Goal: Task Accomplishment & Management: Manage account settings

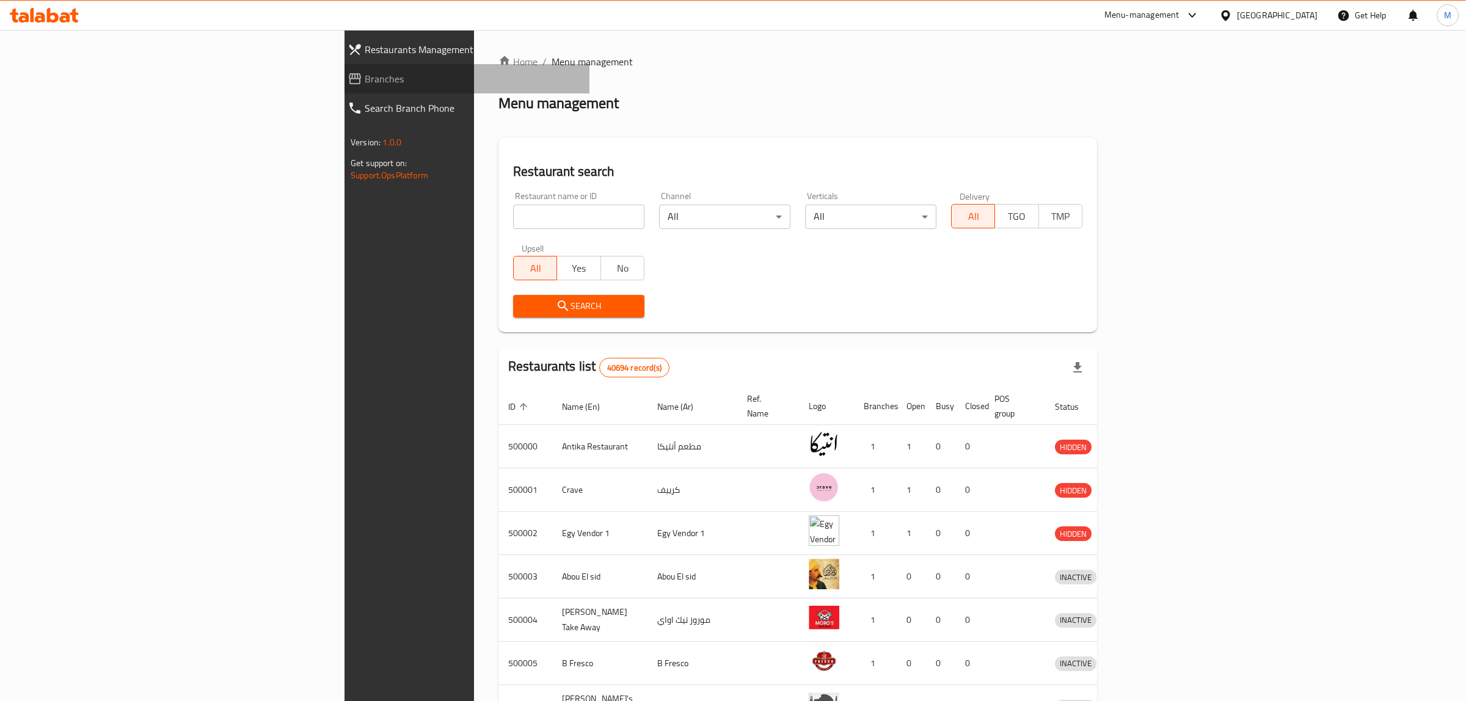
click at [365, 80] on span "Branches" at bounding box center [472, 78] width 215 height 15
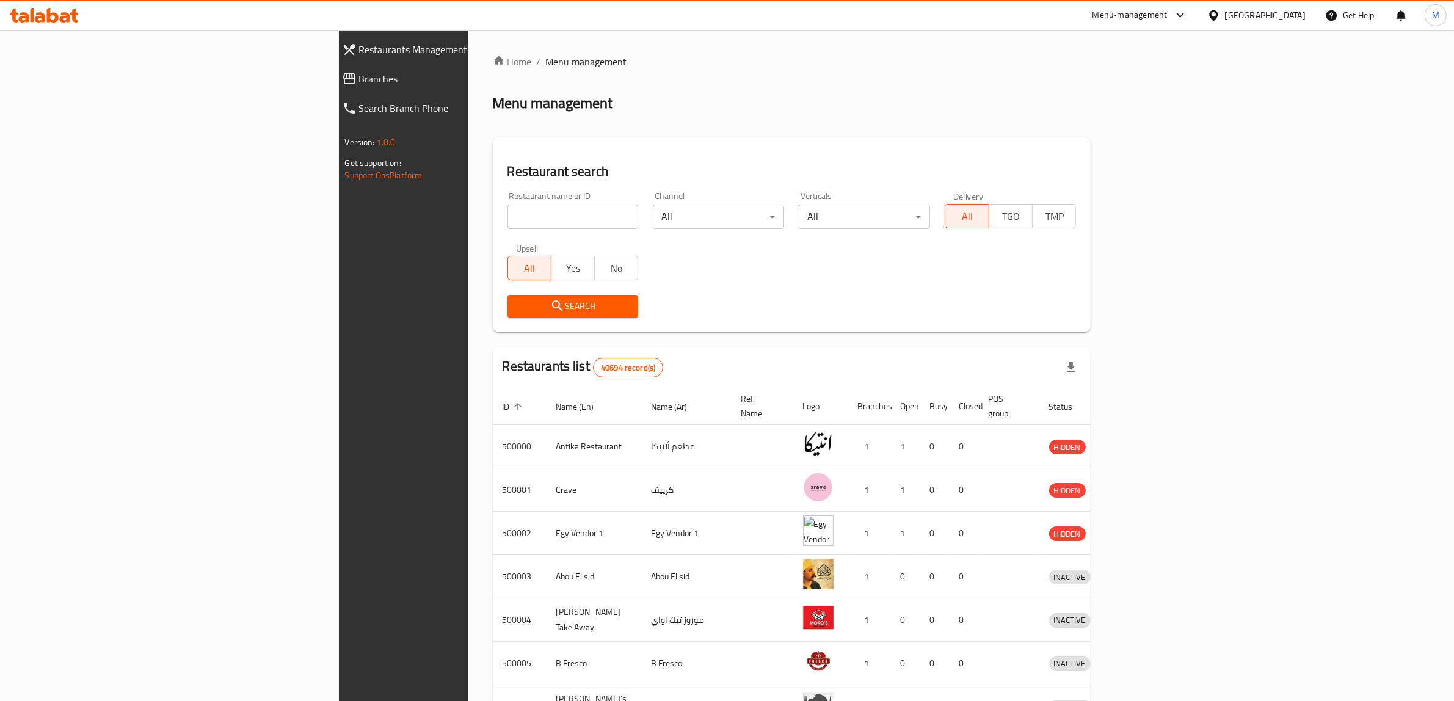
click at [508, 217] on input "search" at bounding box center [573, 217] width 131 height 24
paste input "700389"
type input "700389"
click at [517, 313] on span "Search" at bounding box center [573, 306] width 112 height 15
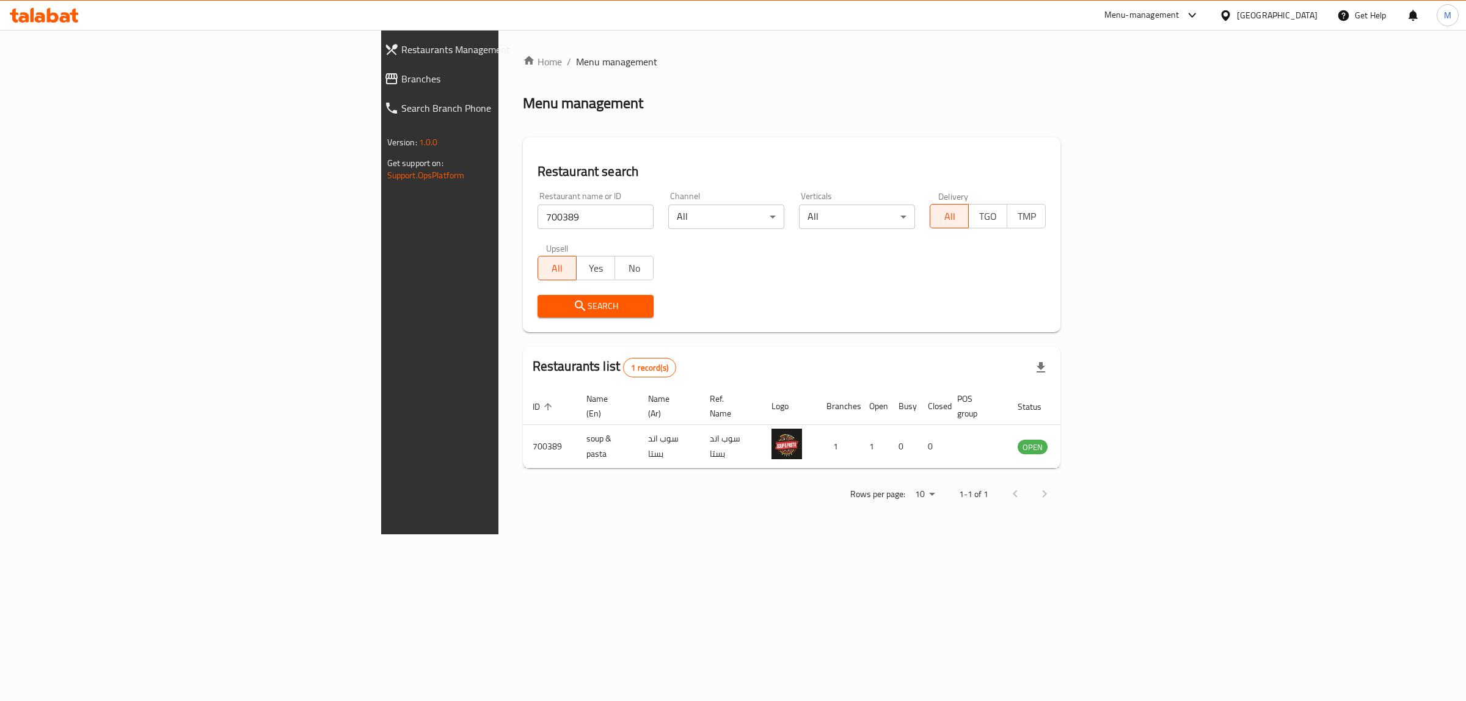
click at [807, 291] on div "Search" at bounding box center [791, 306] width 523 height 37
click at [1096, 439] on icon "enhanced table" at bounding box center [1089, 446] width 15 height 15
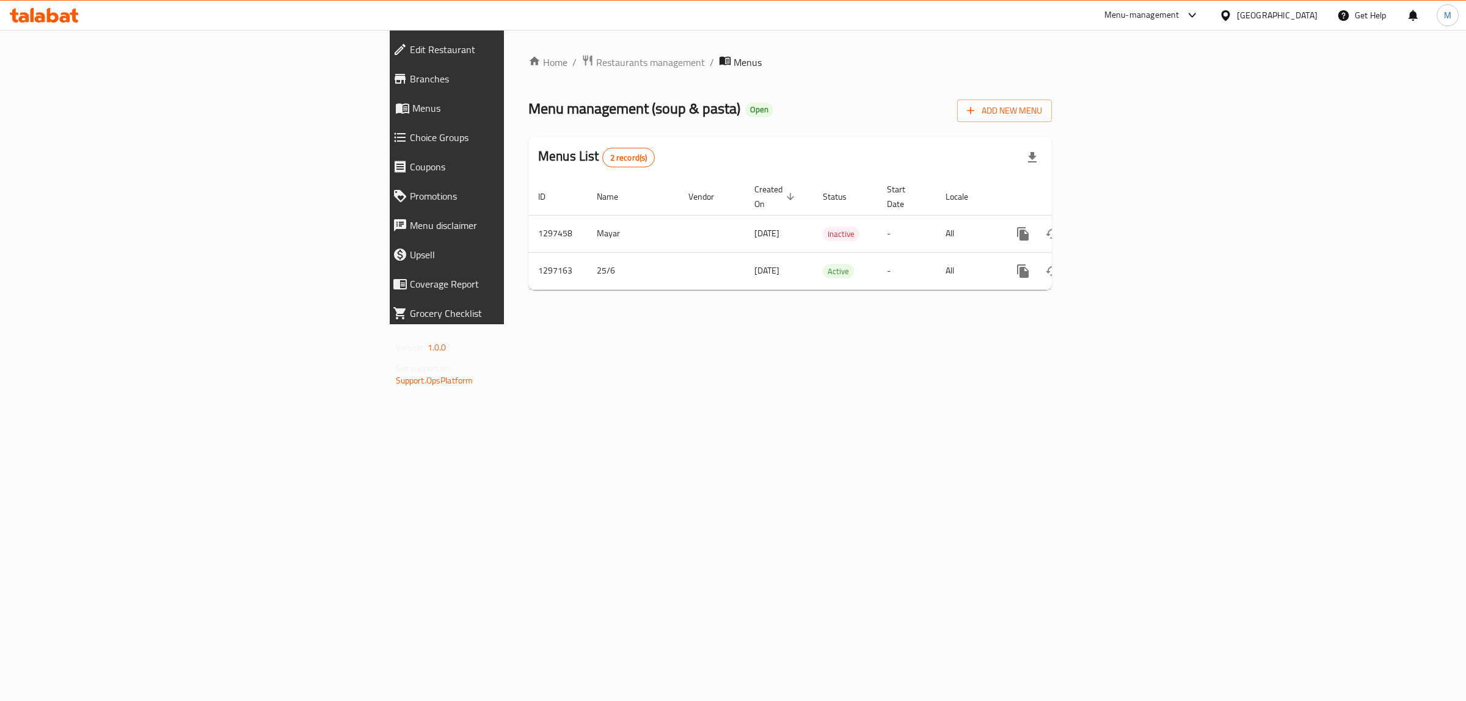
click at [410, 75] on span "Branches" at bounding box center [517, 78] width 215 height 15
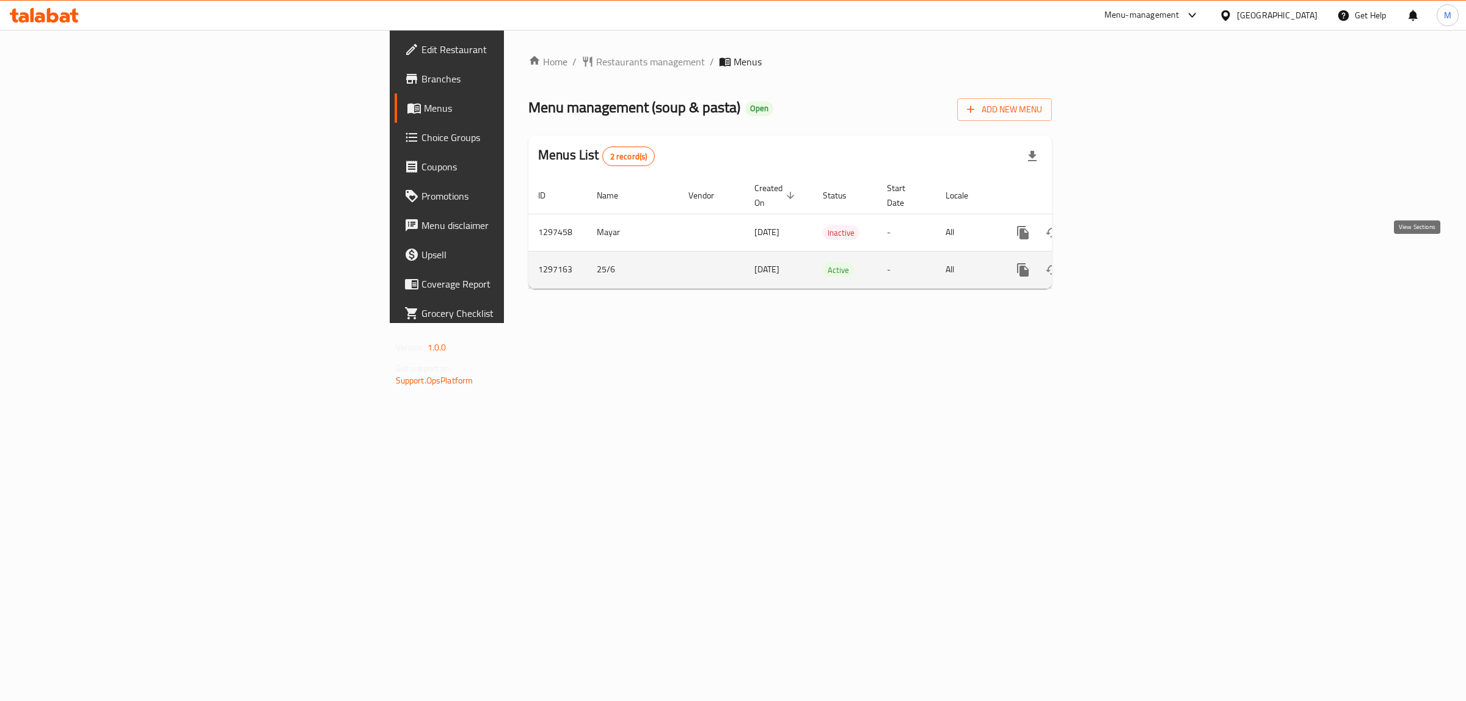
click at [1118, 263] on icon "enhanced table" at bounding box center [1111, 270] width 15 height 15
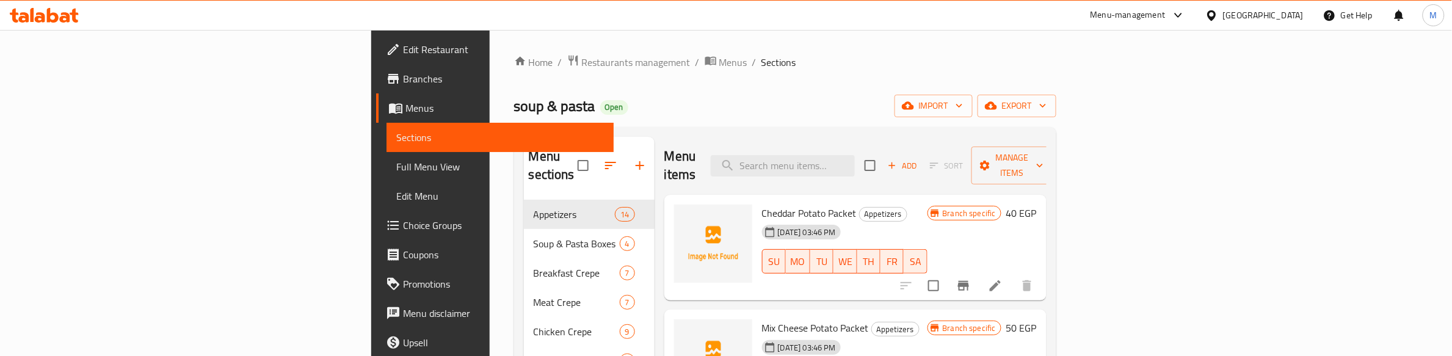
click at [634, 106] on div "soup & pasta Open import export" at bounding box center [785, 106] width 542 height 23
click at [683, 99] on div "soup & pasta Open import export" at bounding box center [785, 106] width 542 height 23
drag, startPoint x: 572, startPoint y: 153, endPoint x: 652, endPoint y: 153, distance: 79.4
click at [664, 153] on div "Menu items Add Sort Manage items" at bounding box center [855, 166] width 382 height 58
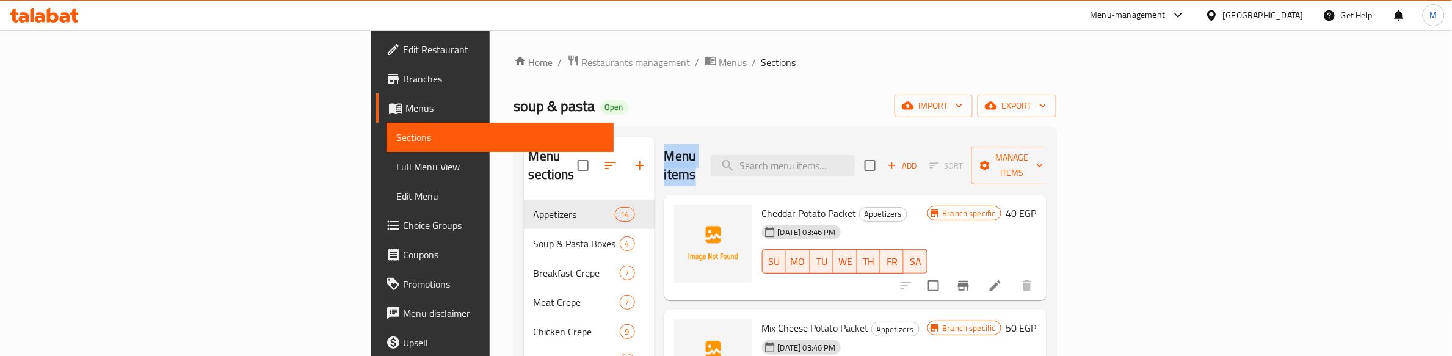
drag, startPoint x: 571, startPoint y: 156, endPoint x: 686, endPoint y: 156, distance: 114.8
click at [686, 156] on div "Menu items Add Sort Manage items" at bounding box center [855, 166] width 382 height 58
click at [685, 102] on div "soup & pasta Open import export" at bounding box center [785, 106] width 542 height 23
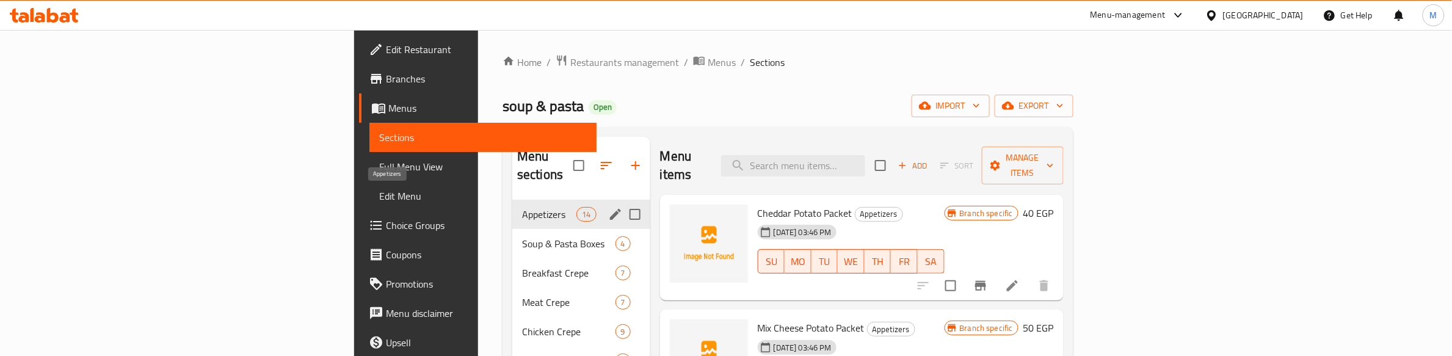
click at [522, 207] on span "Appetizers" at bounding box center [549, 214] width 54 height 15
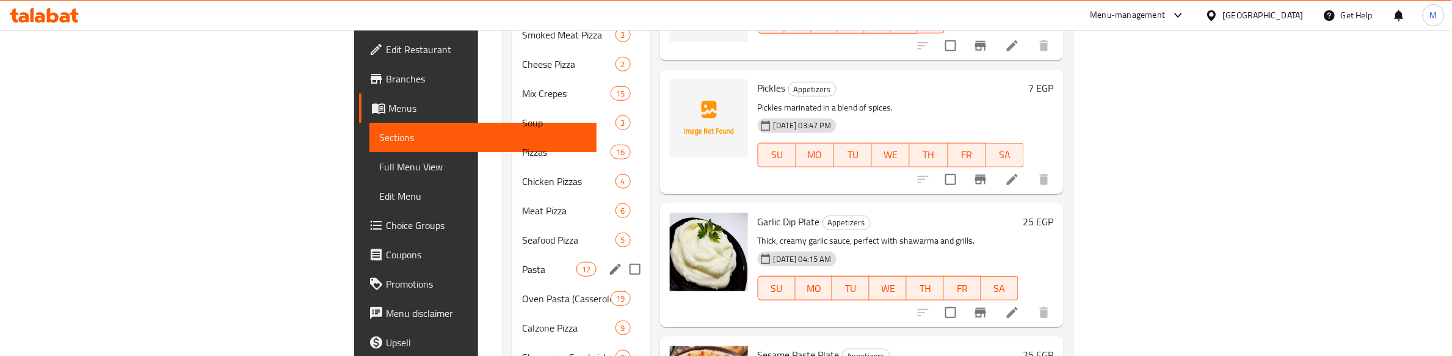
scroll to position [382, 0]
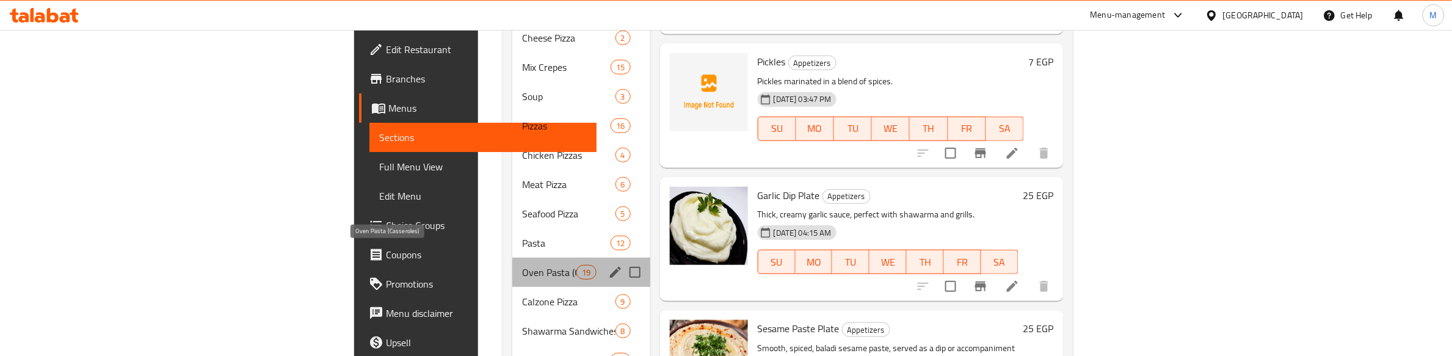
click at [522, 265] on span "Oven Pasta (Casseroles)" at bounding box center [549, 272] width 54 height 15
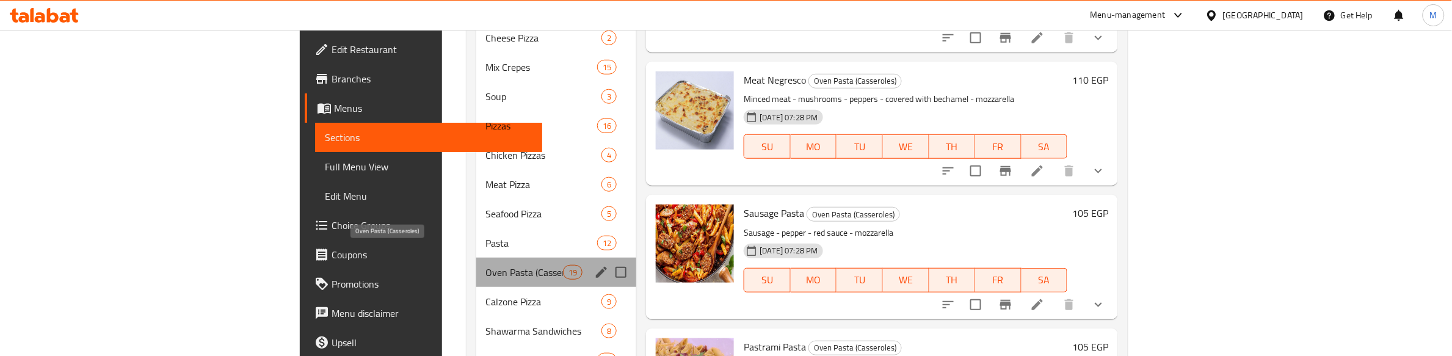
click at [486, 265] on span "Oven Pasta (Casseroles)" at bounding box center [525, 272] width 78 height 15
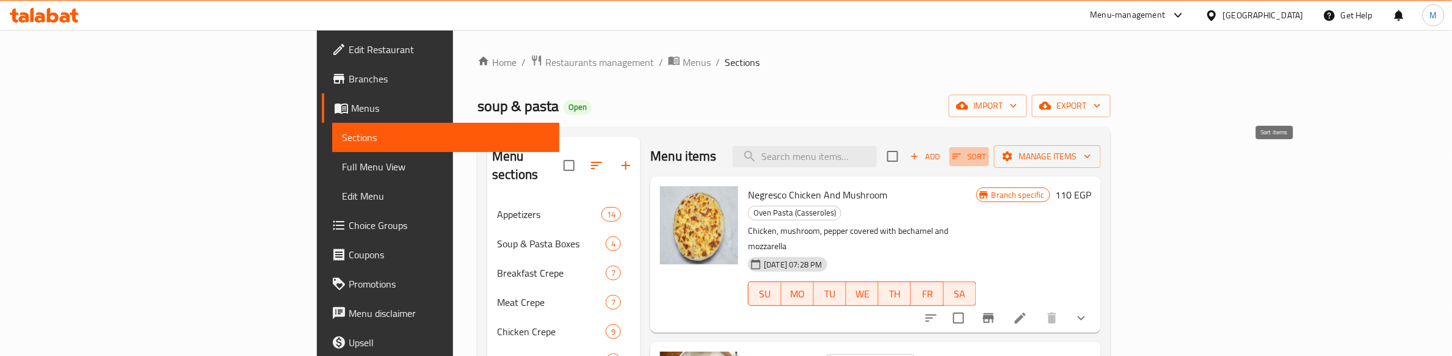
click at [963, 156] on icon "button" at bounding box center [957, 156] width 11 height 11
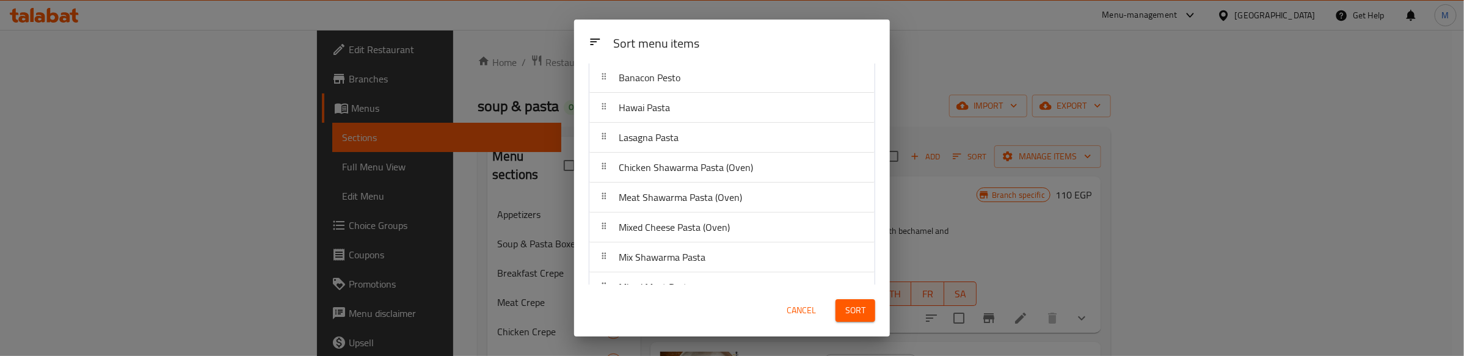
scroll to position [391, 0]
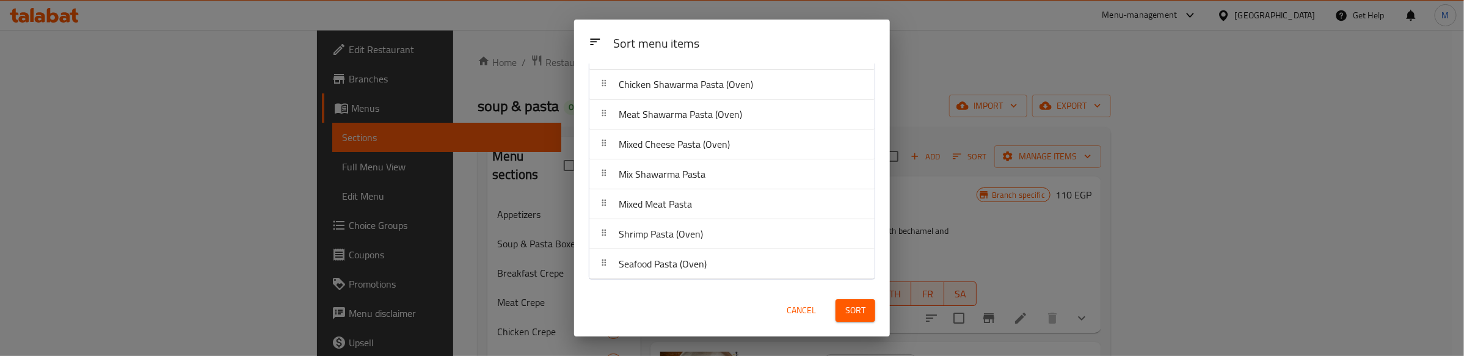
click at [768, 32] on div "Sort menu items" at bounding box center [744, 44] width 272 height 27
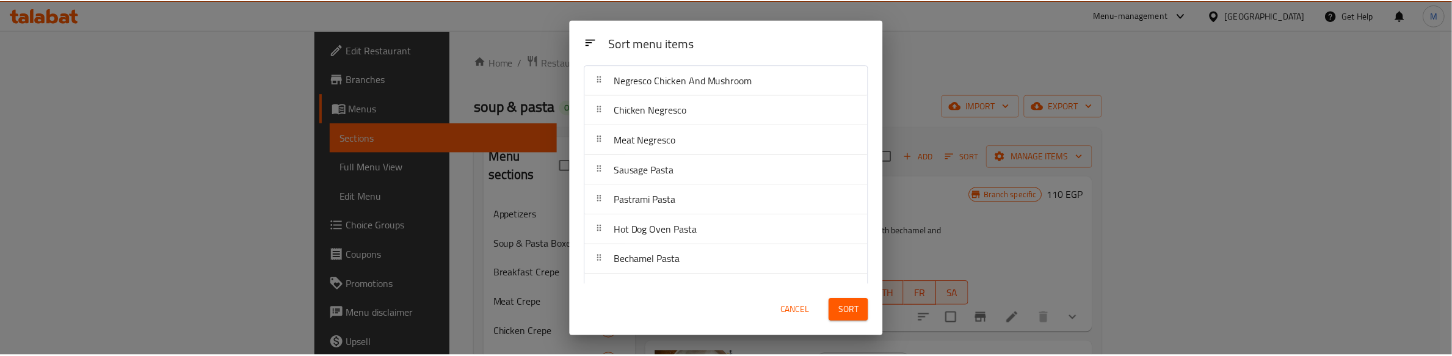
scroll to position [0, 0]
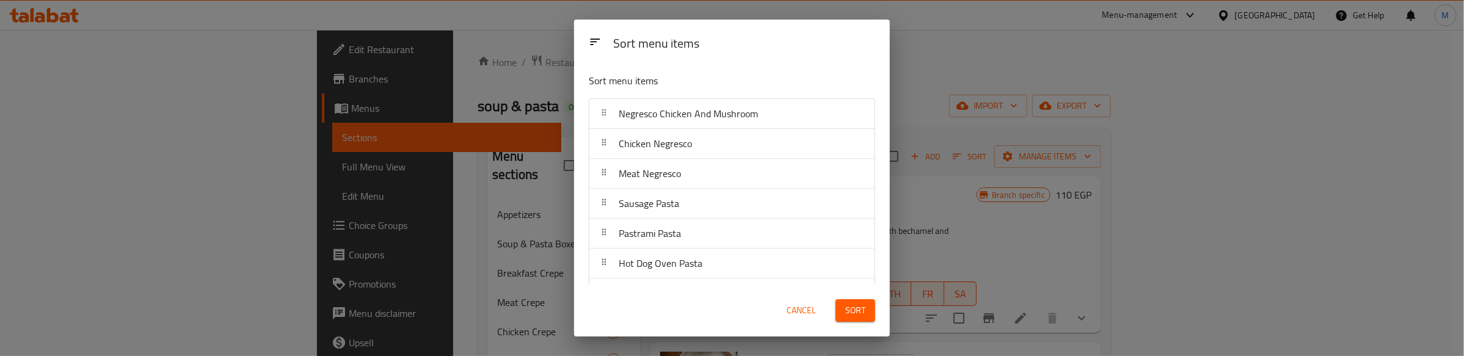
click at [855, 312] on span "Sort" at bounding box center [855, 310] width 20 height 15
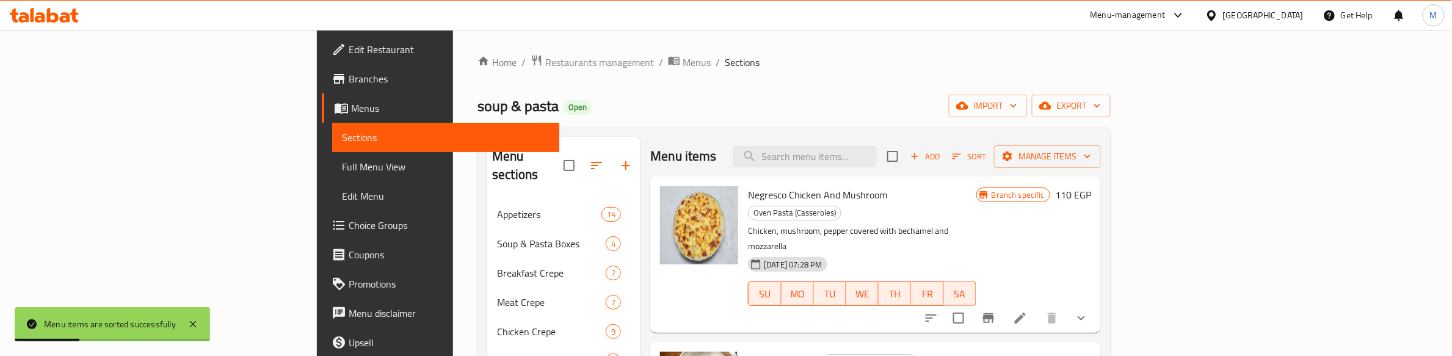
click at [823, 56] on ol "Home / Restaurants management / Menus / Sections" at bounding box center [794, 62] width 633 height 16
click at [736, 68] on ol "Home / Restaurants management / Menus / Sections" at bounding box center [794, 62] width 633 height 16
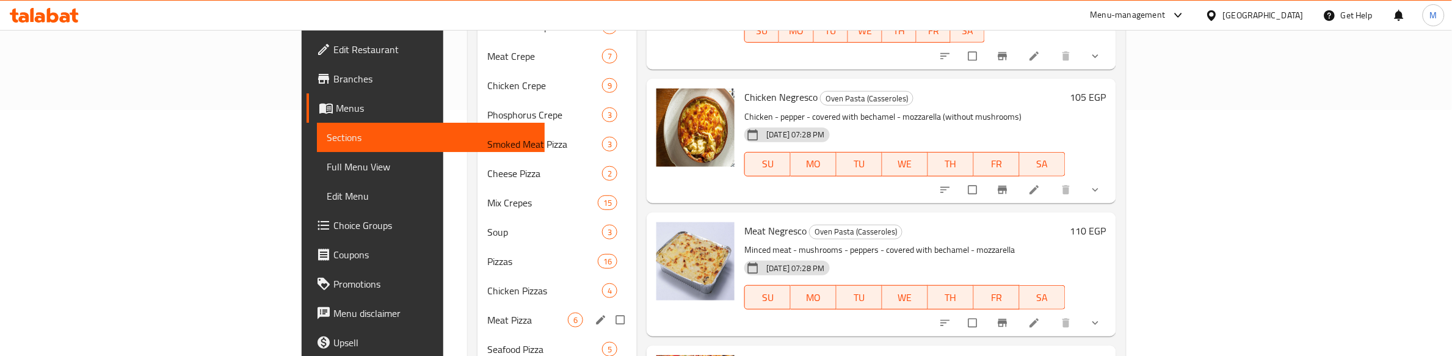
scroll to position [382, 0]
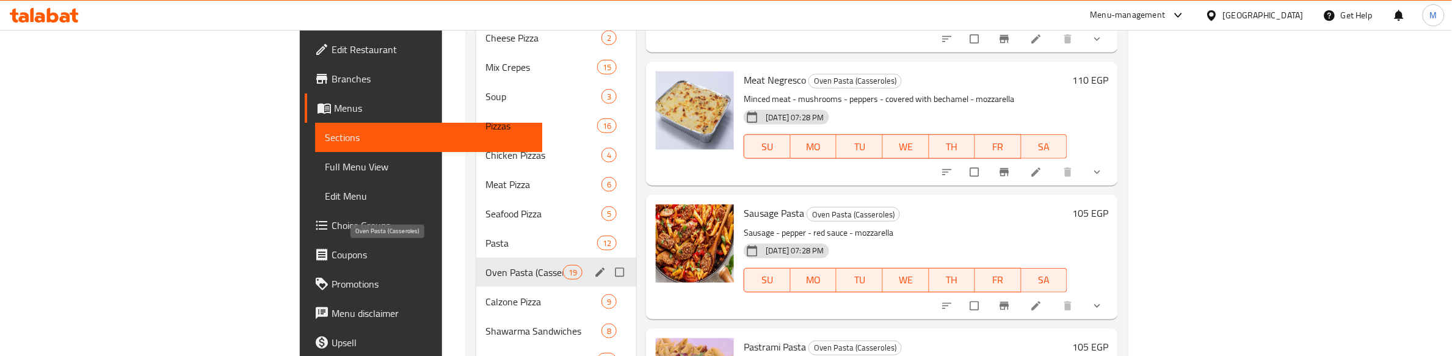
click at [486, 265] on span "Oven Pasta (Casseroles)" at bounding box center [525, 272] width 78 height 15
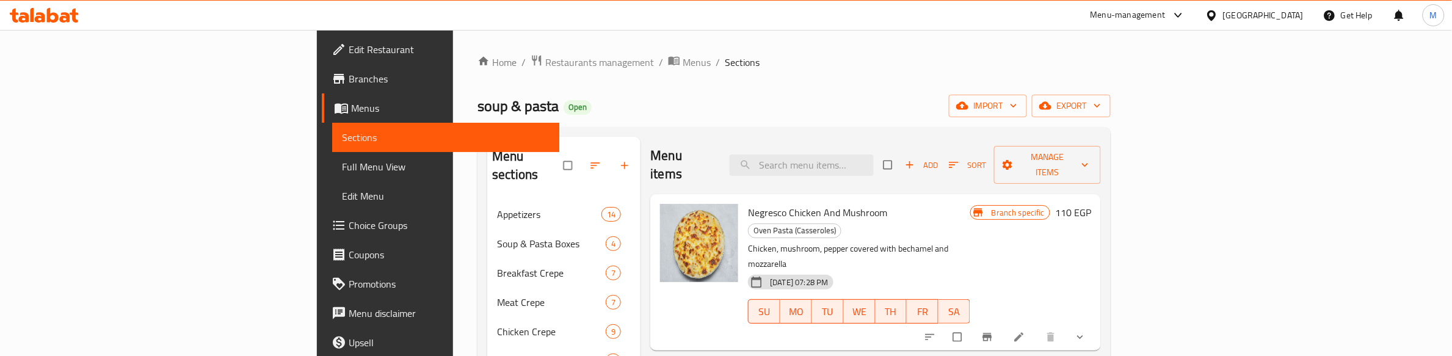
scroll to position [0, 0]
click at [1087, 332] on icon "show more" at bounding box center [1080, 338] width 12 height 12
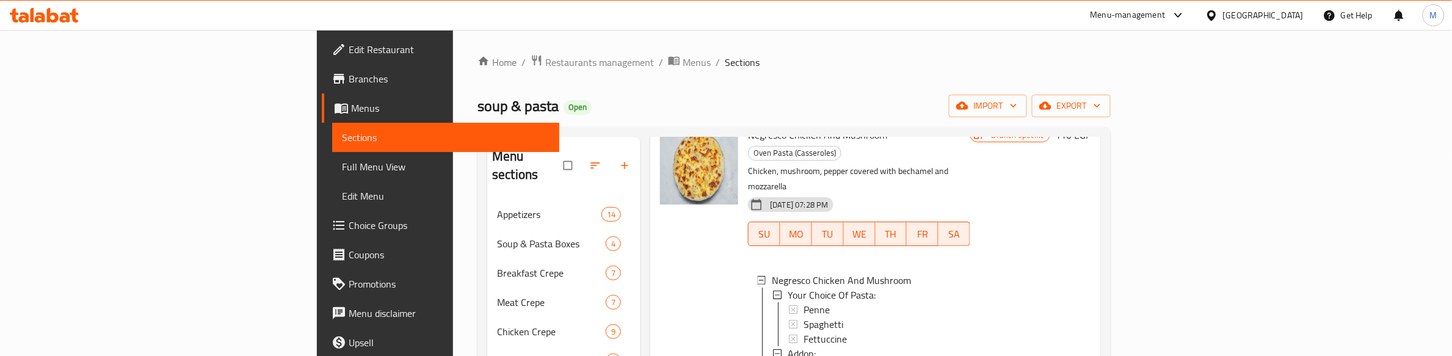
scroll to position [76, 0]
click at [1080, 57] on ol "Home / Restaurants management / Menus / Sections" at bounding box center [794, 62] width 633 height 16
click at [910, 60] on ol "Home / Restaurants management / Menus / Sections" at bounding box center [794, 62] width 633 height 16
click at [655, 286] on div at bounding box center [699, 272] width 88 height 298
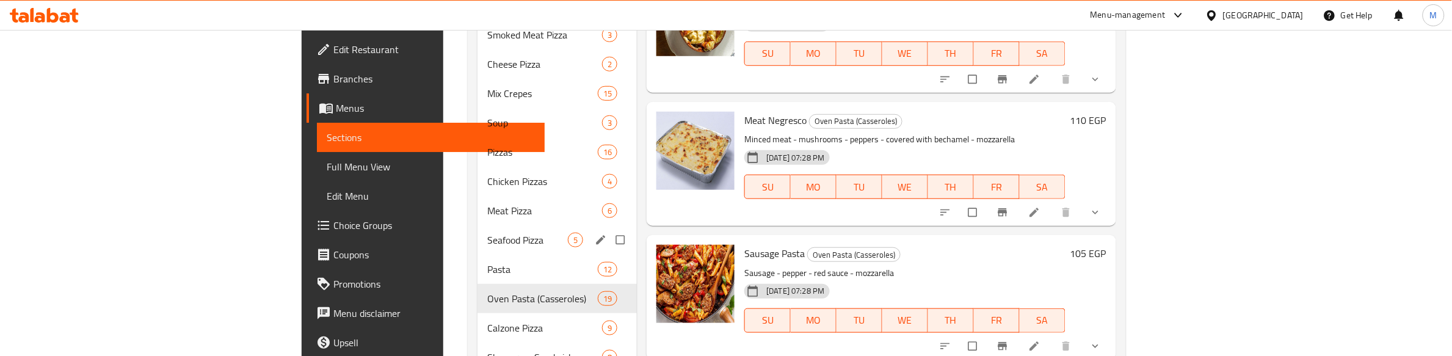
scroll to position [458, 0]
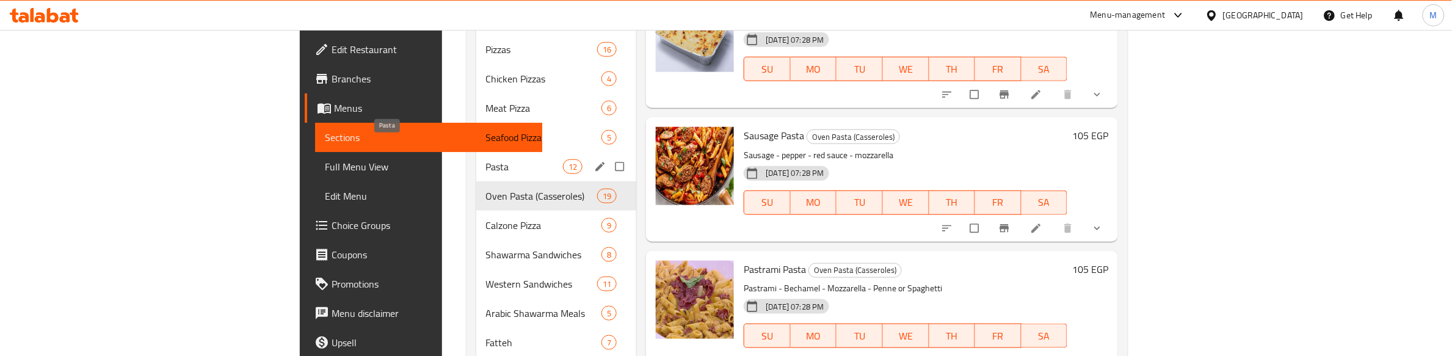
click at [486, 159] on span "Pasta" at bounding box center [525, 166] width 78 height 15
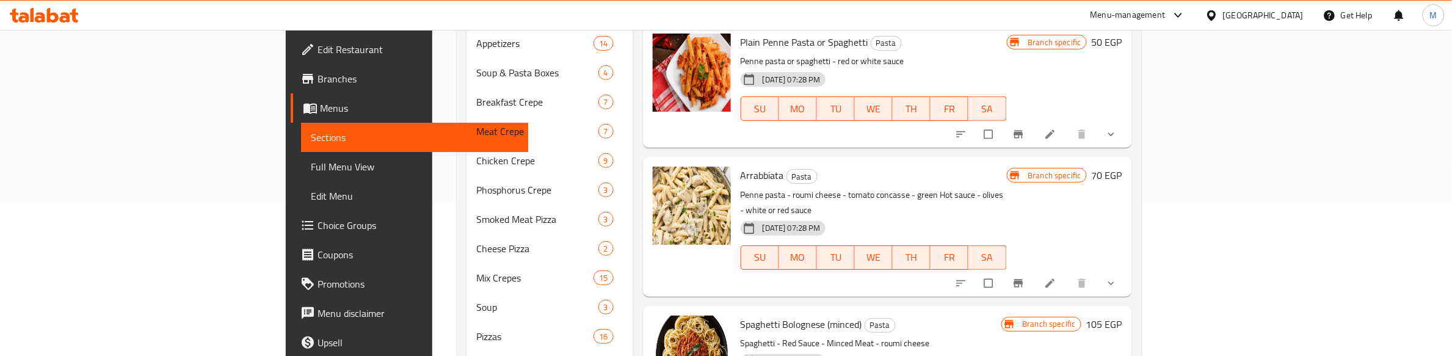
scroll to position [153, 0]
click at [1118, 136] on icon "show more" at bounding box center [1111, 134] width 12 height 12
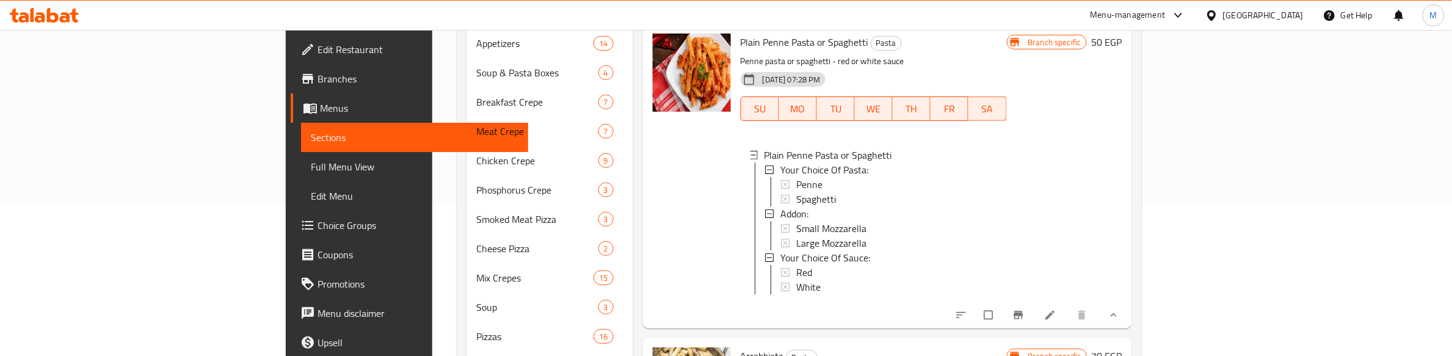
click at [964, 54] on p "Penne pasta or spaghetti - red or white sauce" at bounding box center [874, 61] width 266 height 15
click at [1069, 324] on li at bounding box center [1052, 315] width 34 height 20
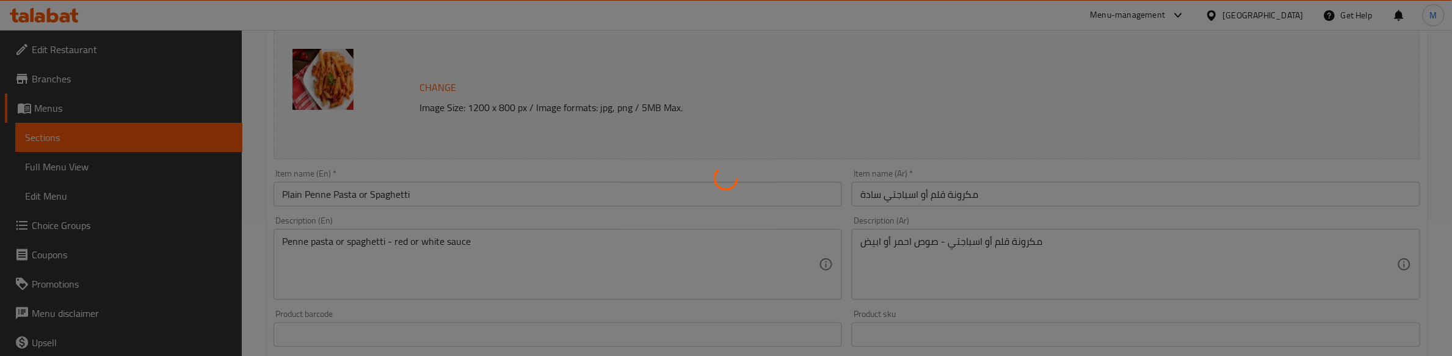
type input "اختيارك من المكرونة:"
type input "1"
type input "إضافة:"
type input "0"
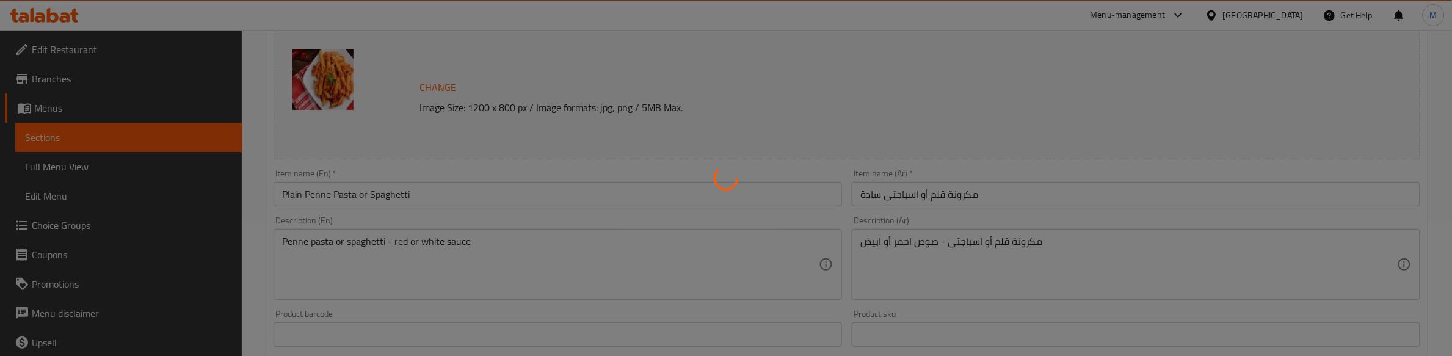
type input "0"
type input "اختيارك من الصوص:"
type input "1"
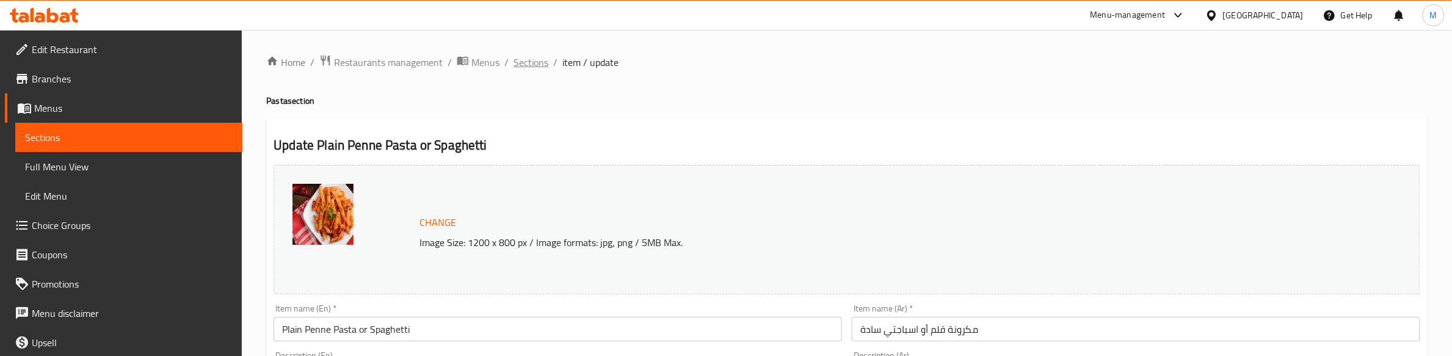
click at [523, 58] on span "Sections" at bounding box center [531, 62] width 35 height 15
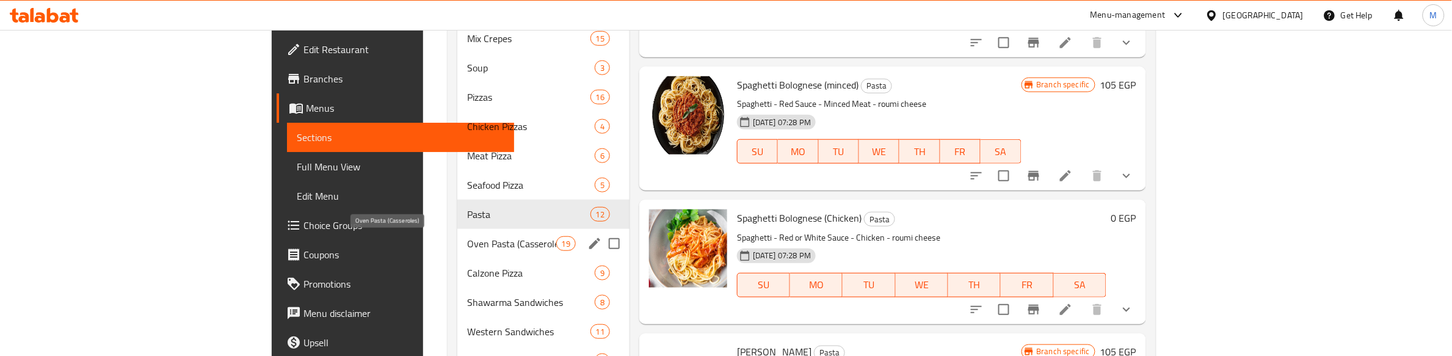
scroll to position [458, 0]
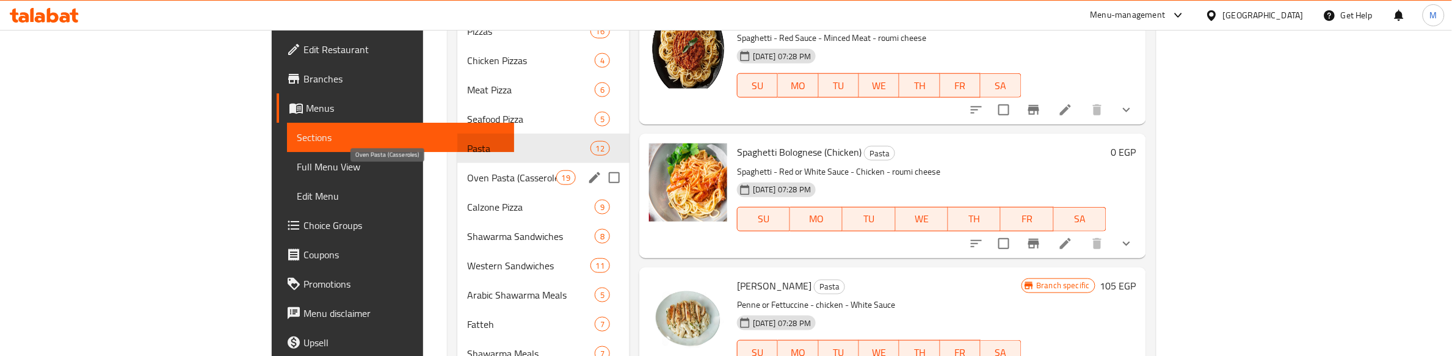
click at [467, 173] on span "Oven Pasta (Casseroles)" at bounding box center [511, 177] width 89 height 15
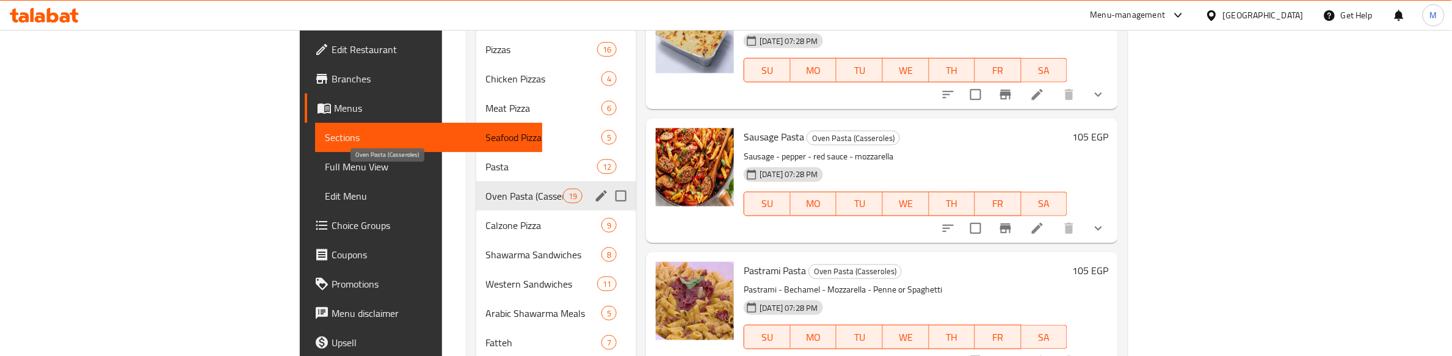
click at [486, 189] on span "Oven Pasta (Casseroles)" at bounding box center [525, 196] width 78 height 15
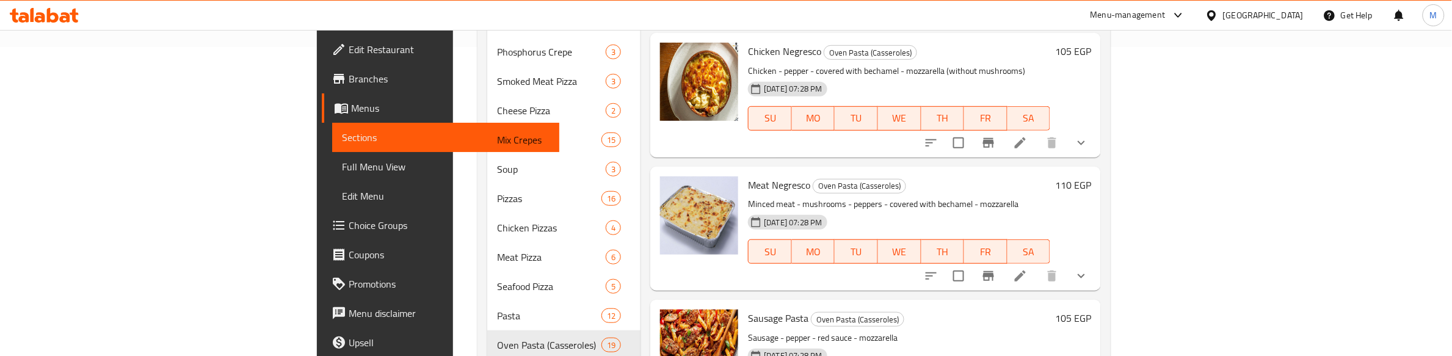
scroll to position [76, 0]
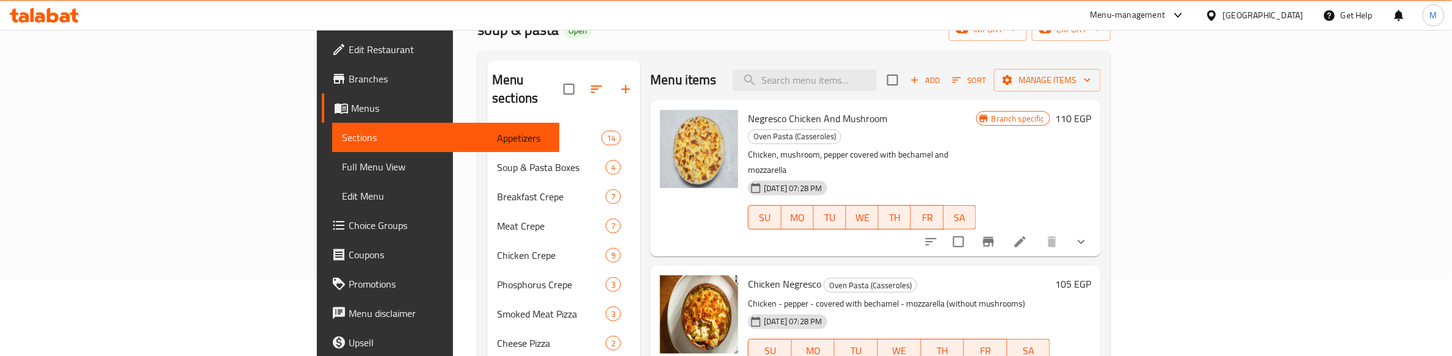
click at [1089, 235] on icon "show more" at bounding box center [1081, 242] width 15 height 15
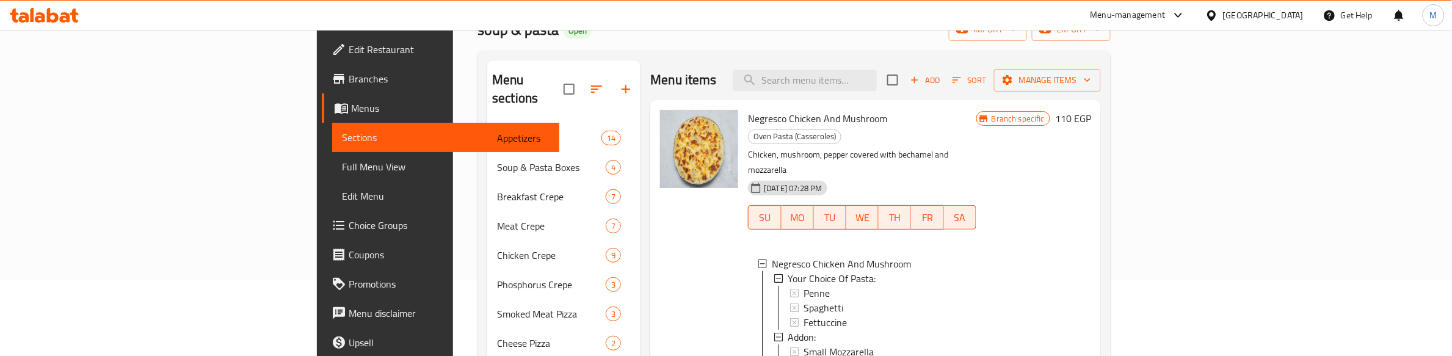
click at [655, 215] on div at bounding box center [699, 254] width 88 height 298
click at [655, 255] on div at bounding box center [699, 254] width 88 height 298
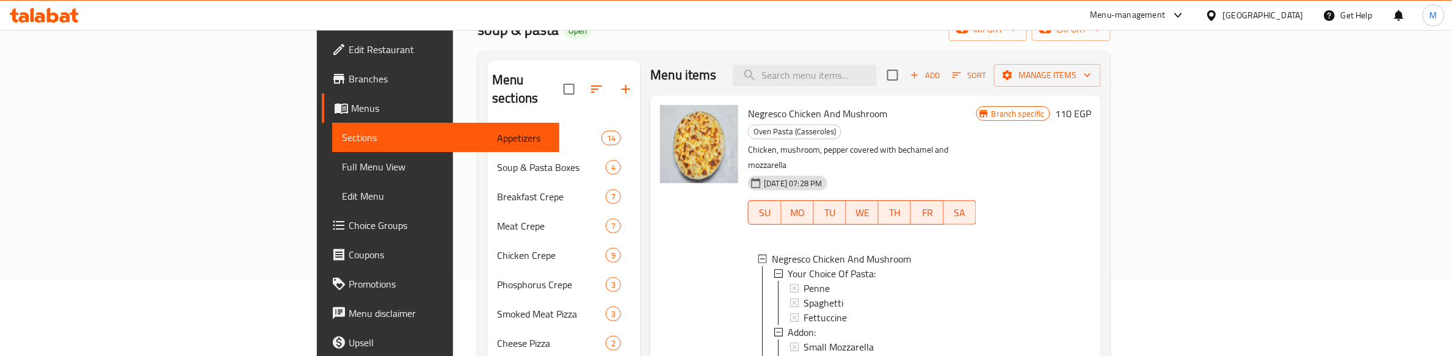
scroll to position [0, 0]
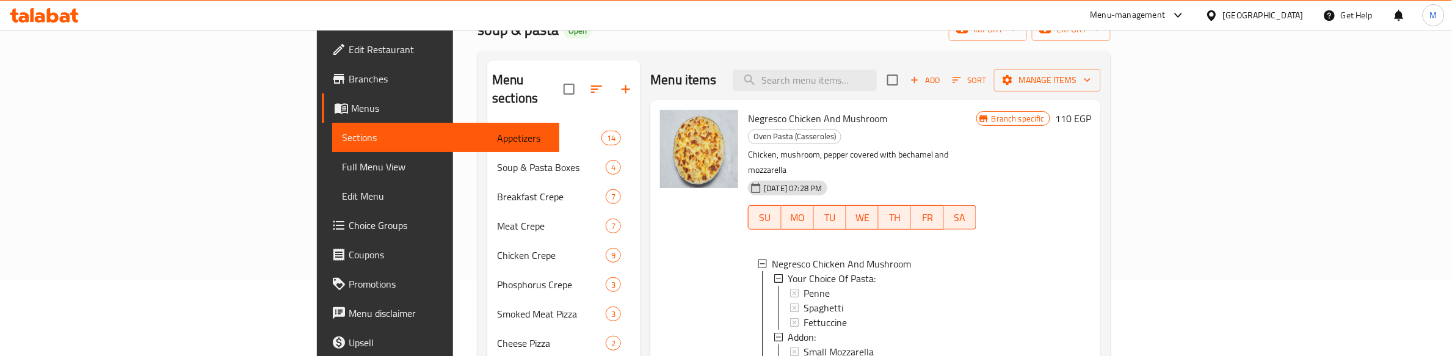
click at [655, 244] on div at bounding box center [699, 254] width 88 height 298
click at [655, 239] on div at bounding box center [699, 254] width 88 height 298
click at [655, 227] on div at bounding box center [699, 254] width 88 height 298
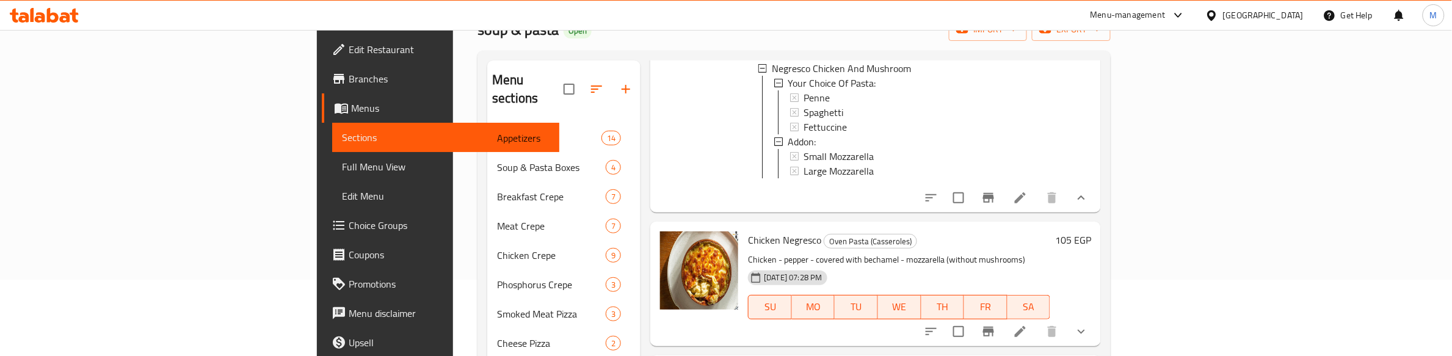
scroll to position [229, 0]
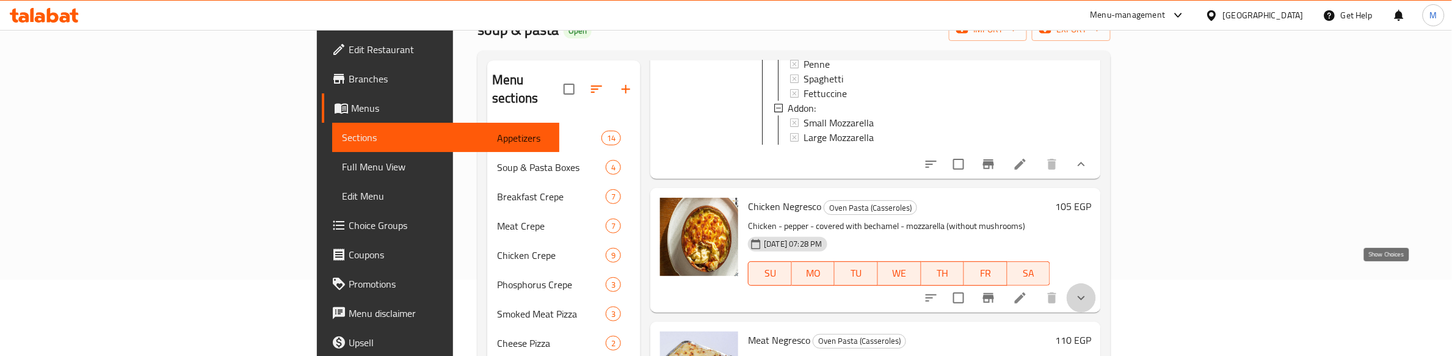
click at [1089, 291] on icon "show more" at bounding box center [1081, 298] width 15 height 15
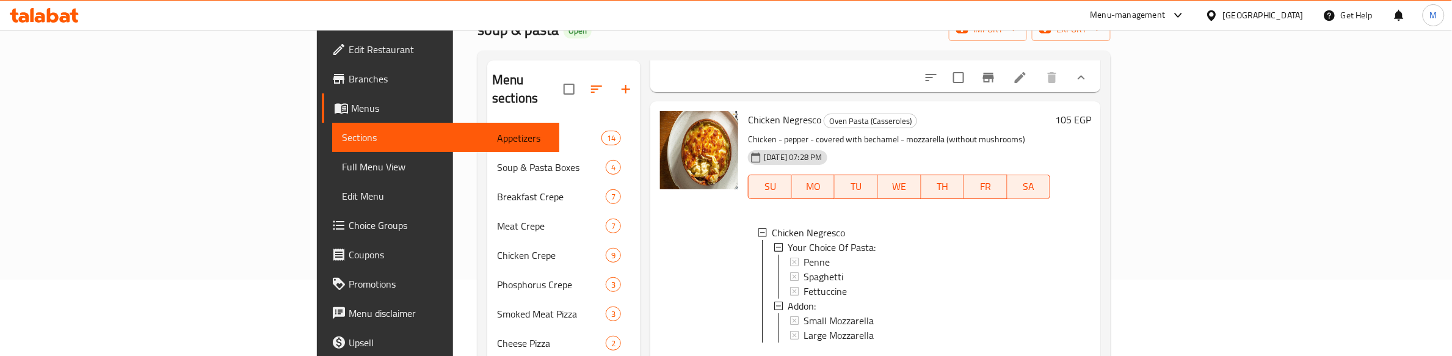
scroll to position [382, 0]
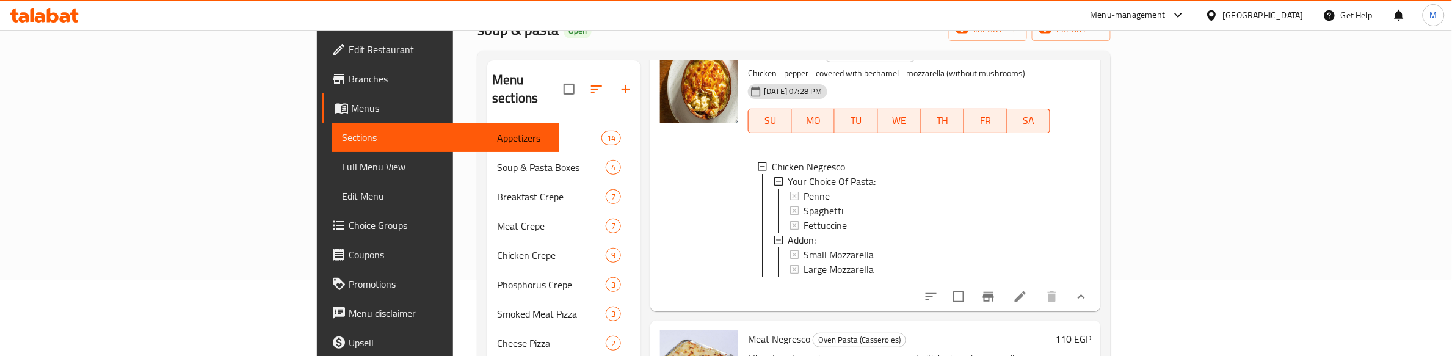
click at [655, 227] on div at bounding box center [699, 173] width 88 height 266
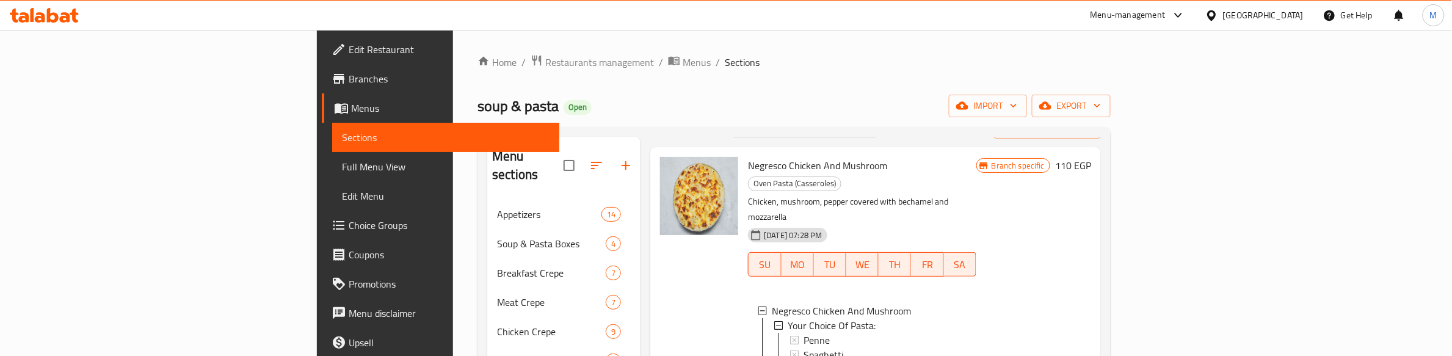
scroll to position [76, 0]
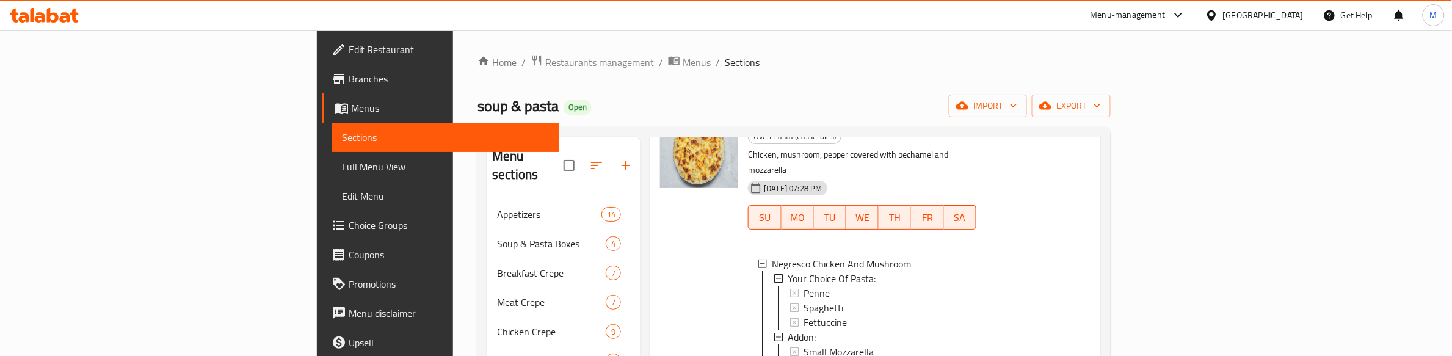
click at [655, 228] on div at bounding box center [699, 254] width 88 height 298
click at [655, 252] on div at bounding box center [699, 254] width 88 height 298
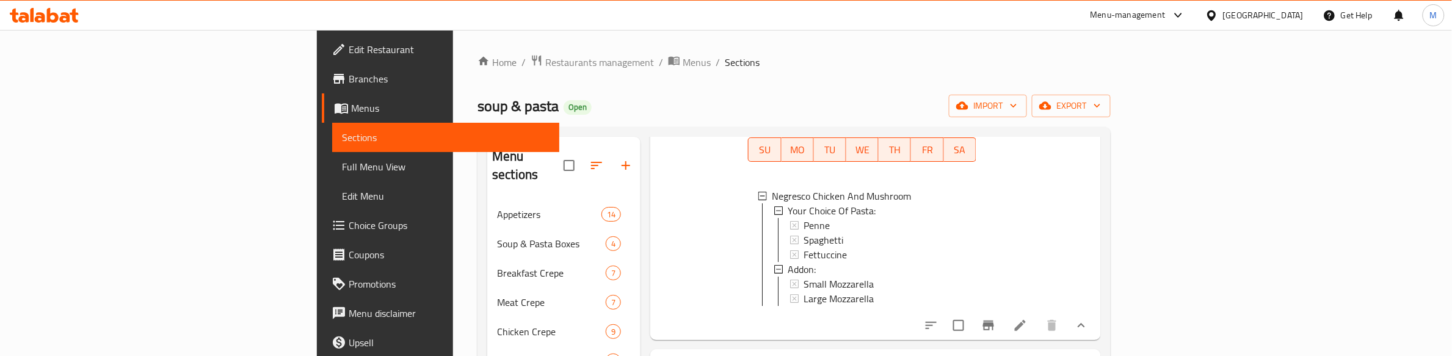
scroll to position [153, 0]
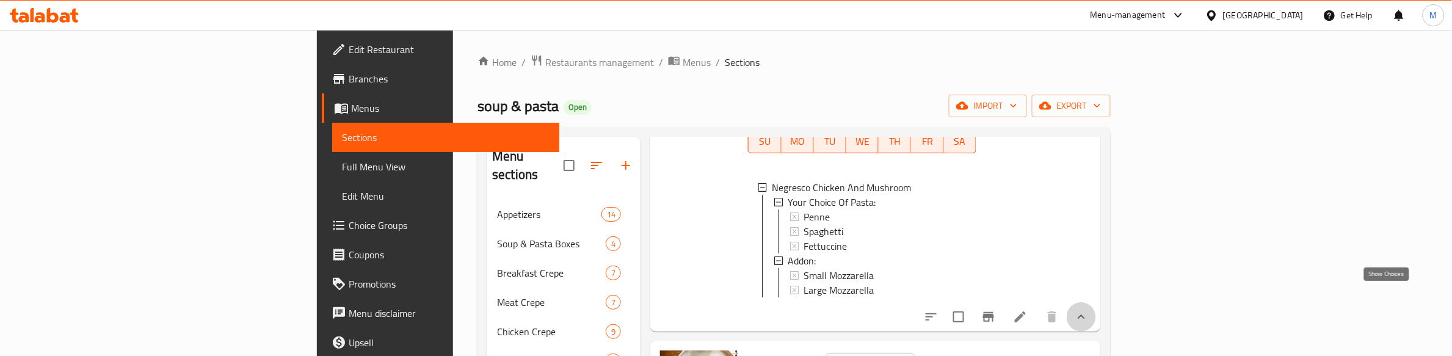
click at [1089, 310] on icon "show more" at bounding box center [1081, 317] width 15 height 15
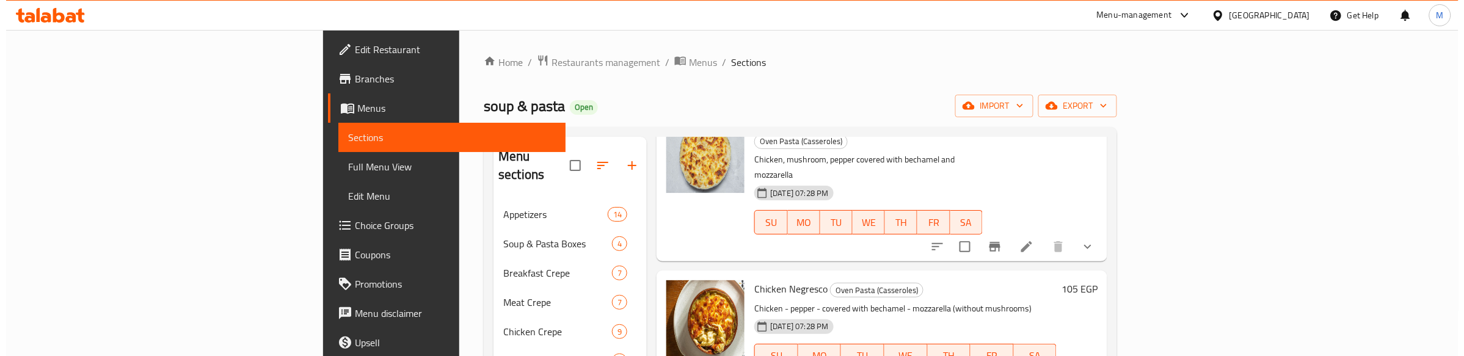
scroll to position [0, 0]
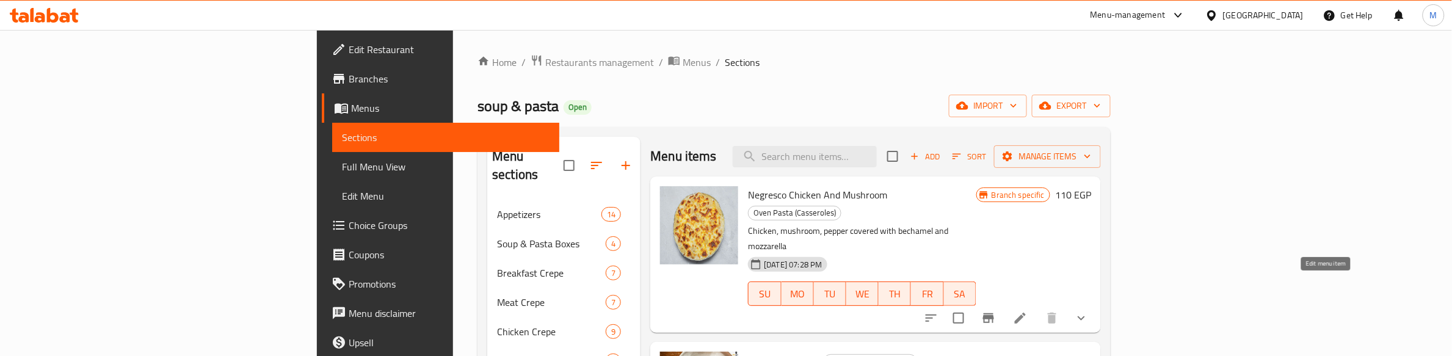
click at [1028, 311] on icon at bounding box center [1020, 318] width 15 height 15
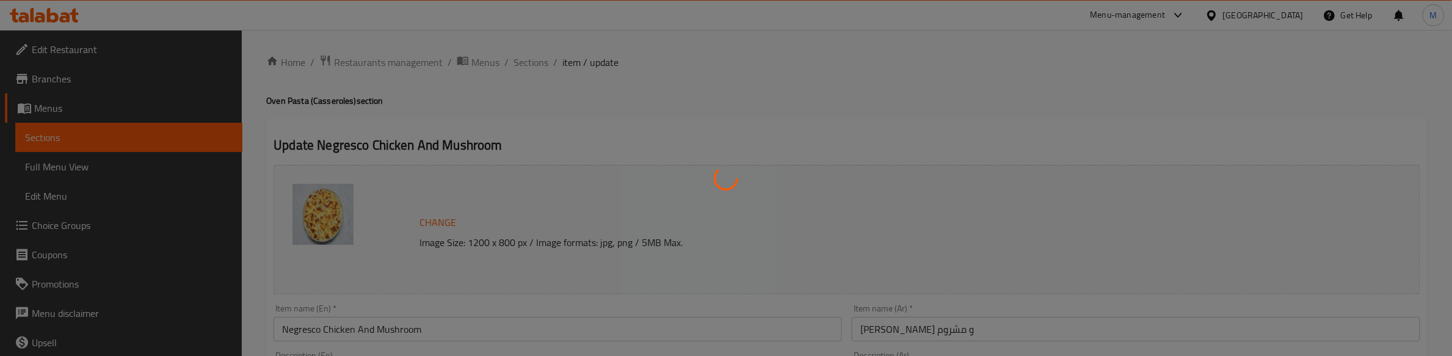
type input "اختيارك من المكرونة:"
type input "1"
type input "إضافة:"
type input "0"
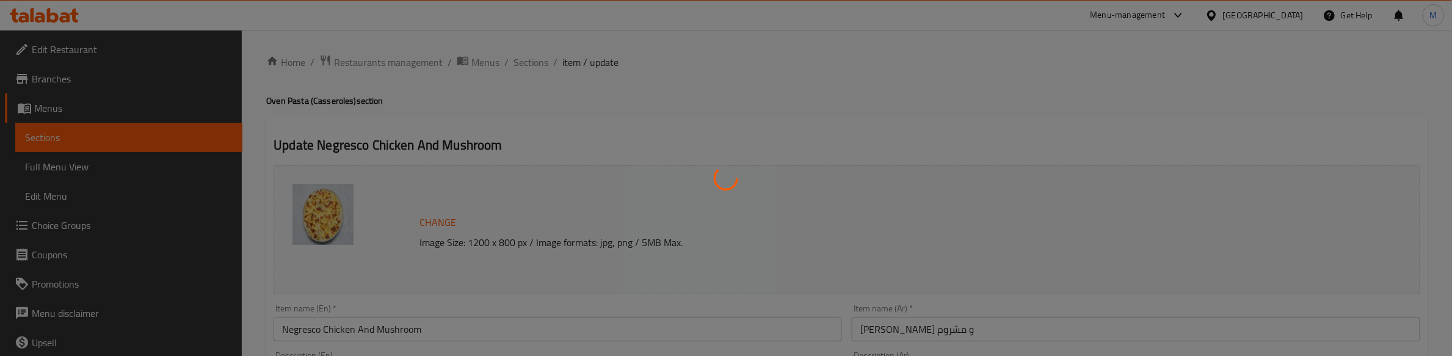
type input "0"
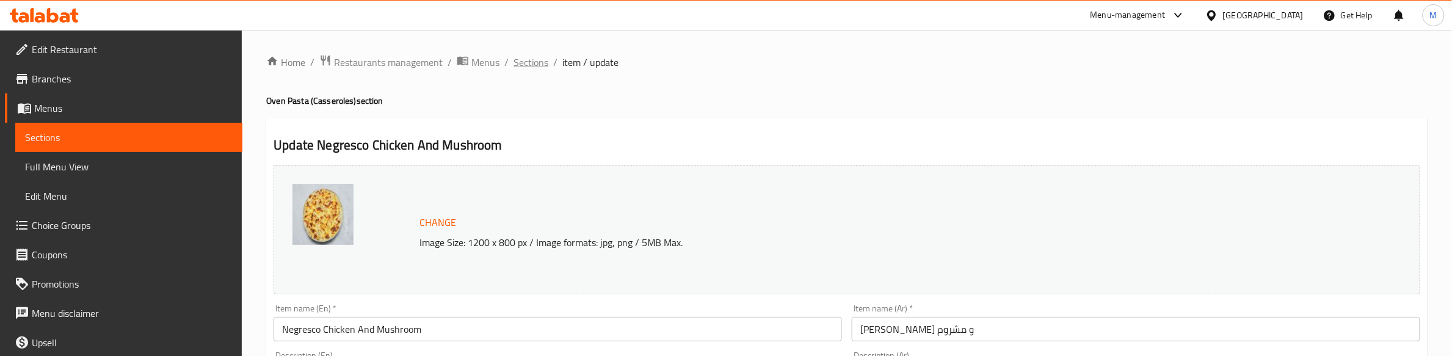
click at [523, 62] on span "Sections" at bounding box center [531, 62] width 35 height 15
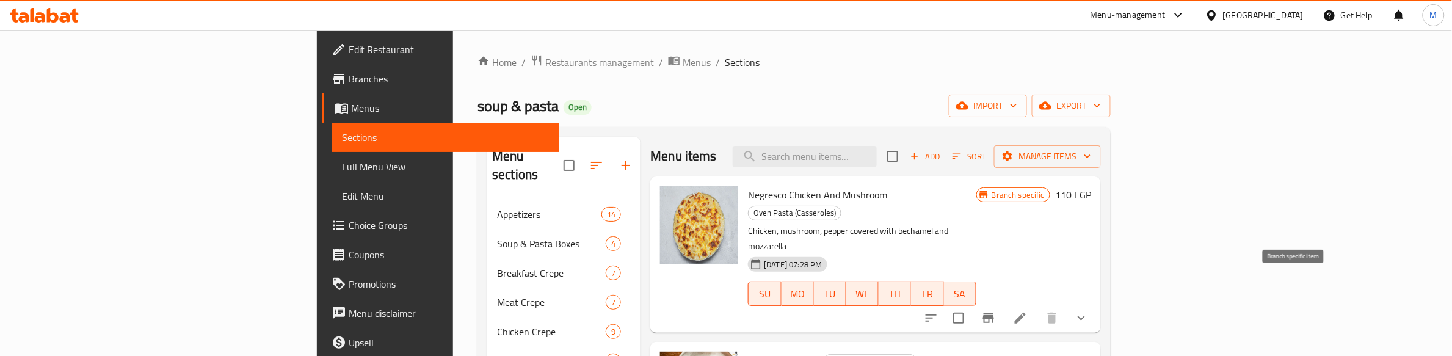
click at [996, 311] on icon "Branch-specific-item" at bounding box center [988, 318] width 15 height 15
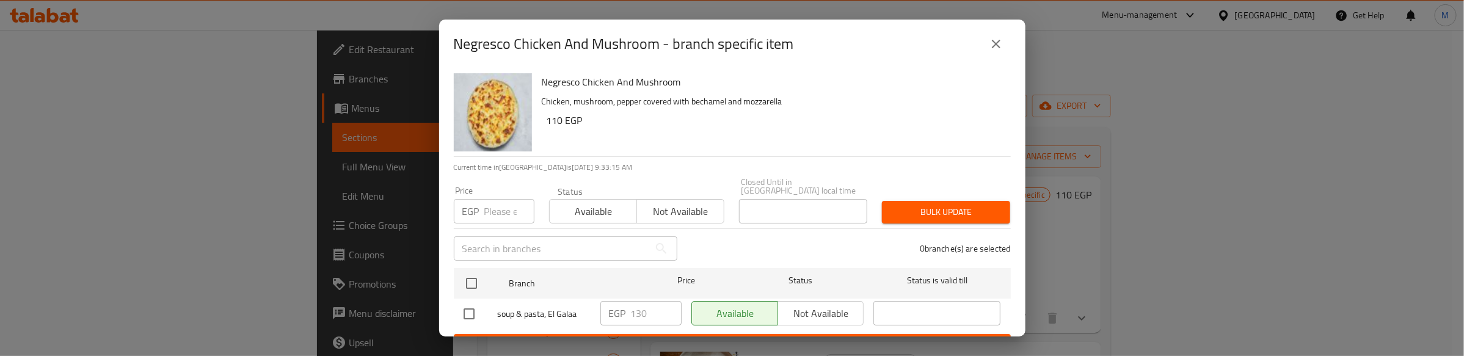
click at [724, 239] on div "0 branche(s) are selected" at bounding box center [851, 249] width 333 height 44
click at [732, 197] on div "Closed Until in Egypt local time Closed Until in Egypt local time" at bounding box center [803, 200] width 143 height 60
click at [716, 232] on div "0 branche(s) are selected" at bounding box center [851, 249] width 333 height 44
click at [699, 244] on div "0 branche(s) are selected" at bounding box center [851, 249] width 333 height 44
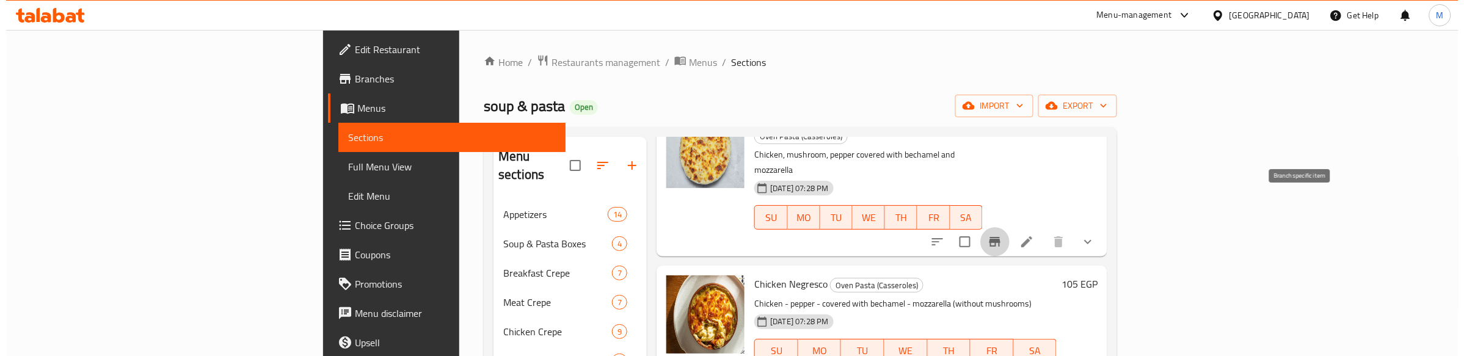
scroll to position [153, 0]
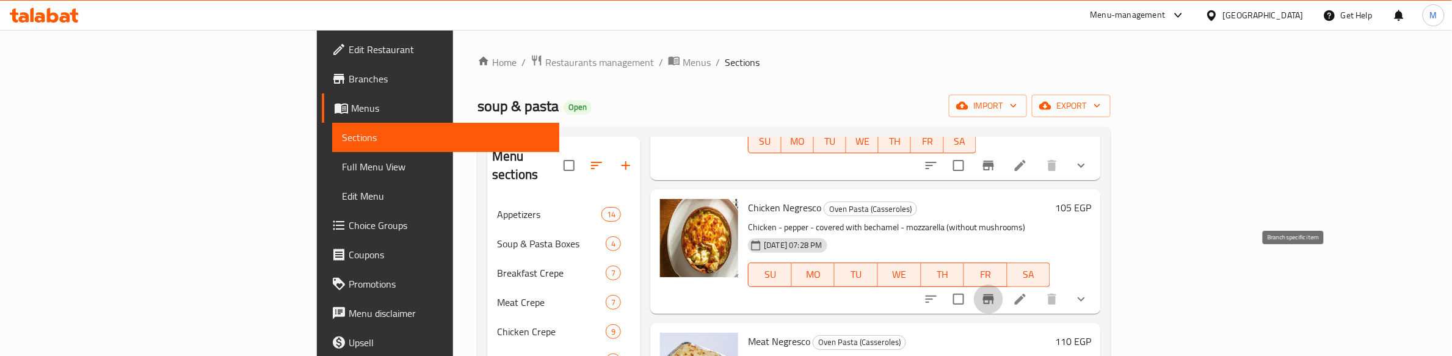
click at [994, 294] on icon "Branch-specific-item" at bounding box center [988, 299] width 11 height 10
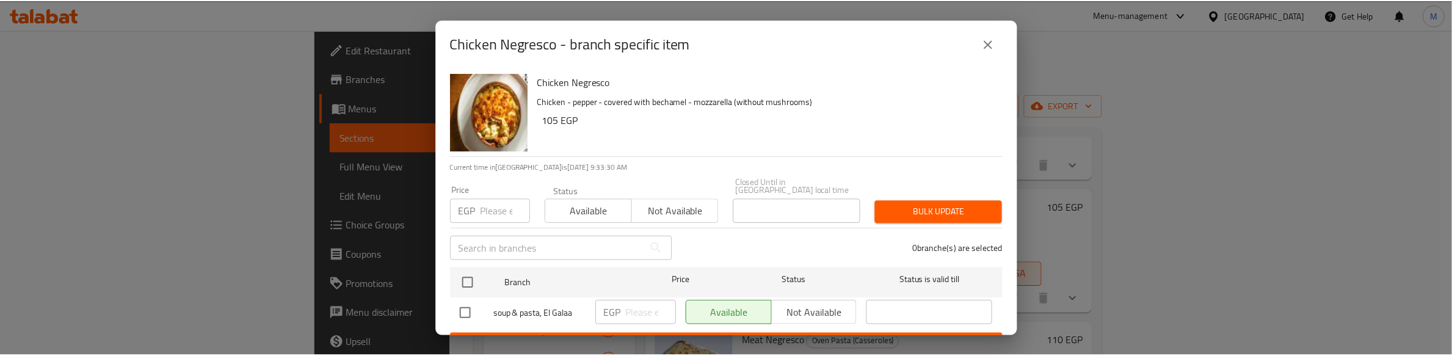
scroll to position [16, 0]
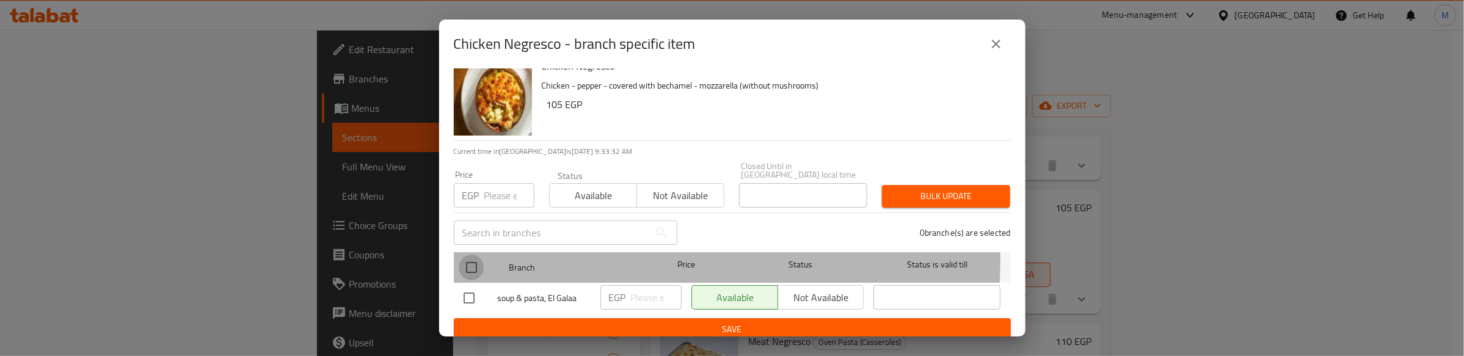
drag, startPoint x: 472, startPoint y: 249, endPoint x: 487, endPoint y: 191, distance: 60.6
click at [471, 255] on input "checkbox" at bounding box center [472, 268] width 26 height 26
checkbox input "true"
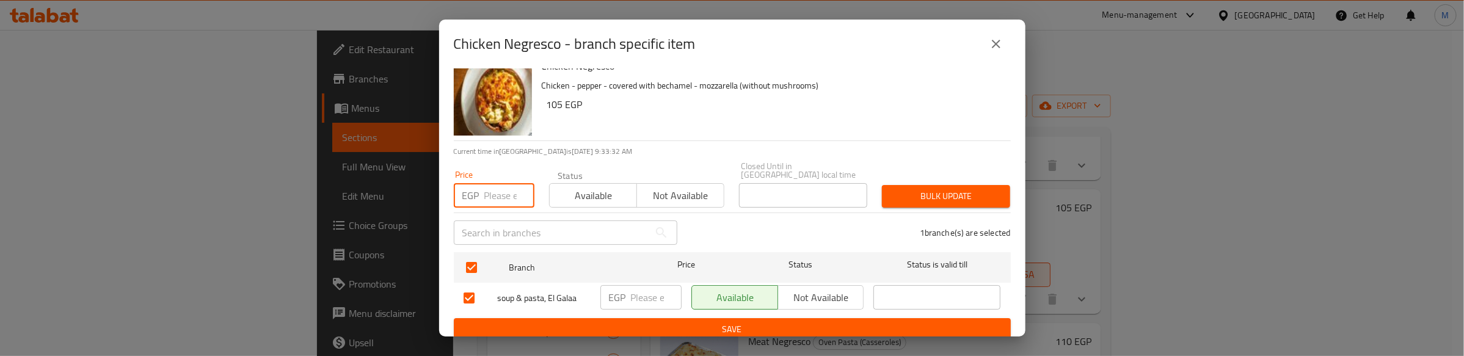
click at [490, 187] on input "number" at bounding box center [509, 195] width 50 height 24
type input "125"
click at [892, 190] on span "Bulk update" at bounding box center [946, 196] width 109 height 15
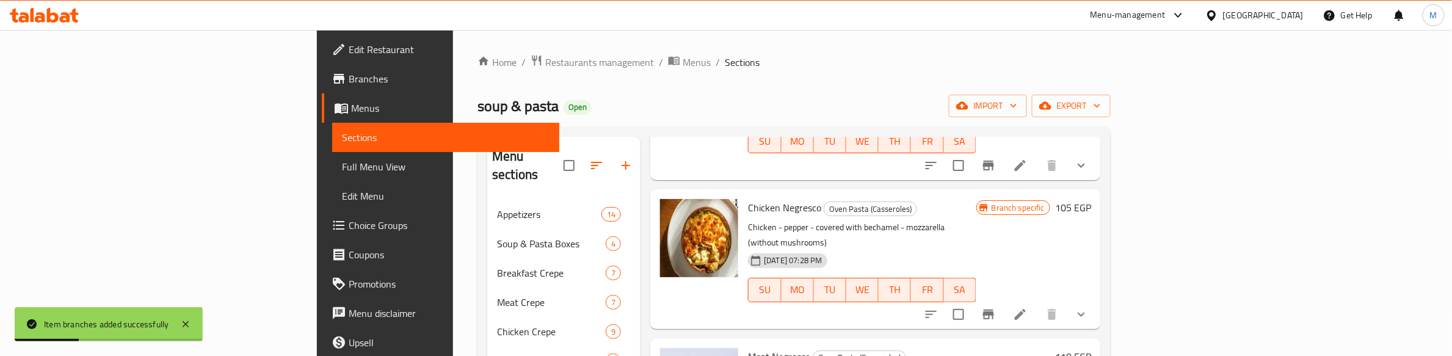
scroll to position [229, 0]
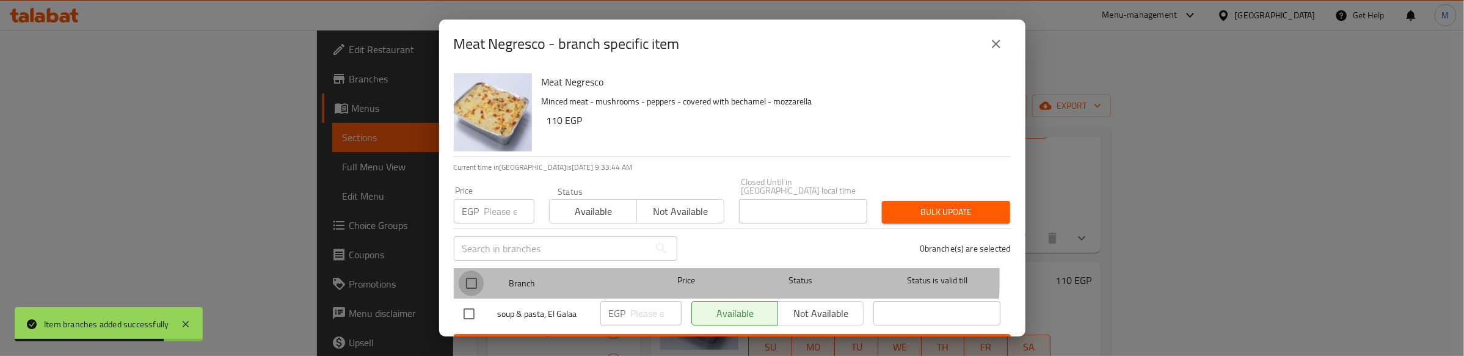
click at [471, 271] on input "checkbox" at bounding box center [472, 284] width 26 height 26
checkbox input "true"
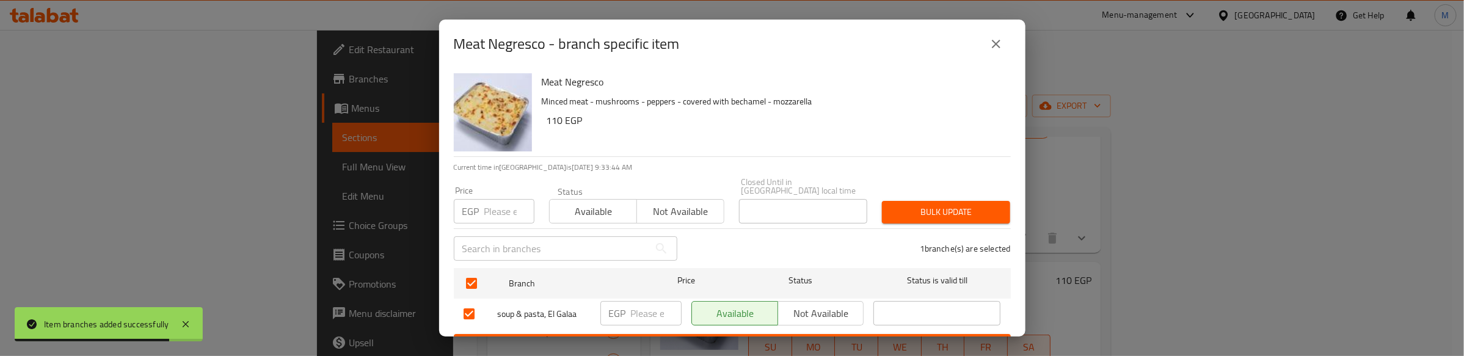
click at [490, 200] on input "number" at bounding box center [509, 211] width 50 height 24
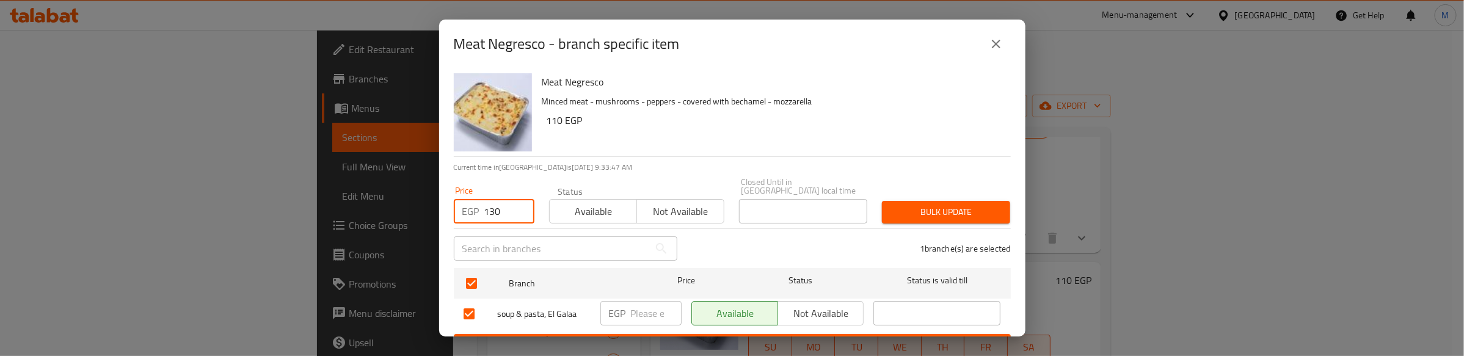
type input "130"
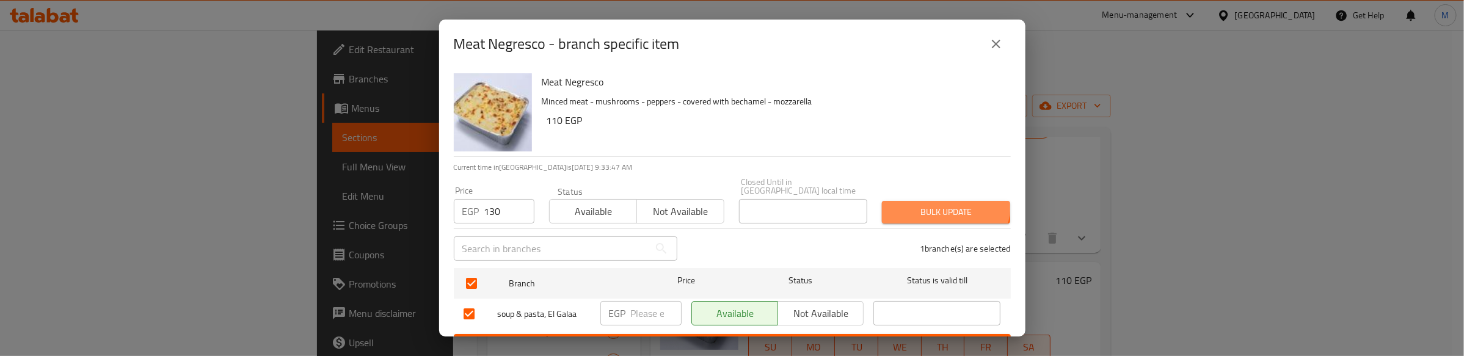
click at [912, 201] on button "Bulk update" at bounding box center [946, 212] width 128 height 23
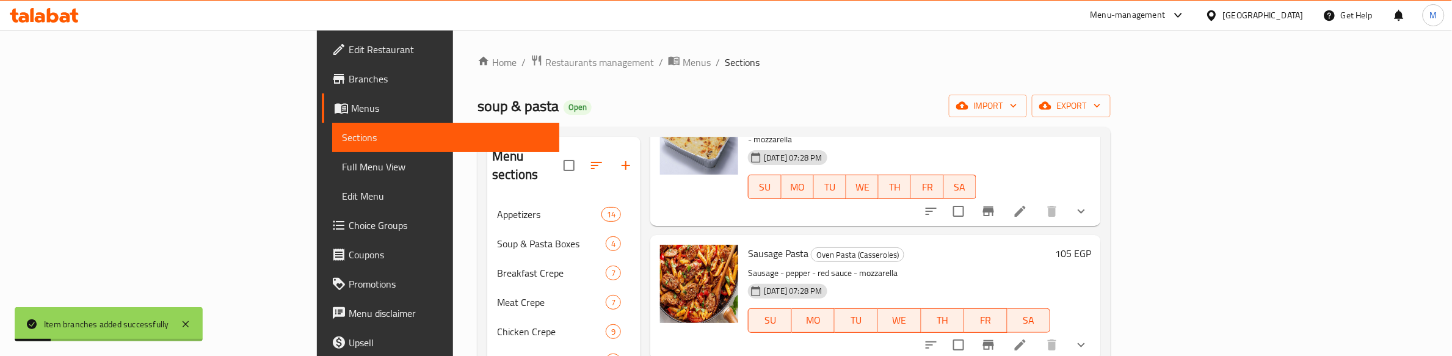
scroll to position [382, 0]
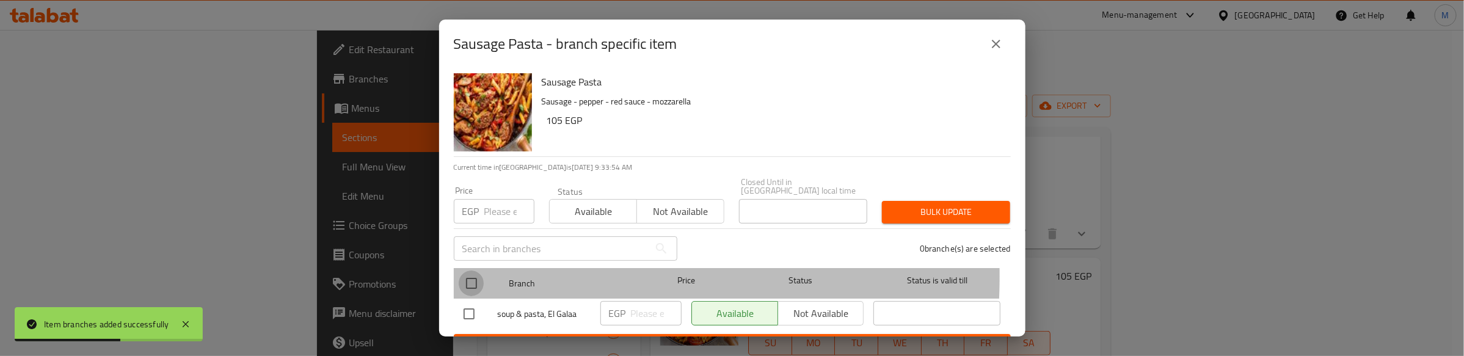
click at [474, 271] on input "checkbox" at bounding box center [472, 284] width 26 height 26
checkbox input "true"
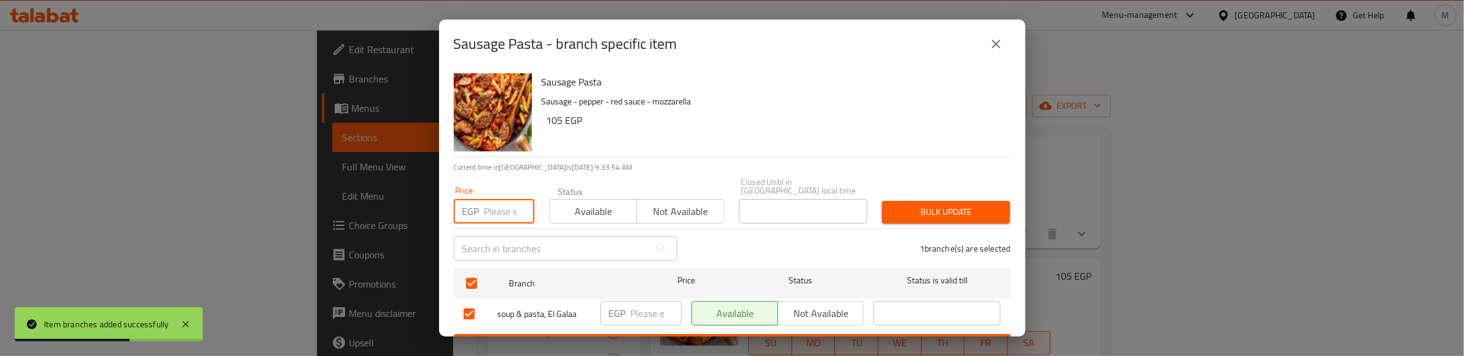
click at [492, 205] on input "number" at bounding box center [509, 211] width 50 height 24
type input "125"
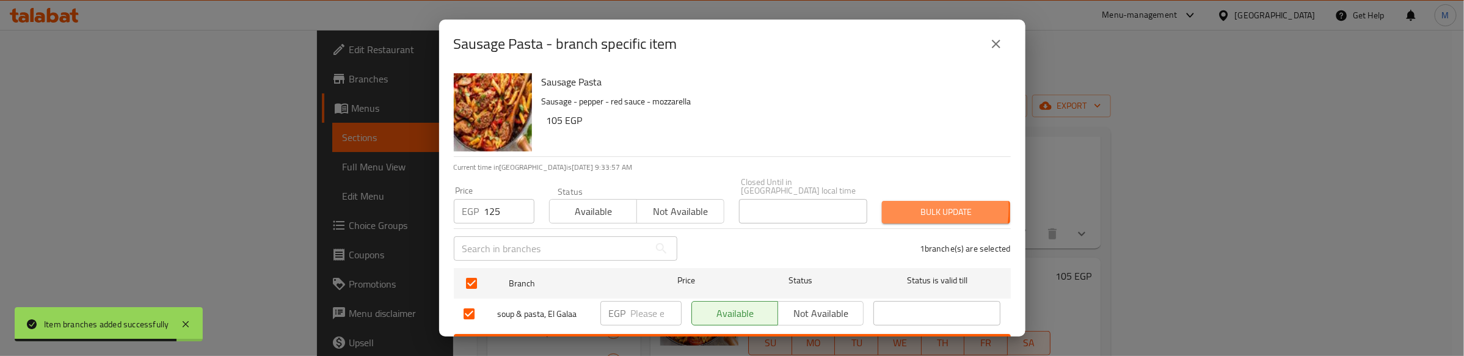
click at [892, 205] on span "Bulk update" at bounding box center [946, 212] width 109 height 15
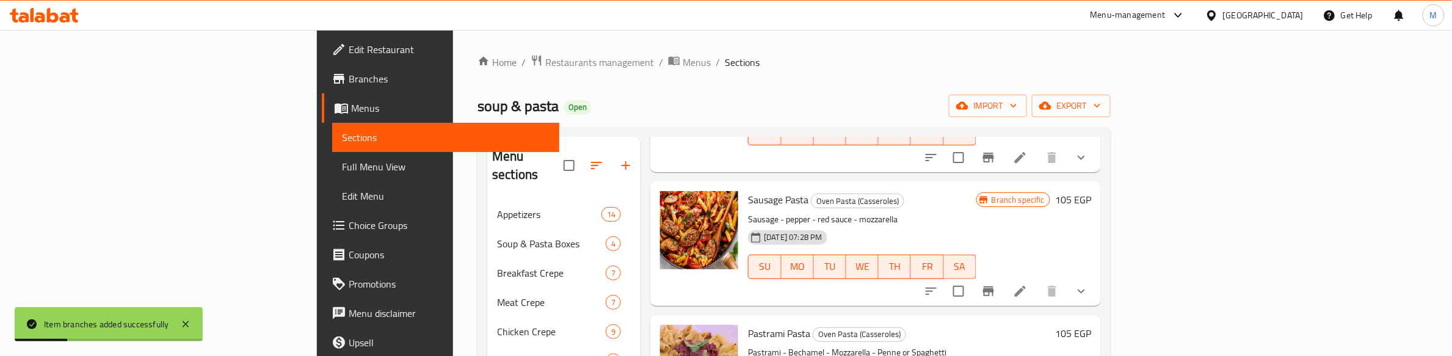
scroll to position [534, 0]
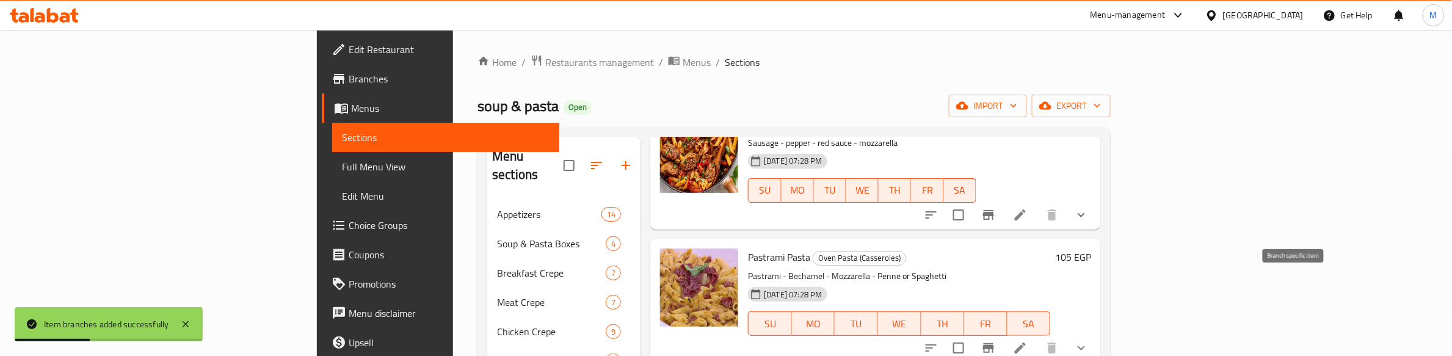
click at [1003, 333] on button "Branch-specific-item" at bounding box center [988, 347] width 29 height 29
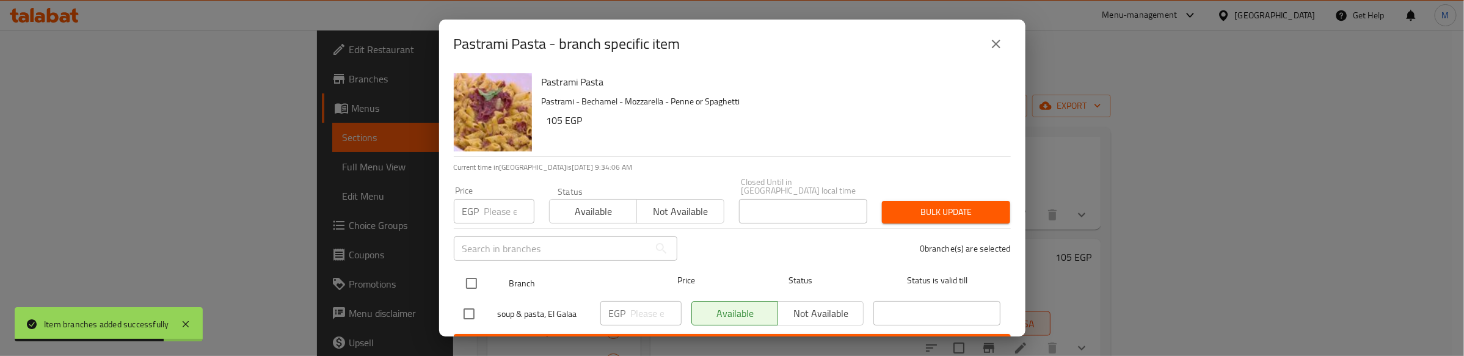
click at [465, 272] on input "checkbox" at bounding box center [472, 284] width 26 height 26
checkbox input "true"
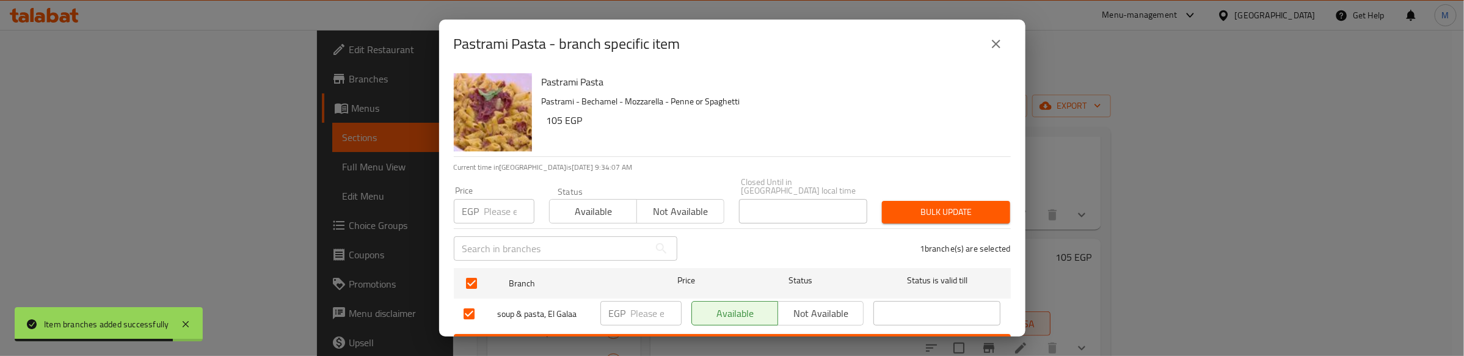
click at [490, 200] on input "number" at bounding box center [509, 211] width 50 height 24
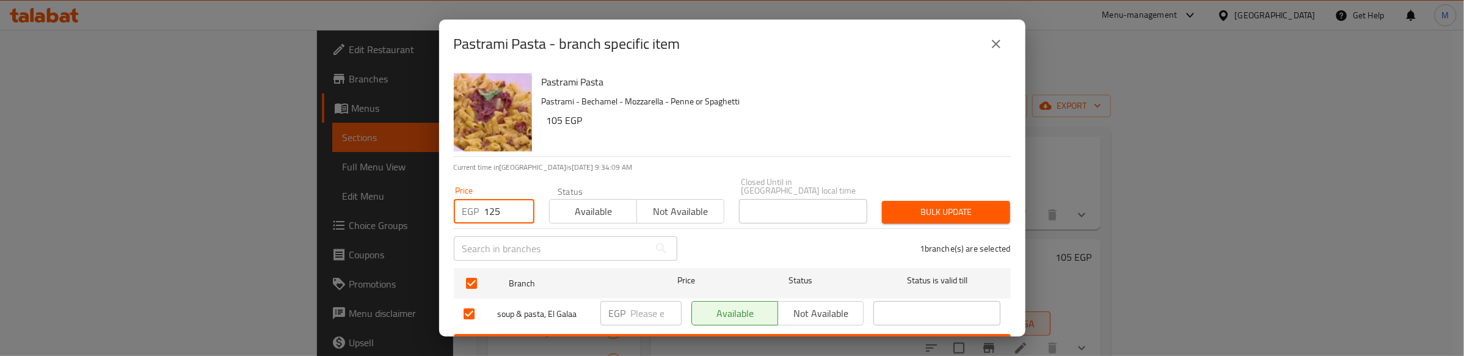
type input "125"
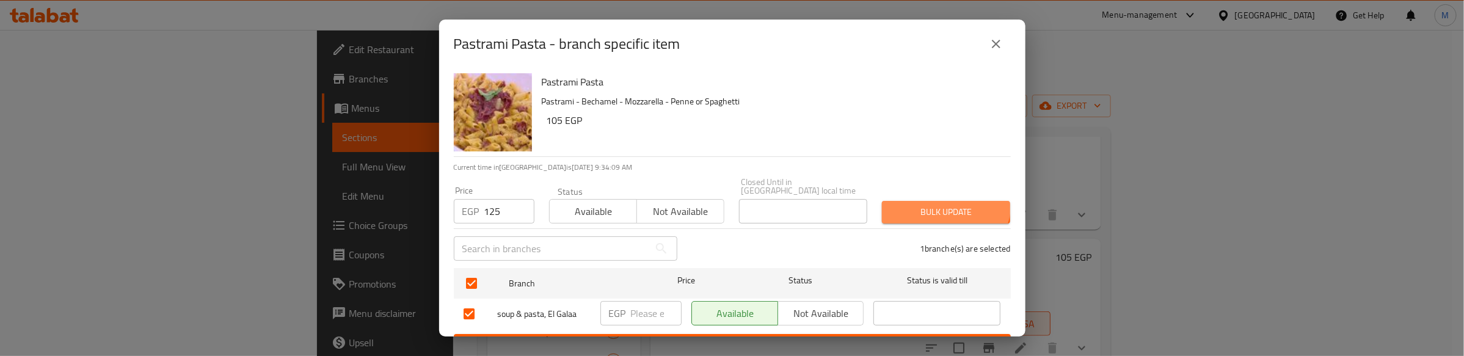
click at [924, 201] on button "Bulk update" at bounding box center [946, 212] width 128 height 23
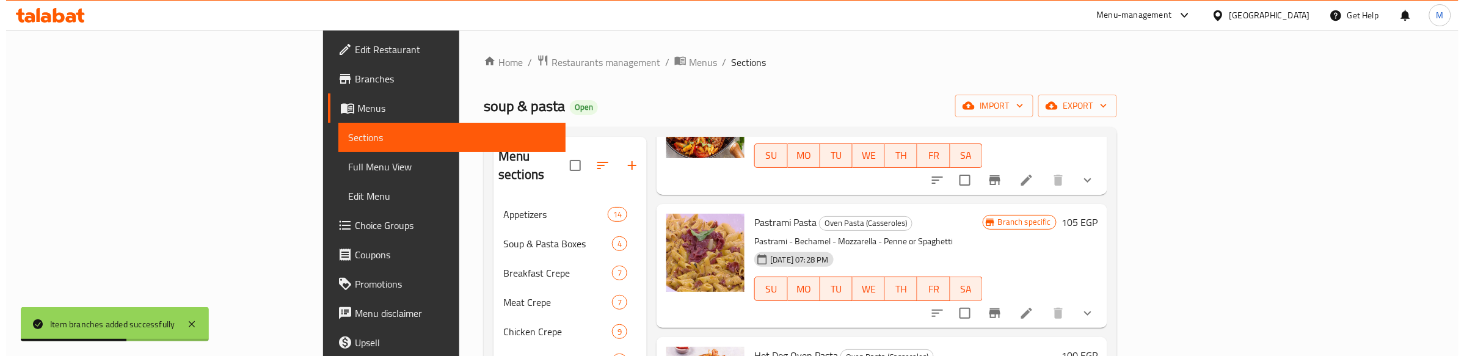
scroll to position [611, 0]
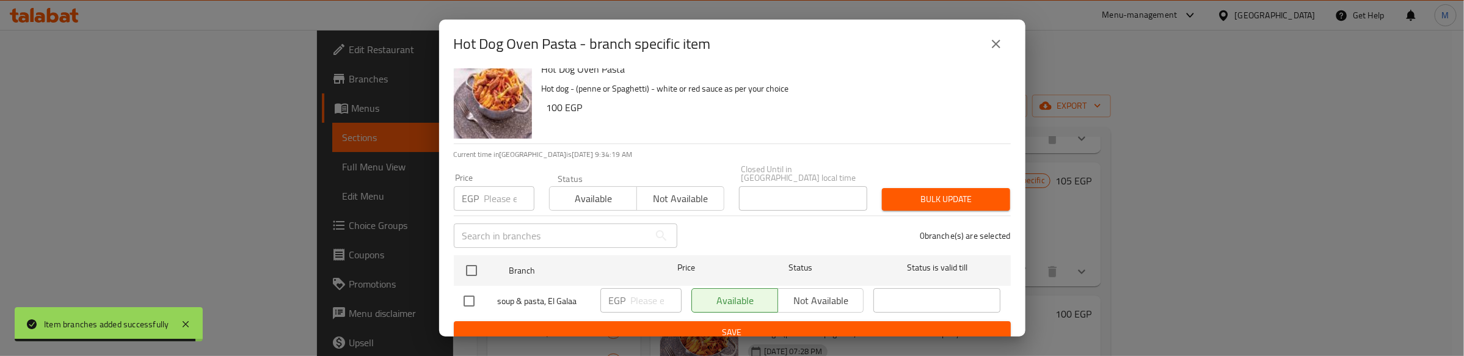
scroll to position [16, 0]
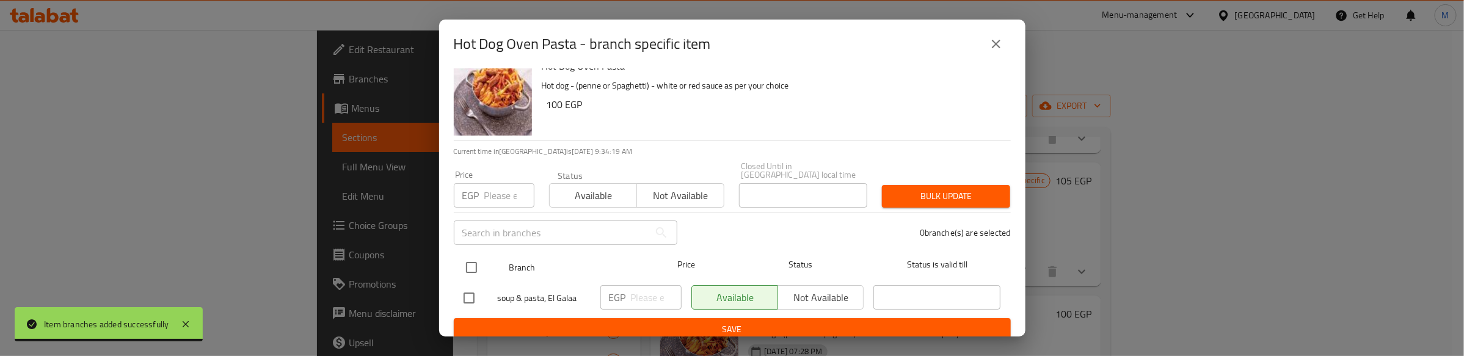
click at [475, 255] on input "checkbox" at bounding box center [472, 268] width 26 height 26
checkbox input "true"
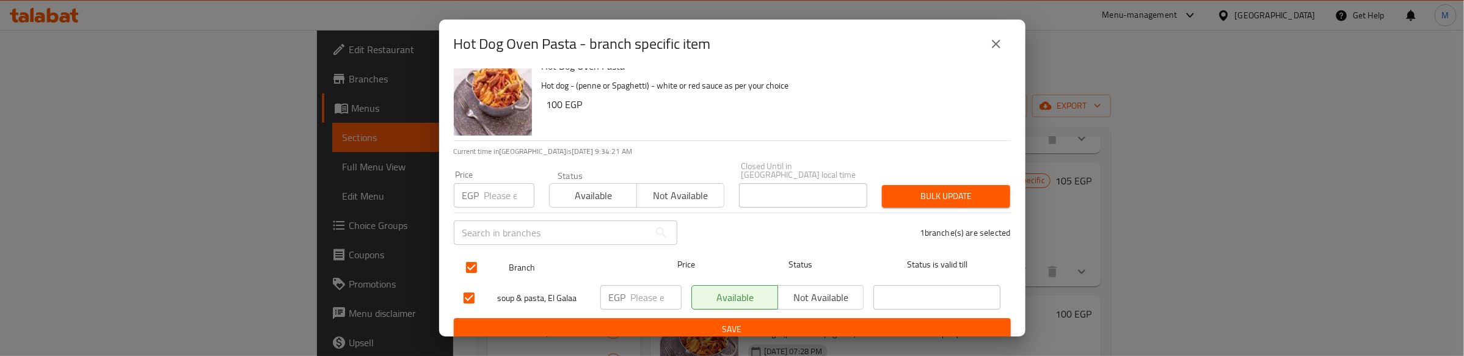
checkbox input "true"
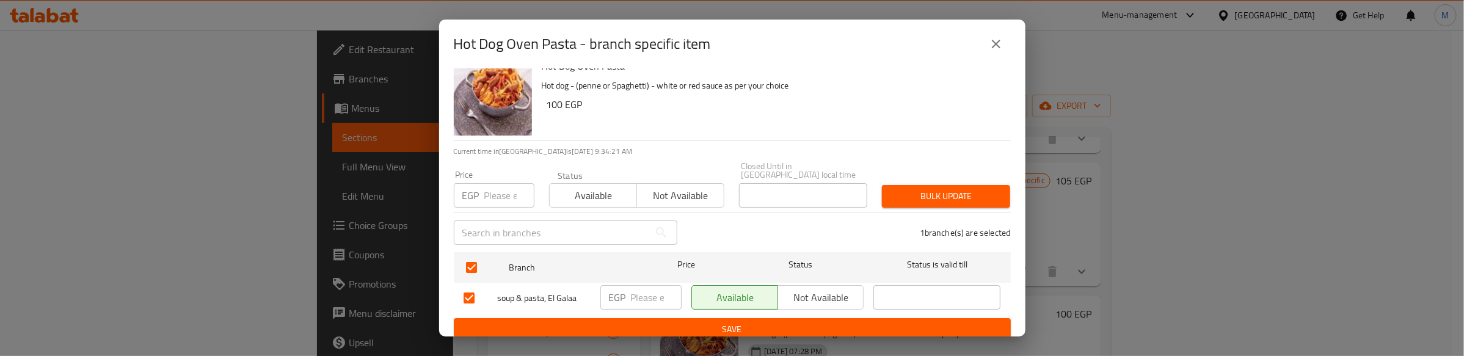
click at [498, 183] on input "number" at bounding box center [509, 195] width 50 height 24
type input "120"
click at [923, 185] on button "Bulk update" at bounding box center [946, 196] width 128 height 23
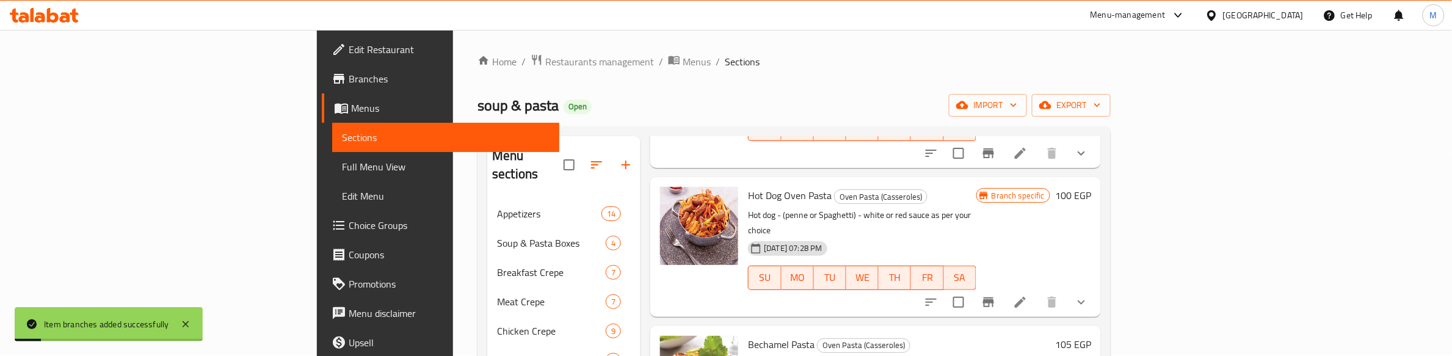
scroll to position [763, 0]
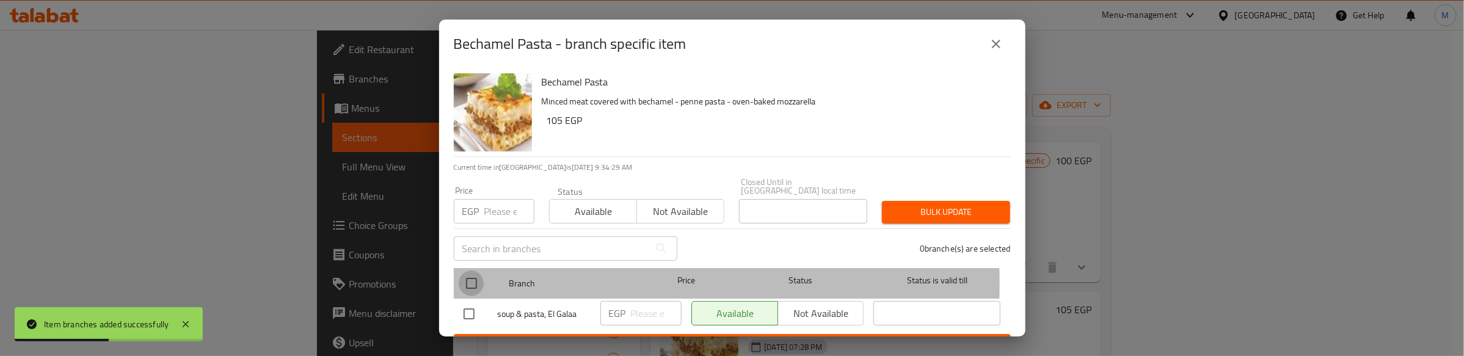
drag, startPoint x: 478, startPoint y: 275, endPoint x: 500, endPoint y: 200, distance: 78.1
click at [478, 272] on input "checkbox" at bounding box center [472, 284] width 26 height 26
checkbox input "true"
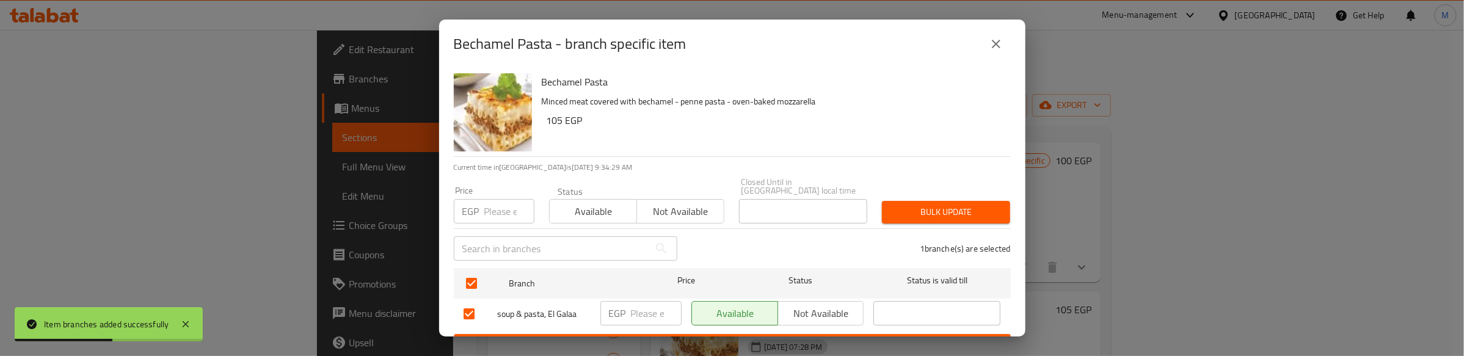
click at [501, 199] on input "number" at bounding box center [509, 211] width 50 height 24
type input "125"
click at [945, 201] on button "Bulk update" at bounding box center [946, 212] width 128 height 23
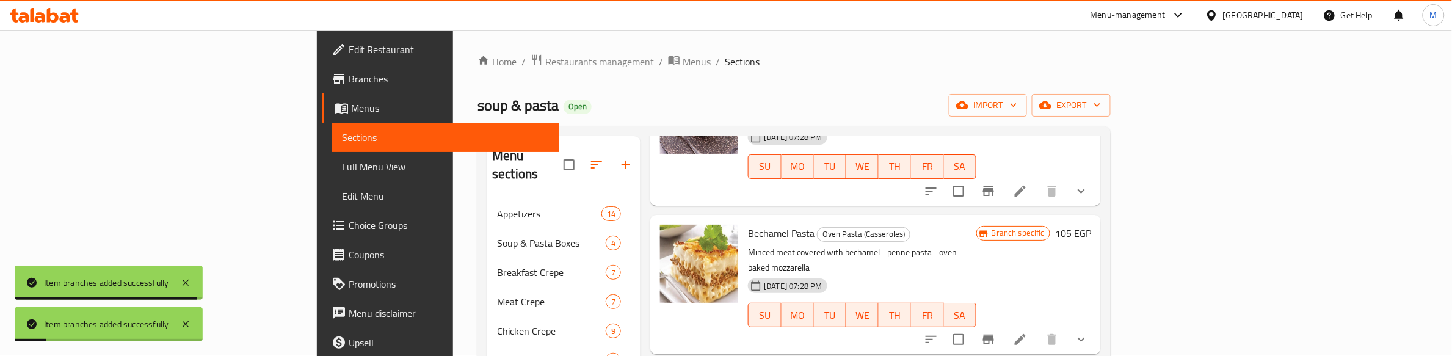
scroll to position [916, 0]
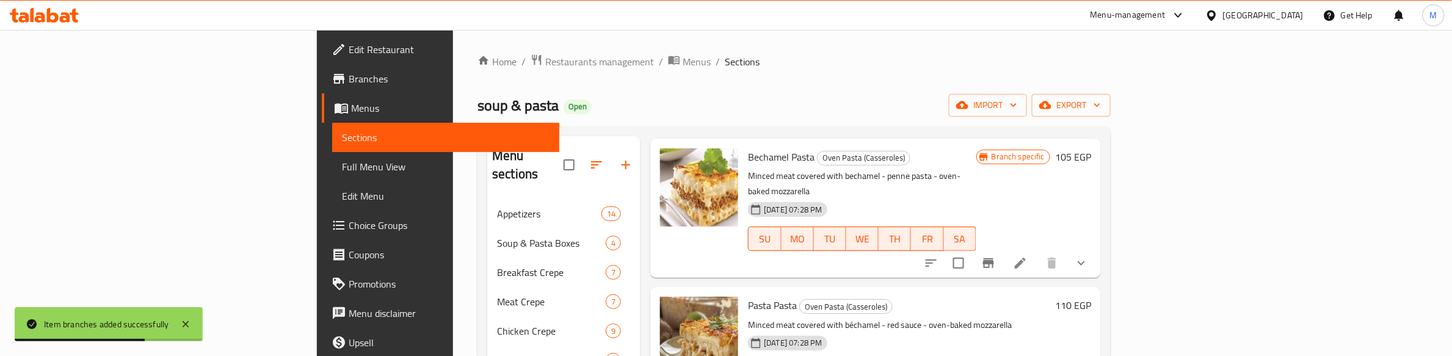
click at [743, 178] on div "Bechamel Pasta Oven Pasta (Casseroles) Minced meat covered with bechamel - penn…" at bounding box center [862, 208] width 238 height 129
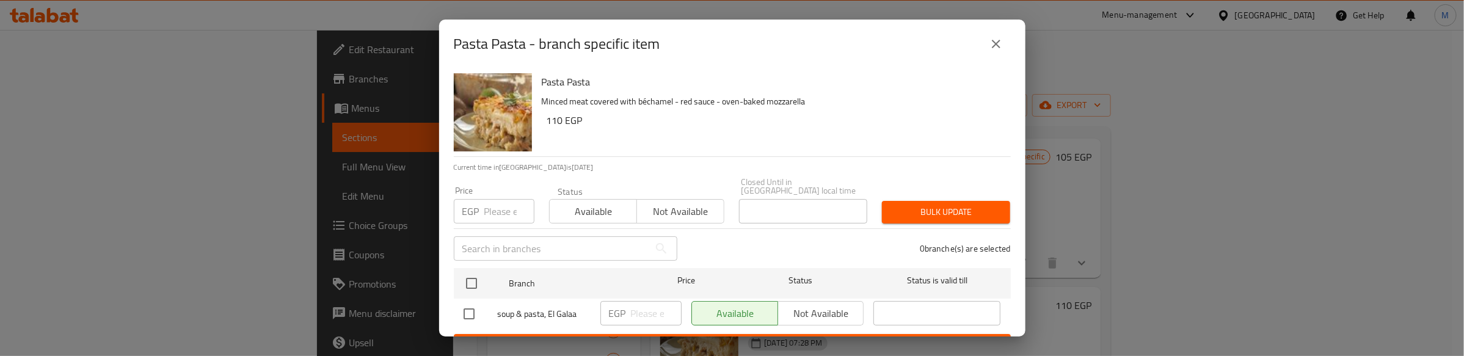
drag, startPoint x: 471, startPoint y: 272, endPoint x: 482, endPoint y: 242, distance: 31.9
click at [473, 271] on input "checkbox" at bounding box center [472, 284] width 26 height 26
checkbox input "true"
click at [498, 202] on input "number" at bounding box center [509, 211] width 50 height 24
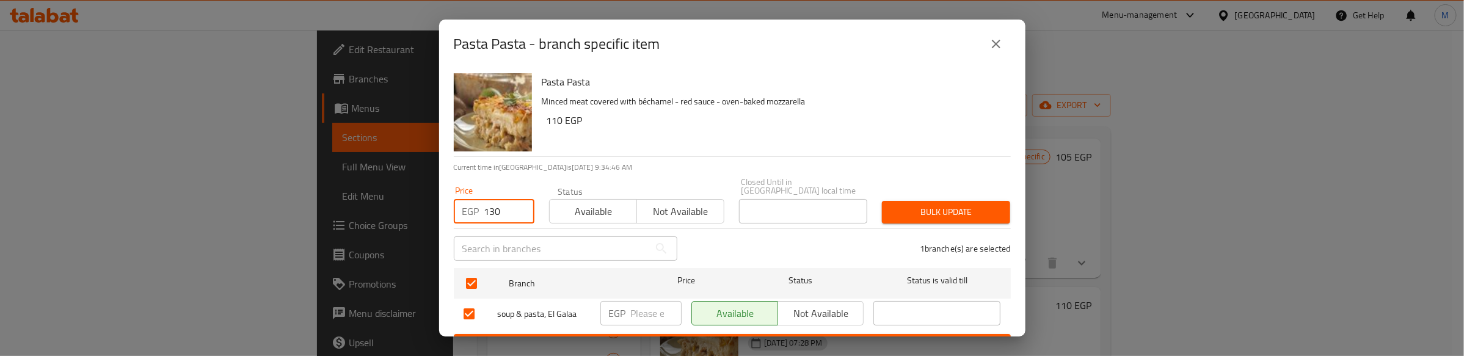
type input "130"
click at [905, 206] on span "Bulk update" at bounding box center [946, 212] width 109 height 15
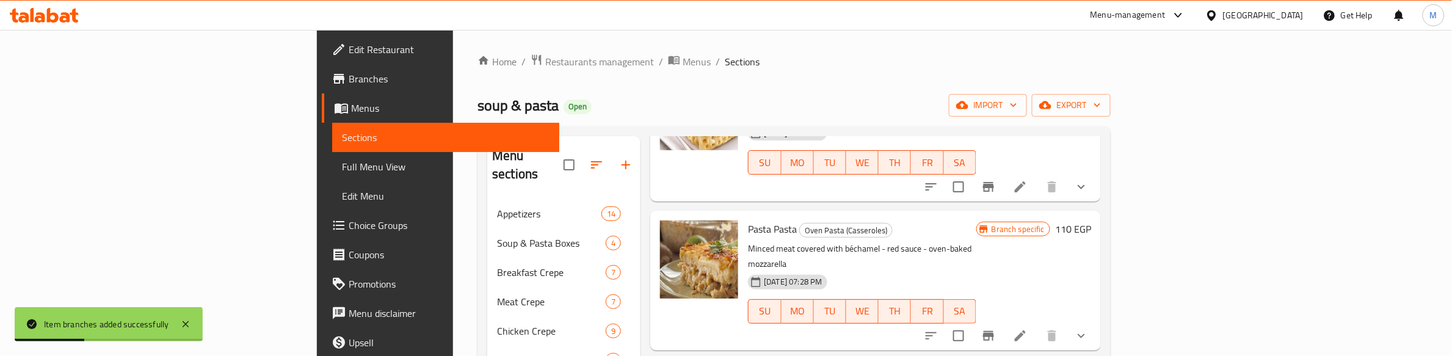
scroll to position [1069, 0]
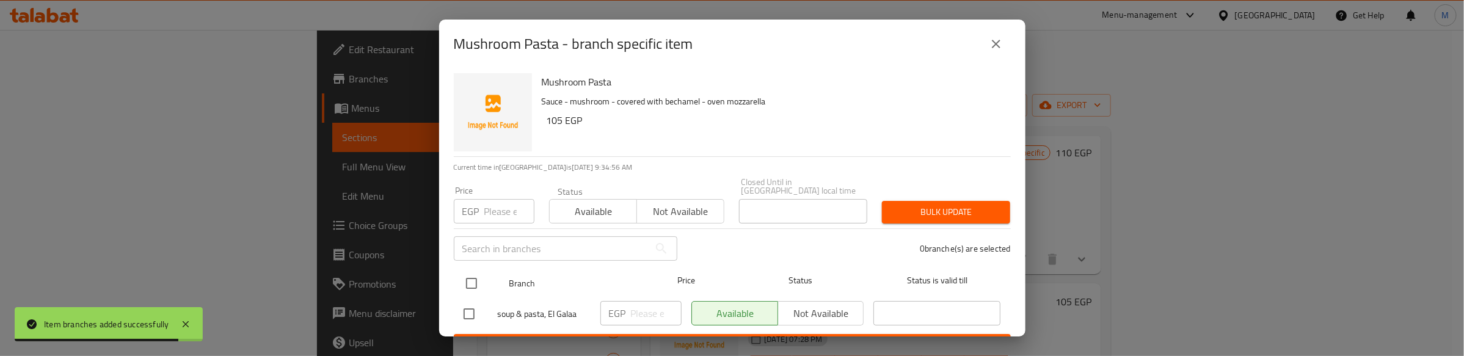
click at [475, 271] on input "checkbox" at bounding box center [472, 284] width 26 height 26
checkbox input "true"
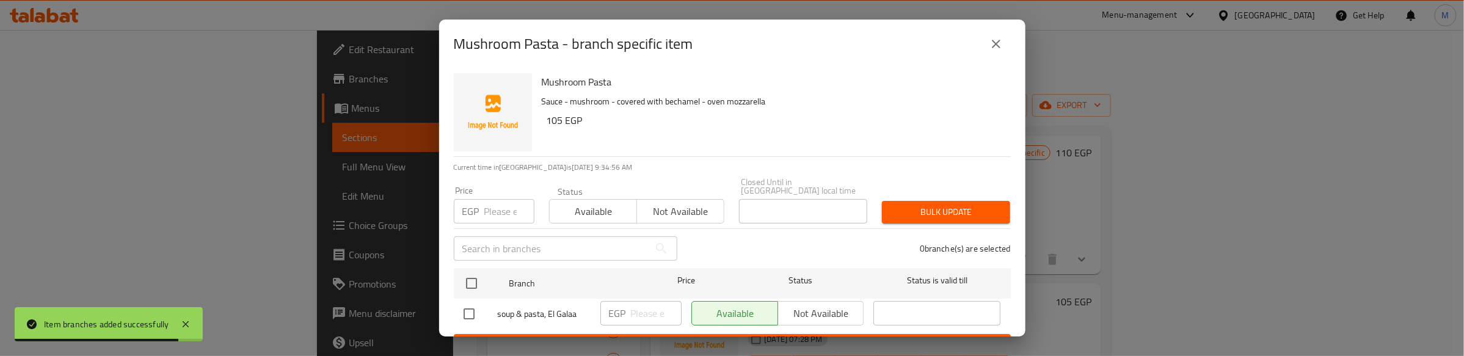
checkbox input "true"
click at [501, 200] on input "number" at bounding box center [509, 211] width 50 height 24
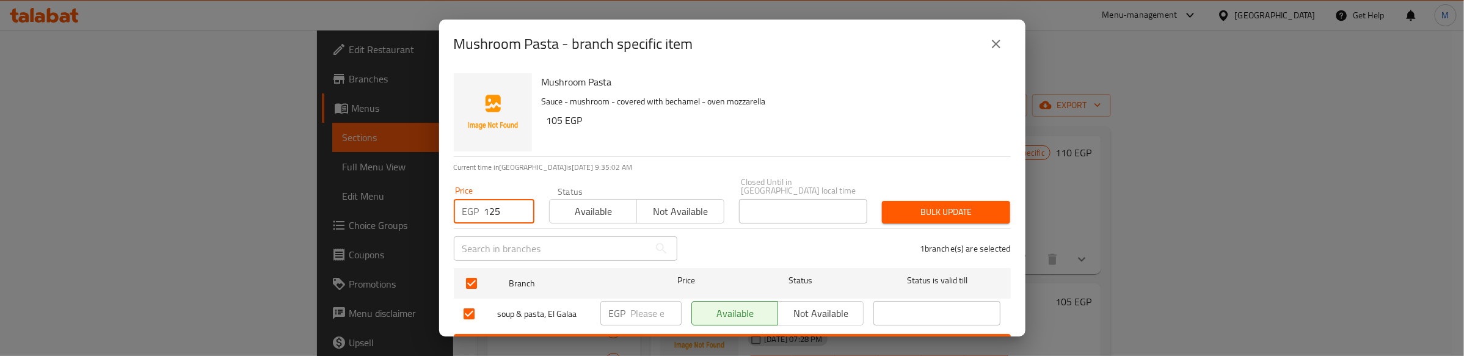
type input "125"
click at [903, 205] on span "Bulk update" at bounding box center [946, 212] width 109 height 15
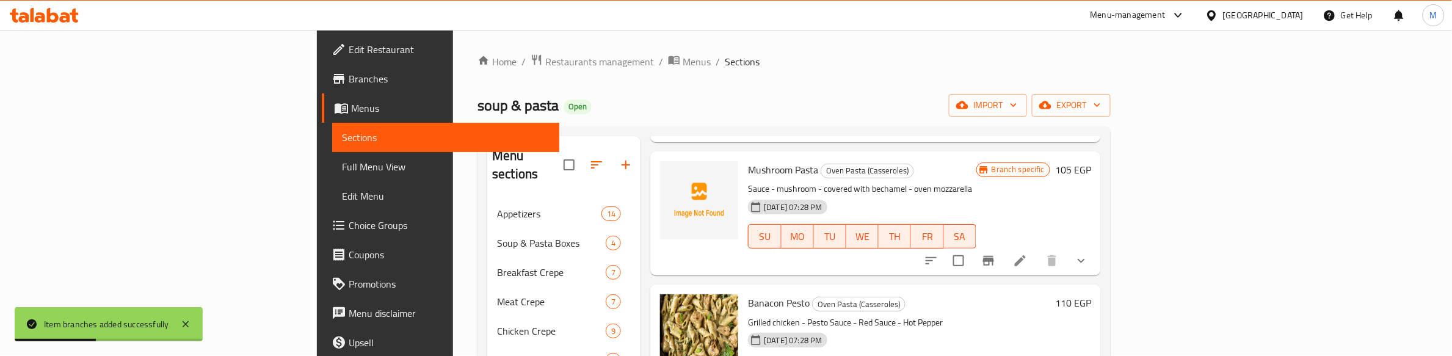
scroll to position [1221, 0]
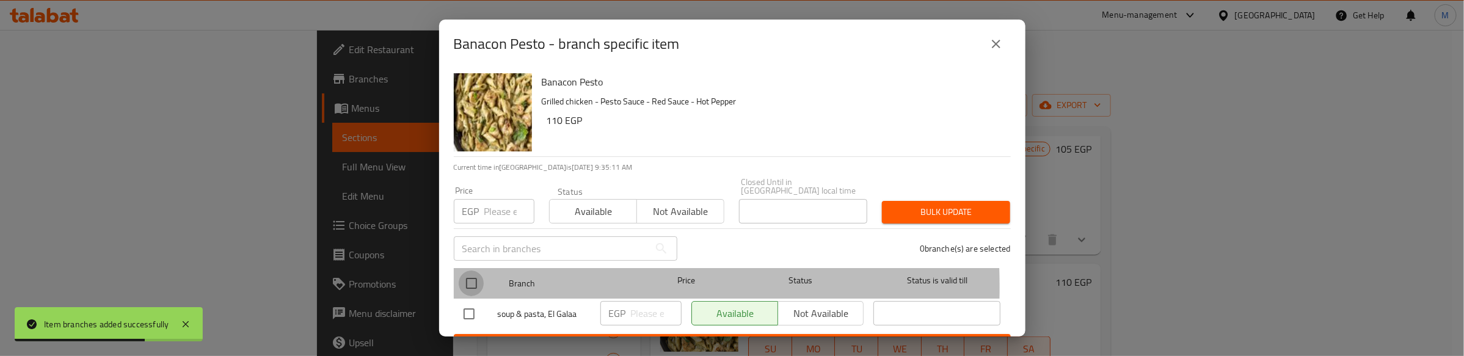
click at [469, 278] on input "checkbox" at bounding box center [472, 284] width 26 height 26
checkbox input "true"
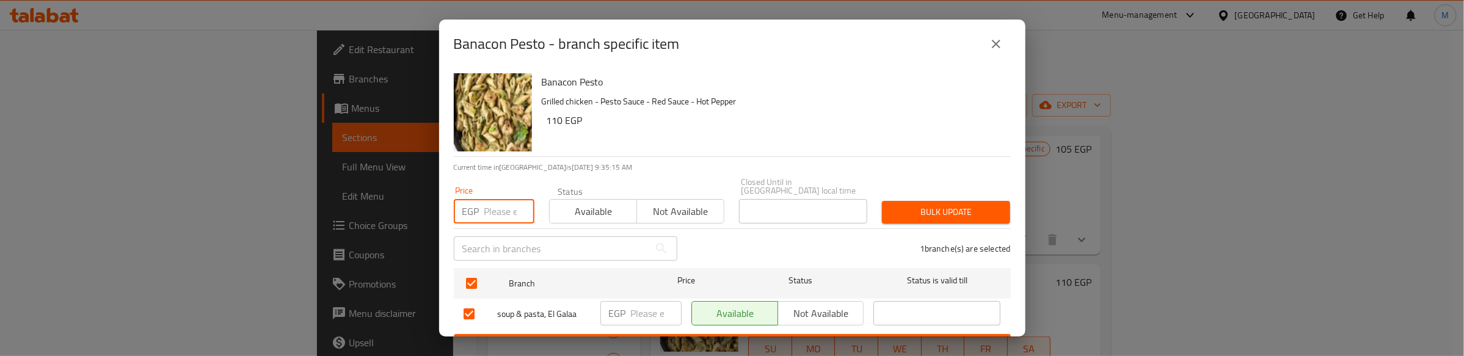
click at [497, 200] on input "number" at bounding box center [509, 211] width 50 height 24
type input "130"
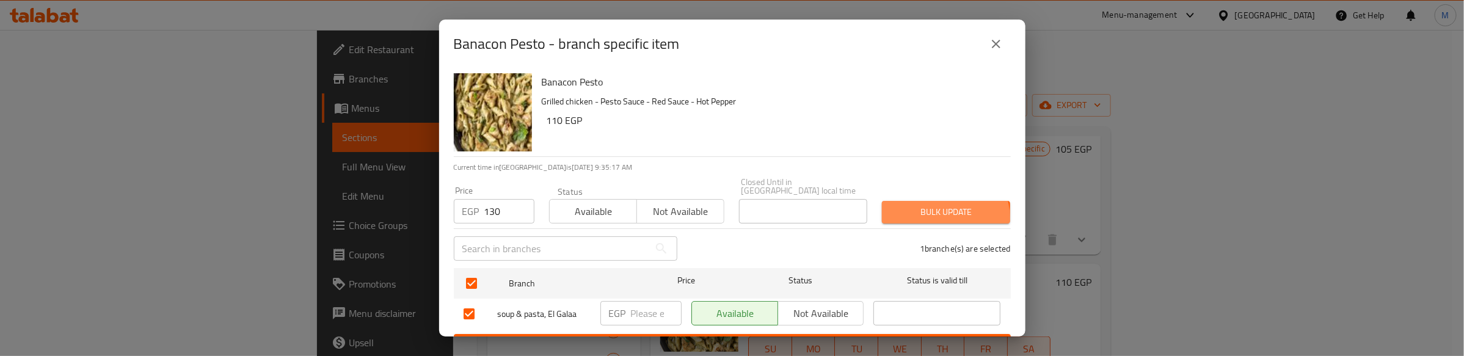
click at [931, 209] on span "Bulk update" at bounding box center [946, 212] width 109 height 15
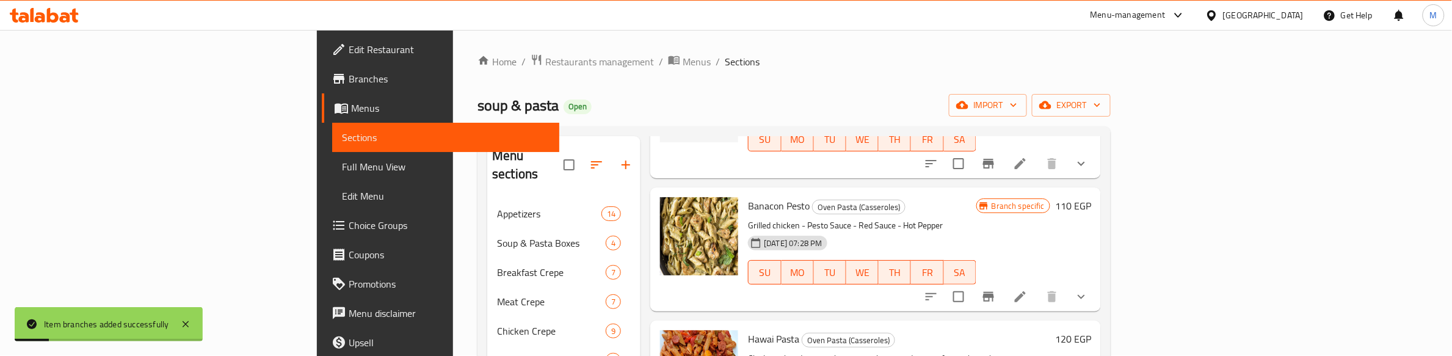
scroll to position [1374, 0]
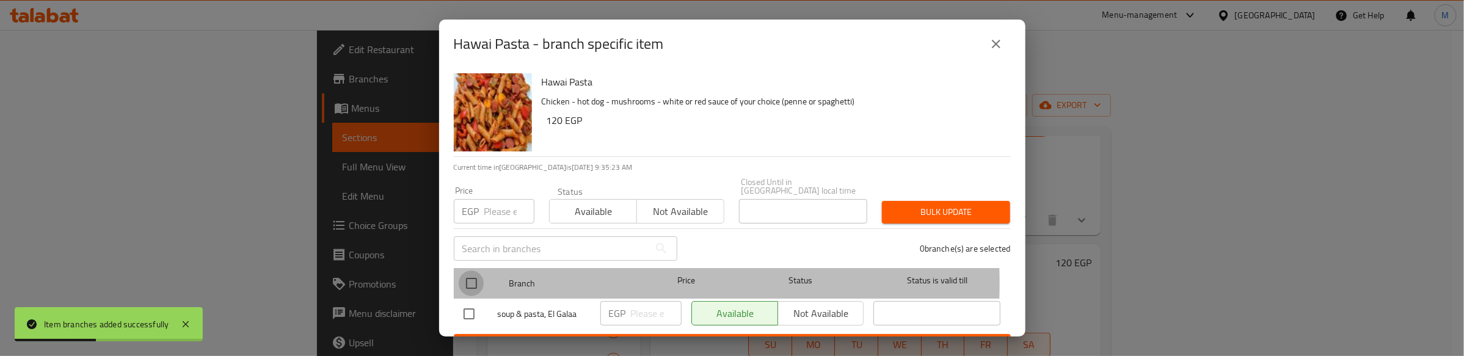
click at [475, 275] on input "checkbox" at bounding box center [472, 284] width 26 height 26
checkbox input "true"
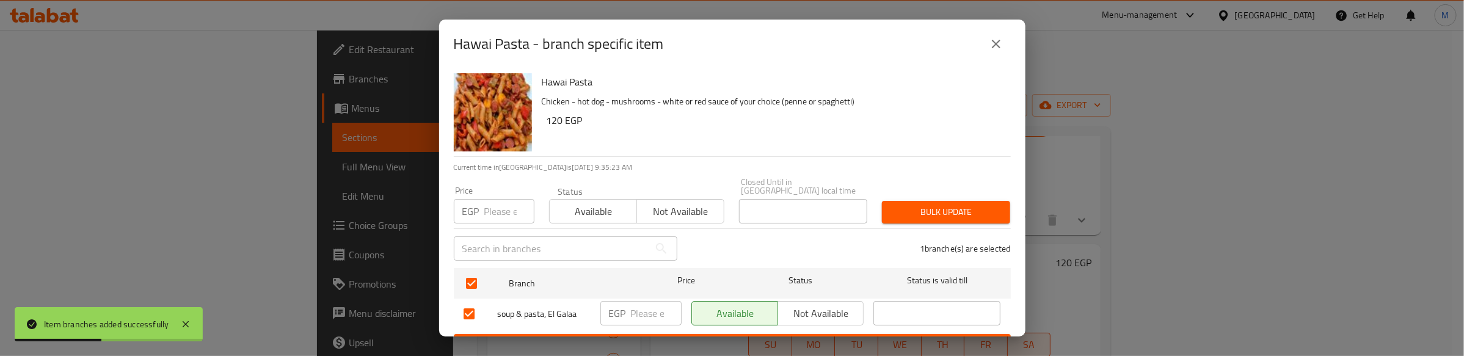
click at [483, 205] on div "EGP Price" at bounding box center [494, 211] width 81 height 24
type input "130"
click at [901, 205] on span "Bulk update" at bounding box center [946, 212] width 109 height 15
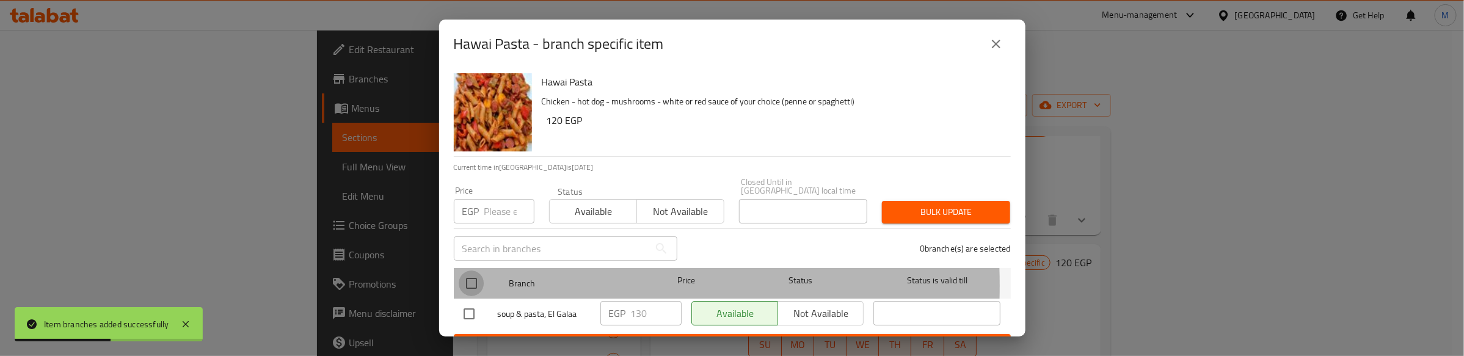
drag, startPoint x: 469, startPoint y: 277, endPoint x: 506, endPoint y: 205, distance: 80.8
click at [469, 271] on input "checkbox" at bounding box center [472, 284] width 26 height 26
checkbox input "true"
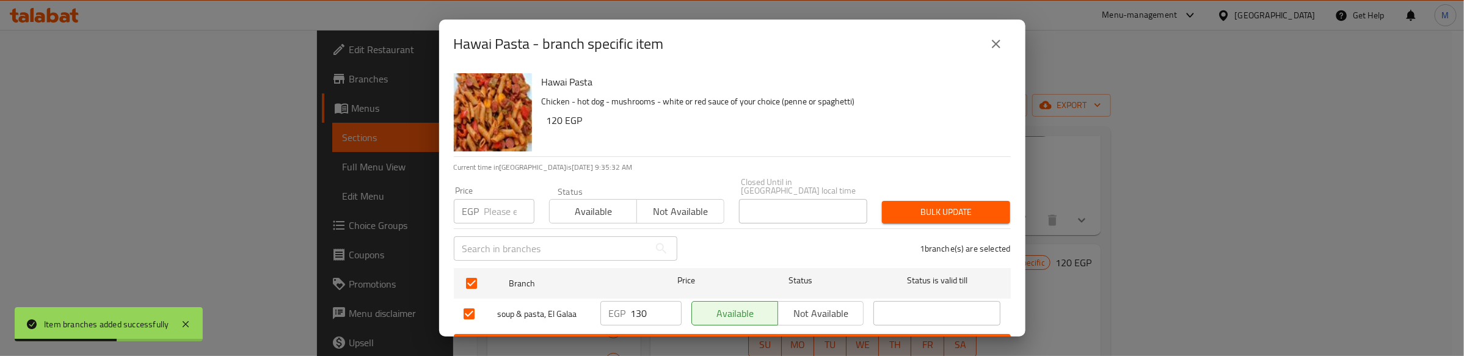
click at [506, 202] on input "number" at bounding box center [509, 211] width 50 height 24
type input "140"
click at [971, 205] on span "Bulk update" at bounding box center [946, 212] width 109 height 15
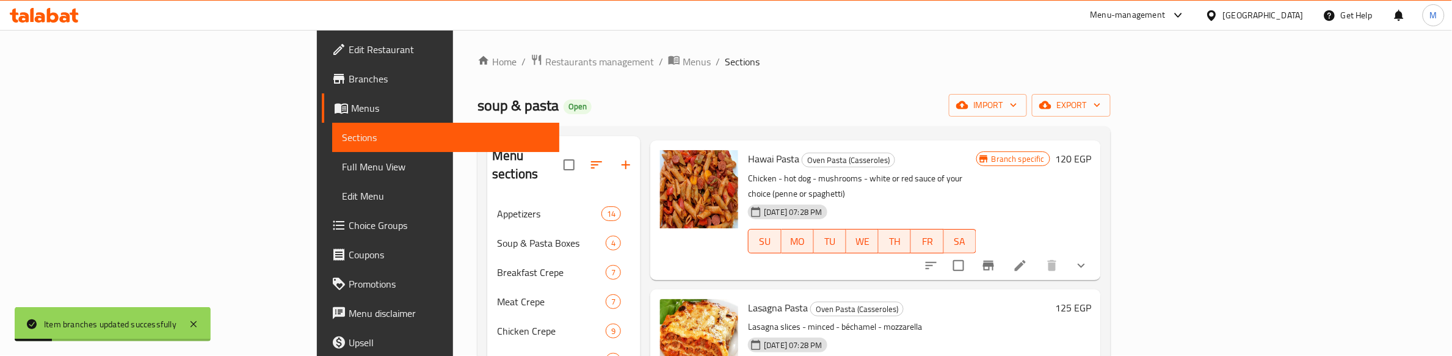
scroll to position [1451, 0]
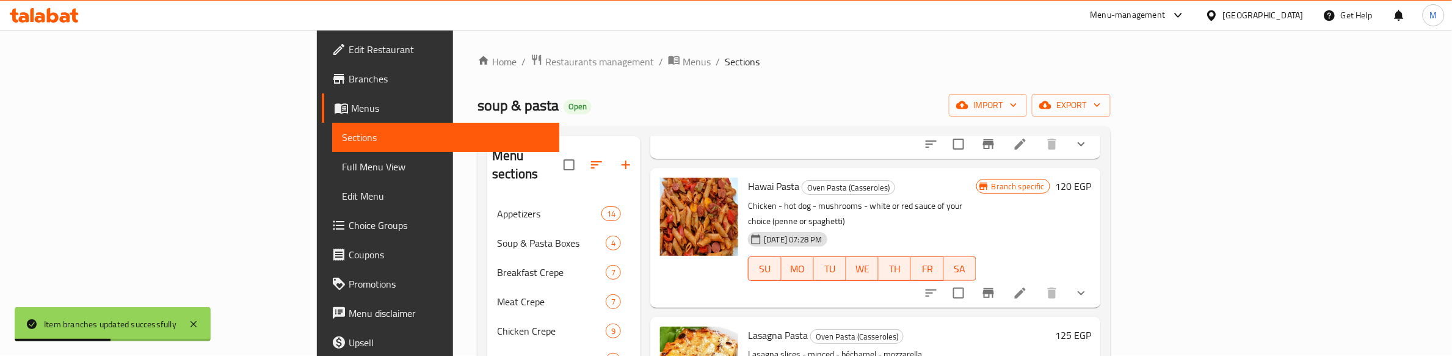
click at [1027, 327] on h6 "Lasagna Pasta Oven Pasta (Casseroles)" at bounding box center [899, 335] width 302 height 17
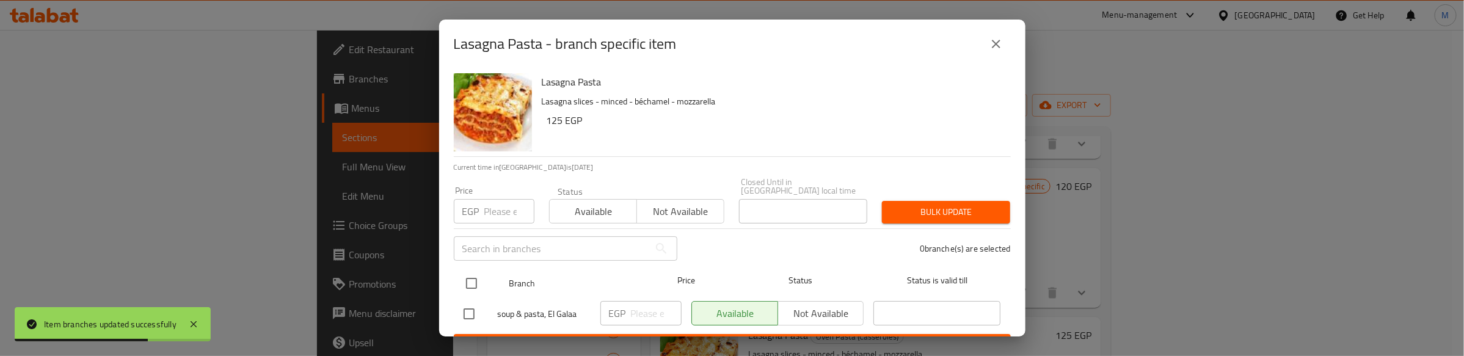
click at [481, 271] on input "checkbox" at bounding box center [472, 284] width 26 height 26
checkbox input "true"
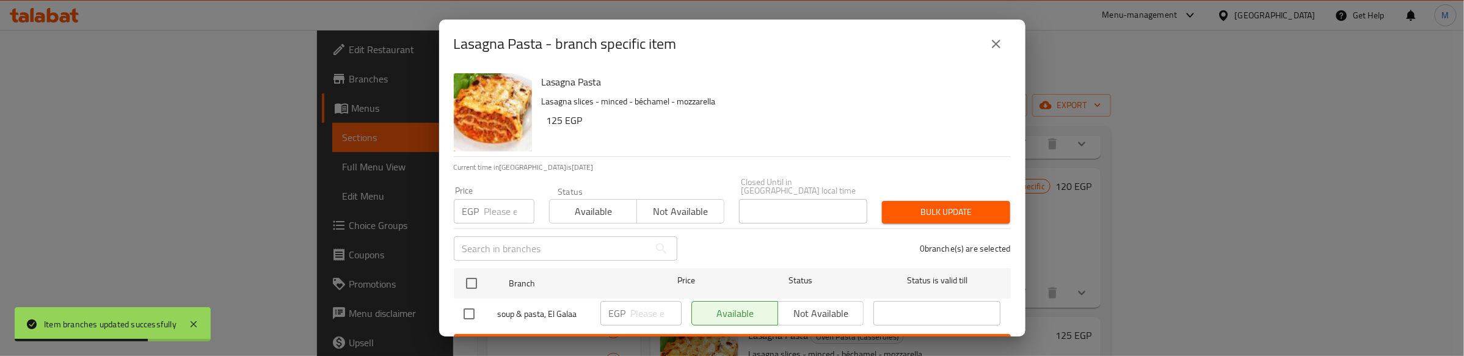
checkbox input "true"
click at [500, 205] on input "number" at bounding box center [509, 211] width 50 height 24
type input "145"
click at [971, 205] on span "Bulk update" at bounding box center [946, 212] width 109 height 15
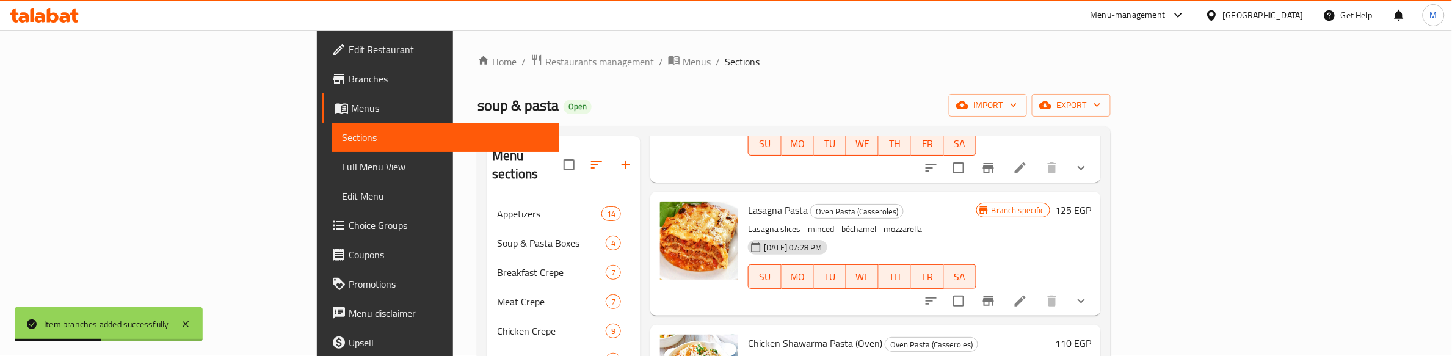
scroll to position [1603, 0]
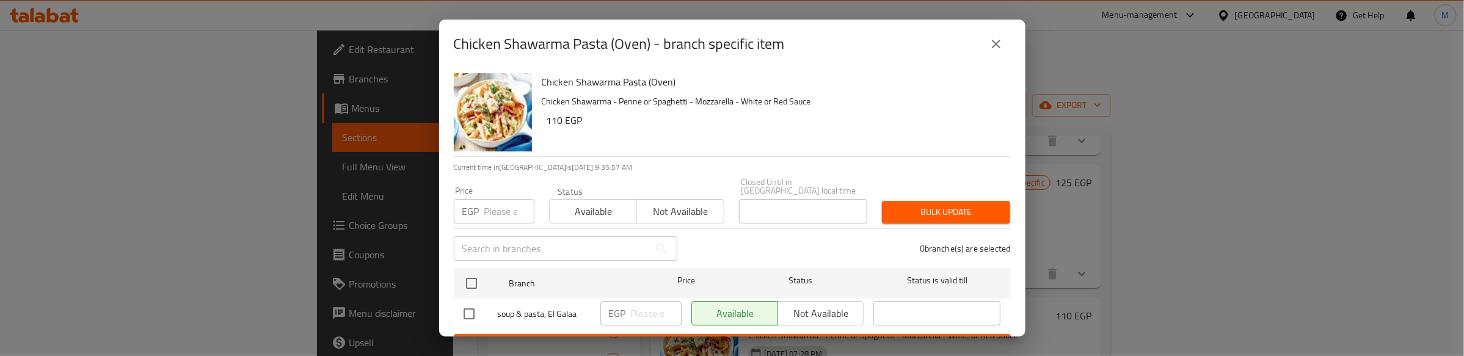
click at [712, 134] on div "Chicken Shawarma Pasta (Oven) Chicken Shawarma - Penne or Spaghetti - Mozzarell…" at bounding box center [771, 112] width 469 height 88
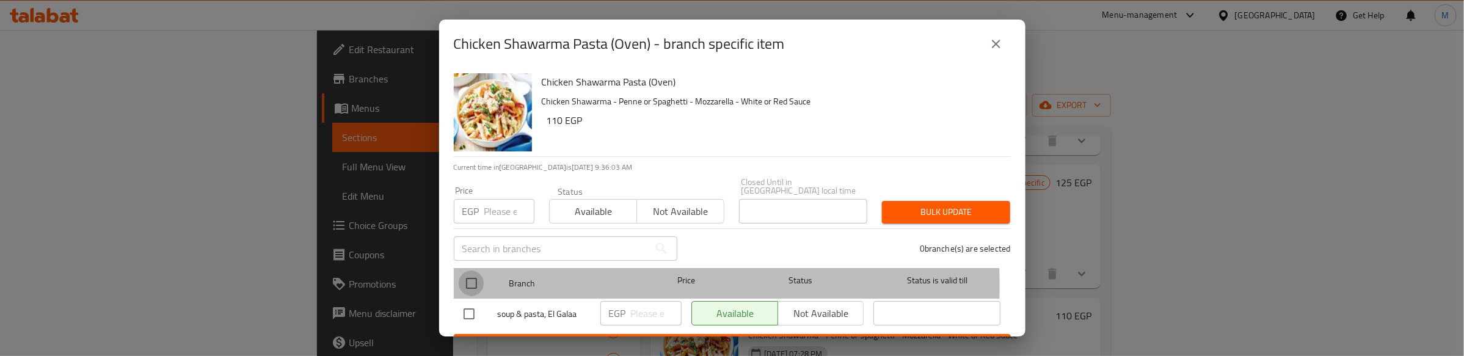
click at [464, 278] on input "checkbox" at bounding box center [472, 284] width 26 height 26
checkbox input "true"
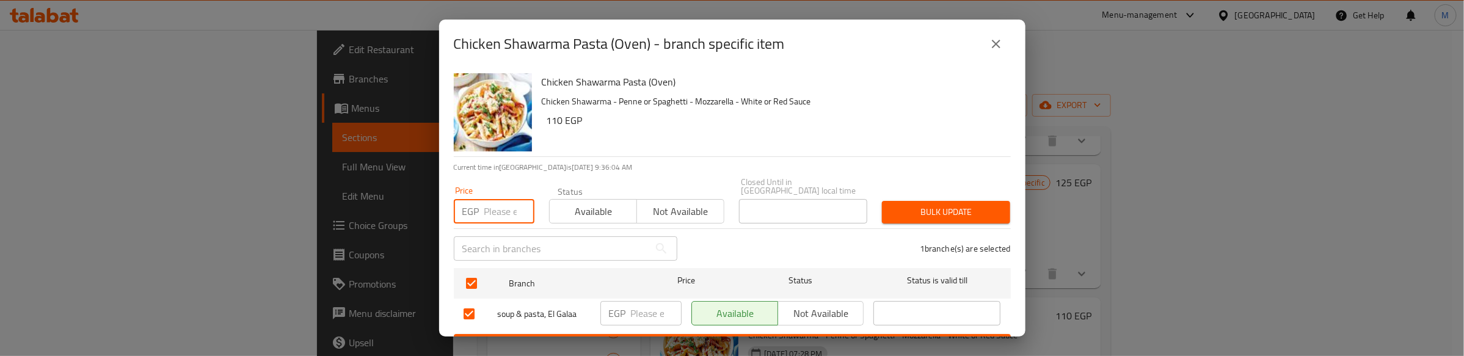
click at [504, 202] on input "number" at bounding box center [509, 211] width 50 height 24
type input "130"
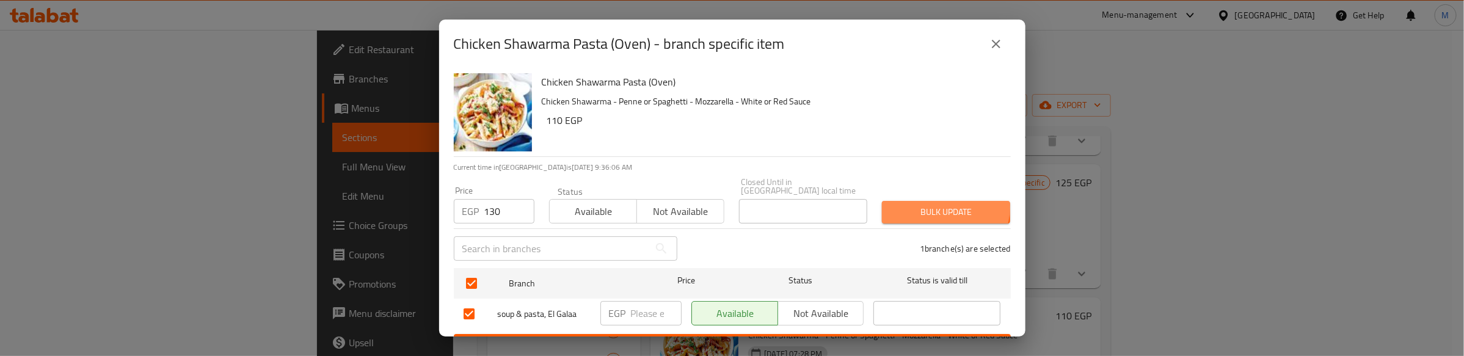
click at [933, 205] on span "Bulk update" at bounding box center [946, 212] width 109 height 15
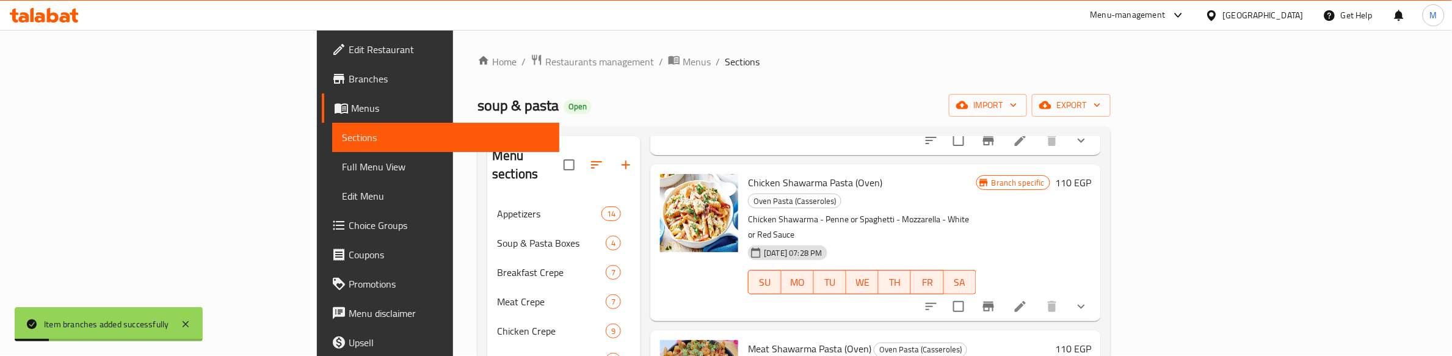
scroll to position [1753, 0]
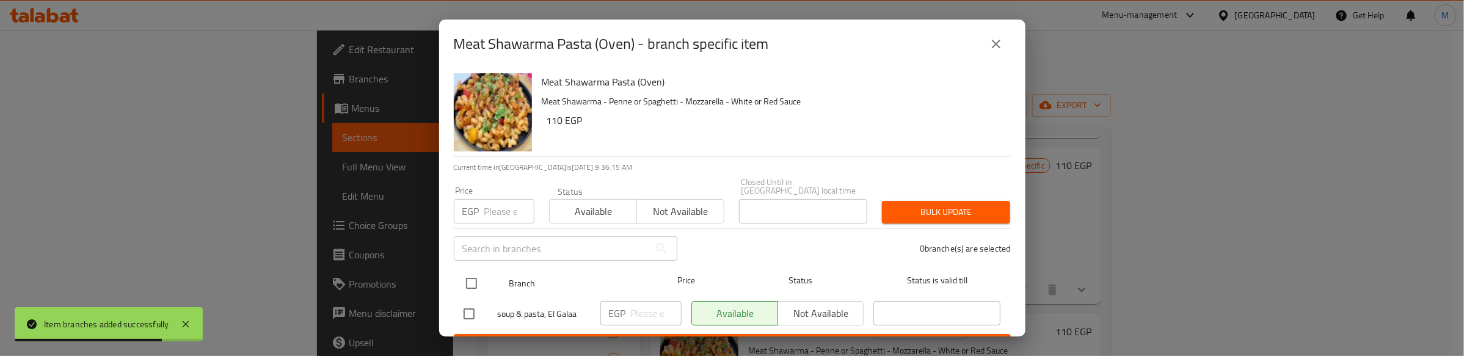
click at [468, 275] on input "checkbox" at bounding box center [472, 284] width 26 height 26
checkbox input "true"
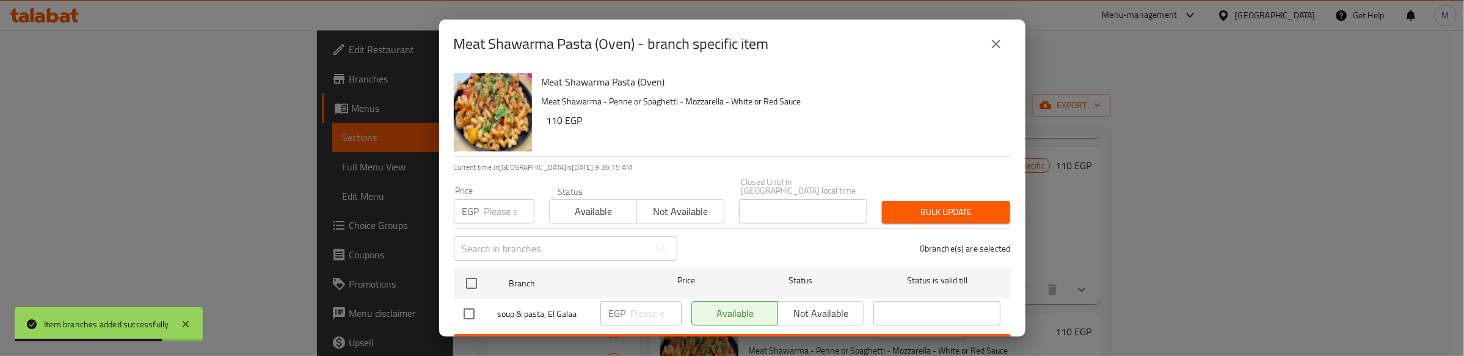
checkbox input "true"
click at [502, 203] on input "number" at bounding box center [509, 211] width 50 height 24
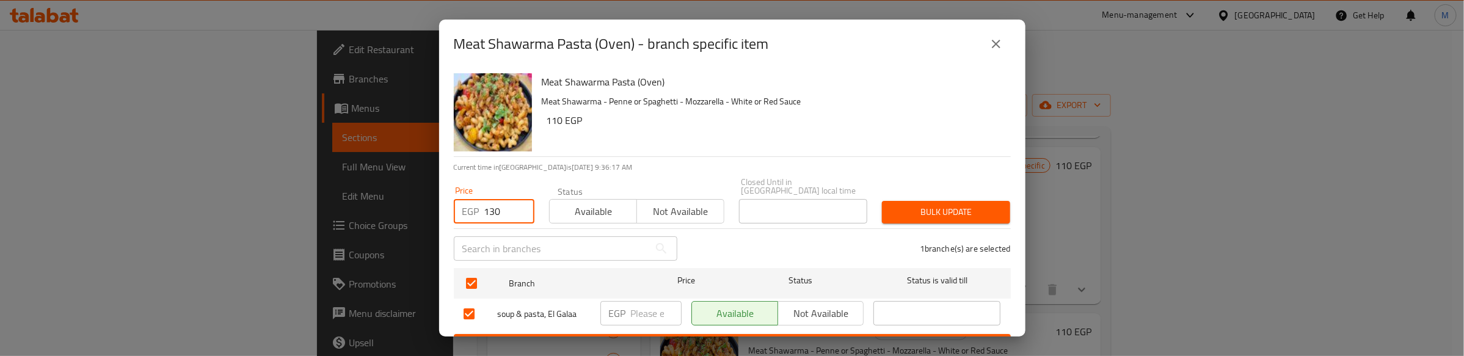
type input "130"
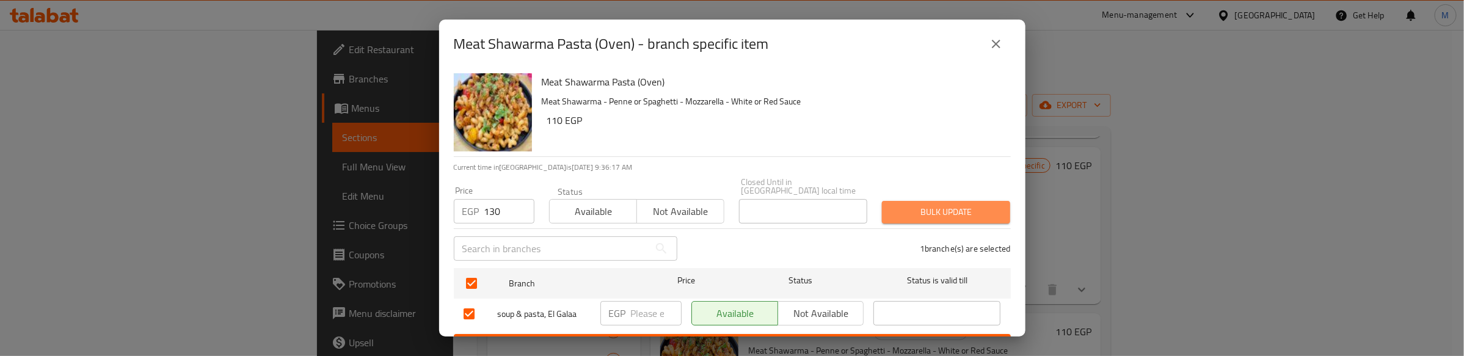
click at [939, 206] on span "Bulk update" at bounding box center [946, 212] width 109 height 15
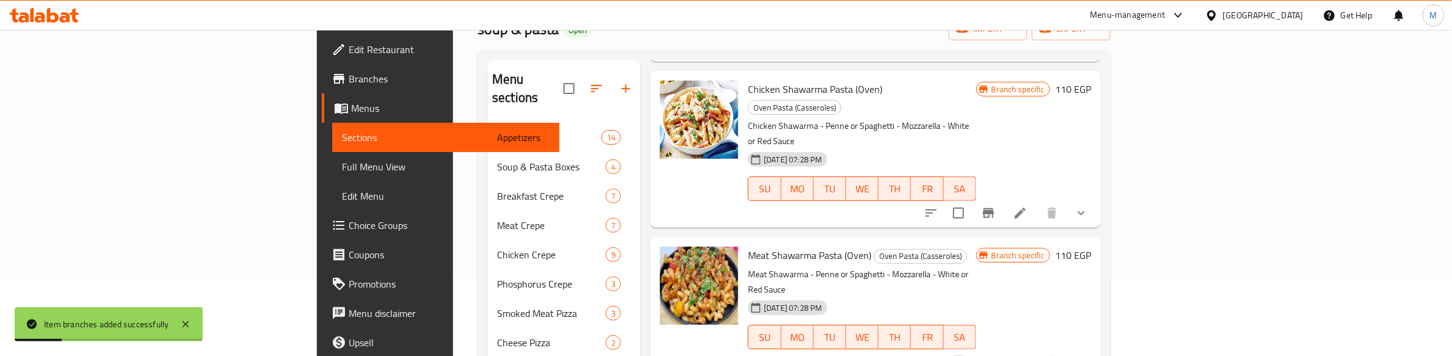
scroll to position [153, 0]
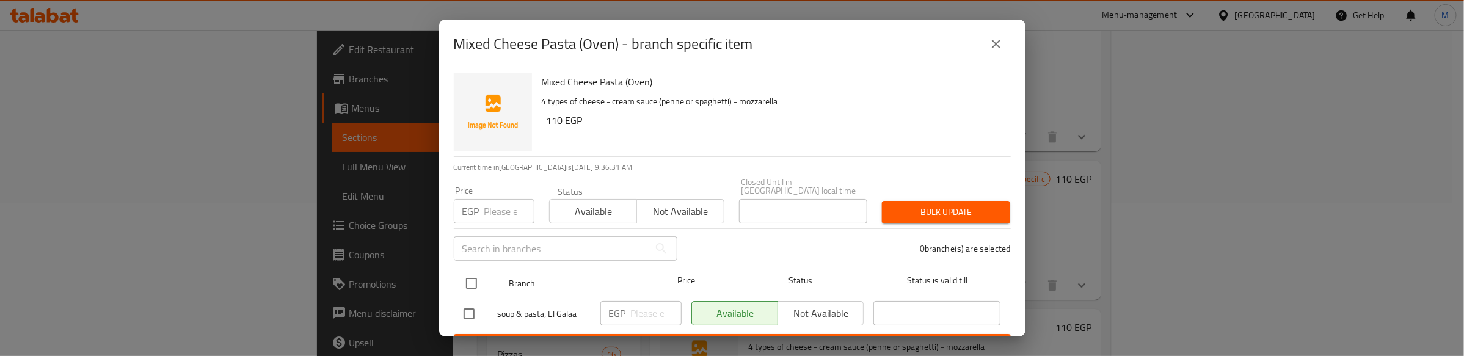
click at [467, 271] on input "checkbox" at bounding box center [472, 284] width 26 height 26
checkbox input "true"
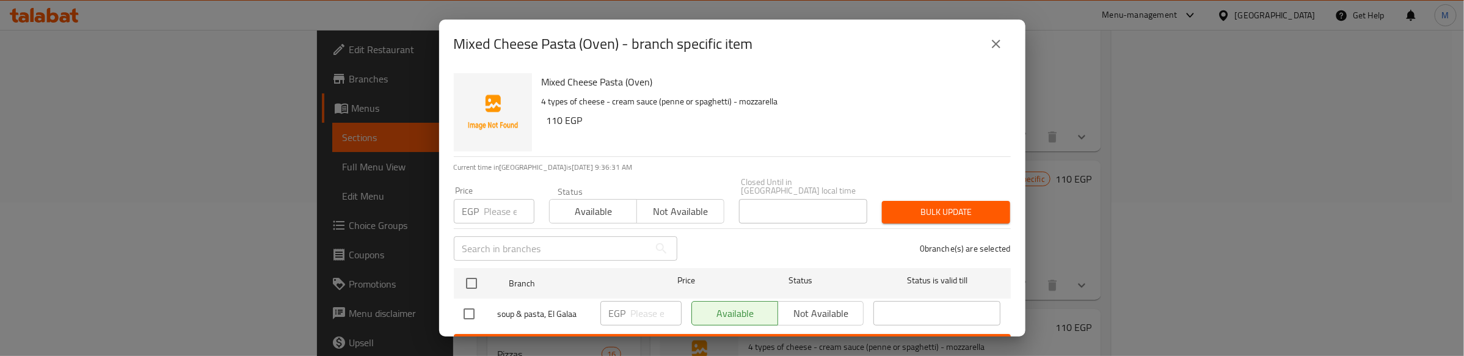
checkbox input "true"
click at [508, 205] on input "number" at bounding box center [509, 211] width 50 height 24
type input "130"
click at [955, 205] on span "Bulk update" at bounding box center [946, 212] width 109 height 15
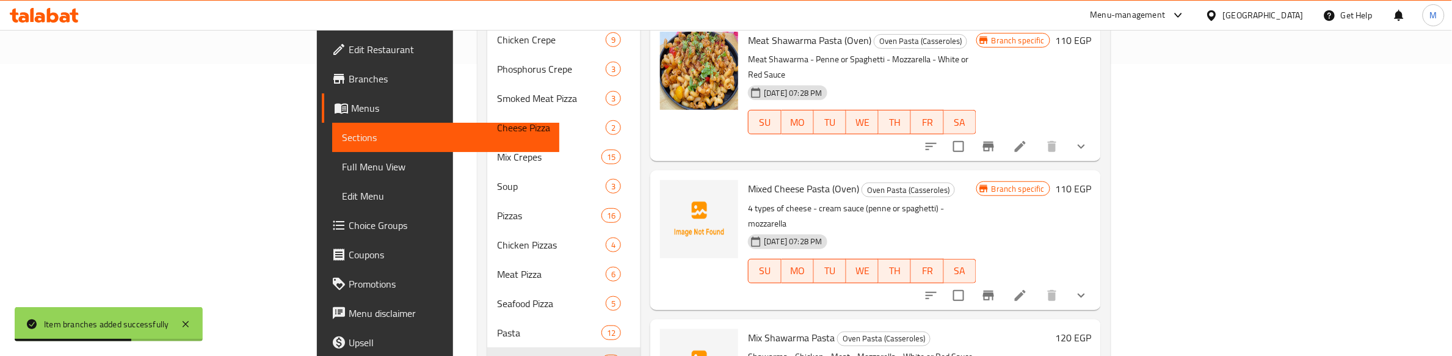
scroll to position [306, 0]
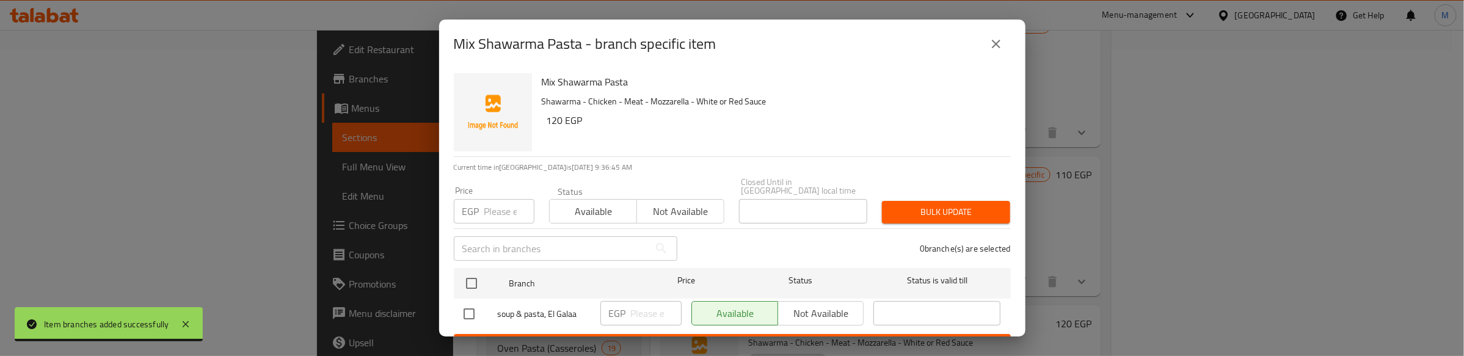
drag, startPoint x: 471, startPoint y: 270, endPoint x: 490, endPoint y: 211, distance: 62.4
click at [472, 271] on input "checkbox" at bounding box center [472, 284] width 26 height 26
checkbox input "true"
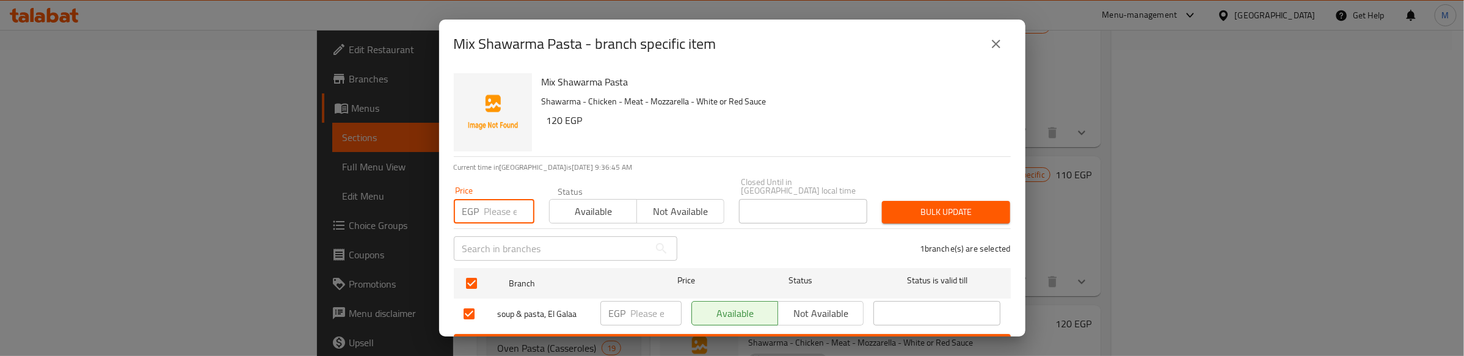
click at [495, 200] on input "number" at bounding box center [509, 211] width 50 height 24
type input "140"
click at [953, 209] on span "Bulk update" at bounding box center [946, 212] width 109 height 15
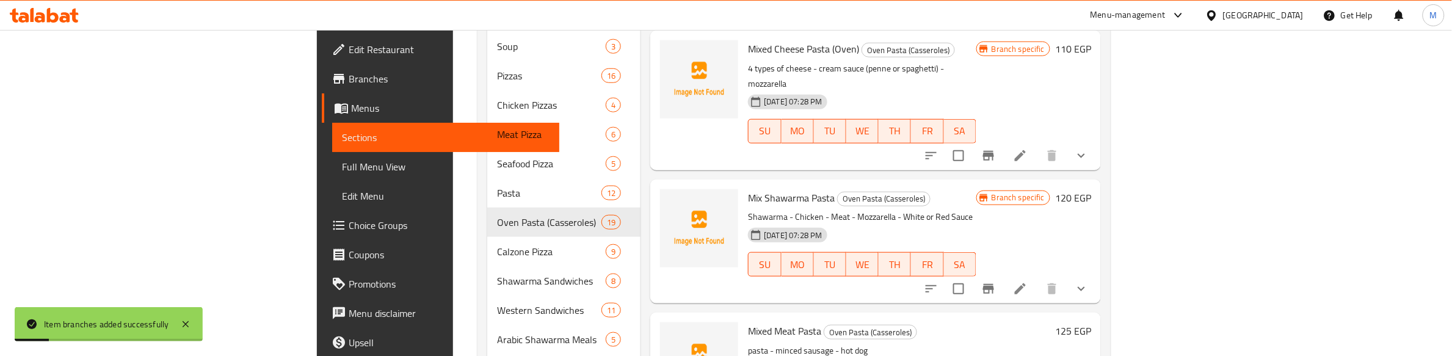
scroll to position [459, 0]
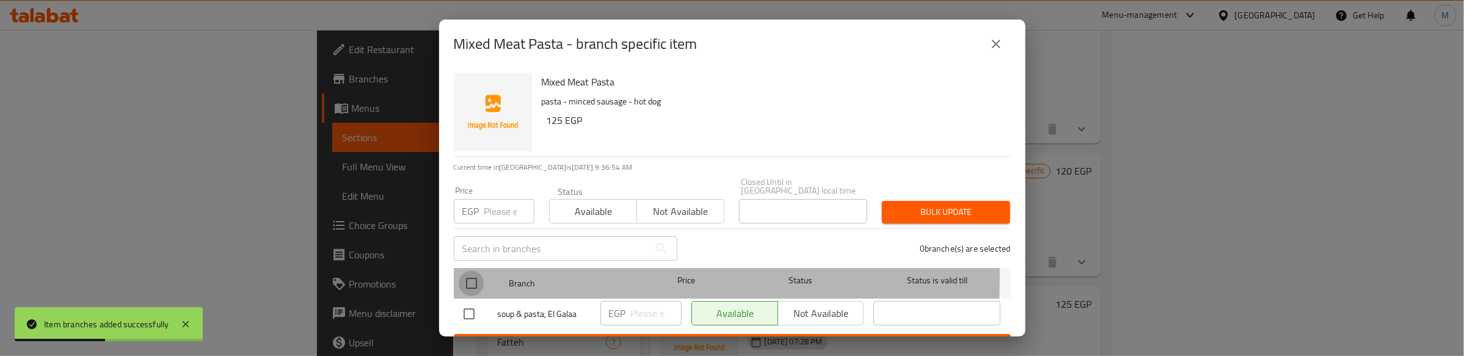
drag, startPoint x: 471, startPoint y: 269, endPoint x: 495, endPoint y: 224, distance: 50.3
click at [475, 252] on div "Mixed Meat Pasta pasta - minced sausage - hot dog 125 EGP Current time in Egypt…" at bounding box center [732, 202] width 586 height 268
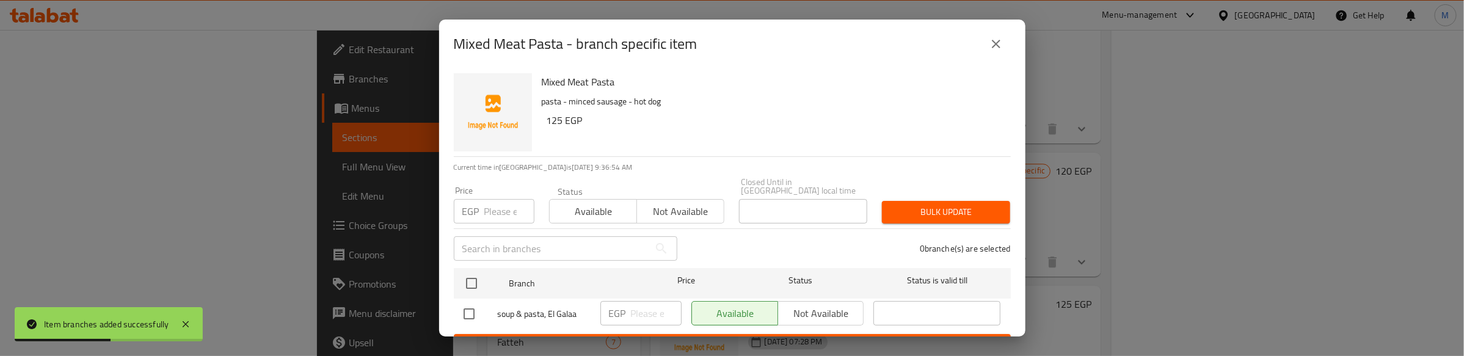
click at [506, 200] on input "number" at bounding box center [509, 211] width 50 height 24
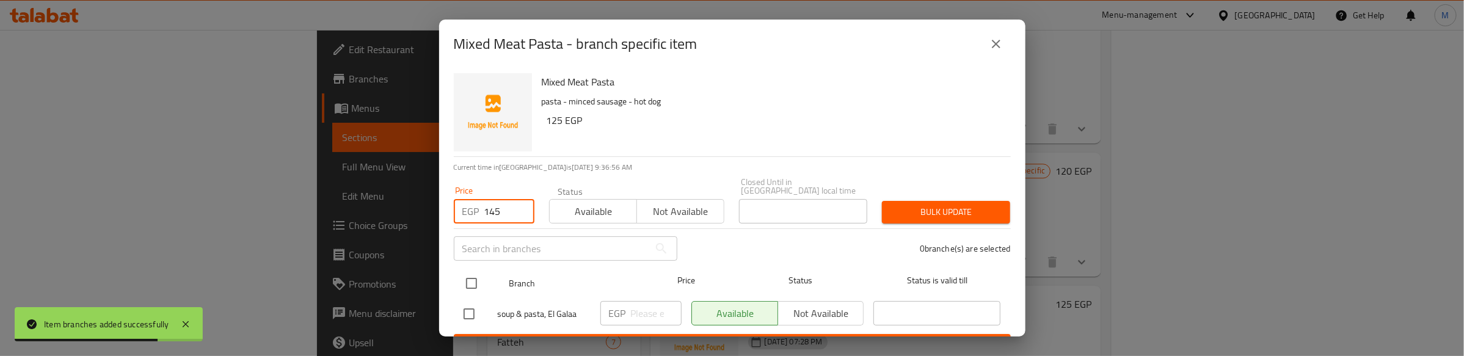
type input "145"
click at [462, 272] on input "checkbox" at bounding box center [472, 284] width 26 height 26
checkbox input "true"
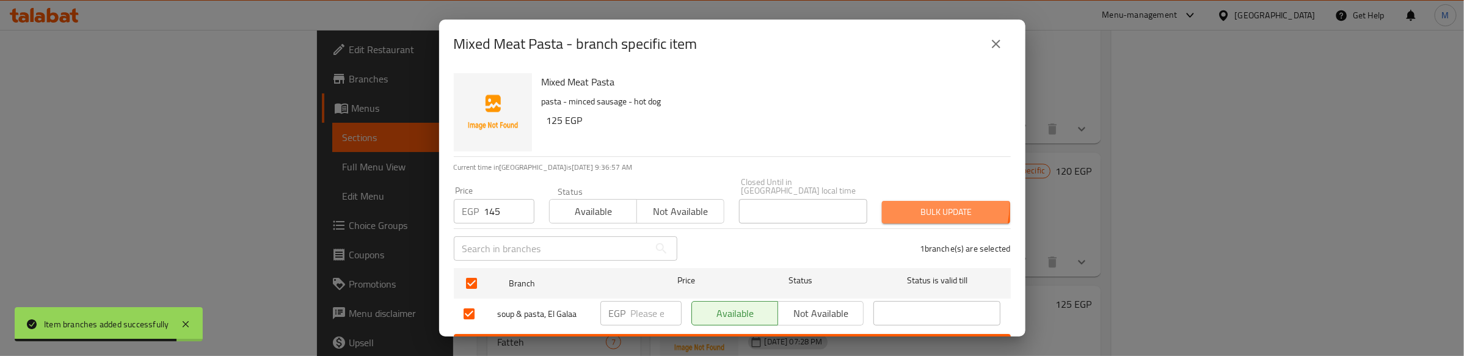
click at [902, 205] on span "Bulk update" at bounding box center [946, 212] width 109 height 15
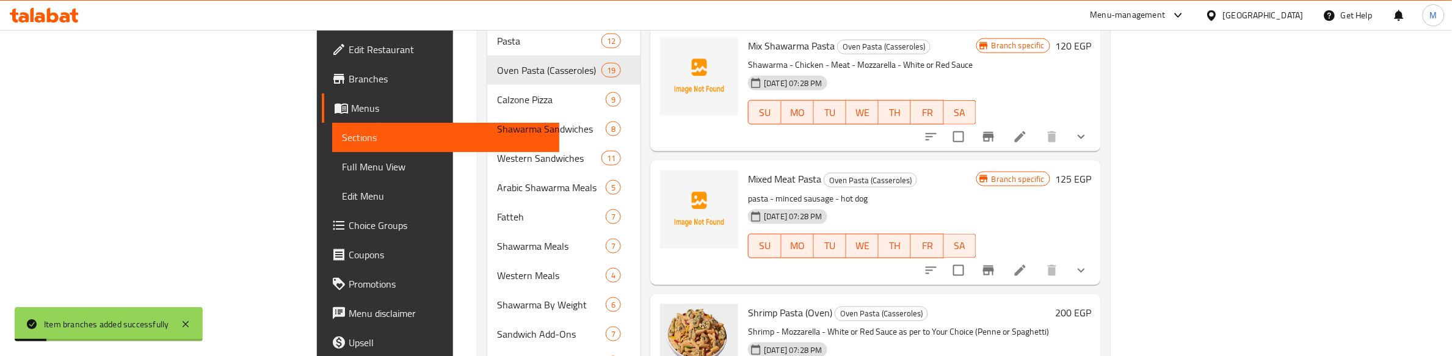
scroll to position [611, 0]
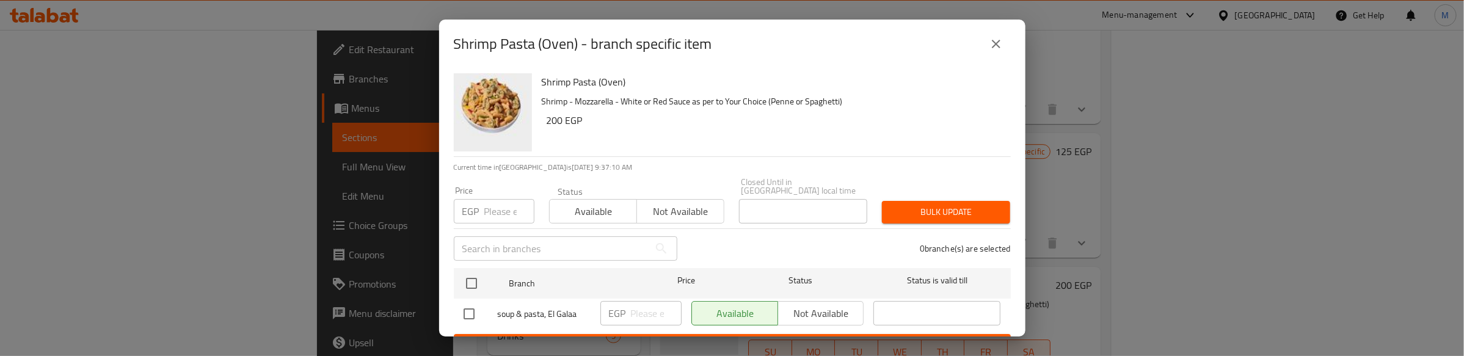
click at [611, 126] on h6 "200 EGP" at bounding box center [774, 120] width 454 height 17
click at [677, 133] on div "Shrimp Pasta (Oven) Shrimp - Mozzarella - White or Red Sauce as per to Your Cho…" at bounding box center [771, 112] width 469 height 88
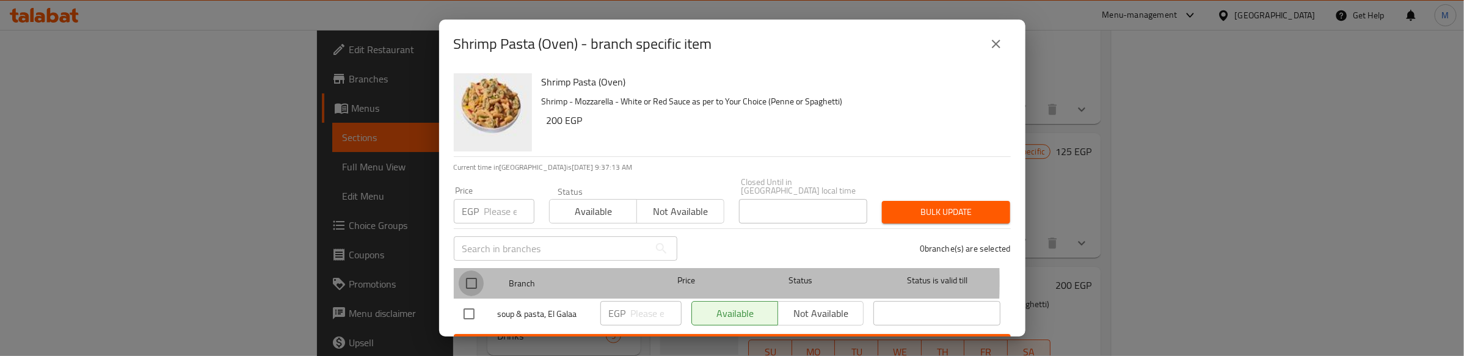
click at [468, 272] on input "checkbox" at bounding box center [472, 284] width 26 height 26
checkbox input "true"
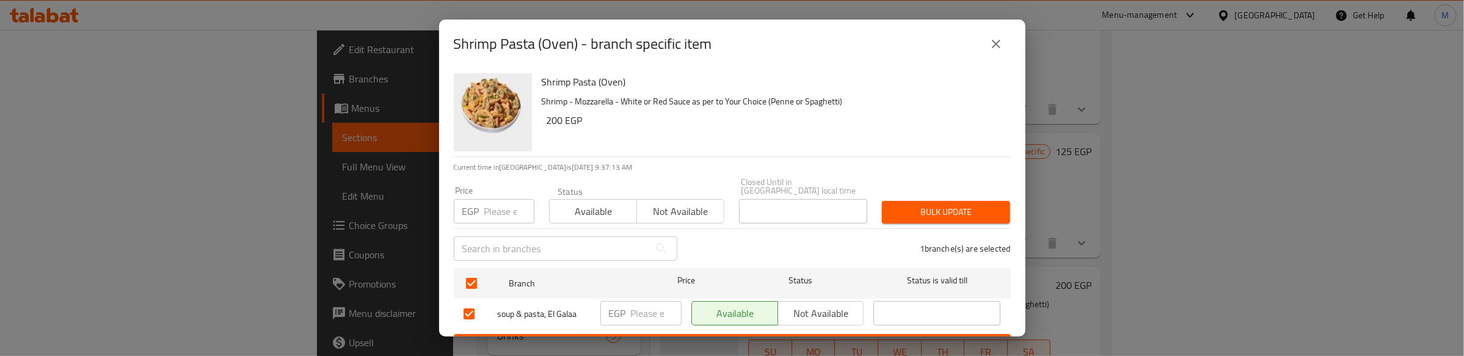
click at [504, 199] on input "number" at bounding box center [509, 211] width 50 height 24
type input "220"
click at [902, 212] on button "Bulk update" at bounding box center [946, 212] width 128 height 23
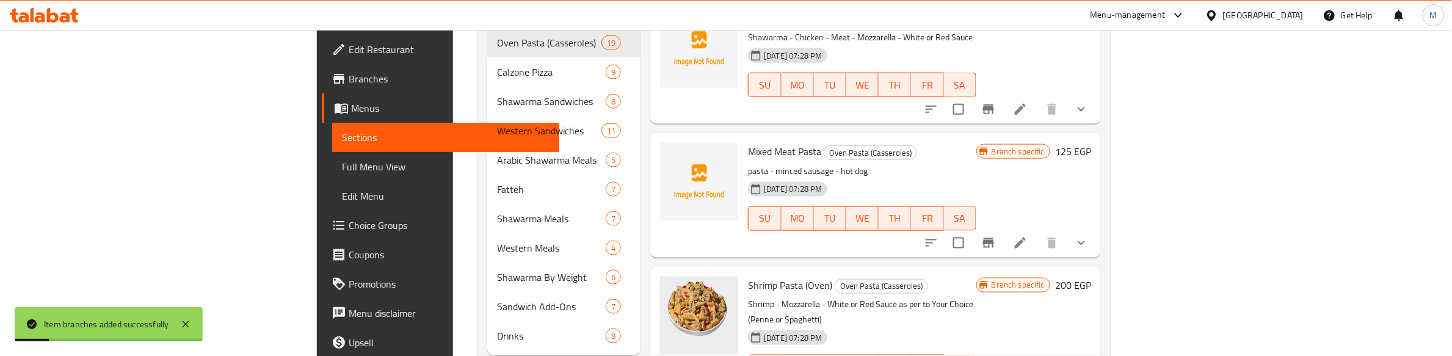
scroll to position [625, 0]
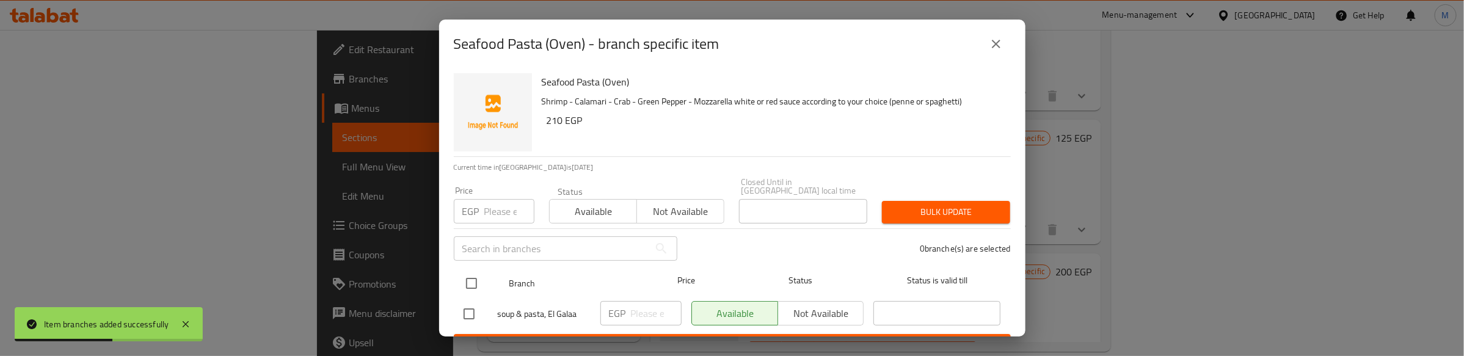
click at [472, 275] on input "checkbox" at bounding box center [472, 284] width 26 height 26
checkbox input "true"
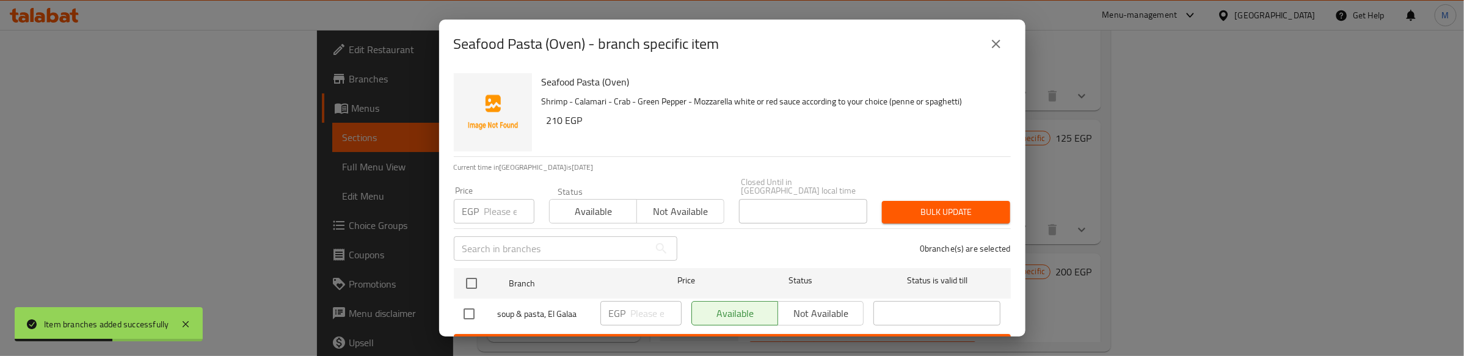
checkbox input "true"
click at [495, 199] on input "number" at bounding box center [509, 211] width 50 height 24
type input "230"
click at [912, 205] on span "Bulk update" at bounding box center [946, 212] width 109 height 15
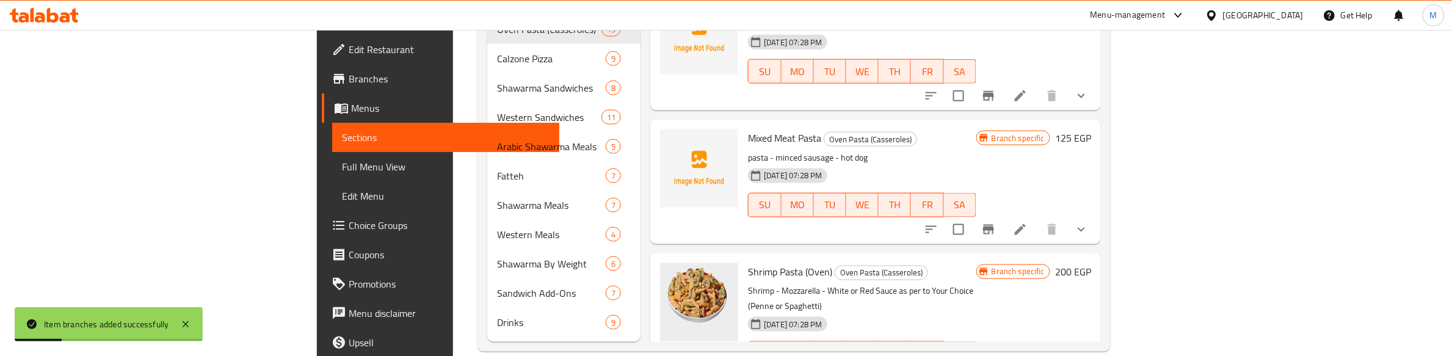
click at [976, 283] on p "Shrimp - Mozzarella - White or Red Sauce as per to Your Choice (Penne or Spaghe…" at bounding box center [862, 298] width 228 height 31
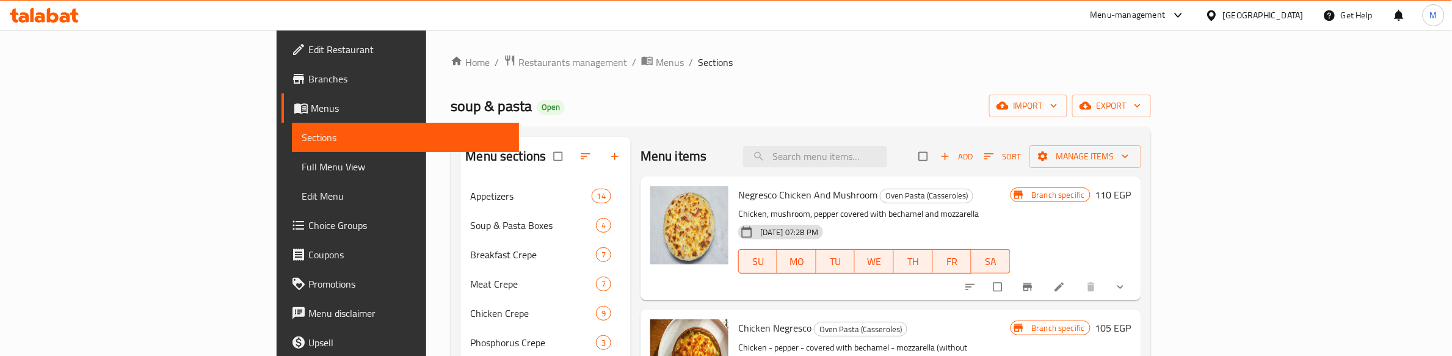
click at [812, 98] on div "soup & pasta Open import export" at bounding box center [801, 106] width 700 height 23
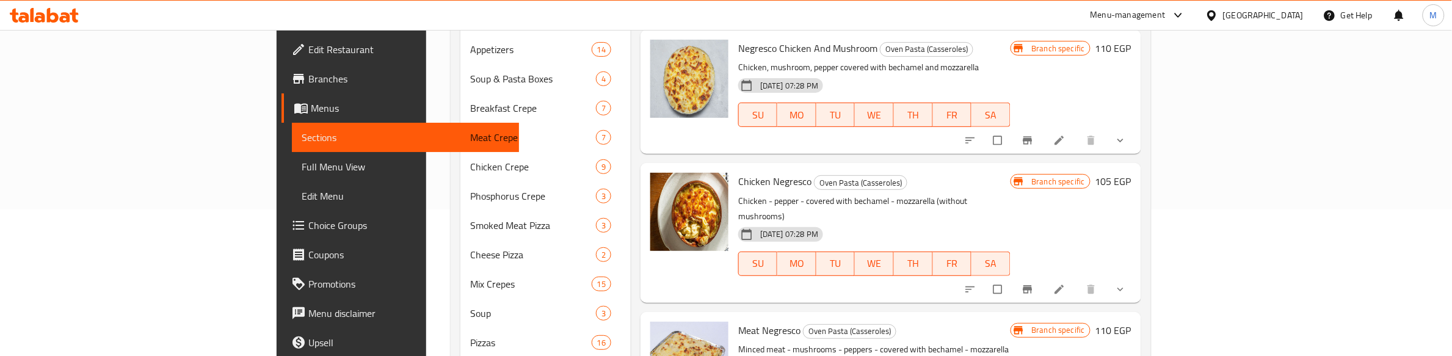
scroll to position [153, 0]
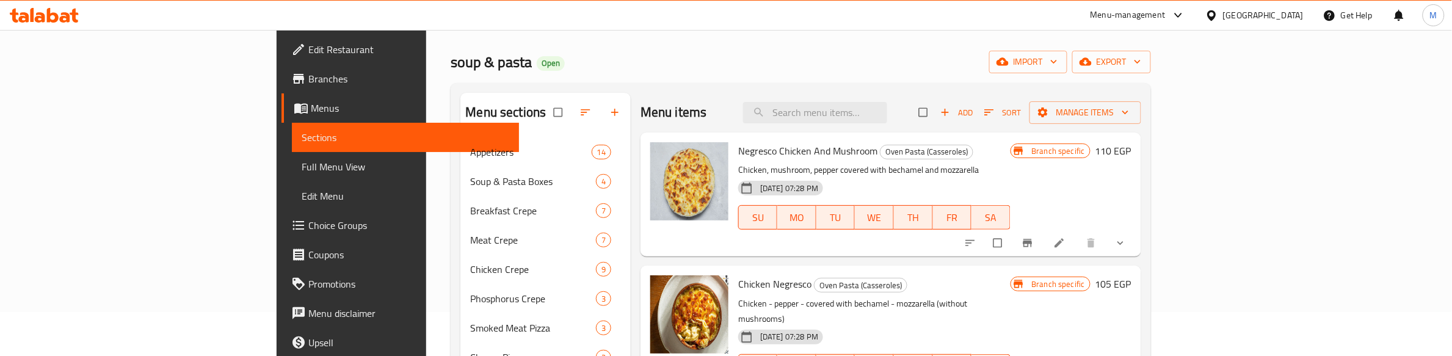
scroll to position [0, 0]
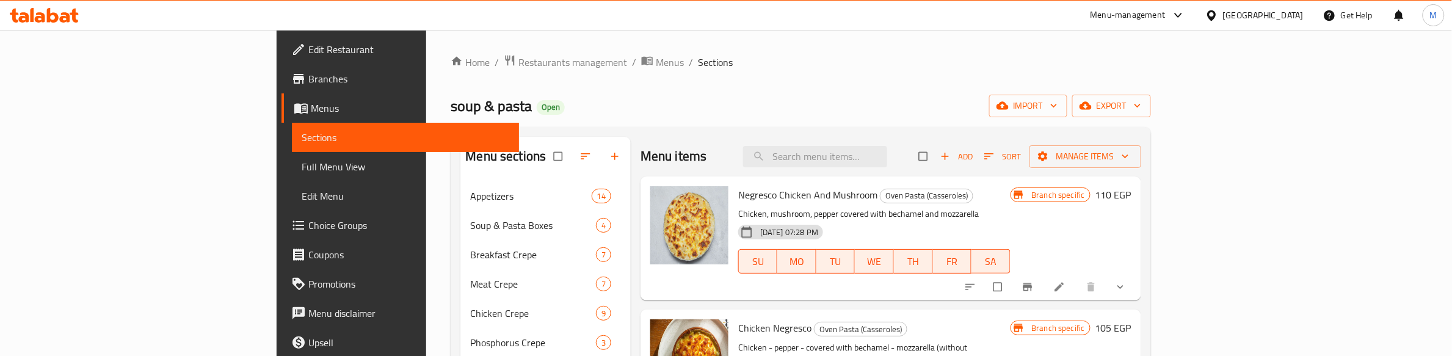
click at [568, 110] on div "soup & pasta Open import export" at bounding box center [801, 106] width 700 height 23
click at [605, 114] on div "soup & pasta Open import export" at bounding box center [801, 106] width 700 height 23
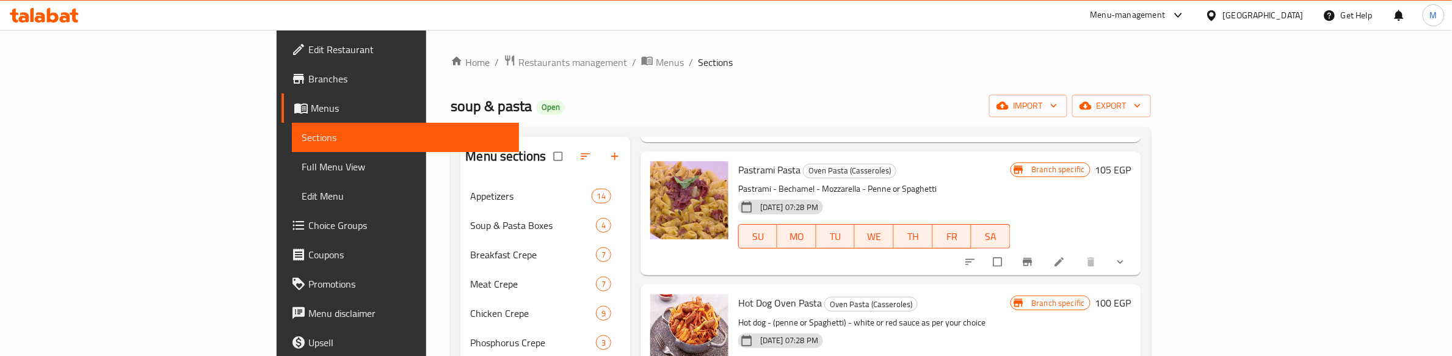
scroll to position [687, 0]
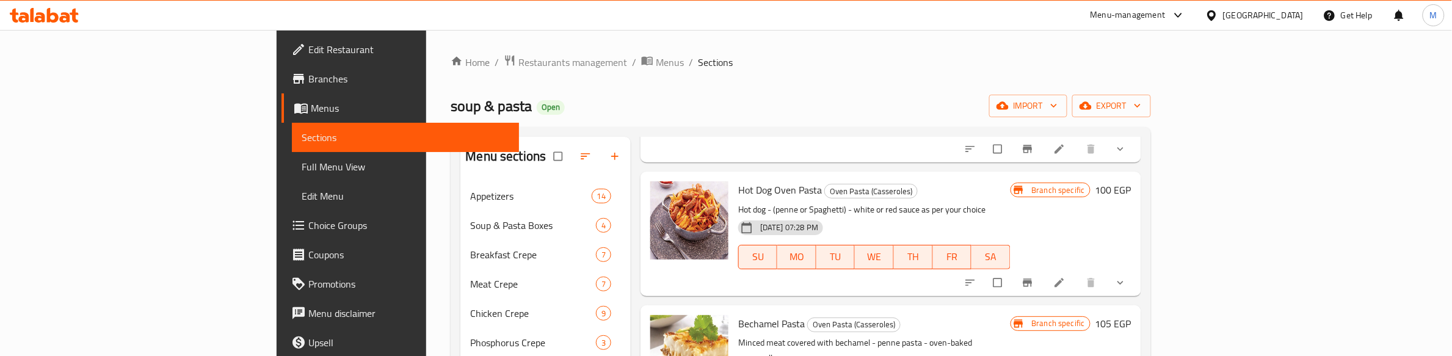
click at [945, 182] on h6 "Hot Dog Oven Pasta Oven Pasta (Casseroles)" at bounding box center [874, 189] width 272 height 17
click at [1010, 181] on h6 "Hot Dog Oven Pasta Oven Pasta (Casseroles)" at bounding box center [874, 189] width 272 height 17
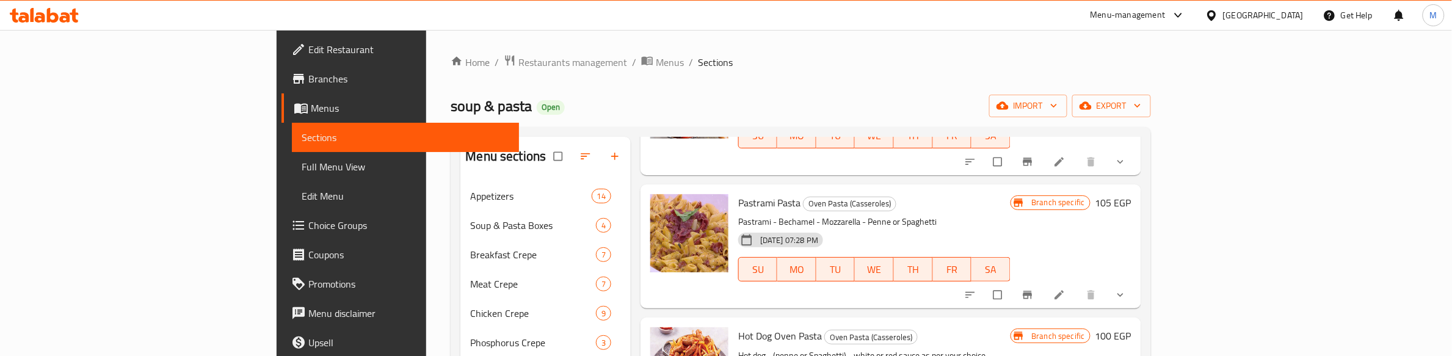
scroll to position [534, 0]
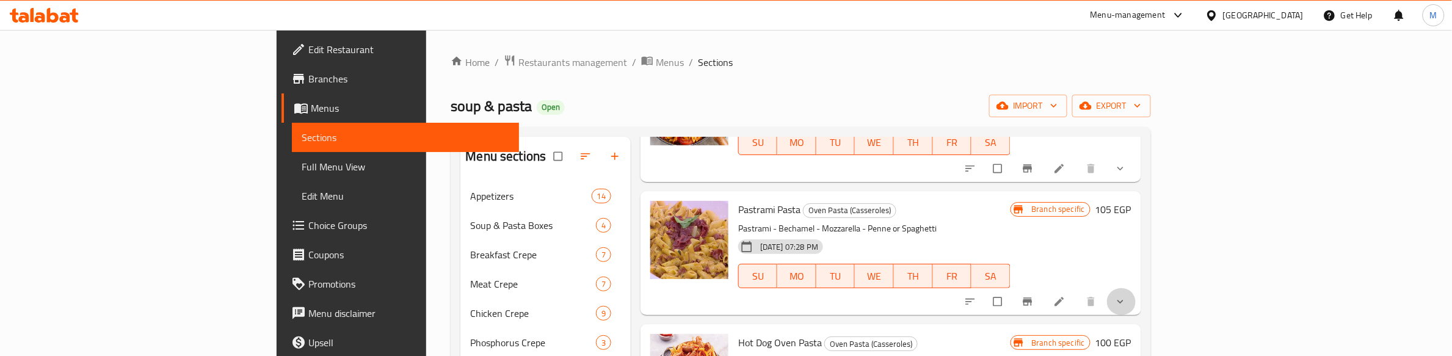
click at [1137, 288] on button "show more" at bounding box center [1121, 301] width 29 height 27
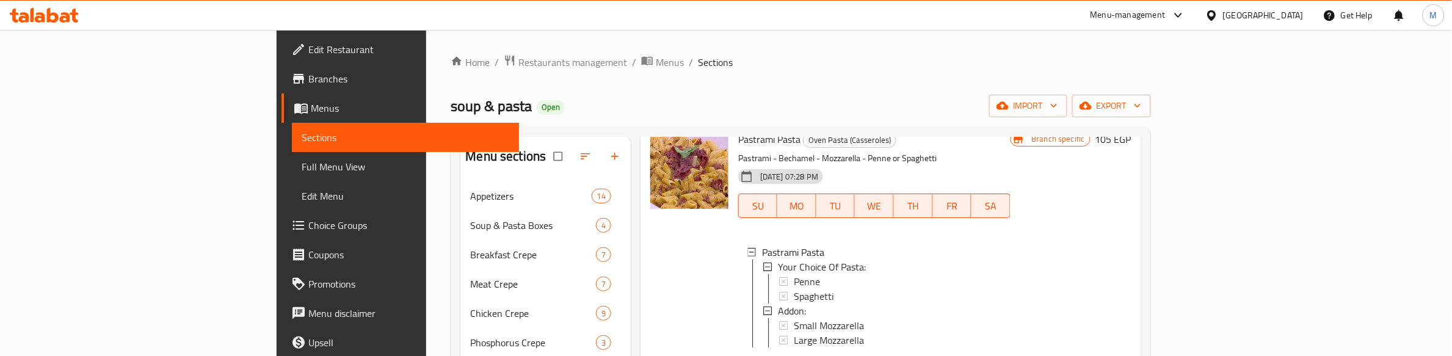
scroll to position [687, 0]
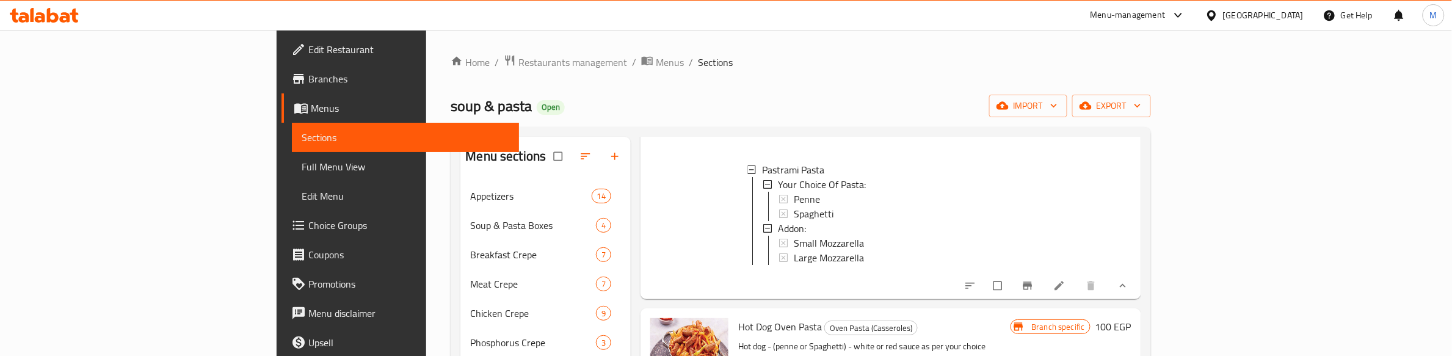
click at [1129, 280] on icon "show more" at bounding box center [1123, 286] width 12 height 12
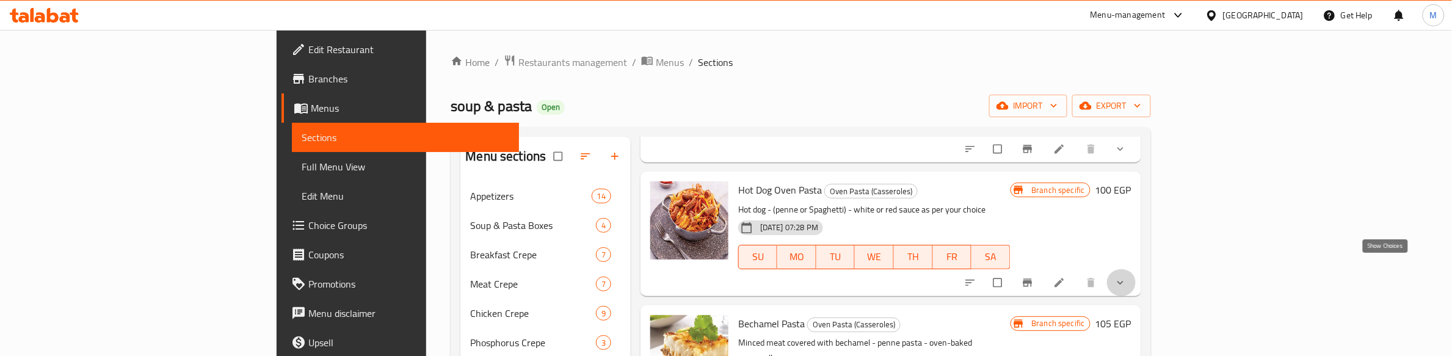
click at [1127, 277] on icon "show more" at bounding box center [1121, 283] width 12 height 12
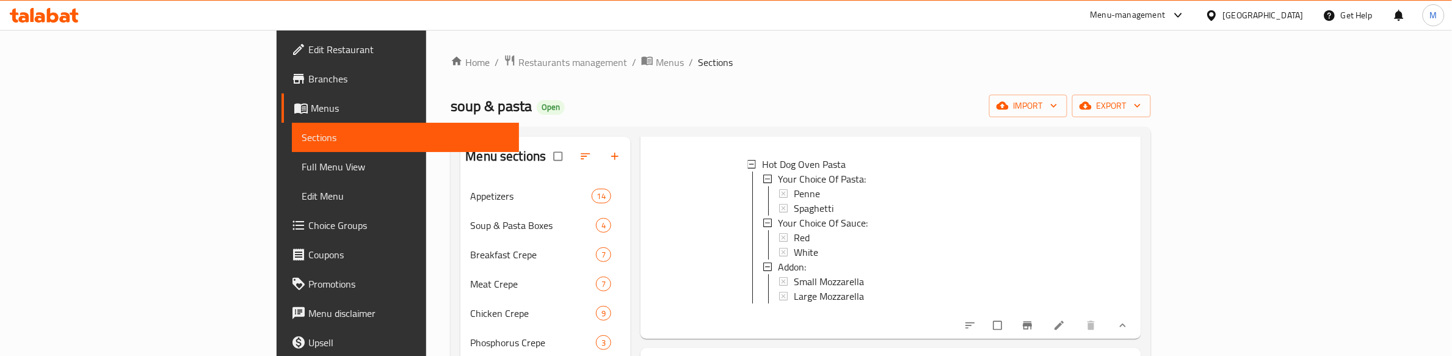
scroll to position [840, 0]
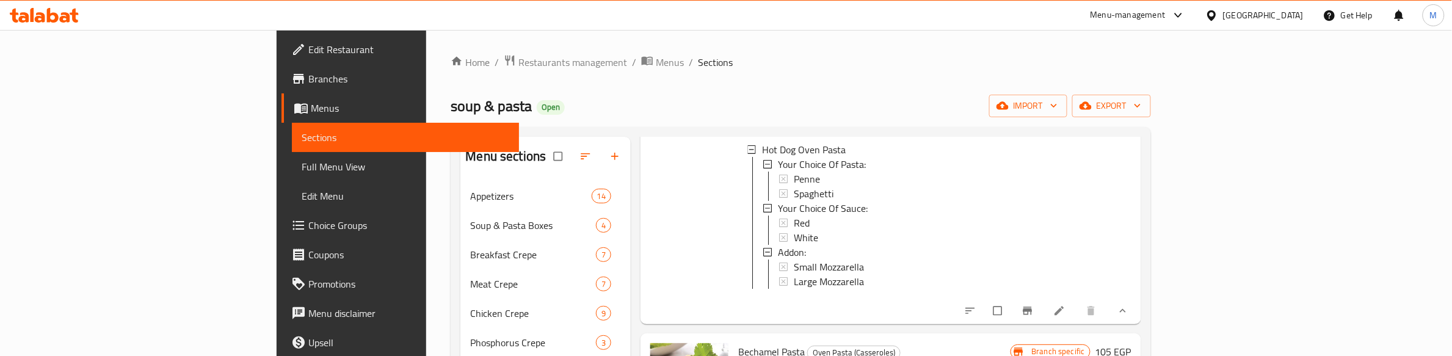
click at [646, 172] on div at bounding box center [690, 171] width 88 height 295
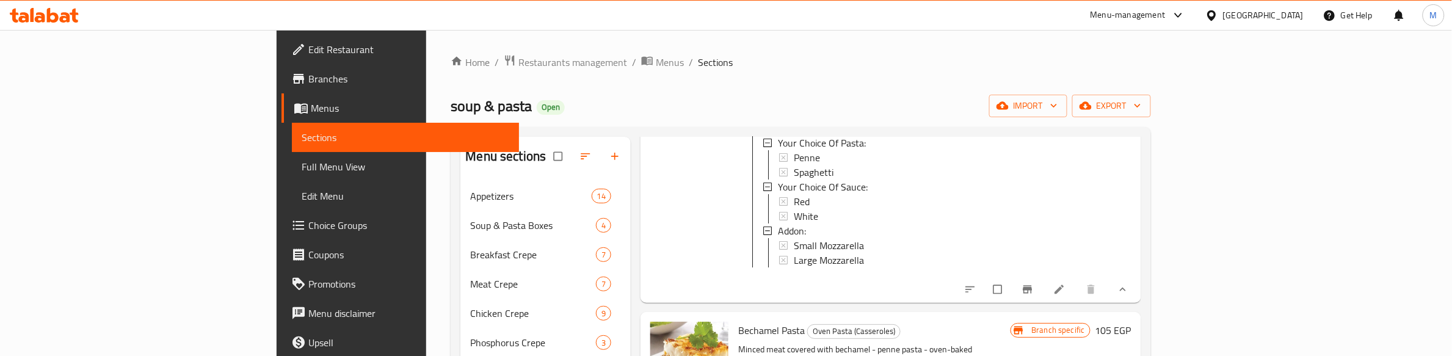
scroll to position [992, 0]
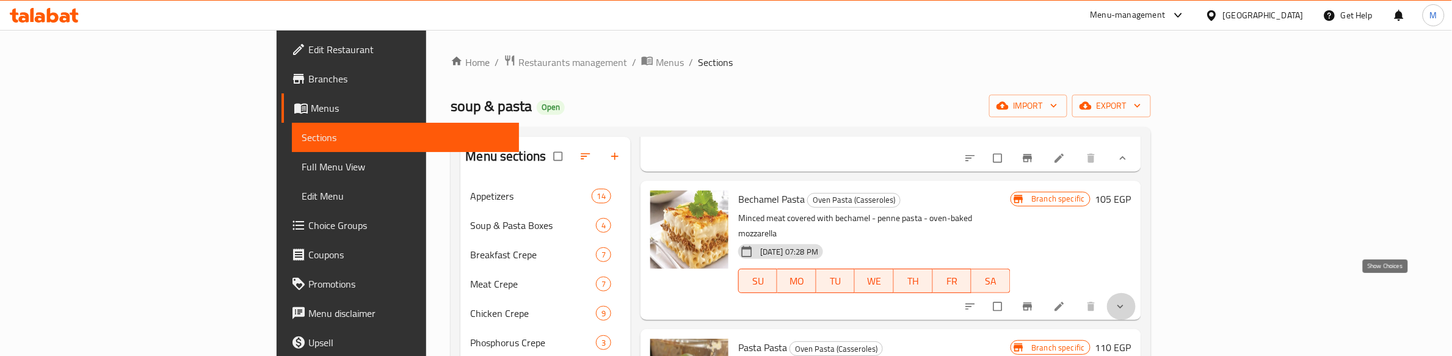
click at [1127, 300] on icon "show more" at bounding box center [1121, 306] width 12 height 12
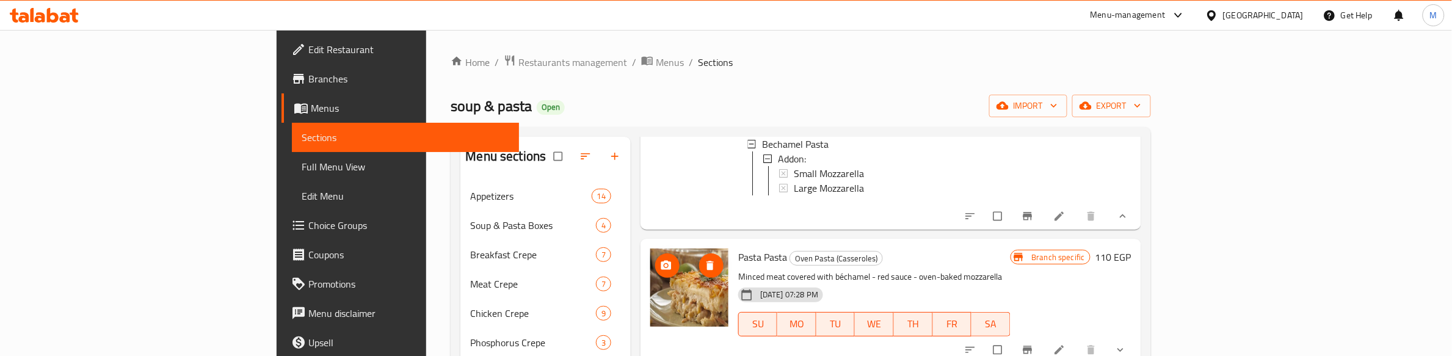
scroll to position [1221, 0]
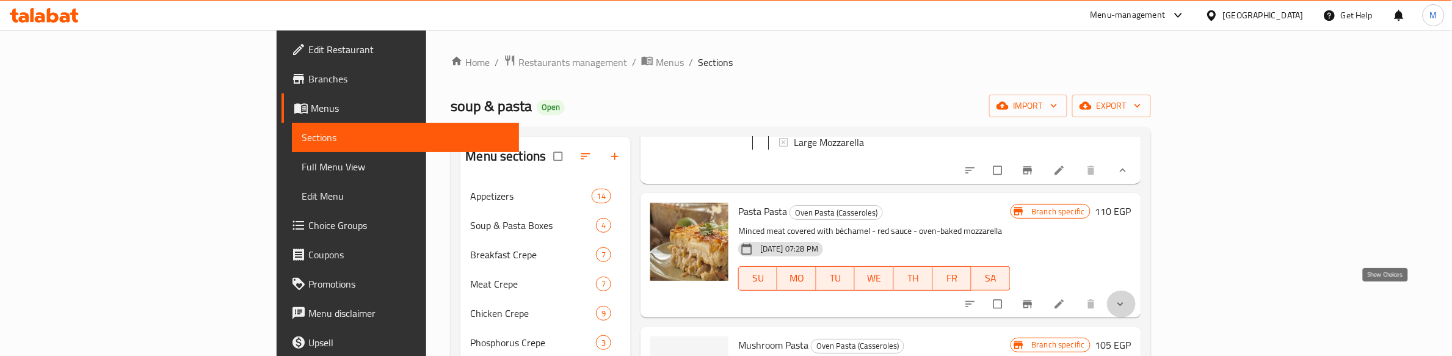
click at [1127, 300] on icon "show more" at bounding box center [1121, 304] width 12 height 12
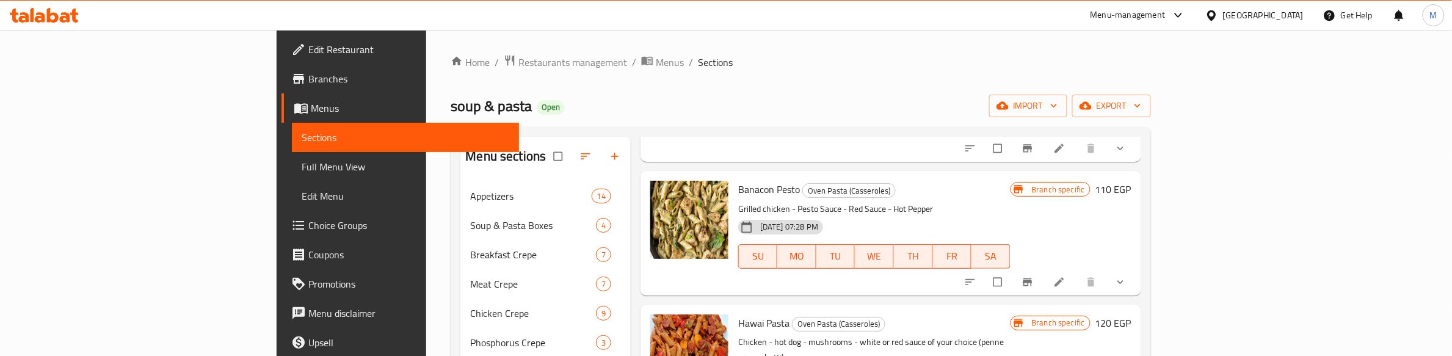
scroll to position [1680, 0]
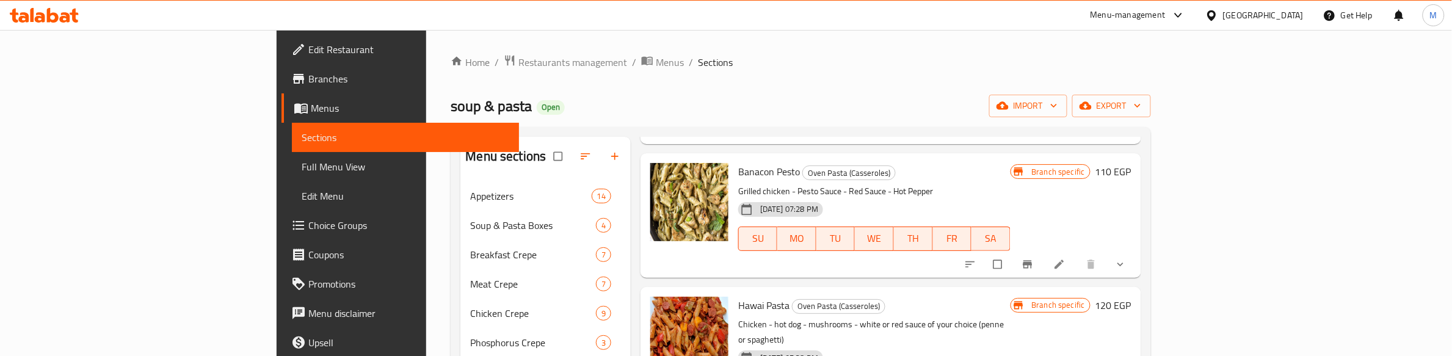
click at [953, 177] on h6 "Banacon Pesto Oven Pasta (Casseroles)" at bounding box center [874, 171] width 272 height 17
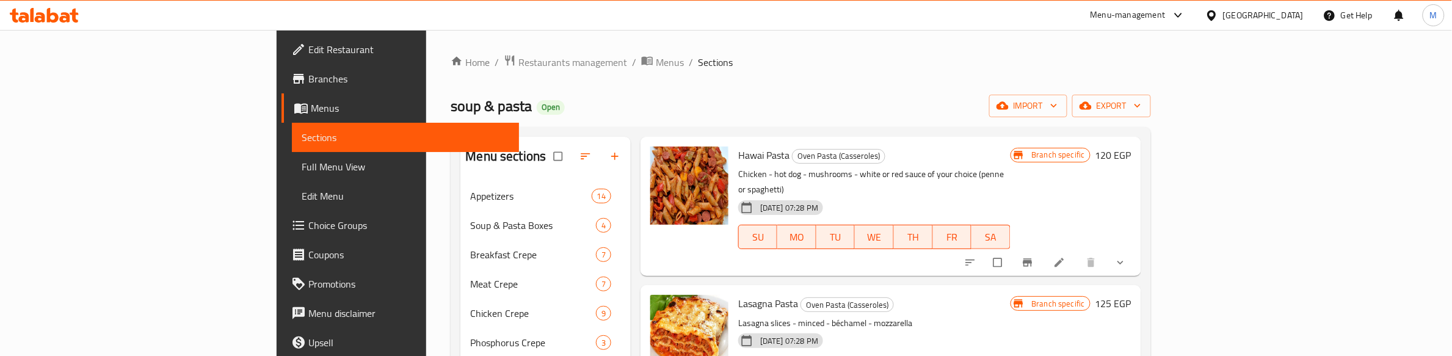
scroll to position [1832, 0]
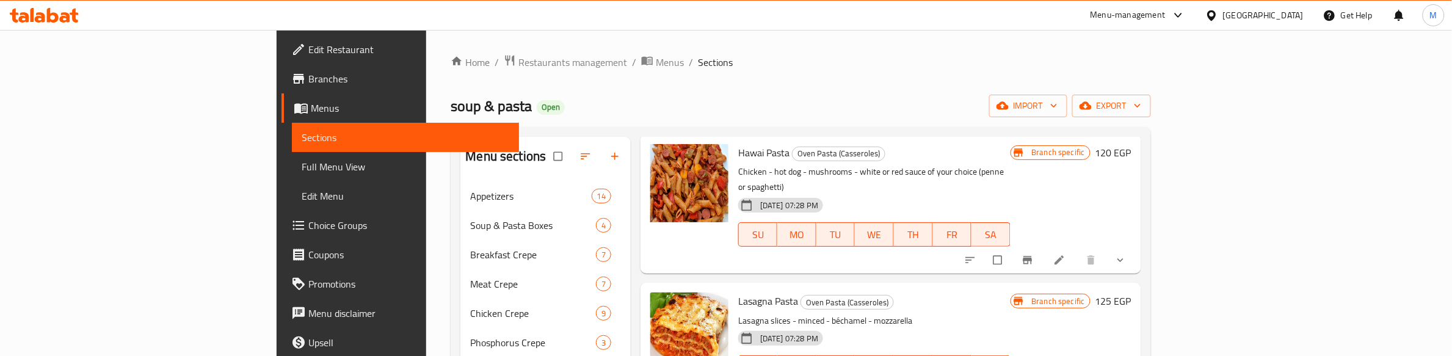
click at [1137, 247] on button "show more" at bounding box center [1121, 260] width 29 height 27
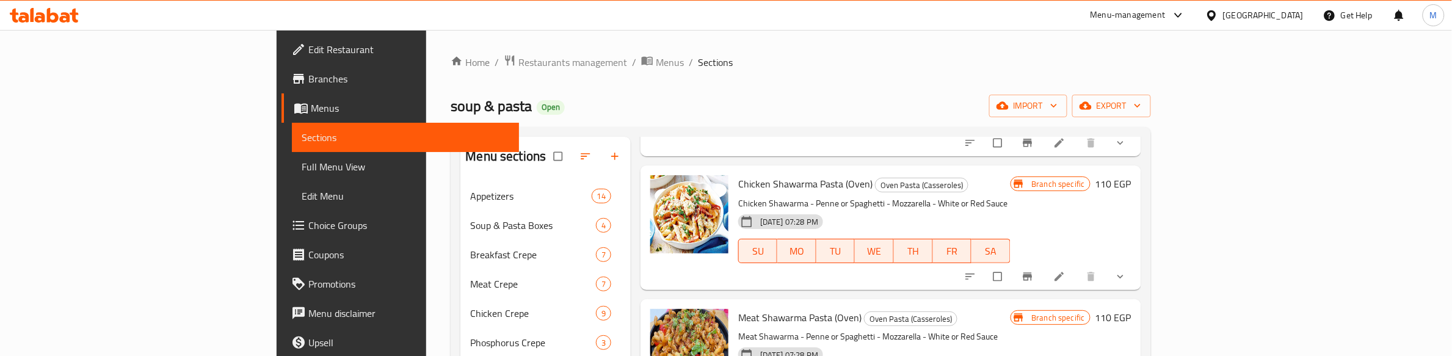
scroll to position [2290, 0]
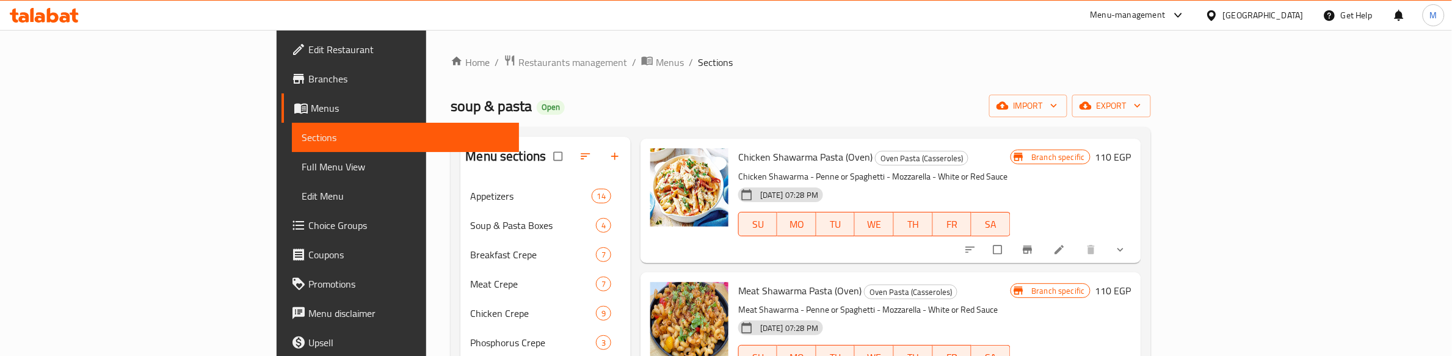
click at [1127, 246] on icon "show more" at bounding box center [1121, 250] width 12 height 12
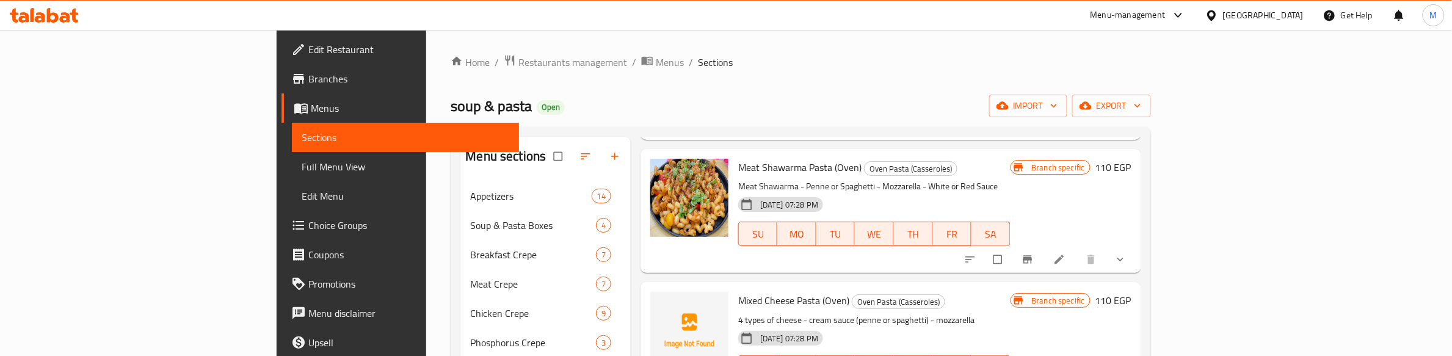
scroll to position [2596, 0]
click at [1127, 263] on icon "show more" at bounding box center [1121, 258] width 12 height 12
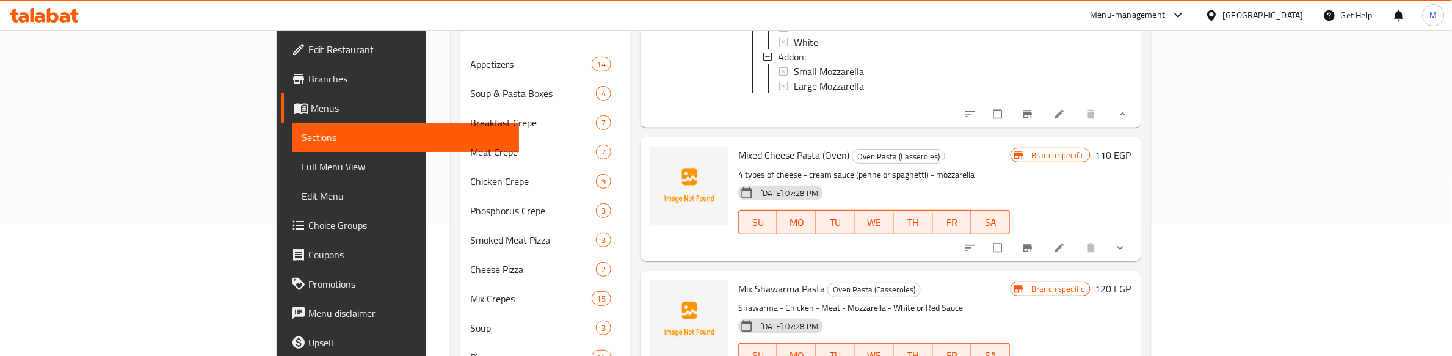
scroll to position [153, 0]
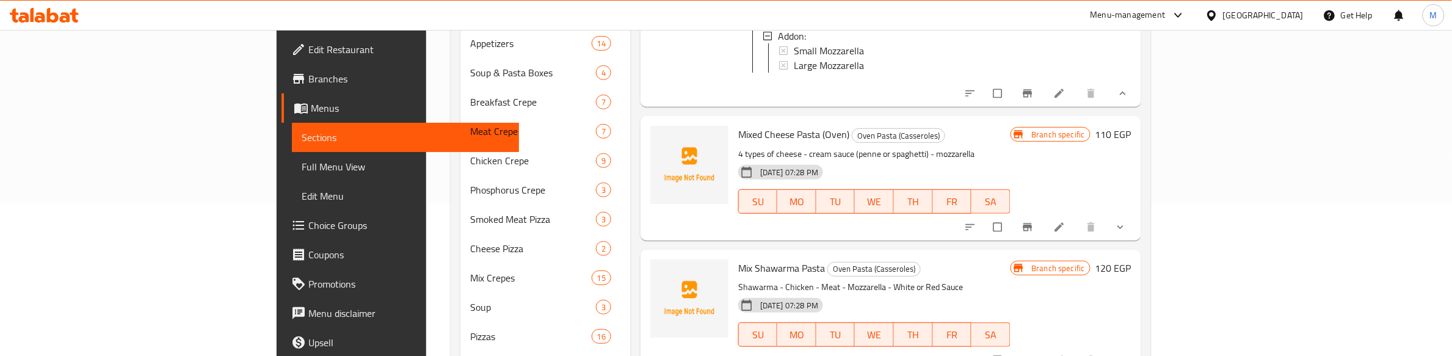
click at [1129, 233] on span "show more" at bounding box center [1122, 227] width 15 height 12
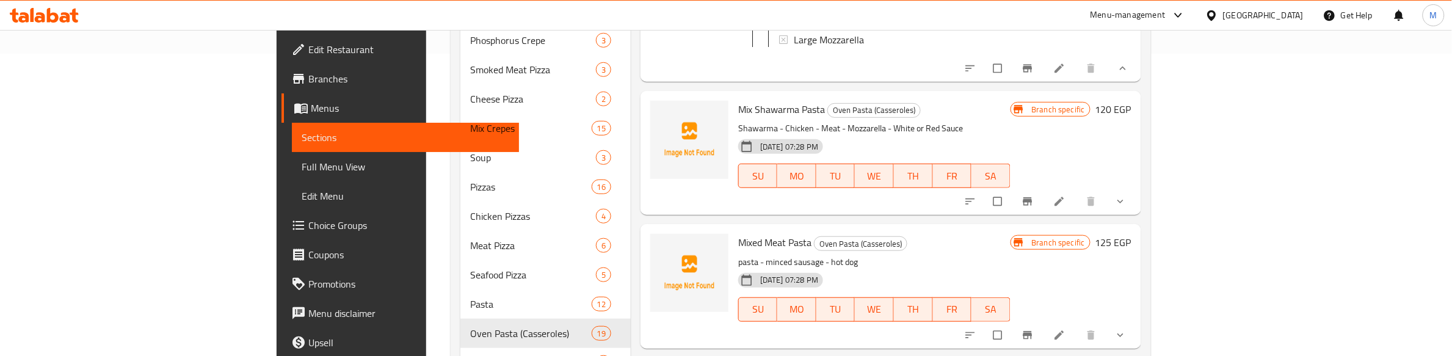
scroll to position [305, 0]
click at [1127, 205] on icon "show more" at bounding box center [1121, 198] width 12 height 12
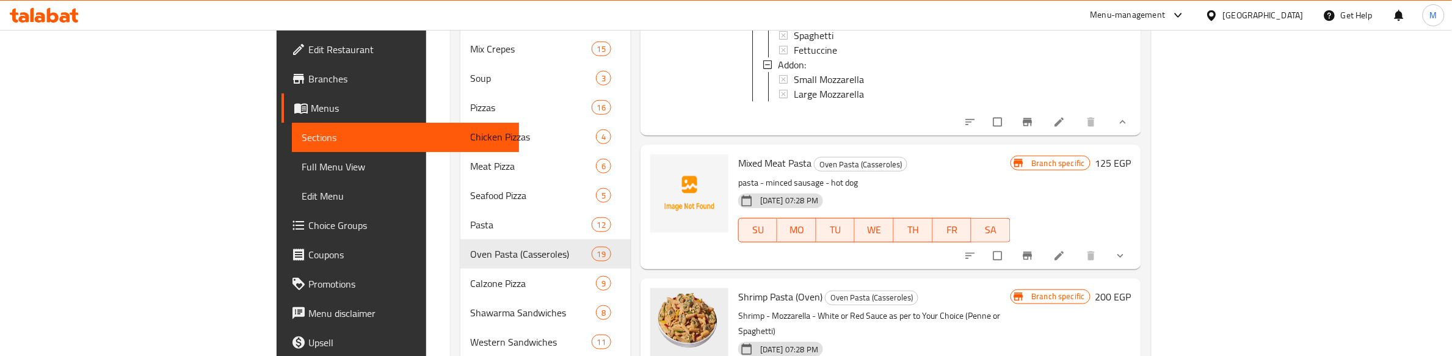
scroll to position [458, 0]
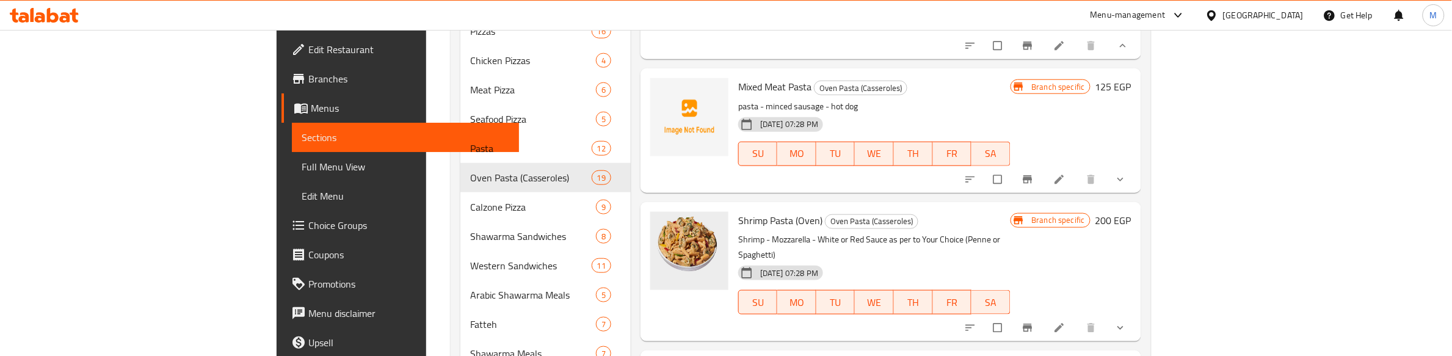
click at [1127, 186] on icon "show more" at bounding box center [1121, 179] width 12 height 12
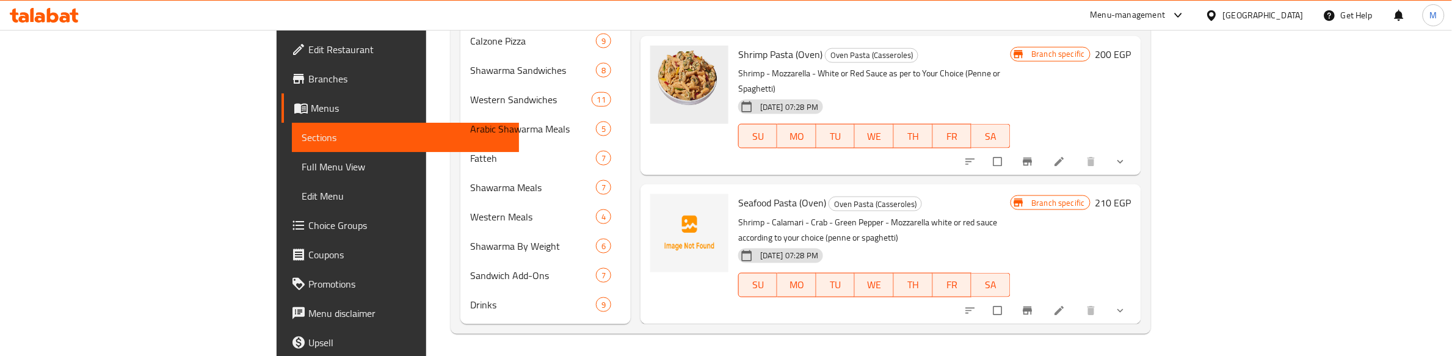
scroll to position [625, 0]
click at [1137, 169] on button "show more" at bounding box center [1121, 161] width 29 height 27
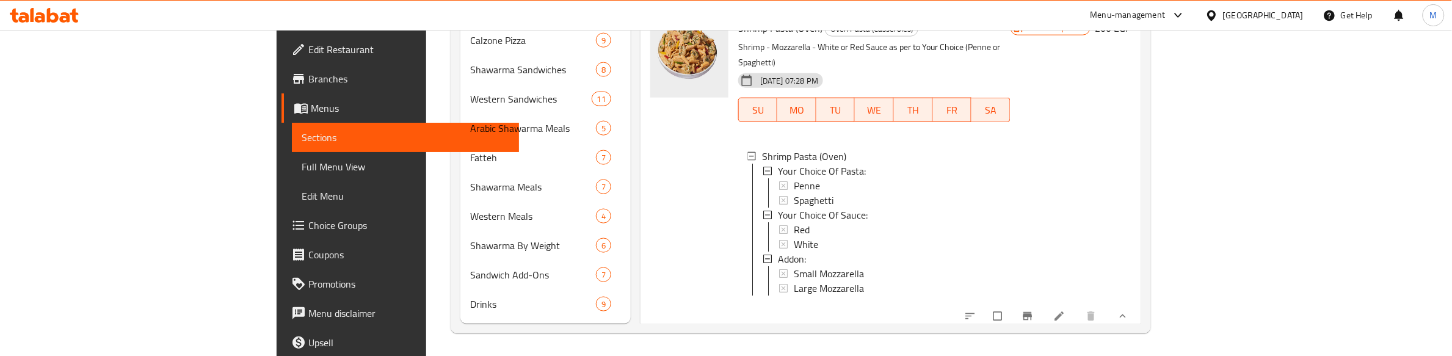
click at [646, 194] on div at bounding box center [690, 170] width 88 height 310
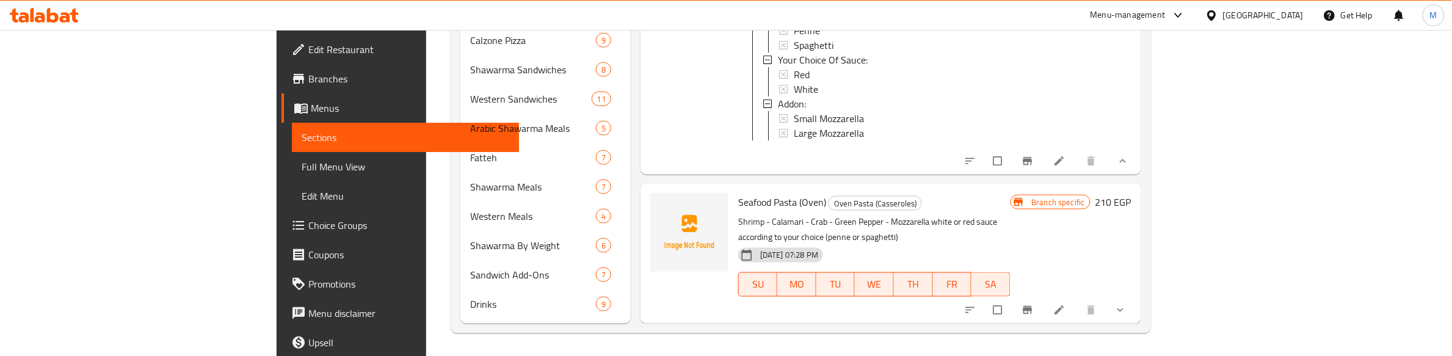
scroll to position [3498, 0]
click at [1137, 300] on button "show more" at bounding box center [1121, 310] width 29 height 27
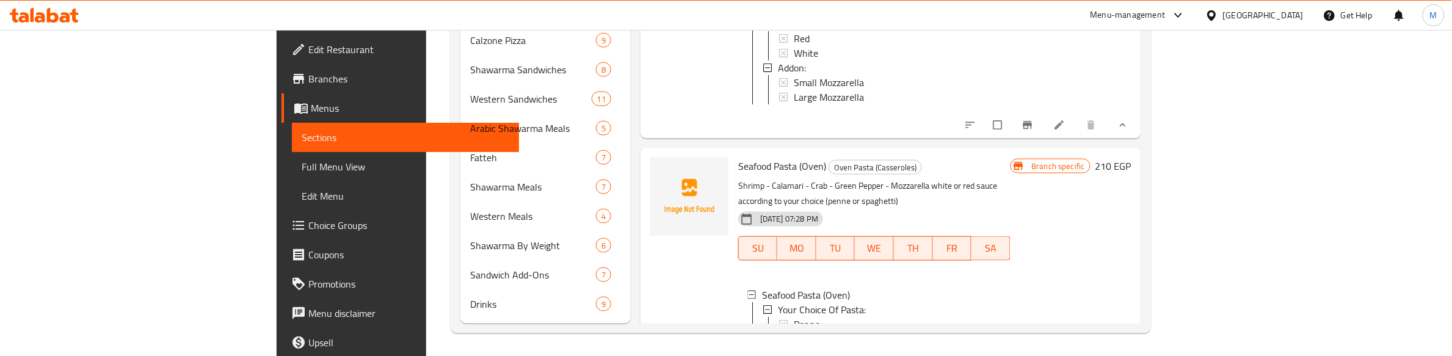
scroll to position [3651, 0]
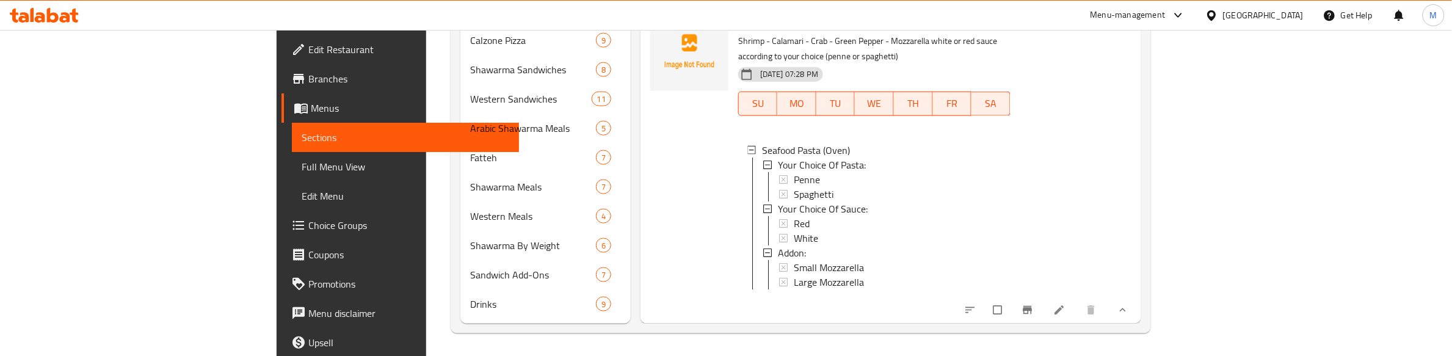
click at [652, 224] on div at bounding box center [690, 163] width 88 height 310
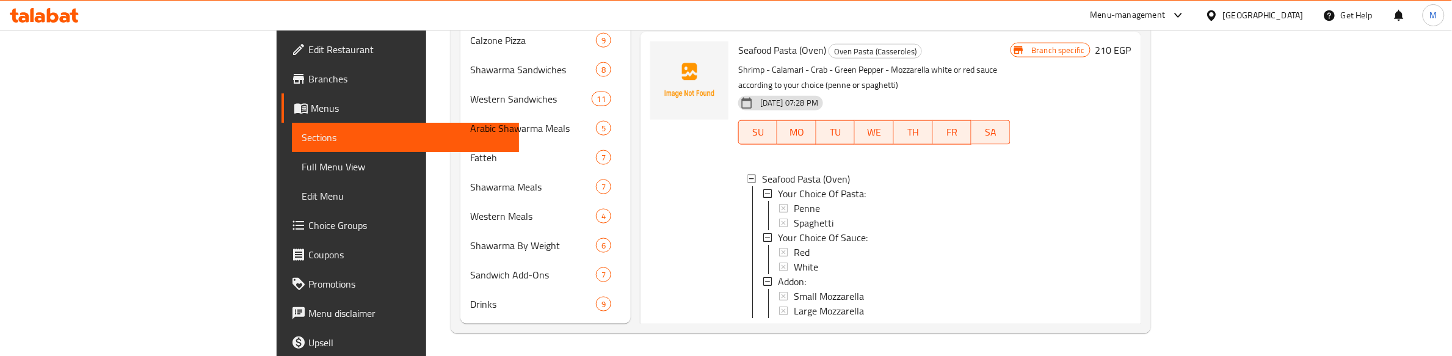
scroll to position [3691, 0]
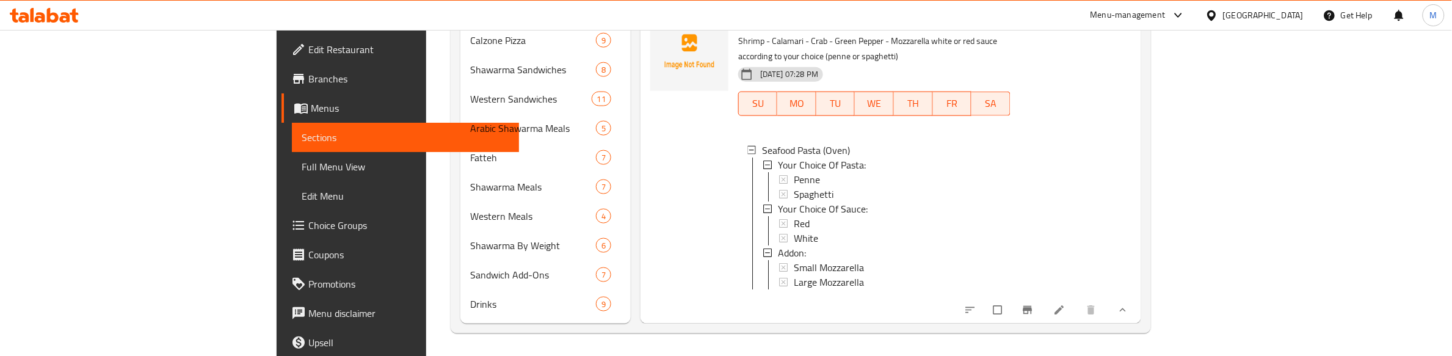
click at [646, 153] on div at bounding box center [690, 163] width 88 height 310
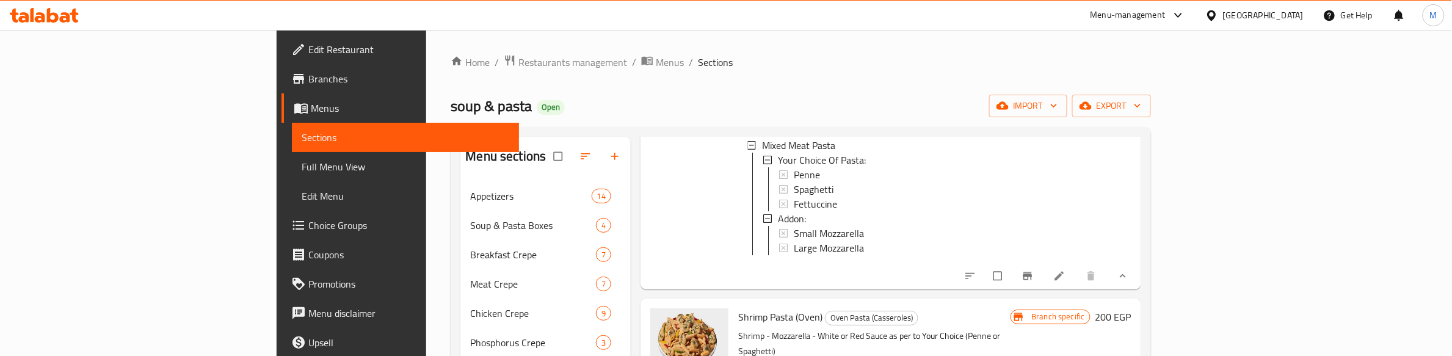
scroll to position [3309, 0]
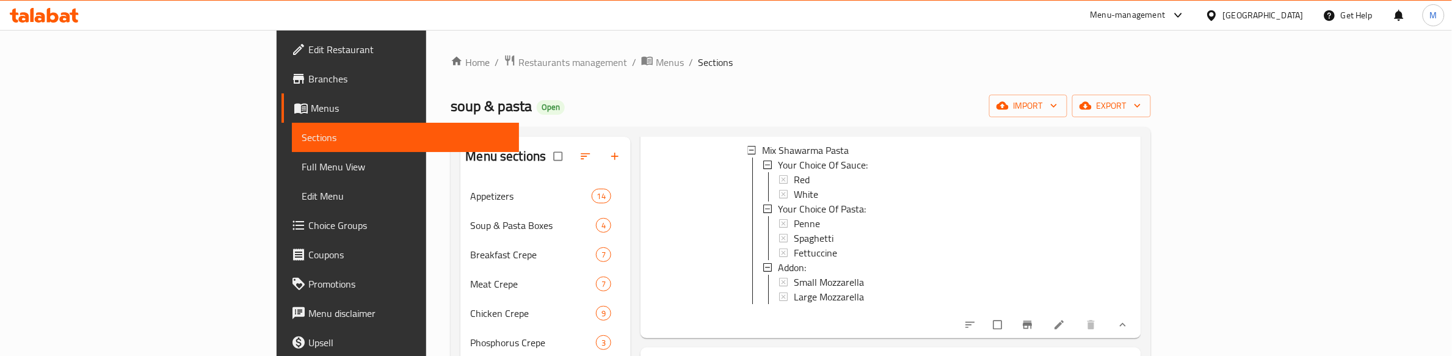
click at [586, 110] on div "soup & pasta Open import export" at bounding box center [801, 106] width 700 height 23
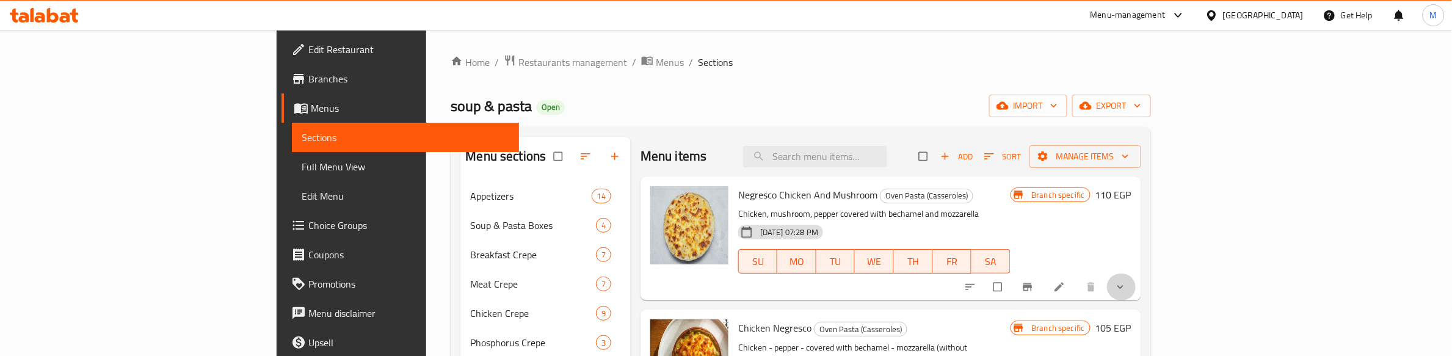
click at [1137, 282] on button "show more" at bounding box center [1121, 287] width 29 height 27
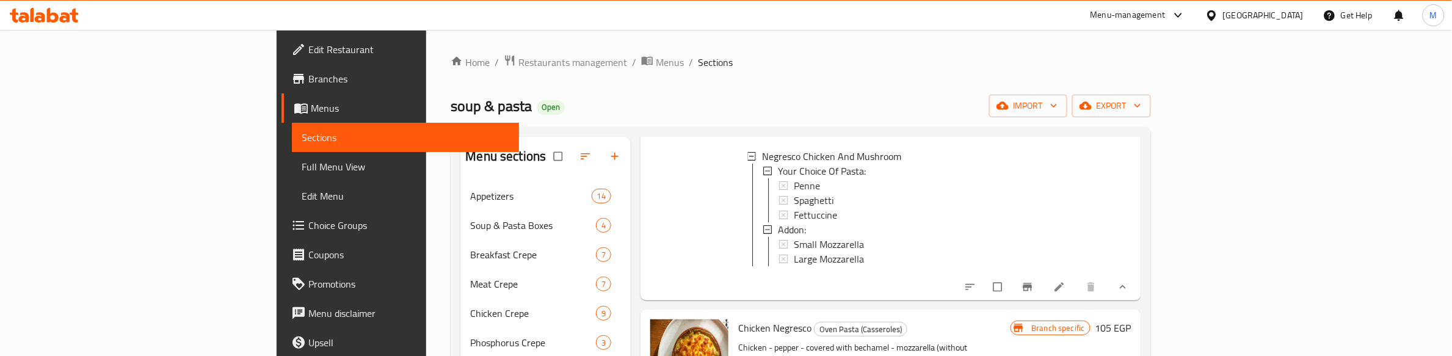
scroll to position [153, 0]
click at [1066, 291] on icon at bounding box center [1060, 286] width 12 height 12
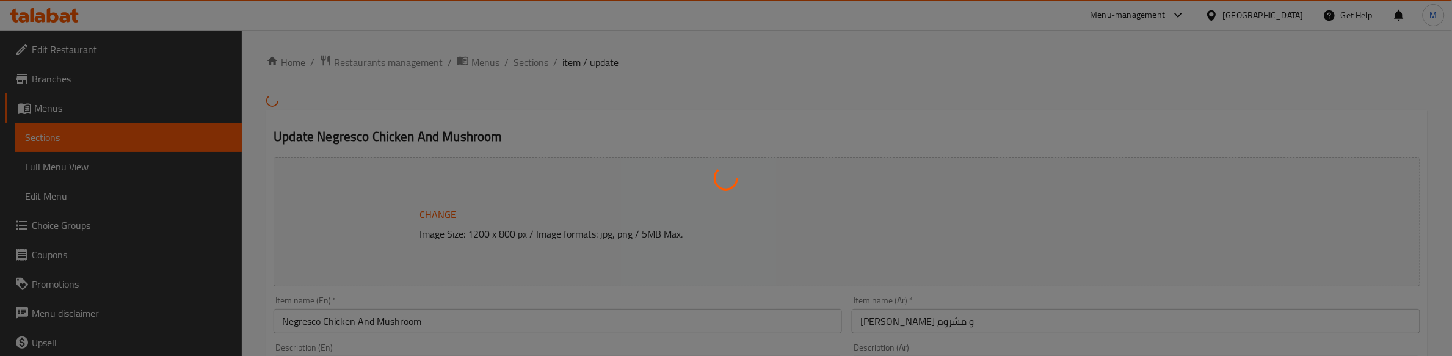
type input "اختيارك من المكرونة:"
type input "1"
type input "إضافة:"
type input "0"
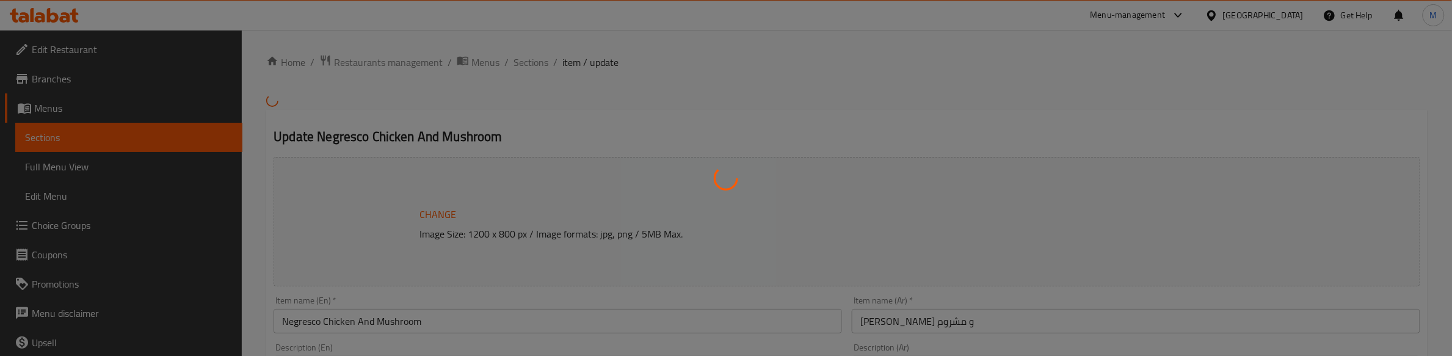
type input "0"
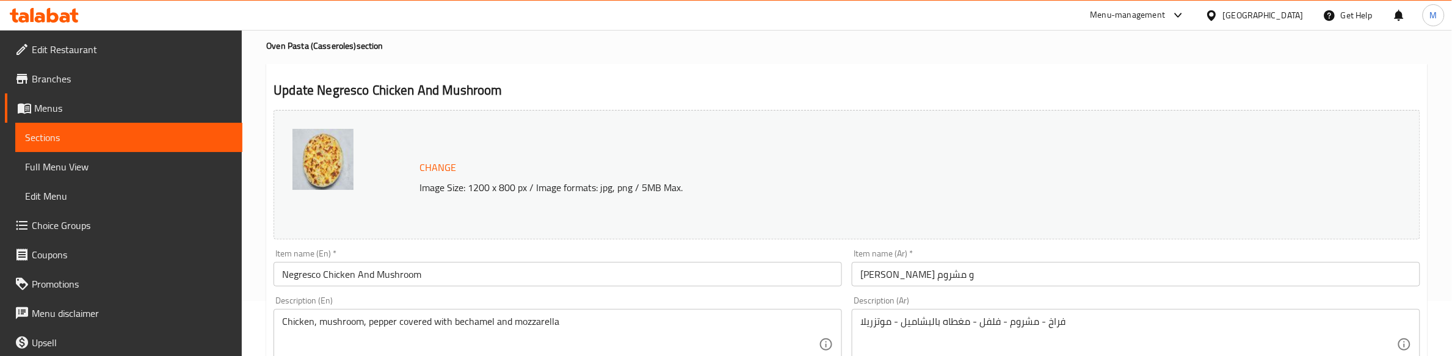
scroll to position [305, 0]
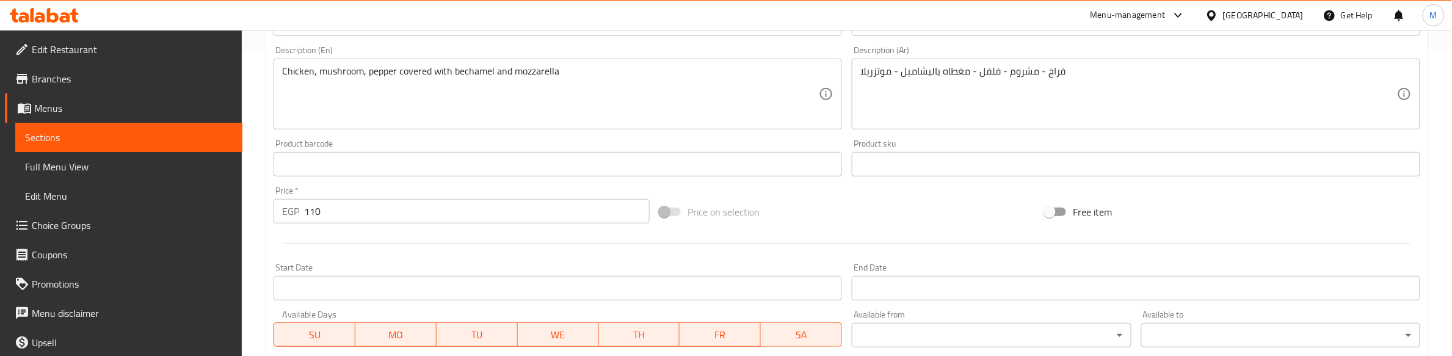
click at [538, 244] on hr at bounding box center [846, 243] width 1127 height 1
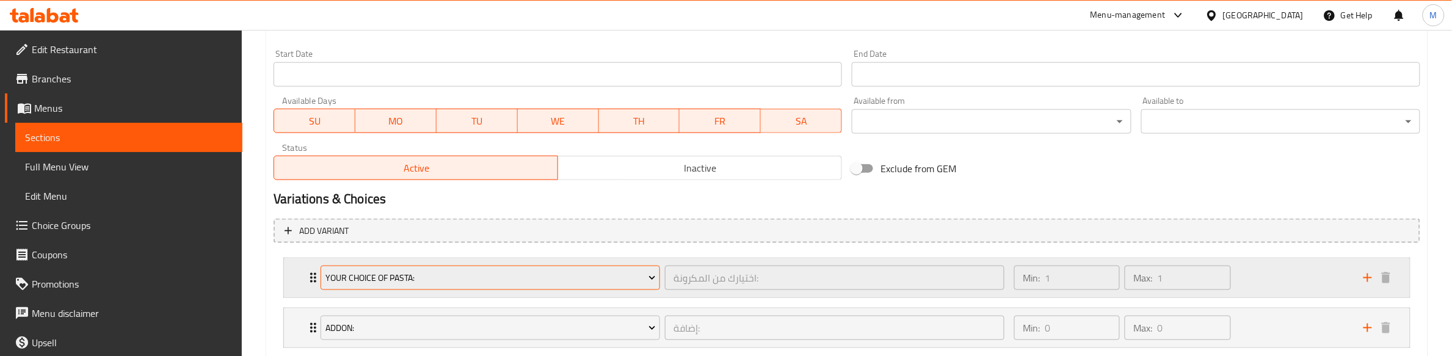
scroll to position [594, 0]
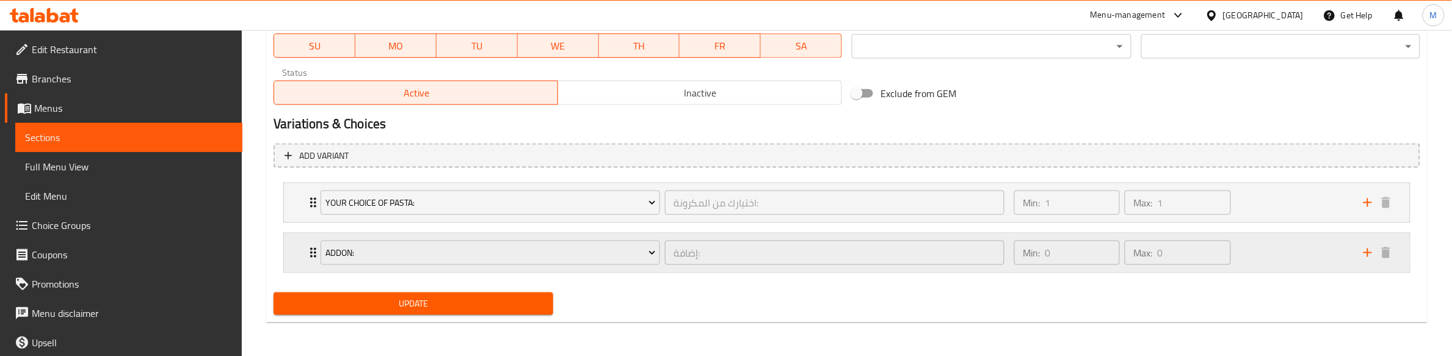
click at [312, 248] on icon "Expand" at bounding box center [313, 253] width 6 height 10
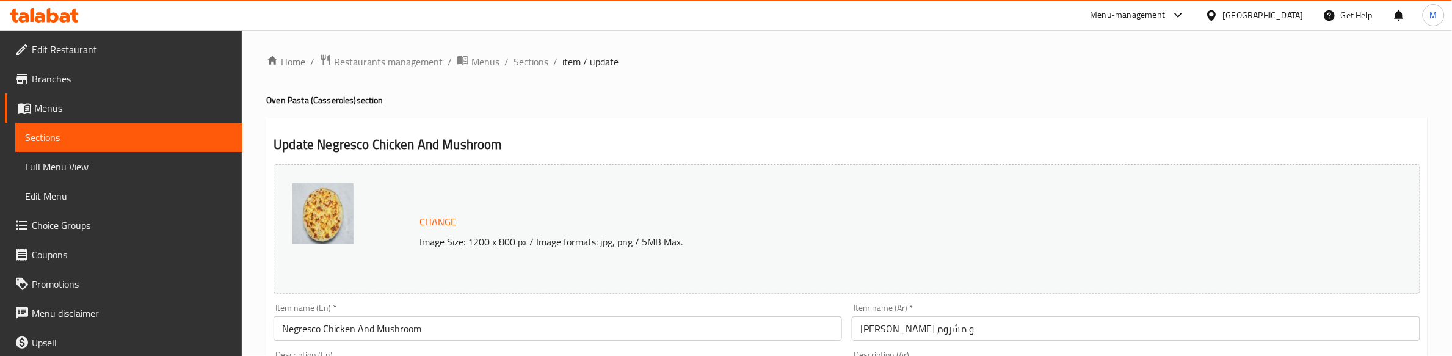
scroll to position [0, 0]
click at [537, 62] on span "Sections" at bounding box center [531, 62] width 35 height 15
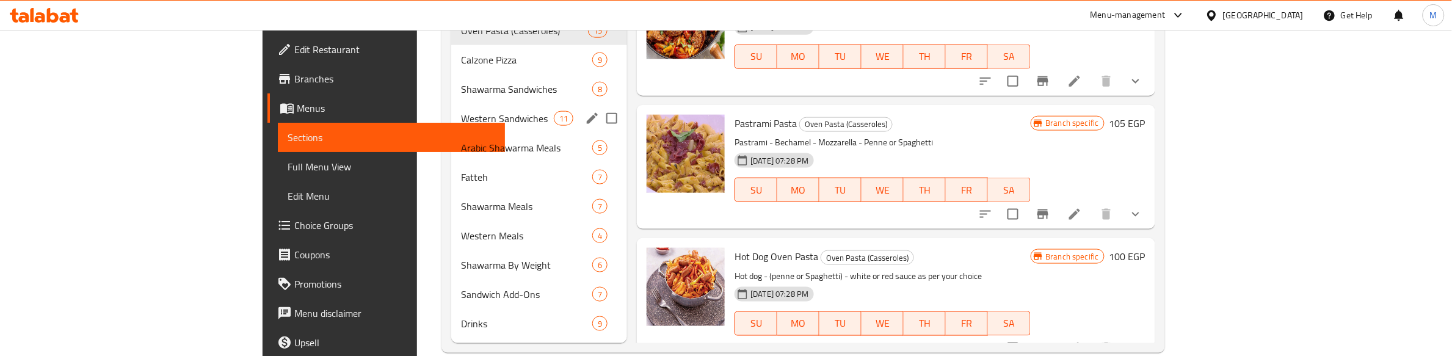
scroll to position [548, 0]
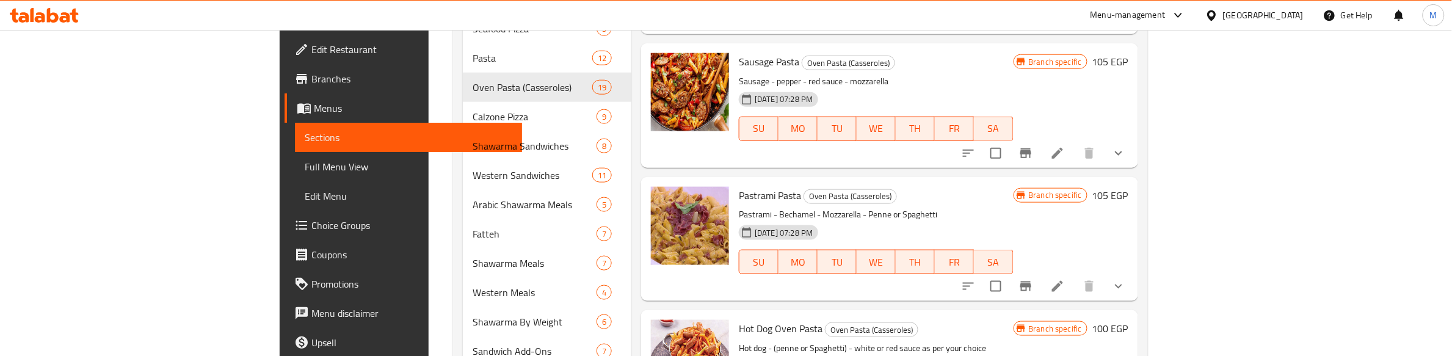
click at [963, 53] on h6 "Sausage Pasta Oven Pasta (Casseroles)" at bounding box center [876, 61] width 274 height 17
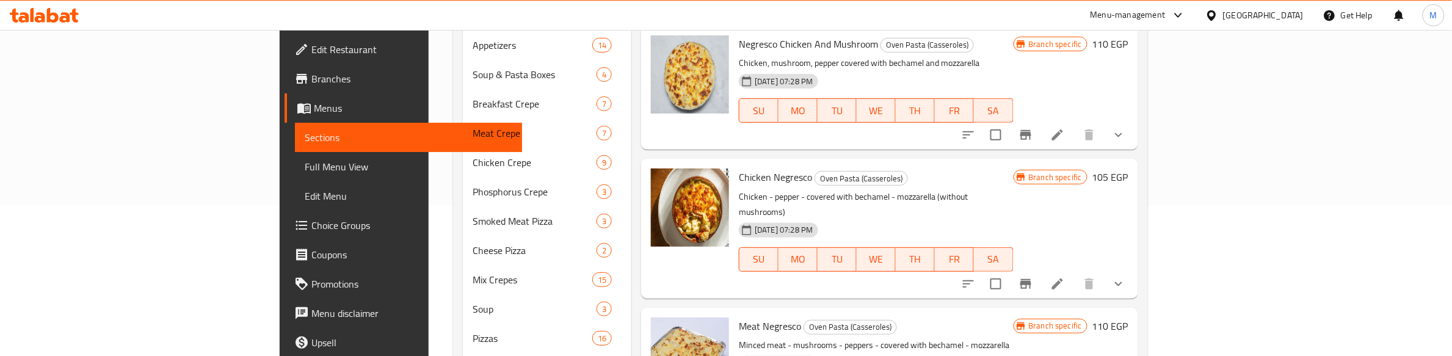
scroll to position [153, 0]
drag, startPoint x: 1381, startPoint y: 264, endPoint x: 1301, endPoint y: 237, distance: 84.4
click at [1126, 275] on icon "show more" at bounding box center [1119, 282] width 15 height 15
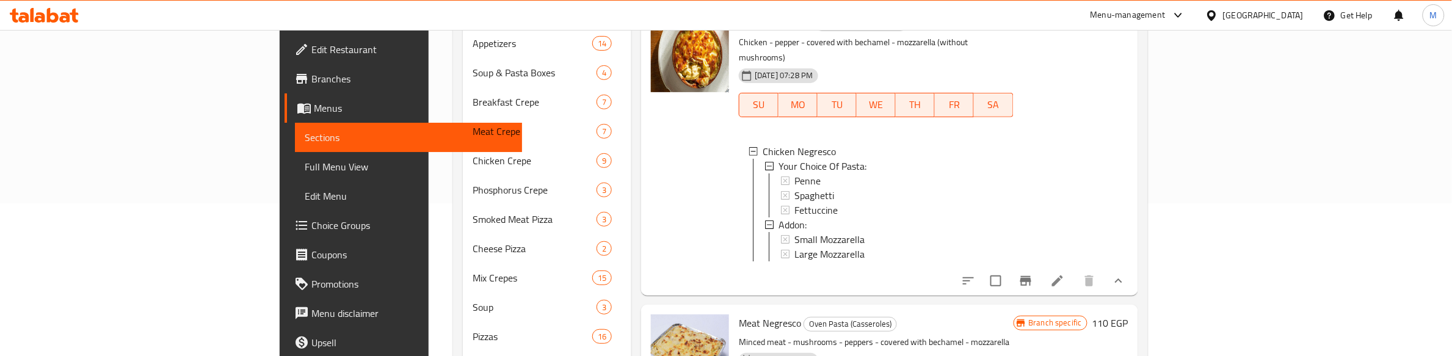
click at [646, 209] on div at bounding box center [690, 149] width 88 height 281
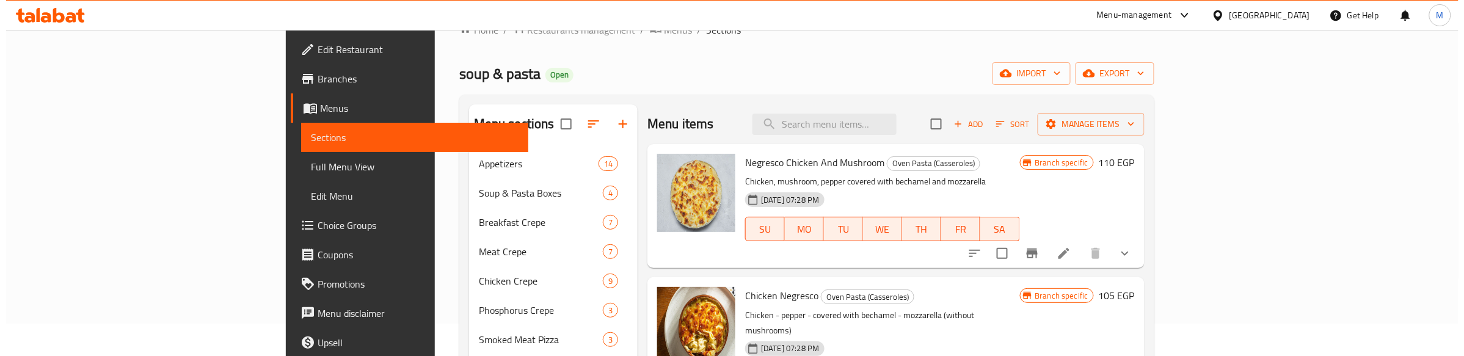
scroll to position [0, 0]
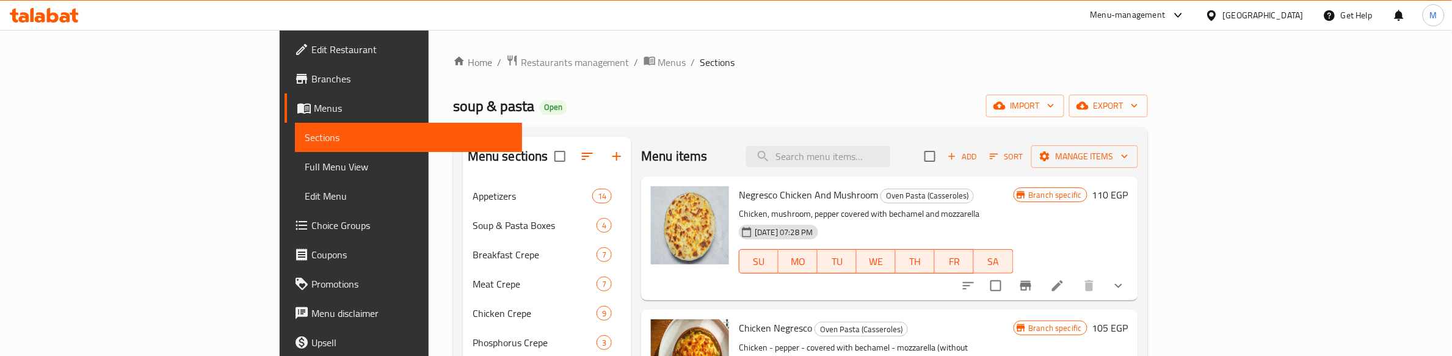
click at [630, 68] on ol "Home / Restaurants management / Menus / Sections" at bounding box center [800, 62] width 695 height 16
click at [580, 154] on icon "button" at bounding box center [587, 156] width 15 height 15
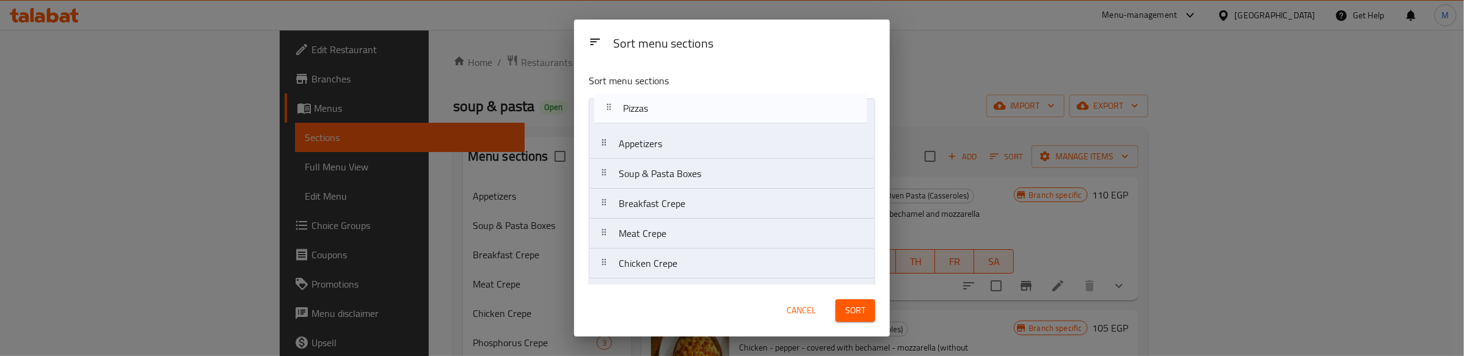
drag, startPoint x: 669, startPoint y: 117, endPoint x: 674, endPoint y: 111, distance: 7.4
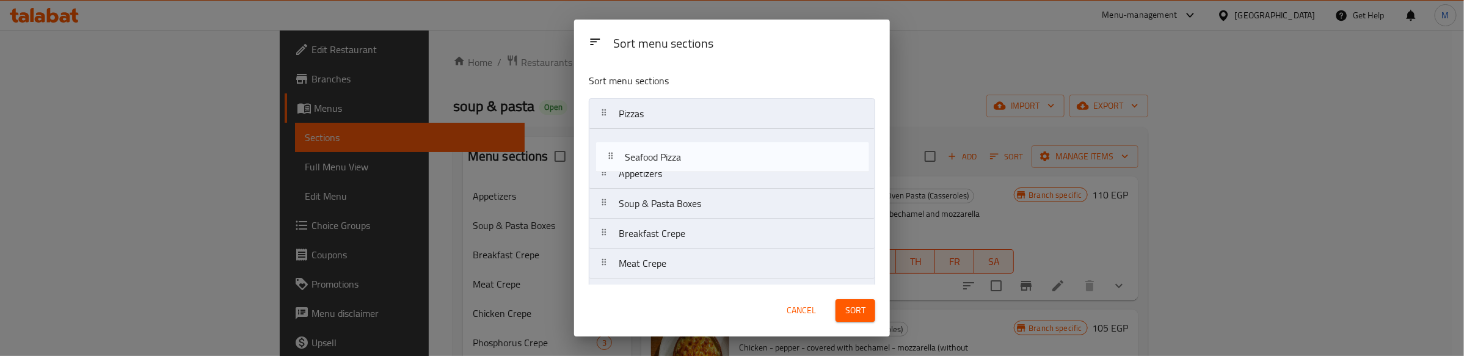
drag, startPoint x: 688, startPoint y: 127, endPoint x: 694, endPoint y: 156, distance: 29.9
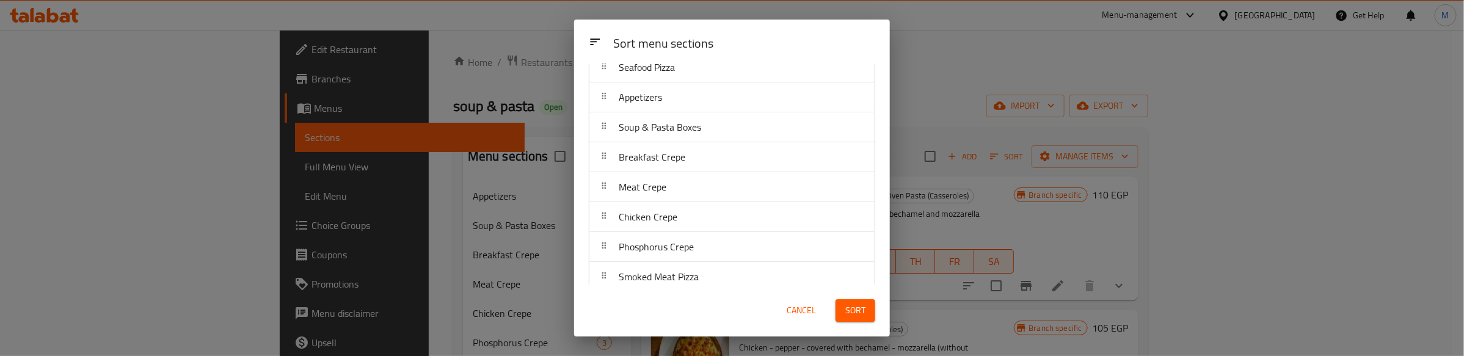
scroll to position [153, 0]
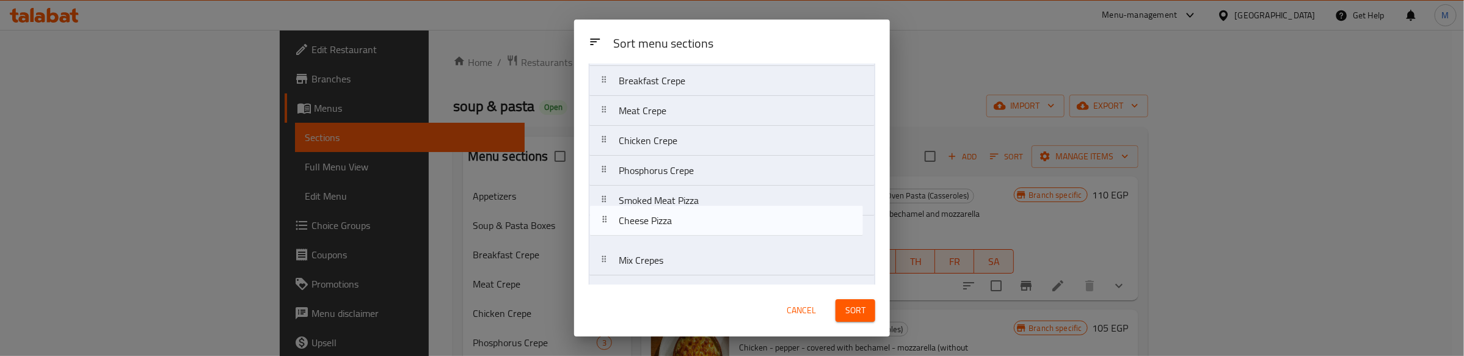
click at [678, 227] on nav "Pizzas Seafood Pizza Appetizers Soup & Pasta Boxes Breakfast Crepe Meat Crepe C…" at bounding box center [732, 335] width 286 height 779
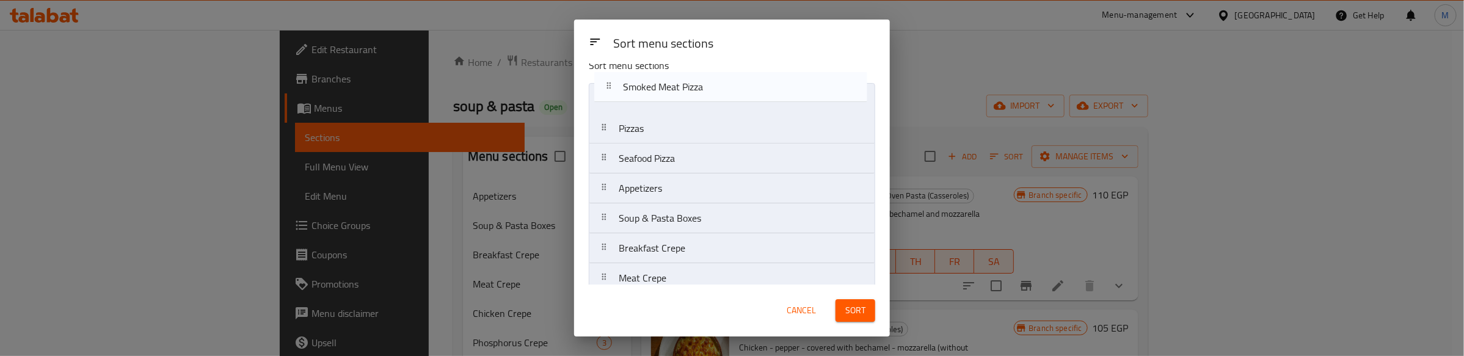
scroll to position [0, 0]
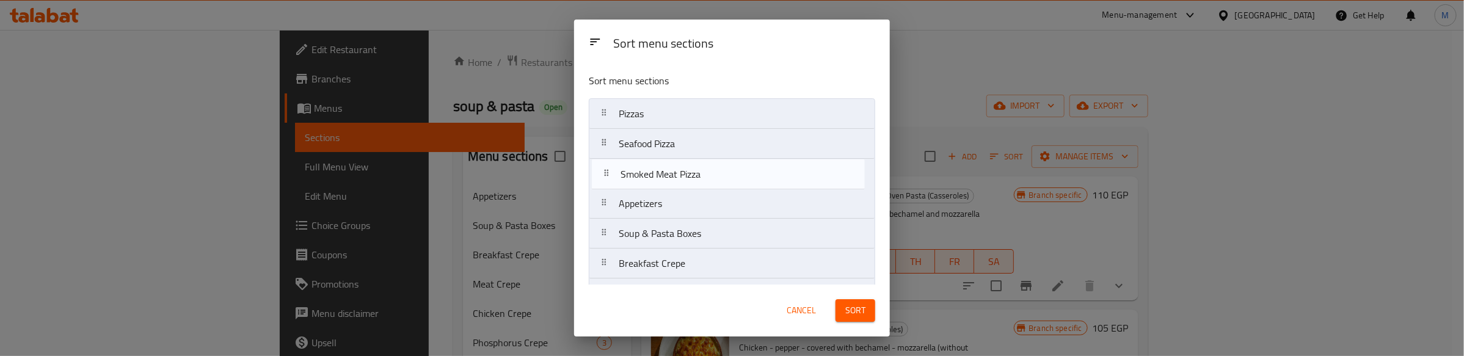
drag, startPoint x: 696, startPoint y: 205, endPoint x: 698, endPoint y: 178, distance: 27.5
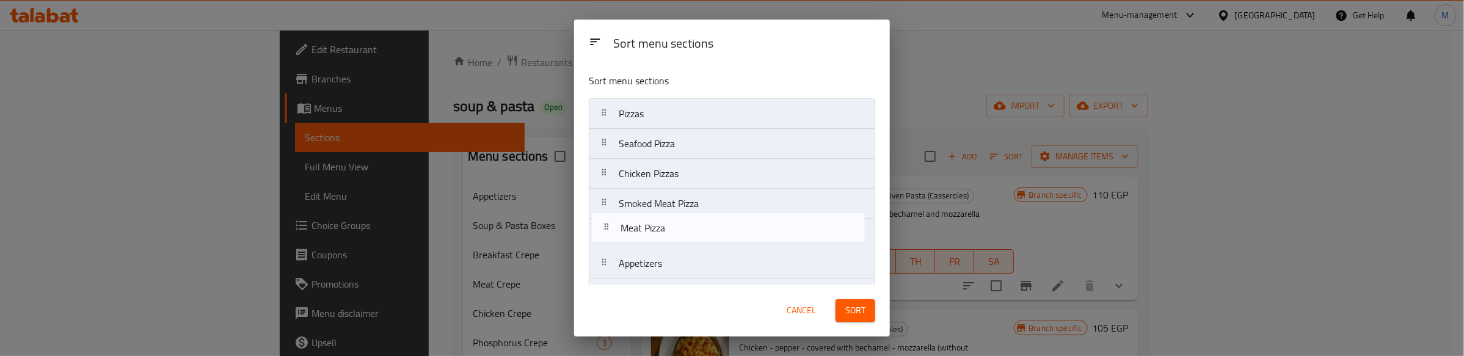
drag, startPoint x: 678, startPoint y: 205, endPoint x: 680, endPoint y: 227, distance: 22.7
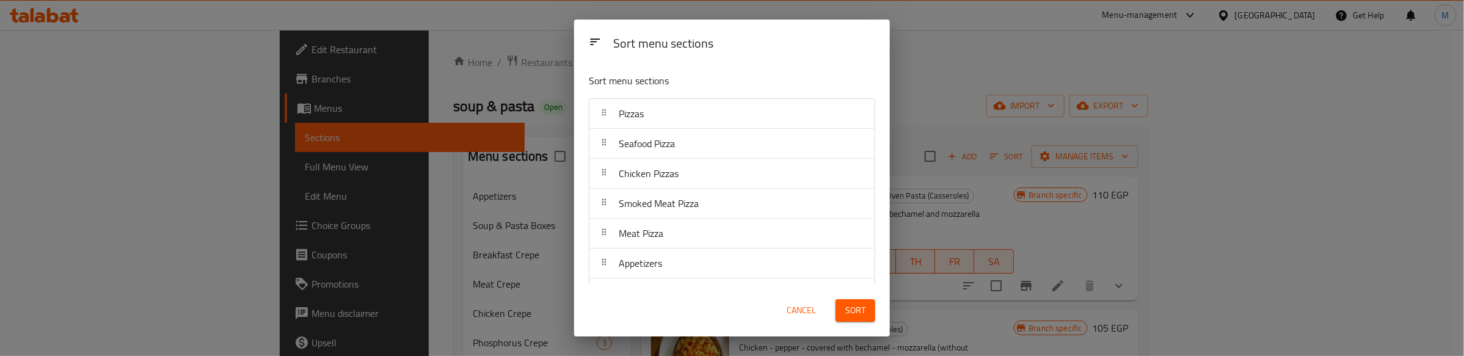
click at [727, 32] on div "Sort menu sections" at bounding box center [744, 44] width 272 height 27
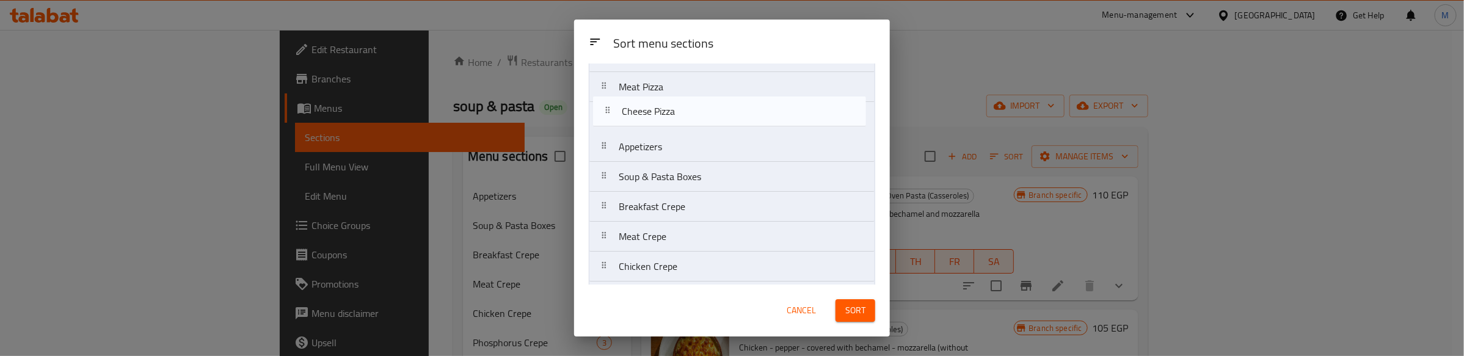
scroll to position [141, 0]
drag, startPoint x: 685, startPoint y: 220, endPoint x: 688, endPoint y: 121, distance: 99.6
click at [688, 121] on nav "Pizzas Seafood Pizza Chicken Pizzas Smoked Meat Pizza Meat Pizza Appetizers Sou…" at bounding box center [732, 346] width 286 height 779
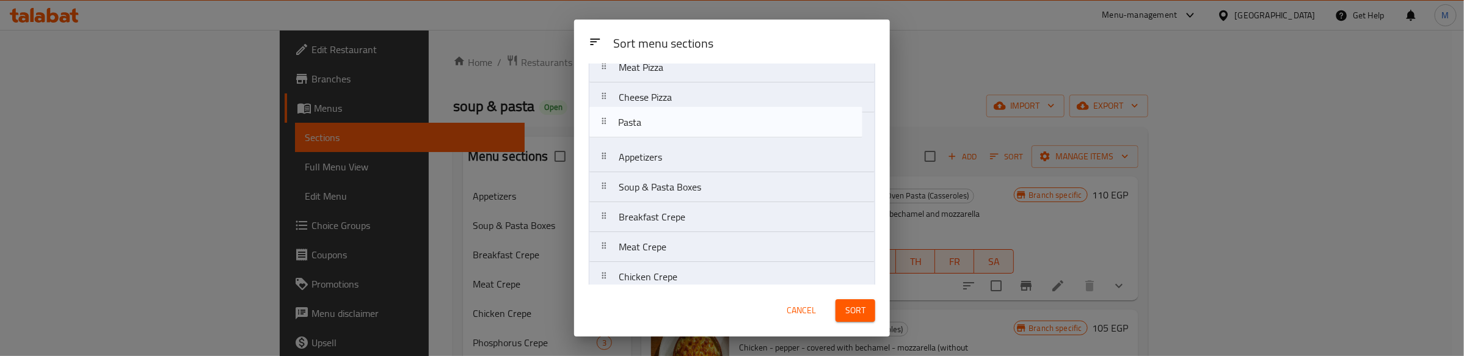
scroll to position [166, 0]
drag, startPoint x: 663, startPoint y: 169, endPoint x: 664, endPoint y: 128, distance: 40.3
click at [664, 128] on nav "Pizzas Seafood Pizza Chicken Pizzas Smoked Meat Pizza Meat Pizza Cheese Pizza A…" at bounding box center [732, 322] width 286 height 779
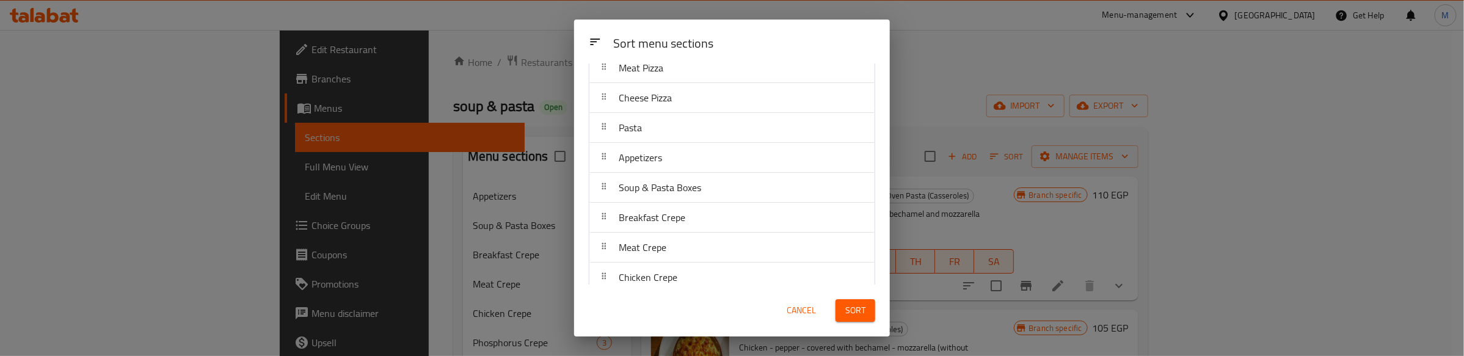
click at [754, 32] on div "Sort menu sections" at bounding box center [744, 44] width 272 height 27
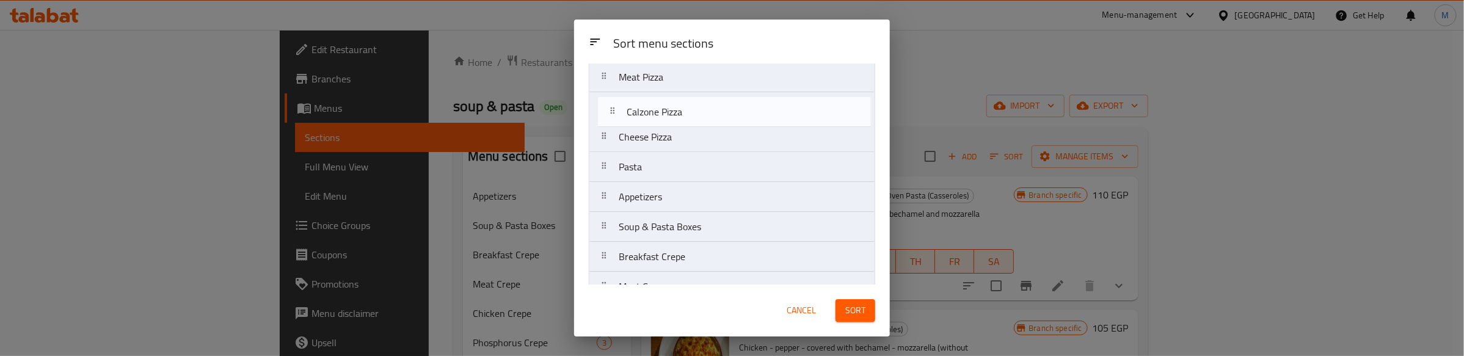
scroll to position [153, 0]
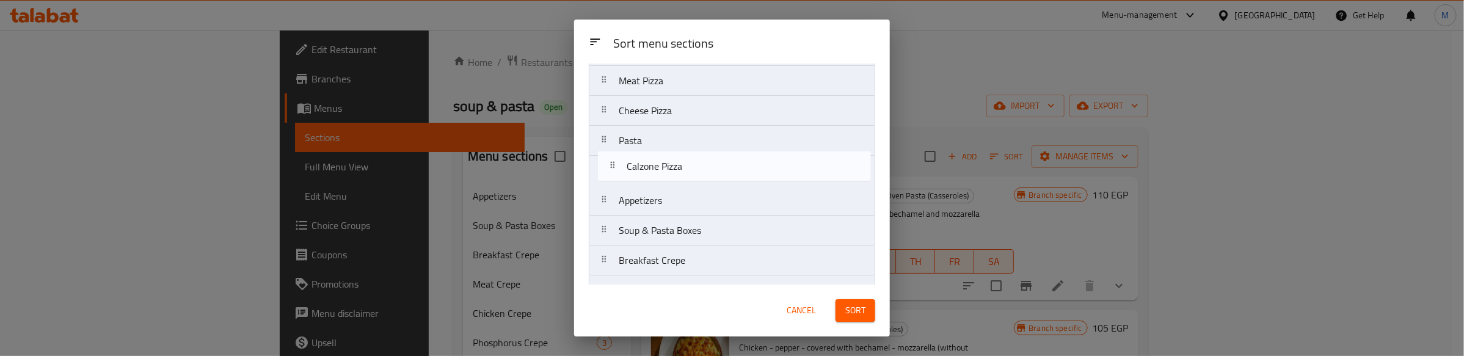
drag, startPoint x: 676, startPoint y: 208, endPoint x: 684, endPoint y: 169, distance: 39.3
click at [684, 169] on nav "Pizzas Seafood Pizza Chicken Pizzas Smoked Meat Pizza Meat Pizza Cheese Pizza P…" at bounding box center [732, 335] width 286 height 779
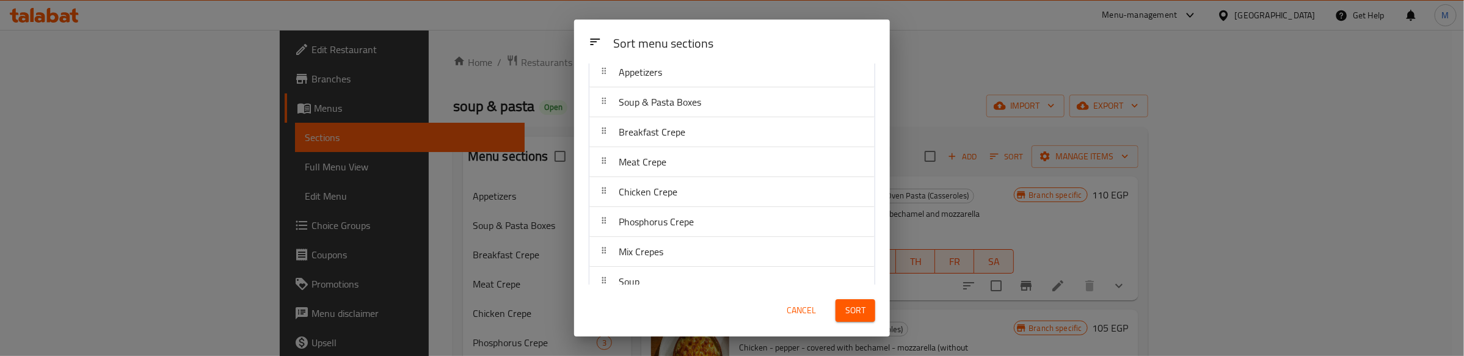
scroll to position [305, 0]
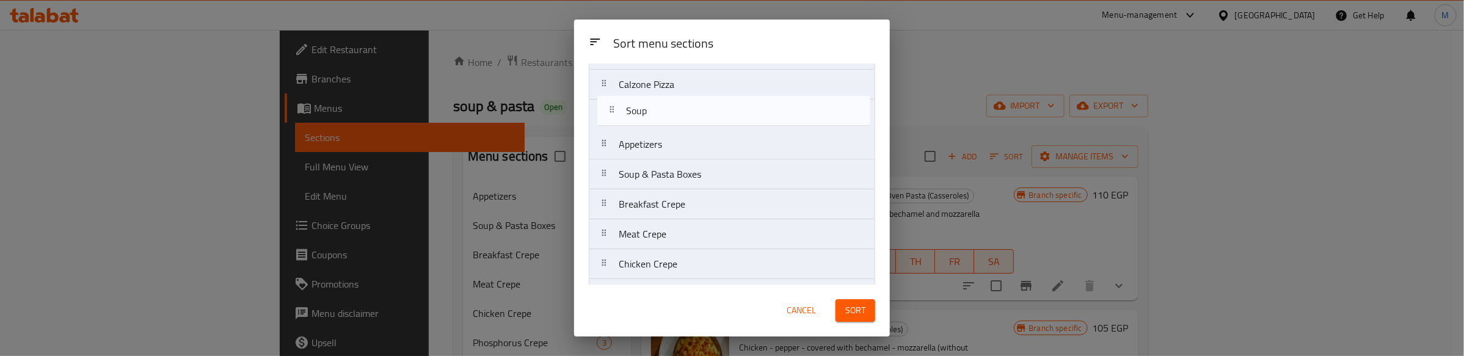
drag, startPoint x: 658, startPoint y: 264, endPoint x: 667, endPoint y: 112, distance: 152.3
click at [667, 112] on nav "Pizzas Seafood Pizza Chicken Pizzas Smoked Meat Pizza Meat Pizza Cheese Pizza P…" at bounding box center [732, 249] width 286 height 779
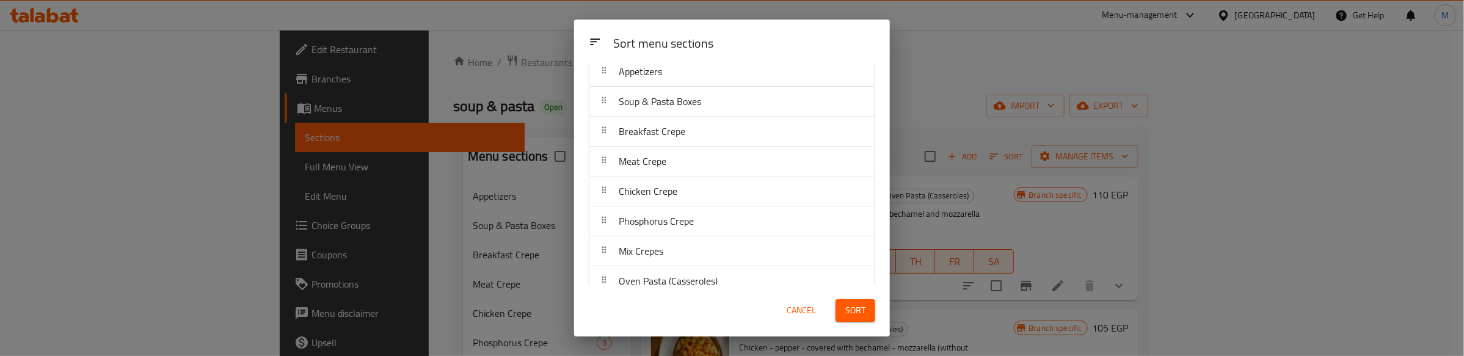
scroll to position [388, 0]
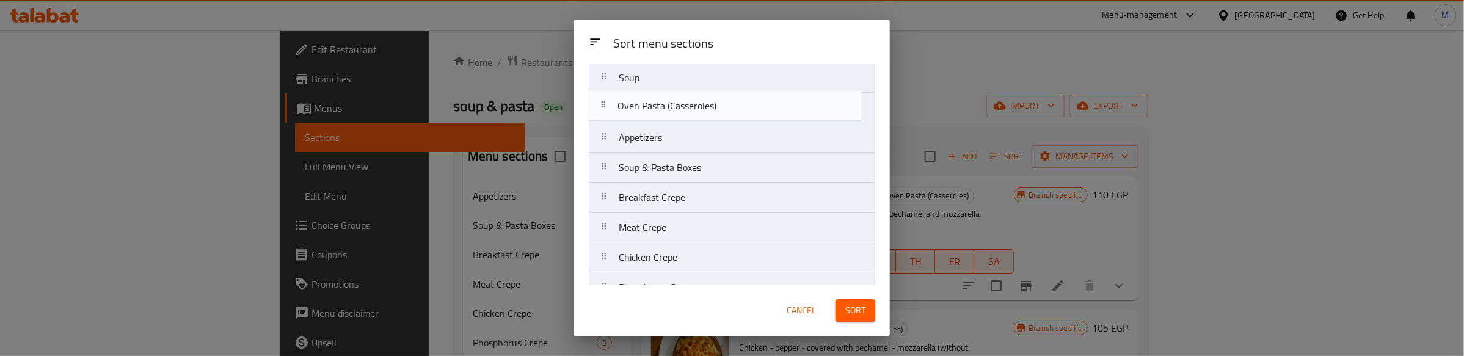
drag, startPoint x: 678, startPoint y: 194, endPoint x: 675, endPoint y: 129, distance: 64.8
click at [675, 129] on nav "Pizzas Seafood Pizza Chicken Pizzas Smoked Meat Pizza Meat Pizza Cheese Pizza P…" at bounding box center [732, 212] width 286 height 779
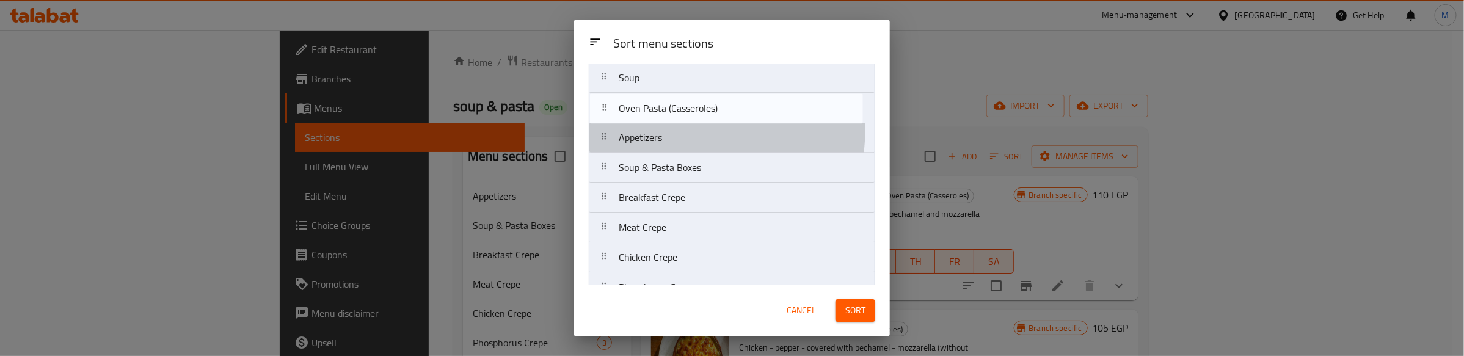
scroll to position [275, 0]
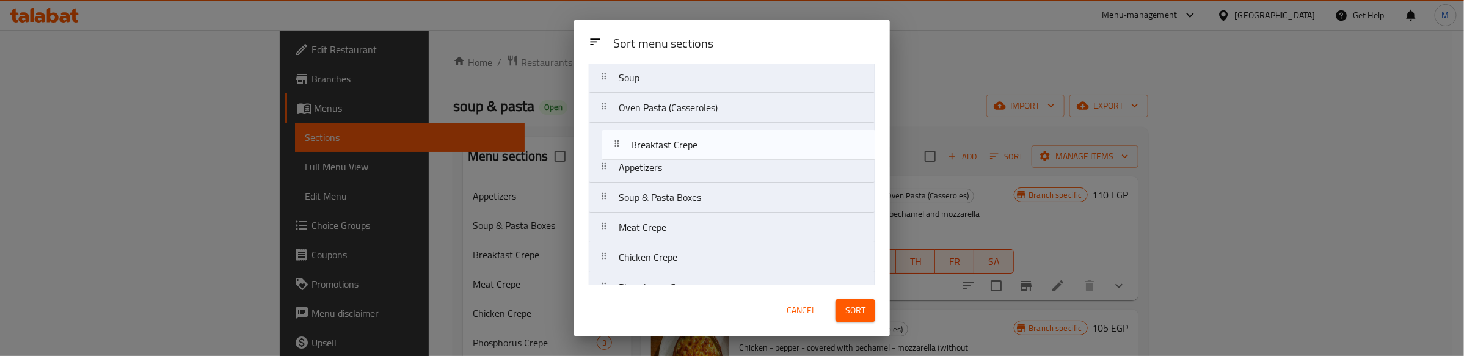
drag, startPoint x: 700, startPoint y: 202, endPoint x: 712, endPoint y: 144, distance: 59.3
click at [712, 144] on nav "Pizzas Seafood Pizza Chicken Pizzas Smoked Meat Pizza Meat Pizza Cheese Pizza P…" at bounding box center [732, 212] width 286 height 779
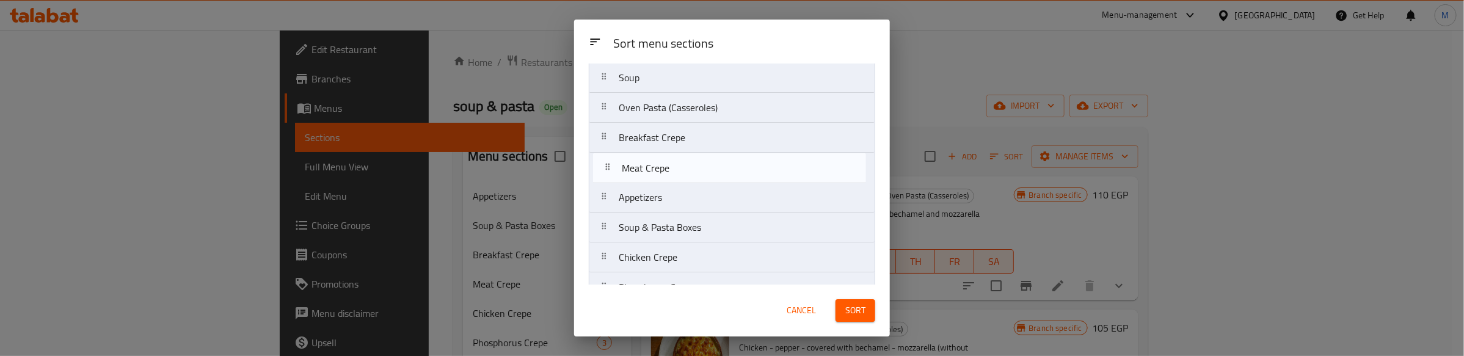
drag, startPoint x: 677, startPoint y: 227, endPoint x: 680, endPoint y: 159, distance: 67.3
click at [680, 159] on nav "Pizzas Seafood Pizza Chicken Pizzas Smoked Meat Pizza Meat Pizza Cheese Pizza P…" at bounding box center [732, 212] width 286 height 779
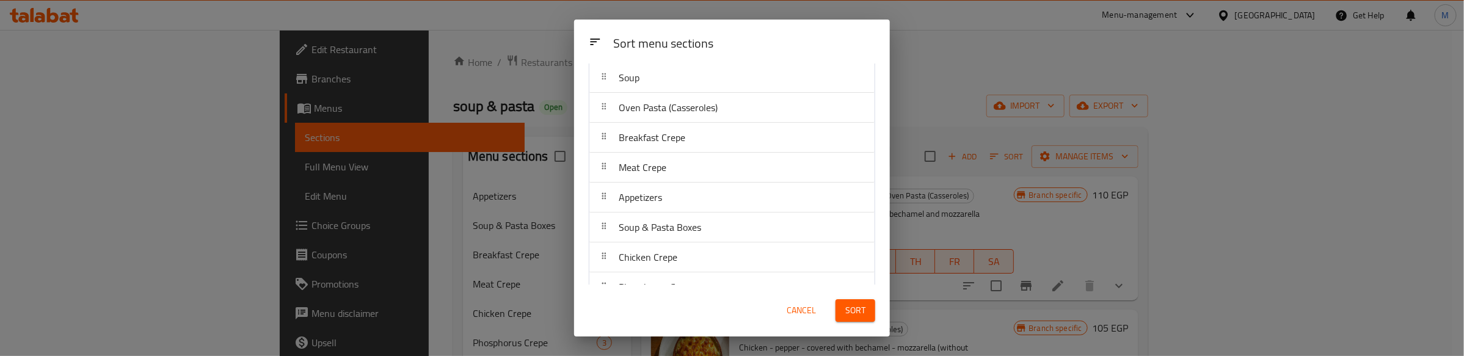
scroll to position [352, 0]
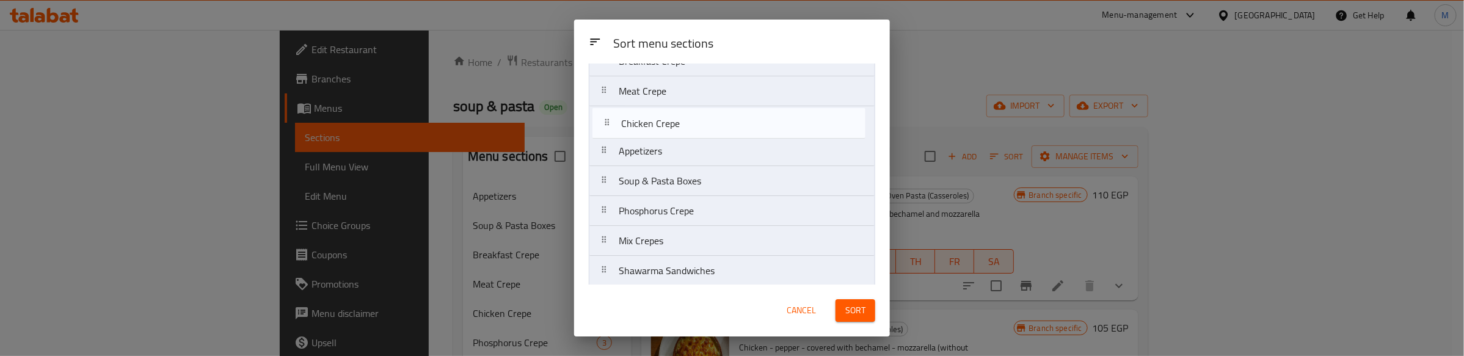
drag, startPoint x: 669, startPoint y: 181, endPoint x: 675, endPoint y: 110, distance: 71.1
click at [675, 110] on nav "Pizzas Seafood Pizza Chicken Pizzas Smoked Meat Pizza Meat Pizza Cheese Pizza P…" at bounding box center [732, 136] width 286 height 779
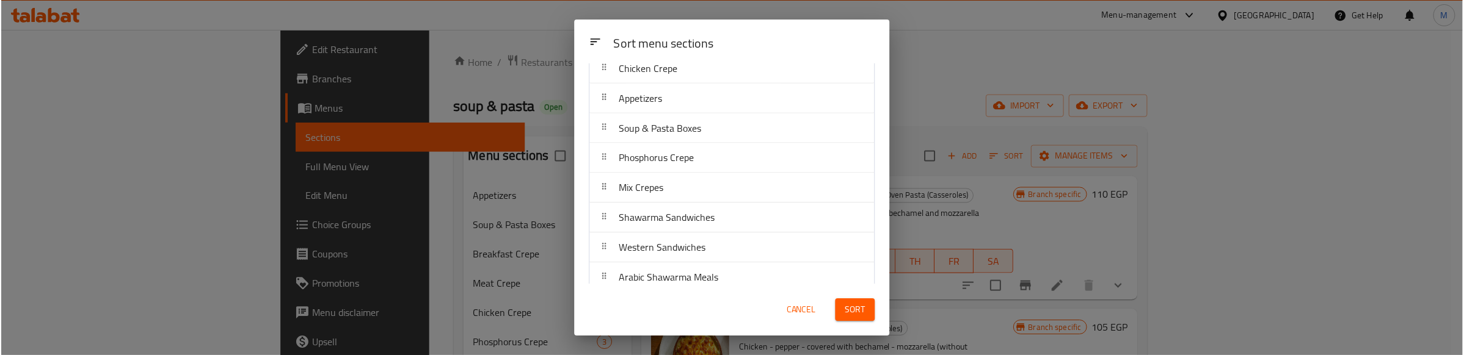
scroll to position [371, 0]
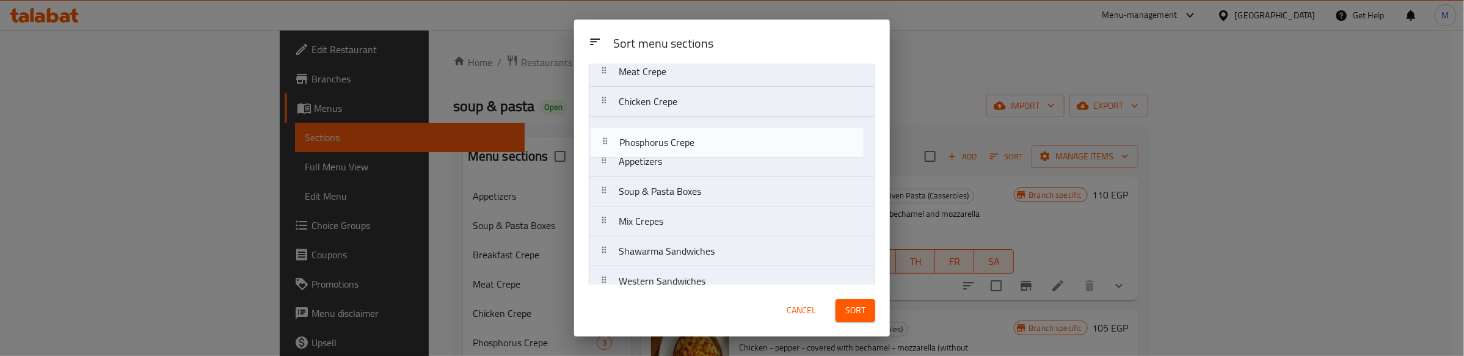
drag, startPoint x: 679, startPoint y: 191, endPoint x: 680, endPoint y: 133, distance: 58.0
click at [680, 133] on nav "Pizzas Seafood Pizza Chicken Pizzas Smoked Meat Pizza Meat Pizza Cheese Pizza P…" at bounding box center [732, 116] width 286 height 779
drag, startPoint x: 655, startPoint y: 231, endPoint x: 663, endPoint y: 164, distance: 67.7
click at [663, 164] on nav "Pizzas Seafood Pizza Chicken Pizzas Smoked Meat Pizza Meat Pizza Cheese Pizza P…" at bounding box center [732, 116] width 286 height 779
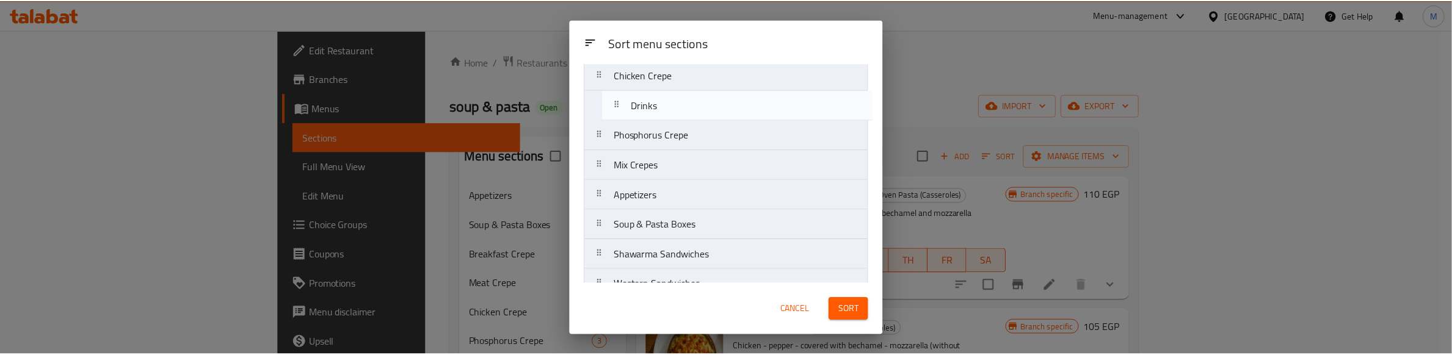
scroll to position [386, 0]
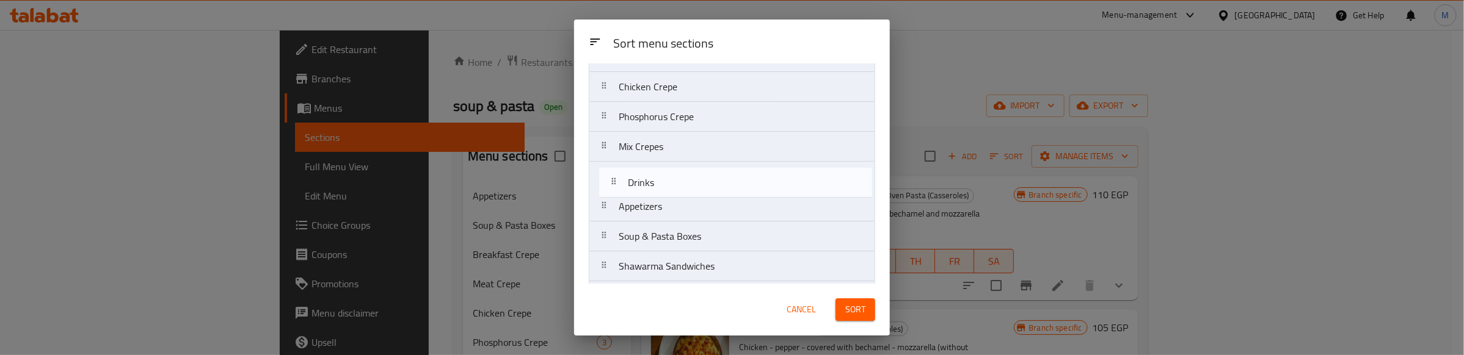
drag, startPoint x: 663, startPoint y: 270, endPoint x: 672, endPoint y: 183, distance: 87.2
click at [672, 183] on nav "Pizzas Seafood Pizza Chicken Pizzas Smoked Meat Pizza Meat Pizza Cheese Pizza P…" at bounding box center [732, 101] width 286 height 779
drag, startPoint x: 679, startPoint y: 206, endPoint x: 680, endPoint y: 182, distance: 24.5
click at [680, 182] on nav "Pizzas Seafood Pizza Chicken Pizzas Smoked Meat Pizza Meat Pizza Cheese Pizza P…" at bounding box center [732, 101] width 286 height 779
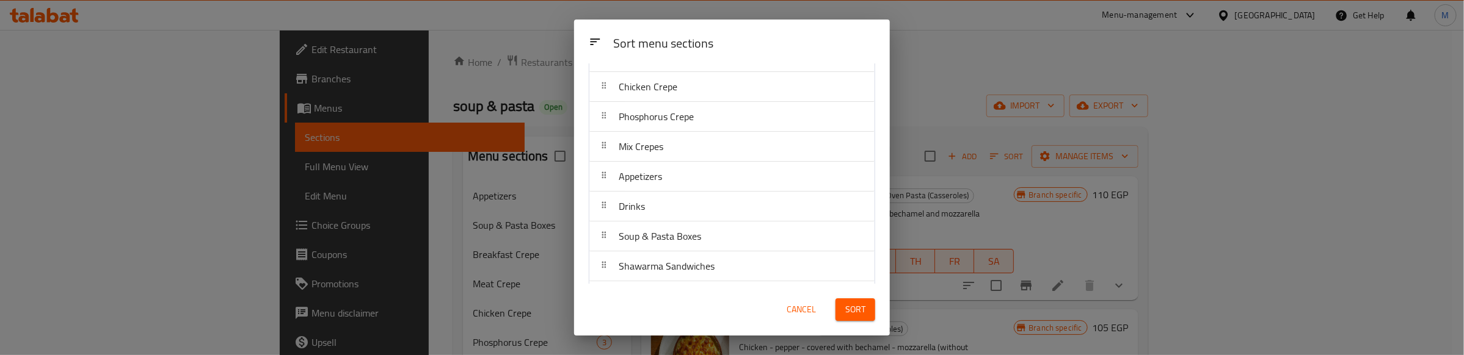
click at [751, 32] on div "Sort menu sections" at bounding box center [744, 44] width 272 height 27
click at [852, 312] on span "Sort" at bounding box center [855, 309] width 20 height 15
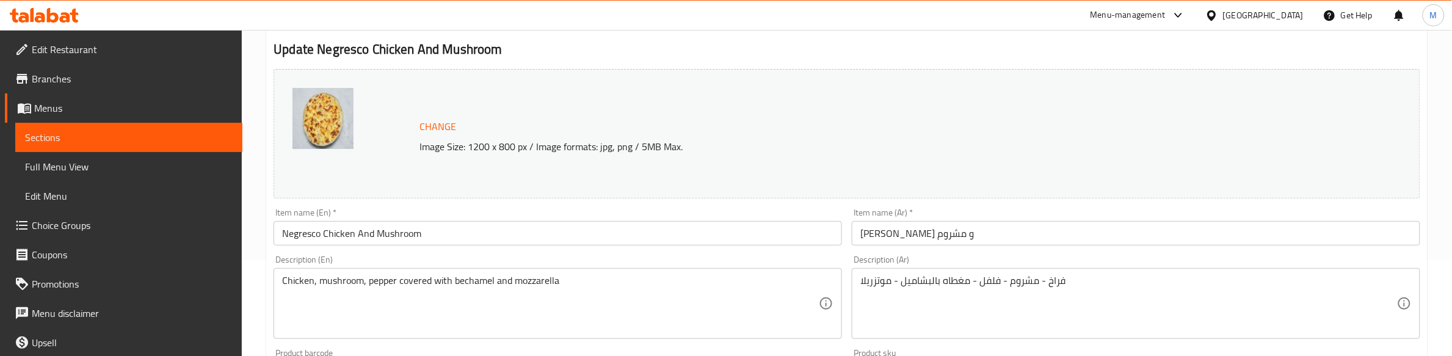
scroll to position [60, 0]
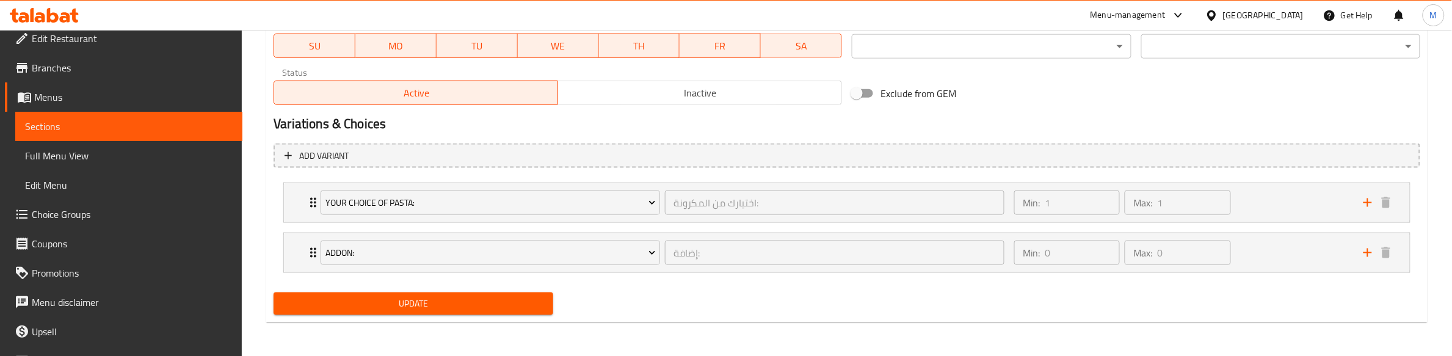
scroll to position [0, 0]
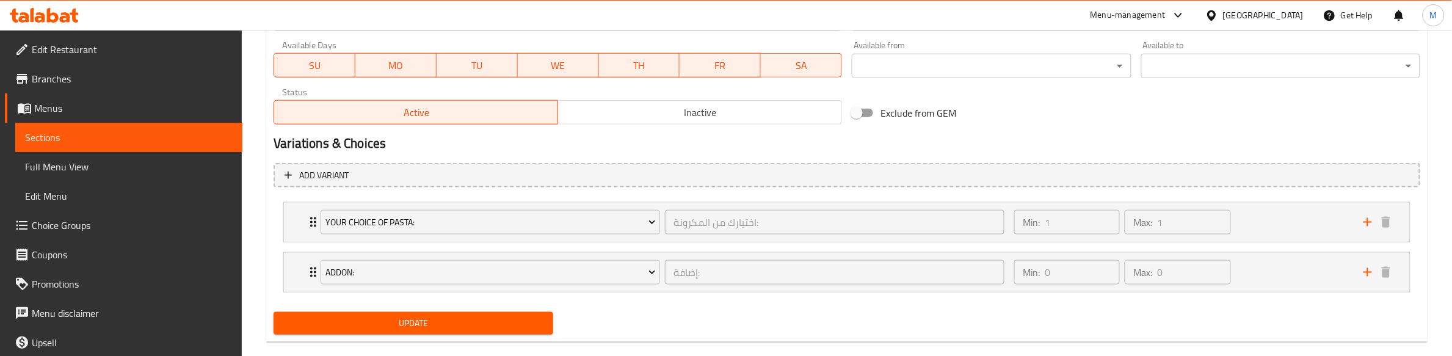
scroll to position [594, 0]
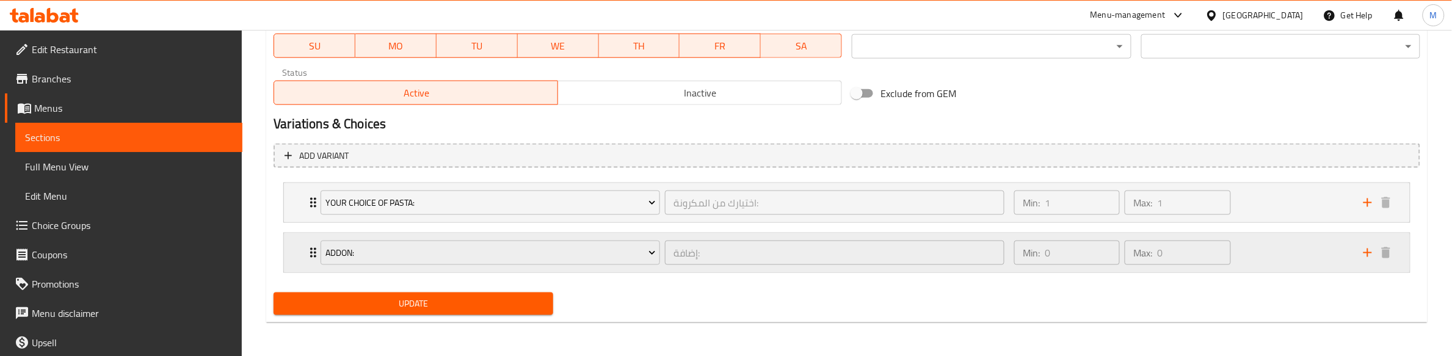
click at [313, 255] on div "Addon: إضافة: ​" at bounding box center [662, 252] width 699 height 39
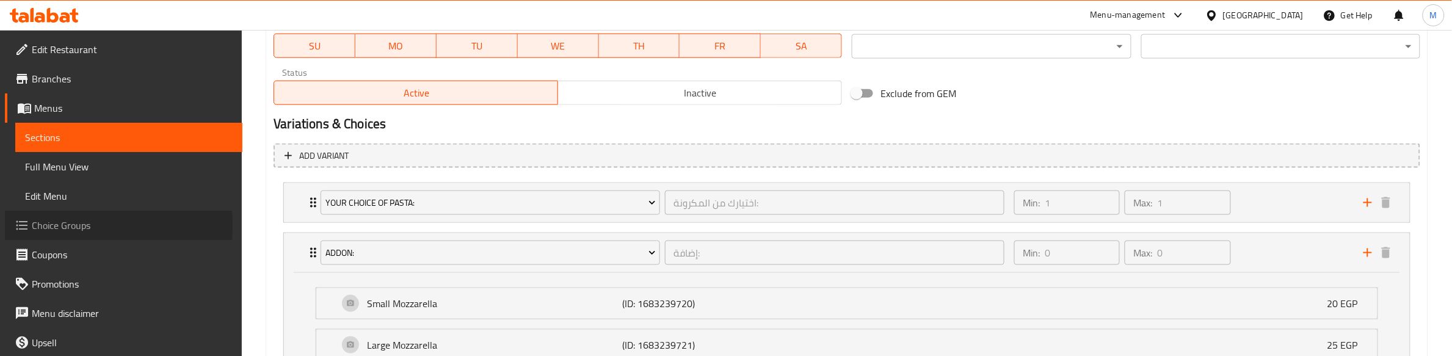
click at [65, 226] on span "Choice Groups" at bounding box center [132, 225] width 201 height 15
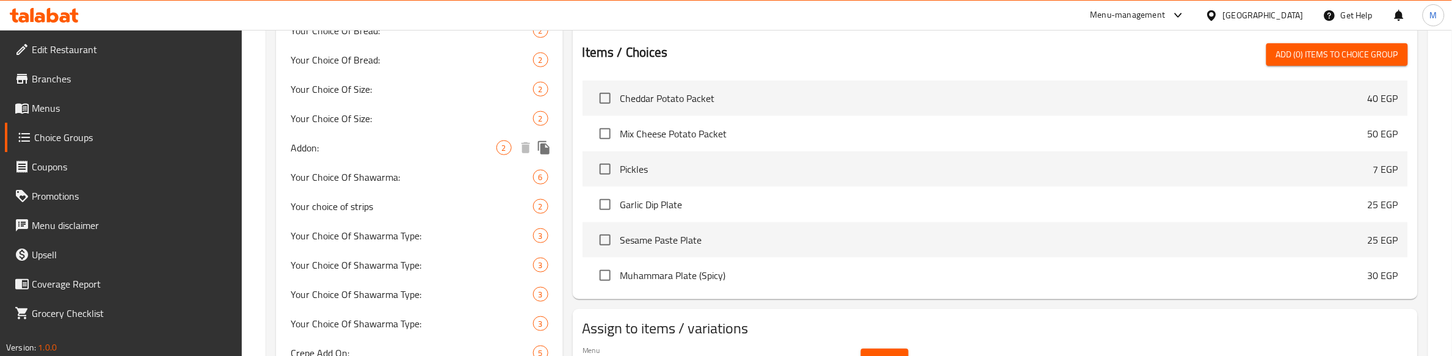
scroll to position [402, 0]
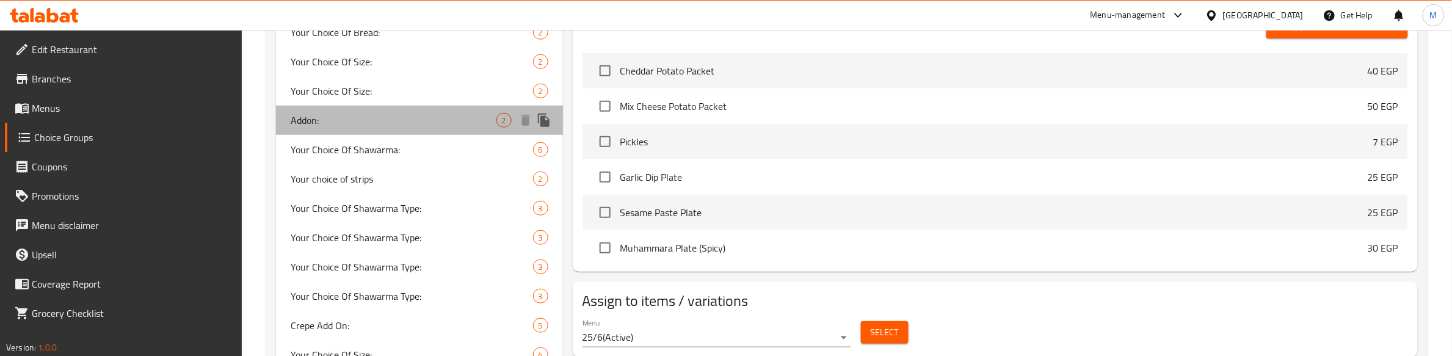
click at [365, 120] on span "Addon:" at bounding box center [393, 120] width 205 height 15
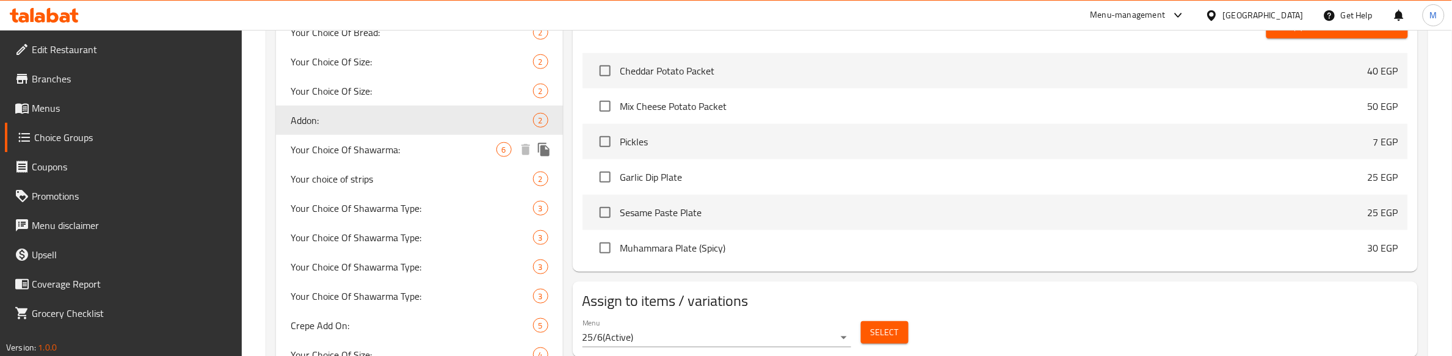
type input "Addon:"
type input "إضافة:"
type input "0"
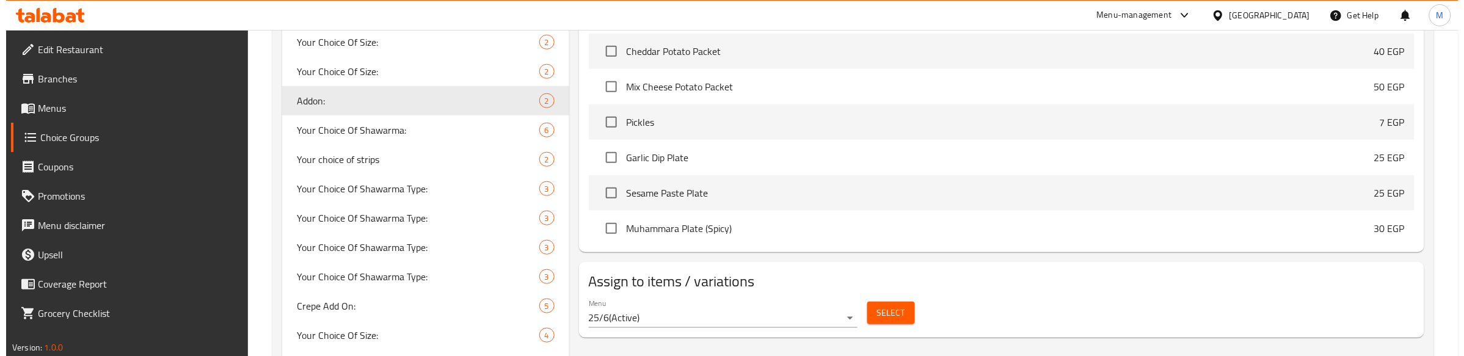
scroll to position [406, 0]
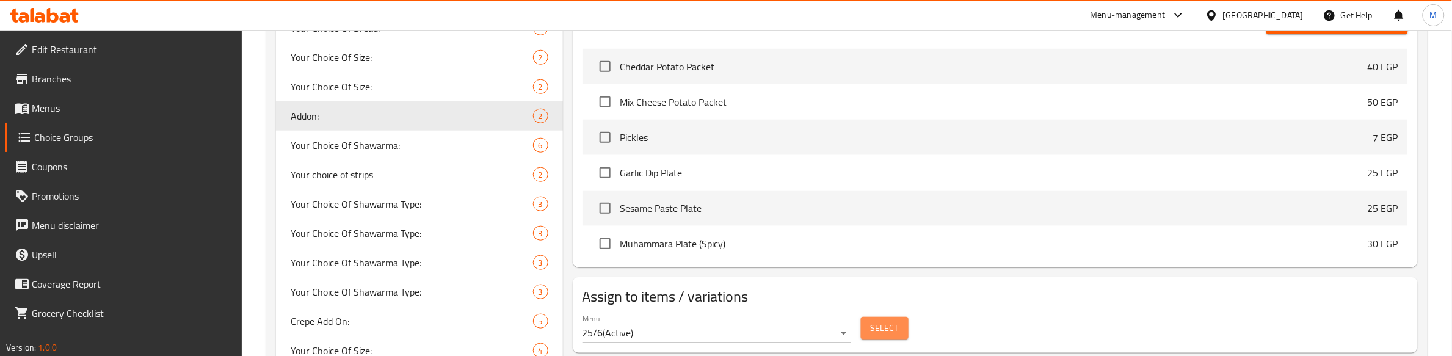
click at [878, 325] on span "Select" at bounding box center [885, 328] width 28 height 15
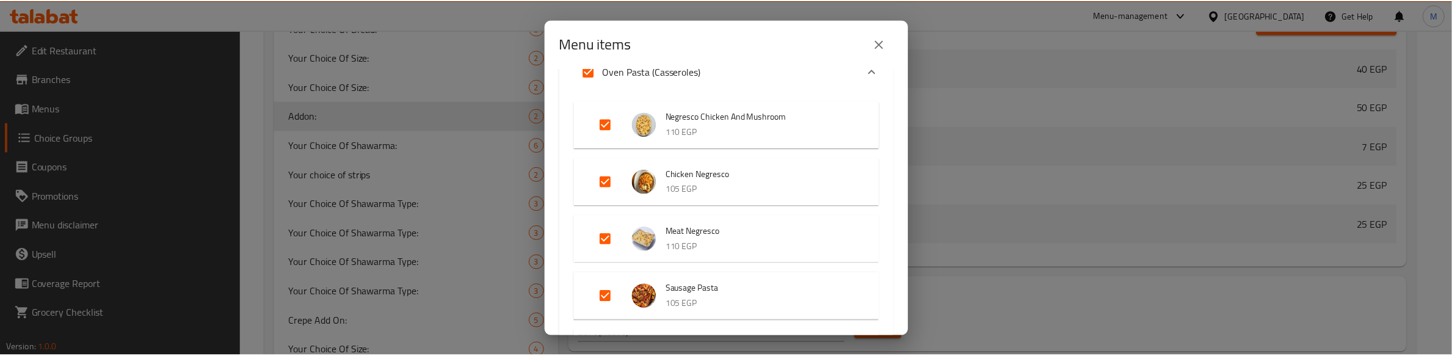
scroll to position [1408, 0]
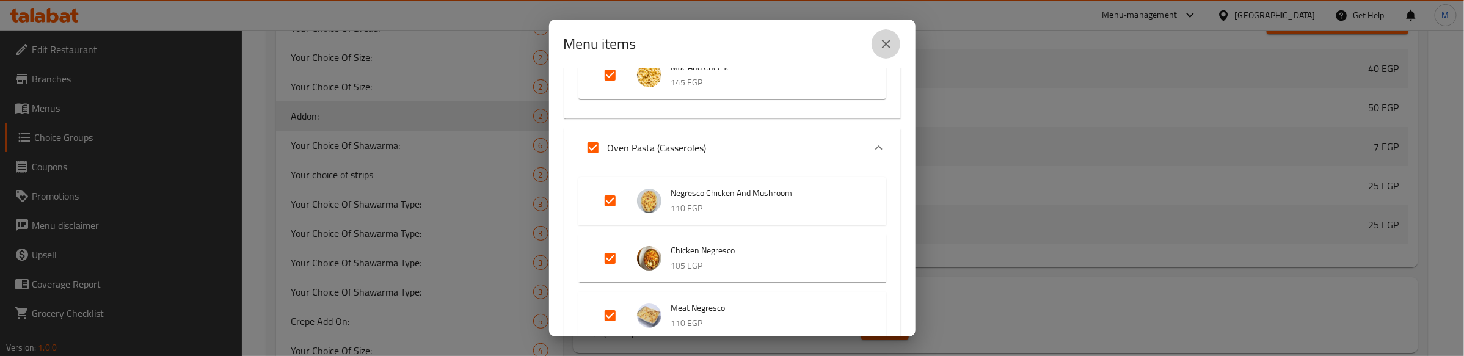
click at [880, 43] on icon "close" at bounding box center [886, 44] width 15 height 15
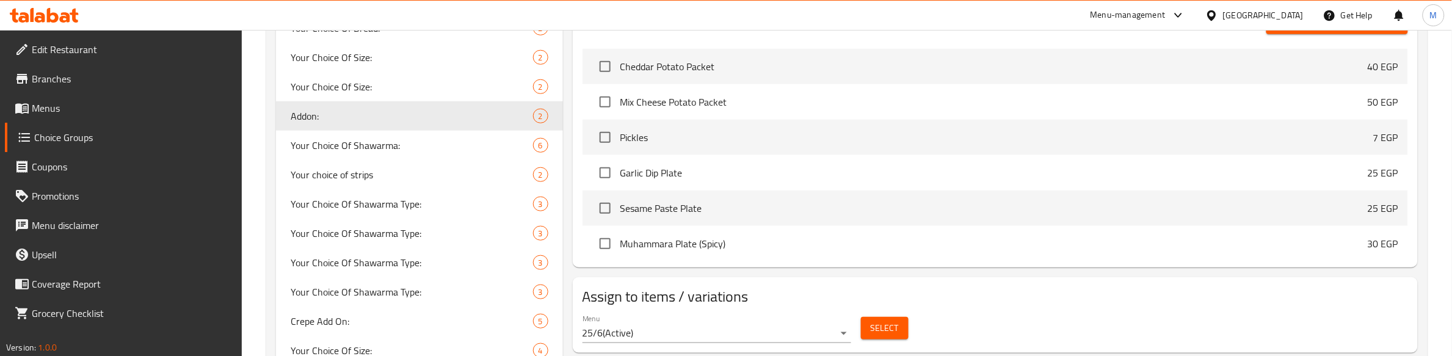
click at [570, 69] on div "Assigned to Addon: Small Mozzarella (ID: 1683239720) 20 EGP Name (En) Small Moz…" at bounding box center [995, 48] width 855 height 447
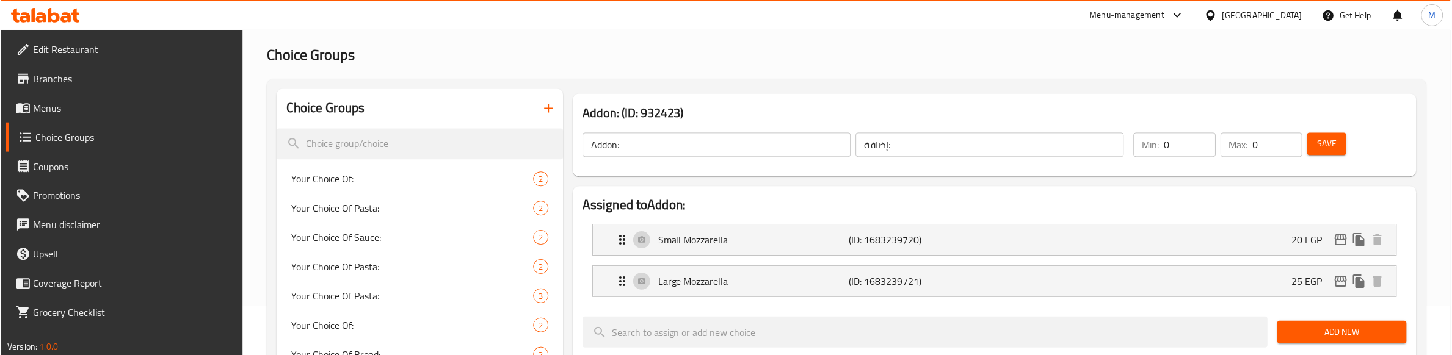
scroll to position [76, 0]
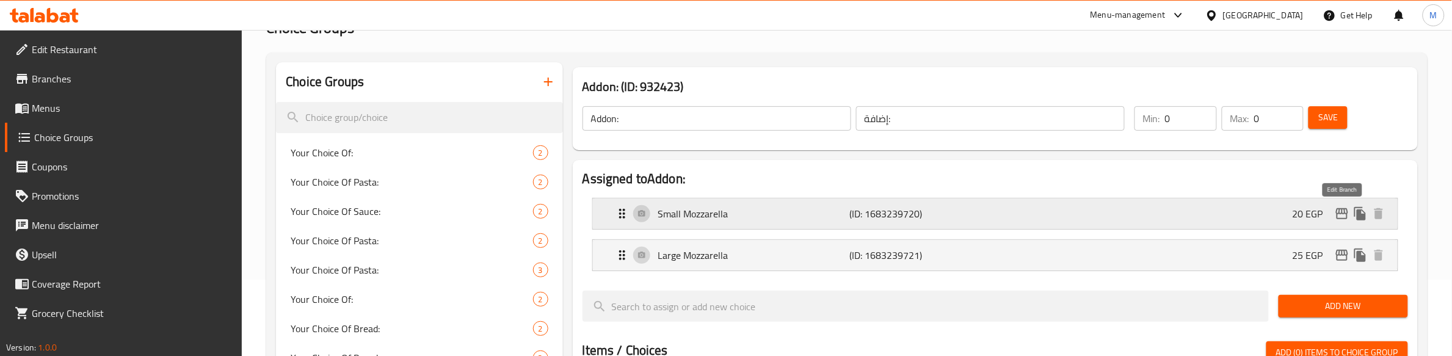
click at [1339, 214] on icon "edit" at bounding box center [1342, 213] width 12 height 11
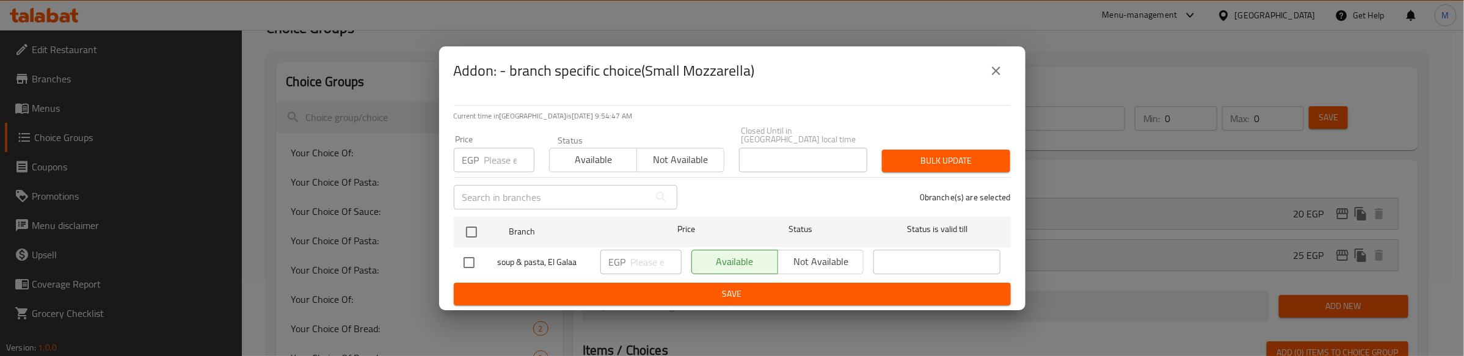
click at [476, 224] on input "checkbox" at bounding box center [472, 232] width 26 height 26
checkbox input "true"
click at [482, 156] on div "EGP Price" at bounding box center [494, 160] width 81 height 24
type input "20"
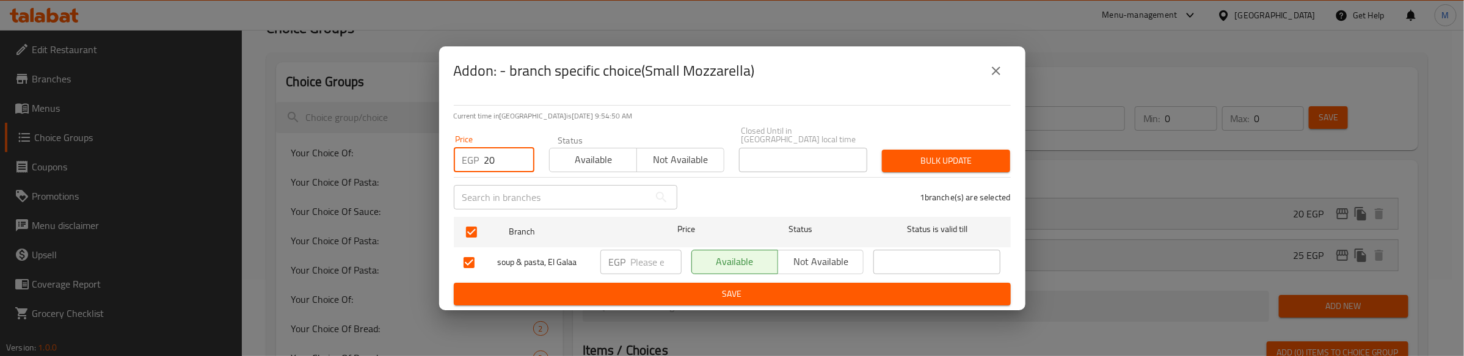
click at [974, 159] on span "Bulk update" at bounding box center [946, 160] width 109 height 15
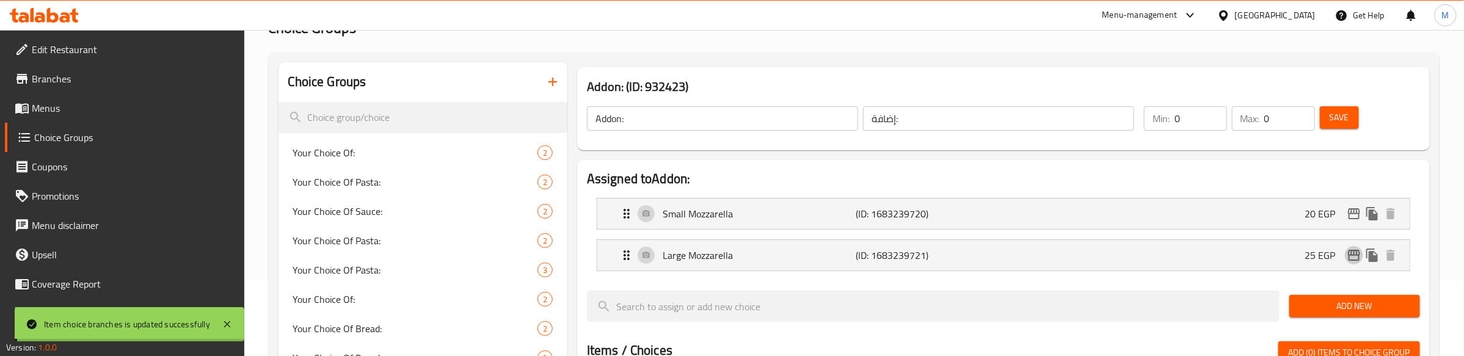
click at [1348, 255] on icon "edit" at bounding box center [1354, 255] width 12 height 11
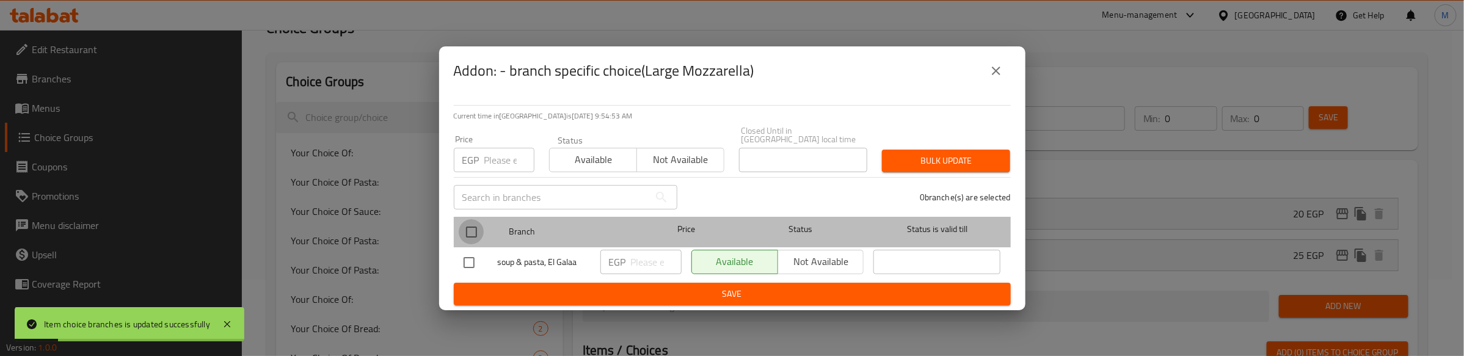
click at [461, 230] on input "checkbox" at bounding box center [472, 232] width 26 height 26
checkbox input "true"
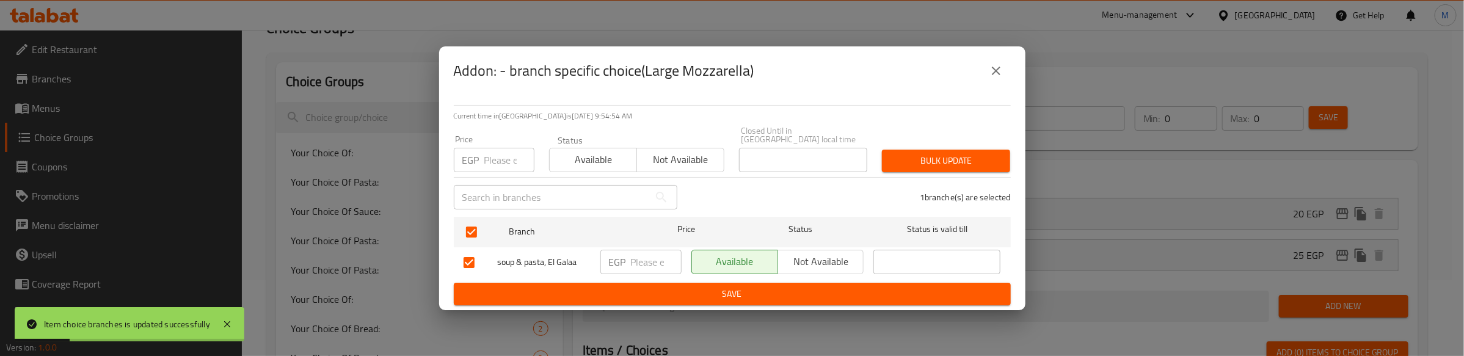
click at [499, 153] on input "number" at bounding box center [509, 160] width 50 height 24
type input "25"
click at [916, 166] on button "Bulk update" at bounding box center [946, 161] width 128 height 23
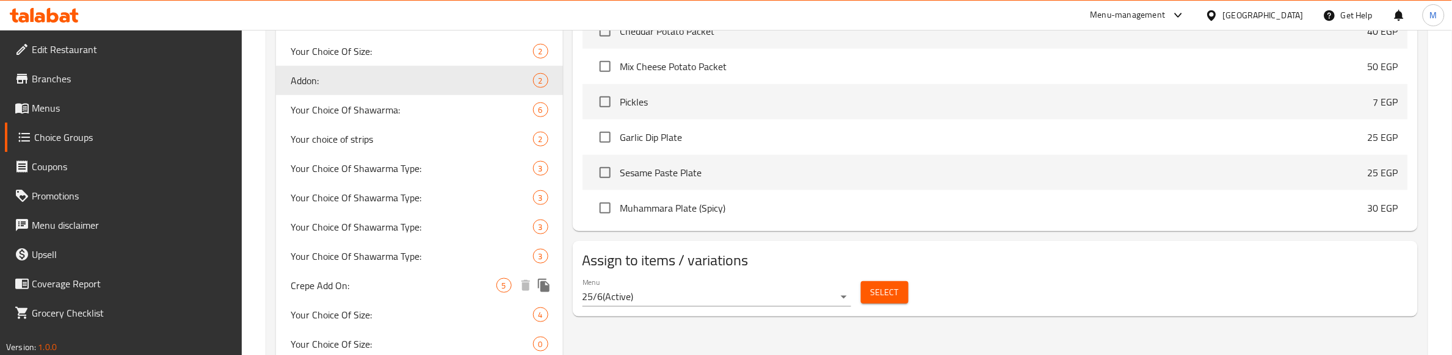
scroll to position [458, 0]
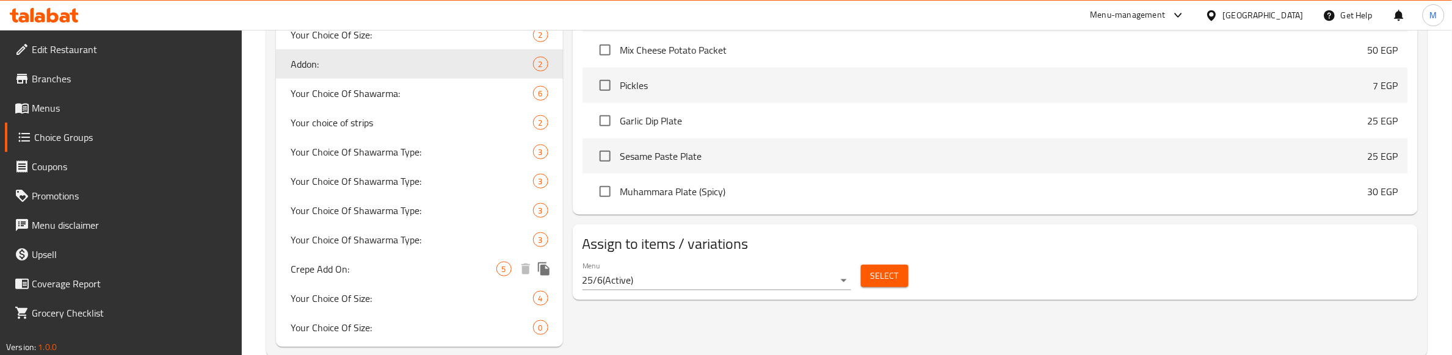
click at [345, 271] on span "Crepe Add On:" at bounding box center [393, 269] width 205 height 15
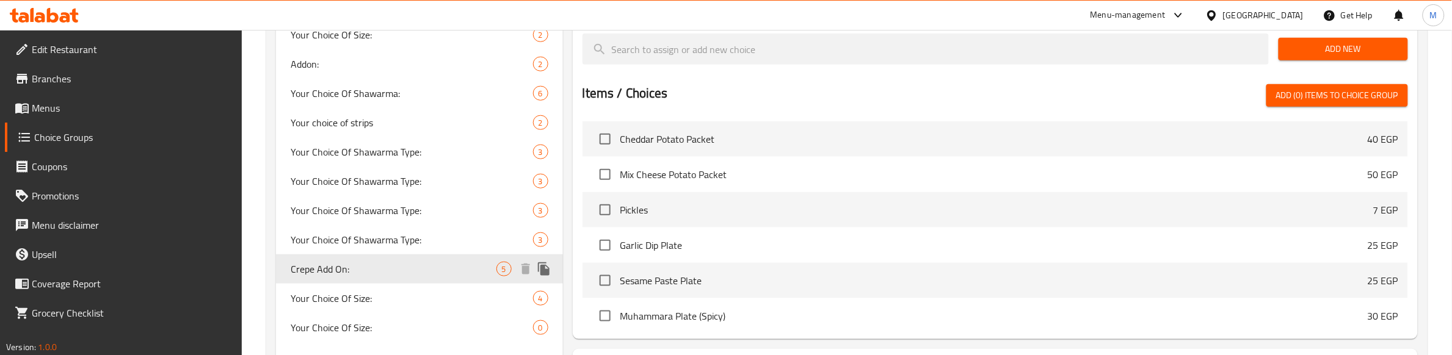
type input "Crepe Add On:"
type input "إضافة الكريب:"
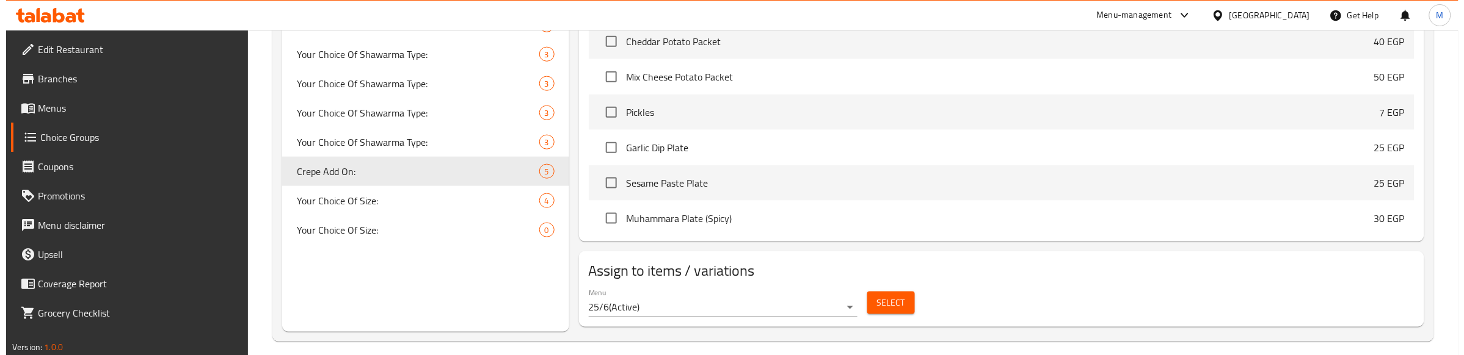
scroll to position [568, 0]
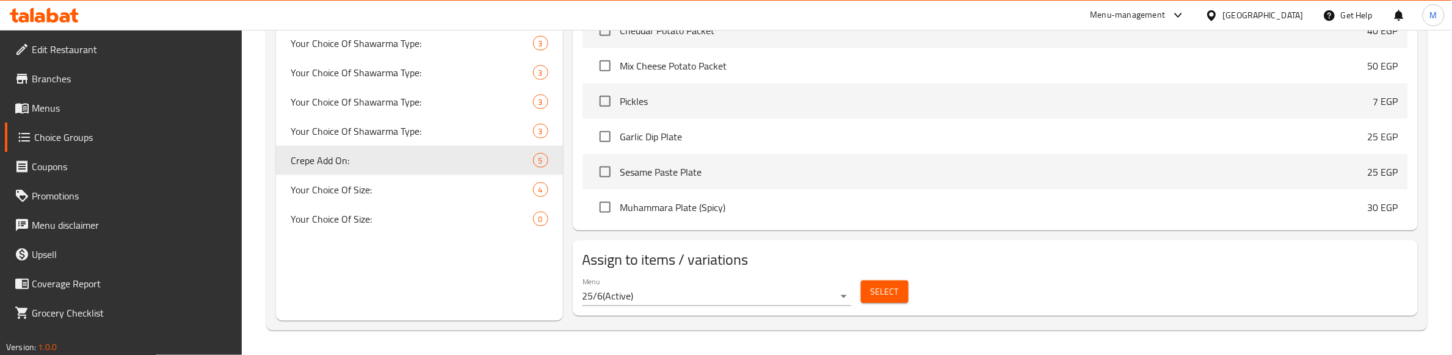
click at [887, 285] on span "Select" at bounding box center [885, 292] width 28 height 15
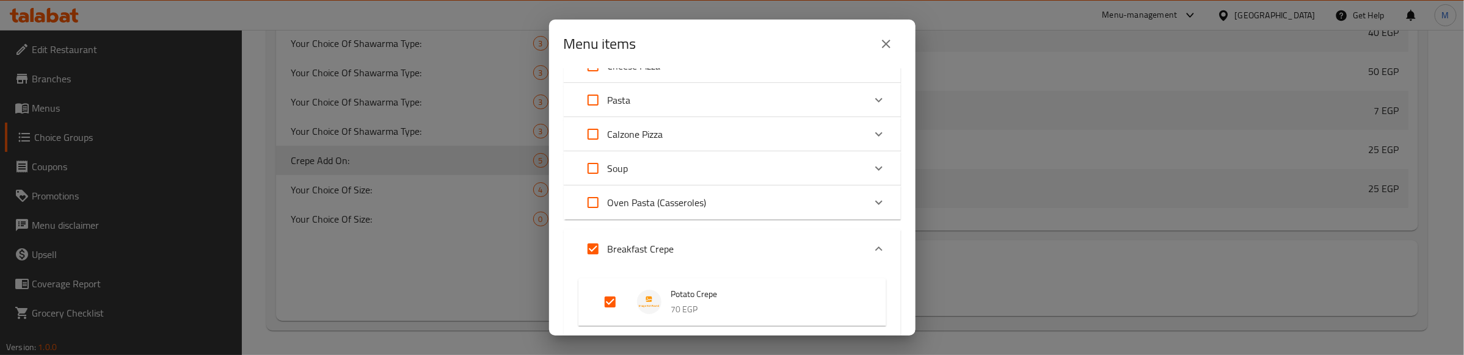
scroll to position [382, 0]
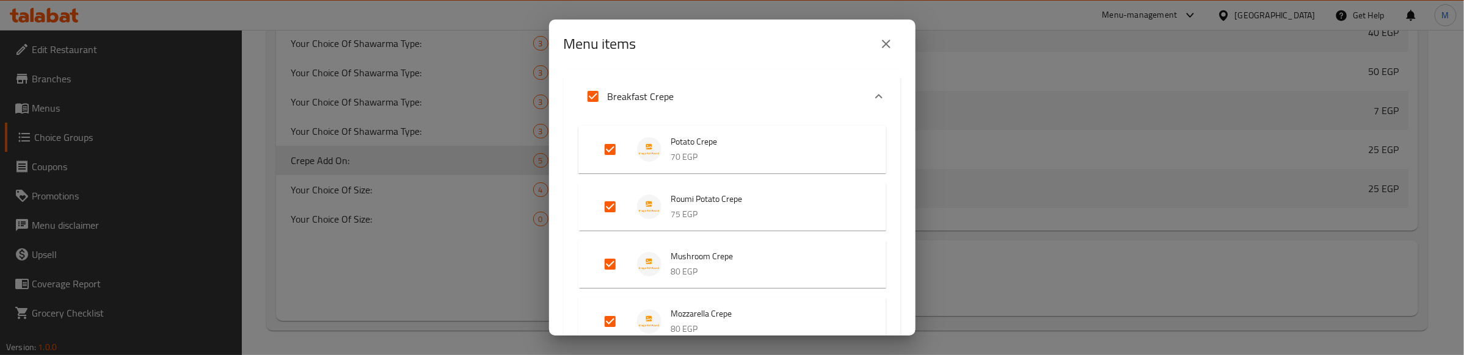
click at [872, 93] on icon "Expand" at bounding box center [879, 96] width 15 height 15
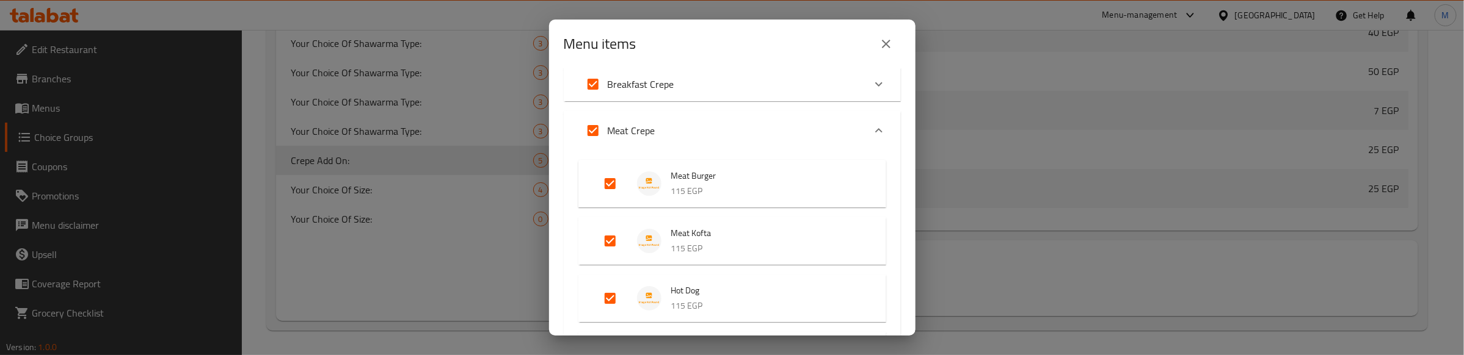
click at [875, 131] on icon "Expand" at bounding box center [878, 130] width 7 height 4
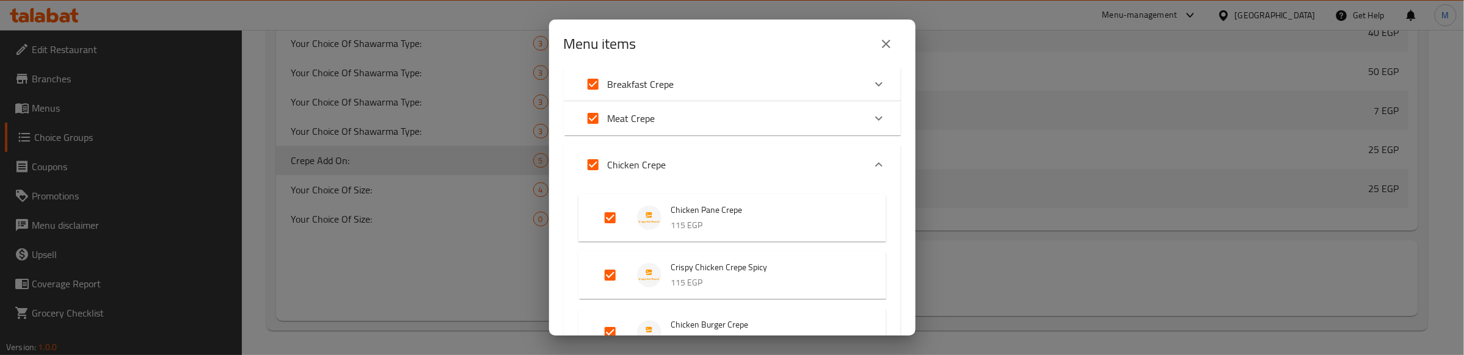
click at [872, 165] on icon "Expand" at bounding box center [879, 165] width 15 height 15
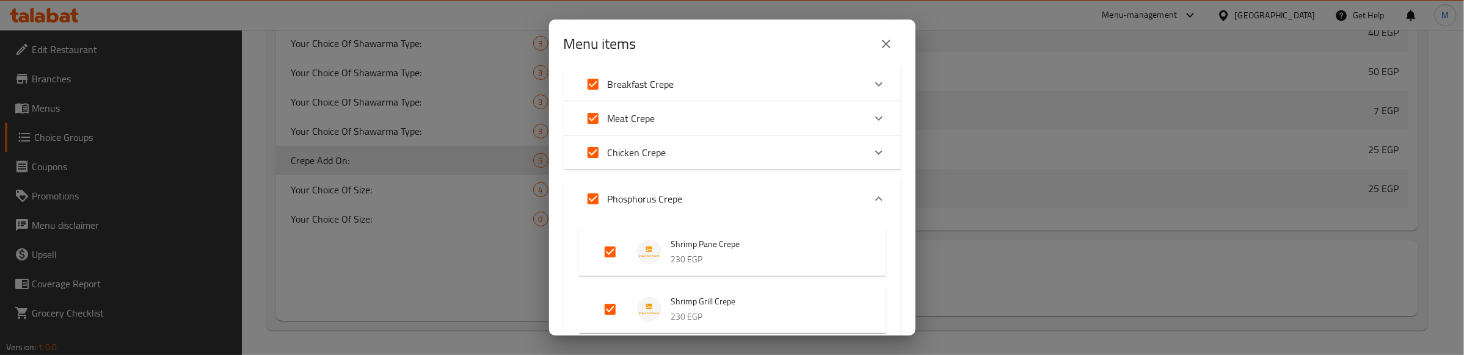
click at [872, 197] on icon "Expand" at bounding box center [879, 199] width 15 height 15
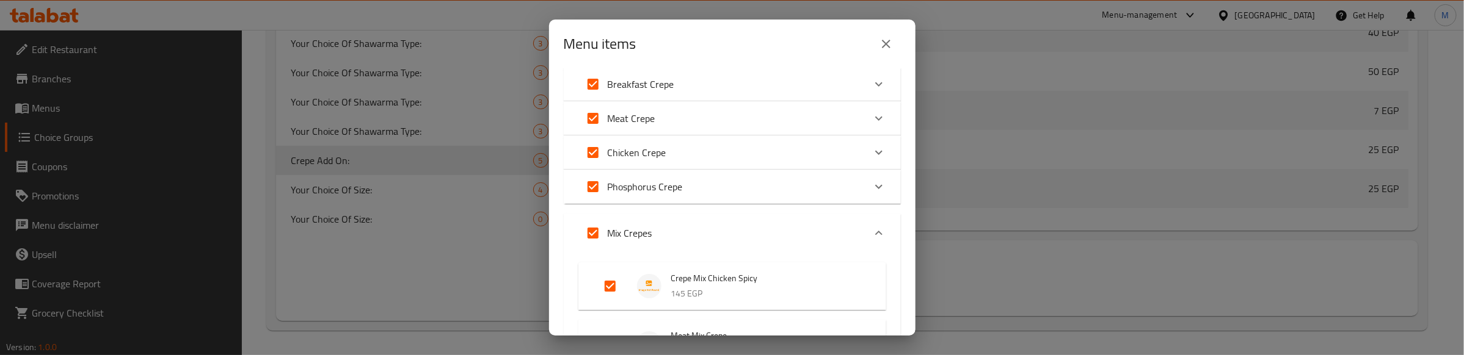
click at [872, 237] on icon "Expand" at bounding box center [879, 233] width 15 height 15
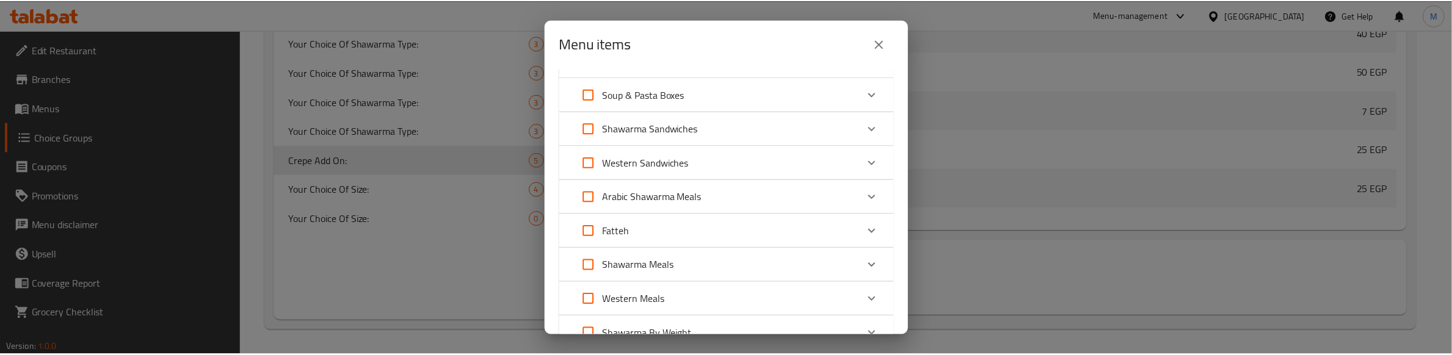
scroll to position [743, 0]
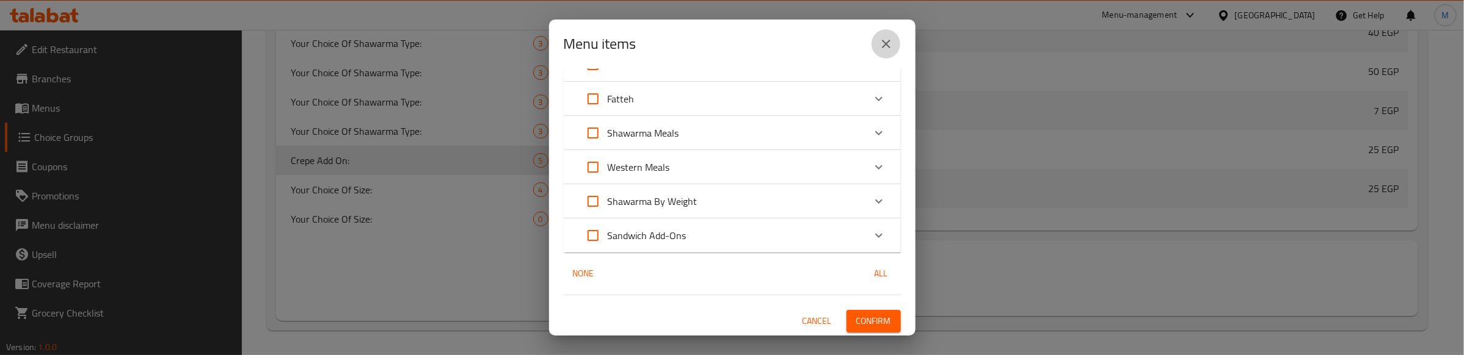
click at [881, 37] on icon "close" at bounding box center [886, 44] width 15 height 15
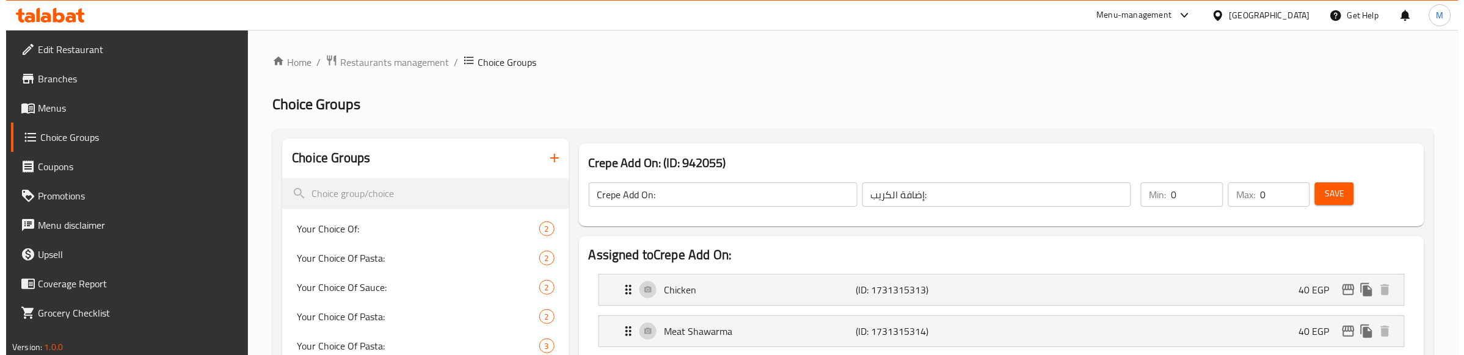
scroll to position [153, 0]
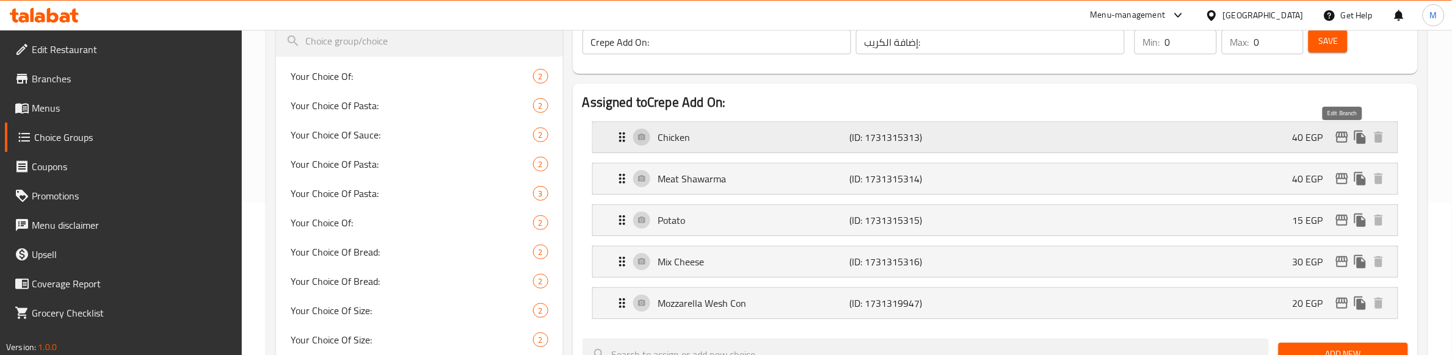
click at [1344, 139] on icon "edit" at bounding box center [1342, 137] width 15 height 15
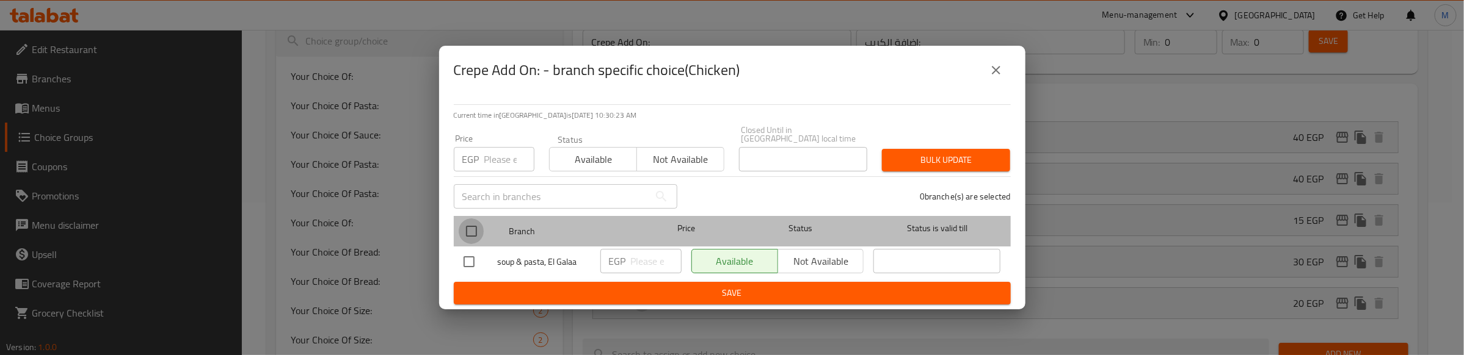
click at [464, 224] on input "checkbox" at bounding box center [472, 232] width 26 height 26
checkbox input "true"
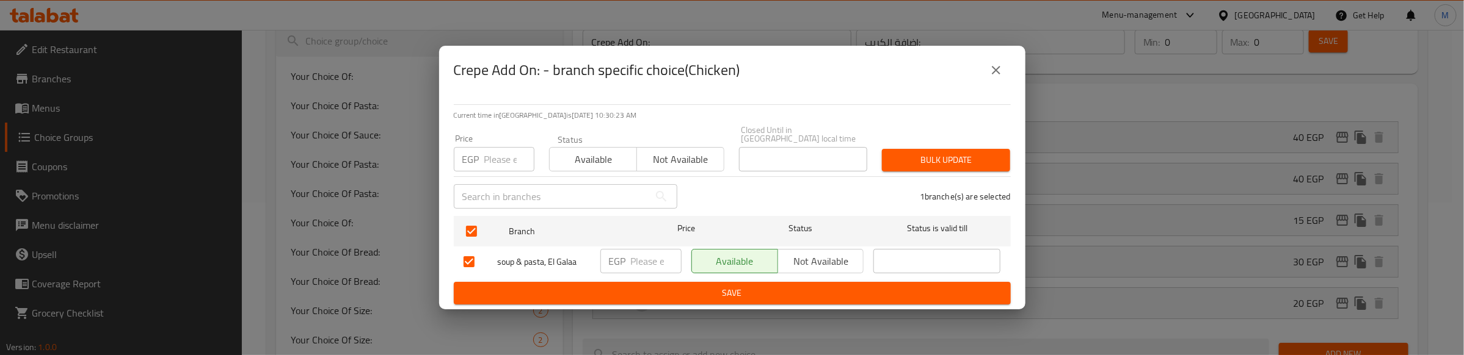
click at [501, 154] on input "number" at bounding box center [509, 159] width 50 height 24
type input "40"
click at [918, 157] on span "Bulk update" at bounding box center [946, 160] width 109 height 15
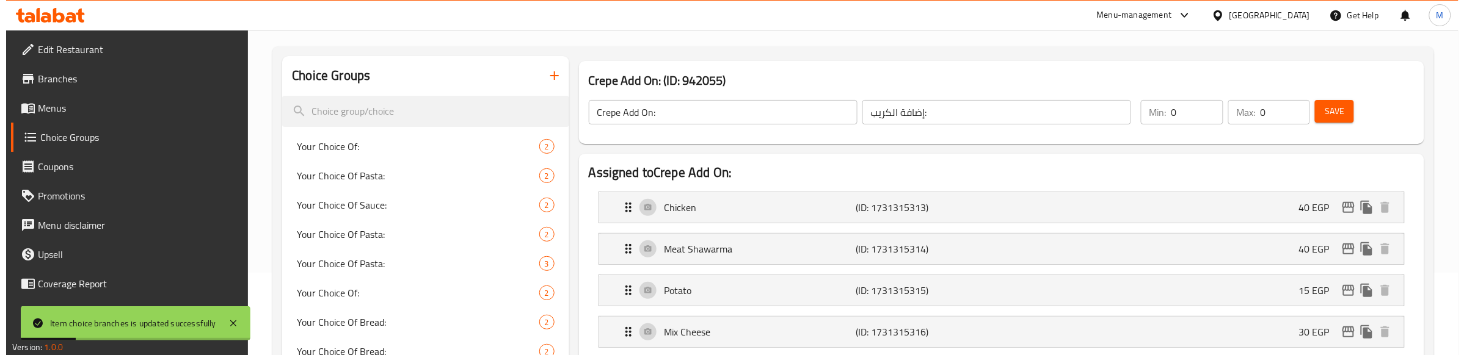
scroll to position [110, 0]
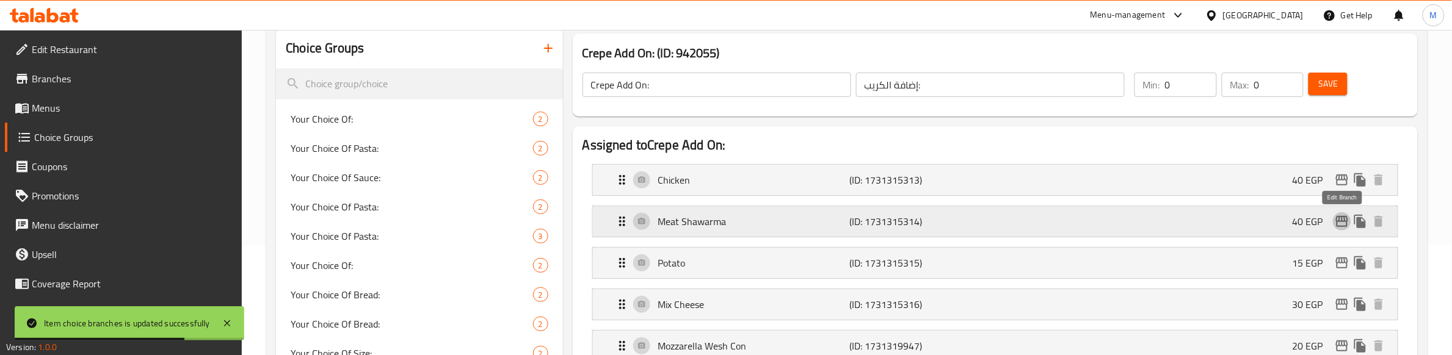
click at [1342, 218] on icon "edit" at bounding box center [1342, 221] width 12 height 11
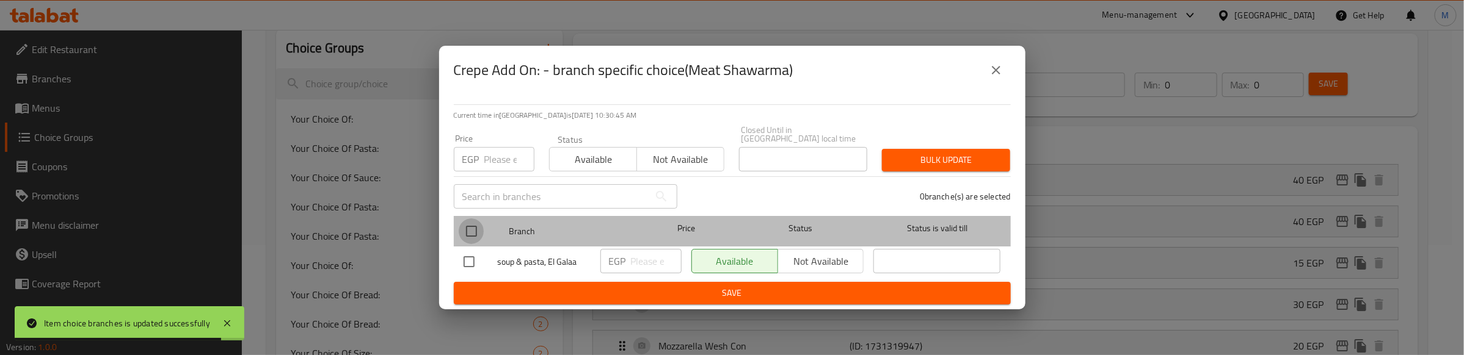
click at [471, 222] on input "checkbox" at bounding box center [472, 232] width 26 height 26
checkbox input "true"
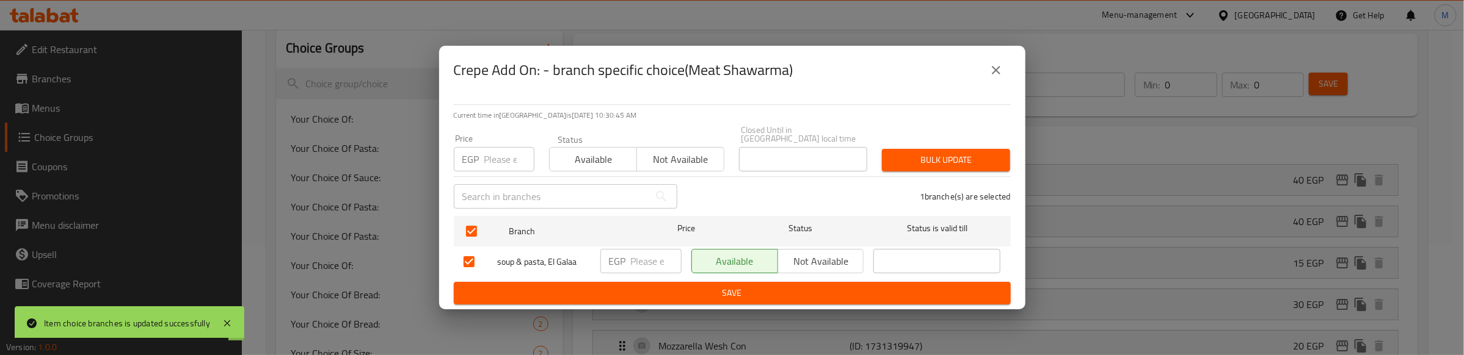
click at [475, 160] on p "EGP" at bounding box center [470, 159] width 17 height 15
click at [490, 155] on input "number" at bounding box center [509, 159] width 50 height 24
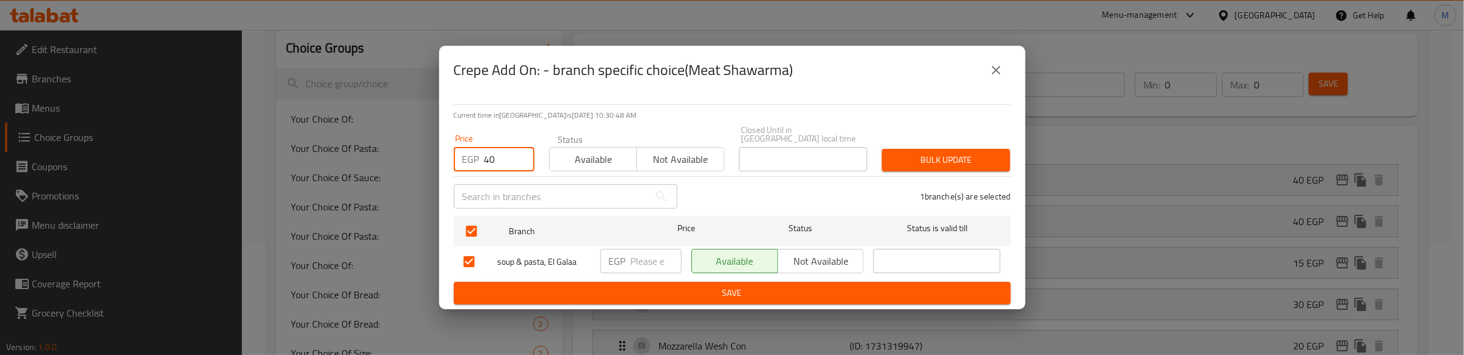
type input "40"
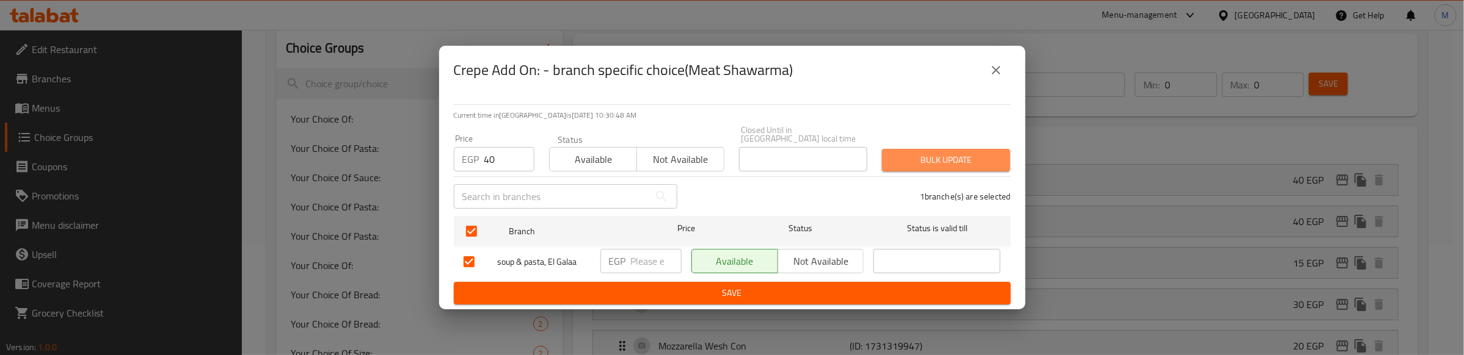
click at [909, 154] on span "Bulk update" at bounding box center [946, 160] width 109 height 15
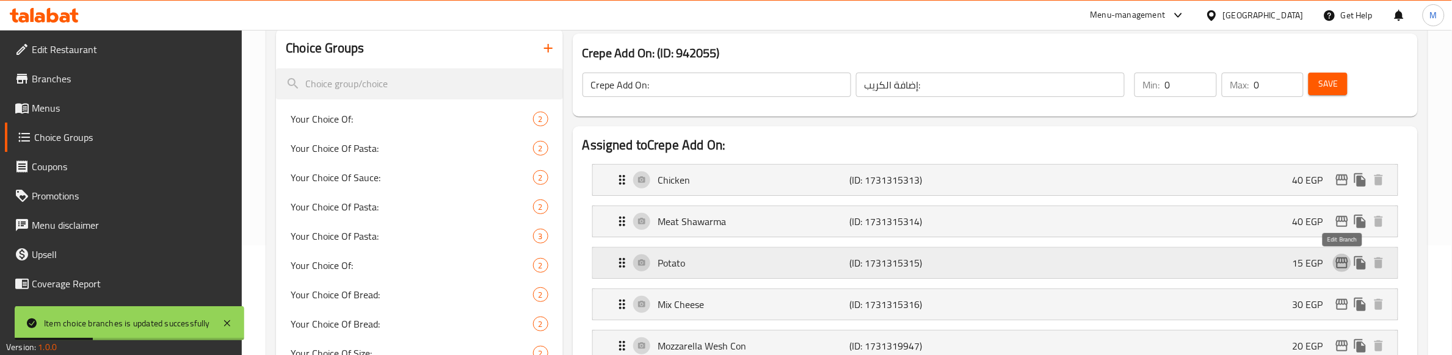
click at [1341, 261] on icon "edit" at bounding box center [1342, 263] width 15 height 15
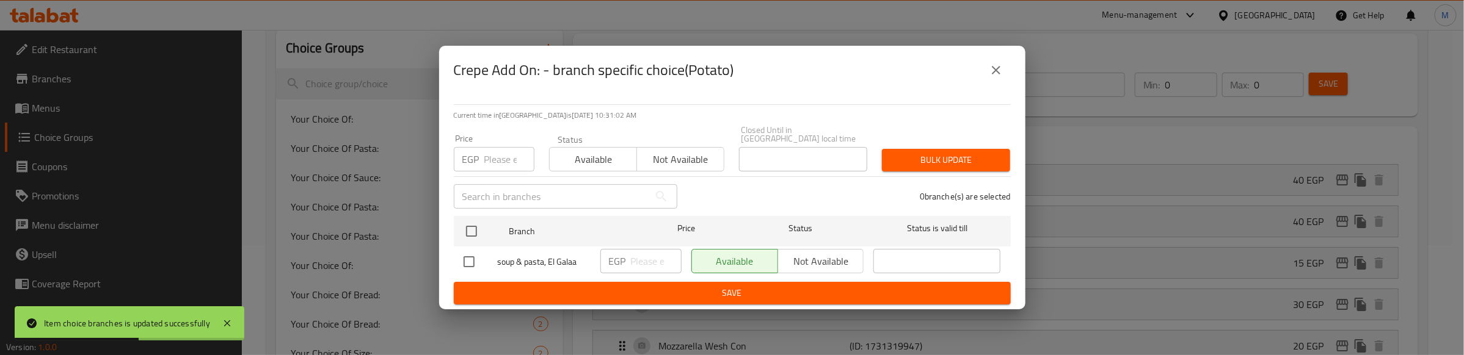
drag, startPoint x: 473, startPoint y: 224, endPoint x: 481, endPoint y: 175, distance: 50.1
click at [472, 219] on input "checkbox" at bounding box center [472, 232] width 26 height 26
checkbox input "true"
click at [490, 153] on input "number" at bounding box center [509, 159] width 50 height 24
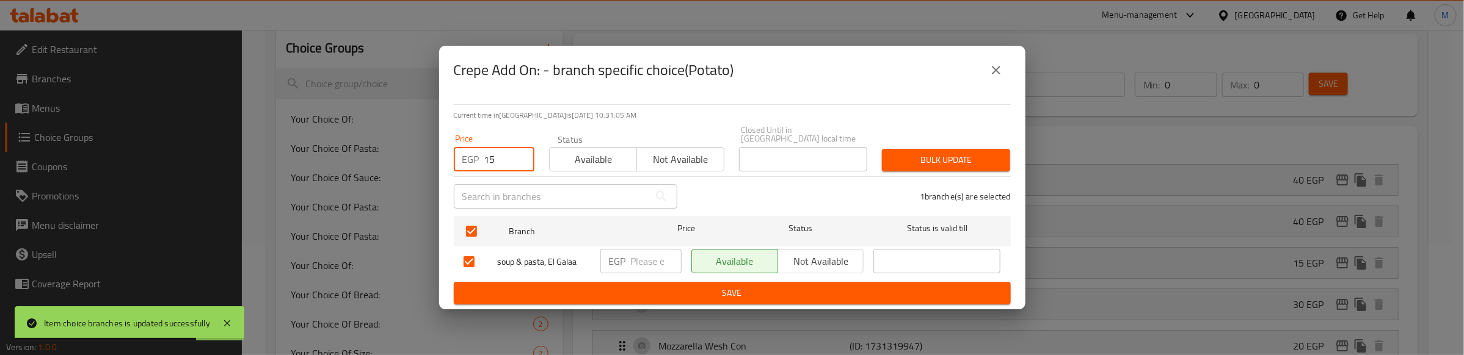
type input "15"
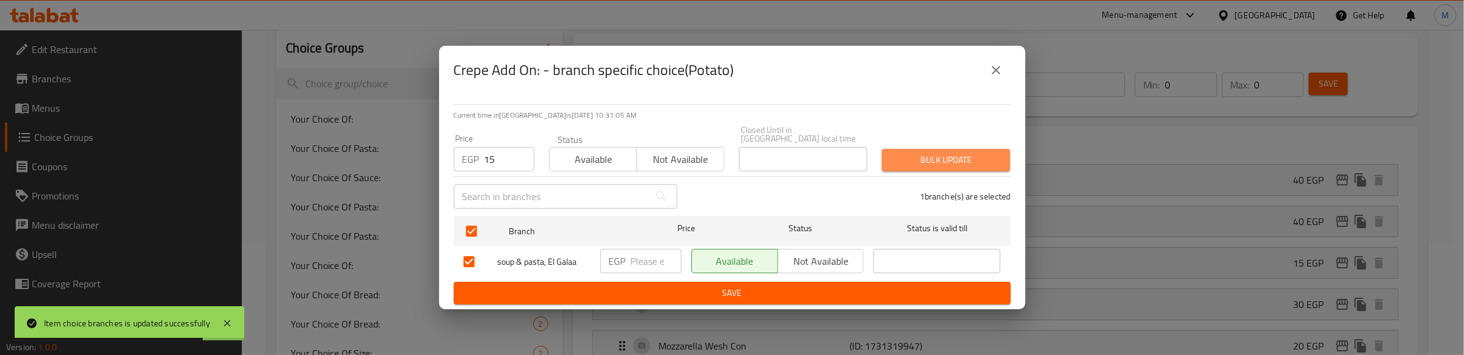
click at [953, 153] on span "Bulk update" at bounding box center [946, 160] width 109 height 15
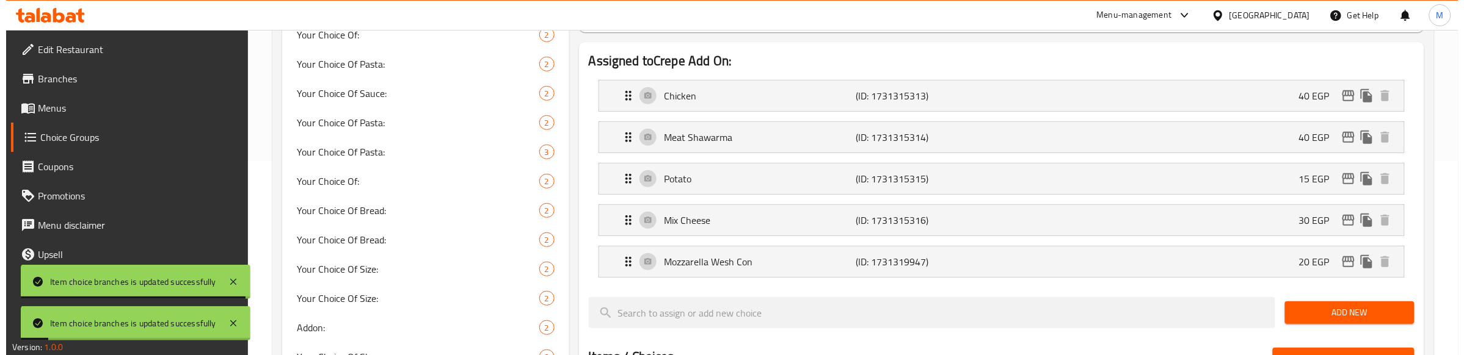
scroll to position [186, 0]
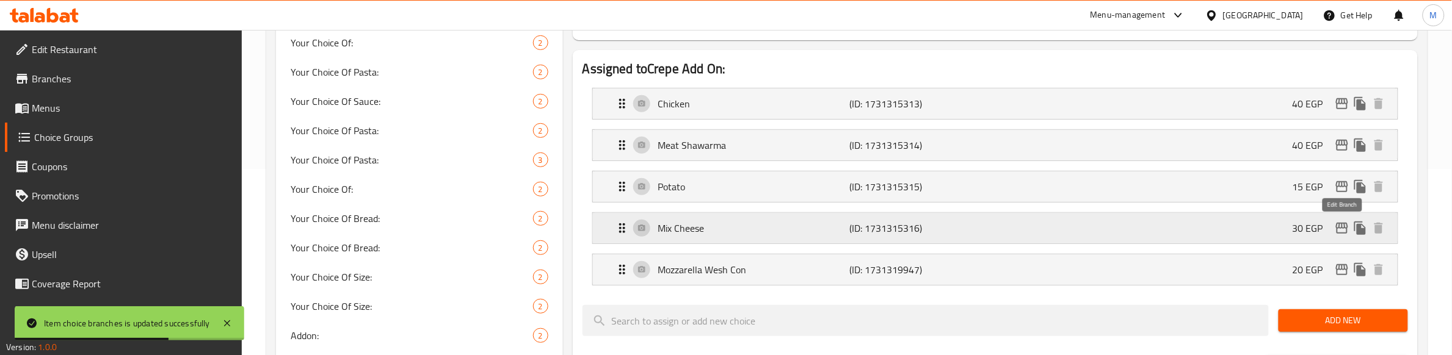
click at [1344, 227] on icon "edit" at bounding box center [1342, 228] width 15 height 15
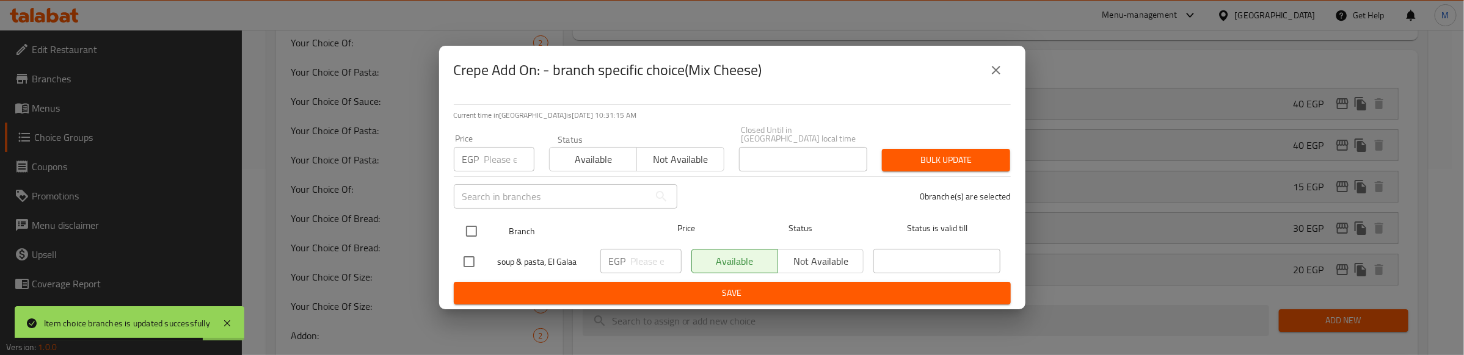
drag, startPoint x: 472, startPoint y: 223, endPoint x: 472, endPoint y: 208, distance: 14.7
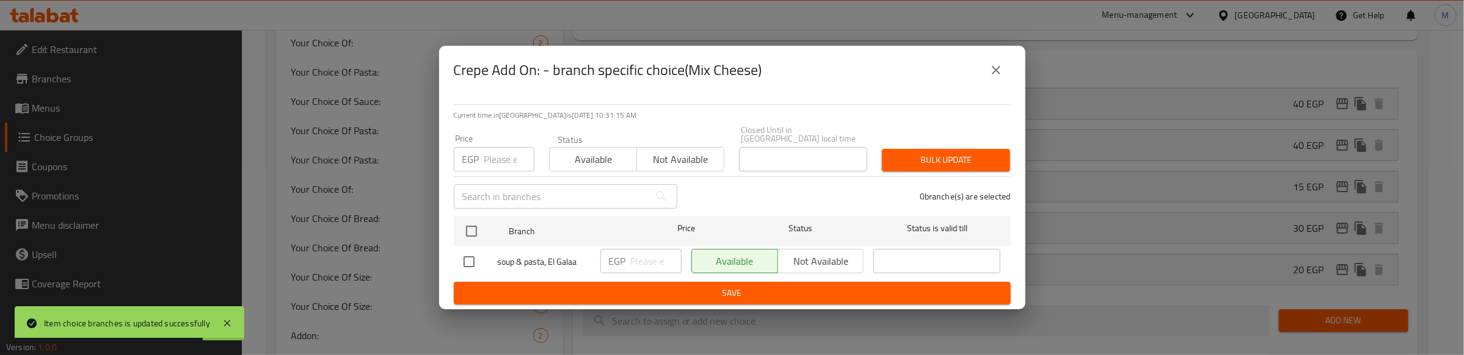
click at [471, 223] on input "checkbox" at bounding box center [472, 232] width 26 height 26
checkbox input "true"
click at [493, 162] on input "number" at bounding box center [509, 159] width 50 height 24
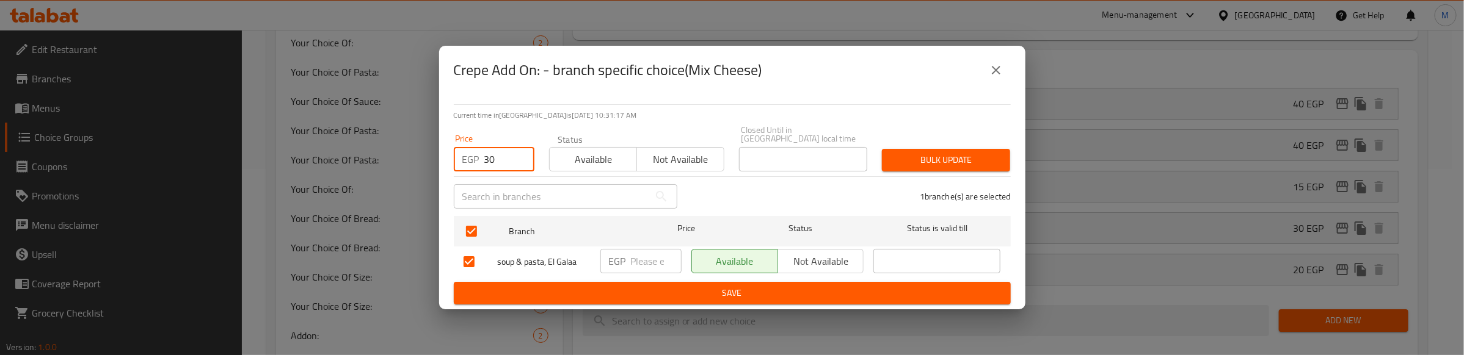
type input "30"
click at [893, 160] on span "Bulk update" at bounding box center [946, 160] width 109 height 15
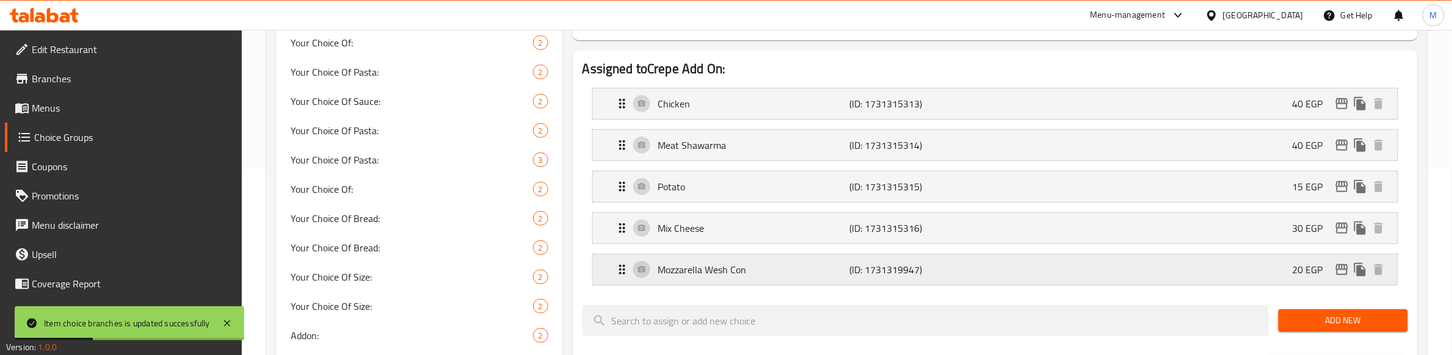
click at [1342, 266] on icon "edit" at bounding box center [1342, 269] width 12 height 11
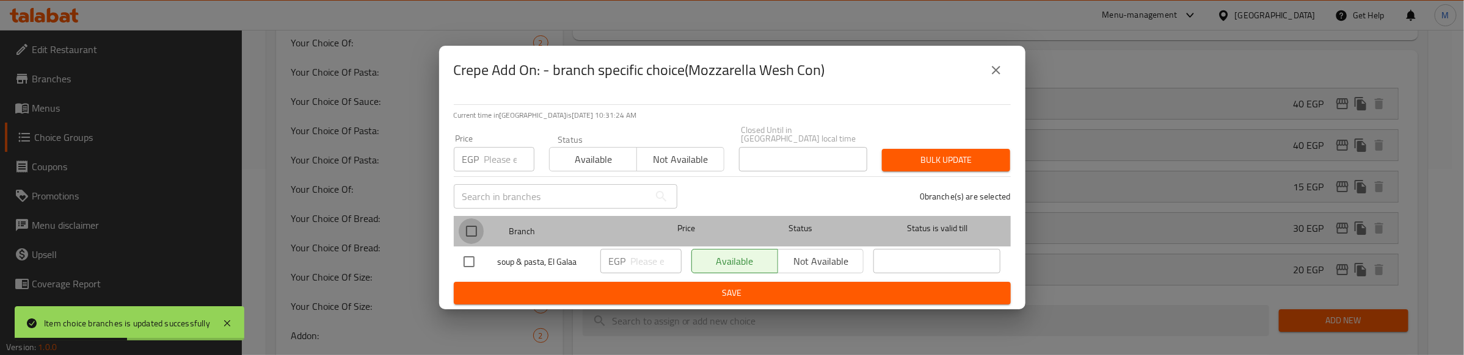
click at [471, 224] on input "checkbox" at bounding box center [472, 232] width 26 height 26
checkbox input "true"
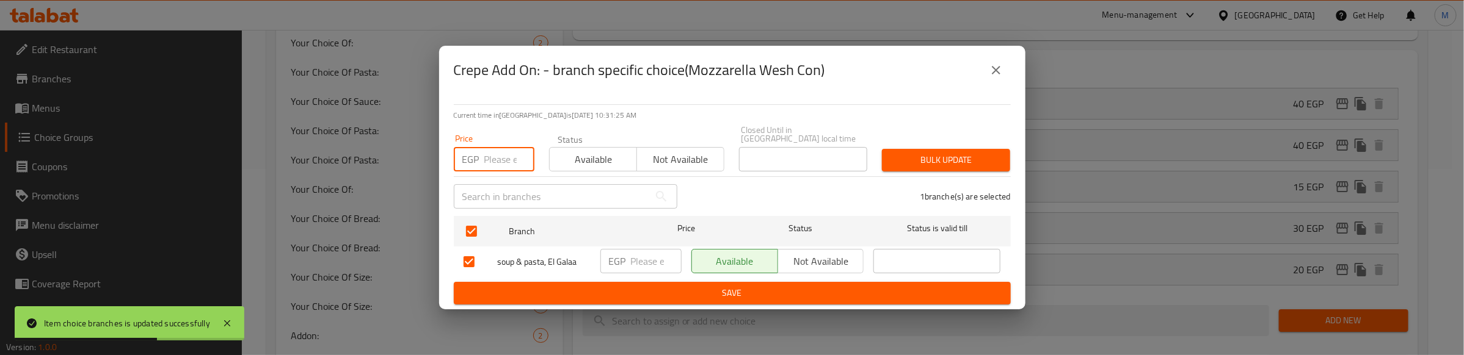
click at [493, 156] on input "number" at bounding box center [509, 159] width 50 height 24
type input "20"
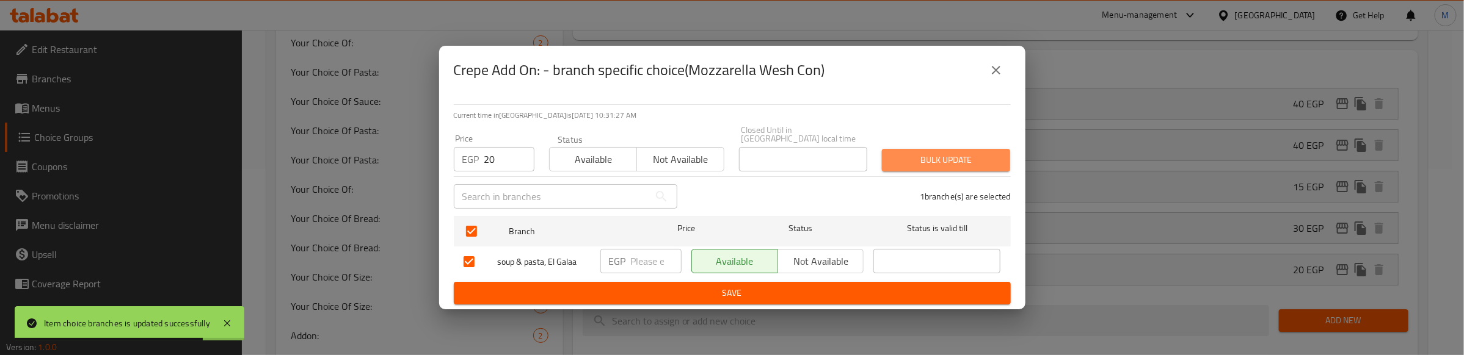
click at [970, 155] on span "Bulk update" at bounding box center [946, 160] width 109 height 15
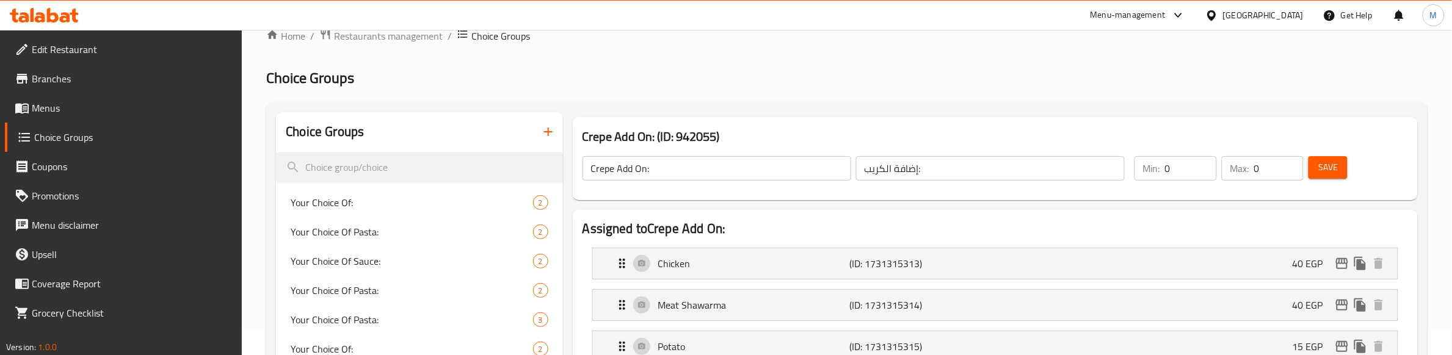
scroll to position [0, 0]
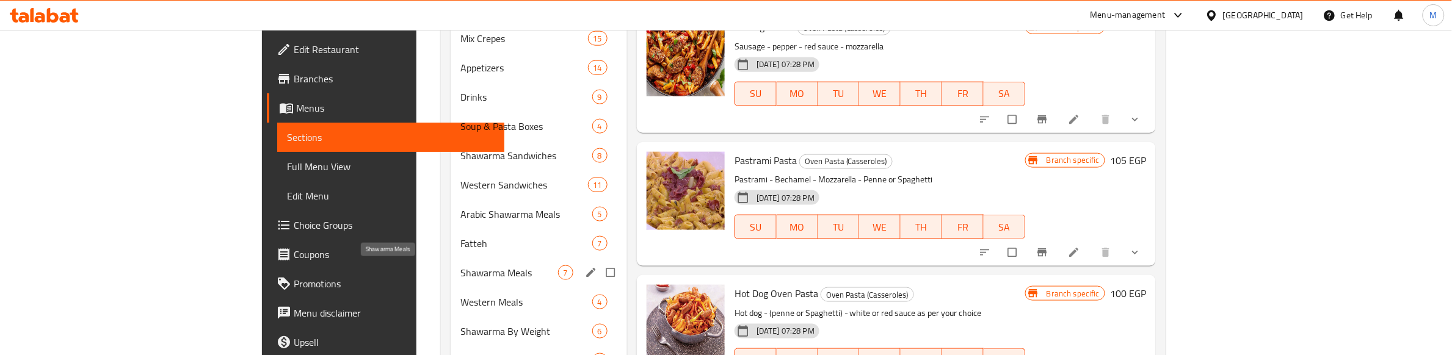
scroll to position [626, 0]
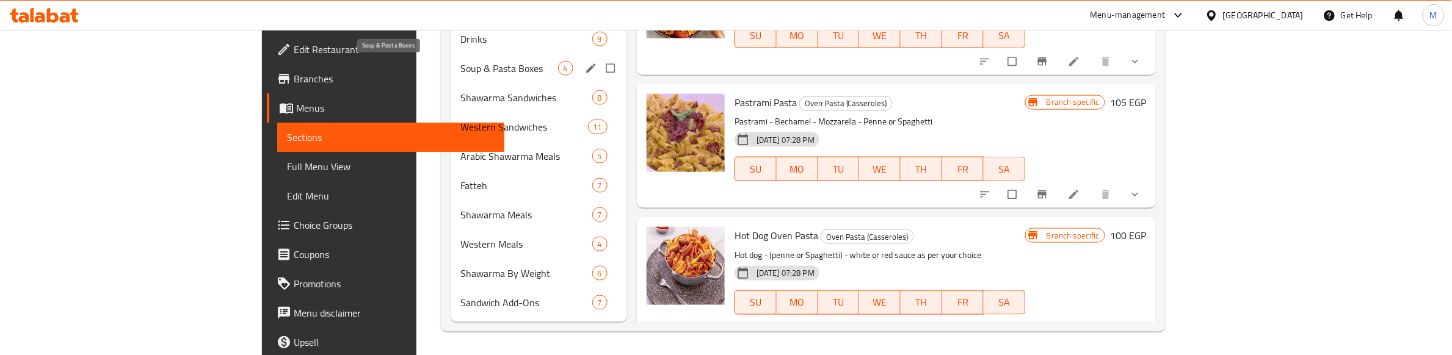
click at [460, 67] on span "Soup & Pasta Boxes" at bounding box center [509, 68] width 98 height 15
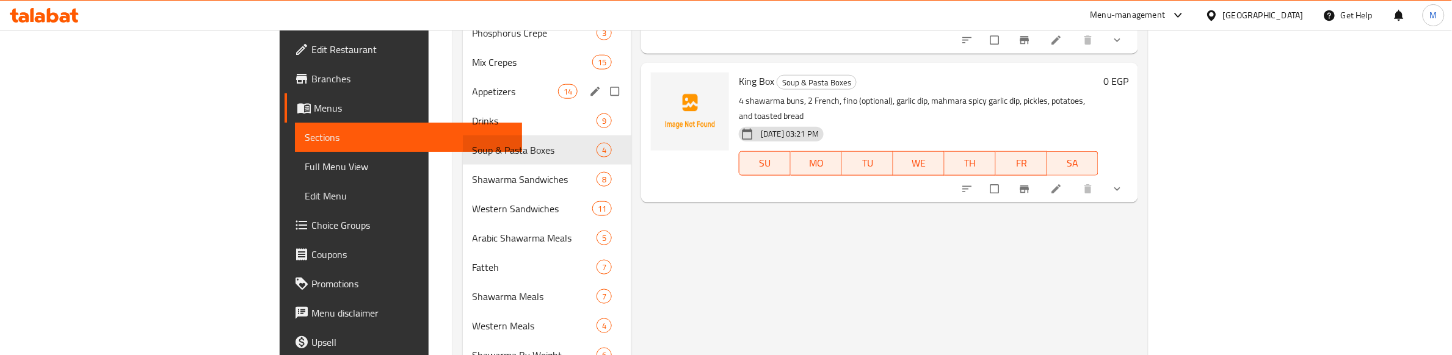
scroll to position [550, 0]
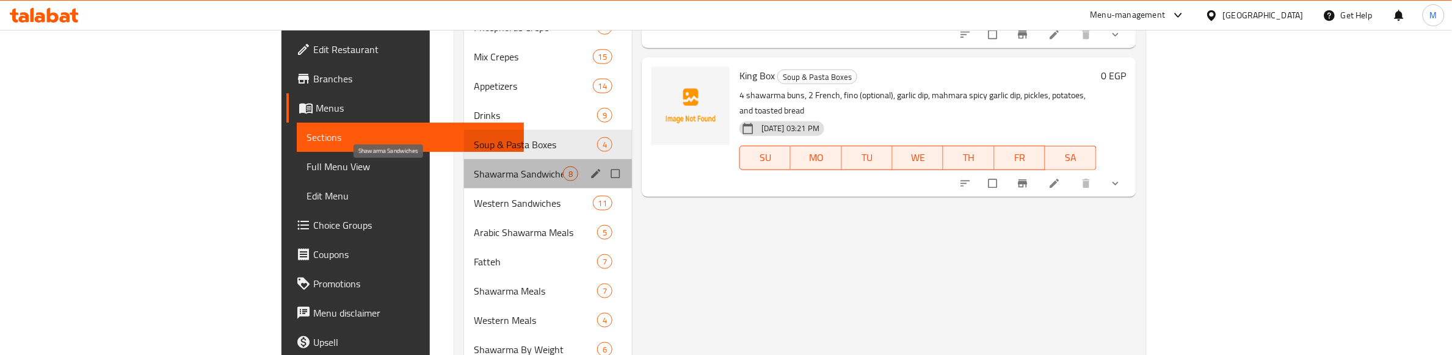
click at [474, 174] on span "Shawarma Sandwiches" at bounding box center [518, 174] width 89 height 15
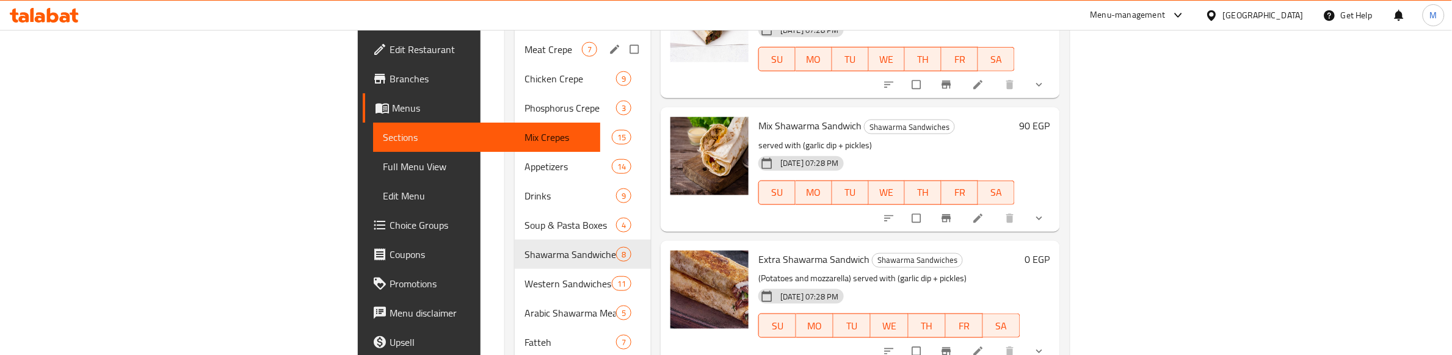
scroll to position [626, 0]
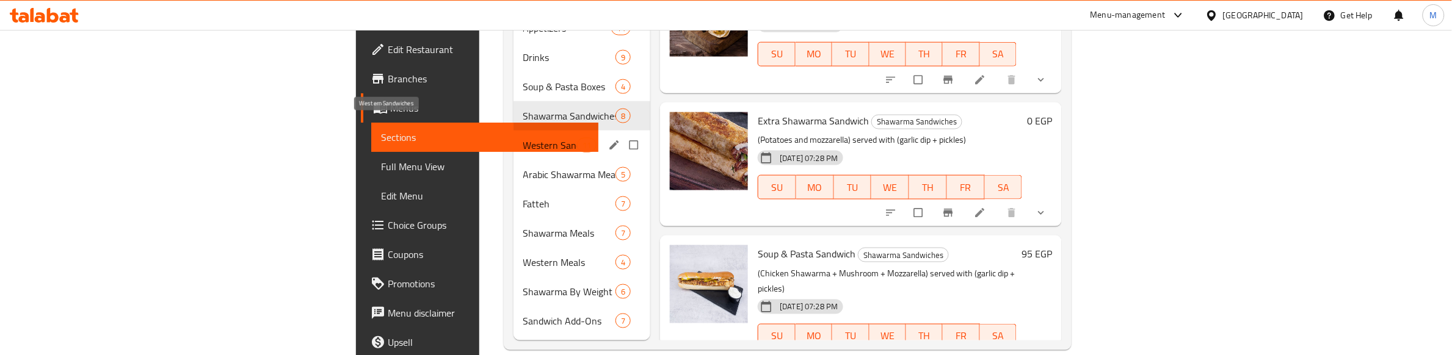
click at [523, 138] on span "Western Sandwiches" at bounding box center [550, 145] width 54 height 15
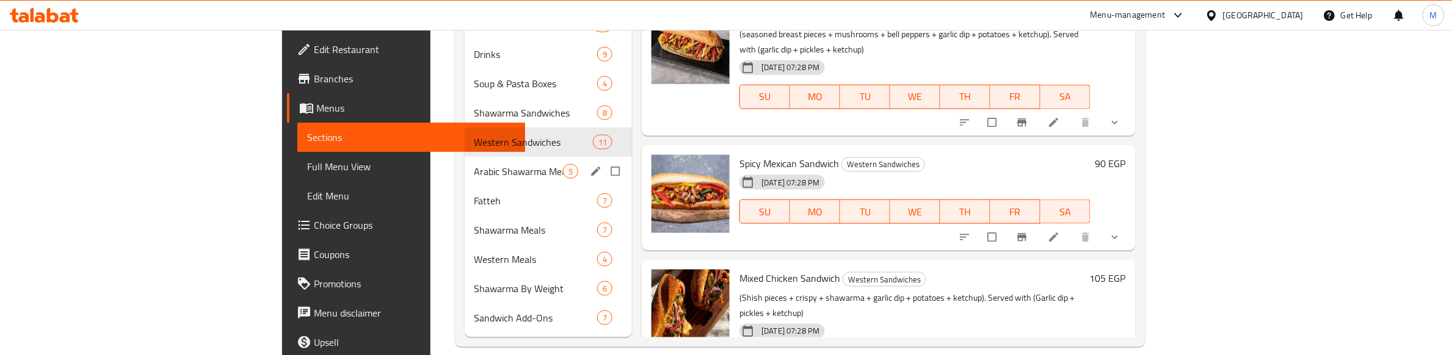
scroll to position [626, 0]
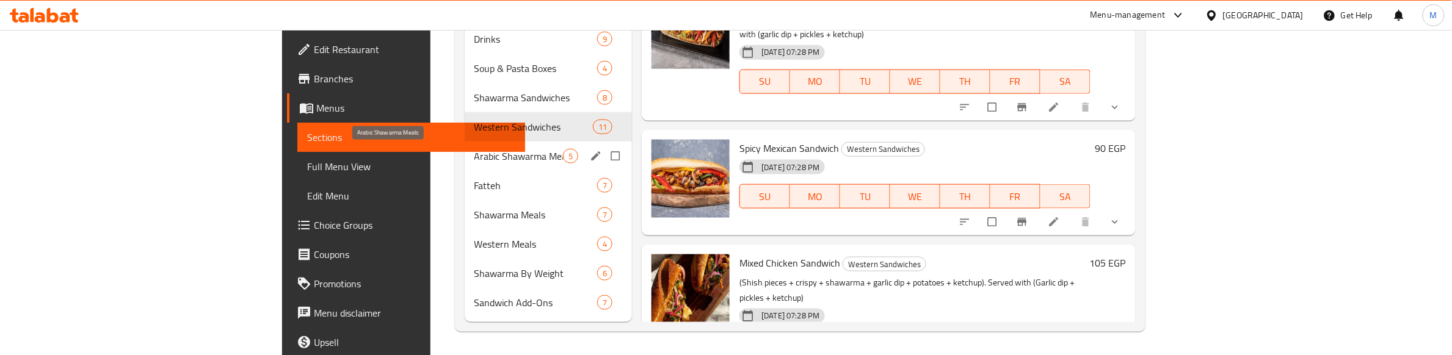
click at [475, 157] on span "Arabic Shawarma Meals" at bounding box center [519, 156] width 89 height 15
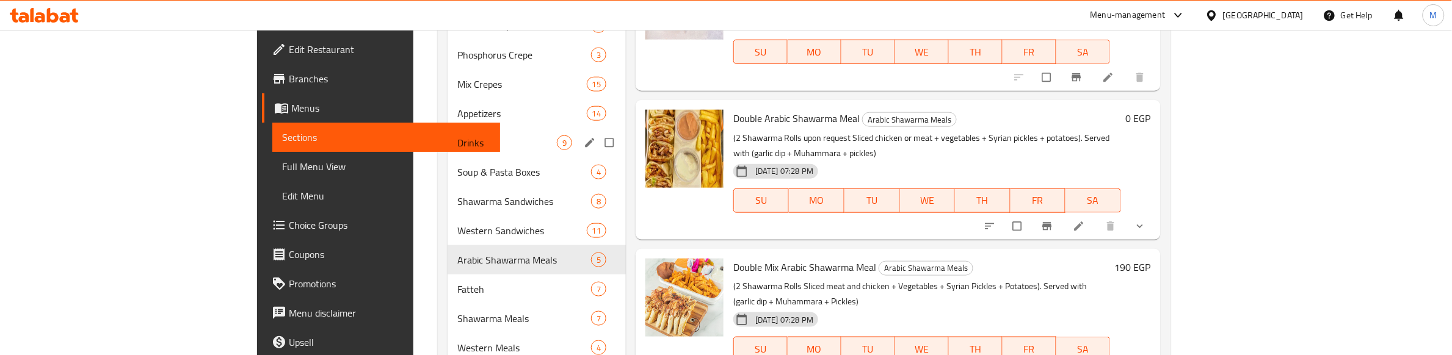
scroll to position [611, 0]
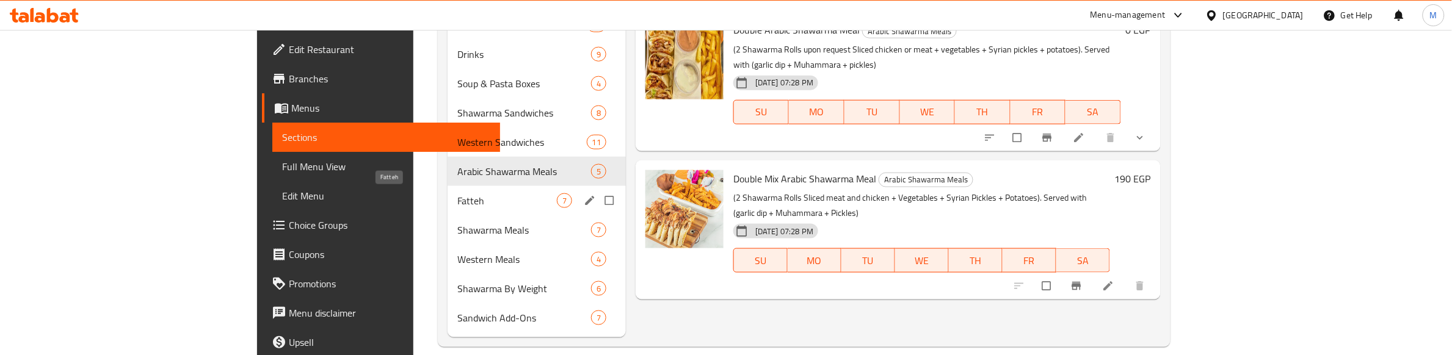
click at [457, 200] on span "Fatteh" at bounding box center [507, 201] width 100 height 15
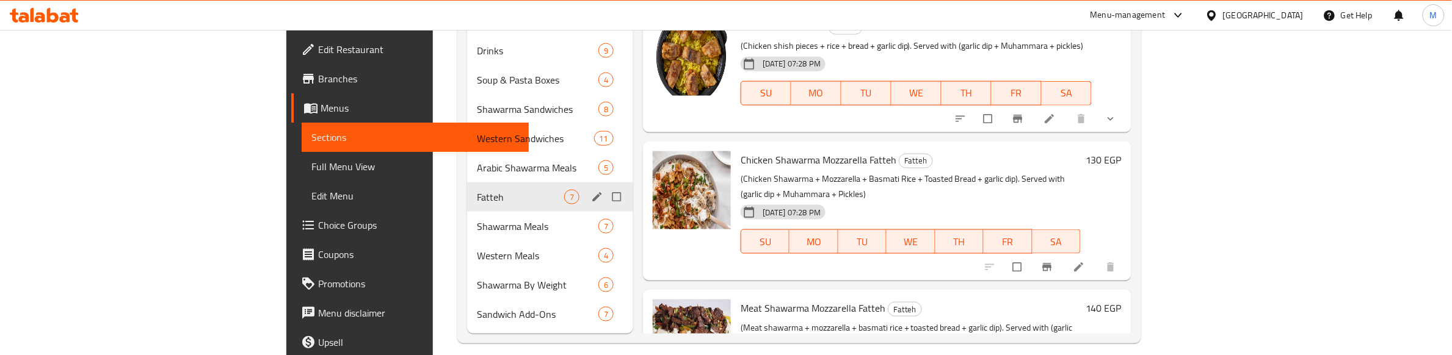
scroll to position [626, 0]
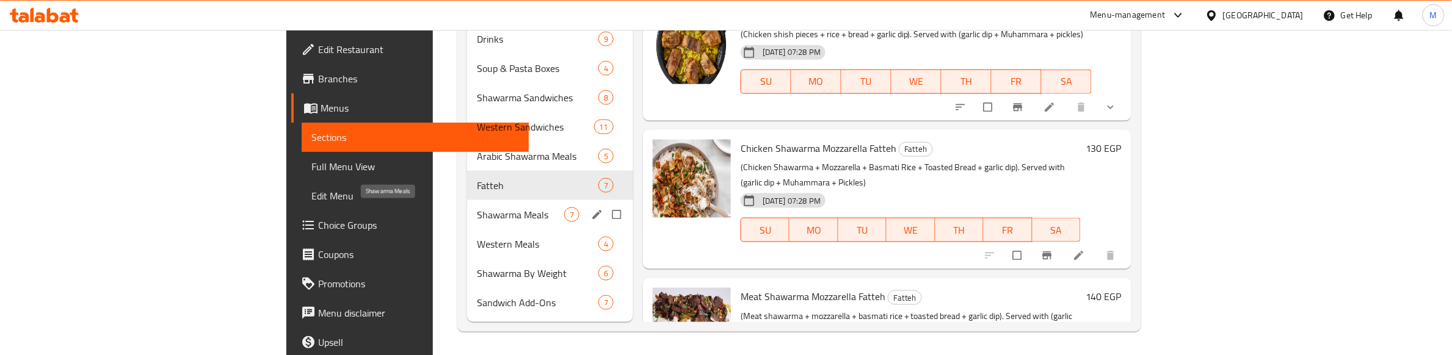
click at [477, 214] on span "Shawarma Meals" at bounding box center [520, 215] width 87 height 15
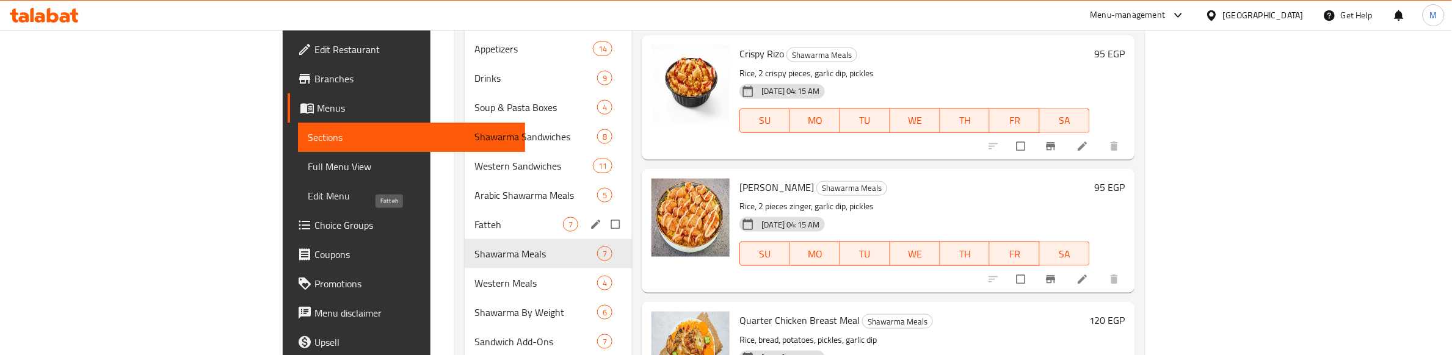
scroll to position [626, 0]
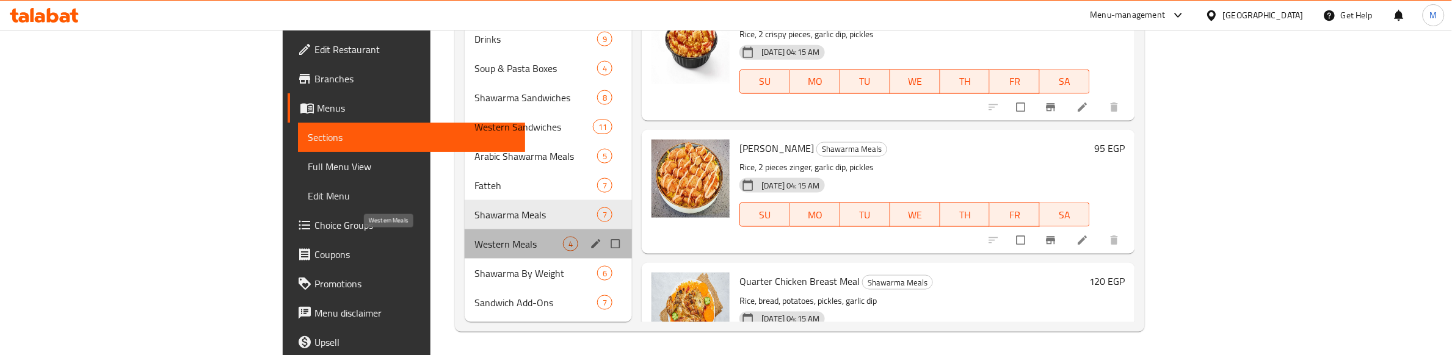
click at [475, 240] on span "Western Meals" at bounding box center [519, 244] width 89 height 15
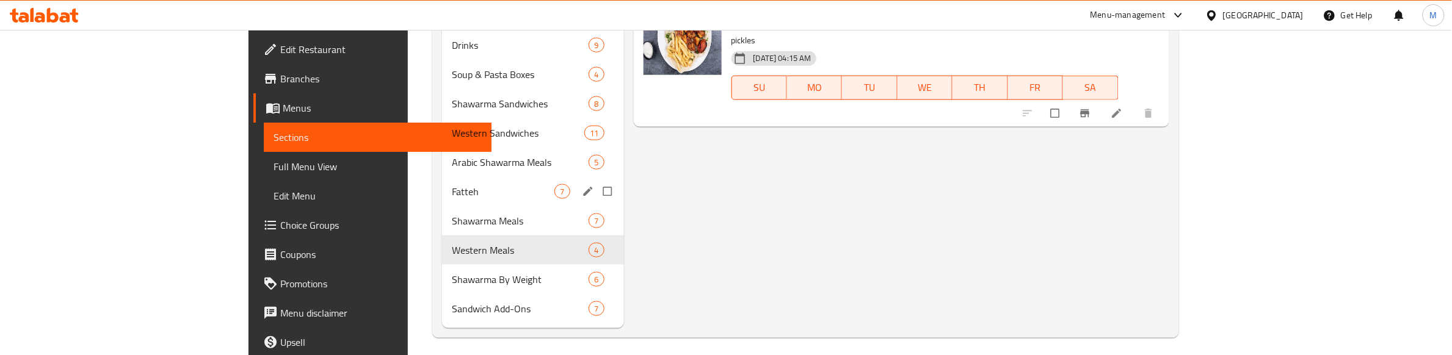
scroll to position [626, 0]
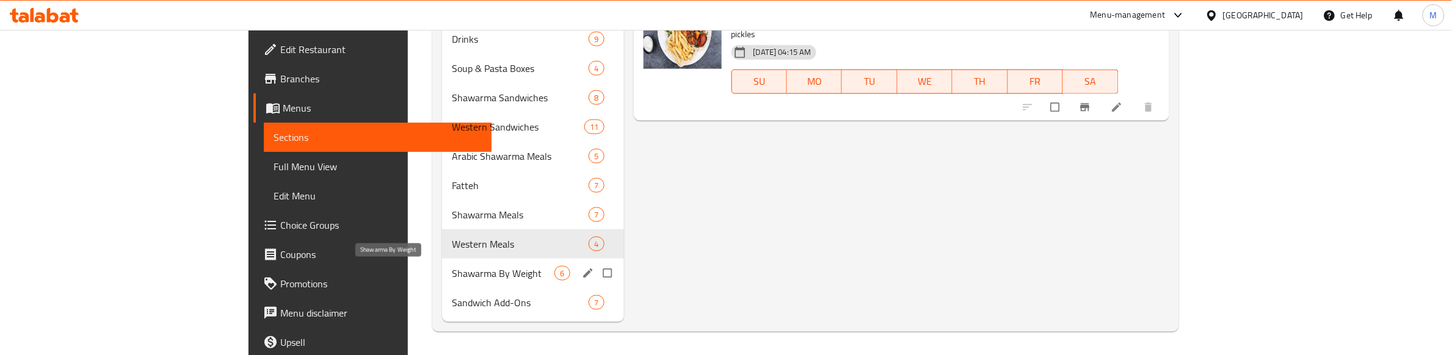
click at [452, 269] on span "Shawarma By Weight" at bounding box center [503, 273] width 103 height 15
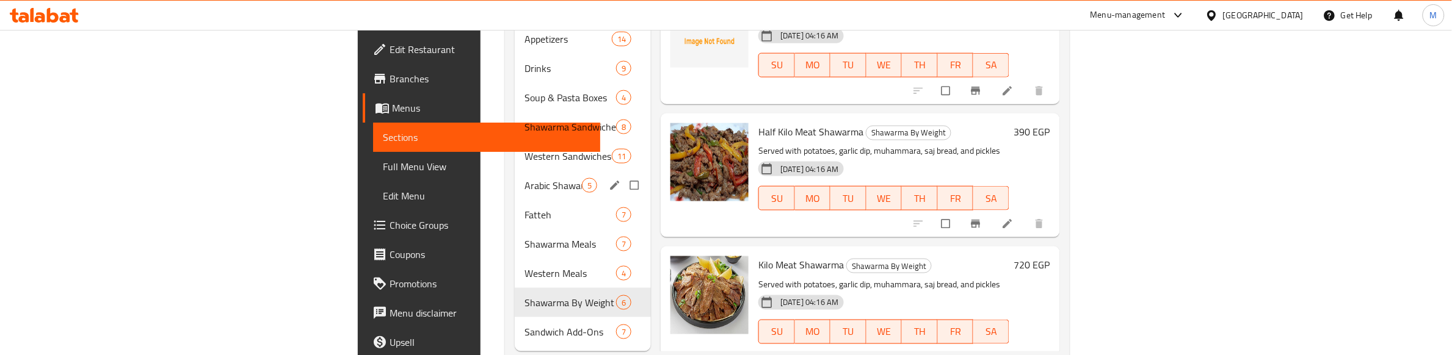
scroll to position [626, 0]
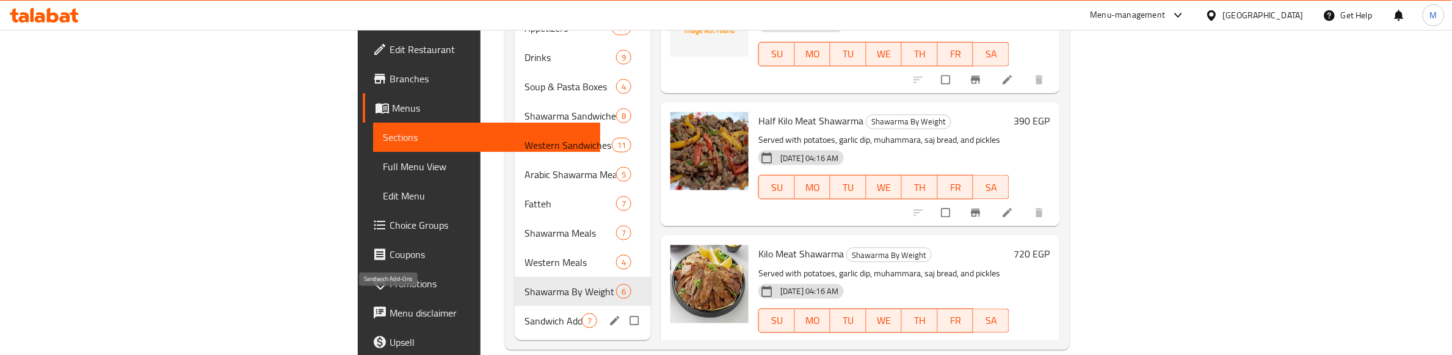
click at [525, 314] on span "Sandwich Add-Ons" at bounding box center [553, 321] width 57 height 15
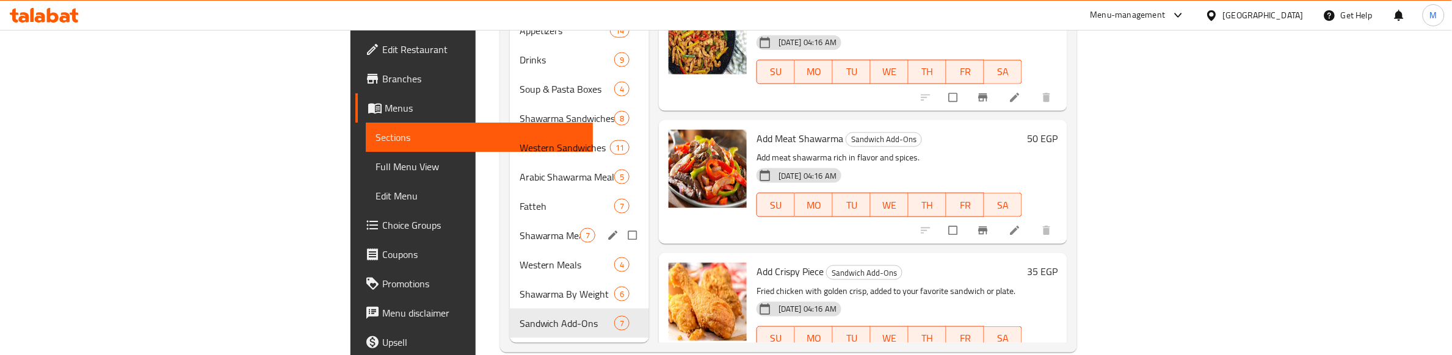
scroll to position [626, 0]
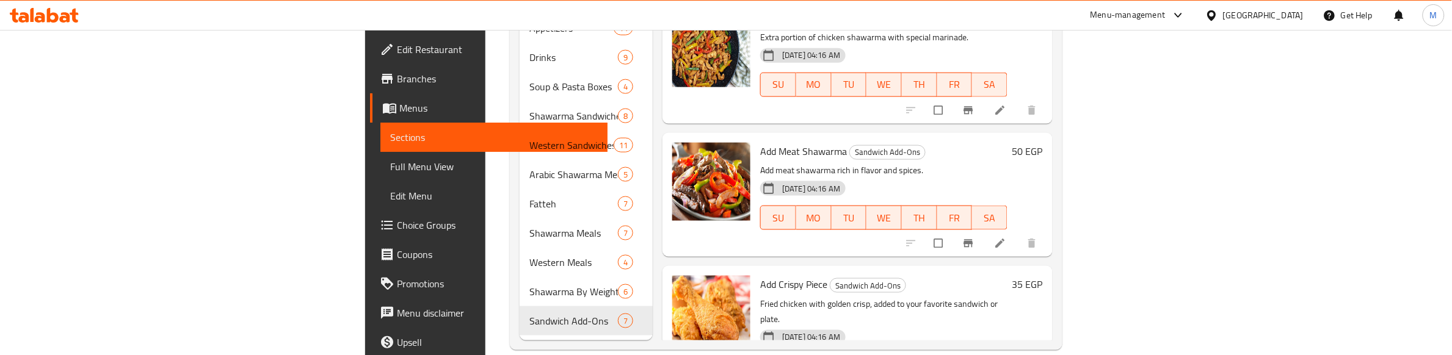
click at [948, 276] on h6 "Add Crispy Piece Sandwich Add-Ons" at bounding box center [883, 284] width 247 height 17
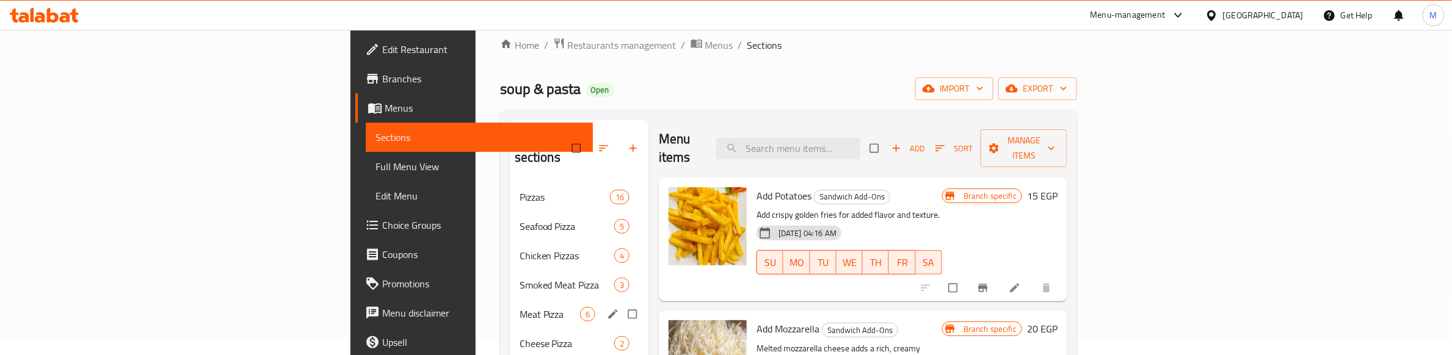
scroll to position [0, 0]
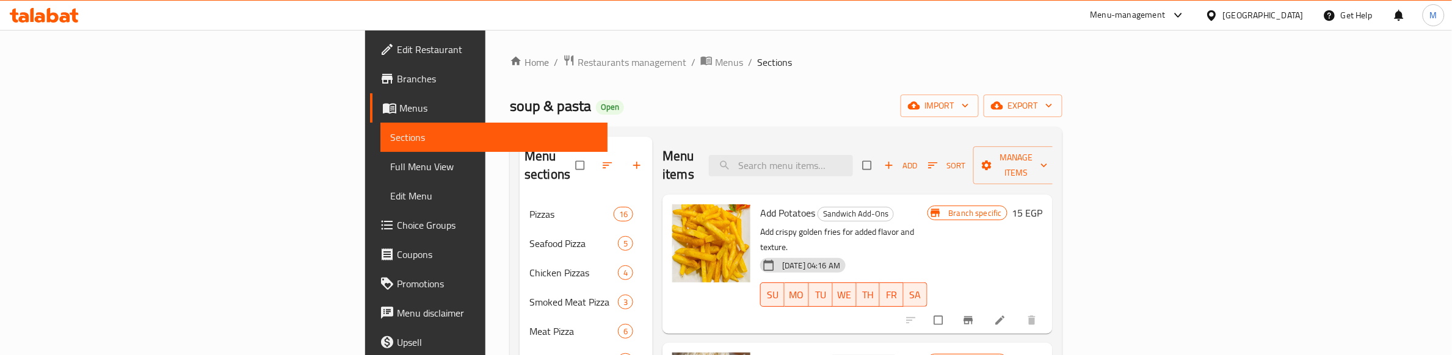
click at [1003, 111] on icon "button" at bounding box center [997, 106] width 12 height 12
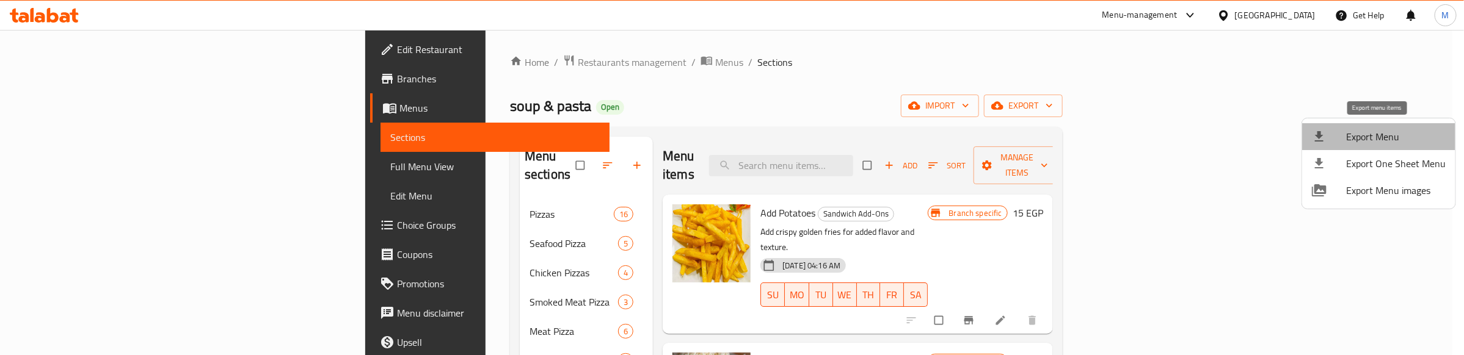
click at [1382, 137] on span "Export Menu" at bounding box center [1396, 136] width 100 height 15
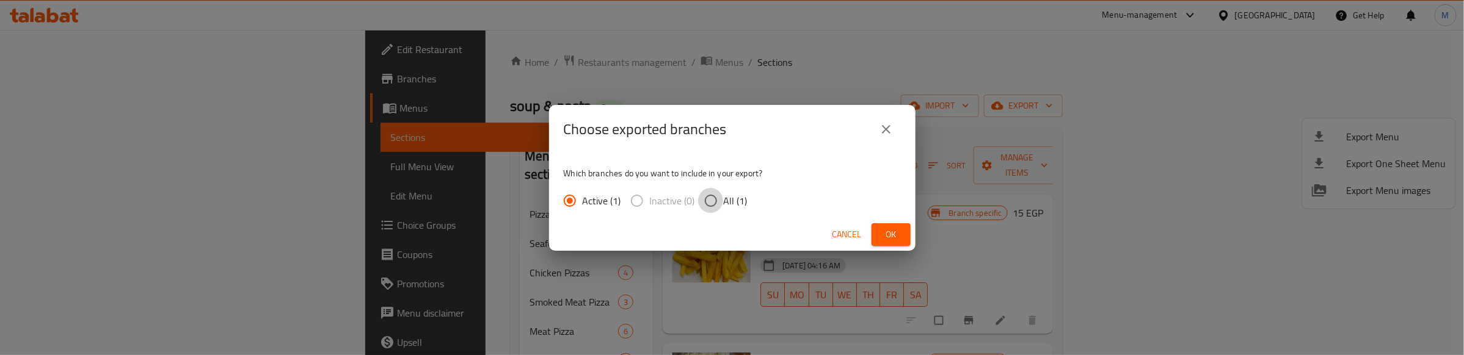
click at [709, 194] on input "All (1)" at bounding box center [711, 201] width 26 height 26
radio input "true"
click at [890, 232] on span "Ok" at bounding box center [891, 234] width 20 height 15
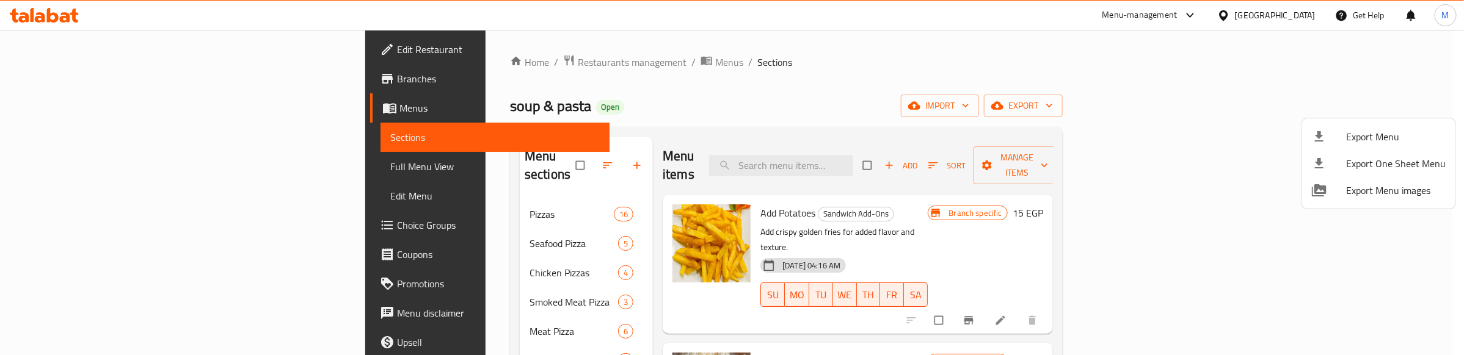
click at [401, 227] on div at bounding box center [732, 177] width 1464 height 355
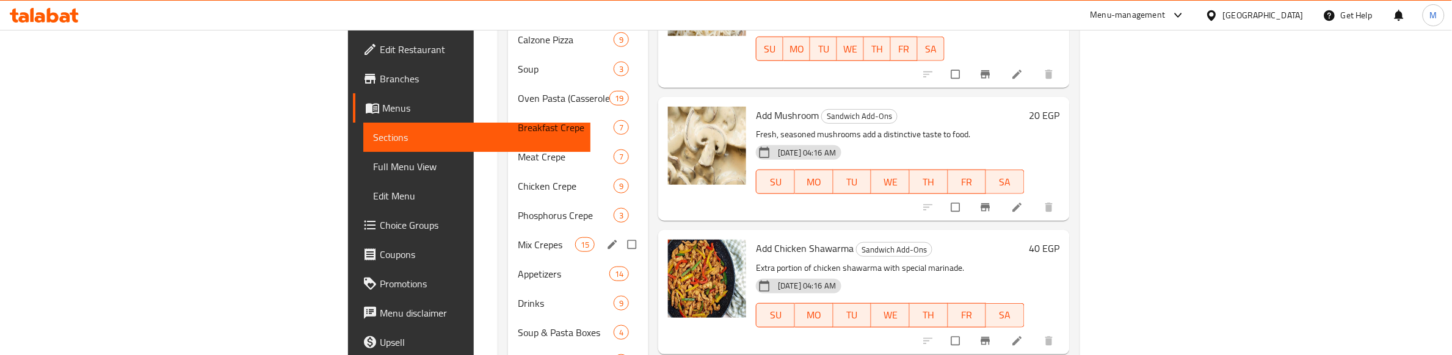
scroll to position [382, 0]
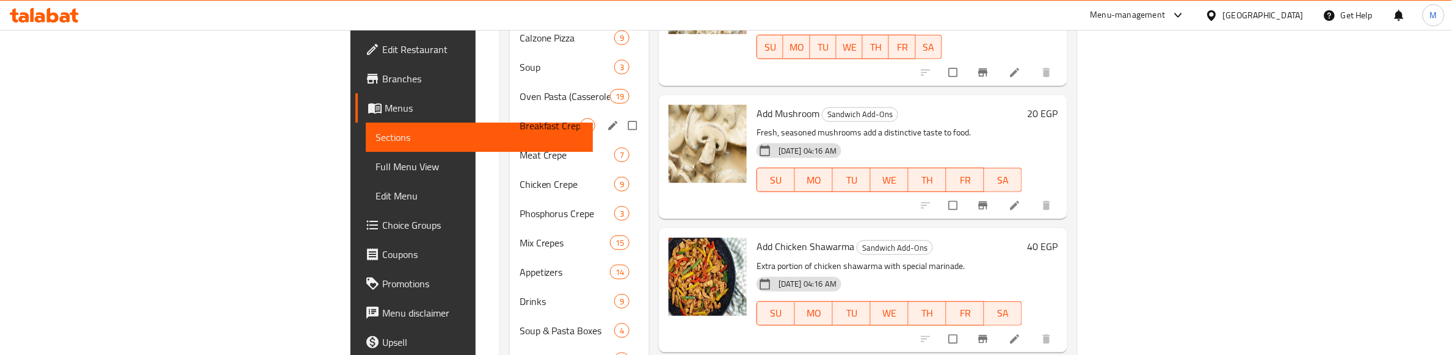
click at [520, 118] on span "Breakfast Crepe" at bounding box center [550, 125] width 60 height 15
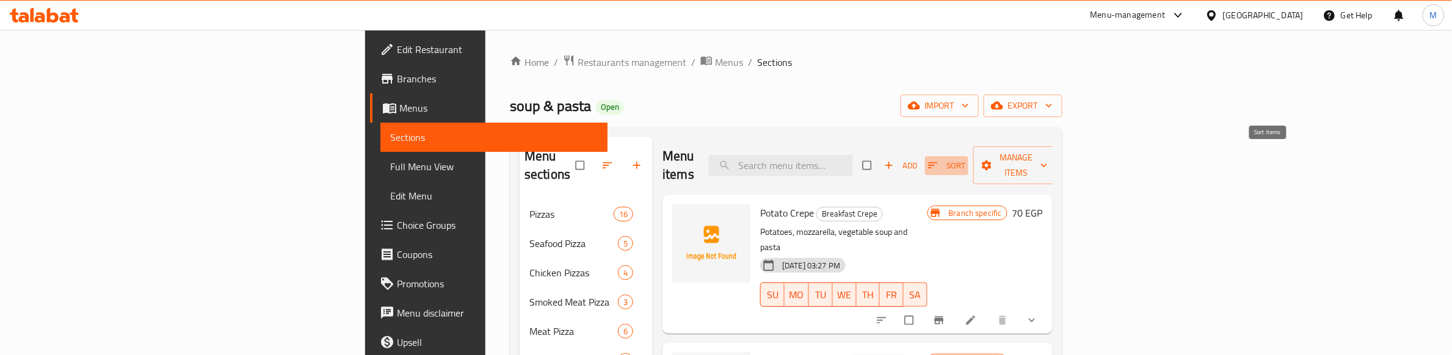
click at [939, 159] on icon "button" at bounding box center [933, 165] width 12 height 12
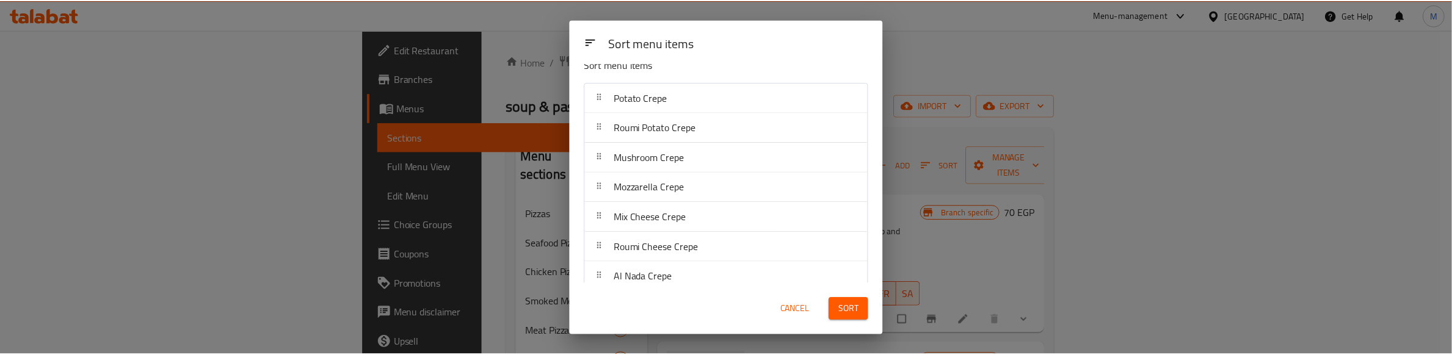
scroll to position [31, 0]
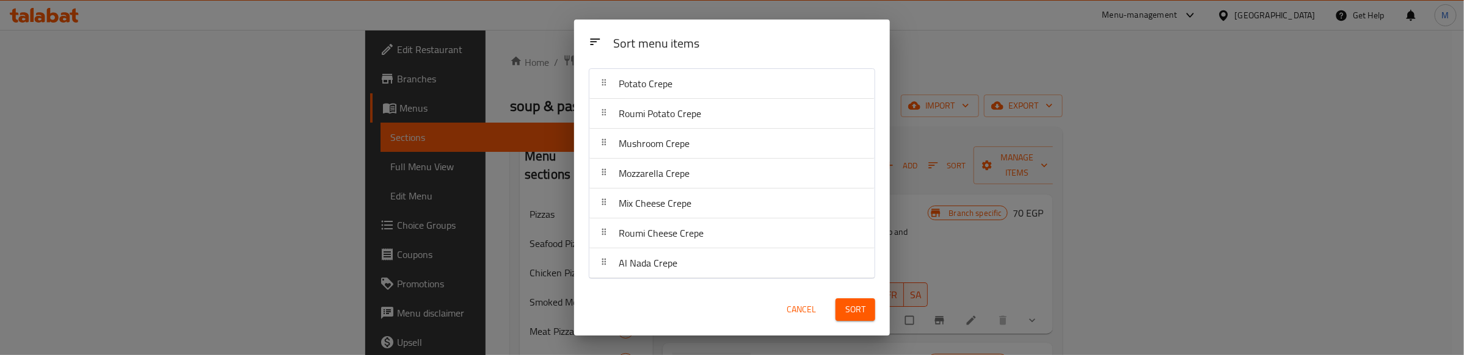
click at [843, 306] on button "Sort" at bounding box center [855, 310] width 40 height 23
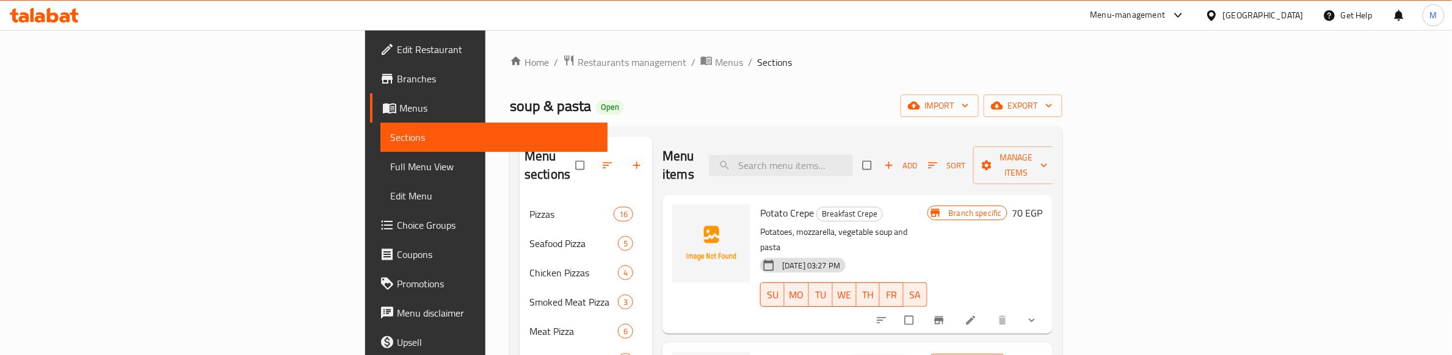
click at [927, 205] on h6 "Potato Crepe Breakfast Crepe" at bounding box center [843, 213] width 167 height 17
click at [847, 205] on h6 "Potato Crepe Breakfast Crepe" at bounding box center [843, 213] width 167 height 17
click at [1048, 307] on button "show more" at bounding box center [1033, 320] width 29 height 27
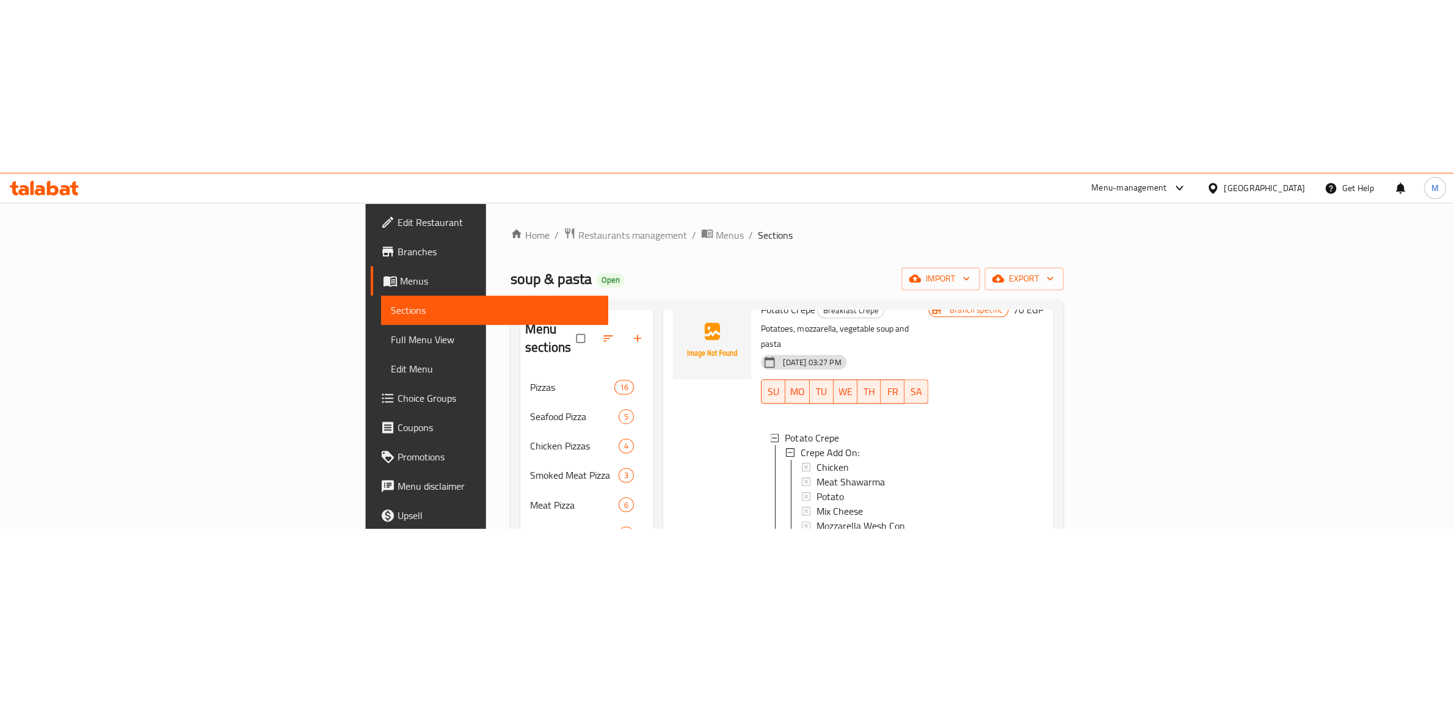
scroll to position [0, 0]
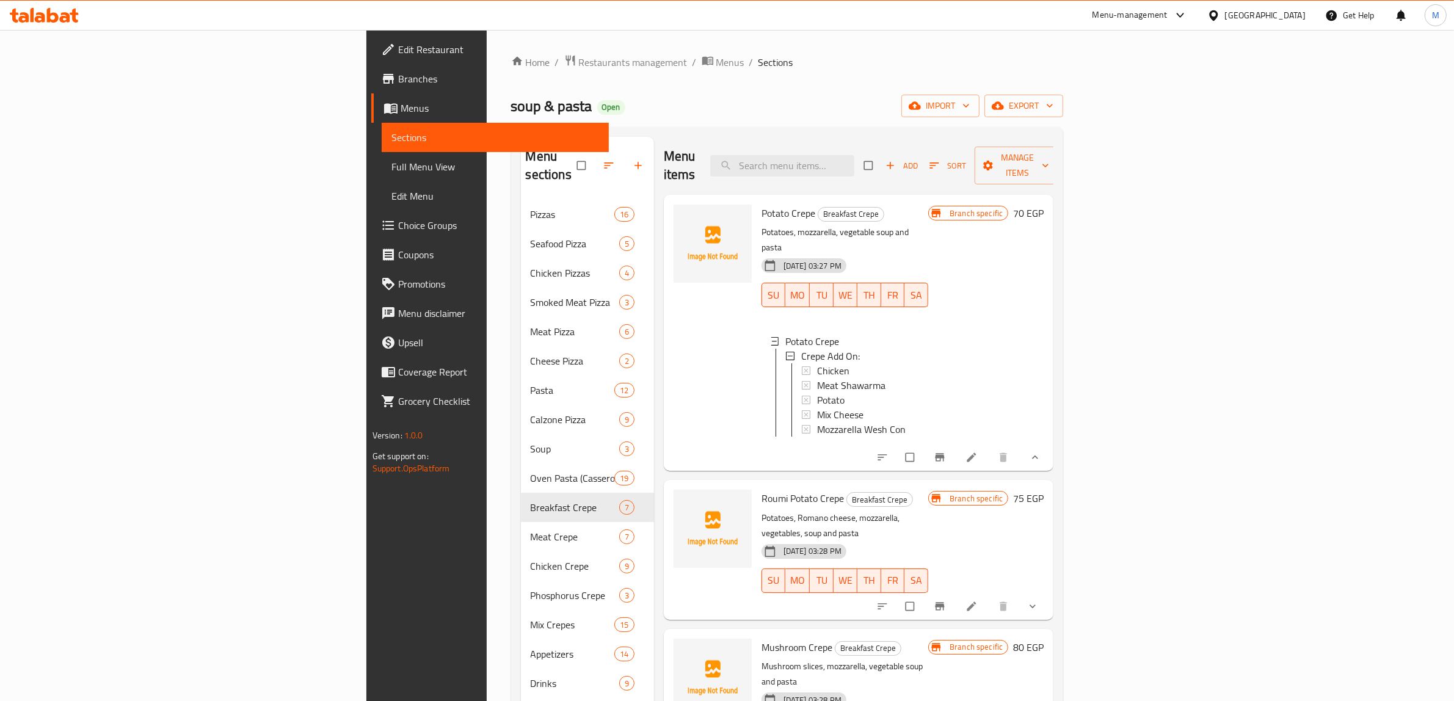
click at [511, 93] on div "Home / Restaurants management / Menus / Sections soup & pasta Open import expor…" at bounding box center [787, 515] width 553 height 922
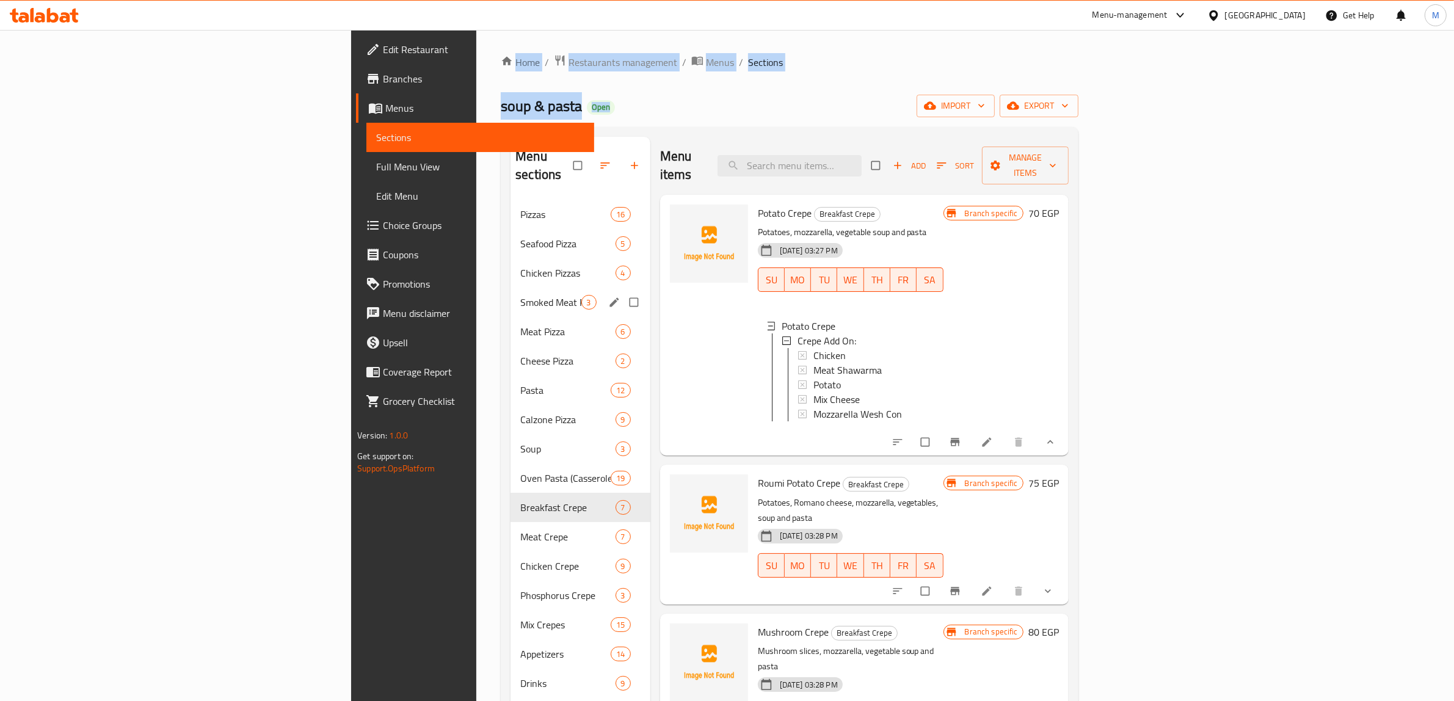
drag, startPoint x: 276, startPoint y: 35, endPoint x: 477, endPoint y: 303, distance: 334.6
click at [477, 298] on div "Home / Restaurants management / Menus / Sections soup & pasta Open import expor…" at bounding box center [789, 515] width 627 height 971
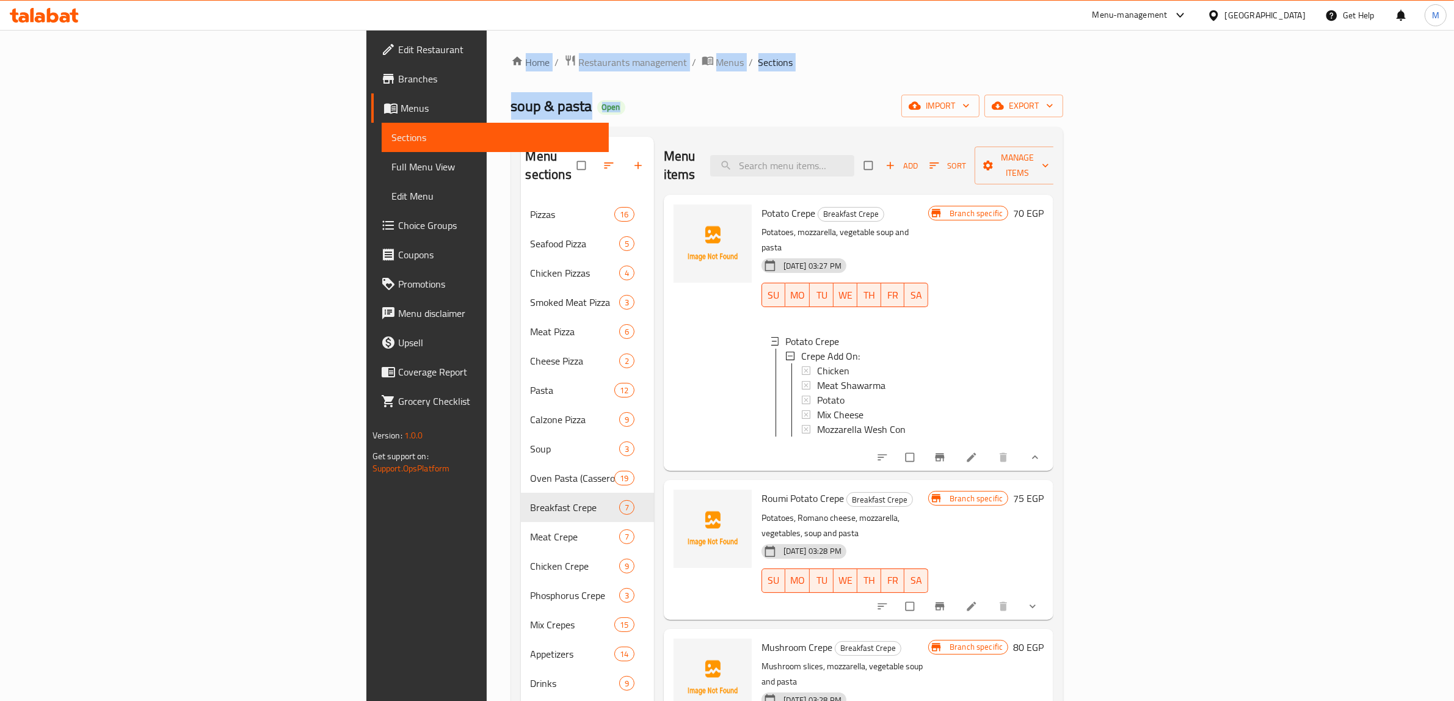
click at [578, 92] on div "Home / Restaurants management / Menus / Sections soup & pasta Open import expor…" at bounding box center [787, 515] width 553 height 922
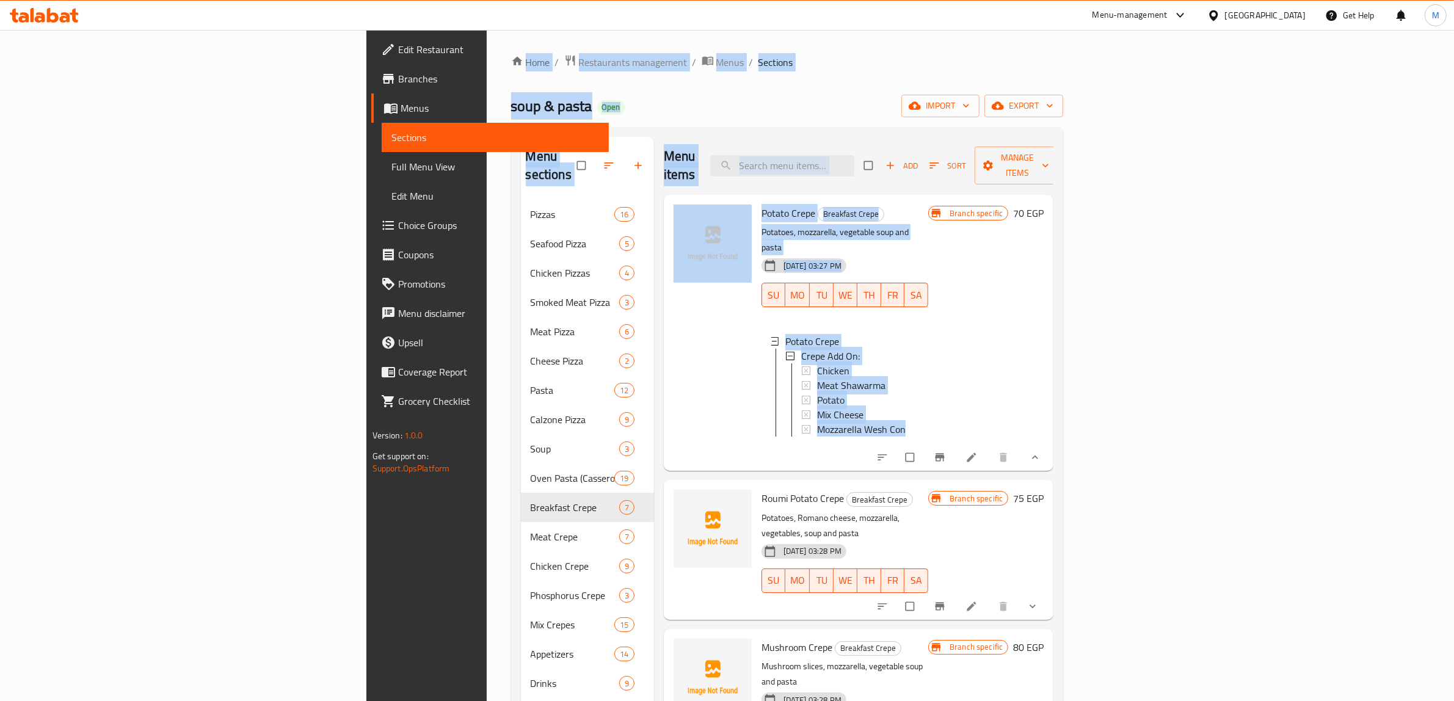
drag, startPoint x: 275, startPoint y: 35, endPoint x: 1057, endPoint y: 452, distance: 886.1
click at [1055, 355] on div "Home / Restaurants management / Menus / Sections soup & pasta Open import expor…" at bounding box center [788, 515] width 602 height 971
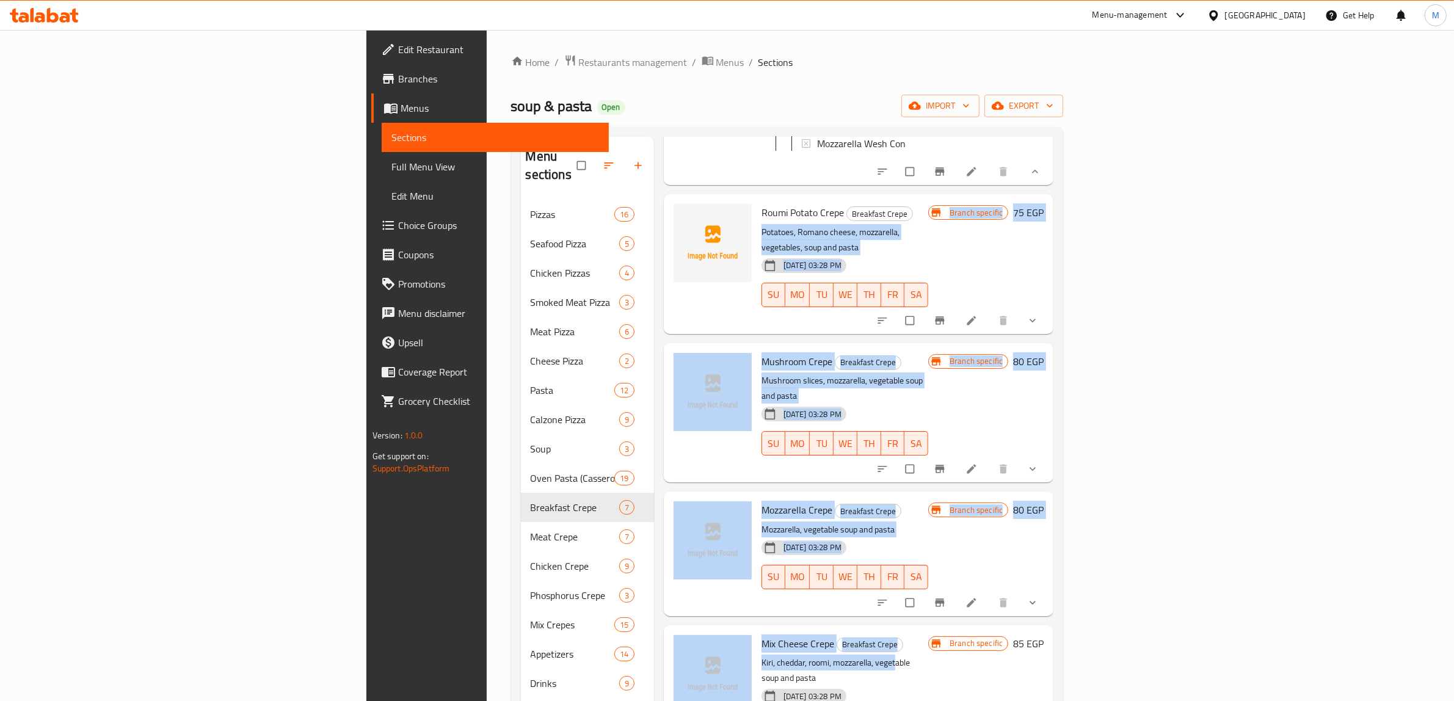
scroll to position [301, 0]
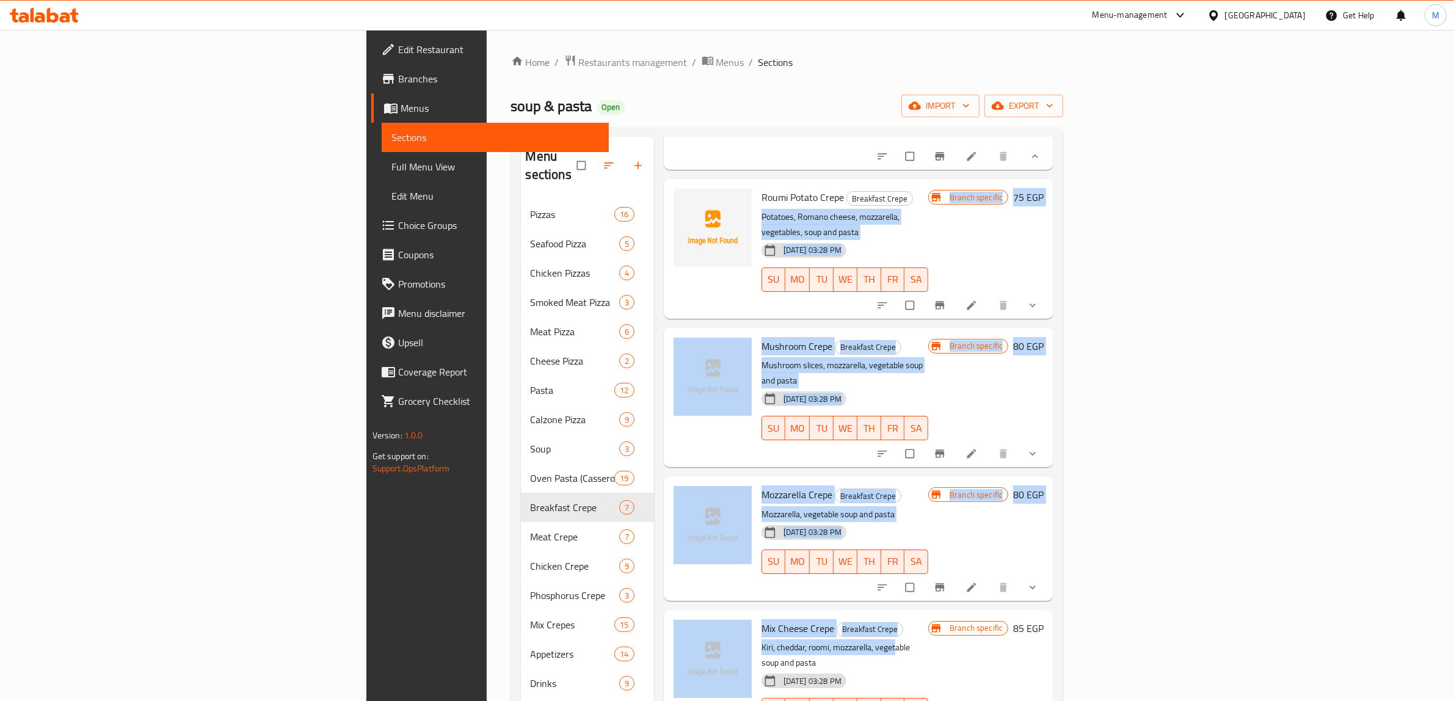
drag, startPoint x: 1057, startPoint y: 452, endPoint x: 804, endPoint y: 599, distance: 293.1
click at [804, 355] on div "Menu items Add Sort Manage items Potato Crepe Breakfast Crepe Potatoes, mozzare…" at bounding box center [854, 552] width 400 height 830
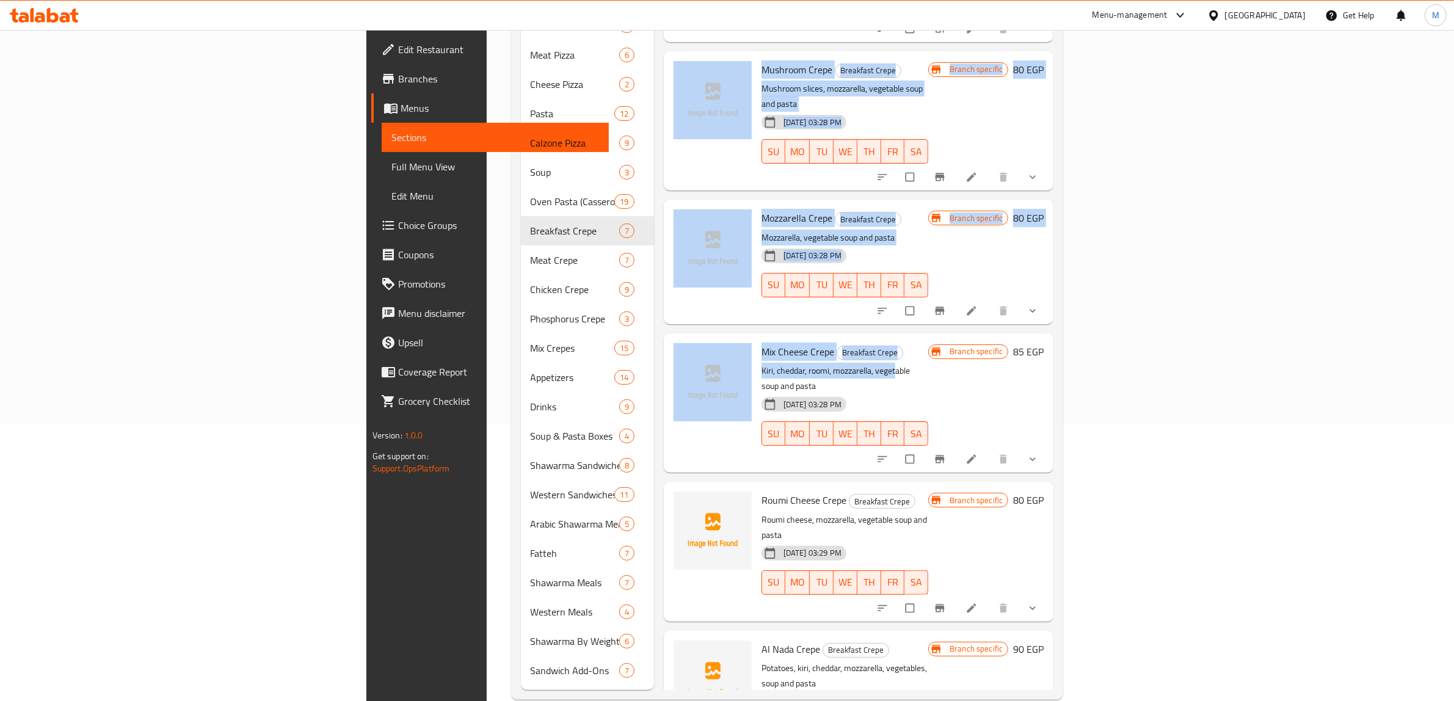
scroll to position [280, 0]
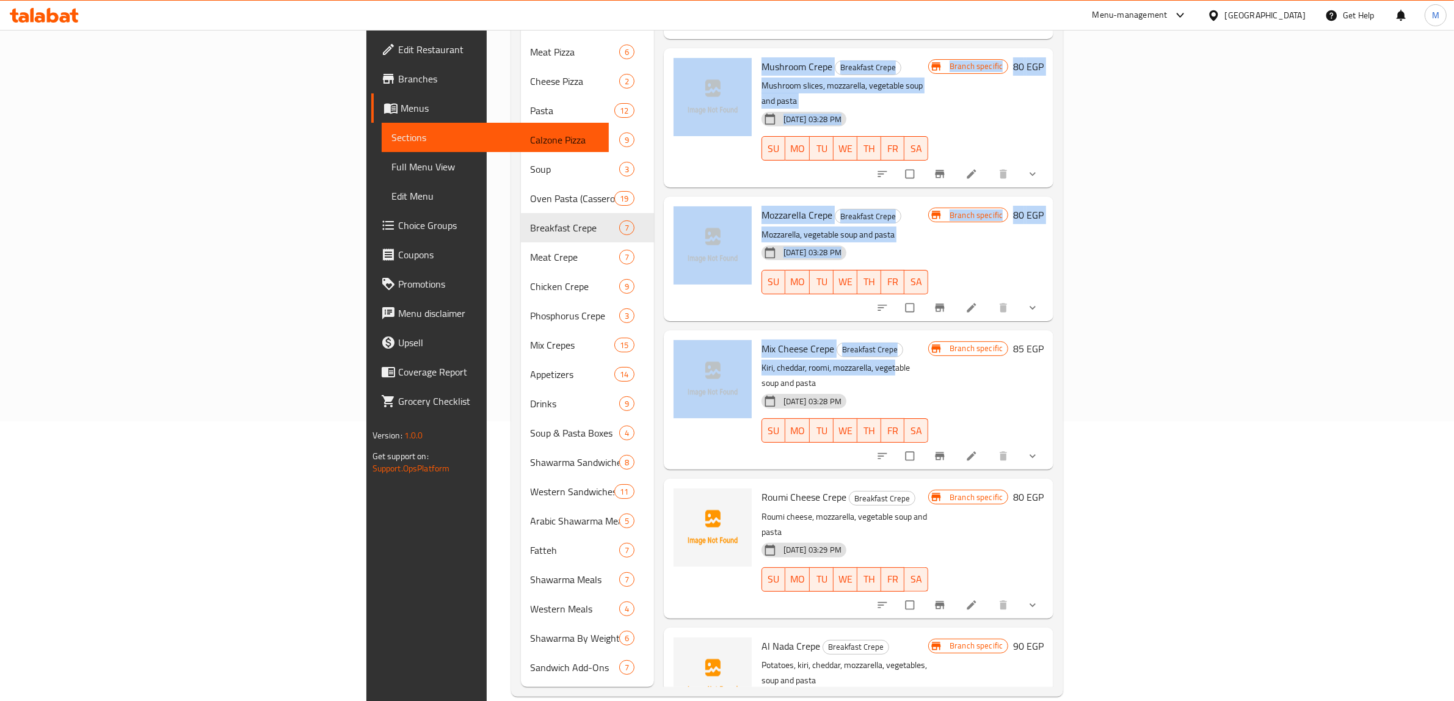
drag, startPoint x: 804, startPoint y: 600, endPoint x: 811, endPoint y: 600, distance: 7.4
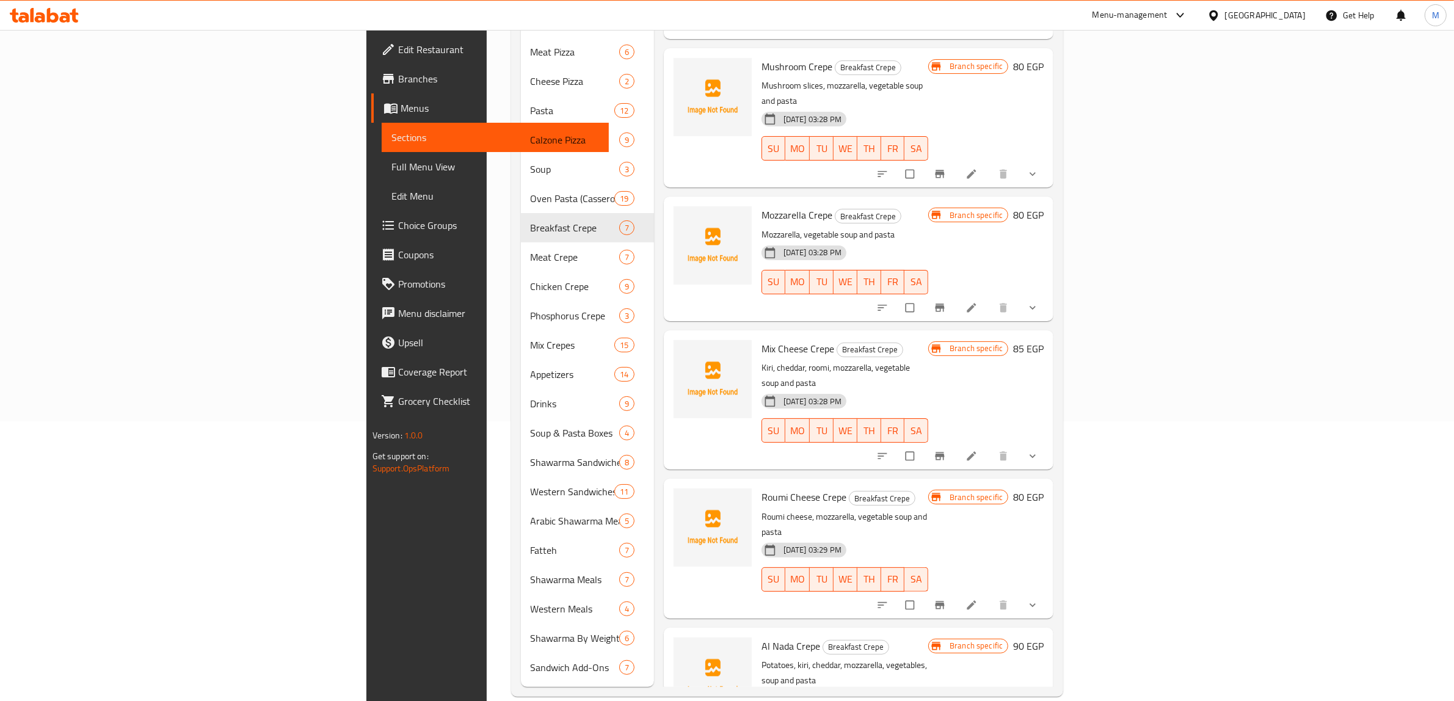
click at [801, 355] on div "[DATE] 03:29 PM" at bounding box center [779, 698] width 44 height 24
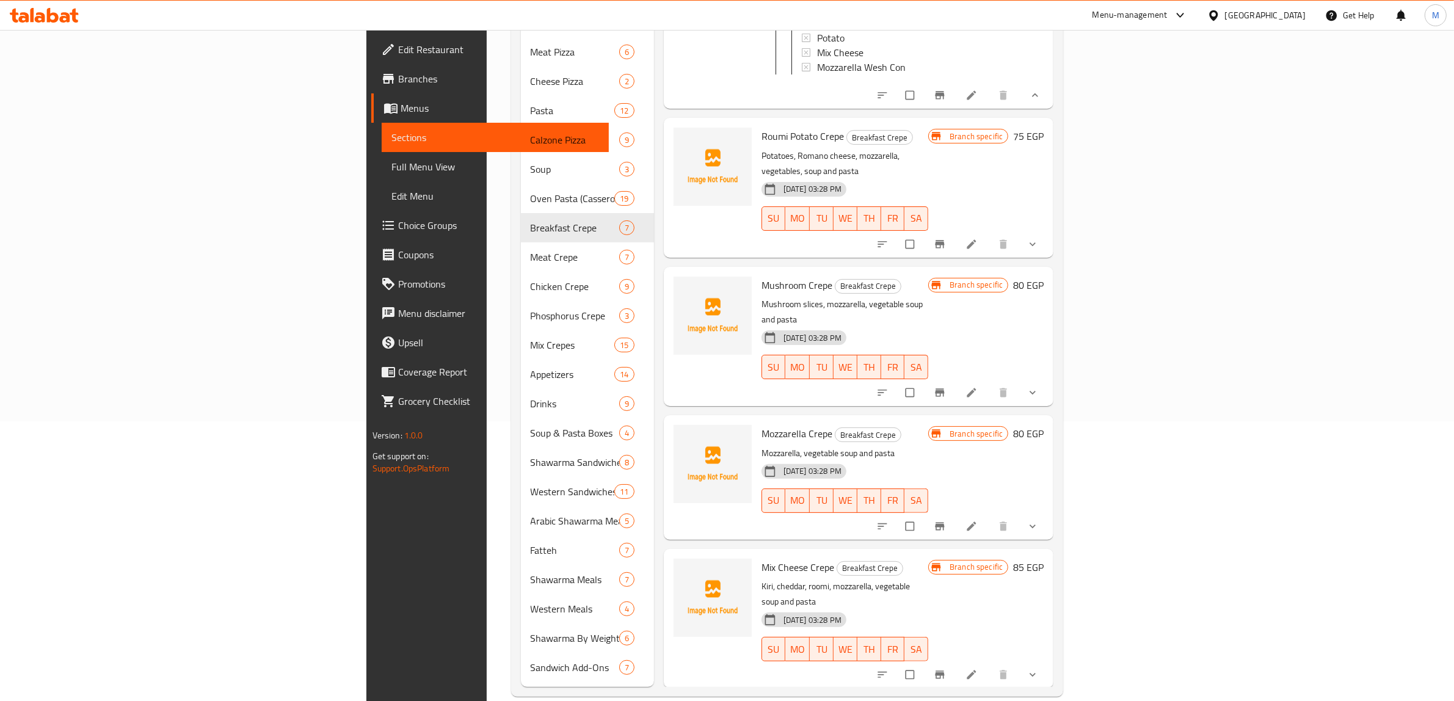
scroll to position [0, 0]
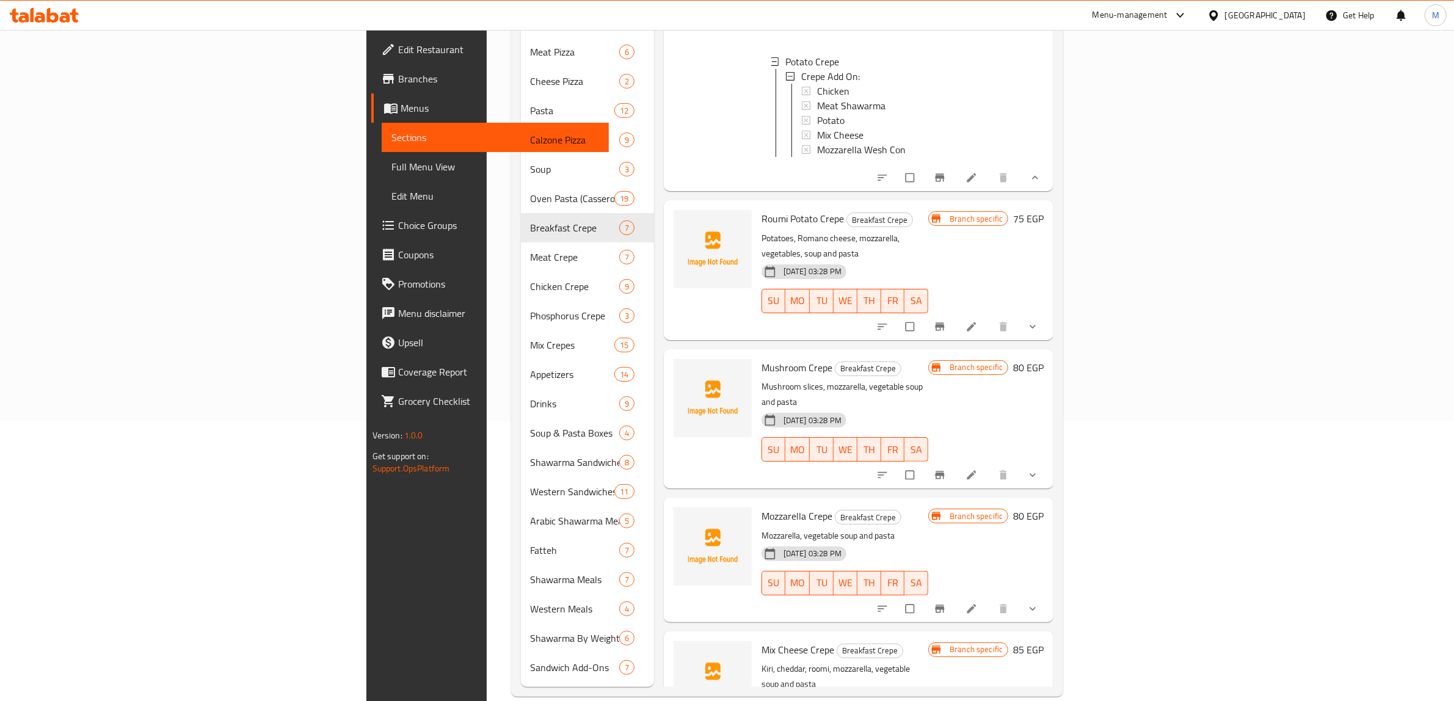
drag, startPoint x: 801, startPoint y: 605, endPoint x: 668, endPoint y: 185, distance: 440.4
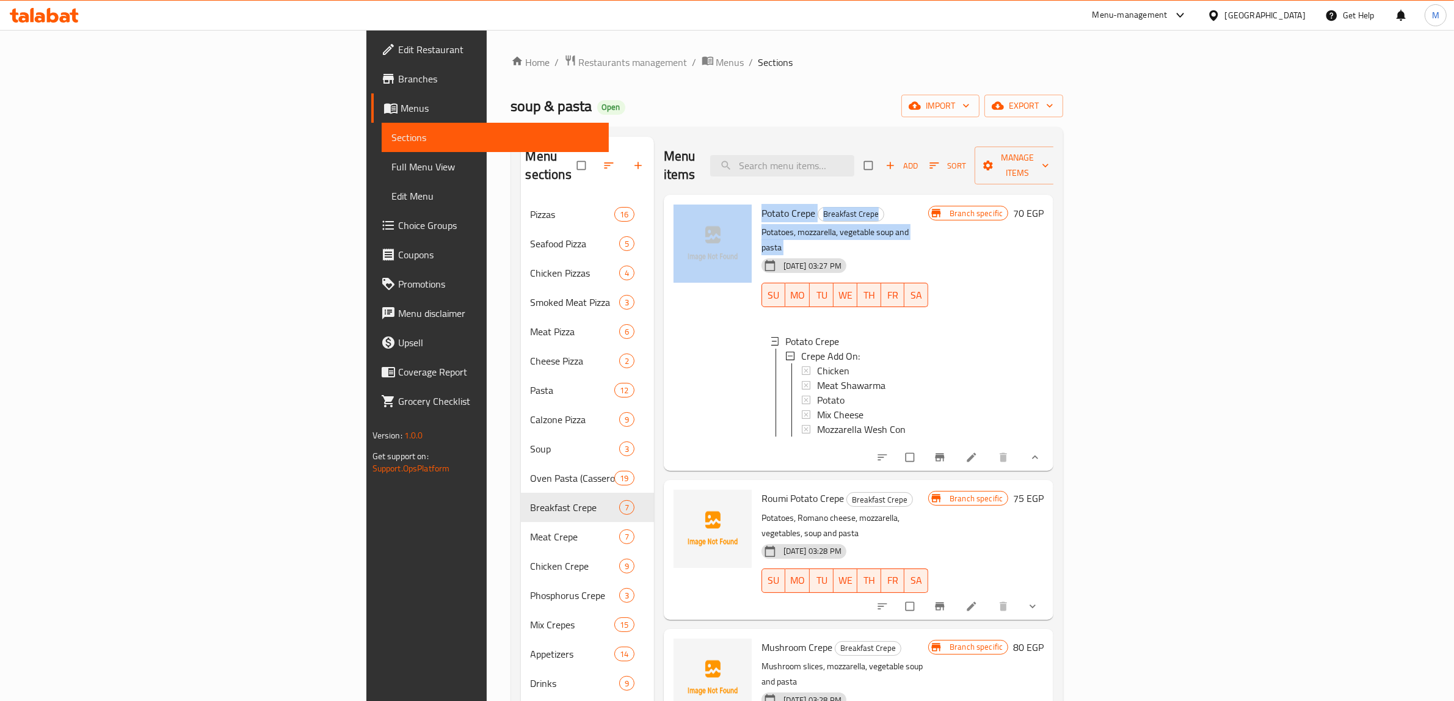
drag, startPoint x: 668, startPoint y: 185, endPoint x: 657, endPoint y: 181, distance: 11.6
click at [657, 181] on div "Menu items Add Sort Manage items Potato Crepe Breakfast Crepe Potatoes, mozzare…" at bounding box center [854, 552] width 400 height 830
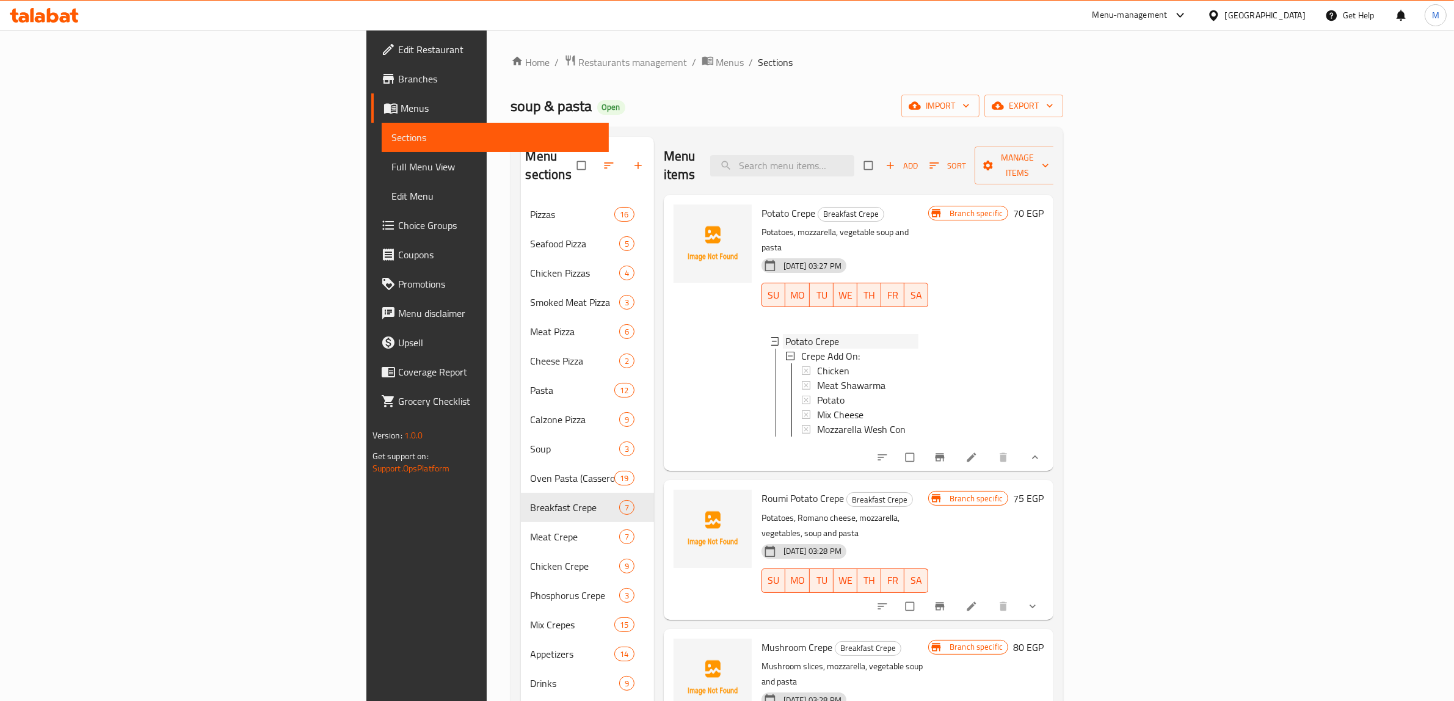
click at [785, 334] on span "Potato Crepe" at bounding box center [812, 341] width 54 height 15
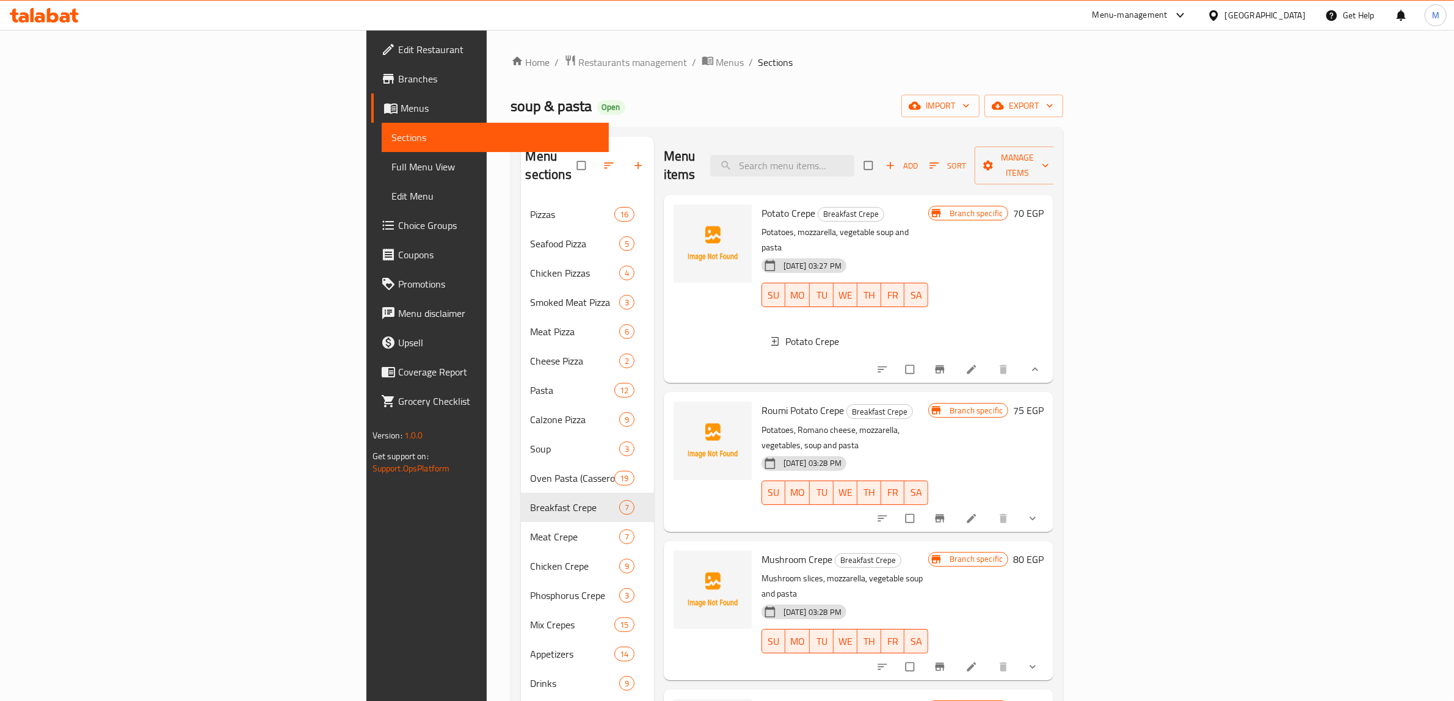
click at [669, 278] on div at bounding box center [713, 289] width 88 height 178
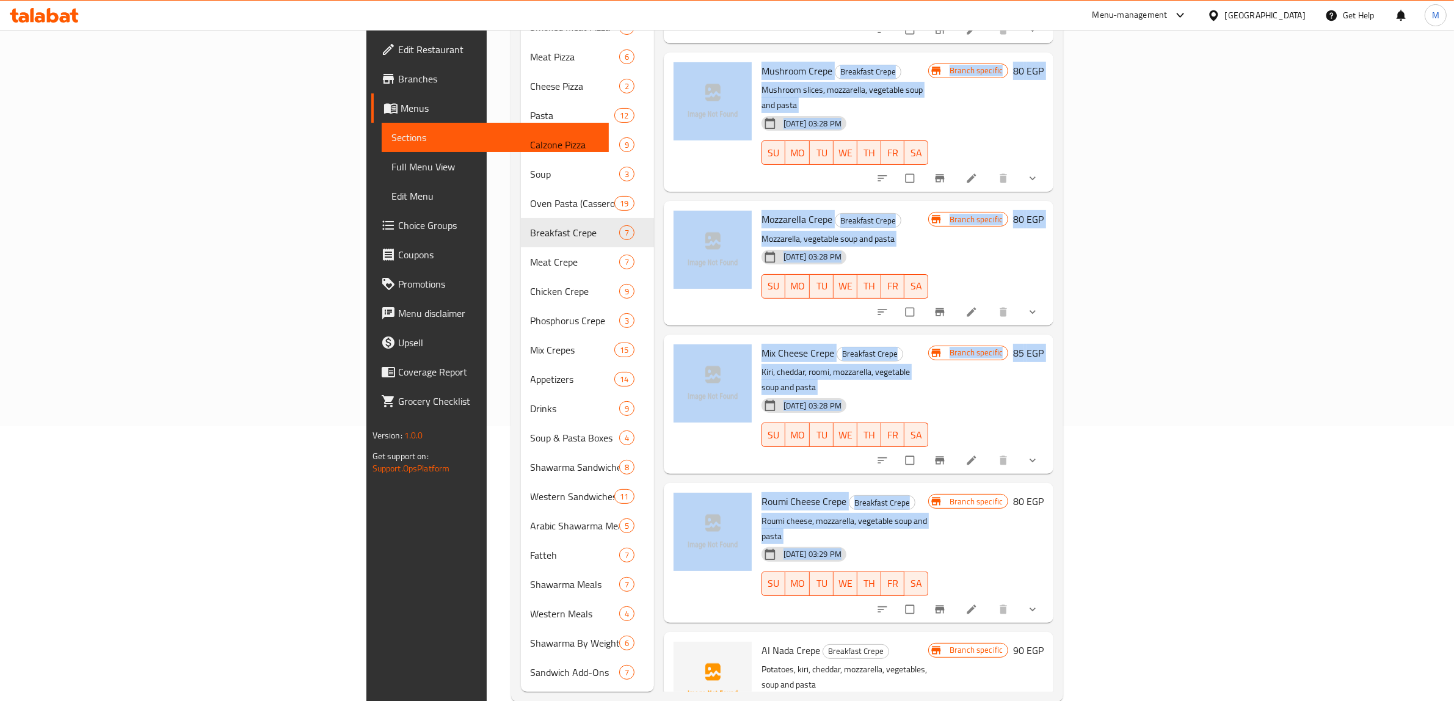
scroll to position [280, 0]
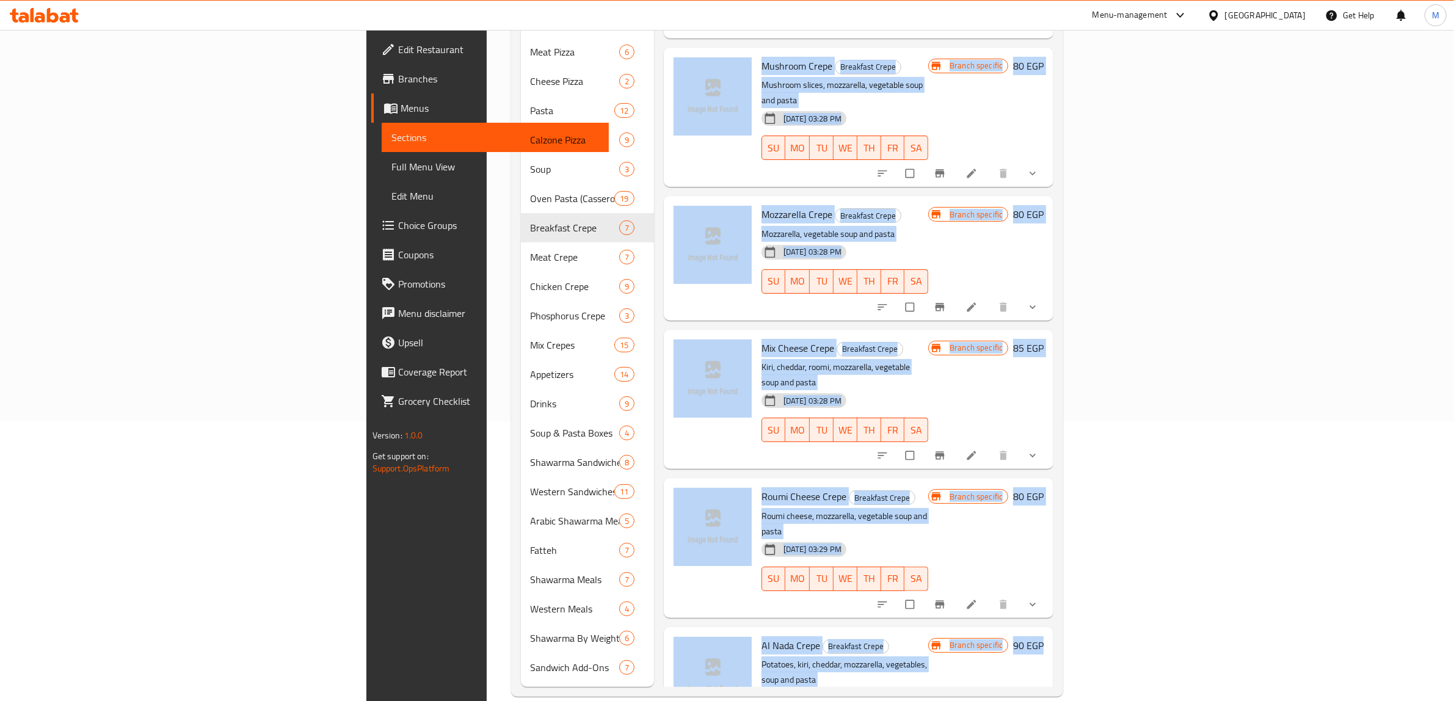
drag, startPoint x: 574, startPoint y: 129, endPoint x: 1407, endPoint y: 623, distance: 967.7
click at [1064, 355] on div "Menu sections Pizzas 16 Seafood Pizza 5 Chicken Pizzas 4 Smoked Meat Pizza 3 Me…" at bounding box center [787, 272] width 553 height 850
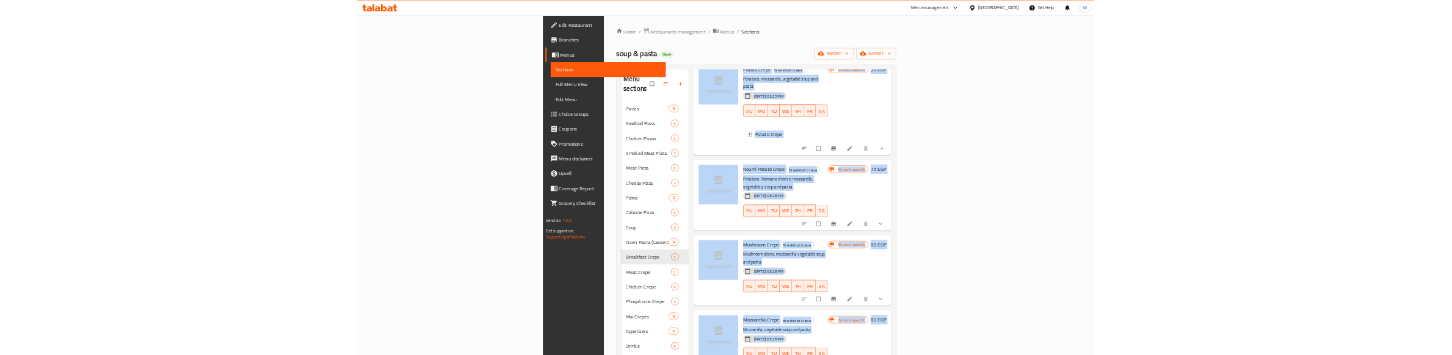
scroll to position [0, 0]
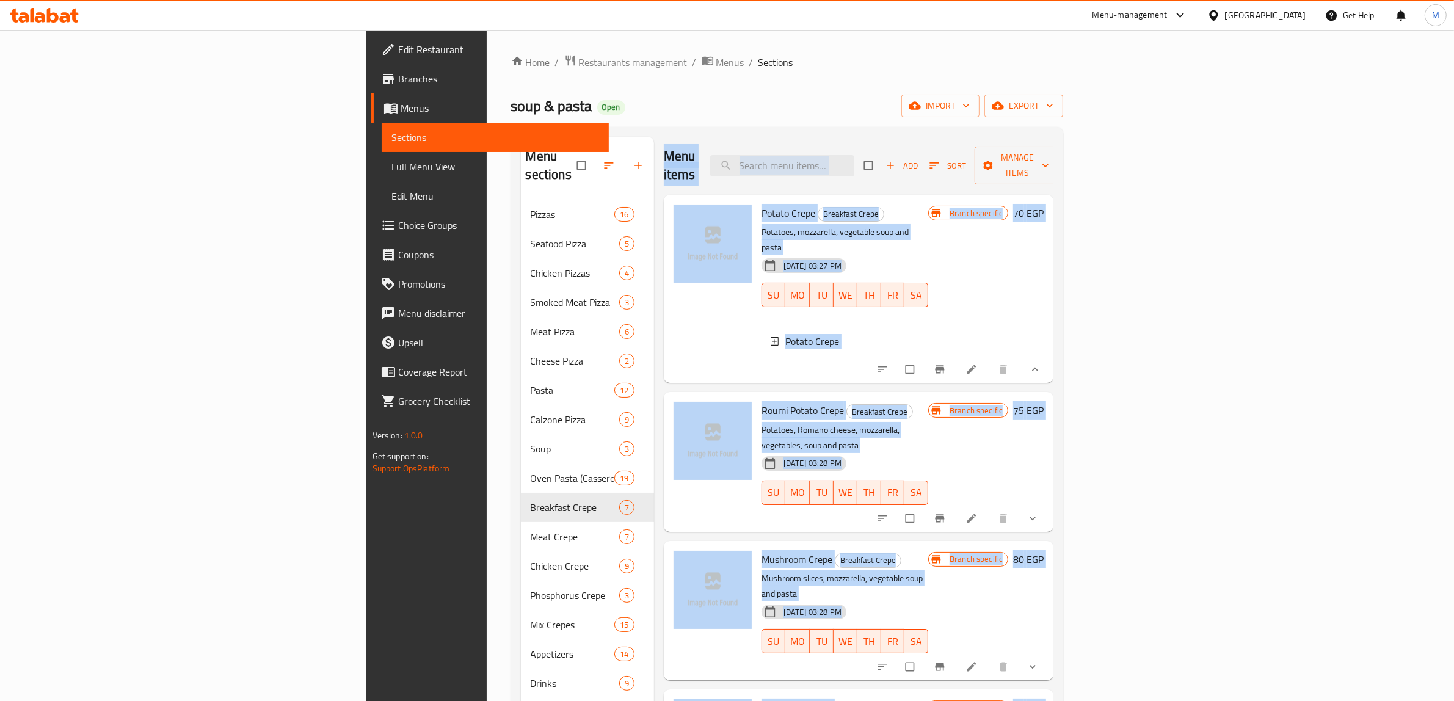
click at [664, 137] on div "Menu items Add Sort Manage items" at bounding box center [859, 166] width 390 height 58
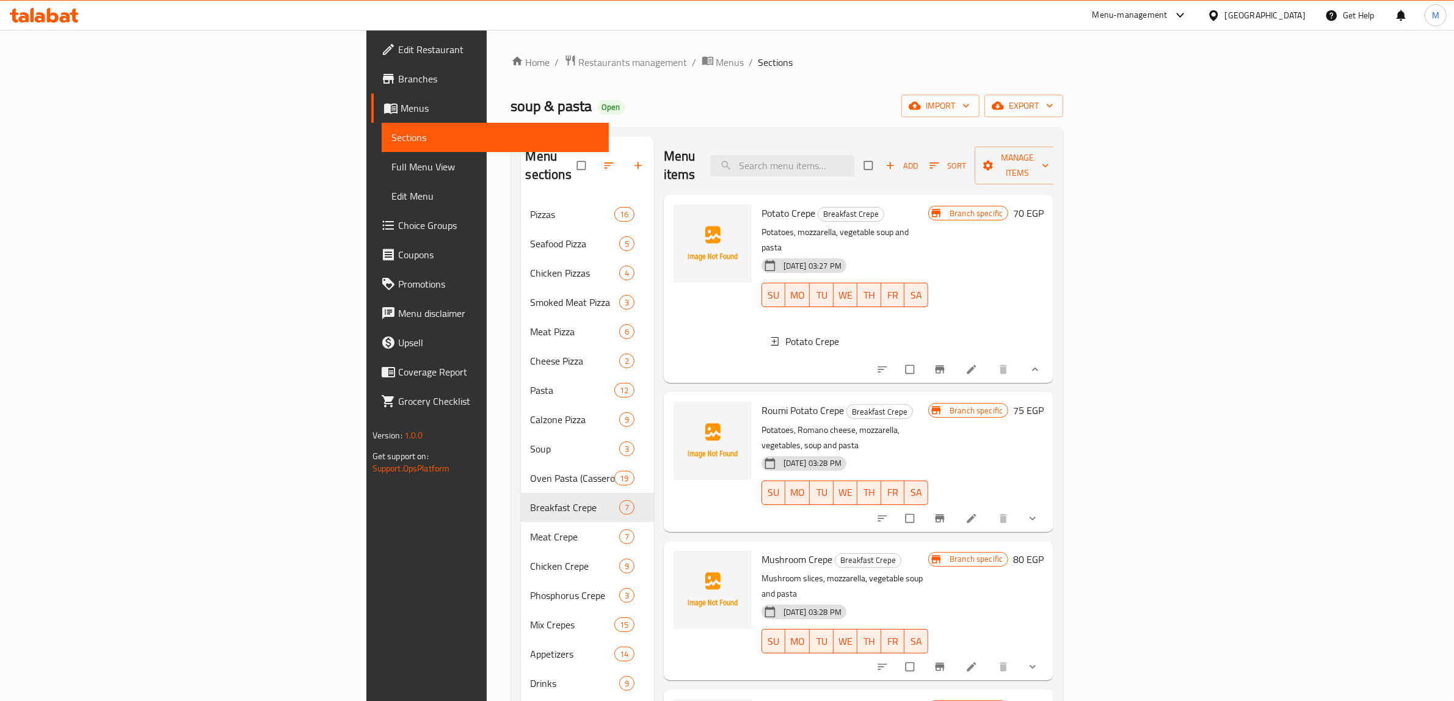
click at [652, 86] on div "Home / Restaurants management / Menus / Sections soup & pasta Open import expor…" at bounding box center [787, 515] width 553 height 922
click at [649, 86] on div "Home / Restaurants management / Menus / Sections soup & pasta Open import expor…" at bounding box center [787, 515] width 553 height 922
click at [661, 84] on div "Home / Restaurants management / Menus / Sections soup & pasta Open import expor…" at bounding box center [787, 515] width 553 height 922
click at [669, 292] on div at bounding box center [713, 289] width 88 height 178
click at [633, 81] on div "Home / Restaurants management / Menus / Sections soup & pasta Open import expor…" at bounding box center [787, 515] width 553 height 922
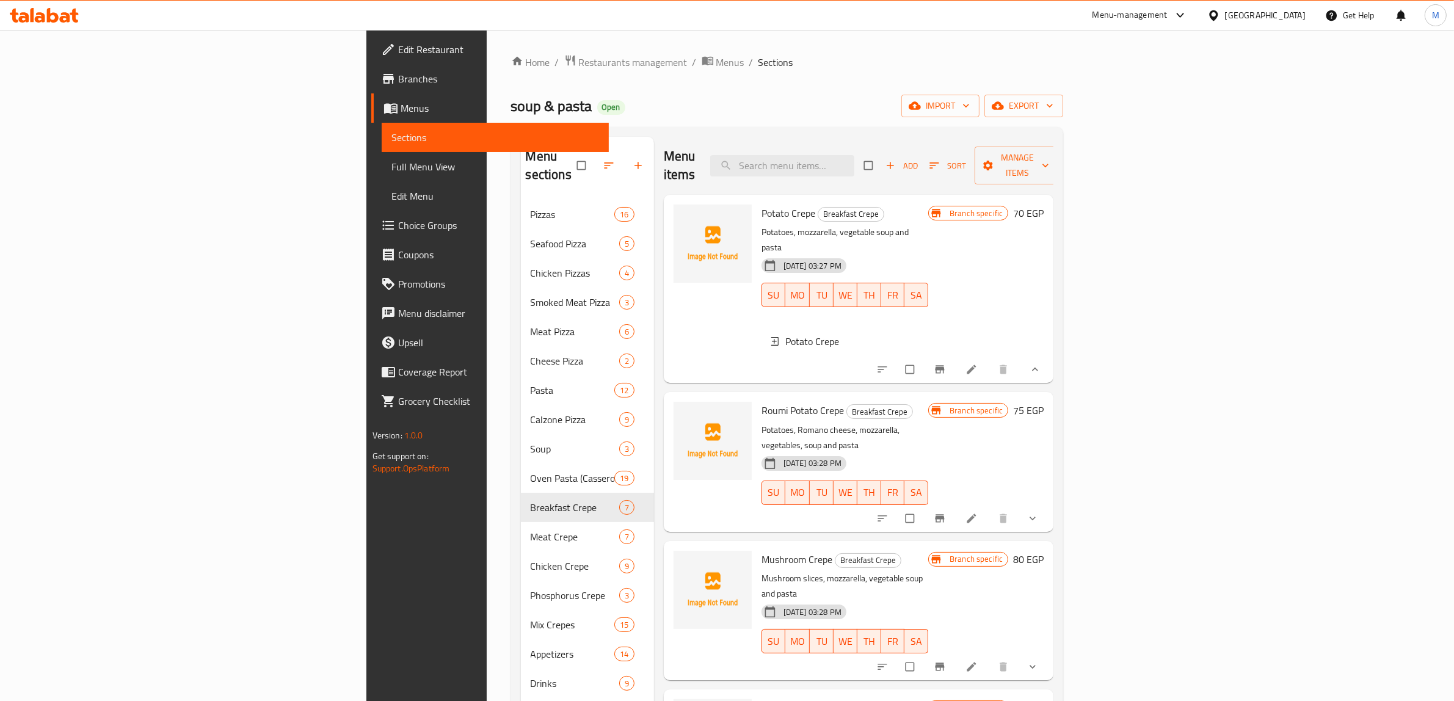
click at [616, 109] on div "soup & pasta Open import export" at bounding box center [787, 106] width 553 height 23
click at [617, 107] on div "soup & pasta Open import export" at bounding box center [787, 106] width 553 height 23
click at [616, 105] on div "soup & pasta Open import export" at bounding box center [787, 106] width 553 height 23
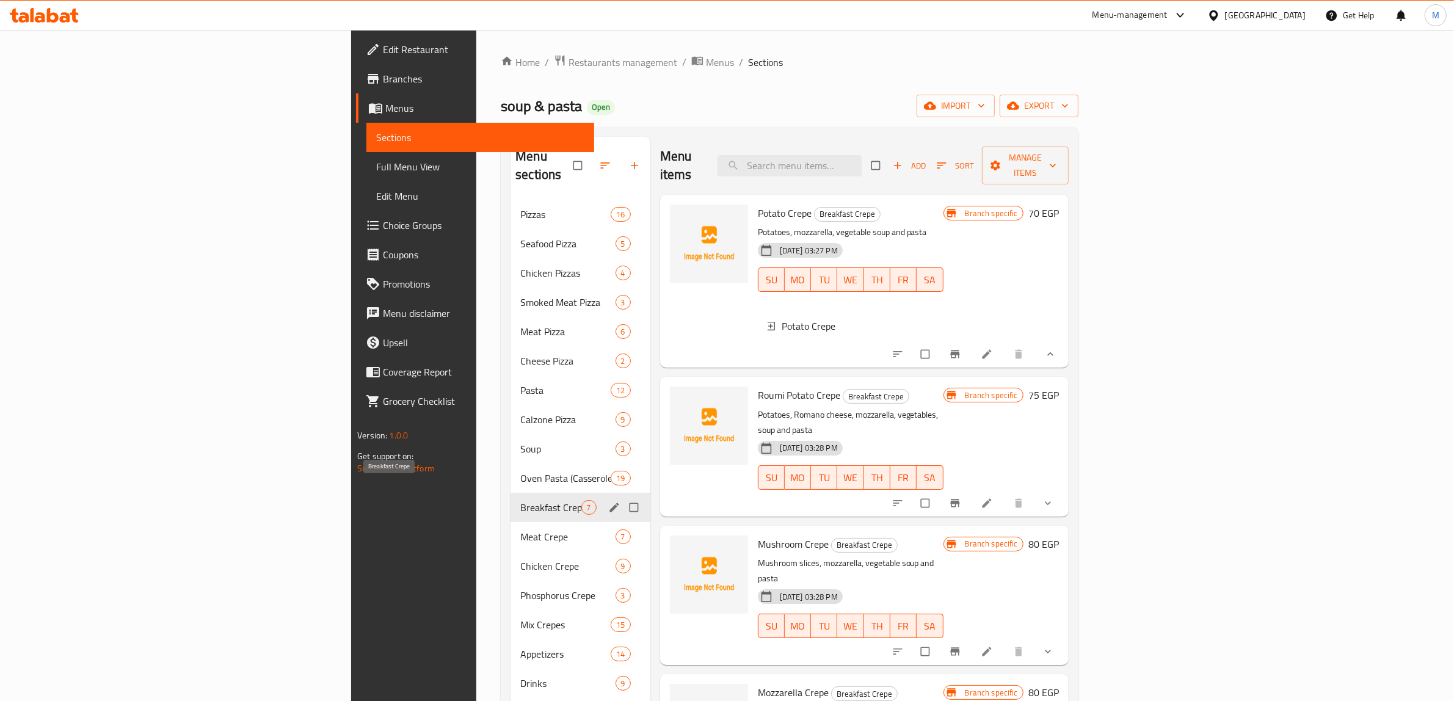
click at [520, 355] on span "Breakfast Crepe" at bounding box center [550, 507] width 60 height 15
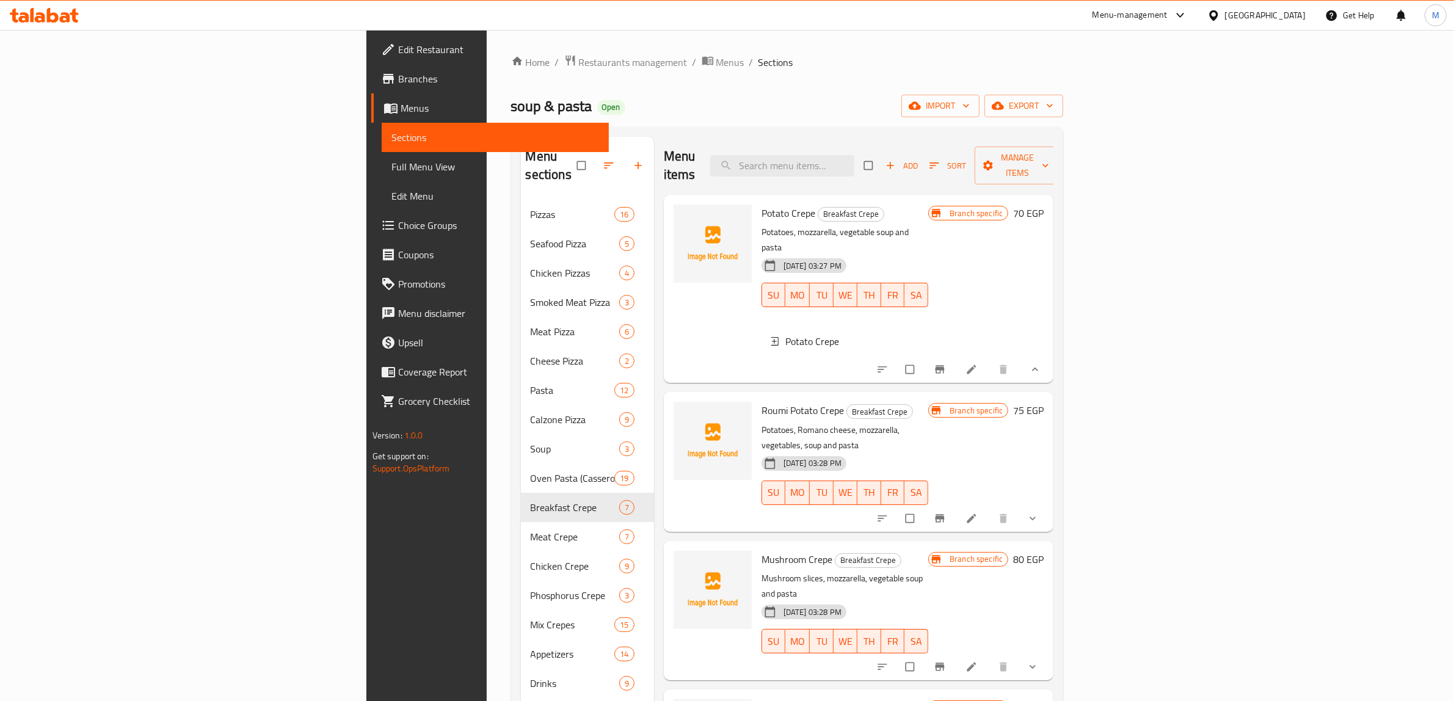
drag, startPoint x: 924, startPoint y: 90, endPoint x: 1180, endPoint y: 13, distance: 267.2
click at [924, 90] on div "Home / Restaurants management / Menus / Sections soup & pasta Open import expor…" at bounding box center [787, 515] width 553 height 922
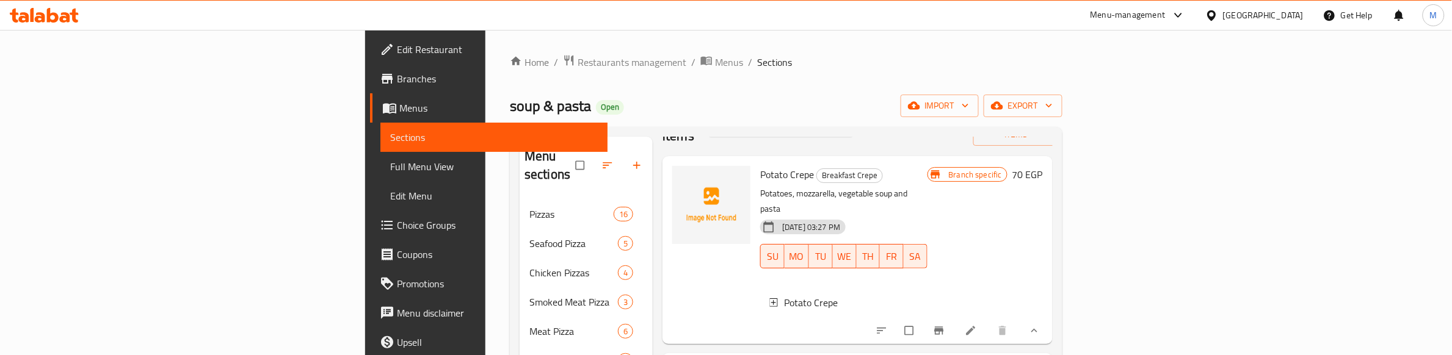
scroll to position [76, 0]
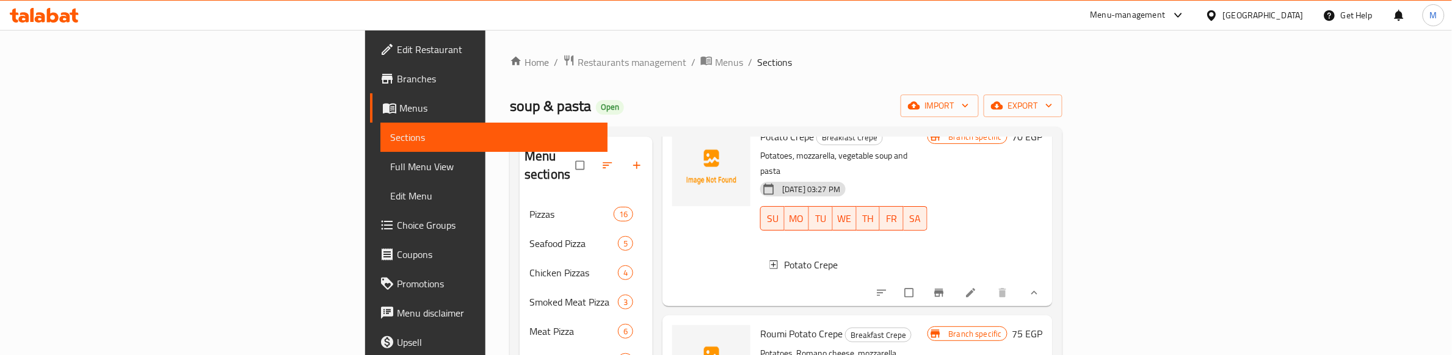
click at [668, 214] on div at bounding box center [712, 212] width 88 height 178
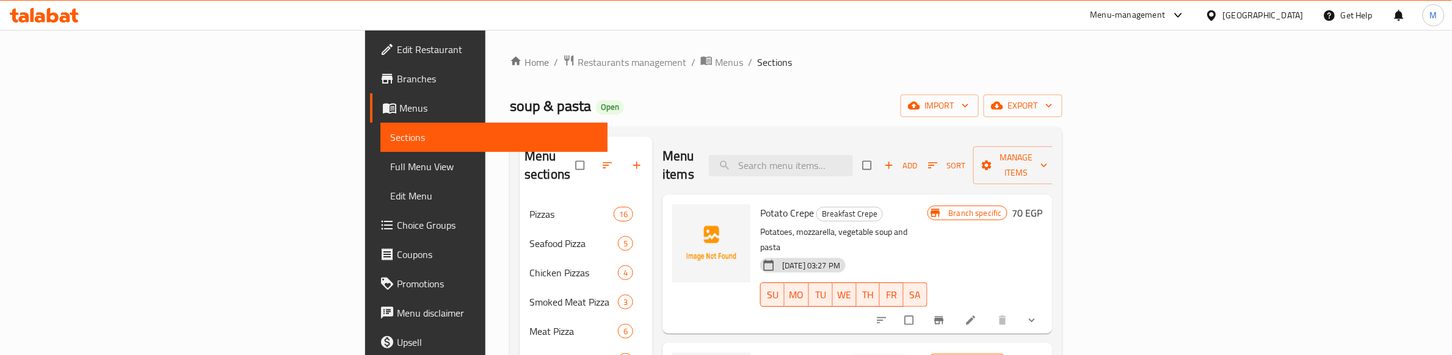
click at [883, 54] on ol "Home / Restaurants management / Menus / Sections" at bounding box center [786, 62] width 553 height 16
click at [927, 205] on h6 "Potato Crepe Breakfast Crepe" at bounding box center [843, 213] width 167 height 17
click at [945, 315] on icon "Branch-specific-item" at bounding box center [939, 321] width 12 height 12
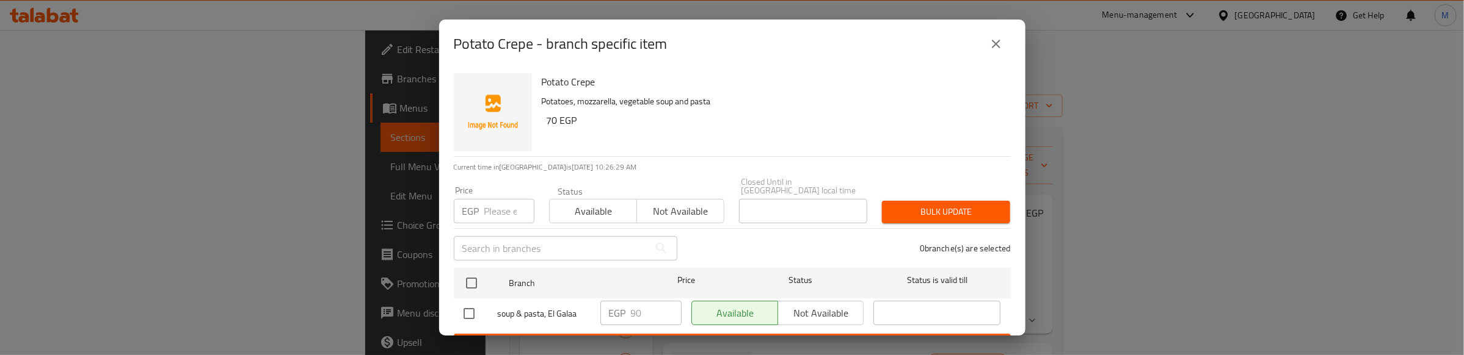
drag, startPoint x: 471, startPoint y: 269, endPoint x: 514, endPoint y: 203, distance: 78.9
click at [475, 266] on div at bounding box center [482, 283] width 46 height 35
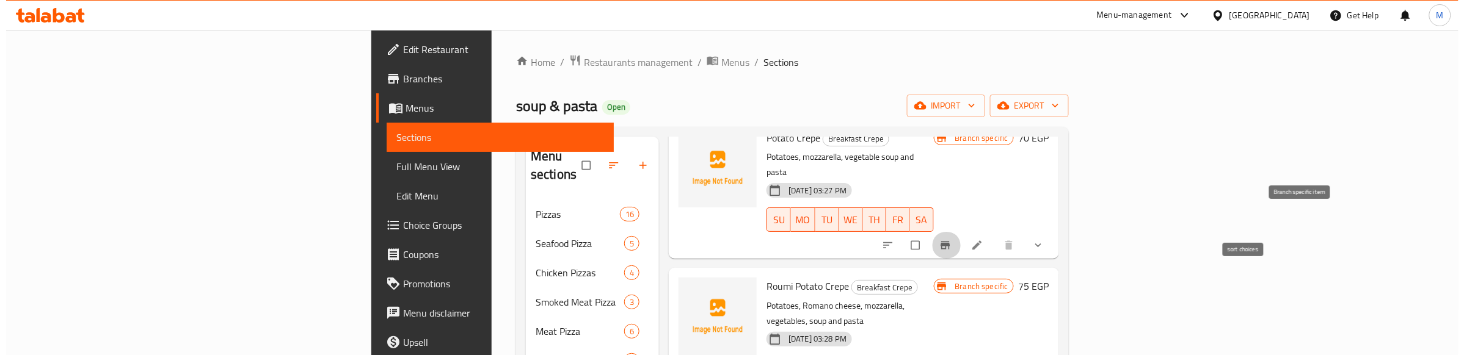
scroll to position [76, 0]
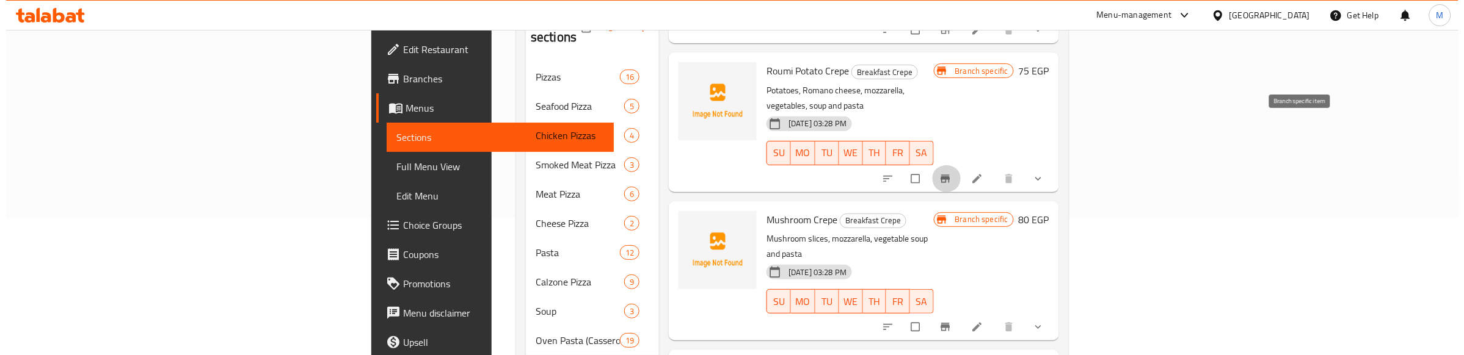
scroll to position [155, 0]
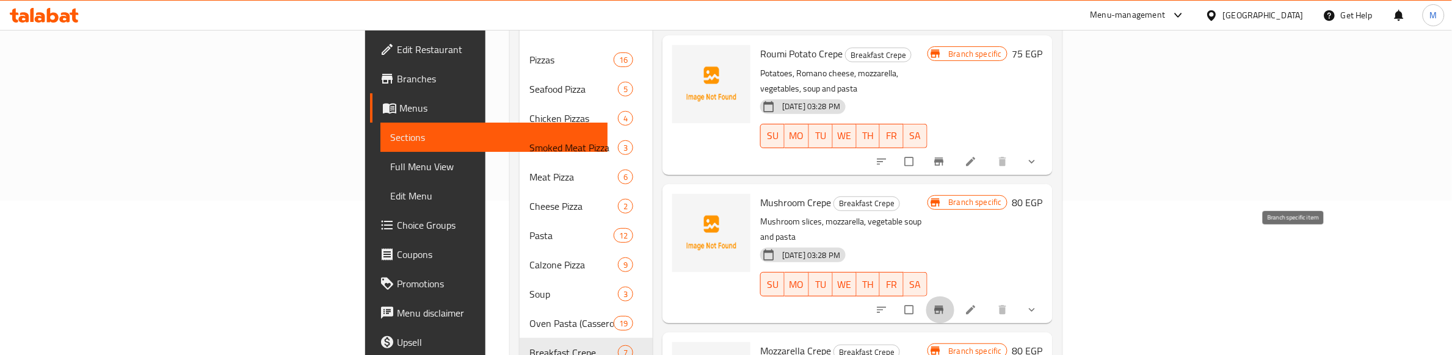
click at [944, 307] on icon "Branch-specific-item" at bounding box center [938, 311] width 9 height 8
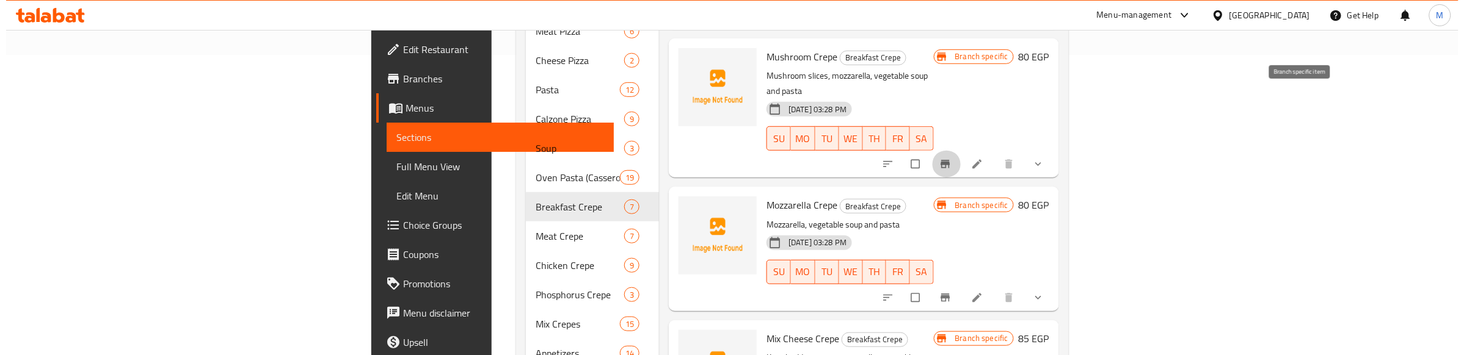
scroll to position [307, 0]
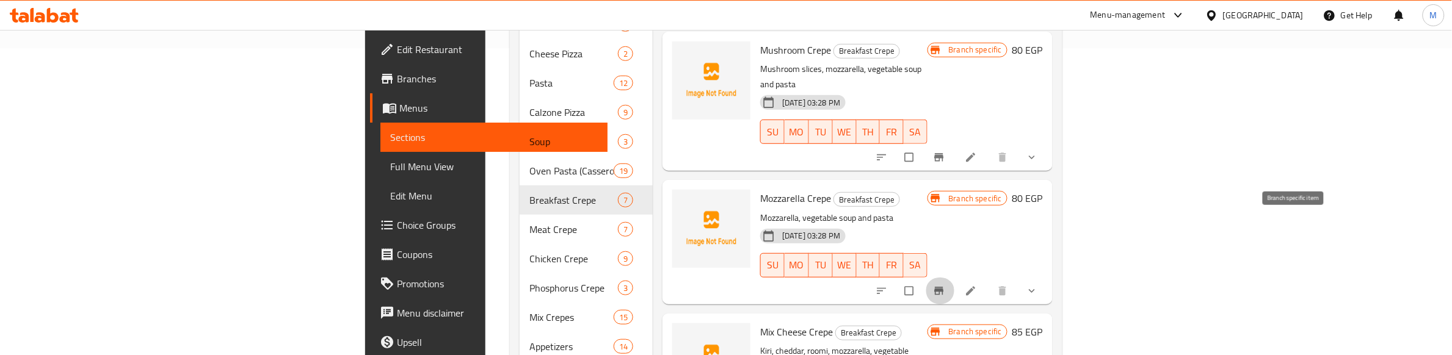
click at [945, 285] on icon "Branch-specific-item" at bounding box center [939, 291] width 12 height 12
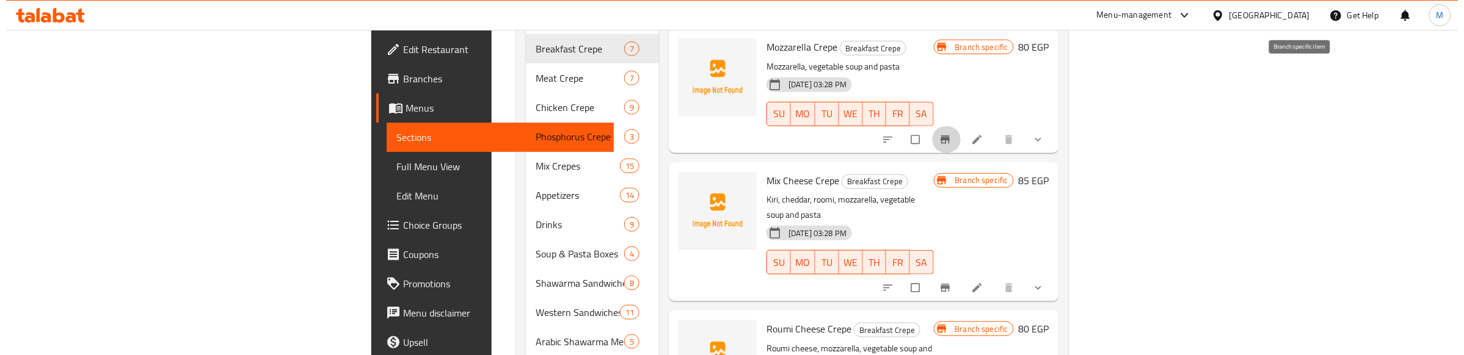
scroll to position [460, 0]
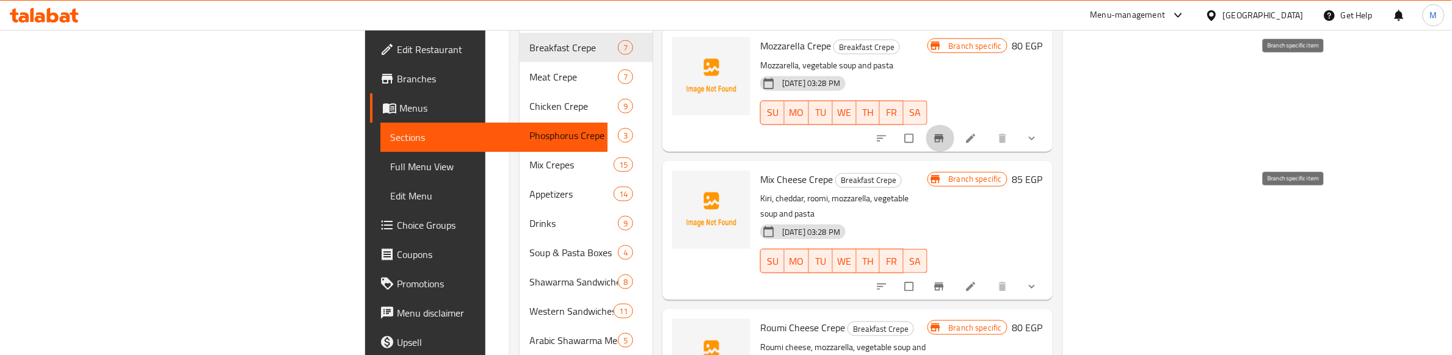
click at [944, 283] on icon "Branch-specific-item" at bounding box center [938, 287] width 9 height 8
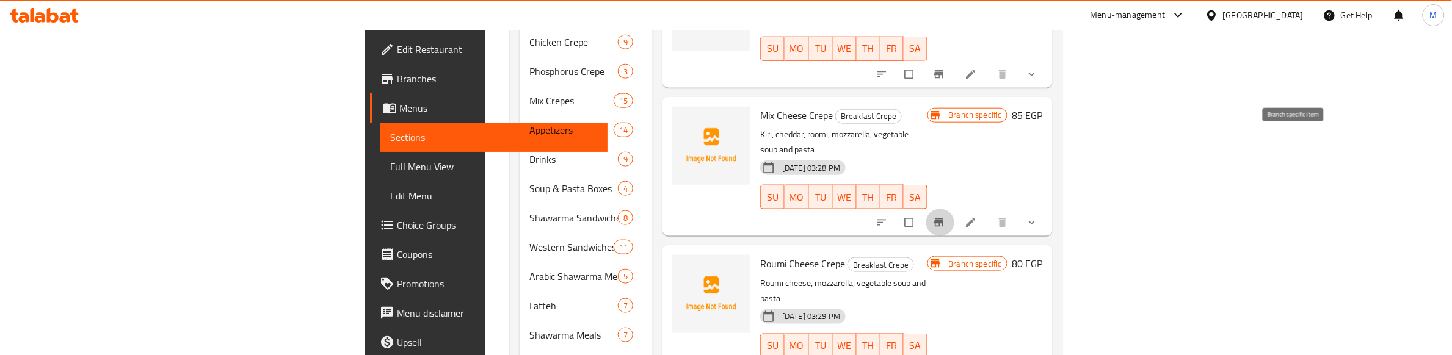
scroll to position [613, 0]
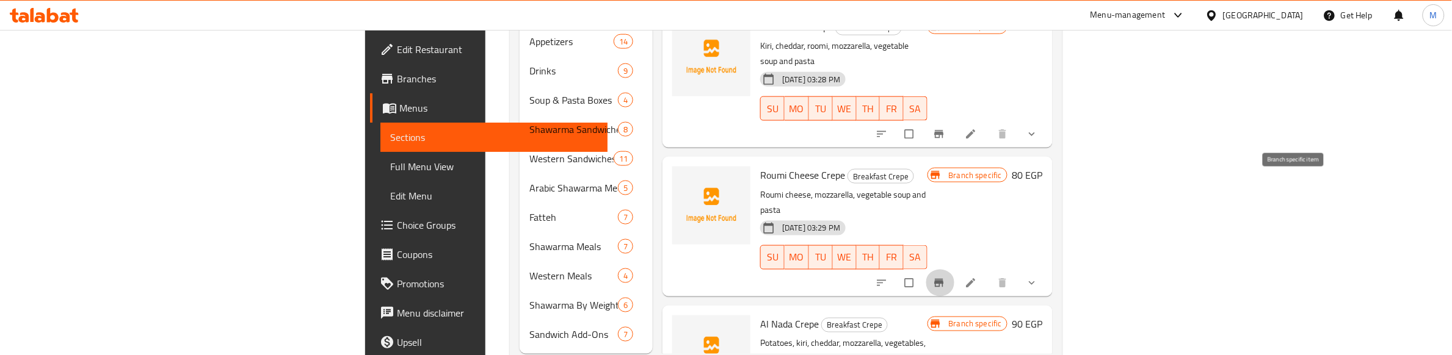
click at [945, 277] on icon "Branch-specific-item" at bounding box center [939, 283] width 12 height 12
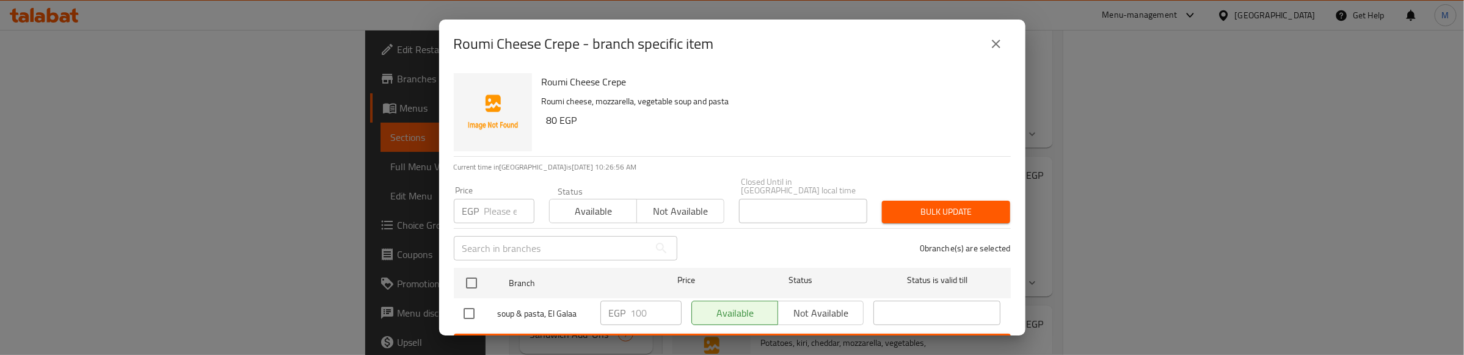
click at [813, 114] on h6 "80 EGP" at bounding box center [774, 120] width 454 height 17
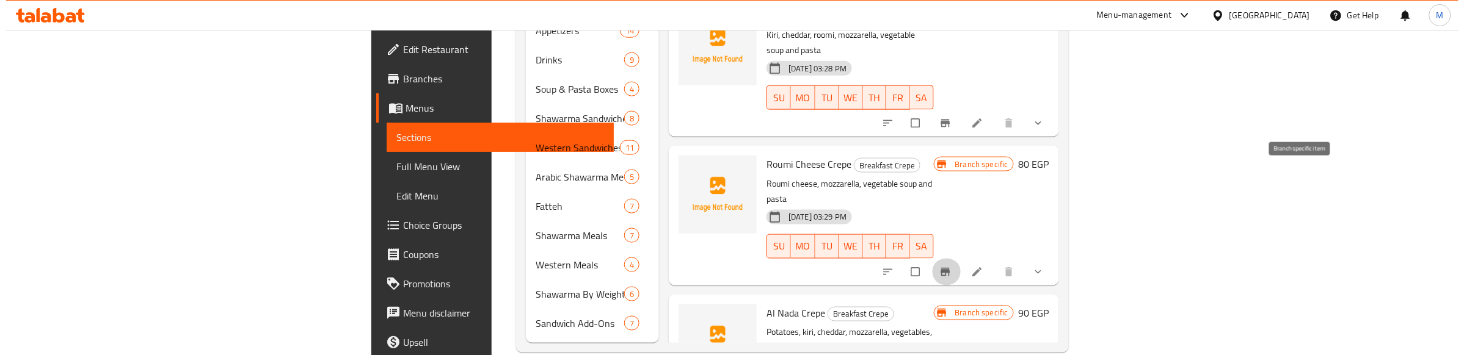
scroll to position [626, 0]
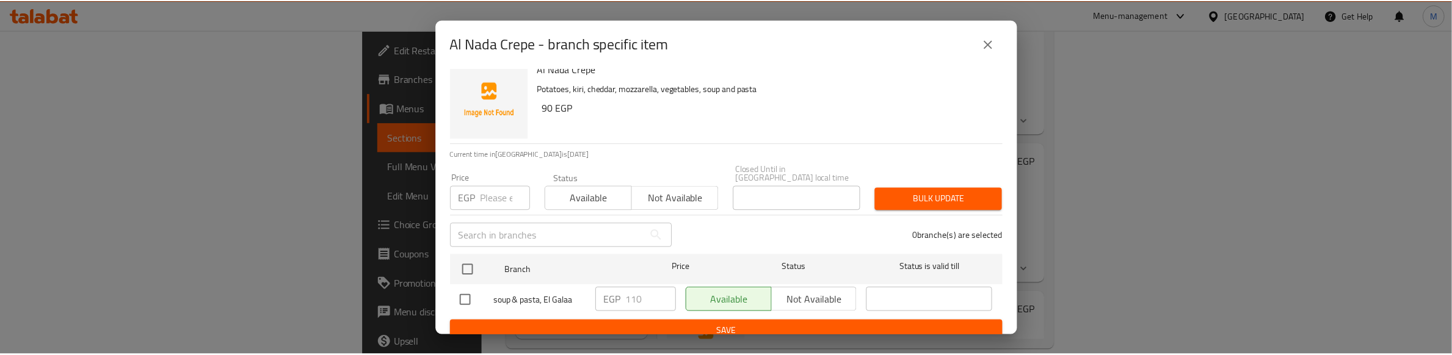
scroll to position [16, 0]
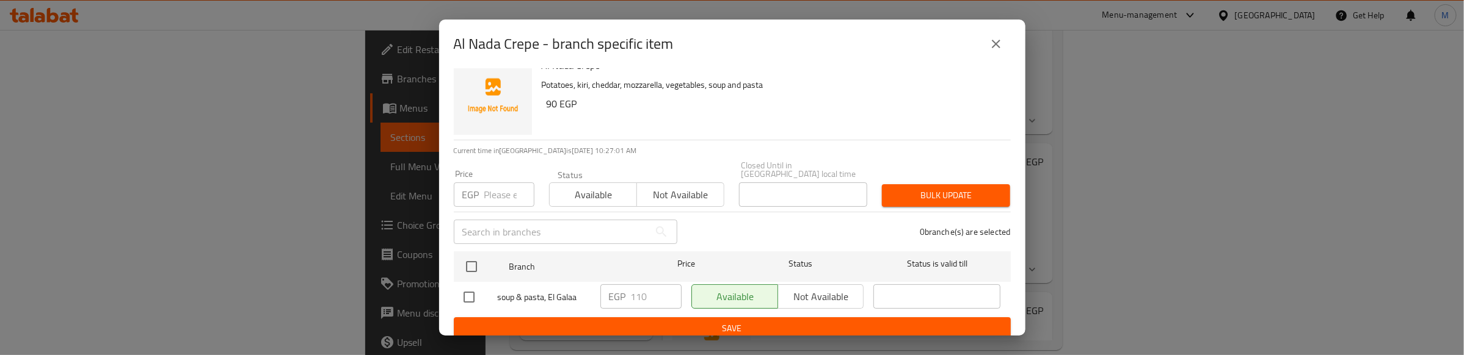
click at [758, 210] on div "0 branche(s) are selected" at bounding box center [851, 232] width 333 height 44
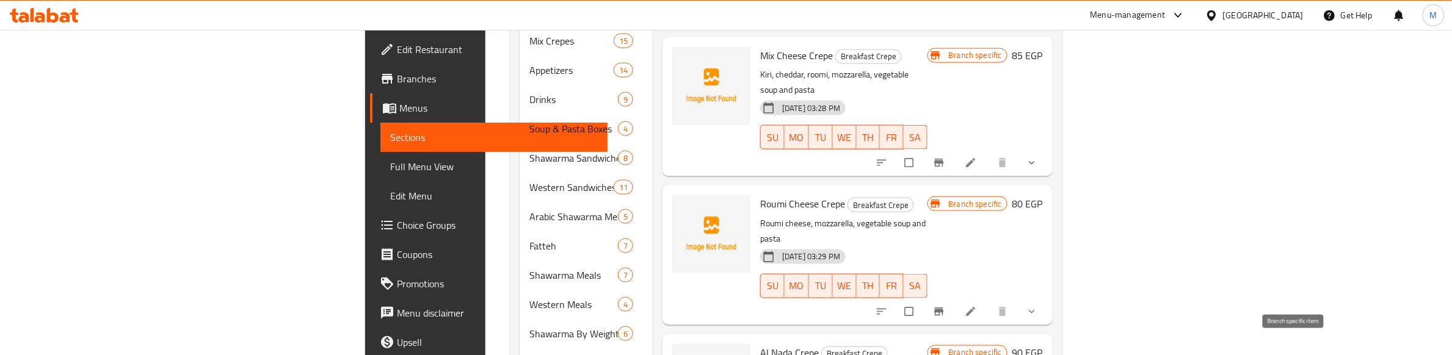
scroll to position [611, 0]
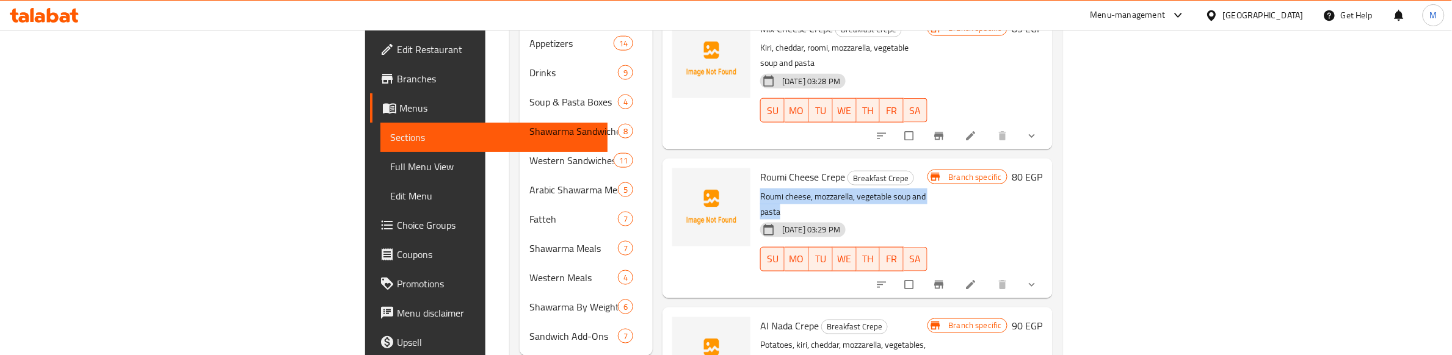
drag, startPoint x: 670, startPoint y: 115, endPoint x: 874, endPoint y: 117, distance: 204.0
click at [874, 189] on p "Roumi cheese, mozzarella, vegetable soup and pasta" at bounding box center [843, 204] width 167 height 31
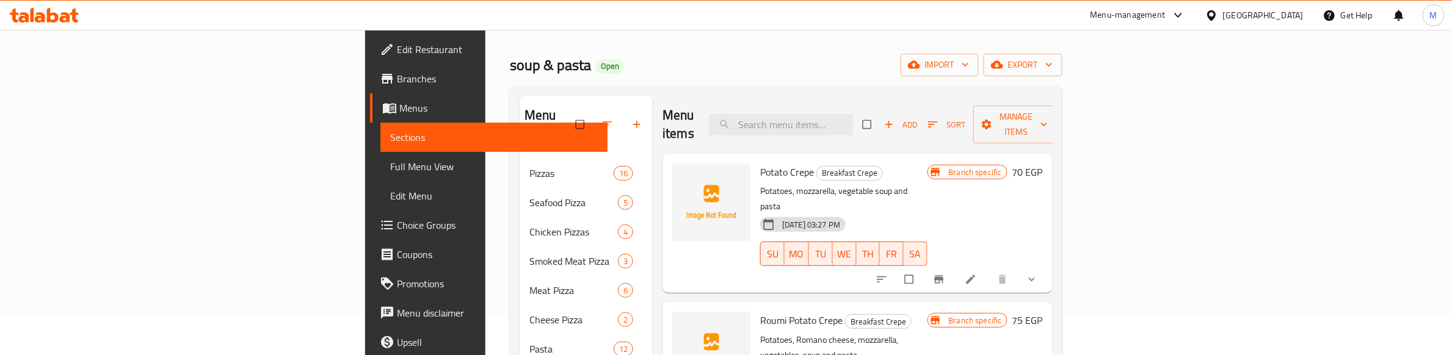
scroll to position [0, 0]
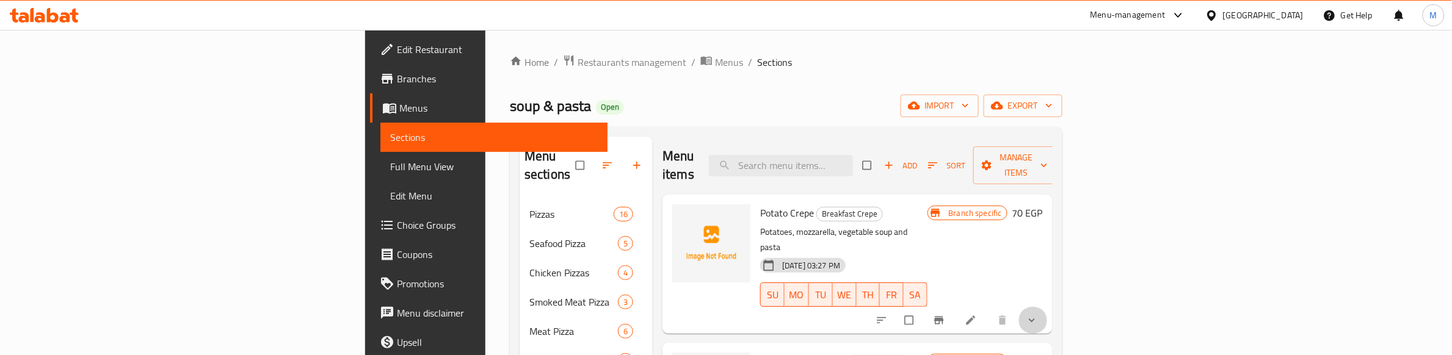
click at [1038, 315] on icon "show more" at bounding box center [1032, 321] width 12 height 12
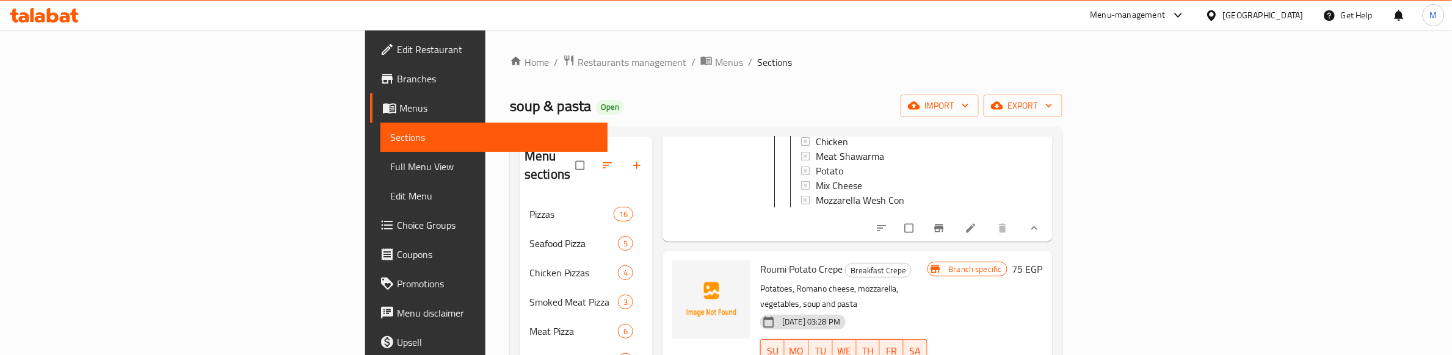
scroll to position [153, 0]
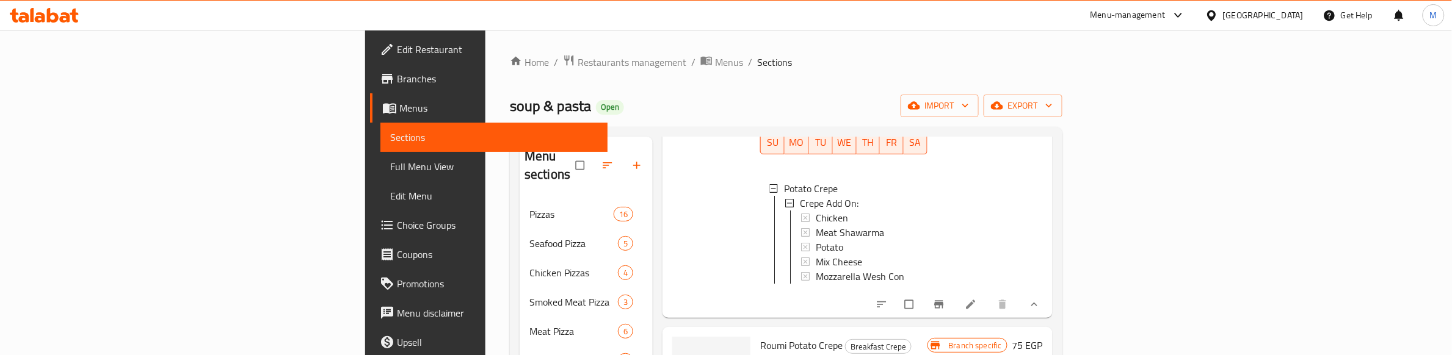
click at [765, 57] on ol "Home / Restaurants management / Menus / Sections" at bounding box center [786, 62] width 553 height 16
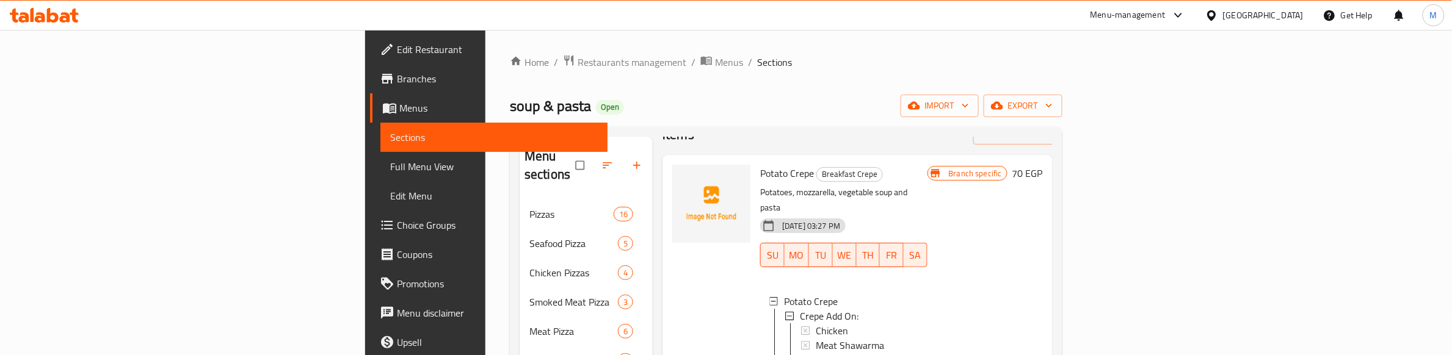
scroll to position [0, 0]
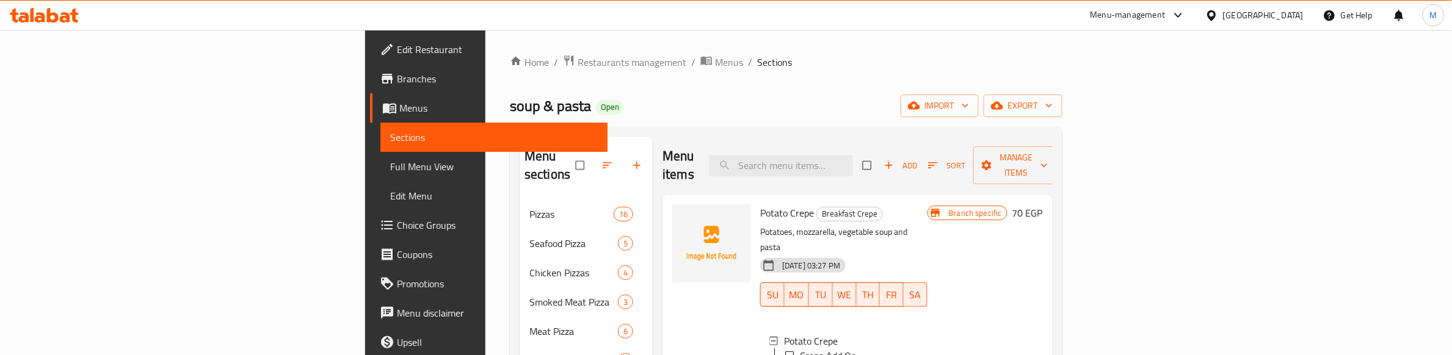
click at [897, 205] on h6 "Potato Crepe Breakfast Crepe" at bounding box center [843, 213] width 167 height 17
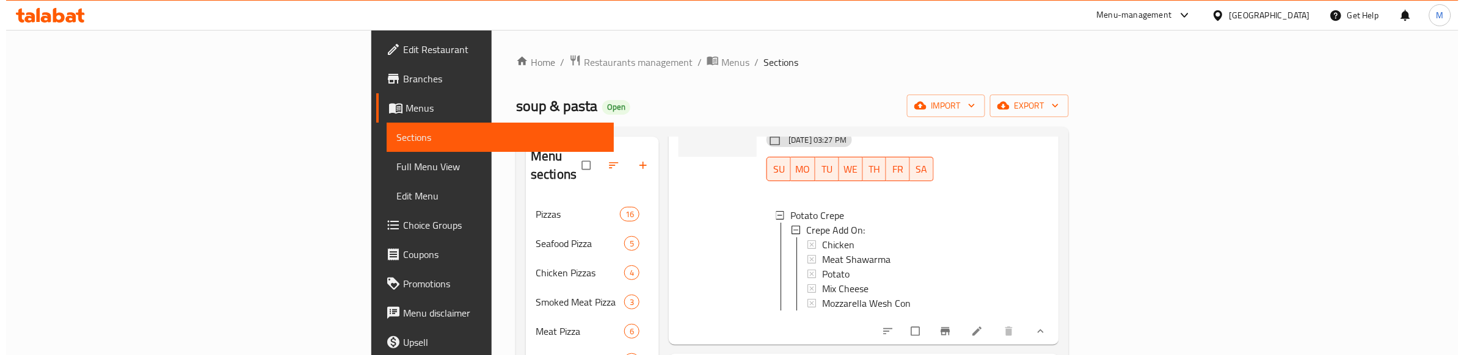
scroll to position [153, 0]
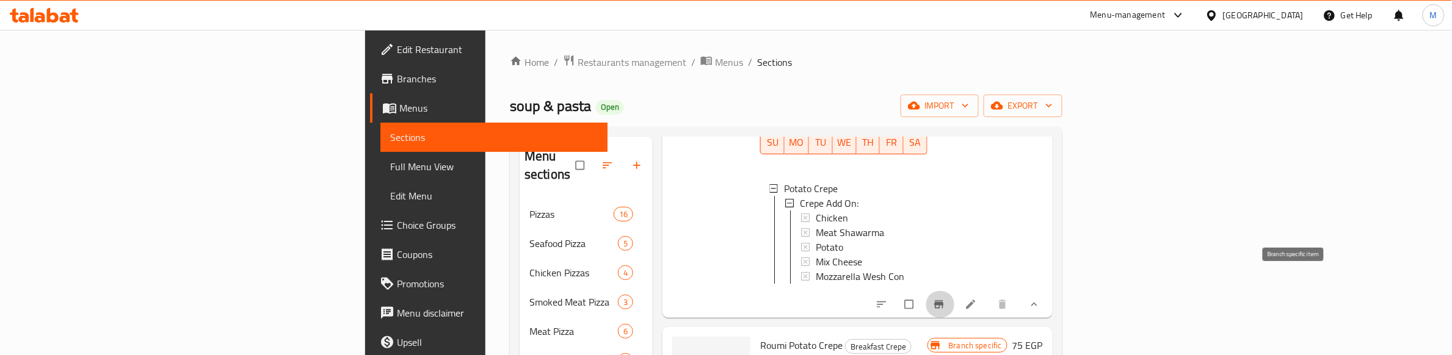
click at [944, 301] on icon "Branch-specific-item" at bounding box center [938, 305] width 9 height 8
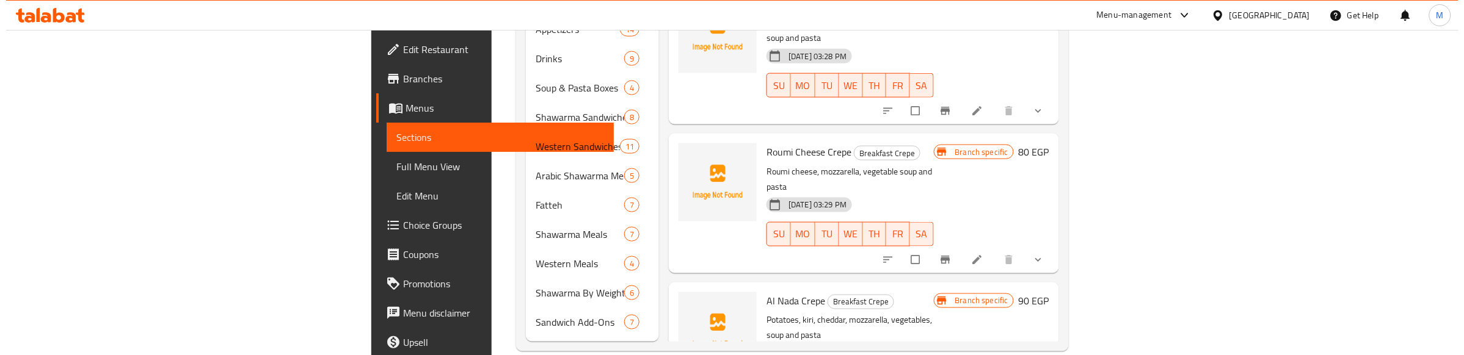
scroll to position [626, 0]
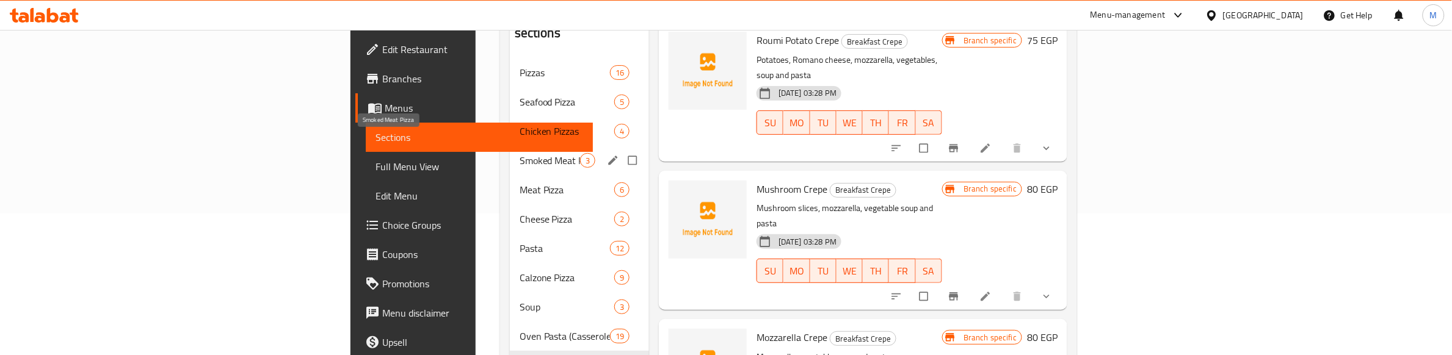
scroll to position [321, 0]
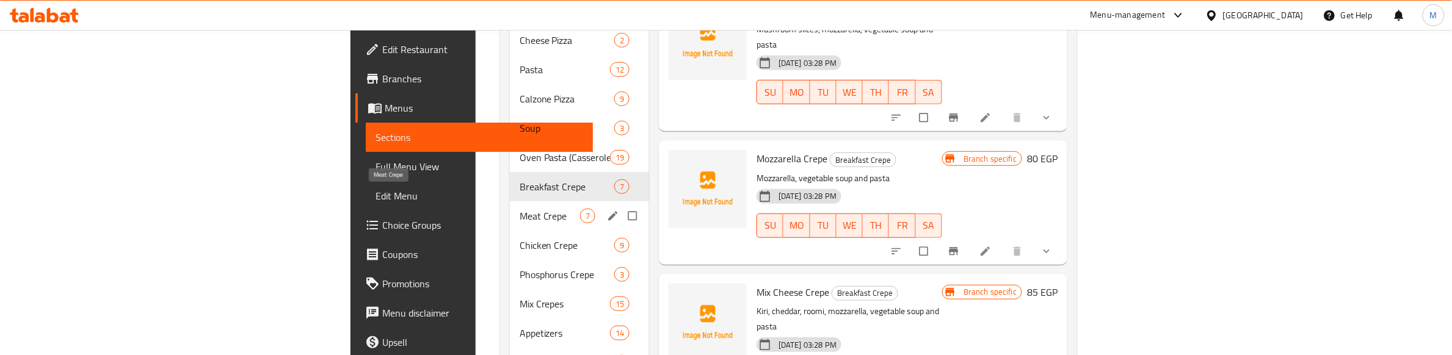
click at [520, 209] on span "Meat Crepe" at bounding box center [550, 216] width 60 height 15
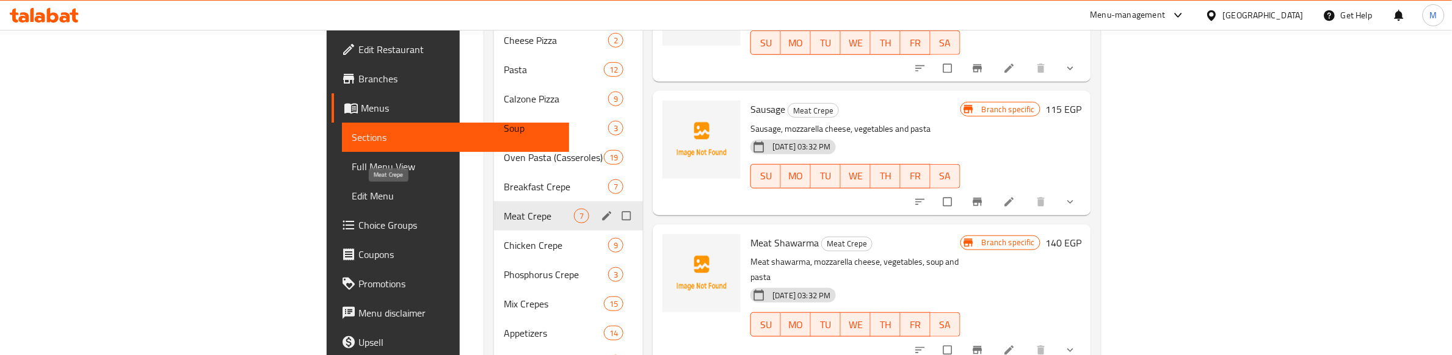
scroll to position [153, 0]
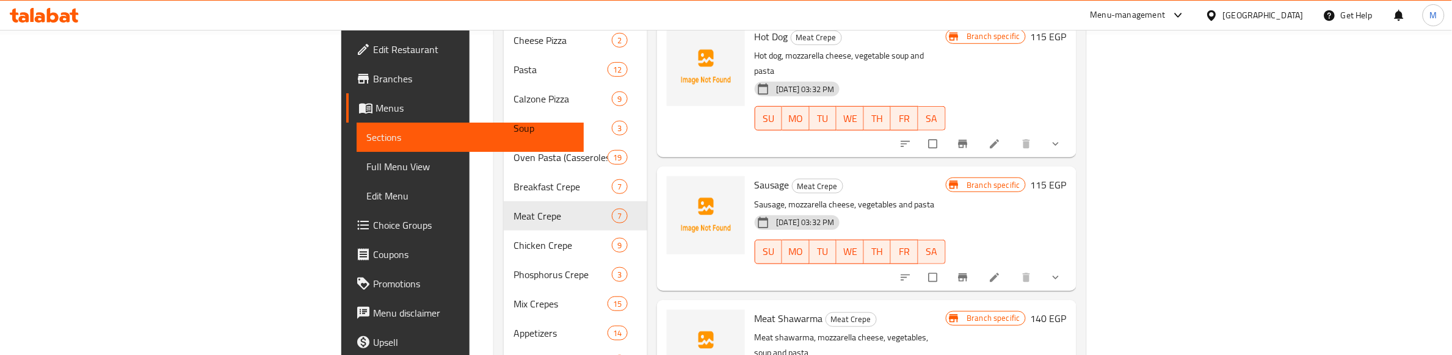
click at [649, 229] on div "Menu items Add Sort Manage items Meat Burger Meat Crepe Beef burger, mozzarella…" at bounding box center [861, 231] width 429 height 830
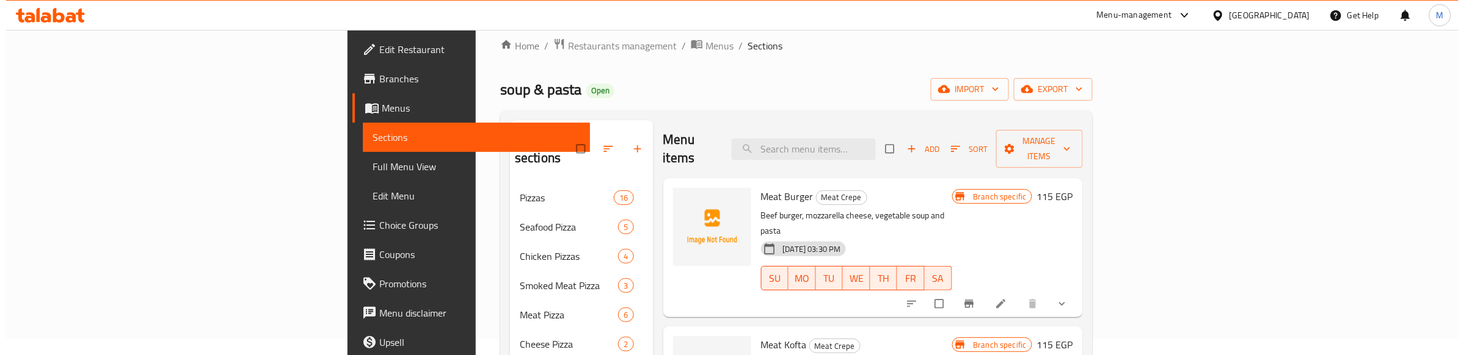
scroll to position [0, 0]
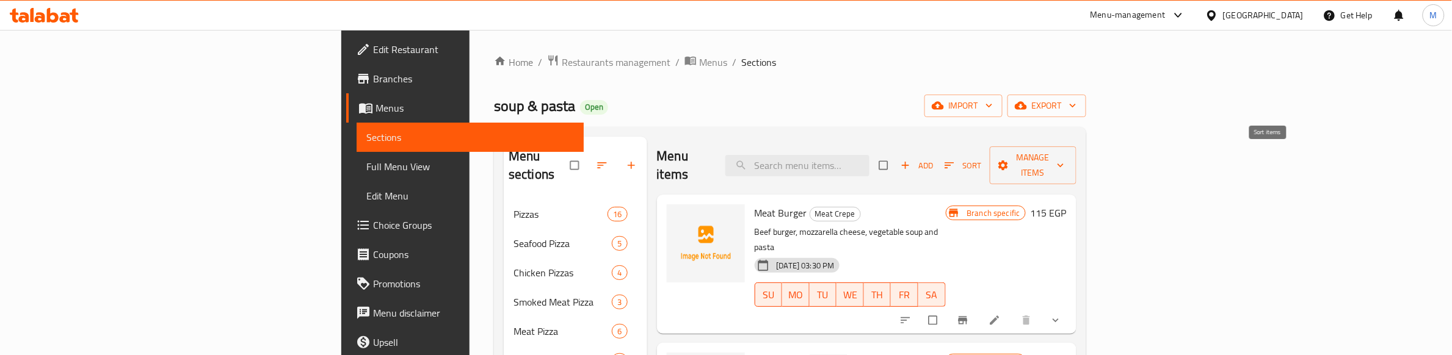
click at [956, 160] on icon "button" at bounding box center [950, 165] width 12 height 12
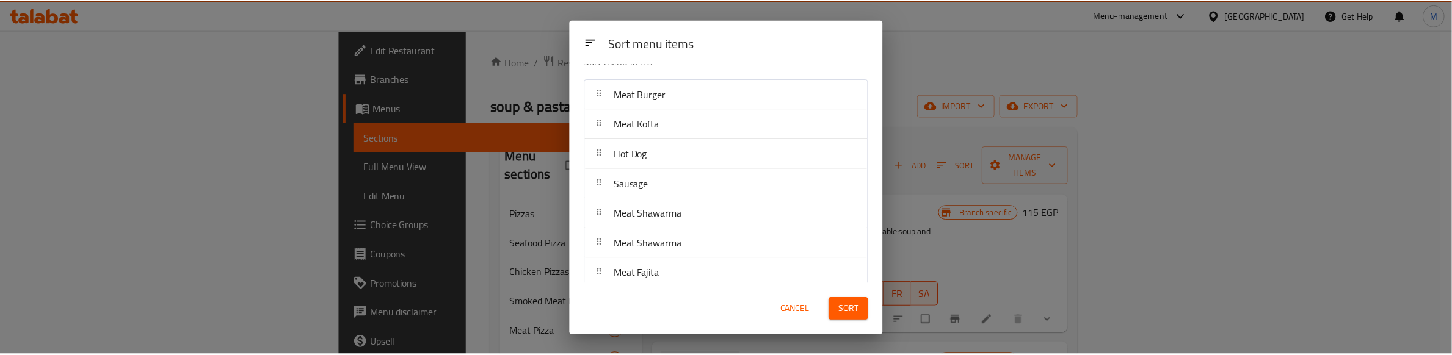
scroll to position [31, 0]
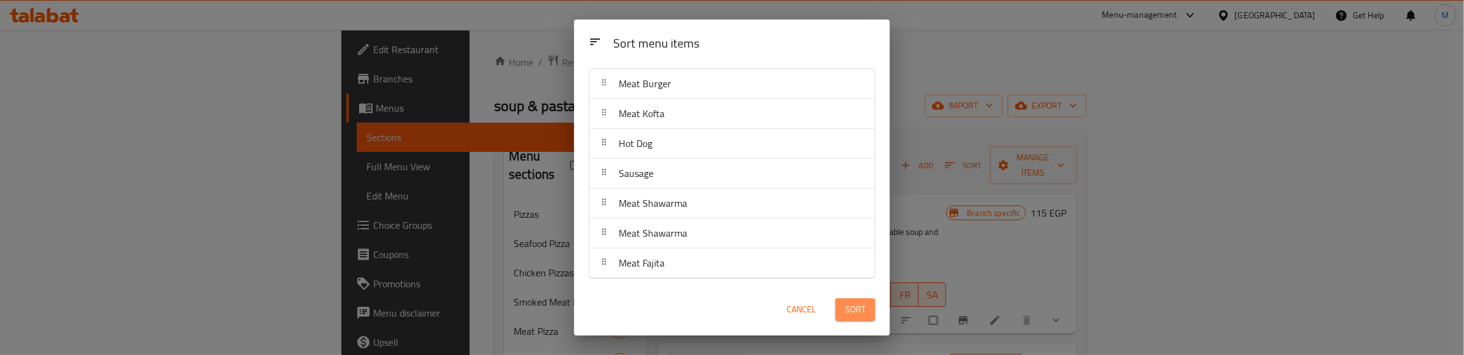
click at [861, 307] on span "Sort" at bounding box center [855, 309] width 20 height 15
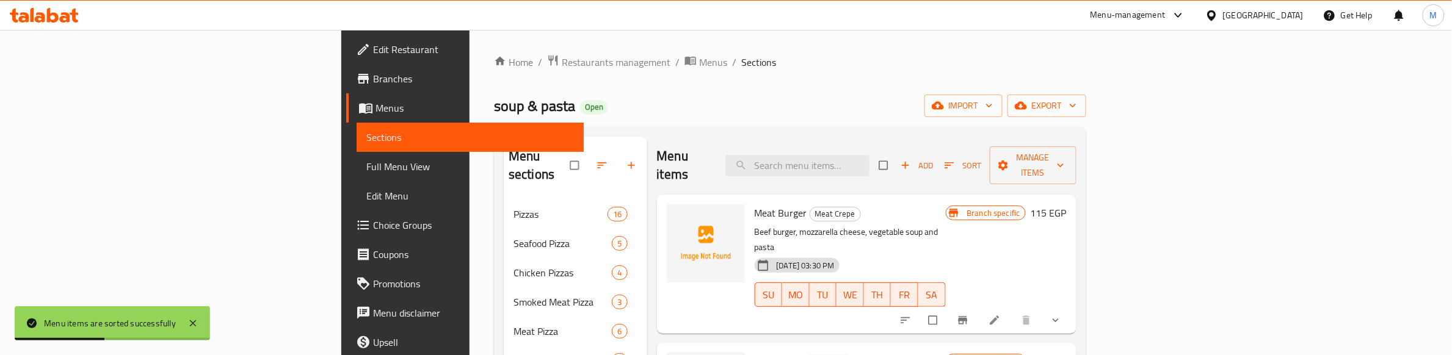
click at [946, 225] on p "Beef burger, mozzarella cheese, vegetable soup and pasta" at bounding box center [850, 240] width 191 height 31
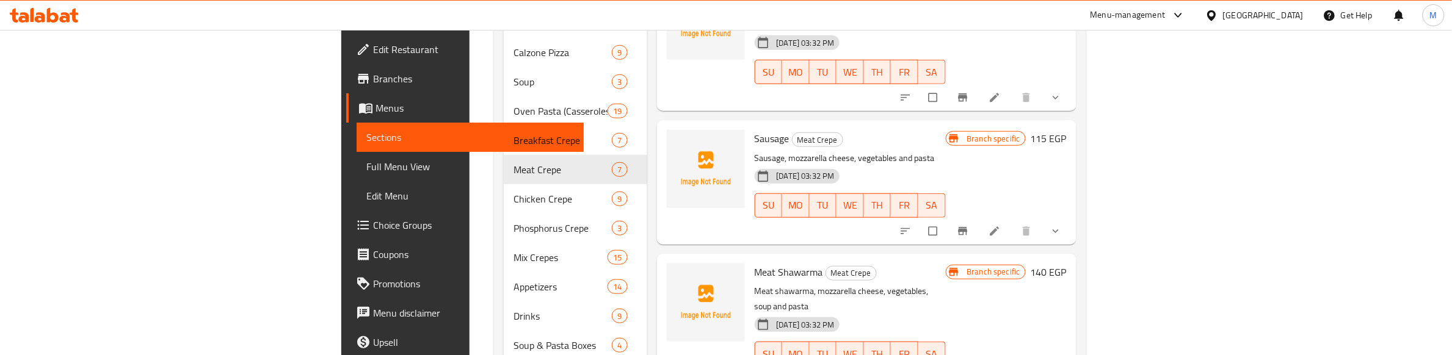
scroll to position [458, 0]
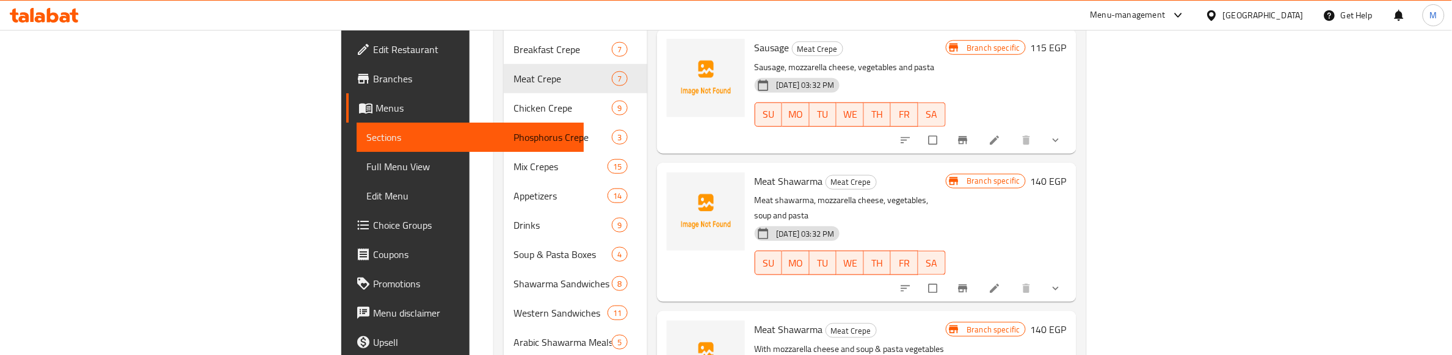
click at [914, 231] on div "Menu items Add Sort Manage items Meat Burger Meat Crepe Beef burger, mozzarella…" at bounding box center [861, 94] width 429 height 830
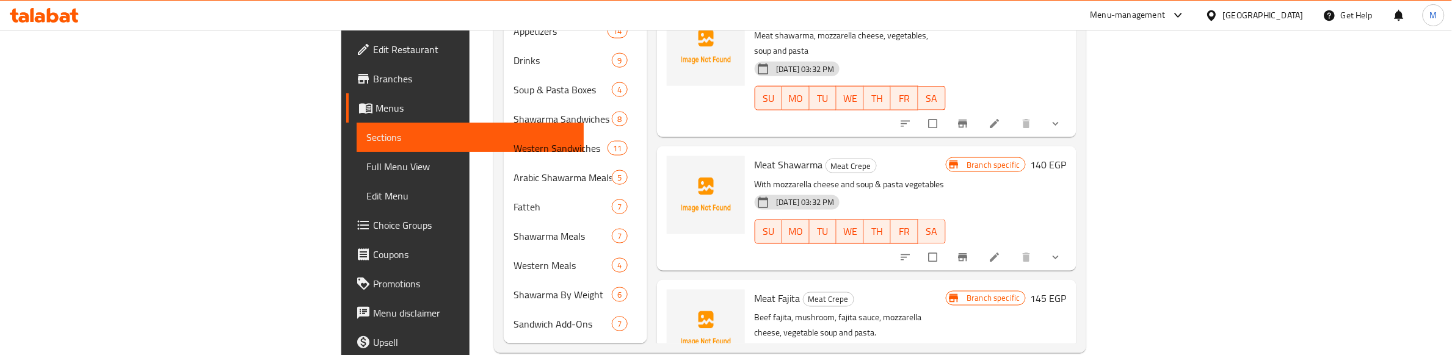
scroll to position [626, 0]
click at [811, 307] on p "Beef fajita, mushroom, fajita sauce, mozzarella cheese, vegetable soup and past…" at bounding box center [850, 322] width 191 height 31
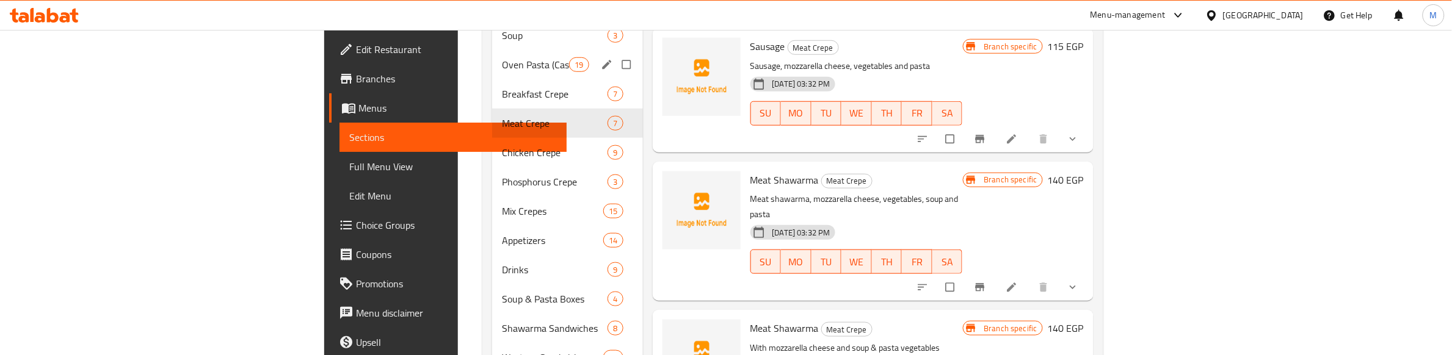
scroll to position [321, 0]
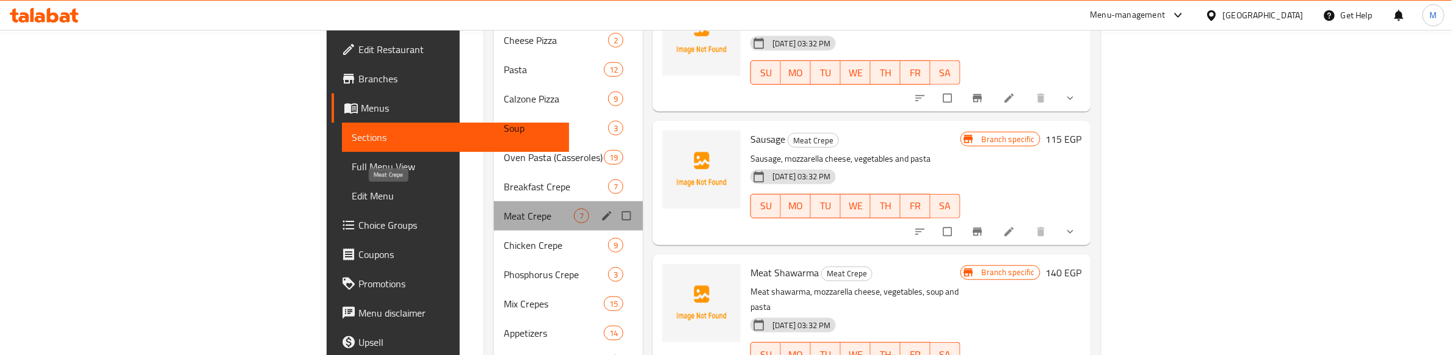
click at [504, 209] on span "Meat Crepe" at bounding box center [539, 216] width 70 height 15
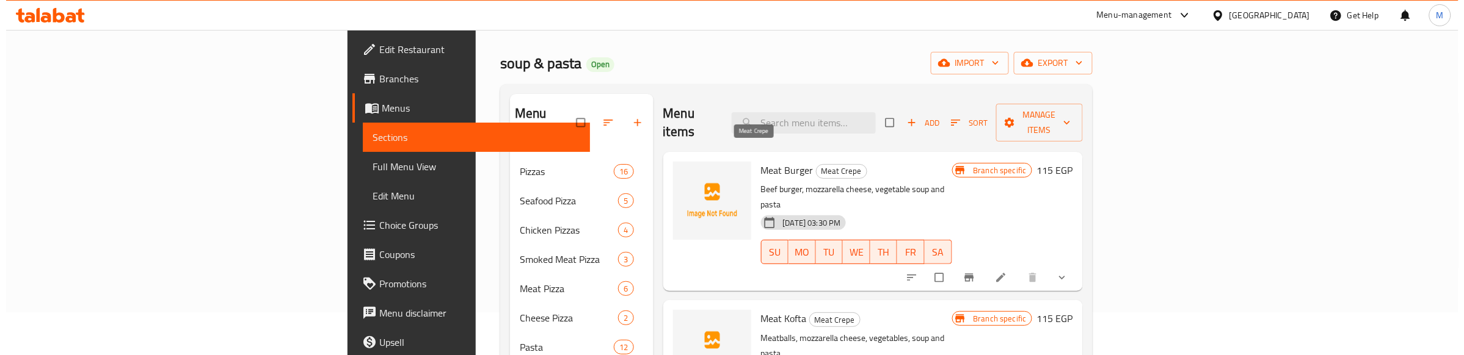
scroll to position [0, 0]
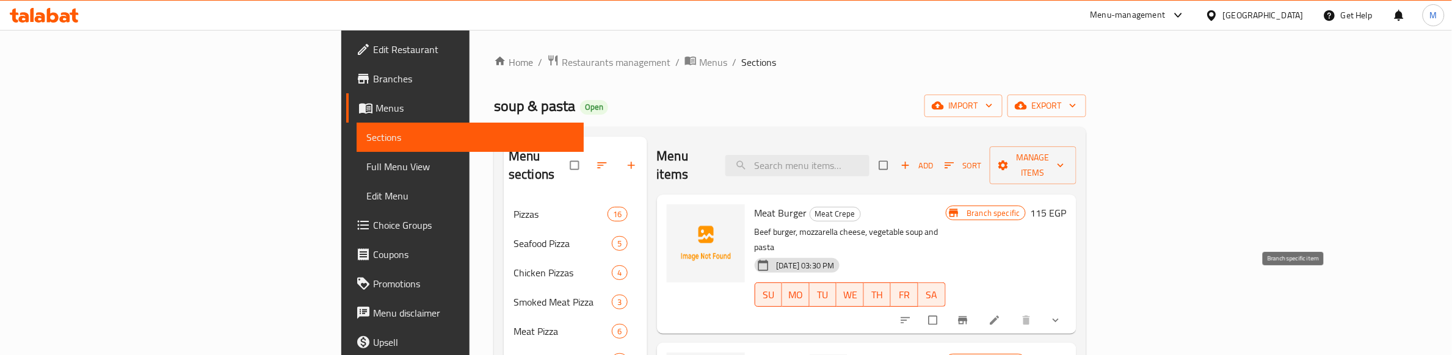
click at [967, 317] on icon "Branch-specific-item" at bounding box center [962, 321] width 9 height 8
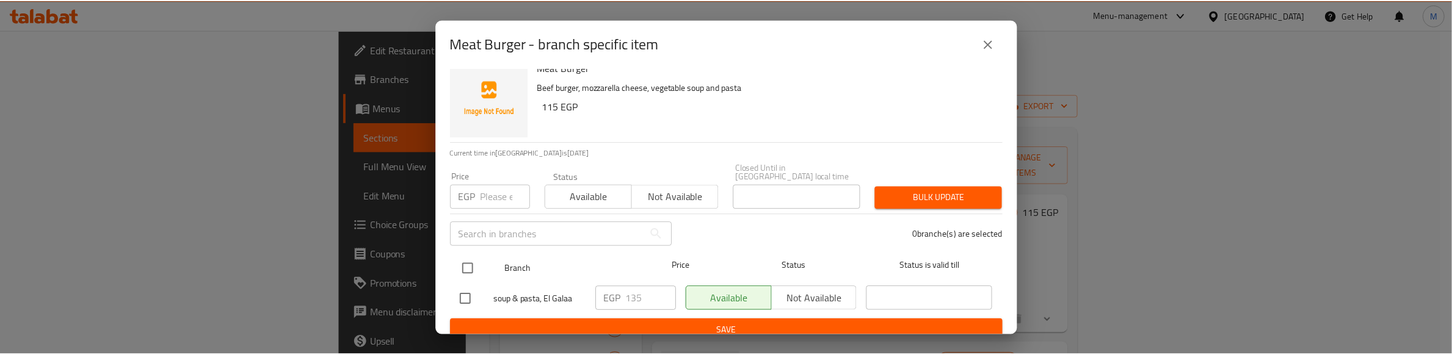
scroll to position [16, 0]
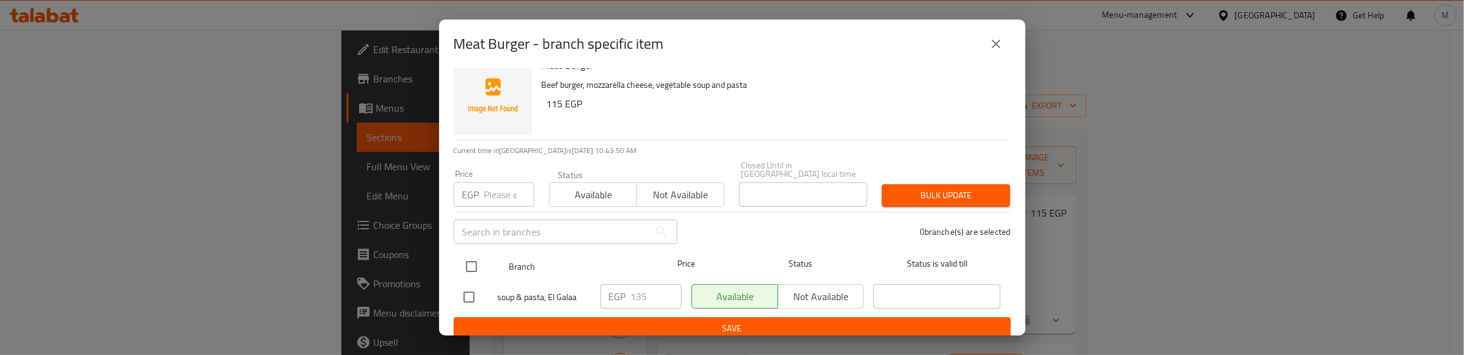
click at [473, 254] on input "checkbox" at bounding box center [472, 267] width 26 height 26
checkbox input "true"
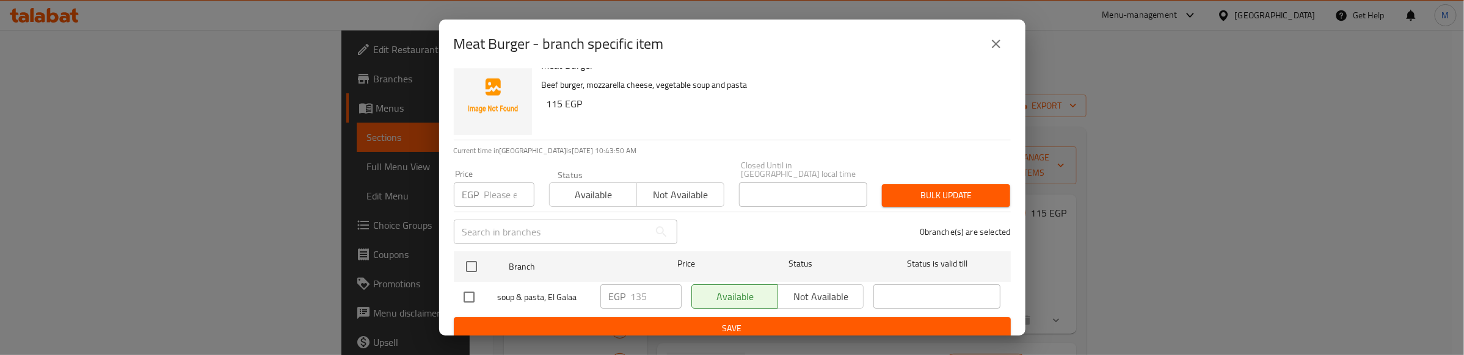
checkbox input "true"
click at [495, 184] on input "number" at bounding box center [509, 195] width 50 height 24
type input "105"
click at [923, 188] on span "Bulk update" at bounding box center [946, 195] width 109 height 15
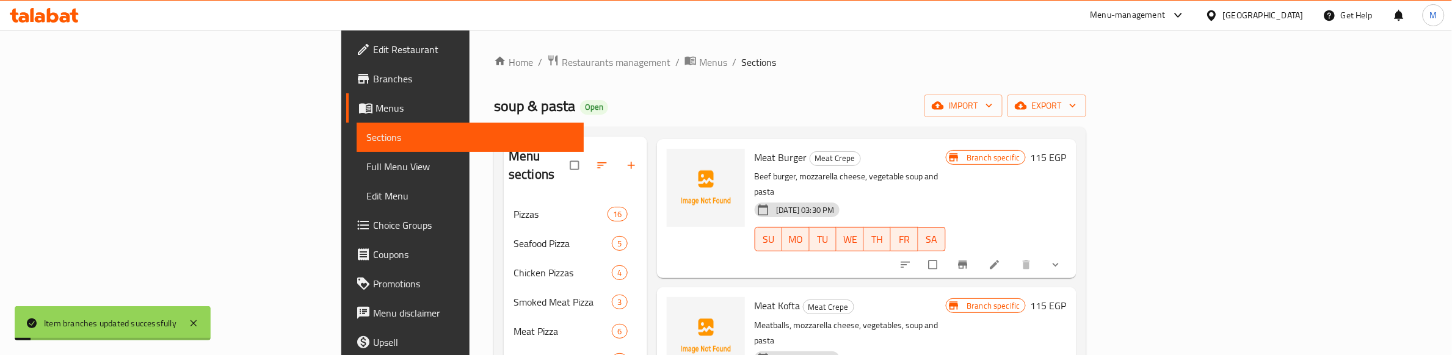
scroll to position [153, 0]
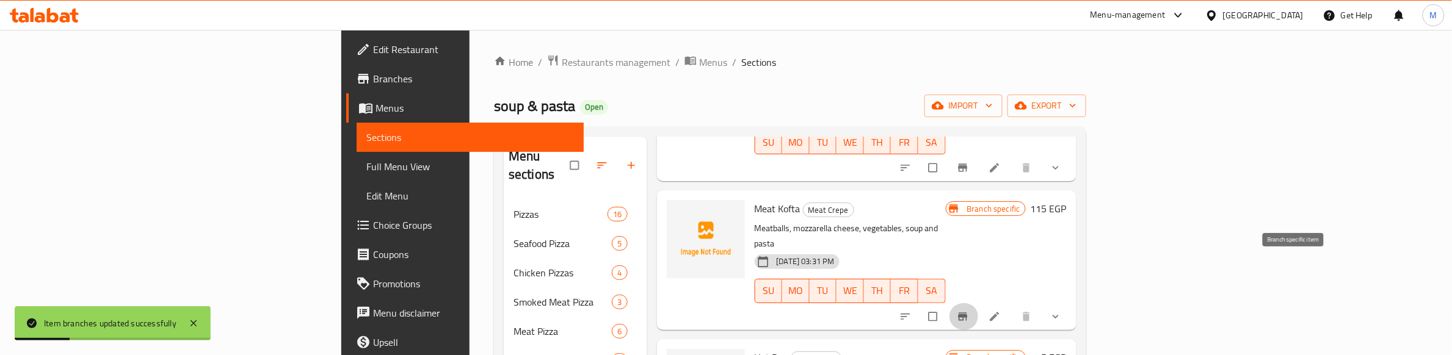
click at [967, 313] on icon "Branch-specific-item" at bounding box center [962, 317] width 9 height 8
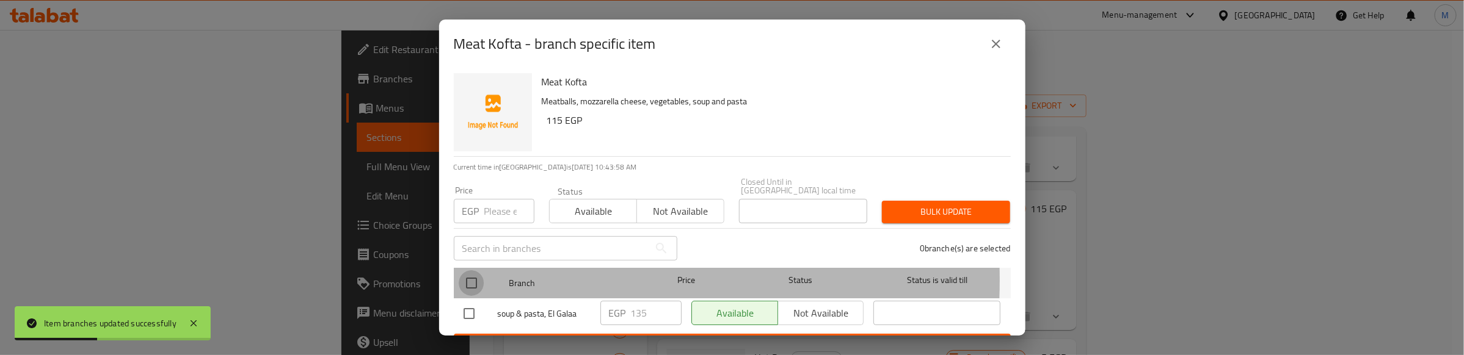
drag, startPoint x: 470, startPoint y: 272, endPoint x: 484, endPoint y: 252, distance: 23.7
click at [469, 271] on input "checkbox" at bounding box center [472, 284] width 26 height 26
checkbox input "true"
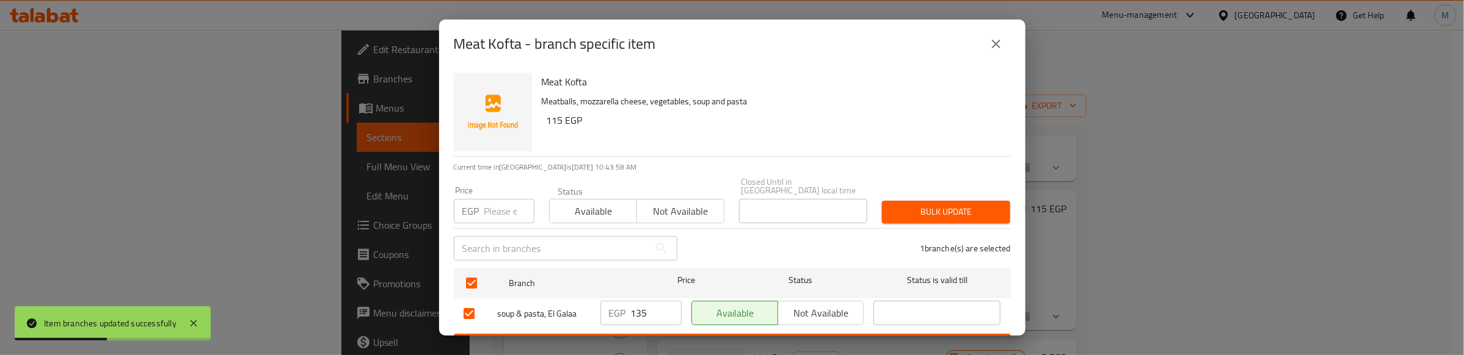
click at [508, 200] on input "number" at bounding box center [509, 211] width 50 height 24
type input "105"
click at [919, 205] on span "Bulk update" at bounding box center [946, 212] width 109 height 15
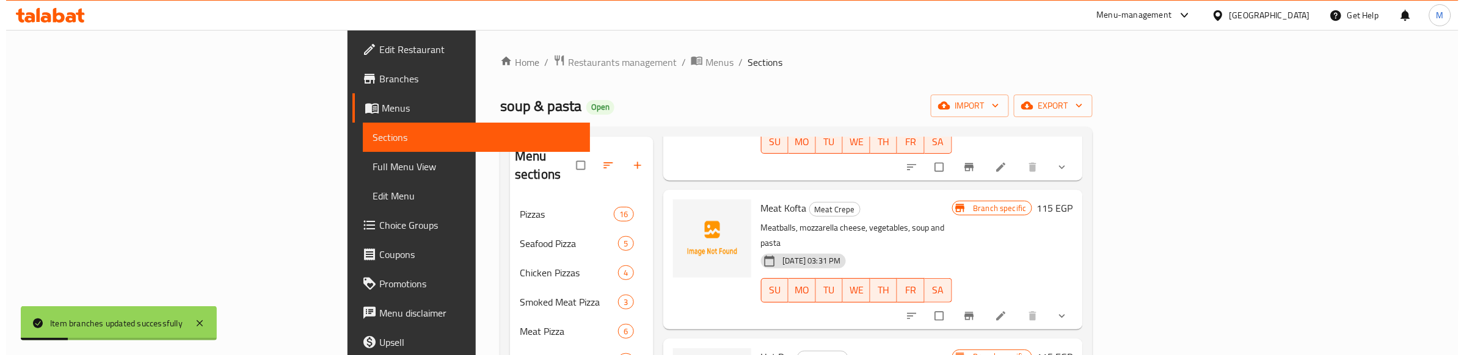
scroll to position [76, 0]
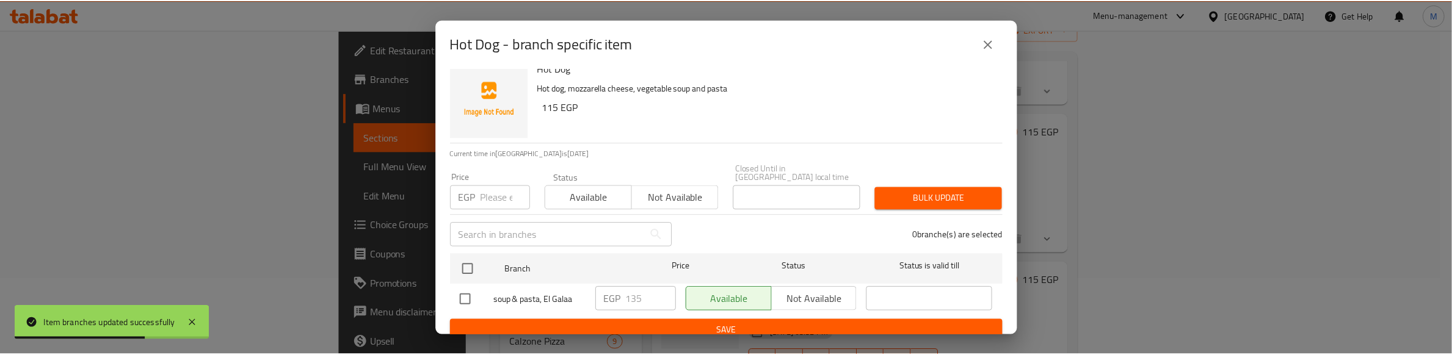
scroll to position [16, 0]
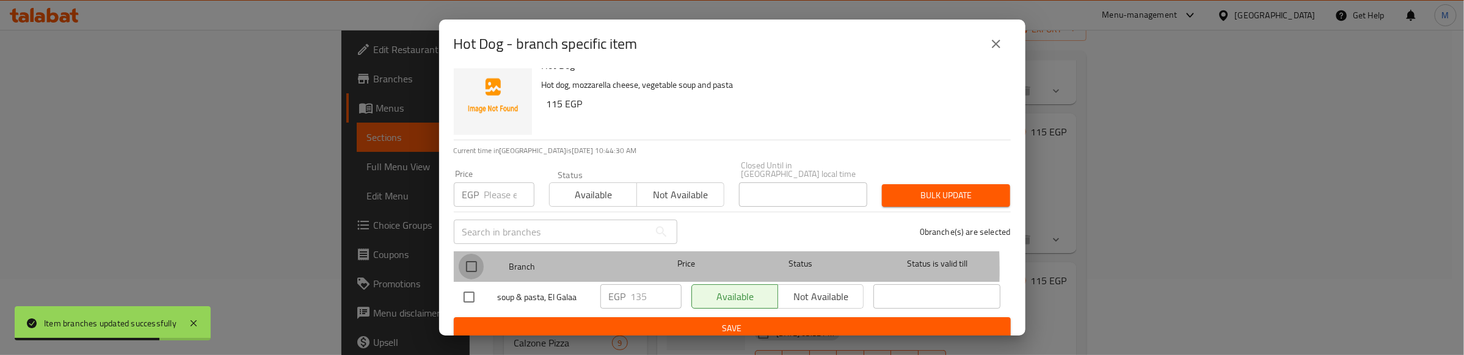
drag, startPoint x: 471, startPoint y: 261, endPoint x: 486, endPoint y: 197, distance: 65.8
click at [471, 258] on input "checkbox" at bounding box center [472, 267] width 26 height 26
checkbox input "true"
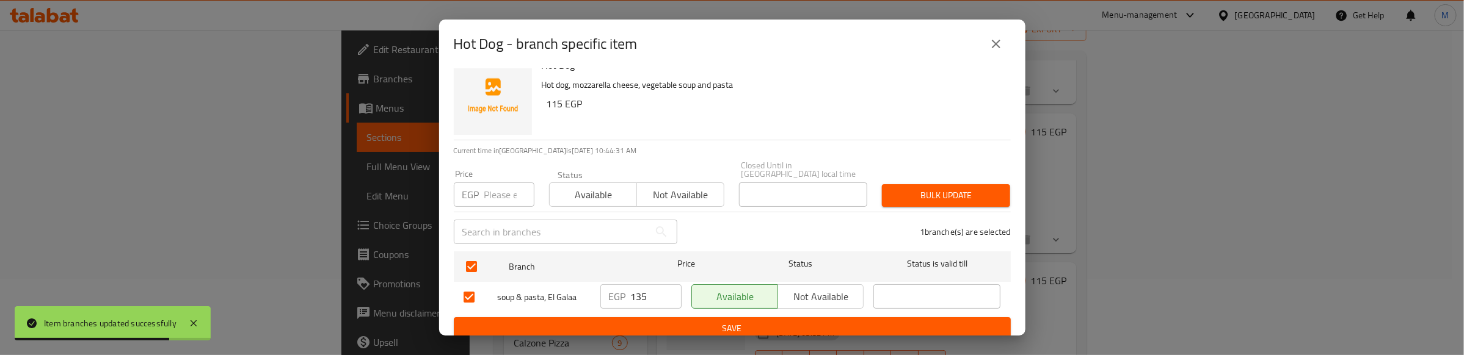
click at [498, 187] on input "number" at bounding box center [509, 195] width 50 height 24
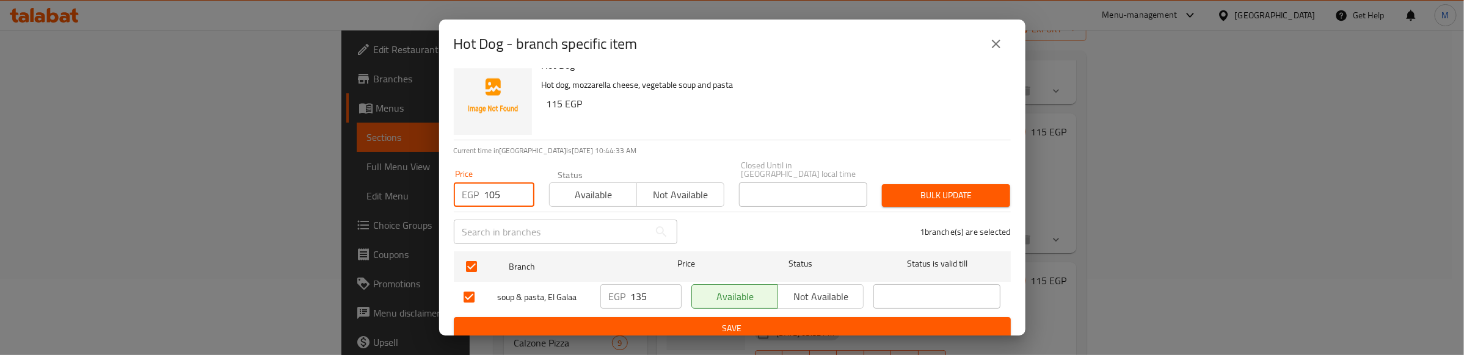
type input "105"
click at [948, 188] on span "Bulk update" at bounding box center [946, 195] width 109 height 15
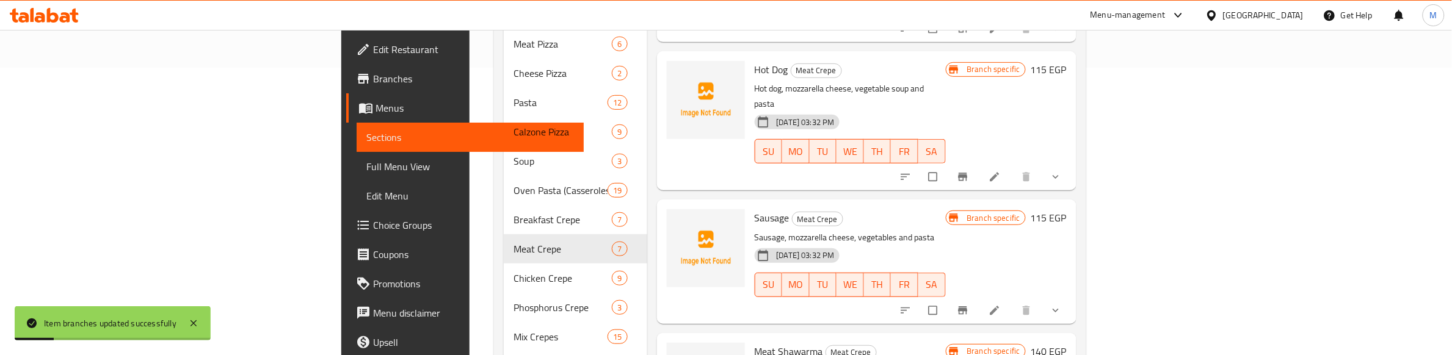
scroll to position [305, 0]
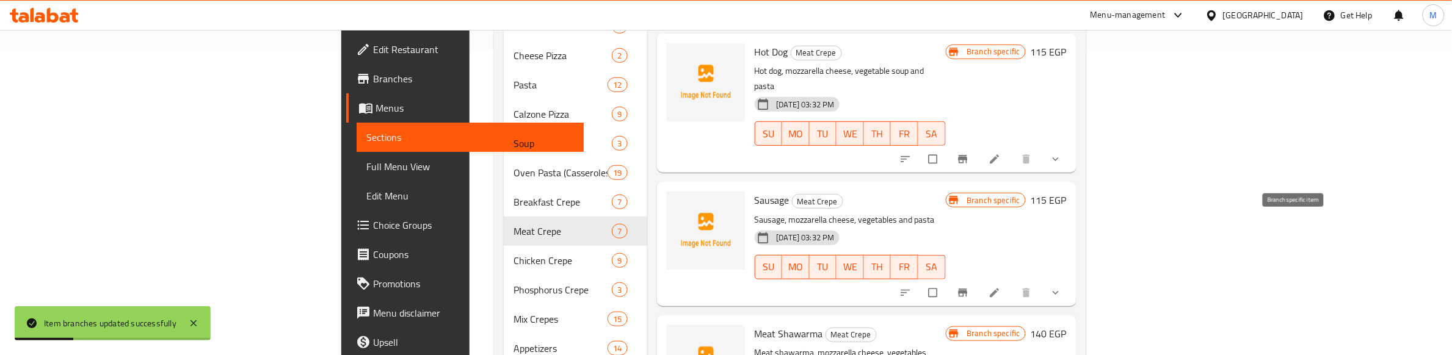
click at [969, 287] on icon "Branch-specific-item" at bounding box center [963, 293] width 12 height 12
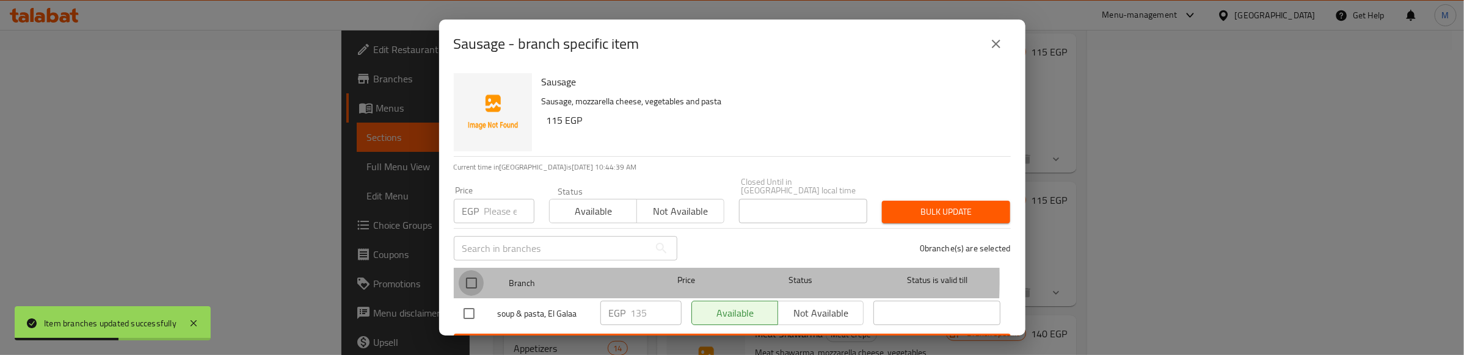
click at [472, 271] on input "checkbox" at bounding box center [472, 284] width 26 height 26
checkbox input "true"
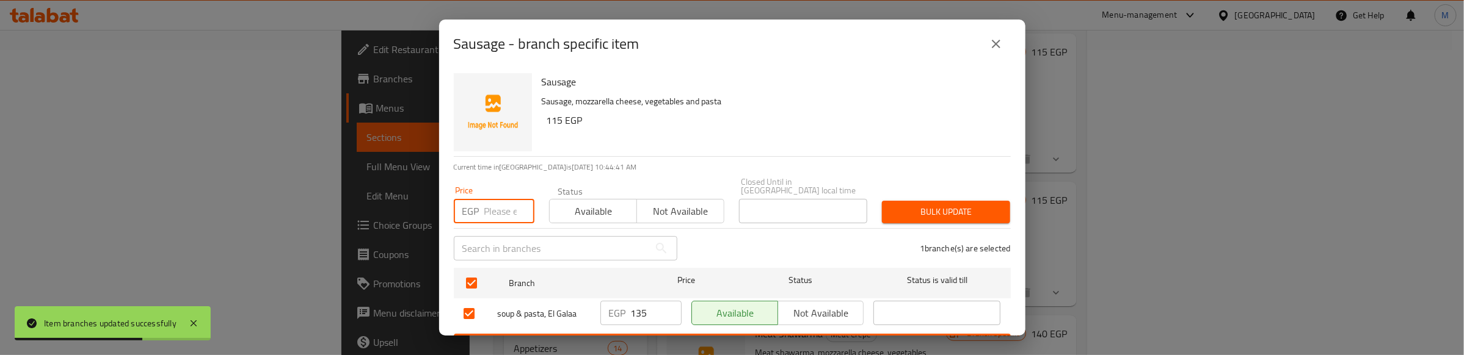
click at [495, 203] on input "number" at bounding box center [509, 211] width 50 height 24
type input "105"
click at [973, 205] on span "Bulk update" at bounding box center [946, 212] width 109 height 15
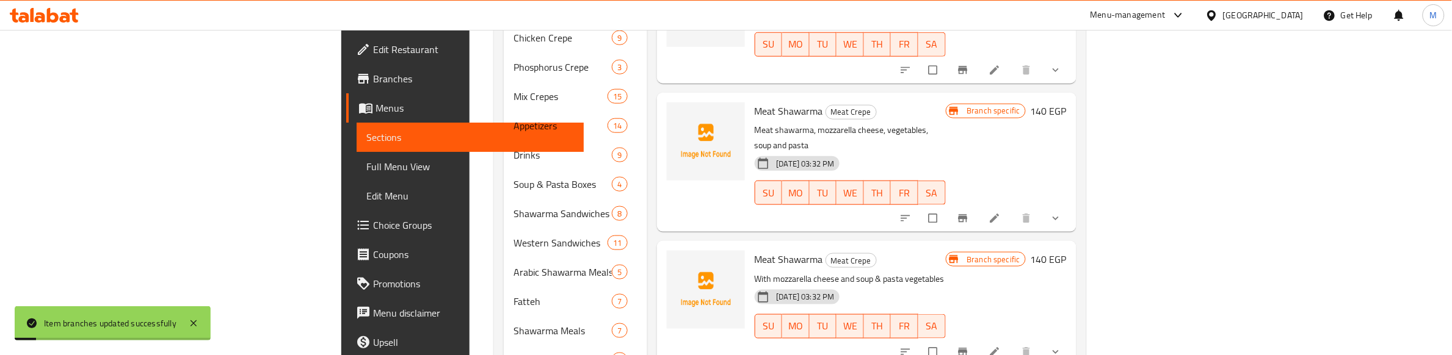
scroll to position [534, 0]
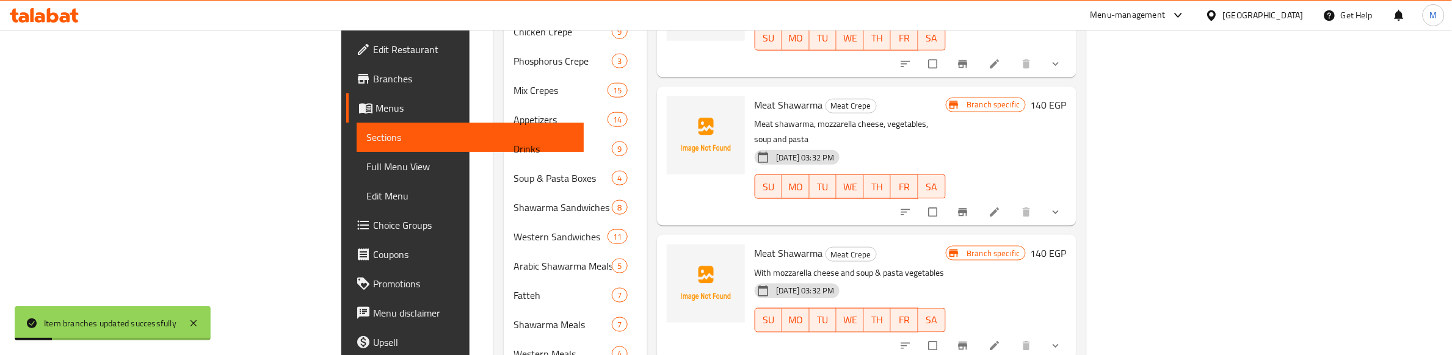
click at [969, 206] on icon "Branch-specific-item" at bounding box center [963, 212] width 12 height 12
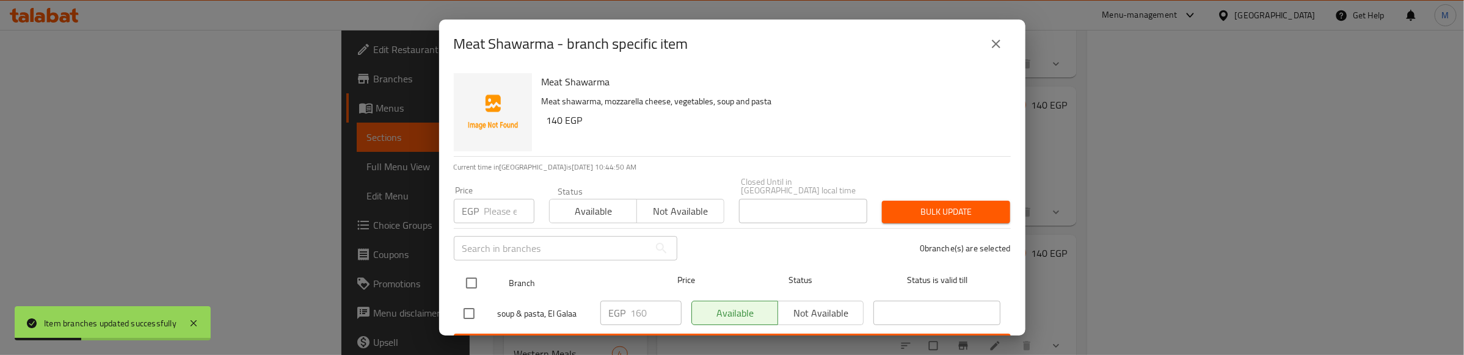
click at [465, 275] on input "checkbox" at bounding box center [472, 284] width 26 height 26
checkbox input "true"
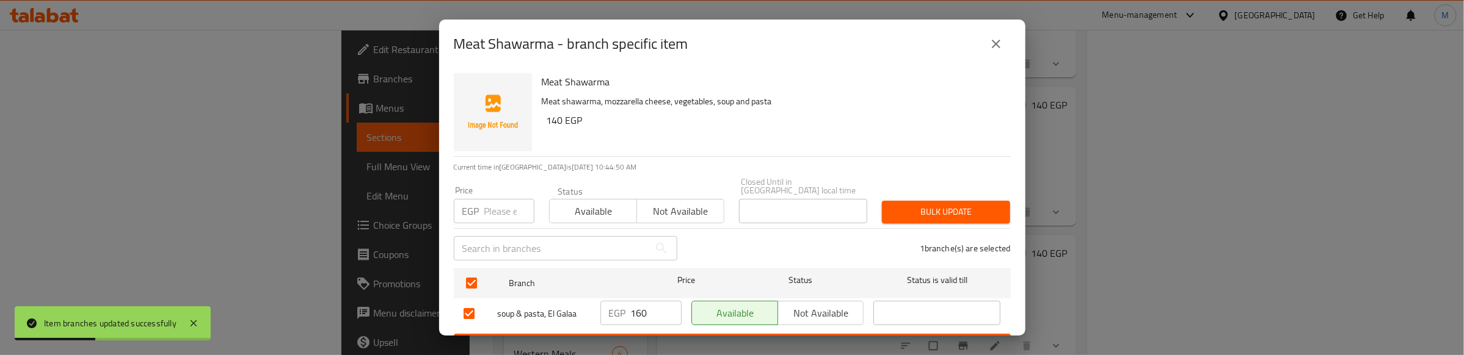
click at [492, 200] on input "number" at bounding box center [509, 211] width 50 height 24
type input "130"
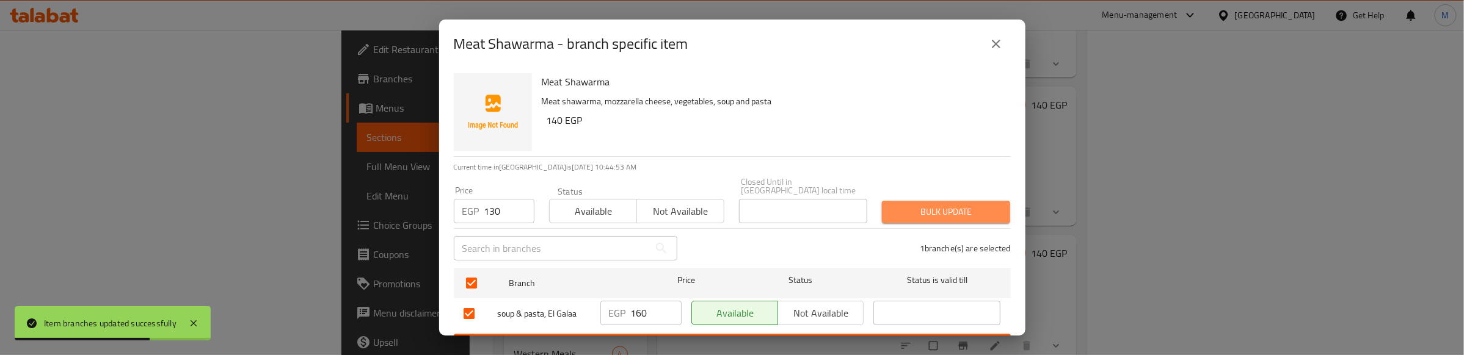
click at [938, 212] on button "Bulk update" at bounding box center [946, 212] width 128 height 23
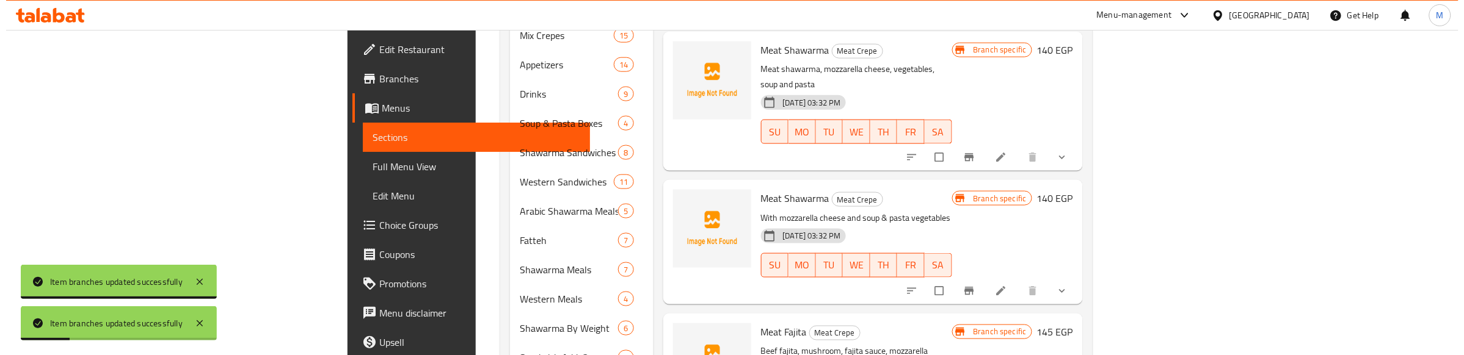
scroll to position [626, 0]
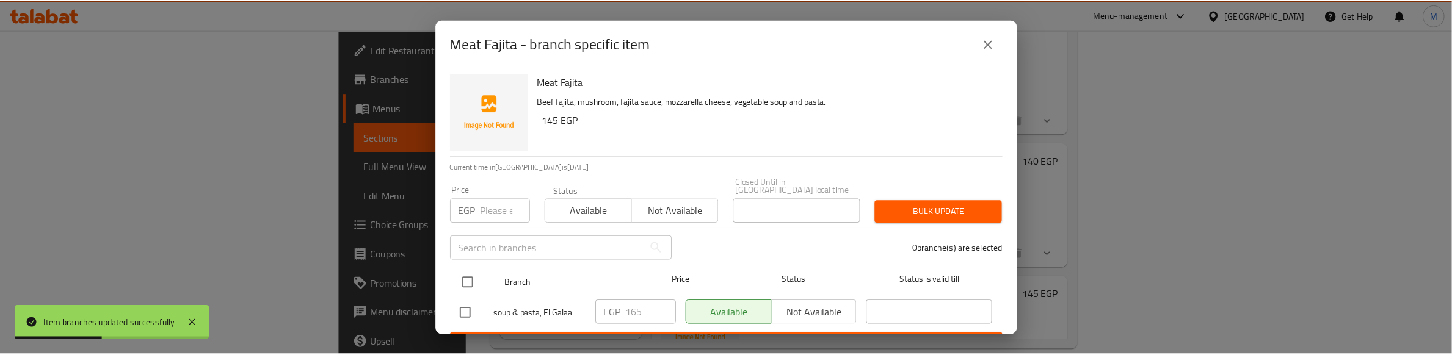
scroll to position [16, 0]
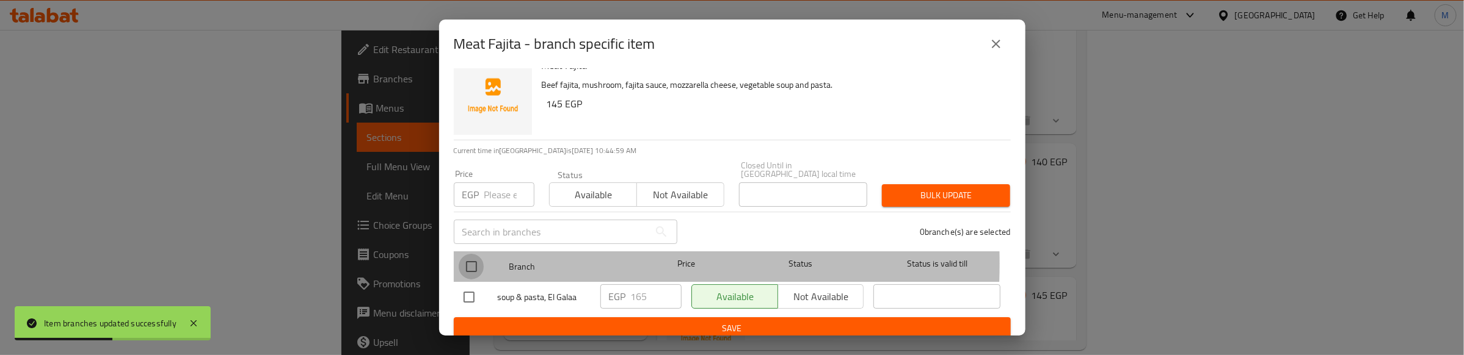
click at [466, 254] on input "checkbox" at bounding box center [472, 267] width 26 height 26
checkbox input "true"
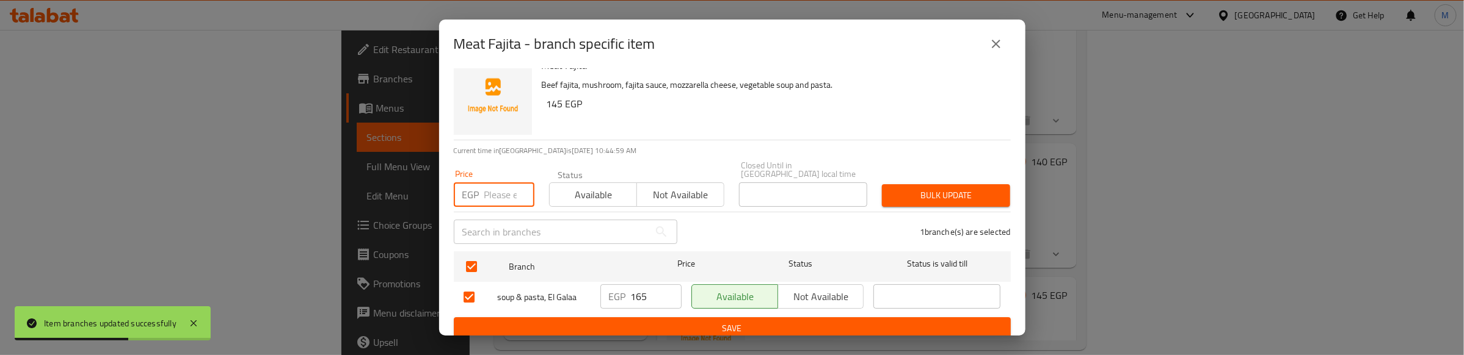
click at [498, 188] on input "number" at bounding box center [509, 195] width 50 height 24
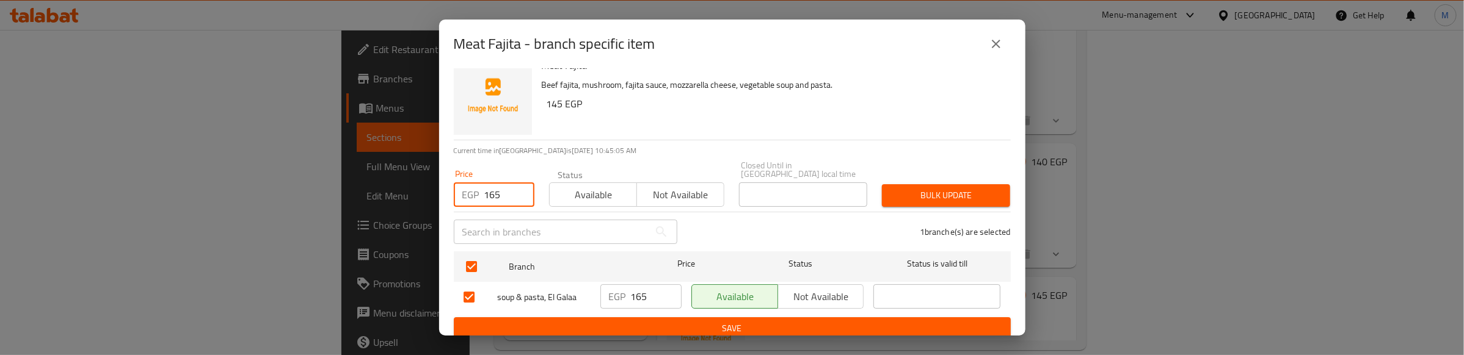
type input "165"
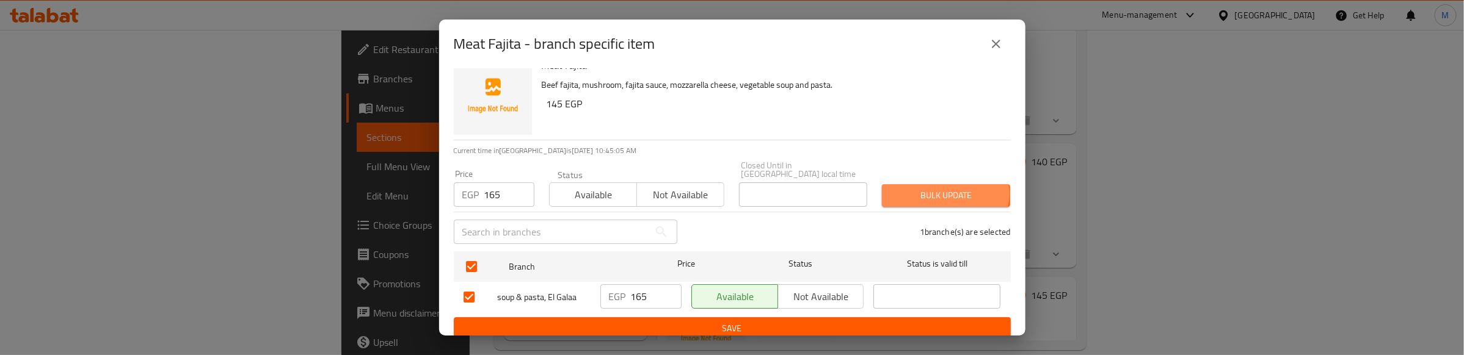
click at [935, 188] on span "Bulk update" at bounding box center [946, 195] width 109 height 15
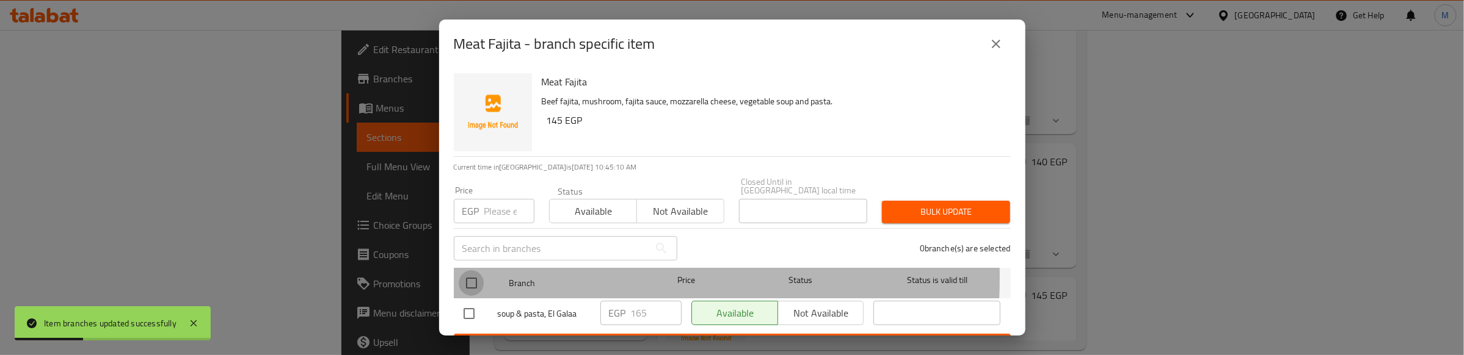
drag, startPoint x: 473, startPoint y: 269, endPoint x: 493, endPoint y: 209, distance: 63.2
click at [473, 271] on input "checkbox" at bounding box center [472, 284] width 26 height 26
checkbox input "true"
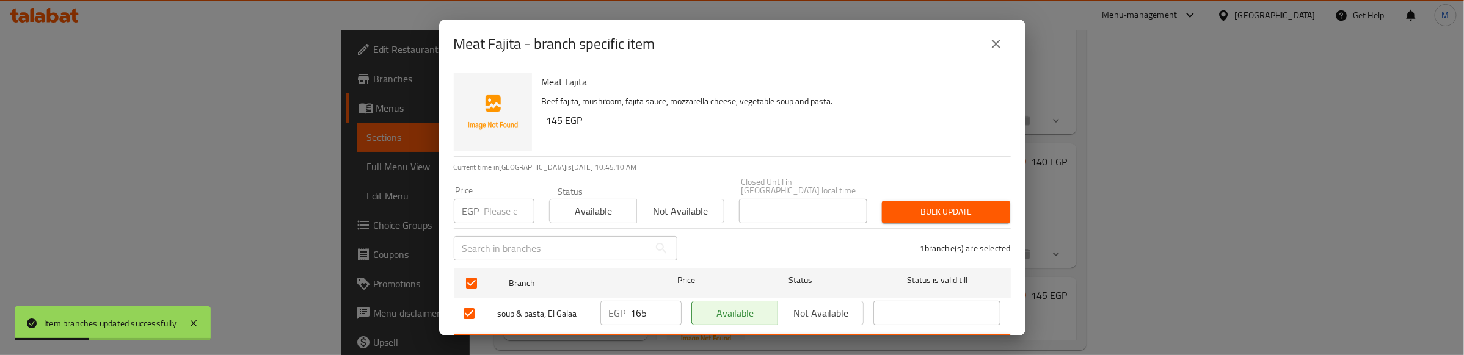
click at [499, 203] on input "number" at bounding box center [509, 211] width 50 height 24
type input "135"
click at [958, 205] on span "Bulk update" at bounding box center [946, 212] width 109 height 15
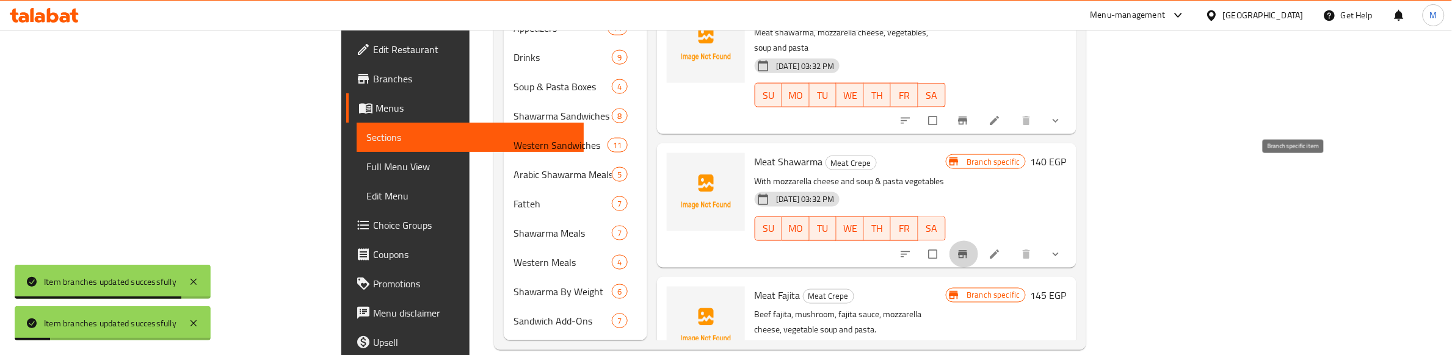
click at [967, 250] on icon "Branch-specific-item" at bounding box center [962, 254] width 9 height 8
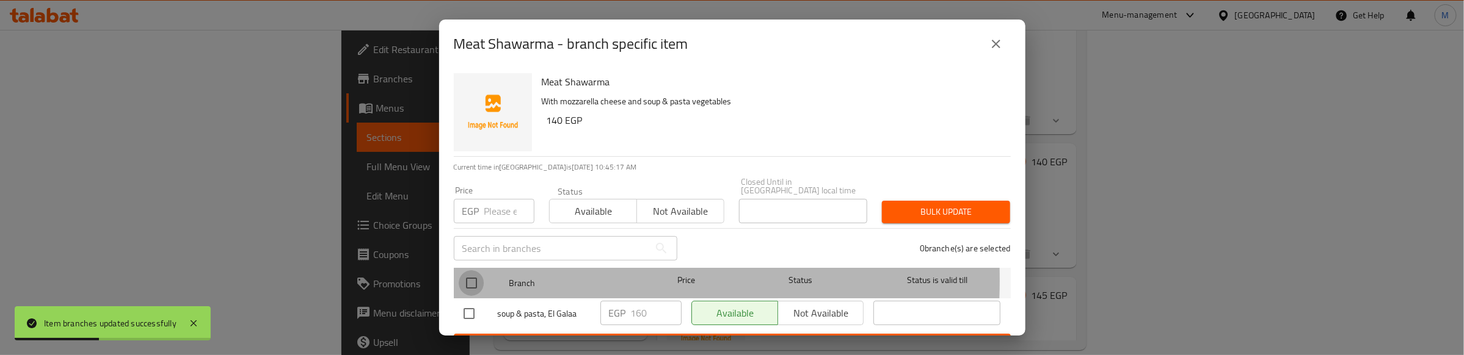
drag, startPoint x: 469, startPoint y: 272, endPoint x: 484, endPoint y: 223, distance: 51.0
click at [471, 271] on input "checkbox" at bounding box center [472, 284] width 26 height 26
checkbox input "true"
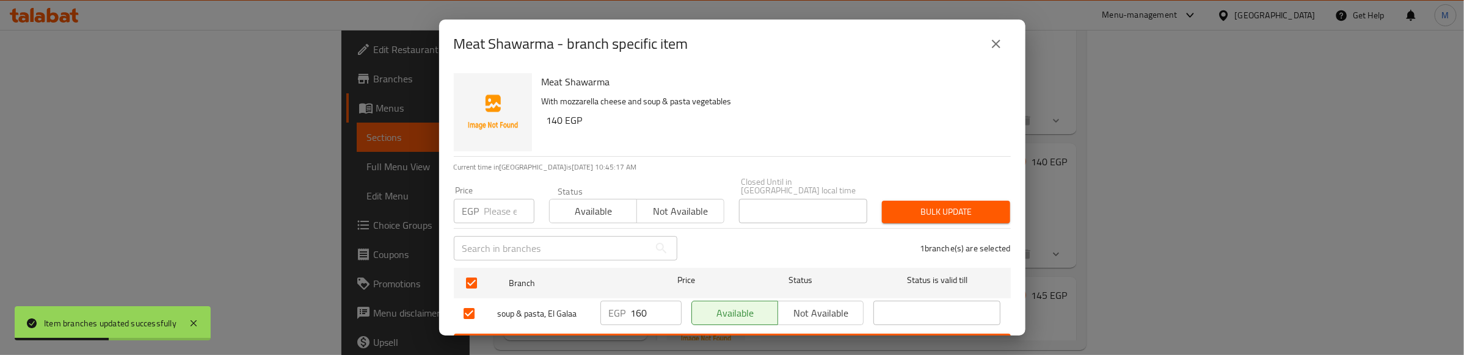
click at [492, 206] on input "number" at bounding box center [509, 211] width 50 height 24
type input "130"
click at [951, 205] on span "Bulk update" at bounding box center [946, 212] width 109 height 15
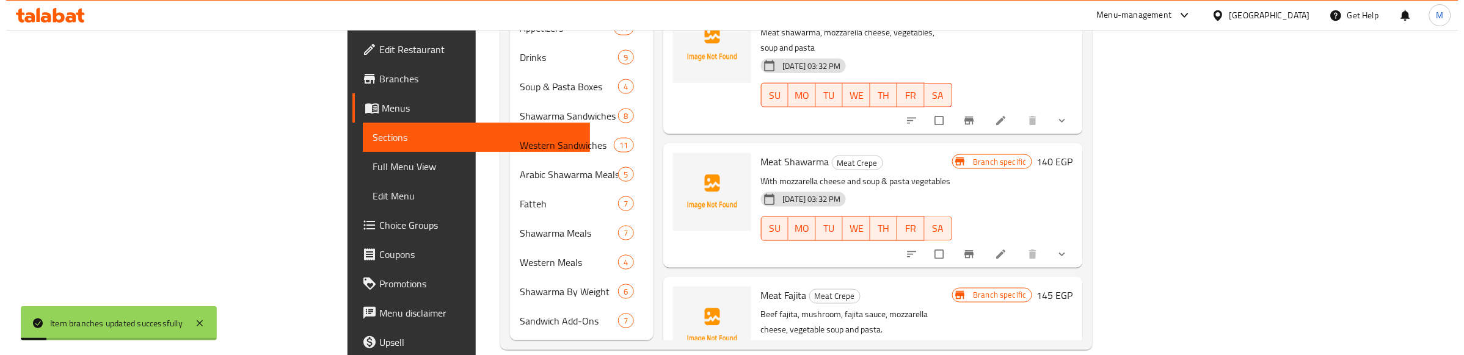
scroll to position [77, 0]
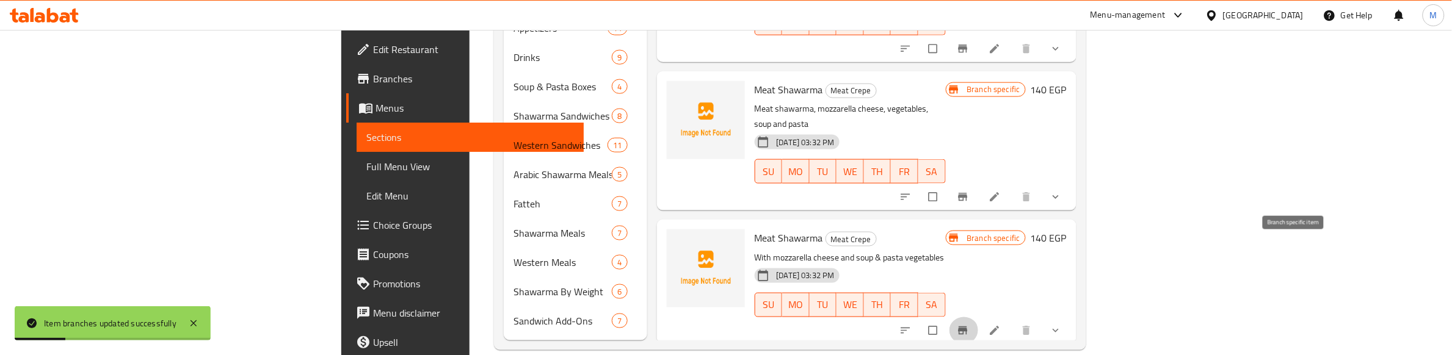
click at [967, 327] on icon "Branch-specific-item" at bounding box center [962, 331] width 9 height 8
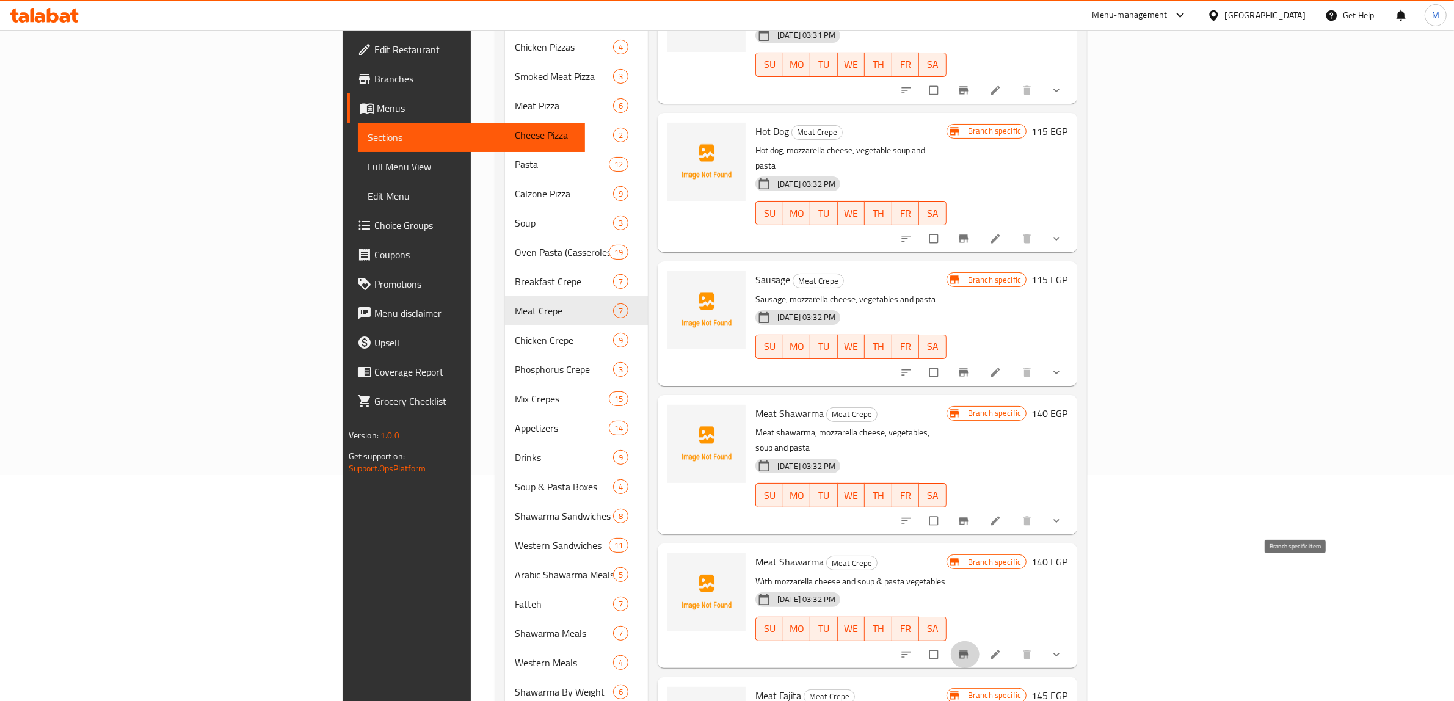
scroll to position [280, 0]
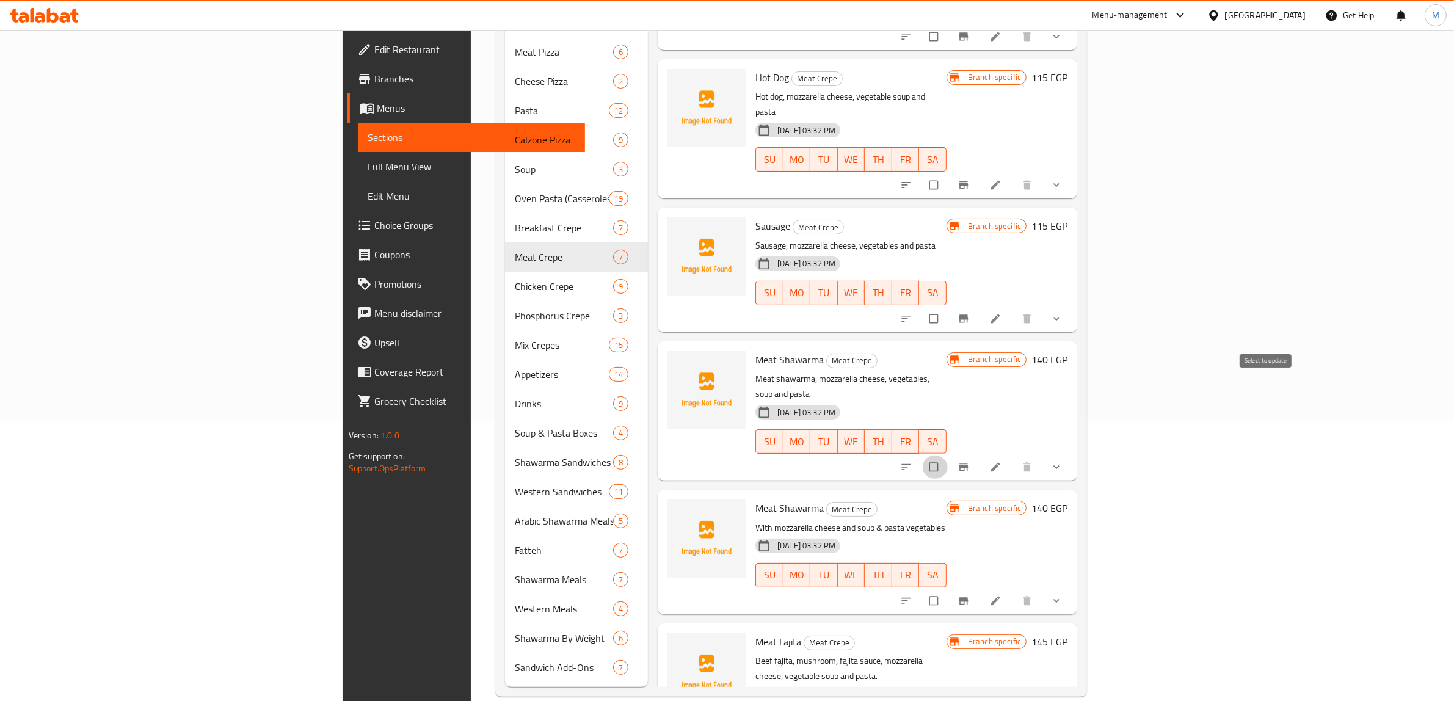
click at [948, 355] on input "checkbox" at bounding box center [935, 467] width 26 height 23
checkbox input "true"
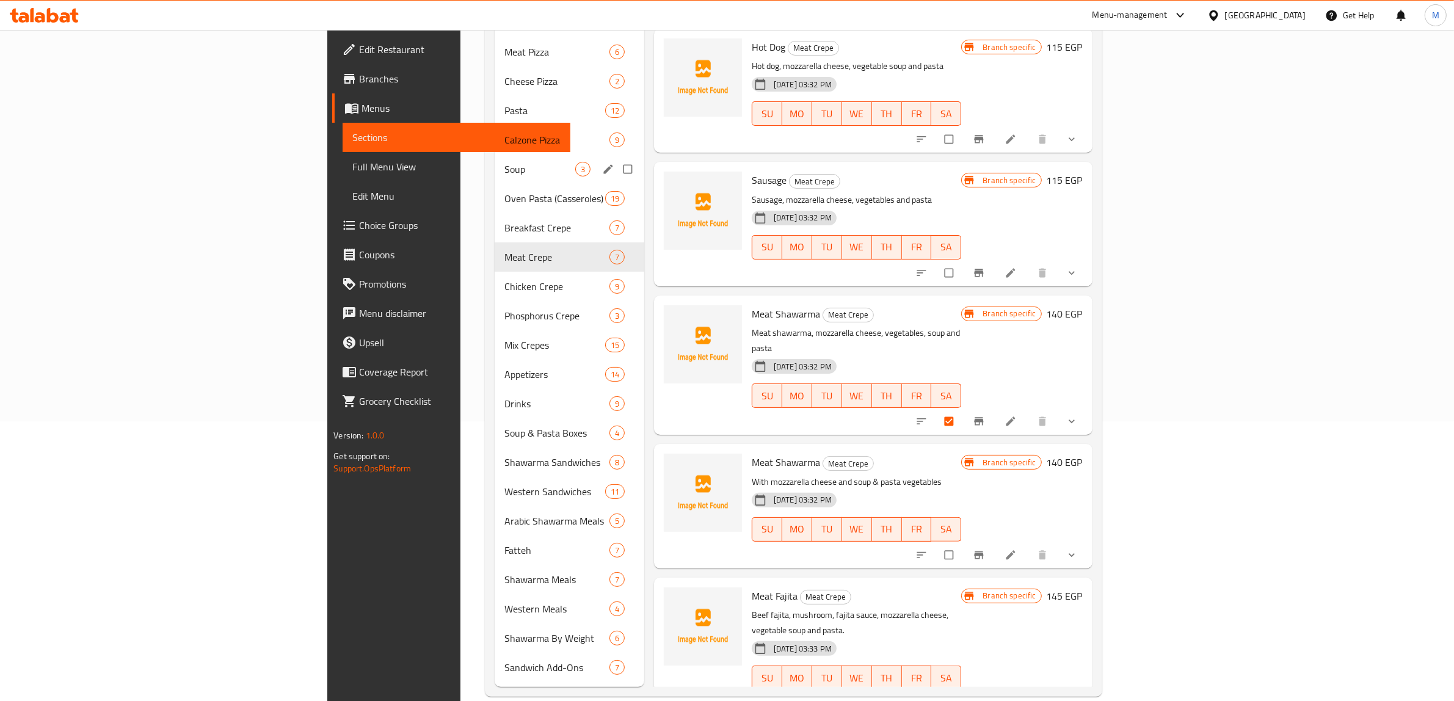
scroll to position [0, 0]
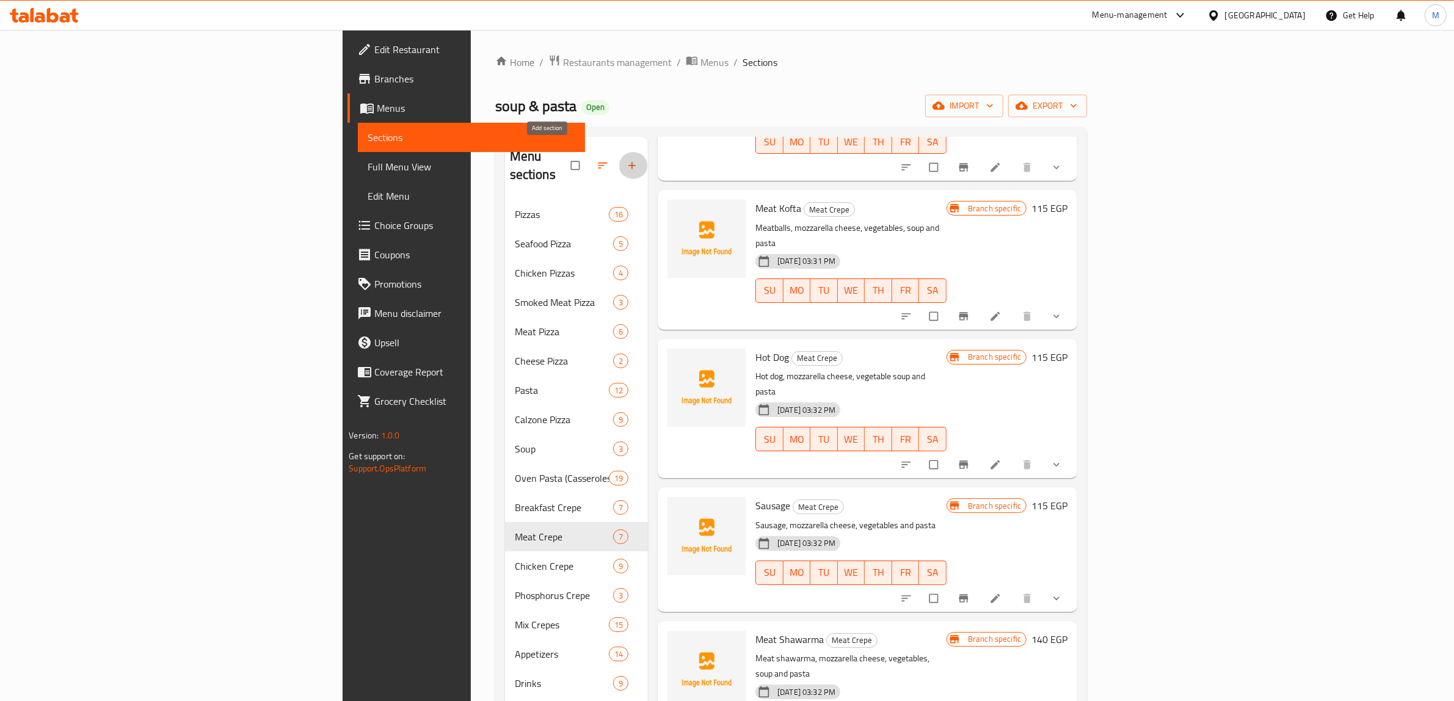
click at [626, 159] on span "button" at bounding box center [633, 165] width 15 height 12
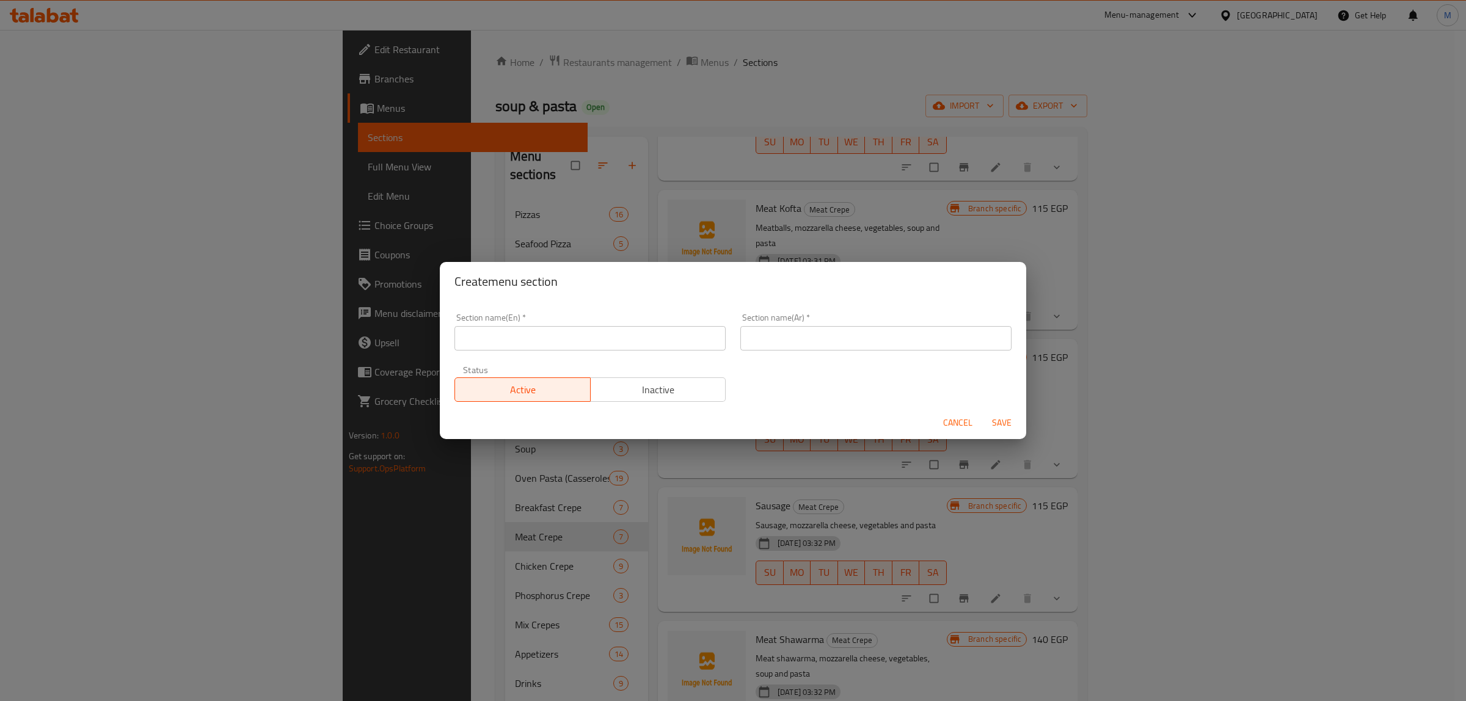
click at [571, 333] on input "text" at bounding box center [589, 338] width 271 height 24
type input "delete"
type input "ا"
type input "احذف"
drag, startPoint x: 1002, startPoint y: 423, endPoint x: 739, endPoint y: 393, distance: 264.9
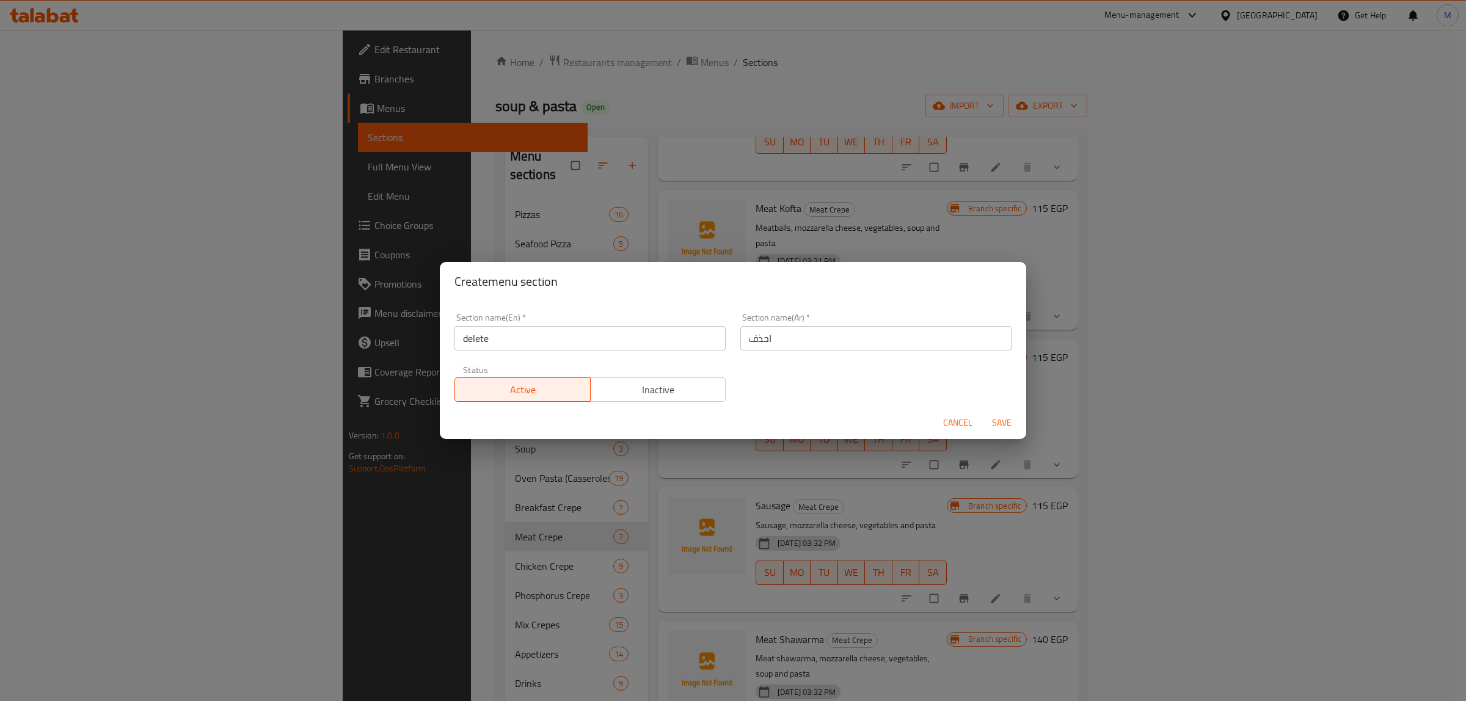
click at [793, 355] on form "Section name(En)   * delete Section name(En) * Section name(Ar)   * احذف Sectio…" at bounding box center [733, 370] width 586 height 138
click at [672, 355] on span "Inactive" at bounding box center [658, 390] width 126 height 18
click at [1000, 355] on span "Save" at bounding box center [1001, 422] width 29 height 15
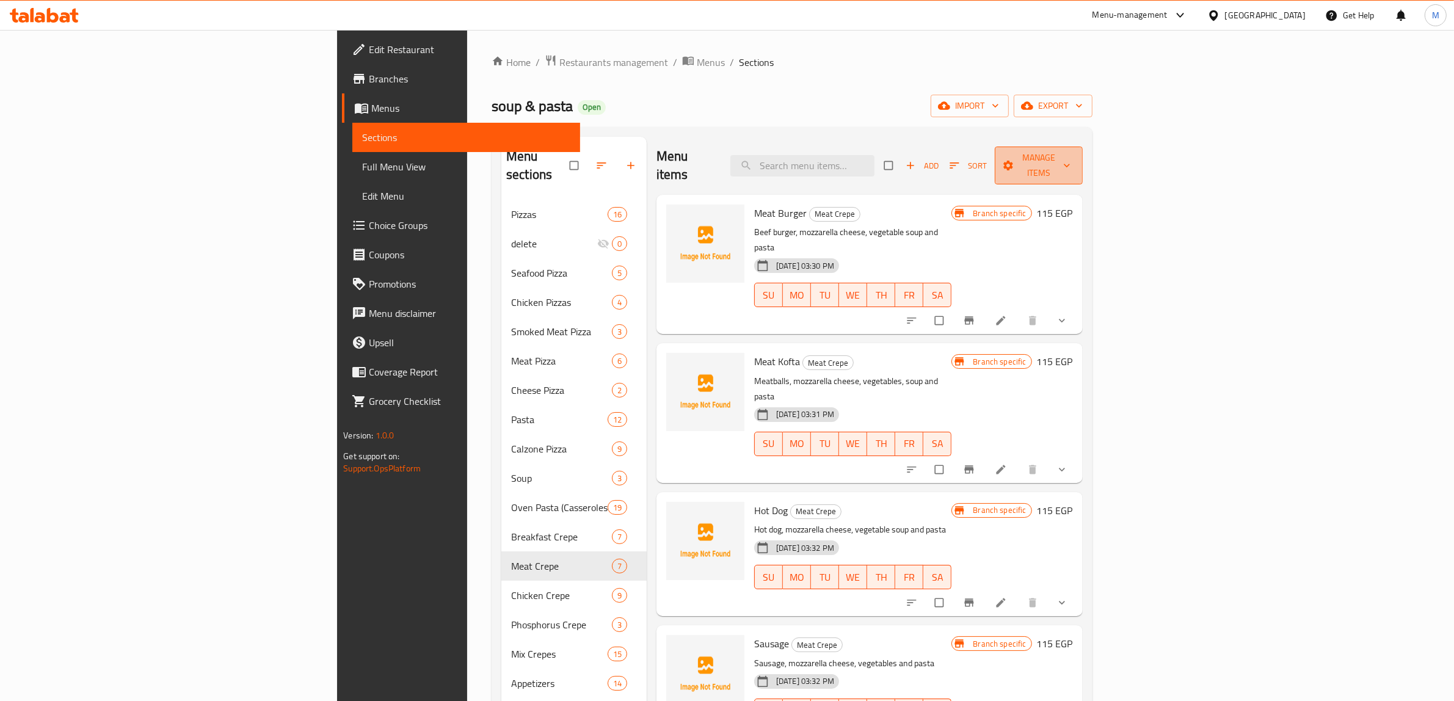
click at [1073, 162] on span "Manage items" at bounding box center [1039, 165] width 68 height 31
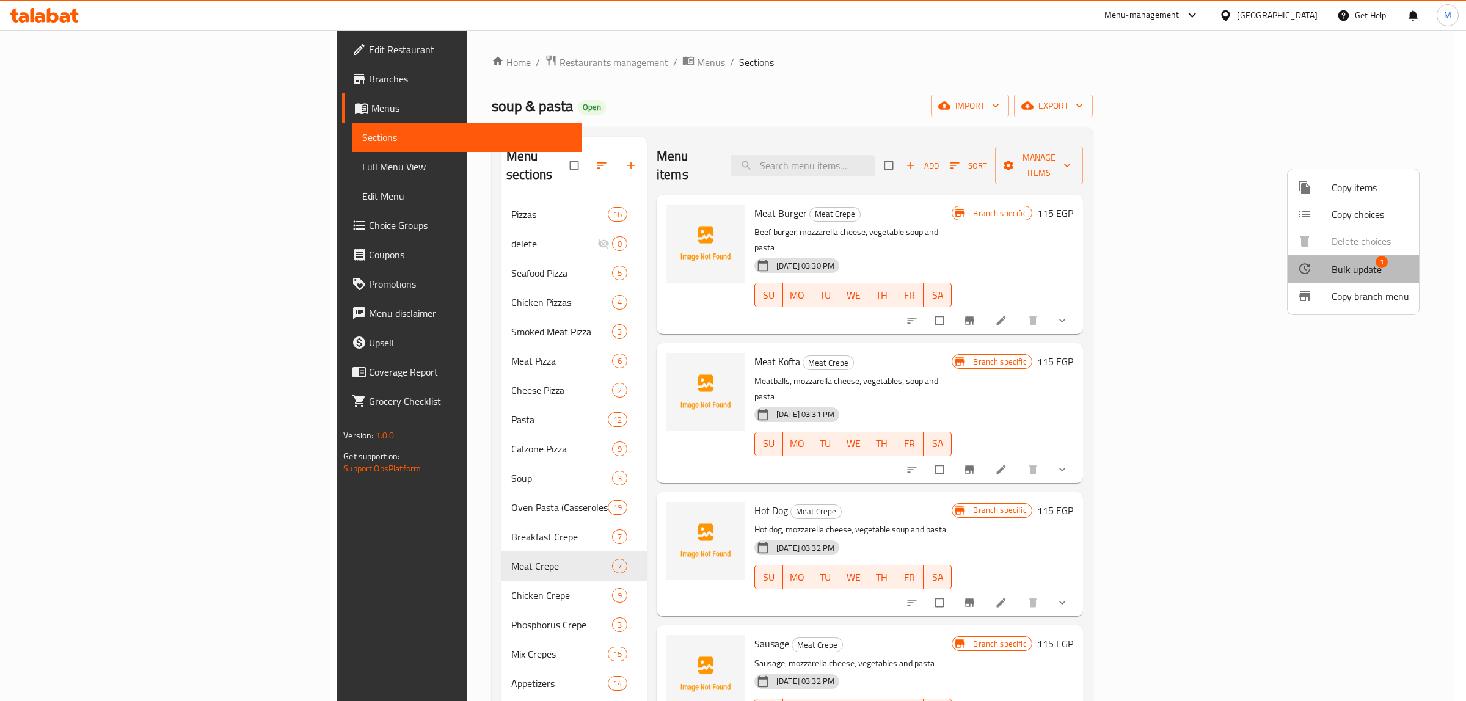
click at [1353, 269] on span "Bulk update" at bounding box center [1356, 269] width 50 height 15
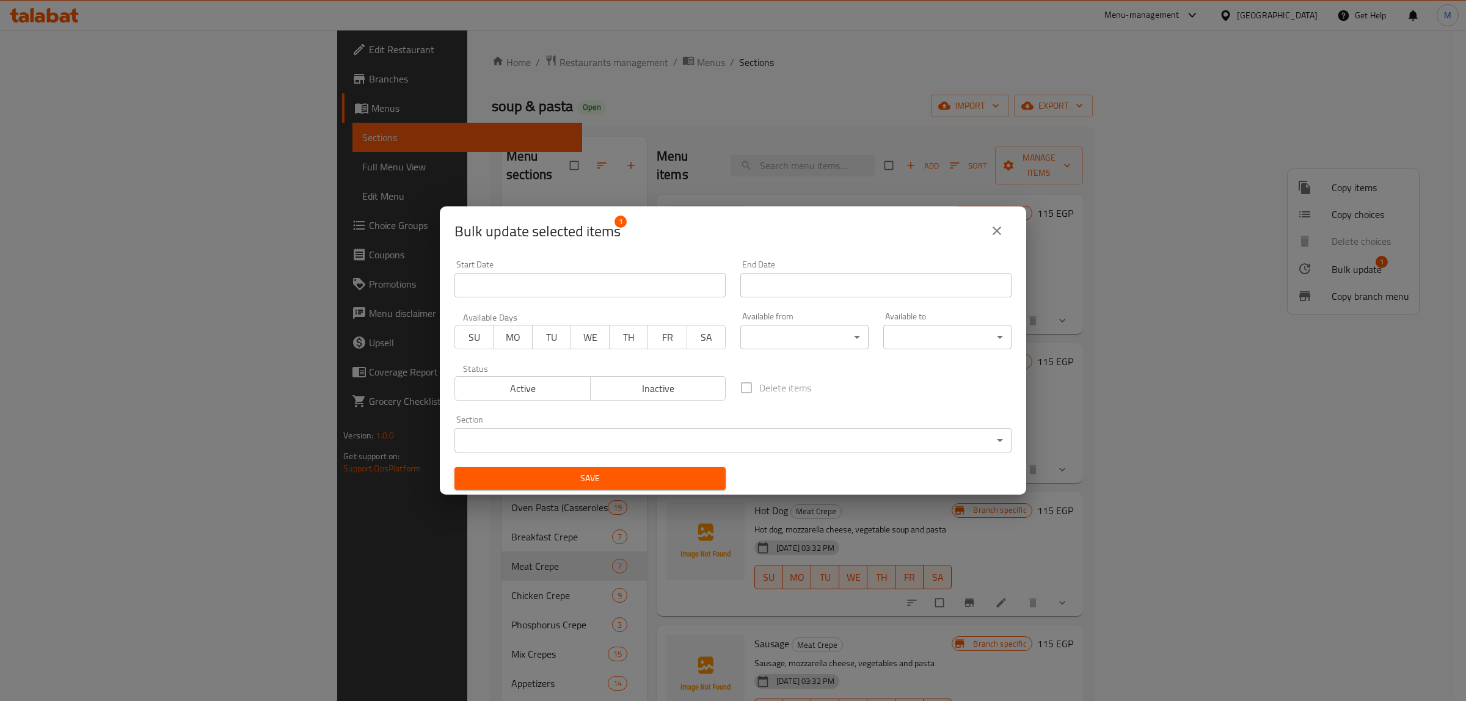
click at [515, 355] on body "​ Menu-management Egypt Get Help M Edit Restaurant Branches Menus Sections Full…" at bounding box center [733, 365] width 1466 height 671
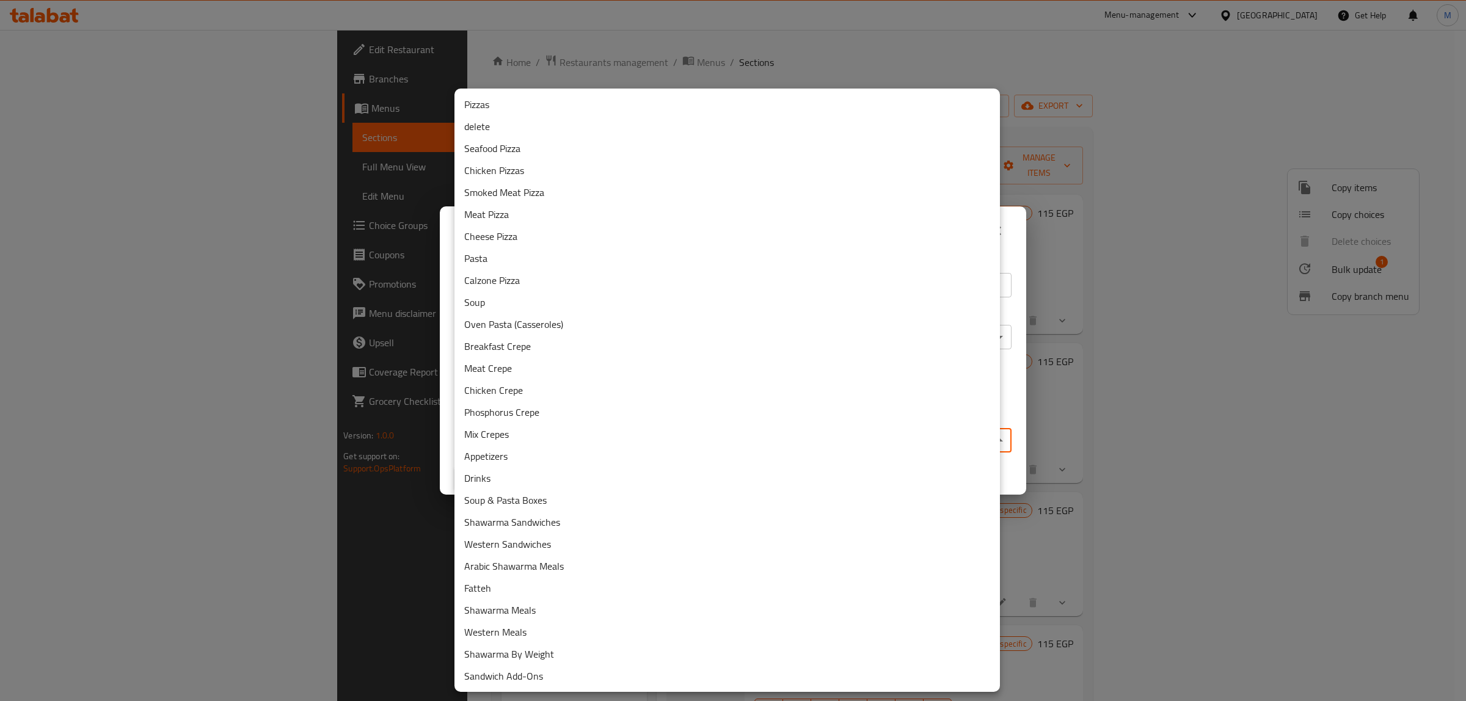
click at [507, 129] on li "delete" at bounding box center [726, 126] width 545 height 22
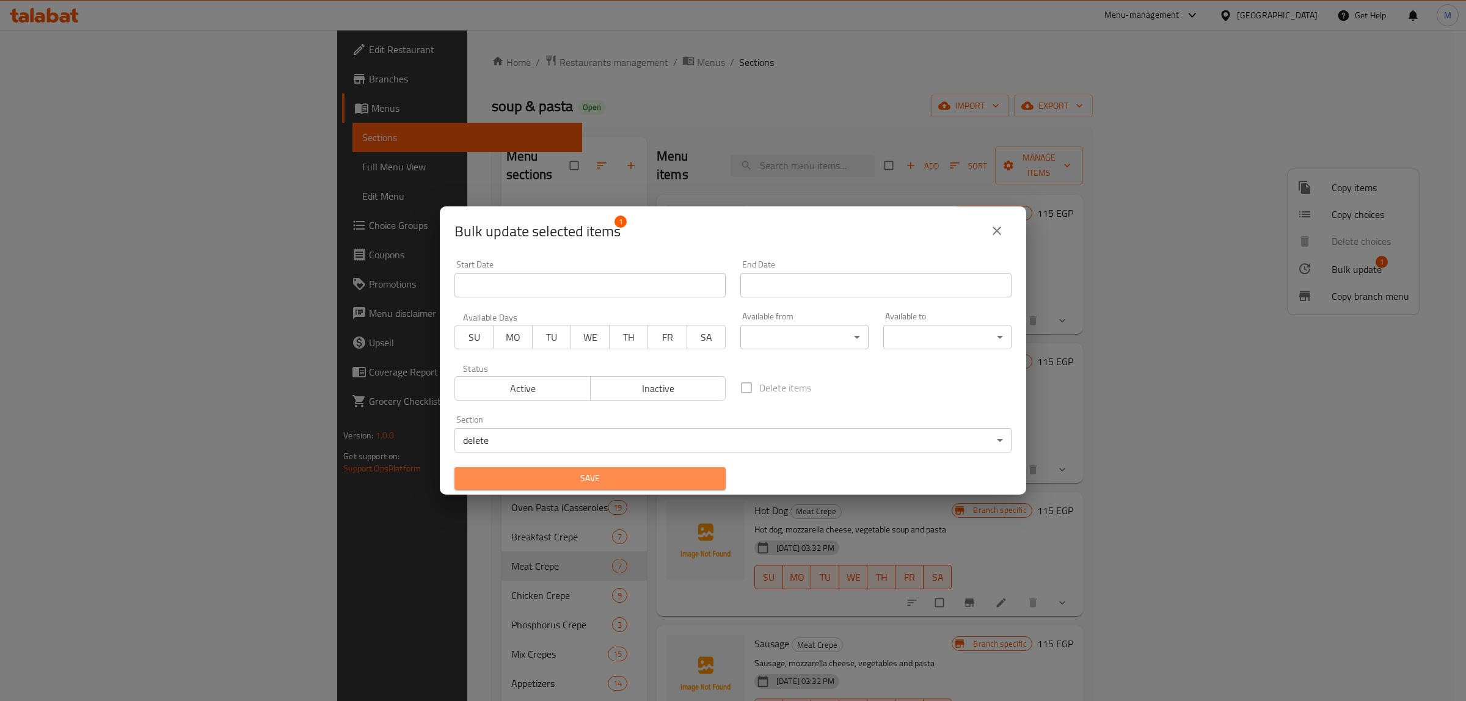
click at [593, 355] on button "Save" at bounding box center [589, 478] width 271 height 23
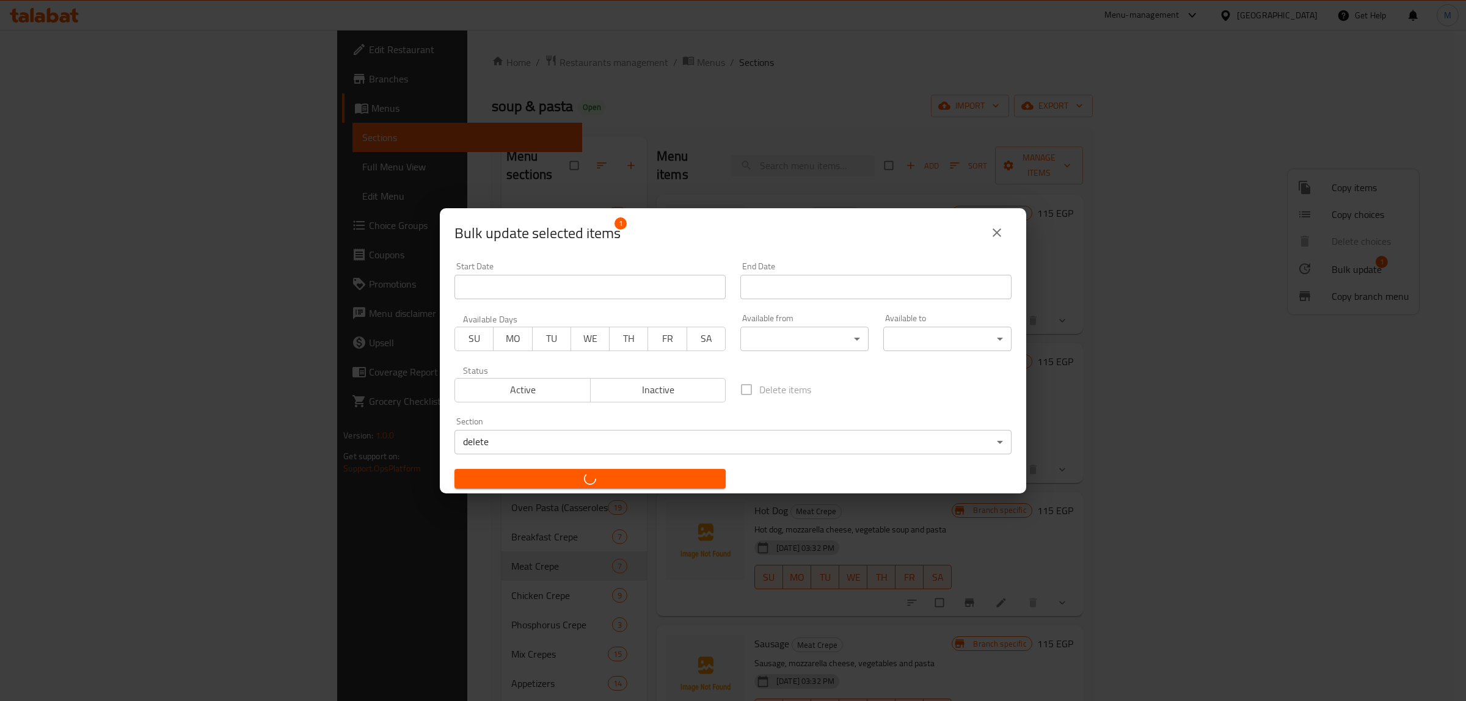
checkbox input "false"
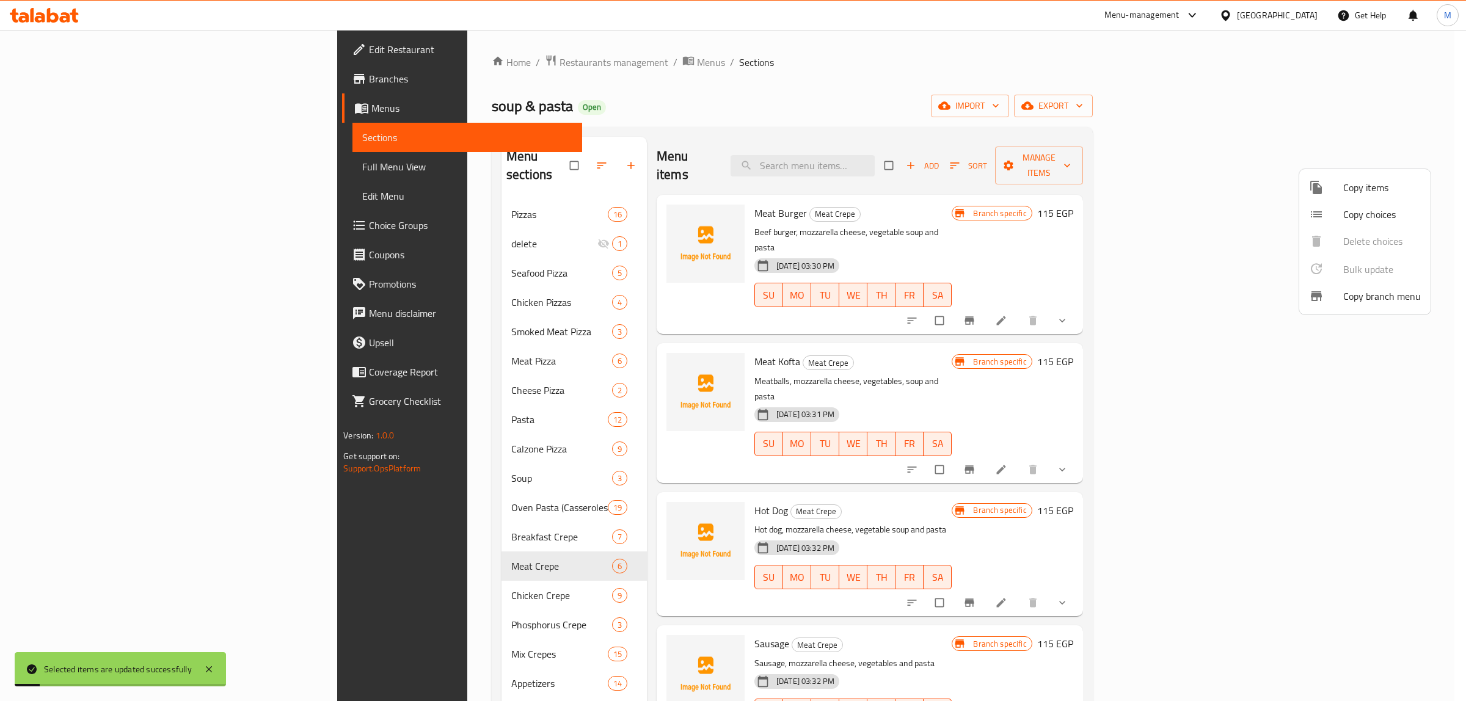
click at [1044, 211] on div at bounding box center [733, 350] width 1466 height 701
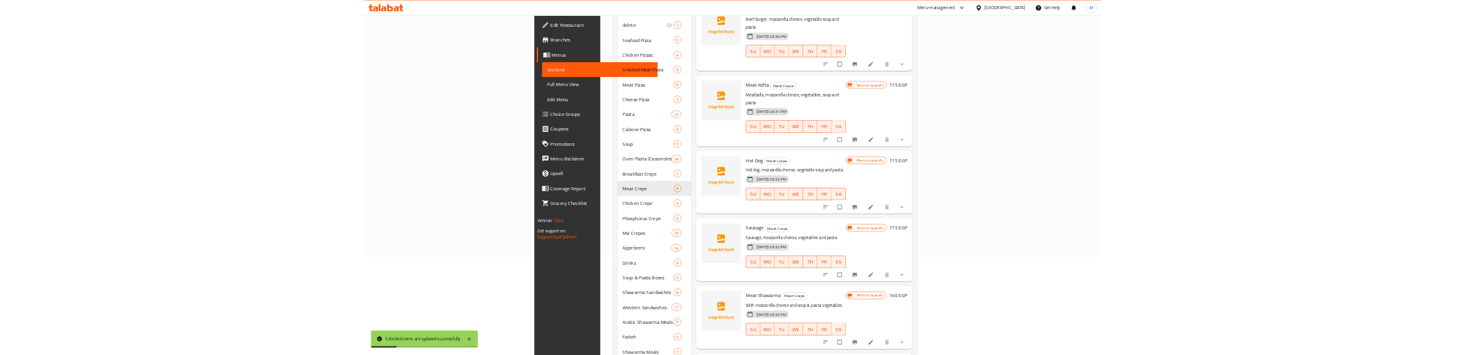
scroll to position [310, 0]
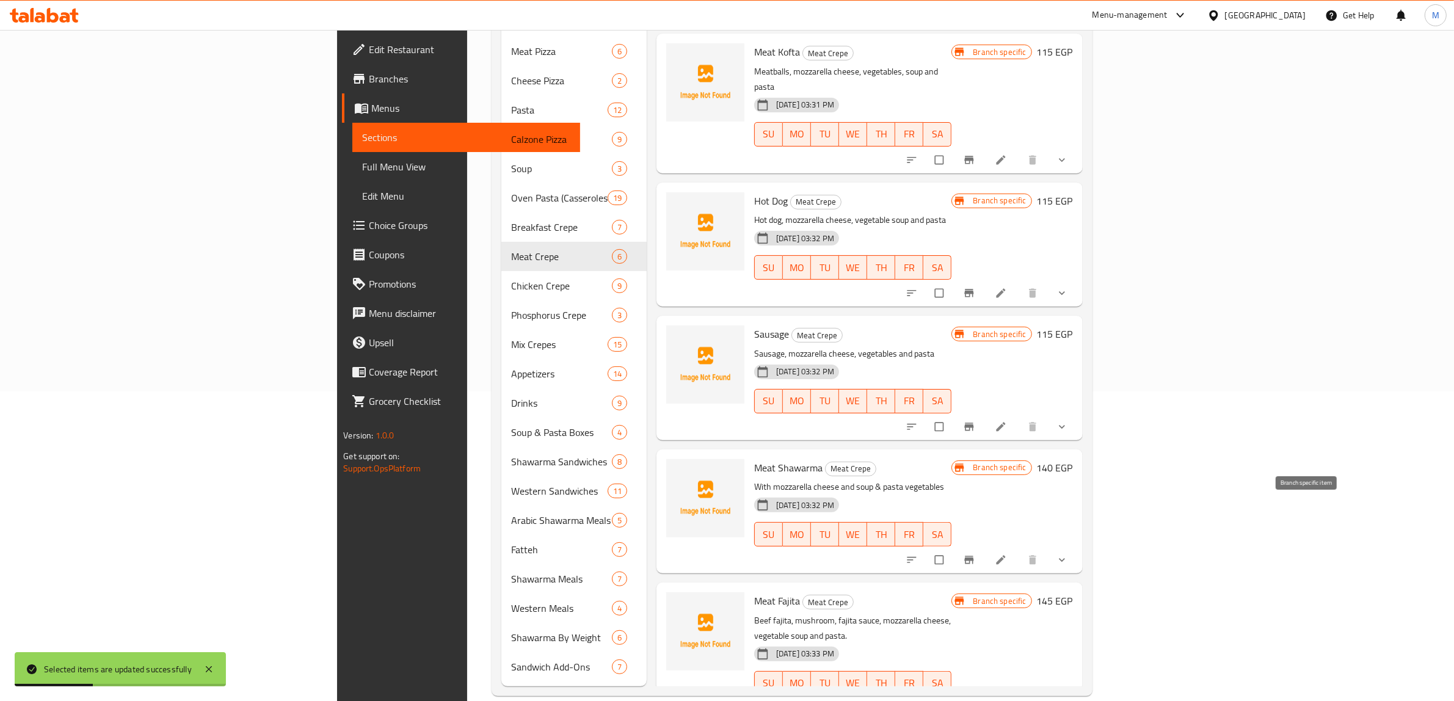
click at [975, 355] on icon "Branch-specific-item" at bounding box center [969, 560] width 12 height 12
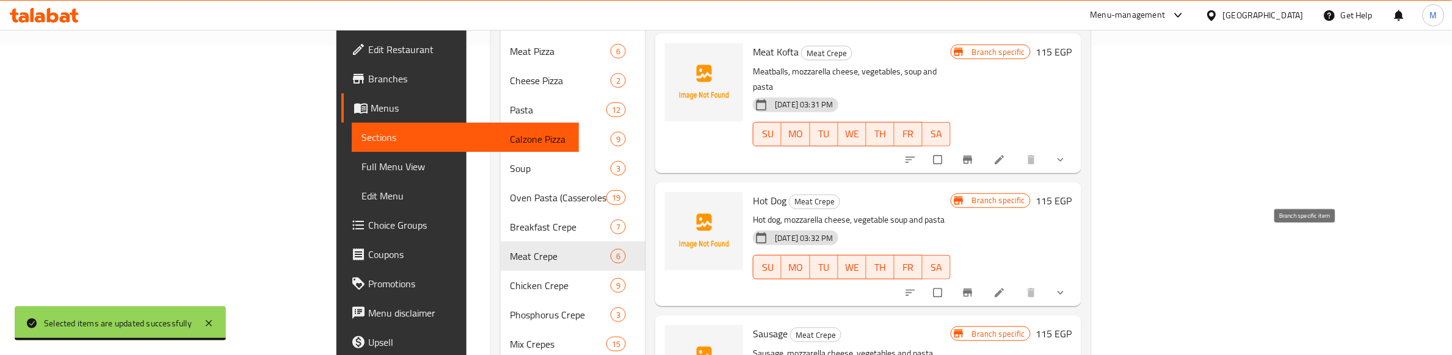
click at [984, 280] on button "Branch-specific-item" at bounding box center [969, 293] width 29 height 27
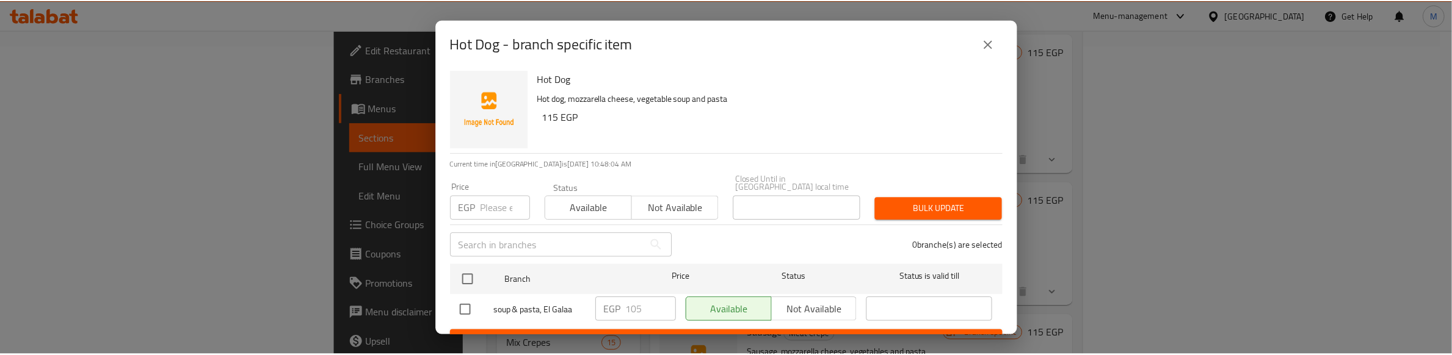
scroll to position [0, 0]
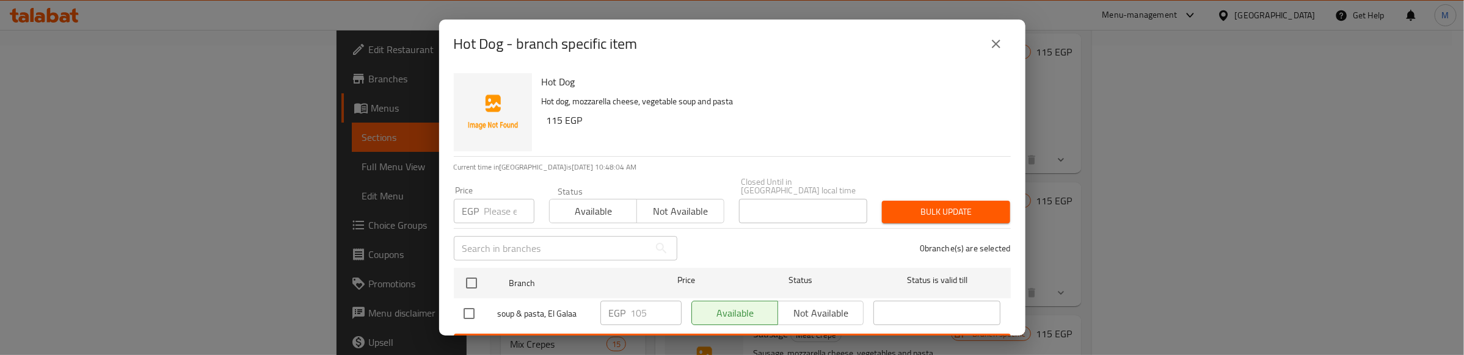
click at [1002, 49] on icon "close" at bounding box center [996, 44] width 15 height 15
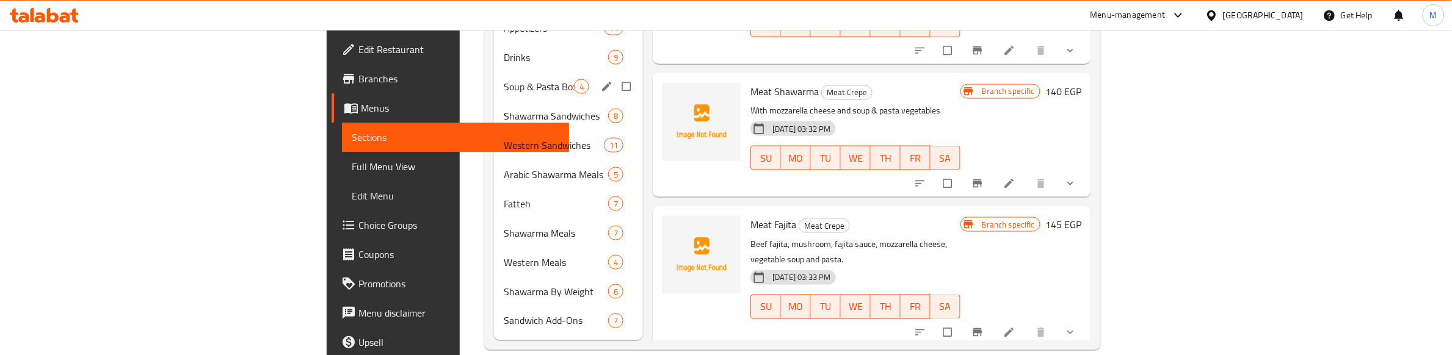
scroll to position [426, 0]
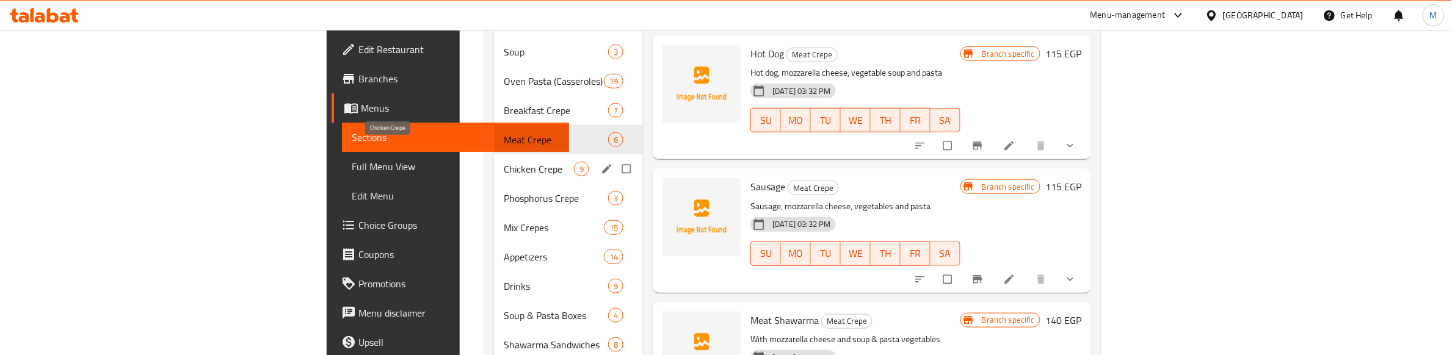
click at [504, 162] on span "Chicken Crepe" at bounding box center [539, 169] width 70 height 15
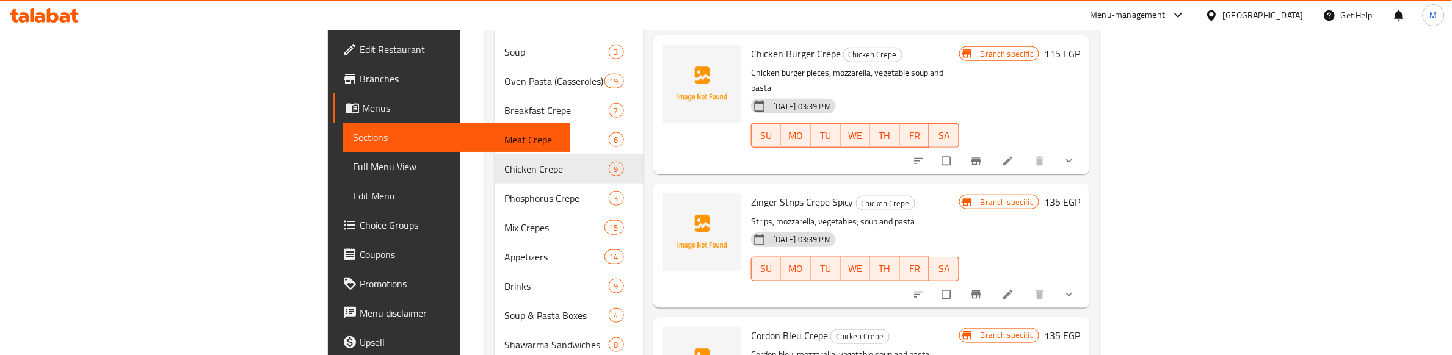
click at [881, 189] on div "Zinger Strips Crepe Spicy Chicken Crepe Strips, mozzarella, vegetables, soup an…" at bounding box center [855, 246] width 218 height 114
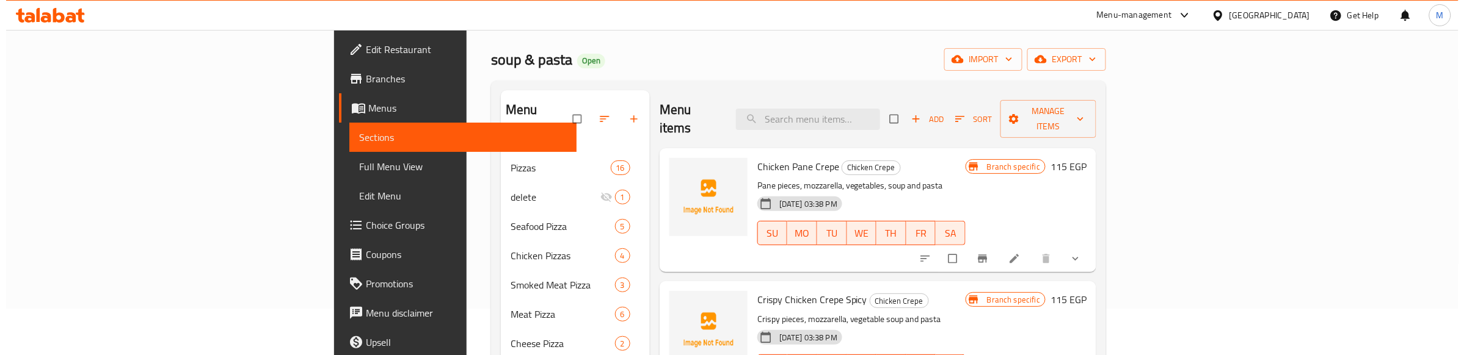
scroll to position [45, 0]
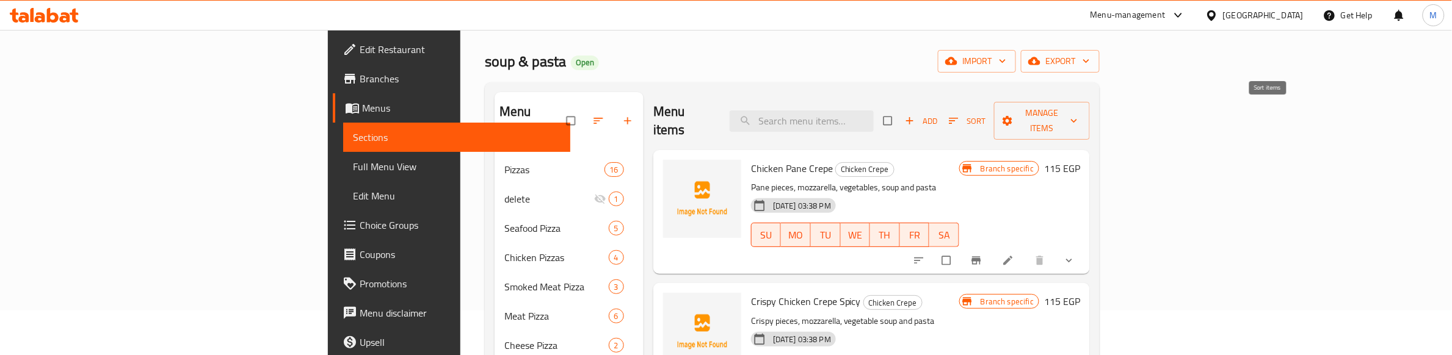
click at [960, 115] on icon "button" at bounding box center [954, 121] width 12 height 12
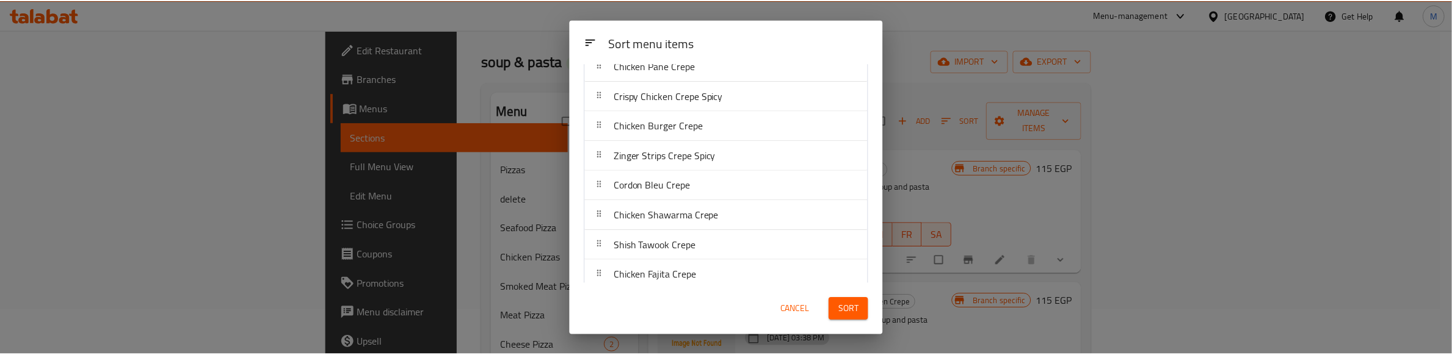
scroll to position [90, 0]
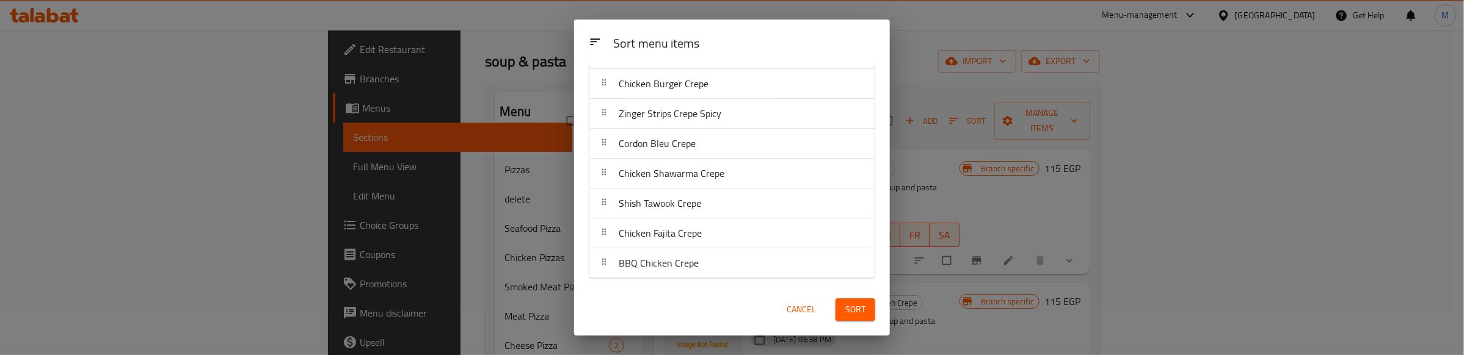
click at [828, 31] on div "Sort menu items" at bounding box center [744, 44] width 272 height 27
drag, startPoint x: 856, startPoint y: 319, endPoint x: 857, endPoint y: 309, distance: 9.8
click at [857, 319] on button "Sort" at bounding box center [855, 310] width 40 height 23
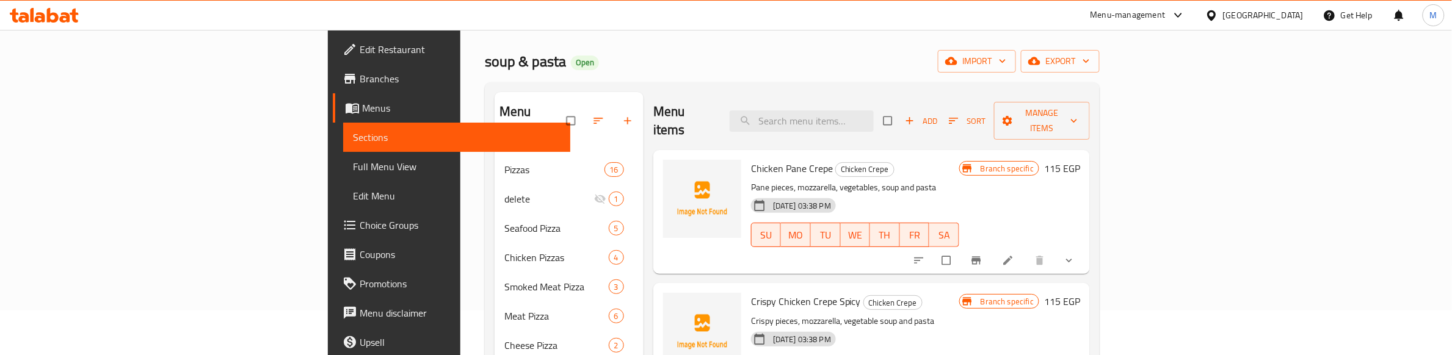
click at [896, 180] on p "Pane pieces, mozzarella, vegetables, soup and pasta" at bounding box center [855, 187] width 208 height 15
click at [1076, 255] on icon "show more" at bounding box center [1069, 261] width 12 height 12
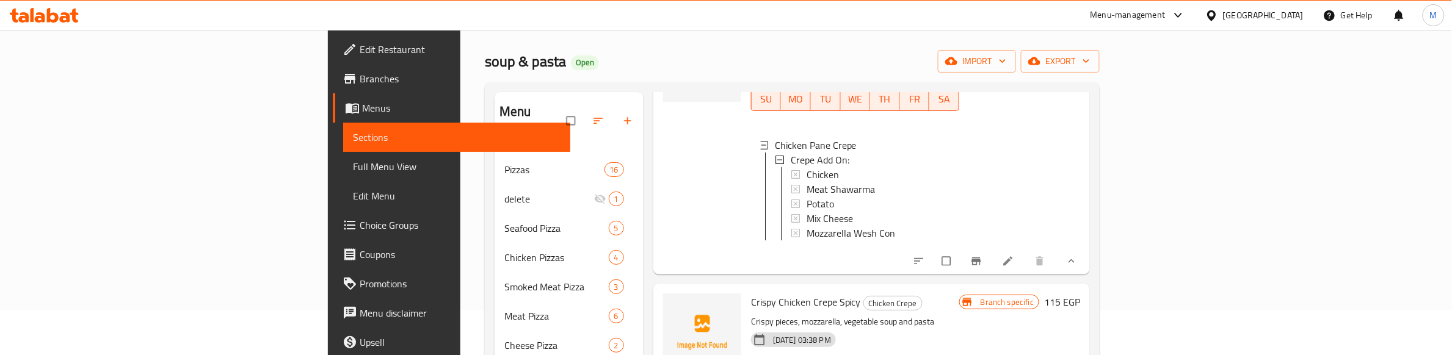
scroll to position [153, 0]
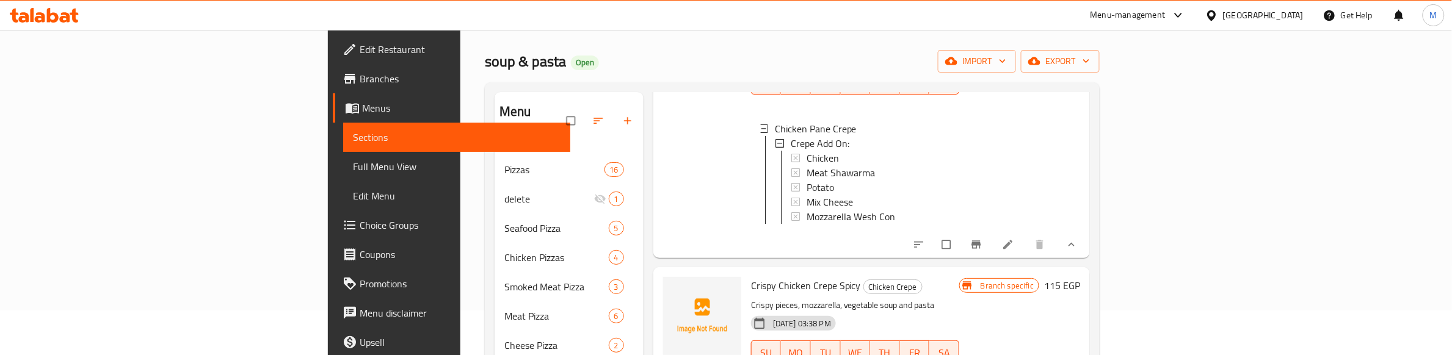
click at [1085, 244] on button "show more" at bounding box center [1070, 244] width 29 height 27
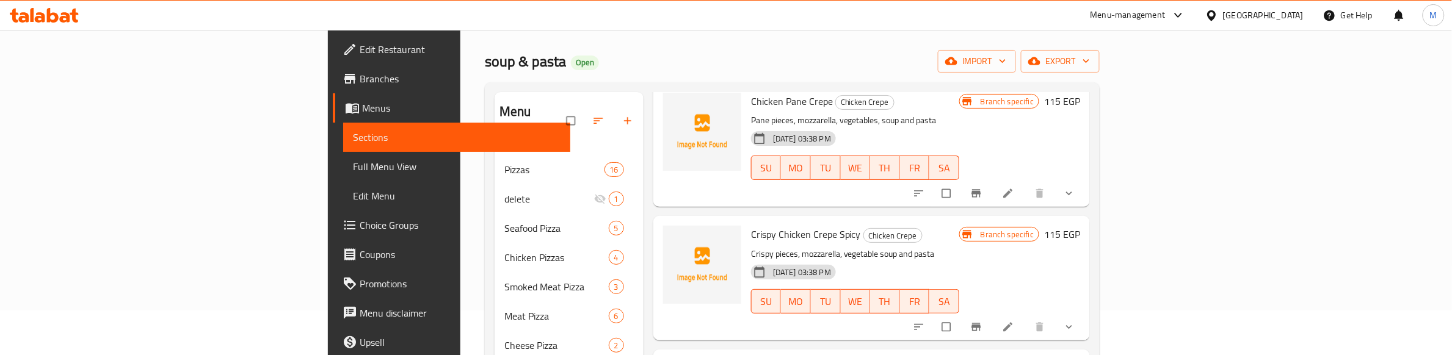
scroll to position [0, 0]
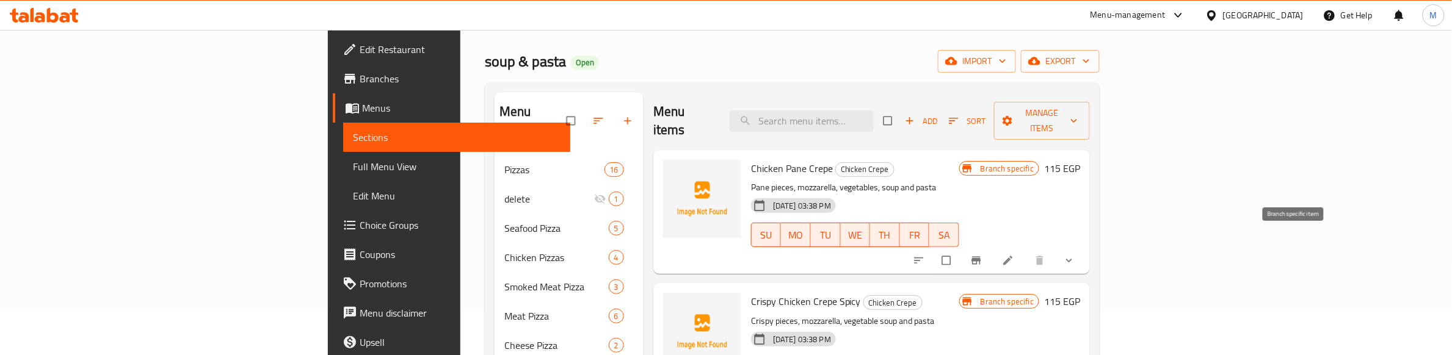
click at [981, 257] on icon "Branch-specific-item" at bounding box center [976, 261] width 9 height 8
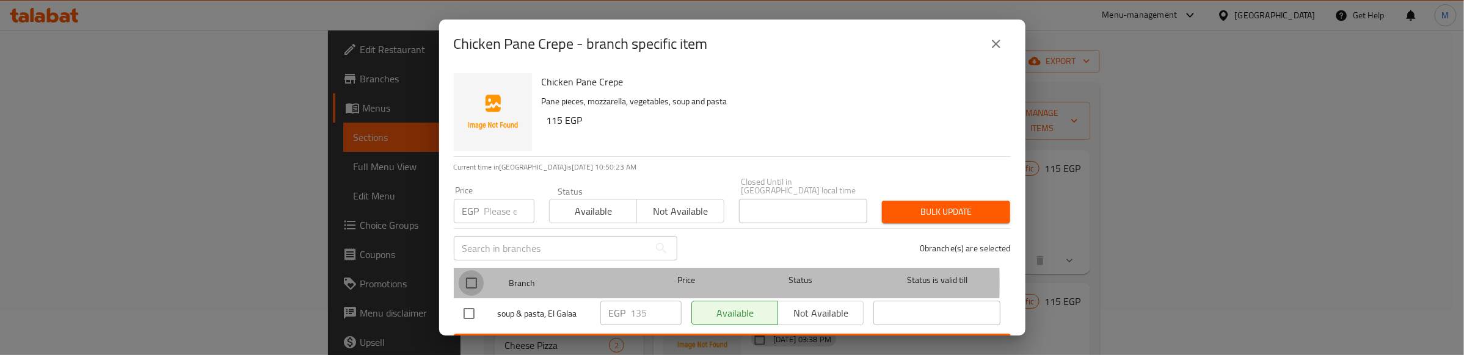
click at [468, 275] on input "checkbox" at bounding box center [472, 284] width 26 height 26
checkbox input "true"
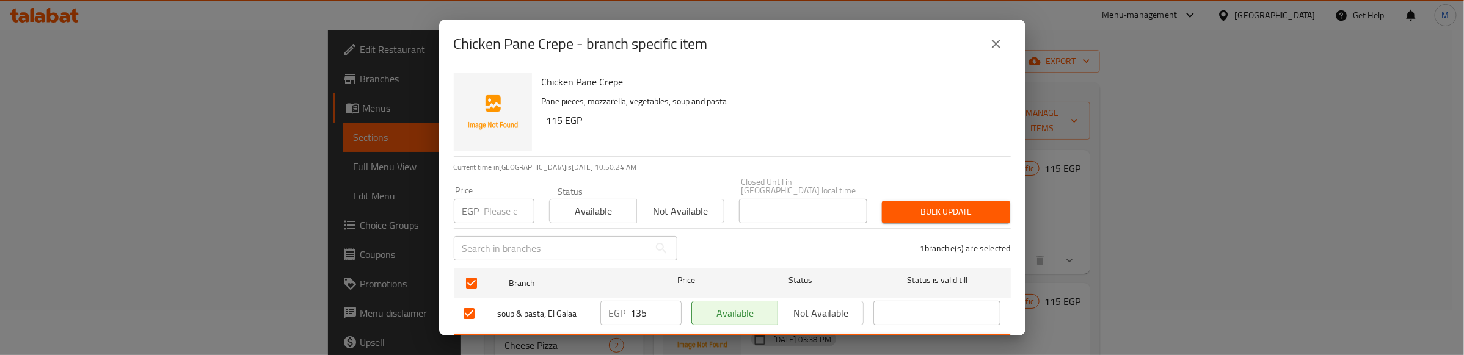
click at [487, 200] on input "number" at bounding box center [509, 211] width 50 height 24
type input "105"
click at [916, 205] on span "Bulk update" at bounding box center [946, 212] width 109 height 15
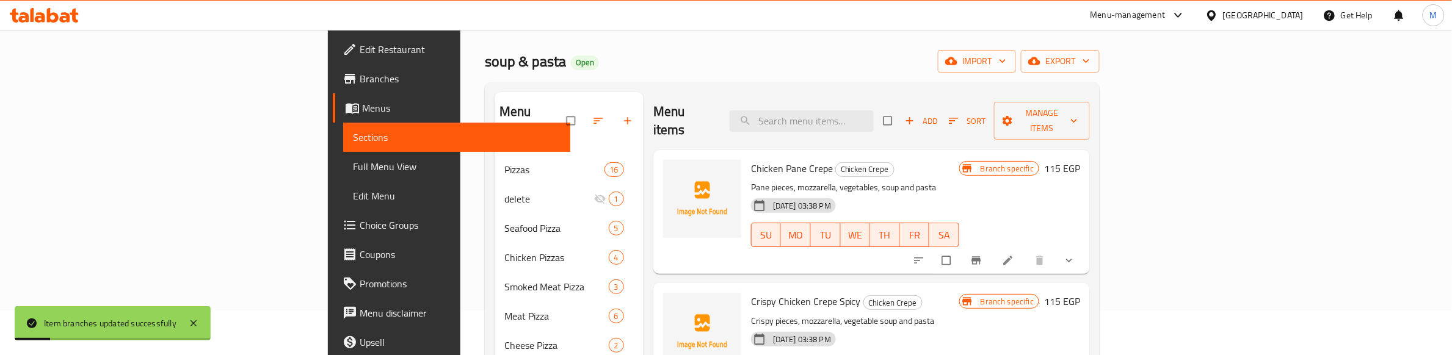
scroll to position [76, 0]
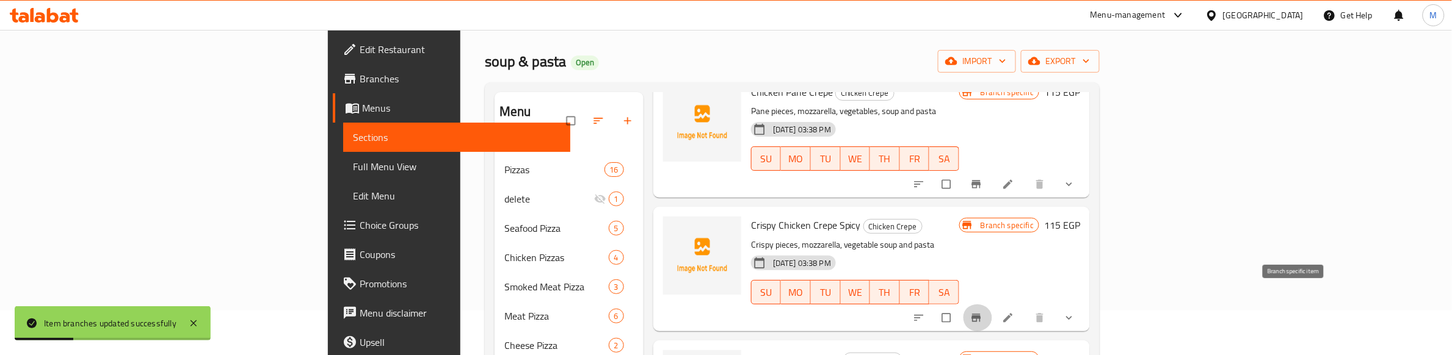
click at [981, 314] on icon "Branch-specific-item" at bounding box center [976, 318] width 9 height 8
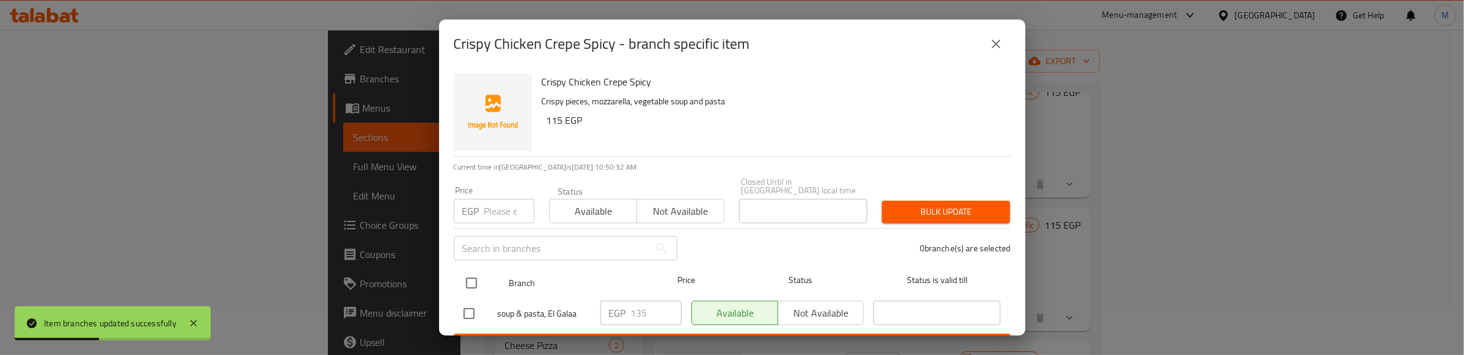
click at [470, 271] on input "checkbox" at bounding box center [472, 284] width 26 height 26
checkbox input "true"
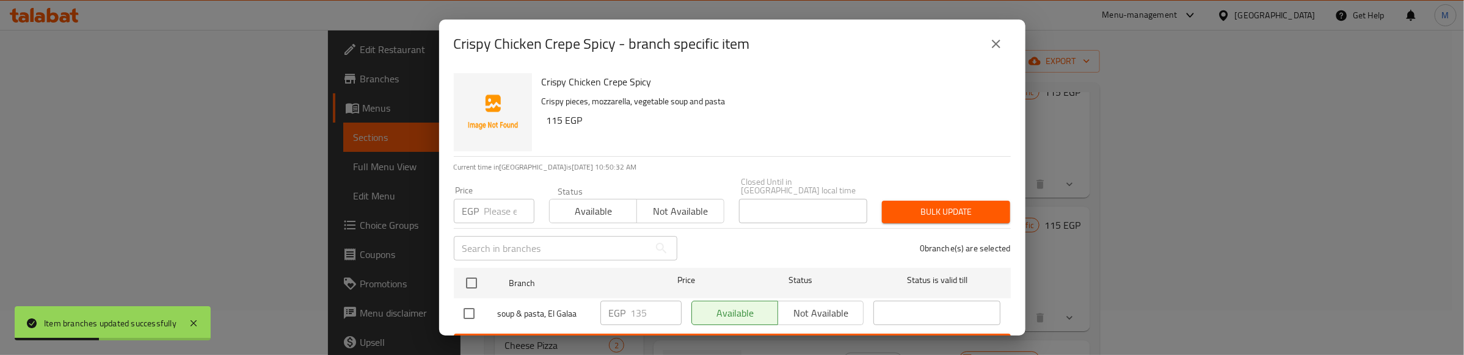
checkbox input "true"
click at [489, 206] on input "number" at bounding box center [509, 211] width 50 height 24
type input "105"
click at [930, 205] on span "Bulk update" at bounding box center [946, 212] width 109 height 15
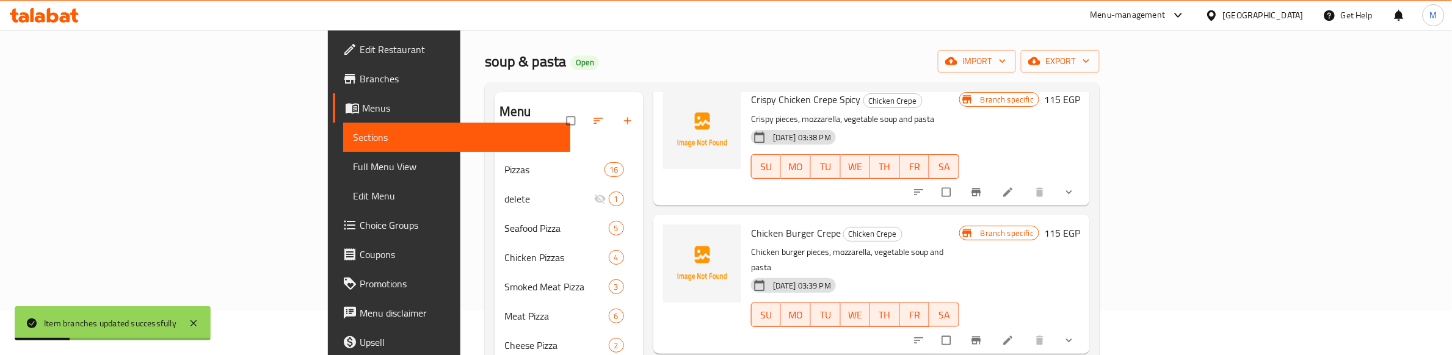
scroll to position [229, 0]
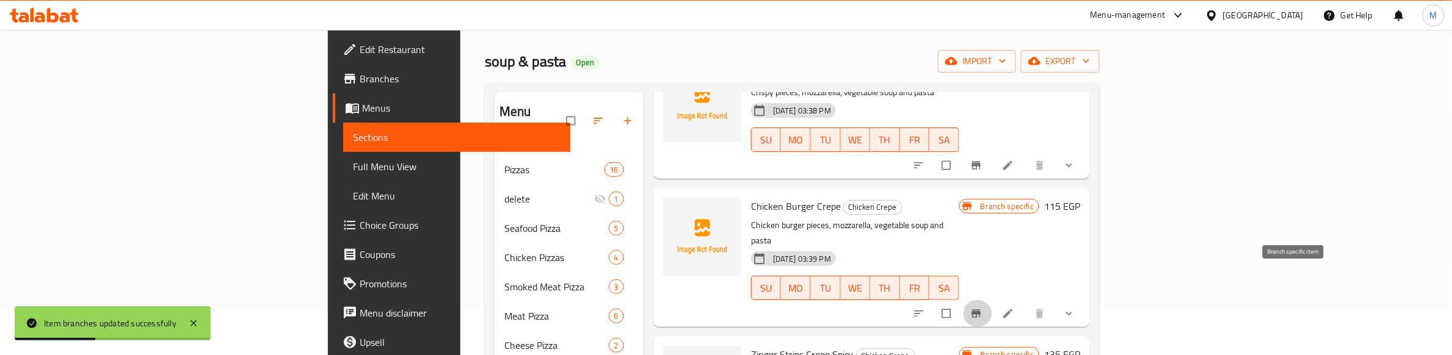
click at [981, 310] on icon "Branch-specific-item" at bounding box center [976, 314] width 9 height 8
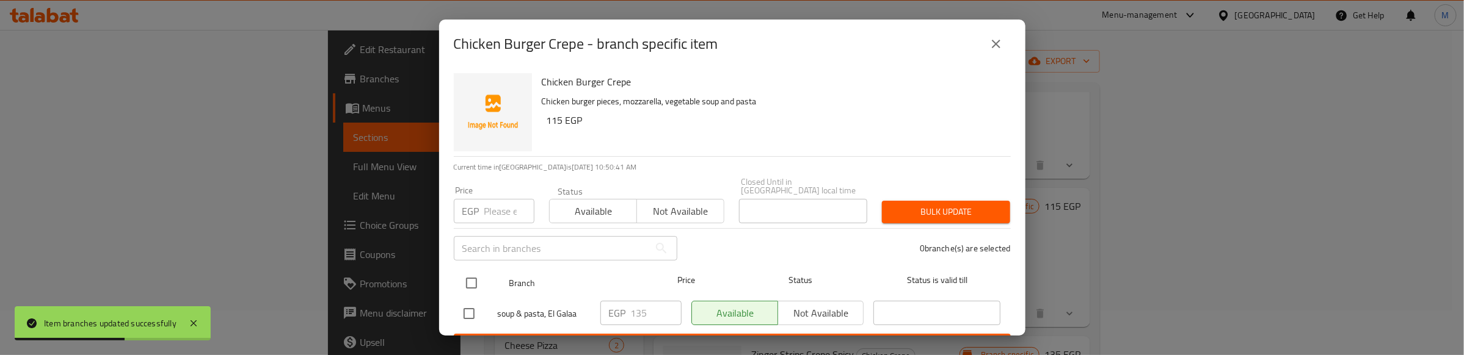
click at [467, 273] on input "checkbox" at bounding box center [472, 284] width 26 height 26
checkbox input "true"
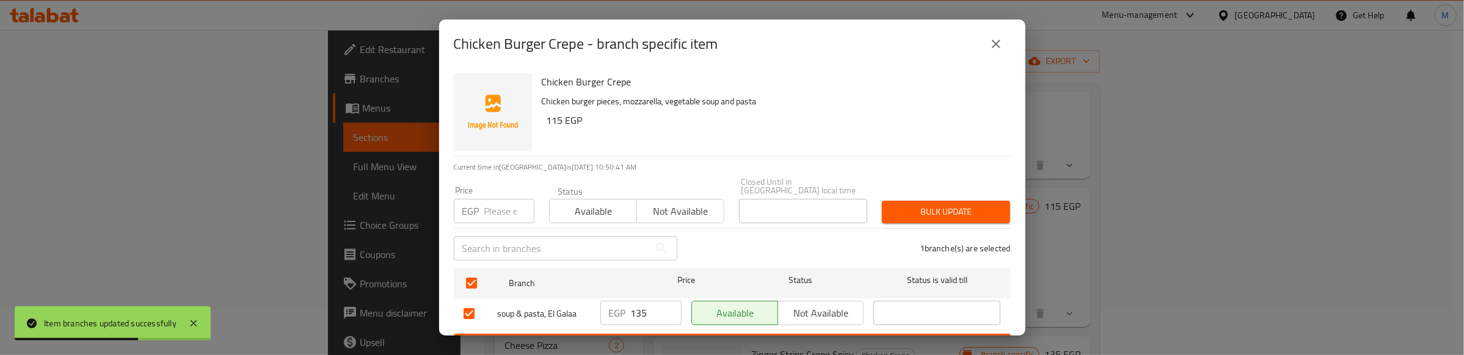
click at [504, 205] on input "number" at bounding box center [509, 211] width 50 height 24
type input "105"
click at [941, 205] on span "Bulk update" at bounding box center [946, 212] width 109 height 15
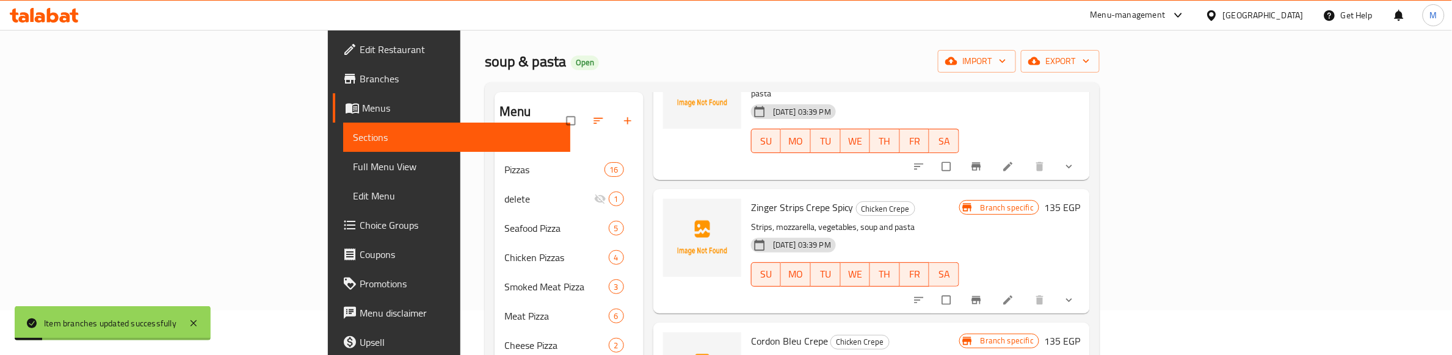
scroll to position [382, 0]
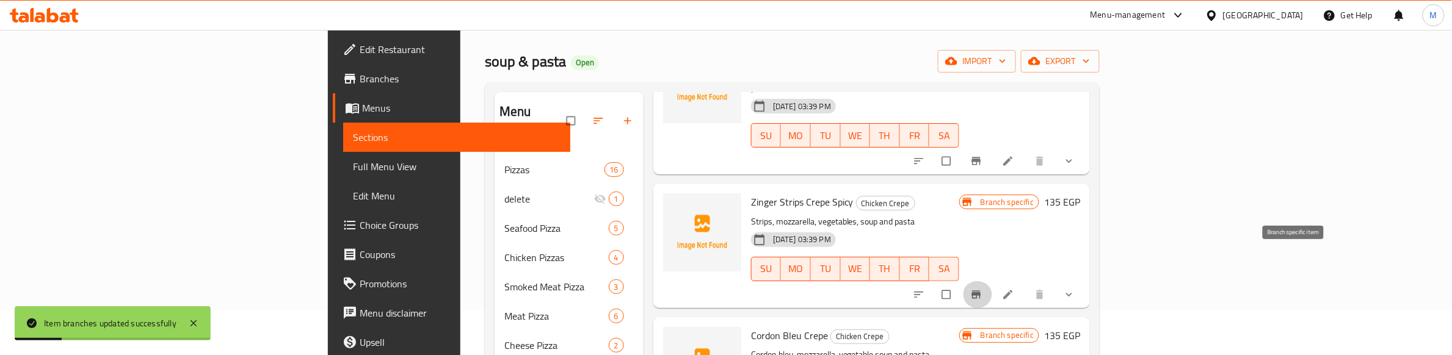
click at [981, 291] on icon "Branch-specific-item" at bounding box center [976, 295] width 9 height 8
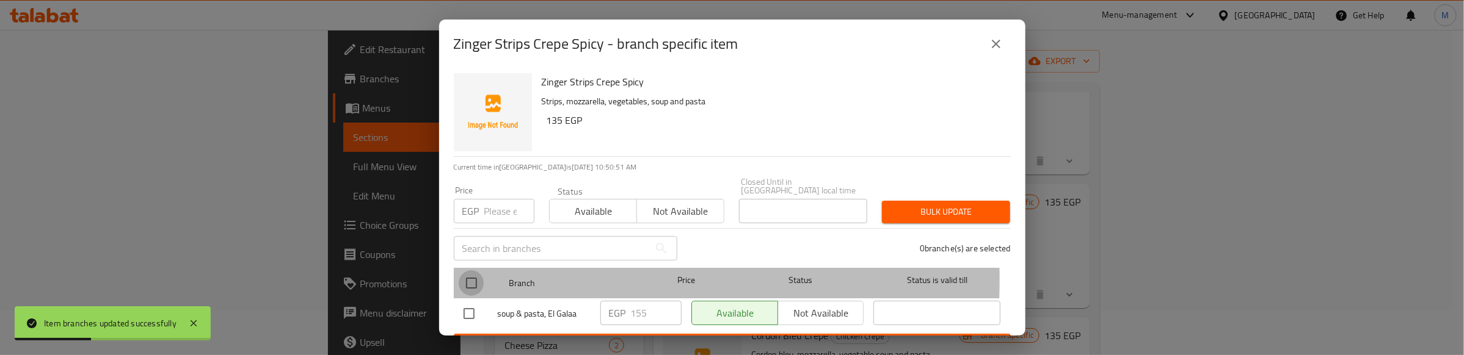
click at [470, 271] on input "checkbox" at bounding box center [472, 284] width 26 height 26
checkbox input "true"
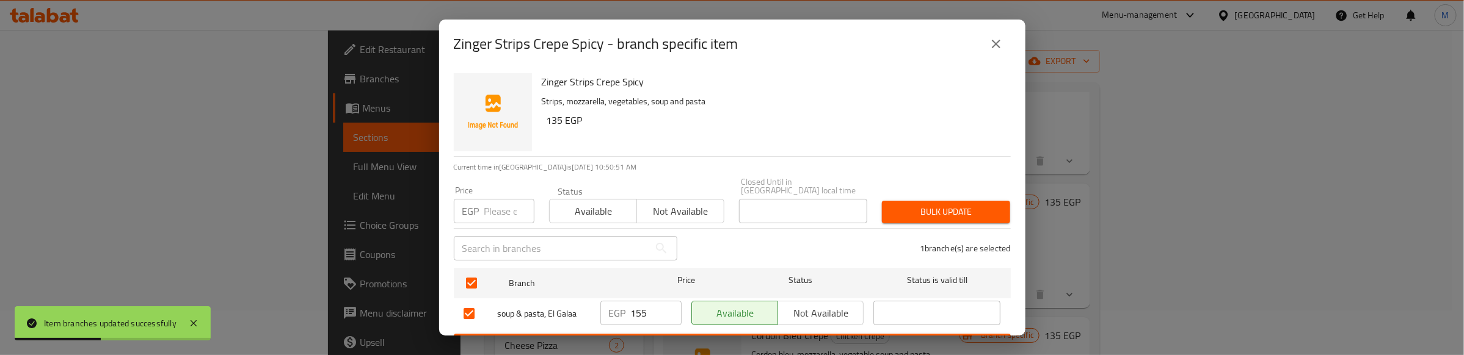
click at [490, 200] on input "number" at bounding box center [509, 211] width 50 height 24
type input "125"
click at [936, 205] on span "Bulk update" at bounding box center [946, 212] width 109 height 15
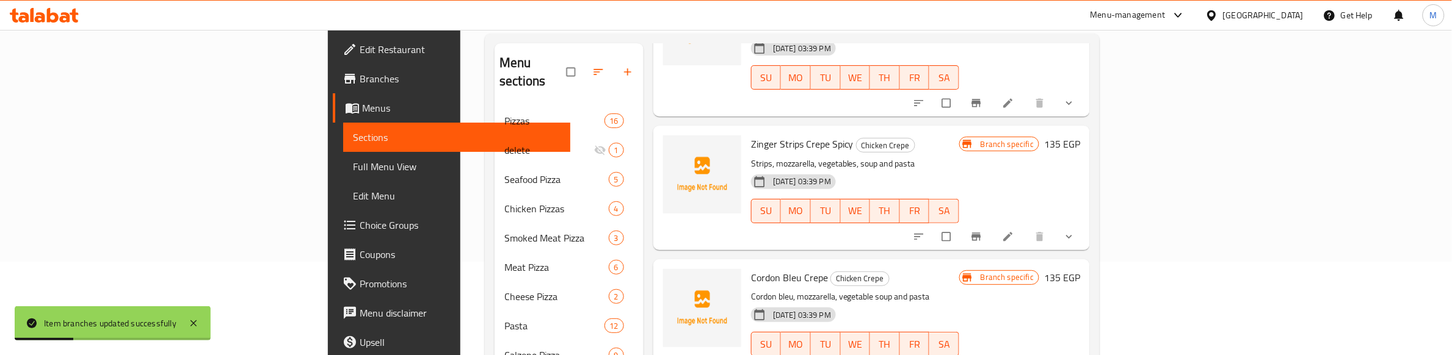
scroll to position [121, 0]
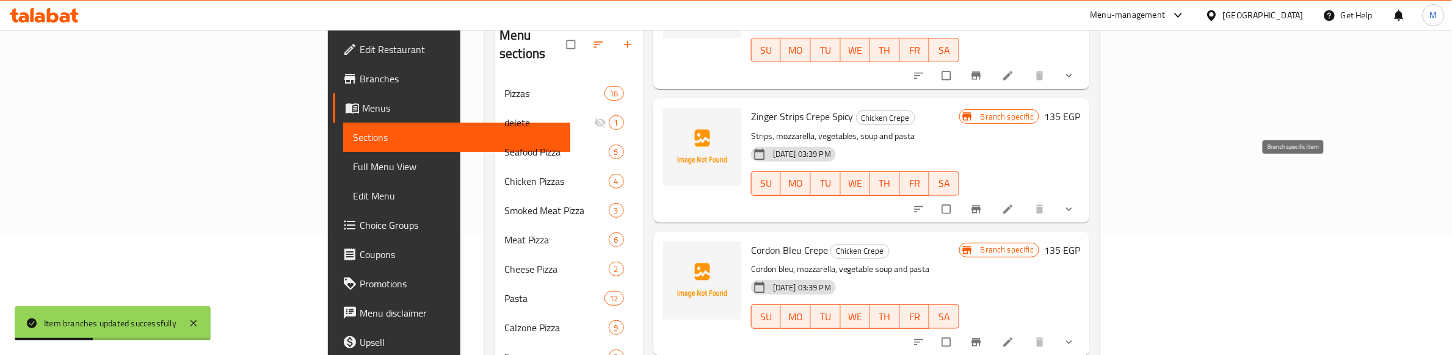
click at [983, 203] on icon "Branch-specific-item" at bounding box center [976, 209] width 12 height 12
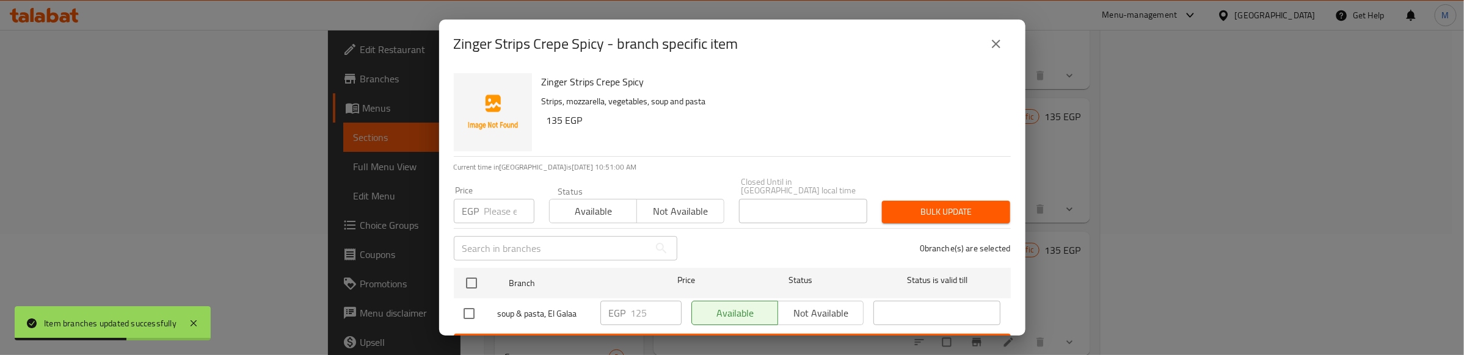
click at [1000, 42] on icon "close" at bounding box center [996, 44] width 15 height 15
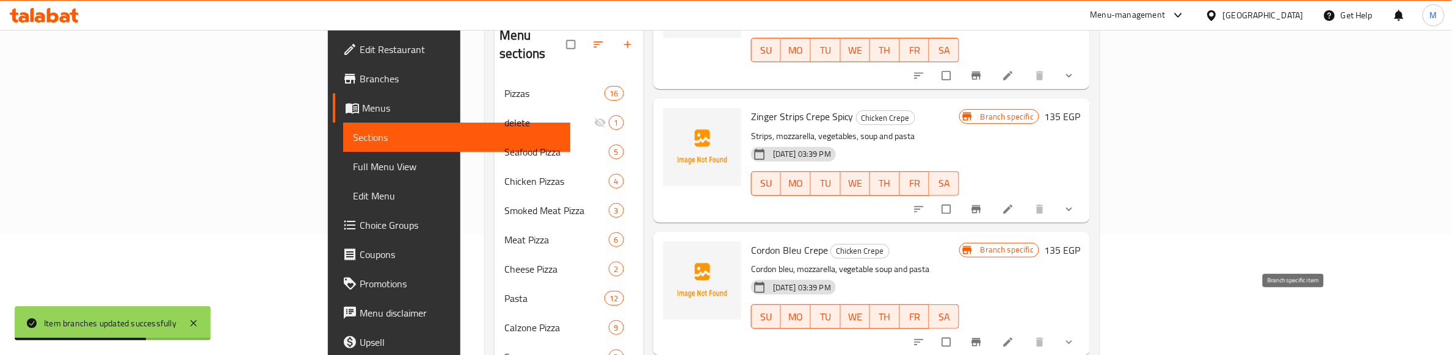
click at [981, 339] on icon "Branch-specific-item" at bounding box center [976, 343] width 9 height 8
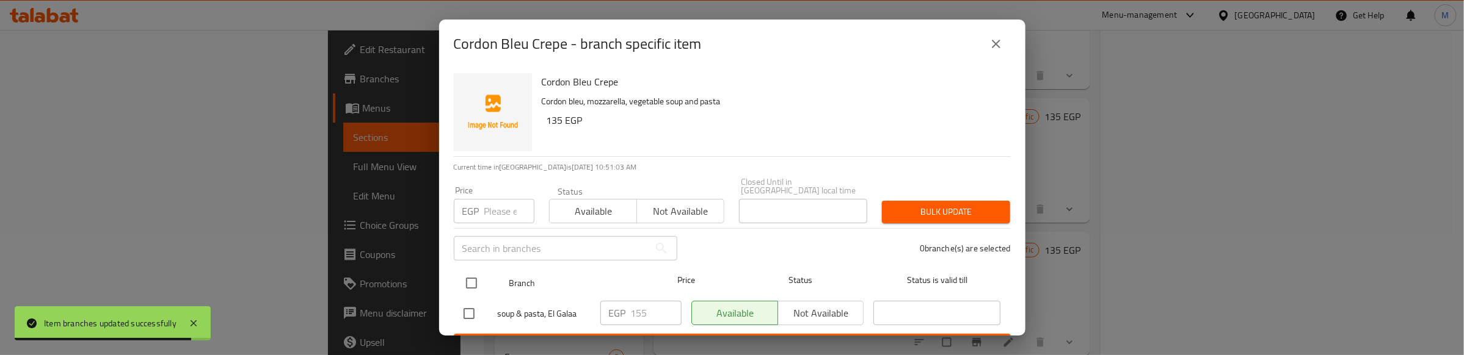
click at [474, 272] on input "checkbox" at bounding box center [472, 284] width 26 height 26
checkbox input "true"
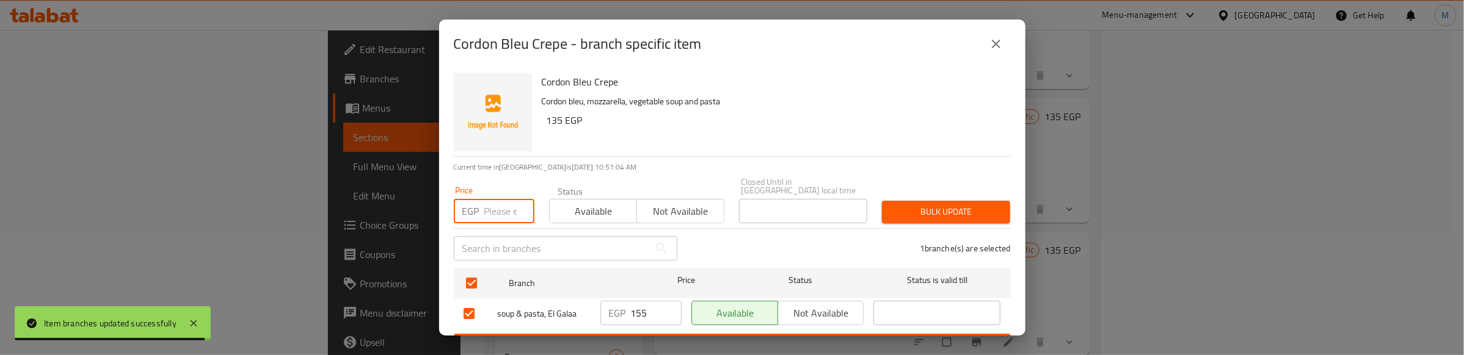
click at [500, 199] on input "number" at bounding box center [509, 211] width 50 height 24
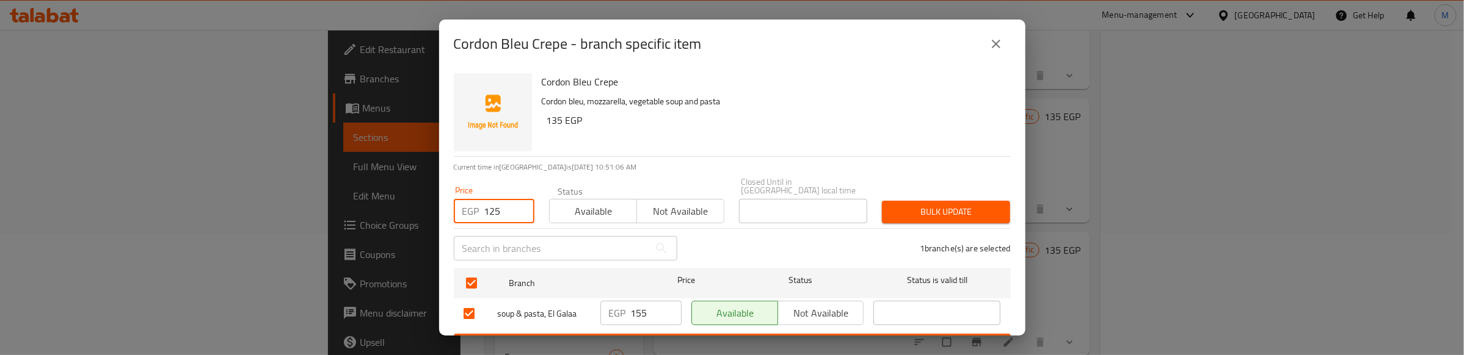
type input "125"
click at [950, 194] on div "Bulk update" at bounding box center [946, 212] width 143 height 37
click at [948, 205] on span "Bulk update" at bounding box center [946, 212] width 109 height 15
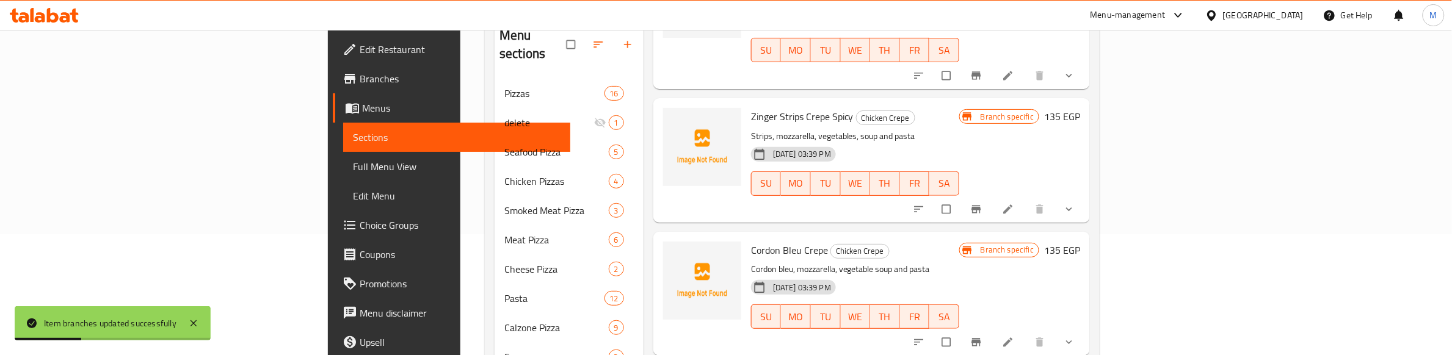
scroll to position [197, 0]
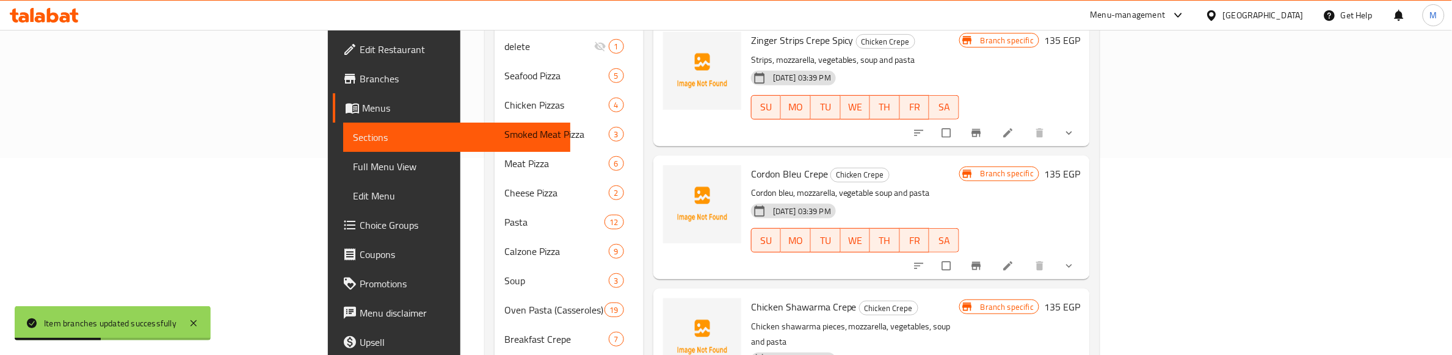
click at [981, 263] on icon "Branch-specific-item" at bounding box center [976, 267] width 9 height 8
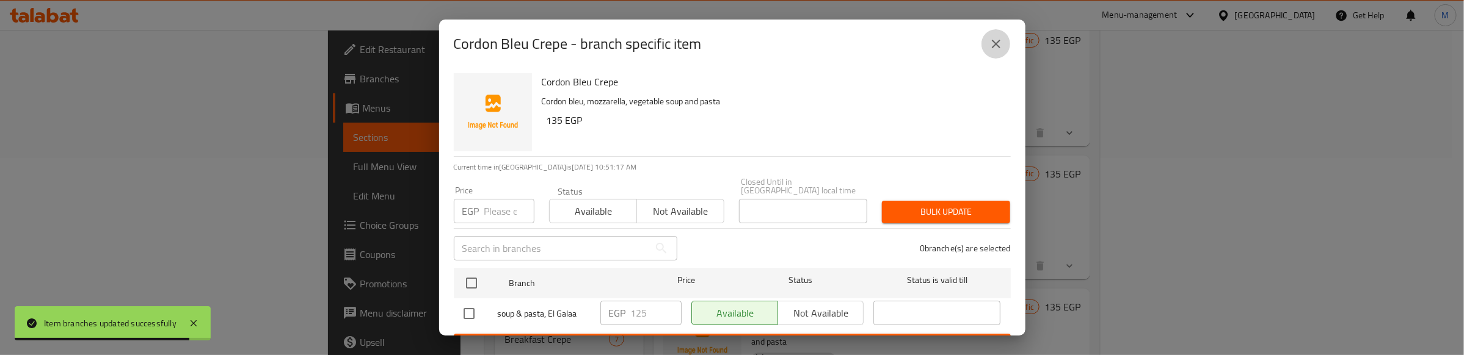
click at [996, 41] on icon "close" at bounding box center [996, 44] width 15 height 15
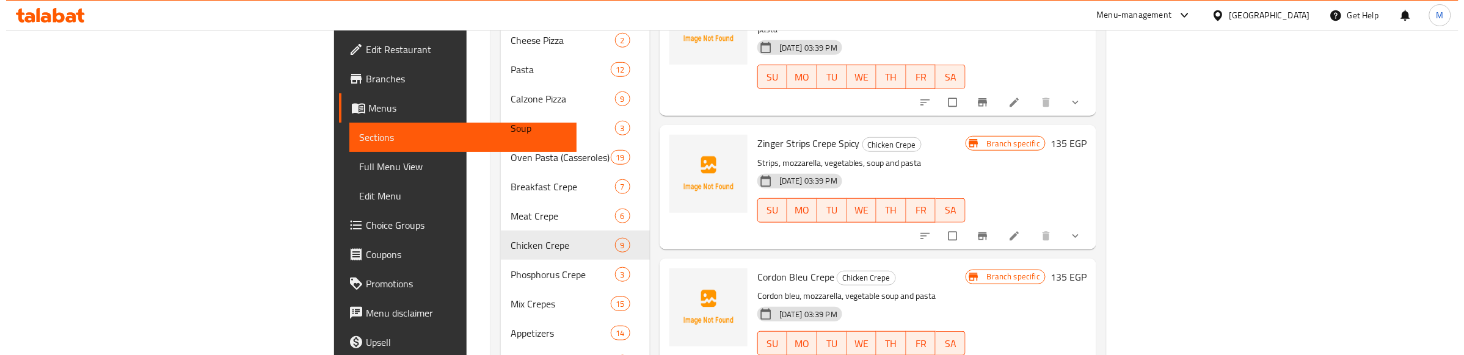
scroll to position [162, 0]
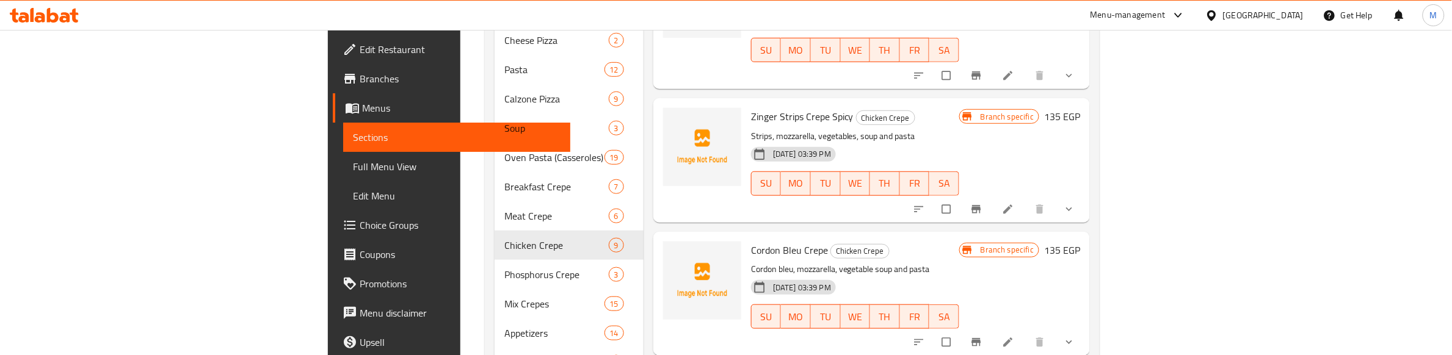
click at [981, 339] on icon "Branch-specific-item" at bounding box center [976, 343] width 9 height 8
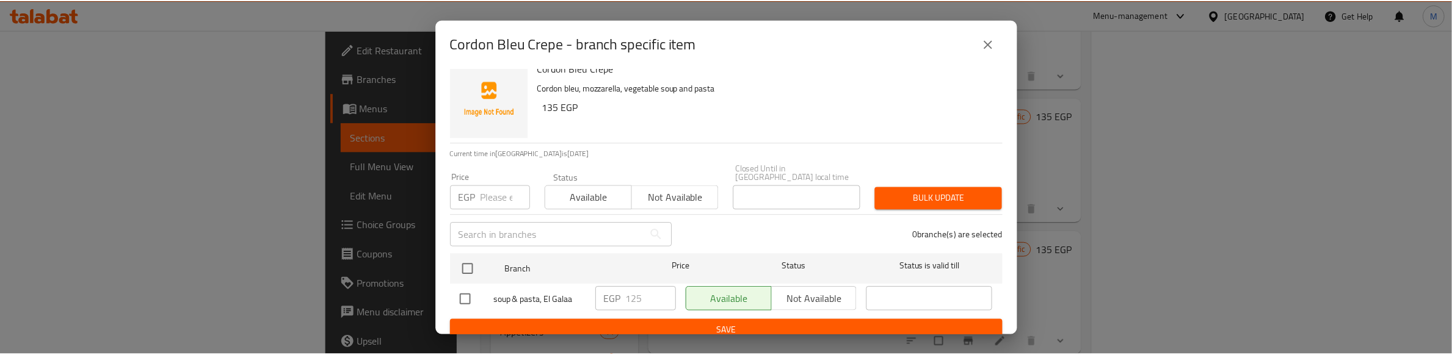
scroll to position [16, 0]
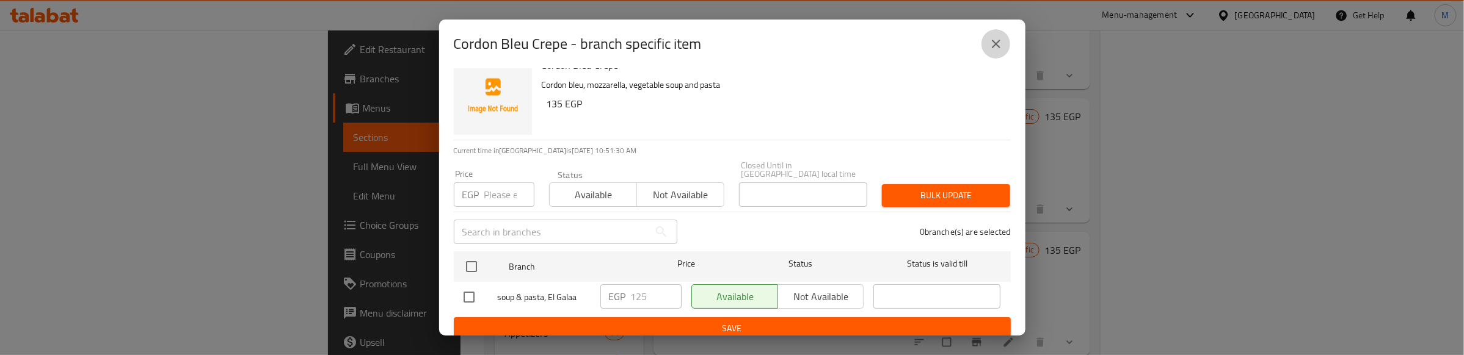
click at [988, 44] on button "close" at bounding box center [995, 43] width 29 height 29
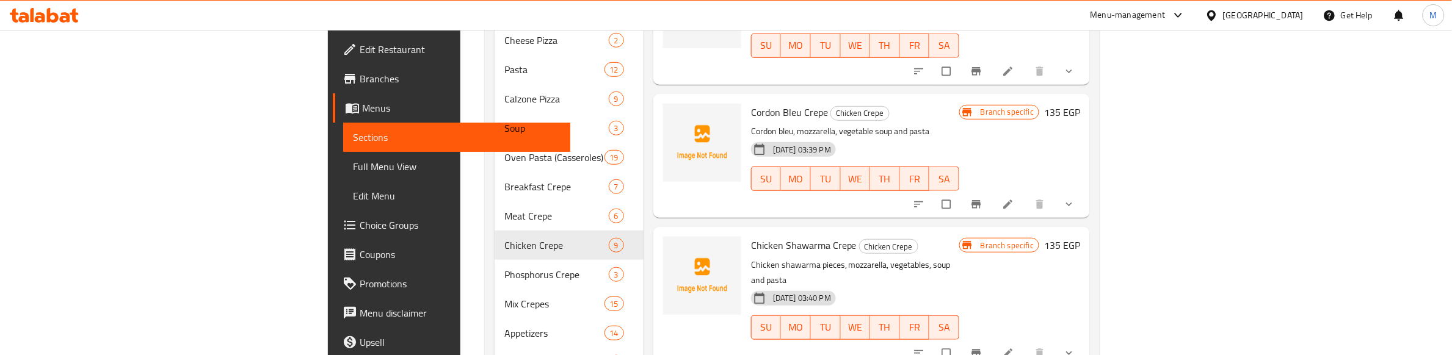
scroll to position [391, 0]
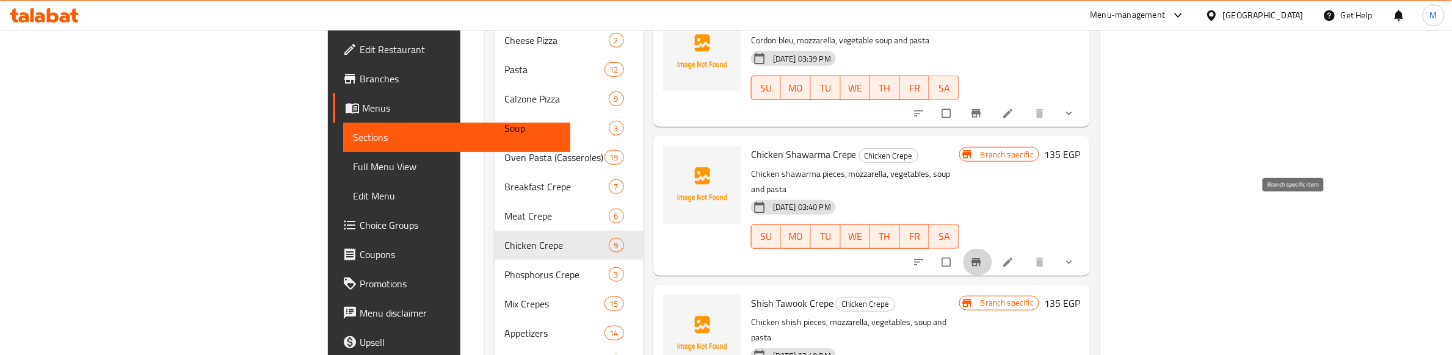
click at [983, 257] on icon "Branch-specific-item" at bounding box center [976, 263] width 12 height 12
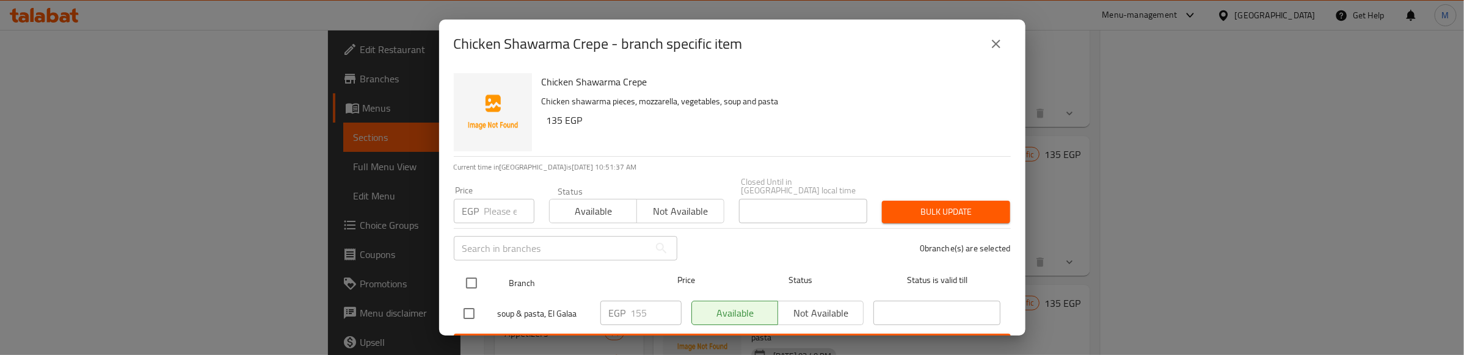
click at [468, 271] on input "checkbox" at bounding box center [472, 284] width 26 height 26
checkbox input "true"
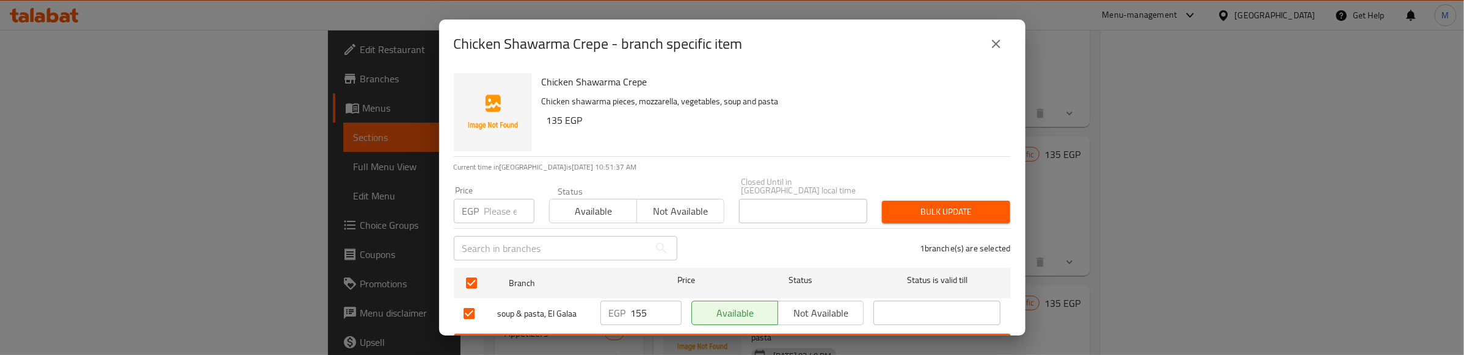
click at [490, 203] on input "number" at bounding box center [509, 211] width 50 height 24
type input "125"
click at [899, 205] on span "Bulk update" at bounding box center [946, 212] width 109 height 15
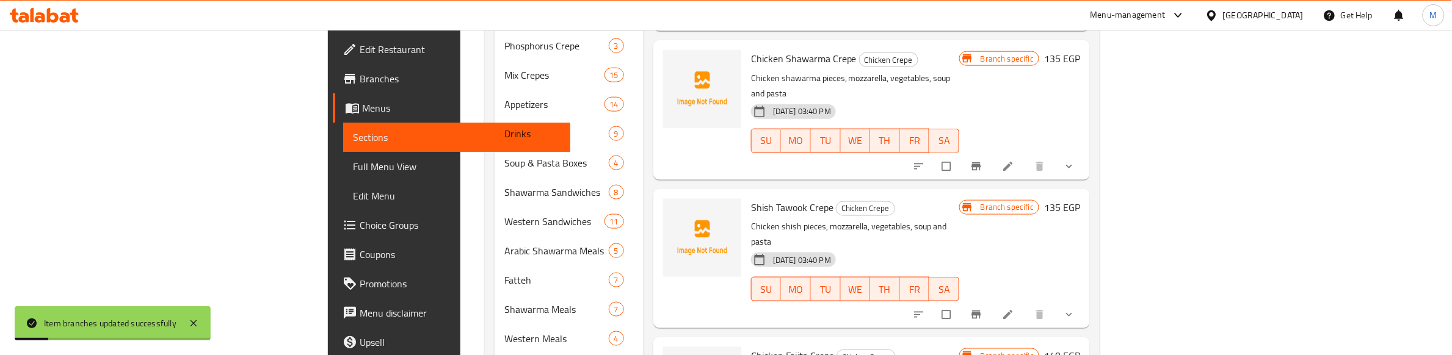
scroll to position [238, 0]
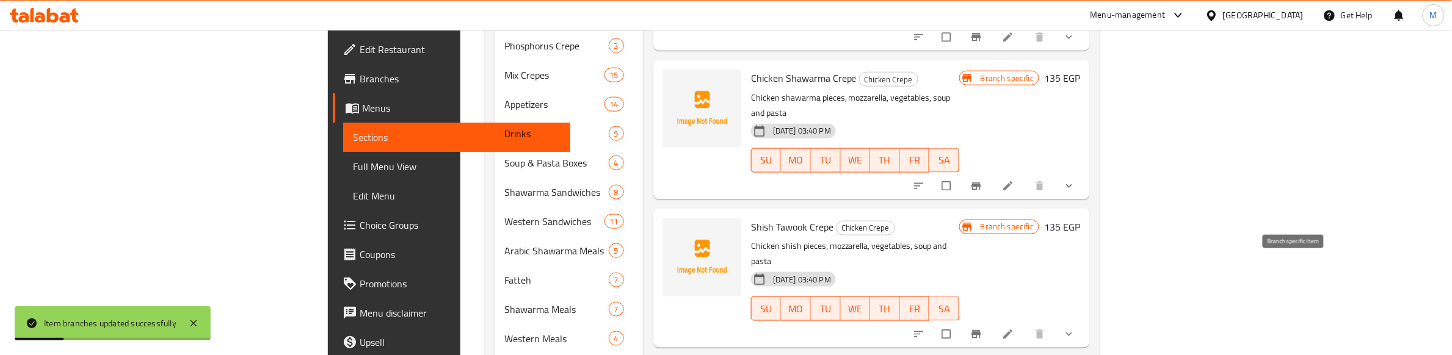
click at [981, 330] on icon "Branch-specific-item" at bounding box center [976, 334] width 9 height 8
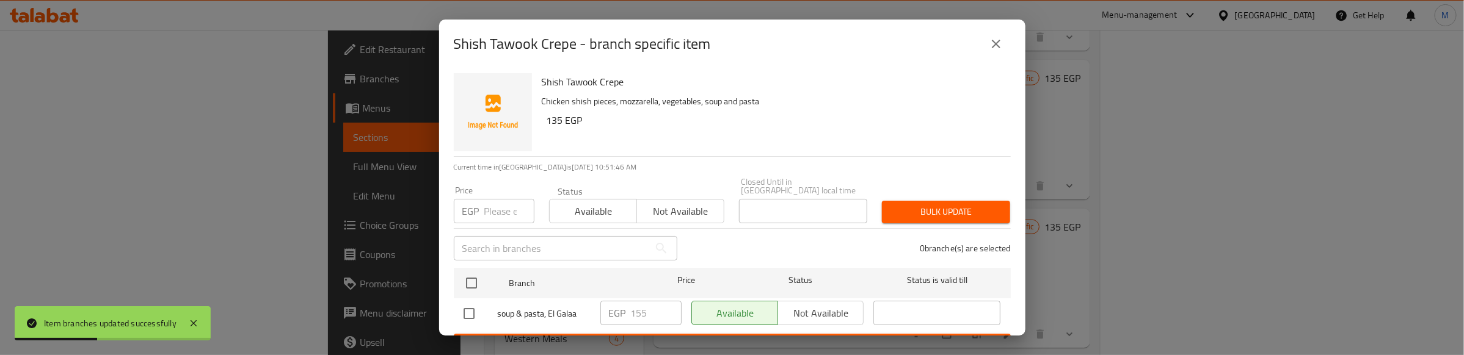
click at [464, 271] on input "checkbox" at bounding box center [472, 284] width 26 height 26
checkbox input "true"
click at [493, 205] on input "number" at bounding box center [509, 211] width 50 height 24
type input "125"
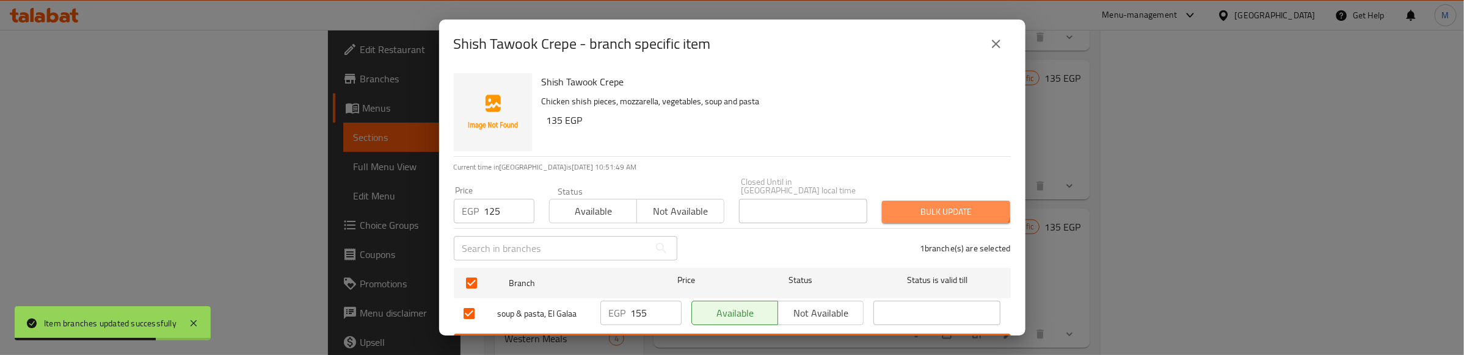
click at [934, 201] on button "Bulk update" at bounding box center [946, 212] width 128 height 23
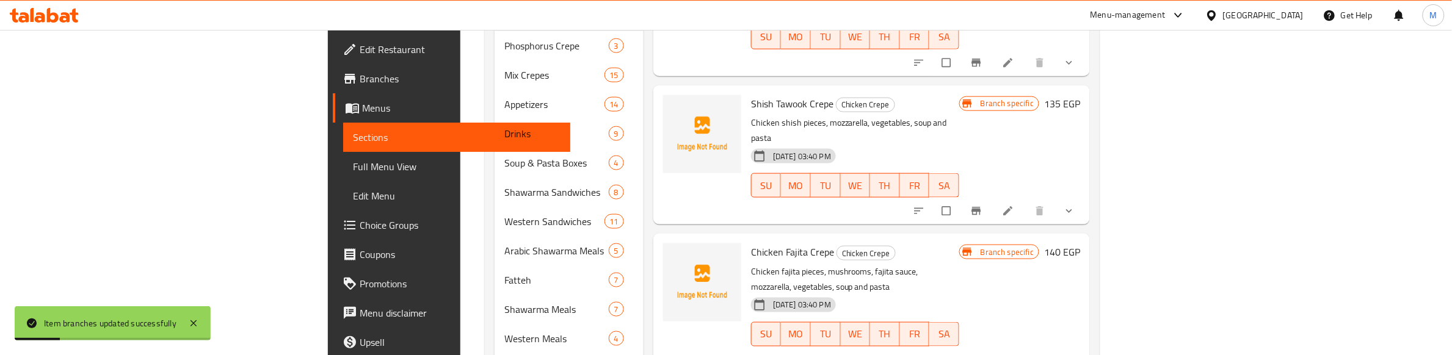
scroll to position [391, 0]
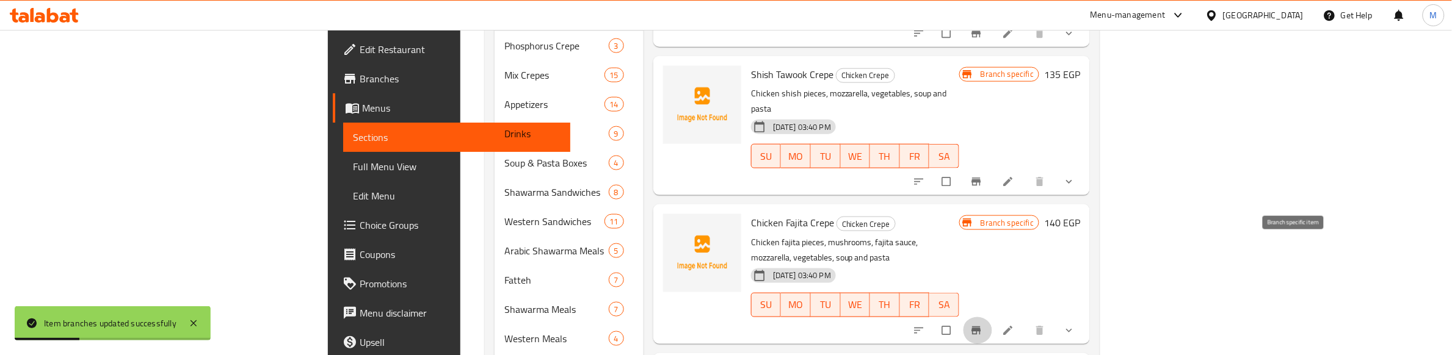
click at [981, 327] on icon "Branch-specific-item" at bounding box center [976, 331] width 9 height 8
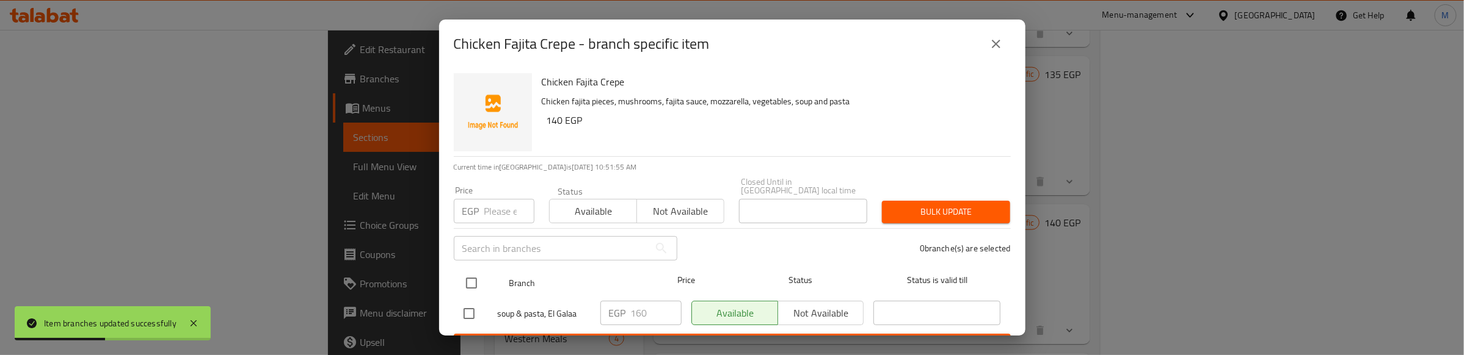
click at [469, 274] on input "checkbox" at bounding box center [472, 284] width 26 height 26
checkbox input "true"
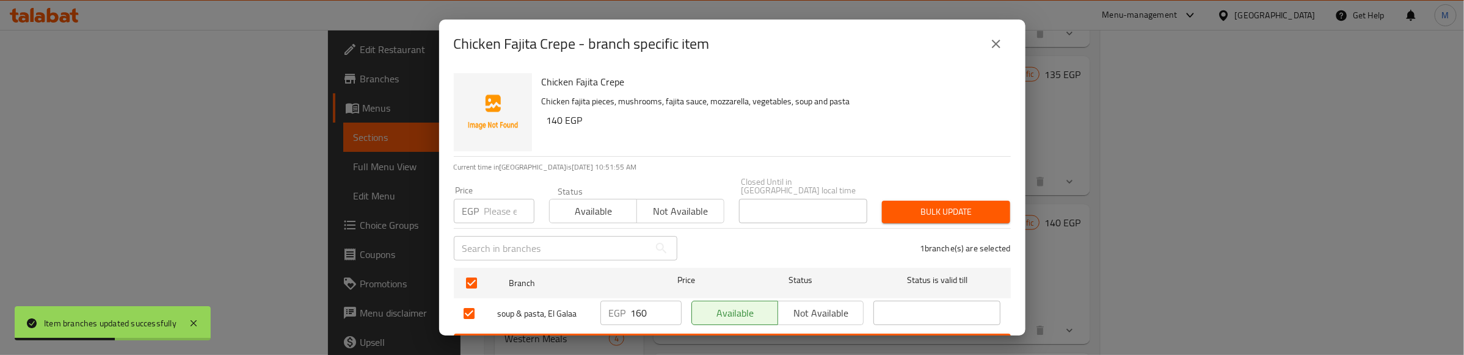
click at [487, 206] on input "number" at bounding box center [509, 211] width 50 height 24
type input "130"
click at [913, 205] on span "Bulk update" at bounding box center [946, 212] width 109 height 15
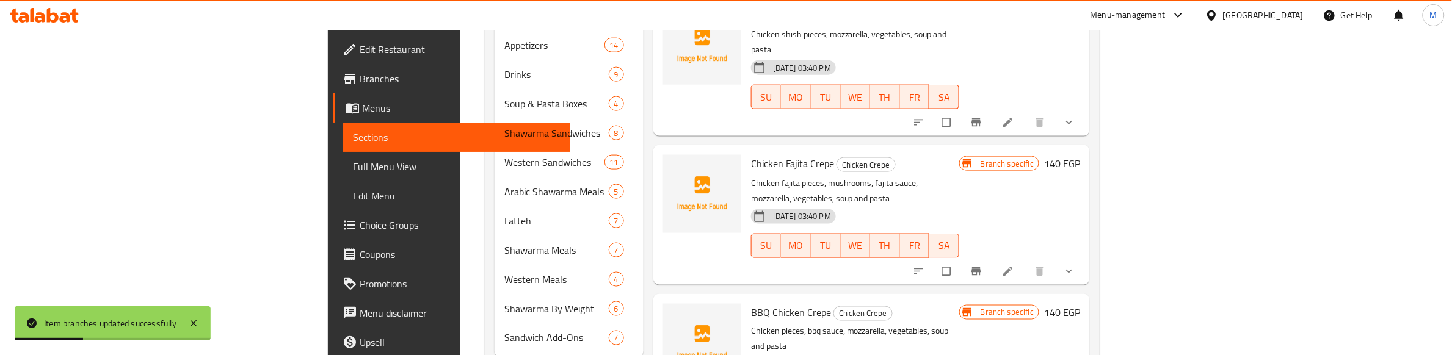
scroll to position [655, 0]
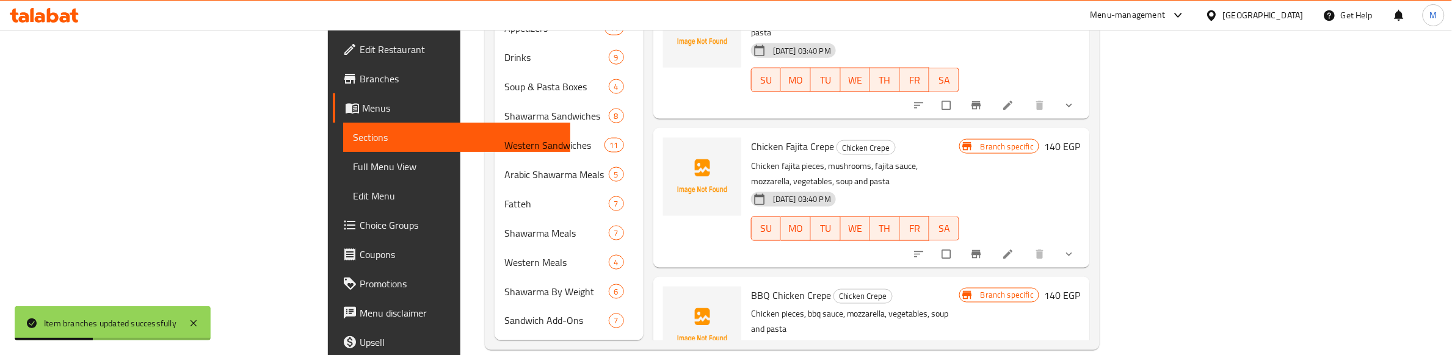
click at [964, 282] on div "BBQ Chicken Crepe Chicken Crepe Chicken pieces, bbq sauce, mozzarella, vegetabl…" at bounding box center [855, 346] width 218 height 129
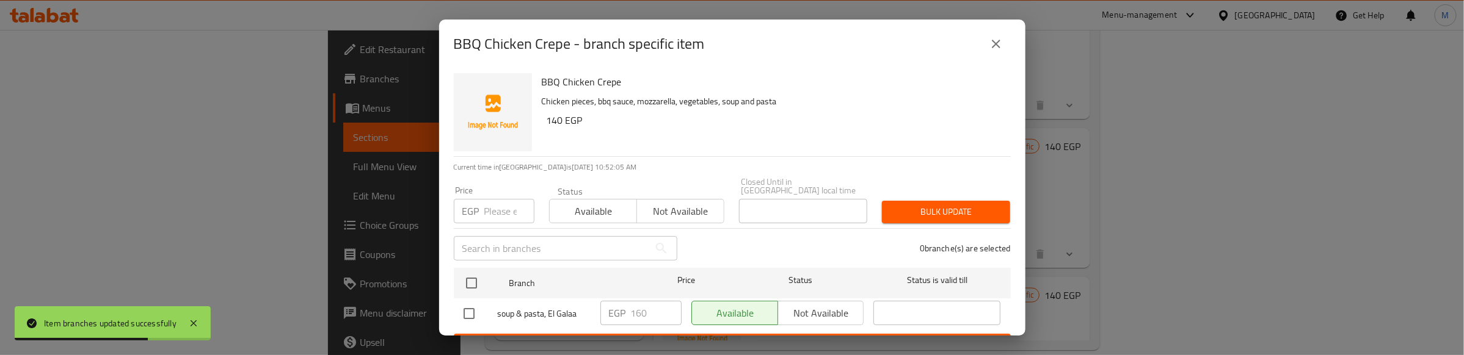
drag, startPoint x: 472, startPoint y: 277, endPoint x: 493, endPoint y: 233, distance: 48.6
click at [472, 274] on input "checkbox" at bounding box center [472, 284] width 26 height 26
checkbox input "true"
click at [502, 202] on input "number" at bounding box center [509, 211] width 50 height 24
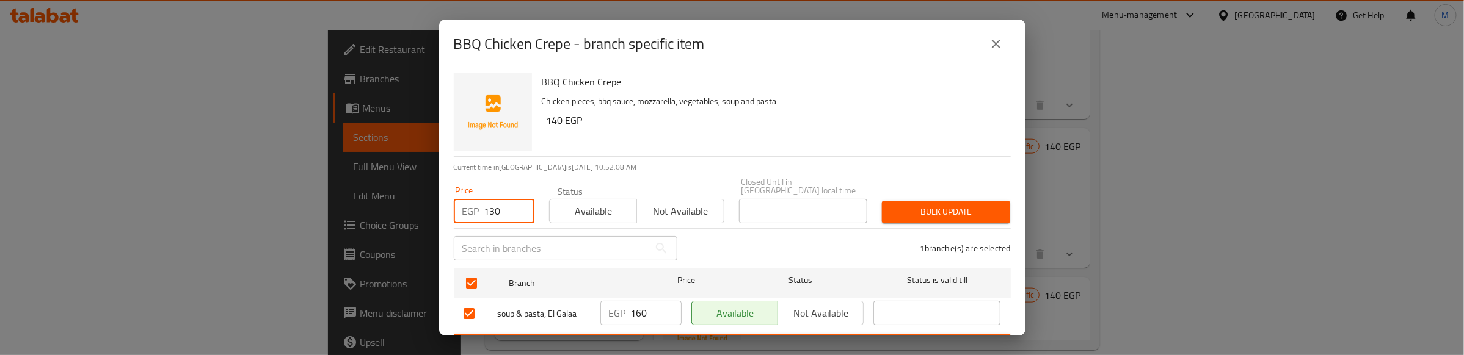
type input "130"
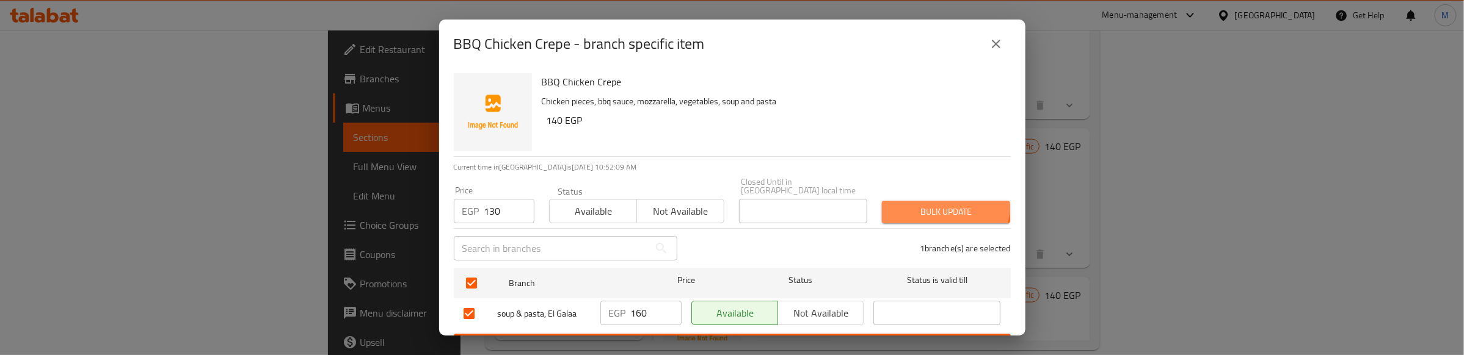
click at [906, 205] on span "Bulk update" at bounding box center [946, 212] width 109 height 15
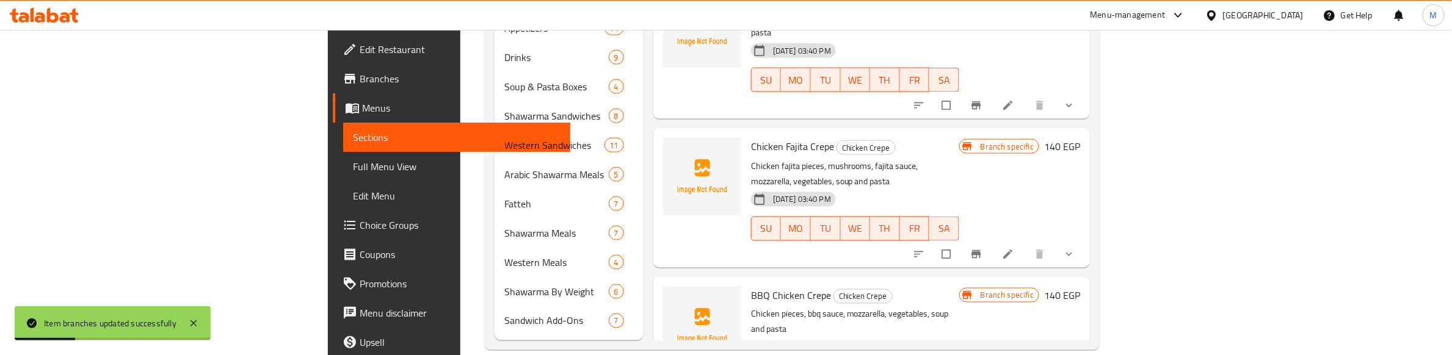
click at [964, 282] on div "BBQ Chicken Crepe Chicken Crepe Chicken pieces, bbq sauce, mozzarella, vegetabl…" at bounding box center [855, 346] width 218 height 129
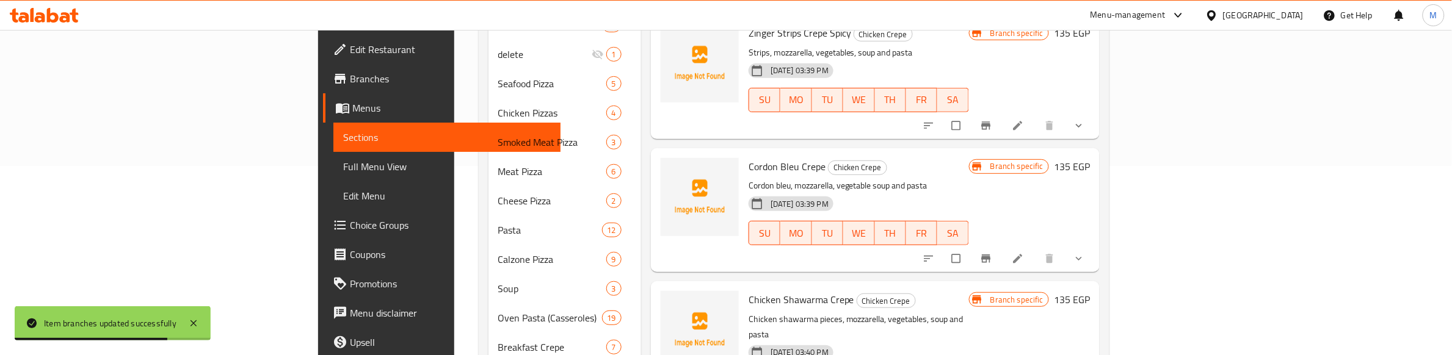
scroll to position [350, 0]
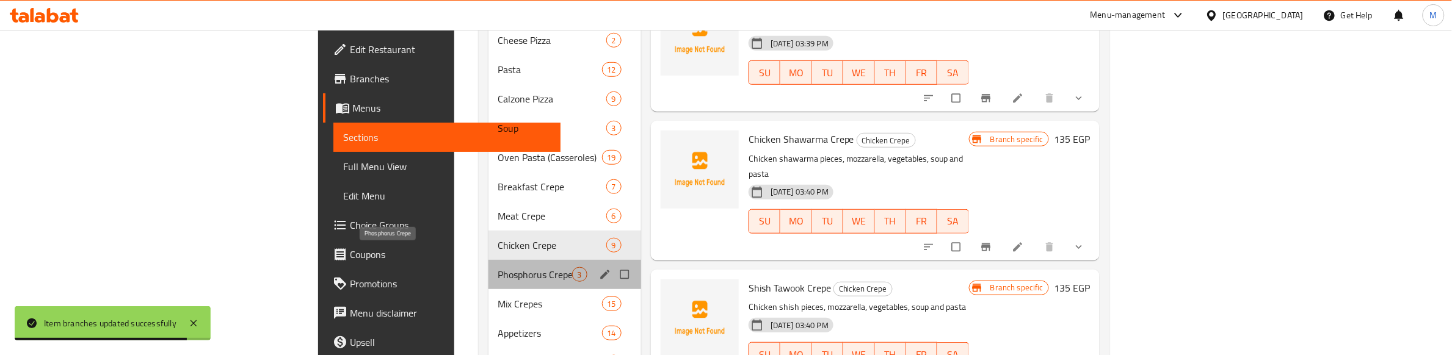
click at [498, 268] on span "Phosphorus Crepe" at bounding box center [535, 275] width 74 height 15
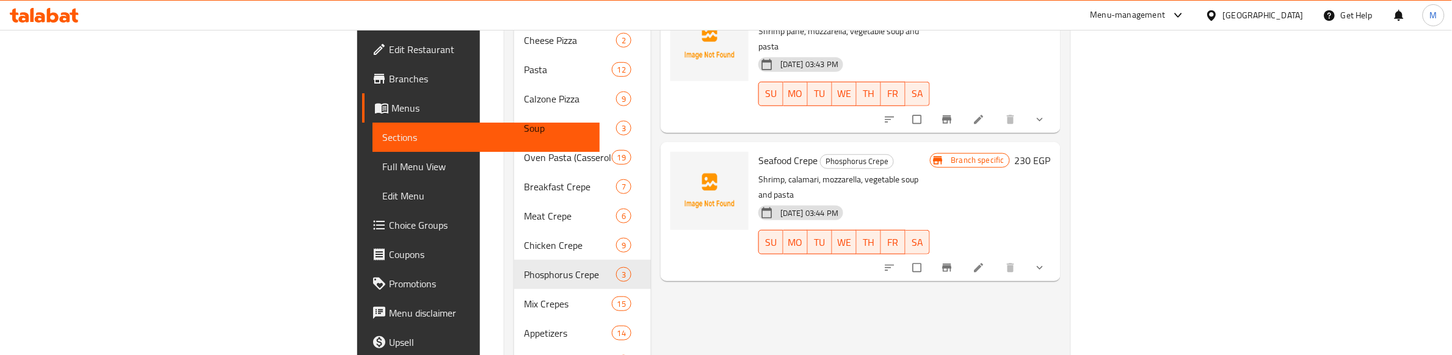
click at [935, 201] on div "03-07-2025 03:44 PM SU MO TU WE TH FR SA" at bounding box center [844, 234] width 181 height 66
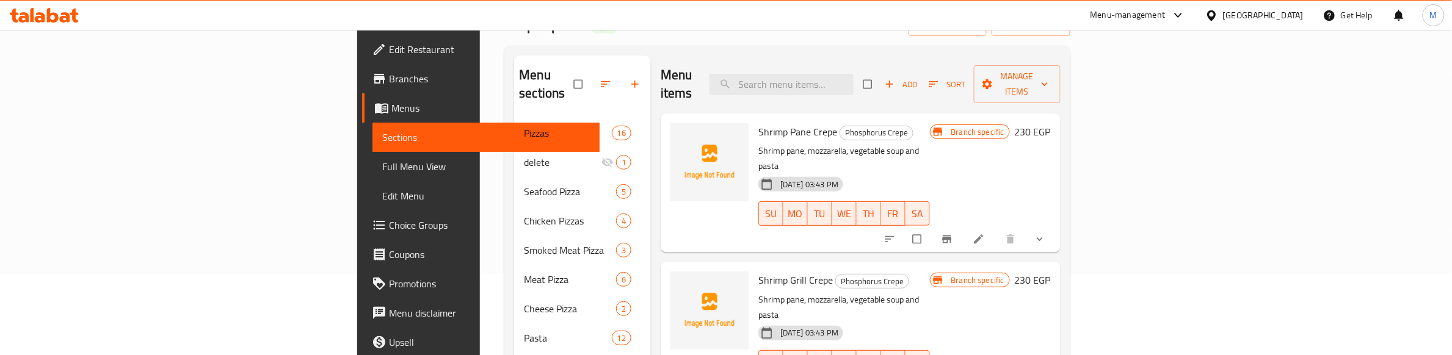
scroll to position [45, 0]
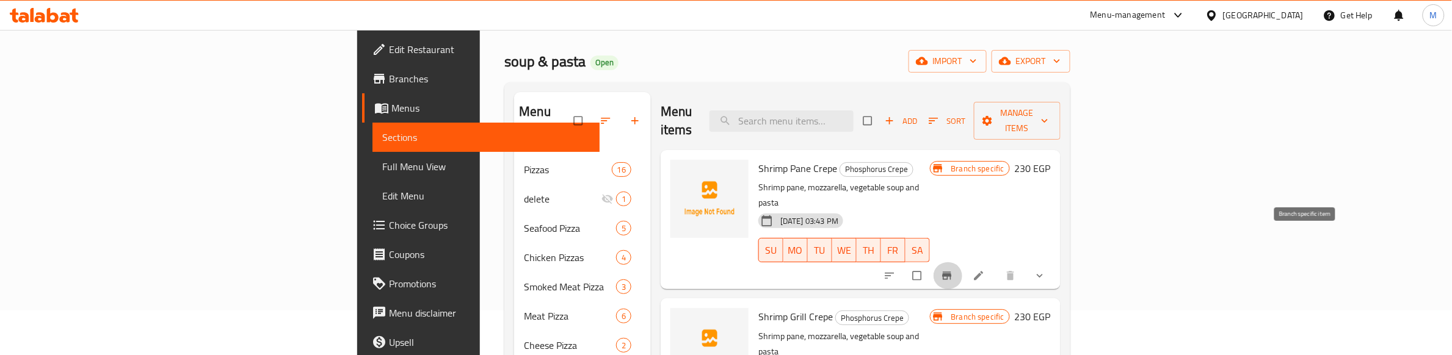
click at [952, 272] on icon "Branch-specific-item" at bounding box center [946, 276] width 9 height 8
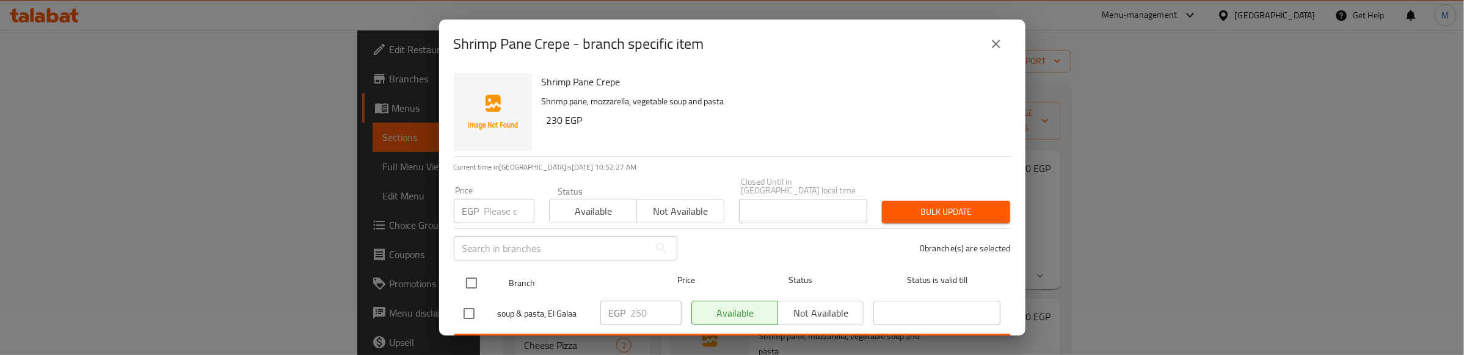
click at [471, 276] on input "checkbox" at bounding box center [472, 284] width 26 height 26
checkbox input "true"
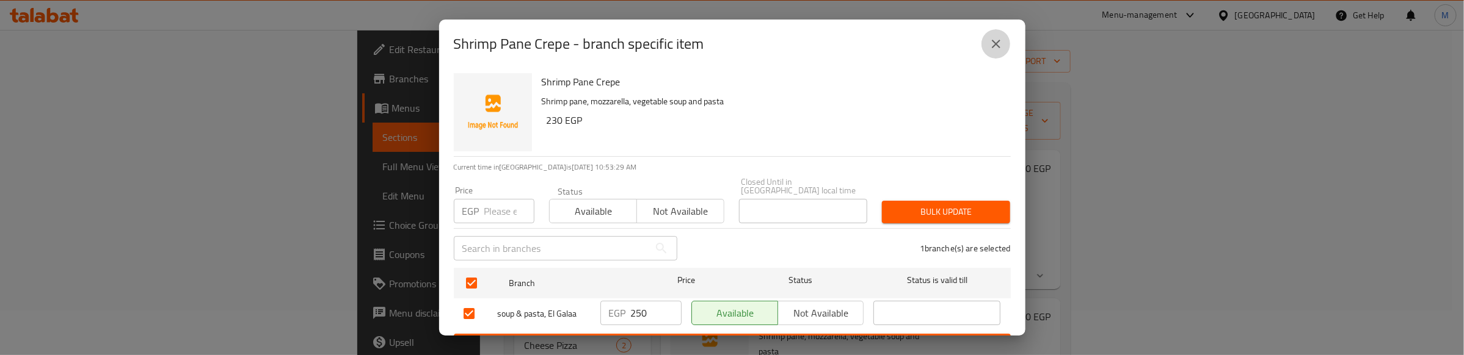
click at [1000, 44] on icon "close" at bounding box center [996, 44] width 15 height 15
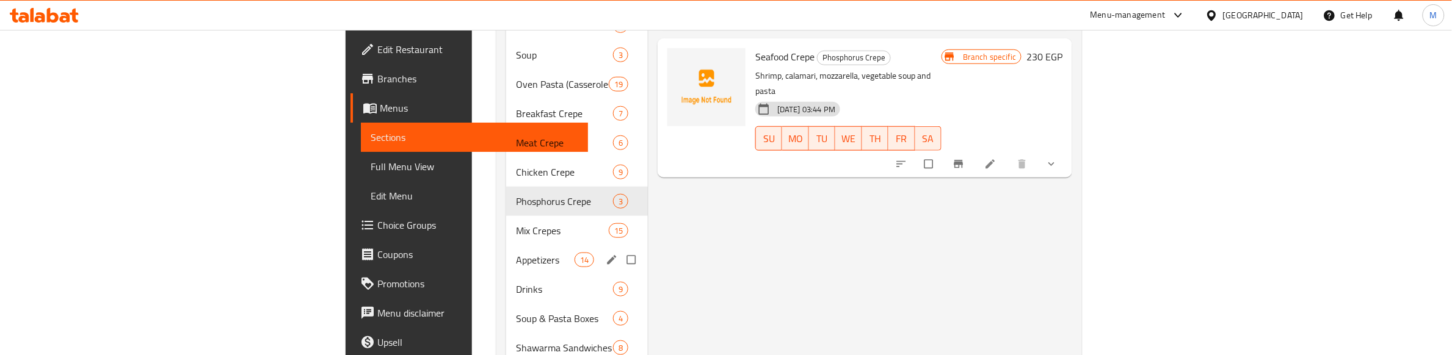
scroll to position [426, 0]
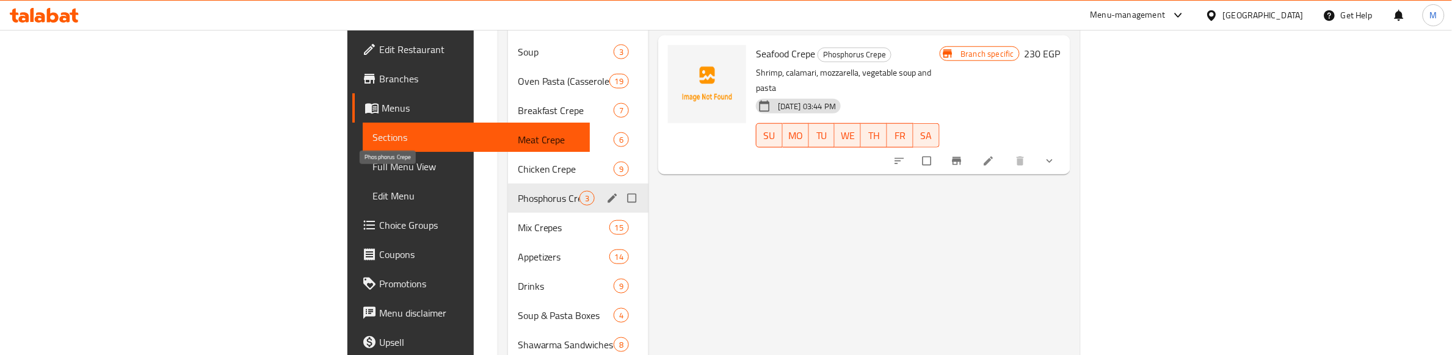
click at [518, 191] on span "Phosphorus Crepe" at bounding box center [549, 198] width 62 height 15
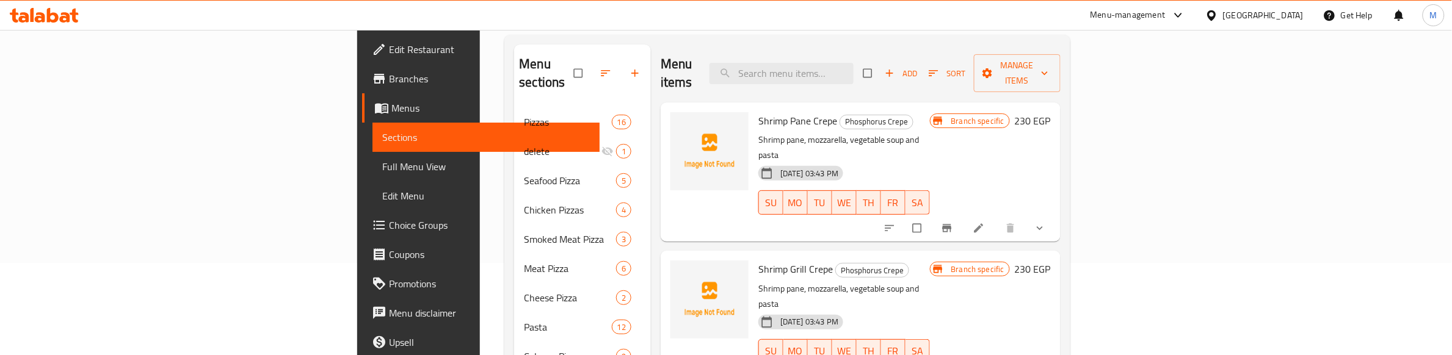
scroll to position [0, 0]
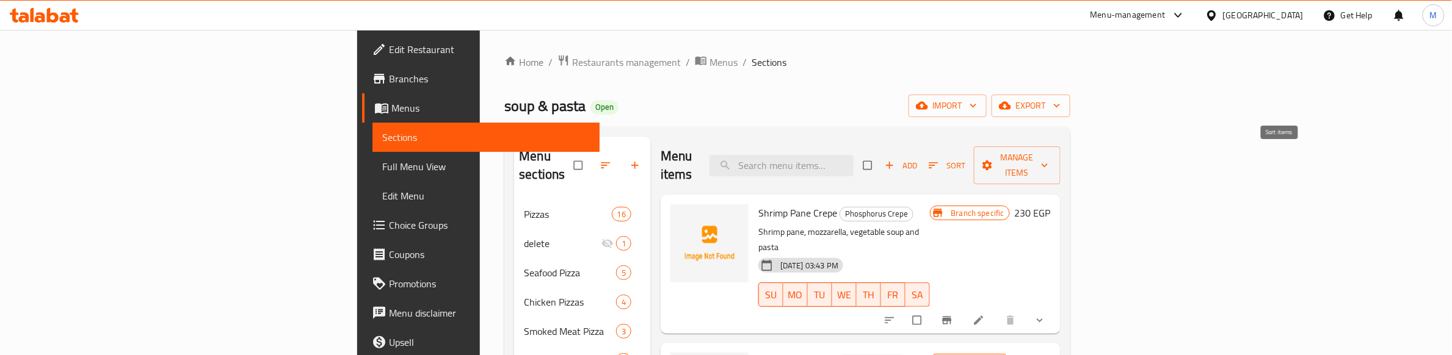
click at [940, 159] on icon "button" at bounding box center [934, 165] width 12 height 12
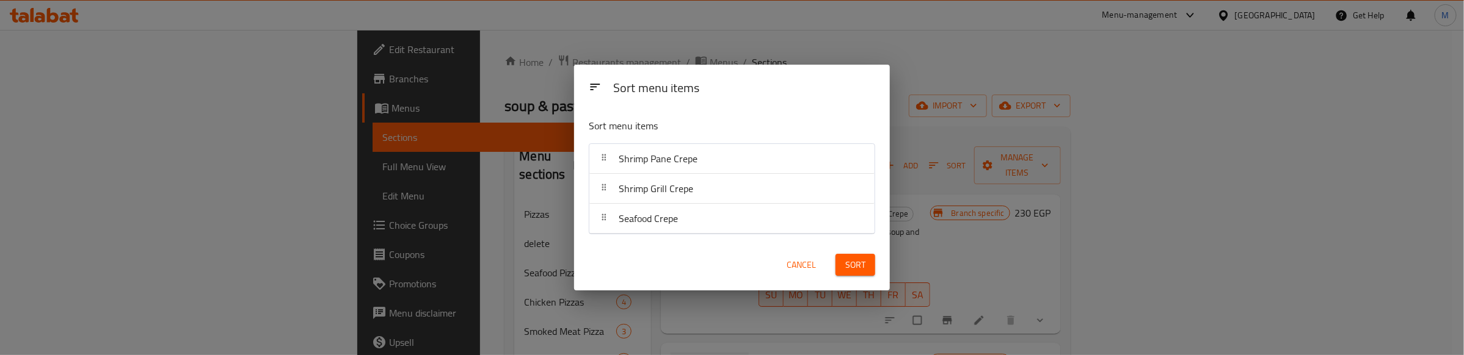
click at [811, 261] on span "Cancel" at bounding box center [801, 265] width 29 height 15
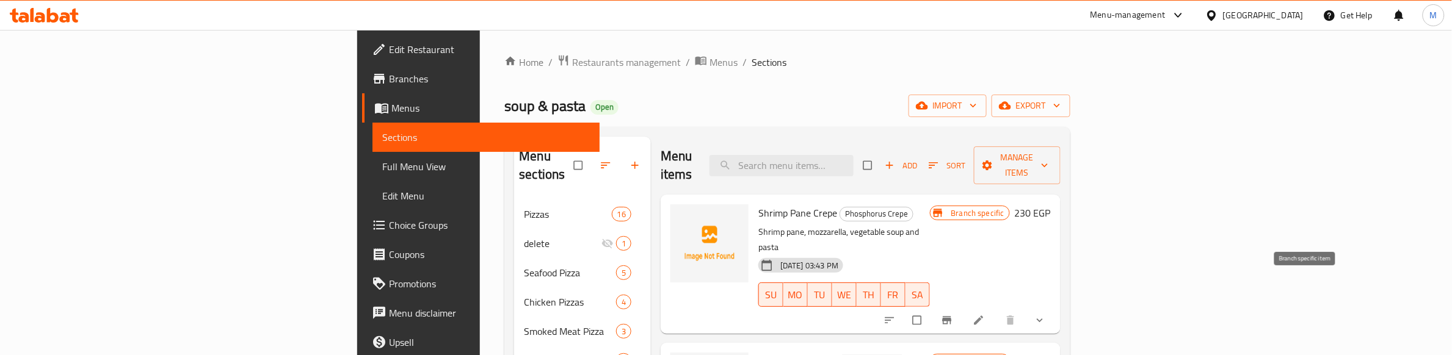
click at [953, 315] on icon "Branch-specific-item" at bounding box center [947, 321] width 12 height 12
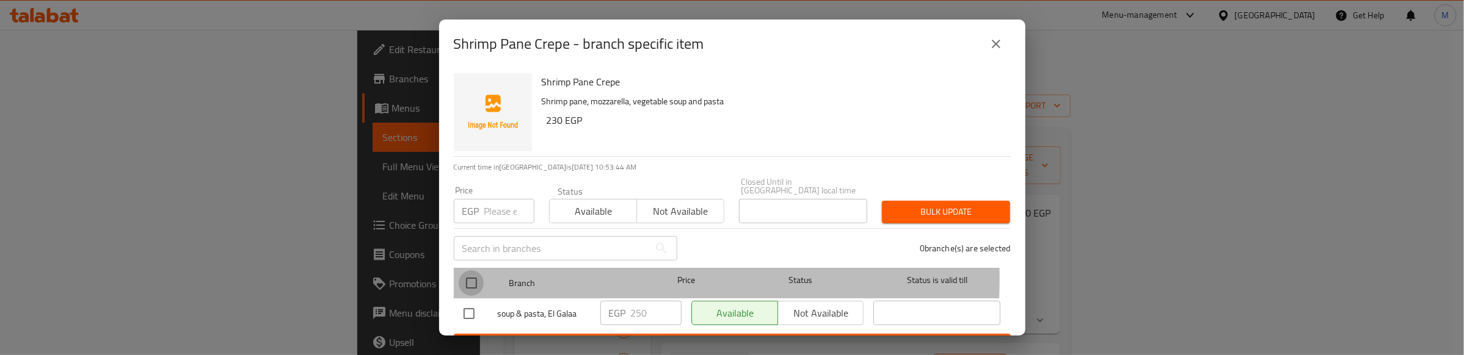
click at [473, 271] on input "checkbox" at bounding box center [472, 284] width 26 height 26
checkbox input "true"
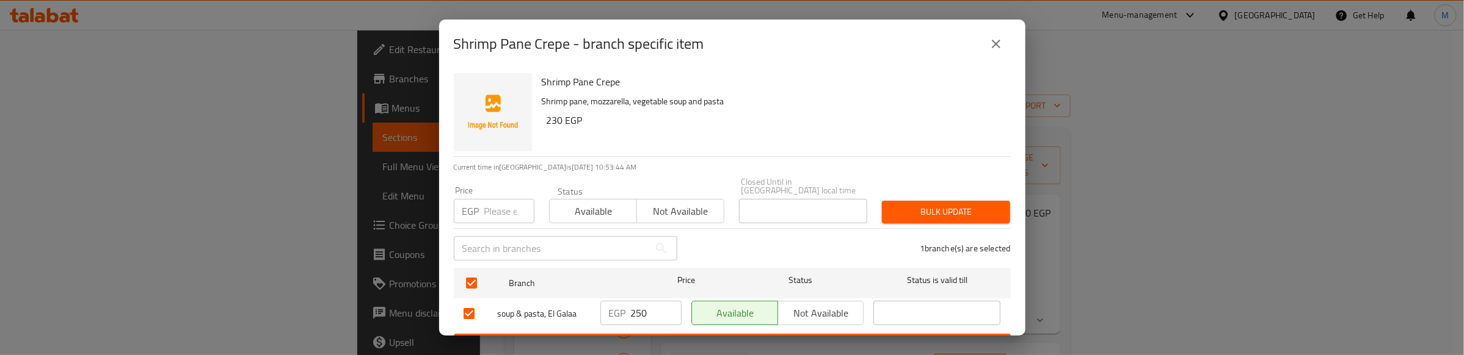
click at [484, 203] on input "number" at bounding box center [509, 211] width 50 height 24
type input "220"
click at [897, 206] on span "Bulk update" at bounding box center [946, 212] width 109 height 15
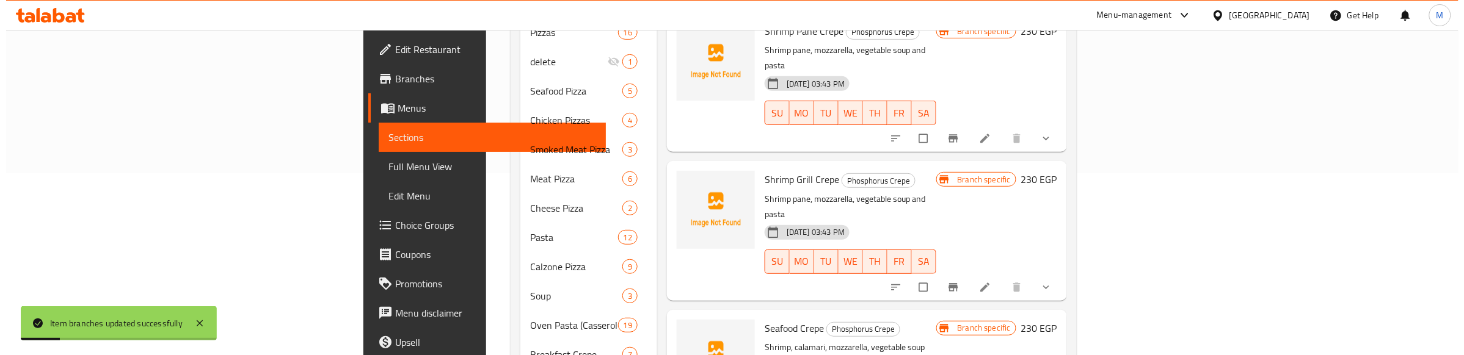
scroll to position [229, 0]
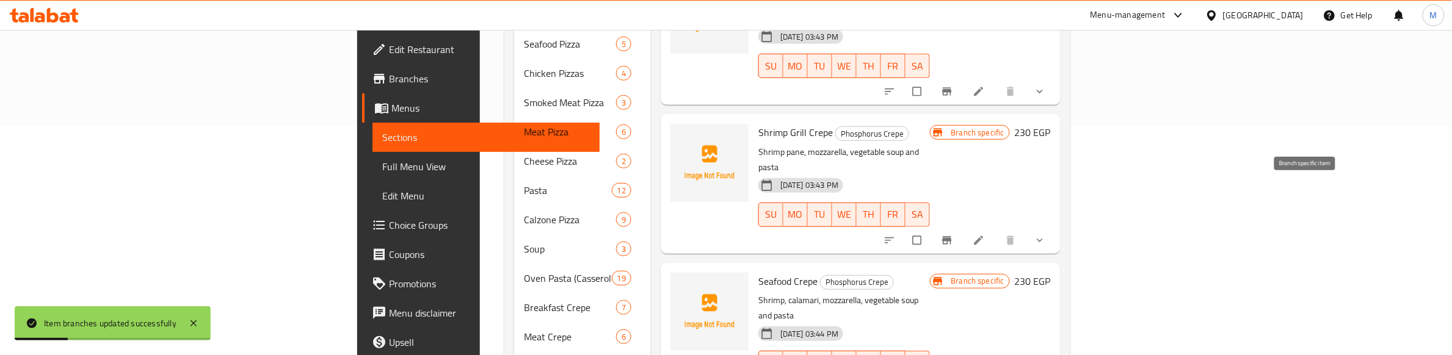
click at [953, 235] on icon "Branch-specific-item" at bounding box center [947, 241] width 12 height 12
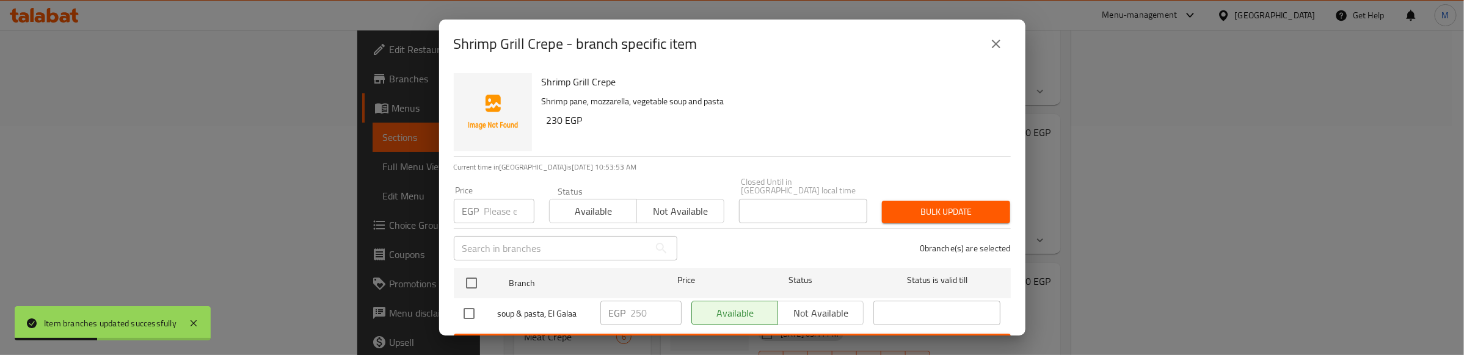
click at [474, 272] on input "checkbox" at bounding box center [472, 284] width 26 height 26
checkbox input "true"
click at [493, 199] on input "number" at bounding box center [509, 211] width 50 height 24
type input "220"
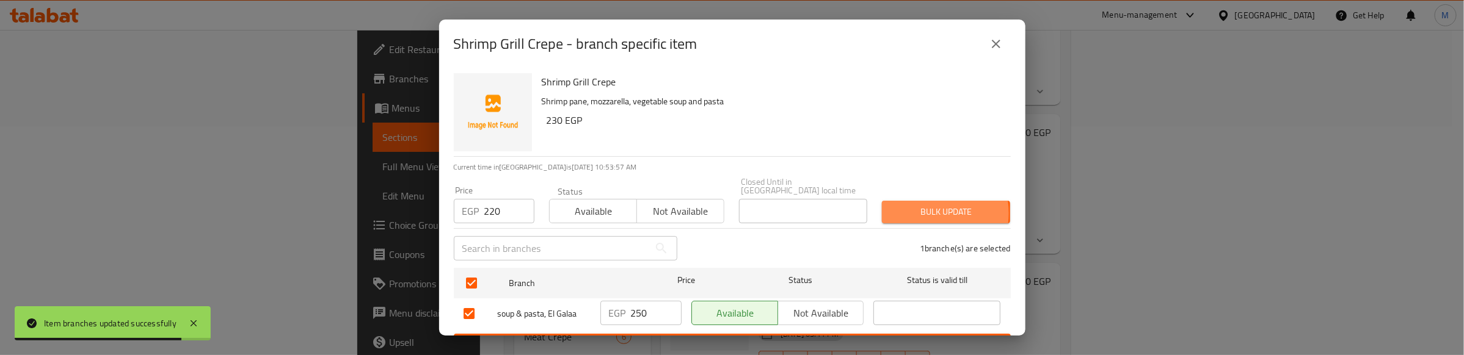
click at [911, 205] on span "Bulk update" at bounding box center [946, 212] width 109 height 15
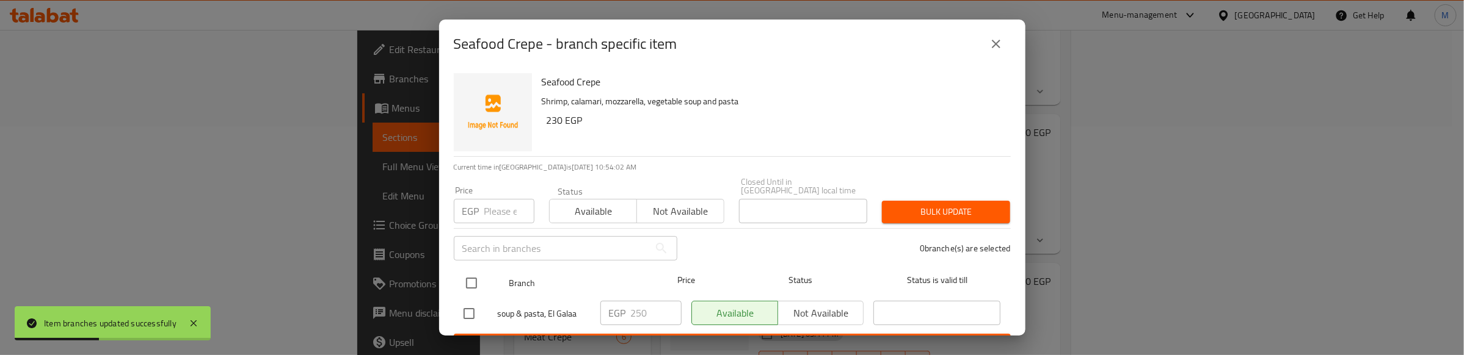
click at [468, 271] on input "checkbox" at bounding box center [472, 284] width 26 height 26
checkbox input "true"
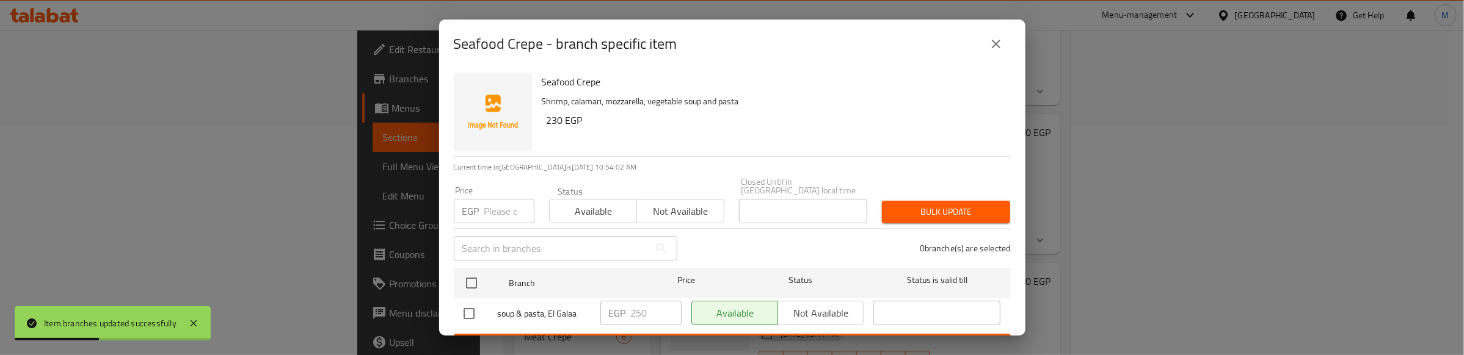
checkbox input "true"
click at [504, 205] on input "number" at bounding box center [509, 211] width 50 height 24
type input "220"
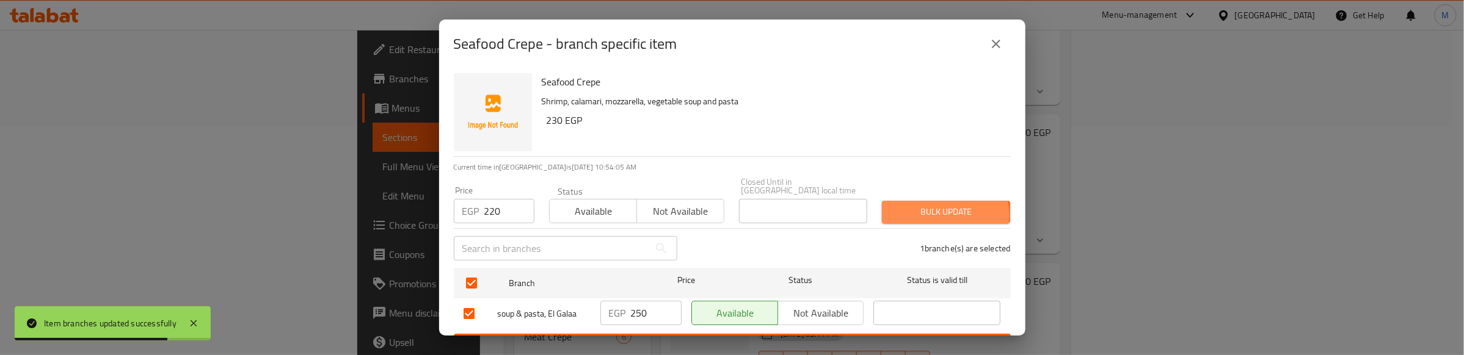
click at [933, 206] on span "Bulk update" at bounding box center [946, 212] width 109 height 15
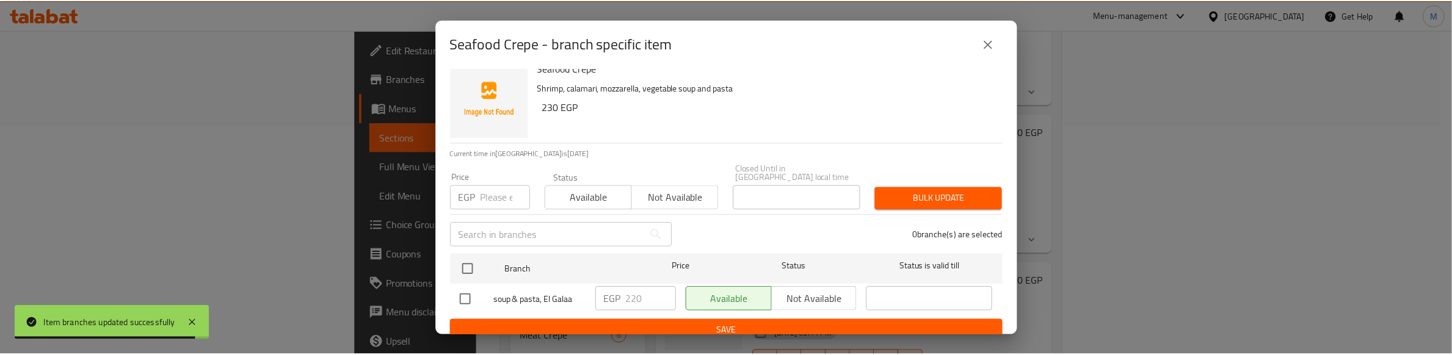
scroll to position [16, 0]
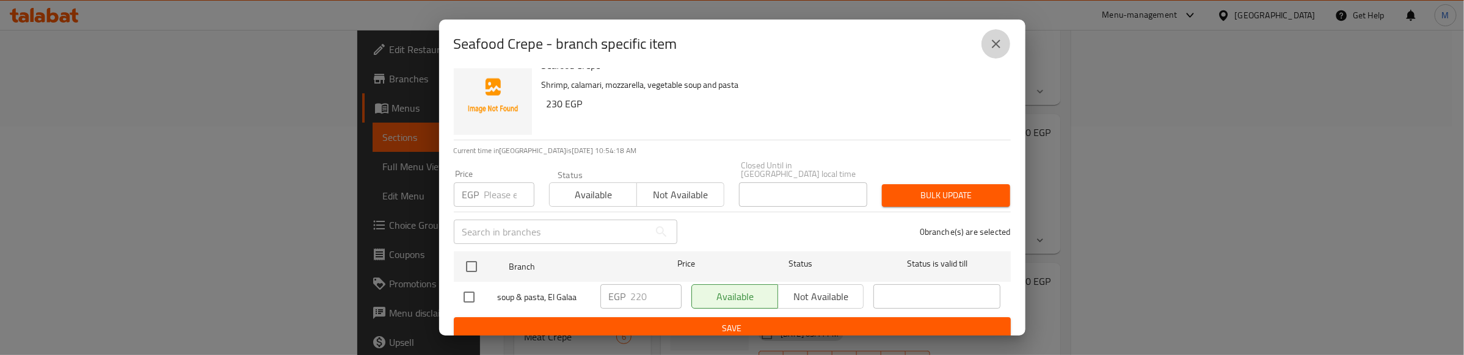
click at [997, 42] on icon "close" at bounding box center [996, 44] width 15 height 15
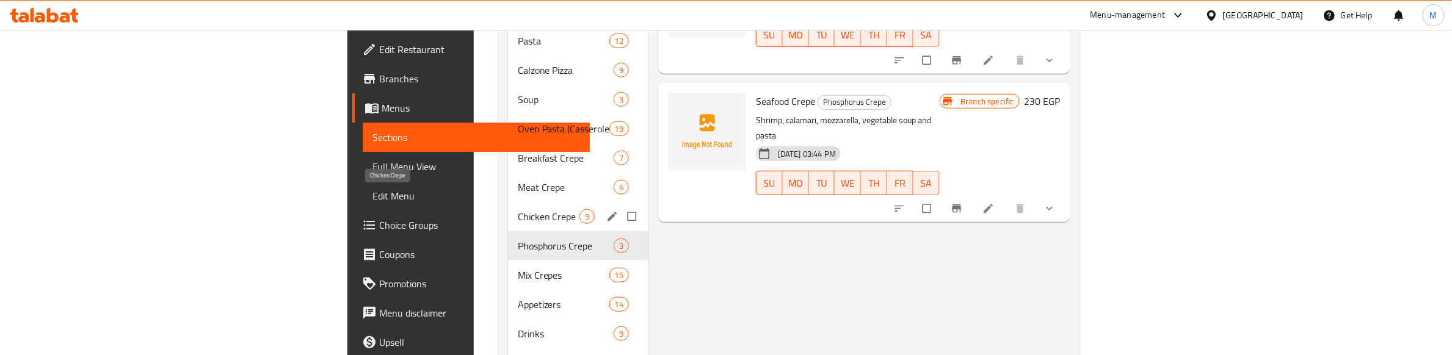
scroll to position [382, 0]
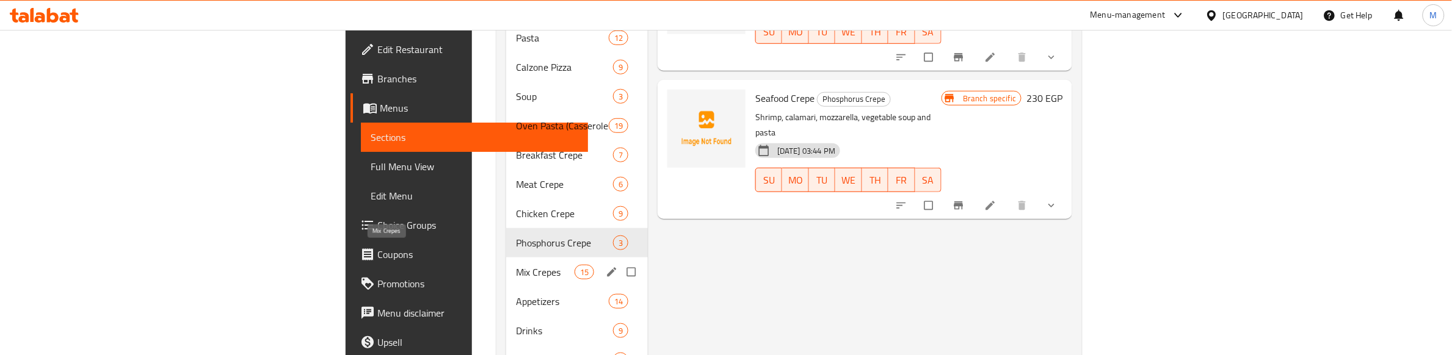
click at [516, 265] on span "Mix Crepes" at bounding box center [545, 272] width 58 height 15
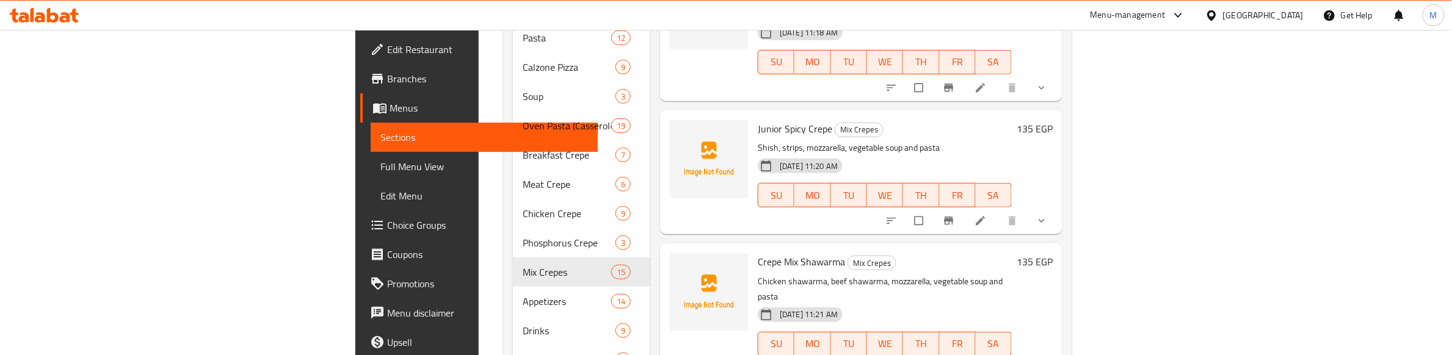
click at [988, 253] on h6 "Crepe Mix Shawarma Mix Crepes" at bounding box center [885, 261] width 254 height 17
click at [1012, 253] on h6 "Crepe Mix Shawarma Mix Crepes" at bounding box center [885, 261] width 254 height 17
click at [1002, 249] on div "Crepe Mix Shawarma Mix Crepes Chicken shawarma, beef shawarma, mozzarella, vege…" at bounding box center [885, 313] width 264 height 129
click at [987, 253] on h6 "Crepe Mix Shawarma Mix Crepes" at bounding box center [885, 261] width 254 height 17
click at [936, 244] on div "Crepe Mix Shawarma Mix Crepes Chicken shawarma, beef shawarma, mozzarella, vege…" at bounding box center [861, 313] width 402 height 139
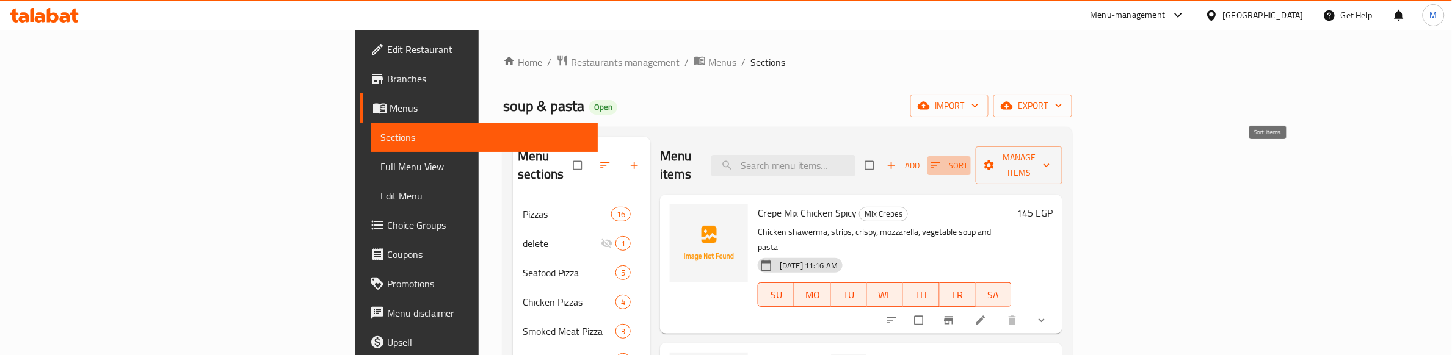
click at [942, 159] on icon "button" at bounding box center [936, 165] width 12 height 12
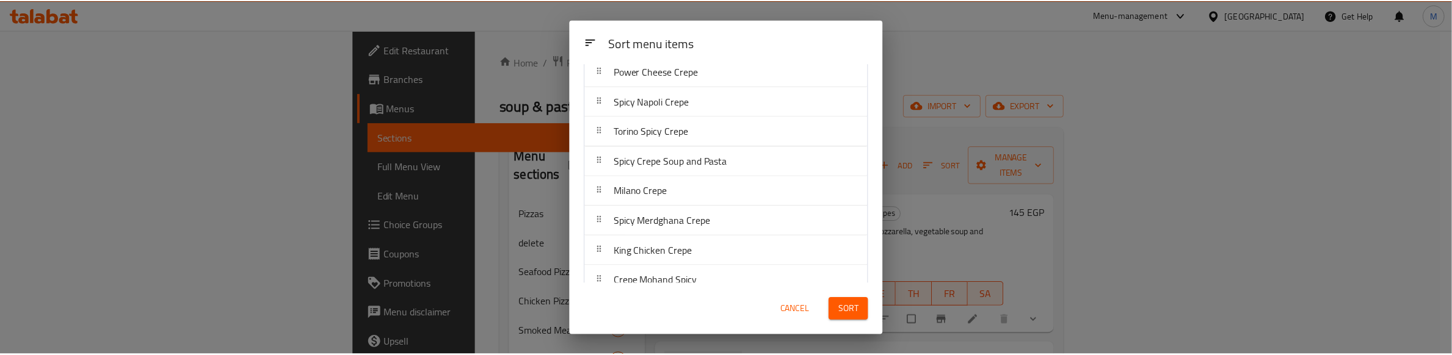
scroll to position [271, 0]
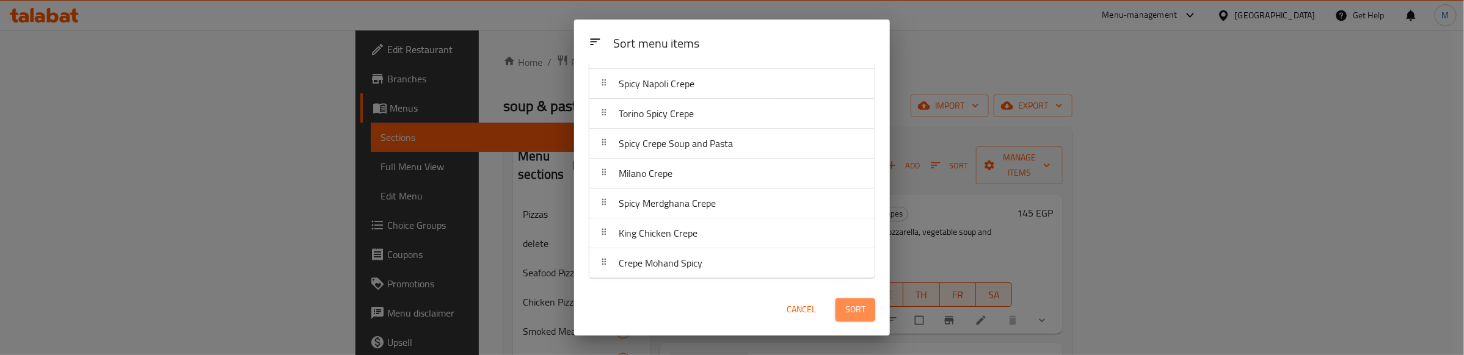
click at [857, 307] on span "Sort" at bounding box center [855, 309] width 20 height 15
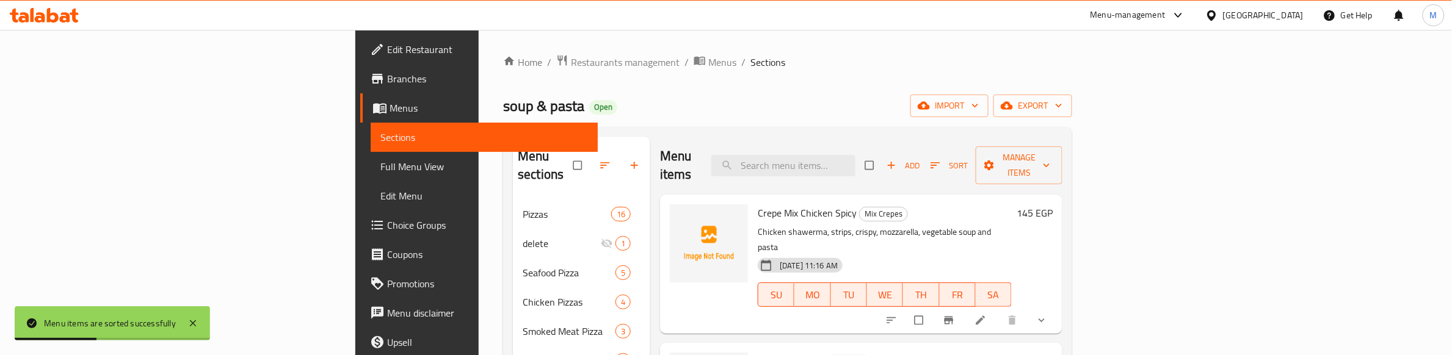
click at [930, 103] on div "soup & pasta Open import export" at bounding box center [787, 106] width 569 height 23
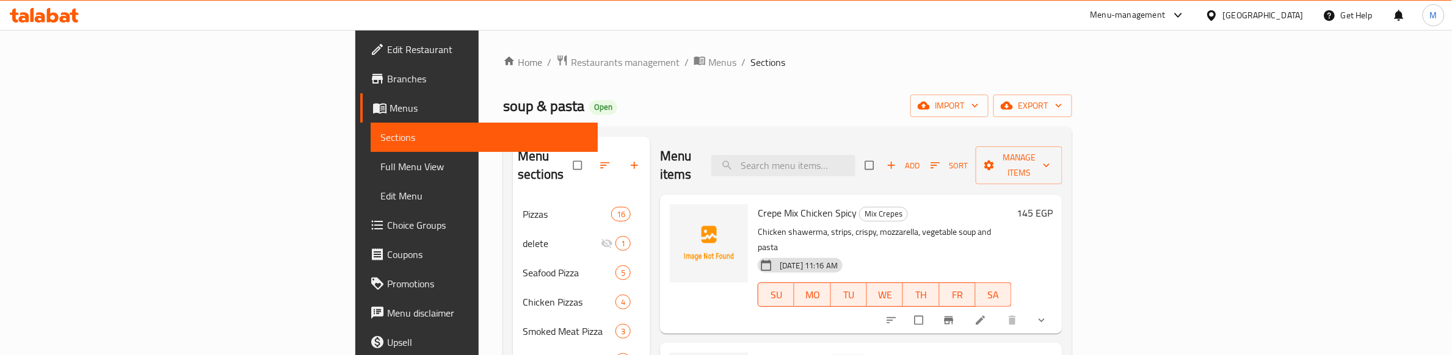
click at [955, 315] on icon "Branch-specific-item" at bounding box center [949, 321] width 12 height 12
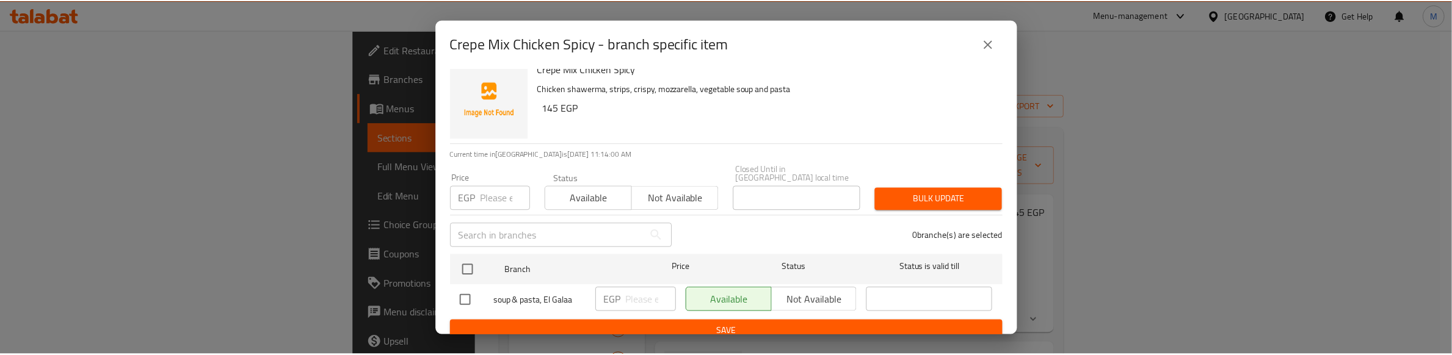
scroll to position [16, 0]
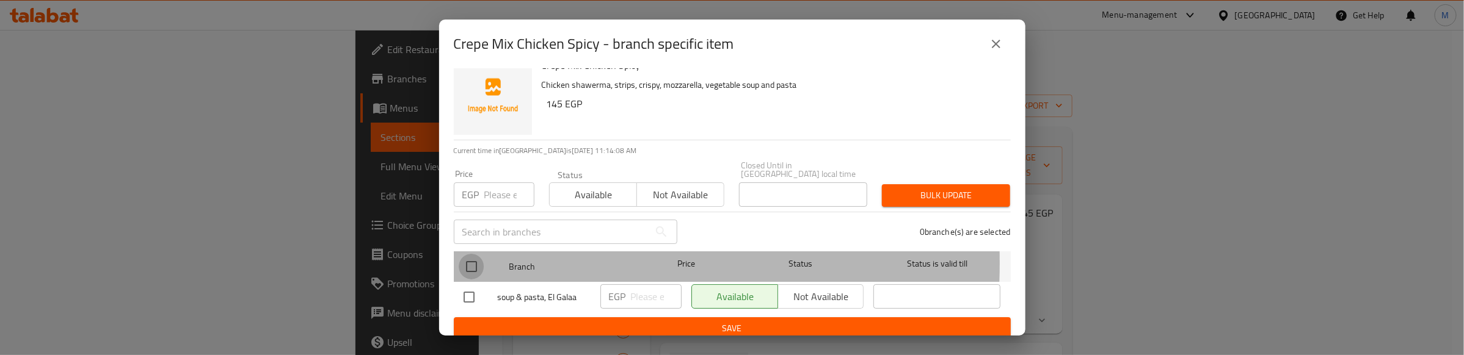
drag, startPoint x: 461, startPoint y: 254, endPoint x: 480, endPoint y: 220, distance: 38.6
click at [462, 254] on input "checkbox" at bounding box center [472, 267] width 26 height 26
checkbox input "true"
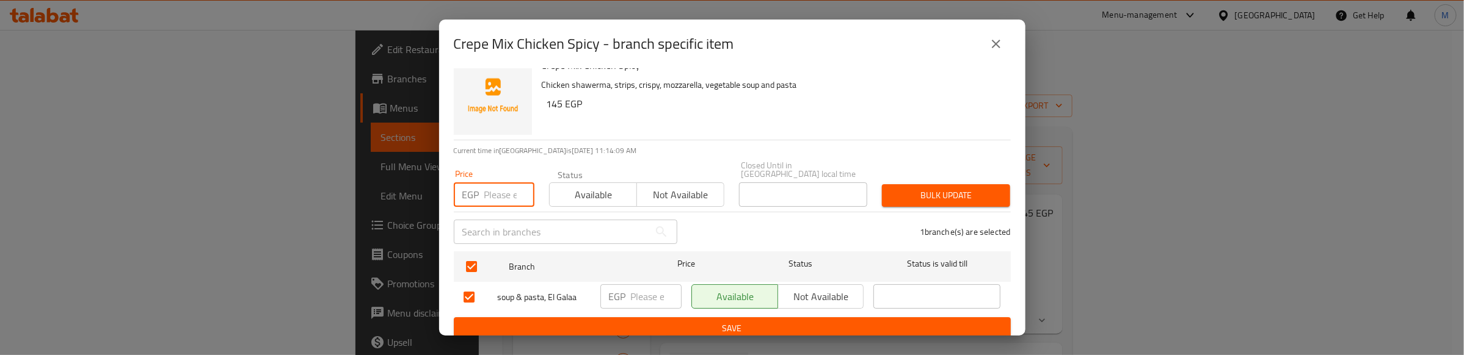
click at [498, 183] on input "number" at bounding box center [509, 195] width 50 height 24
type input "145"
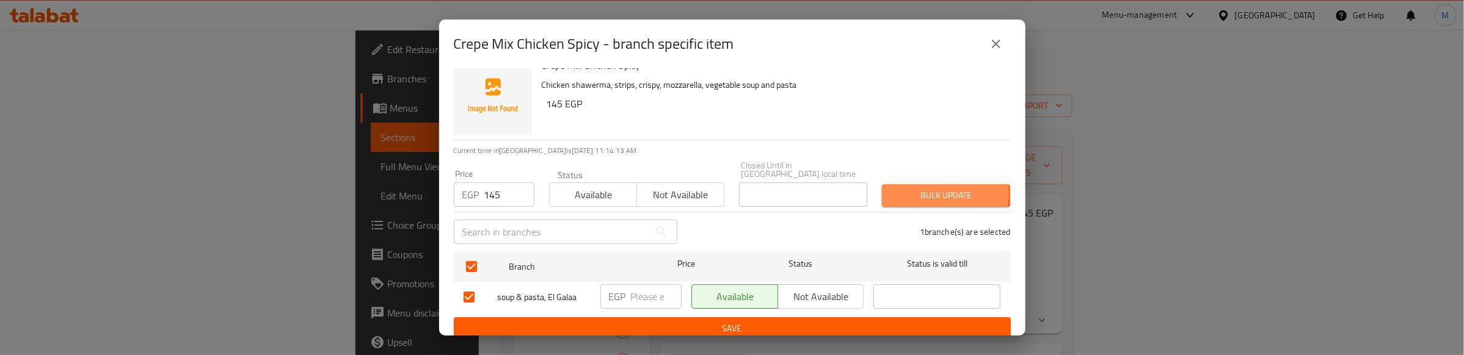
click at [892, 188] on span "Bulk update" at bounding box center [946, 195] width 109 height 15
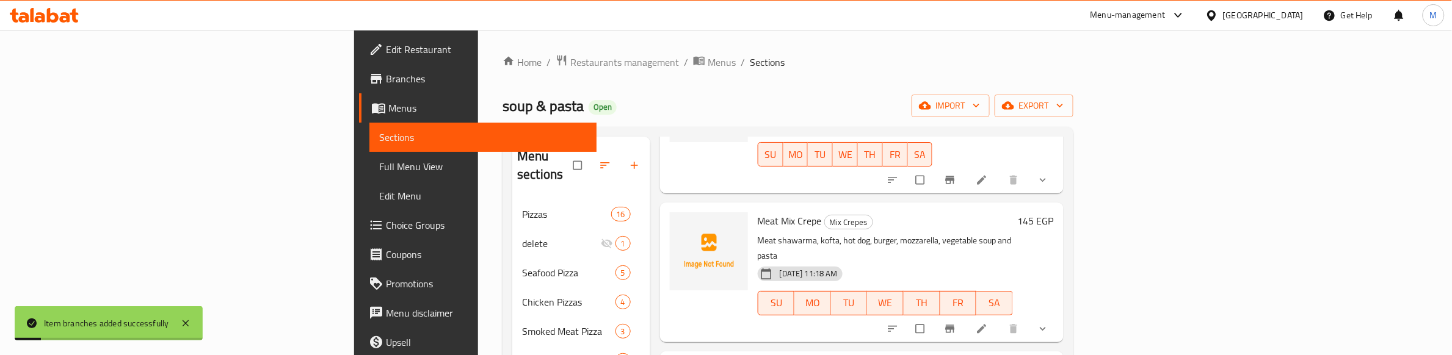
scroll to position [153, 0]
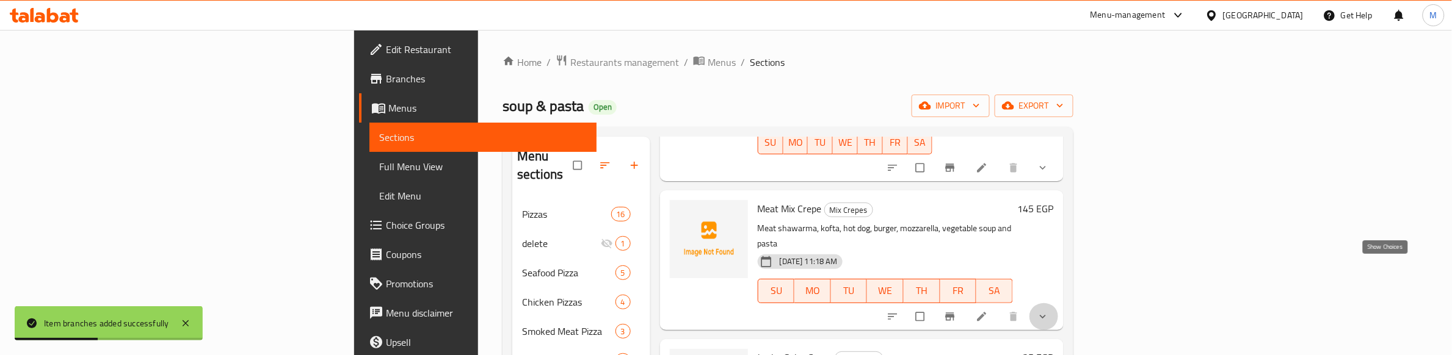
click at [1049, 311] on icon "show more" at bounding box center [1043, 317] width 12 height 12
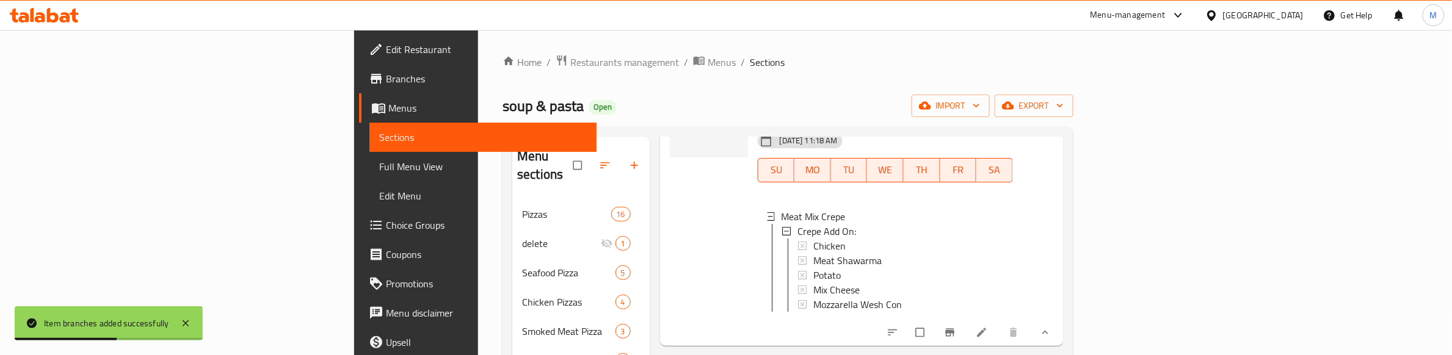
scroll to position [305, 0]
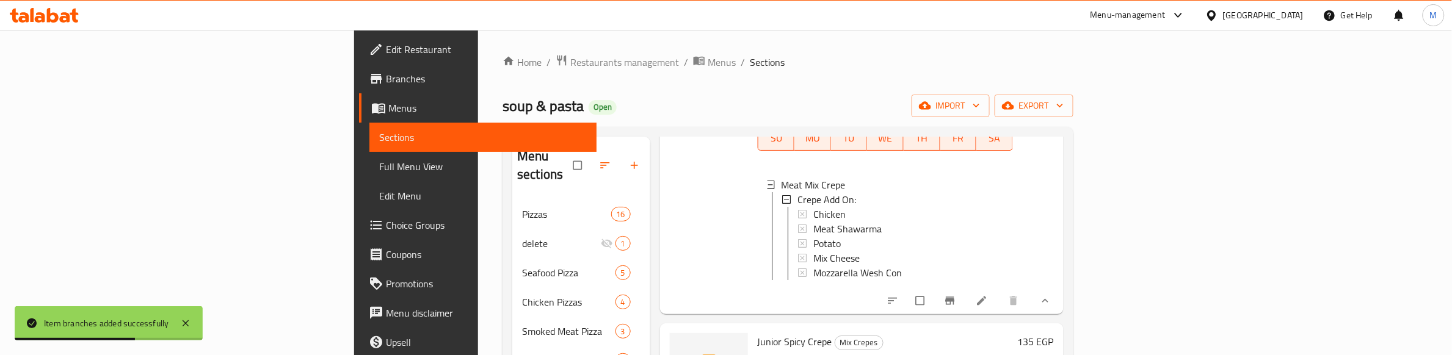
click at [1052, 295] on icon "show more" at bounding box center [1045, 301] width 12 height 12
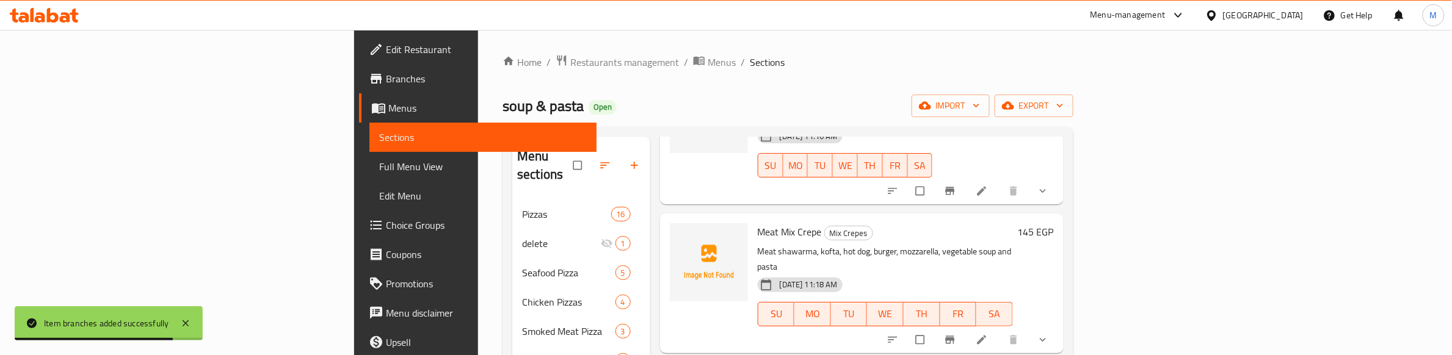
scroll to position [153, 0]
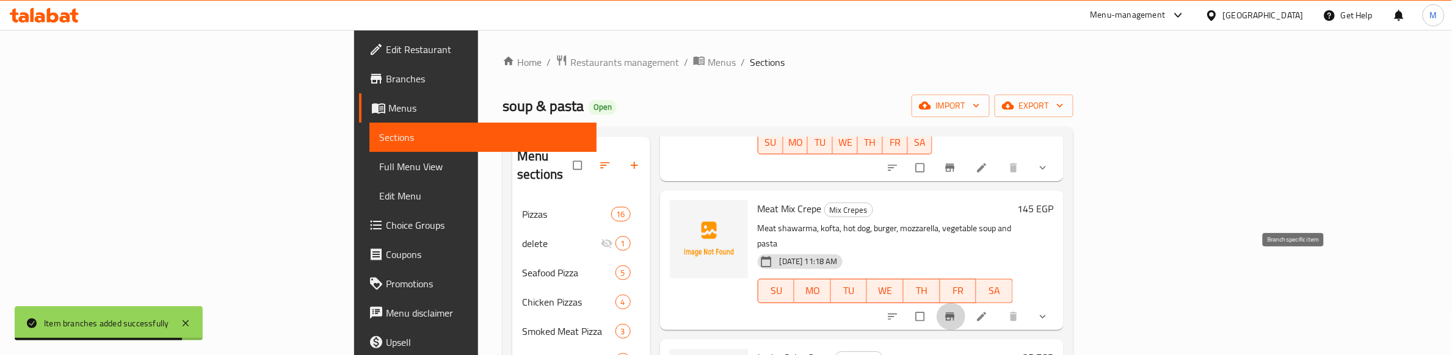
click at [956, 311] on icon "Branch-specific-item" at bounding box center [950, 317] width 12 height 12
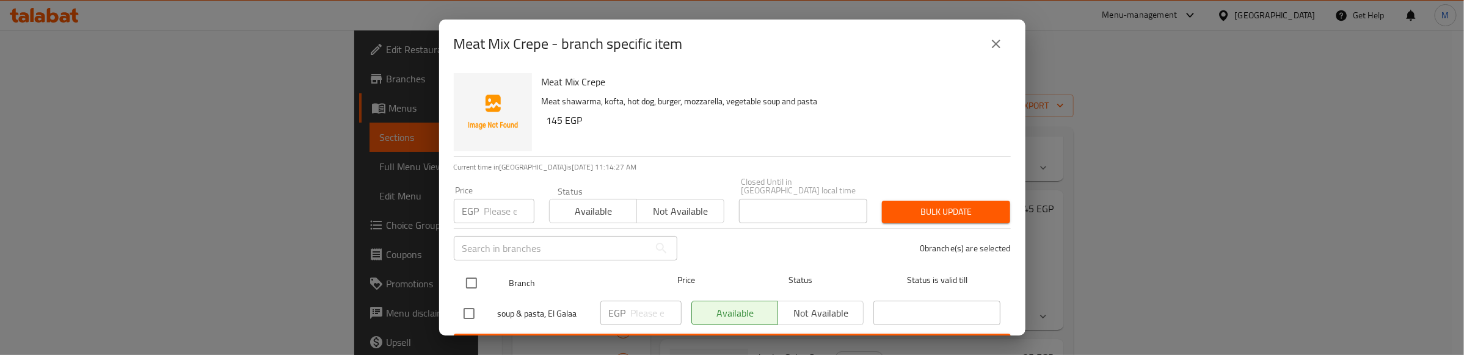
click at [472, 275] on input "checkbox" at bounding box center [472, 284] width 26 height 26
checkbox input "true"
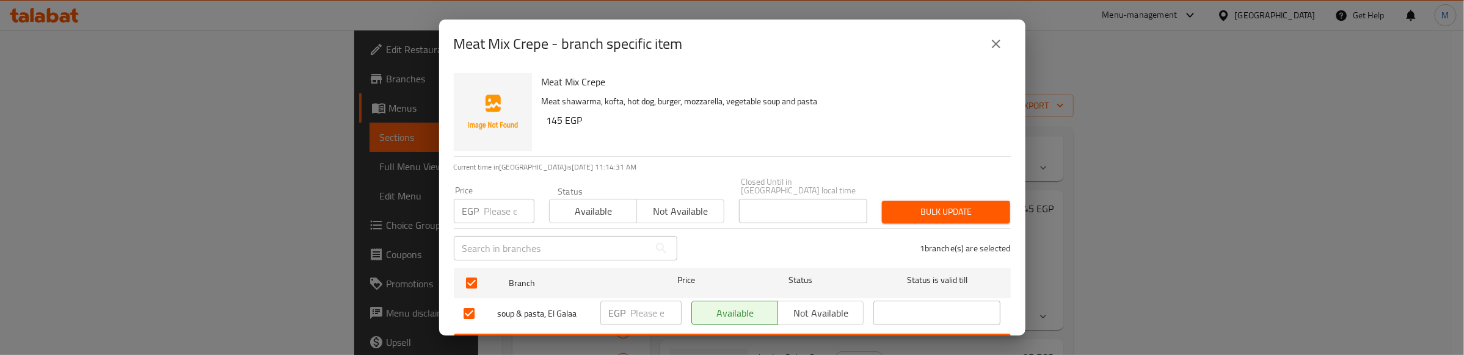
click at [492, 202] on input "number" at bounding box center [509, 211] width 50 height 24
type input "145"
click at [927, 201] on button "Bulk update" at bounding box center [946, 212] width 128 height 23
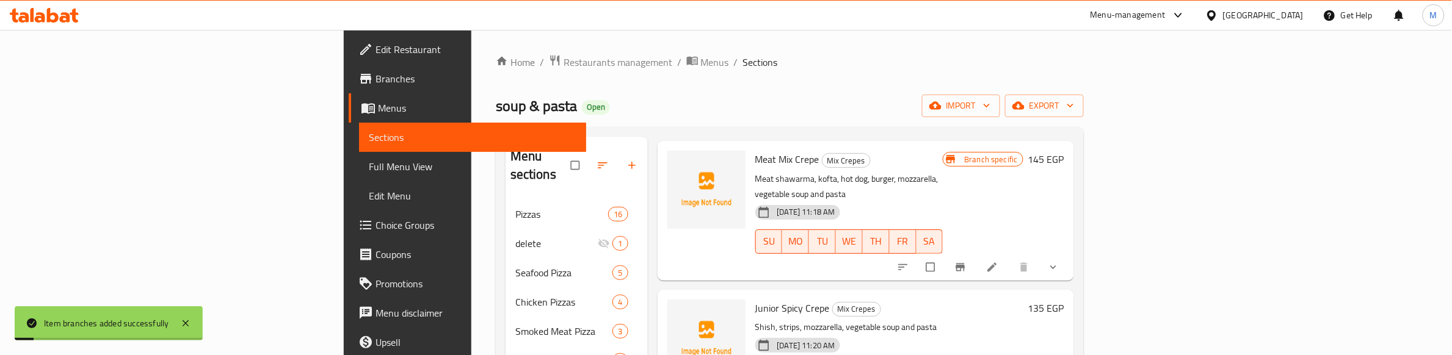
scroll to position [305, 0]
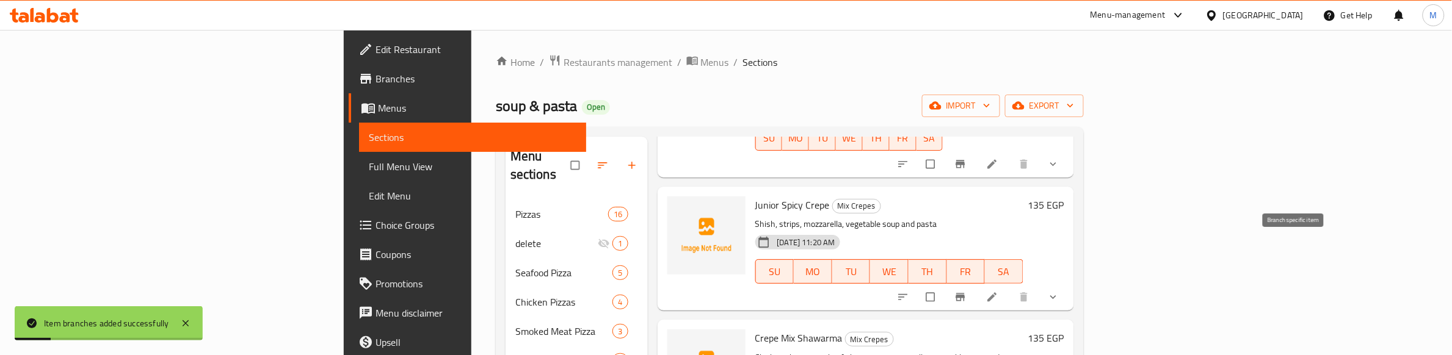
click at [965, 294] on icon "Branch-specific-item" at bounding box center [960, 298] width 9 height 8
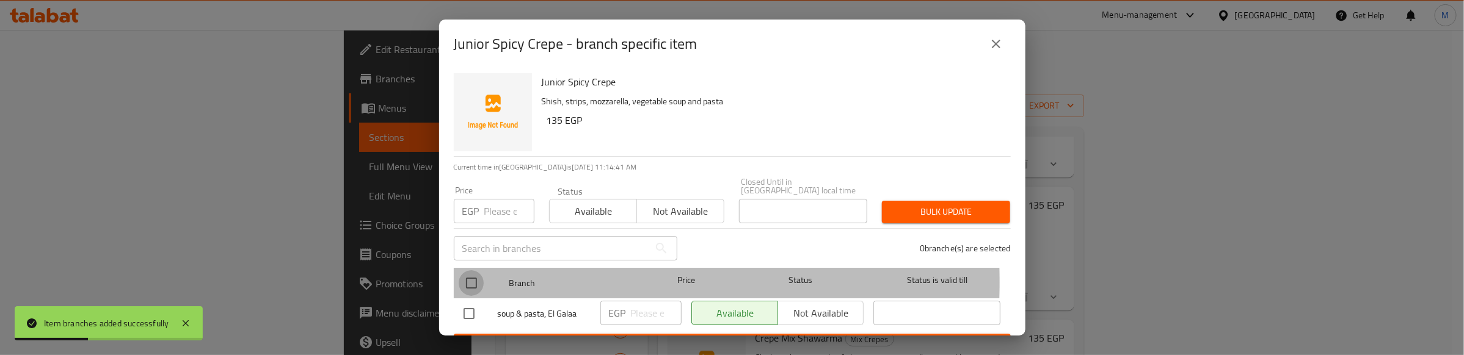
drag, startPoint x: 466, startPoint y: 274, endPoint x: 492, endPoint y: 223, distance: 56.8
click at [468, 271] on input "checkbox" at bounding box center [472, 284] width 26 height 26
checkbox input "true"
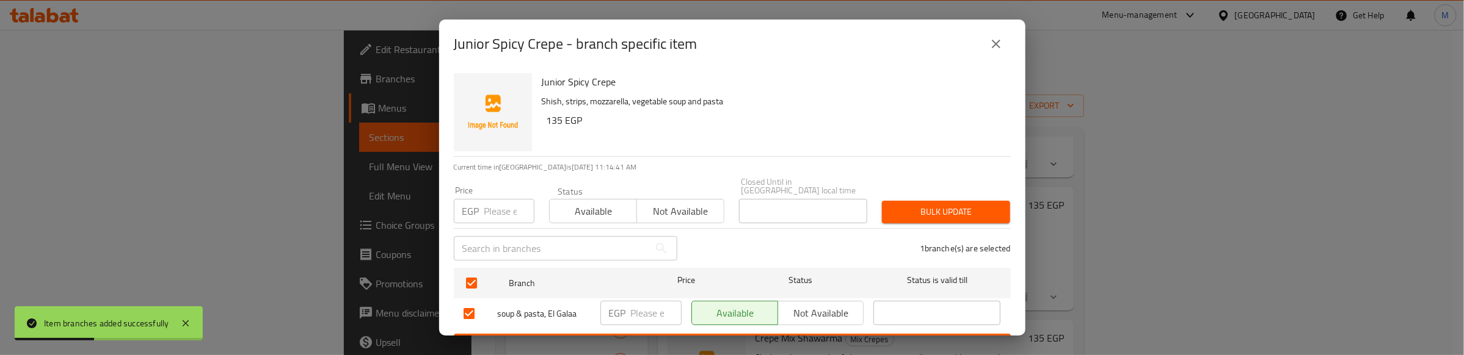
click at [502, 199] on input "number" at bounding box center [509, 211] width 50 height 24
type input "135"
click at [911, 205] on span "Bulk update" at bounding box center [946, 212] width 109 height 15
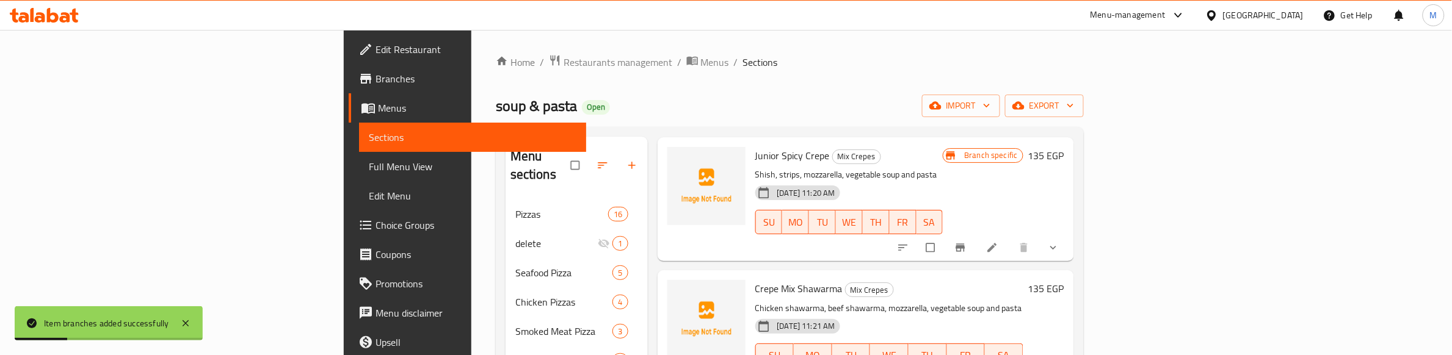
scroll to position [382, 0]
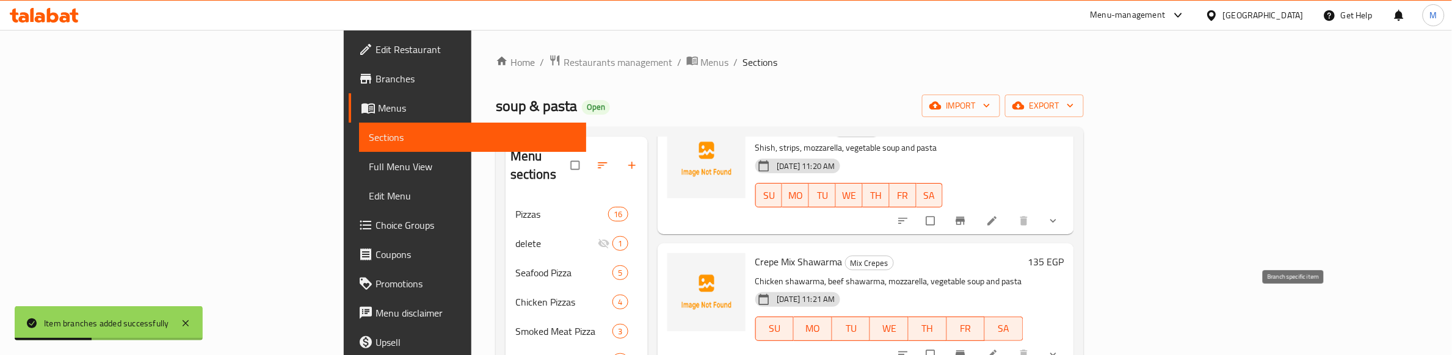
click at [965, 351] on icon "Branch-specific-item" at bounding box center [960, 355] width 9 height 8
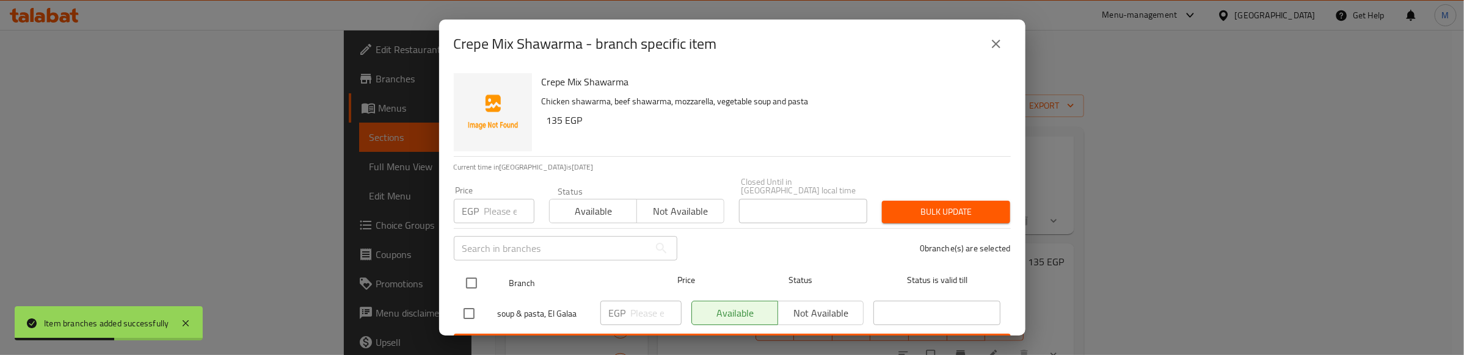
click at [474, 277] on input "checkbox" at bounding box center [472, 284] width 26 height 26
checkbox input "true"
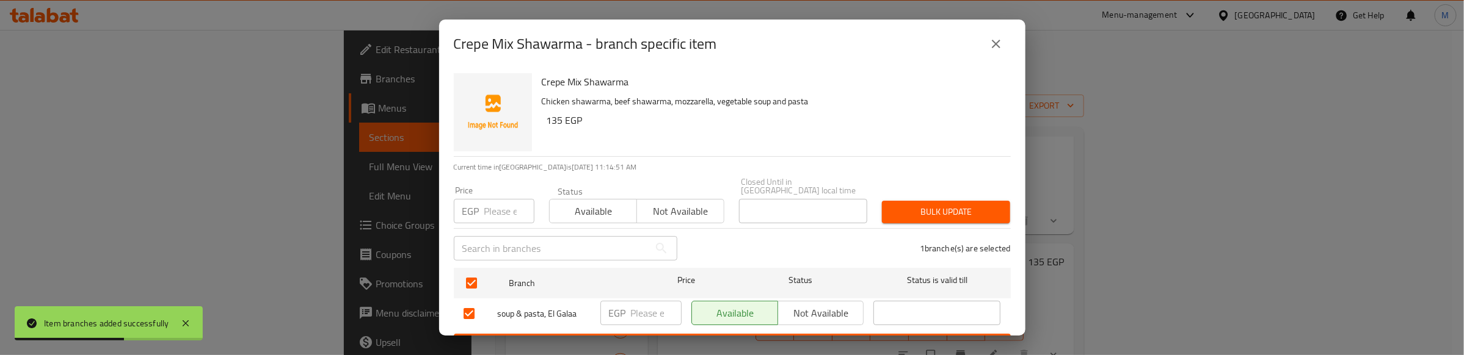
click at [501, 203] on input "number" at bounding box center [509, 211] width 50 height 24
type input "135"
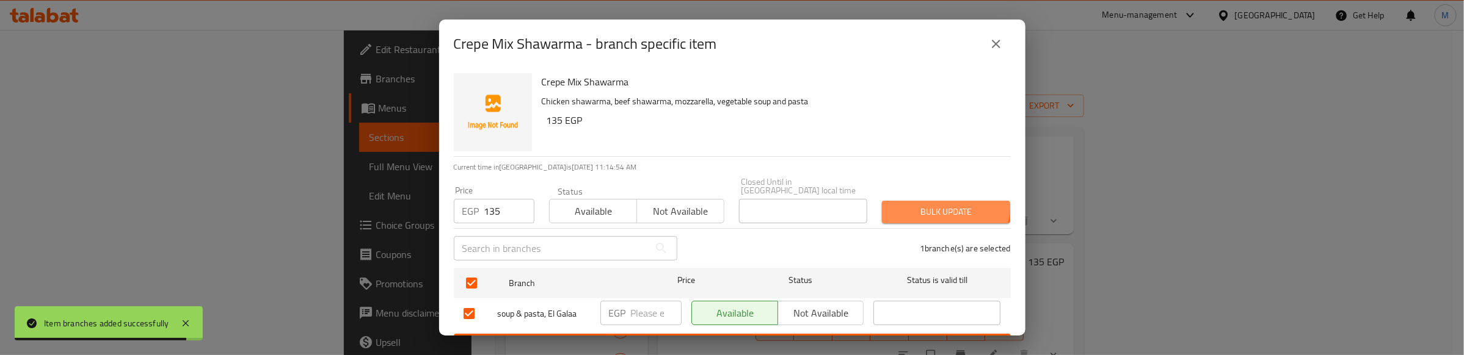
click at [915, 205] on span "Bulk update" at bounding box center [946, 212] width 109 height 15
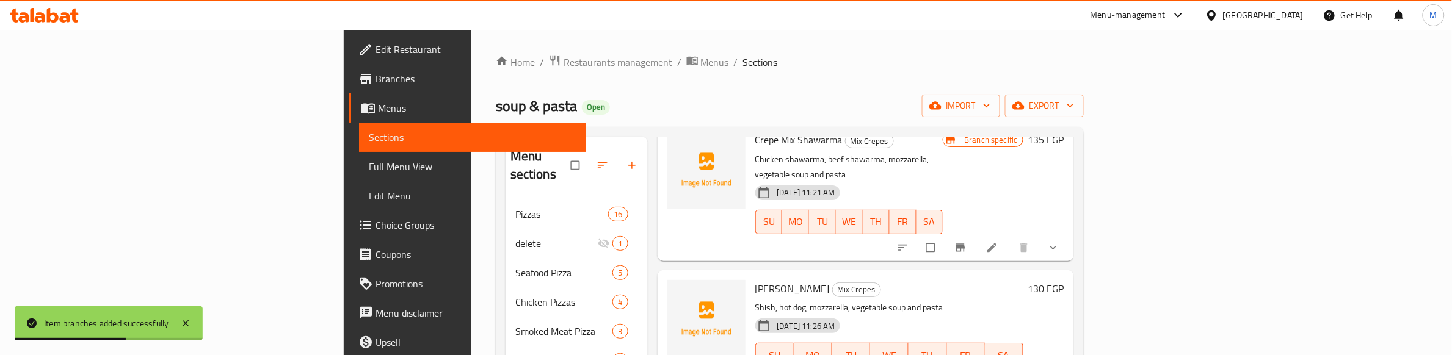
scroll to position [534, 0]
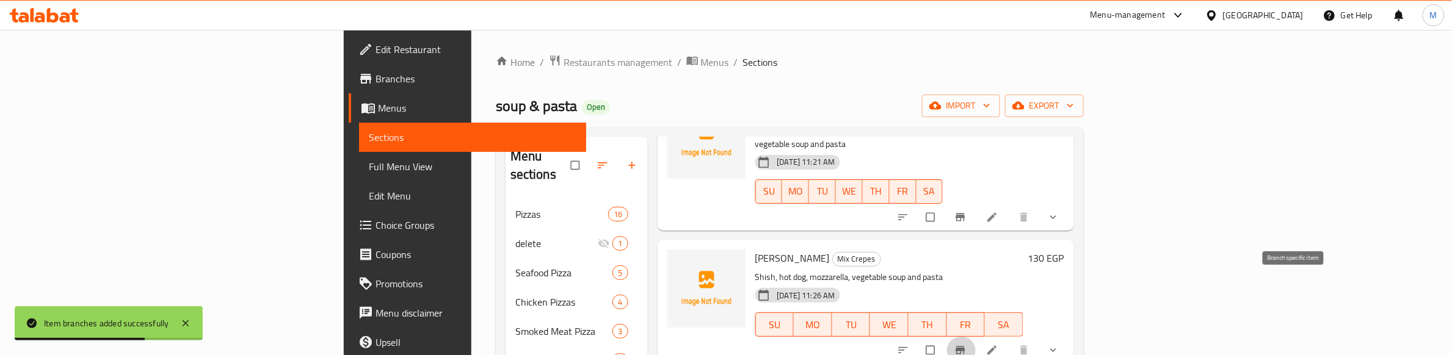
click at [965, 346] on icon "Branch-specific-item" at bounding box center [960, 350] width 9 height 8
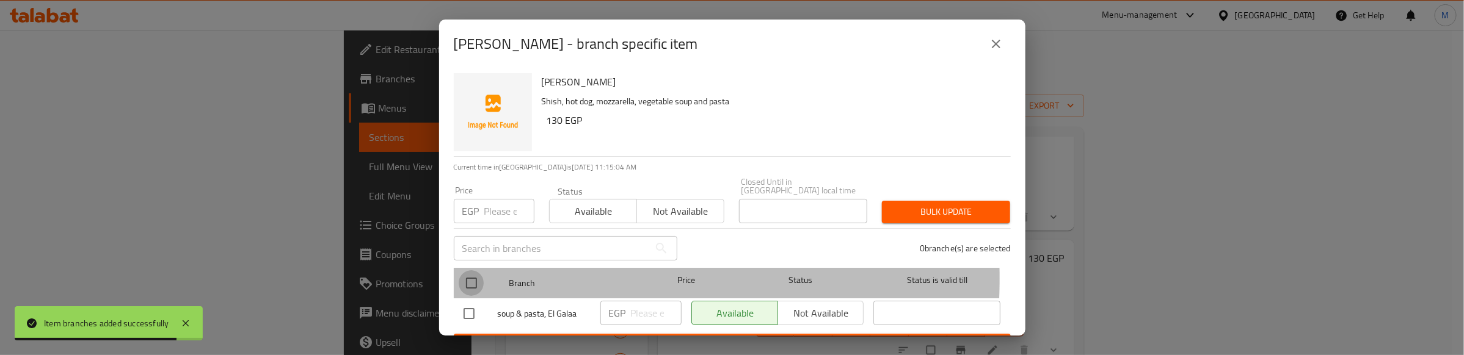
drag, startPoint x: 465, startPoint y: 270, endPoint x: 503, endPoint y: 209, distance: 71.3
click at [465, 271] on input "checkbox" at bounding box center [472, 284] width 26 height 26
checkbox input "true"
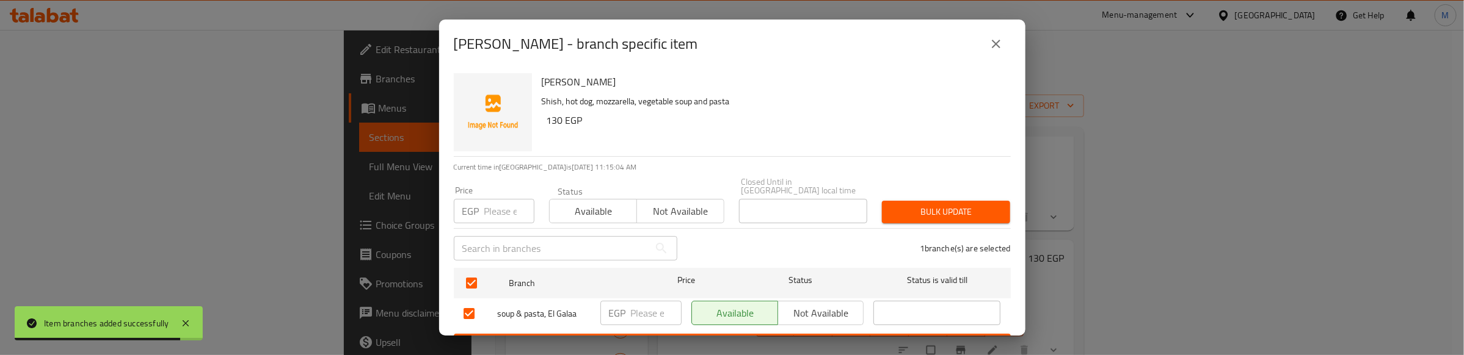
click at [504, 199] on input "number" at bounding box center [509, 211] width 50 height 24
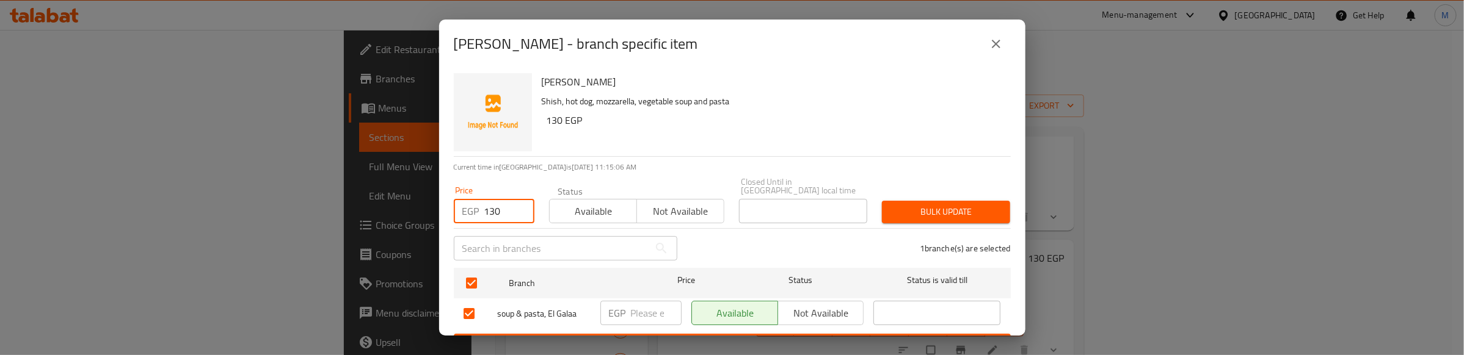
type input "130"
click at [948, 208] on span "Bulk update" at bounding box center [946, 212] width 109 height 15
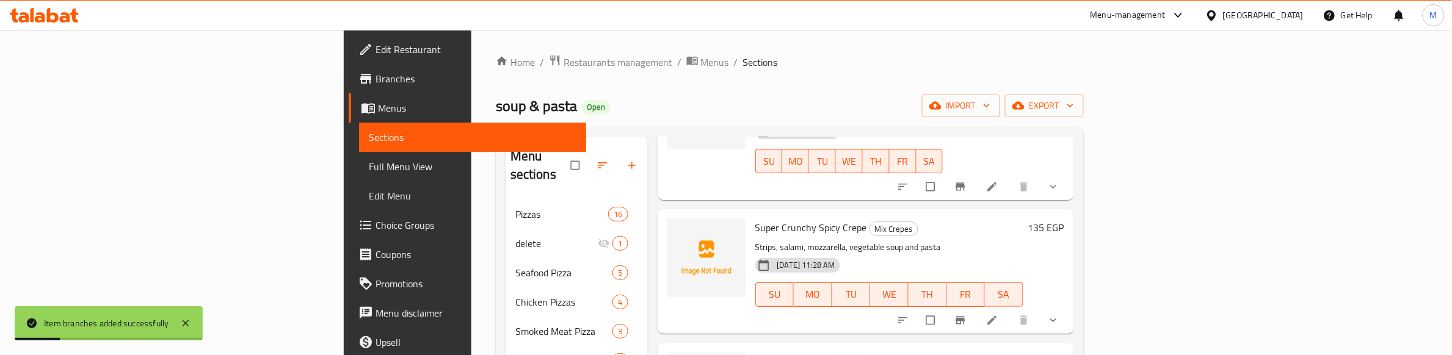
scroll to position [687, 0]
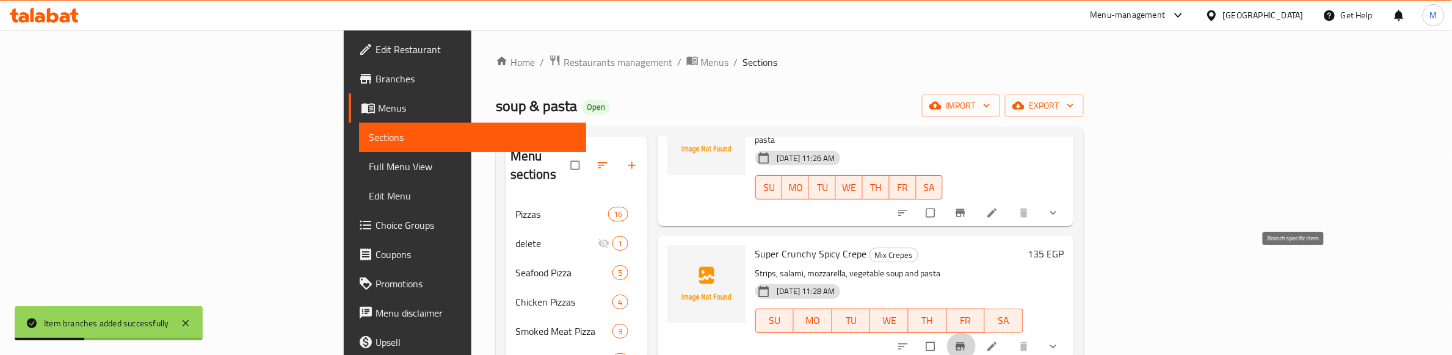
click at [967, 341] on icon "Branch-specific-item" at bounding box center [961, 347] width 12 height 12
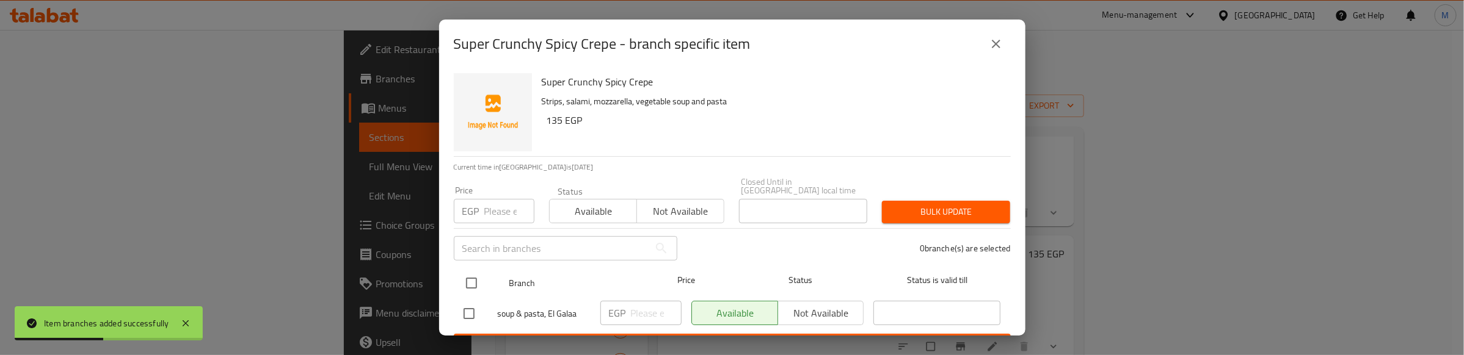
click at [479, 285] on input "checkbox" at bounding box center [472, 284] width 26 height 26
checkbox input "true"
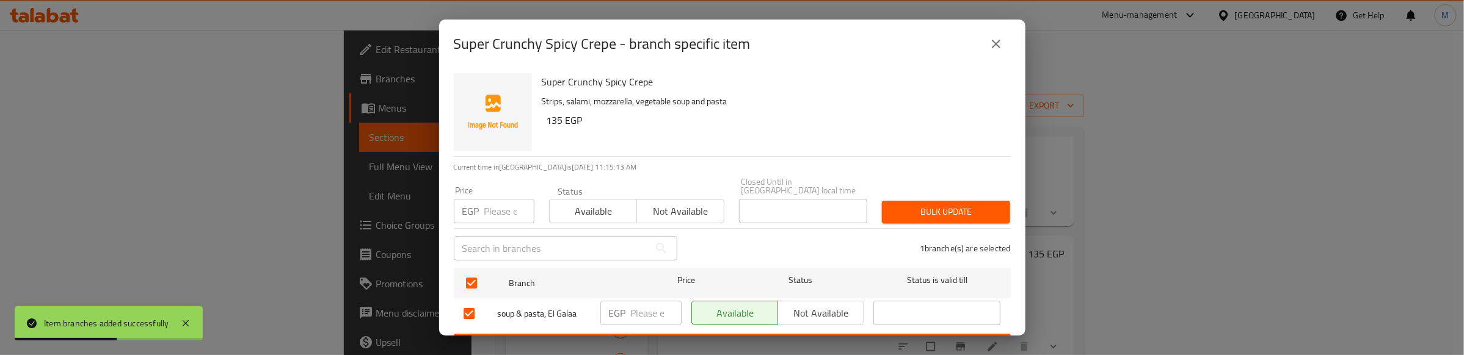
click at [495, 203] on input "number" at bounding box center [509, 211] width 50 height 24
type input "135"
click at [948, 205] on span "Bulk update" at bounding box center [946, 212] width 109 height 15
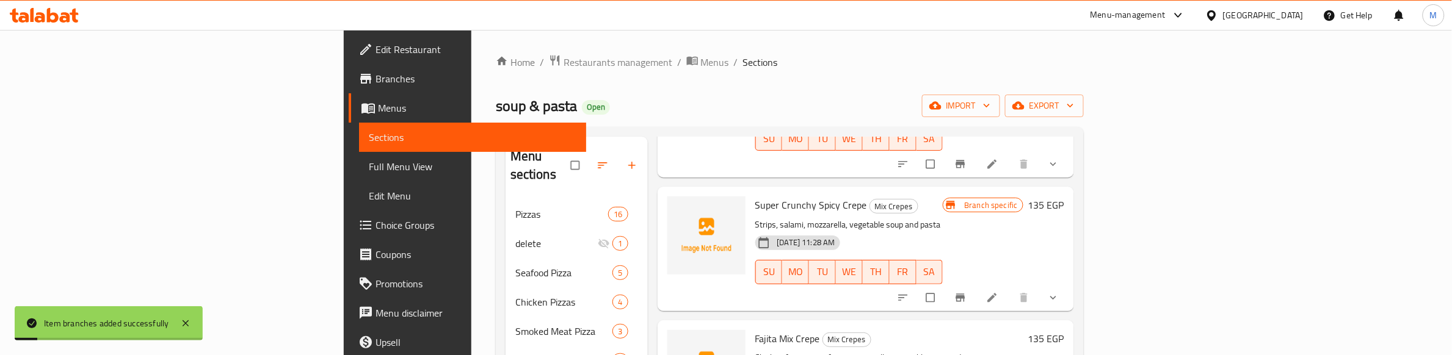
scroll to position [840, 0]
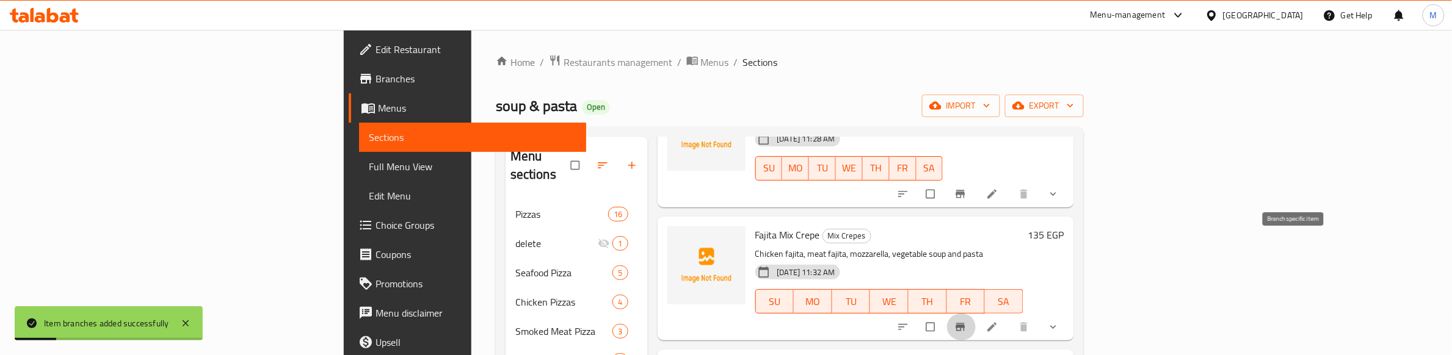
click at [965, 323] on icon "Branch-specific-item" at bounding box center [960, 327] width 9 height 8
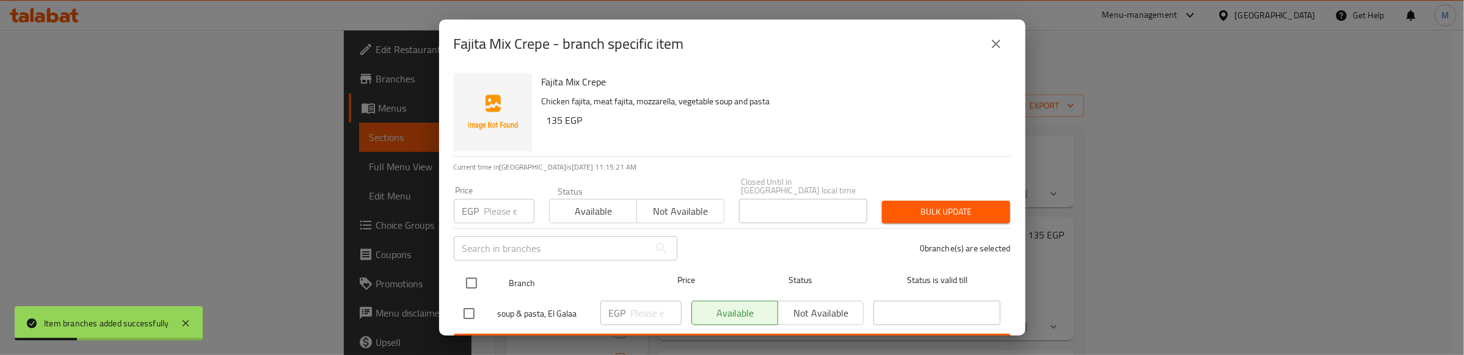
drag, startPoint x: 472, startPoint y: 270, endPoint x: 486, endPoint y: 214, distance: 57.3
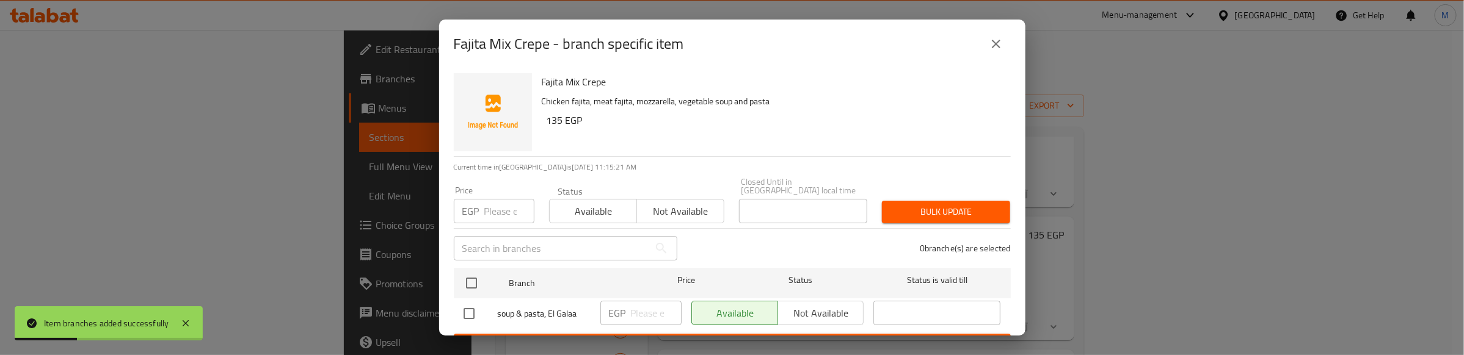
click at [471, 271] on input "checkbox" at bounding box center [472, 284] width 26 height 26
checkbox input "true"
click at [487, 202] on input "number" at bounding box center [509, 211] width 50 height 24
type input "135"
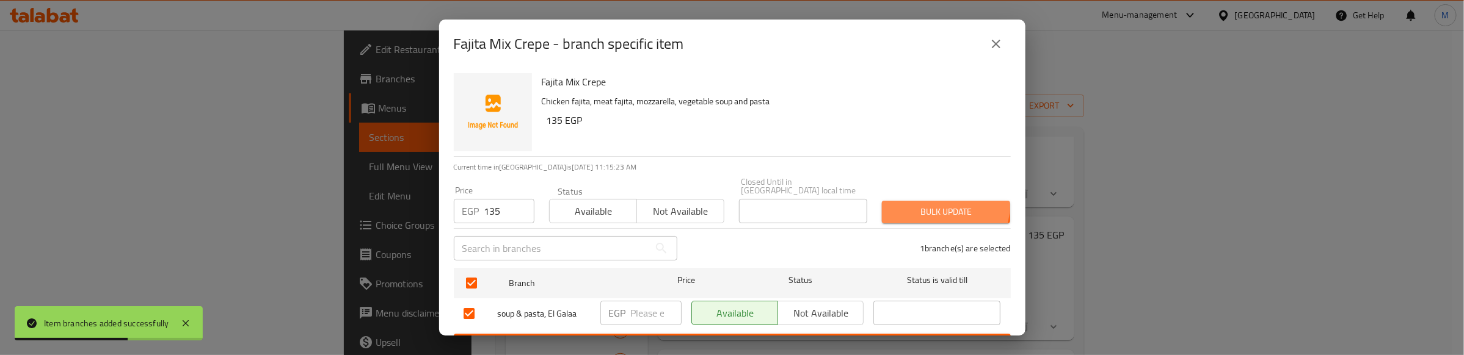
click at [905, 205] on span "Bulk update" at bounding box center [946, 212] width 109 height 15
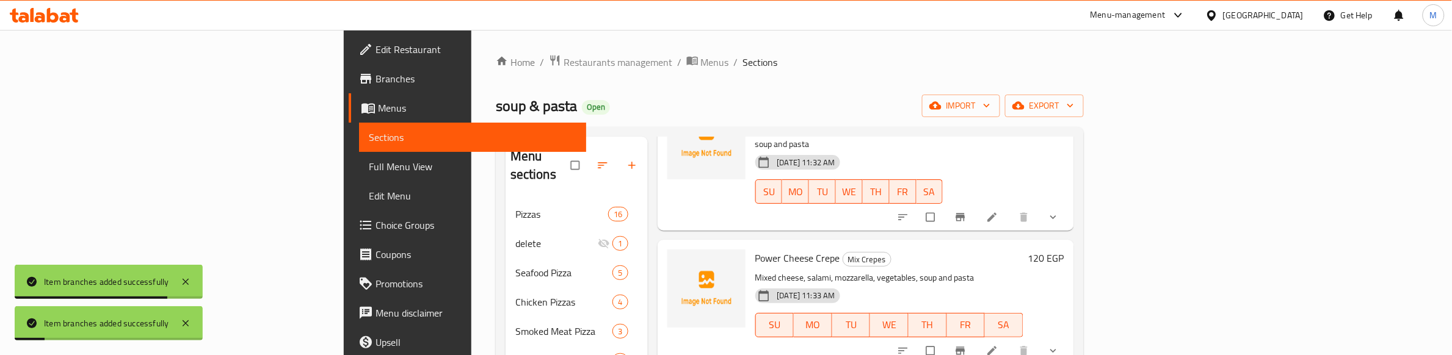
scroll to position [992, 0]
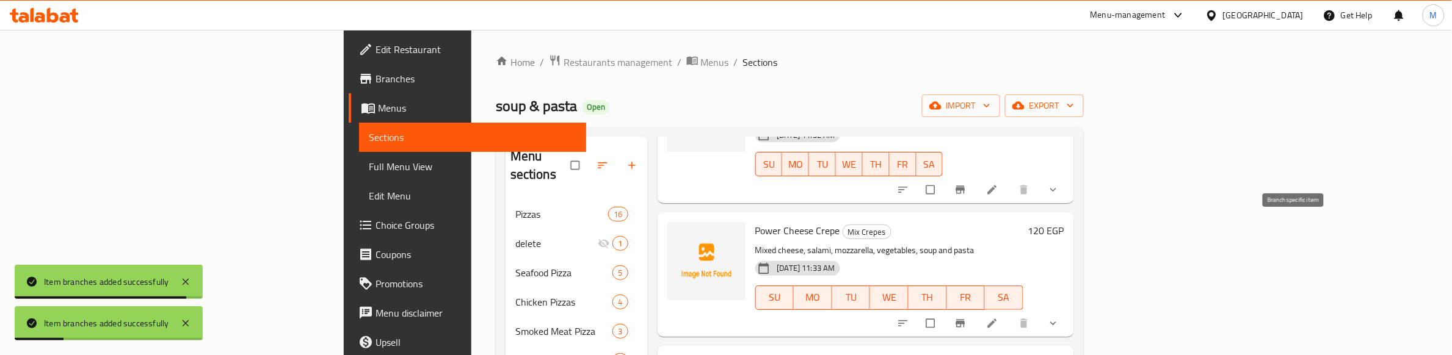
click at [967, 318] on icon "Branch-specific-item" at bounding box center [961, 324] width 12 height 12
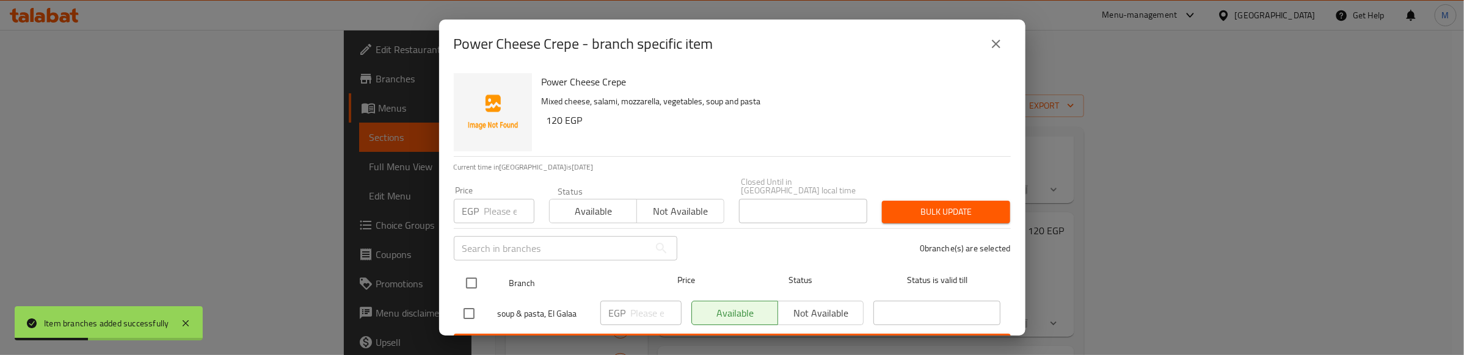
click at [480, 275] on input "checkbox" at bounding box center [472, 284] width 26 height 26
checkbox input "true"
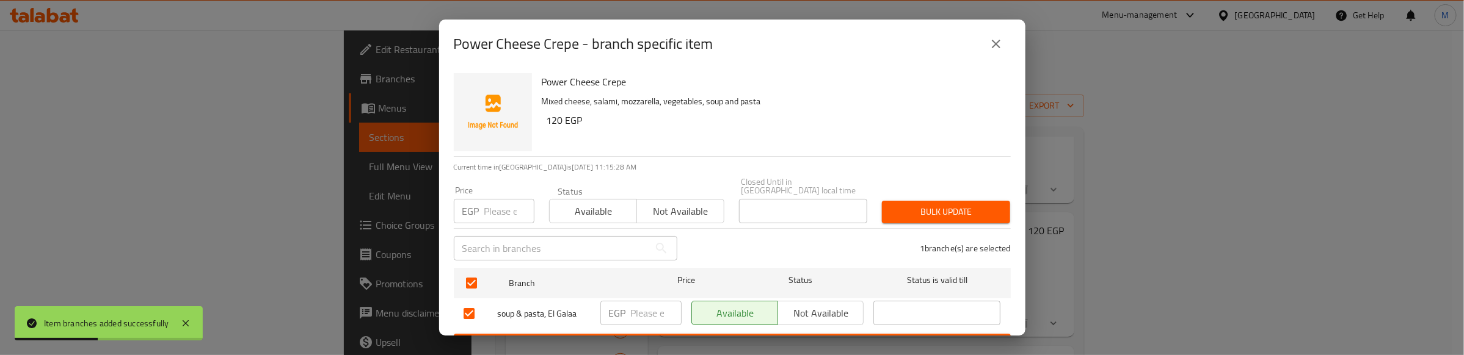
click at [492, 199] on input "number" at bounding box center [509, 211] width 50 height 24
type input "120"
click at [920, 205] on span "Bulk update" at bounding box center [946, 212] width 109 height 15
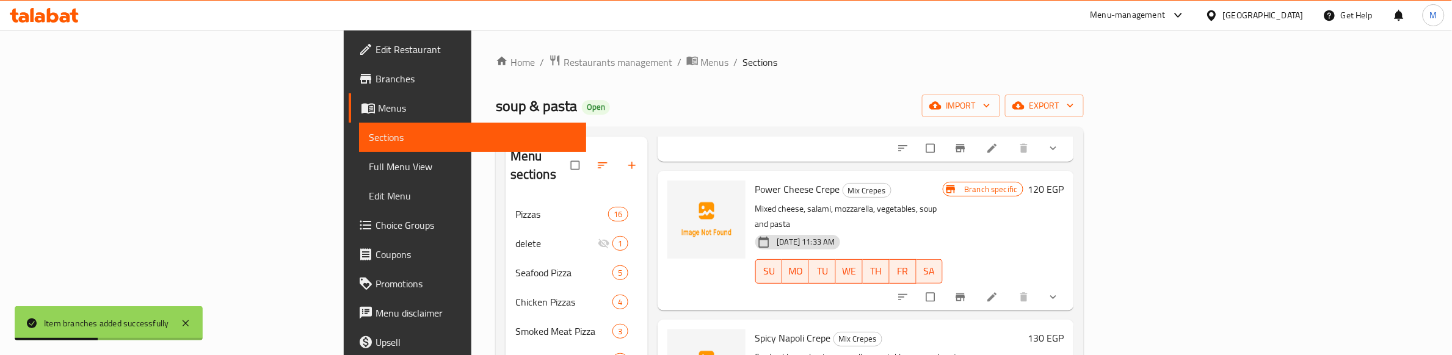
scroll to position [1069, 0]
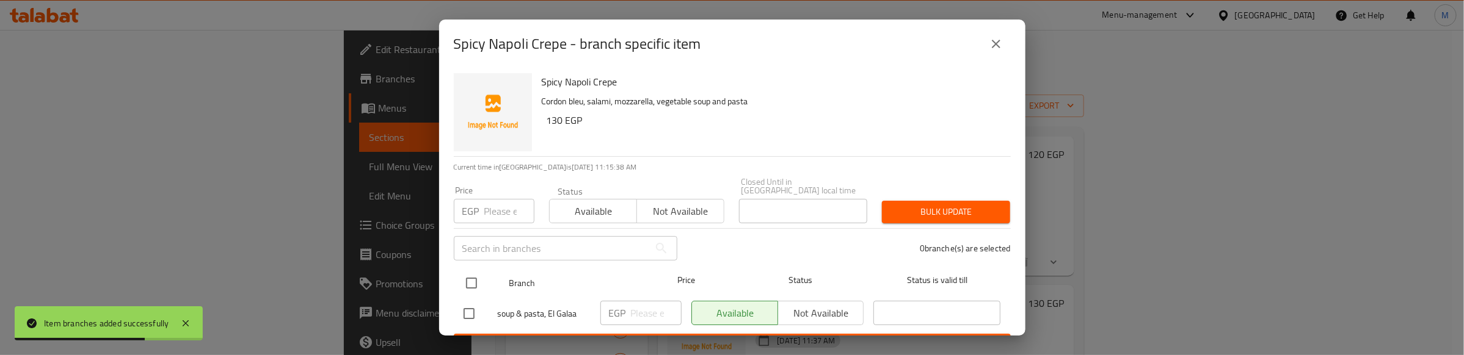
click at [471, 271] on input "checkbox" at bounding box center [472, 284] width 26 height 26
checkbox input "true"
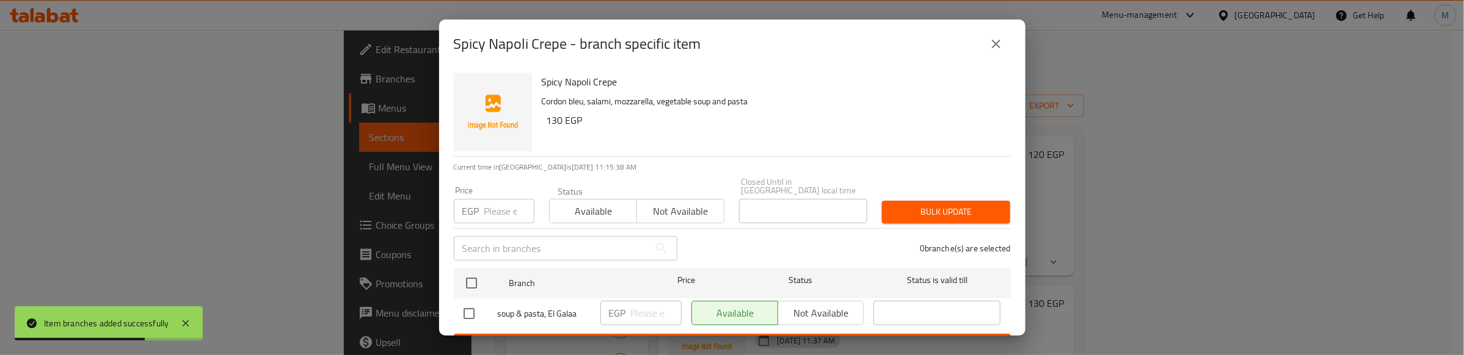
checkbox input "true"
click at [489, 203] on input "number" at bounding box center [509, 211] width 50 height 24
type input "130"
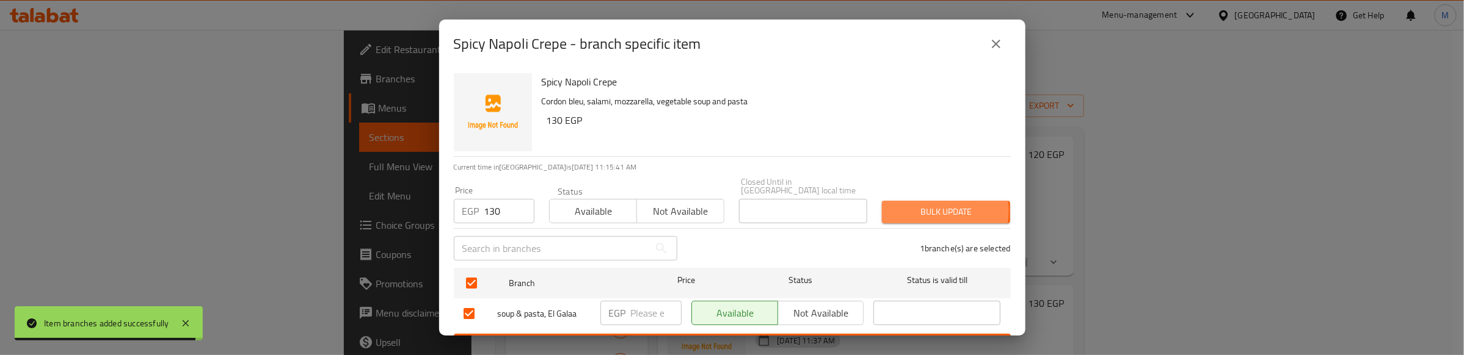
click at [917, 205] on span "Bulk update" at bounding box center [946, 212] width 109 height 15
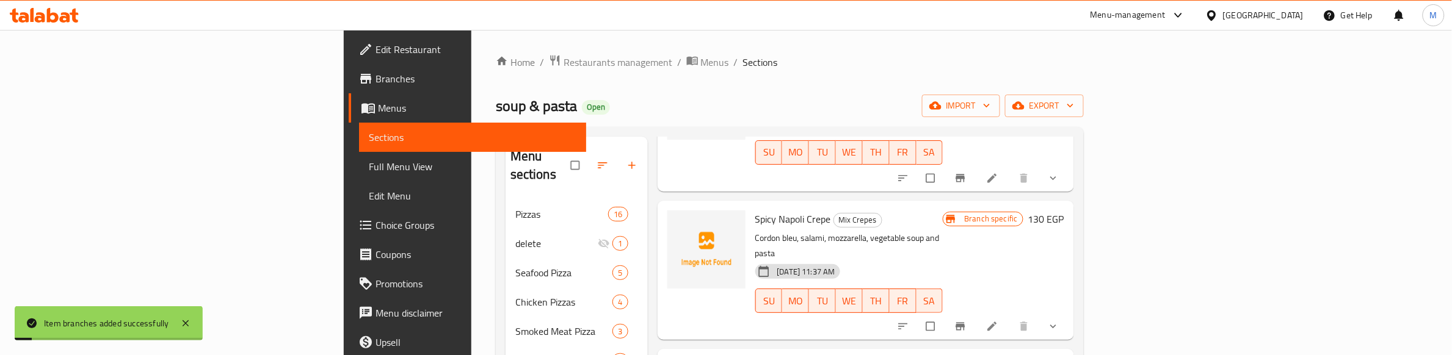
scroll to position [1191, 0]
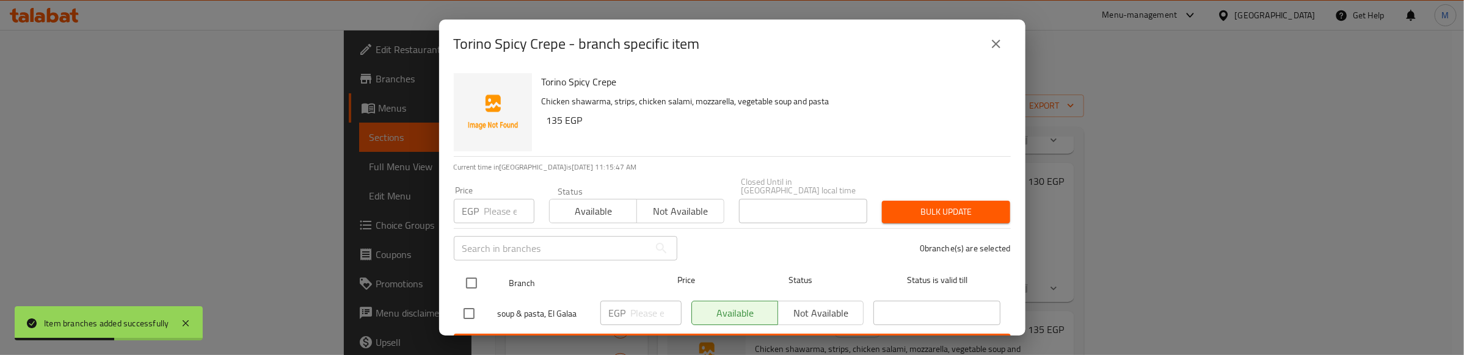
click at [471, 271] on input "checkbox" at bounding box center [472, 284] width 26 height 26
checkbox input "true"
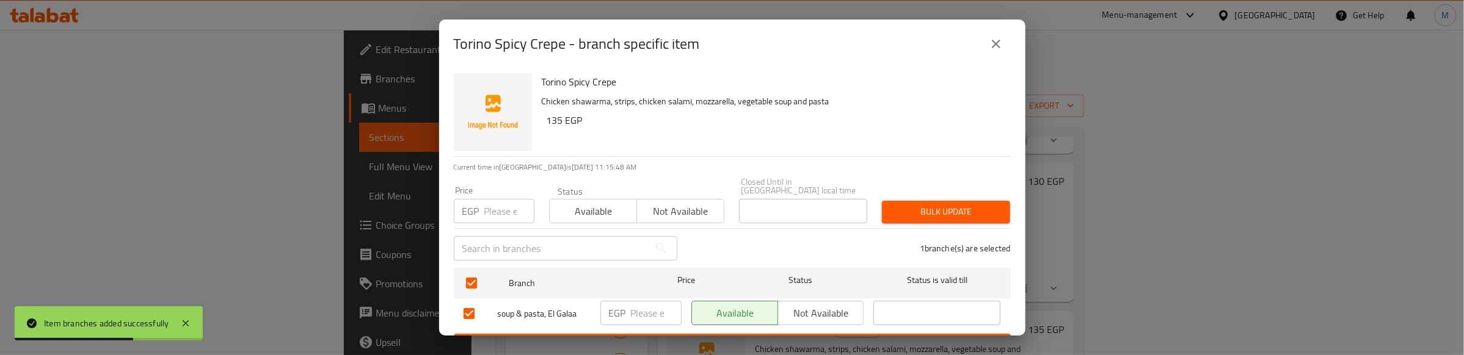
click at [503, 199] on input "number" at bounding box center [509, 211] width 50 height 24
type input "135"
click at [973, 205] on span "Bulk update" at bounding box center [946, 212] width 109 height 15
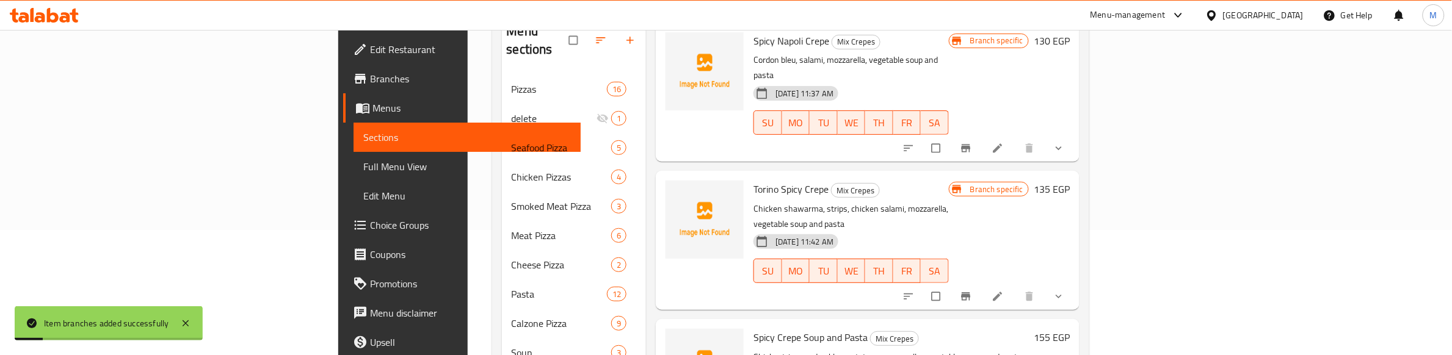
scroll to position [153, 0]
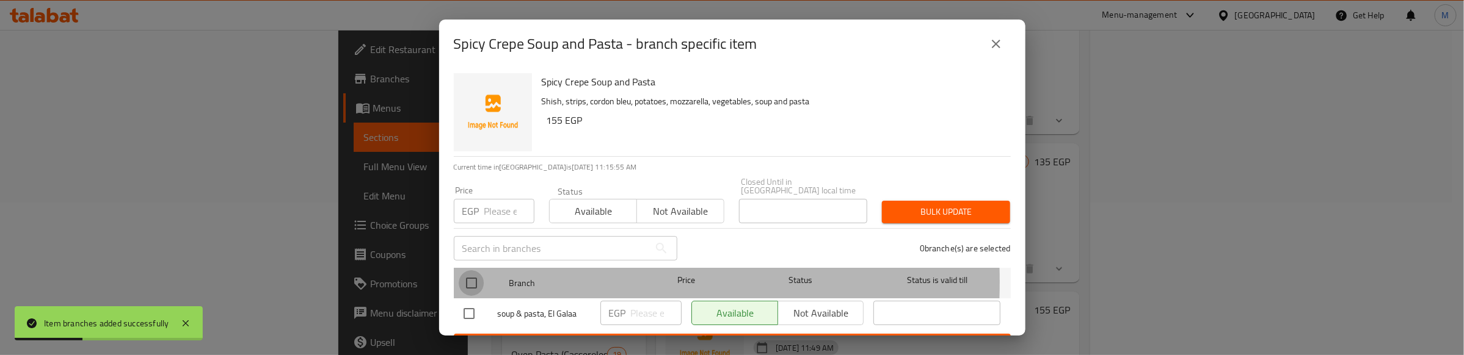
drag, startPoint x: 461, startPoint y: 274, endPoint x: 507, endPoint y: 202, distance: 84.9
click at [462, 271] on input "checkbox" at bounding box center [472, 284] width 26 height 26
checkbox input "true"
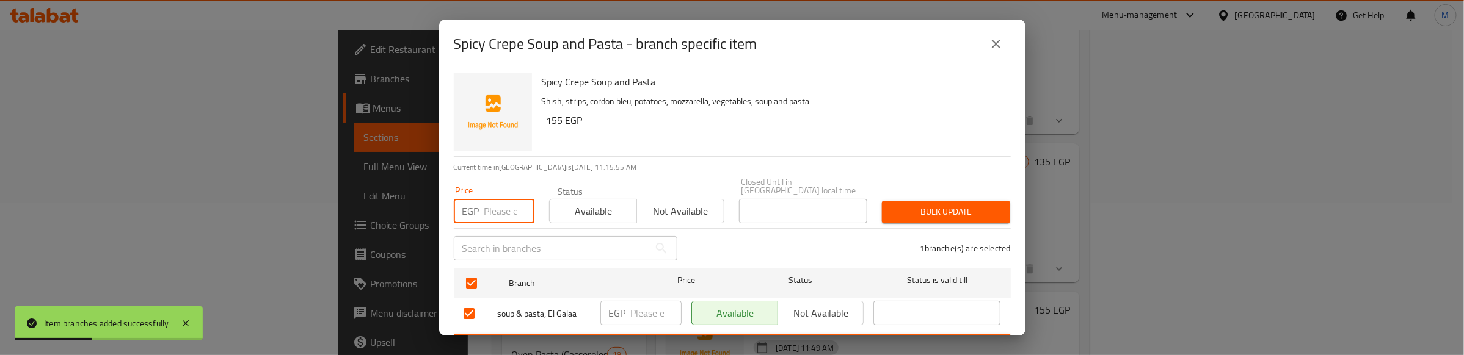
click at [508, 199] on input "number" at bounding box center [509, 211] width 50 height 24
type input "155"
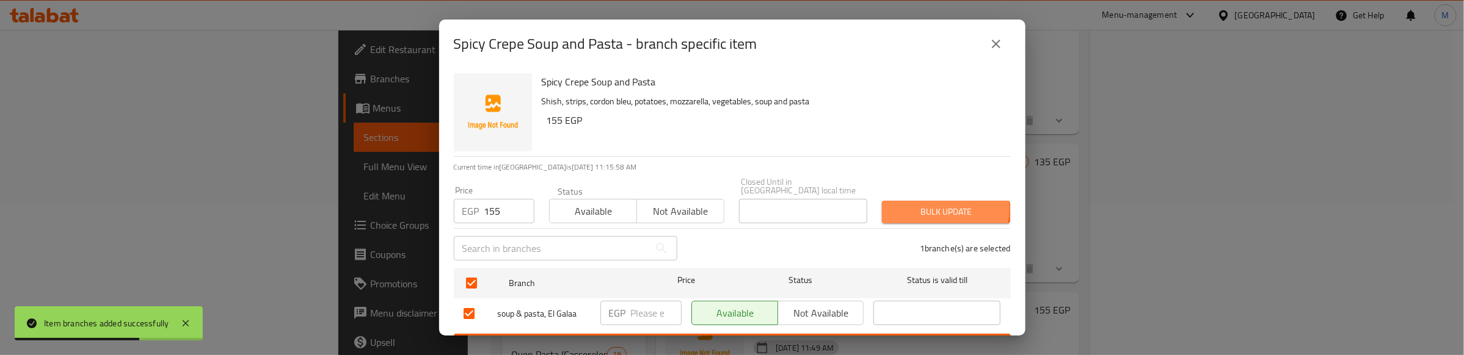
click at [919, 205] on span "Bulk update" at bounding box center [946, 212] width 109 height 15
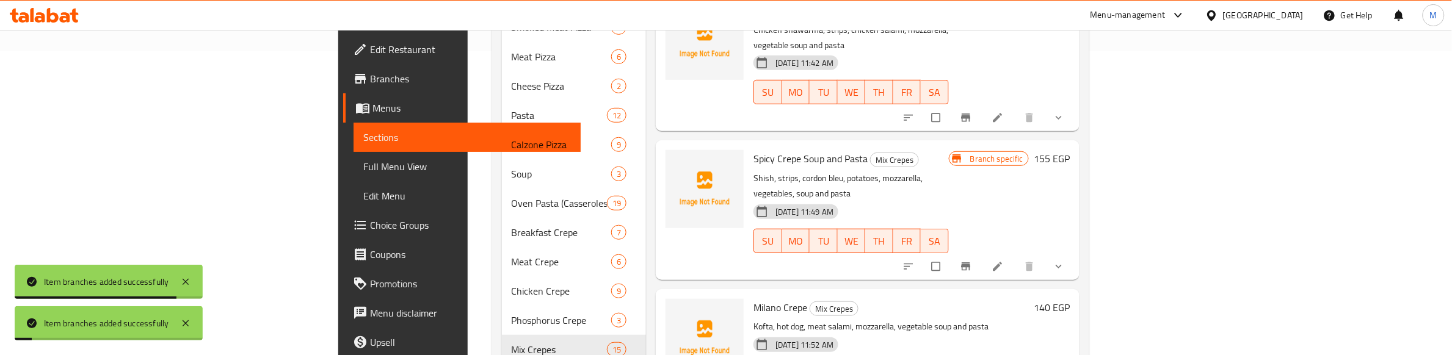
scroll to position [305, 0]
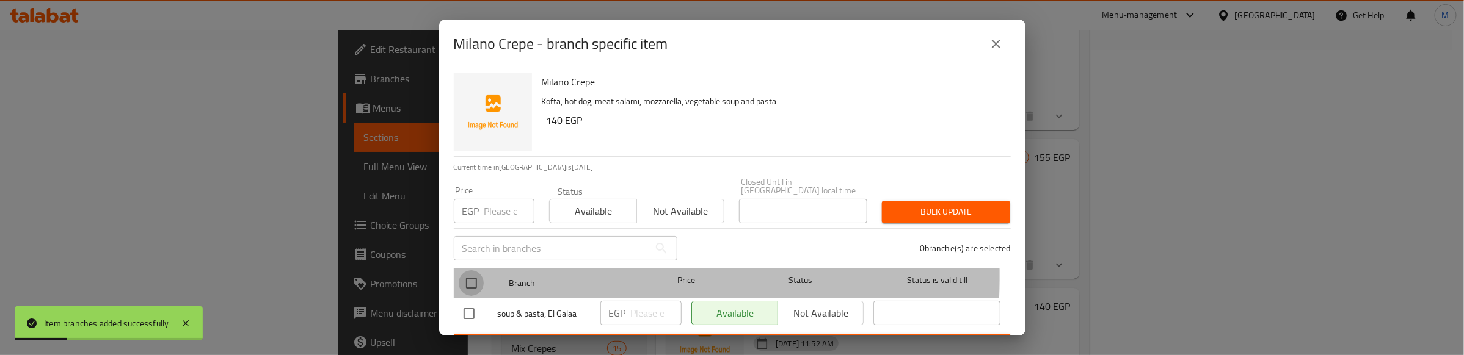
drag, startPoint x: 465, startPoint y: 268, endPoint x: 493, endPoint y: 213, distance: 61.7
click at [466, 271] on input "checkbox" at bounding box center [472, 284] width 26 height 26
checkbox input "true"
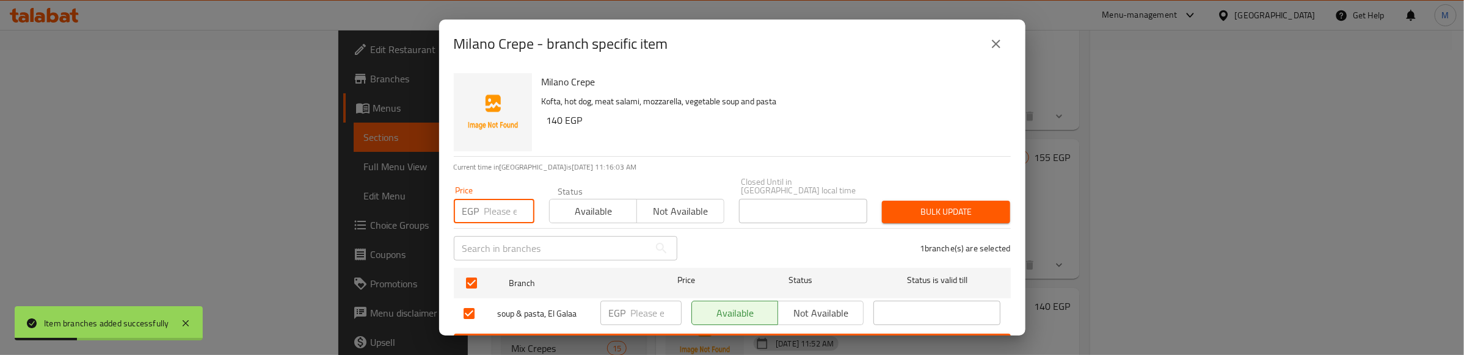
click at [493, 202] on input "number" at bounding box center [509, 211] width 50 height 24
type input "140"
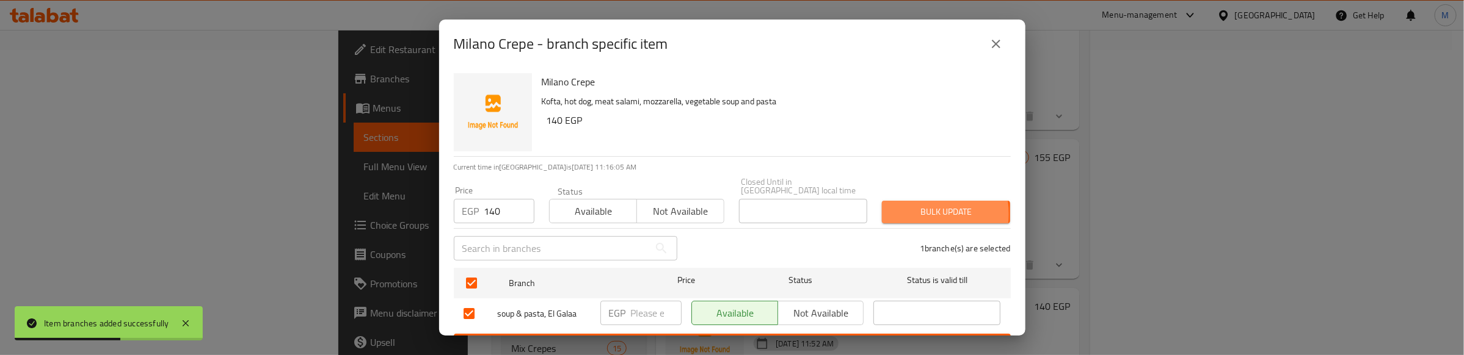
click at [903, 206] on span "Bulk update" at bounding box center [946, 212] width 109 height 15
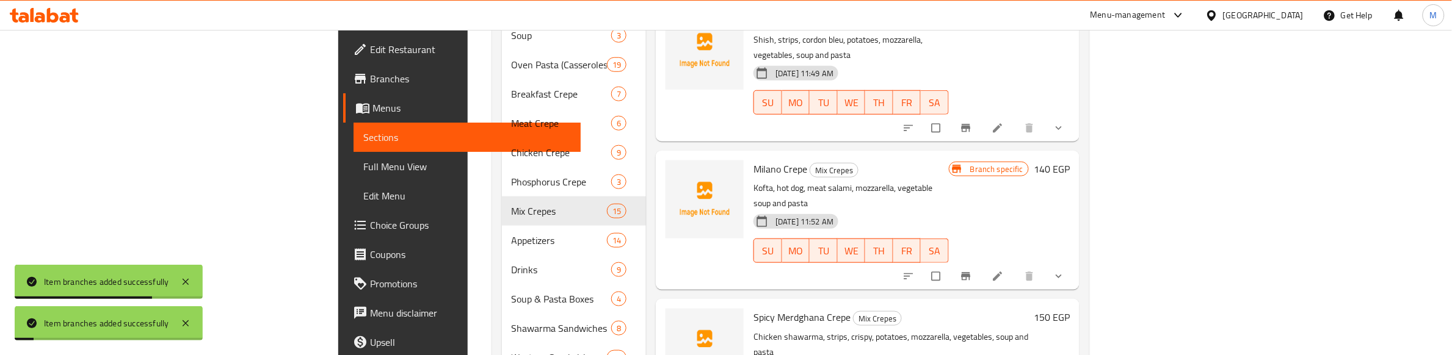
scroll to position [458, 0]
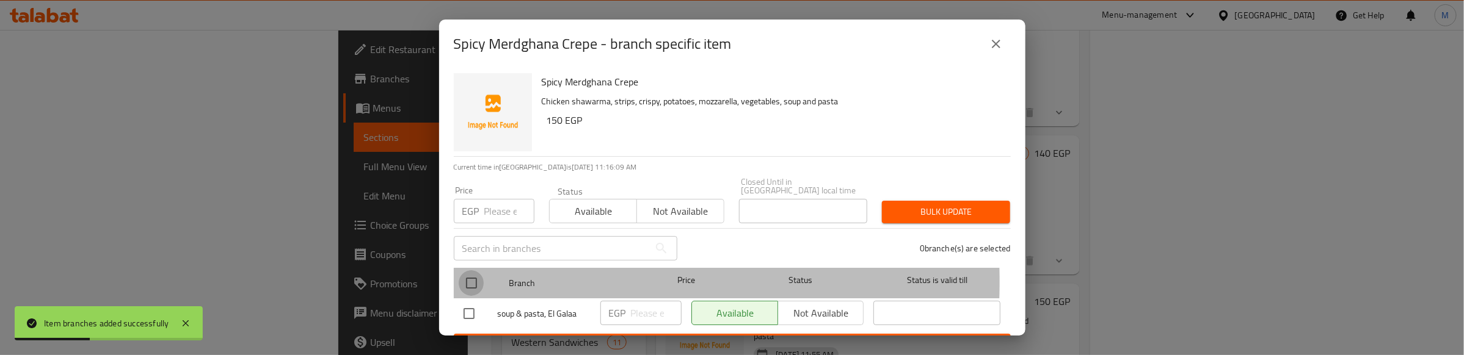
drag, startPoint x: 471, startPoint y: 273, endPoint x: 495, endPoint y: 194, distance: 82.3
click at [471, 272] on input "checkbox" at bounding box center [472, 284] width 26 height 26
checkbox input "true"
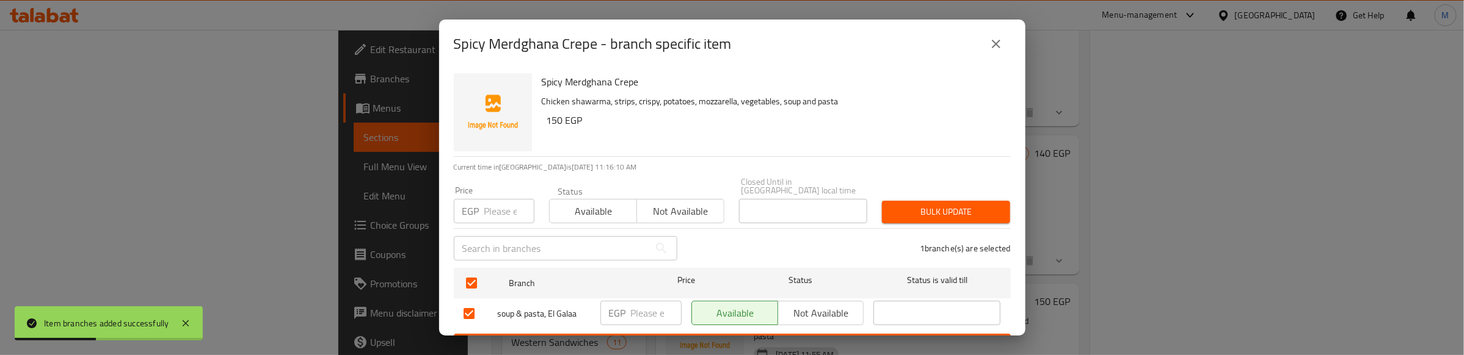
click at [495, 199] on input "number" at bounding box center [509, 211] width 50 height 24
type input "150"
click at [920, 201] on button "Bulk update" at bounding box center [946, 212] width 128 height 23
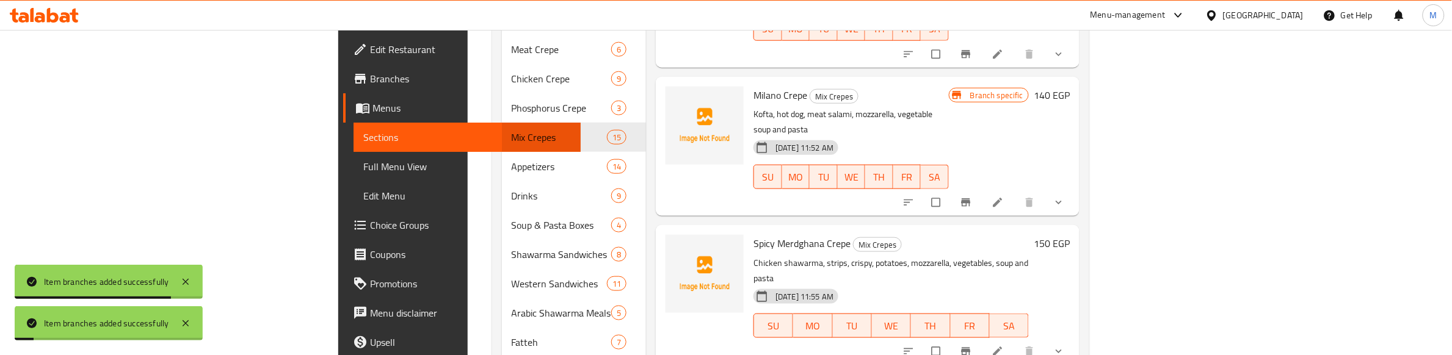
scroll to position [534, 0]
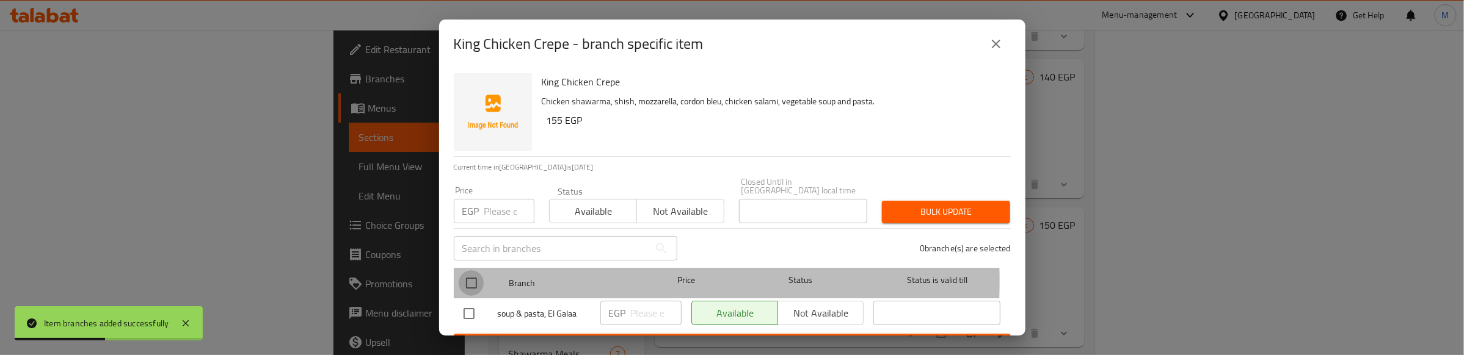
click at [477, 272] on input "checkbox" at bounding box center [472, 284] width 26 height 26
checkbox input "true"
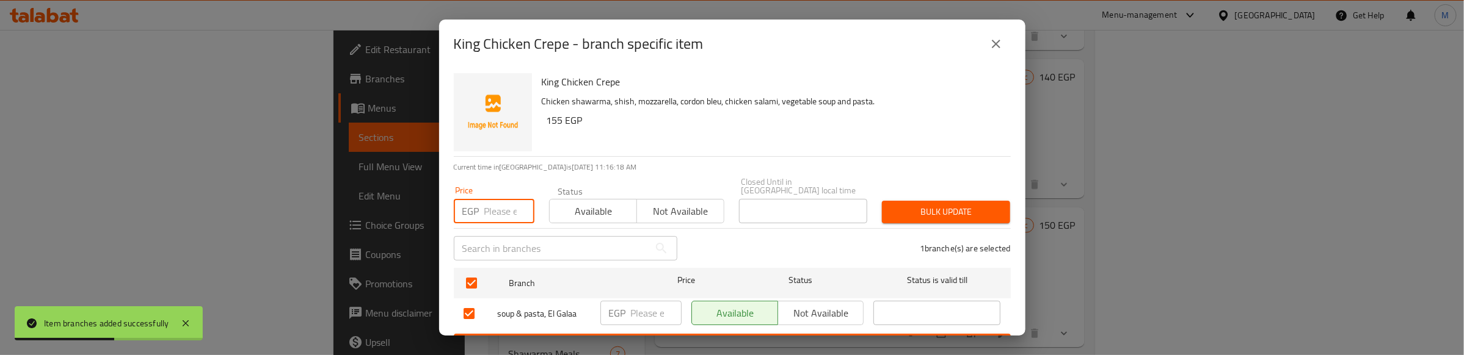
click at [507, 202] on input "number" at bounding box center [509, 211] width 50 height 24
type input "155"
click at [903, 205] on span "Bulk update" at bounding box center [946, 212] width 109 height 15
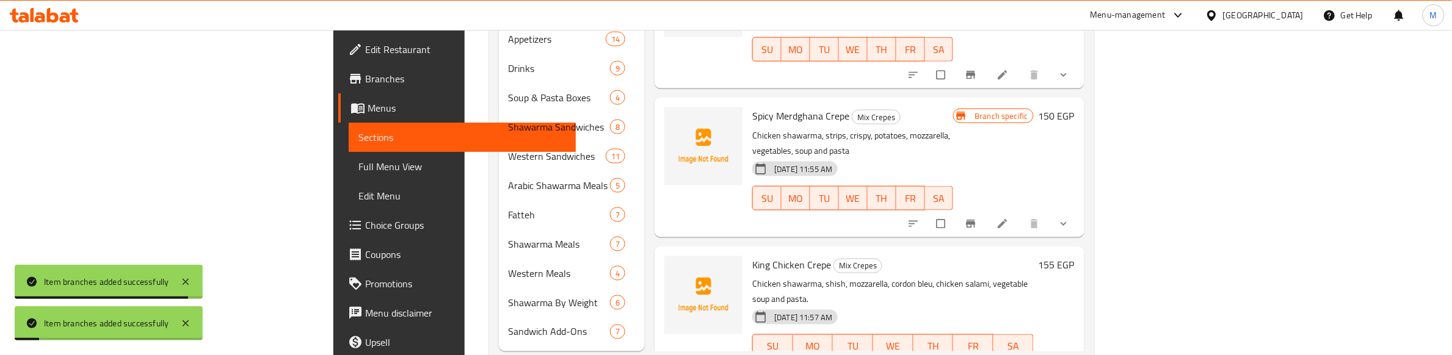
scroll to position [655, 0]
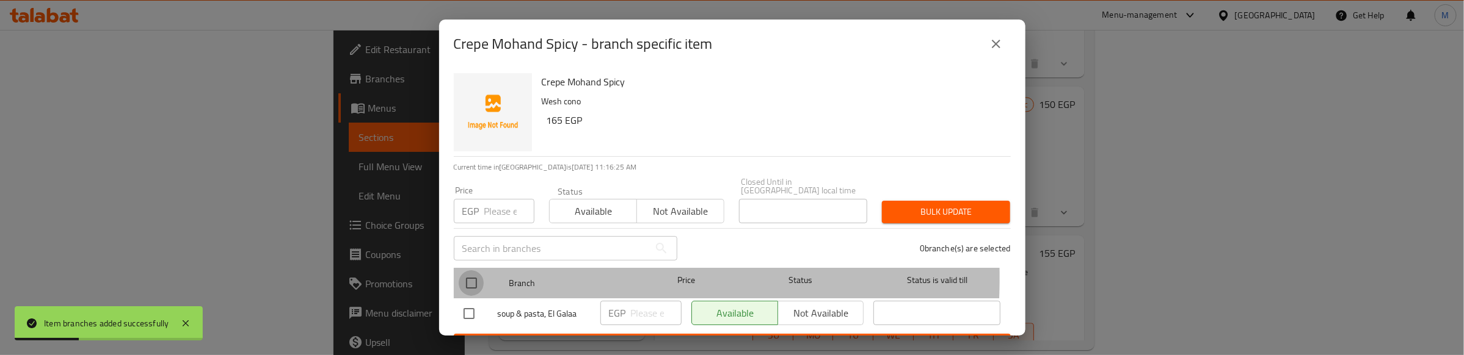
drag, startPoint x: 473, startPoint y: 269, endPoint x: 492, endPoint y: 214, distance: 58.7
click at [472, 271] on input "checkbox" at bounding box center [472, 284] width 26 height 26
checkbox input "true"
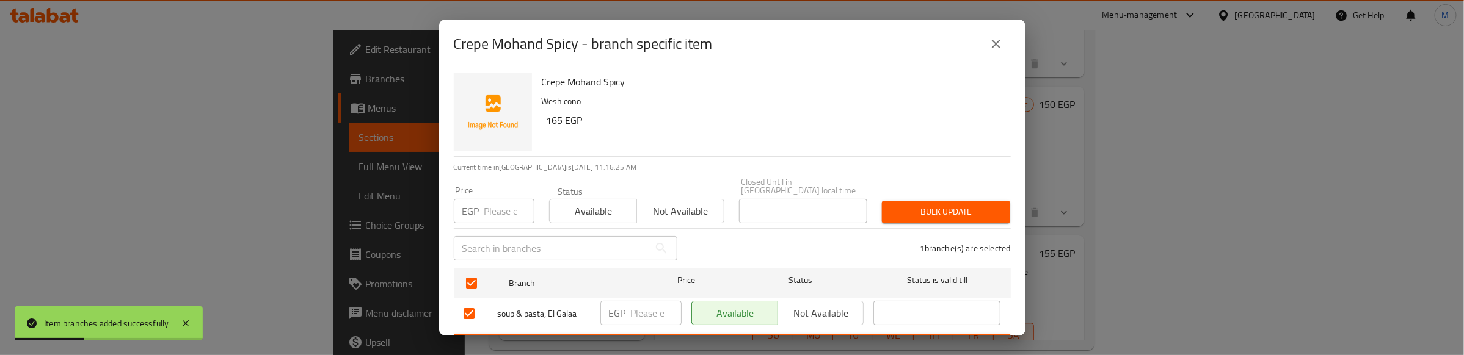
click at [492, 208] on input "number" at bounding box center [509, 211] width 50 height 24
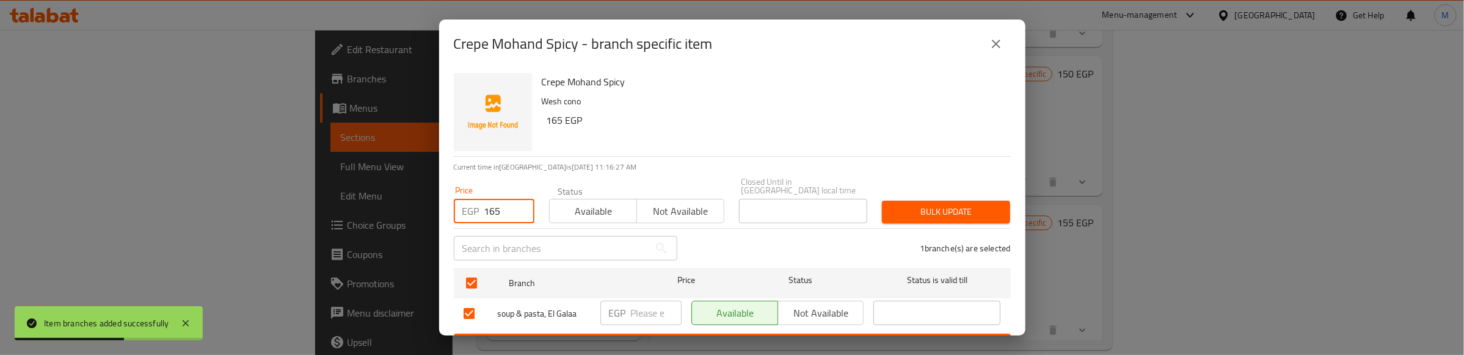
type input "165"
click at [944, 194] on div "Bulk update" at bounding box center [946, 212] width 143 height 37
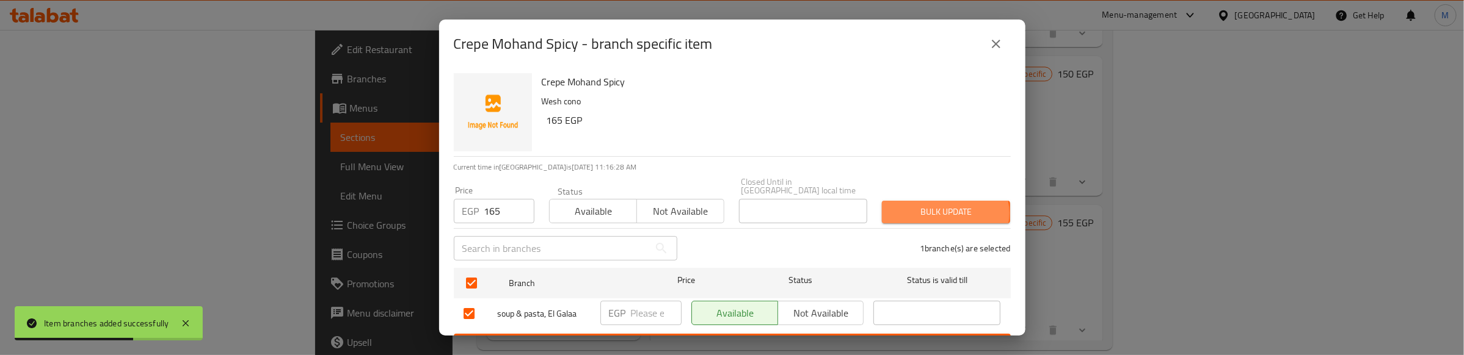
click at [936, 205] on span "Bulk update" at bounding box center [946, 212] width 109 height 15
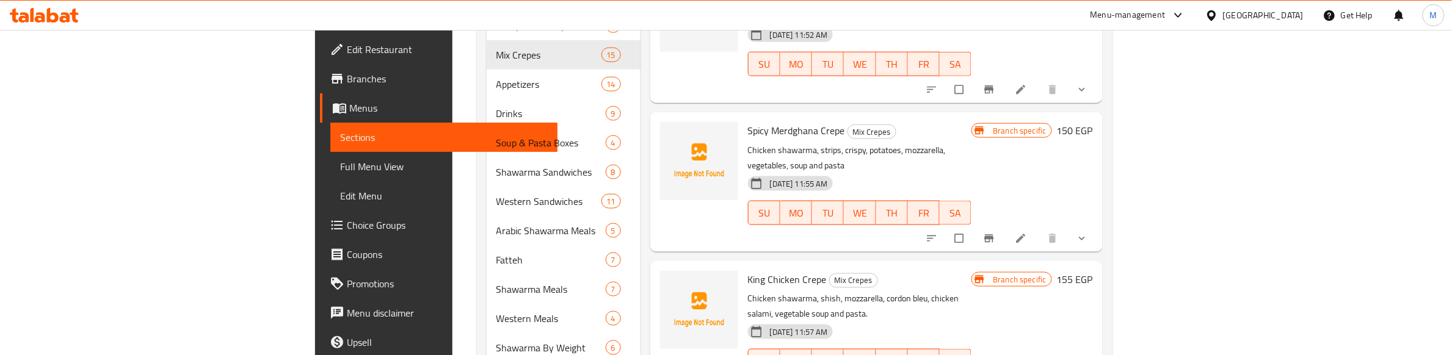
scroll to position [611, 0]
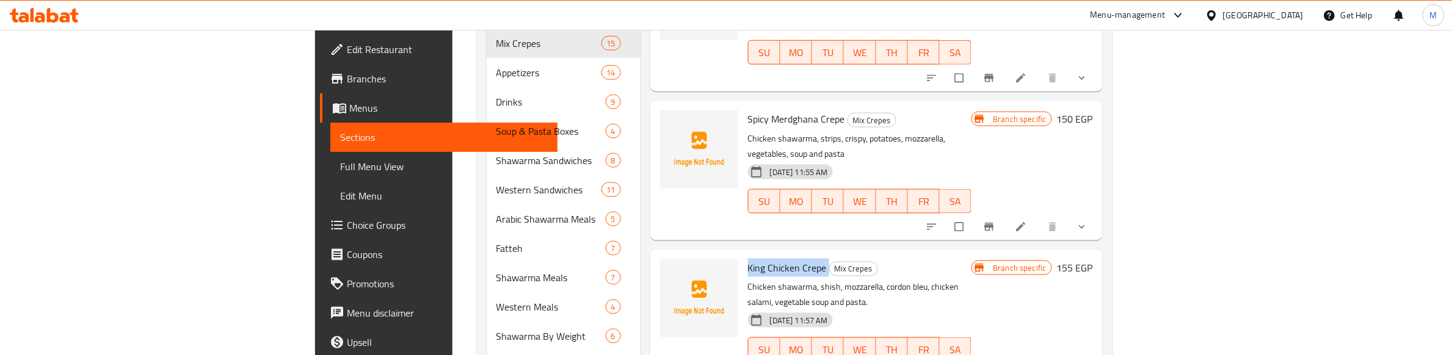
drag, startPoint x: 670, startPoint y: 126, endPoint x: 752, endPoint y: 118, distance: 82.3
click at [752, 260] on h6 "King Chicken Crepe Mix Crepes" at bounding box center [860, 268] width 224 height 17
click at [838, 280] on p "Chicken shawarma, shish, mozzarella, cordon bleu, chicken salami, vegetable sou…" at bounding box center [860, 295] width 224 height 31
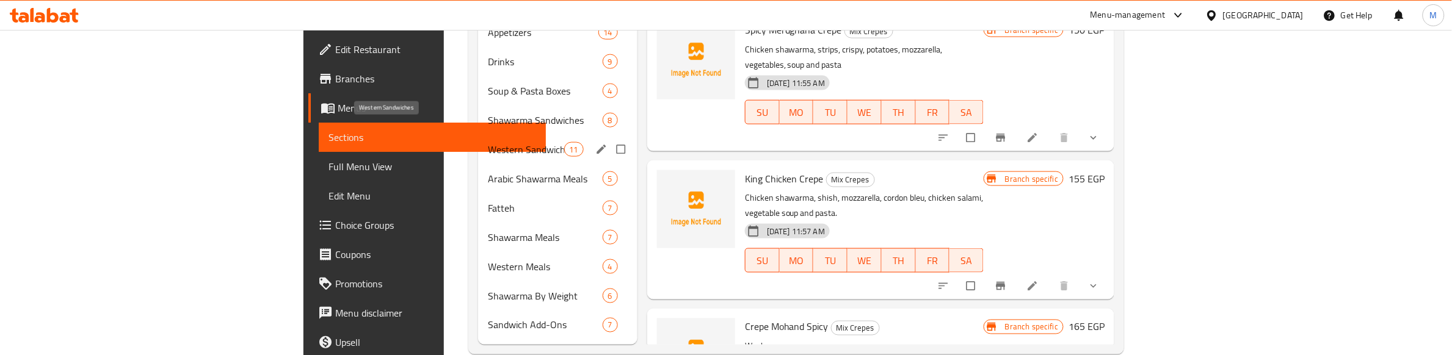
scroll to position [579, 0]
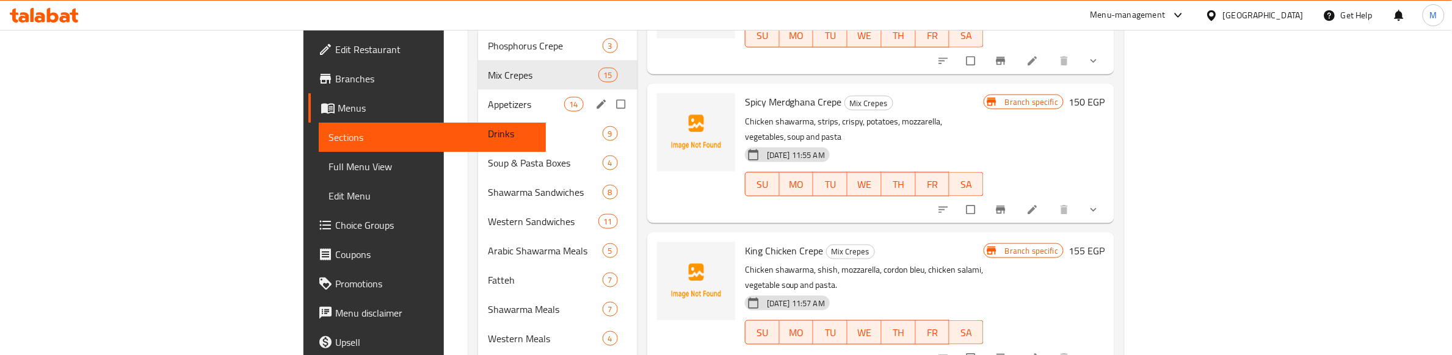
click at [478, 95] on div "Appetizers 14" at bounding box center [557, 104] width 159 height 29
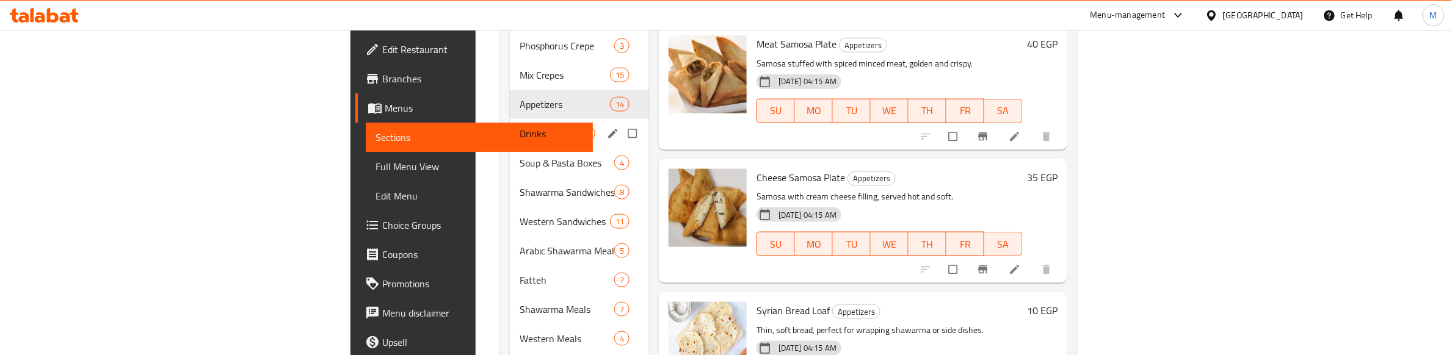
scroll to position [1021, 0]
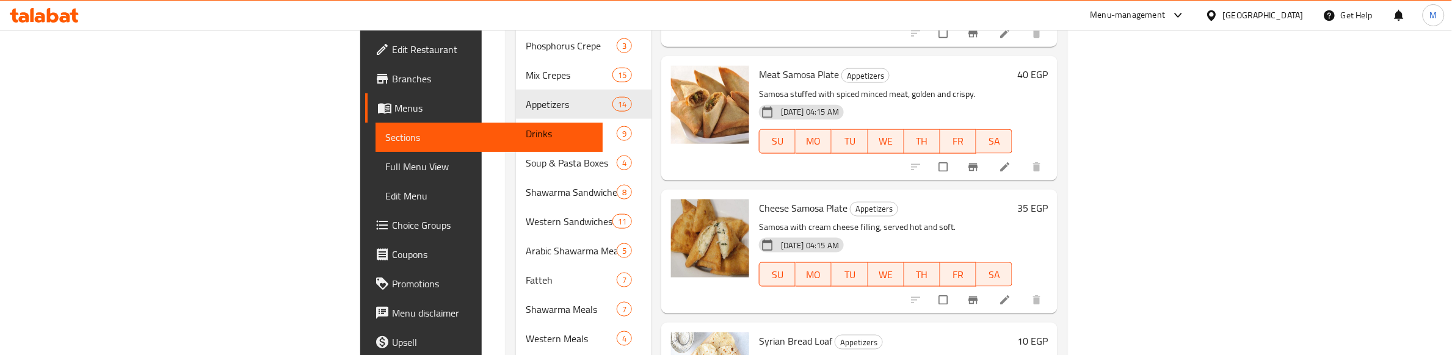
drag, startPoint x: 953, startPoint y: 51, endPoint x: 969, endPoint y: 51, distance: 15.3
click at [956, 100] on div "26-06-2025 04:15 AM SU MO TU WE TH FR SA" at bounding box center [885, 133] width 263 height 66
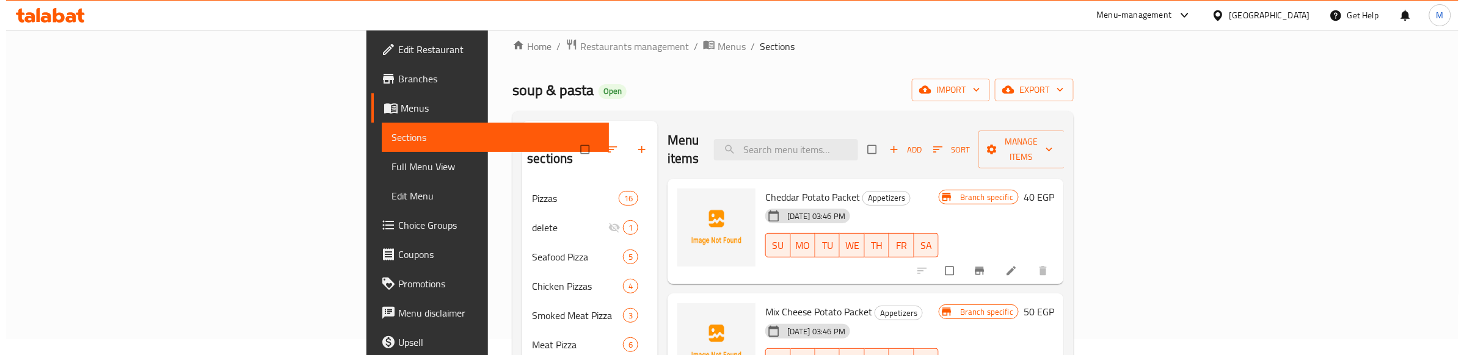
scroll to position [0, 0]
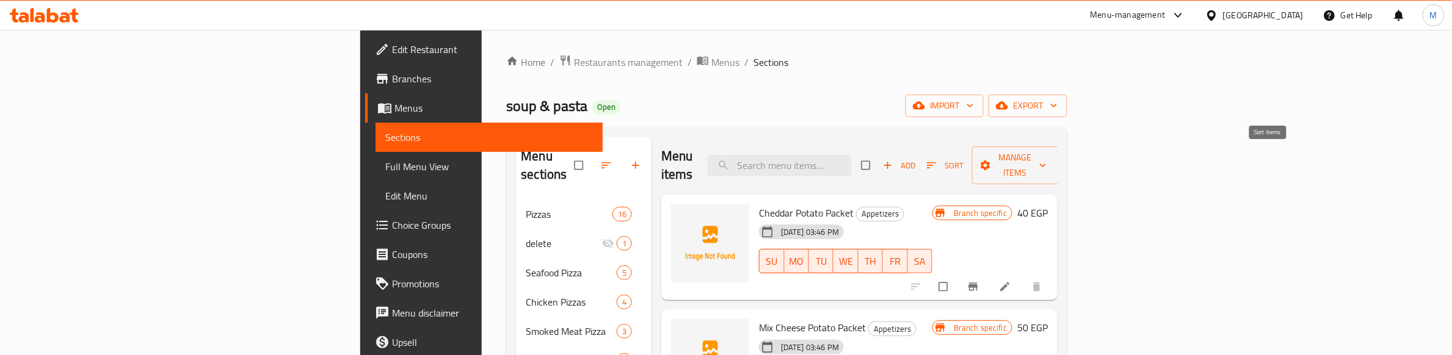
click at [938, 160] on icon "button" at bounding box center [932, 165] width 12 height 12
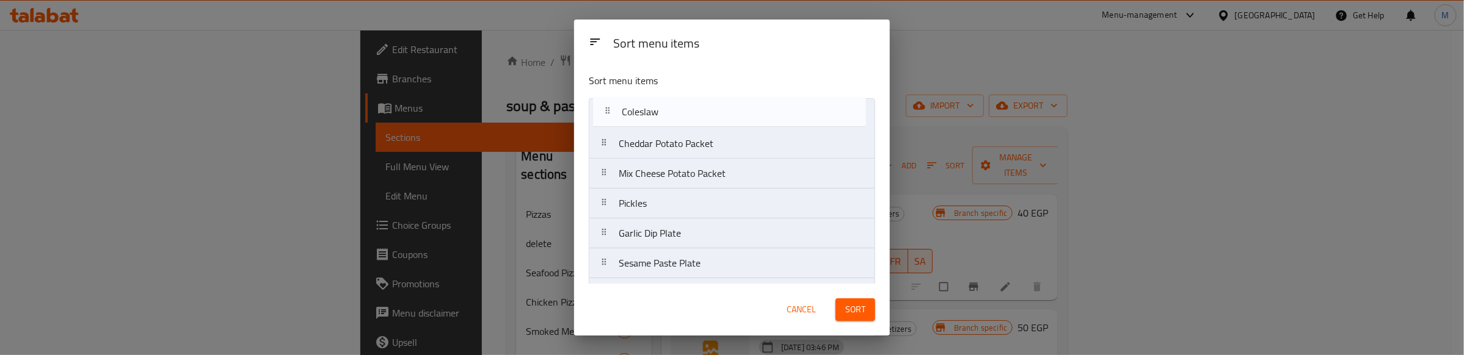
drag, startPoint x: 680, startPoint y: 209, endPoint x: 683, endPoint y: 117, distance: 92.3
click at [683, 117] on nav "Cheddar Potato Packet Mix Cheese Potato Packet Pickles Garlic Dip Plate Sesame …" at bounding box center [732, 308] width 286 height 420
drag, startPoint x: 676, startPoint y: 183, endPoint x: 685, endPoint y: 147, distance: 37.8
click at [685, 147] on nav "Coleslaw Cheddar Potato Packet Mix Cheese Potato Packet Pickles Garlic Dip Plat…" at bounding box center [732, 308] width 286 height 420
drag, startPoint x: 660, startPoint y: 89, endPoint x: 663, endPoint y: 156, distance: 66.6
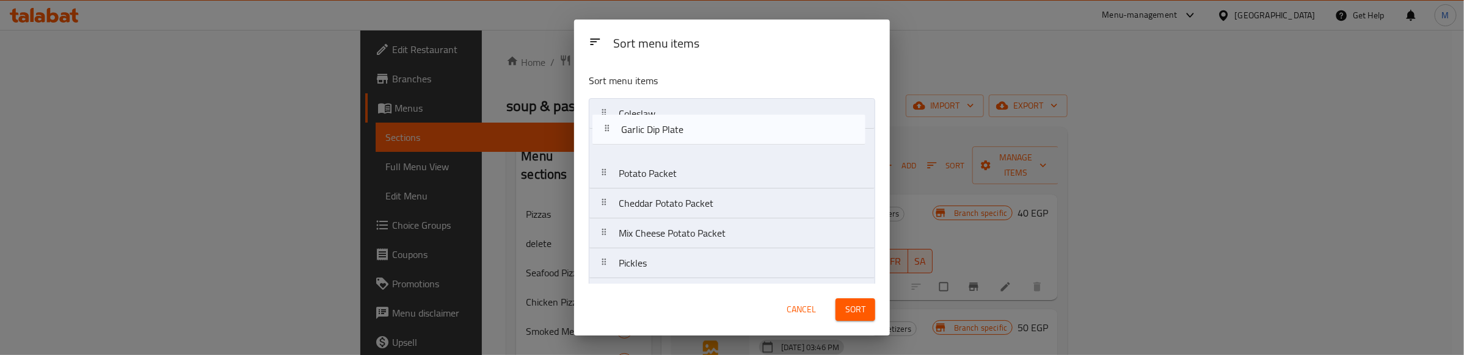
click at [664, 153] on nav "Coleslaw Potato Packet Cheddar Potato Packet Mix Cheese Potato Packet Pickles G…" at bounding box center [732, 308] width 286 height 420
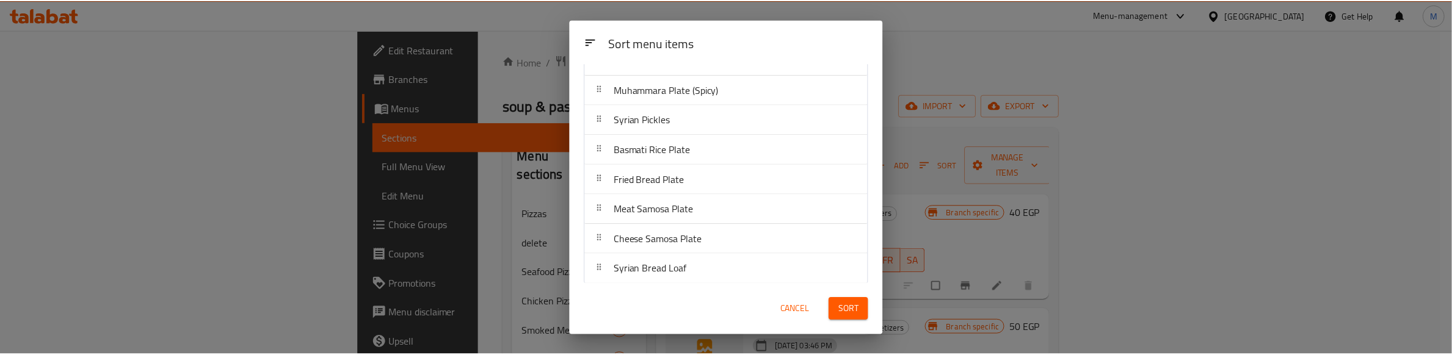
scroll to position [241, 0]
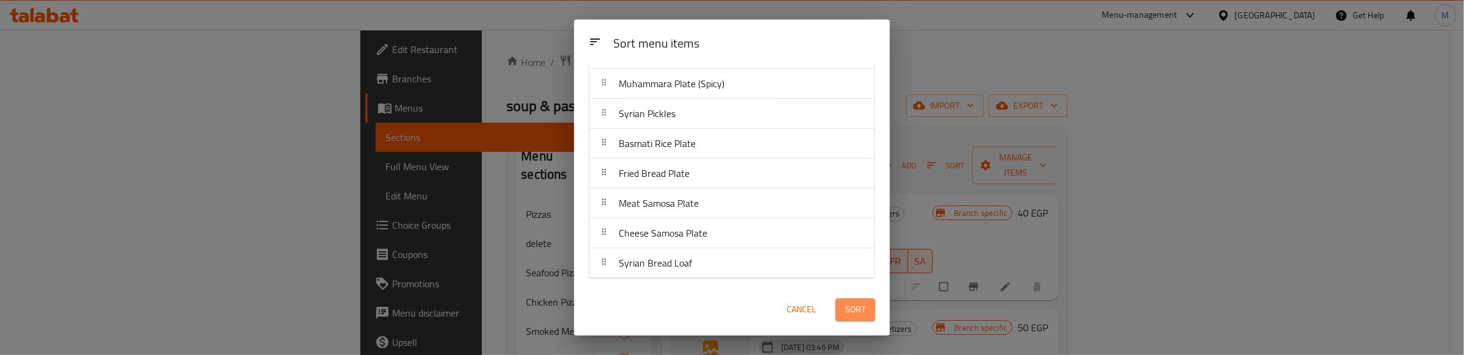
click at [862, 306] on span "Sort" at bounding box center [855, 309] width 20 height 15
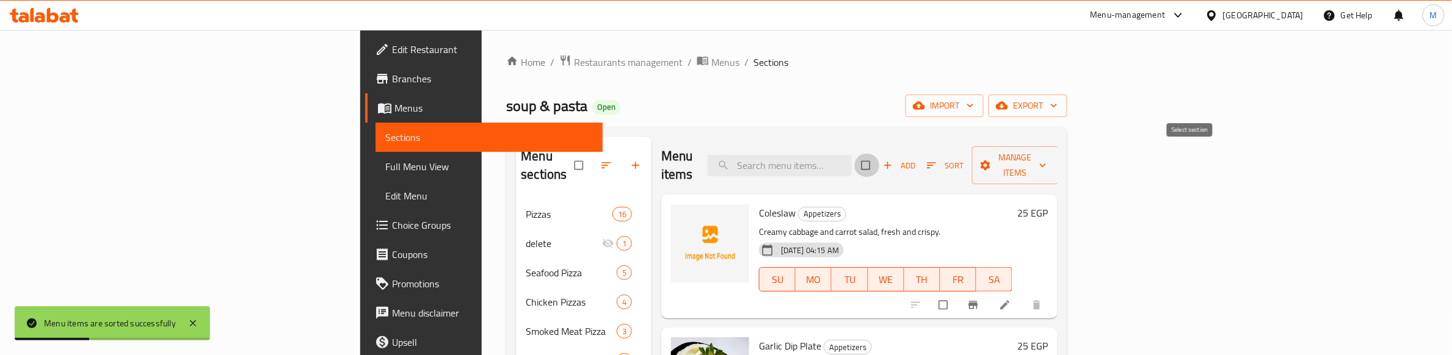
click at [880, 156] on input "checkbox" at bounding box center [867, 165] width 26 height 23
checkbox input "true"
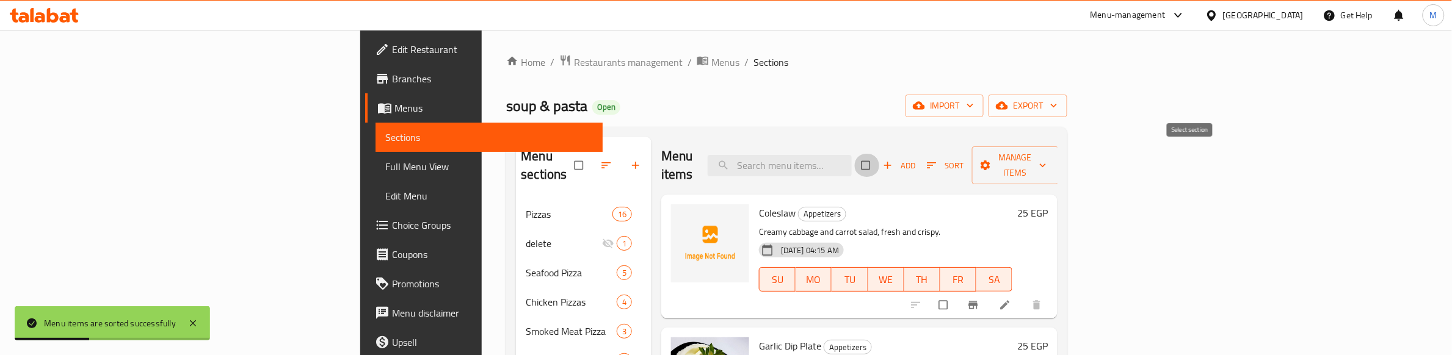
checkbox input "true"
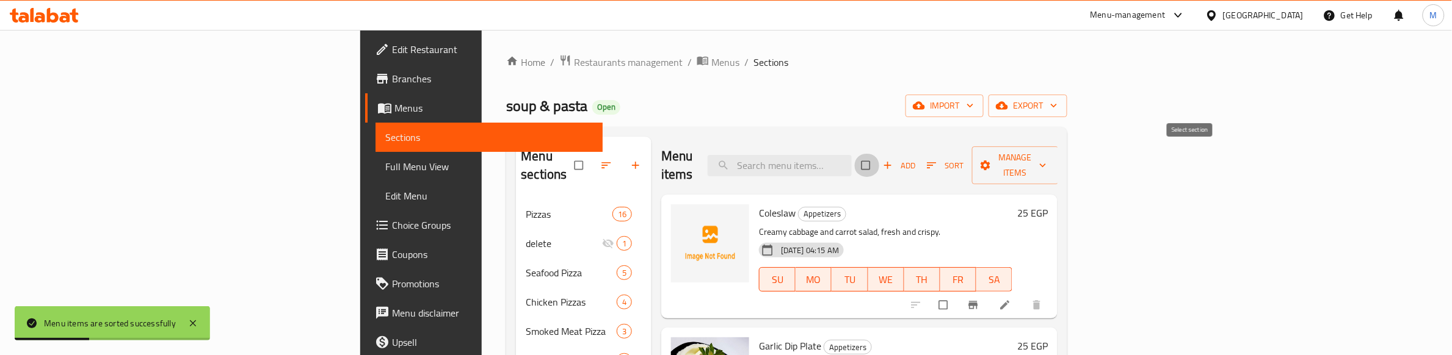
checkbox input "true"
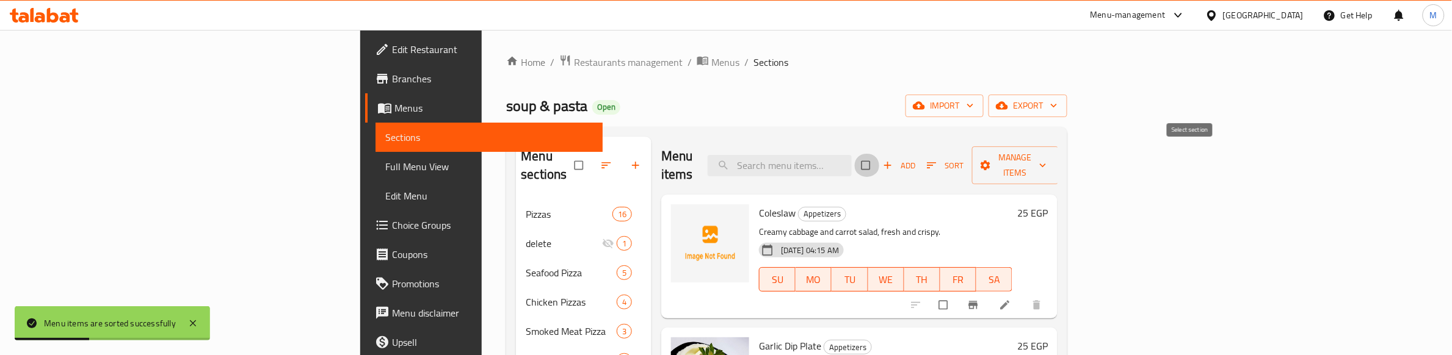
checkbox input "true"
click at [958, 294] on input "checkbox" at bounding box center [945, 305] width 26 height 23
checkbox input "false"
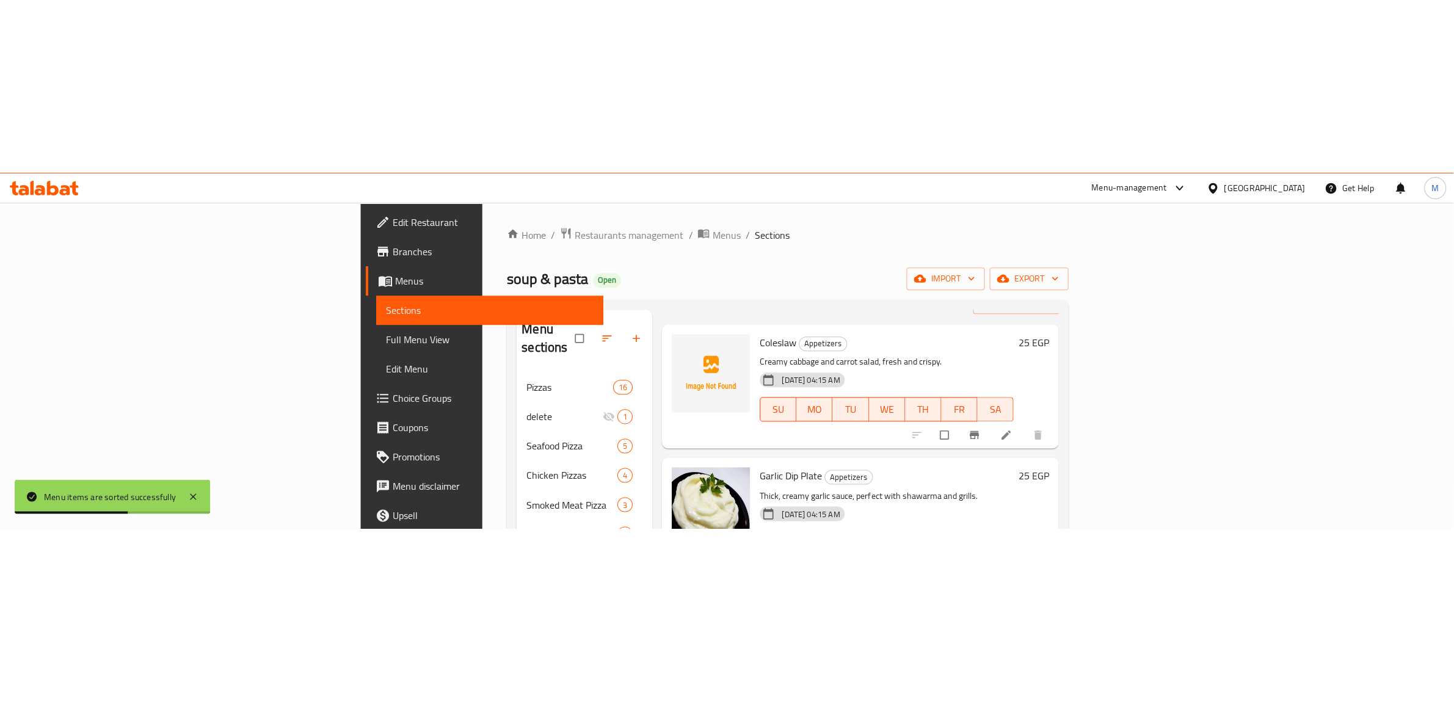
scroll to position [76, 0]
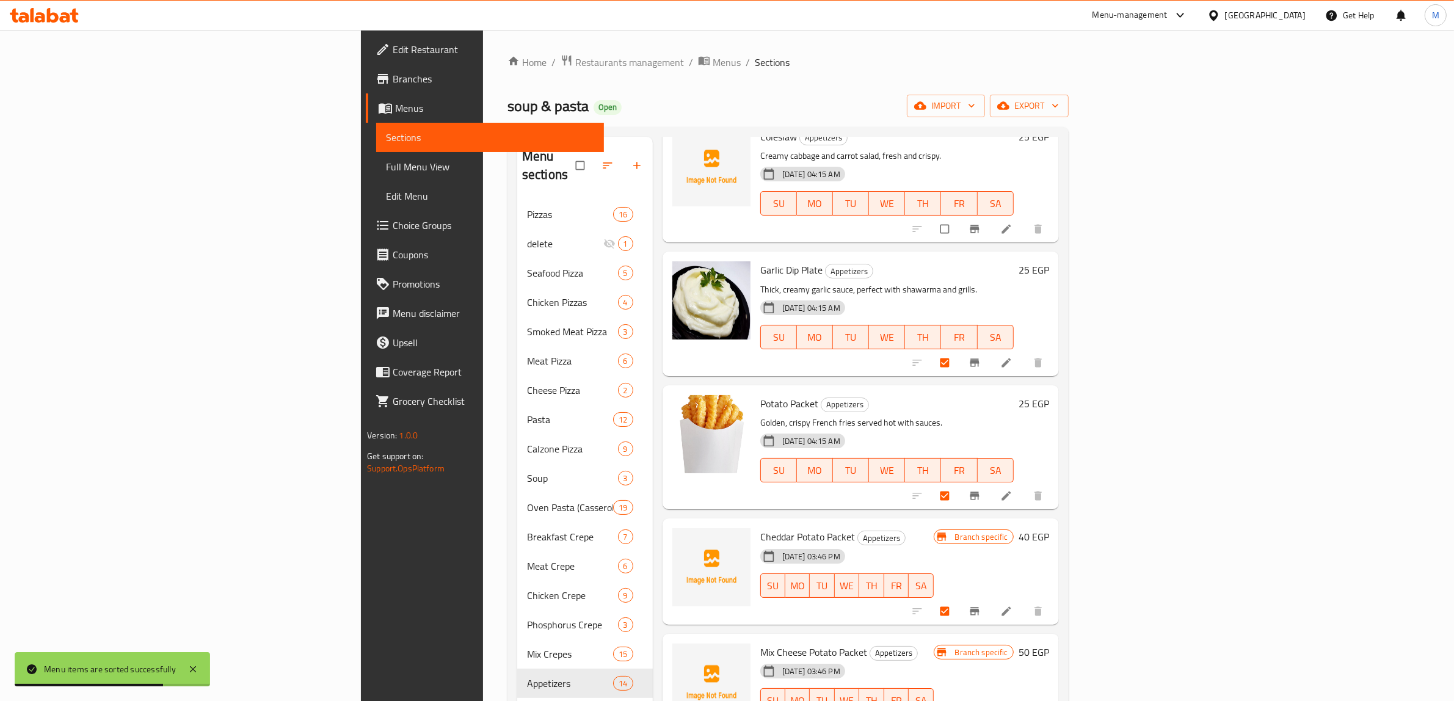
click at [959, 351] on input "checkbox" at bounding box center [946, 362] width 26 height 23
checkbox input "false"
click at [959, 355] on input "checkbox" at bounding box center [946, 495] width 26 height 23
checkbox input "false"
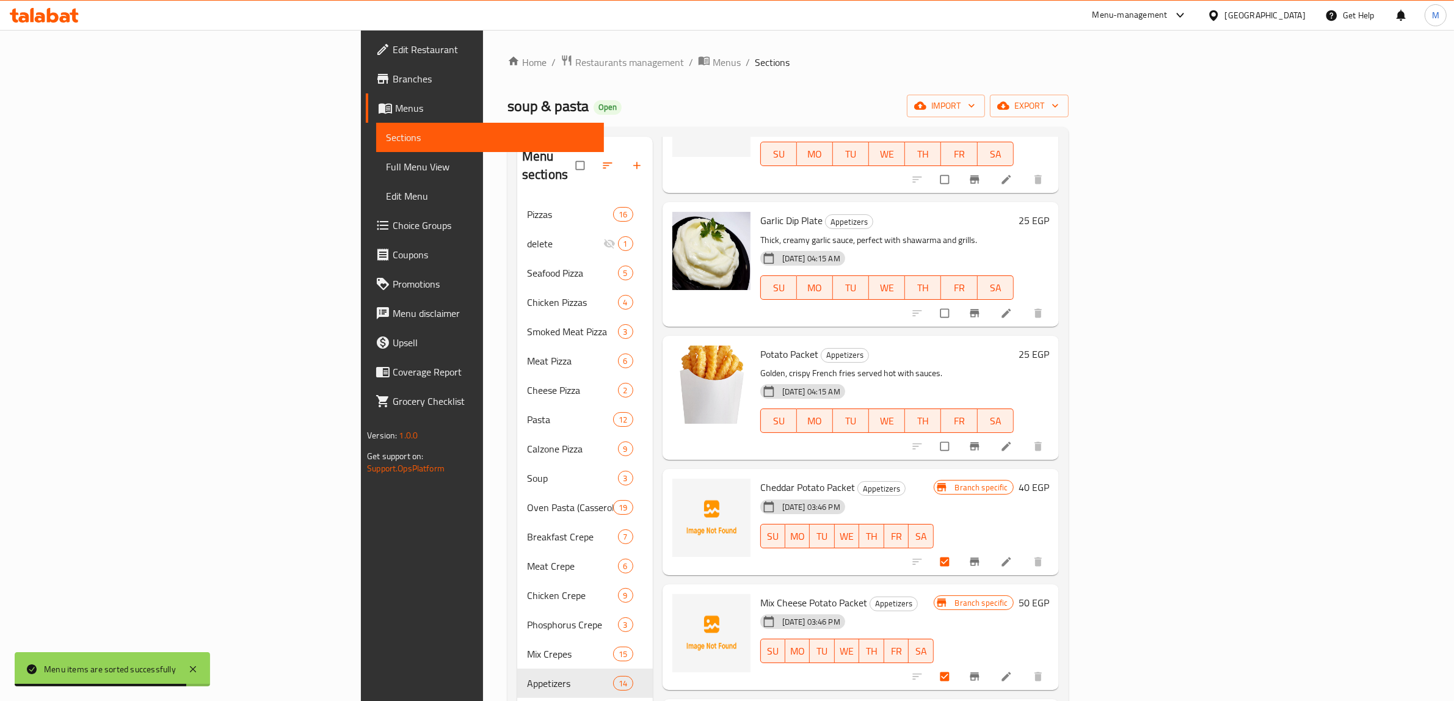
scroll to position [229, 0]
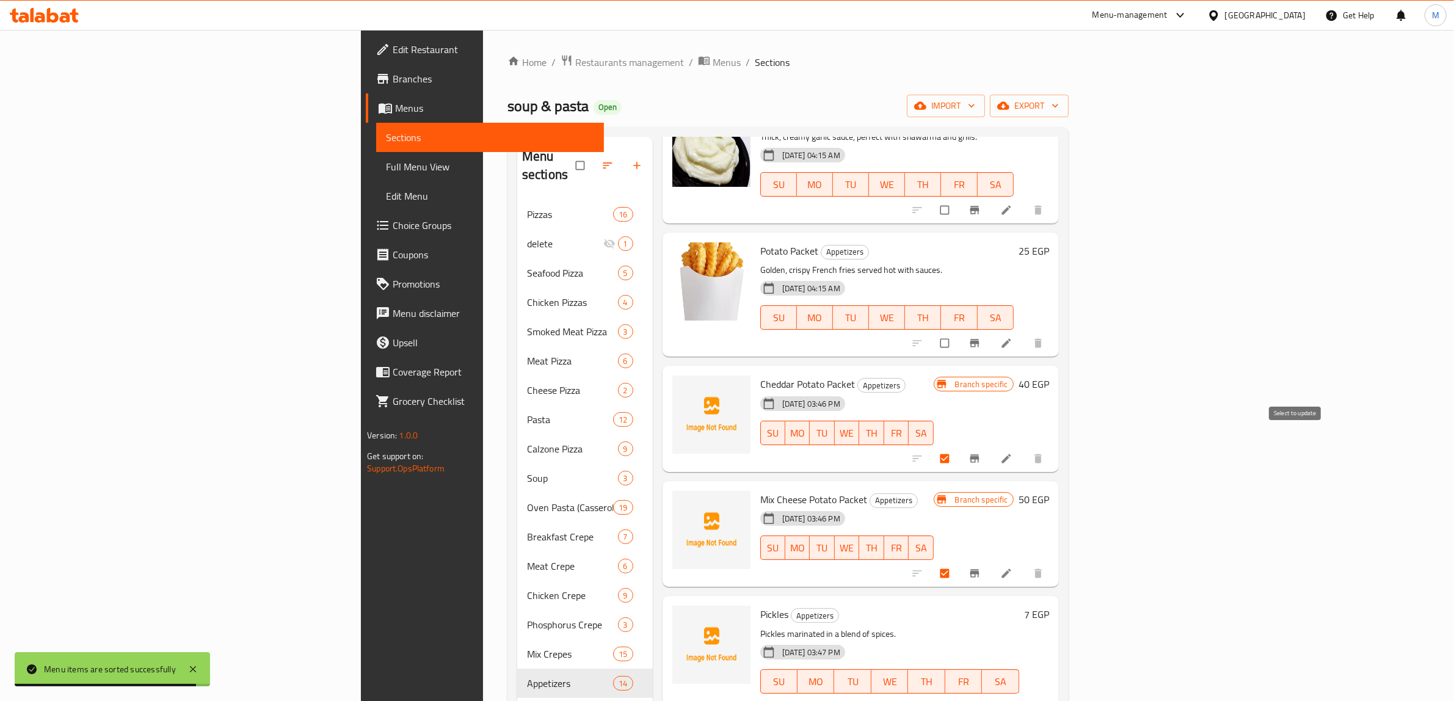
click at [959, 355] on input "checkbox" at bounding box center [946, 458] width 26 height 23
checkbox input "false"
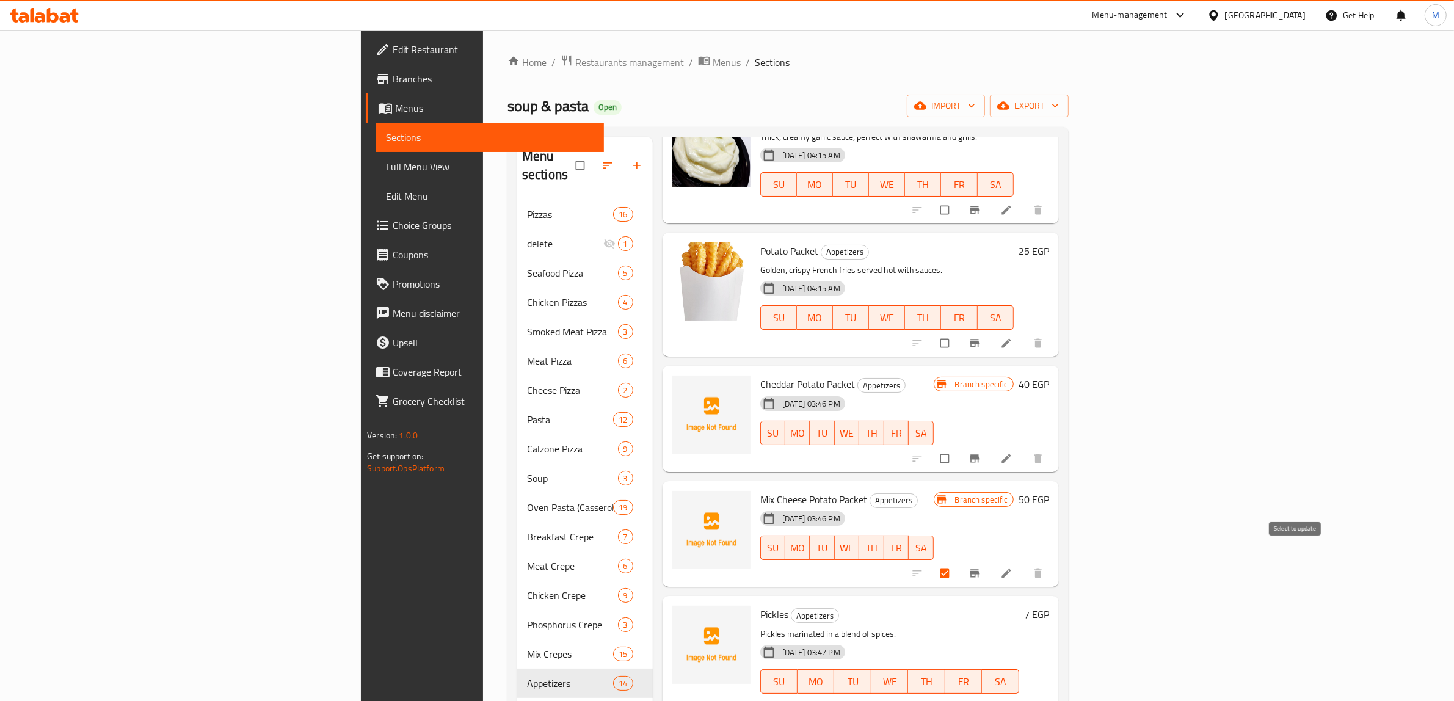
drag, startPoint x: 1284, startPoint y: 548, endPoint x: 1290, endPoint y: 551, distance: 7.4
click at [959, 355] on input "checkbox" at bounding box center [946, 573] width 26 height 23
checkbox input "false"
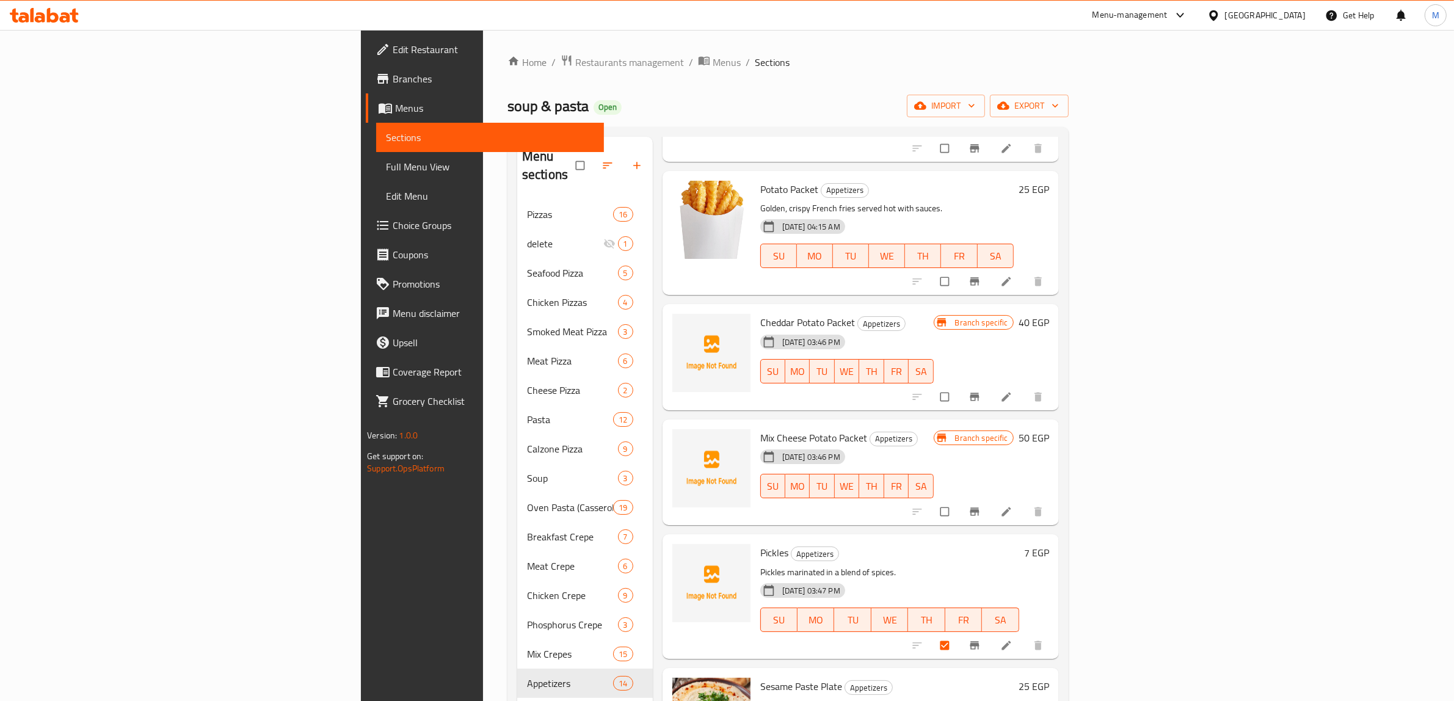
scroll to position [305, 0]
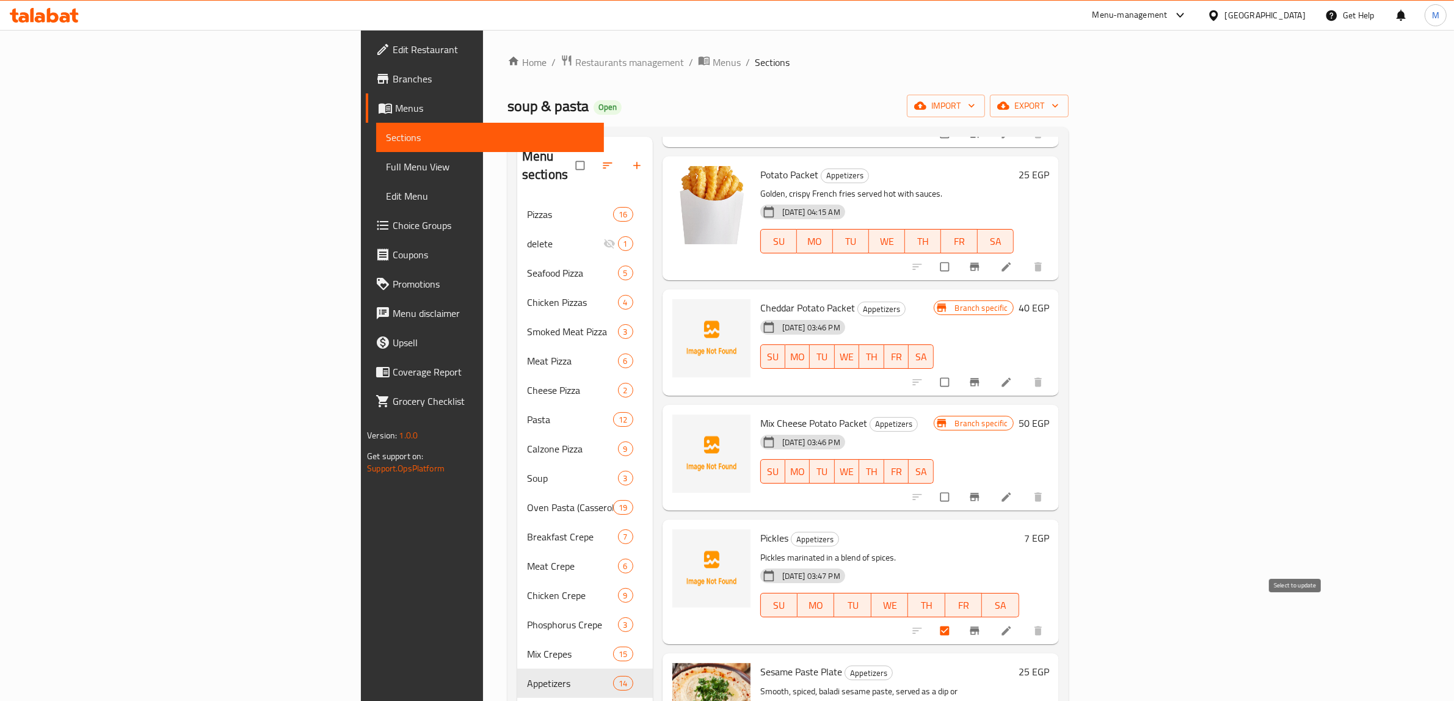
click at [959, 355] on input "checkbox" at bounding box center [946, 630] width 26 height 23
checkbox input "false"
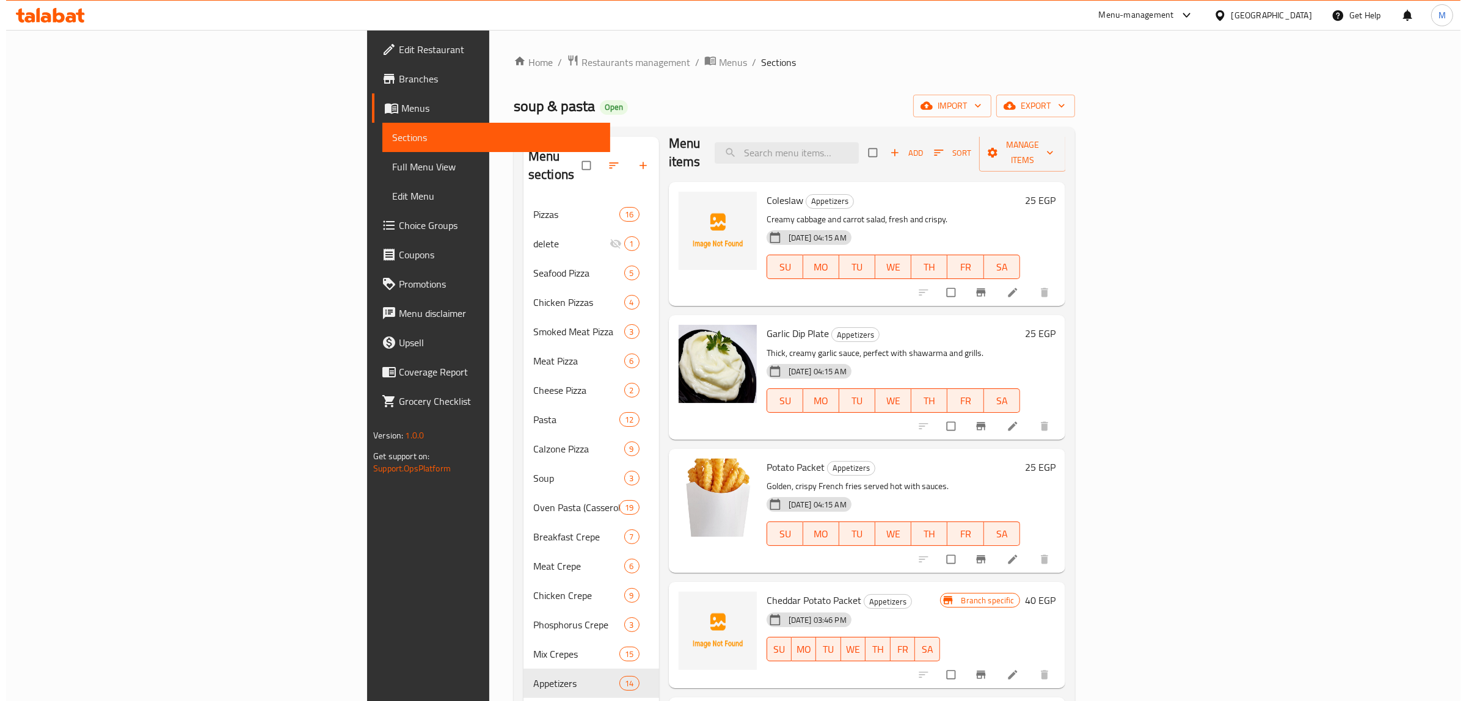
scroll to position [0, 0]
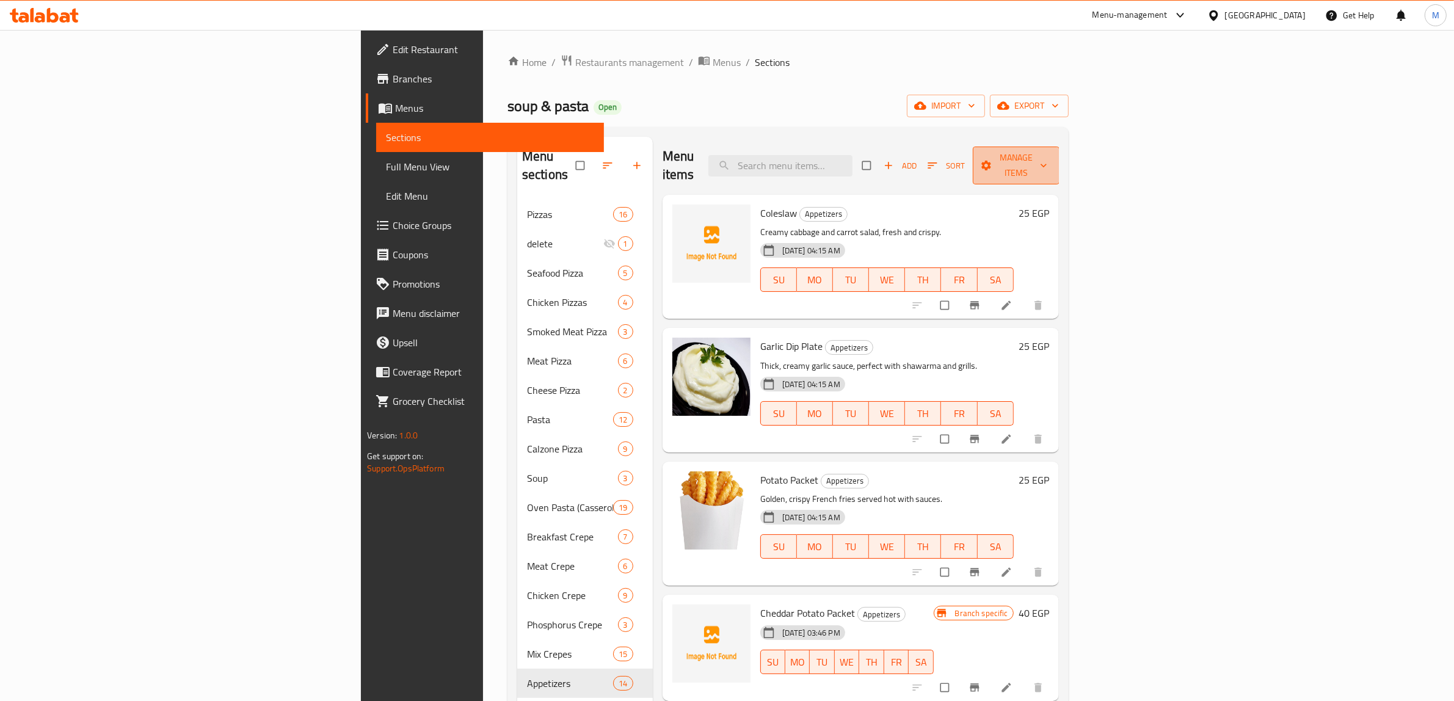
click at [1050, 156] on span "Manage items" at bounding box center [1016, 165] width 67 height 31
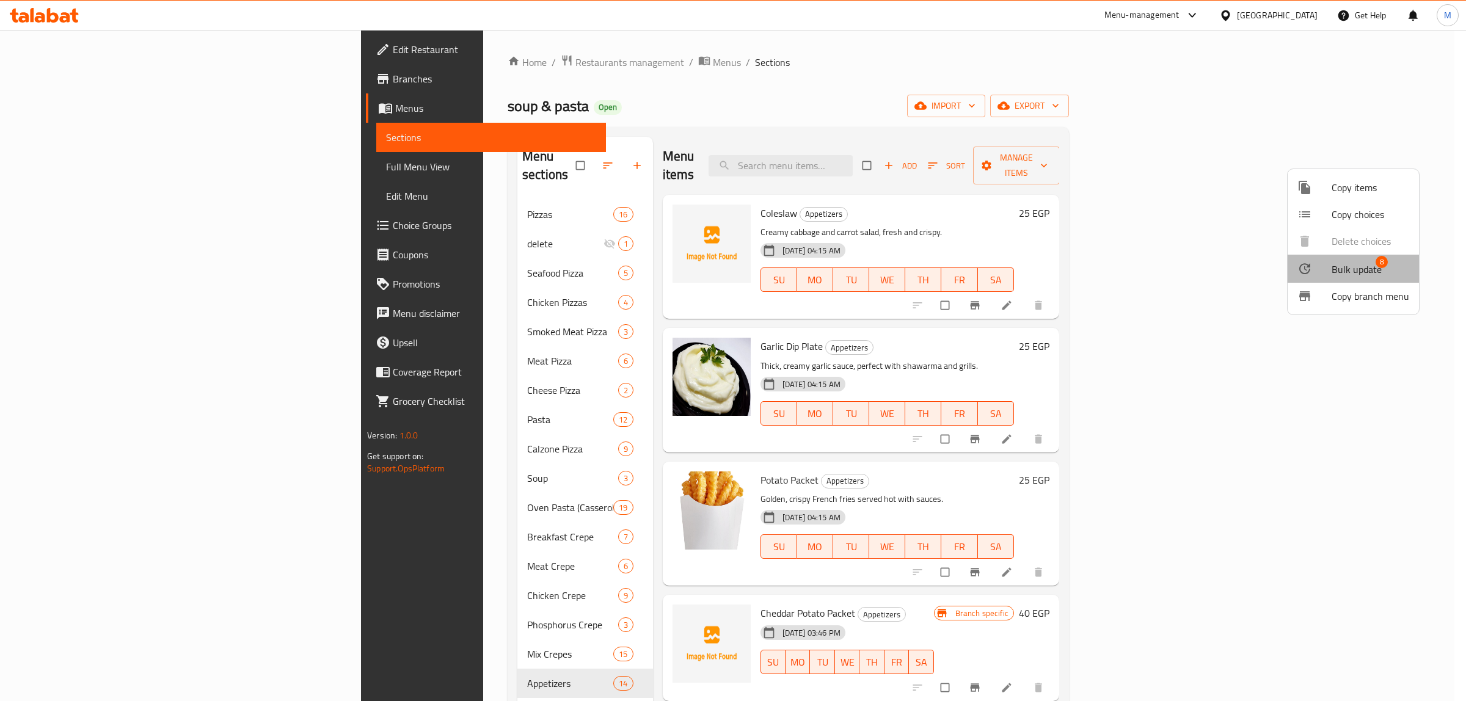
click at [1368, 278] on li "Bulk update 8" at bounding box center [1352, 269] width 131 height 28
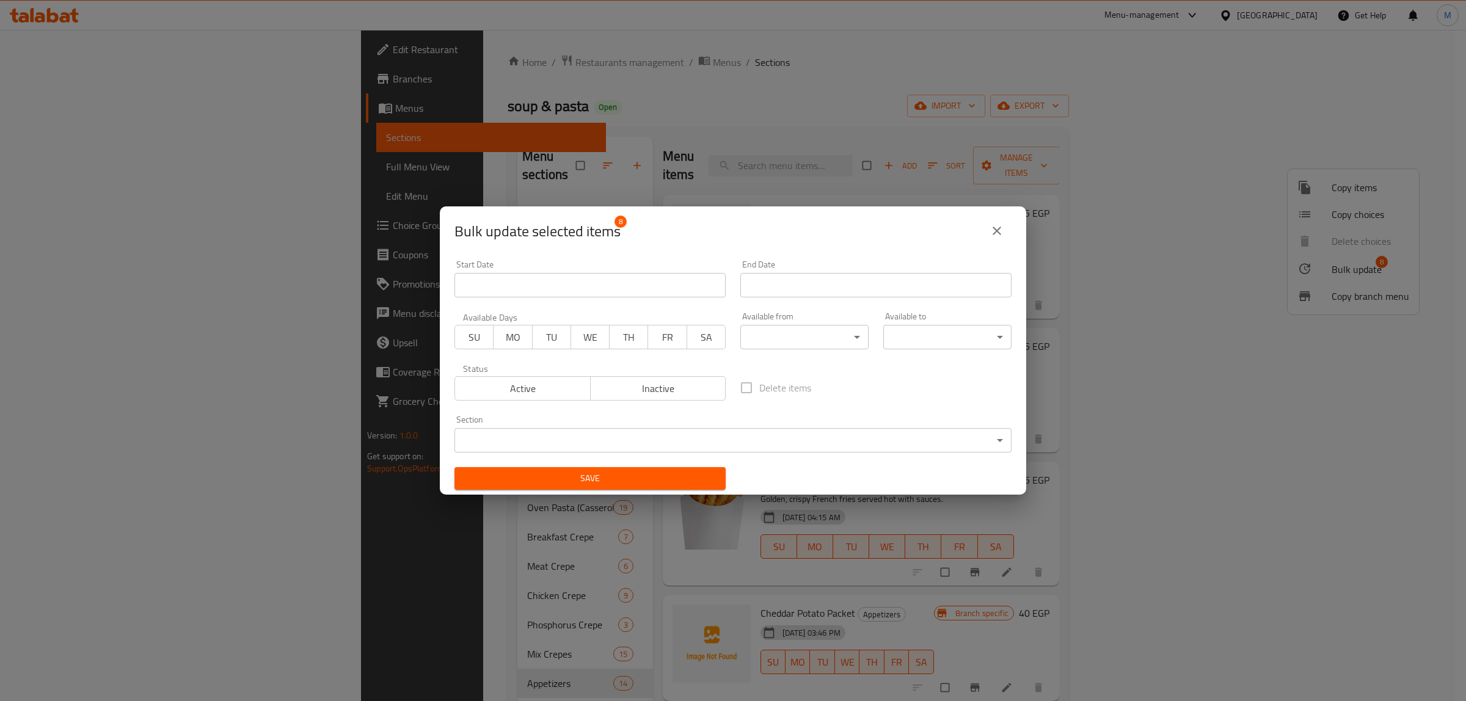
click at [614, 355] on body "​ Menu-management Egypt Get Help M Edit Restaurant Branches Menus Sections Full…" at bounding box center [733, 365] width 1466 height 671
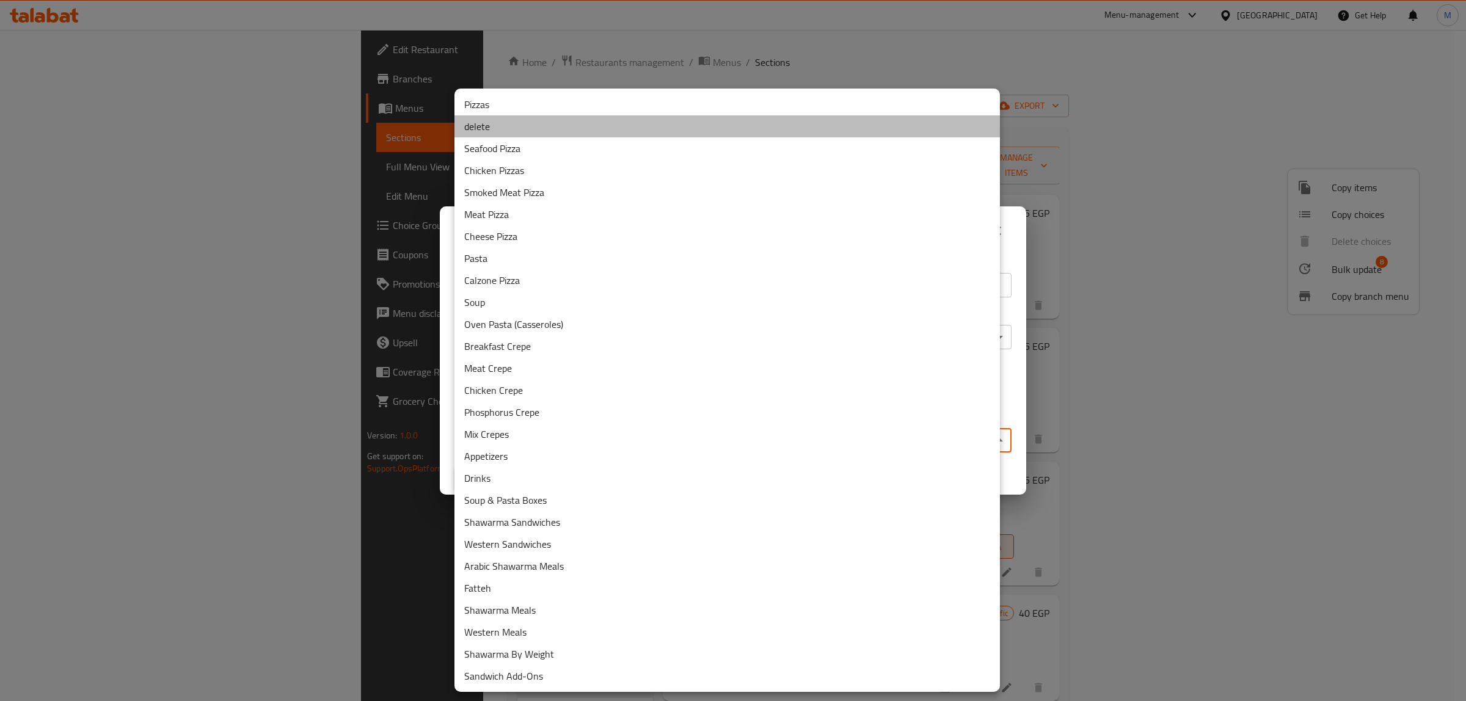
click at [487, 133] on li "delete" at bounding box center [726, 126] width 545 height 22
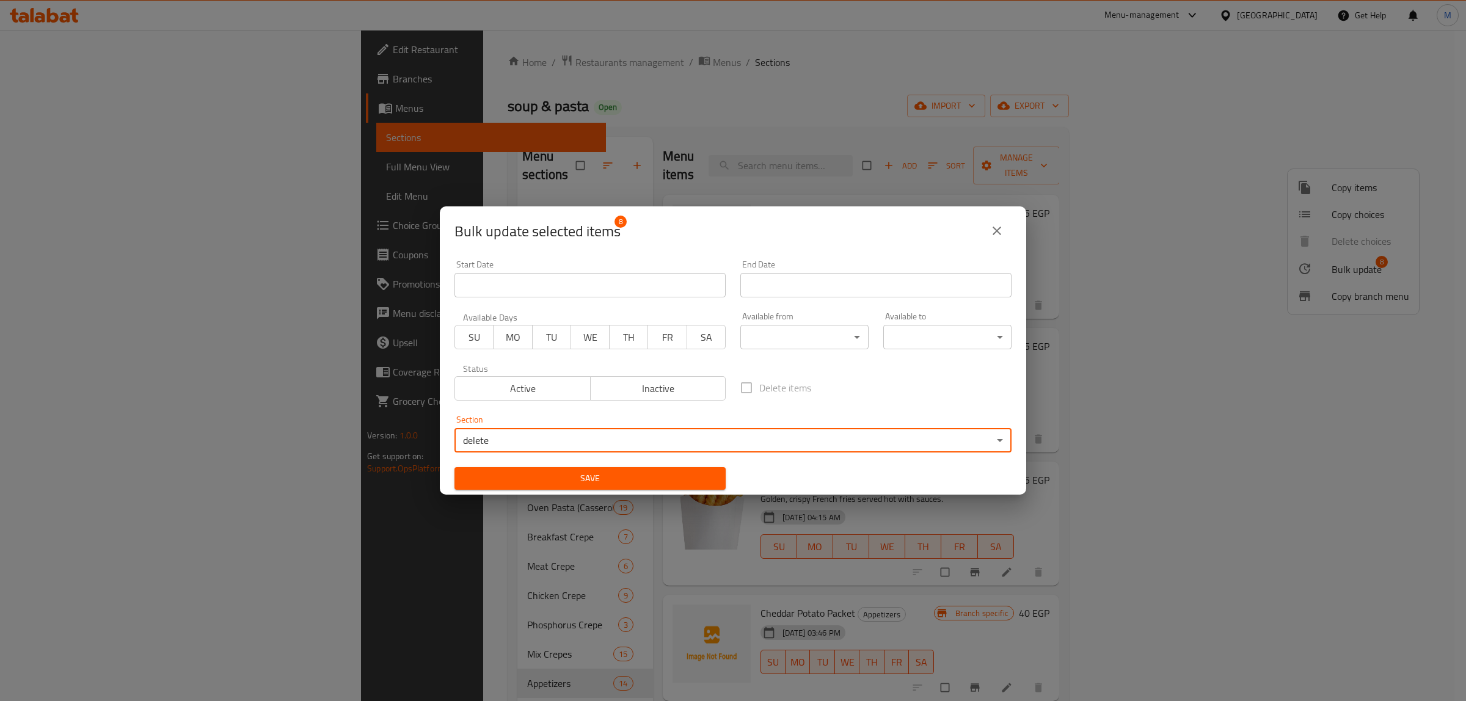
click at [622, 355] on span "Save" at bounding box center [590, 478] width 252 height 15
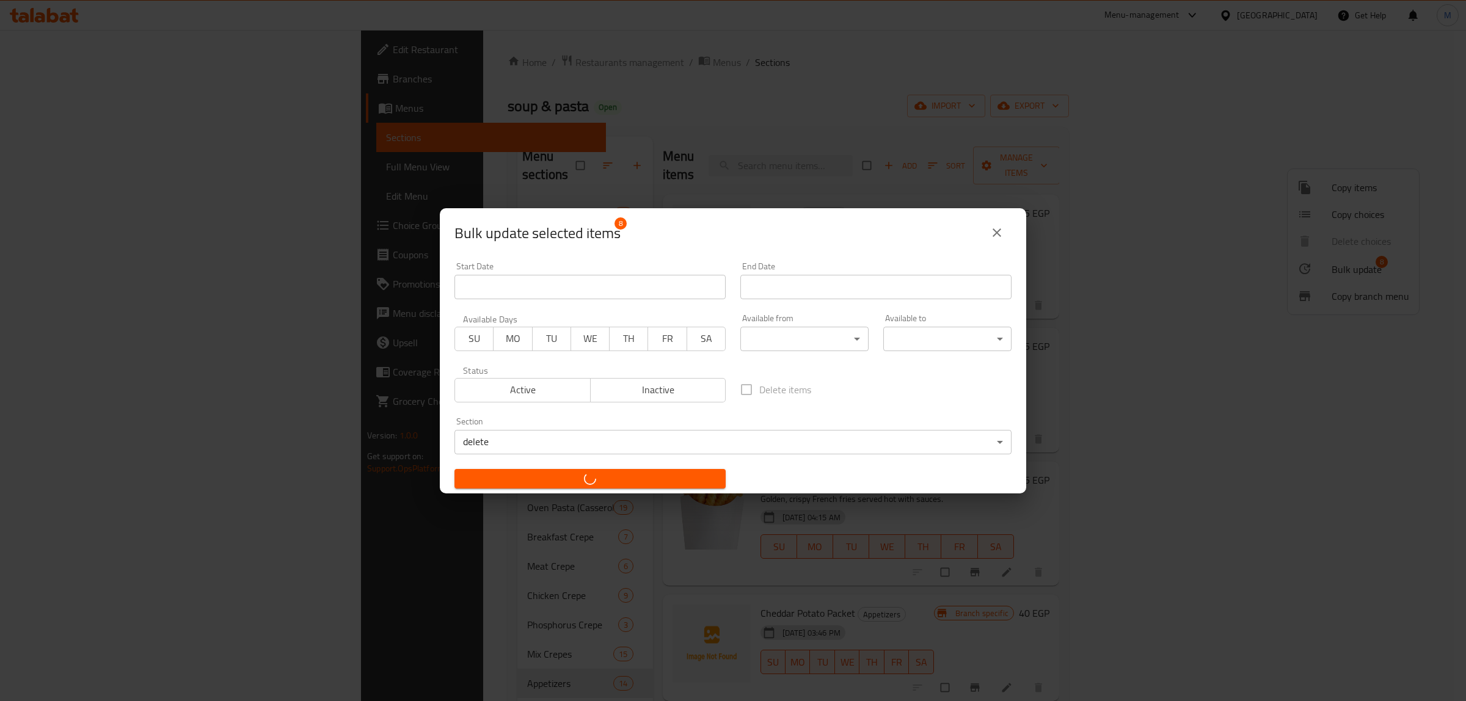
checkbox input "false"
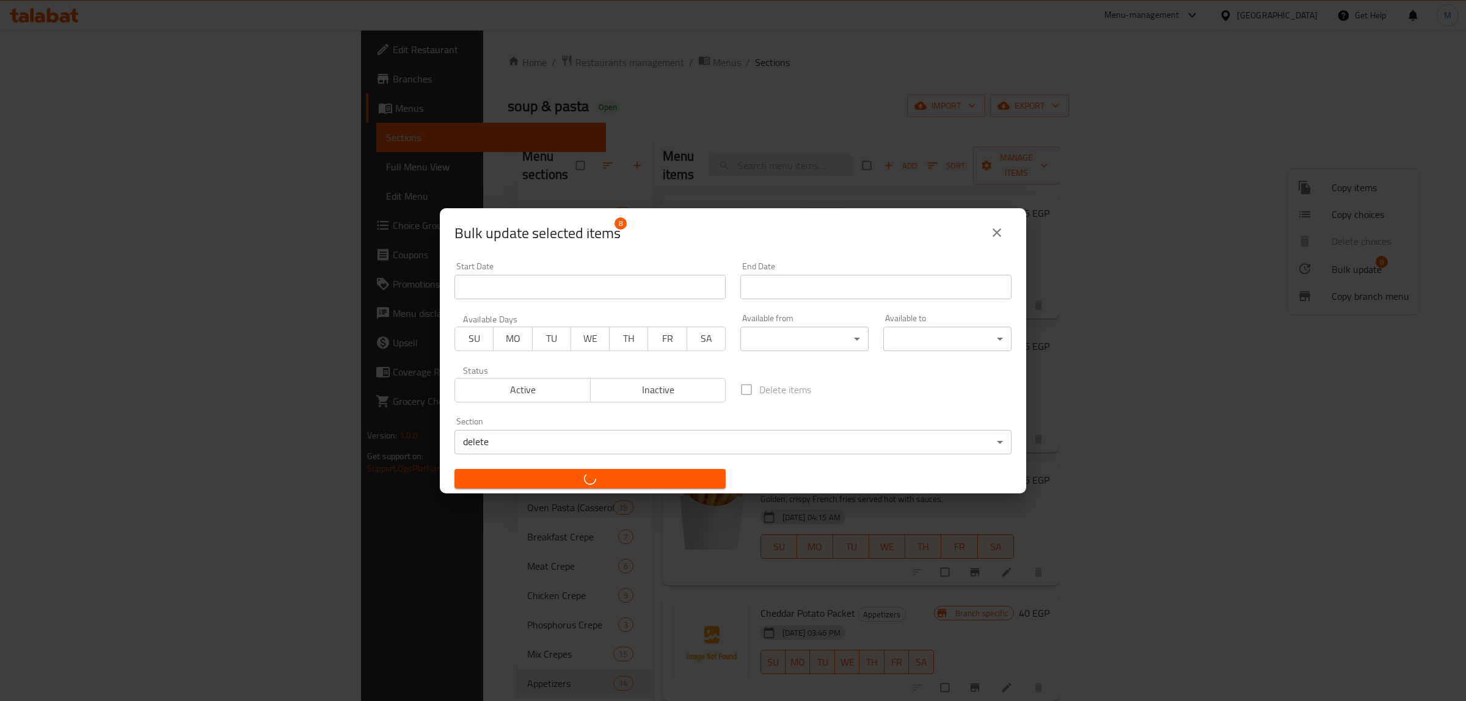
checkbox input "false"
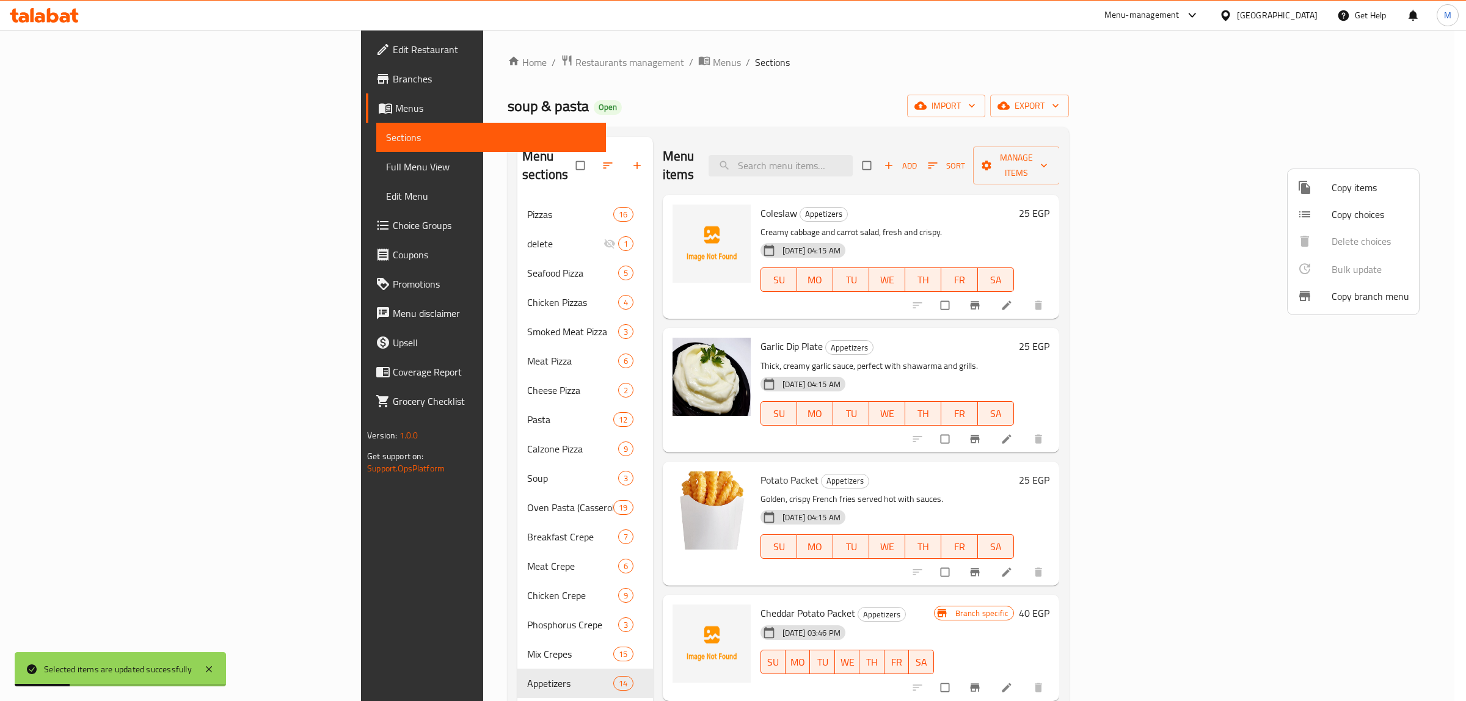
click at [1027, 352] on div at bounding box center [733, 350] width 1466 height 701
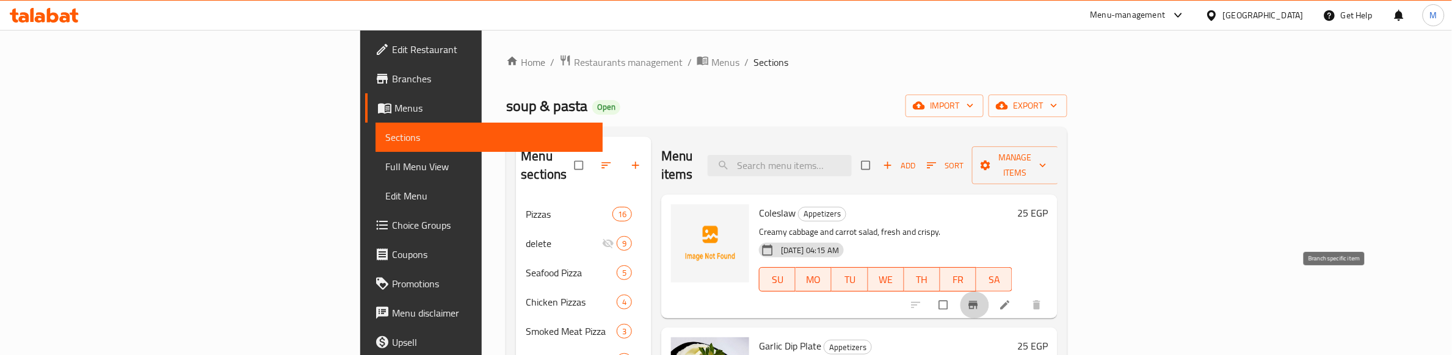
click at [980, 299] on icon "Branch-specific-item" at bounding box center [973, 305] width 12 height 12
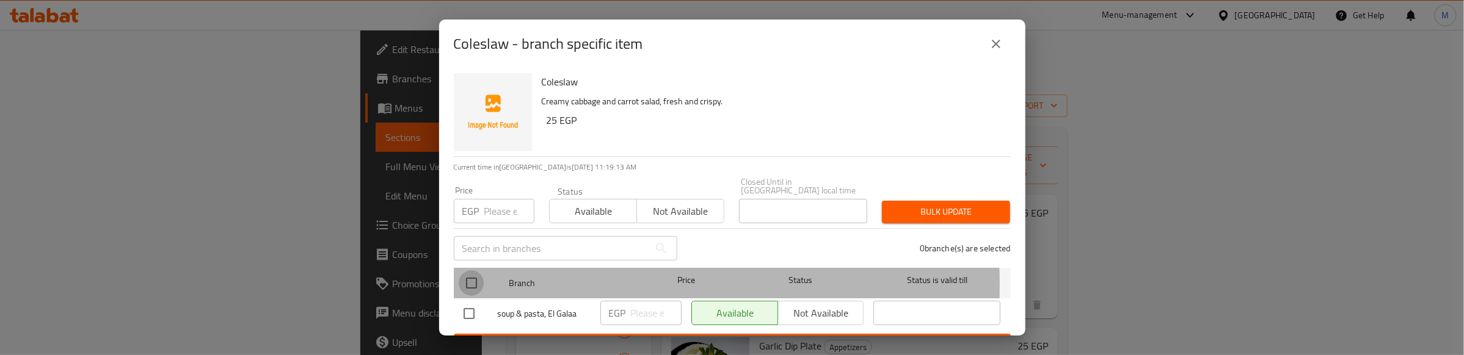
drag, startPoint x: 474, startPoint y: 276, endPoint x: 489, endPoint y: 228, distance: 50.4
click at [474, 271] on input "checkbox" at bounding box center [472, 284] width 26 height 26
checkbox input "true"
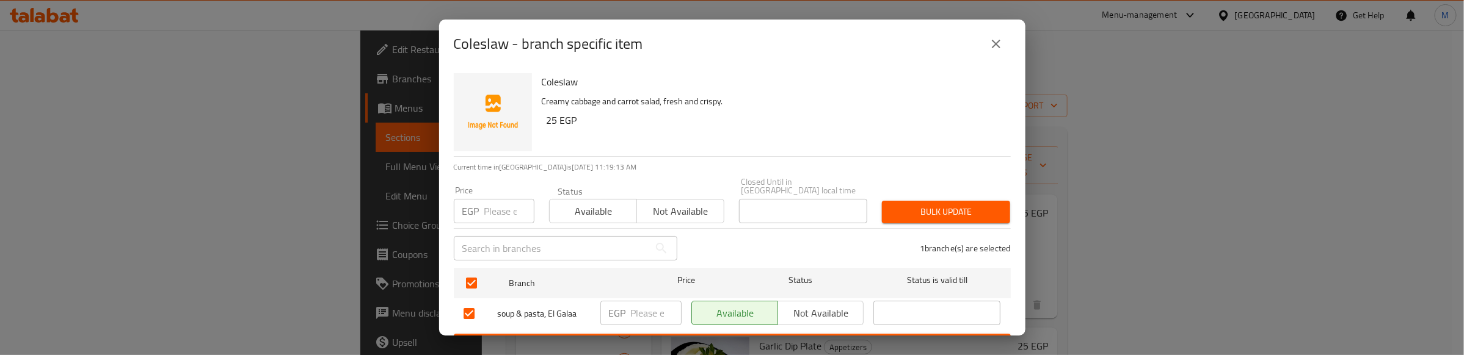
click at [493, 205] on input "number" at bounding box center [509, 211] width 50 height 24
type input "25"
click at [945, 205] on span "Bulk update" at bounding box center [946, 212] width 109 height 15
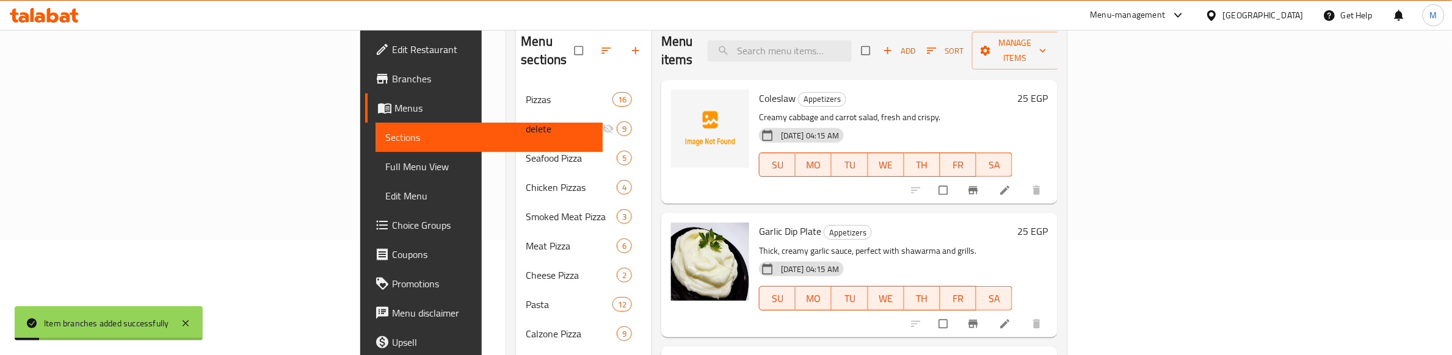
scroll to position [153, 0]
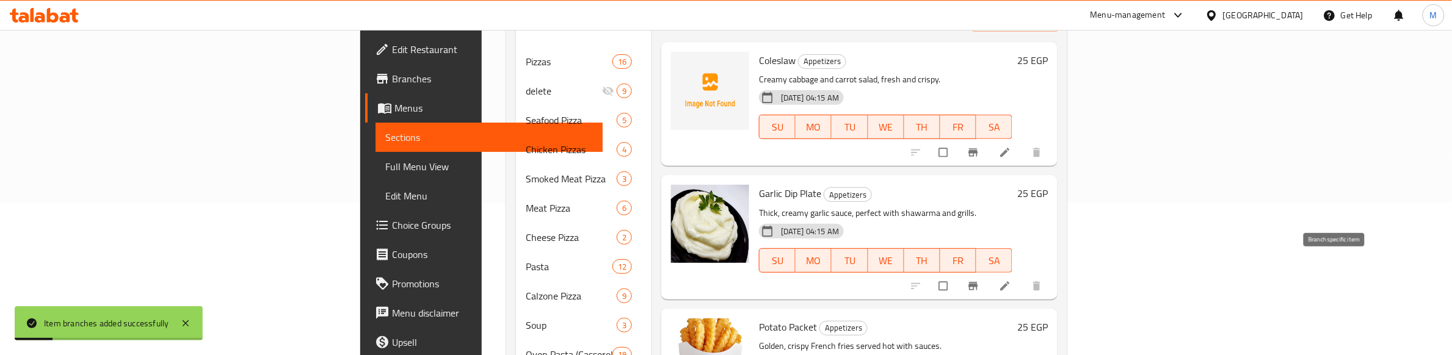
click at [980, 280] on icon "Branch-specific-item" at bounding box center [973, 286] width 12 height 12
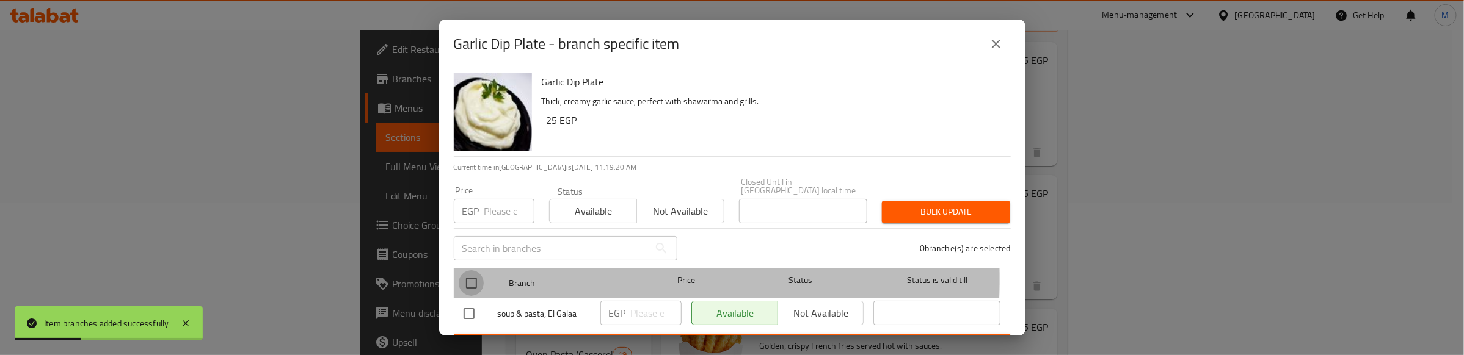
drag, startPoint x: 467, startPoint y: 271, endPoint x: 481, endPoint y: 217, distance: 55.4
click at [466, 271] on input "checkbox" at bounding box center [472, 284] width 26 height 26
checkbox input "true"
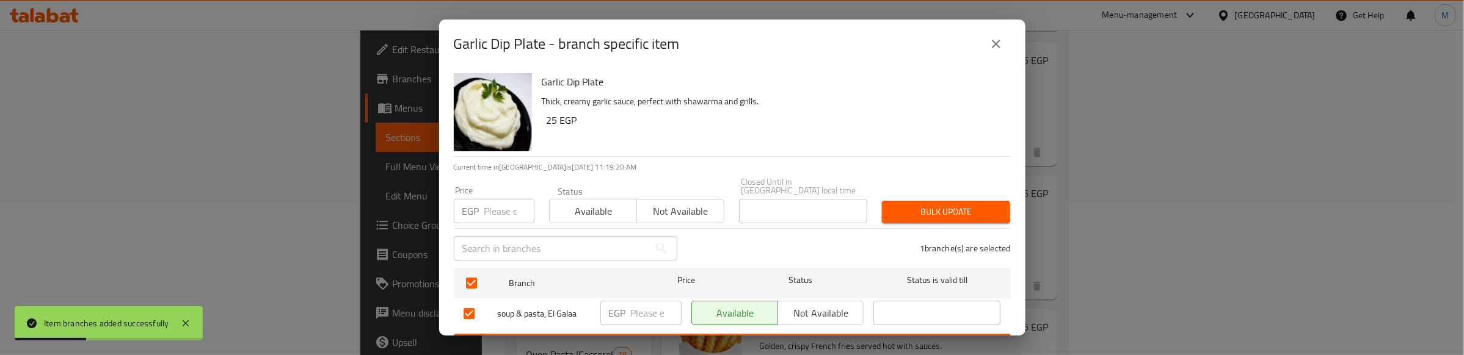
click at [481, 203] on div "EGP Price" at bounding box center [494, 211] width 81 height 24
type input "25"
click at [898, 201] on button "Bulk update" at bounding box center [946, 212] width 128 height 23
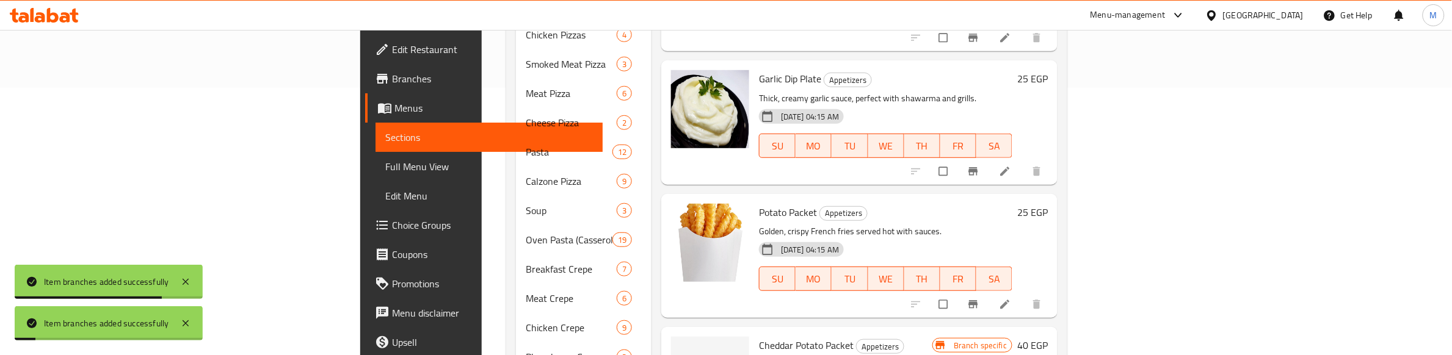
scroll to position [305, 0]
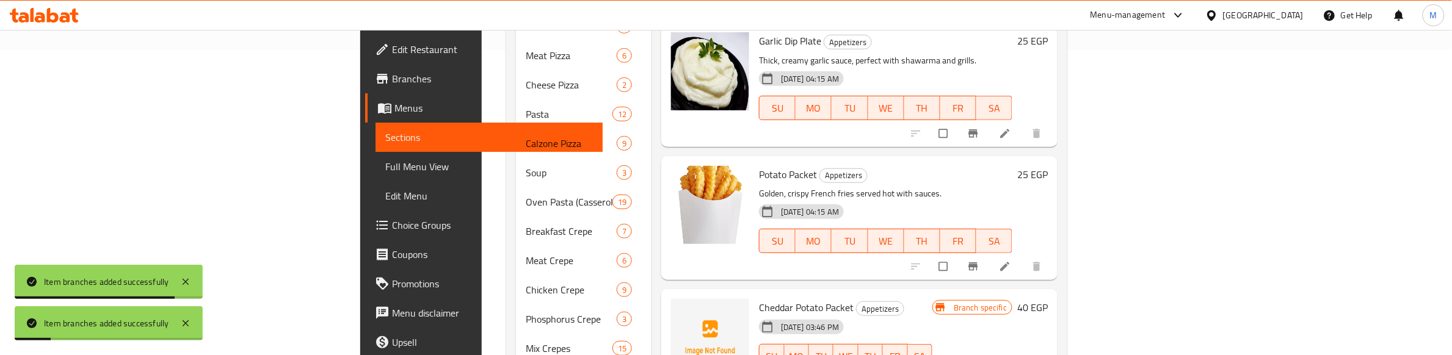
click at [980, 261] on icon "Branch-specific-item" at bounding box center [973, 267] width 12 height 12
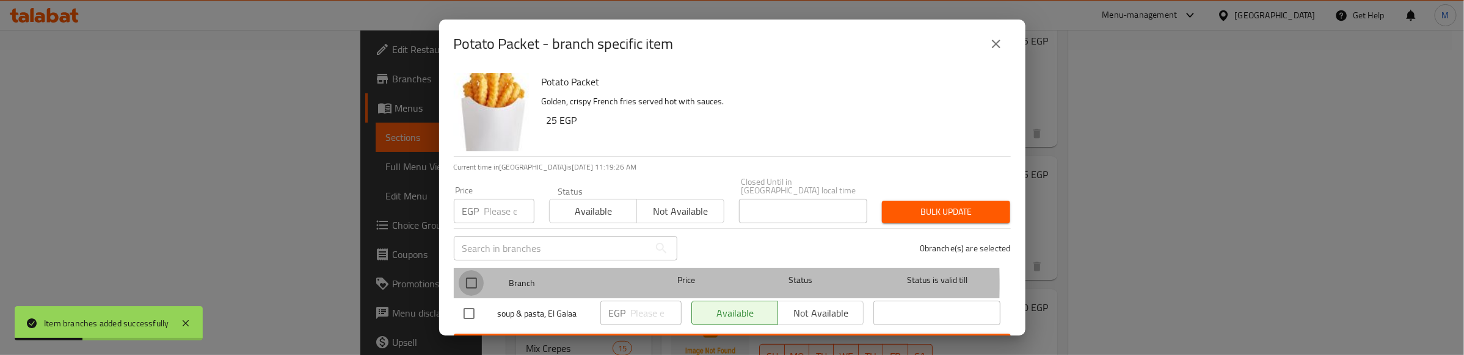
click at [468, 275] on input "checkbox" at bounding box center [472, 284] width 26 height 26
checkbox input "true"
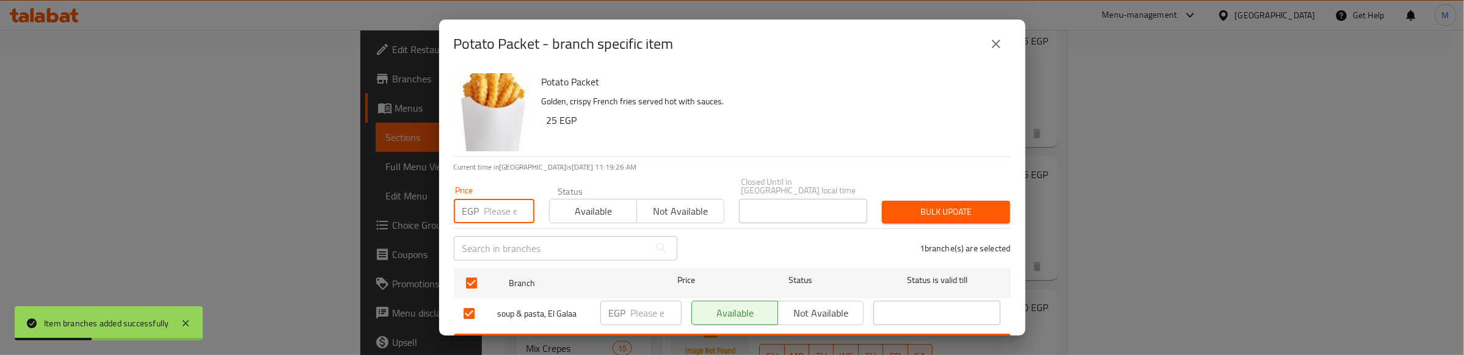
click at [498, 199] on input "number" at bounding box center [509, 211] width 50 height 24
type input "25"
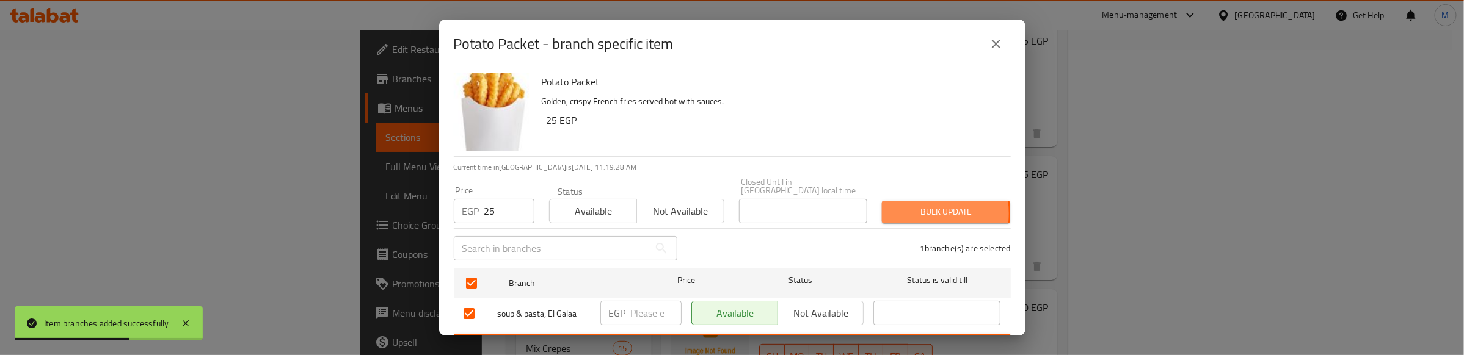
click at [909, 205] on span "Bulk update" at bounding box center [946, 212] width 109 height 15
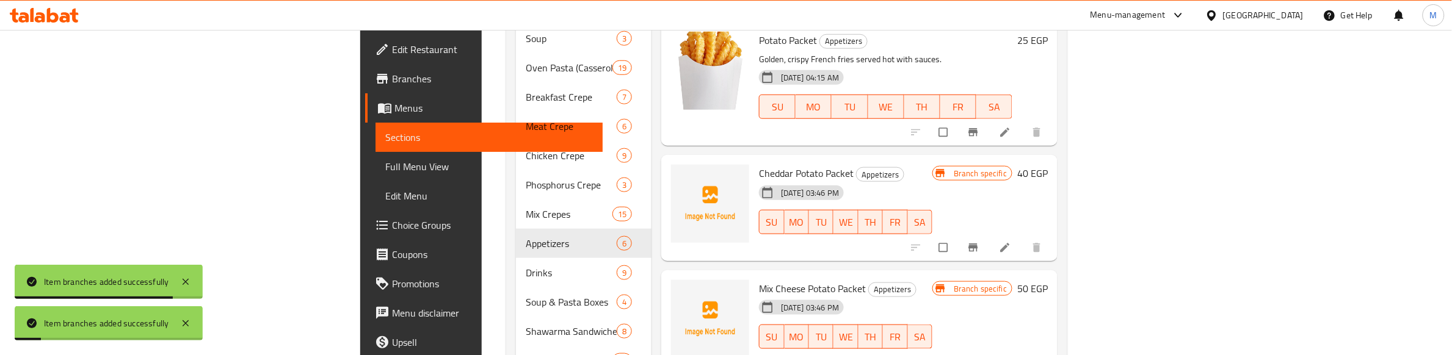
scroll to position [458, 0]
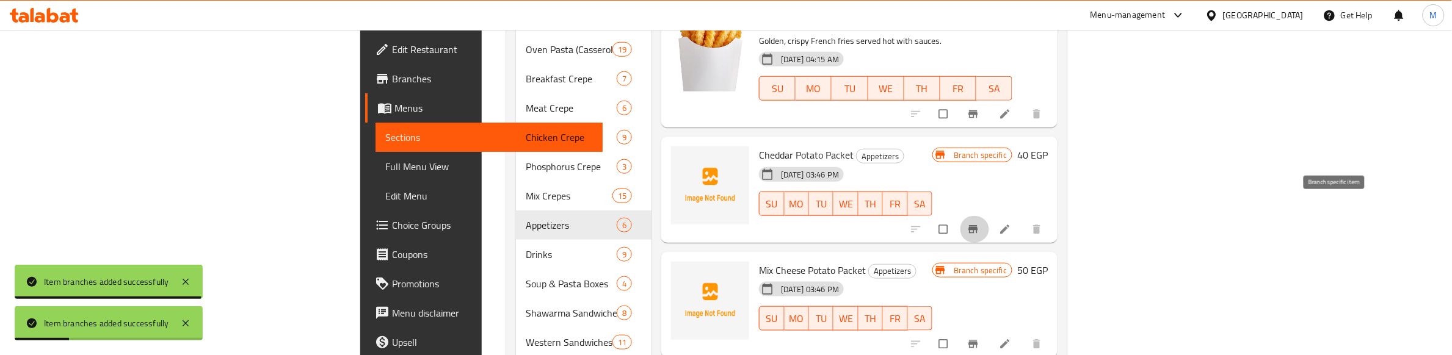
click at [978, 225] on icon "Branch-specific-item" at bounding box center [973, 229] width 9 height 8
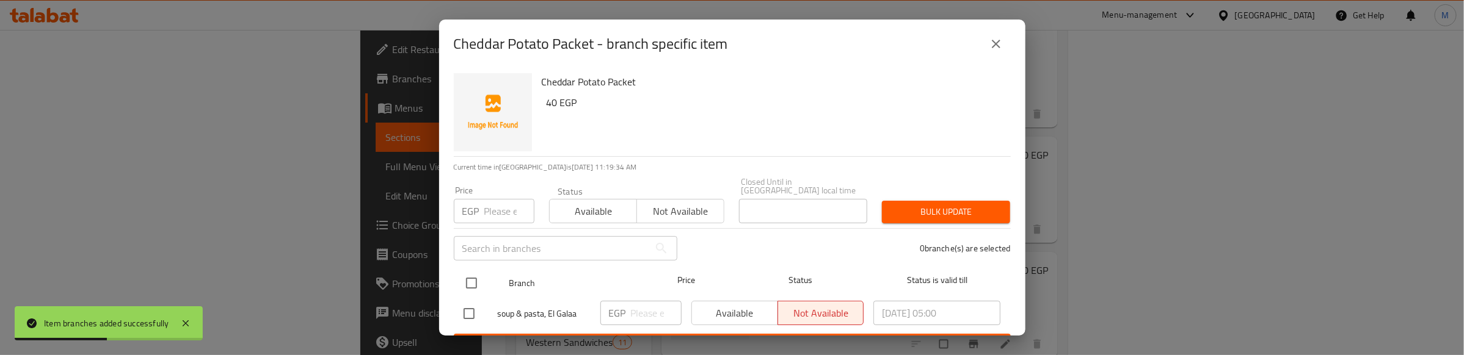
click at [473, 273] on input "checkbox" at bounding box center [472, 284] width 26 height 26
checkbox input "true"
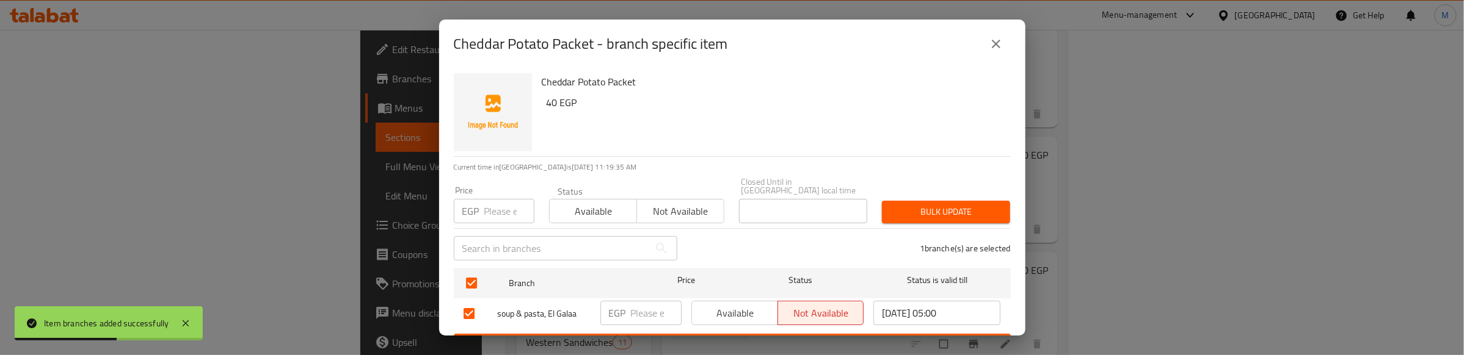
click at [490, 203] on input "number" at bounding box center [509, 211] width 50 height 24
type input "40"
click at [608, 203] on span "Available" at bounding box center [594, 212] width 78 height 18
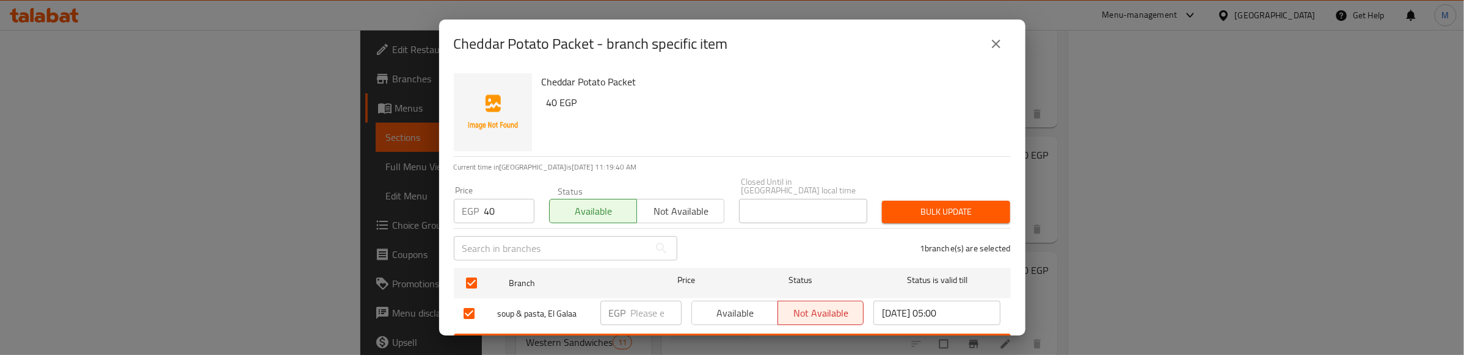
click at [791, 136] on div "Cheddar Potato Packet 40 EGP" at bounding box center [771, 112] width 469 height 88
click at [929, 206] on span "Bulk update" at bounding box center [946, 212] width 109 height 15
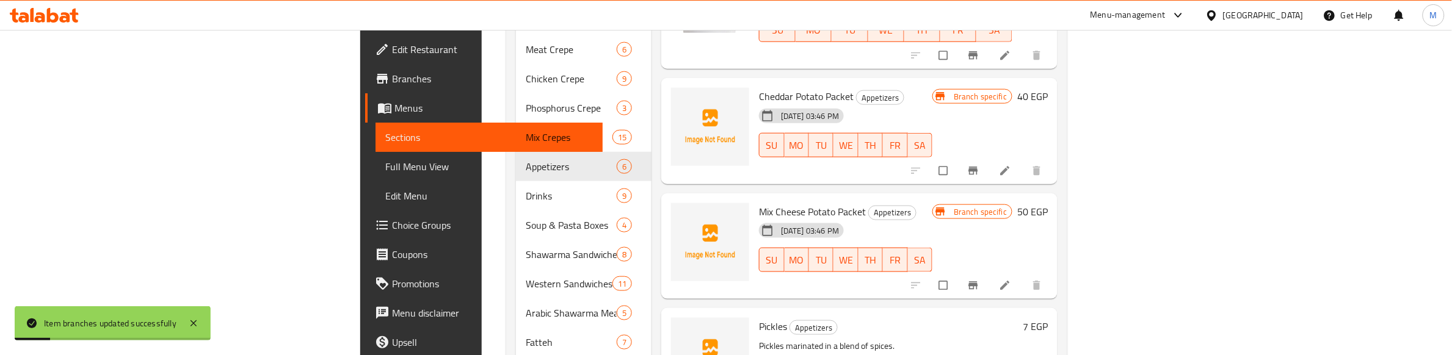
scroll to position [534, 0]
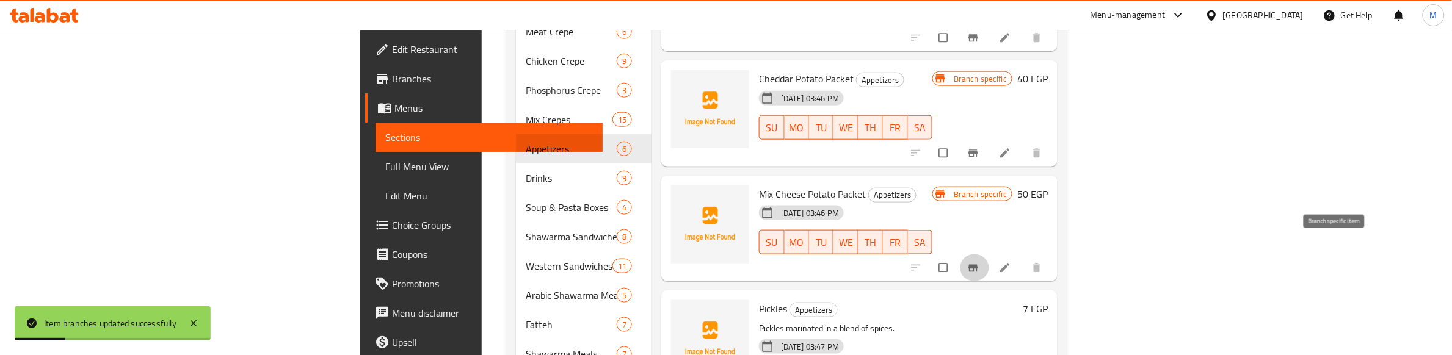
click at [980, 262] on icon "Branch-specific-item" at bounding box center [973, 268] width 12 height 12
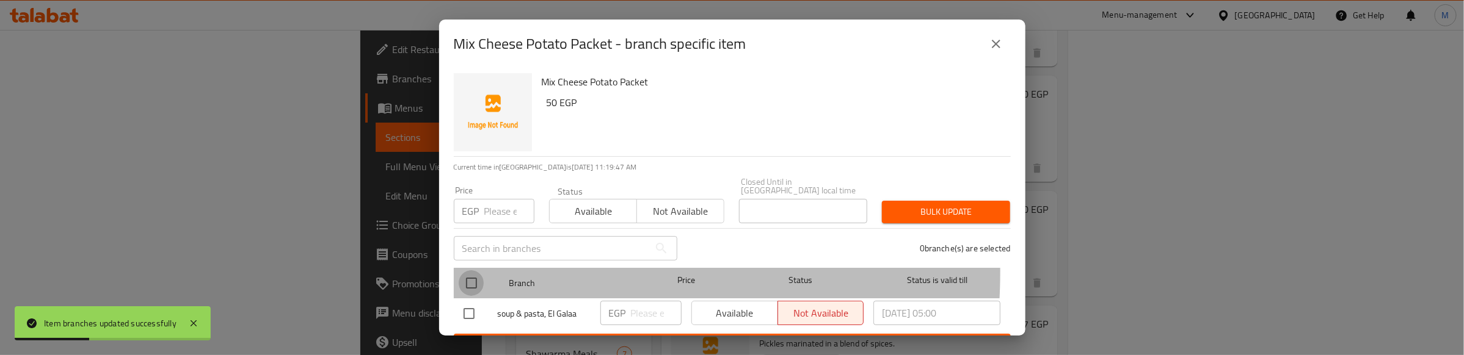
click at [464, 271] on input "checkbox" at bounding box center [472, 284] width 26 height 26
checkbox input "true"
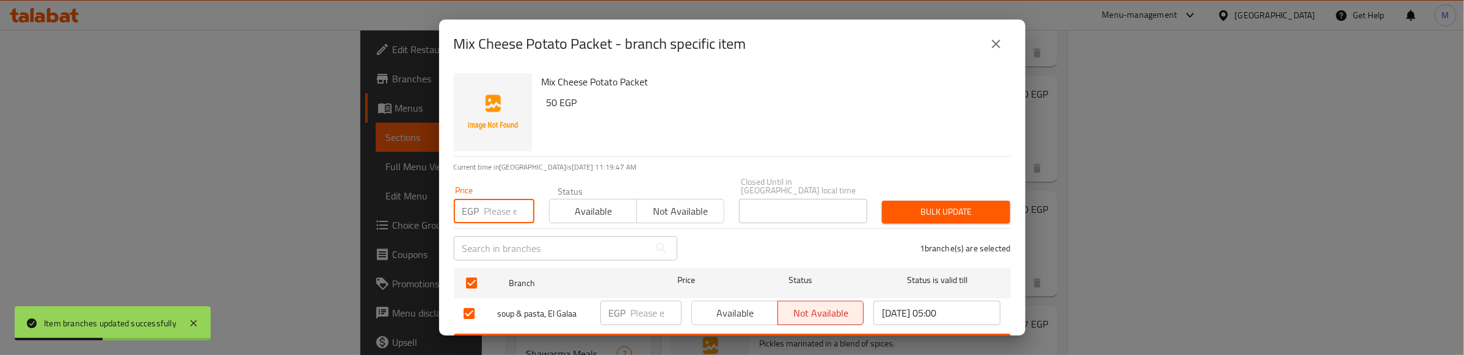
click at [489, 208] on input "number" at bounding box center [509, 211] width 50 height 24
type input "50"
click at [929, 217] on div "Bulk update" at bounding box center [946, 212] width 143 height 37
click at [929, 205] on span "Bulk update" at bounding box center [946, 212] width 109 height 15
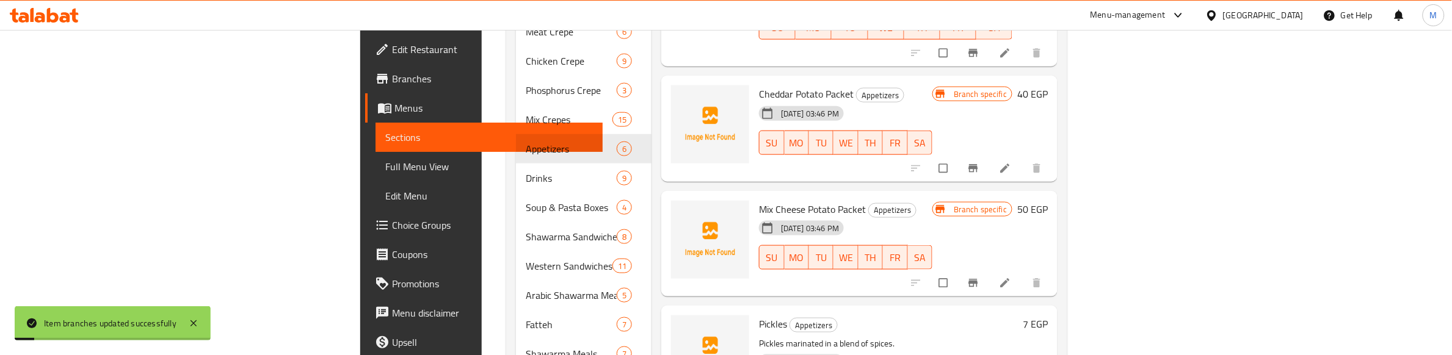
scroll to position [655, 0]
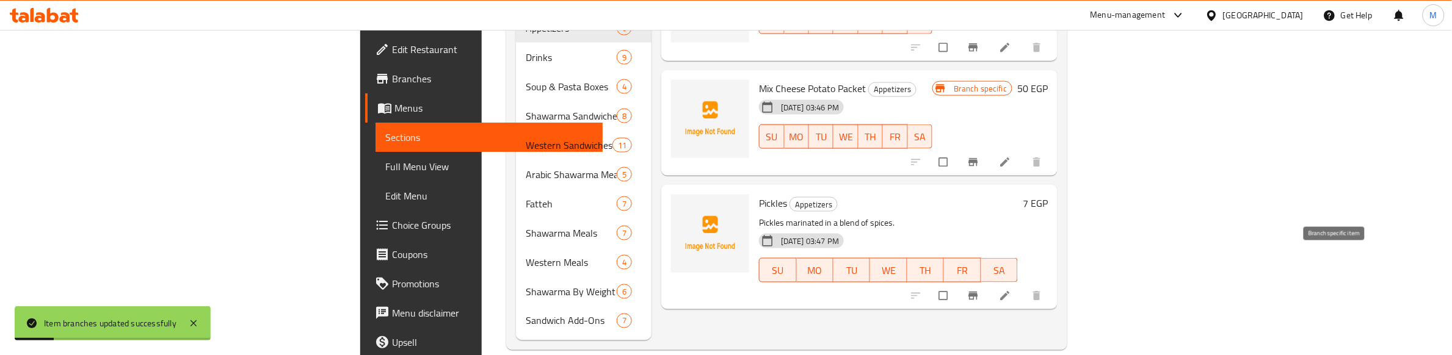
click at [980, 290] on icon "Branch-specific-item" at bounding box center [973, 296] width 12 height 12
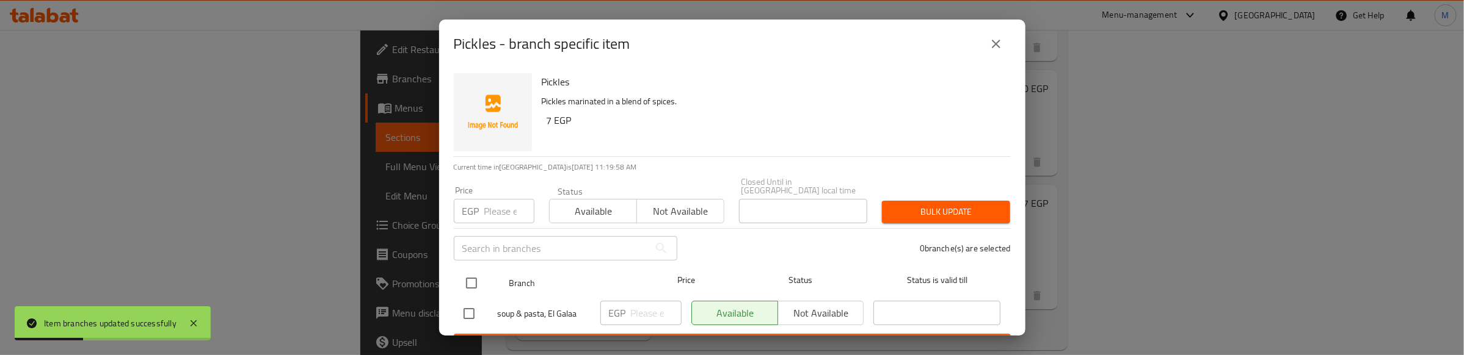
click at [467, 271] on input "checkbox" at bounding box center [472, 284] width 26 height 26
checkbox input "true"
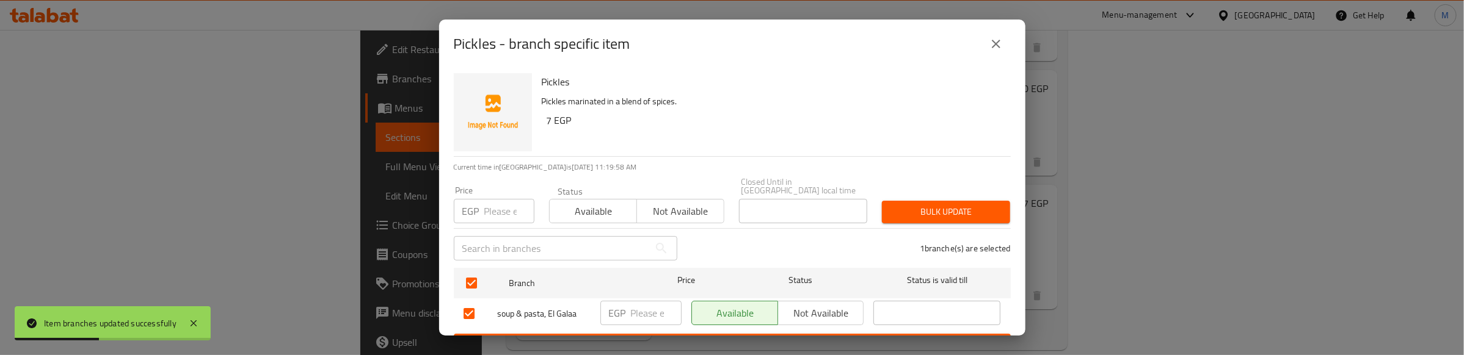
click at [483, 213] on div "EGP Price" at bounding box center [494, 211] width 81 height 24
type input "7"
click at [927, 205] on span "Bulk update" at bounding box center [946, 212] width 109 height 15
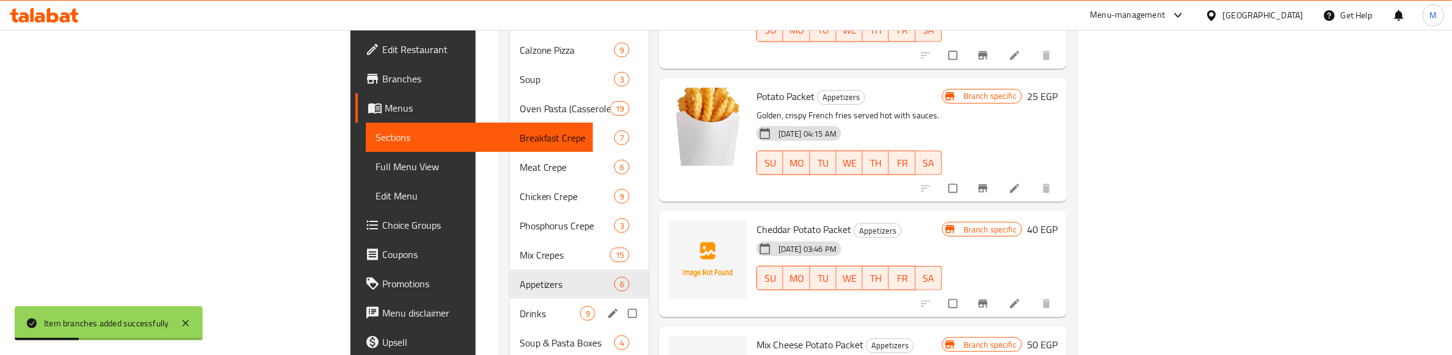
scroll to position [426, 0]
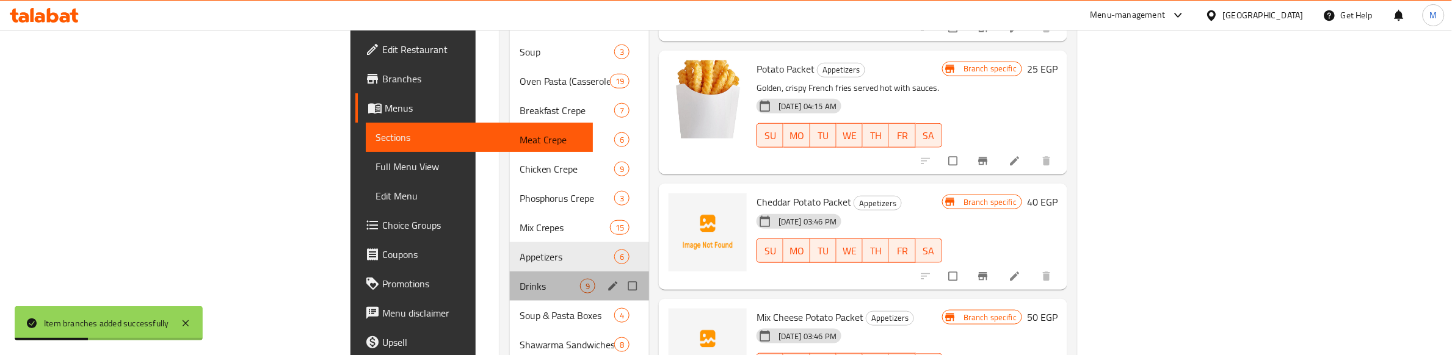
click at [510, 272] on div "Drinks 9" at bounding box center [579, 286] width 139 height 29
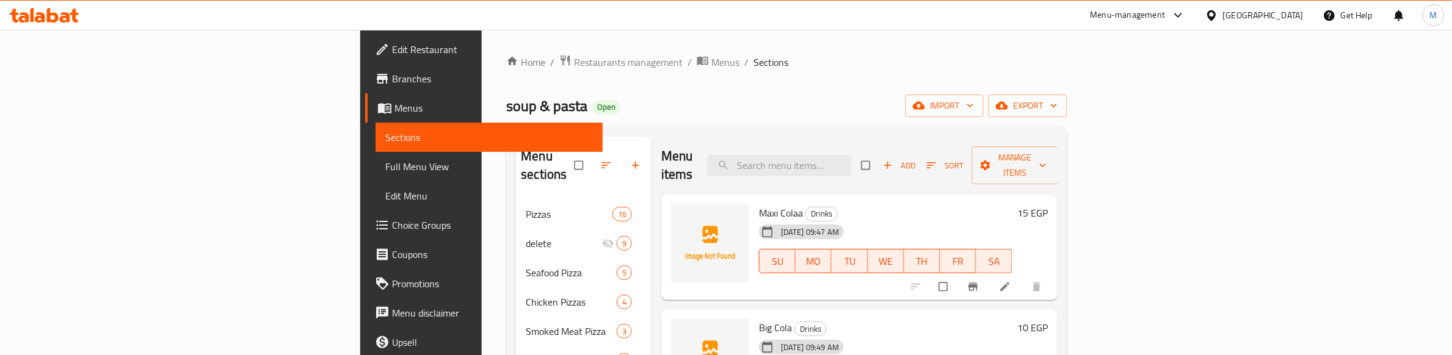
click at [938, 159] on icon "button" at bounding box center [932, 165] width 12 height 12
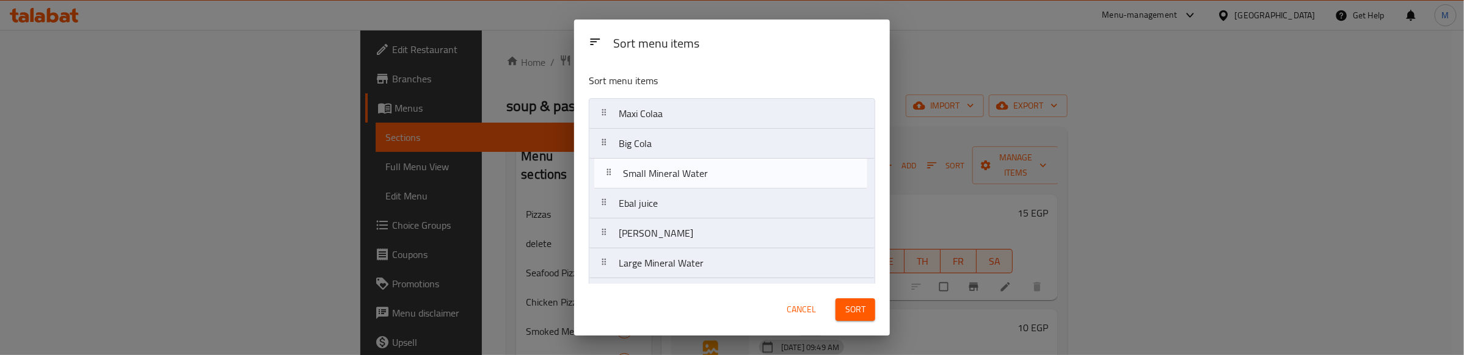
scroll to position [1, 0]
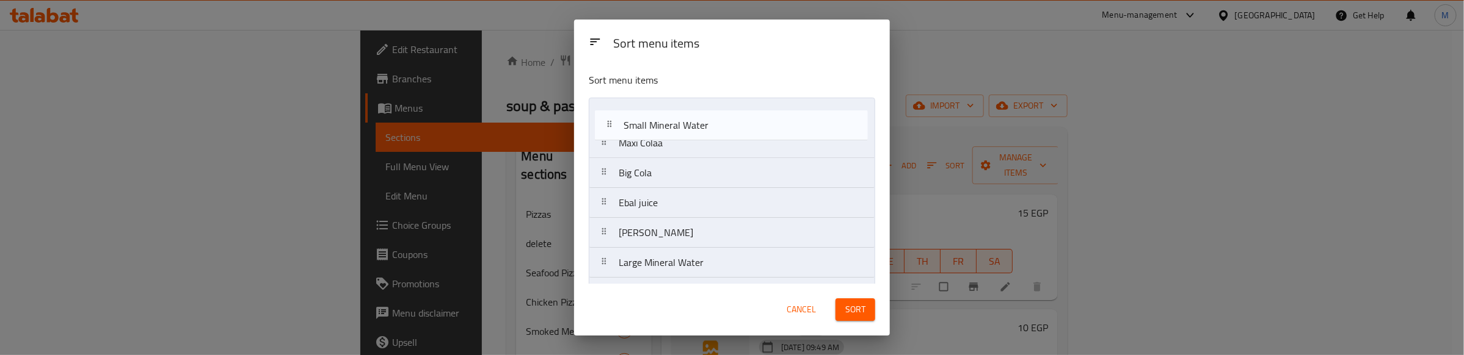
drag, startPoint x: 668, startPoint y: 241, endPoint x: 672, endPoint y: 123, distance: 118.0
click at [672, 124] on nav "Maxi Colaa Big Cola Ebal juice Juhayna juice Bekhero Small Mineral Water Large …" at bounding box center [732, 233] width 286 height 271
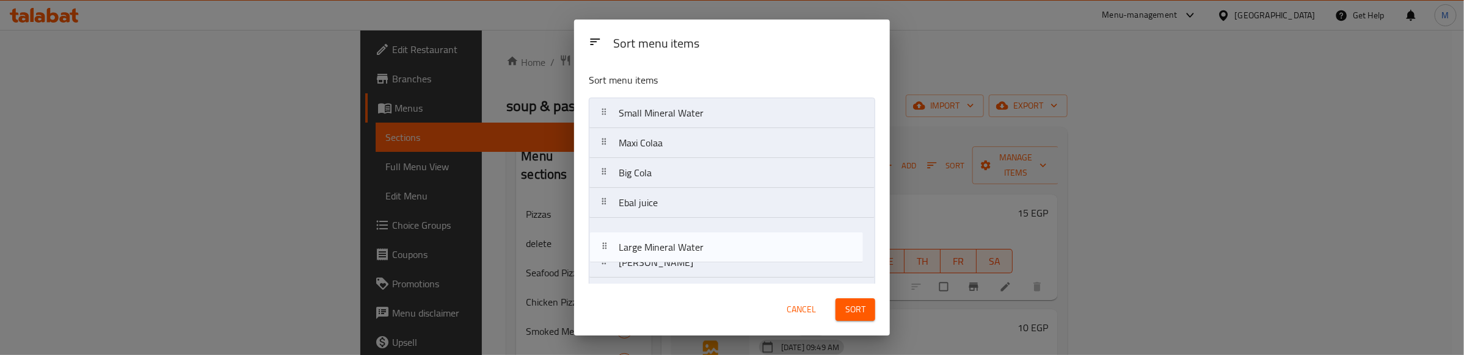
scroll to position [4, 0]
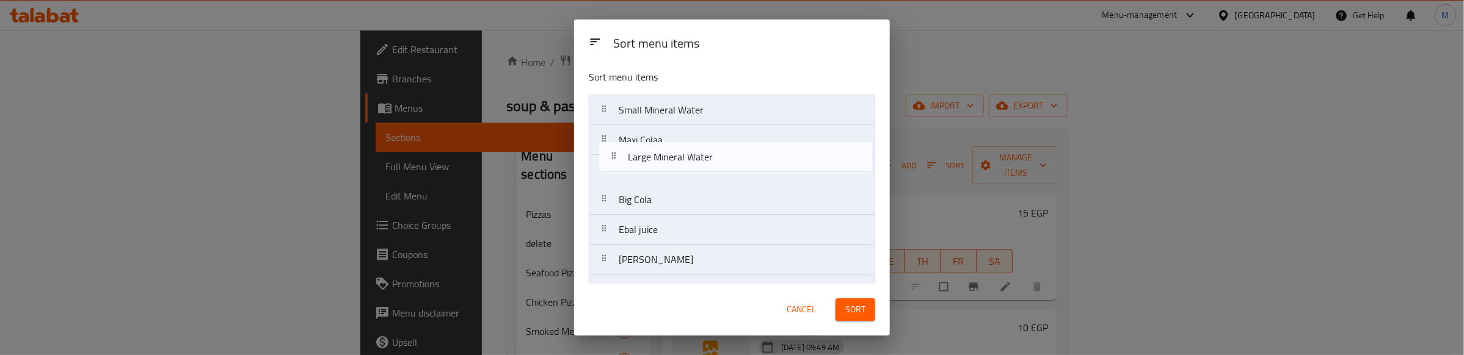
drag, startPoint x: 655, startPoint y: 272, endPoint x: 664, endPoint y: 145, distance: 127.9
click at [664, 145] on nav "Small Mineral Water Maxi Colaa Big Cola Ebal juice Juhayna juice Bekhero Large …" at bounding box center [732, 230] width 286 height 271
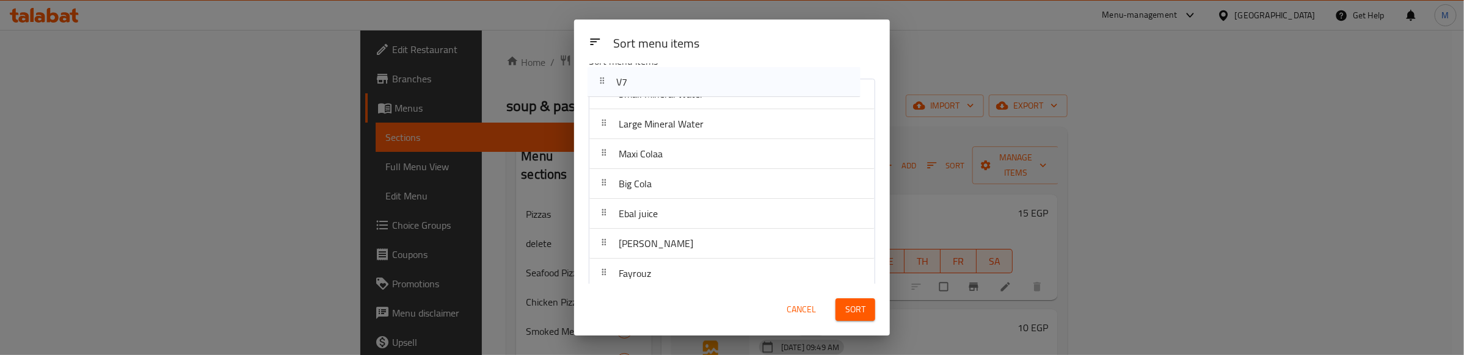
scroll to position [0, 0]
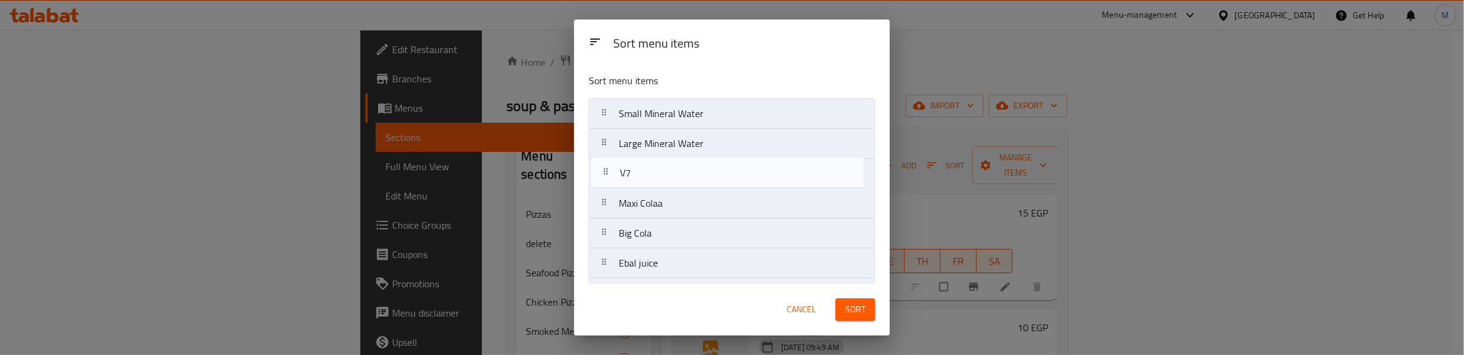
drag, startPoint x: 669, startPoint y: 213, endPoint x: 671, endPoint y: 184, distance: 28.2
click at [671, 184] on nav "Small Mineral Water Large Mineral Water Maxi Colaa Big Cola Ebal juice Juhayna …" at bounding box center [732, 233] width 286 height 271
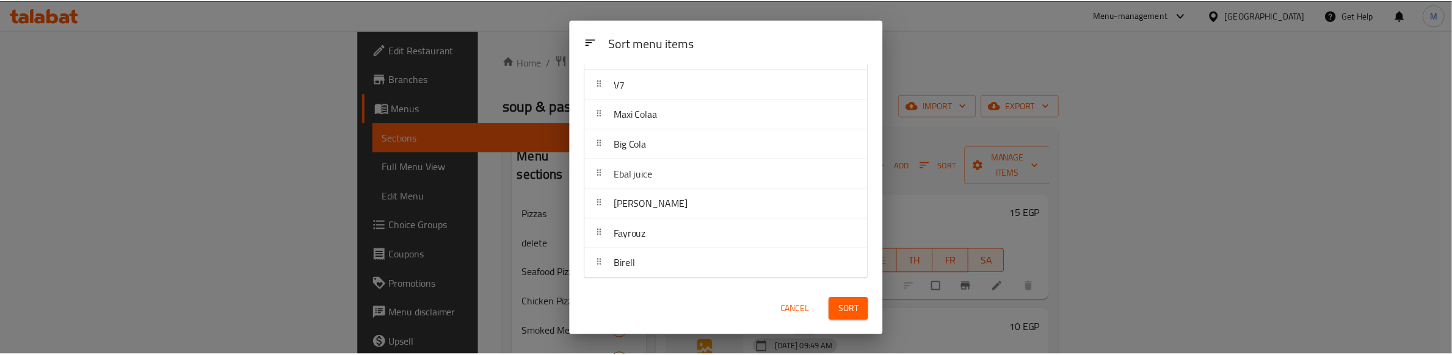
scroll to position [90, 0]
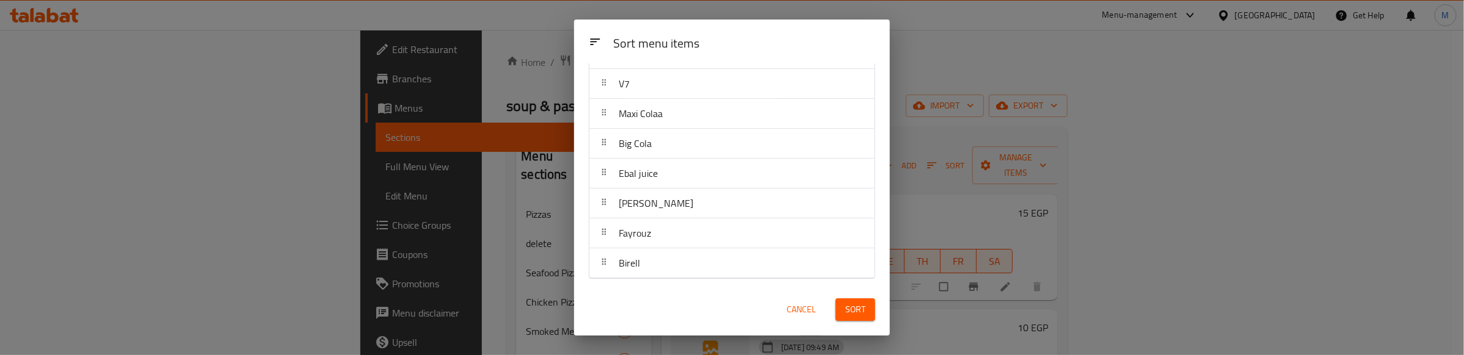
click at [856, 305] on span "Sort" at bounding box center [855, 309] width 20 height 15
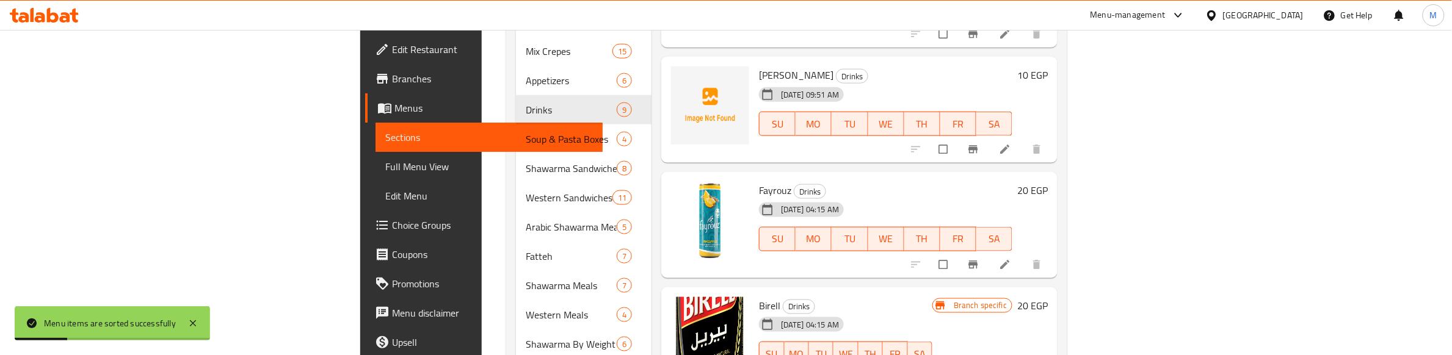
scroll to position [655, 0]
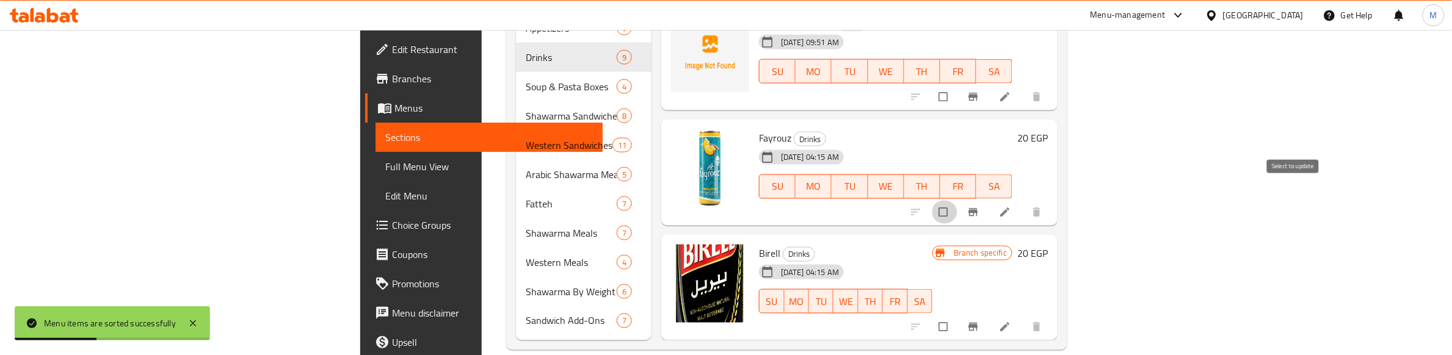
click at [958, 201] on input "checkbox" at bounding box center [945, 212] width 26 height 23
checkbox input "true"
click at [958, 316] on input "checkbox" at bounding box center [945, 327] width 26 height 23
checkbox input "true"
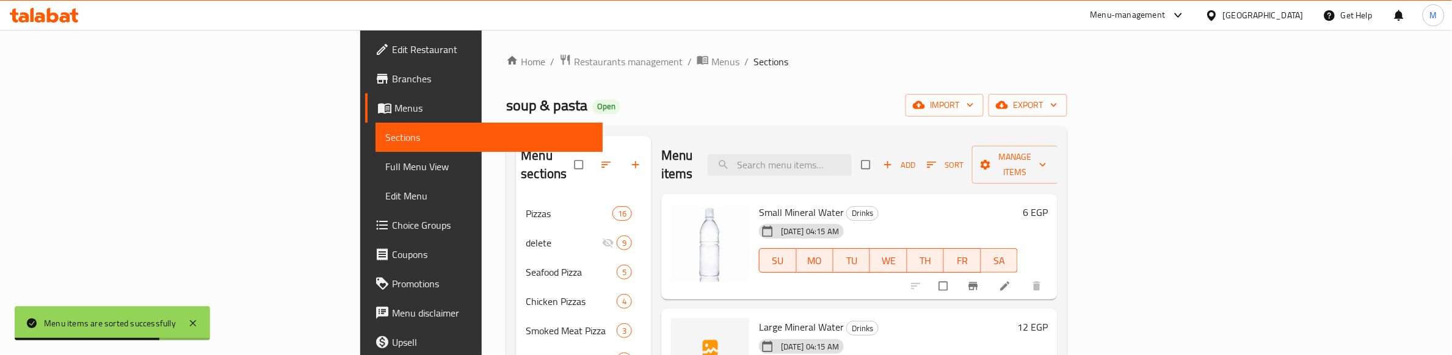
scroll to position [0, 0]
click at [1059, 150] on button "Manage items" at bounding box center [1015, 166] width 87 height 38
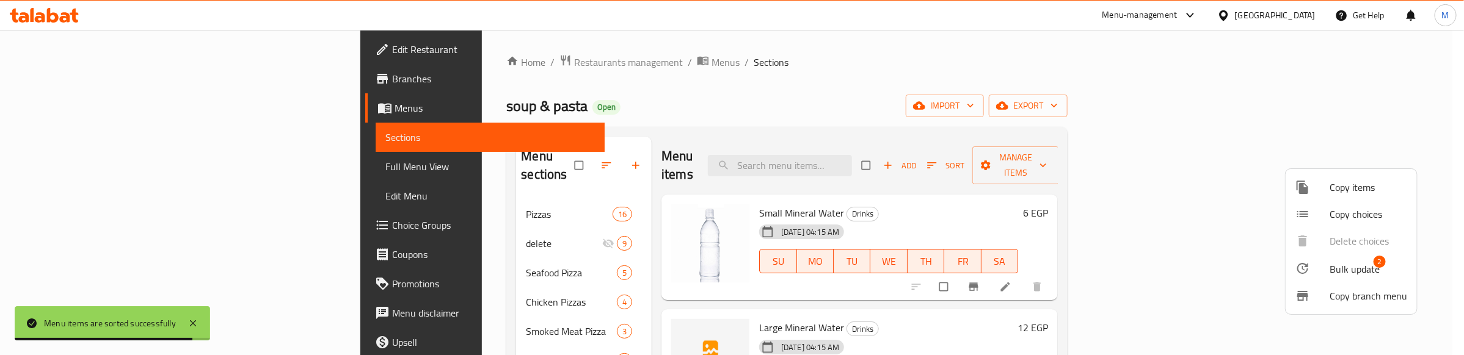
click at [1342, 262] on span "Bulk update" at bounding box center [1355, 269] width 50 height 15
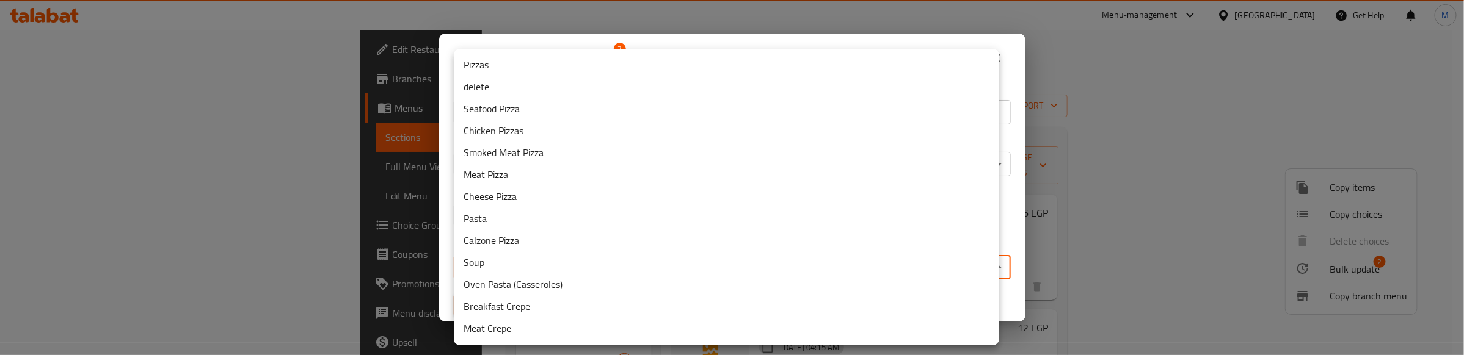
click at [722, 261] on body "Menu items are sorted successfully ​ Menu-management Egypt Get Help M Edit Rest…" at bounding box center [732, 193] width 1464 height 326
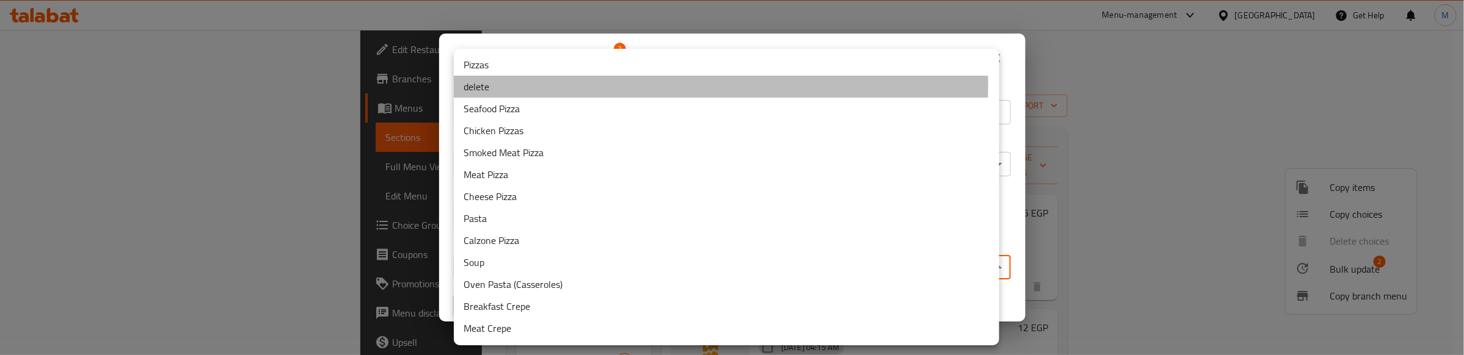
click at [499, 84] on li "delete" at bounding box center [726, 87] width 545 height 22
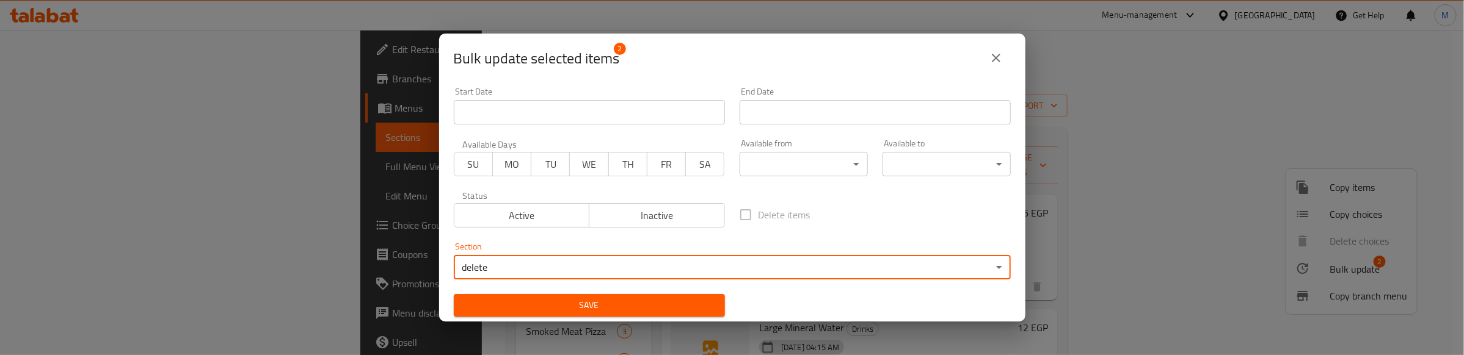
click at [550, 302] on span "Save" at bounding box center [590, 305] width 252 height 15
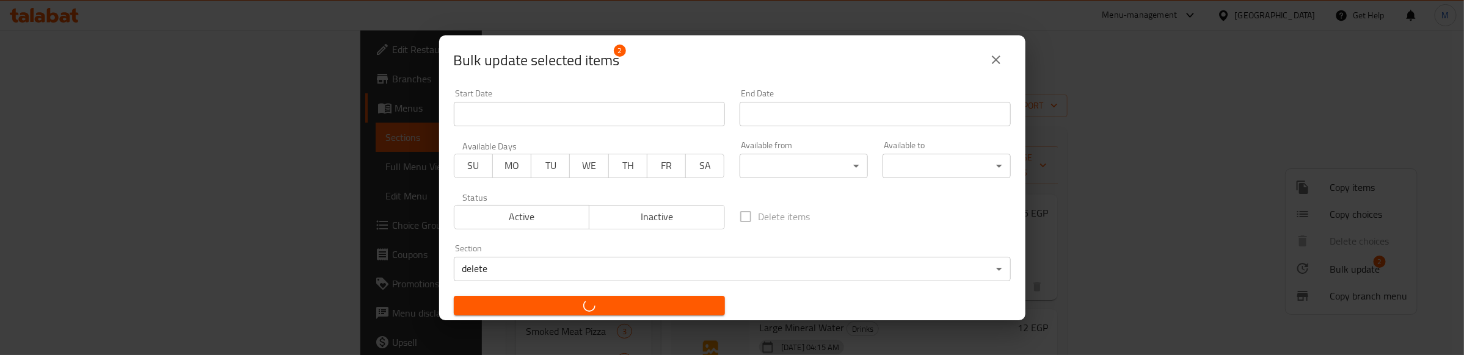
checkbox input "false"
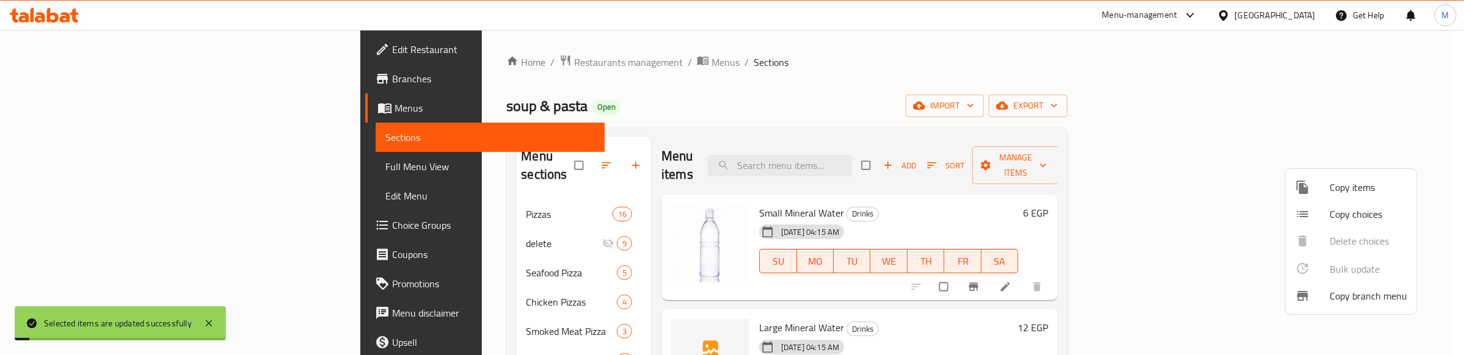
click at [652, 87] on div at bounding box center [732, 177] width 1464 height 355
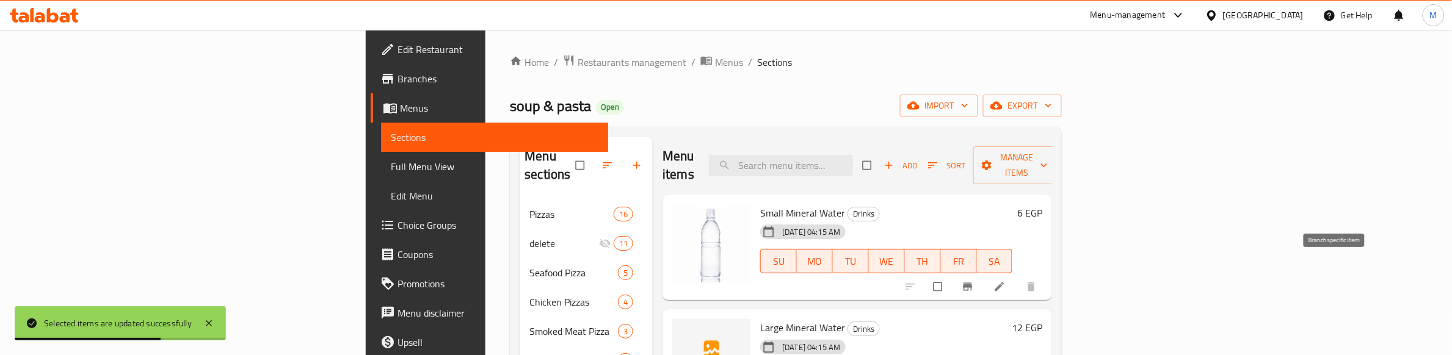
click at [973, 283] on icon "Branch-specific-item" at bounding box center [968, 287] width 9 height 8
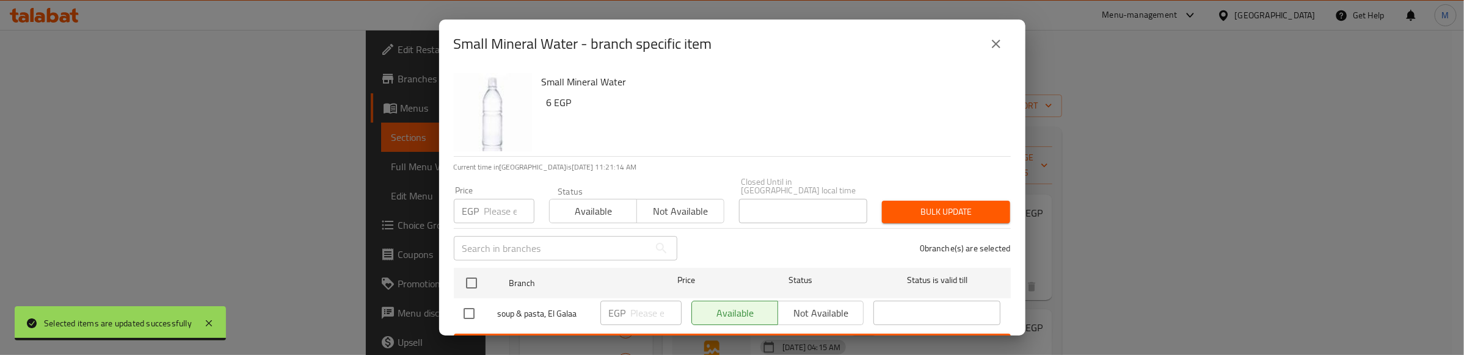
drag, startPoint x: 475, startPoint y: 272, endPoint x: 482, endPoint y: 248, distance: 24.9
click at [476, 271] on input "checkbox" at bounding box center [472, 284] width 26 height 26
checkbox input "true"
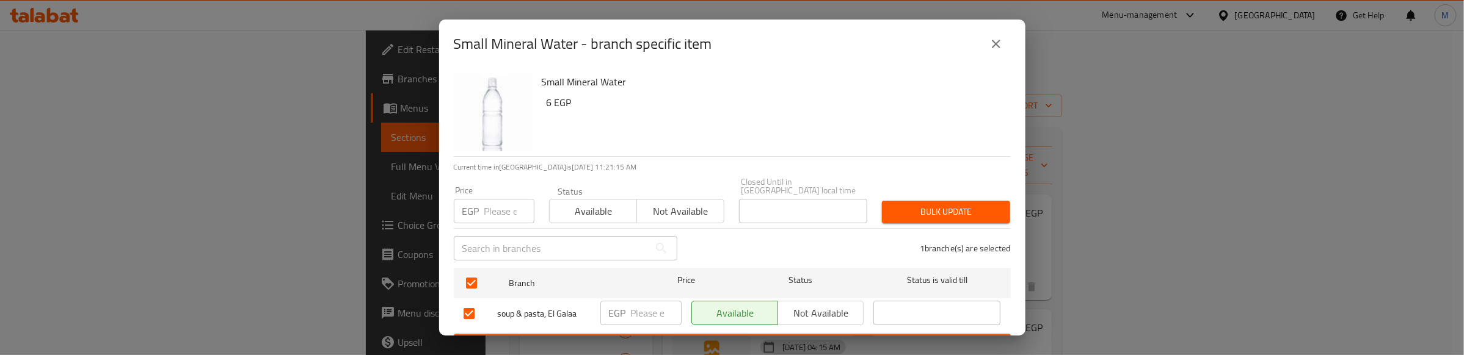
click at [492, 209] on input "number" at bounding box center [509, 211] width 50 height 24
type input "6"
click at [959, 211] on button "Bulk update" at bounding box center [946, 212] width 128 height 23
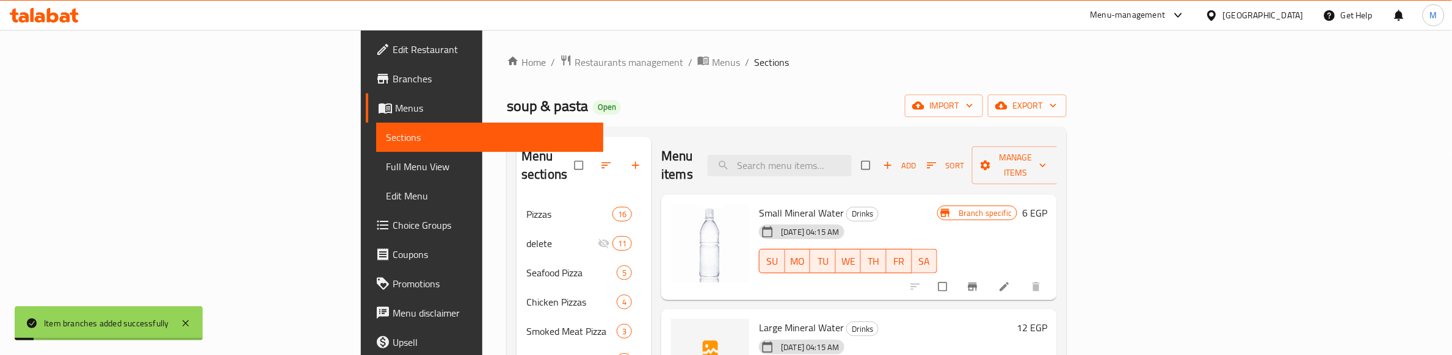
scroll to position [76, 0]
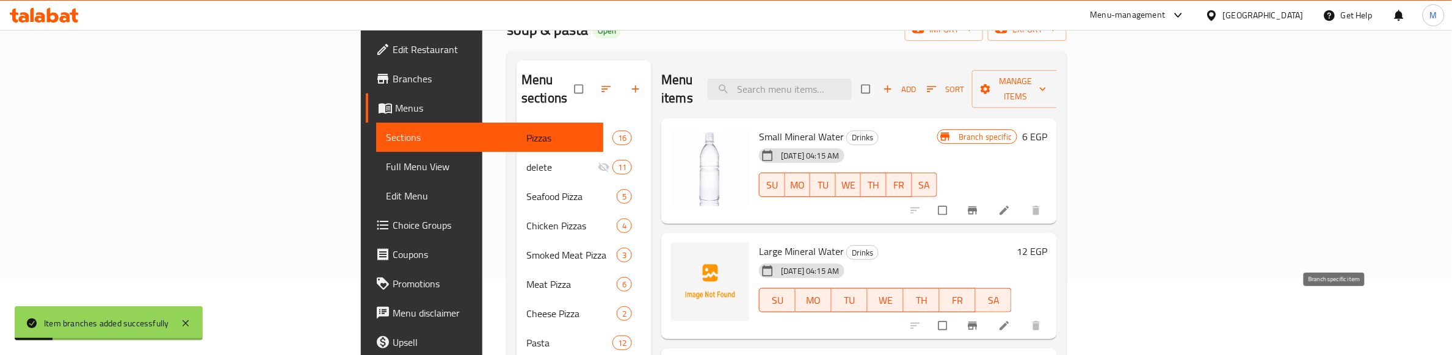
click at [978, 322] on icon "Branch-specific-item" at bounding box center [973, 326] width 9 height 8
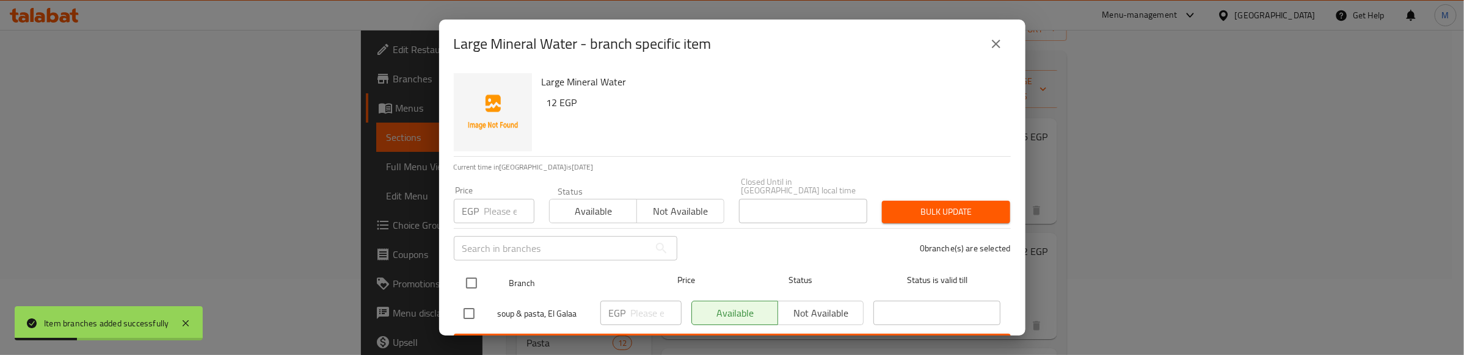
click at [469, 271] on input "checkbox" at bounding box center [472, 284] width 26 height 26
checkbox input "true"
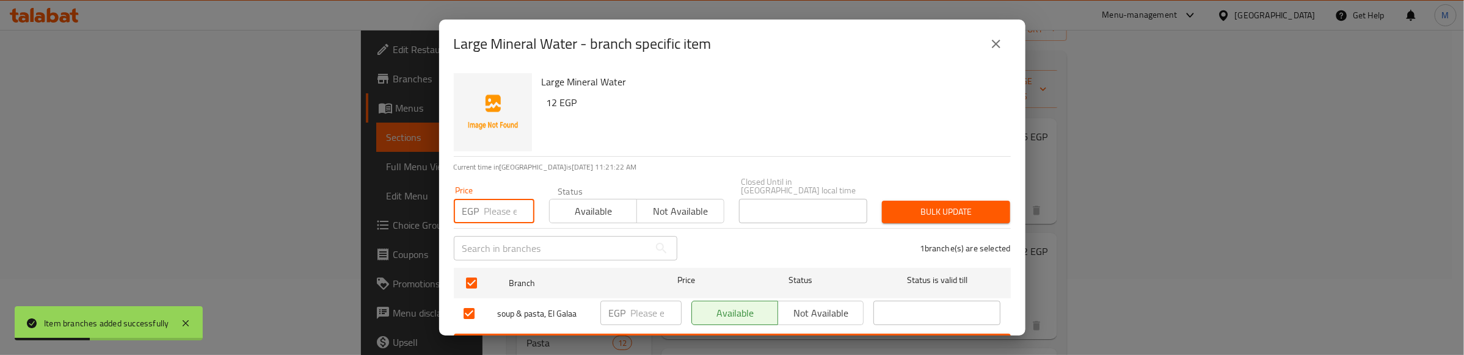
click at [487, 206] on input "number" at bounding box center [509, 211] width 50 height 24
type input "12"
click at [904, 206] on span "Bulk update" at bounding box center [946, 212] width 109 height 15
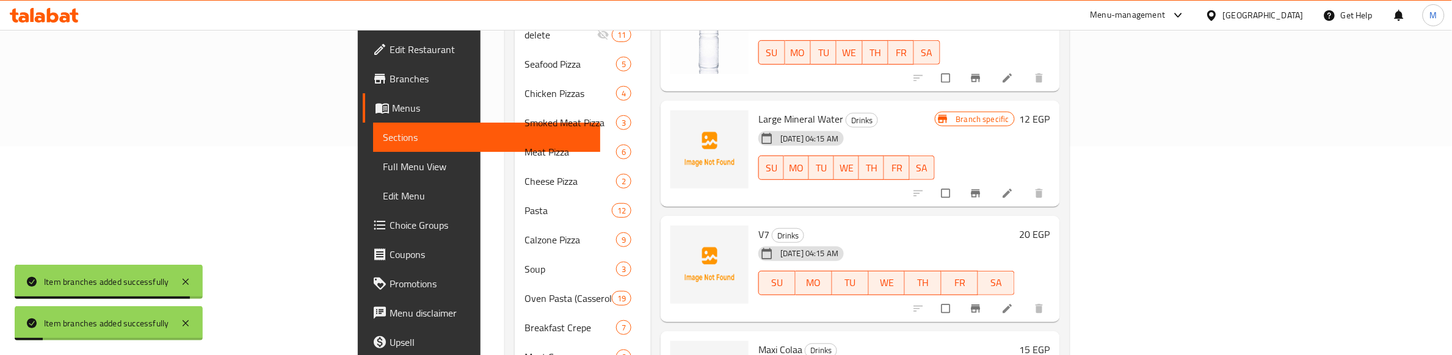
scroll to position [229, 0]
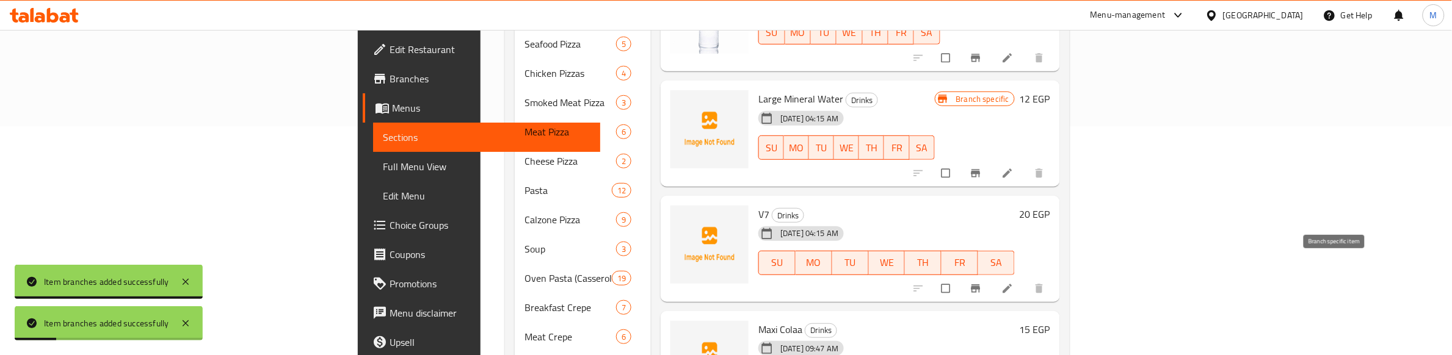
click at [982, 283] on icon "Branch-specific-item" at bounding box center [976, 289] width 12 height 12
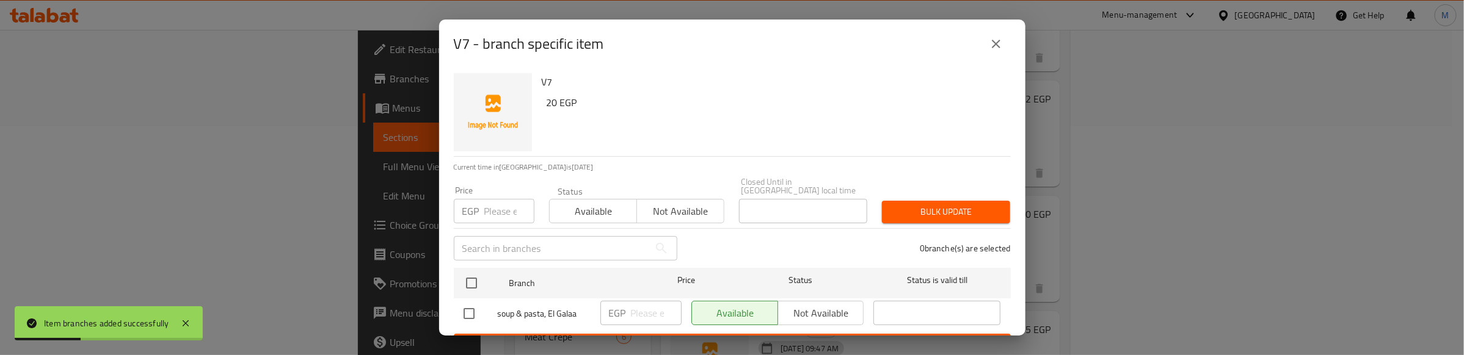
click at [472, 271] on input "checkbox" at bounding box center [472, 284] width 26 height 26
checkbox input "true"
click at [492, 206] on input "number" at bounding box center [509, 211] width 50 height 24
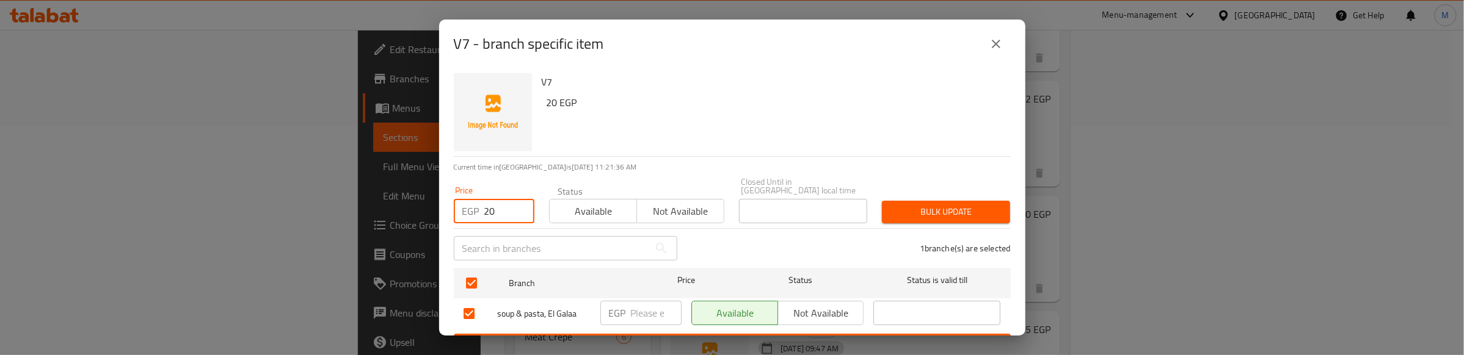
type input "20"
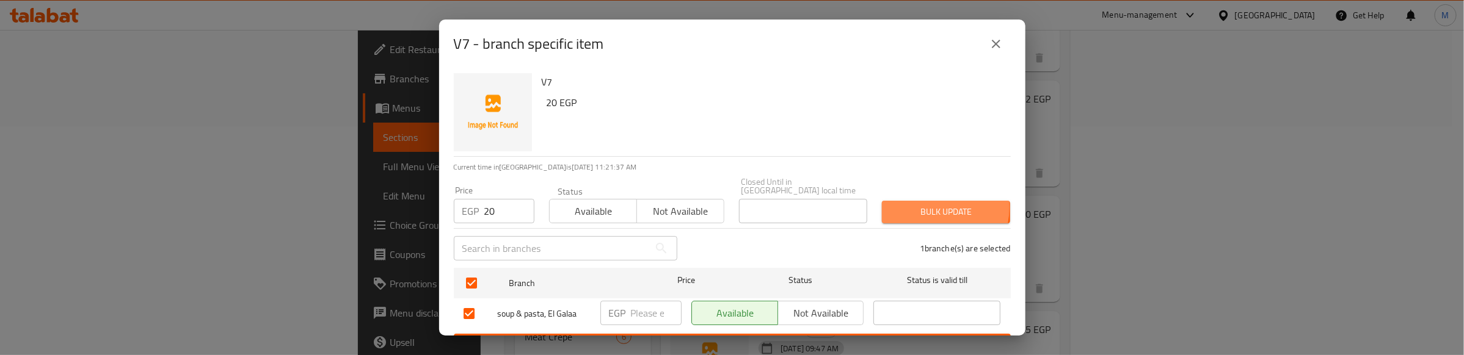
click at [916, 205] on span "Bulk update" at bounding box center [946, 212] width 109 height 15
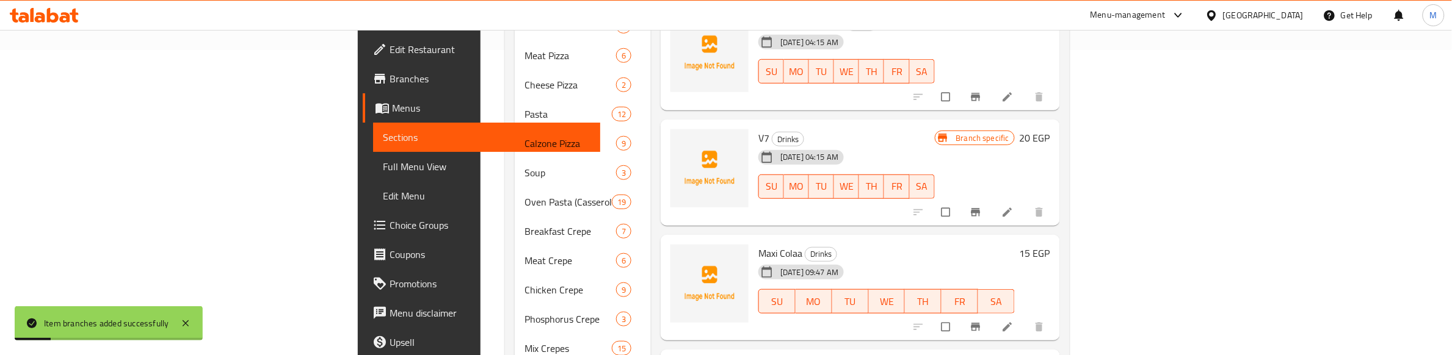
scroll to position [382, 0]
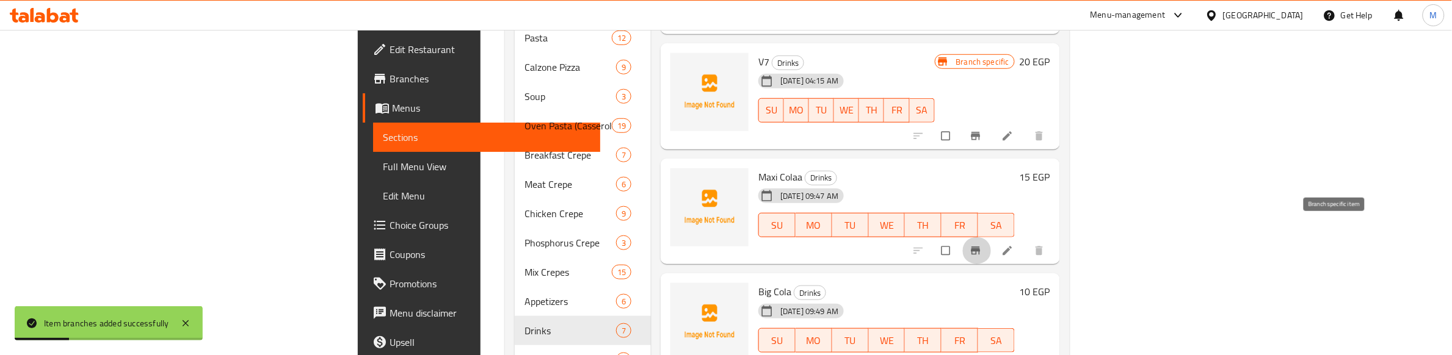
click at [992, 238] on button "Branch-specific-item" at bounding box center [977, 251] width 29 height 27
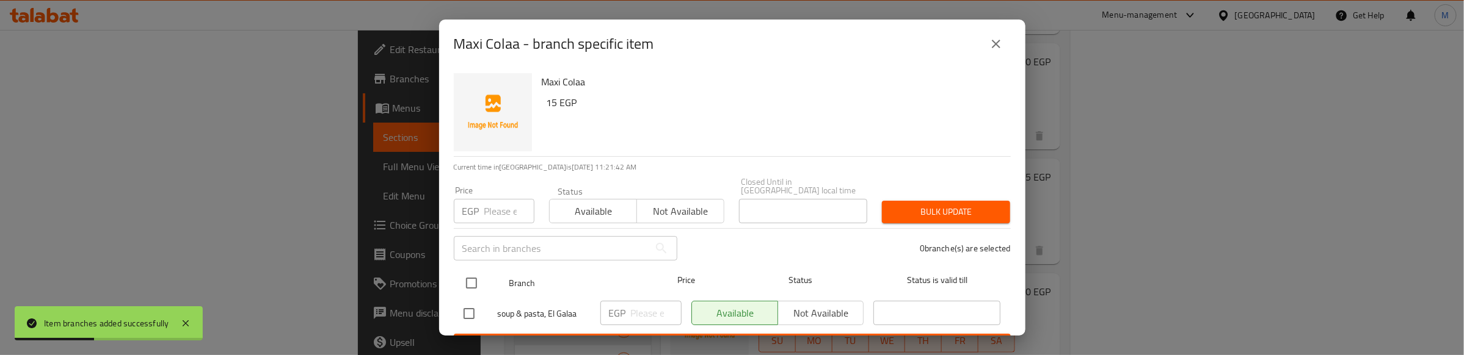
drag, startPoint x: 477, startPoint y: 278, endPoint x: 480, endPoint y: 263, distance: 15.6
click at [477, 275] on input "checkbox" at bounding box center [472, 284] width 26 height 26
checkbox input "true"
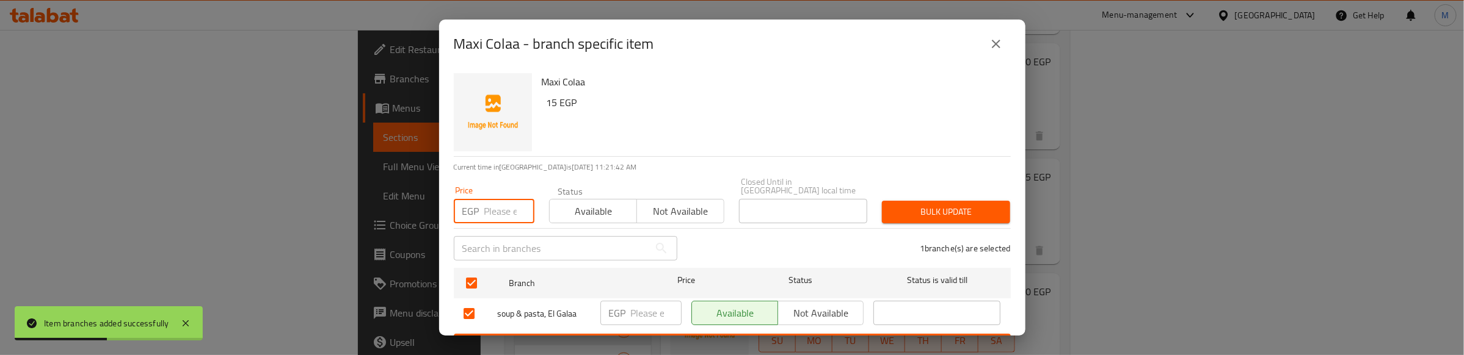
click at [499, 202] on input "number" at bounding box center [509, 211] width 50 height 24
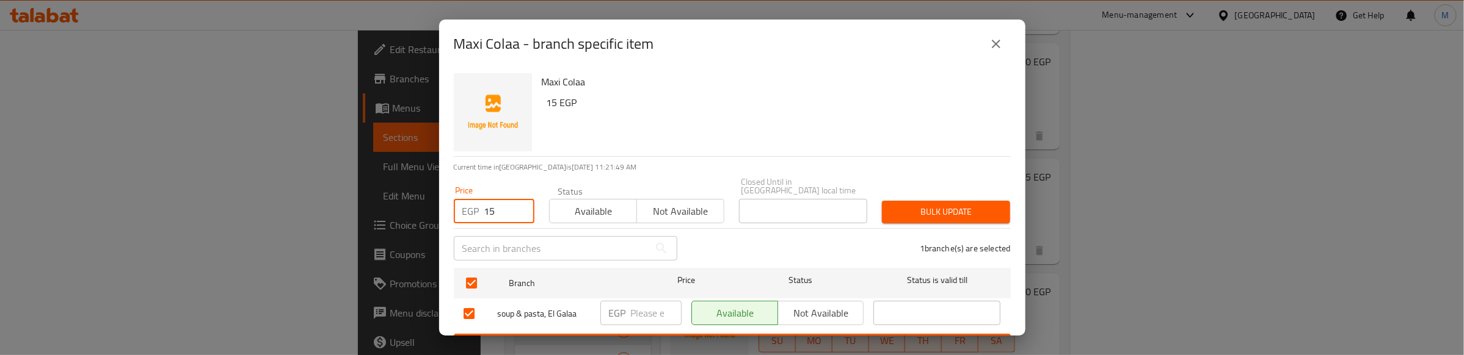
type input "15"
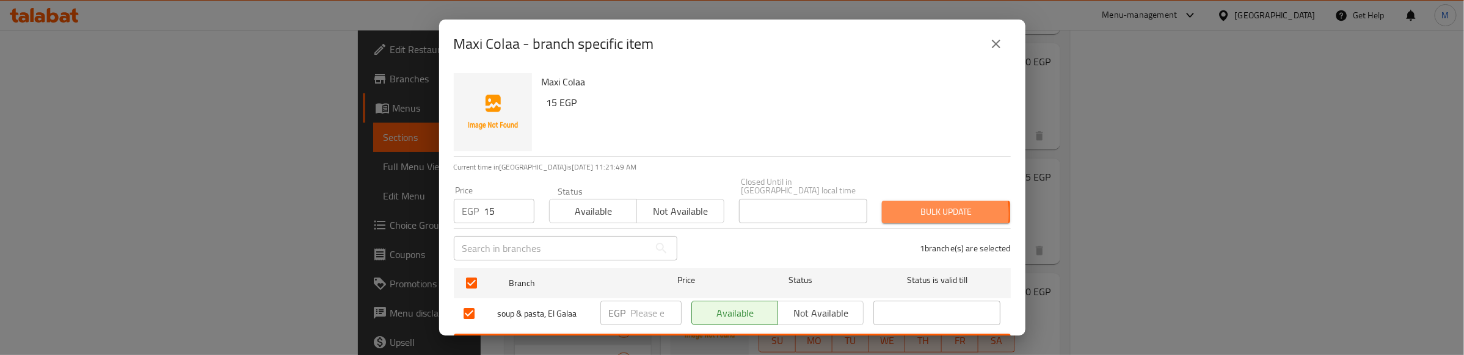
click at [909, 206] on span "Bulk update" at bounding box center [946, 212] width 109 height 15
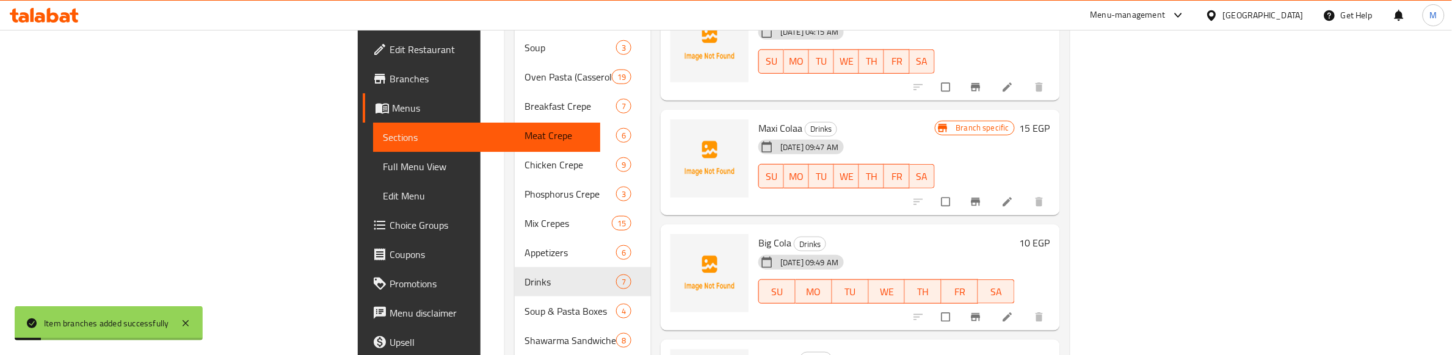
scroll to position [458, 0]
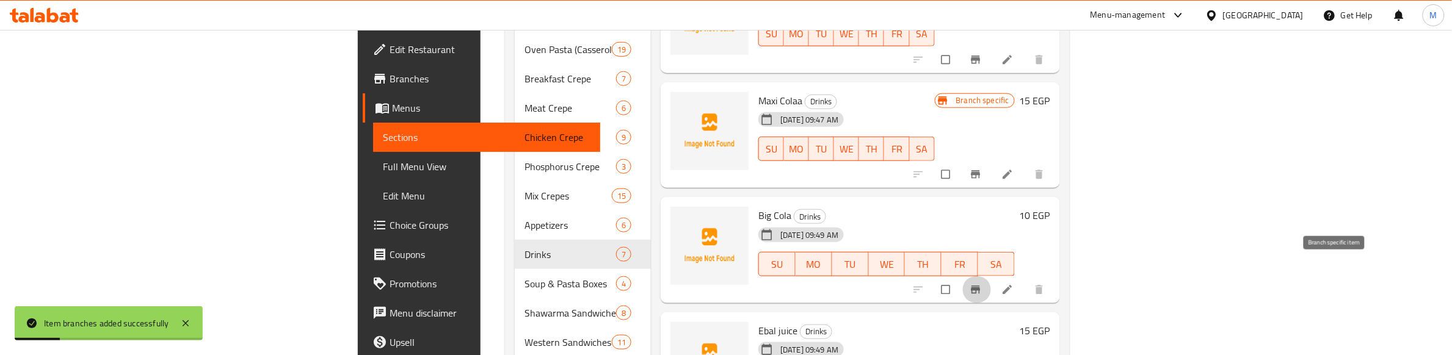
click at [982, 284] on icon "Branch-specific-item" at bounding box center [976, 290] width 12 height 12
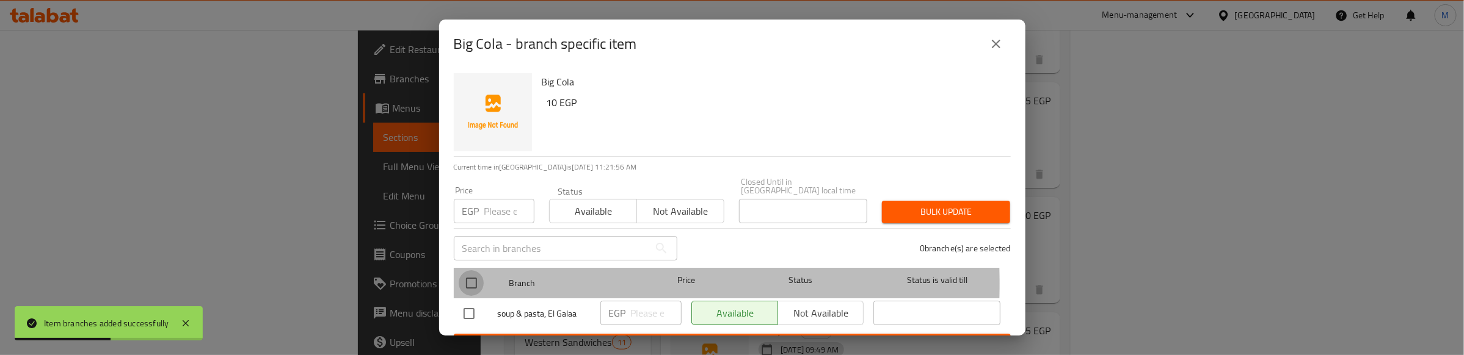
drag, startPoint x: 473, startPoint y: 275, endPoint x: 493, endPoint y: 214, distance: 64.7
click at [473, 275] on input "checkbox" at bounding box center [472, 284] width 26 height 26
checkbox input "true"
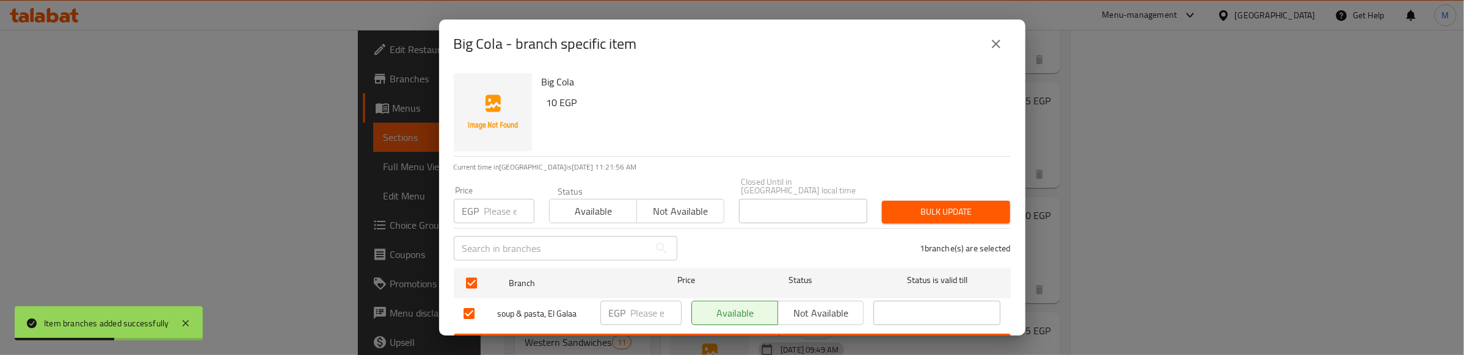
click at [493, 212] on input "number" at bounding box center [509, 211] width 50 height 24
type input "10"
click at [915, 205] on span "Bulk update" at bounding box center [946, 212] width 109 height 15
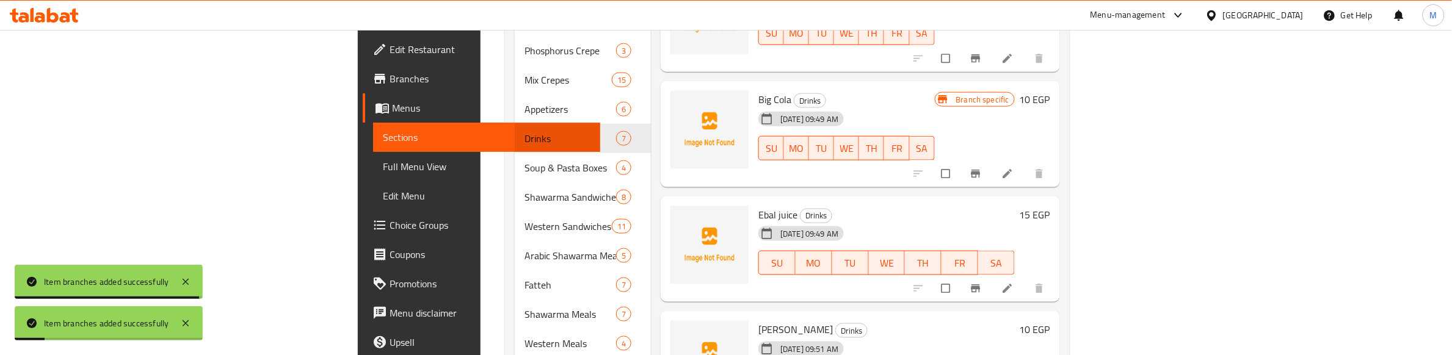
scroll to position [611, 0]
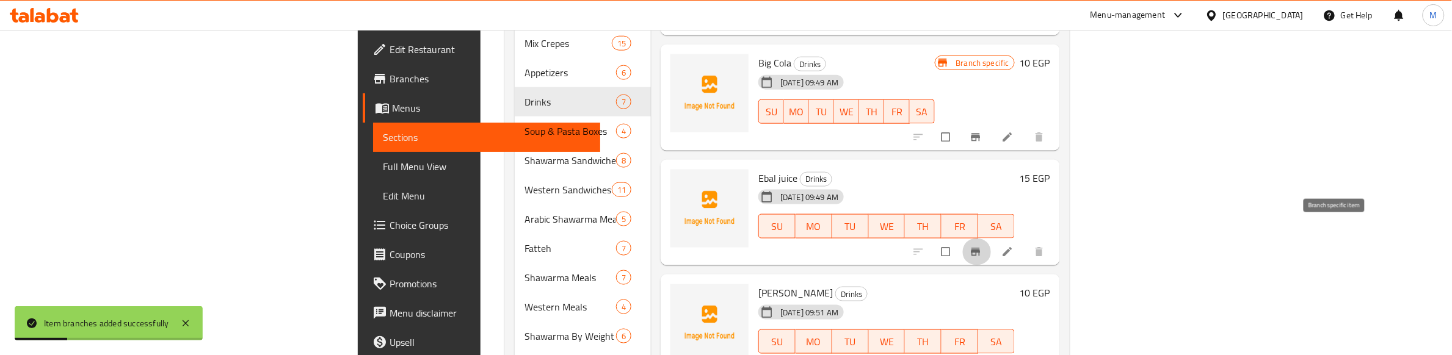
click at [982, 246] on icon "Branch-specific-item" at bounding box center [976, 252] width 12 height 12
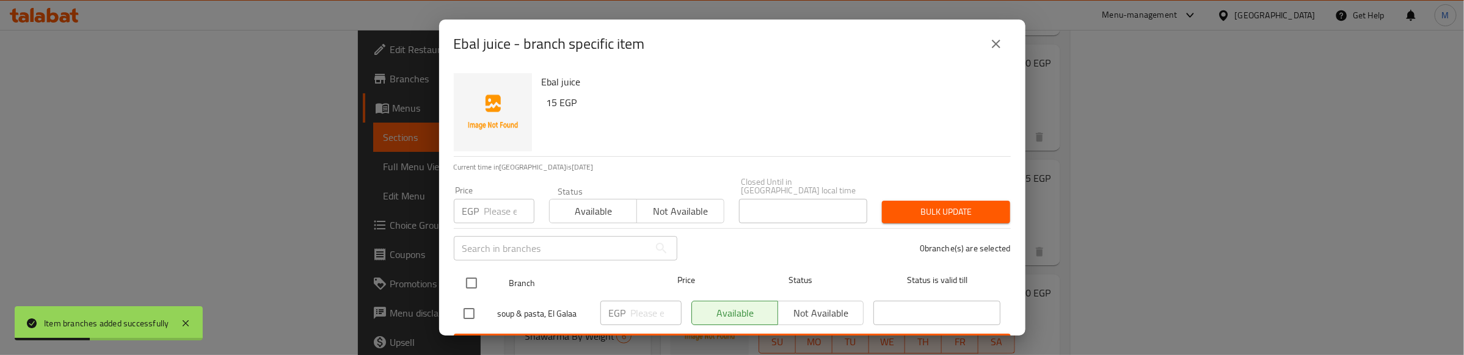
click at [475, 271] on input "checkbox" at bounding box center [472, 284] width 26 height 26
checkbox input "true"
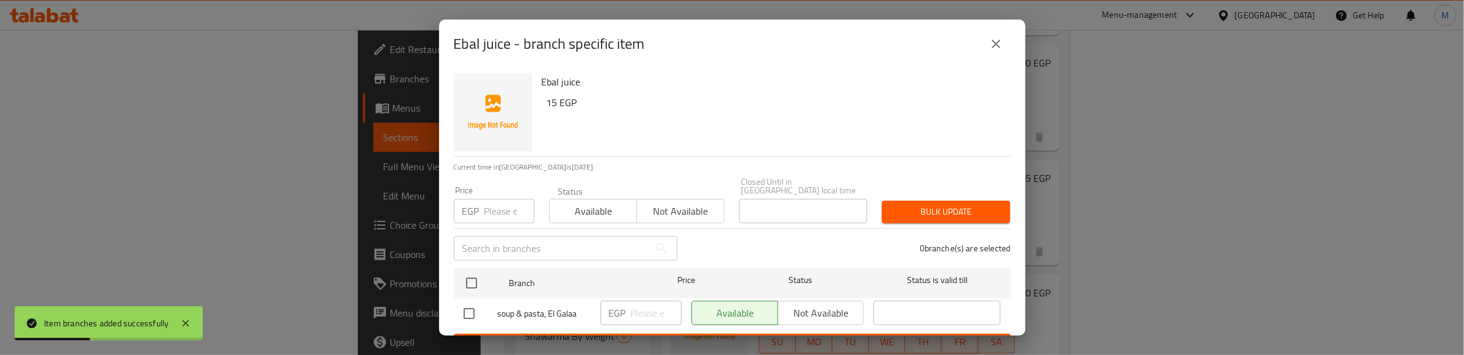
checkbox input "true"
click at [487, 203] on input "number" at bounding box center [509, 211] width 50 height 24
type input "15"
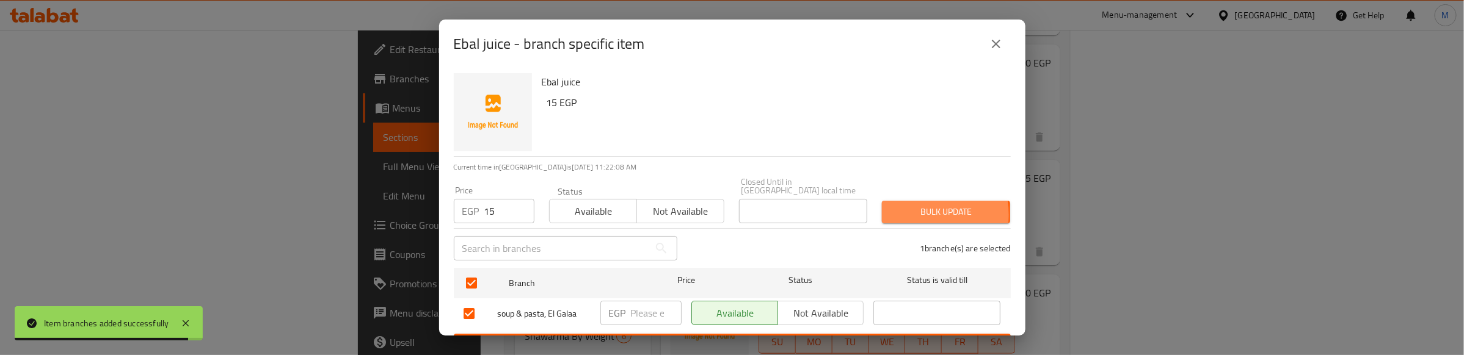
click at [908, 208] on span "Bulk update" at bounding box center [946, 212] width 109 height 15
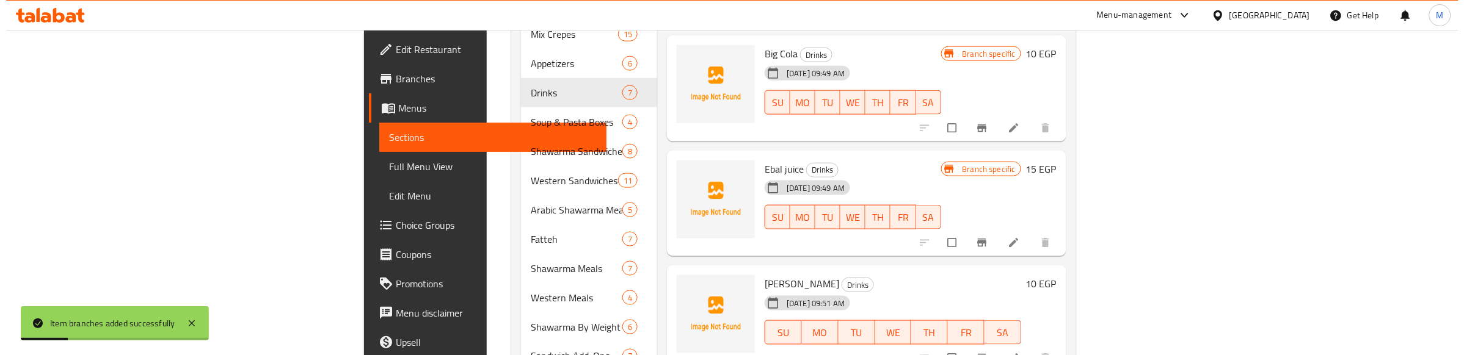
scroll to position [655, 0]
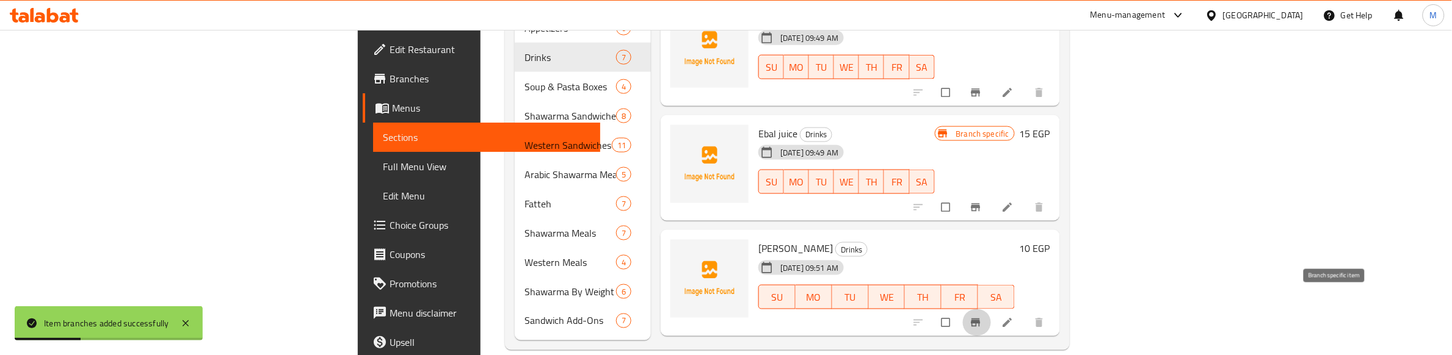
click at [982, 317] on icon "Branch-specific-item" at bounding box center [976, 323] width 12 height 12
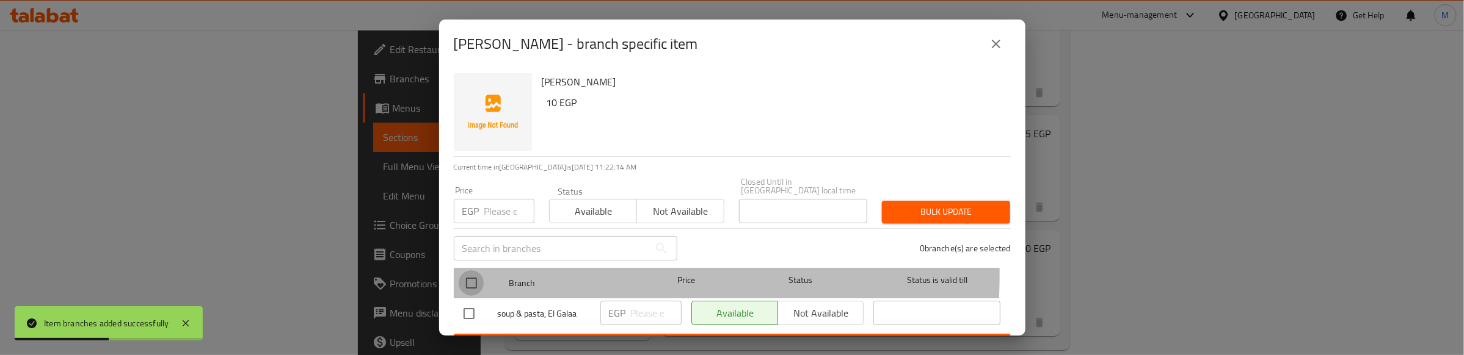
click at [465, 271] on input "checkbox" at bounding box center [472, 284] width 26 height 26
checkbox input "true"
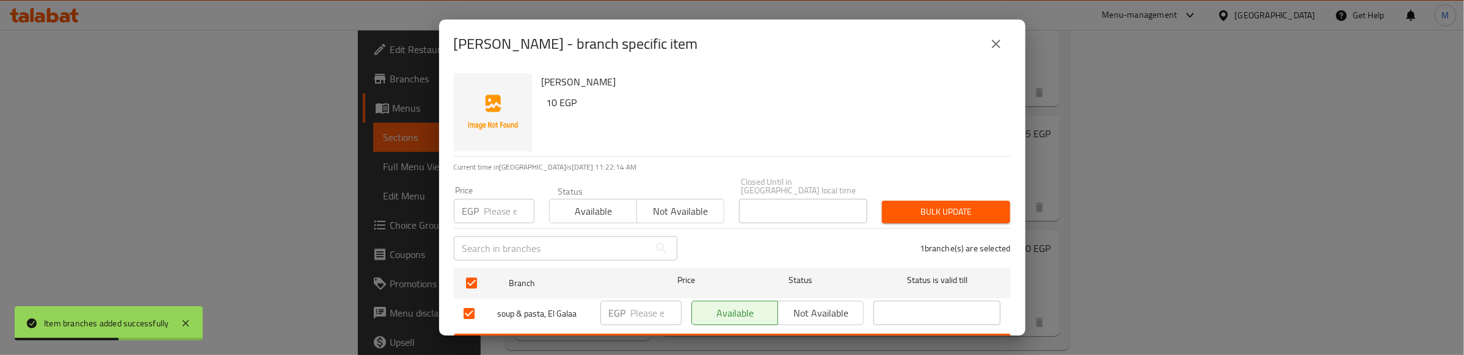
click at [498, 202] on input "number" at bounding box center [509, 211] width 50 height 24
type input "10"
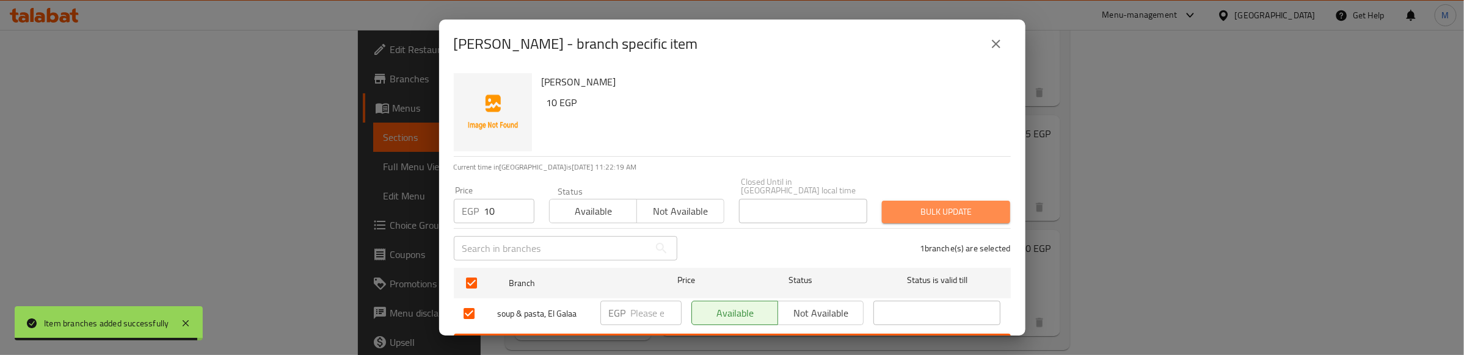
click at [985, 205] on span "Bulk update" at bounding box center [946, 212] width 109 height 15
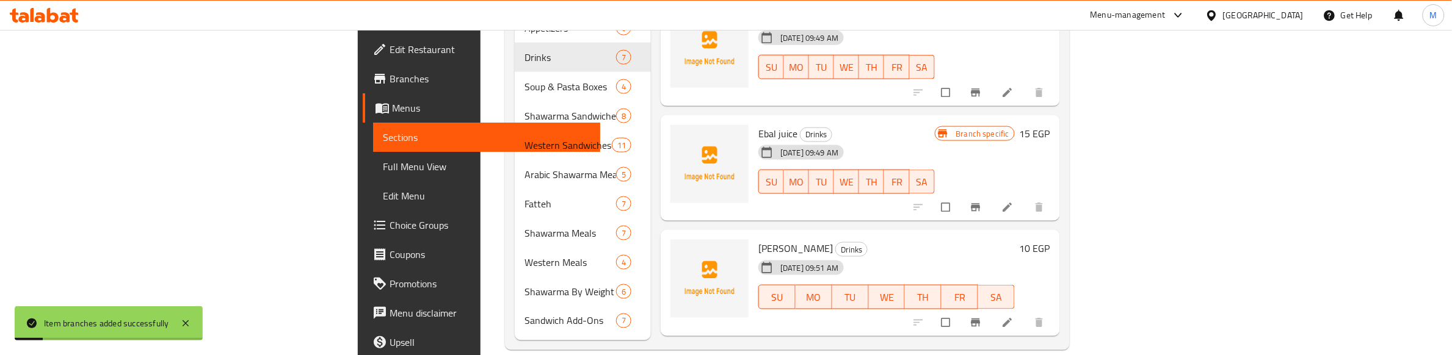
click at [980, 204] on icon "Branch-specific-item" at bounding box center [975, 208] width 9 height 8
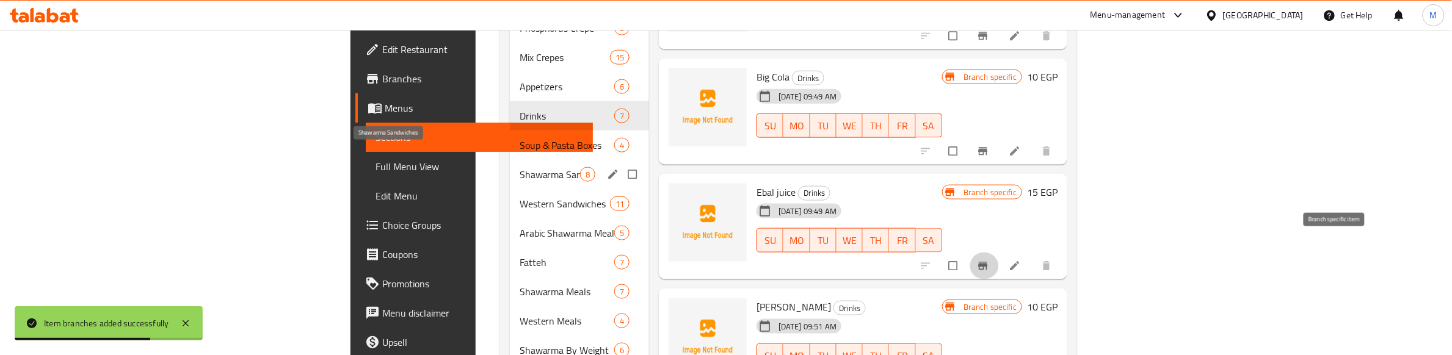
scroll to position [579, 0]
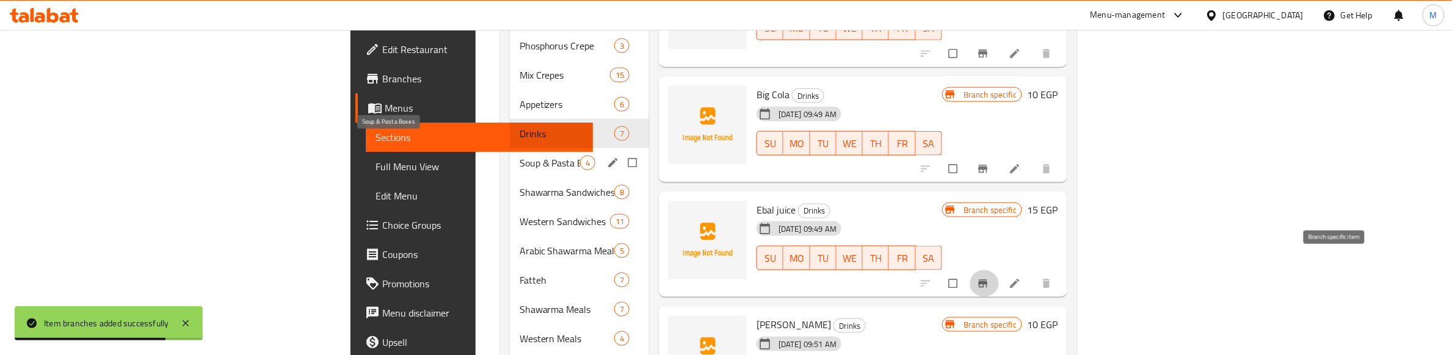
click at [520, 156] on span "Soup & Pasta Boxes" at bounding box center [550, 163] width 60 height 15
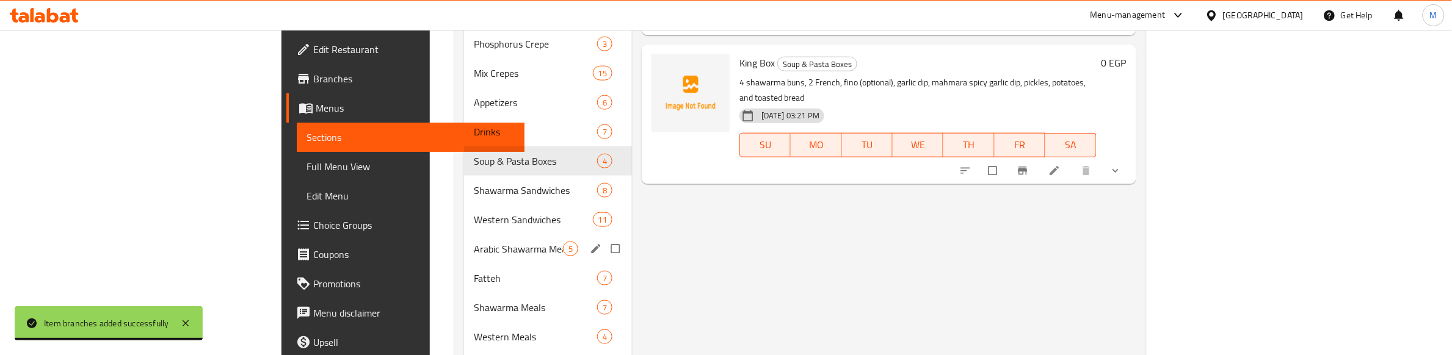
scroll to position [579, 0]
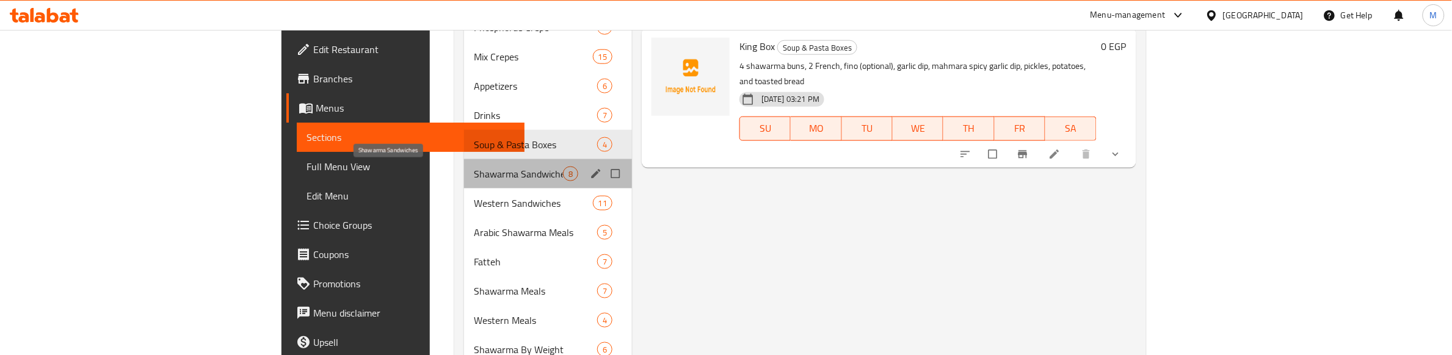
click at [474, 167] on span "Shawarma Sandwiches" at bounding box center [518, 174] width 89 height 15
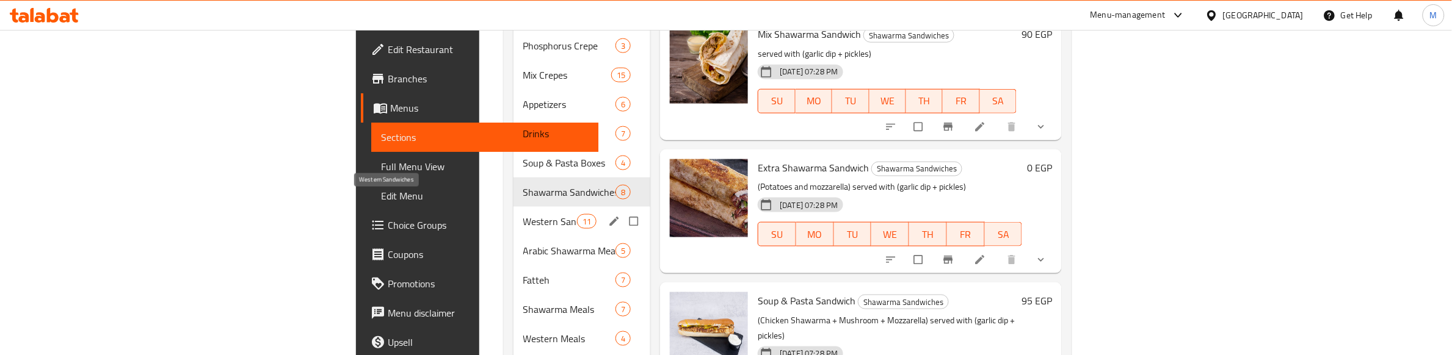
click at [523, 214] on span "Western Sandwiches" at bounding box center [550, 221] width 54 height 15
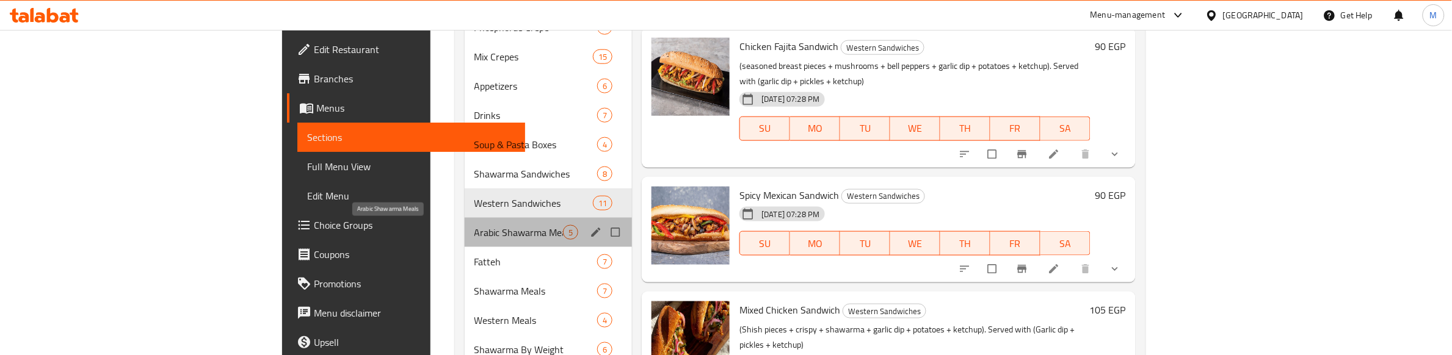
click at [475, 225] on span "Arabic Shawarma Meals" at bounding box center [519, 232] width 89 height 15
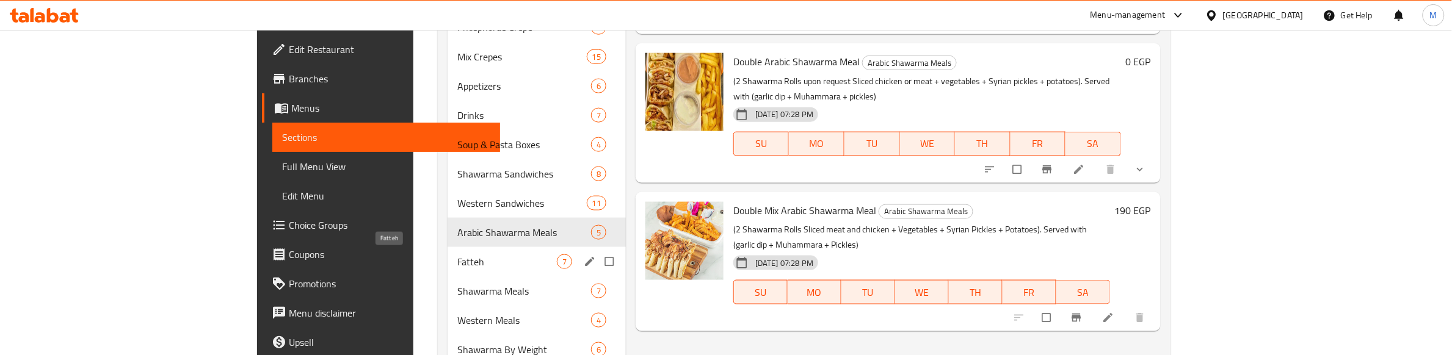
click at [457, 255] on span "Fatteh" at bounding box center [507, 262] width 100 height 15
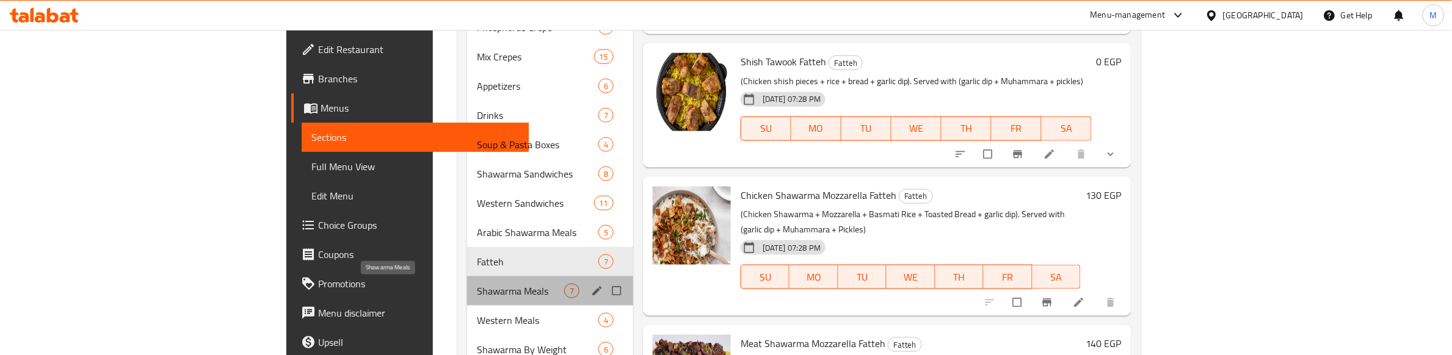
click at [477, 285] on span "Shawarma Meals" at bounding box center [520, 291] width 87 height 15
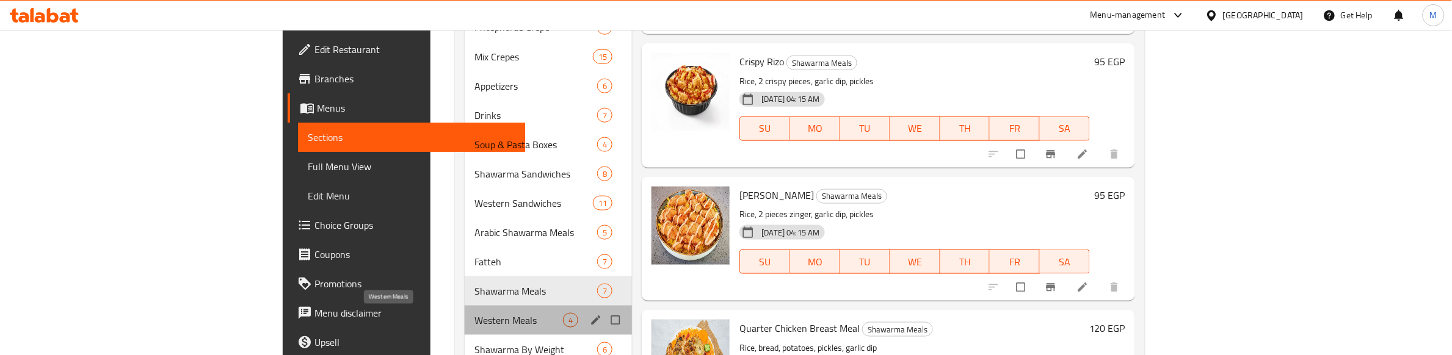
click at [475, 315] on span "Western Meals" at bounding box center [519, 320] width 89 height 15
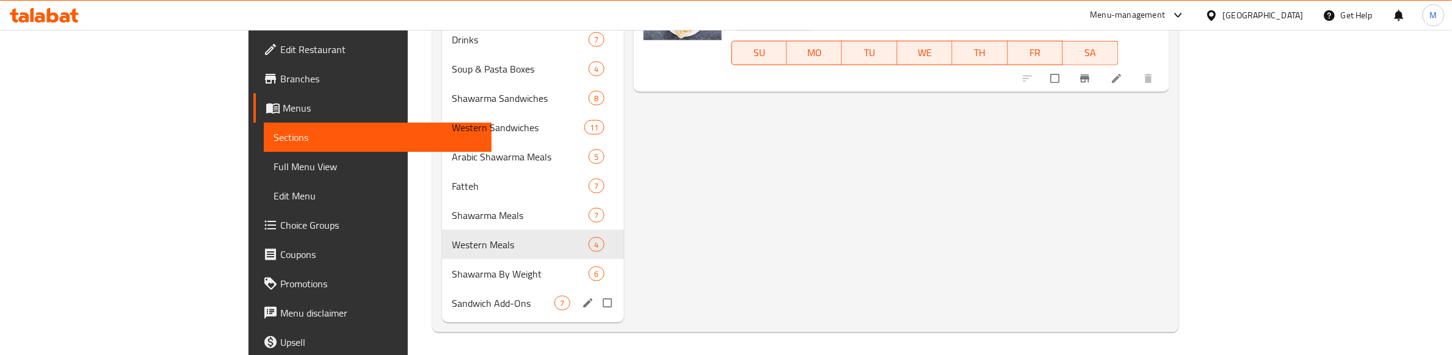
scroll to position [655, 0]
click at [452, 269] on span "Shawarma By Weight" at bounding box center [503, 273] width 103 height 15
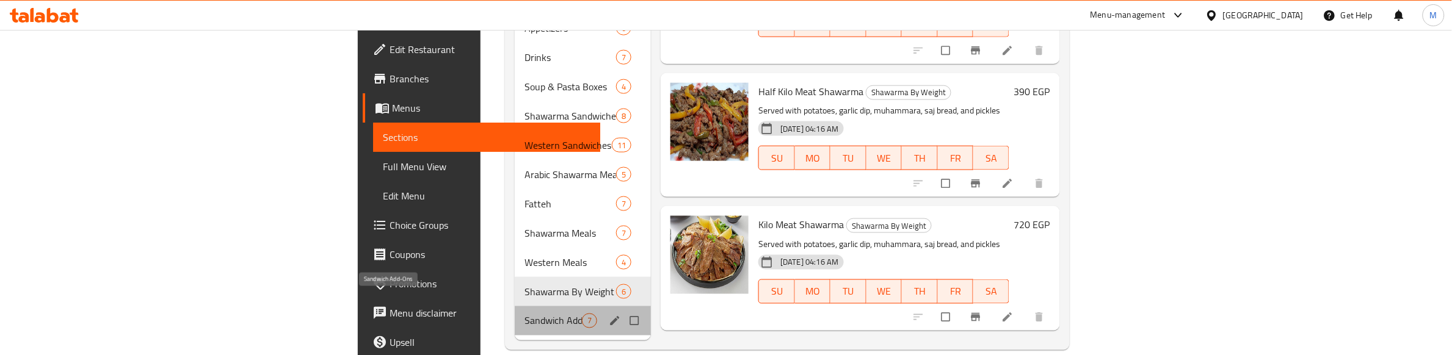
click at [525, 314] on span "Sandwich Add-Ons" at bounding box center [553, 321] width 57 height 15
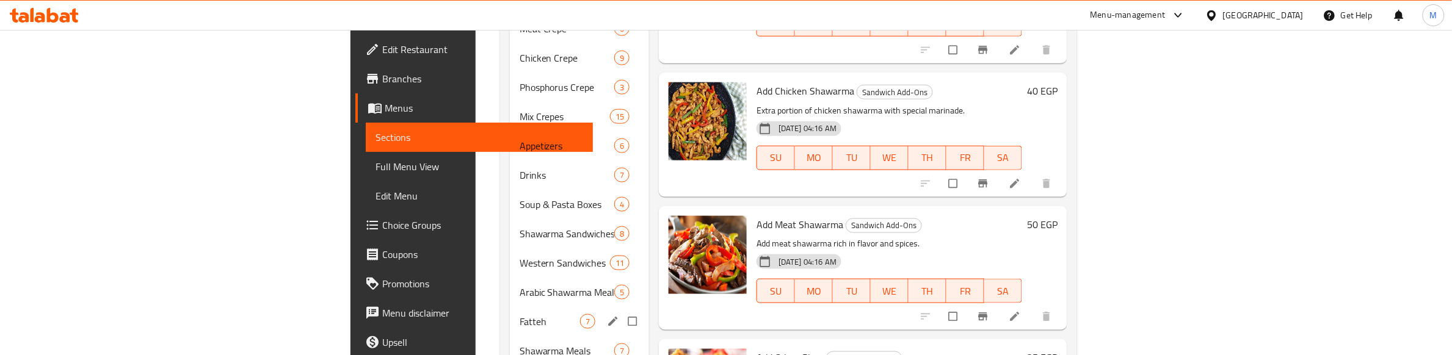
scroll to position [503, 0]
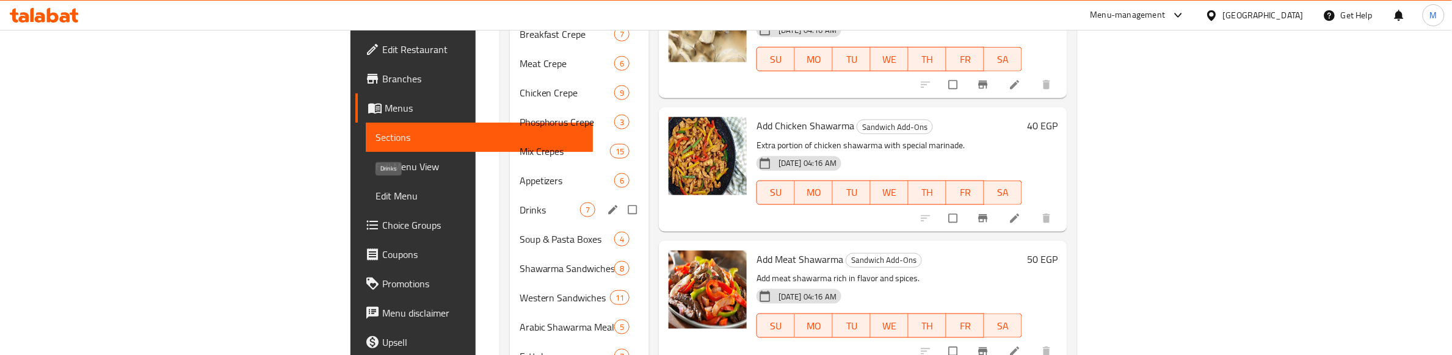
click at [520, 203] on span "Drinks" at bounding box center [550, 210] width 60 height 15
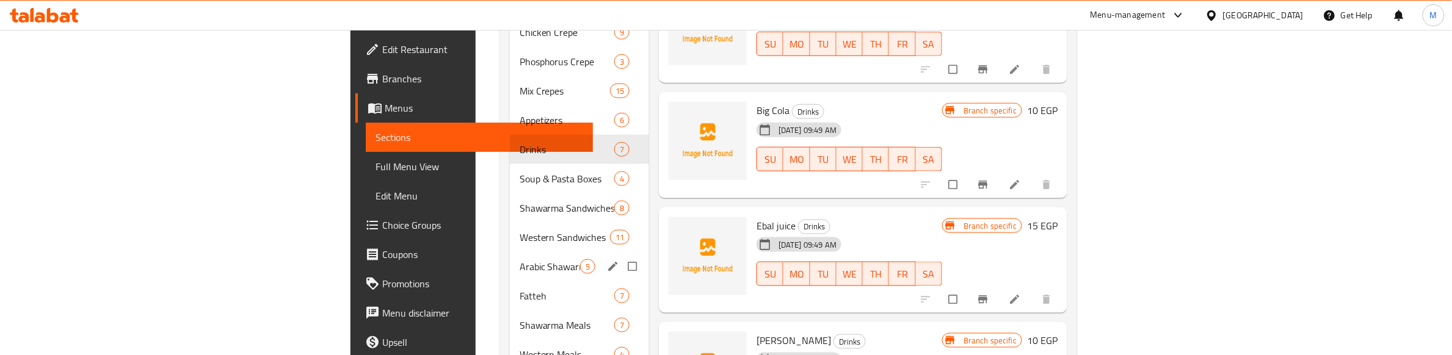
scroll to position [655, 0]
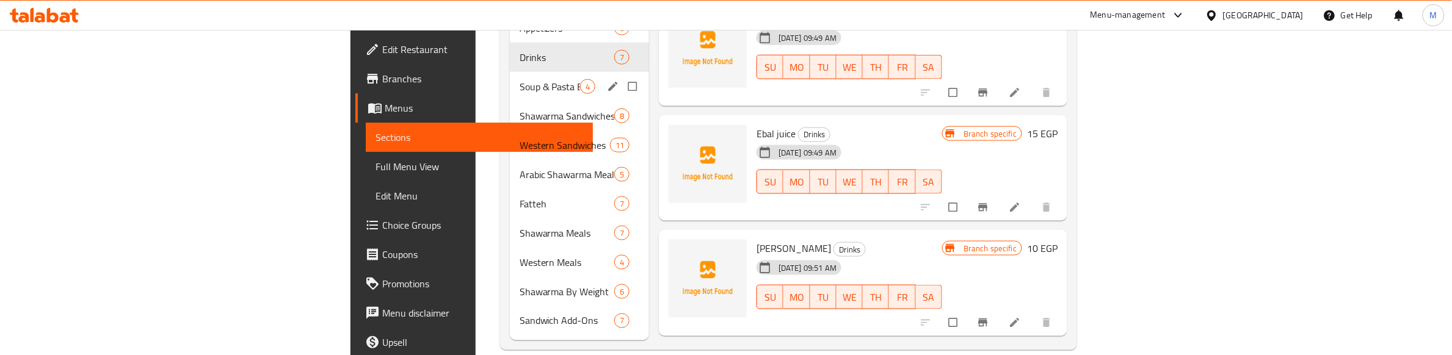
click at [621, 75] on input "Menu sections" at bounding box center [634, 86] width 26 height 23
checkbox input "true"
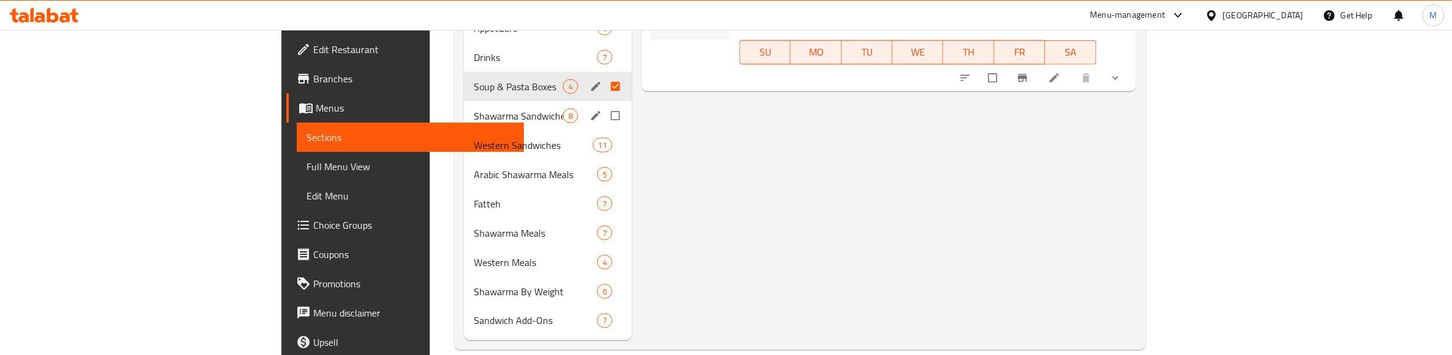
click at [604, 104] on input "Menu sections" at bounding box center [617, 115] width 26 height 23
checkbox input "true"
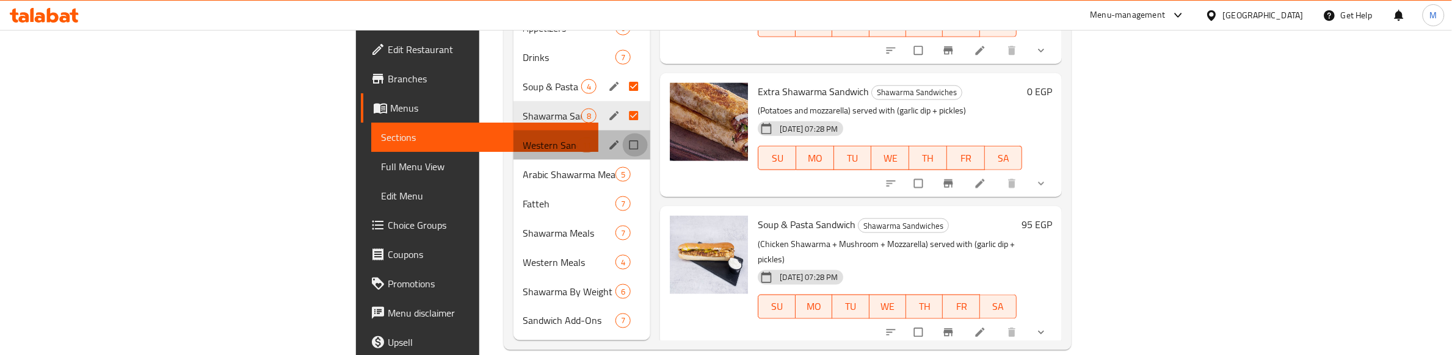
click at [622, 134] on input "Menu sections" at bounding box center [635, 145] width 26 height 23
checkbox input "true"
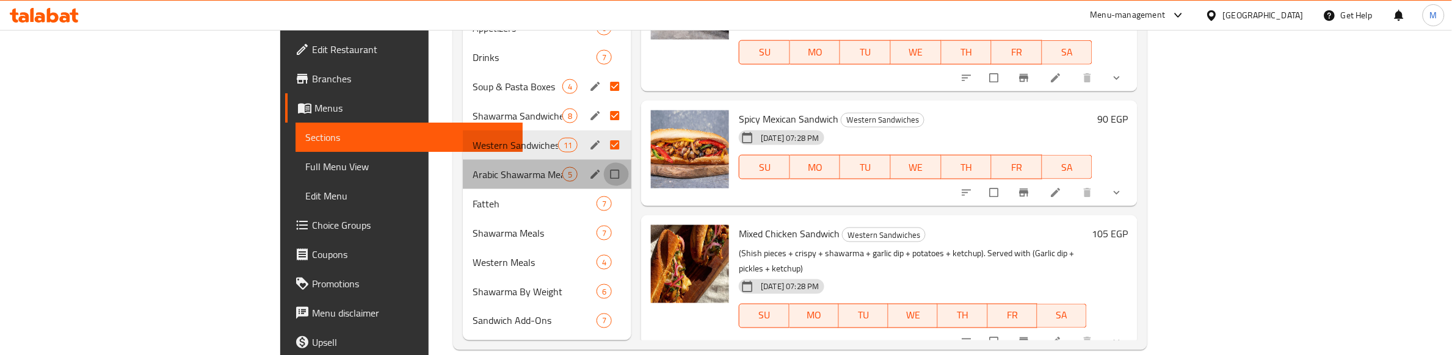
click at [603, 163] on input "Menu sections" at bounding box center [616, 174] width 26 height 23
checkbox input "true"
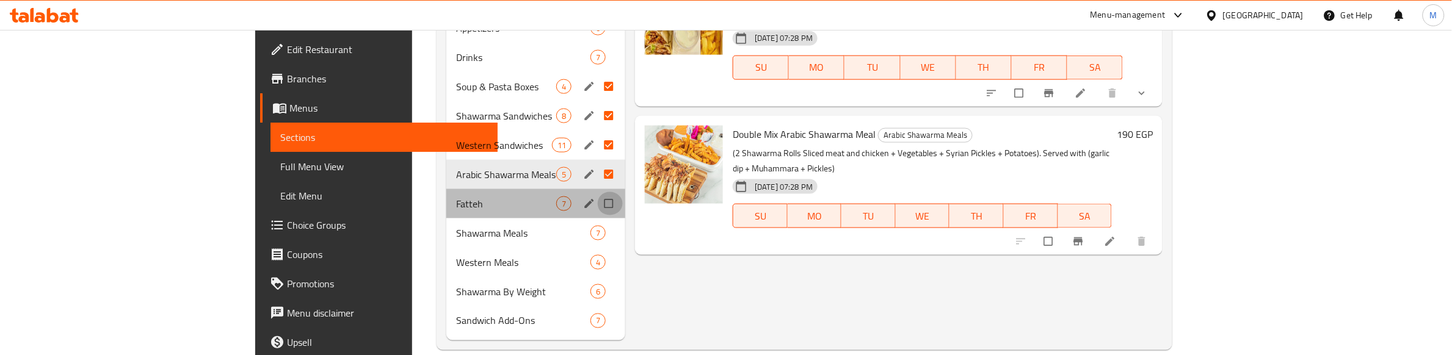
click at [597, 192] on input "Menu sections" at bounding box center [610, 203] width 26 height 23
checkbox input "true"
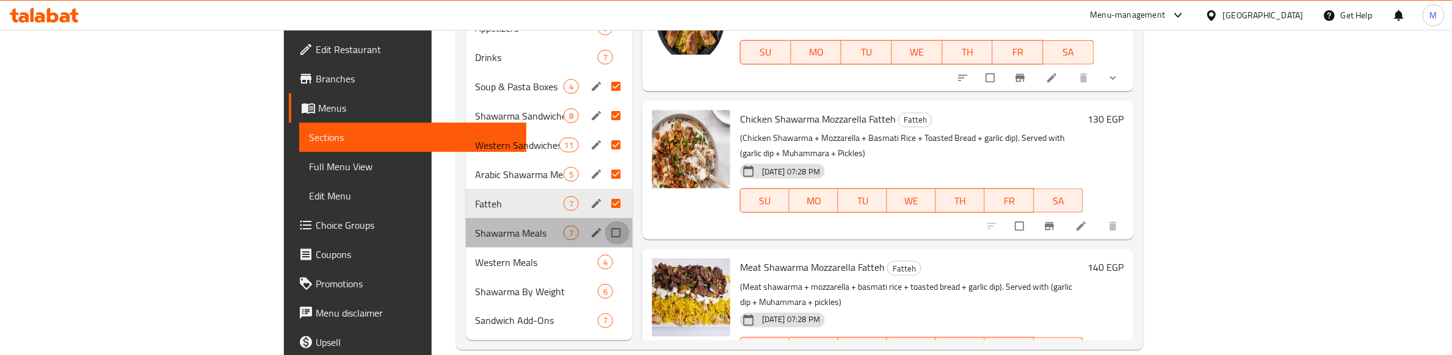
click at [605, 222] on input "Menu sections" at bounding box center [618, 233] width 26 height 23
checkbox input "true"
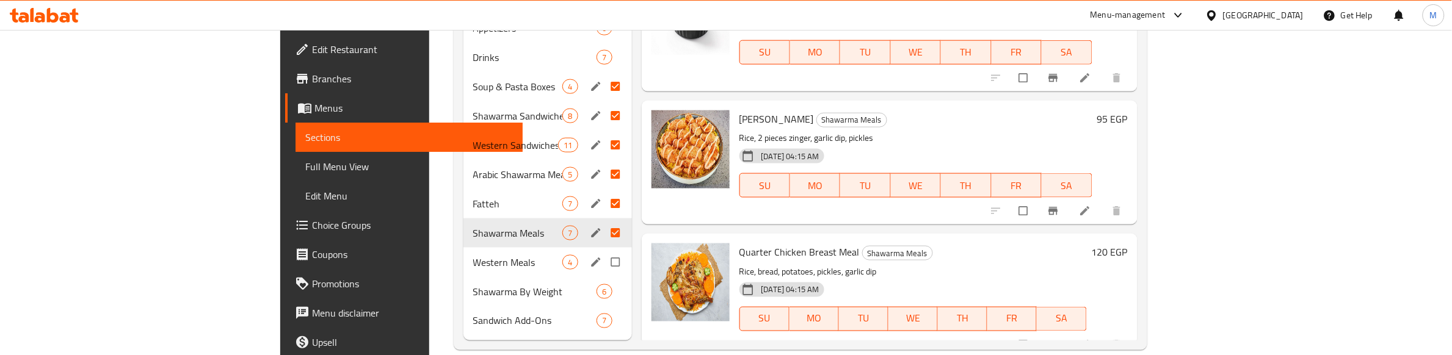
click at [604, 251] on input "Menu sections" at bounding box center [617, 262] width 26 height 23
checkbox input "true"
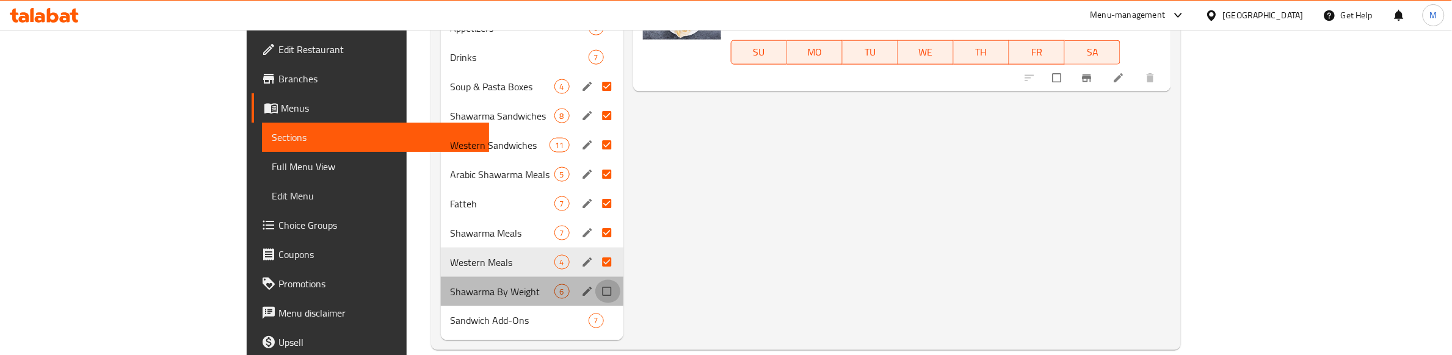
click at [595, 280] on input "Menu sections" at bounding box center [608, 291] width 26 height 23
checkbox input "true"
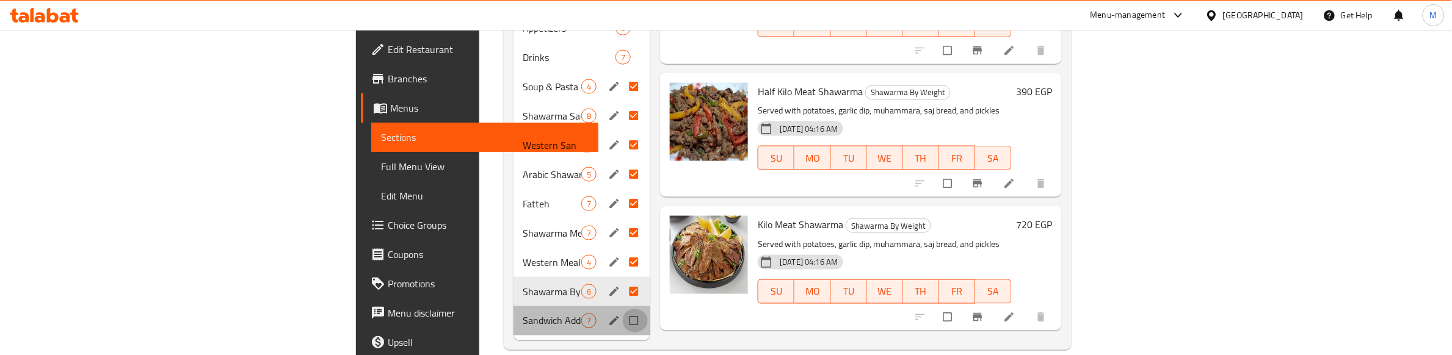
drag, startPoint x: 547, startPoint y: 291, endPoint x: 547, endPoint y: 298, distance: 6.7
click at [622, 310] on input "Menu sections" at bounding box center [635, 321] width 26 height 23
checkbox input "true"
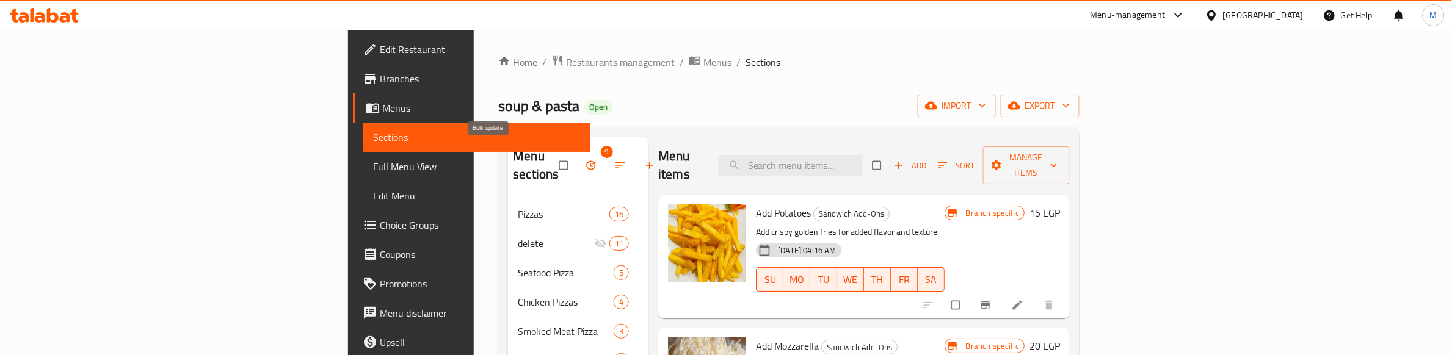
click at [585, 159] on icon "button" at bounding box center [591, 165] width 12 height 12
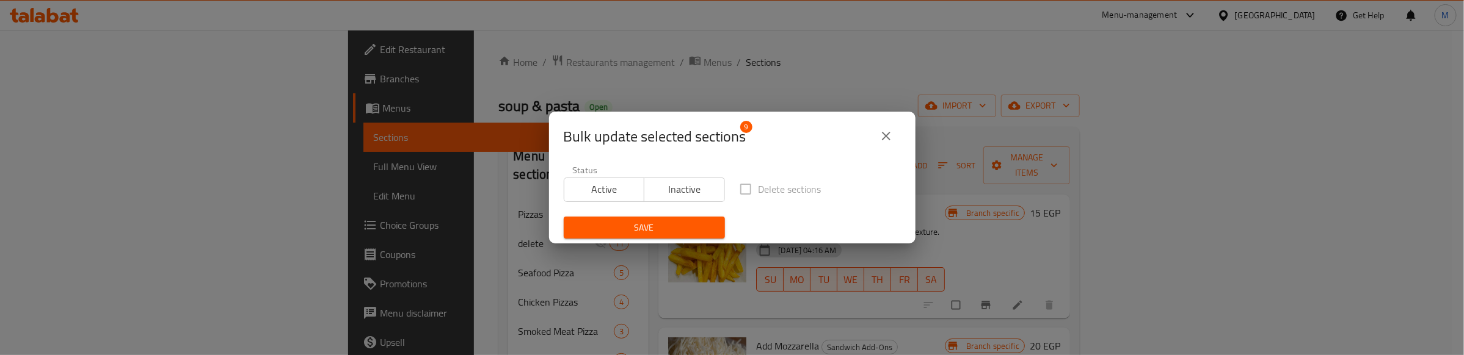
click at [660, 189] on span "Inactive" at bounding box center [684, 190] width 71 height 18
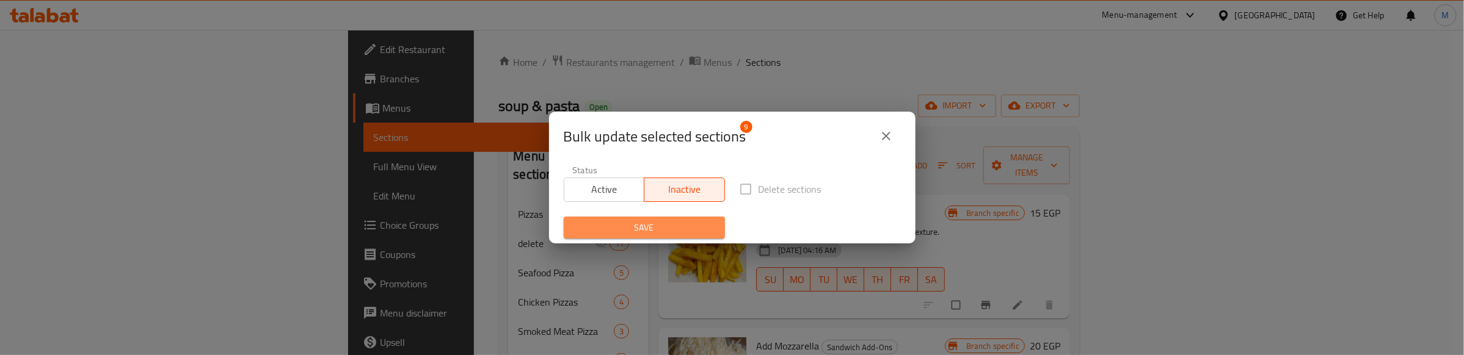
click at [663, 226] on span "Save" at bounding box center [644, 227] width 142 height 15
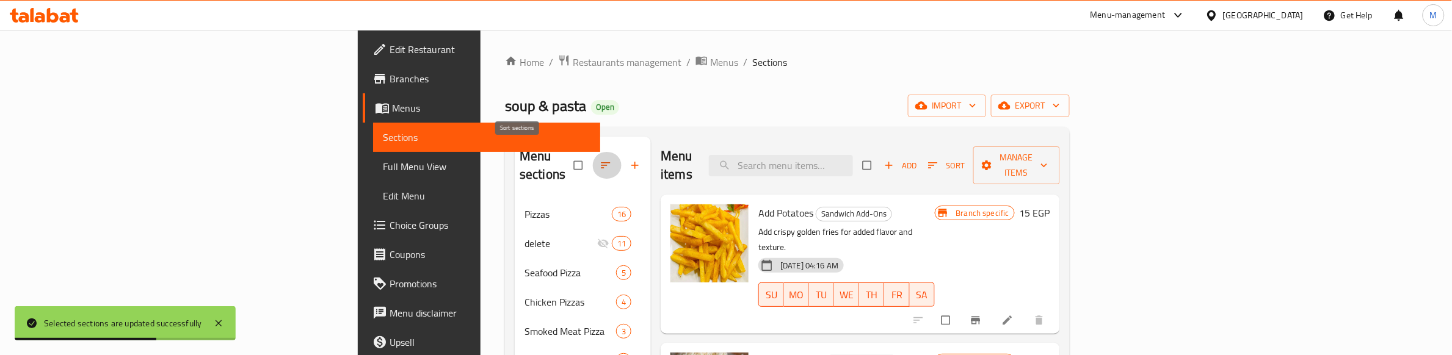
click at [600, 159] on icon "button" at bounding box center [606, 165] width 12 height 12
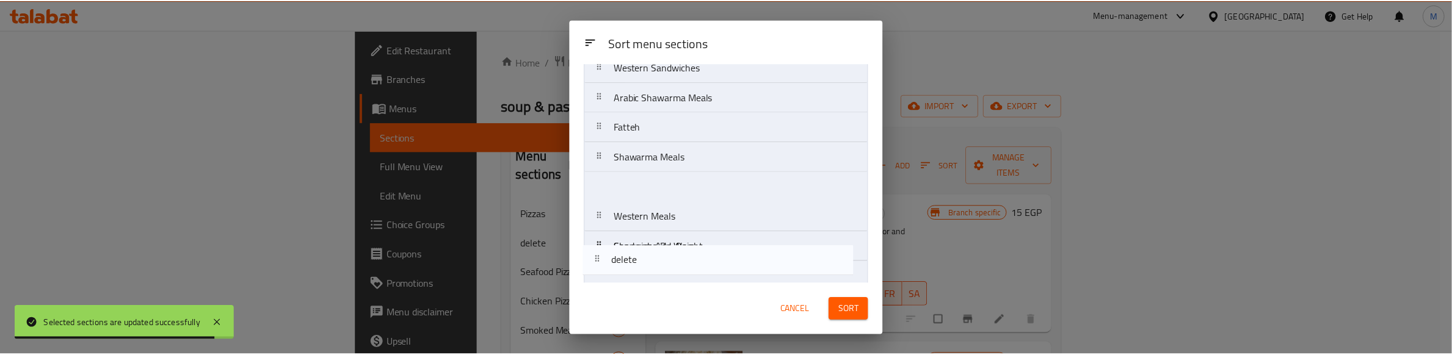
scroll to position [631, 0]
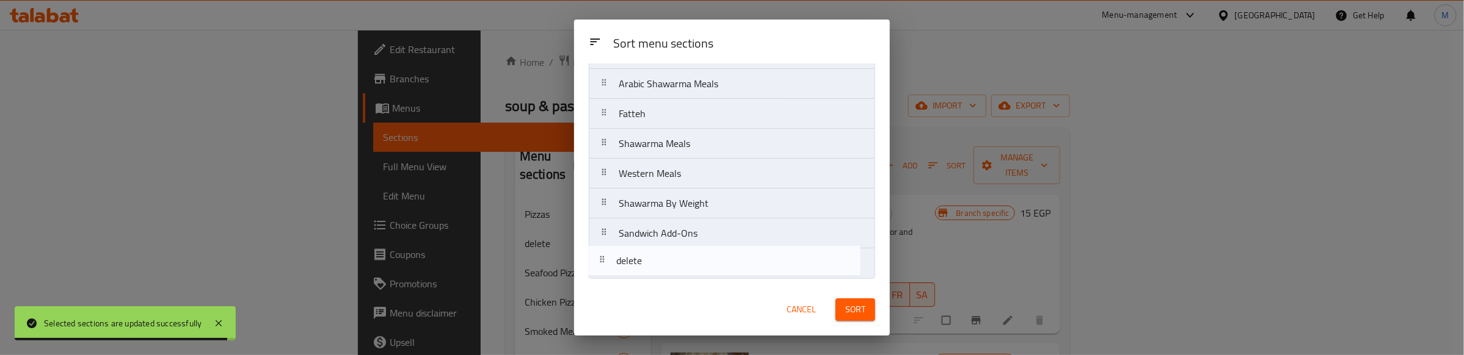
drag, startPoint x: 657, startPoint y: 155, endPoint x: 654, endPoint y: 275, distance: 120.3
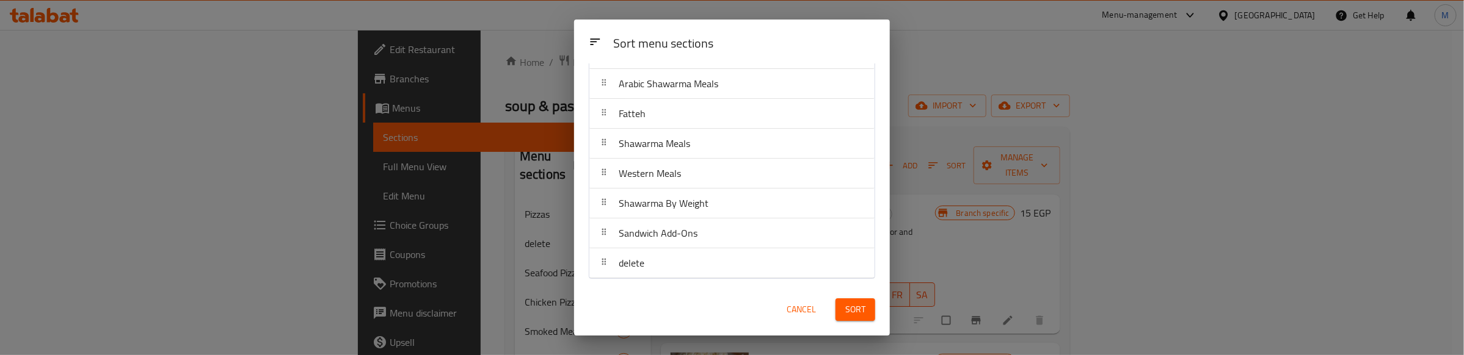
click at [845, 310] on span "Sort" at bounding box center [855, 309] width 20 height 15
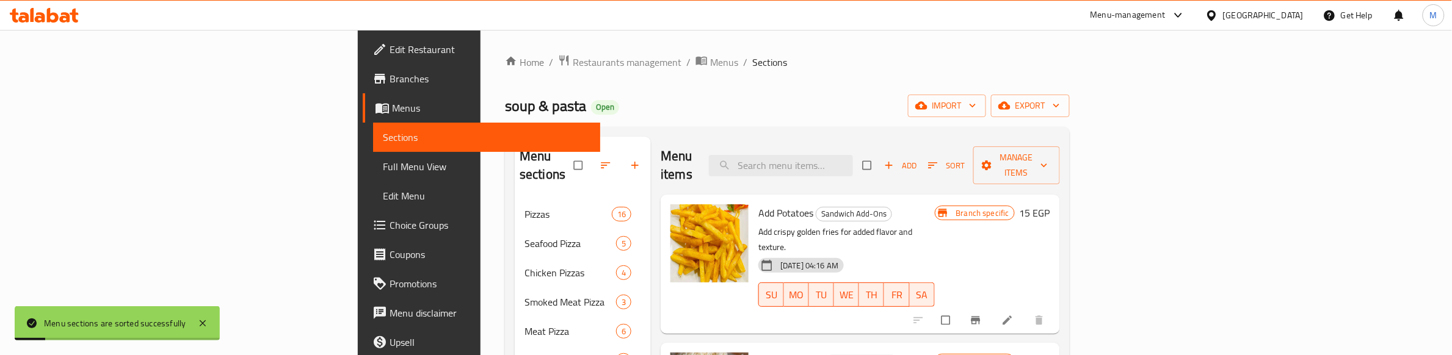
click at [596, 106] on div "soup & pasta Open import export" at bounding box center [787, 106] width 565 height 23
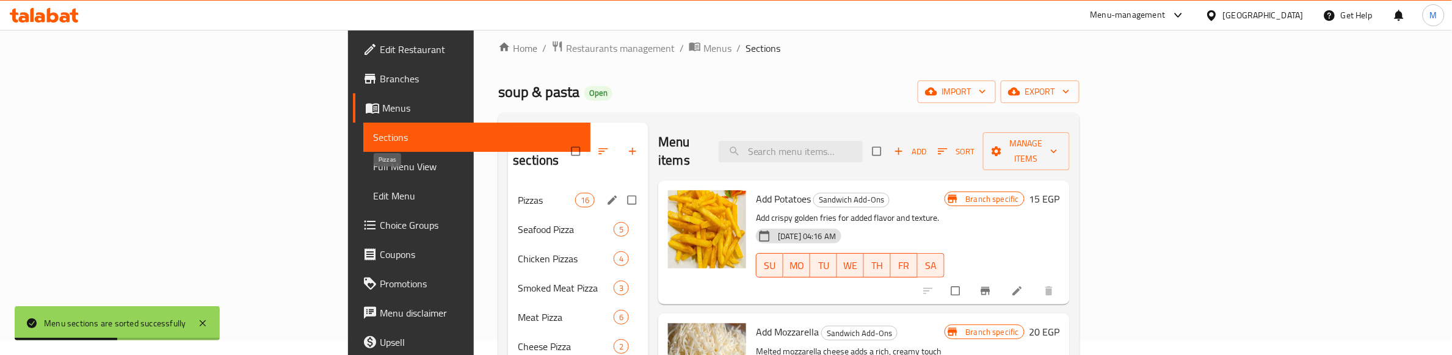
scroll to position [0, 0]
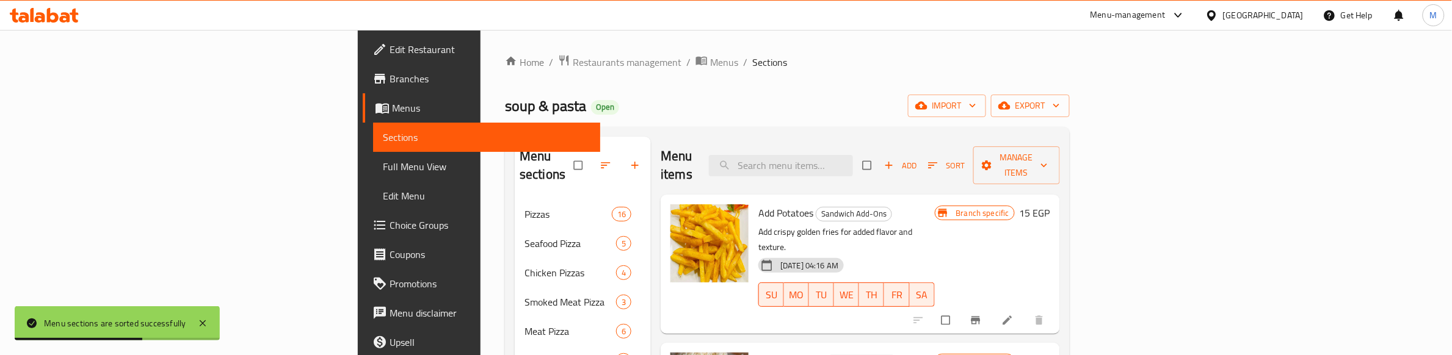
click at [606, 109] on div "soup & pasta Open import export" at bounding box center [787, 106] width 565 height 23
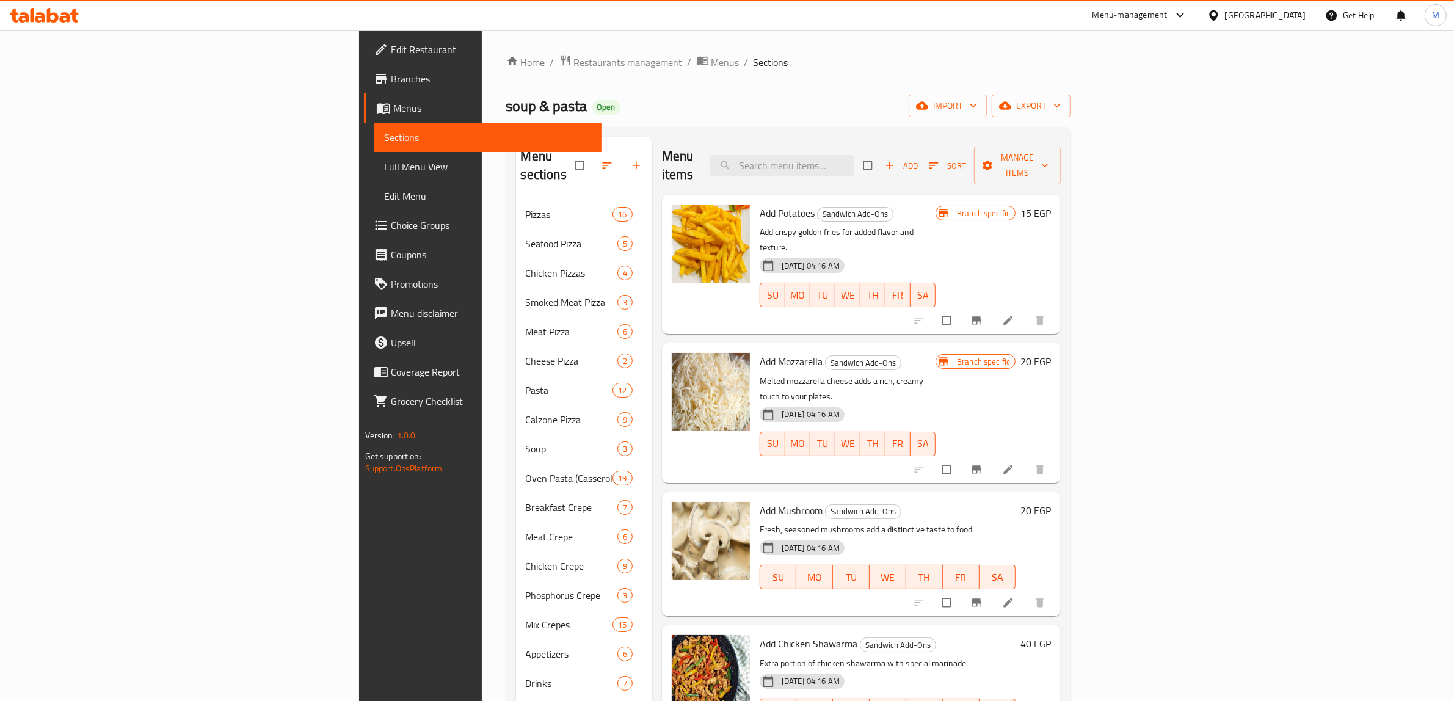
click at [746, 72] on div "Home / Restaurants management / Menus / Sections soup & pasta Open import expor…" at bounding box center [788, 530] width 565 height 952
click at [384, 166] on span "Full Menu View" at bounding box center [488, 166] width 208 height 15
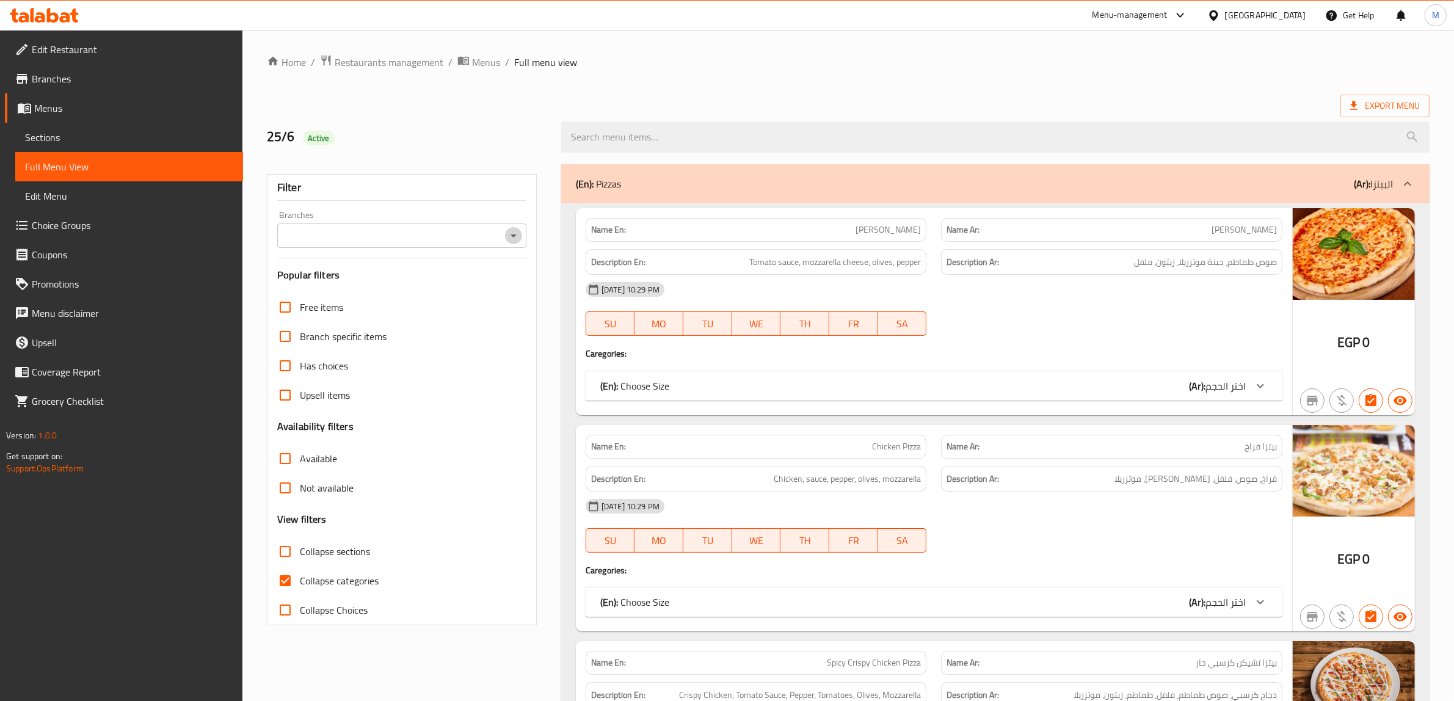
click at [514, 234] on icon "Open" at bounding box center [513, 235] width 15 height 15
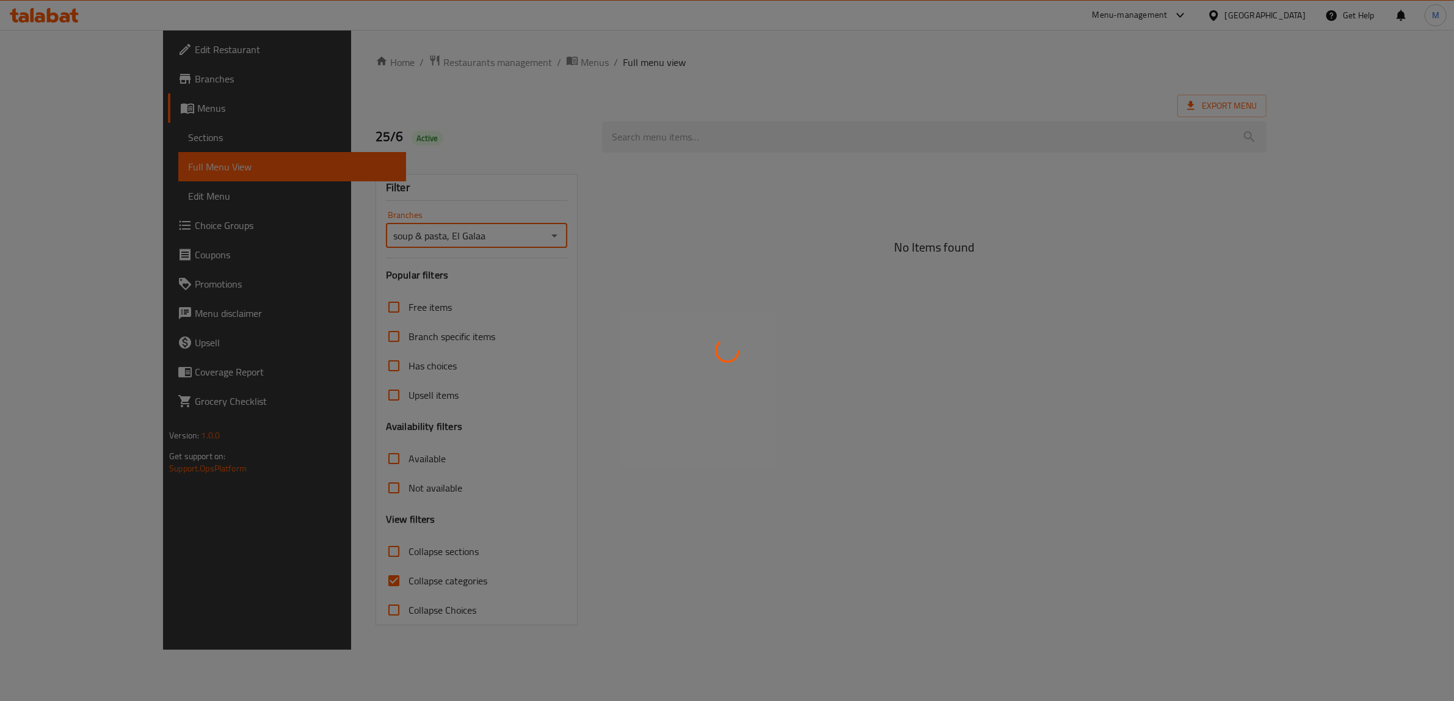
type input "soup & pasta, El Galaa"
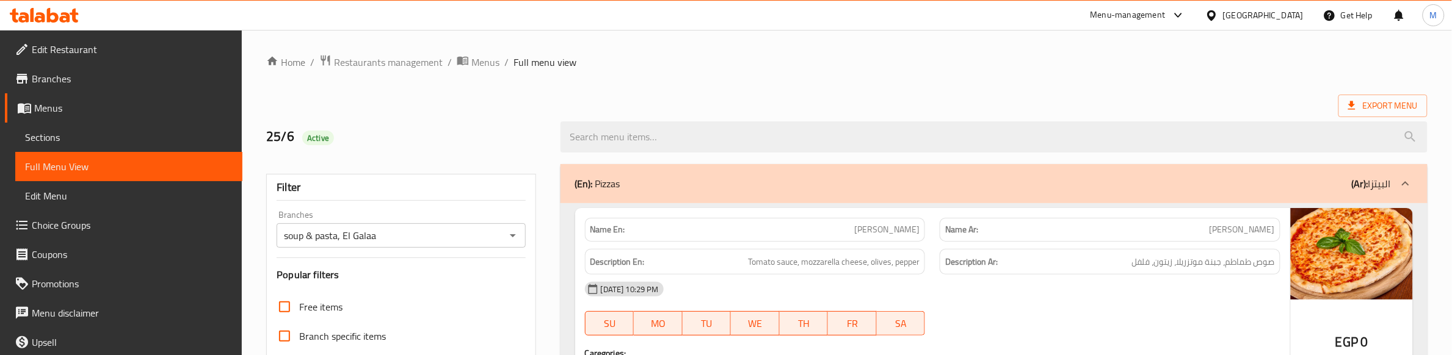
drag, startPoint x: 776, startPoint y: 82, endPoint x: 469, endPoint y: 233, distance: 342.0
click at [495, 235] on input "soup & pasta, El Galaa" at bounding box center [390, 235] width 221 height 17
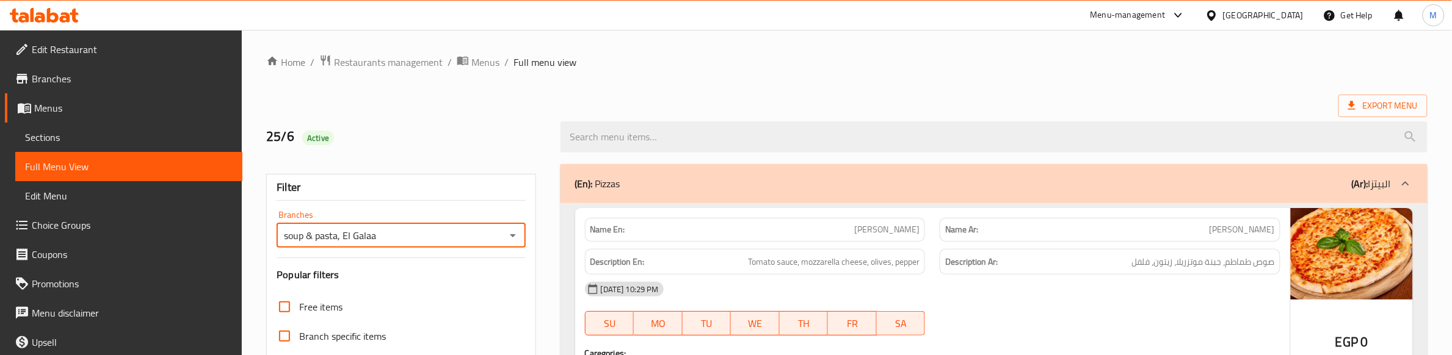
click at [495, 235] on input "soup & pasta, El Galaa" at bounding box center [390, 235] width 221 height 17
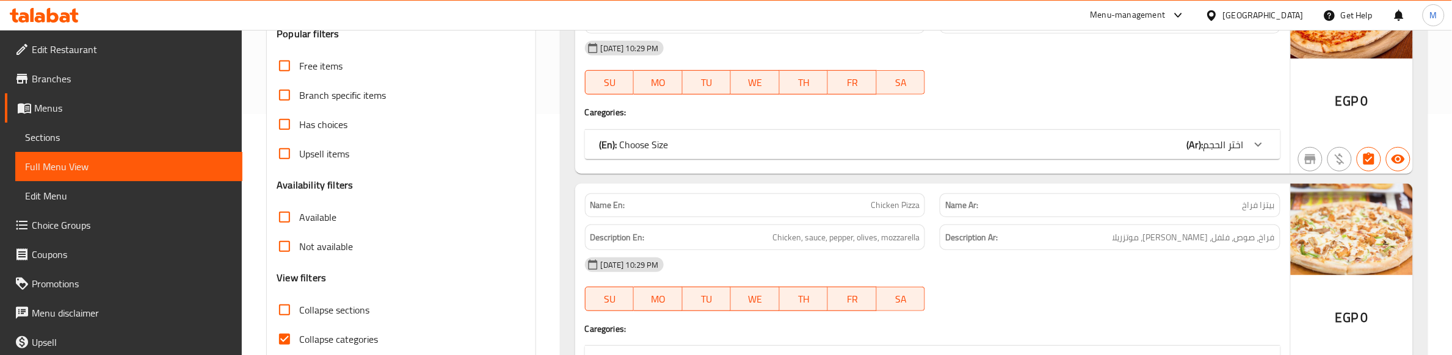
scroll to position [382, 0]
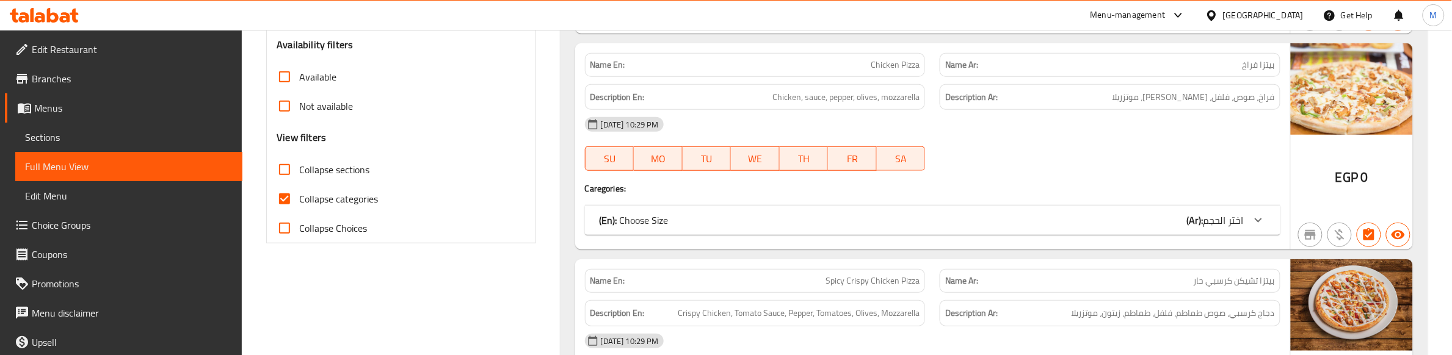
click at [288, 167] on input "Collapse sections" at bounding box center [284, 169] width 29 height 29
checkbox input "true"
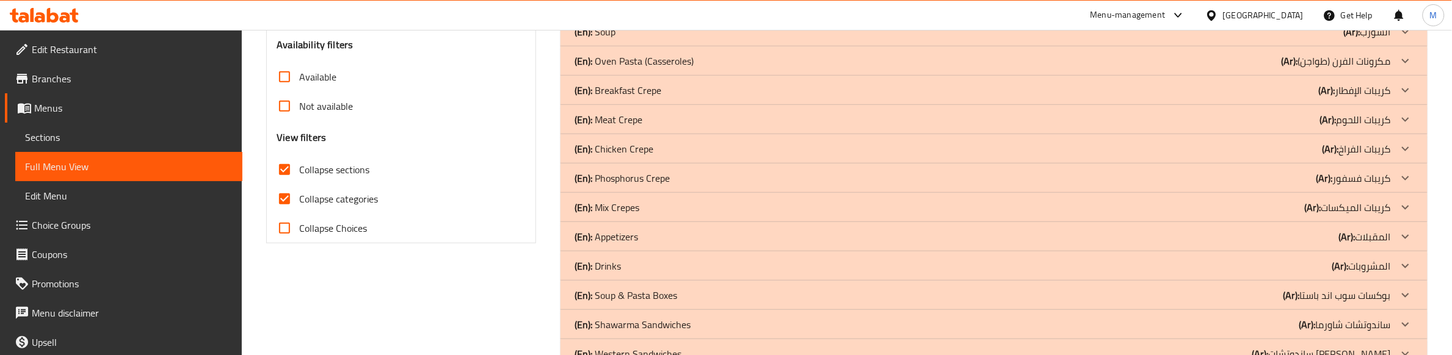
click at [282, 200] on input "Collapse categories" at bounding box center [284, 198] width 29 height 29
checkbox input "false"
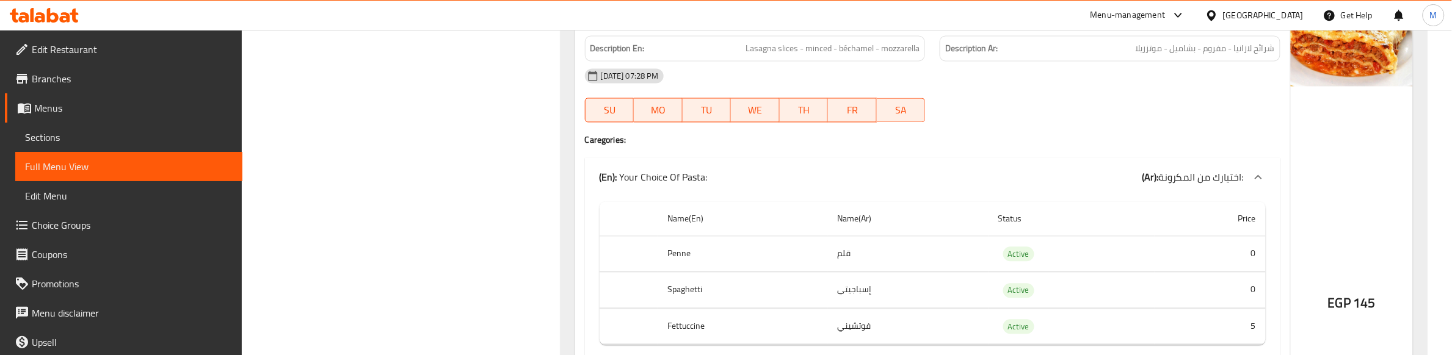
scroll to position [6871, 0]
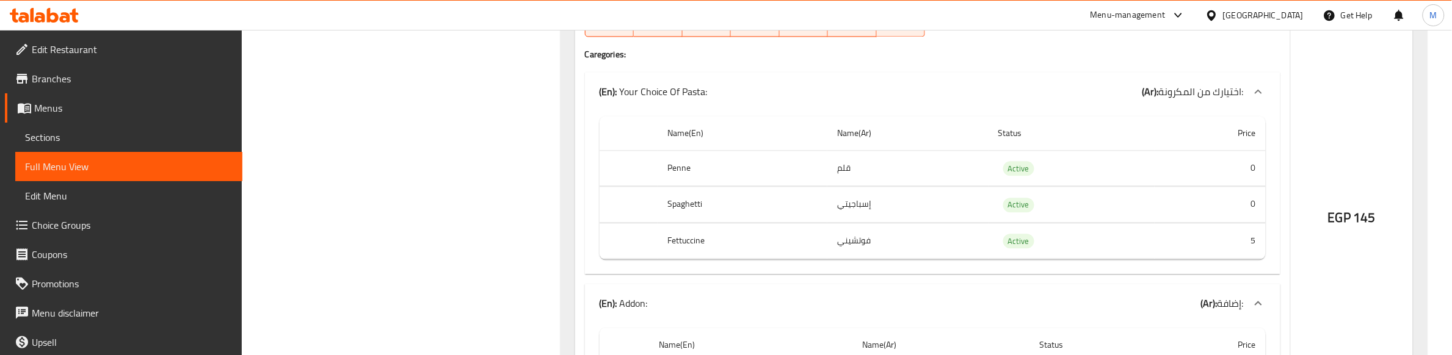
click at [1063, 44] on div at bounding box center [1110, 36] width 355 height 15
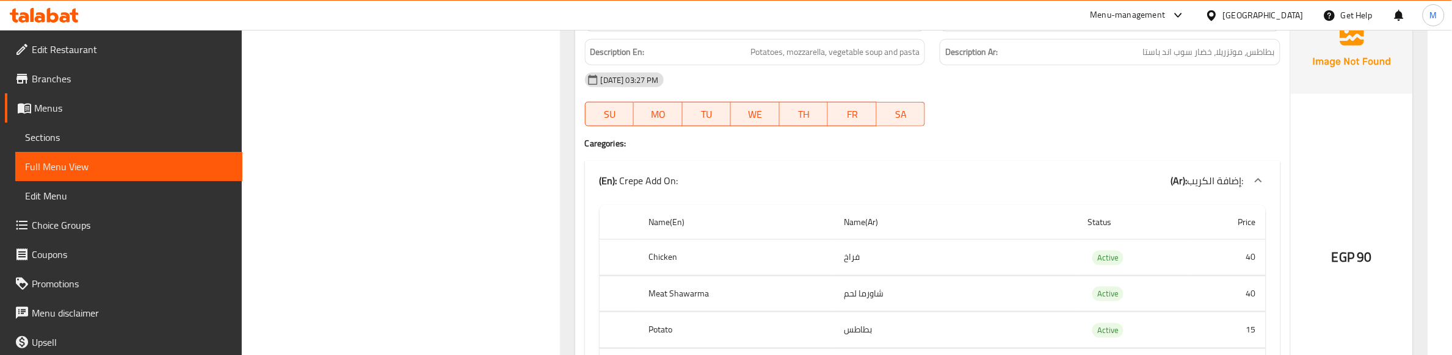
scroll to position [12138, 0]
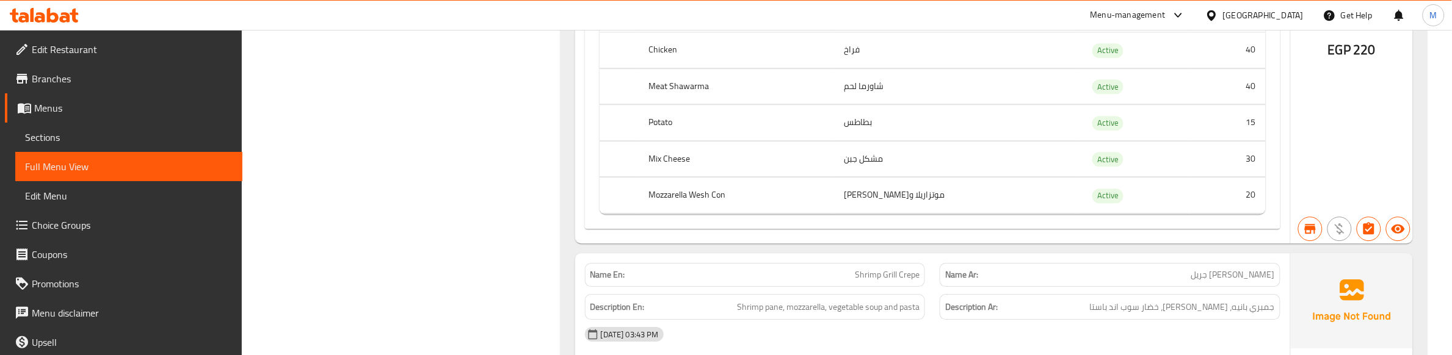
scroll to position [22826, 0]
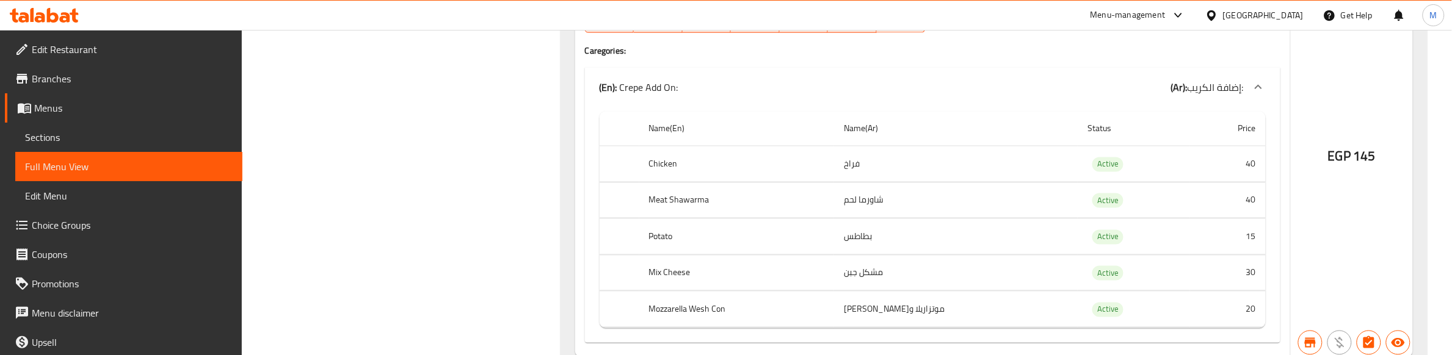
scroll to position [24124, 0]
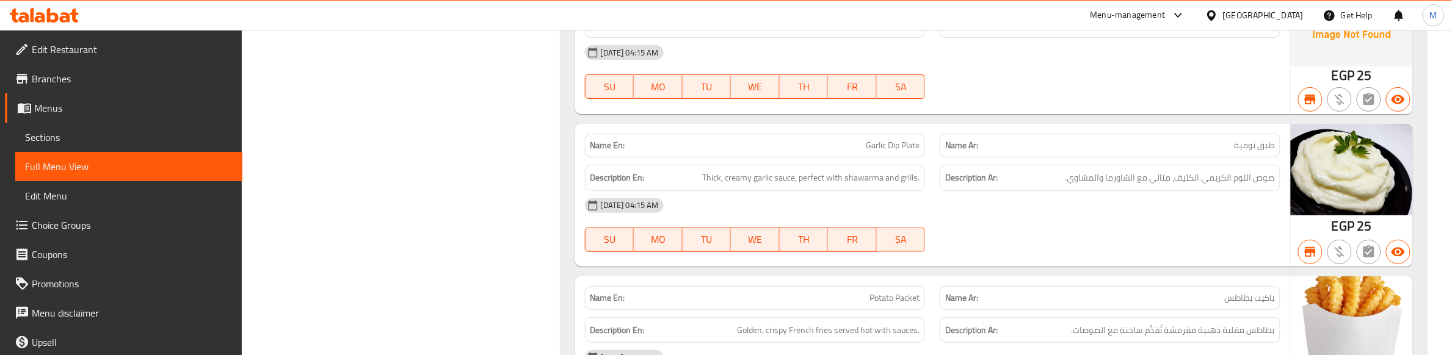
scroll to position [31148, 0]
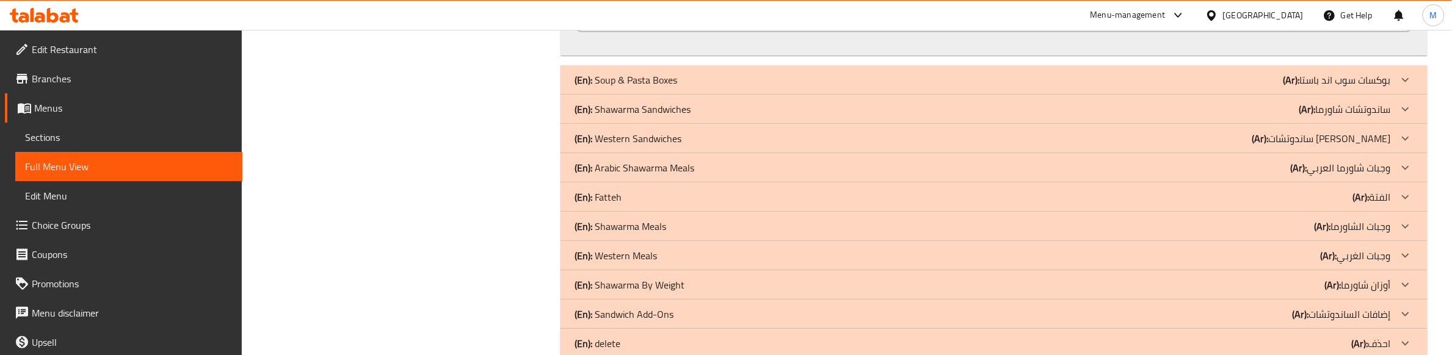
scroll to position [33133, 0]
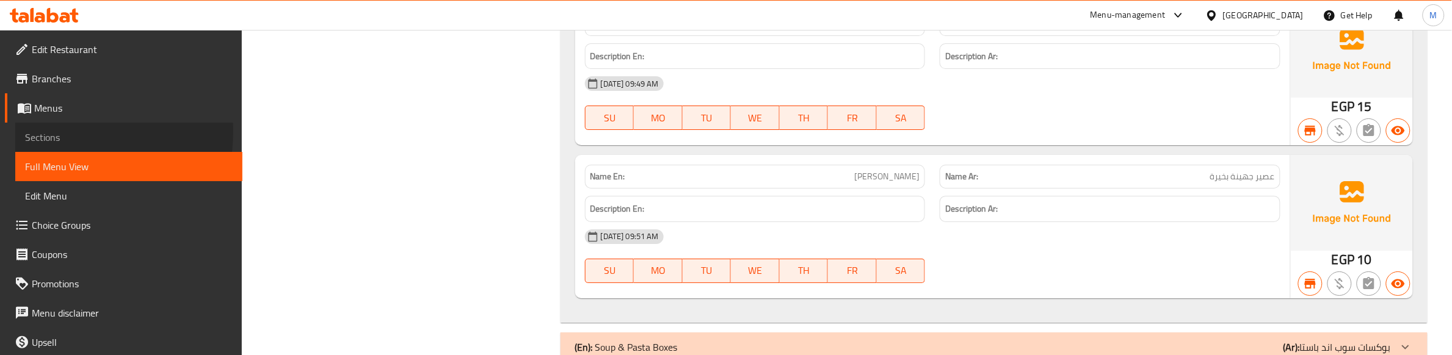
click at [41, 131] on span "Sections" at bounding box center [129, 137] width 208 height 15
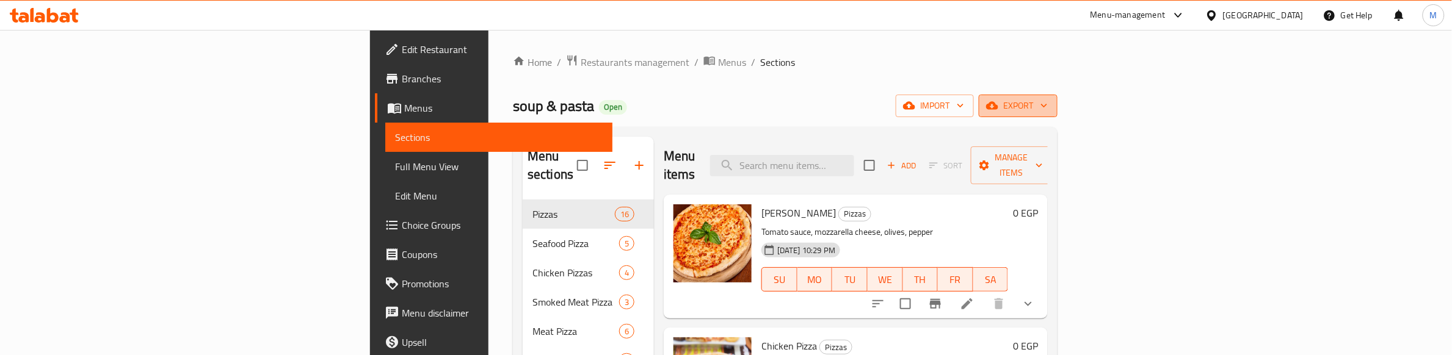
click at [1048, 99] on span "export" at bounding box center [1018, 105] width 59 height 15
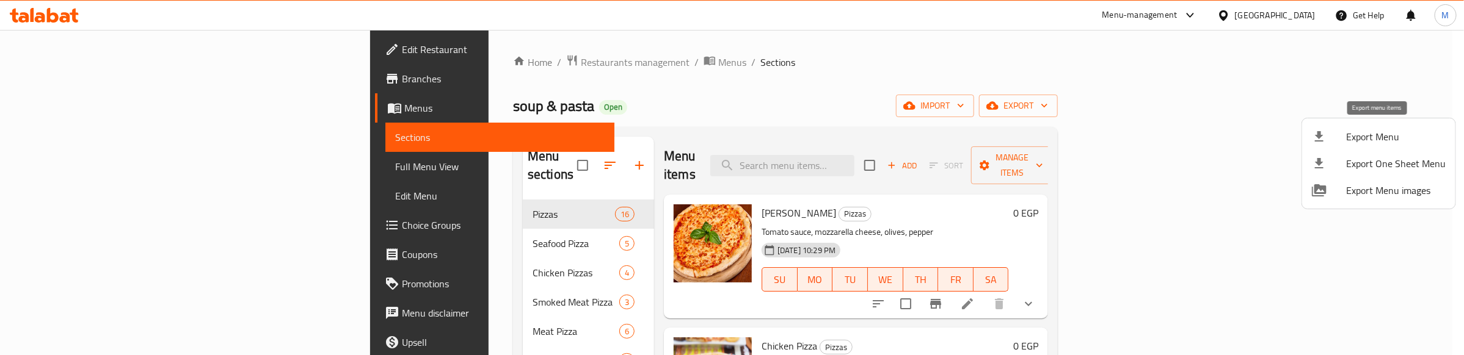
click at [1344, 139] on div at bounding box center [1329, 136] width 34 height 15
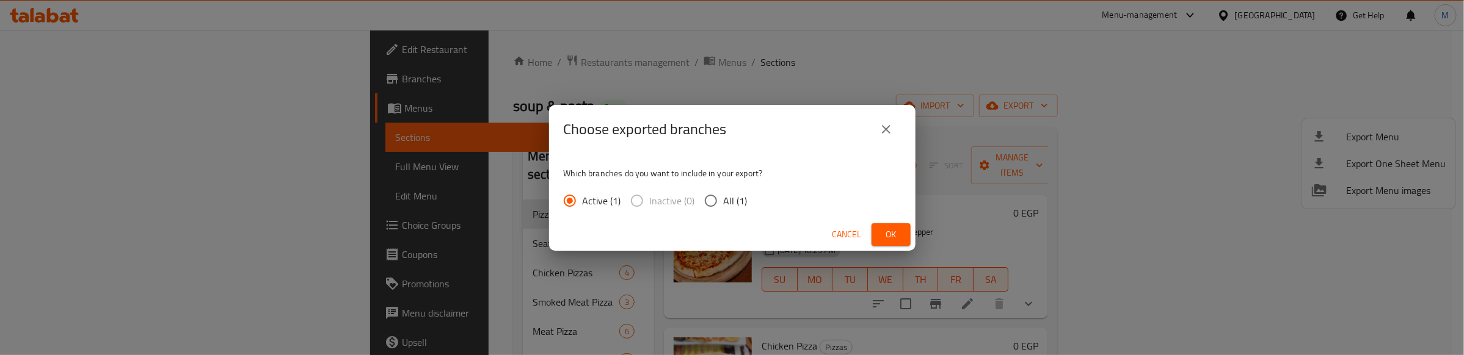
click at [721, 200] on input "All (1)" at bounding box center [711, 201] width 26 height 26
radio input "true"
click at [894, 235] on span "Ok" at bounding box center [891, 234] width 20 height 15
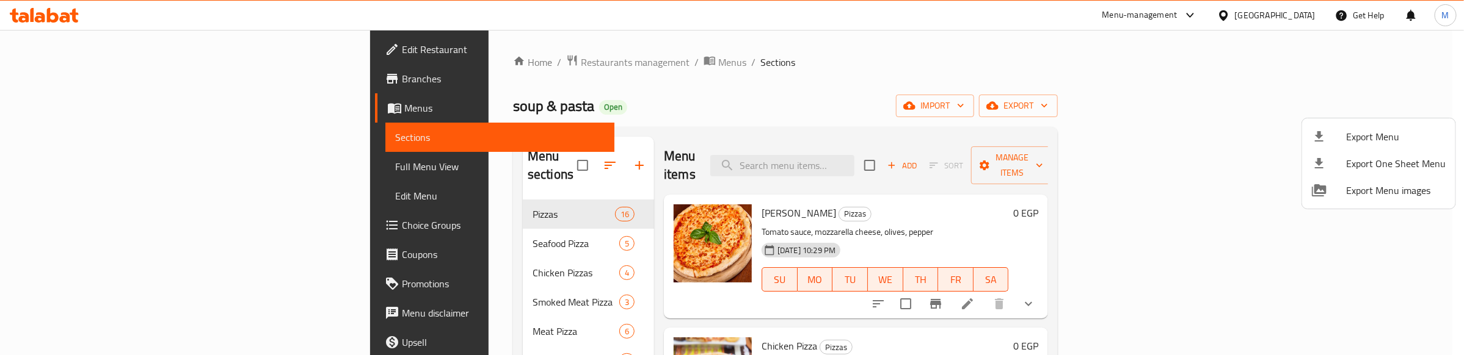
click at [764, 62] on div at bounding box center [732, 177] width 1464 height 355
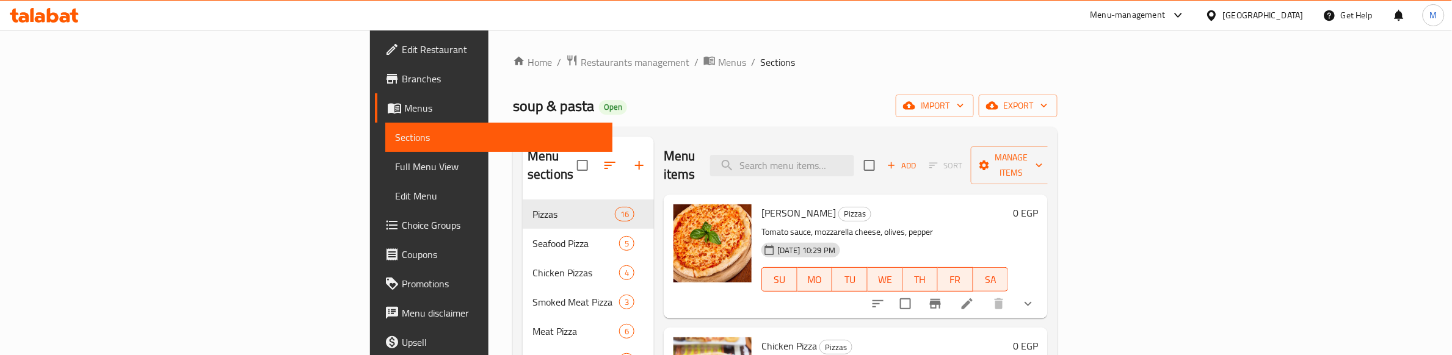
click at [663, 62] on ol "Home / Restaurants management / Menus / Sections" at bounding box center [785, 62] width 545 height 16
click at [664, 63] on ol "Home / Restaurants management / Menus / Sections" at bounding box center [785, 62] width 545 height 16
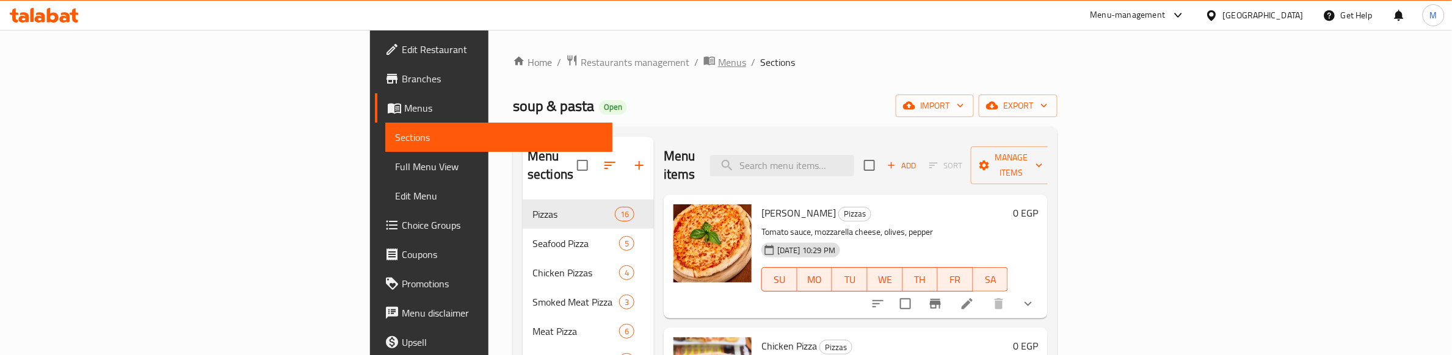
click at [718, 59] on span "Menus" at bounding box center [732, 62] width 28 height 15
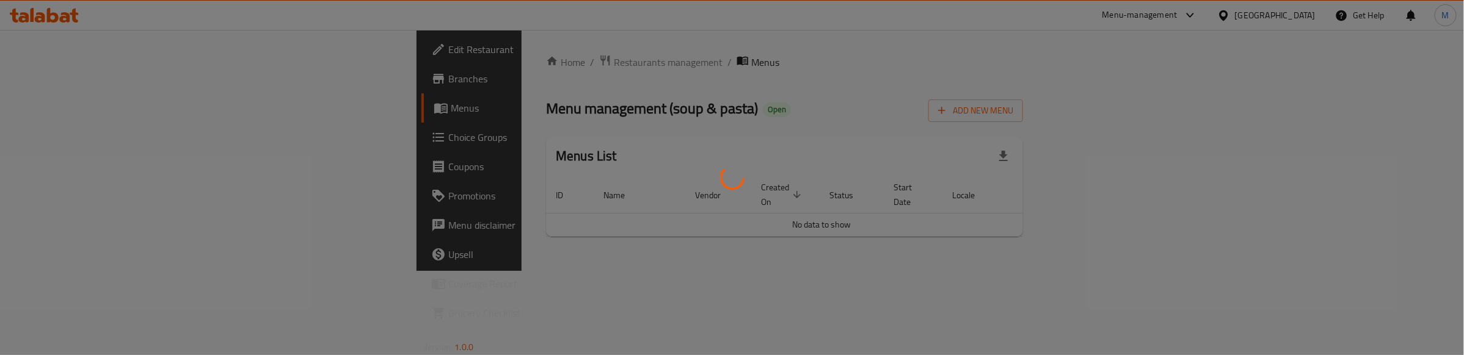
click at [685, 132] on div at bounding box center [732, 177] width 1464 height 355
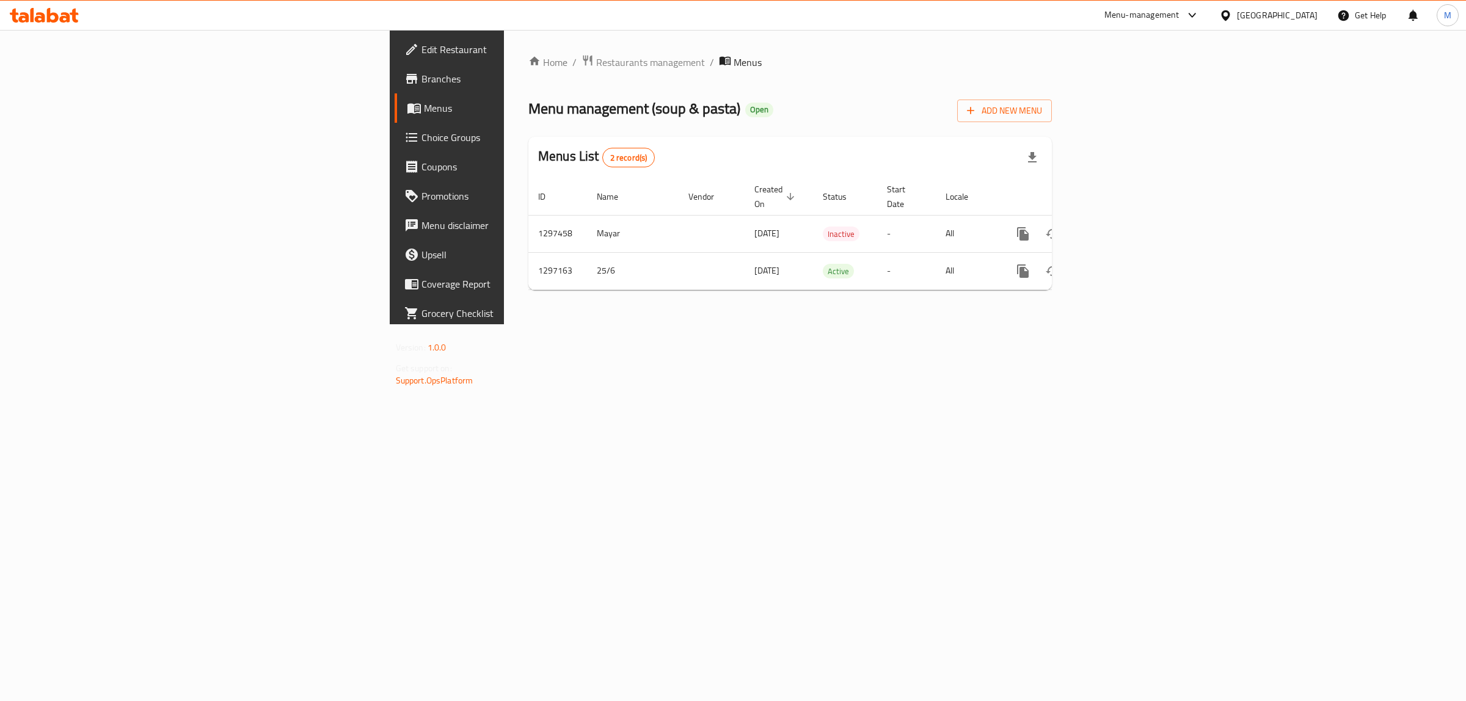
click at [29, 13] on icon at bounding box center [44, 15] width 69 height 15
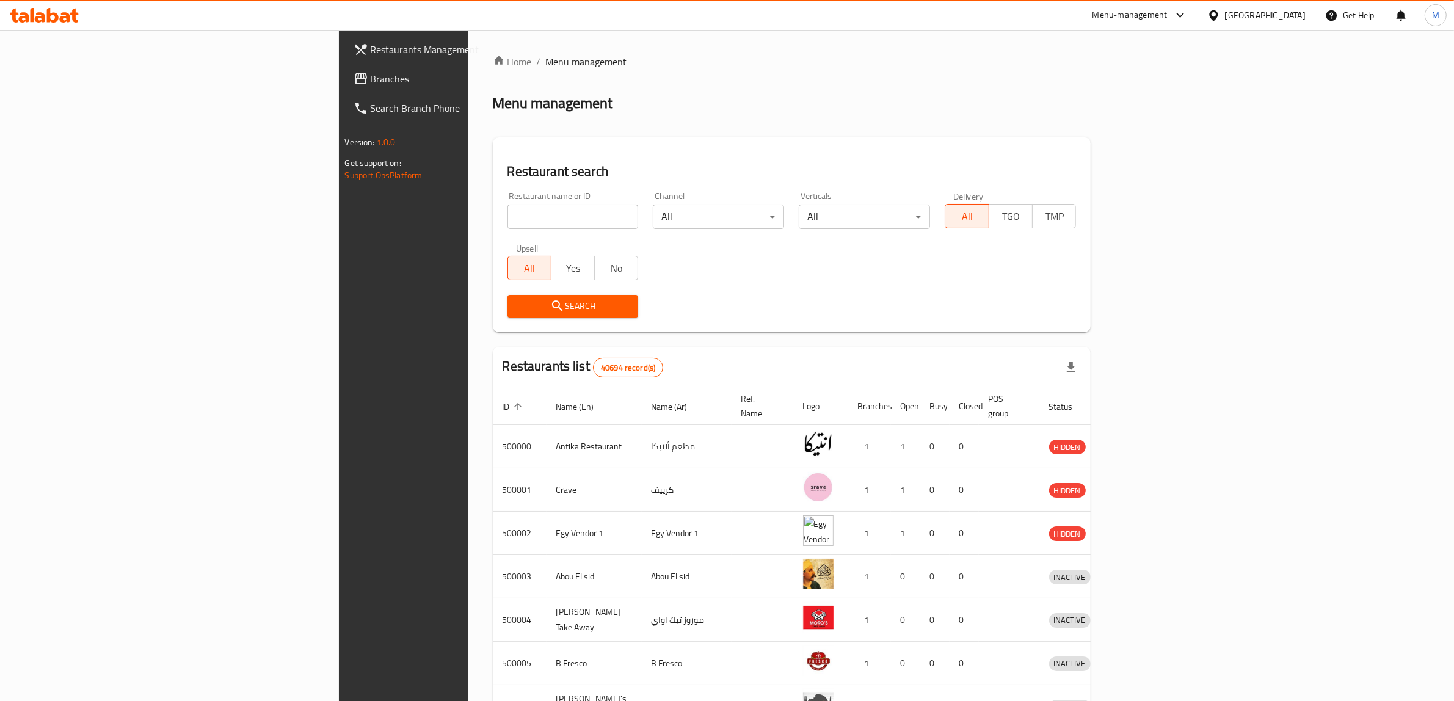
click at [371, 77] on span "Branches" at bounding box center [472, 78] width 202 height 15
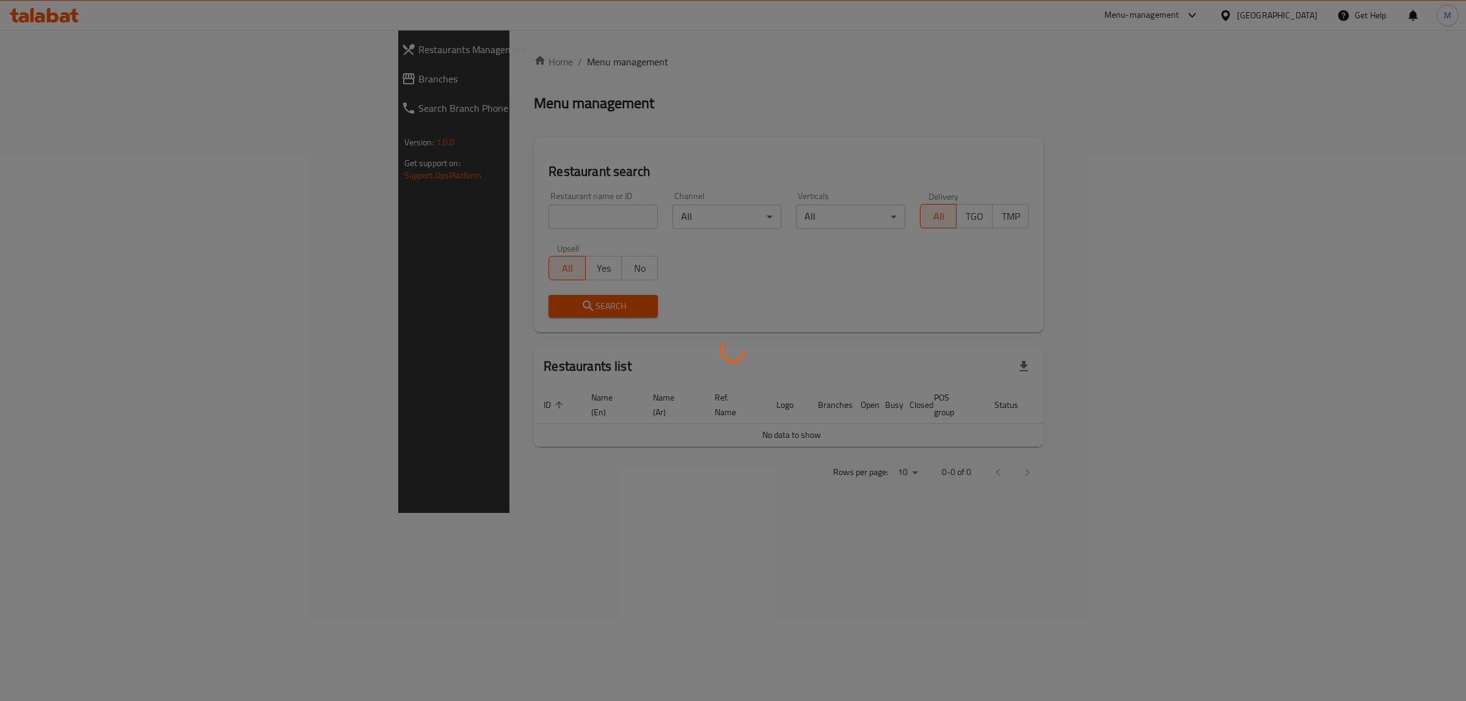
click at [319, 220] on div at bounding box center [733, 350] width 1466 height 701
click at [319, 216] on div at bounding box center [733, 350] width 1466 height 701
click at [324, 216] on div at bounding box center [733, 350] width 1466 height 701
click at [325, 217] on div at bounding box center [733, 350] width 1466 height 701
click at [329, 217] on div at bounding box center [733, 350] width 1466 height 701
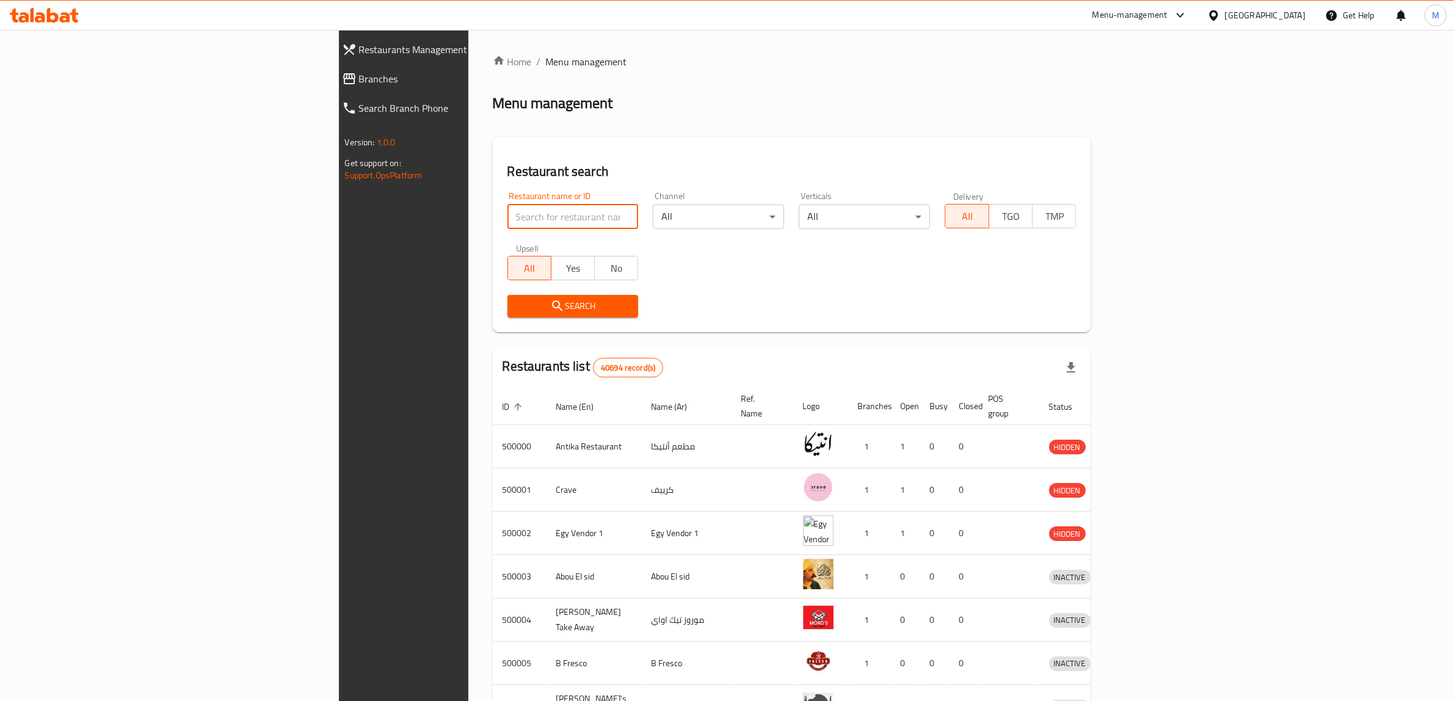
click at [508, 212] on input "search" at bounding box center [573, 217] width 131 height 24
paste input "604833"
type input "604833"
click at [517, 299] on span "Search" at bounding box center [573, 306] width 112 height 15
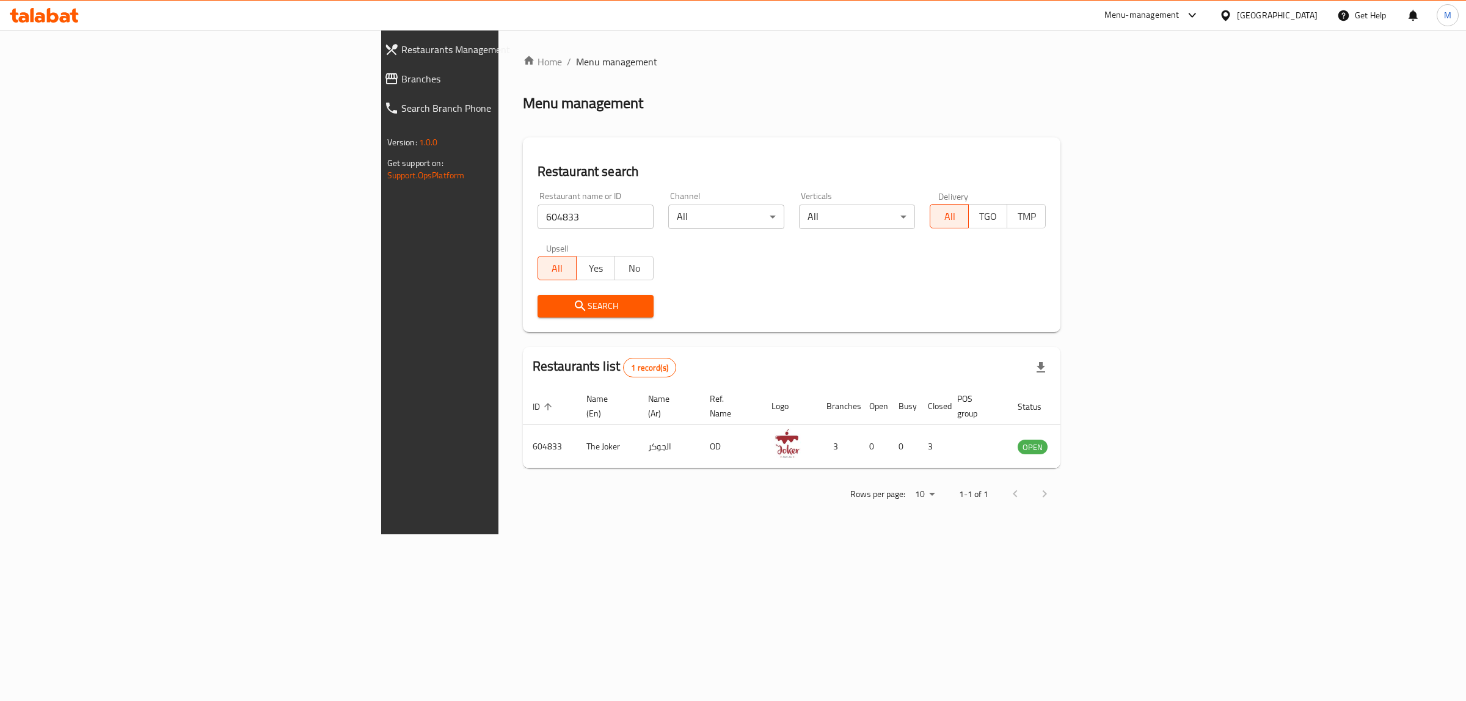
click at [887, 301] on div "Search" at bounding box center [791, 306] width 523 height 37
click at [913, 282] on div "Restaurant name or ID 604833 Restaurant name or ID Channel All ​ Verticals All …" at bounding box center [791, 254] width 523 height 140
click at [1094, 445] on icon "enhanced table" at bounding box center [1092, 447] width 4 height 5
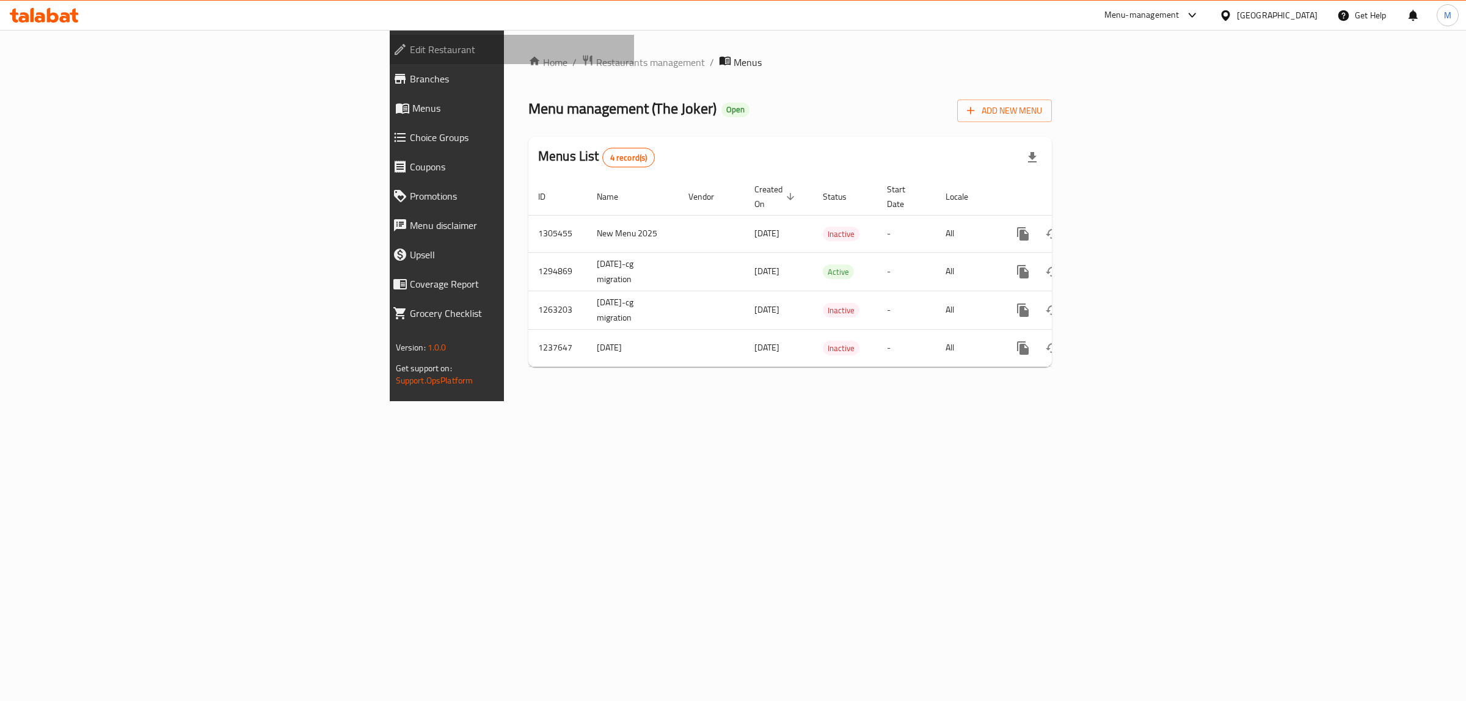
click at [410, 53] on span "Edit Restaurant" at bounding box center [517, 49] width 215 height 15
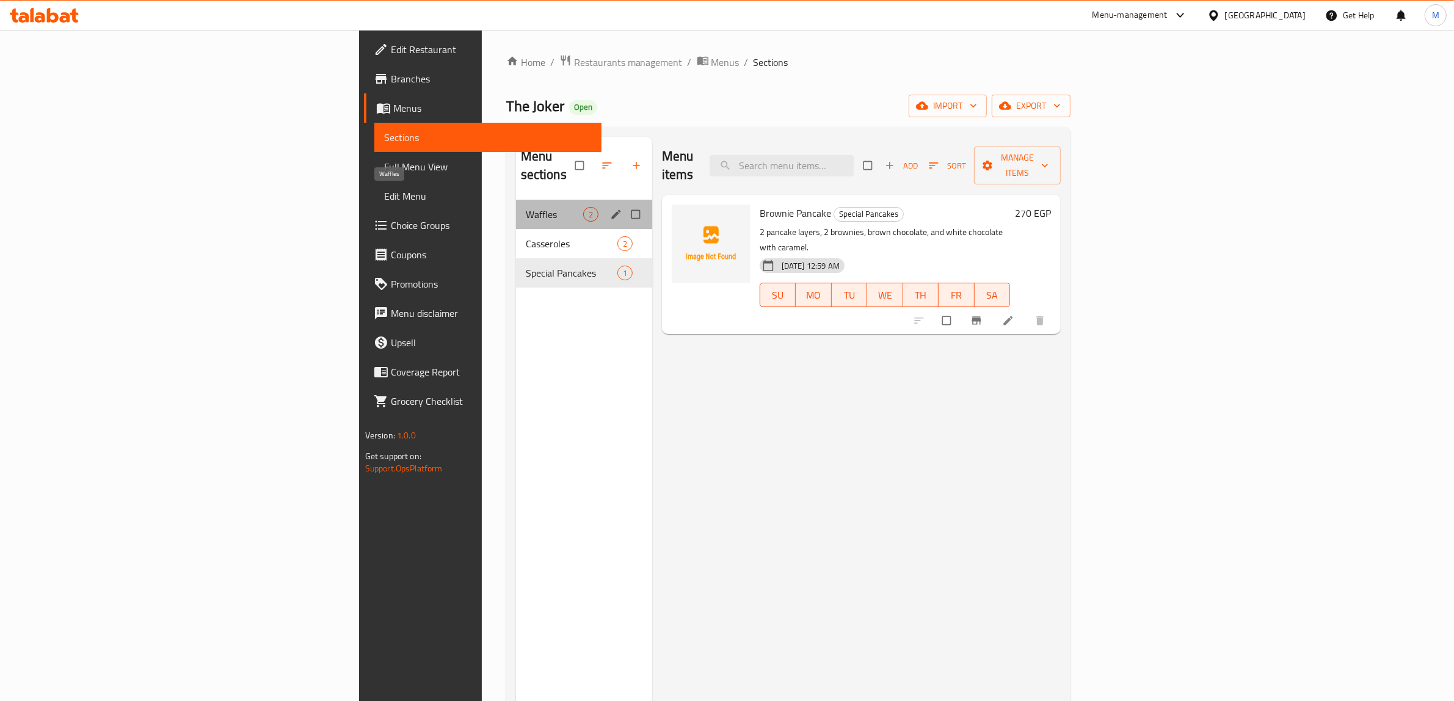
click at [526, 207] on span "Waffles" at bounding box center [554, 214] width 57 height 15
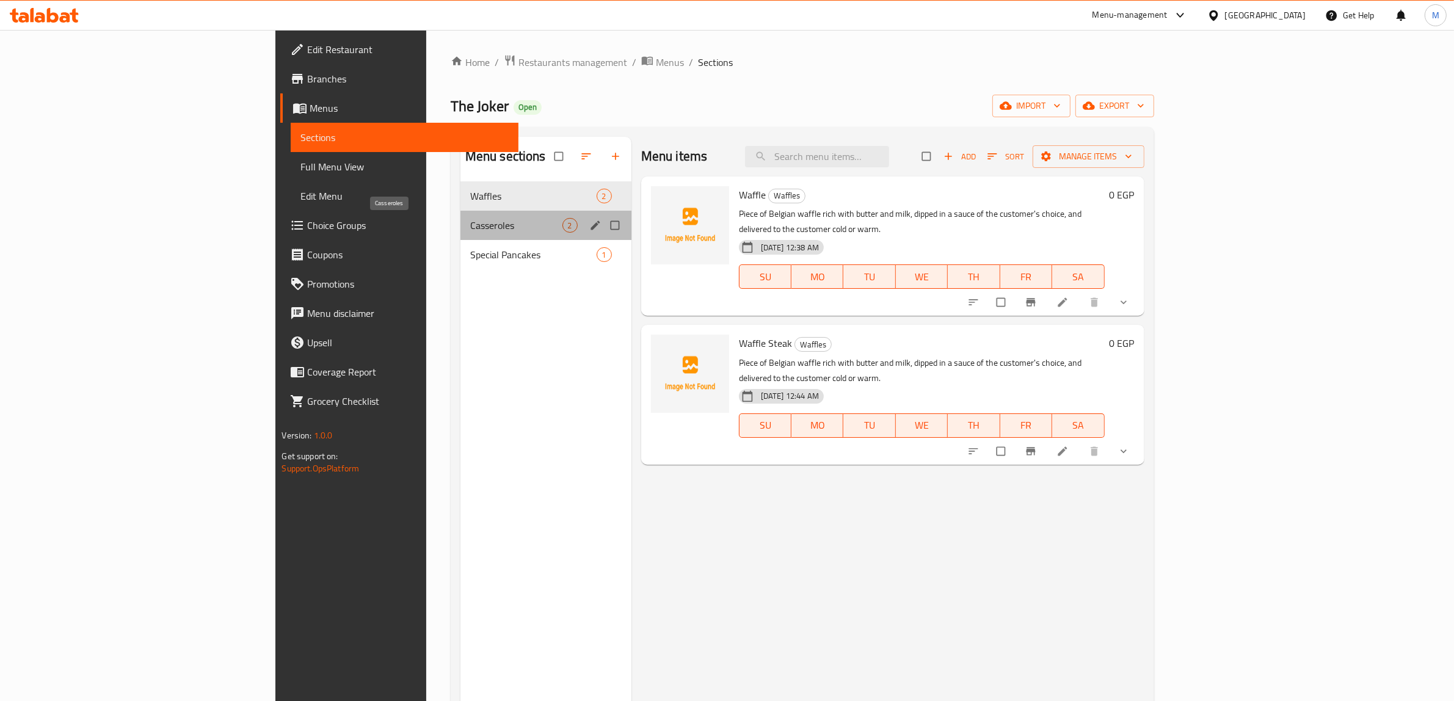
click at [470, 220] on span "Casseroles" at bounding box center [516, 225] width 92 height 15
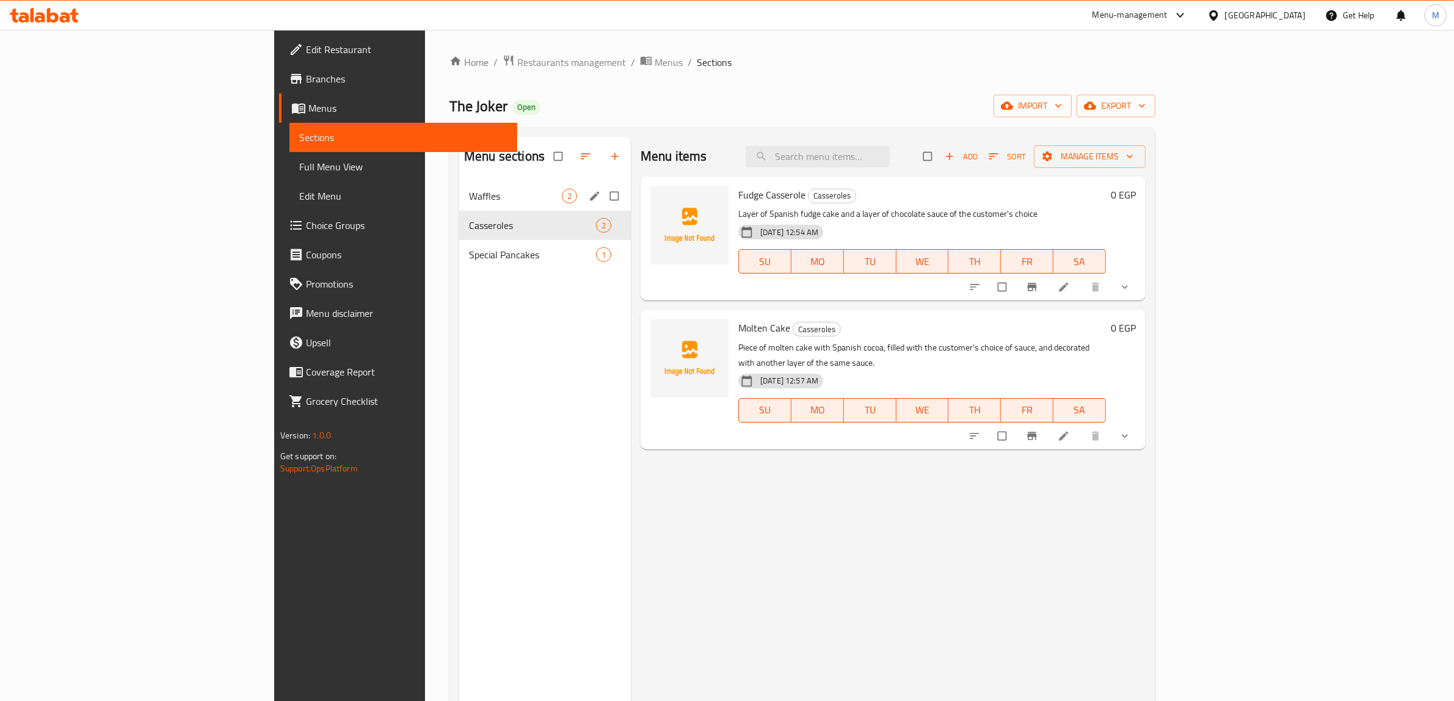
click at [469, 202] on span "Waffles" at bounding box center [515, 196] width 93 height 15
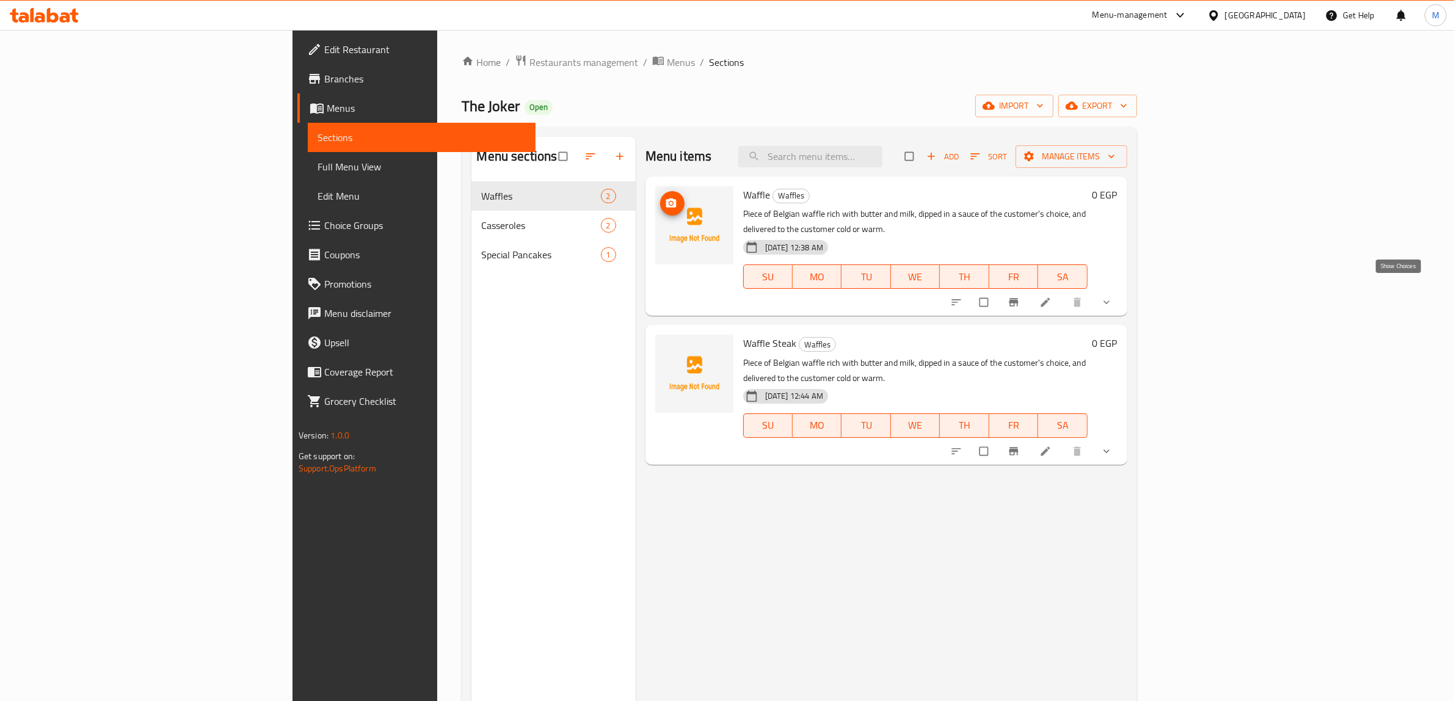
click at [1113, 296] on icon "show more" at bounding box center [1107, 302] width 12 height 12
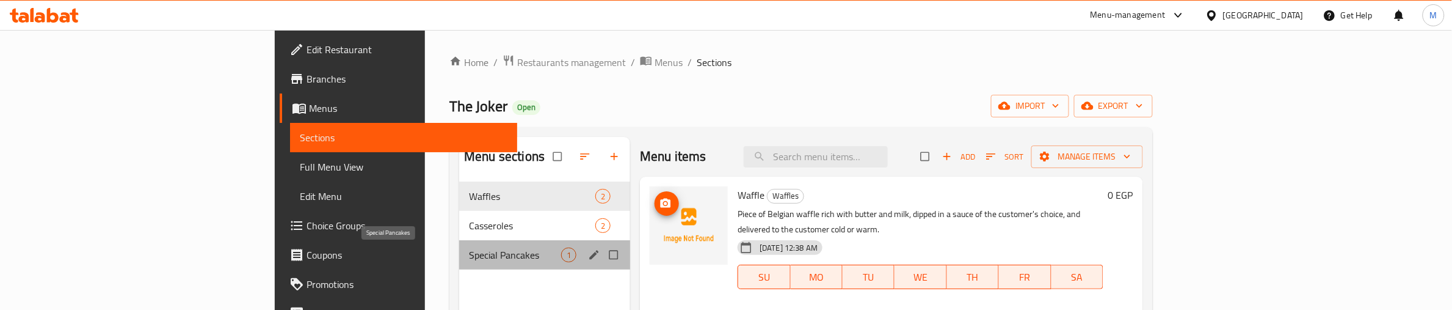
click at [469, 254] on span "Special Pancakes" at bounding box center [515, 254] width 92 height 15
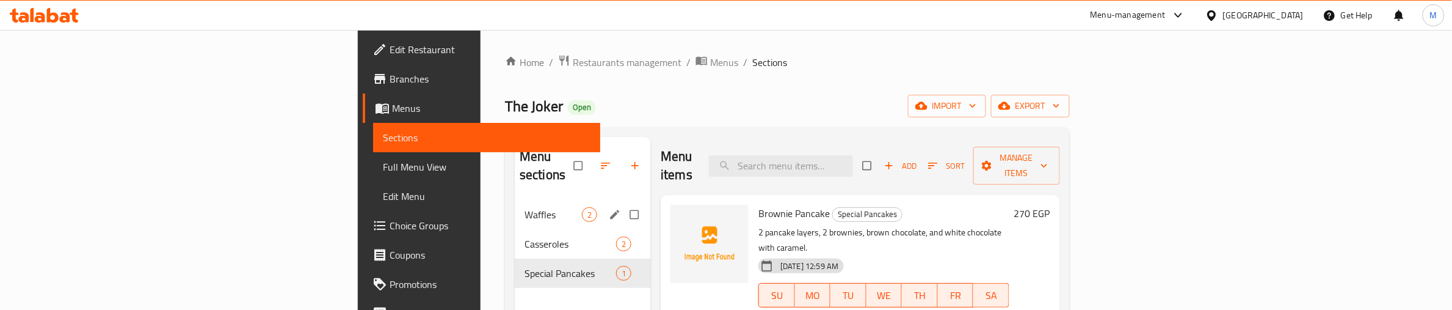
click at [525, 207] on span "Waffles" at bounding box center [553, 214] width 57 height 15
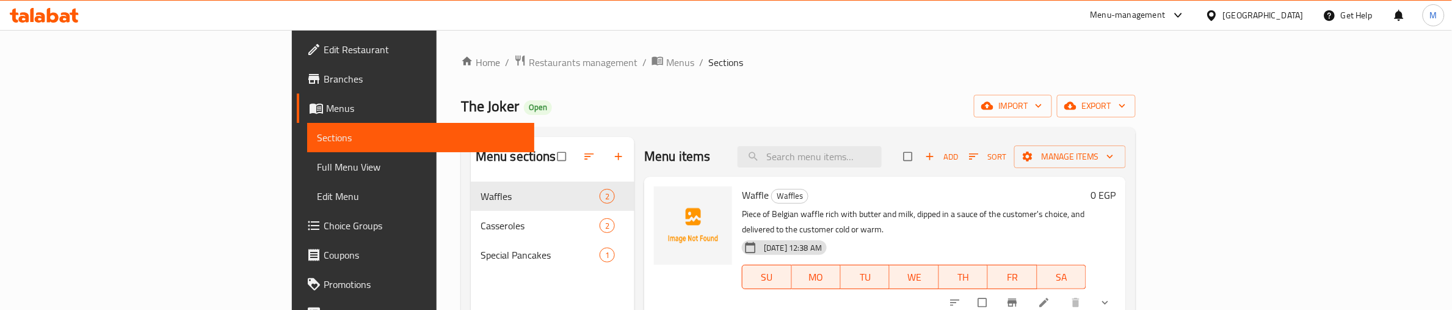
scroll to position [153, 0]
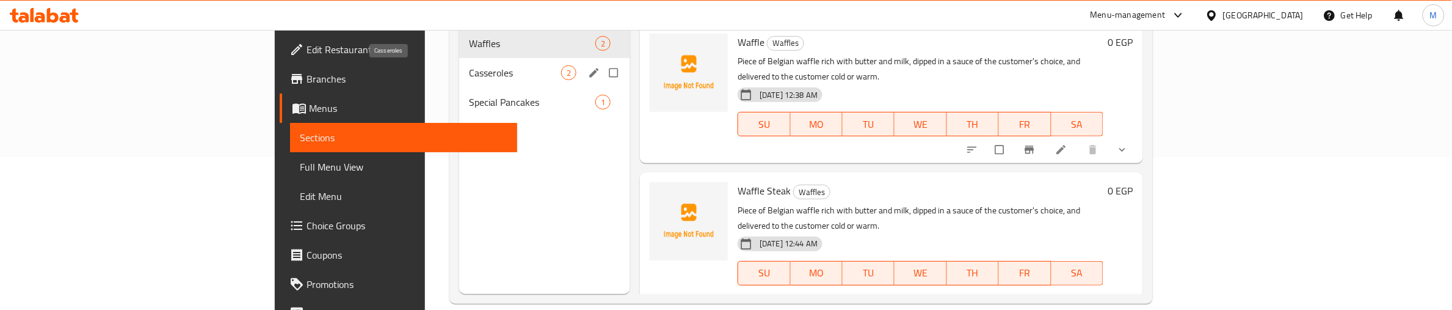
click at [469, 66] on span "Casseroles" at bounding box center [515, 72] width 92 height 15
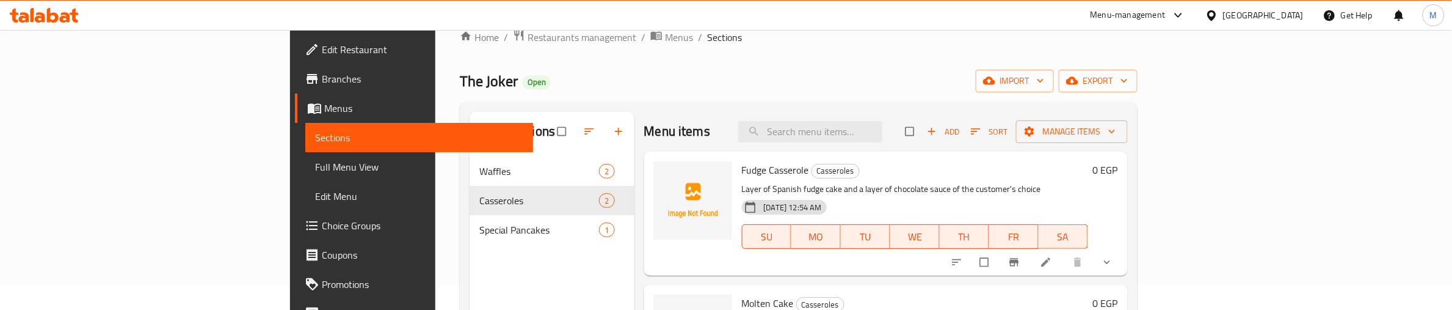
scroll to position [19, 0]
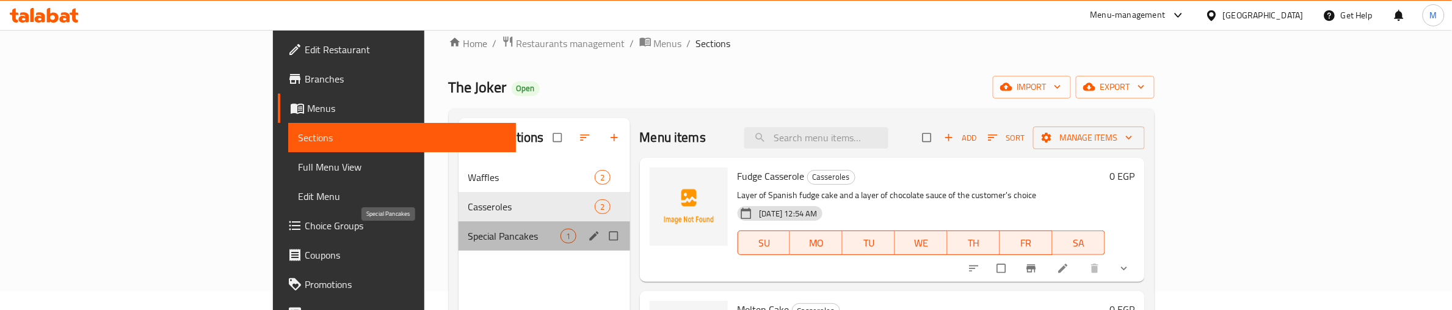
click at [468, 234] on span "Special Pancakes" at bounding box center [514, 235] width 93 height 15
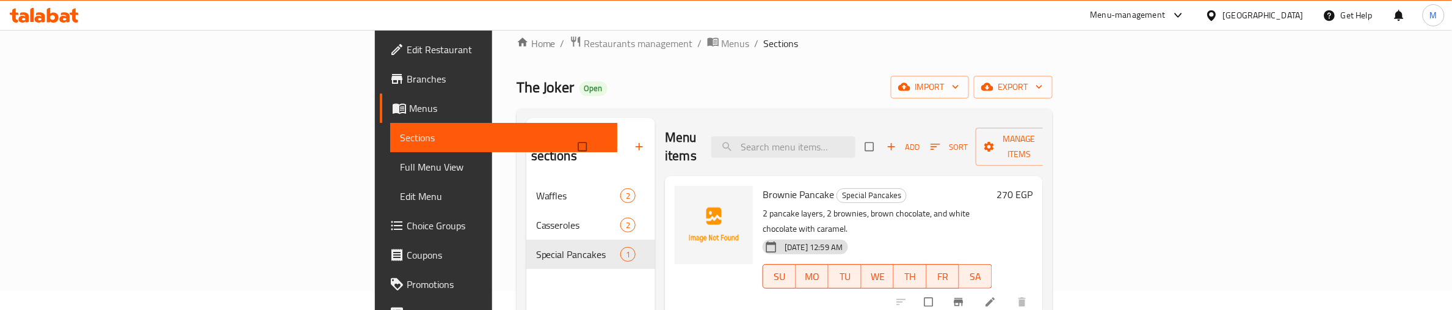
click at [569, 67] on div "Home / Restaurants management / Menus / Sections The Joker Open import export M…" at bounding box center [785, 236] width 536 height 402
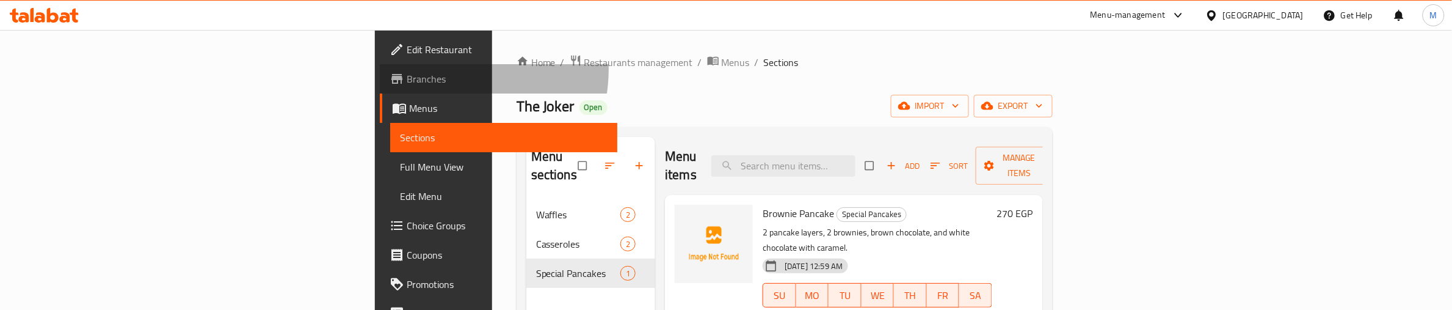
click at [380, 68] on link "Branches" at bounding box center [499, 78] width 238 height 29
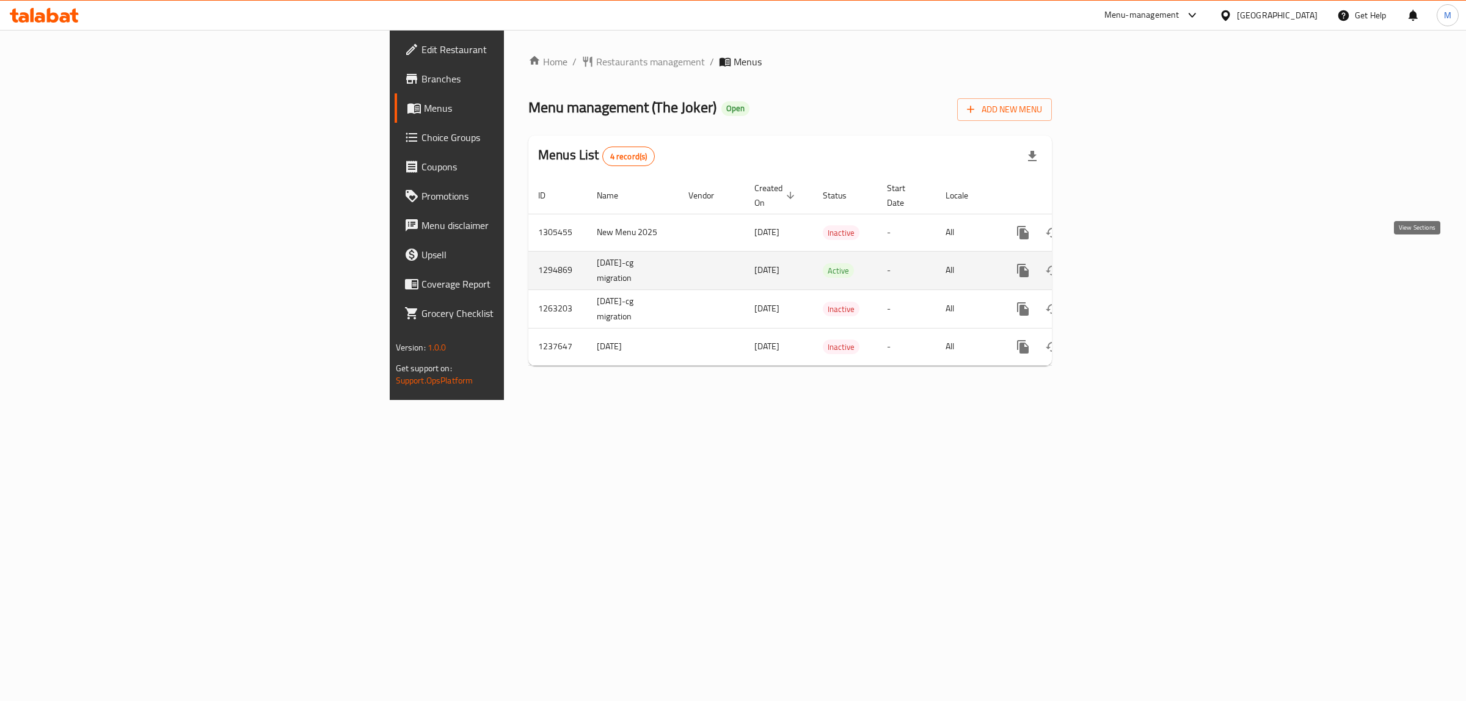
click at [1118, 263] on icon "enhanced table" at bounding box center [1111, 270] width 15 height 15
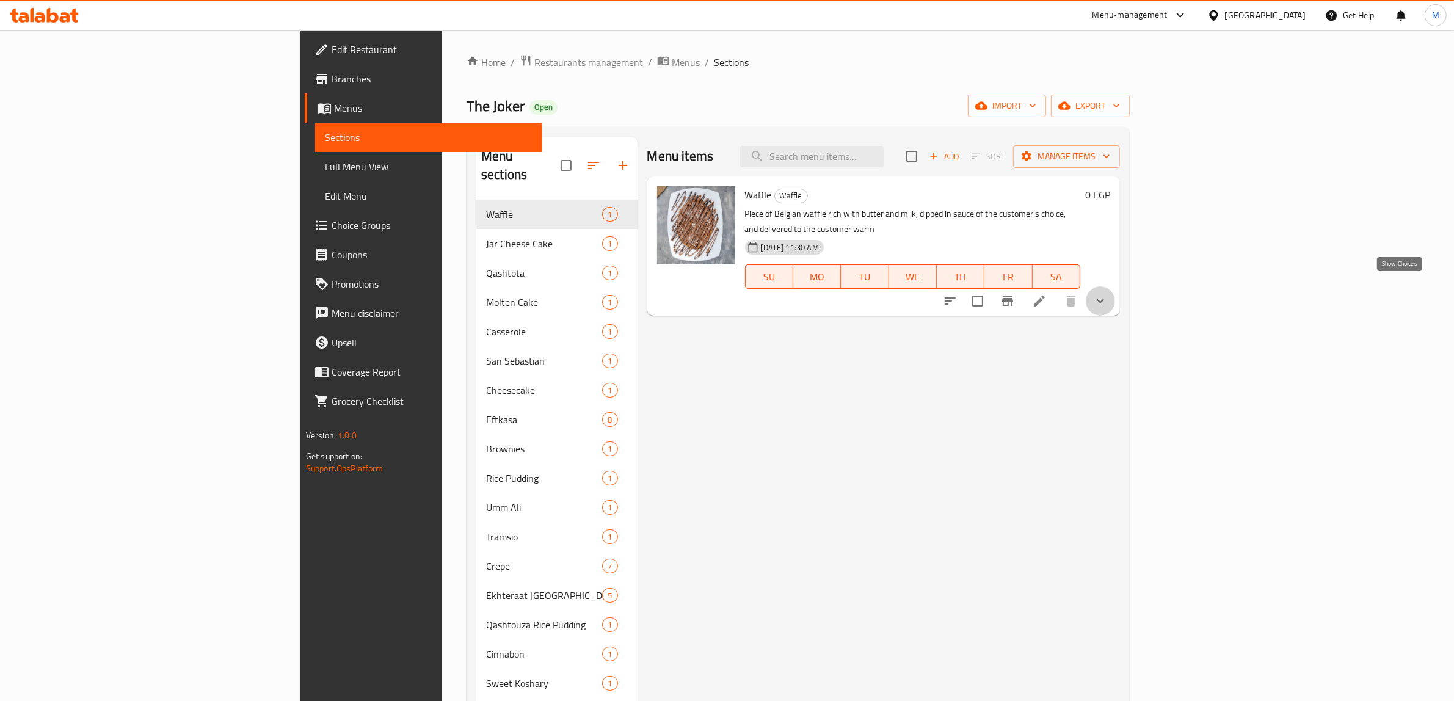
click at [1108, 294] on icon "show more" at bounding box center [1100, 301] width 15 height 15
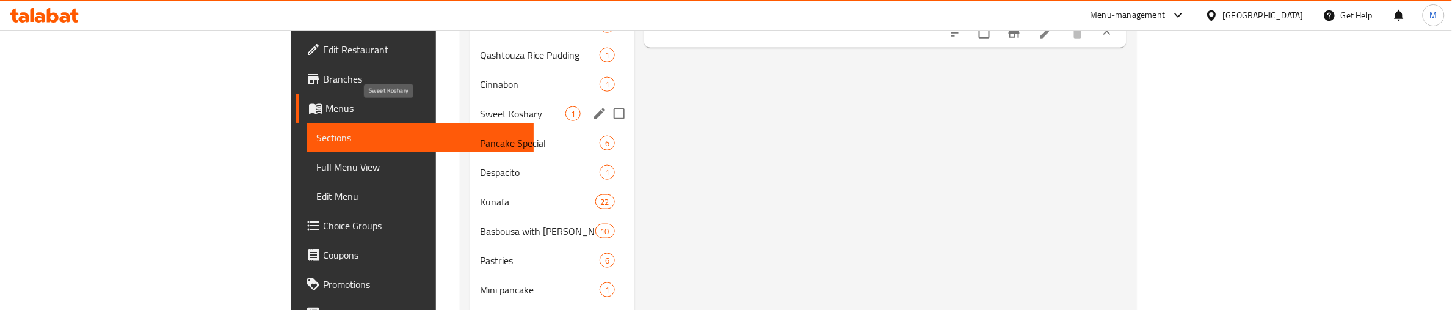
scroll to position [534, 0]
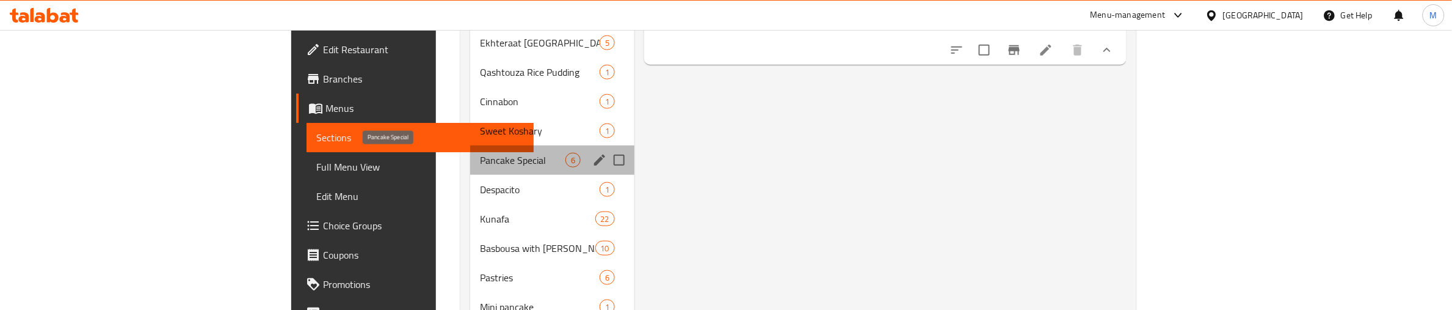
click at [480, 155] on span "Pancake Special" at bounding box center [523, 160] width 86 height 15
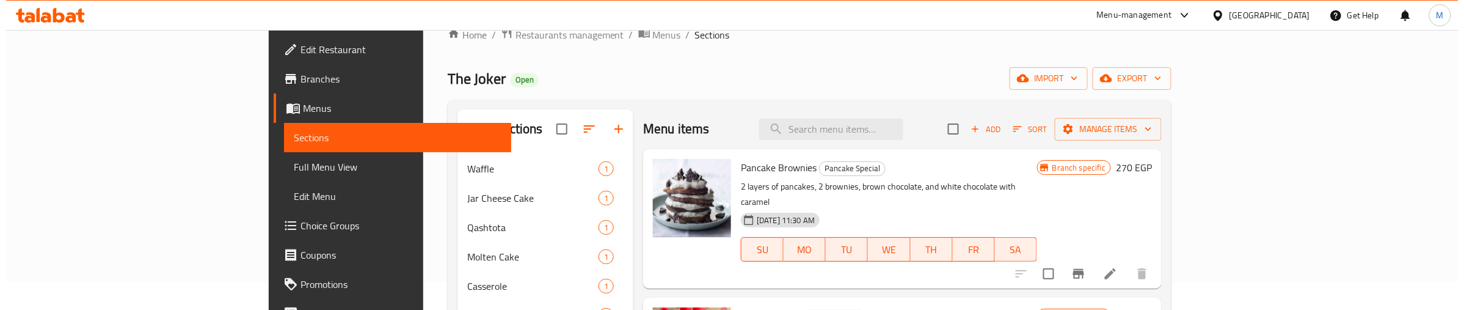
scroll to position [76, 0]
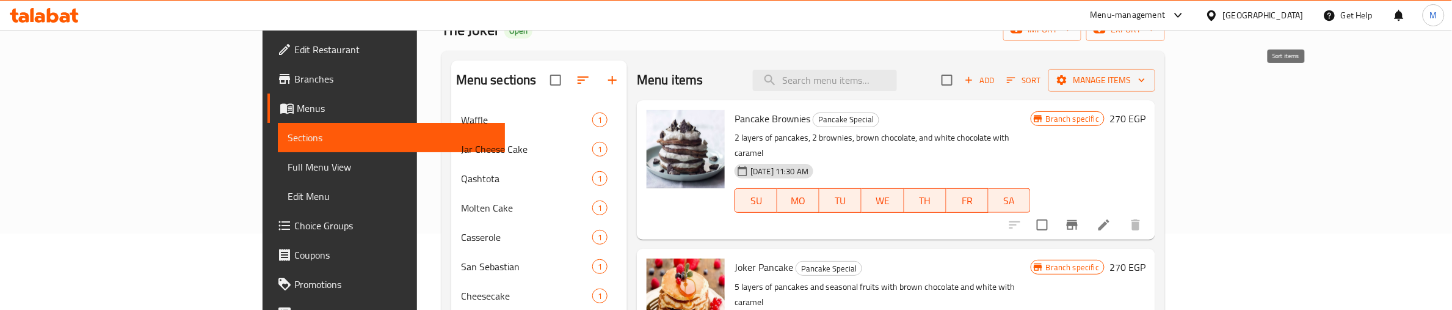
click at [1044, 83] on button "Sort" at bounding box center [1024, 80] width 40 height 19
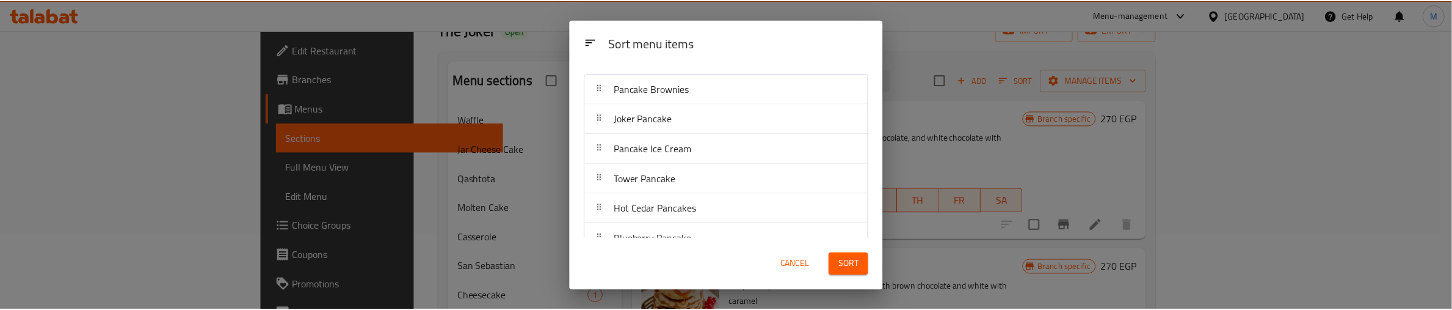
scroll to position [46, 0]
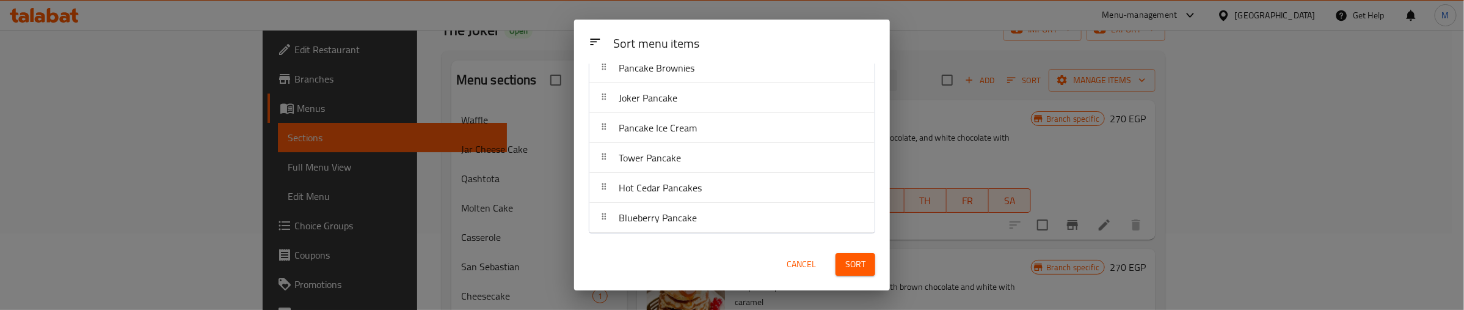
click at [803, 264] on span "Cancel" at bounding box center [801, 264] width 29 height 15
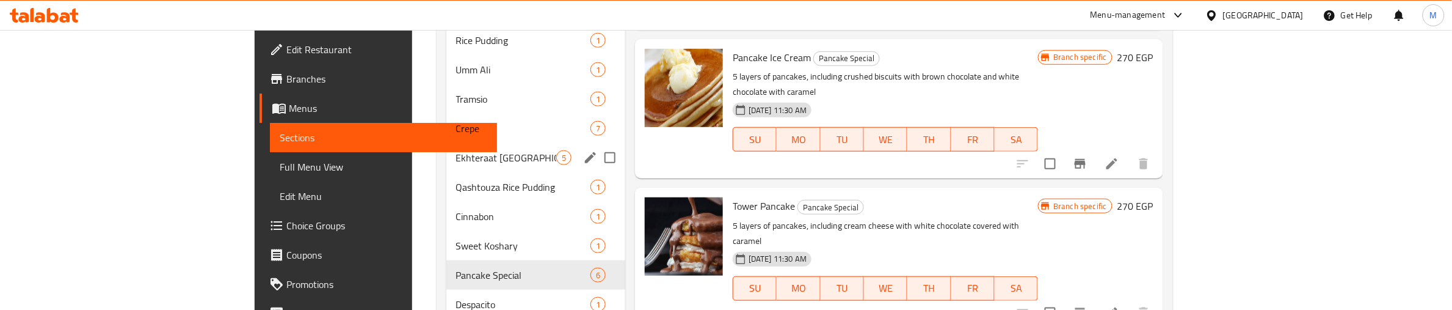
scroll to position [458, 0]
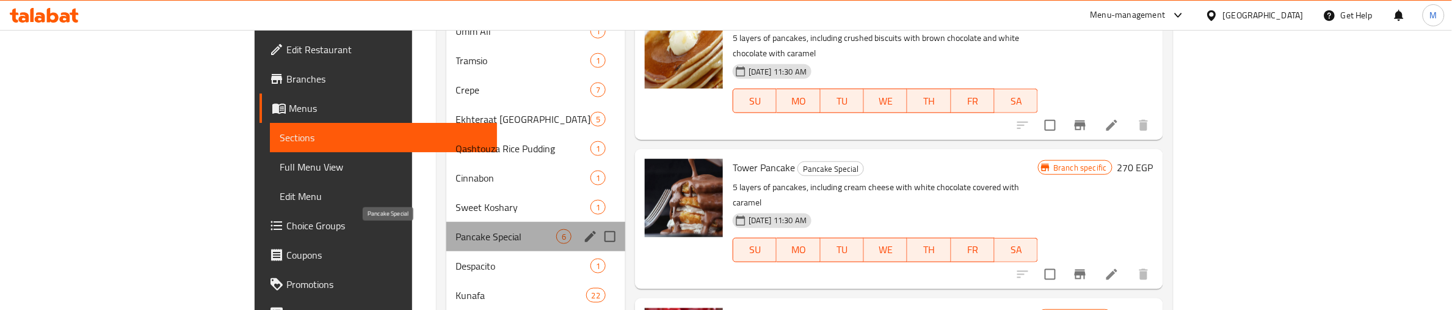
click at [456, 236] on span "Pancake Special" at bounding box center [506, 236] width 100 height 15
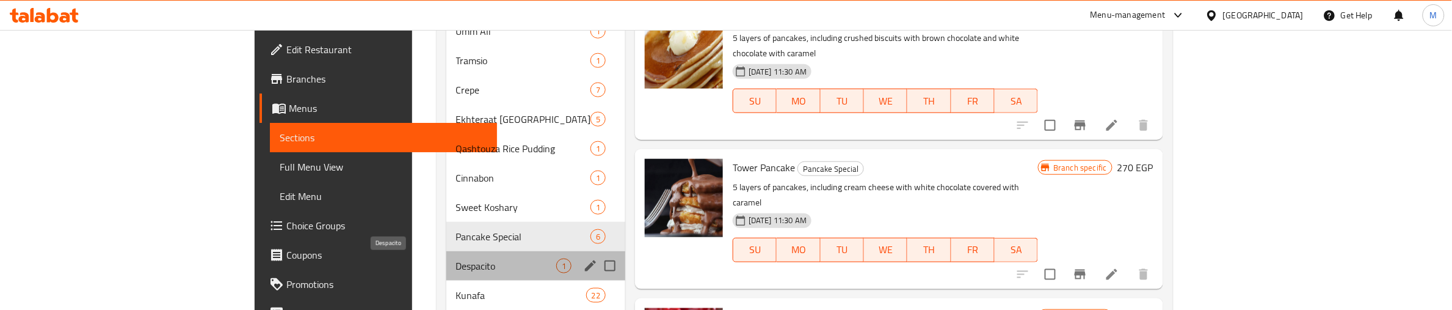
click at [456, 261] on span "Despacito" at bounding box center [506, 265] width 100 height 15
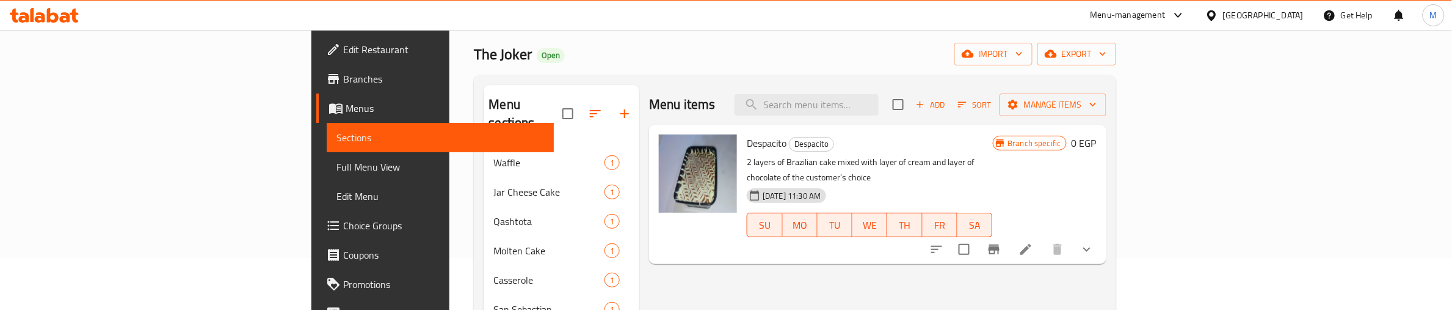
scroll to position [76, 0]
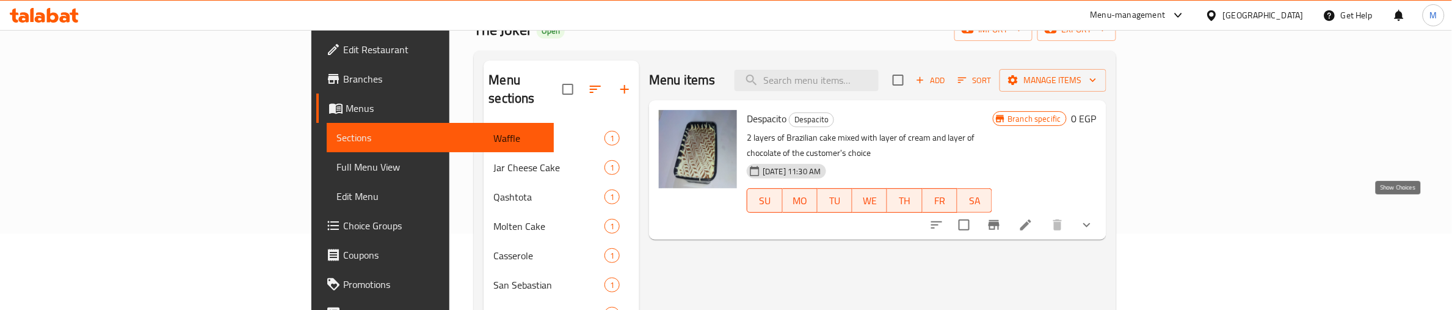
click at [1094, 217] on icon "show more" at bounding box center [1087, 224] width 15 height 15
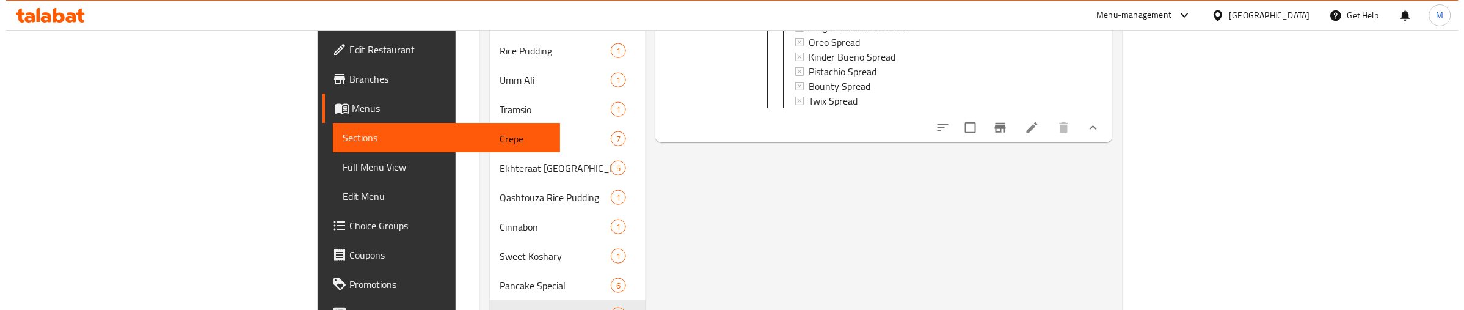
scroll to position [458, 0]
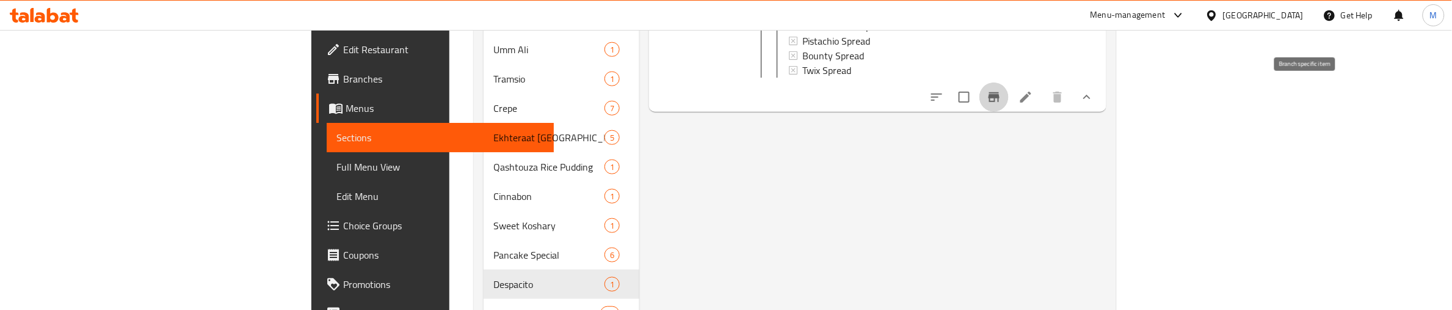
click at [1002, 90] on icon "Branch-specific-item" at bounding box center [994, 97] width 15 height 15
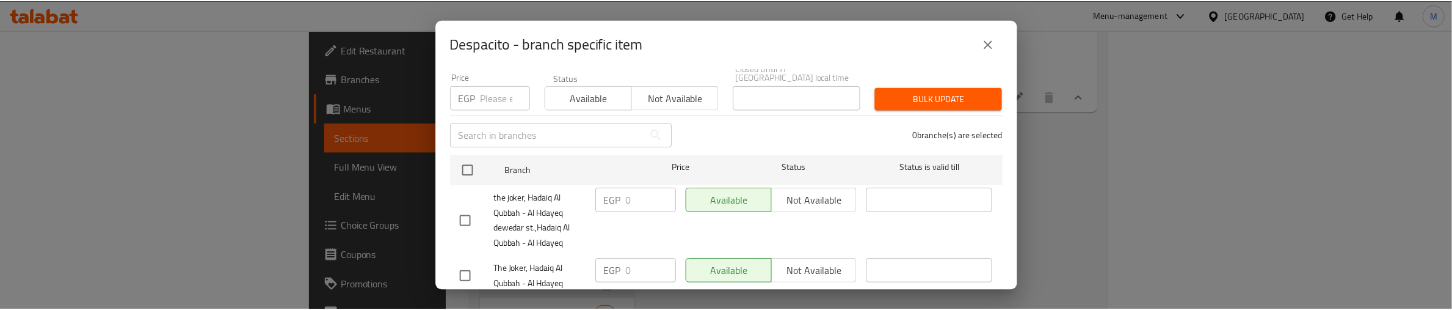
scroll to position [173, 0]
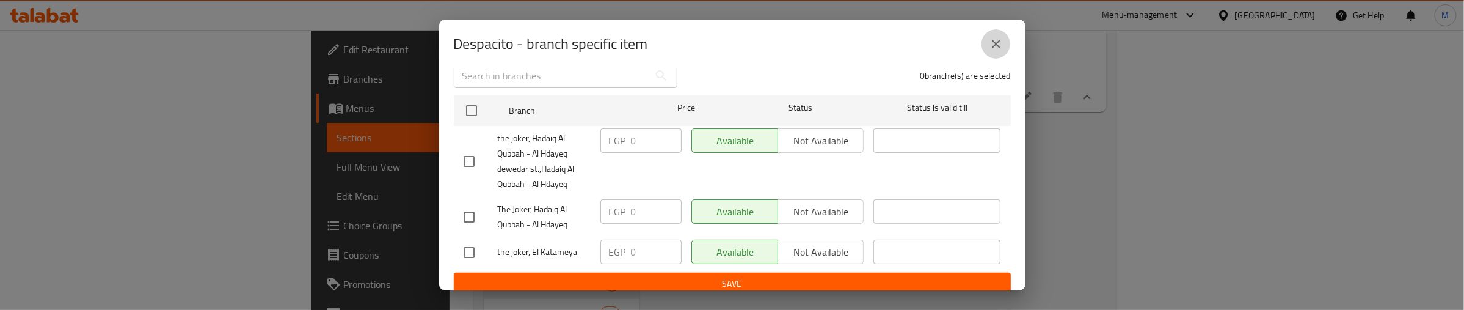
click at [991, 43] on icon "close" at bounding box center [996, 44] width 15 height 15
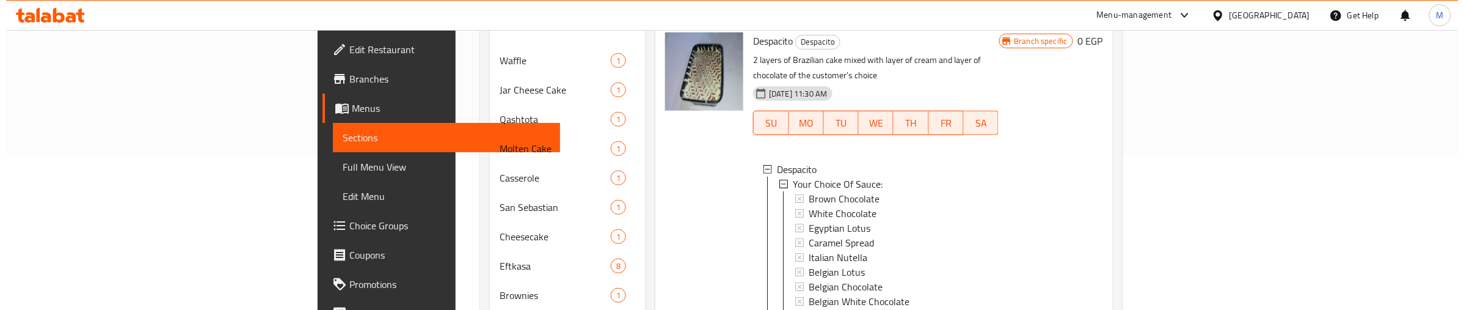
scroll to position [153, 0]
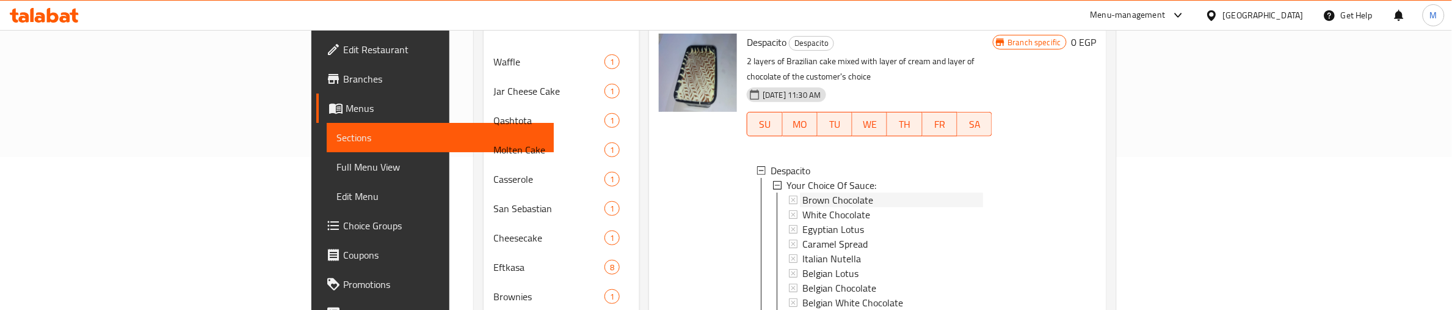
click at [803, 192] on span "Brown Chocolate" at bounding box center [838, 199] width 71 height 15
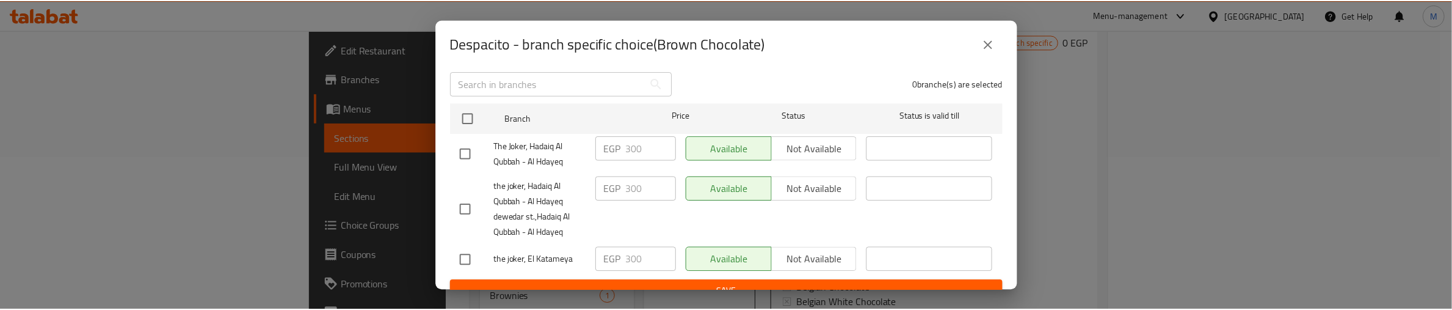
scroll to position [173, 0]
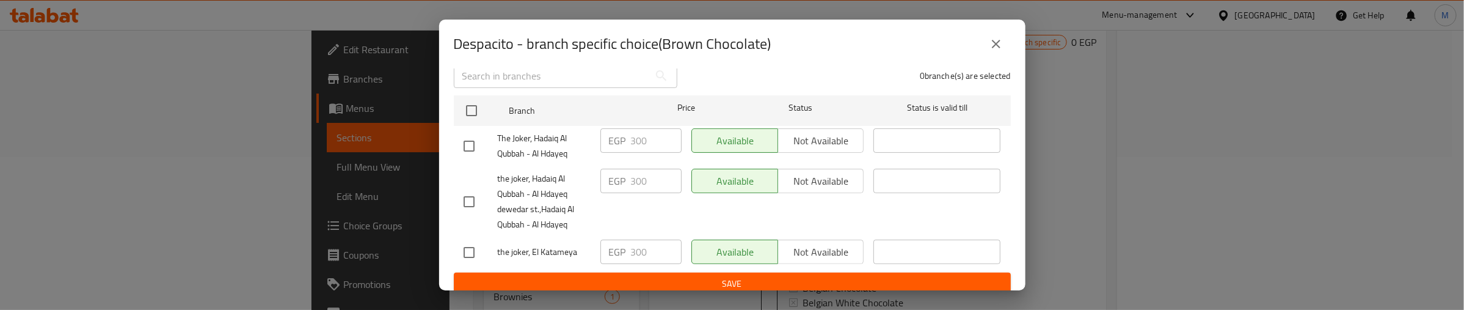
click at [1003, 47] on button "close" at bounding box center [995, 43] width 29 height 29
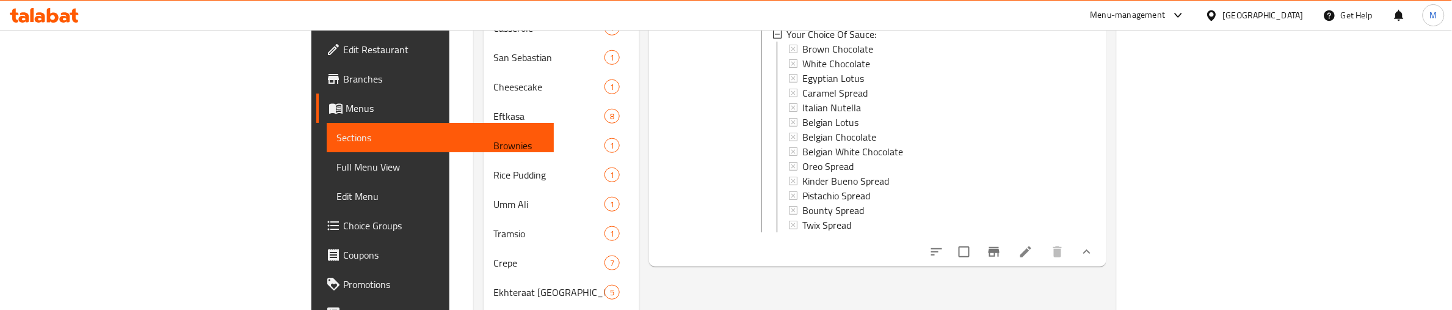
scroll to position [305, 0]
click at [1043, 250] on li at bounding box center [1026, 250] width 34 height 22
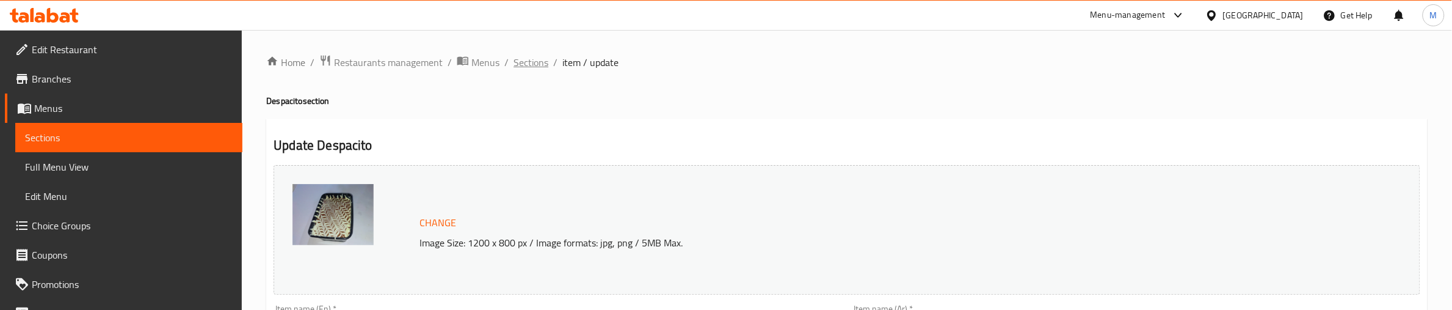
click at [526, 55] on span "Sections" at bounding box center [531, 62] width 35 height 15
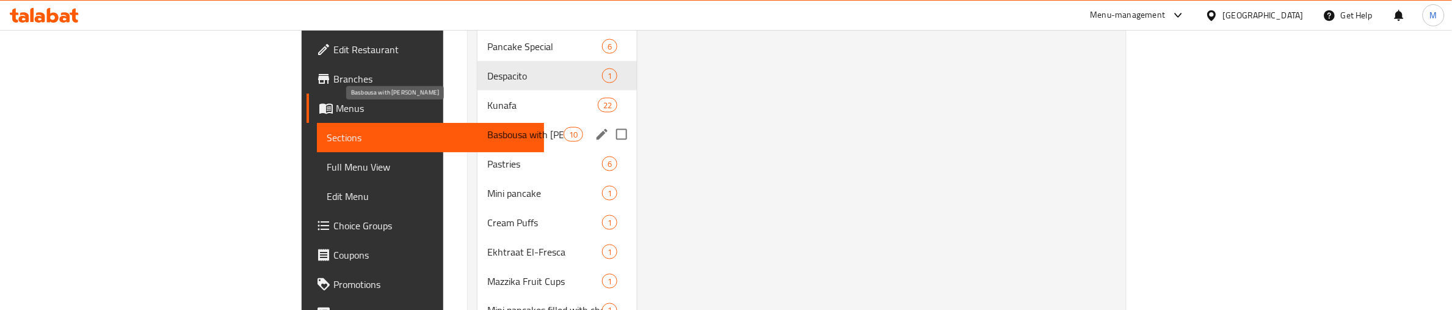
scroll to position [687, 0]
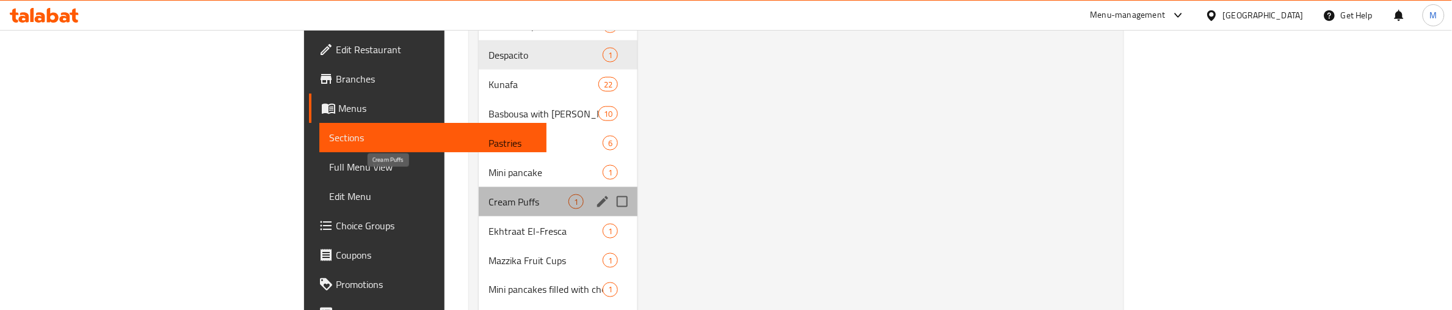
click at [489, 194] on span "Cream Puffs" at bounding box center [529, 201] width 80 height 15
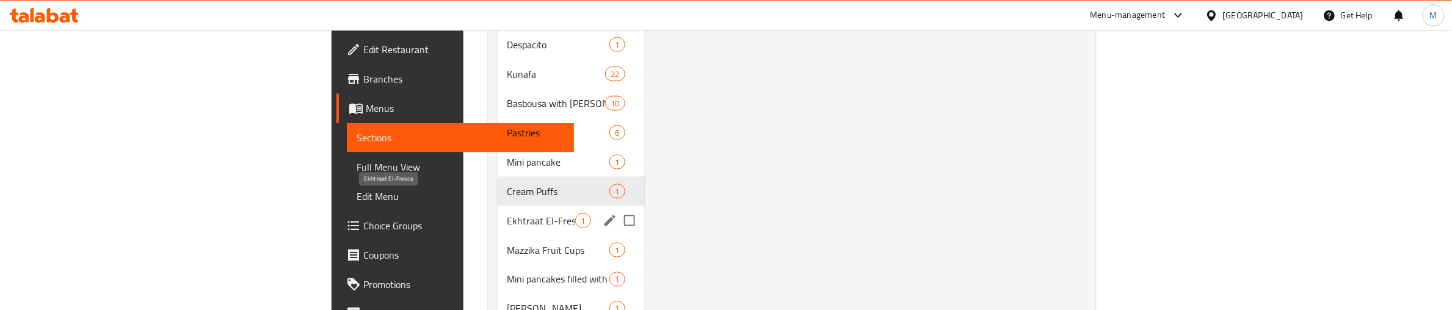
scroll to position [763, 0]
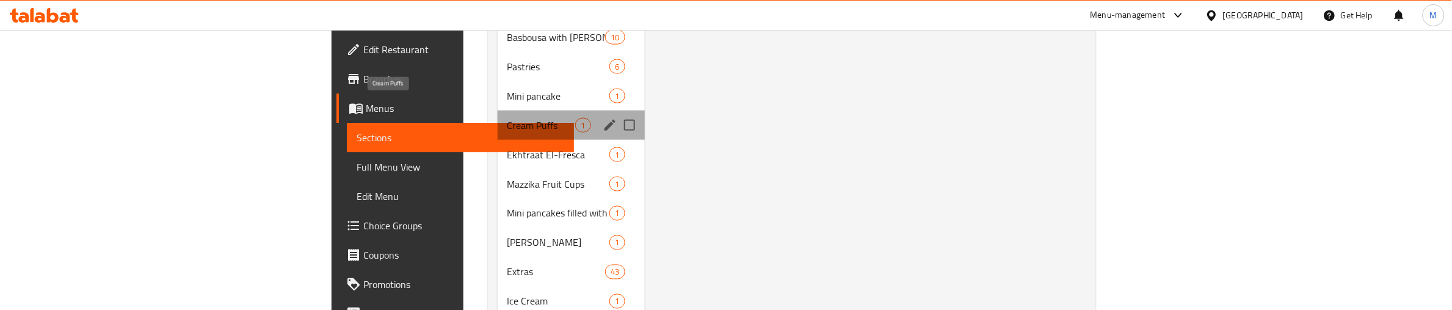
click at [508, 118] on span "Cream Puffs" at bounding box center [542, 125] width 68 height 15
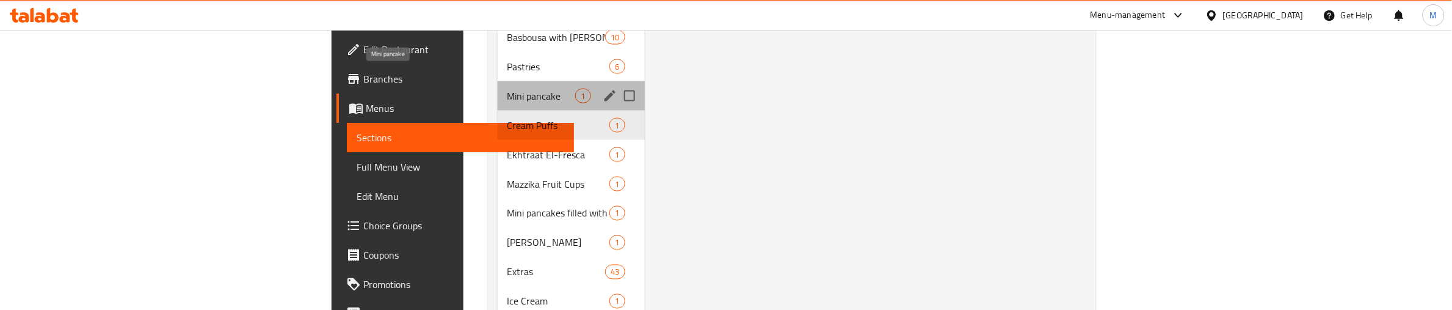
click at [508, 89] on span "Mini pancake" at bounding box center [542, 96] width 68 height 15
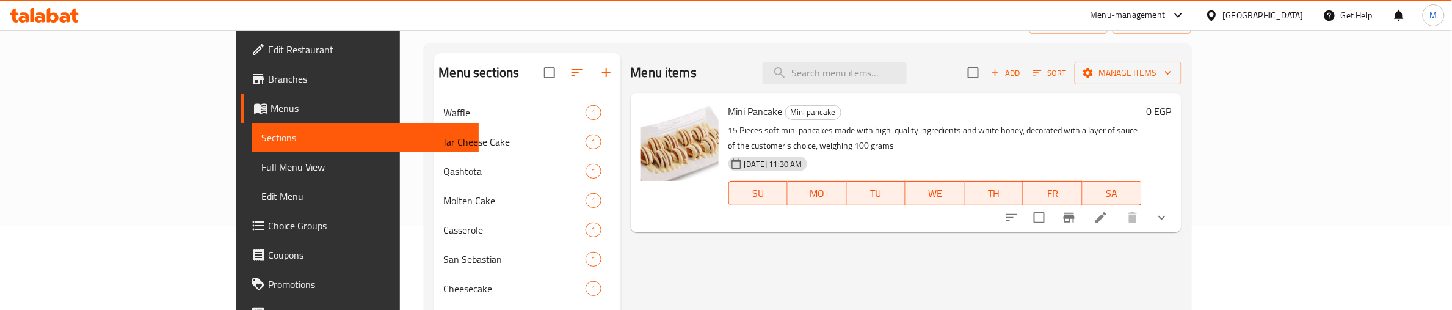
scroll to position [76, 0]
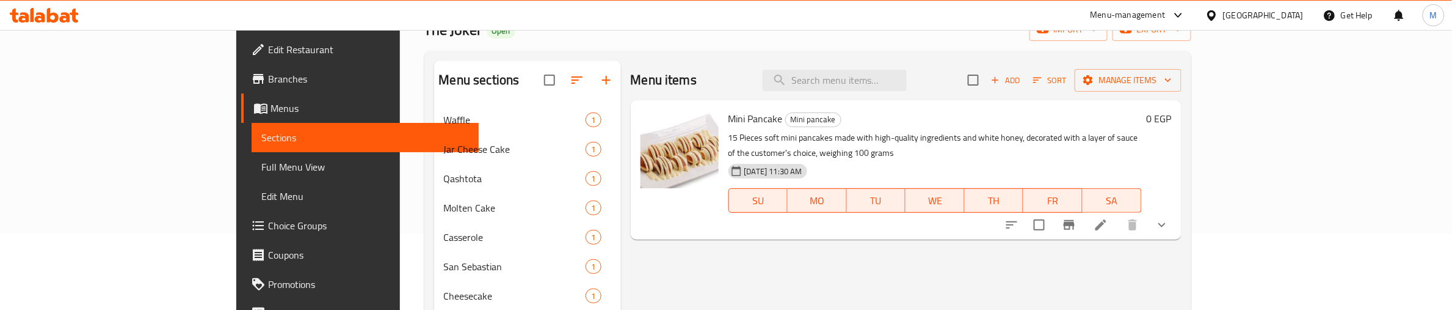
click at [1170, 217] on icon "show more" at bounding box center [1162, 224] width 15 height 15
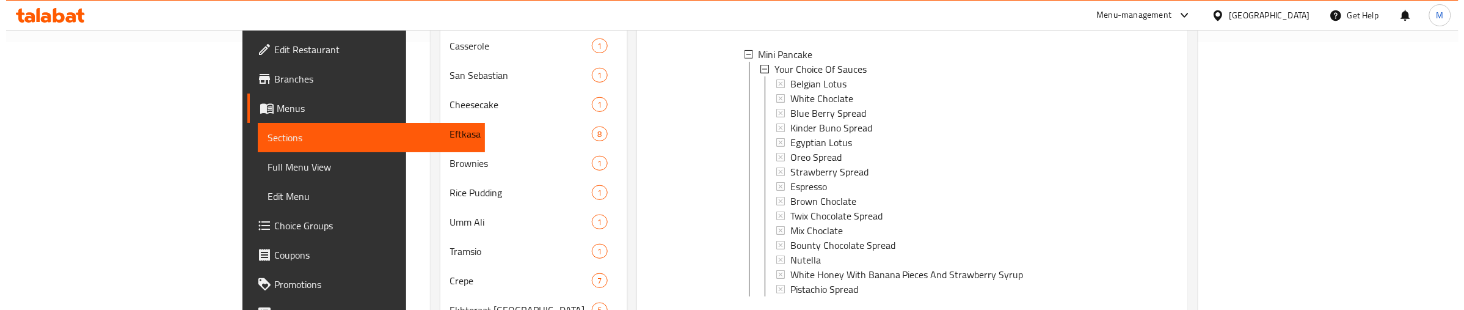
scroll to position [305, 0]
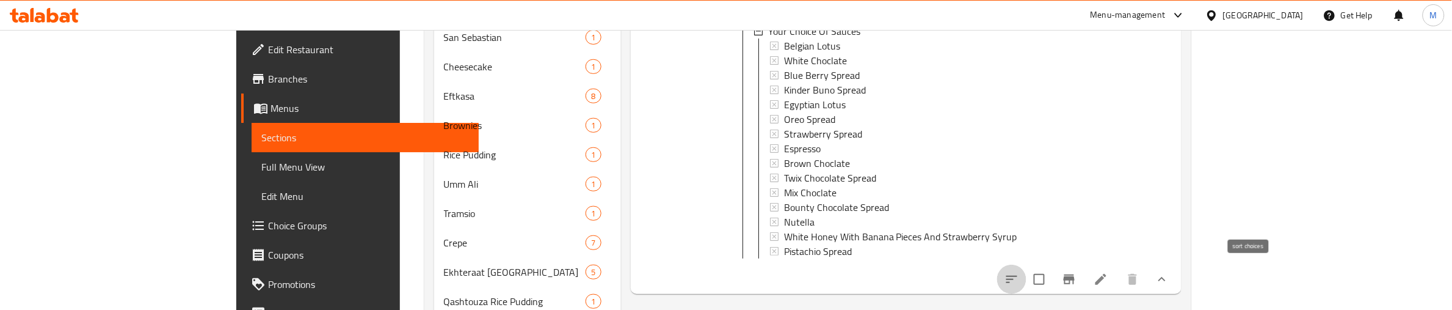
click at [1019, 272] on icon "sort-choices" at bounding box center [1012, 279] width 15 height 15
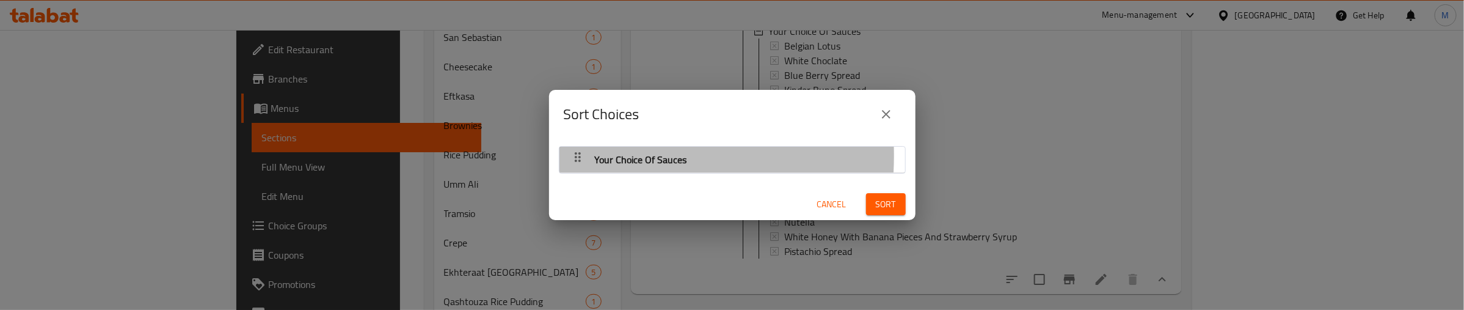
click at [581, 156] on icon "button" at bounding box center [577, 157] width 15 height 15
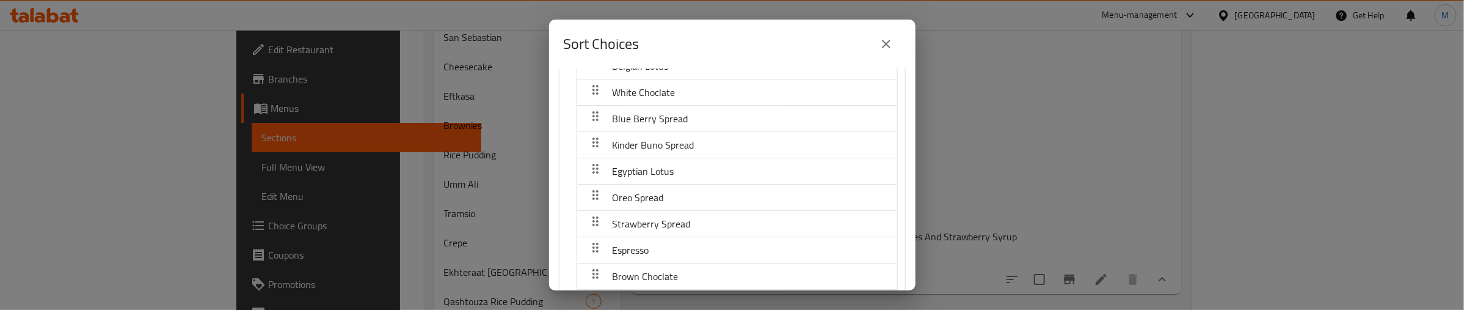
scroll to position [76, 0]
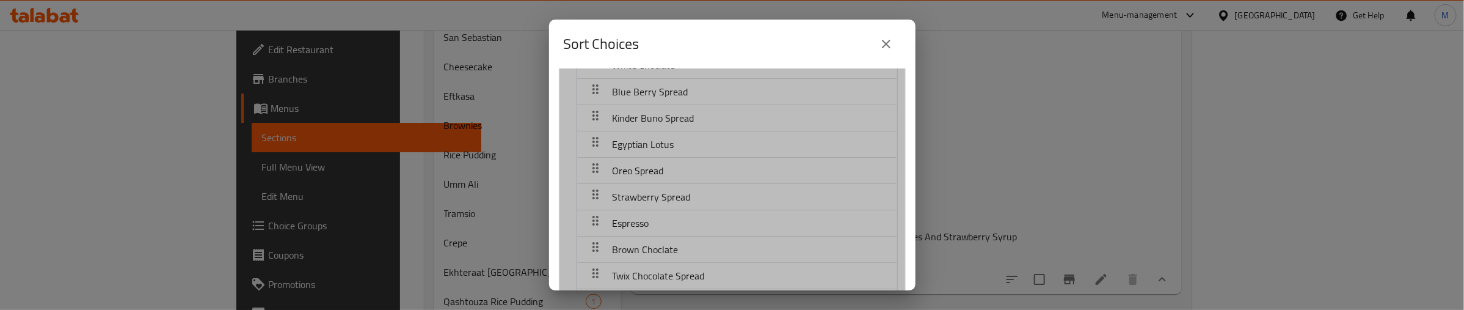
drag, startPoint x: 642, startPoint y: 153, endPoint x: 635, endPoint y: 113, distance: 40.3
click at [635, 113] on nav "Belgian Lotus White Choclate Blue [PERSON_NAME] Spread Kinder Buno Spread Egypt…" at bounding box center [737, 223] width 321 height 395
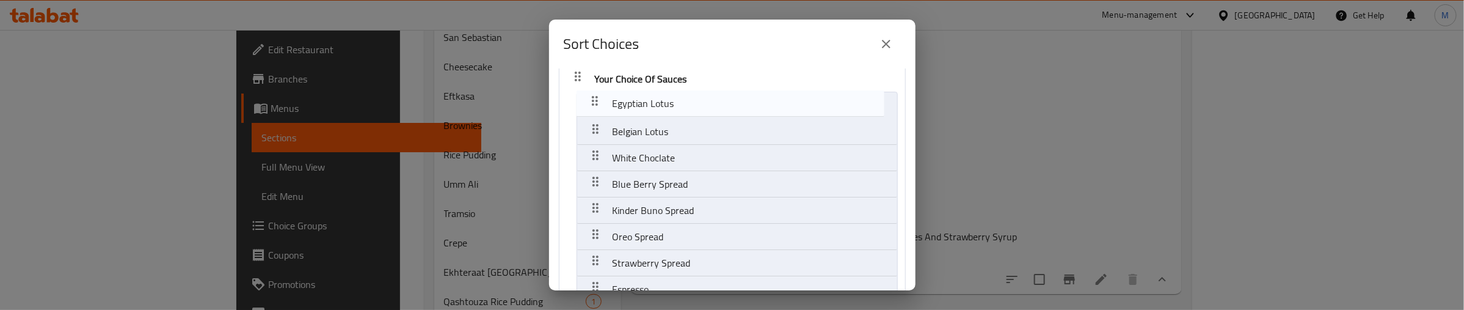
scroll to position [0, 0]
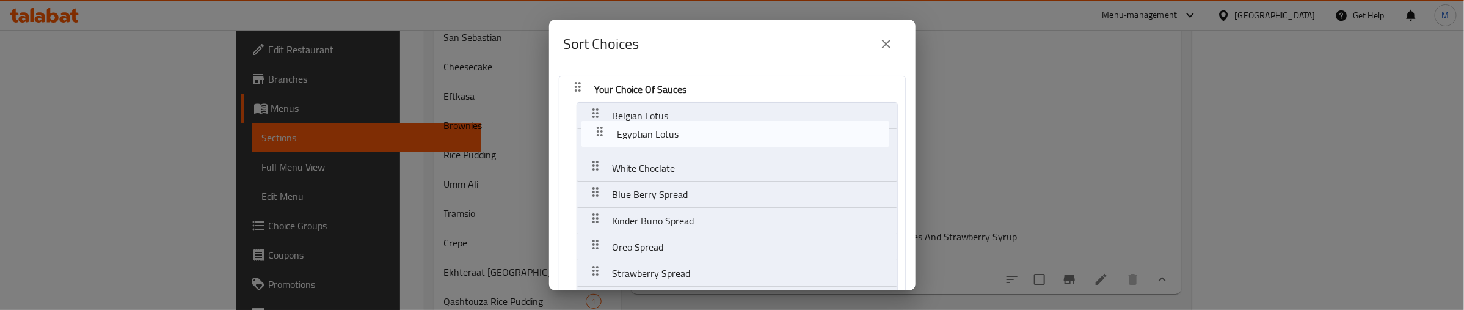
drag, startPoint x: 594, startPoint y: 147, endPoint x: 599, endPoint y: 131, distance: 16.4
click at [599, 131] on nav "Your Choice Of Sauces Belgian Lotus White Choclate Blue [PERSON_NAME] Spread Ki…" at bounding box center [732, 292] width 347 height 432
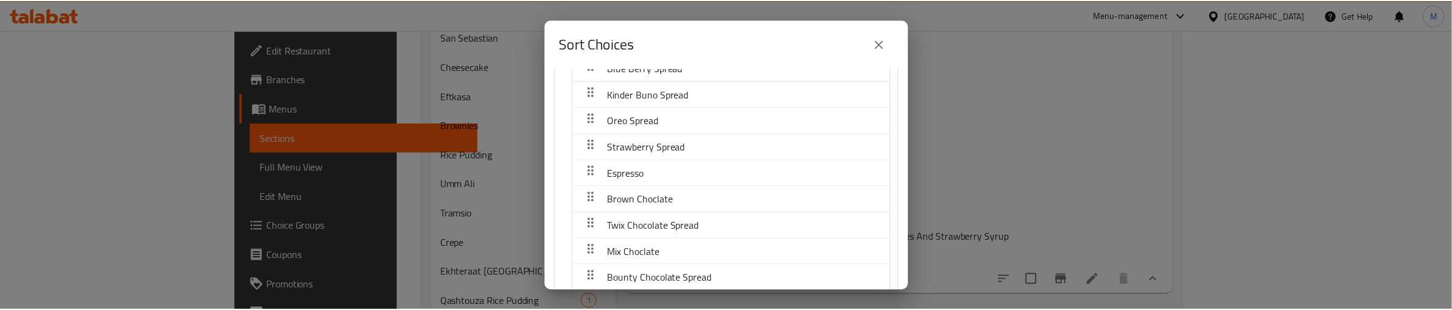
scroll to position [269, 0]
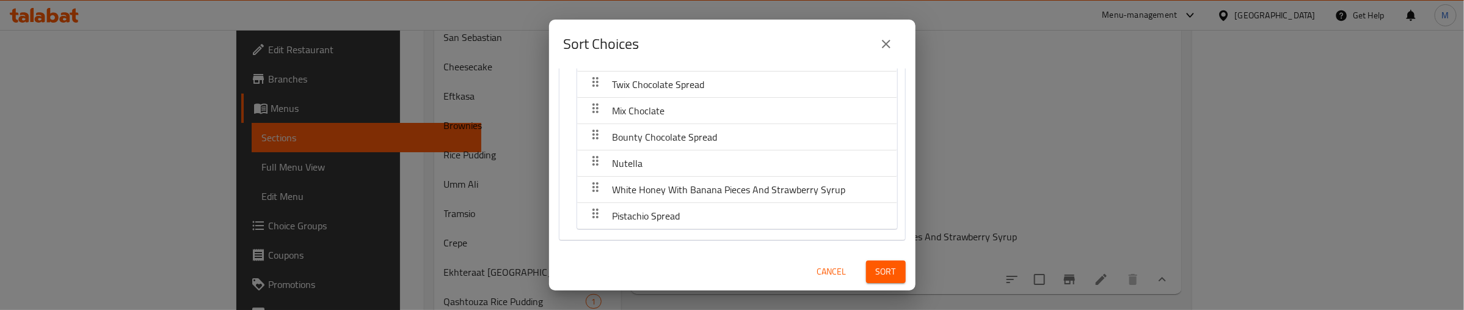
click at [881, 278] on span "Sort" at bounding box center [886, 271] width 20 height 15
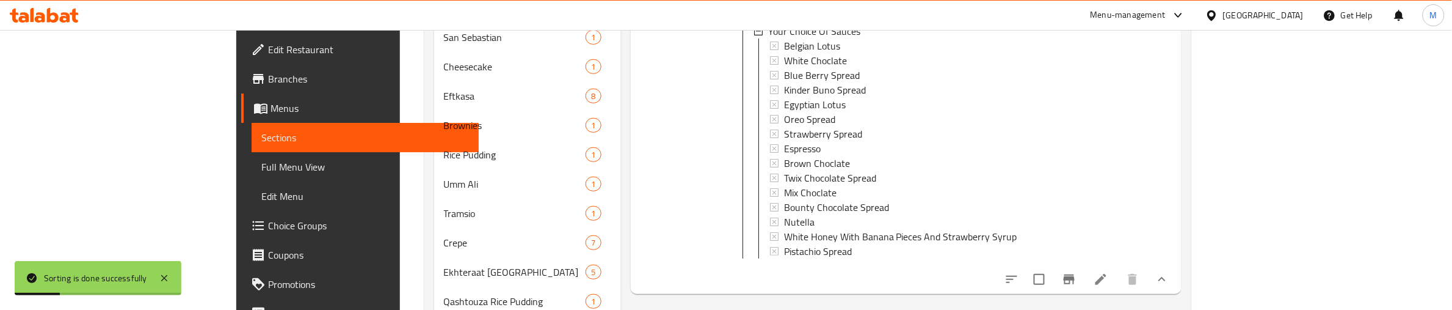
click at [636, 162] on div at bounding box center [680, 82] width 88 height 413
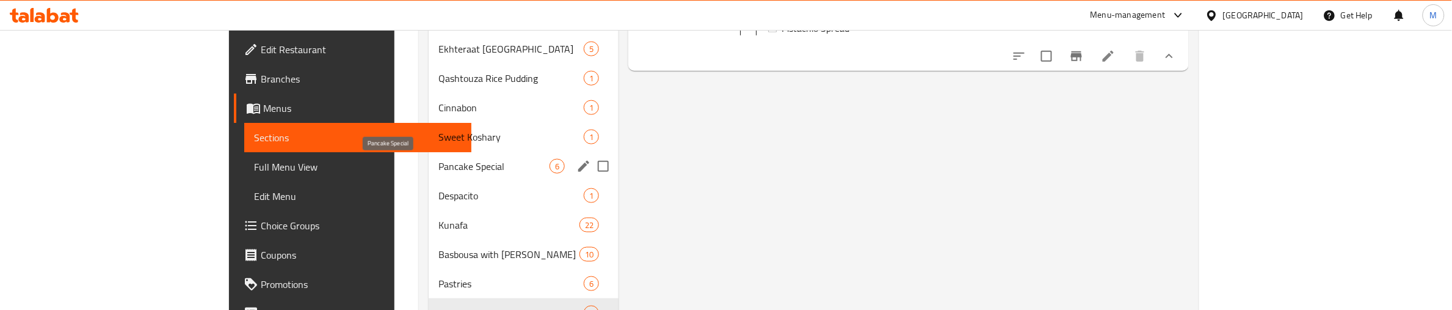
scroll to position [547, 0]
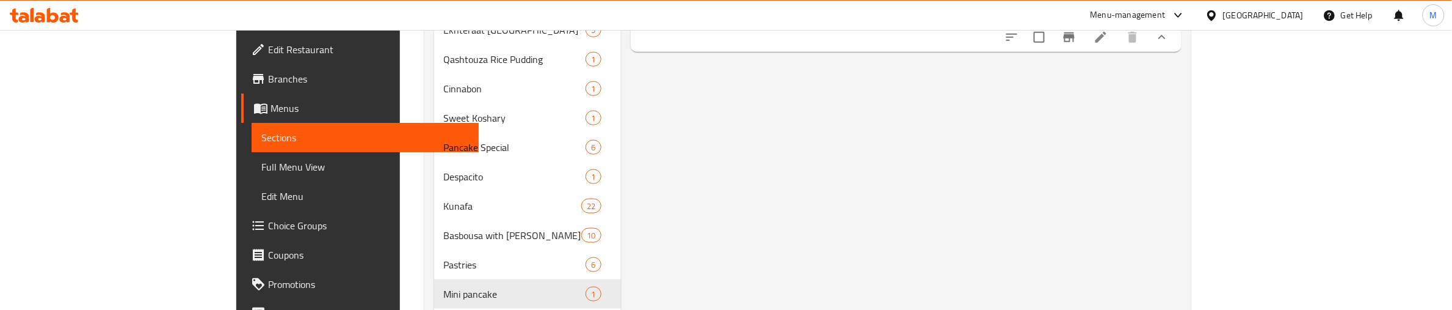
click at [623, 194] on div "Menu items Add Sort Manage items Mini Pancake Mini pancake 15 Pieces soft mini …" at bounding box center [901, 201] width 561 height 1222
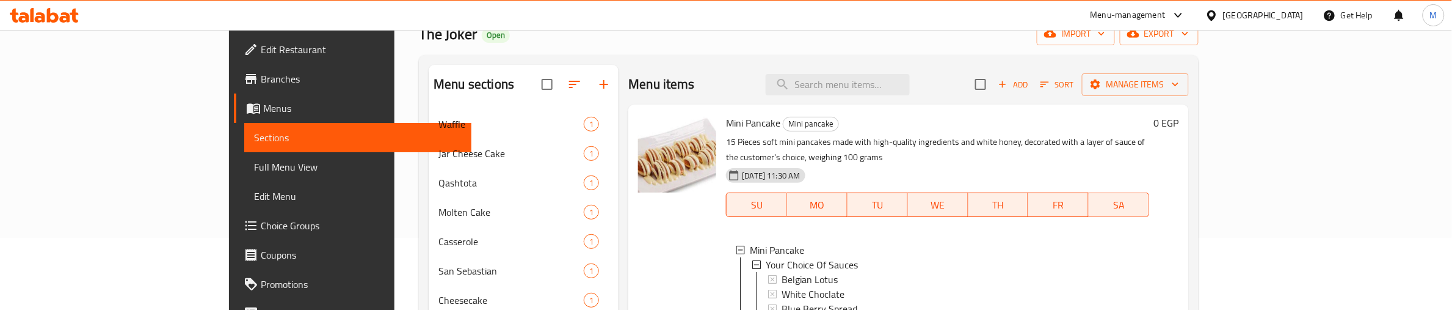
scroll to position [13, 0]
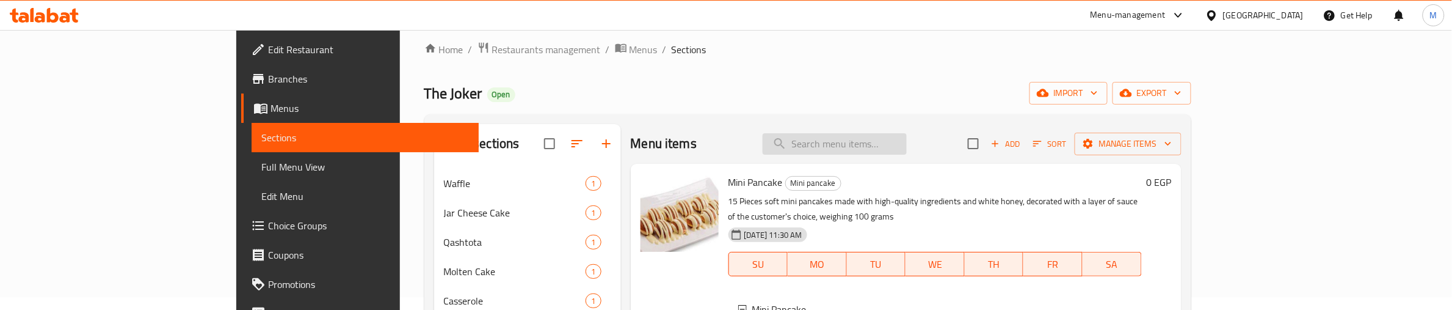
click at [907, 154] on input "search" at bounding box center [835, 143] width 144 height 21
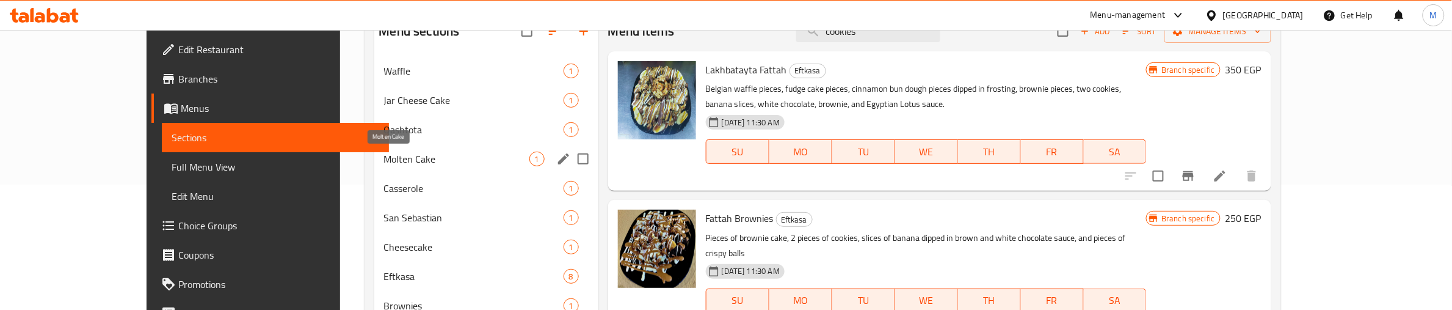
scroll to position [89, 0]
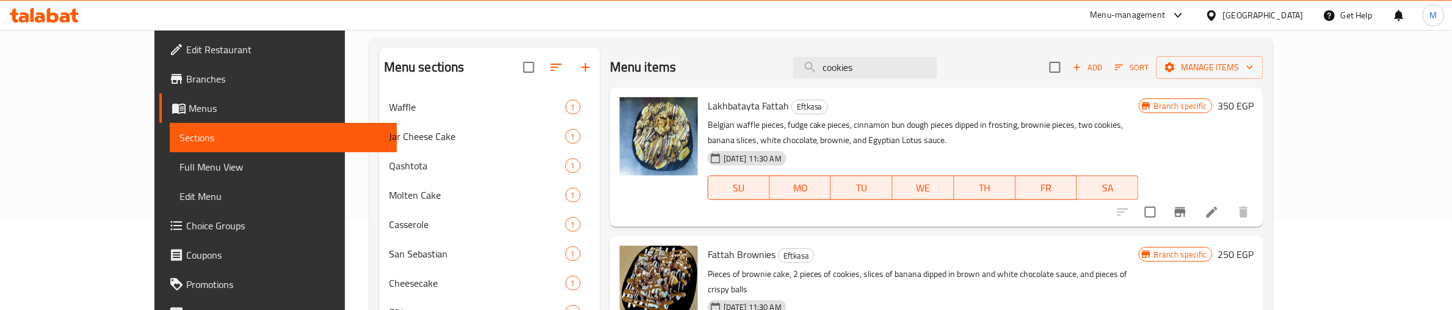
type input "cookies"
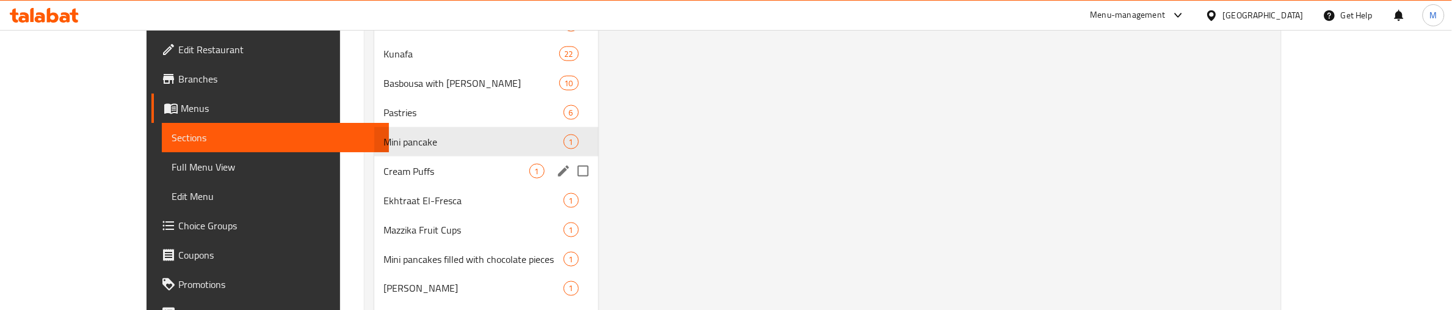
scroll to position [624, 0]
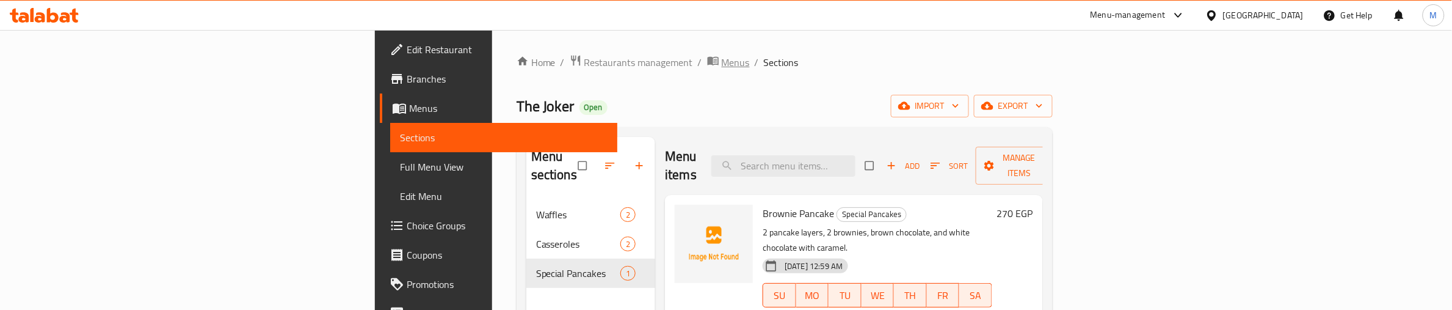
click at [722, 65] on span "Menus" at bounding box center [736, 62] width 28 height 15
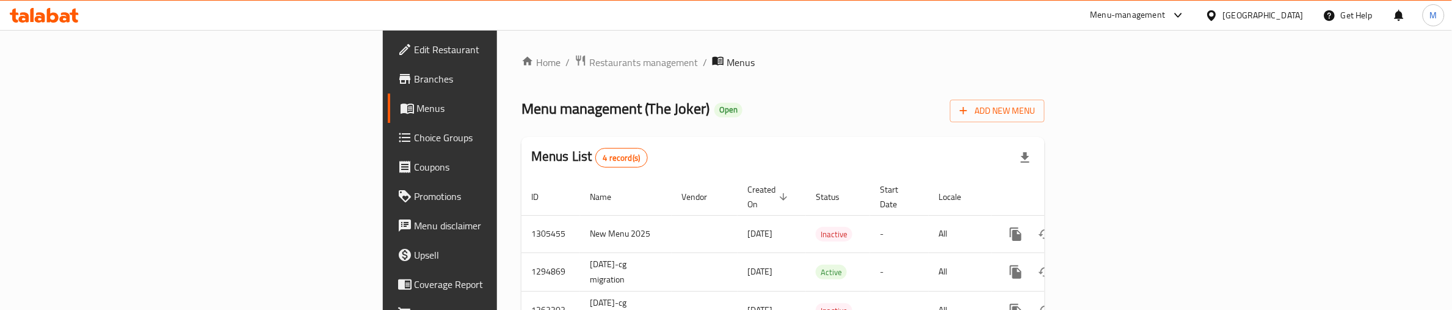
click at [570, 96] on div "Menu management ( The Joker ) Open Add New Menu" at bounding box center [783, 108] width 523 height 27
click at [583, 98] on div "Menu management ( The Joker ) Open Add New Menu" at bounding box center [783, 108] width 523 height 27
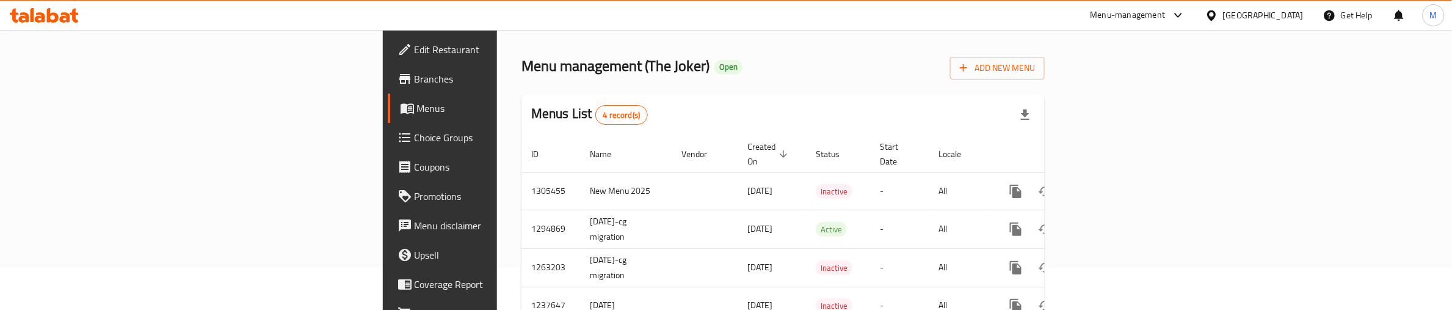
scroll to position [79, 0]
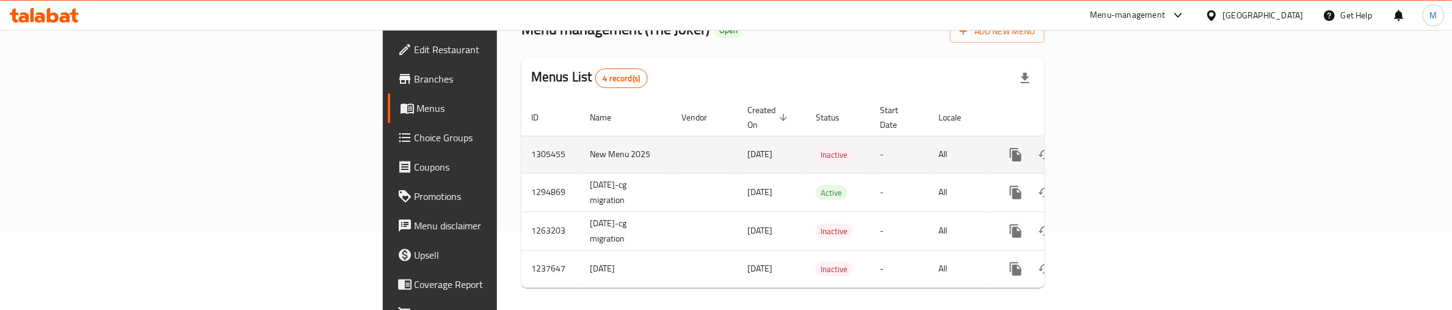
click at [522, 144] on td "1305455" at bounding box center [551, 154] width 59 height 37
click at [1112, 147] on icon "enhanced table" at bounding box center [1104, 154] width 15 height 15
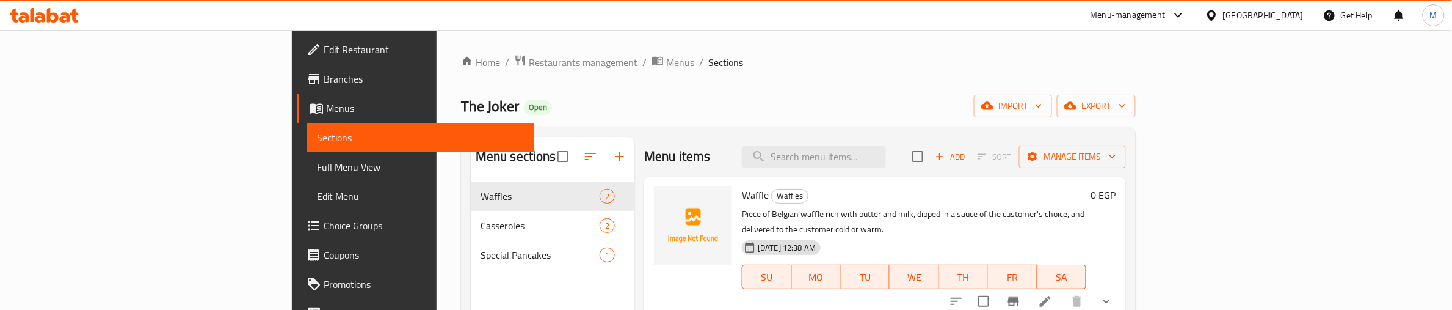
click at [666, 60] on span "Menus" at bounding box center [680, 62] width 28 height 15
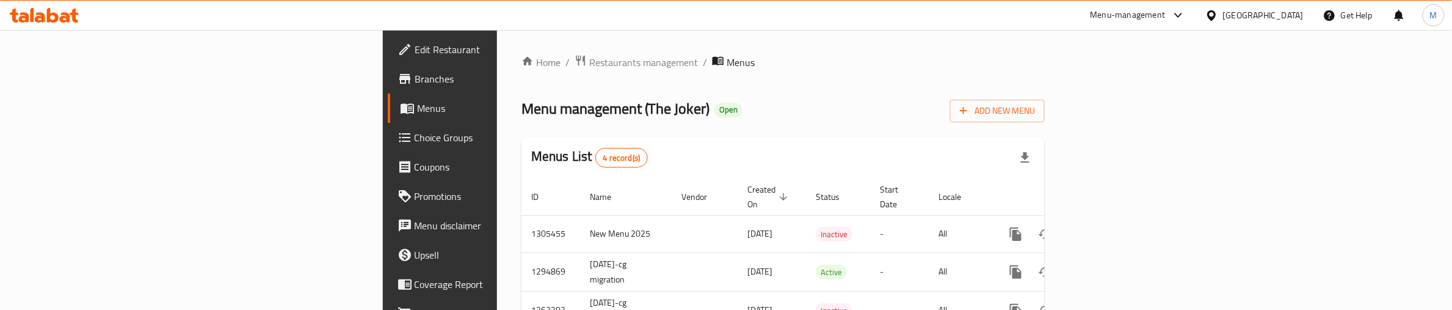
click at [790, 114] on div "Menu management ( The Joker ) Open Add New Menu" at bounding box center [783, 108] width 523 height 27
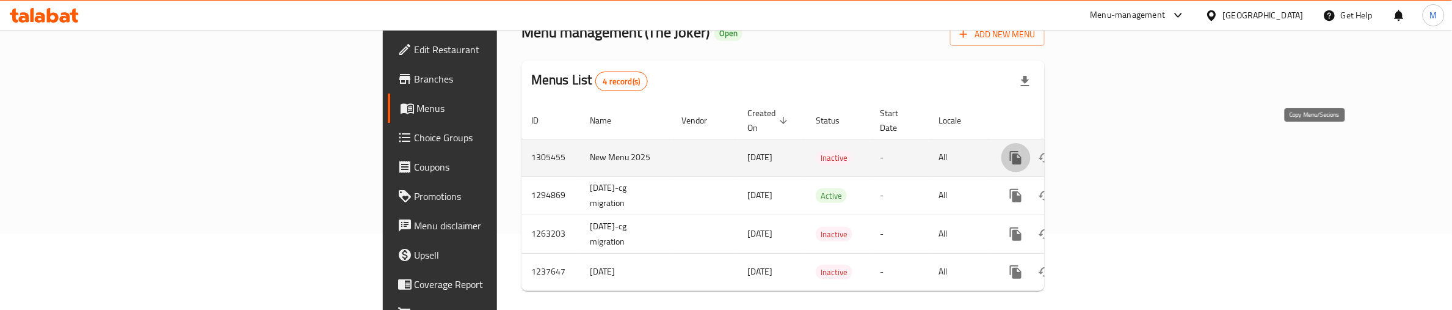
click at [1022, 151] on icon "more" at bounding box center [1016, 157] width 12 height 13
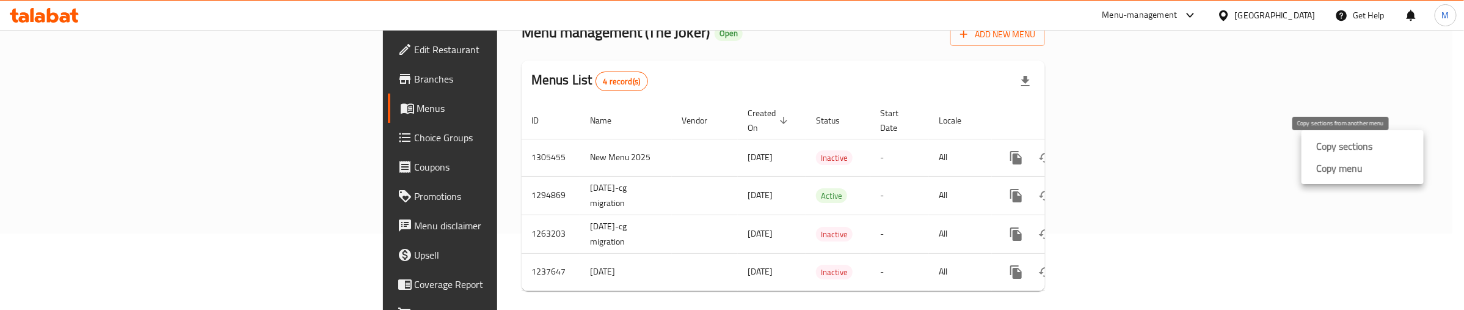
click at [1344, 147] on strong "Copy sections" at bounding box center [1344, 146] width 56 height 15
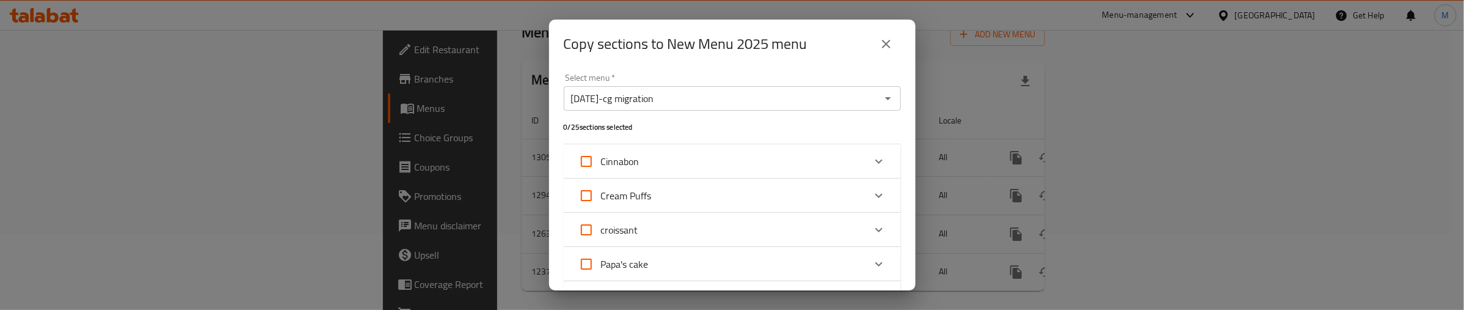
click at [886, 40] on icon "close" at bounding box center [886, 44] width 15 height 15
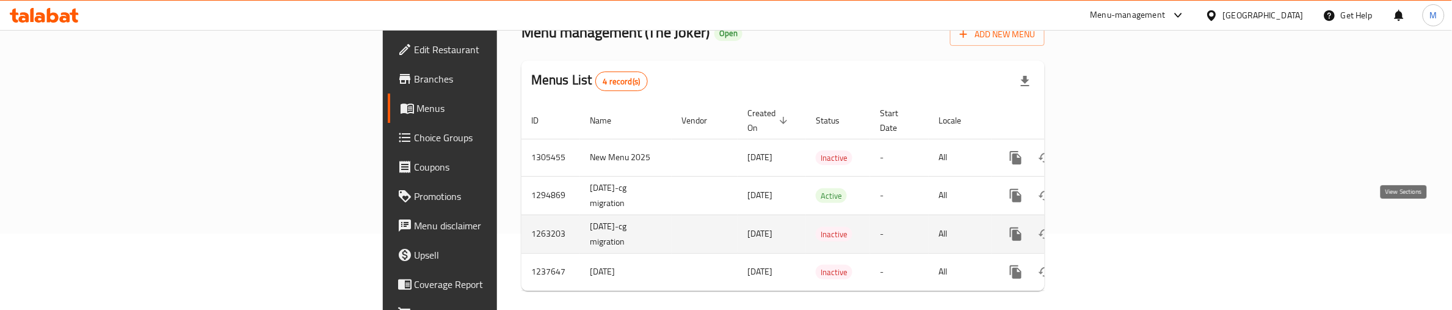
click at [1112, 227] on icon "enhanced table" at bounding box center [1104, 234] width 15 height 15
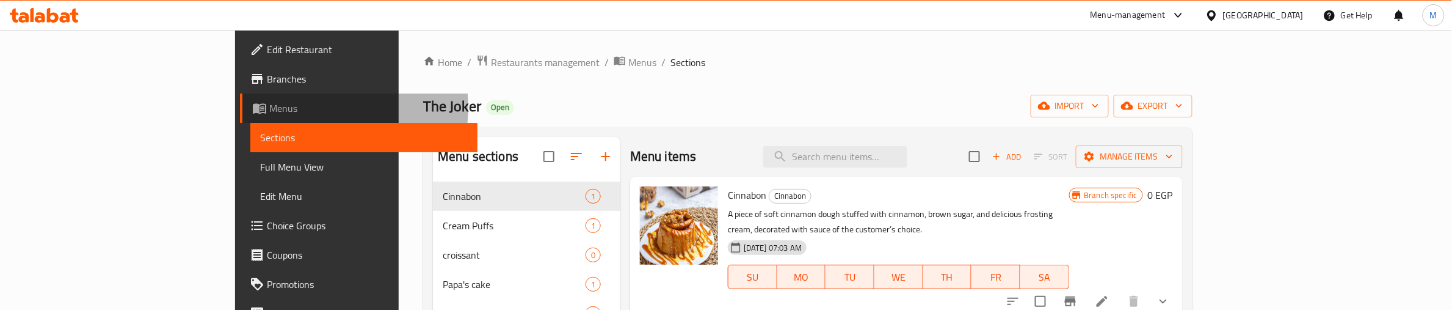
click at [269, 107] on span "Menus" at bounding box center [368, 108] width 198 height 15
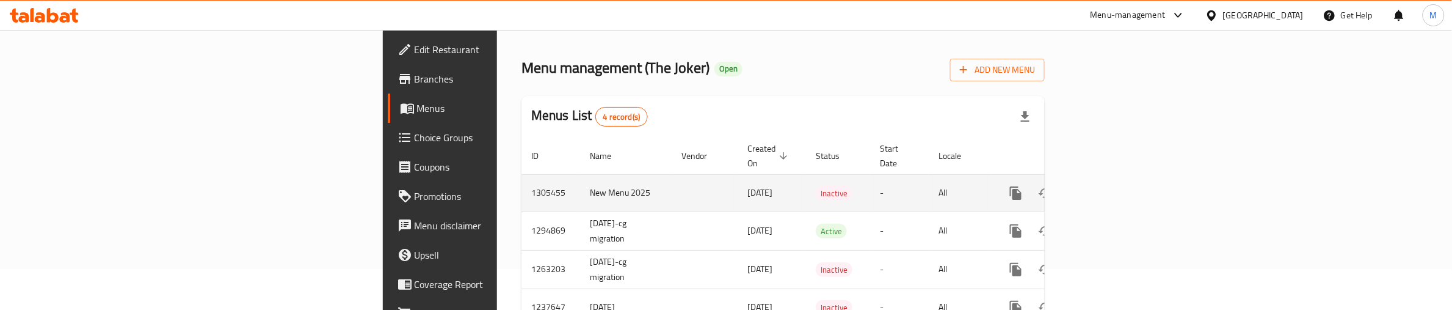
scroll to position [79, 0]
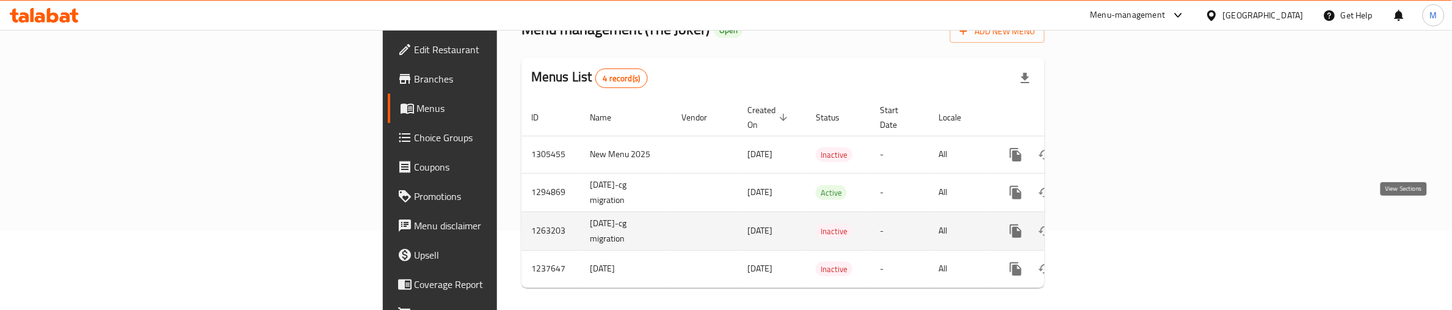
click at [1110, 225] on icon "enhanced table" at bounding box center [1104, 230] width 11 height 11
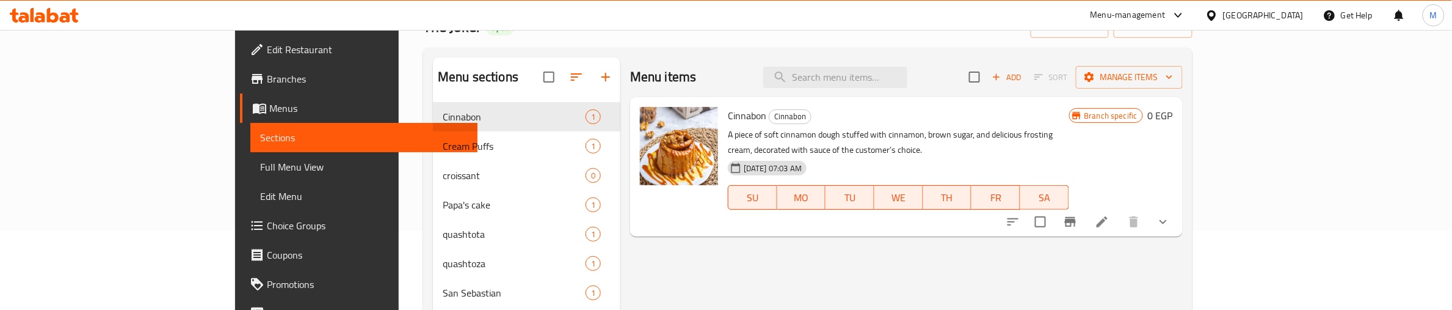
click at [250, 187] on link "Edit Menu" at bounding box center [363, 195] width 227 height 29
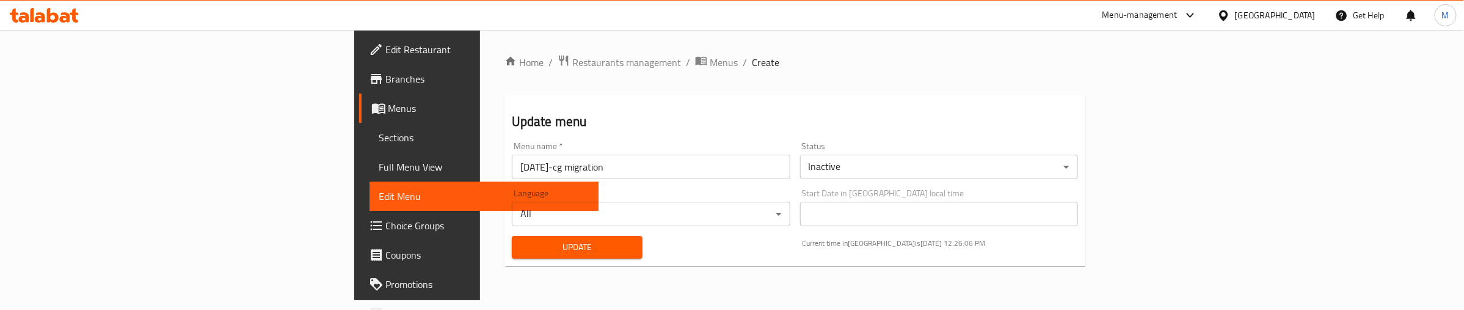
click at [512, 174] on input "[DATE]-cg migration" at bounding box center [651, 167] width 278 height 24
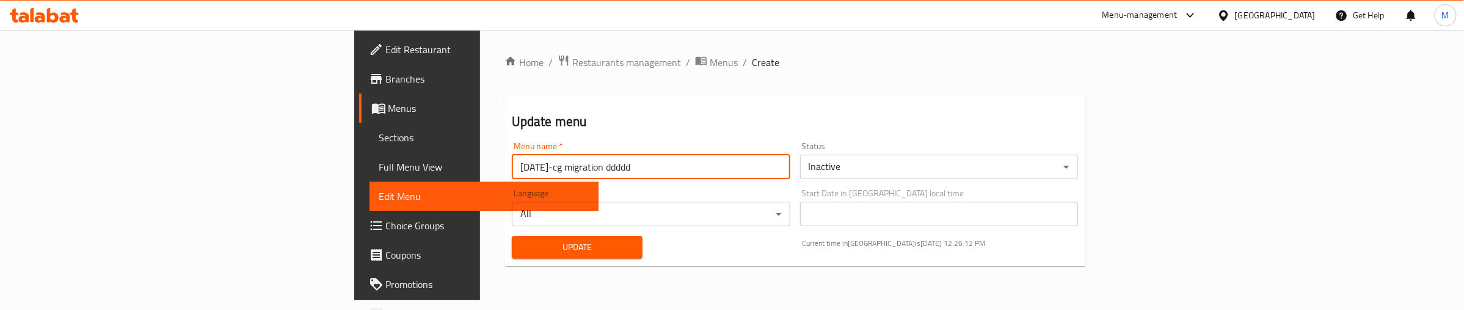
type input "[DATE]-cg migration ddddd"
click at [522, 245] on span "Update" at bounding box center [577, 246] width 111 height 15
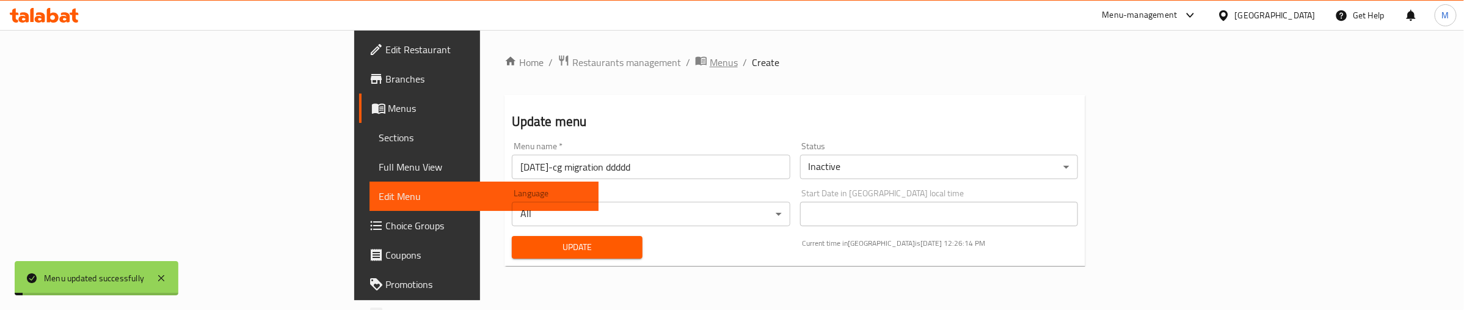
click at [710, 60] on span "Menus" at bounding box center [724, 62] width 28 height 15
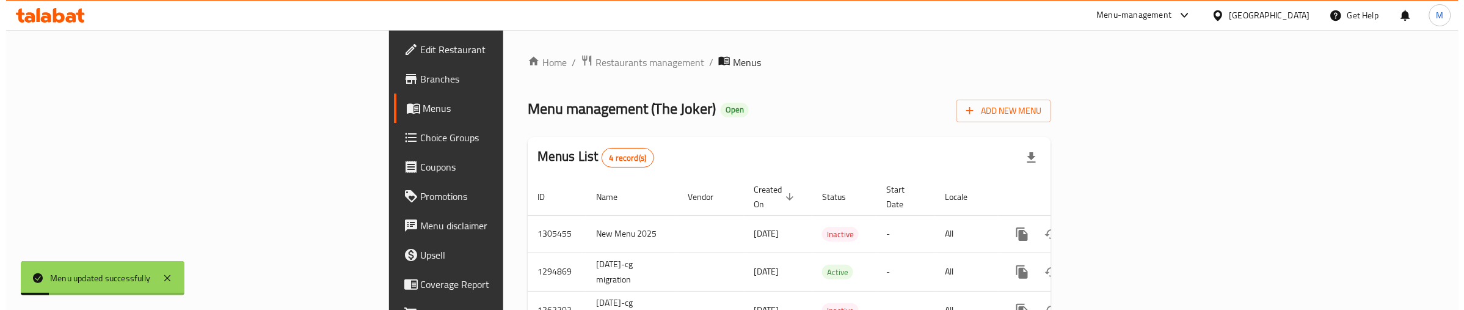
scroll to position [79, 0]
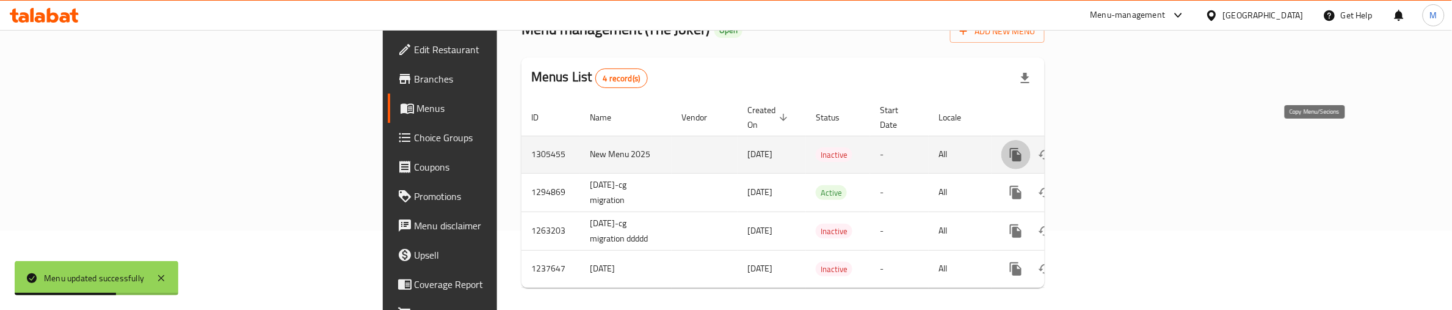
click at [1022, 148] on icon "more" at bounding box center [1016, 154] width 12 height 13
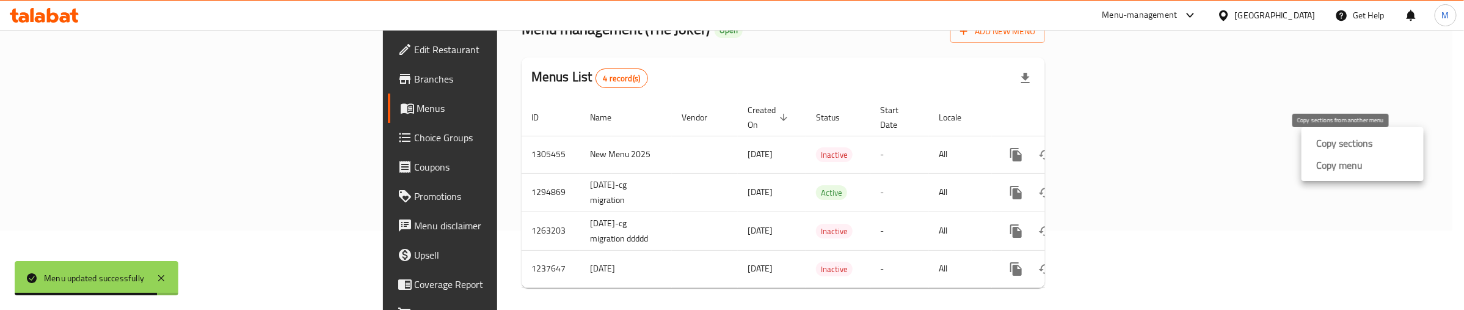
click at [1330, 141] on strong "Copy sections" at bounding box center [1344, 143] width 56 height 15
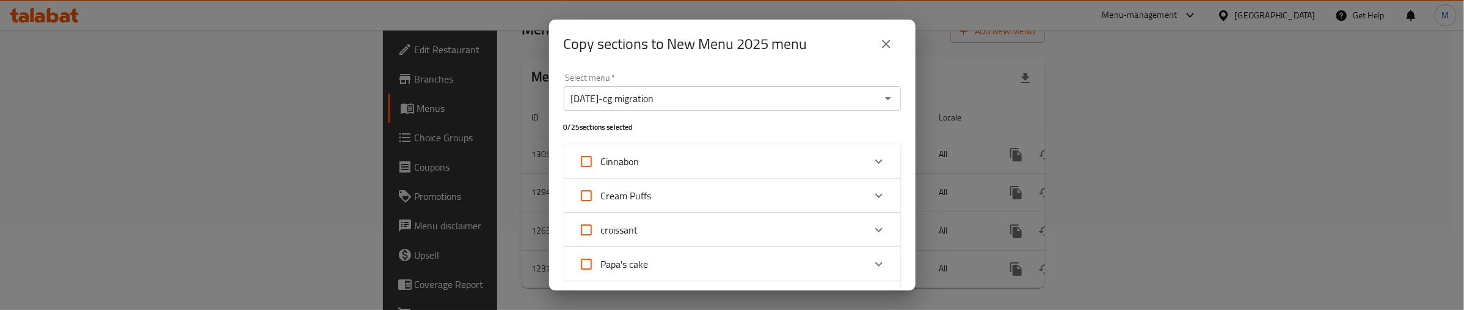
click at [881, 95] on icon "Open" at bounding box center [888, 98] width 15 height 15
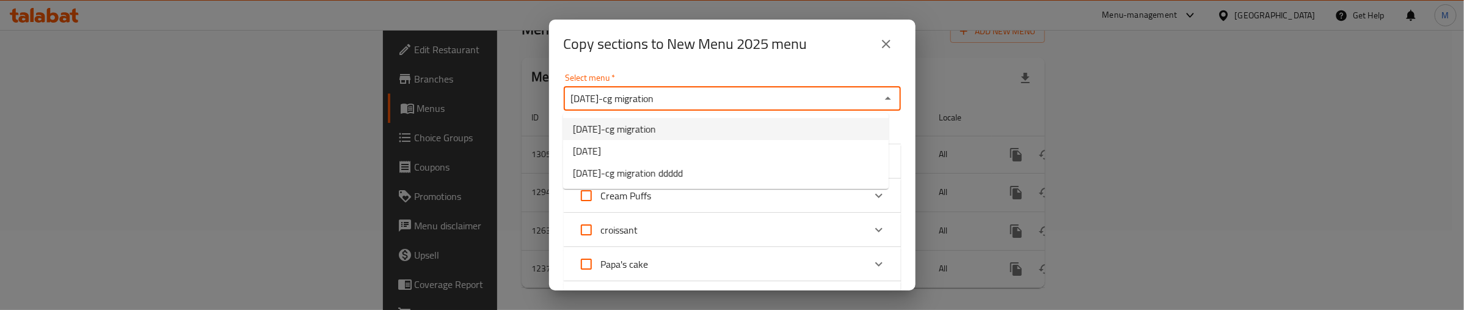
click at [694, 129] on li "[DATE]-cg migration" at bounding box center [726, 129] width 326 height 22
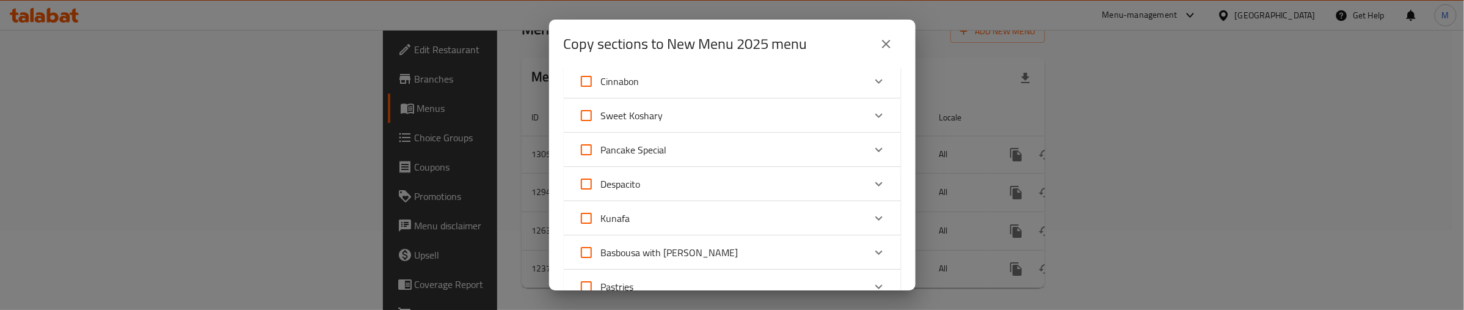
scroll to position [611, 0]
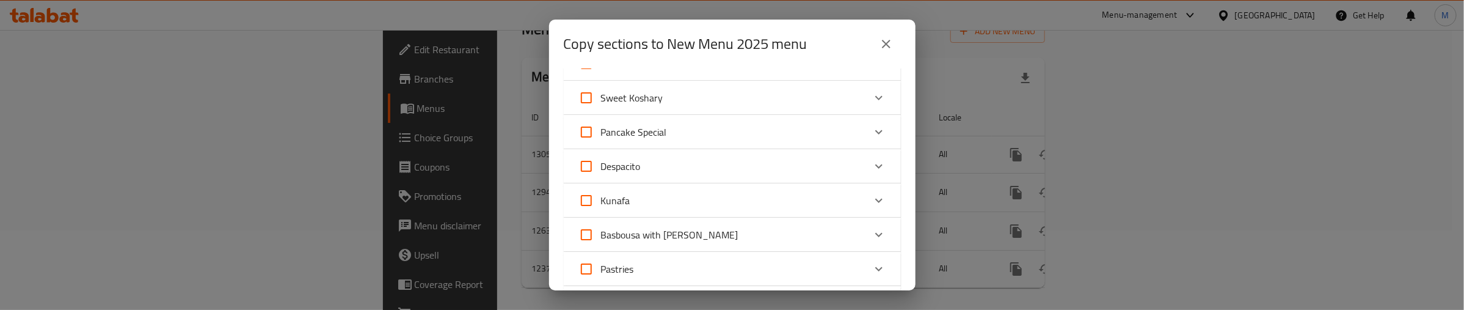
click at [584, 131] on input "Pancake Special" at bounding box center [586, 131] width 29 height 29
checkbox input "true"
click at [587, 166] on input "Despacito" at bounding box center [586, 165] width 29 height 29
checkbox input "true"
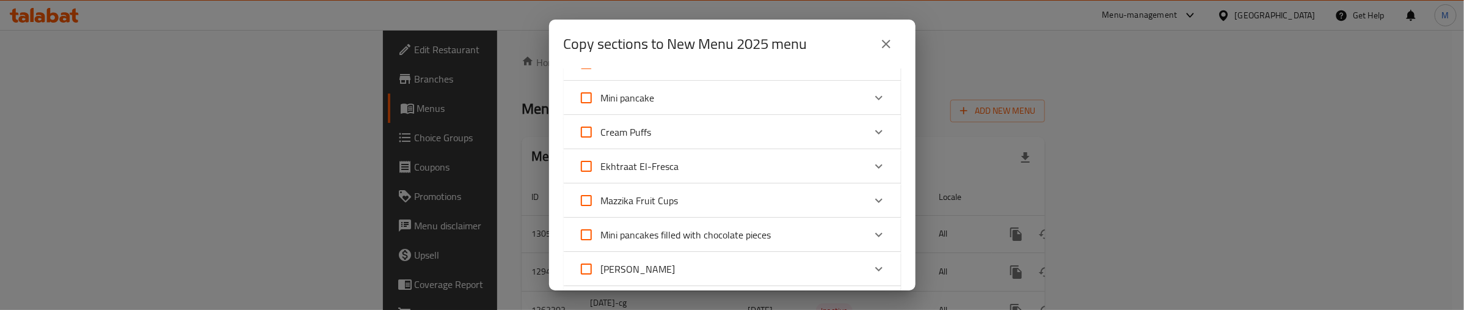
scroll to position [823, 0]
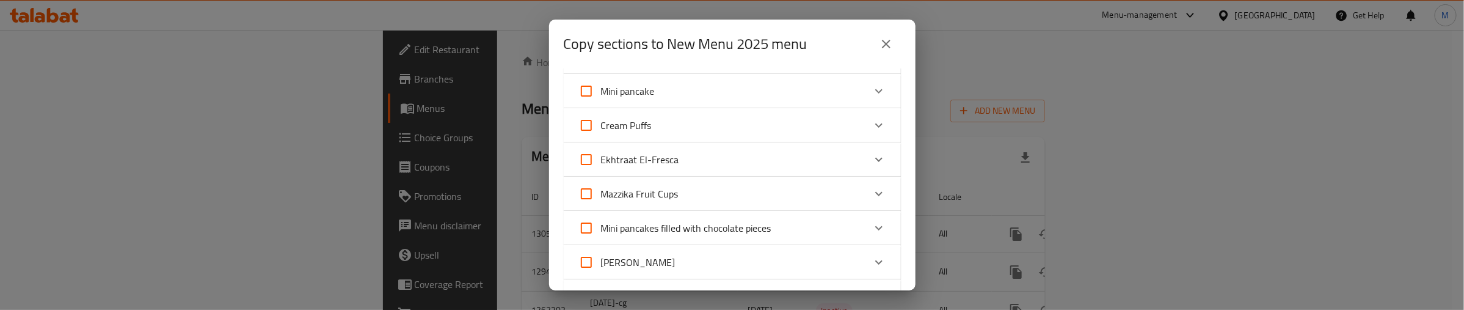
click at [586, 117] on input "Cream Puffs" at bounding box center [586, 125] width 29 height 29
checkbox input "true"
click at [584, 87] on input "Mini pancake" at bounding box center [586, 90] width 29 height 29
checkbox input "true"
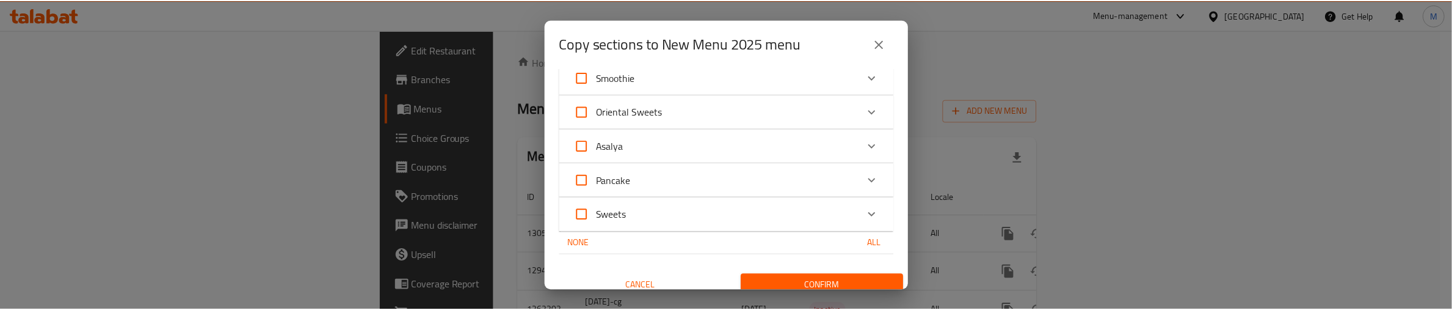
scroll to position [1290, 0]
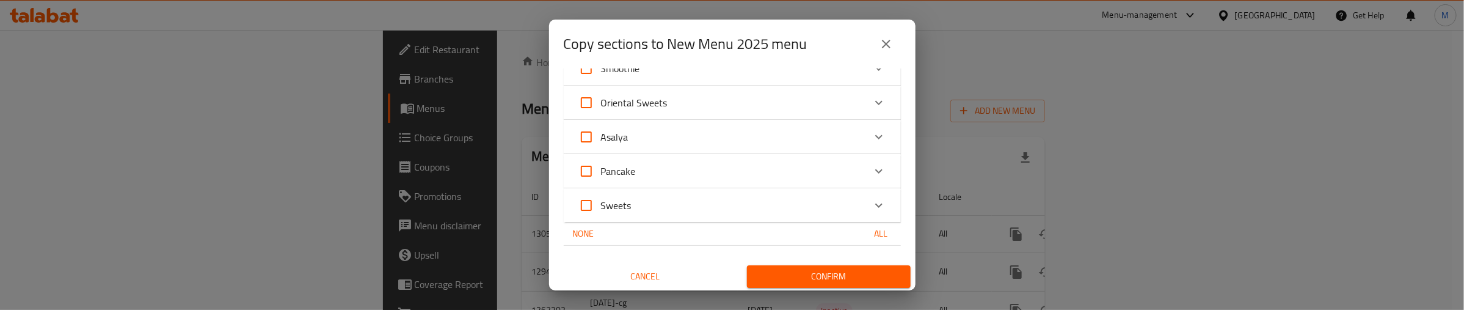
click at [822, 270] on span "Confirm" at bounding box center [829, 276] width 144 height 15
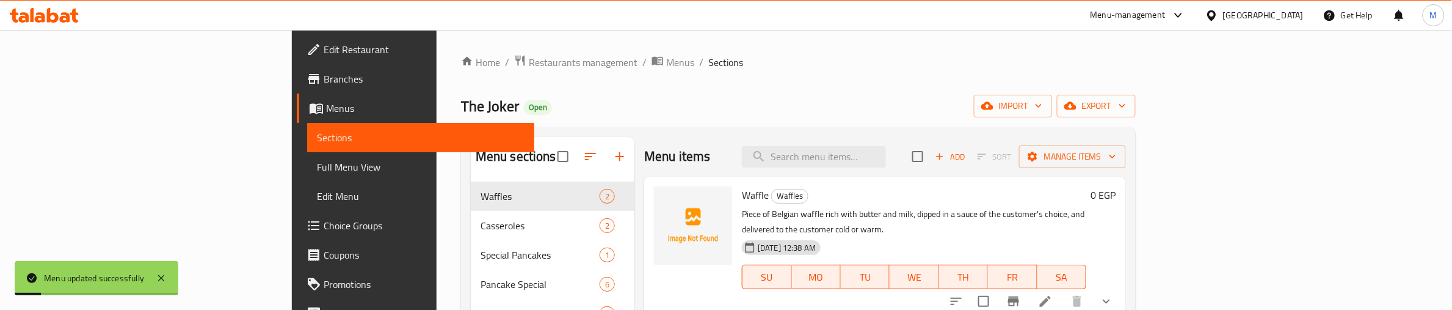
click at [539, 103] on div "The Joker Open import export" at bounding box center [798, 106] width 675 height 23
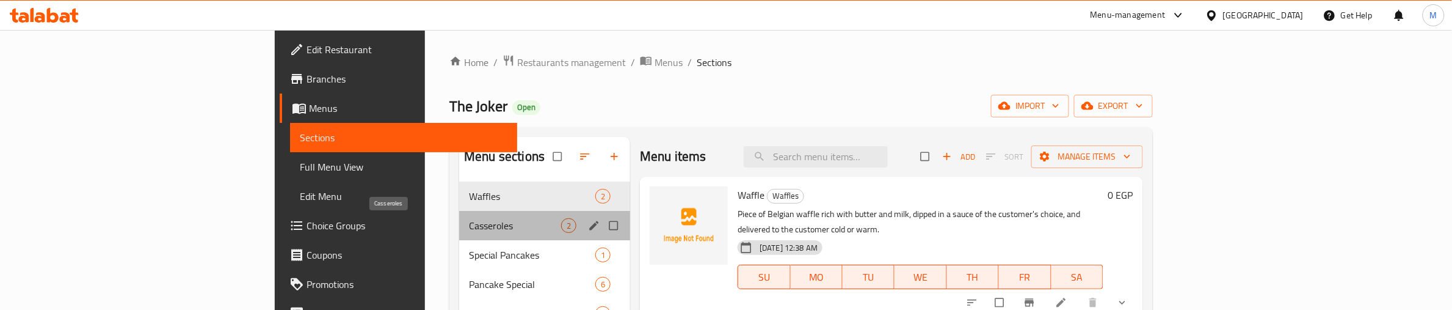
click at [469, 223] on span "Casseroles" at bounding box center [515, 225] width 92 height 15
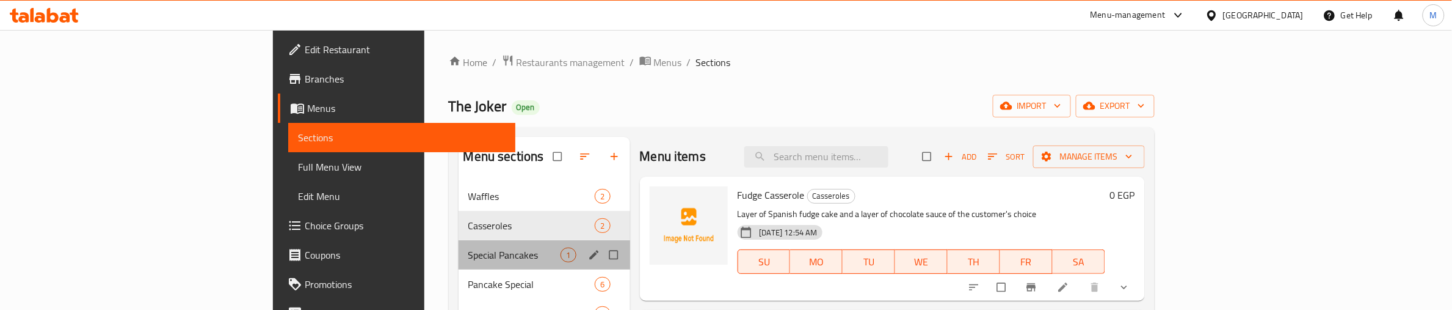
click at [459, 263] on div "Special Pancakes 1" at bounding box center [545, 254] width 172 height 29
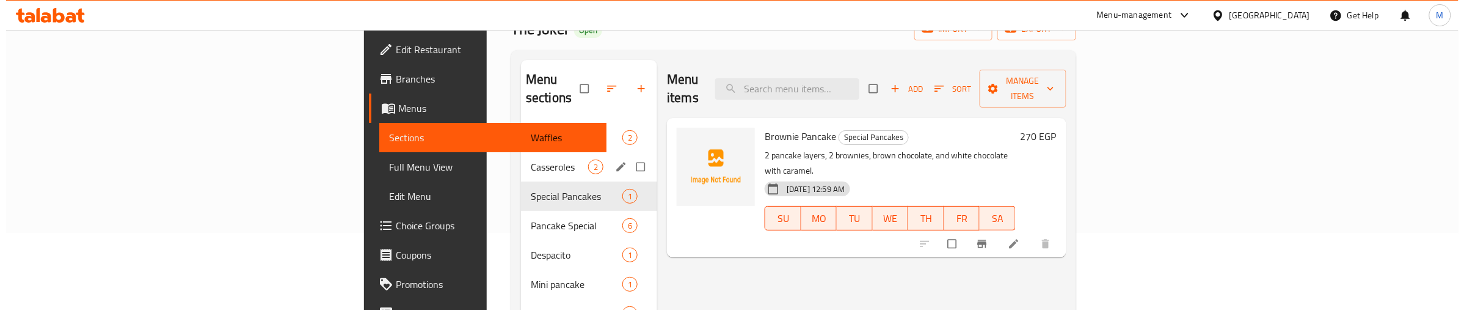
scroll to position [76, 0]
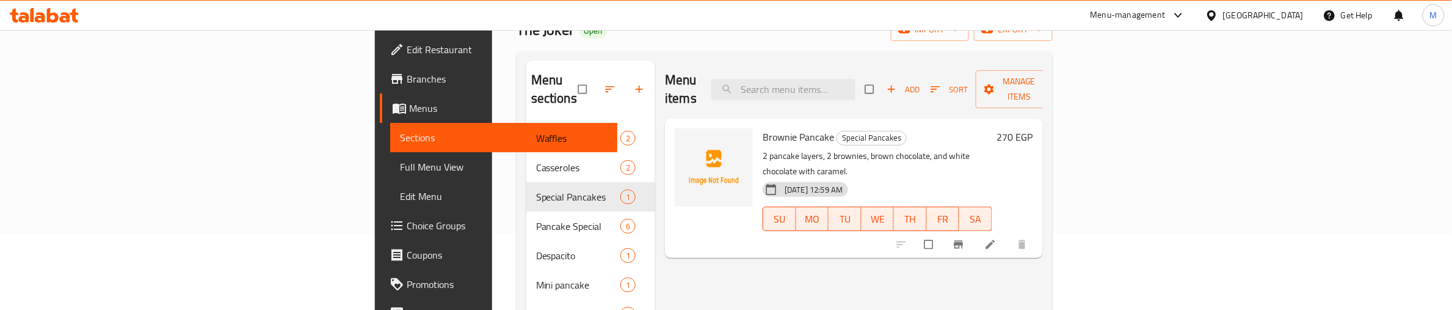
click at [771, 148] on p "2 pancake layers, 2 brownies, brown chocolate, and white chocolate with caramel." at bounding box center [878, 163] width 230 height 31
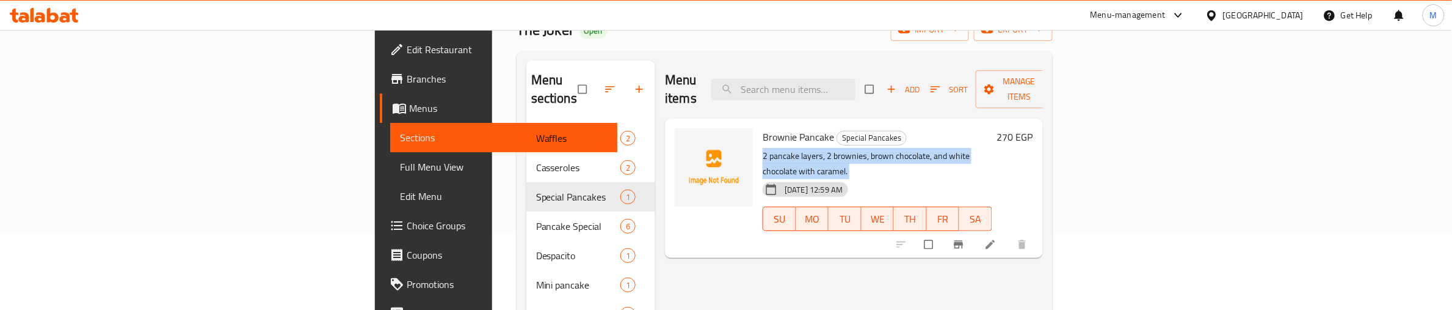
click at [771, 148] on p "2 pancake layers, 2 brownies, brown chocolate, and white chocolate with caramel." at bounding box center [878, 163] width 230 height 31
copy div "2 pancake layers, 2 brownies, brown chocolate, and white chocolate with caramel."
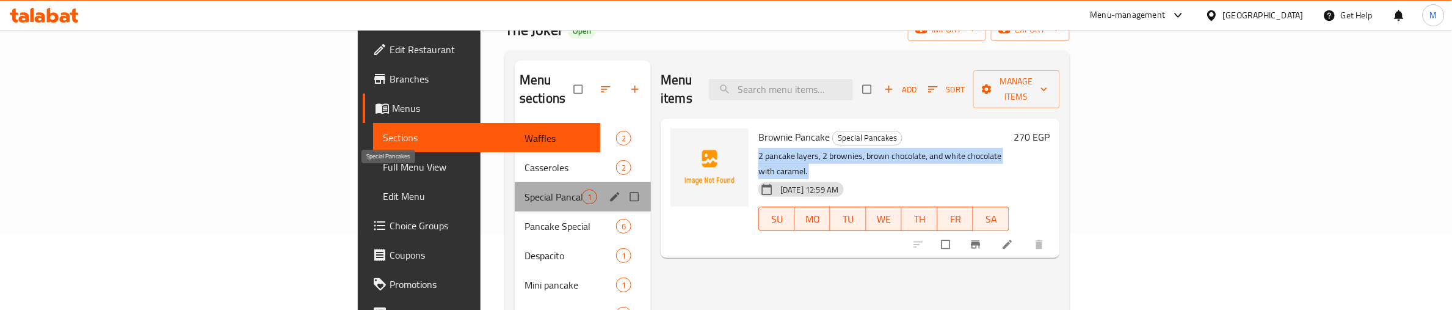
click at [525, 189] on span "Special Pancakes" at bounding box center [553, 196] width 57 height 15
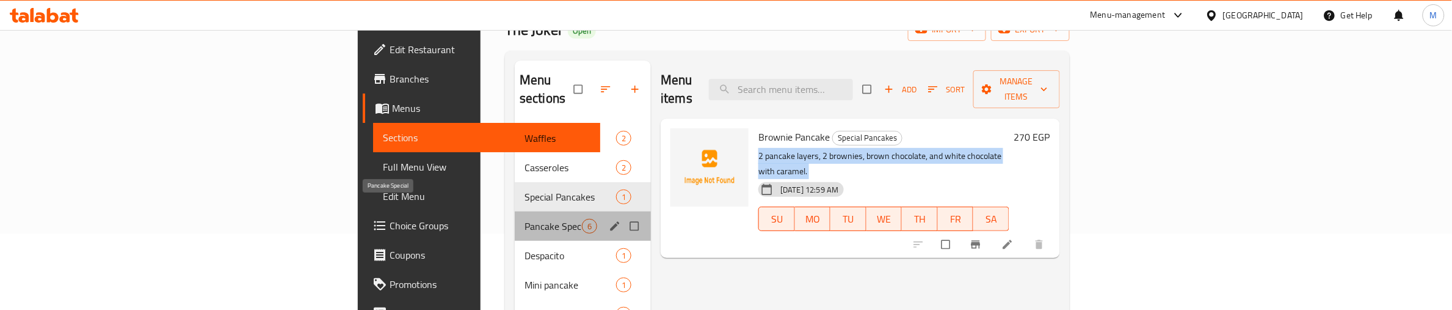
click at [525, 219] on span "Pancake Special" at bounding box center [553, 226] width 57 height 15
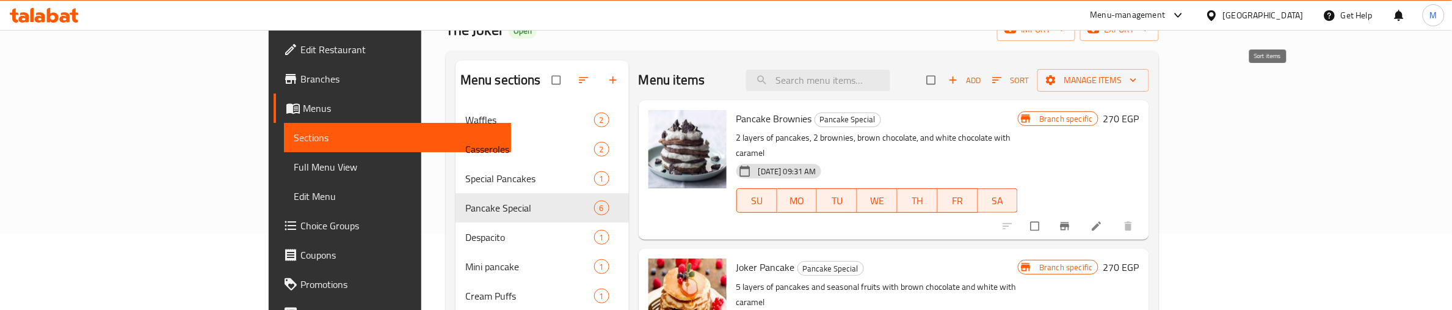
click at [1003, 78] on icon "button" at bounding box center [997, 80] width 12 height 12
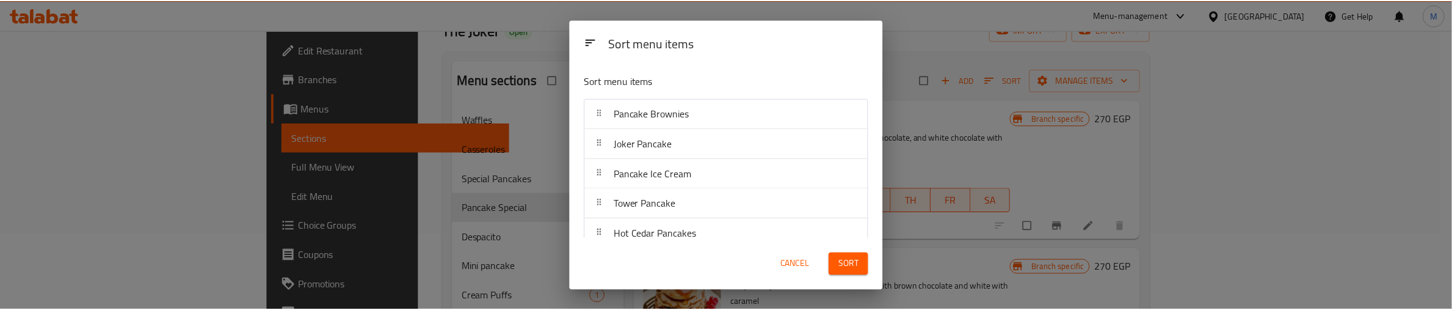
scroll to position [46, 0]
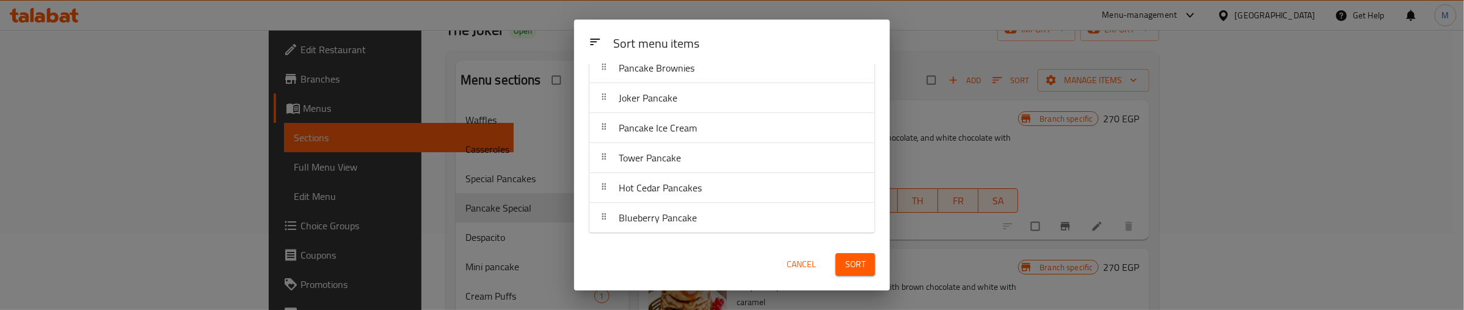
click at [846, 266] on span "Sort" at bounding box center [855, 264] width 20 height 15
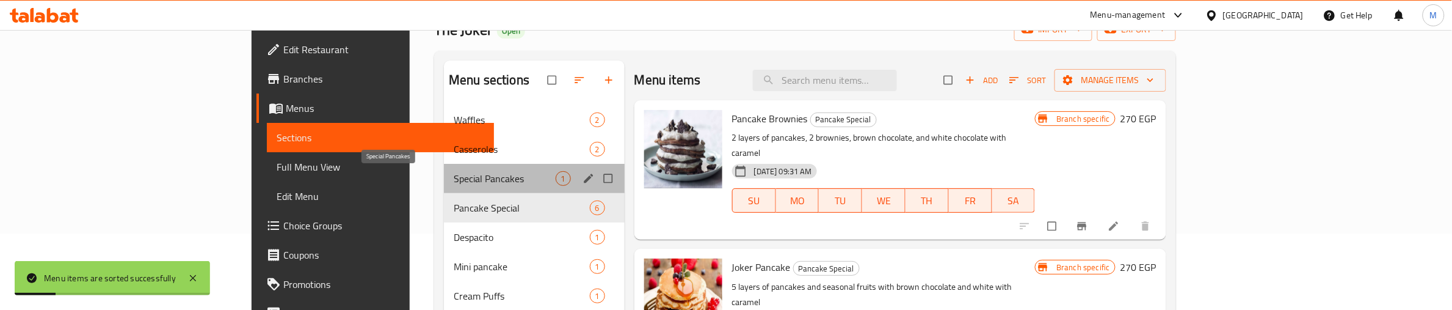
click at [454, 175] on span "Special Pancakes" at bounding box center [504, 178] width 101 height 15
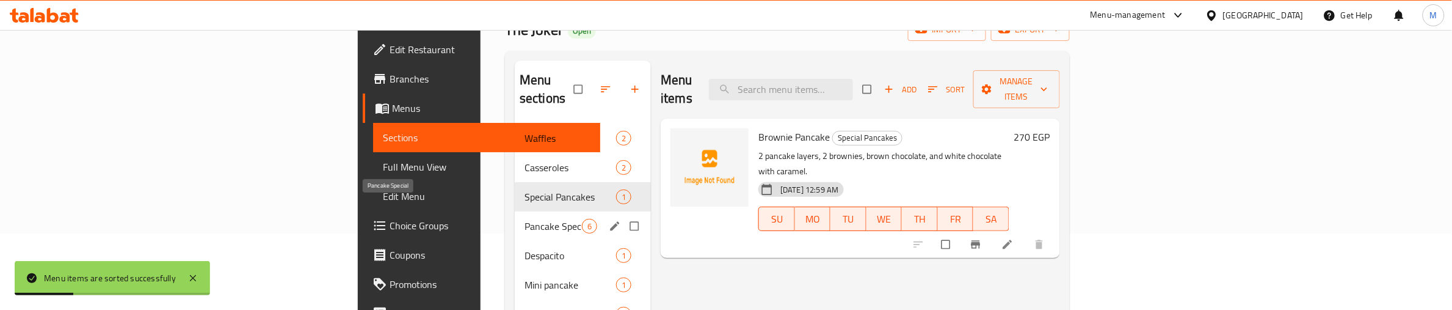
click at [525, 219] on span "Pancake Special" at bounding box center [553, 226] width 57 height 15
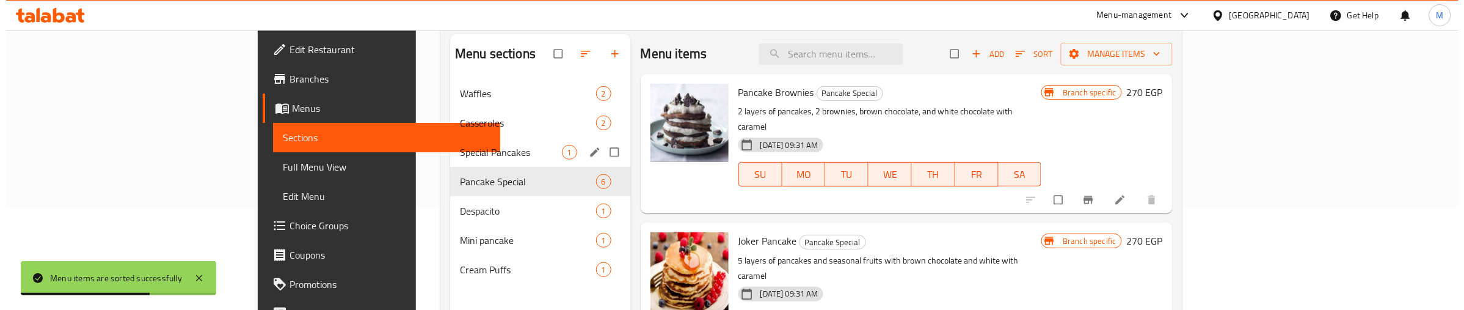
scroll to position [76, 0]
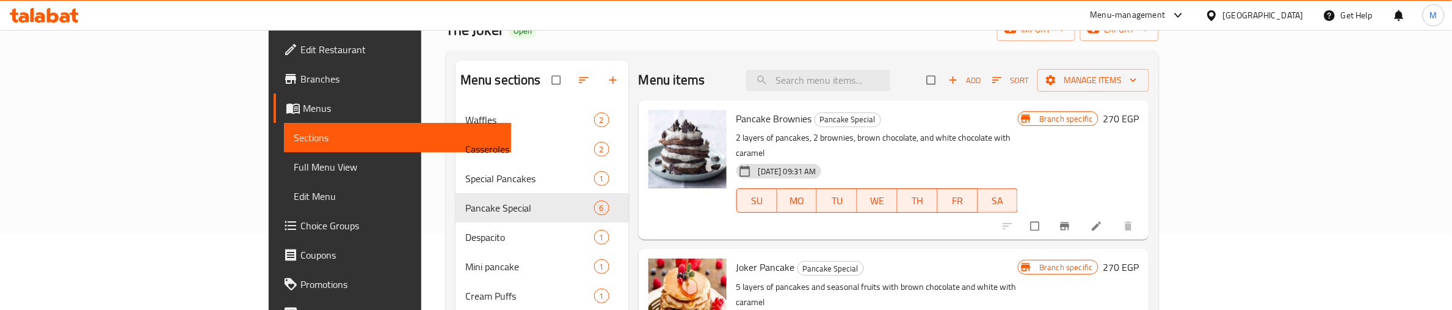
click at [1024, 129] on div "Pancake Brownies Pancake Special 2 layers of pancakes, 2 brownies, brown chocol…" at bounding box center [878, 169] width 292 height 129
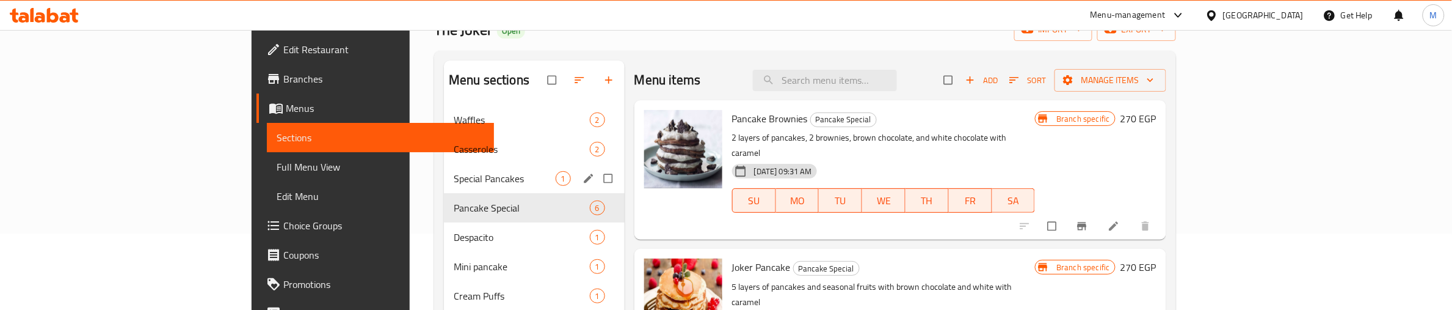
click at [583, 178] on icon "edit" at bounding box center [589, 178] width 12 height 12
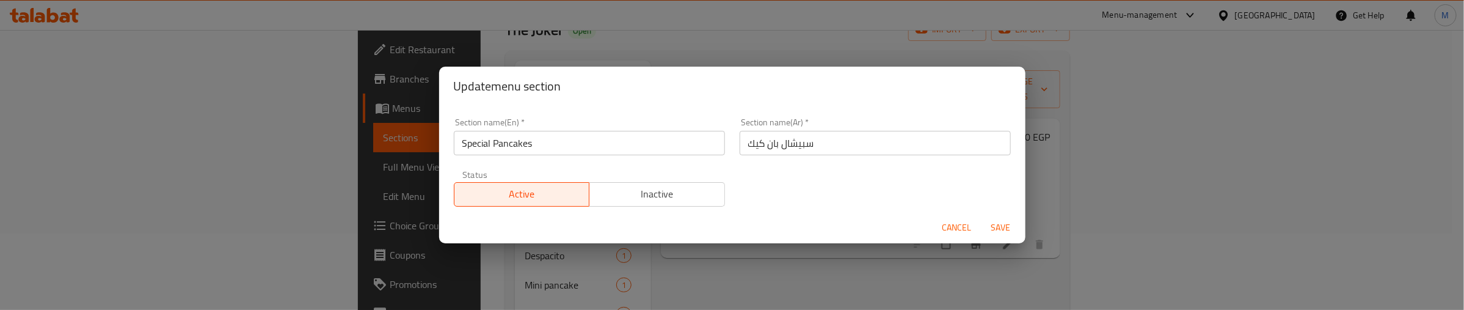
click at [633, 182] on button "Inactive" at bounding box center [657, 194] width 136 height 24
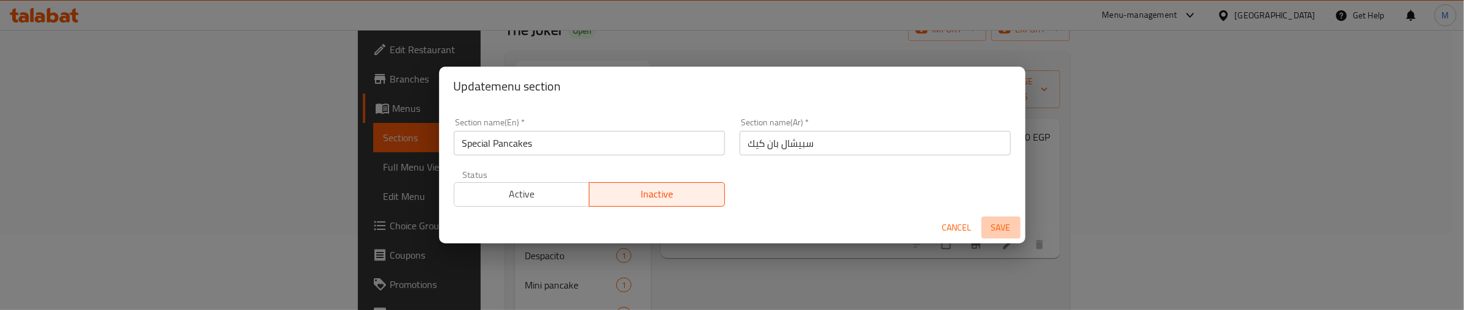
click at [1005, 227] on span "Save" at bounding box center [1000, 227] width 29 height 15
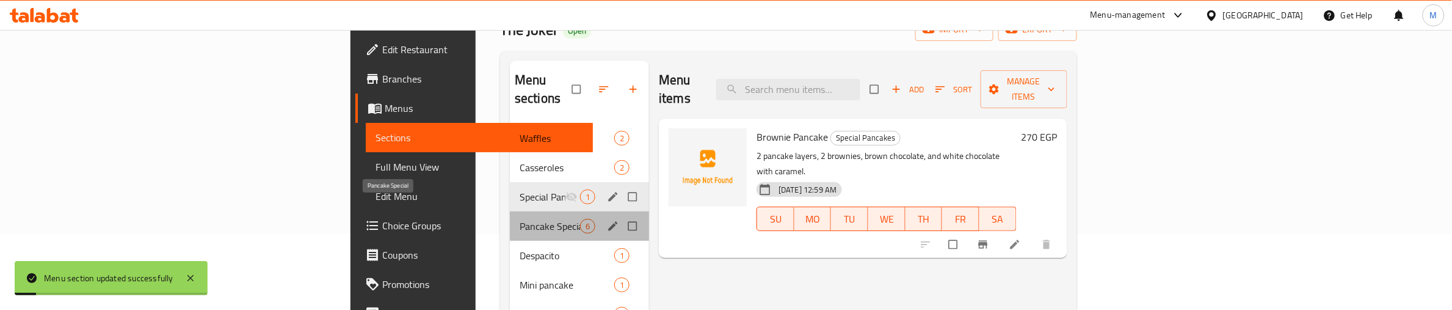
click at [520, 219] on span "Pancake Special" at bounding box center [550, 226] width 60 height 15
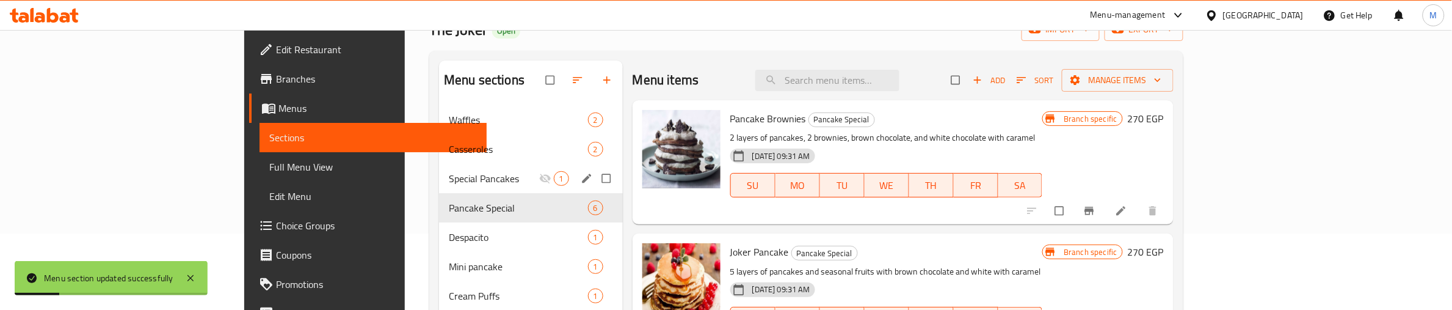
click at [1094, 208] on icon "Branch-specific-item" at bounding box center [1089, 211] width 9 height 8
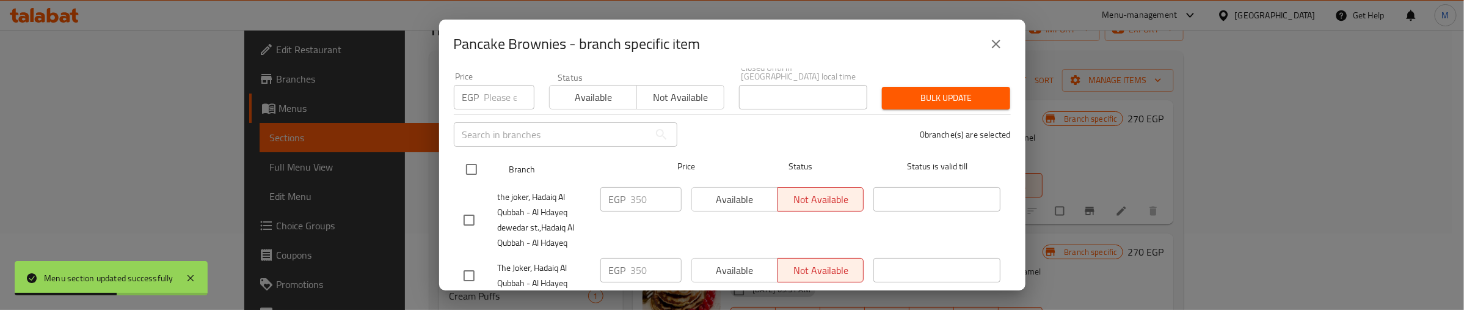
scroll to position [96, 0]
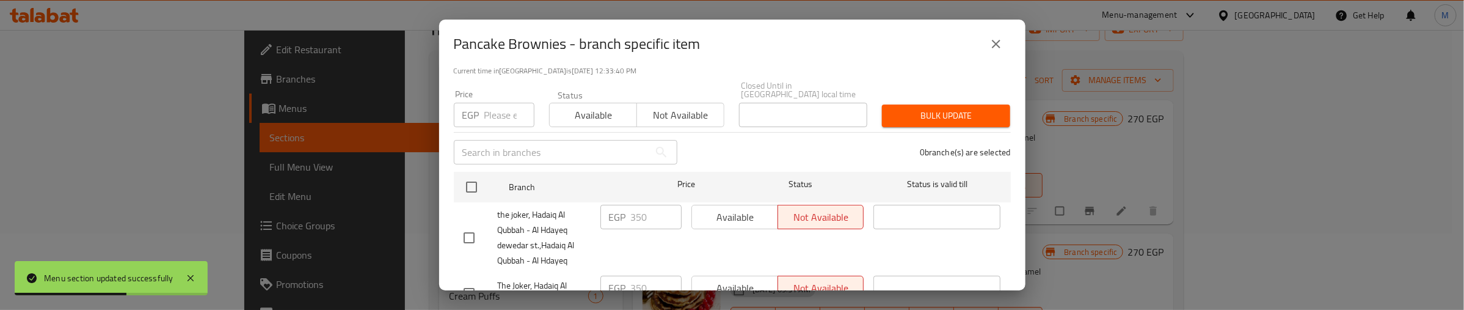
drag, startPoint x: 472, startPoint y: 173, endPoint x: 509, endPoint y: 113, distance: 70.2
click at [471, 174] on input "checkbox" at bounding box center [472, 187] width 26 height 26
checkbox input "true"
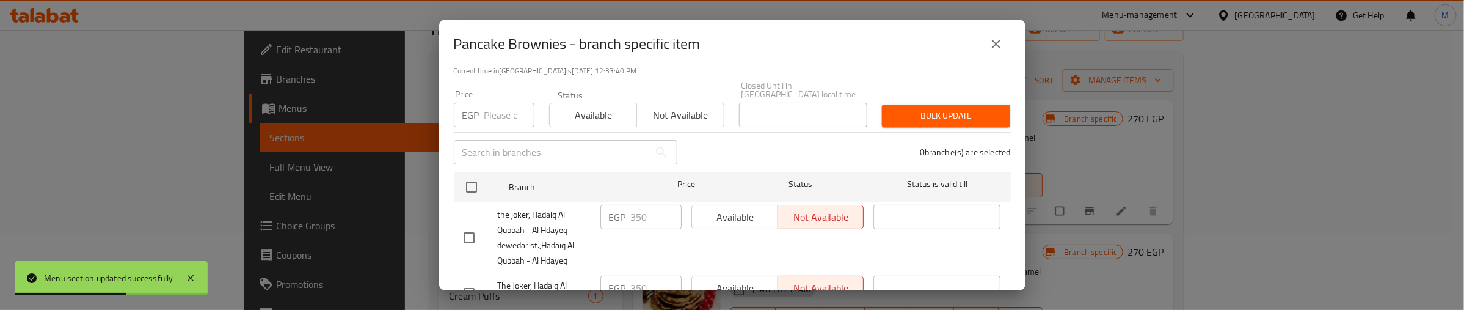
checkbox input "true"
click at [496, 107] on input "number" at bounding box center [509, 115] width 50 height 24
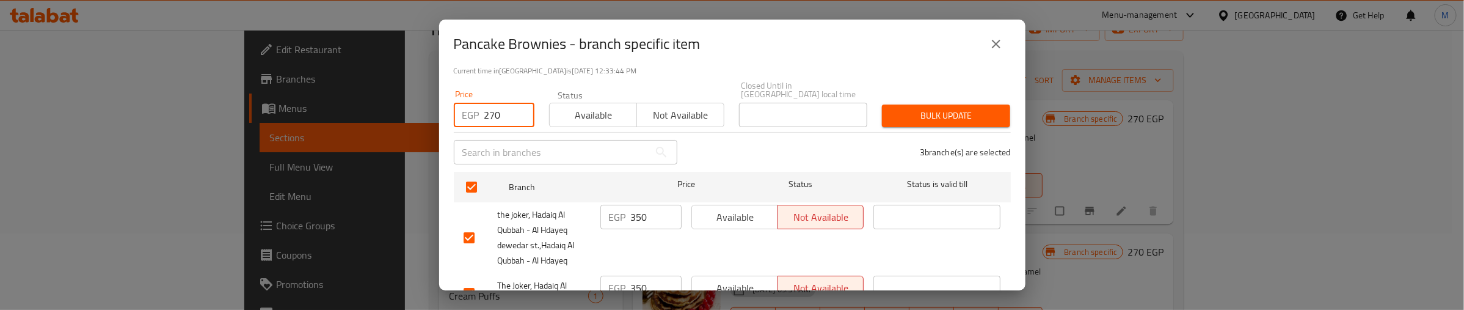
type input "270"
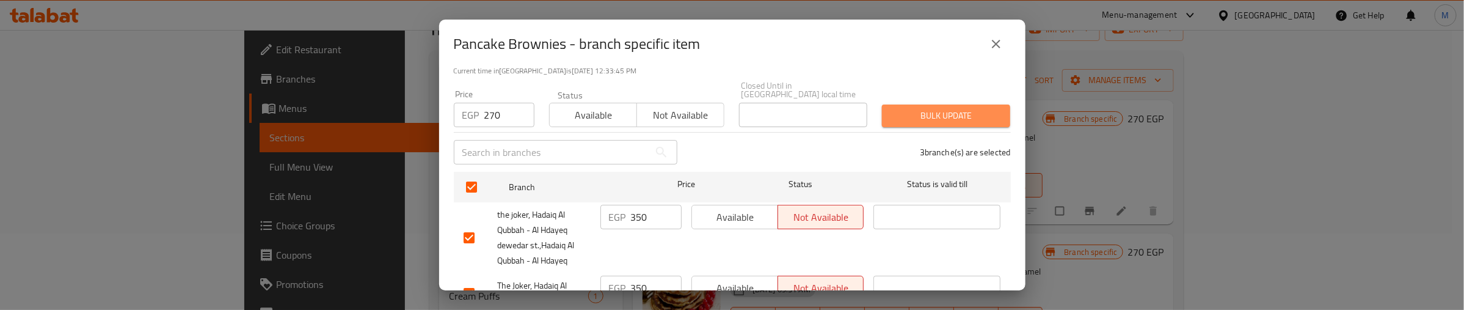
click at [942, 104] on button "Bulk update" at bounding box center [946, 115] width 128 height 23
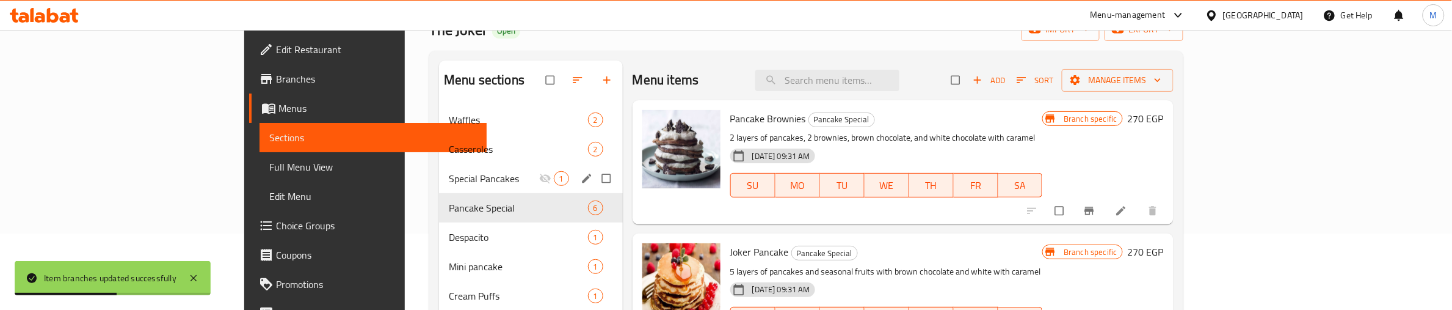
drag, startPoint x: 1091, startPoint y: 144, endPoint x: 1097, endPoint y: 136, distance: 9.7
click at [1048, 144] on div "15-08-2025 09:31 AM SU MO TU WE TH FR SA" at bounding box center [887, 177] width 322 height 66
click at [1094, 208] on icon "Branch-specific-item" at bounding box center [1089, 211] width 9 height 8
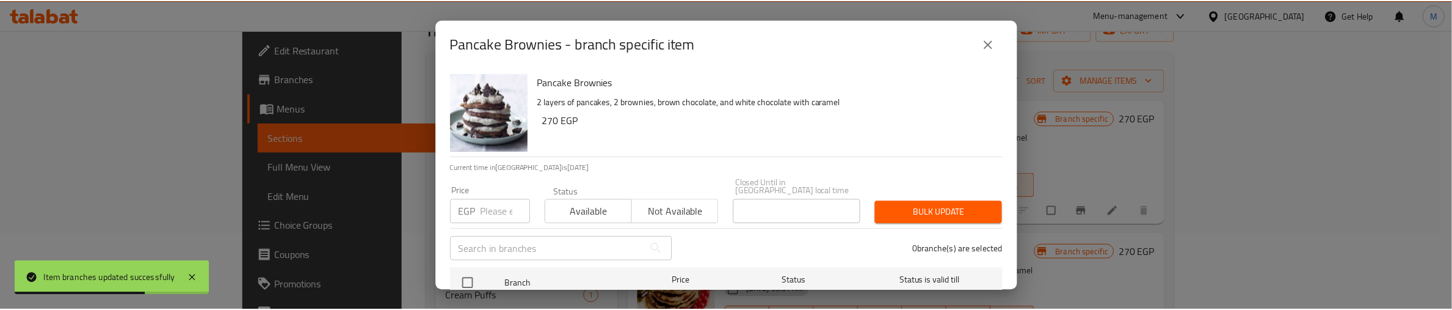
scroll to position [173, 0]
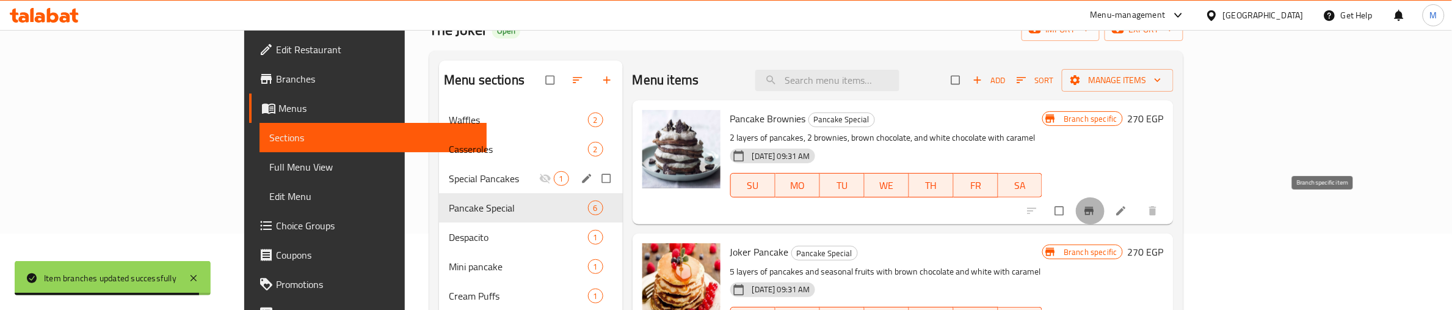
click at [1094, 208] on icon "Branch-specific-item" at bounding box center [1089, 211] width 9 height 8
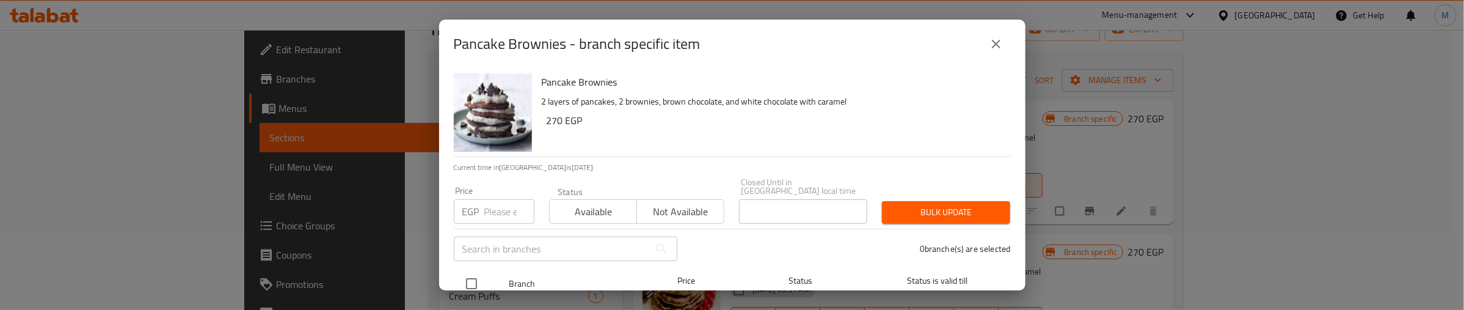
click at [475, 271] on input "checkbox" at bounding box center [472, 284] width 26 height 26
checkbox input "true"
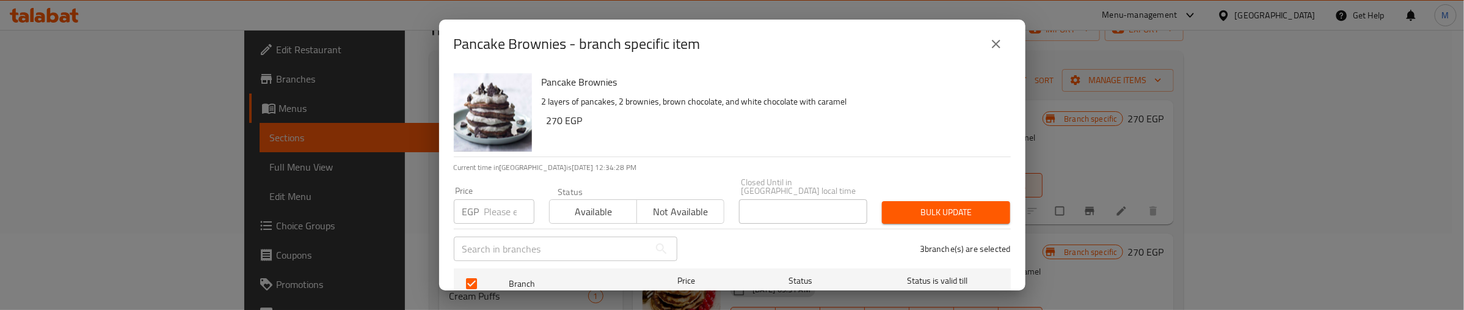
click at [493, 200] on input "number" at bounding box center [509, 211] width 50 height 24
type input "270"
click at [605, 203] on span "Available" at bounding box center [594, 212] width 78 height 18
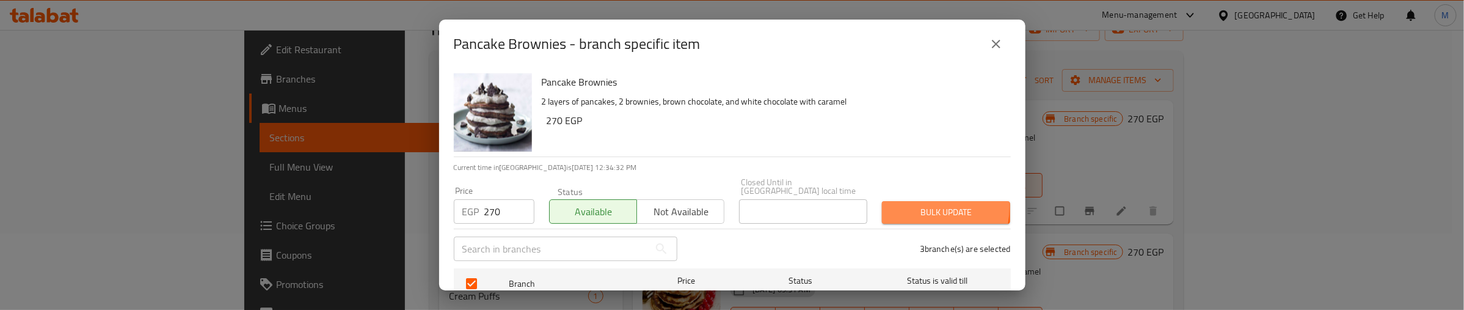
click at [898, 205] on span "Bulk update" at bounding box center [946, 212] width 109 height 15
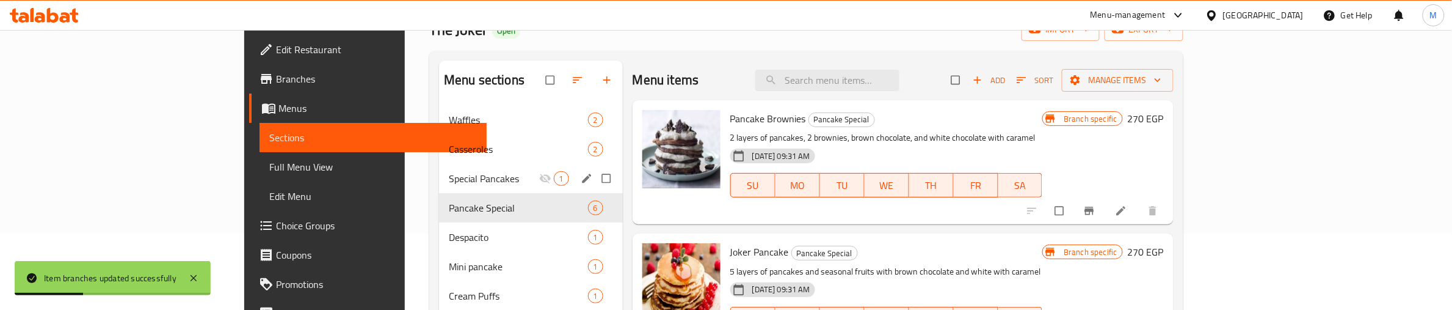
click at [1026, 266] on p "5 layers of pancakes and seasonal fruits with brown chocolate and white with ca…" at bounding box center [886, 271] width 313 height 15
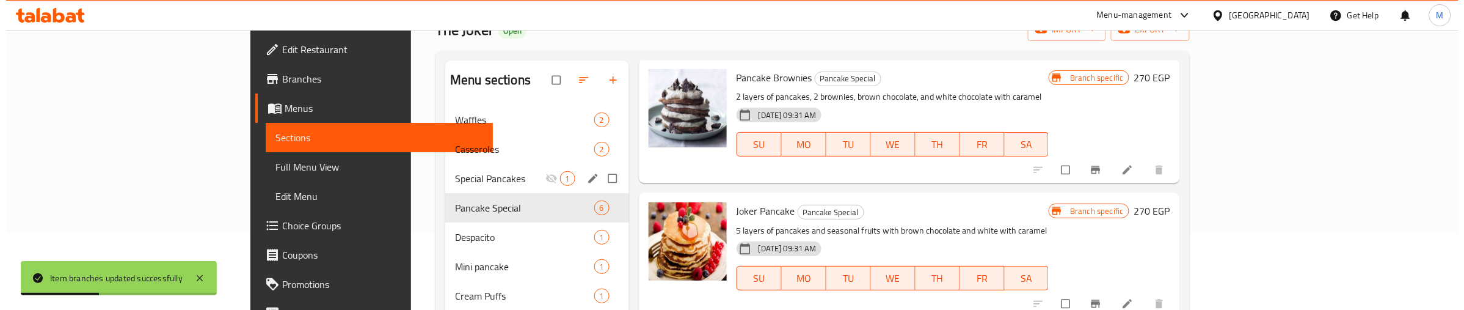
scroll to position [76, 0]
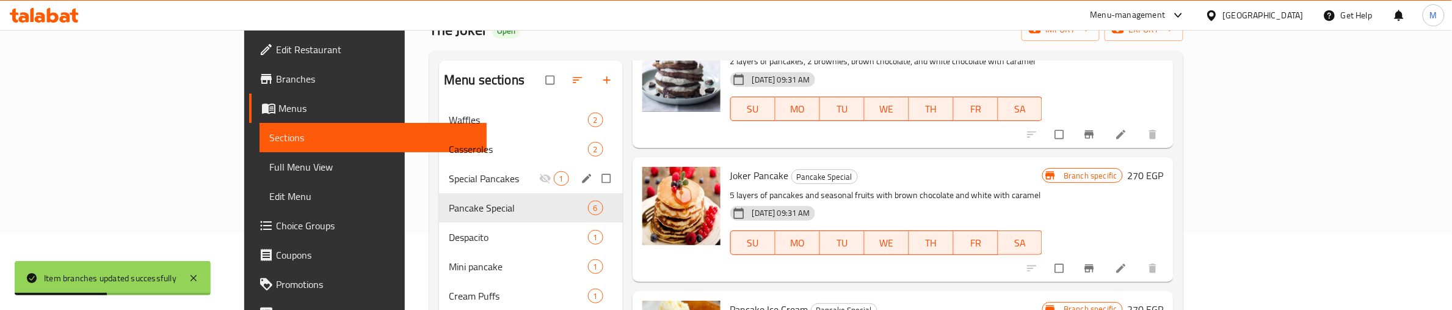
click at [1094, 264] on icon "Branch-specific-item" at bounding box center [1089, 268] width 9 height 8
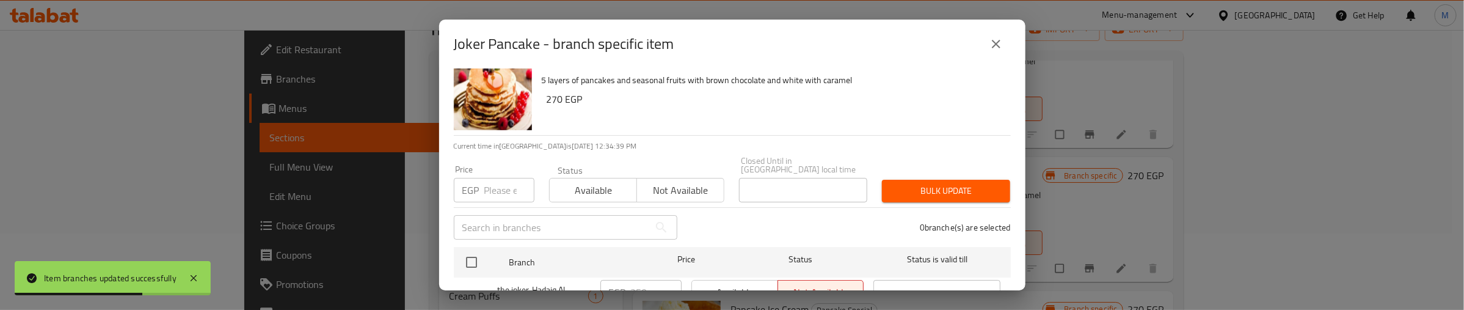
scroll to position [20, 0]
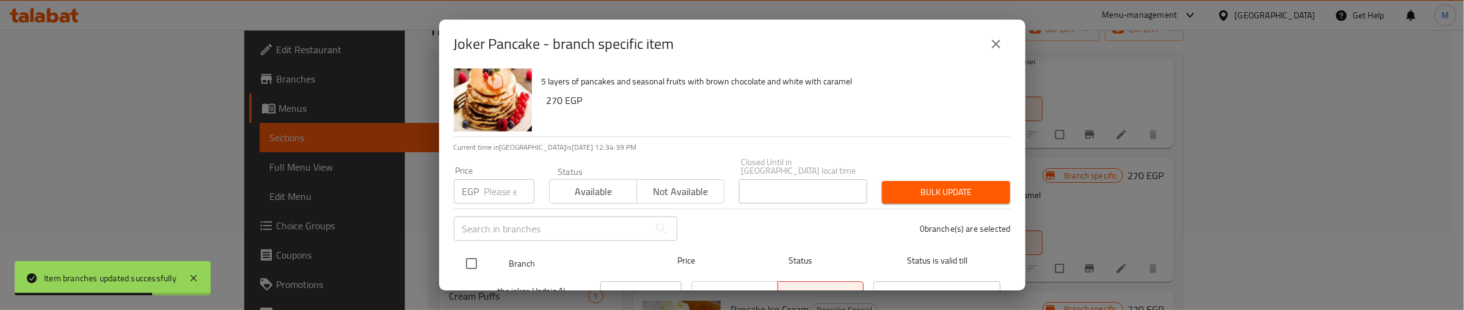
click at [469, 252] on input "checkbox" at bounding box center [472, 263] width 26 height 26
checkbox input "true"
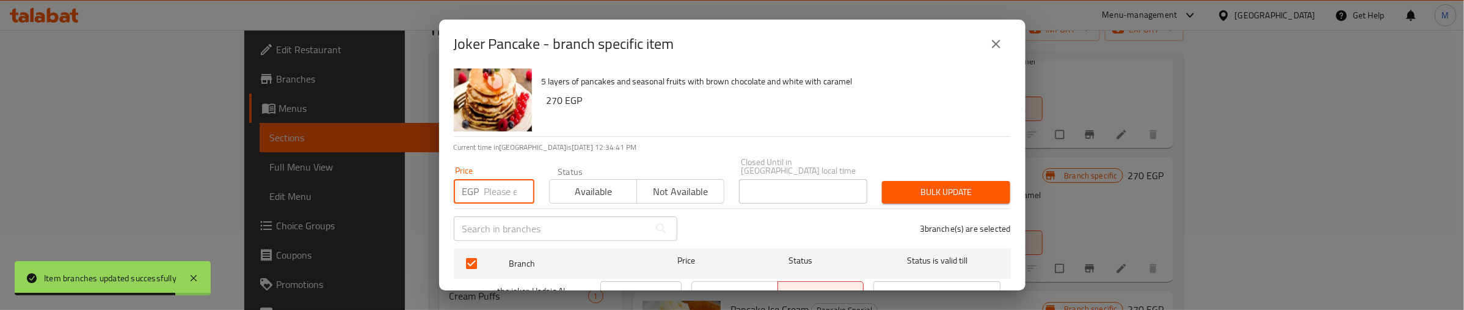
click at [492, 181] on input "number" at bounding box center [509, 191] width 50 height 24
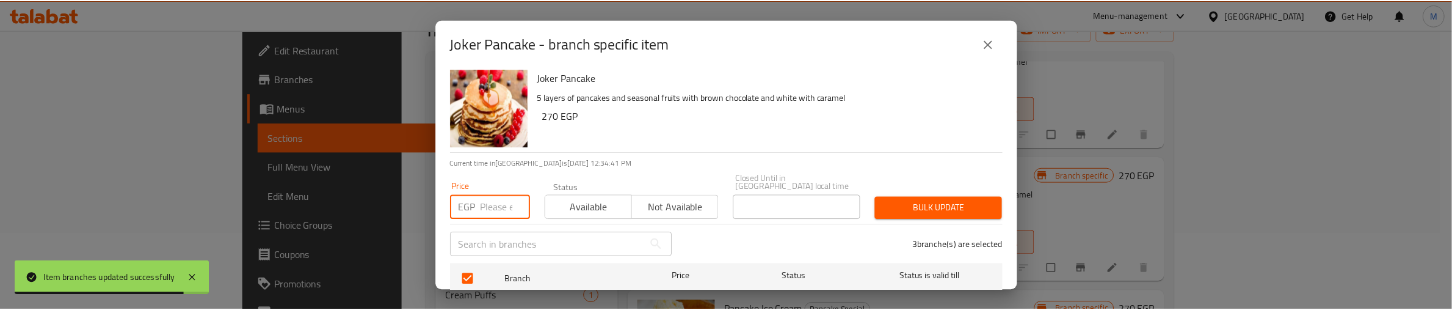
scroll to position [0, 0]
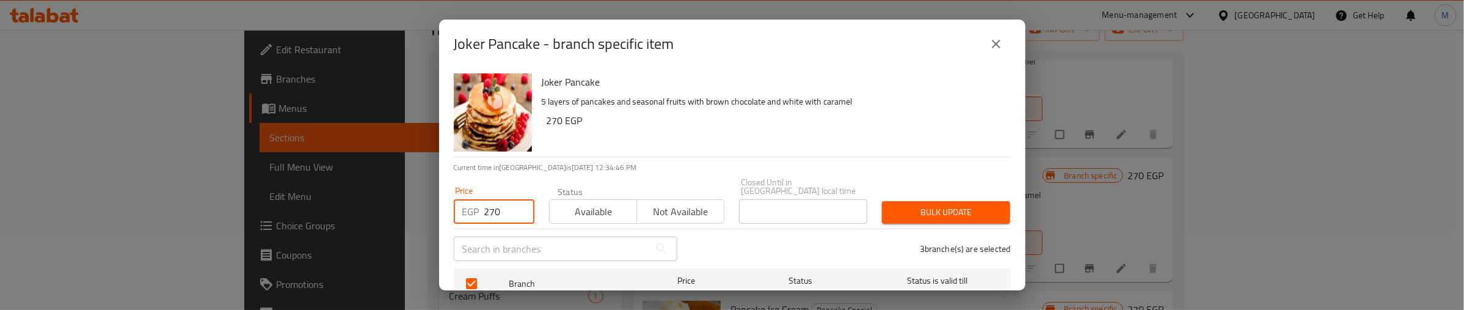
type input "270"
click at [603, 203] on span "Available" at bounding box center [594, 212] width 78 height 18
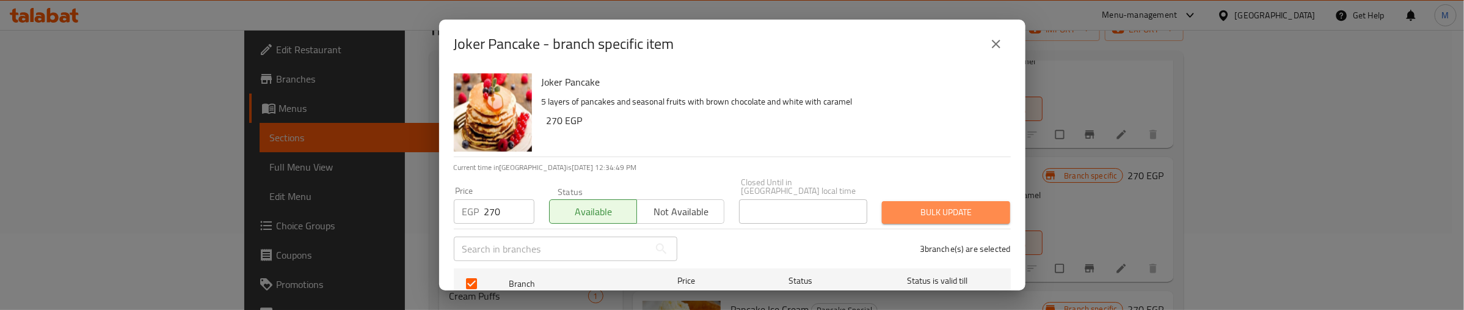
click at [948, 205] on span "Bulk update" at bounding box center [946, 212] width 109 height 15
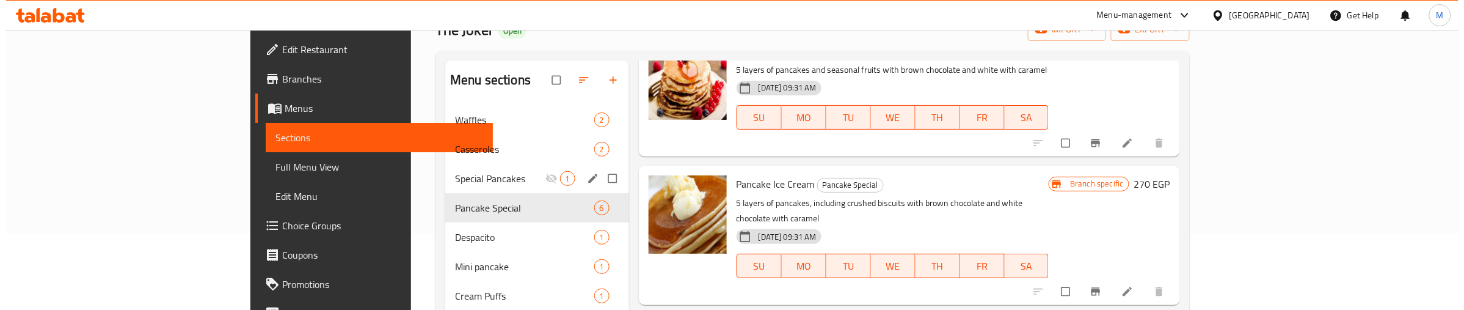
scroll to position [229, 0]
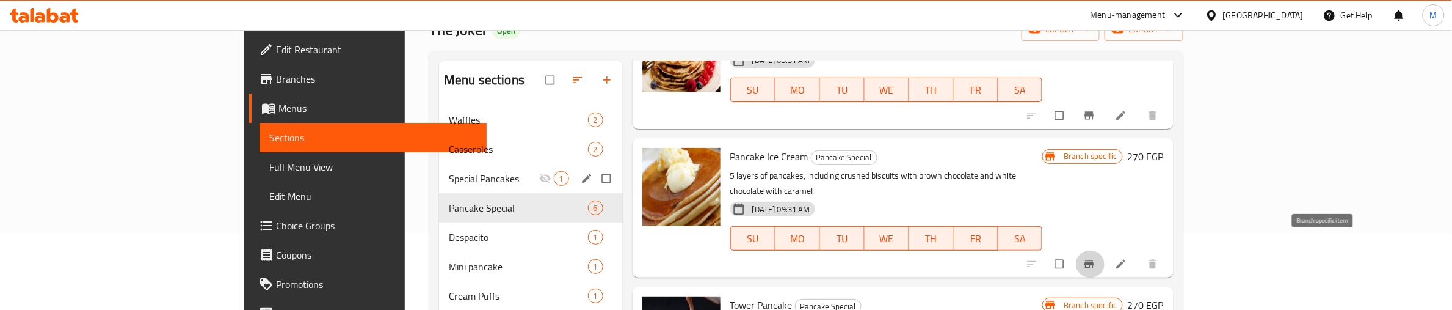
click at [1094, 260] on icon "Branch-specific-item" at bounding box center [1089, 264] width 9 height 8
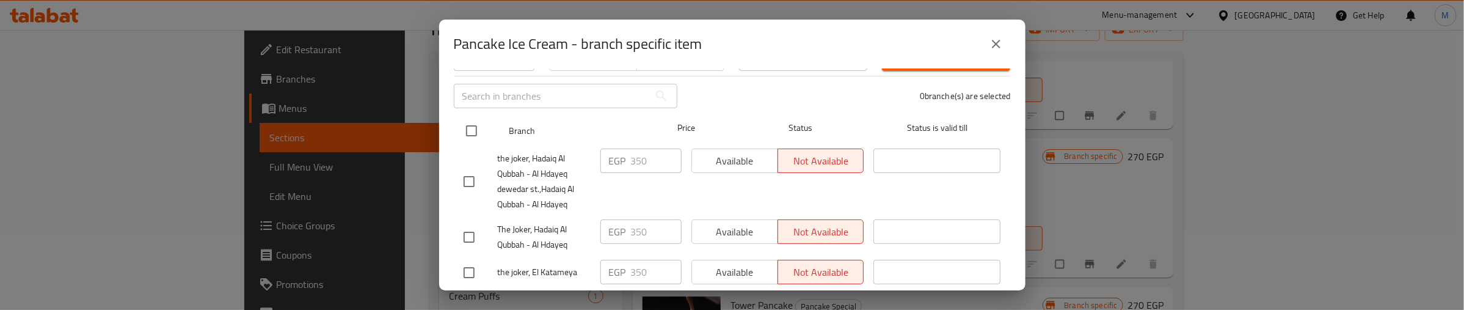
click at [472, 120] on input "checkbox" at bounding box center [472, 131] width 26 height 26
checkbox input "true"
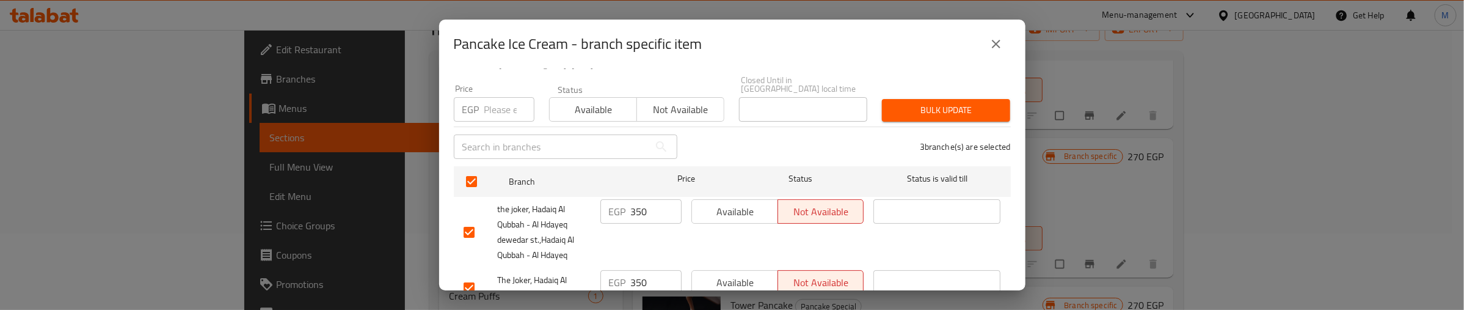
scroll to position [0, 0]
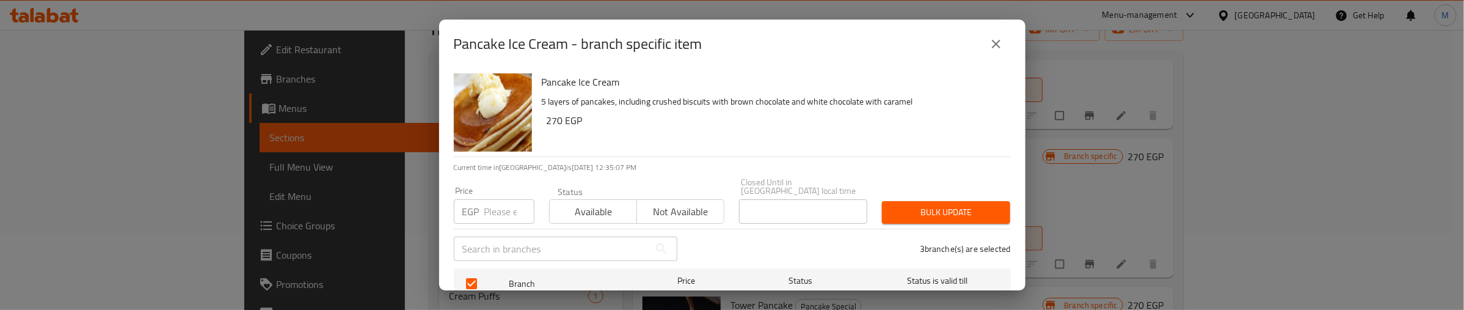
click at [501, 199] on input "number" at bounding box center [509, 211] width 50 height 24
type input "270"
click at [622, 203] on span "Available" at bounding box center [594, 212] width 78 height 18
click at [889, 201] on button "Bulk update" at bounding box center [946, 212] width 128 height 23
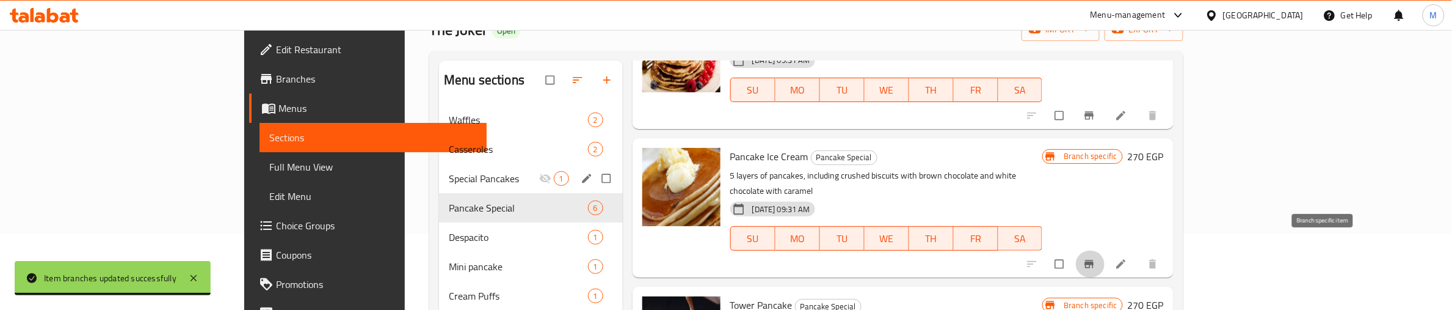
click at [1094, 260] on icon "Branch-specific-item" at bounding box center [1089, 264] width 9 height 8
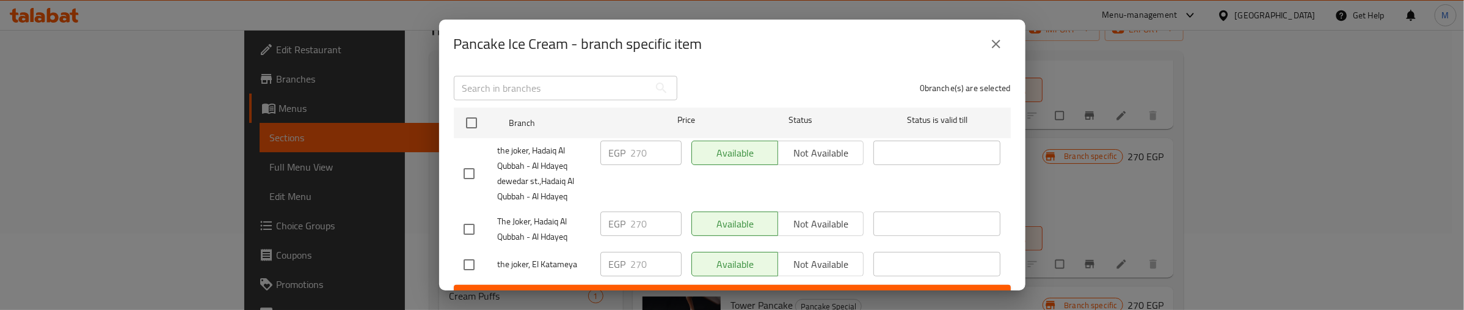
scroll to position [173, 0]
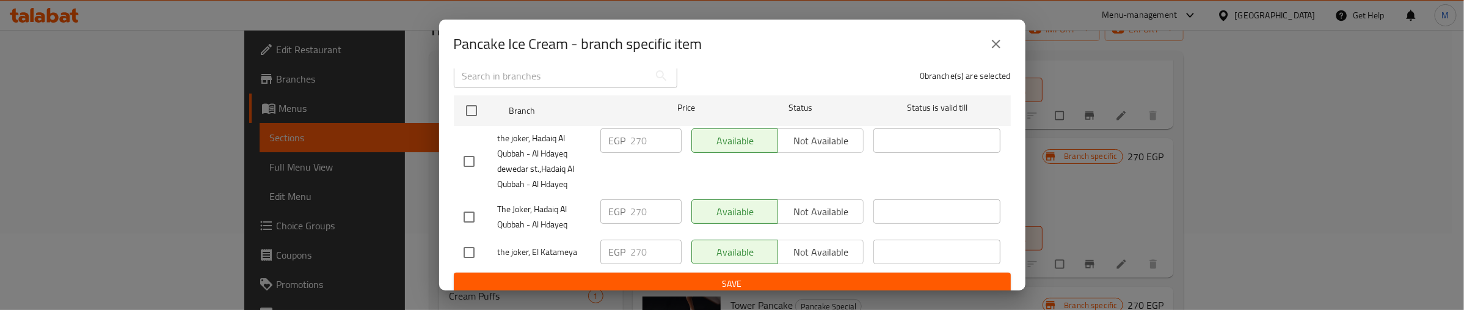
click at [994, 45] on icon "close" at bounding box center [996, 44] width 9 height 9
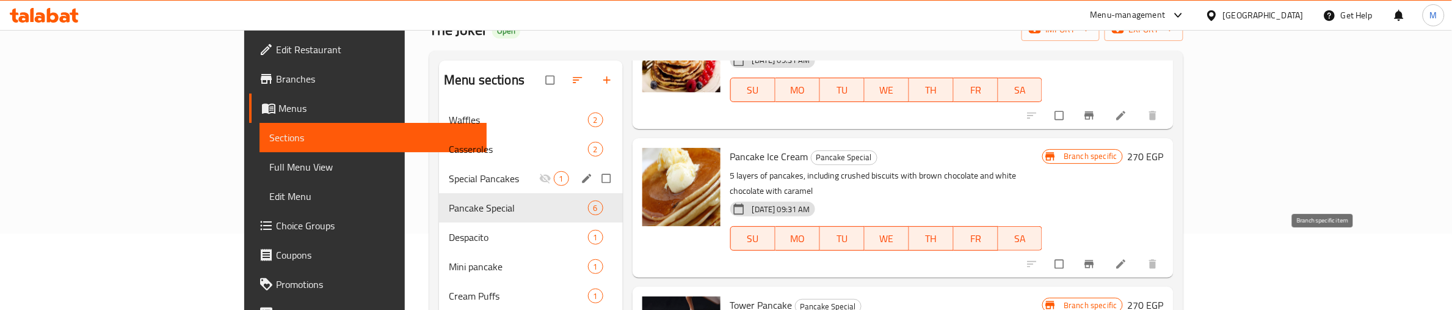
click at [1094, 260] on icon "Branch-specific-item" at bounding box center [1089, 264] width 9 height 8
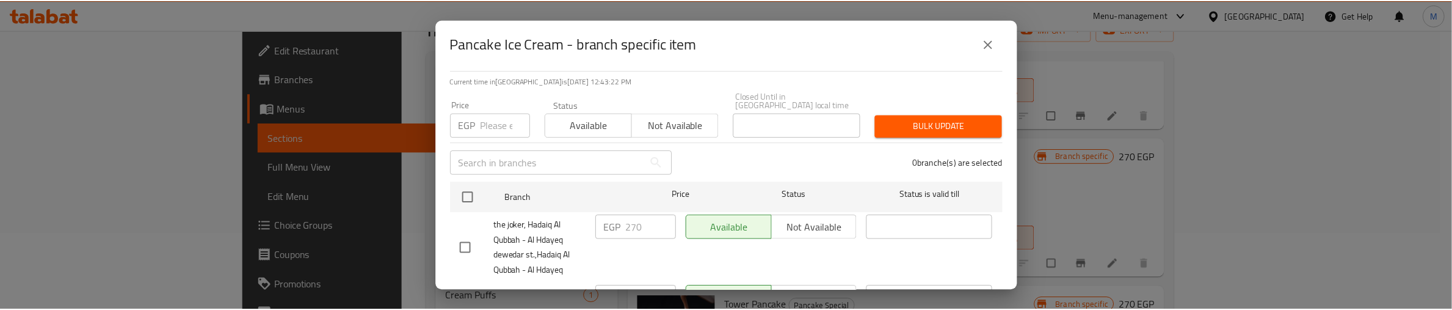
scroll to position [0, 0]
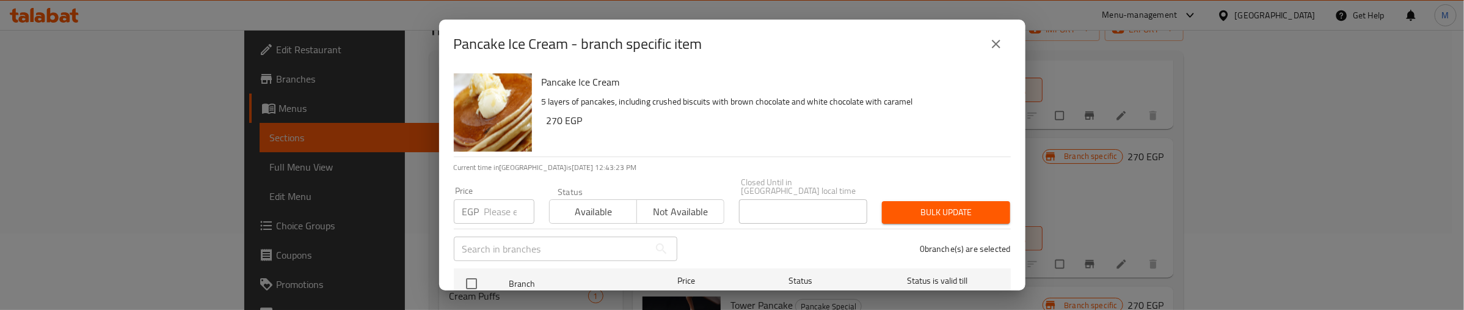
click at [992, 44] on icon "close" at bounding box center [996, 44] width 15 height 15
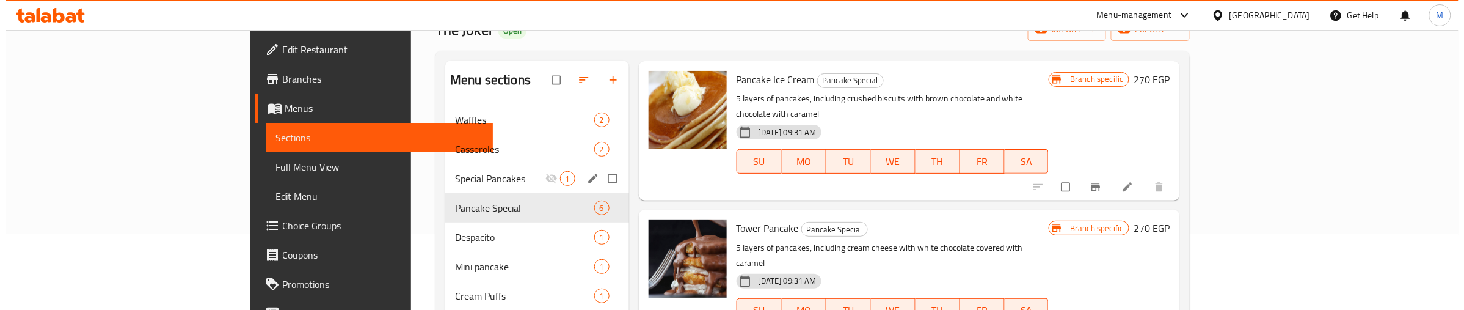
scroll to position [382, 0]
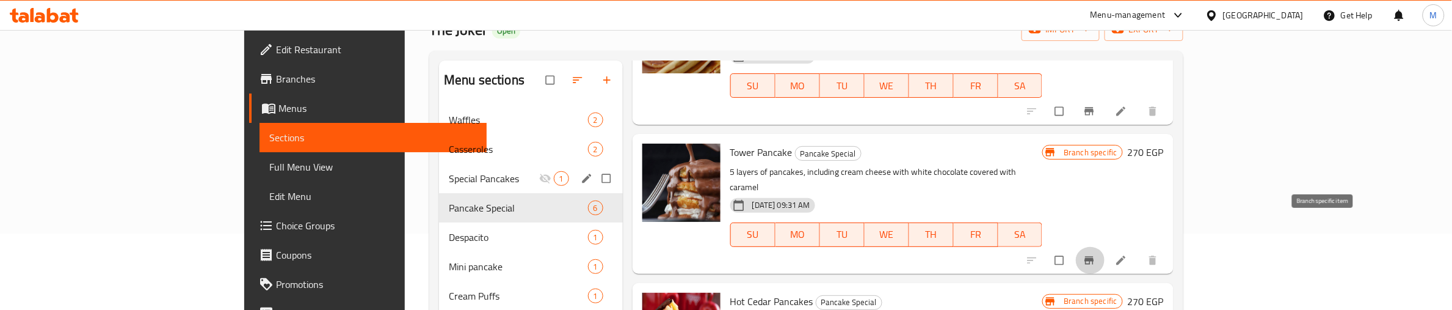
click at [1094, 256] on icon "Branch-specific-item" at bounding box center [1089, 260] width 9 height 8
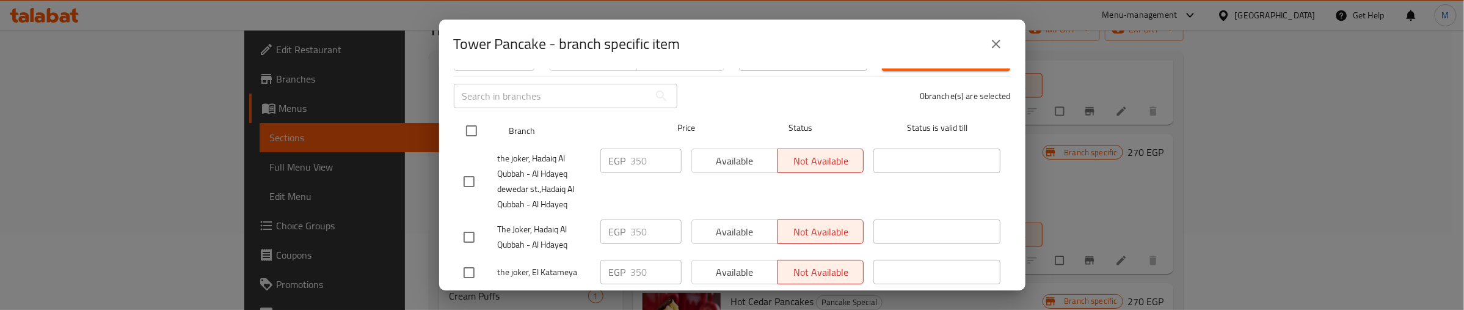
click at [477, 121] on input "checkbox" at bounding box center [472, 131] width 26 height 26
checkbox input "true"
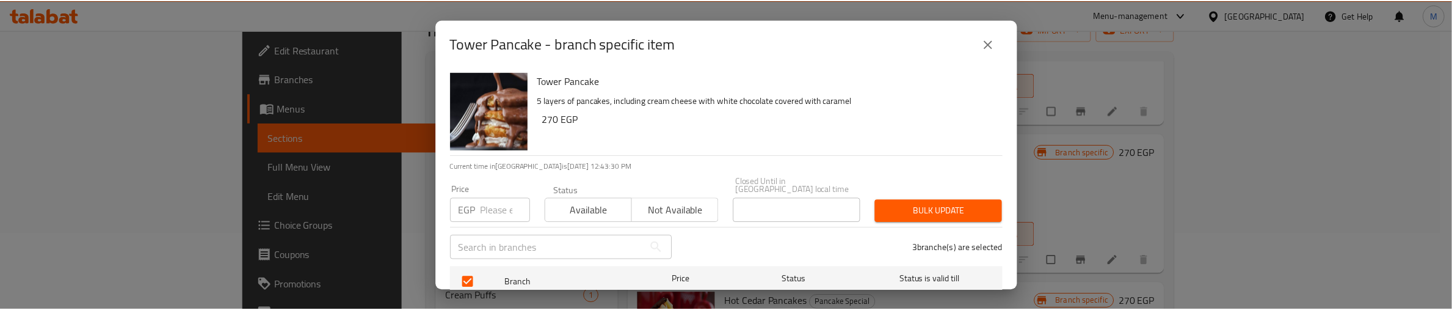
scroll to position [0, 0]
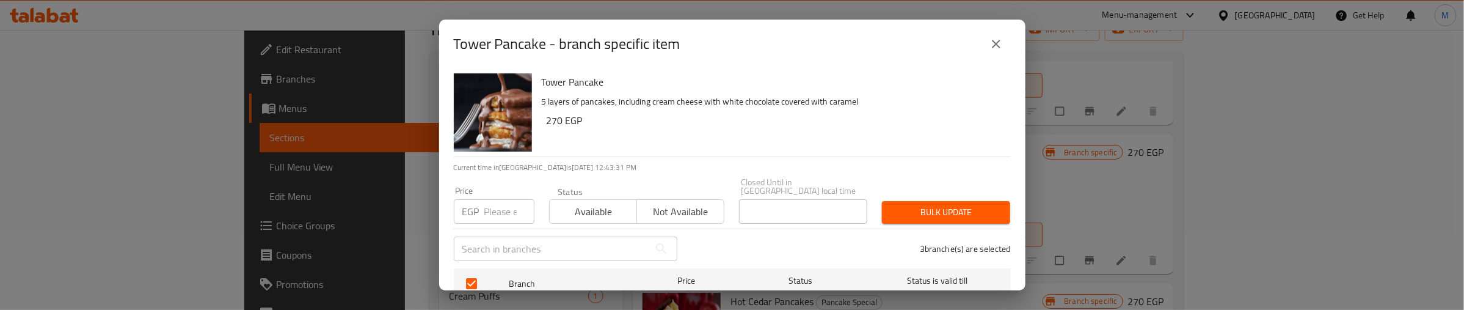
click at [496, 203] on input "number" at bounding box center [509, 211] width 50 height 24
type input "270"
click at [584, 203] on span "Available" at bounding box center [594, 212] width 78 height 18
click at [892, 205] on span "Bulk update" at bounding box center [946, 212] width 109 height 15
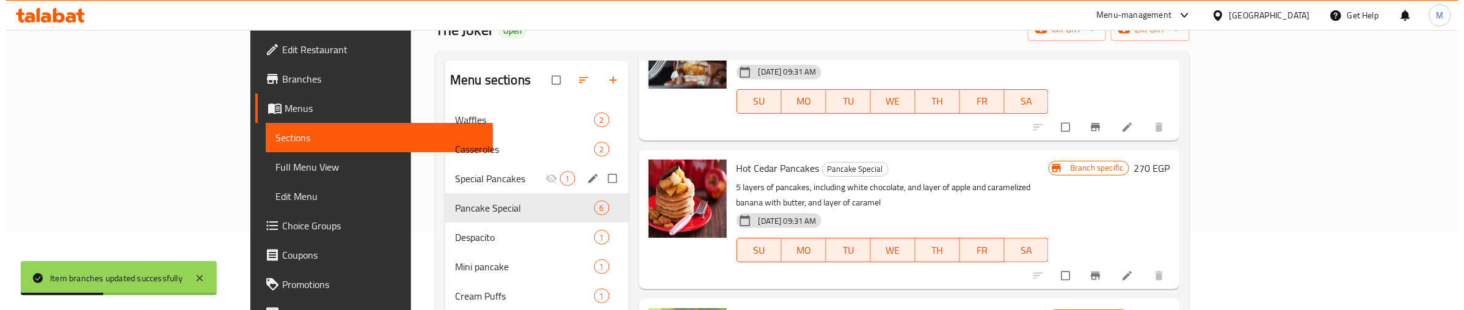
scroll to position [520, 0]
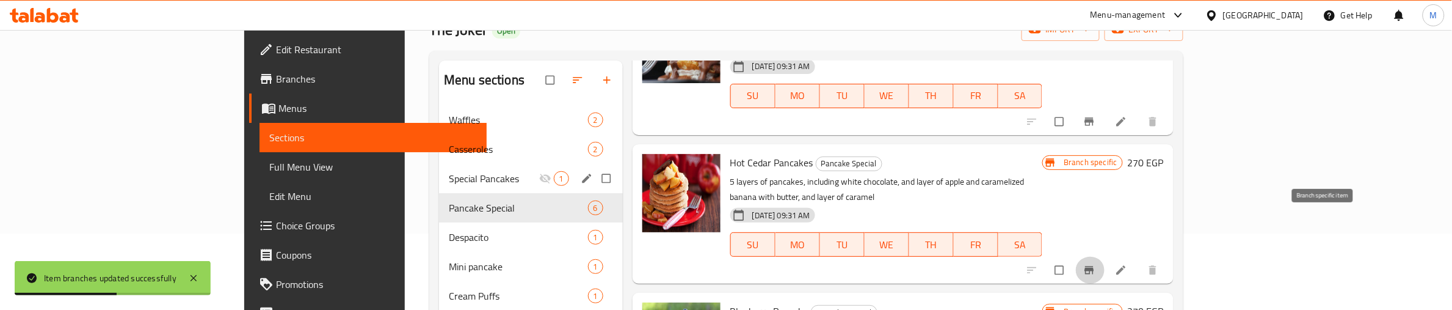
click at [1096, 264] on icon "Branch-specific-item" at bounding box center [1089, 270] width 12 height 12
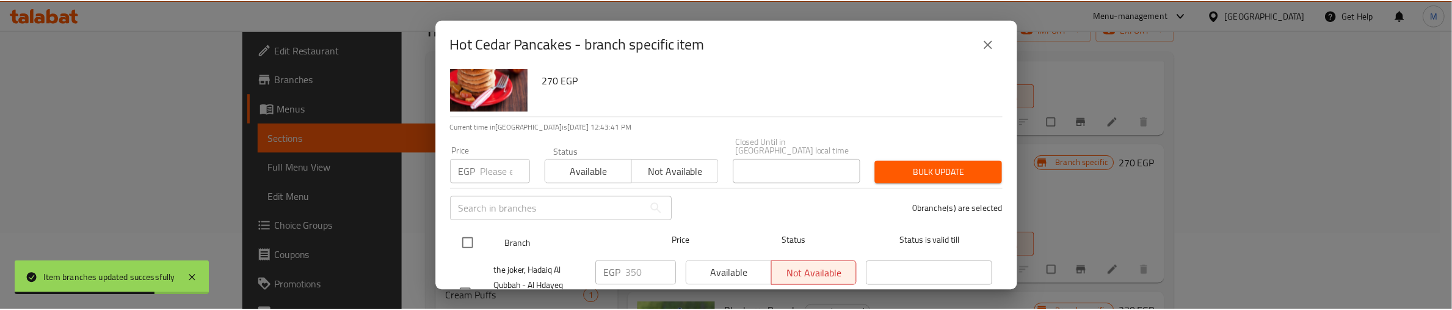
scroll to position [76, 0]
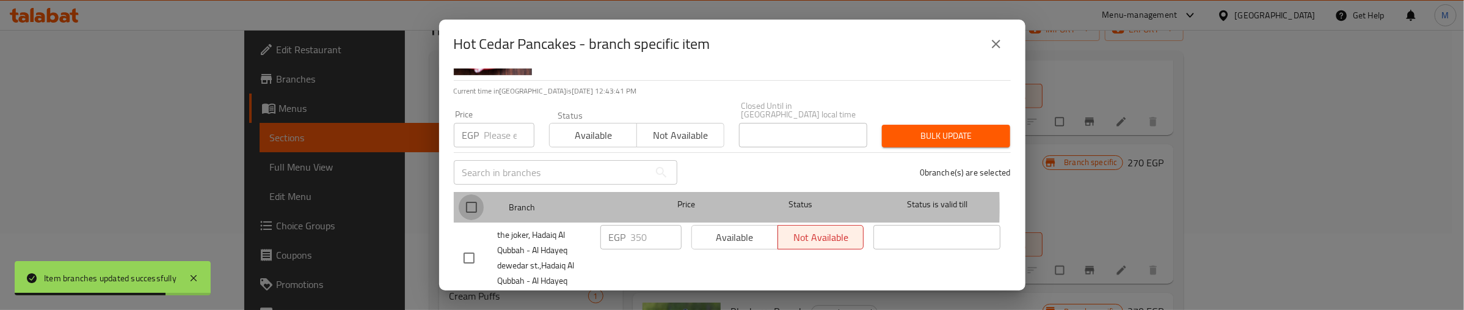
click at [475, 199] on input "checkbox" at bounding box center [472, 207] width 26 height 26
checkbox input "true"
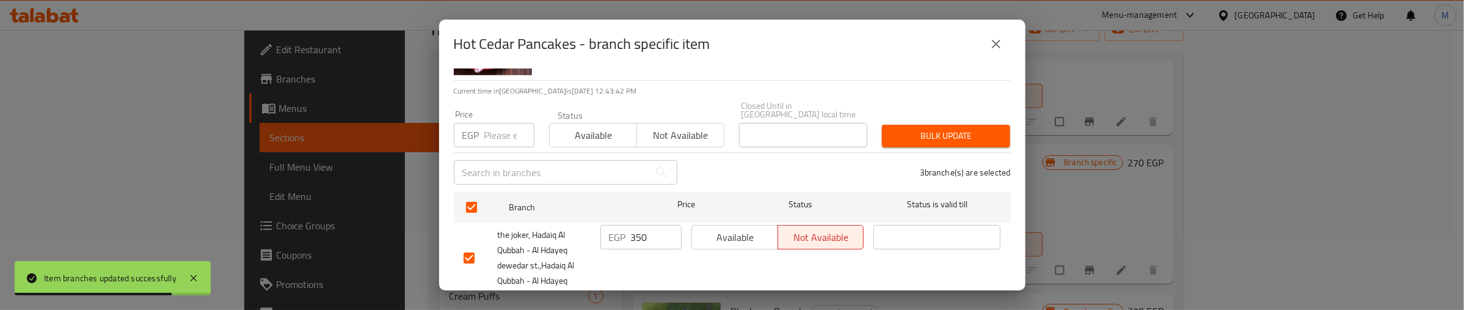
click at [496, 125] on input "number" at bounding box center [509, 135] width 50 height 24
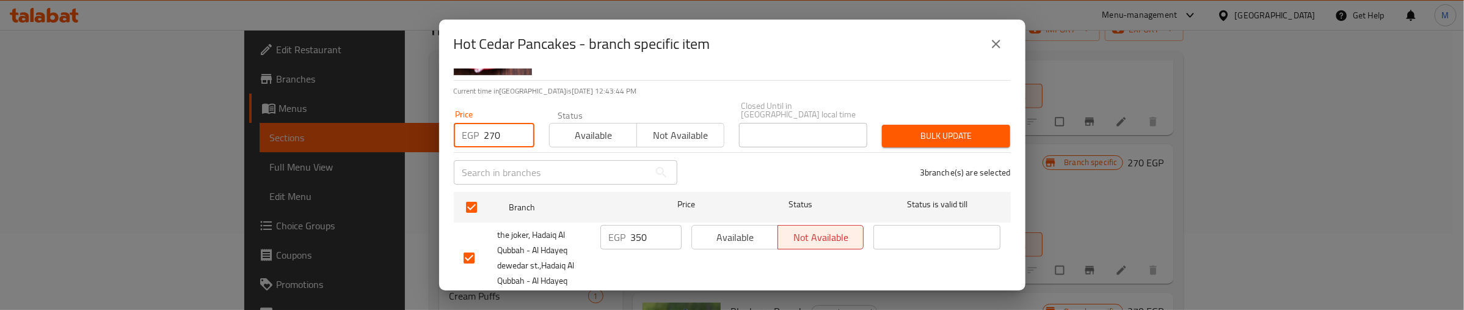
type input "270"
click at [602, 126] on span "Available" at bounding box center [594, 135] width 78 height 18
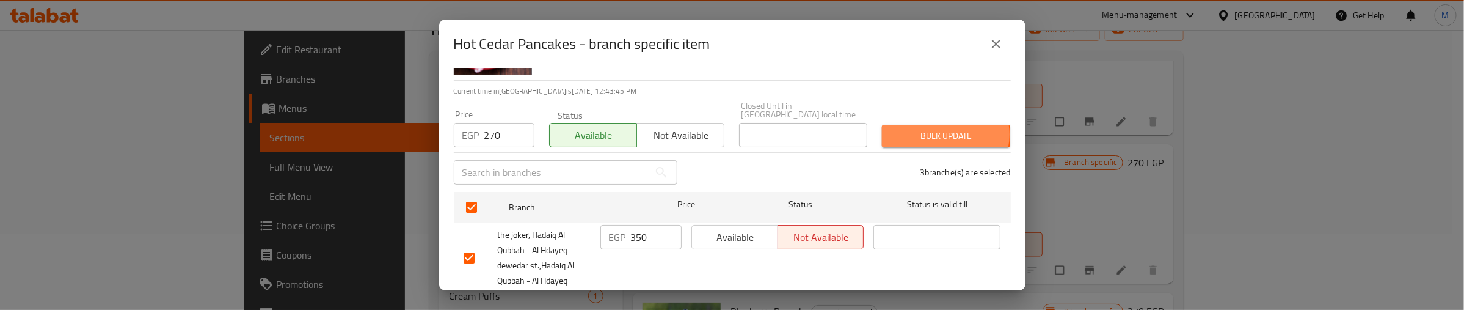
click at [935, 128] on span "Bulk update" at bounding box center [946, 135] width 109 height 15
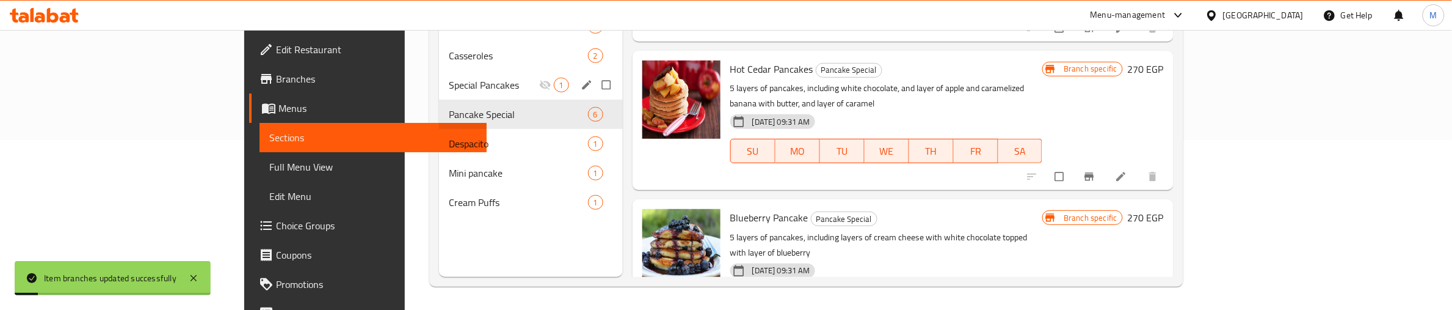
scroll to position [172, 0]
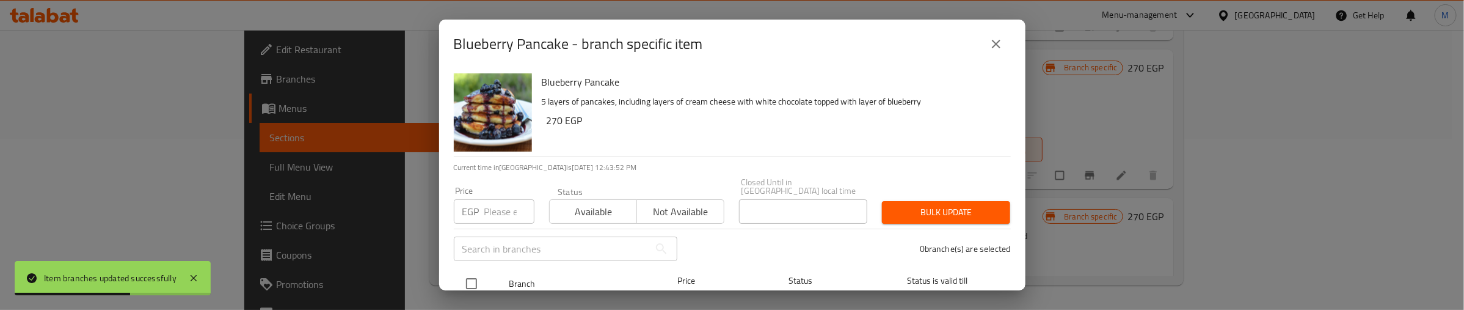
click at [477, 271] on input "checkbox" at bounding box center [472, 284] width 26 height 26
checkbox input "true"
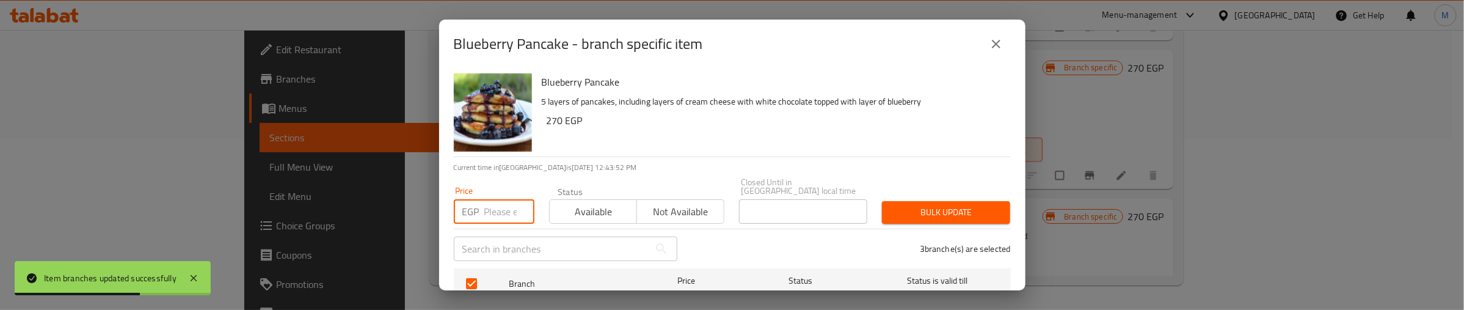
click at [508, 200] on input "number" at bounding box center [509, 211] width 50 height 24
type input "270"
click at [572, 208] on span "Available" at bounding box center [594, 212] width 78 height 18
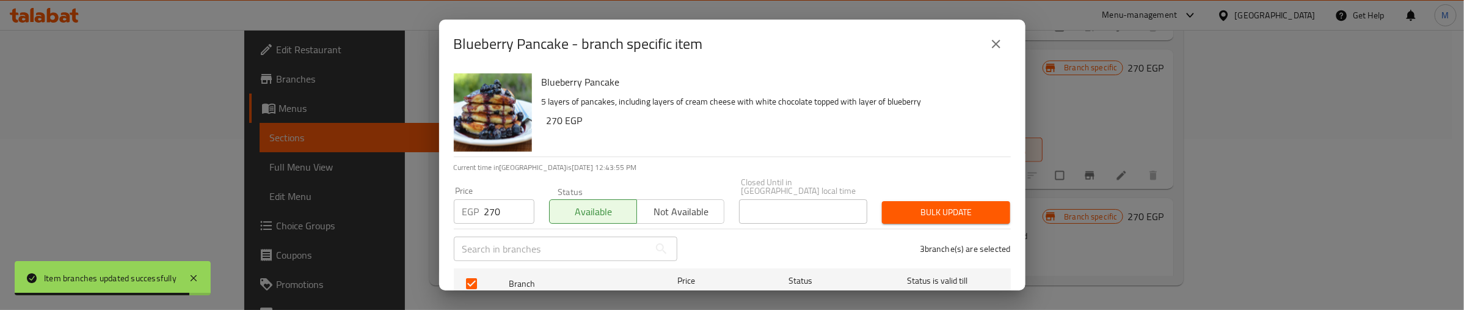
click at [882, 209] on button "Bulk update" at bounding box center [946, 212] width 128 height 23
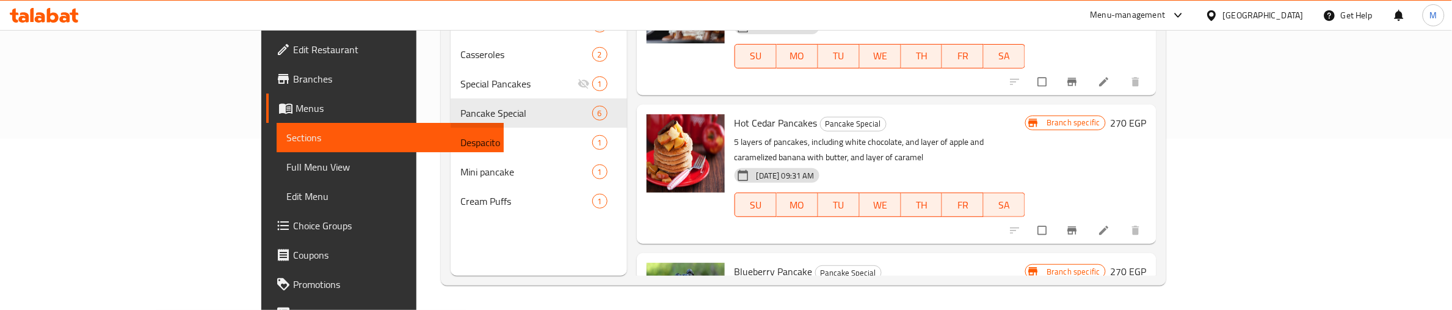
scroll to position [520, 0]
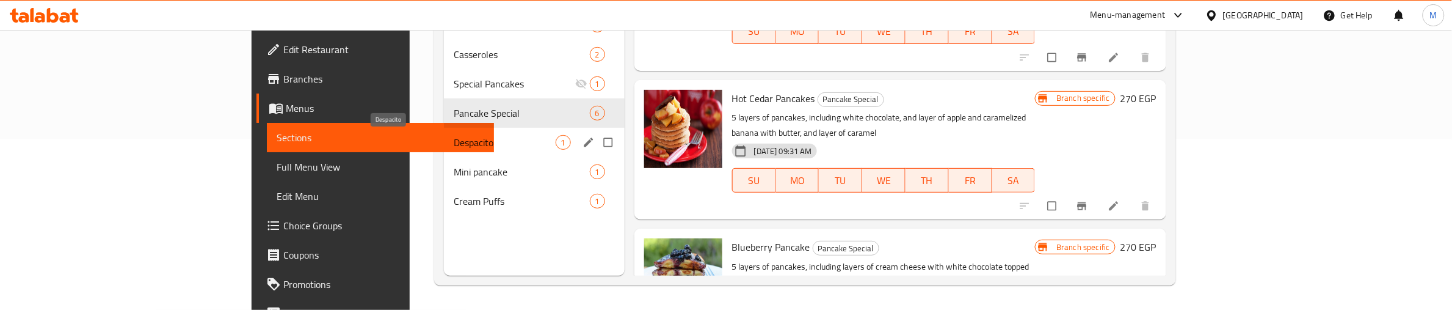
click at [454, 140] on span "Despacito" at bounding box center [504, 142] width 101 height 15
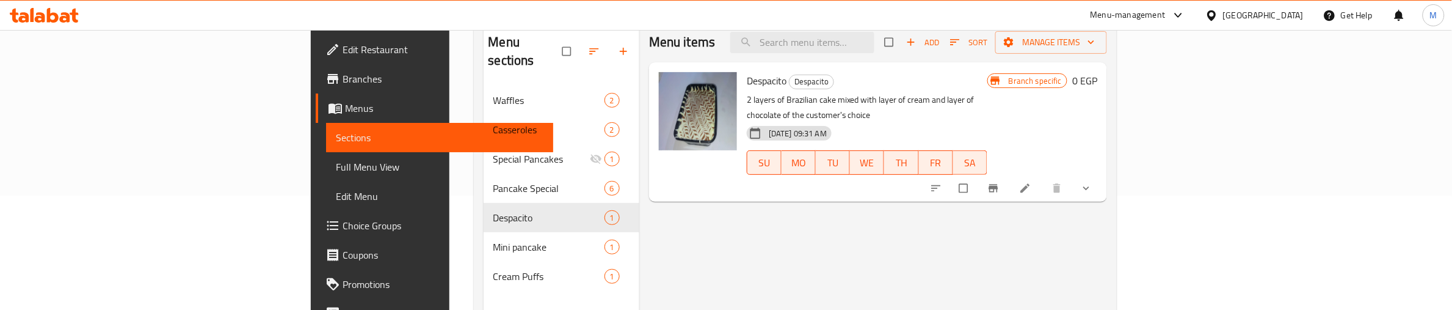
scroll to position [19, 0]
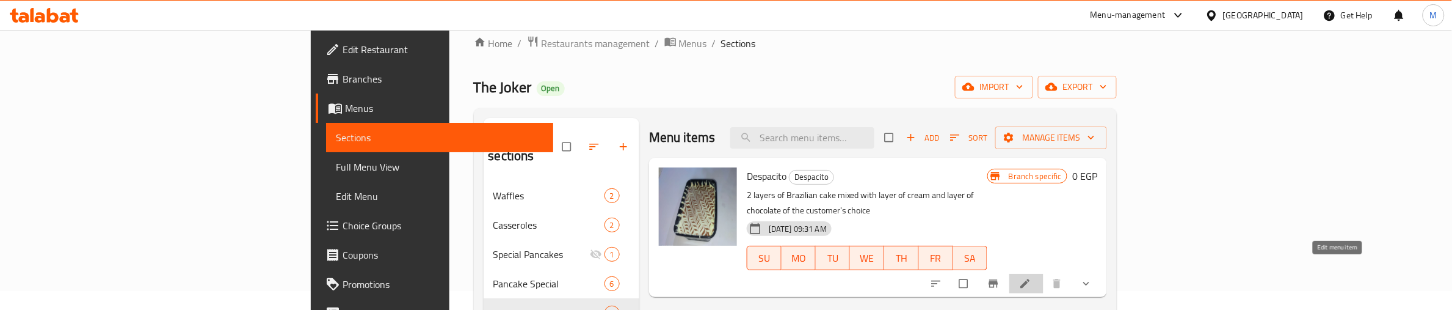
click at [1032, 277] on icon at bounding box center [1025, 283] width 12 height 12
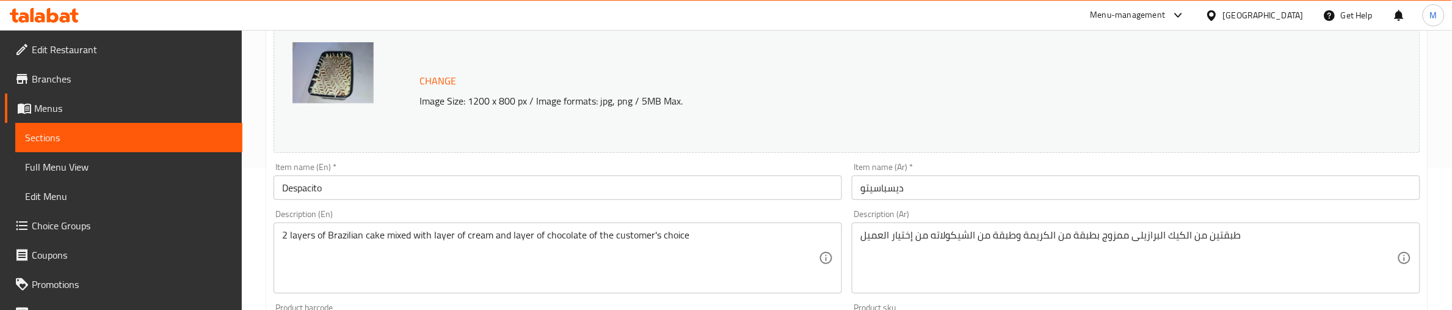
scroll to position [229, 0]
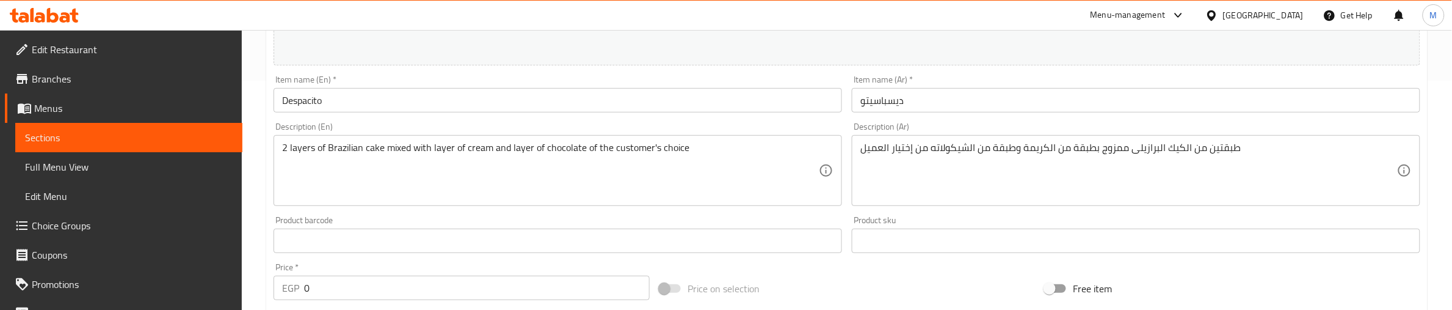
click at [1028, 145] on textarea "طبقتين من الكيك البرازيلى ممزوج بطبقة من الكريمة وطبقة من الشيكولاته من إختيار …" at bounding box center [1129, 171] width 537 height 58
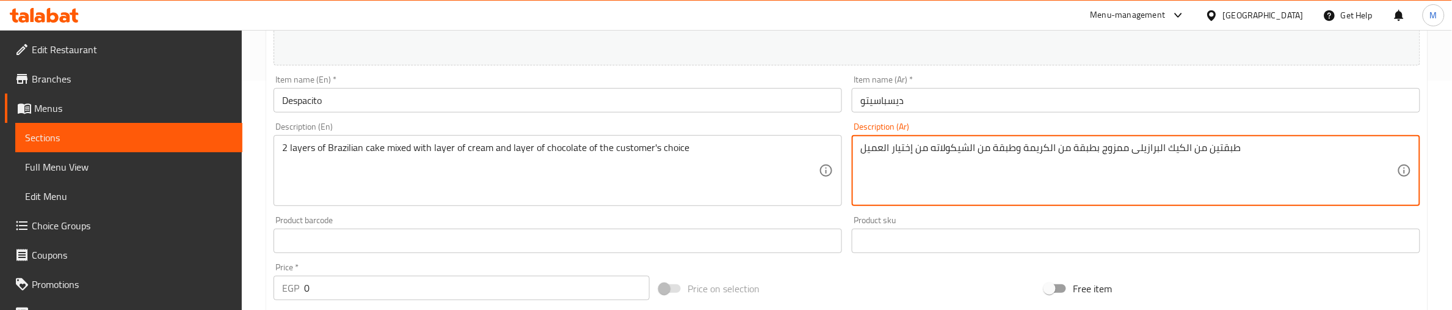
click at [1028, 145] on textarea "طبقتين من الكيك البرازيلى ممزوج بطبقة من الكريمة وطبقة من الشيكولاته من إختيار …" at bounding box center [1129, 171] width 537 height 58
paste textarea "من كيك لغادج الأسباني ممزوج بلبن محلى مكثف وبراون شوكليت وطبقة من الإسبريد"
click at [1028, 145] on textarea "طبقة من كيك لغادج الأسباني ممزوج بلبن محلى مكثف وبراون شوكليت وطبقة من الإسبريد…" at bounding box center [1129, 171] width 537 height 58
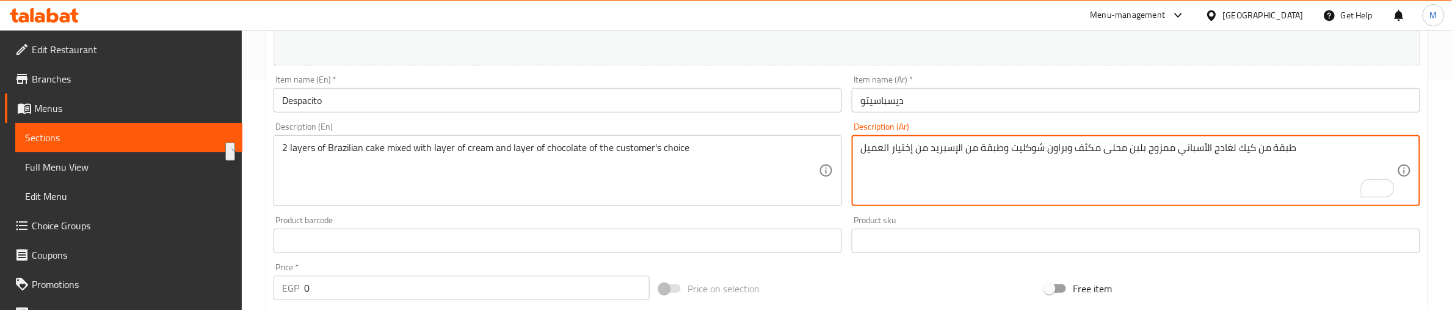
click at [1037, 148] on textarea "طبقة من كيك لغادج الأسباني ممزوج بلبن محلى مكثف وبراون شوكليت وطبقة من الإسبريد…" at bounding box center [1129, 171] width 537 height 58
paste textarea "الفادج الأسباني ممزوج بلبن محلى مكثف"
type textarea "طبقة من كيك الفادج الأسباني ممزوج بلبن محلى مكثف براون شوكليت وطبقة من الإسبريد…"
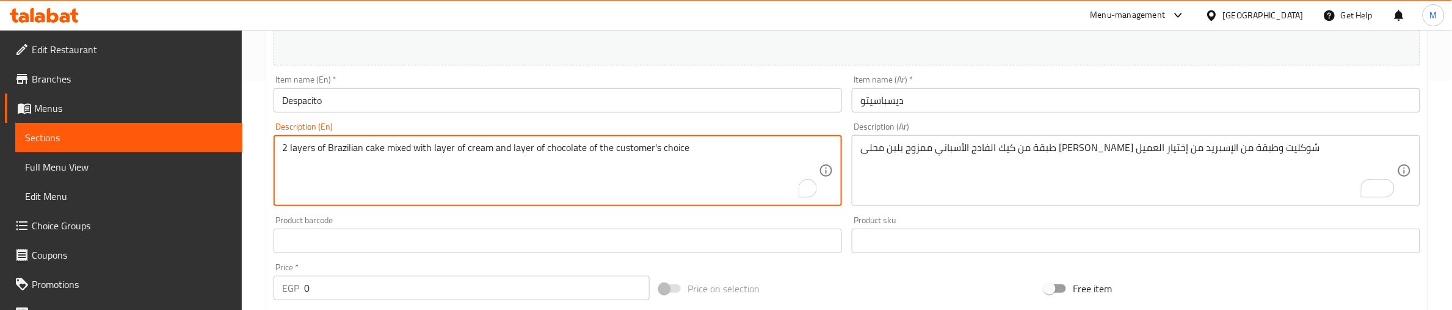
click at [556, 144] on textarea "2 layers of Brazilian cake mixed with layer of cream and layer of chocolate of …" at bounding box center [550, 171] width 537 height 58
paste textarea "A layer of Spanish fudge cake mixed with sweetened condensed milk, brown chocol…"
drag, startPoint x: 291, startPoint y: 142, endPoint x: 275, endPoint y: 145, distance: 16.1
click at [275, 145] on div "A layer of Spanish fudge cake mixed with sweetened condensed milk, brown chocol…" at bounding box center [558, 170] width 569 height 71
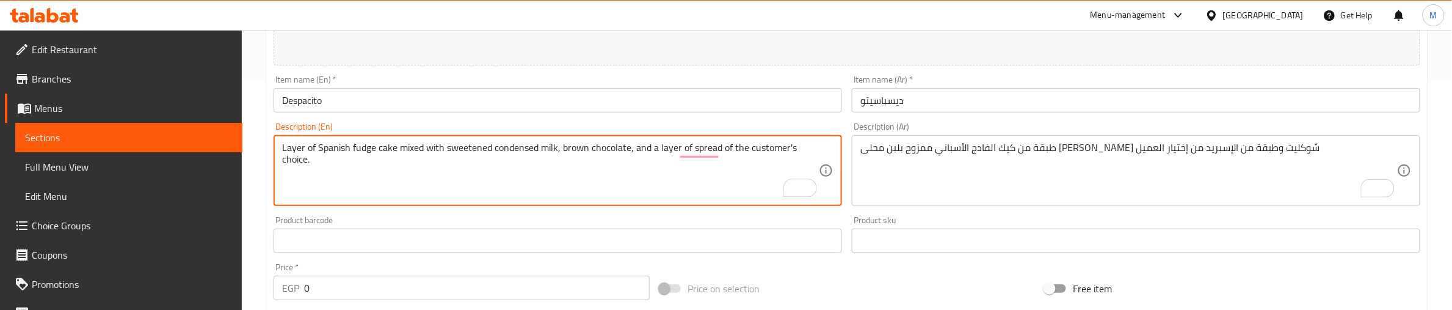
click at [319, 145] on textarea "Layer of Spanish fudge cake mixed with sweetened condensed milk, brown chocolat…" at bounding box center [550, 171] width 537 height 58
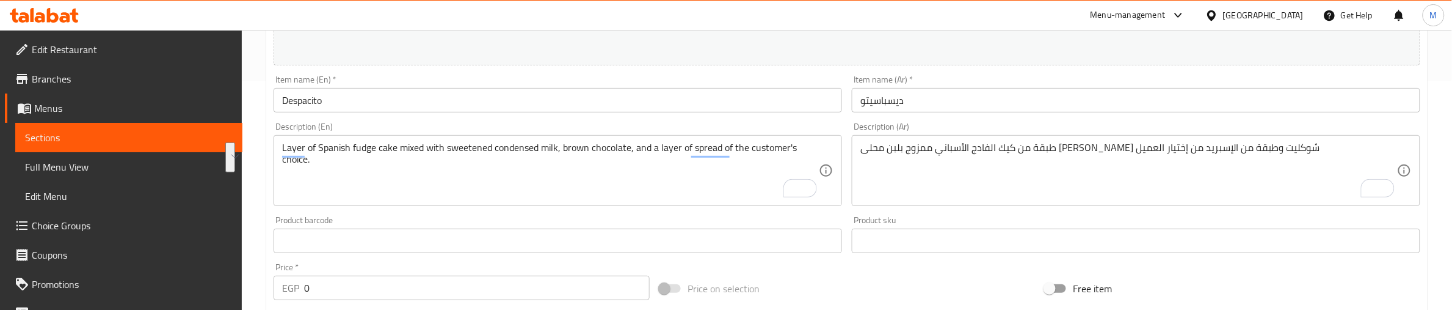
click at [573, 150] on textarea "Layer of Spanish fudge cake mixed with sweetened condensed milk, brown chocolat…" at bounding box center [550, 171] width 537 height 58
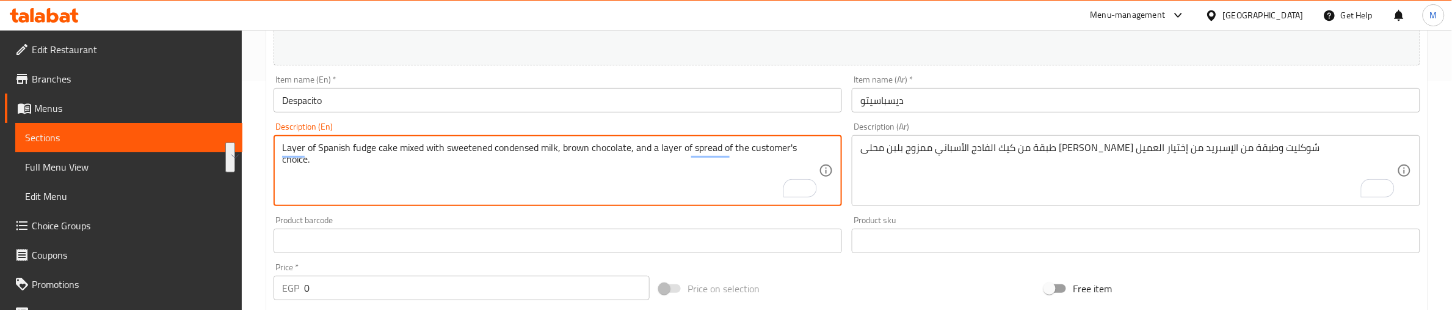
click at [573, 150] on textarea "Layer of Spanish fudge cake mixed with sweetened condensed milk, brown chocolat…" at bounding box center [550, 171] width 537 height 58
paste textarea "s"
type textarea "Layer of spanish fudge cake mixed with sweetened condensed milk, brown chocolat…"
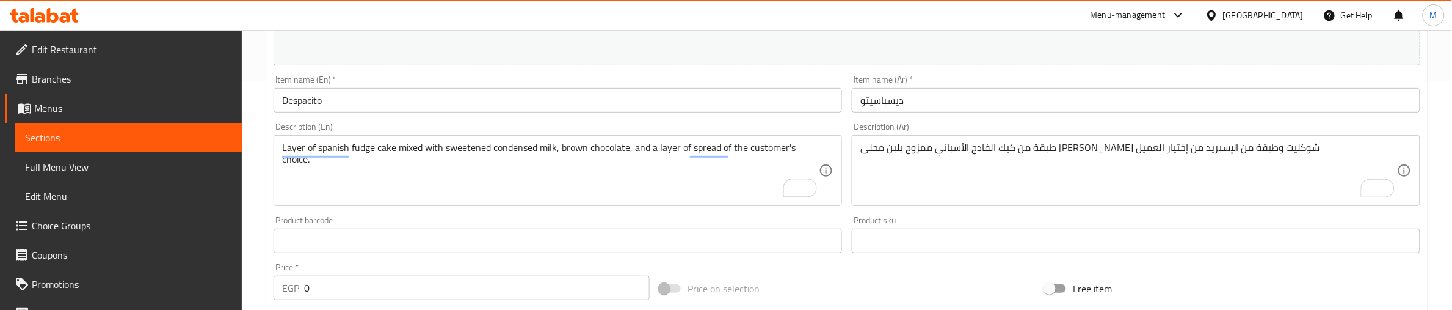
click at [410, 217] on div "Product barcode Product barcode" at bounding box center [558, 234] width 569 height 37
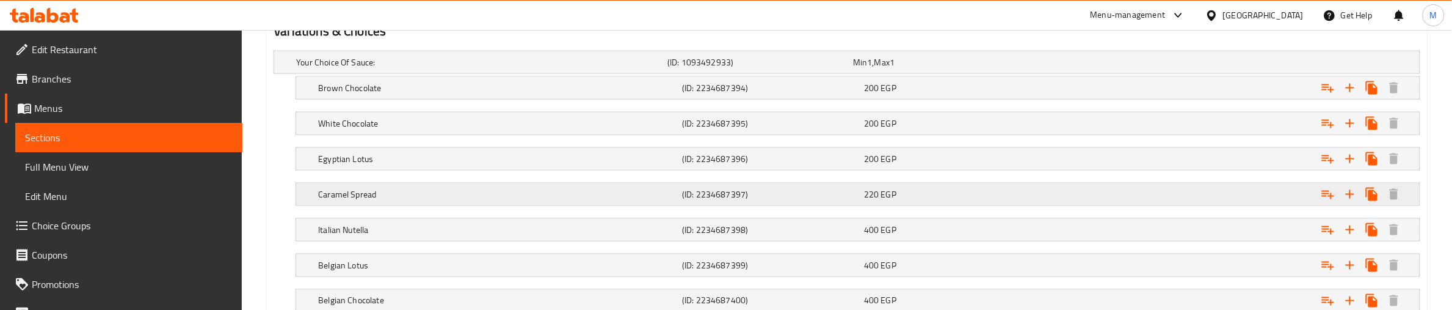
scroll to position [991, 0]
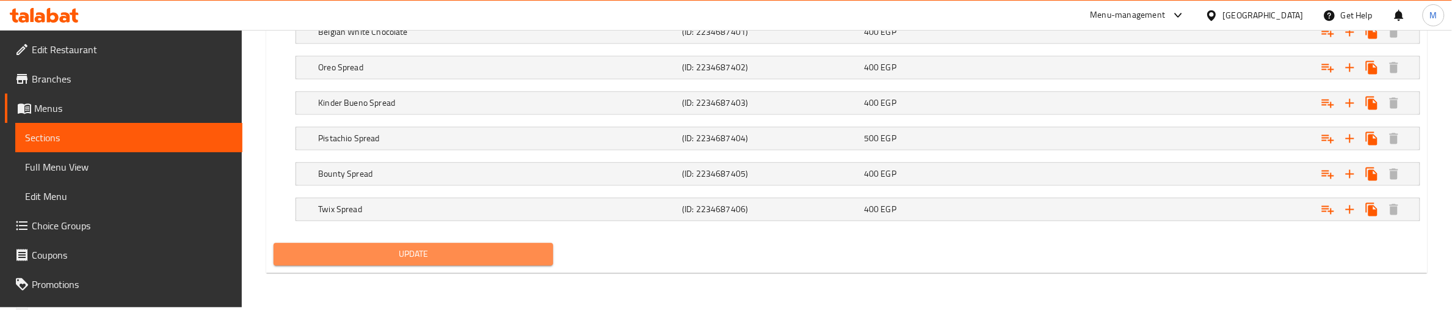
click at [411, 264] on button "Update" at bounding box center [413, 253] width 279 height 23
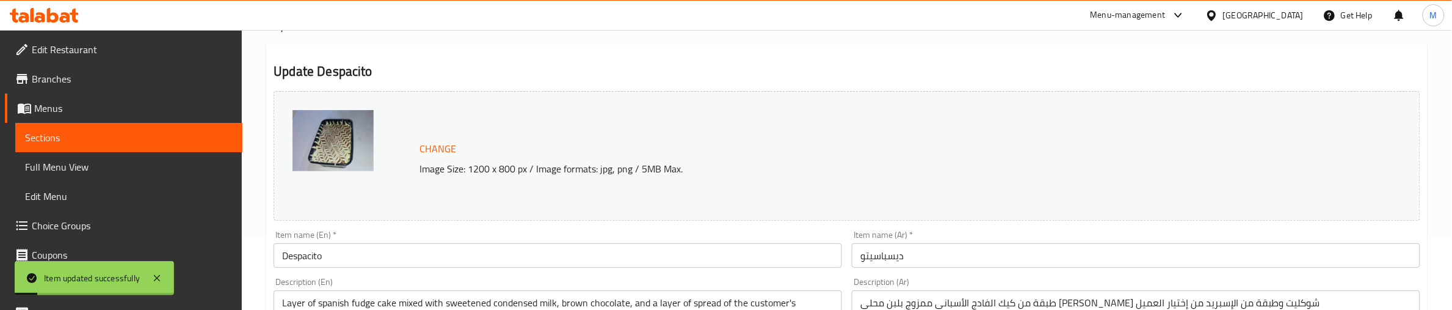
scroll to position [0, 0]
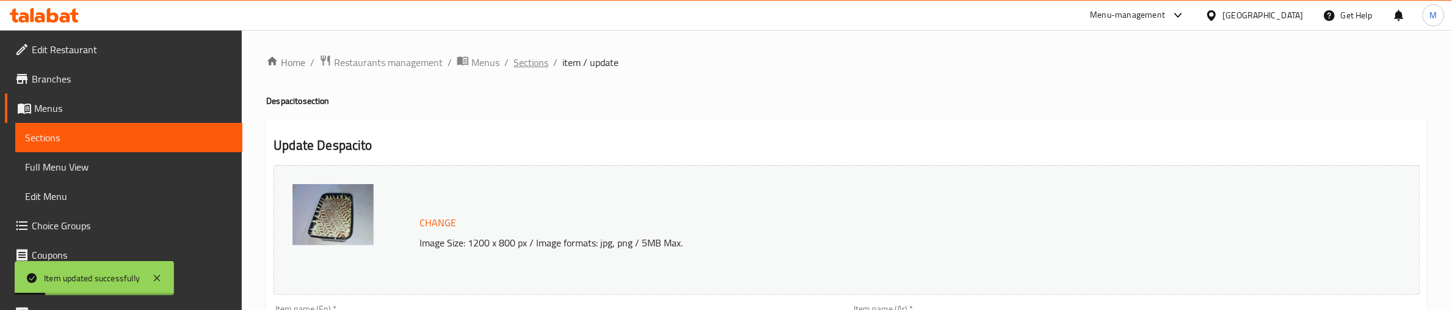
click at [528, 62] on span "Sections" at bounding box center [531, 62] width 35 height 15
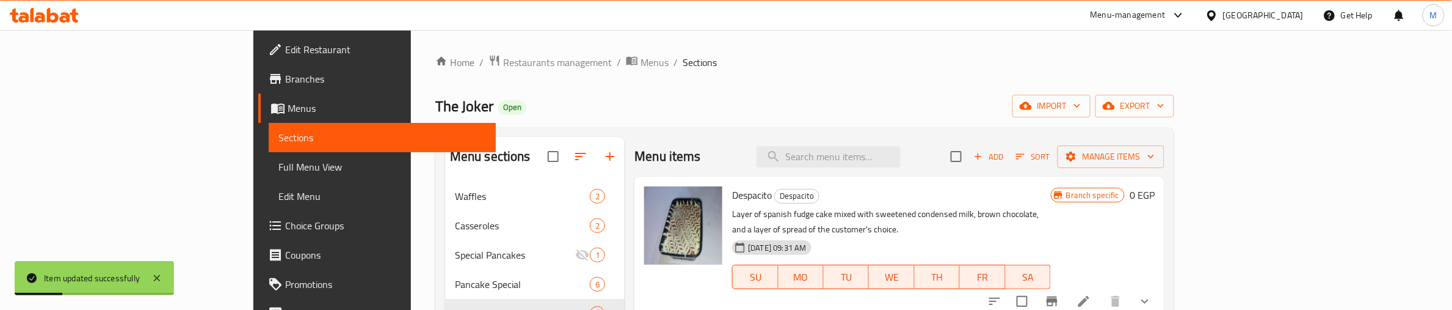
click at [927, 87] on div "Home / Restaurants management / Menus / Sections The Joker Open import export M…" at bounding box center [804, 255] width 739 height 402
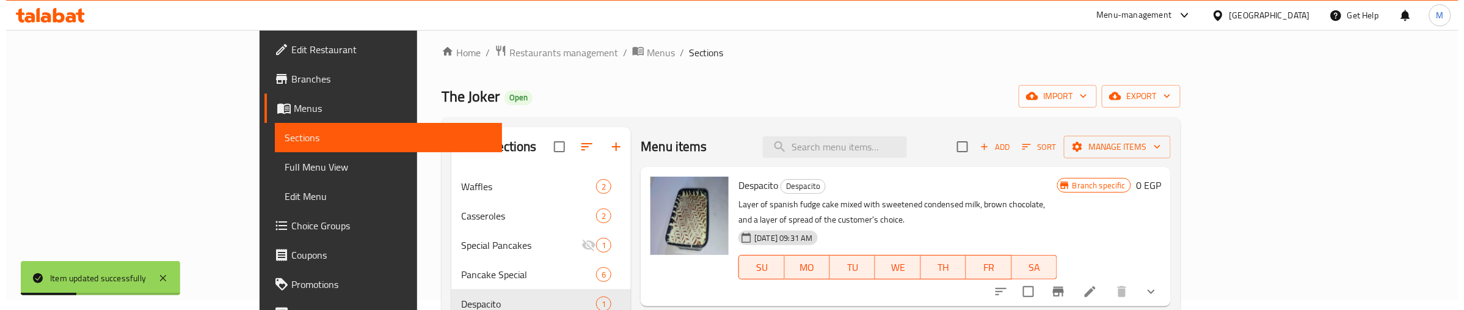
scroll to position [76, 0]
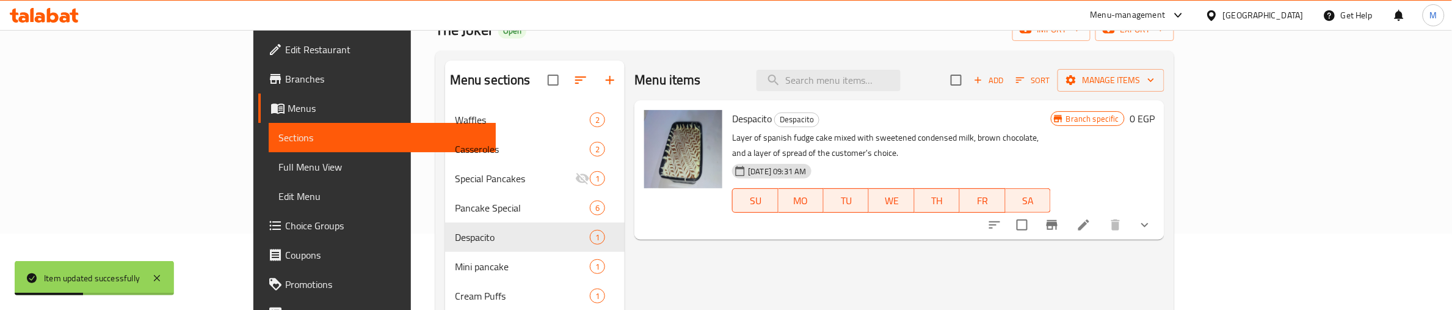
click at [1050, 131] on p "Layer of spanish fudge cake mixed with sweetened condensed milk, brown chocolat…" at bounding box center [891, 145] width 318 height 31
click at [1058, 220] on icon "Branch-specific-item" at bounding box center [1052, 225] width 11 height 10
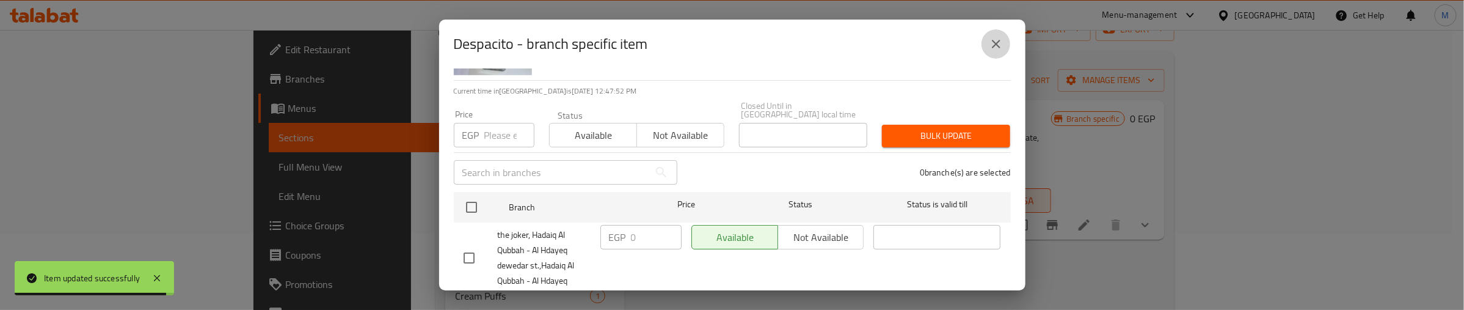
click at [997, 34] on button "close" at bounding box center [995, 43] width 29 height 29
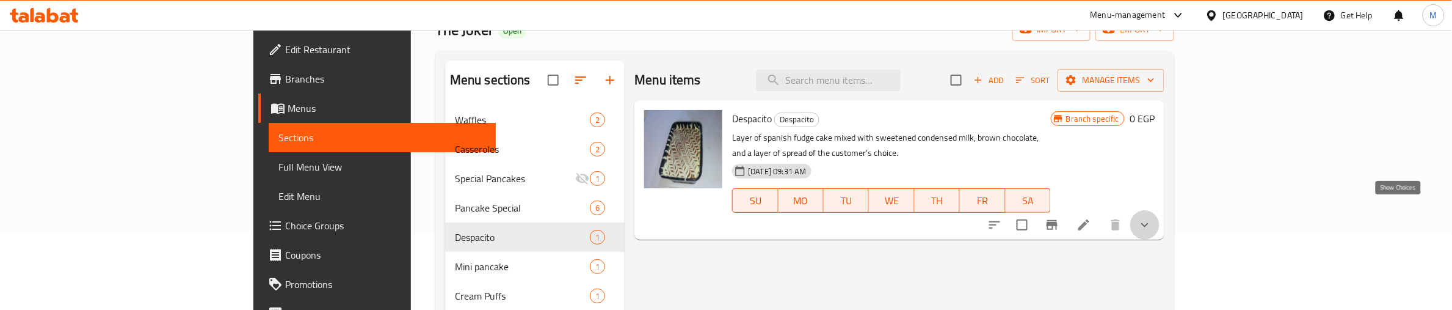
click at [1152, 217] on icon "show more" at bounding box center [1145, 224] width 15 height 15
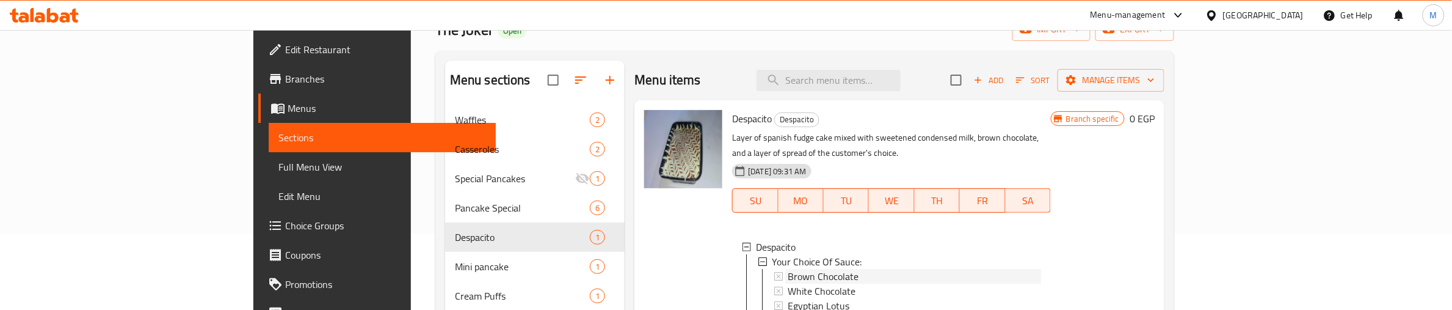
click at [788, 269] on span "Brown Chocolate" at bounding box center [823, 276] width 71 height 15
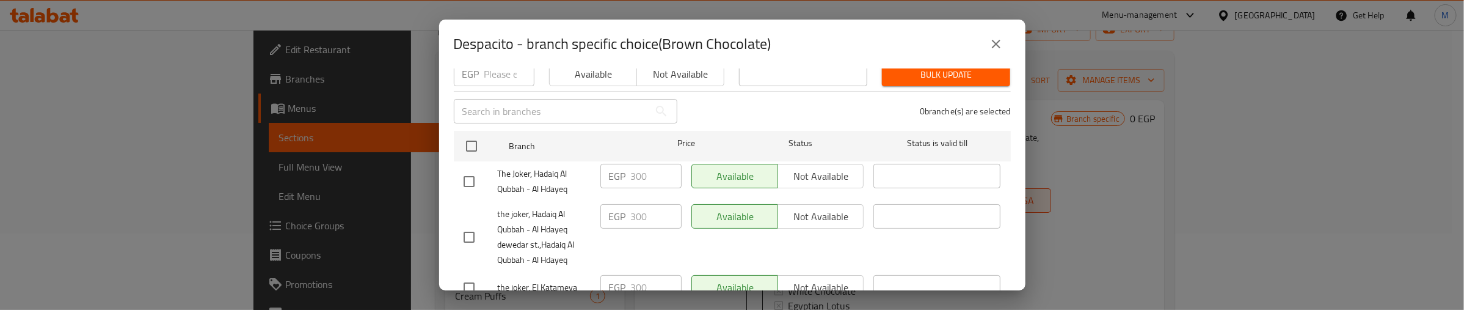
scroll to position [153, 0]
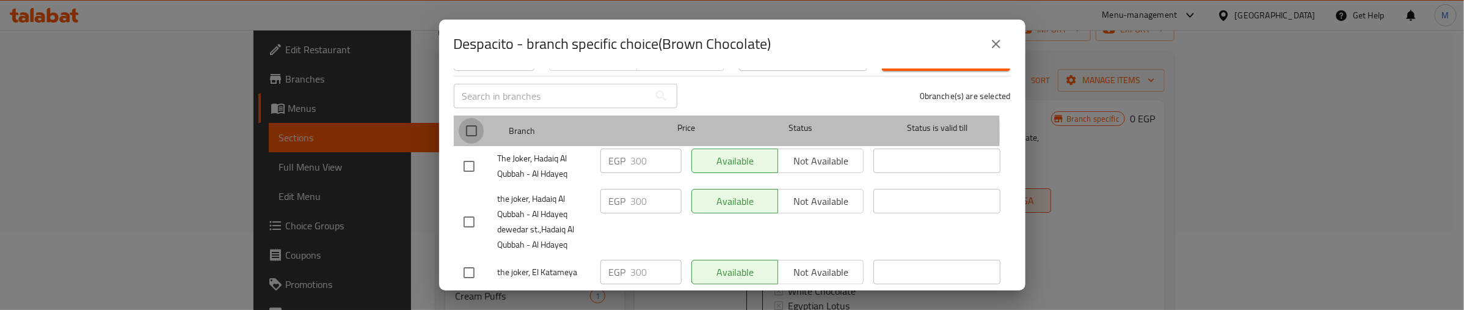
click at [474, 125] on input "checkbox" at bounding box center [472, 131] width 26 height 26
checkbox input "true"
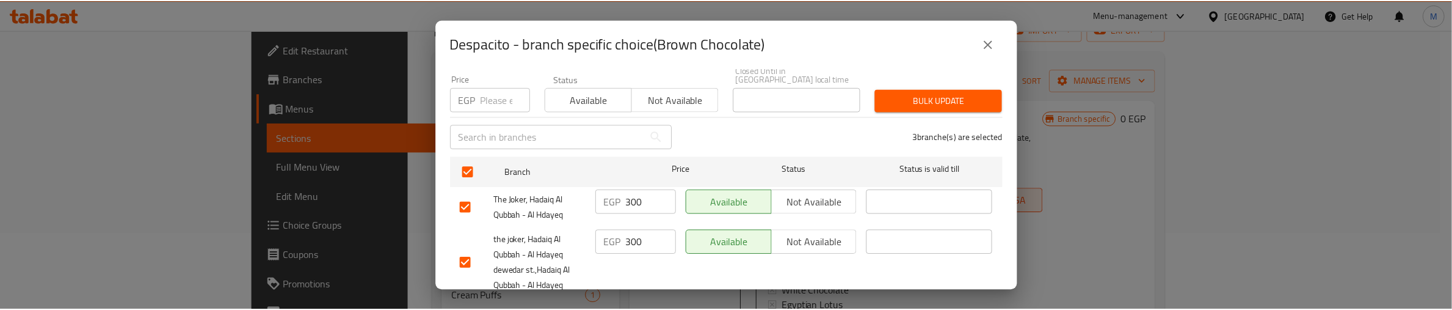
scroll to position [76, 0]
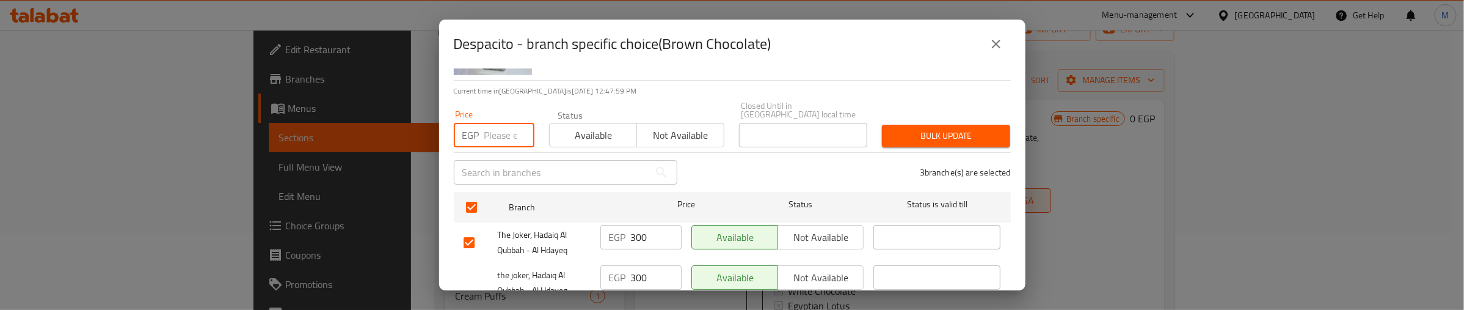
click at [496, 134] on input "number" at bounding box center [509, 135] width 50 height 24
type input "250"
click at [918, 125] on button "Bulk update" at bounding box center [946, 136] width 128 height 23
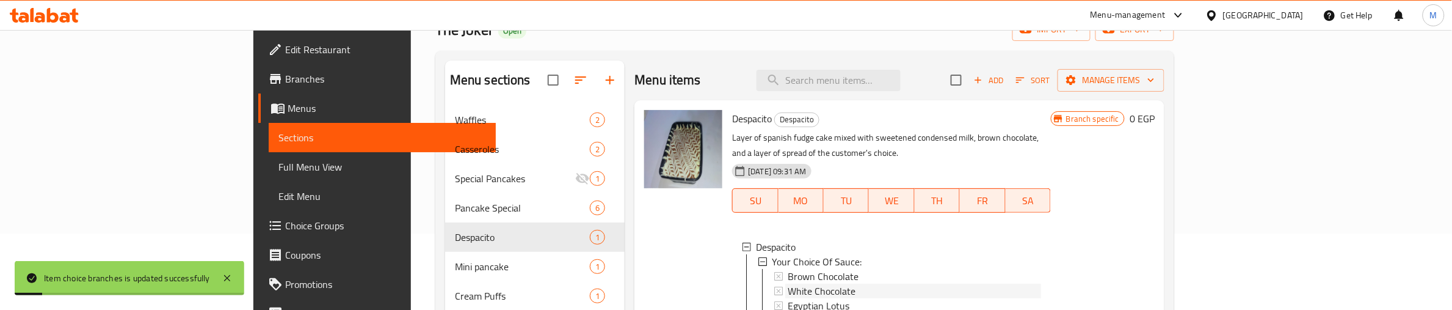
click at [788, 283] on span "White Chocolate" at bounding box center [822, 290] width 68 height 15
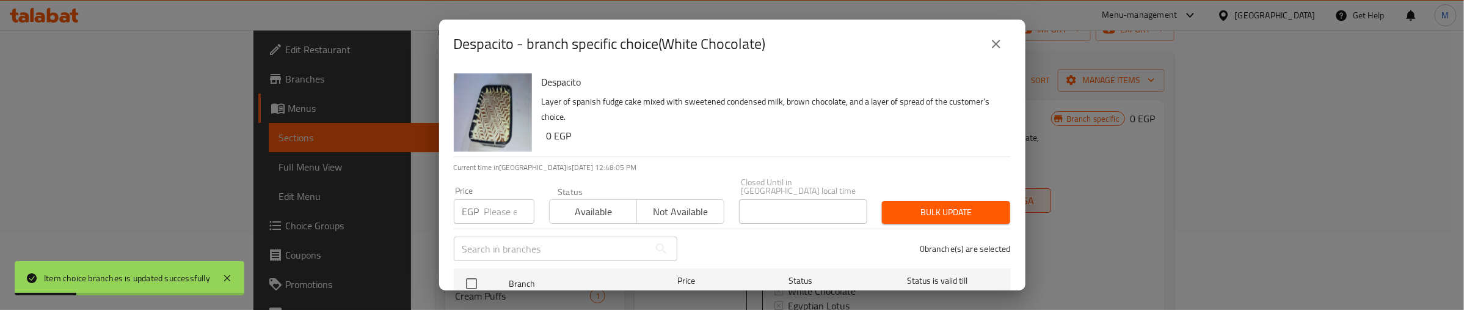
click at [991, 47] on icon "close" at bounding box center [996, 44] width 15 height 15
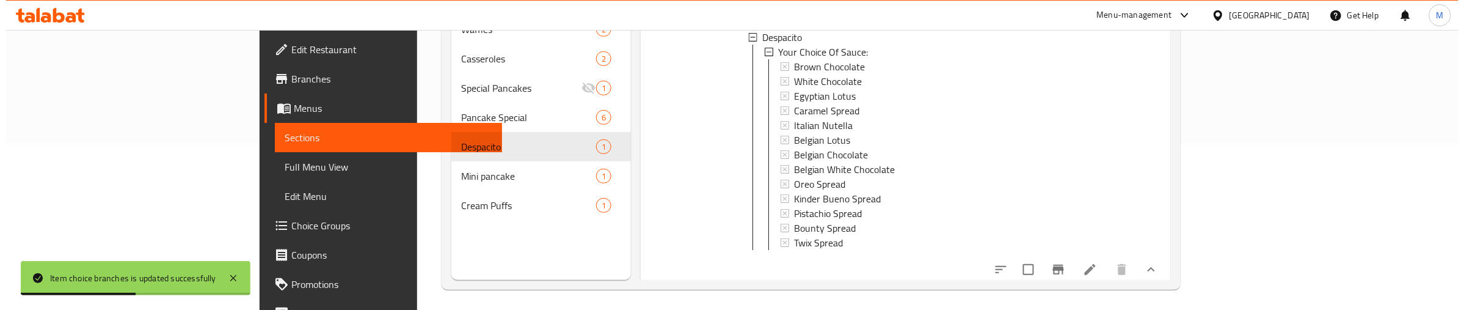
scroll to position [172, 0]
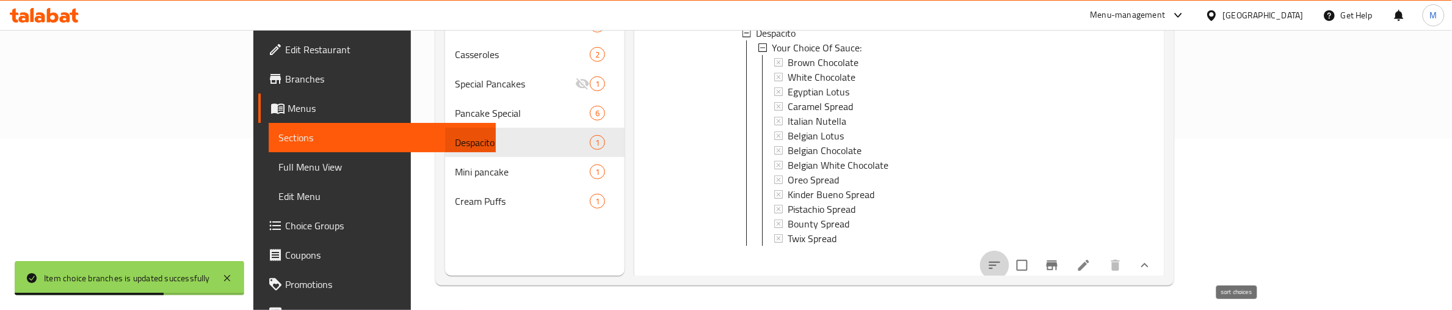
click at [1002, 261] on icon "sort-choices" at bounding box center [995, 265] width 15 height 15
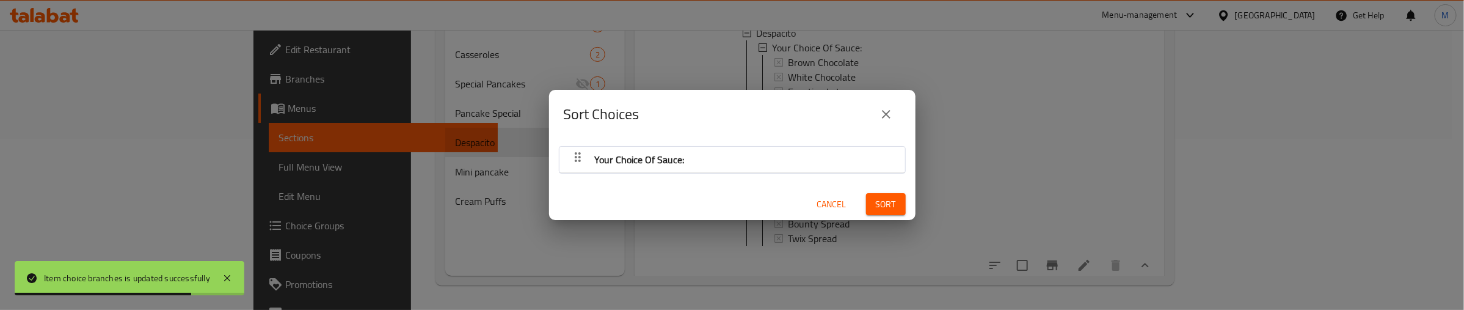
click at [575, 158] on icon "button" at bounding box center [578, 157] width 6 height 10
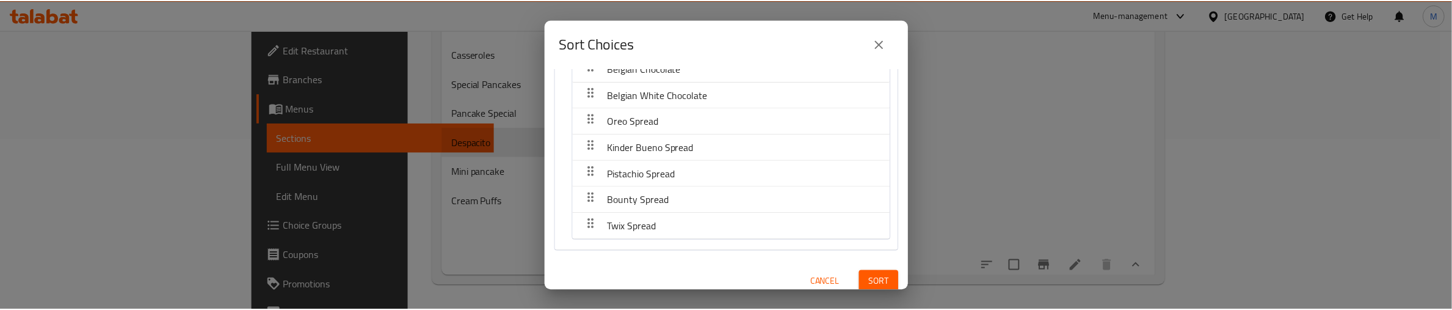
scroll to position [217, 0]
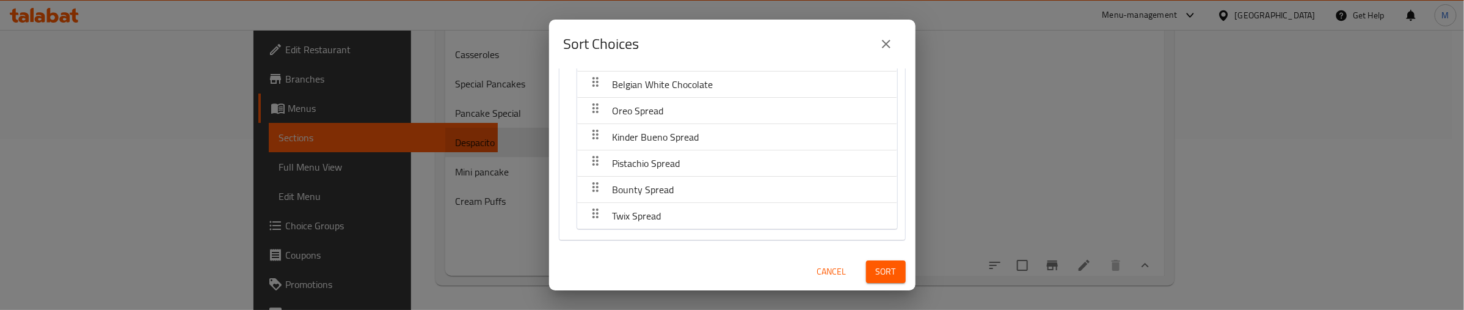
click at [898, 276] on div "Sort" at bounding box center [886, 271] width 54 height 37
click at [876, 273] on span "Sort" at bounding box center [886, 271] width 20 height 15
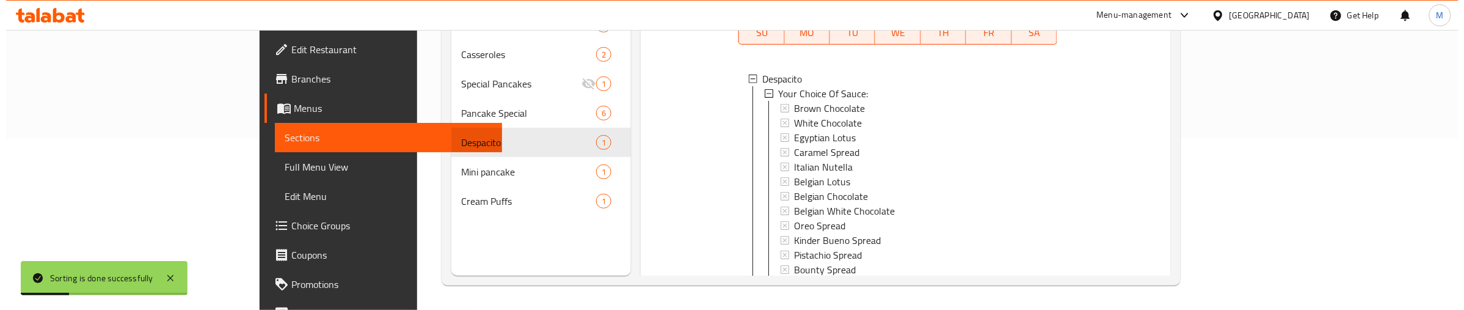
scroll to position [0, 0]
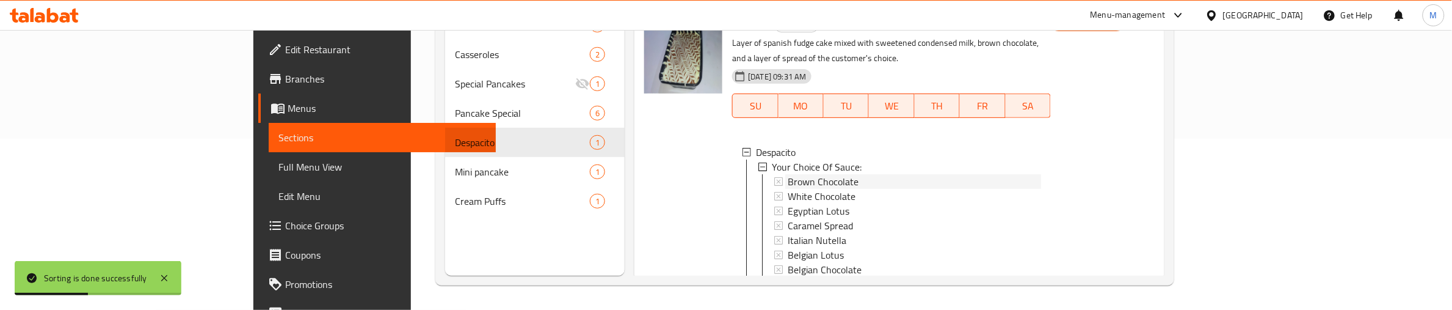
click at [788, 174] on span "Brown Chocolate" at bounding box center [823, 181] width 71 height 15
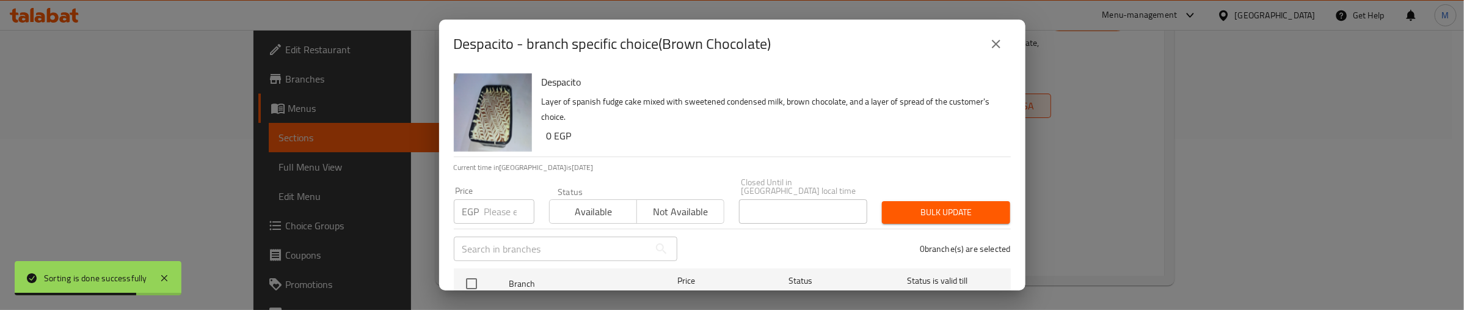
scroll to position [173, 0]
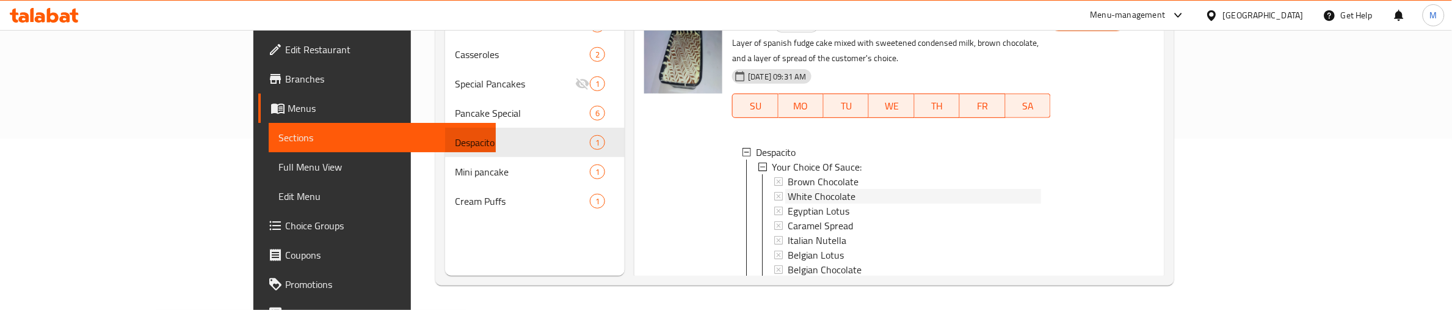
click at [788, 189] on span "White Chocolate" at bounding box center [822, 196] width 68 height 15
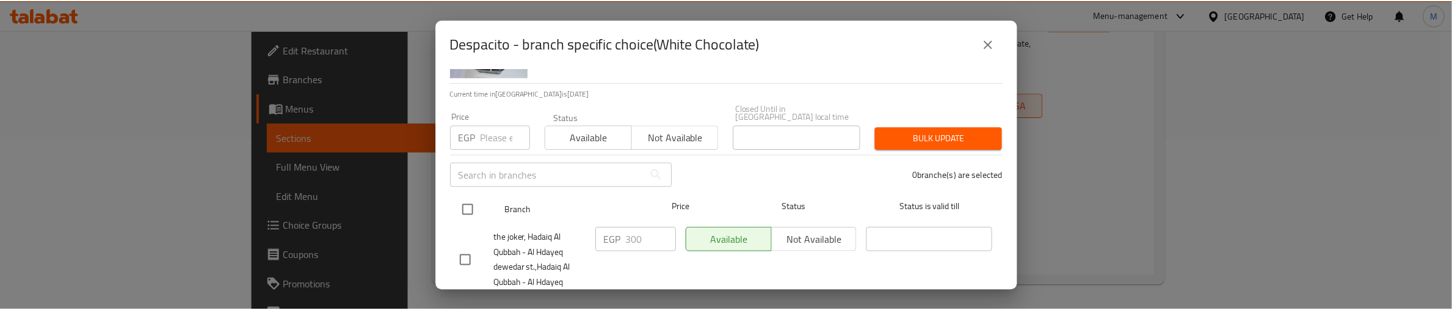
scroll to position [96, 0]
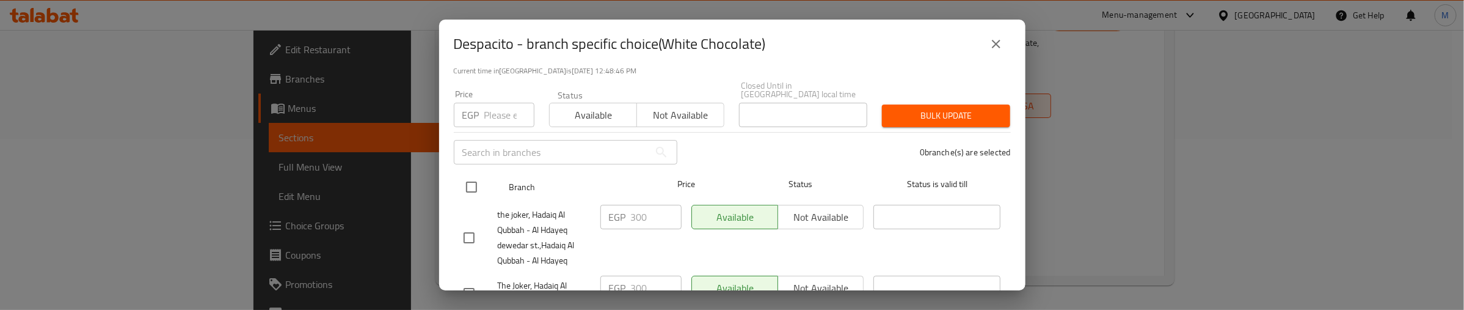
drag, startPoint x: 465, startPoint y: 179, endPoint x: 480, endPoint y: 103, distance: 77.7
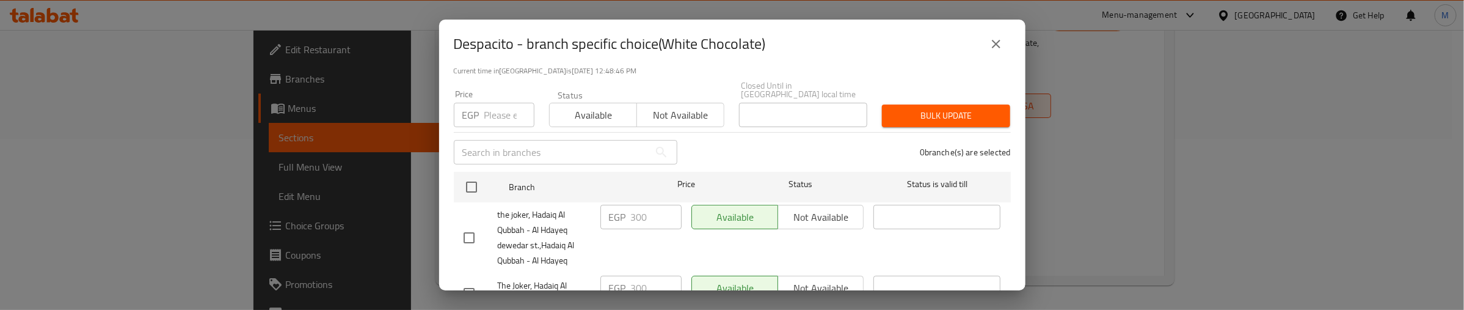
click at [465, 174] on input "checkbox" at bounding box center [472, 187] width 26 height 26
checkbox input "true"
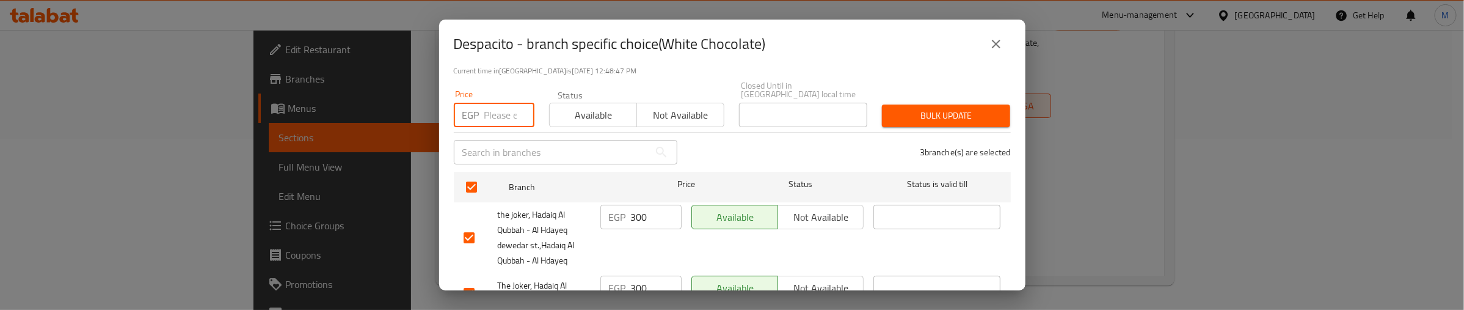
drag, startPoint x: 487, startPoint y: 96, endPoint x: 493, endPoint y: 101, distance: 8.3
click at [493, 103] on input "number" at bounding box center [509, 115] width 50 height 24
type input "250"
click at [892, 108] on span "Bulk update" at bounding box center [946, 115] width 109 height 15
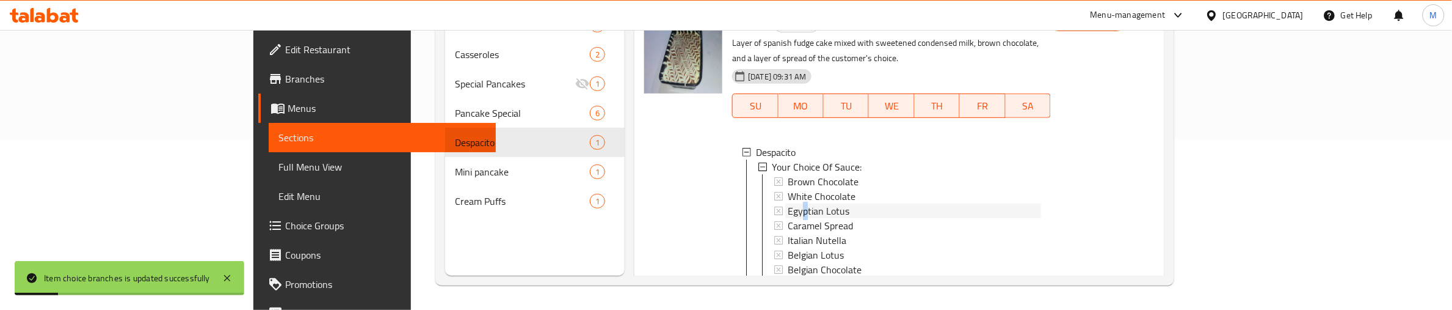
click at [788, 203] on span "Egyptian Lotus" at bounding box center [819, 210] width 62 height 15
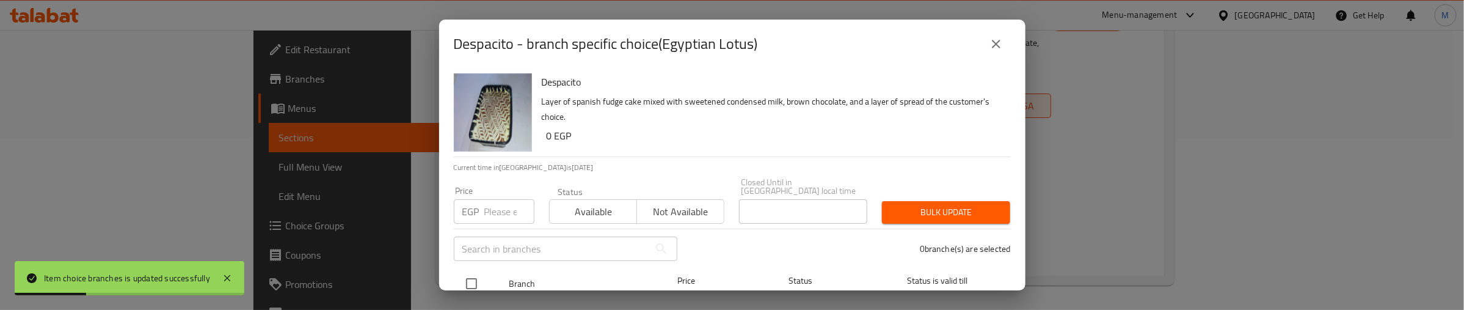
click at [469, 273] on input "checkbox" at bounding box center [472, 284] width 26 height 26
checkbox input "true"
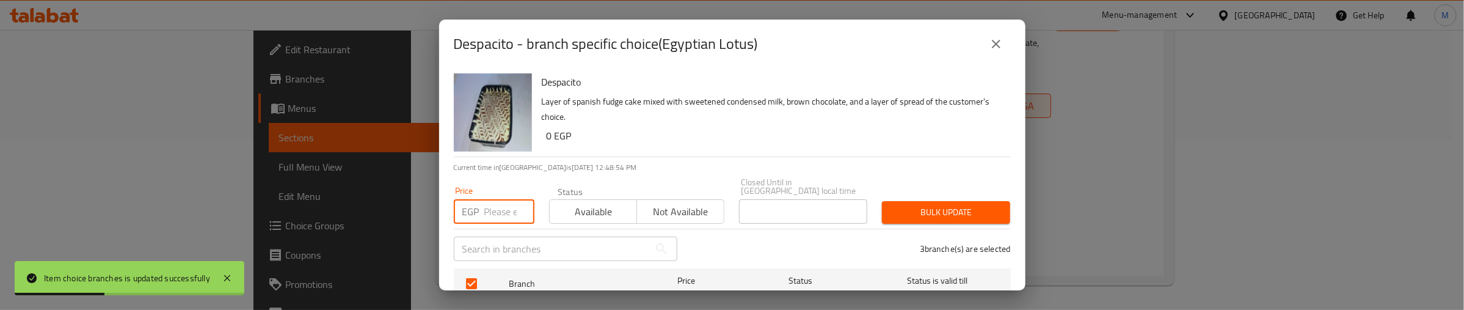
click at [499, 208] on input "number" at bounding box center [509, 211] width 50 height 24
type input "260"
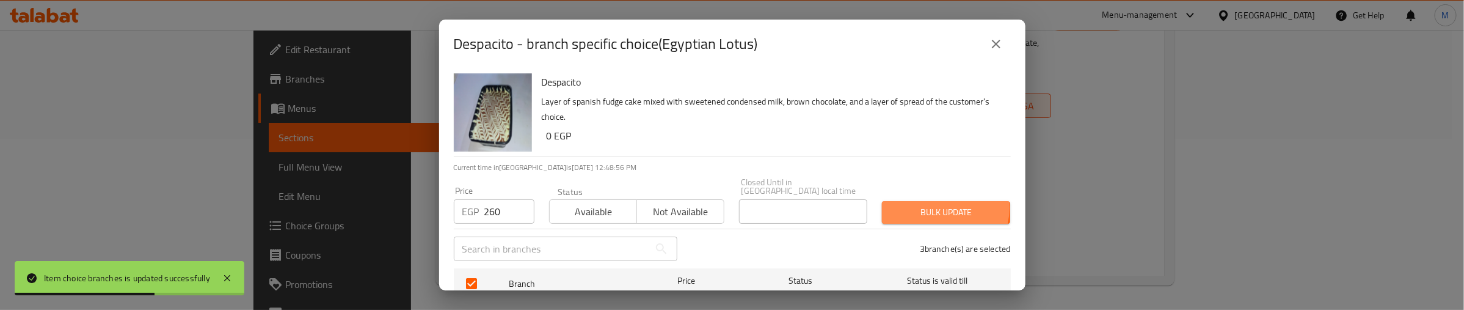
click at [916, 205] on span "Bulk update" at bounding box center [946, 212] width 109 height 15
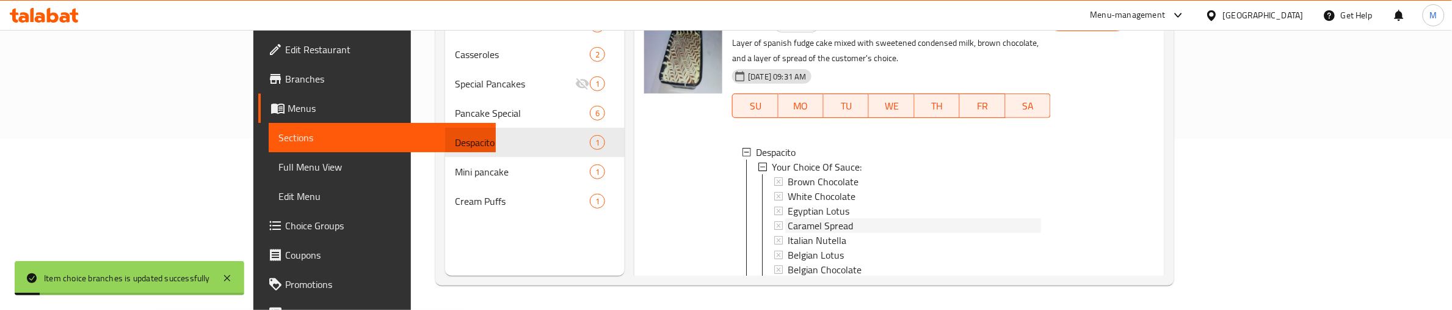
click at [788, 218] on span "Caramel Spread" at bounding box center [820, 225] width 65 height 15
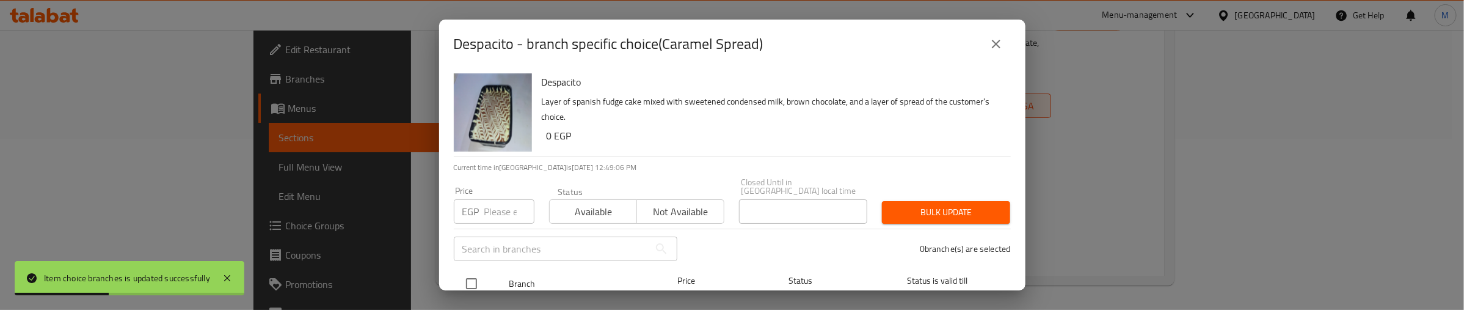
click at [476, 271] on input "checkbox" at bounding box center [472, 284] width 26 height 26
checkbox input "true"
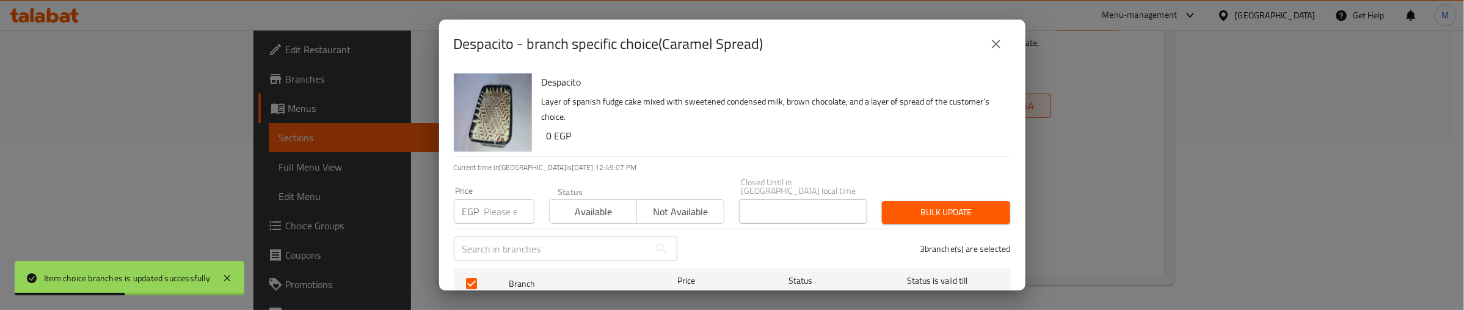
click at [501, 208] on input "number" at bounding box center [509, 211] width 50 height 24
type input "250"
click at [934, 205] on span "Bulk update" at bounding box center [946, 212] width 109 height 15
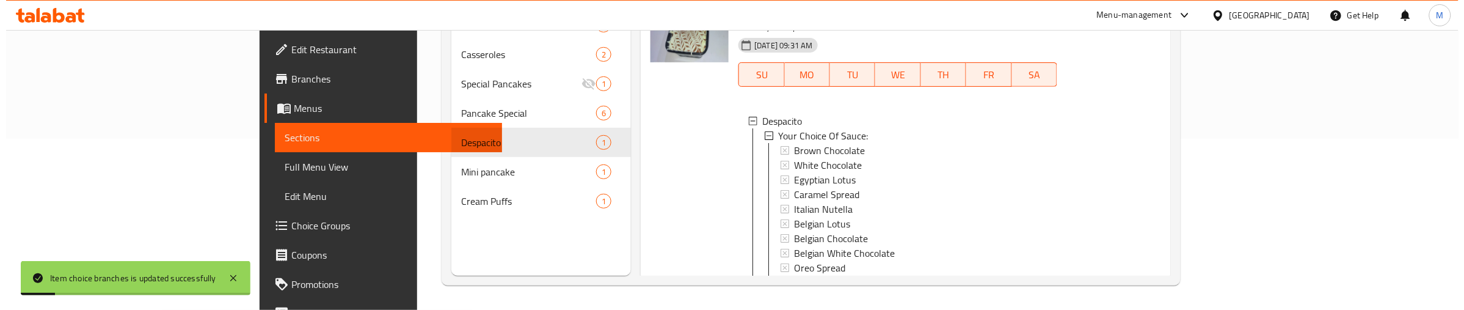
scroll to position [76, 0]
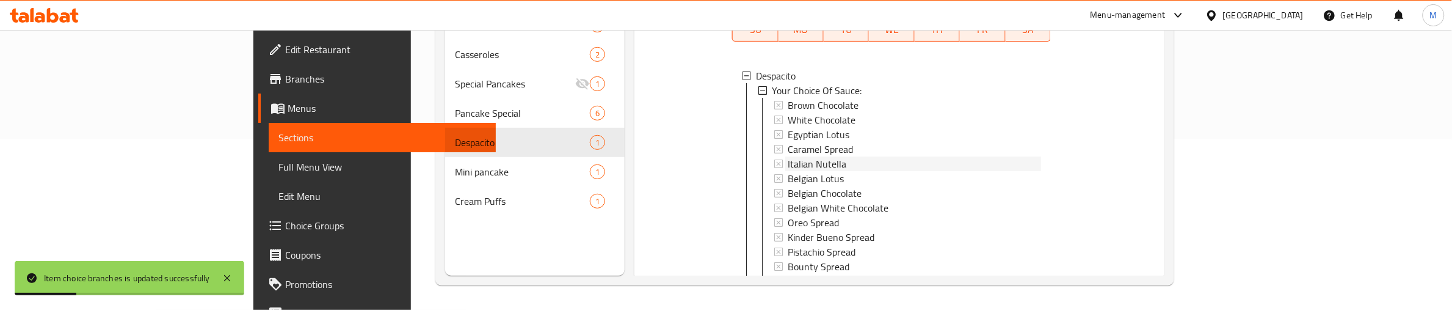
click at [788, 156] on span "Italian Nutella" at bounding box center [817, 163] width 59 height 15
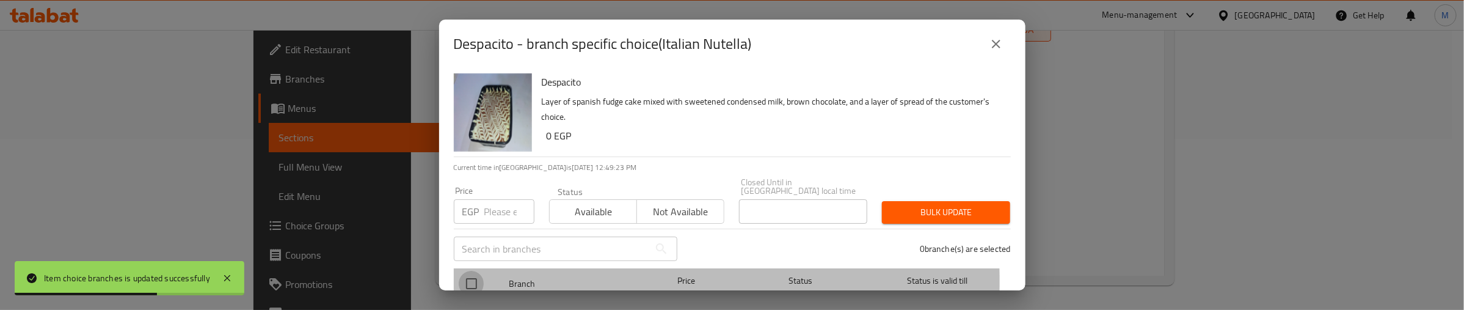
click at [469, 272] on input "checkbox" at bounding box center [472, 284] width 26 height 26
checkbox input "true"
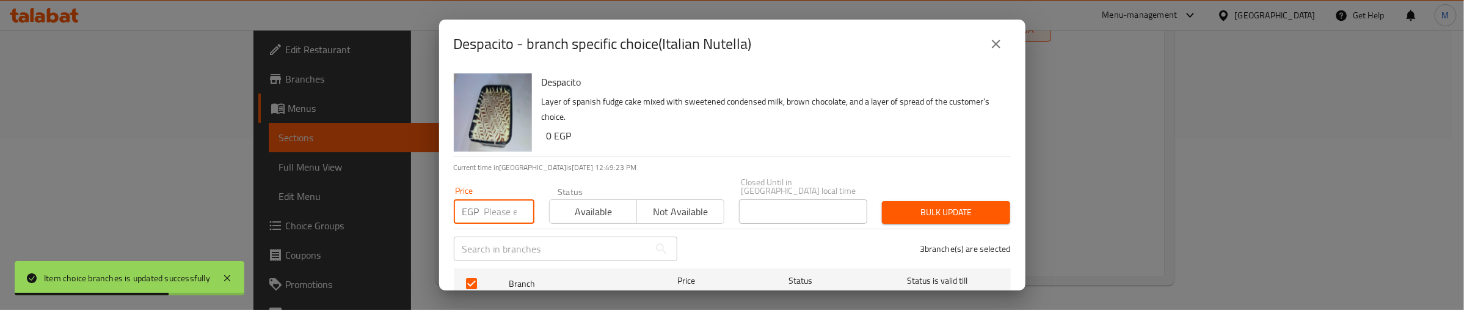
click at [501, 199] on input "number" at bounding box center [509, 211] width 50 height 24
type input "350"
click at [967, 205] on span "Bulk update" at bounding box center [946, 212] width 109 height 15
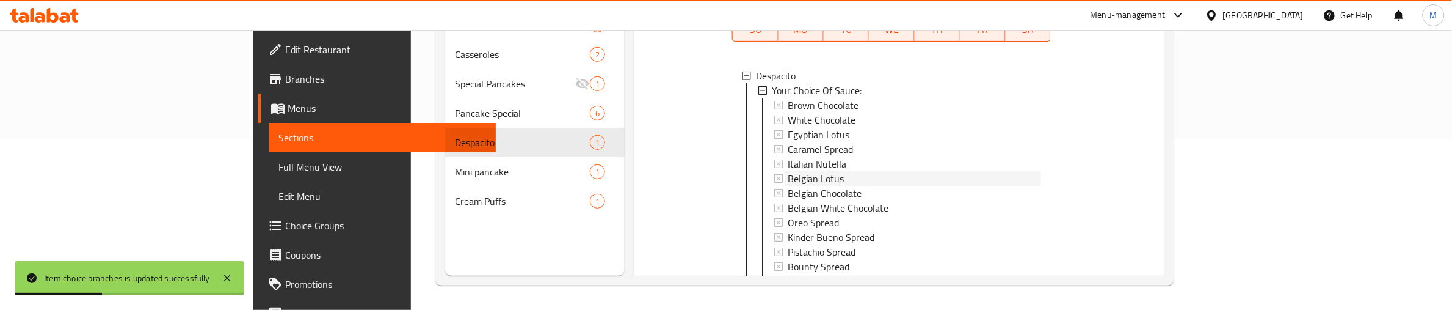
click at [788, 171] on span "Belgian Lotus" at bounding box center [816, 178] width 56 height 15
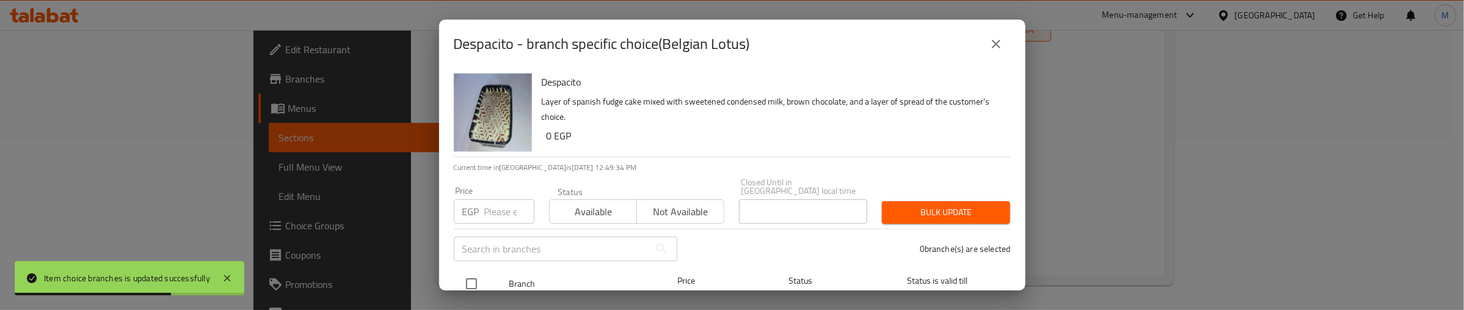
drag, startPoint x: 468, startPoint y: 271, endPoint x: 478, endPoint y: 250, distance: 22.4
click at [469, 271] on input "checkbox" at bounding box center [472, 284] width 26 height 26
checkbox input "true"
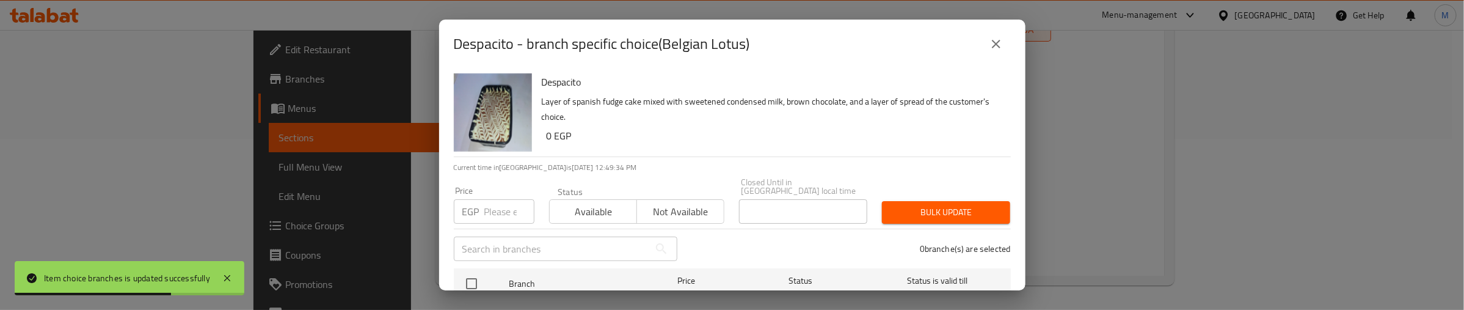
checkbox input "true"
click at [497, 205] on input "number" at bounding box center [509, 211] width 50 height 24
type input "350"
click at [901, 208] on span "Bulk update" at bounding box center [946, 212] width 109 height 15
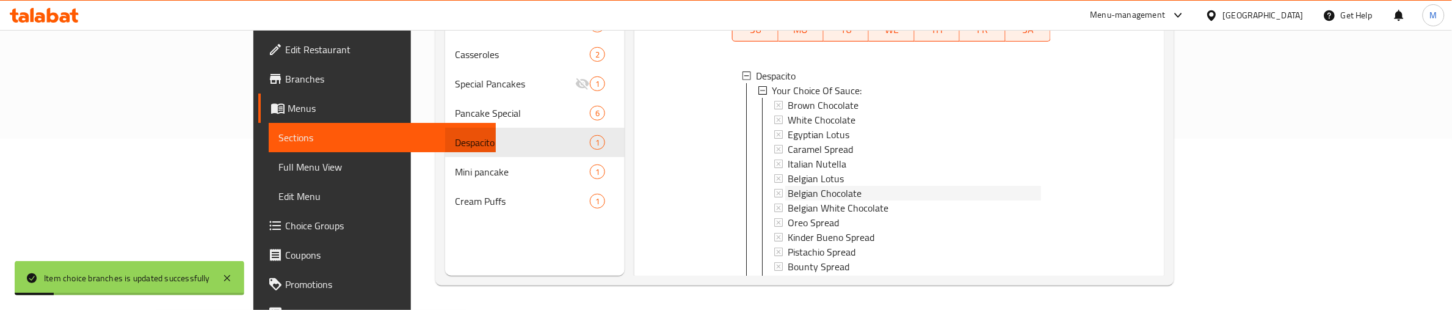
click at [788, 186] on span "Belgian Chocolate" at bounding box center [825, 193] width 74 height 15
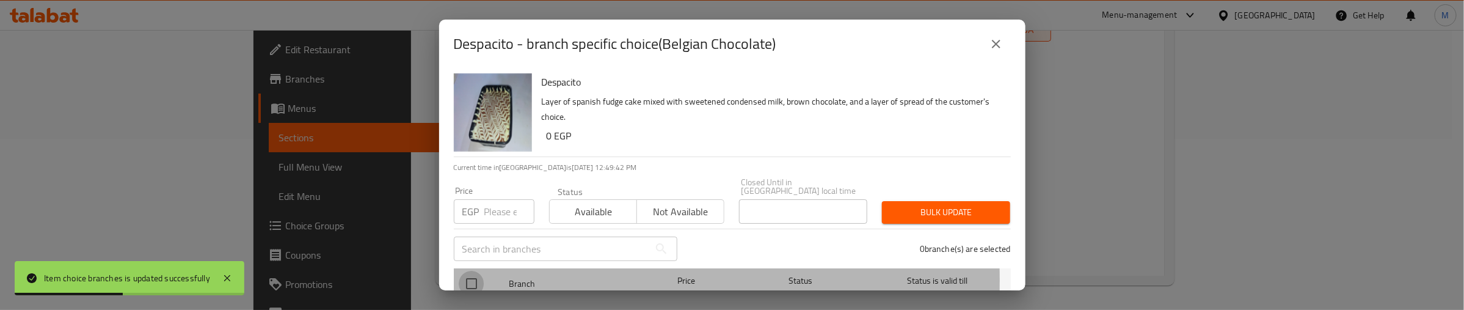
drag, startPoint x: 471, startPoint y: 272, endPoint x: 499, endPoint y: 225, distance: 54.8
click at [473, 271] on input "checkbox" at bounding box center [472, 284] width 26 height 26
checkbox input "true"
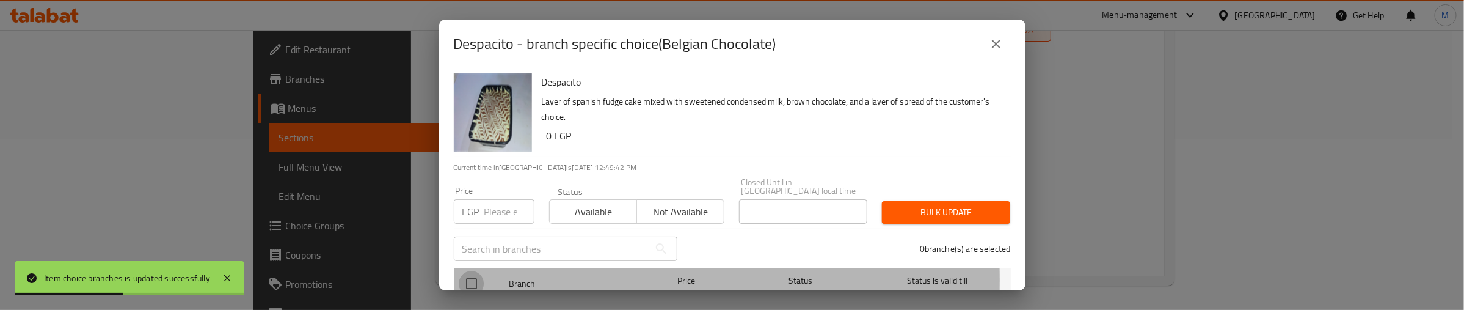
checkbox input "true"
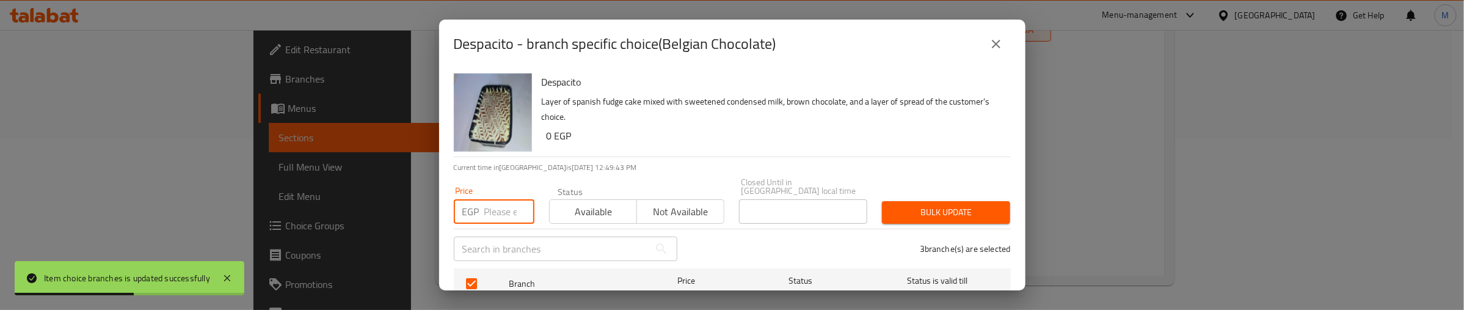
click at [501, 203] on input "number" at bounding box center [509, 211] width 50 height 24
type input "350"
click at [942, 205] on span "Bulk update" at bounding box center [946, 212] width 109 height 15
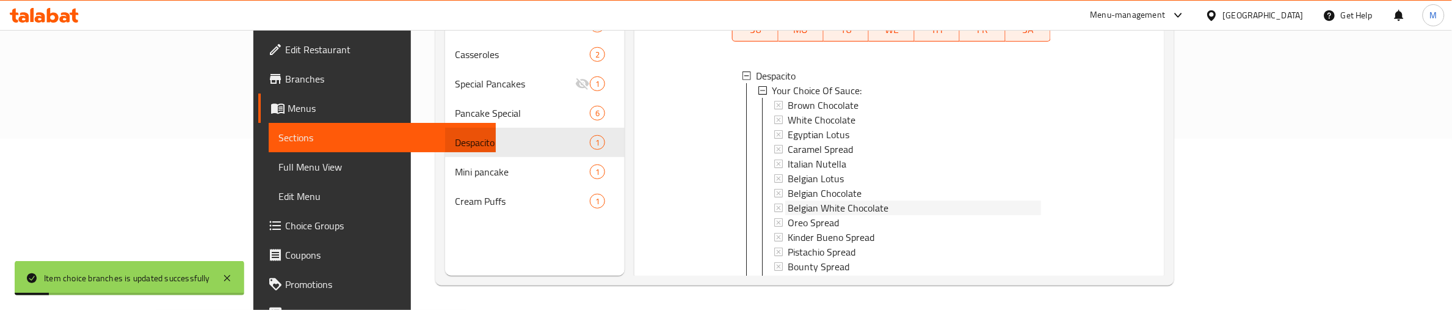
click at [788, 200] on span "Belgian White Chocolate" at bounding box center [838, 207] width 101 height 15
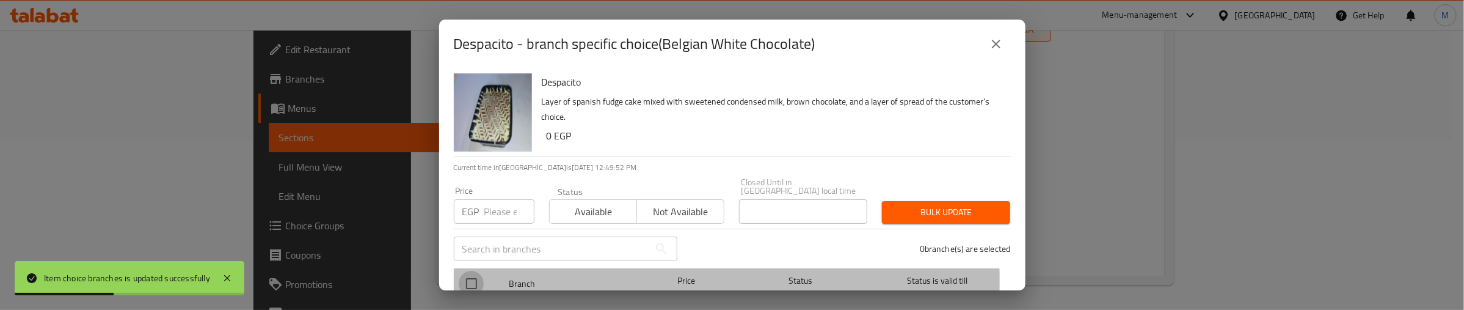
click at [471, 272] on input "checkbox" at bounding box center [472, 284] width 26 height 26
checkbox input "true"
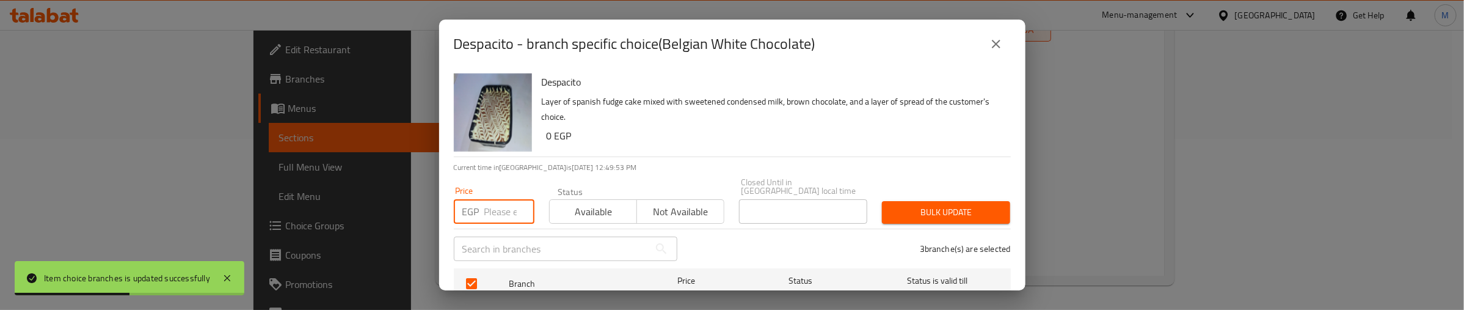
click at [498, 199] on input "number" at bounding box center [509, 211] width 50 height 24
type input "350"
click at [892, 208] on span "Bulk update" at bounding box center [946, 212] width 109 height 15
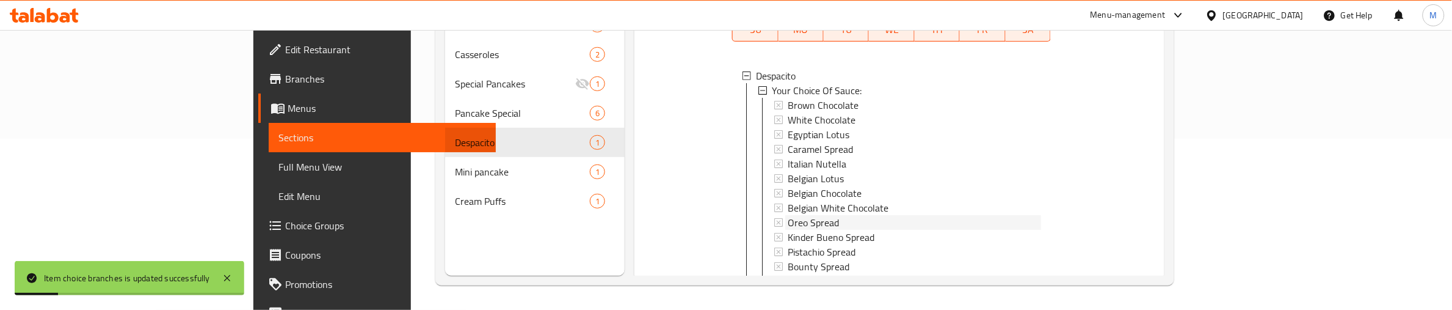
click at [788, 215] on span "Oreo Spread" at bounding box center [813, 222] width 51 height 15
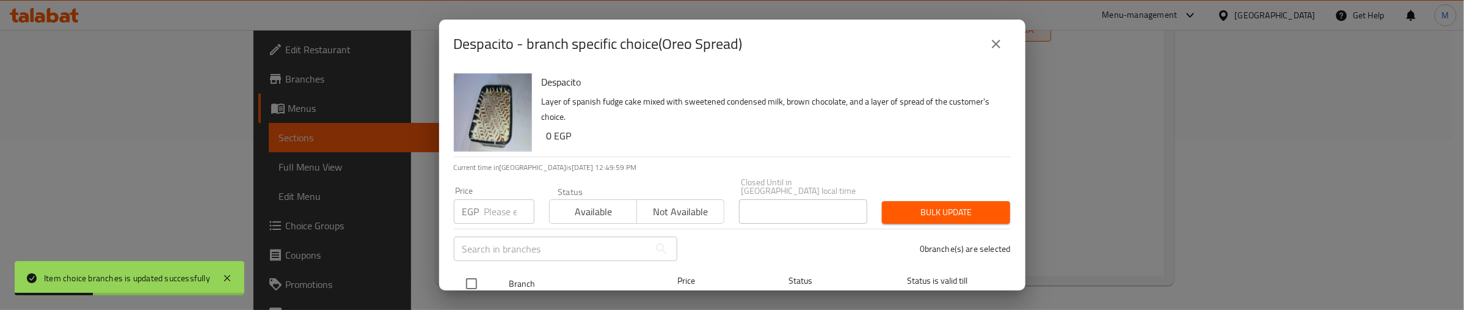
click at [468, 272] on input "checkbox" at bounding box center [472, 284] width 26 height 26
checkbox input "true"
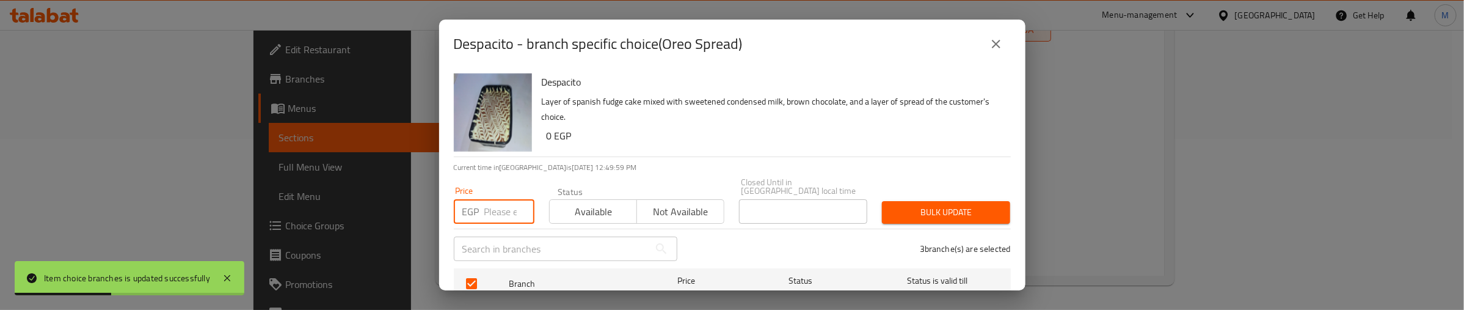
click at [492, 202] on input "number" at bounding box center [509, 211] width 50 height 24
type input "350"
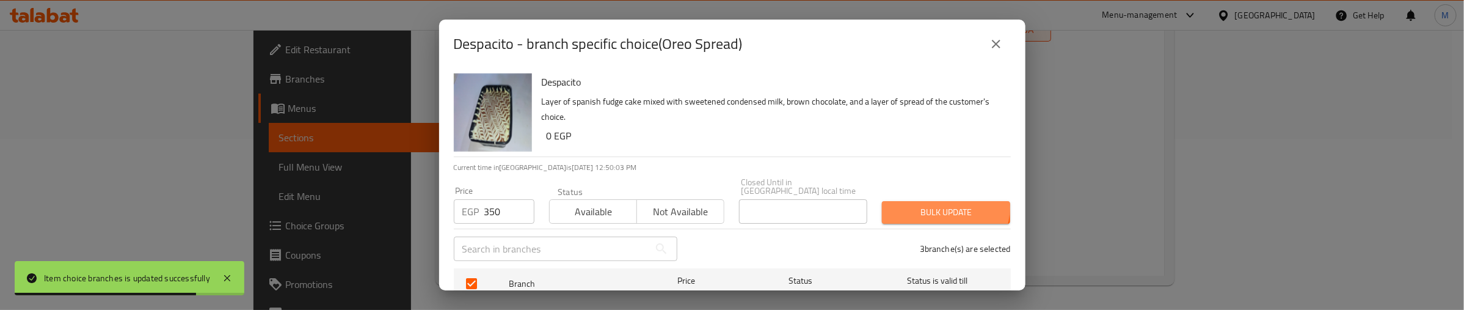
click at [936, 205] on span "Bulk update" at bounding box center [946, 212] width 109 height 15
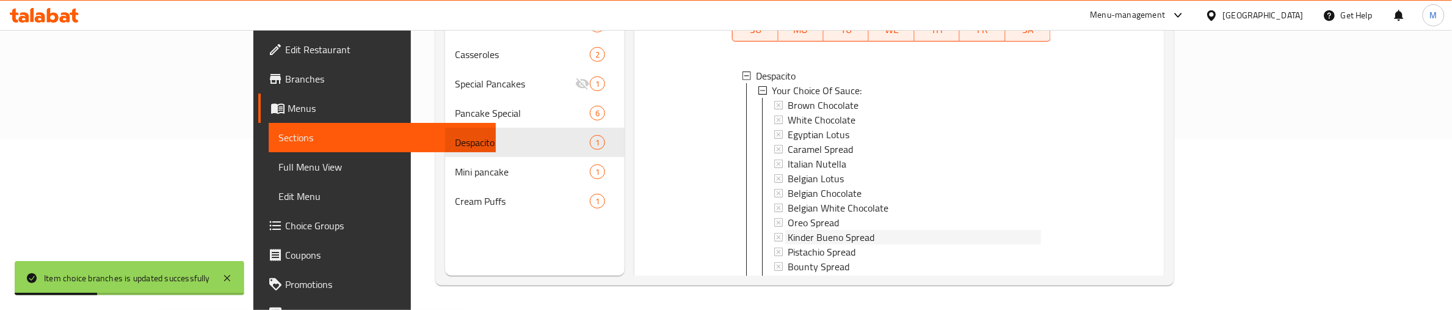
click at [801, 230] on span "Kinder Bueno Spread" at bounding box center [831, 237] width 87 height 15
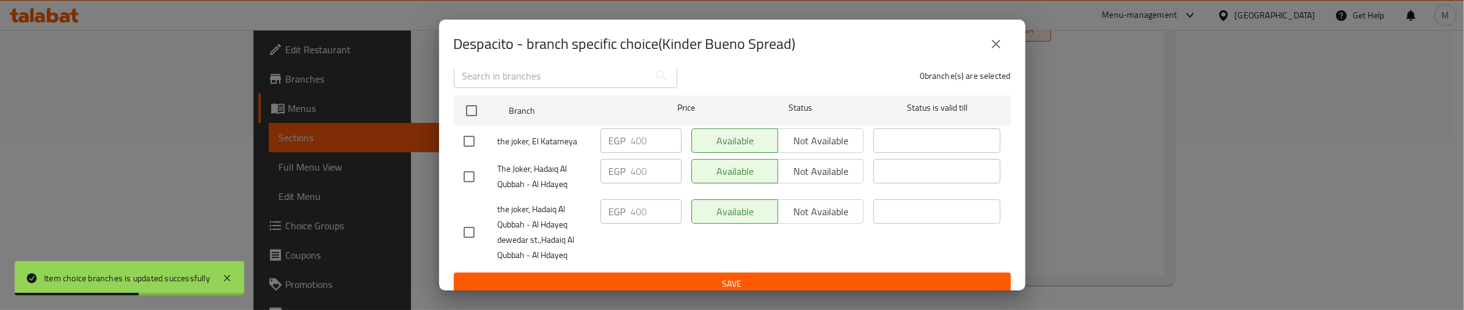
scroll to position [96, 0]
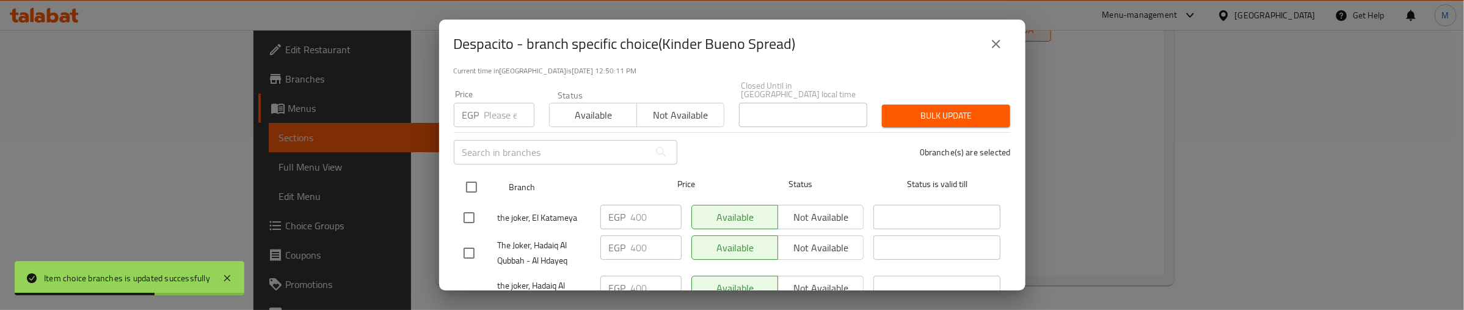
click at [475, 178] on input "checkbox" at bounding box center [472, 187] width 26 height 26
checkbox input "true"
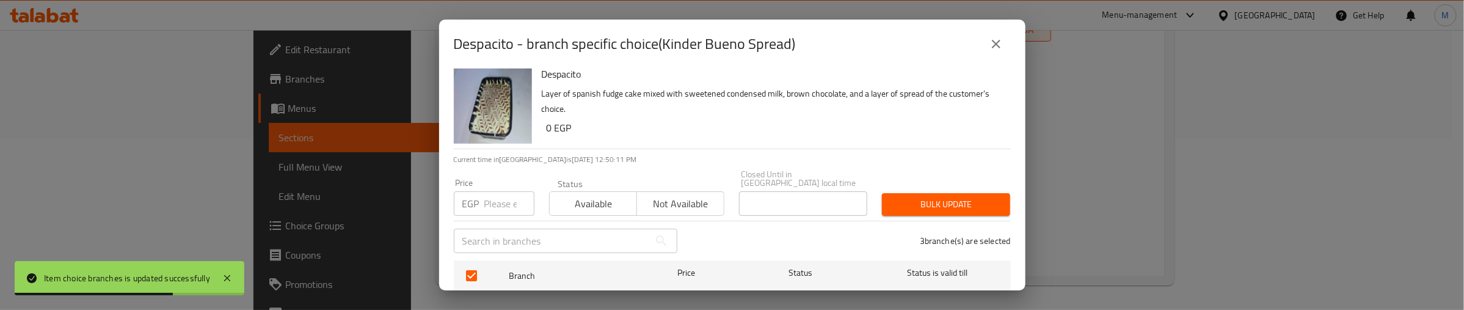
scroll to position [0, 0]
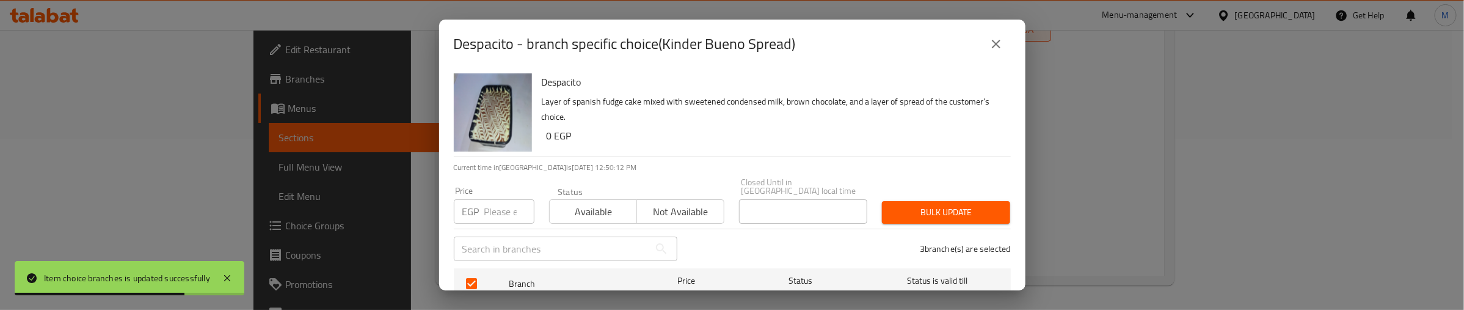
click at [504, 199] on input "number" at bounding box center [509, 211] width 50 height 24
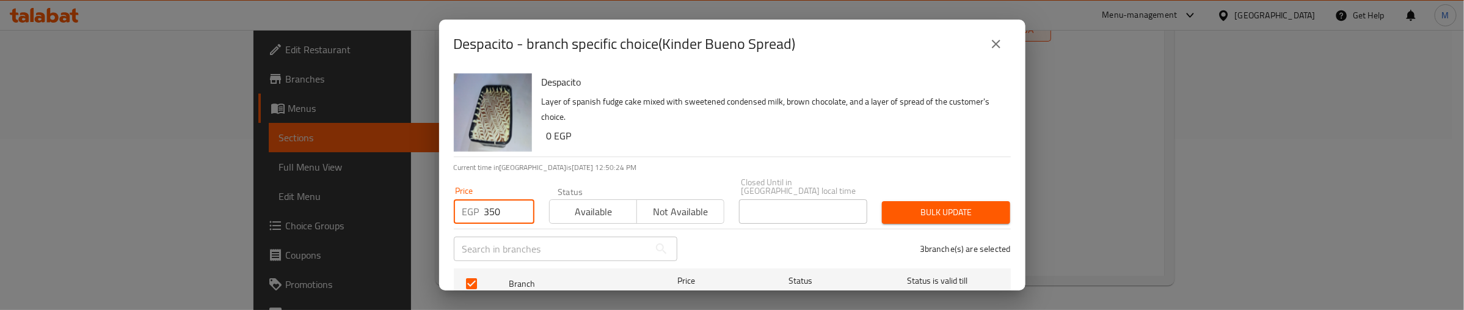
type input "350"
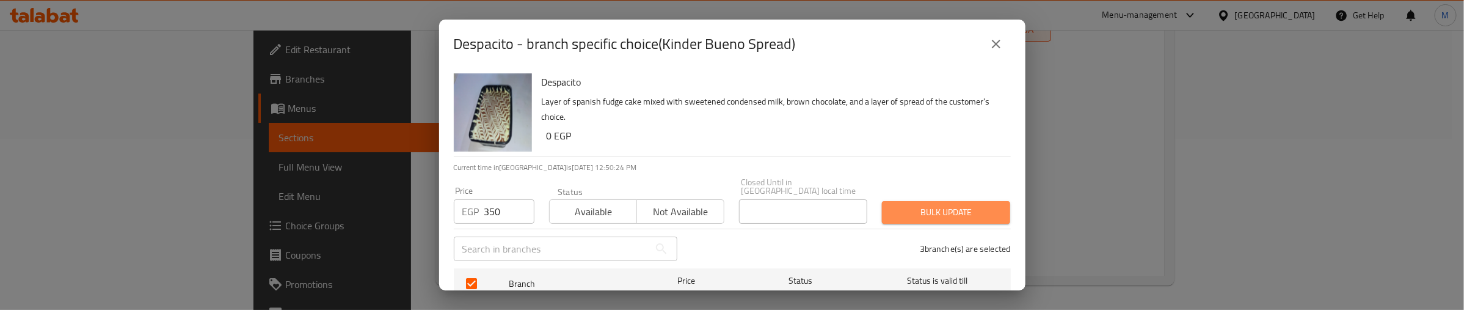
click at [956, 208] on span "Bulk update" at bounding box center [946, 212] width 109 height 15
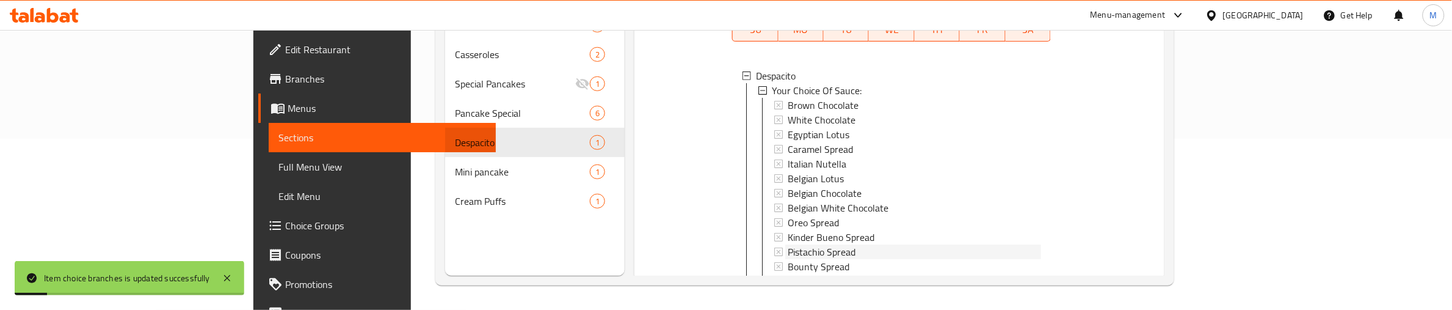
click at [788, 244] on span "Pistachio Spread" at bounding box center [822, 251] width 68 height 15
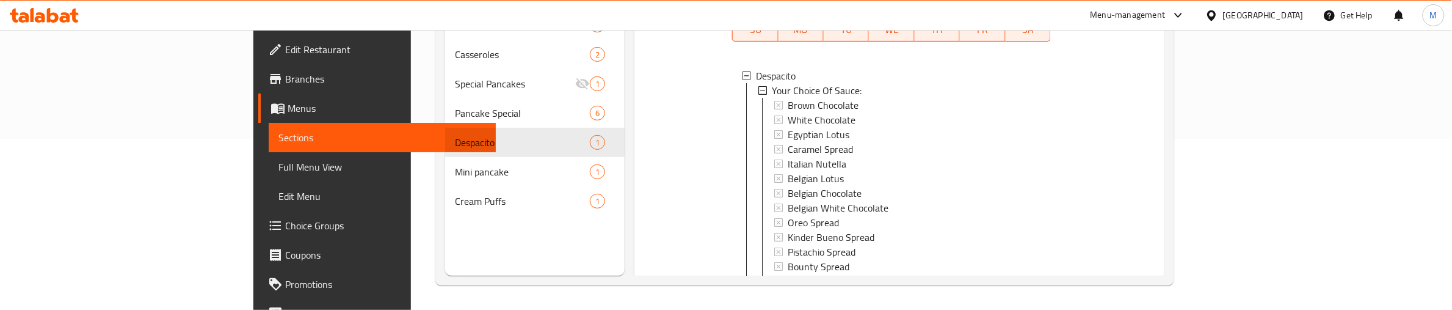
click at [788, 244] on span "Pistachio Spread" at bounding box center [822, 251] width 68 height 15
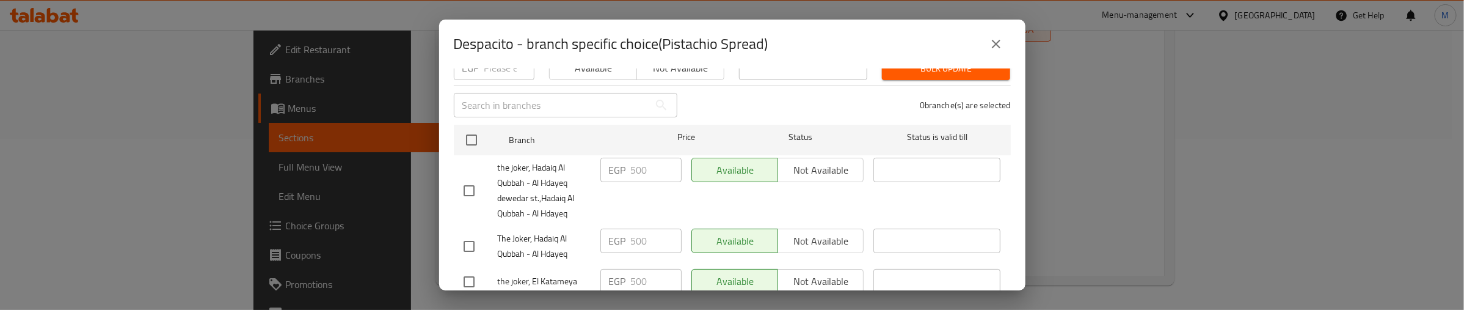
scroll to position [153, 0]
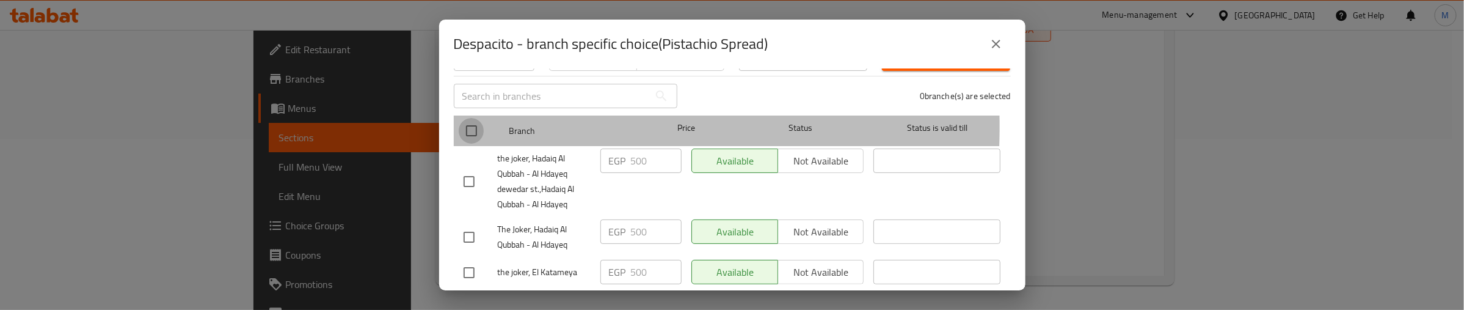
click at [467, 118] on input "checkbox" at bounding box center [472, 131] width 26 height 26
checkbox input "true"
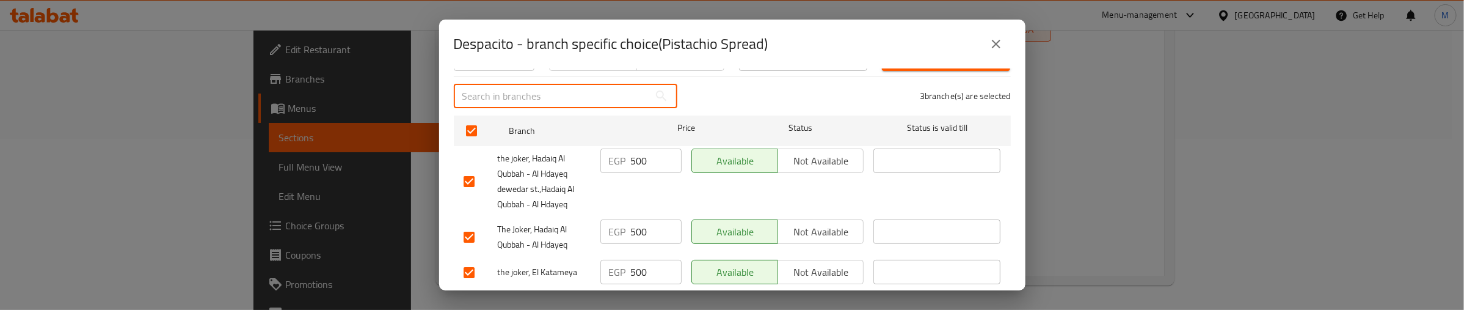
click at [496, 86] on input "text" at bounding box center [551, 96] width 195 height 24
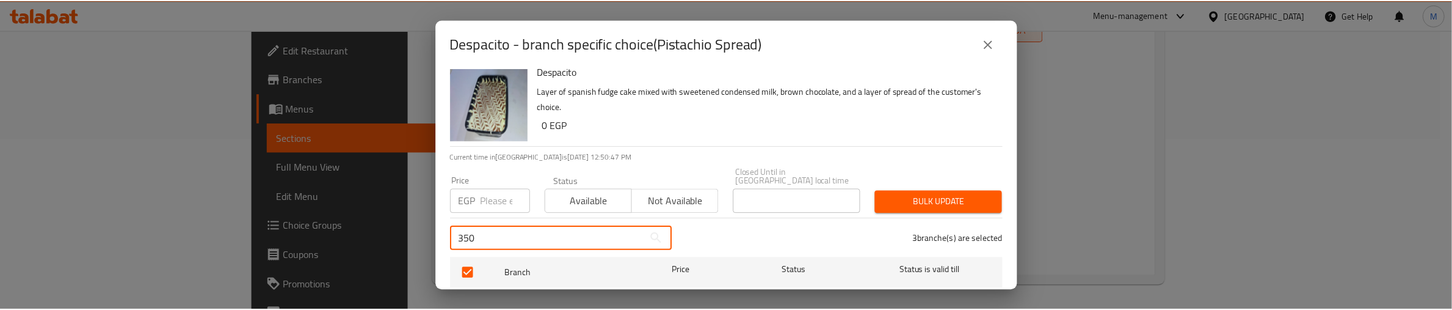
scroll to position [0, 0]
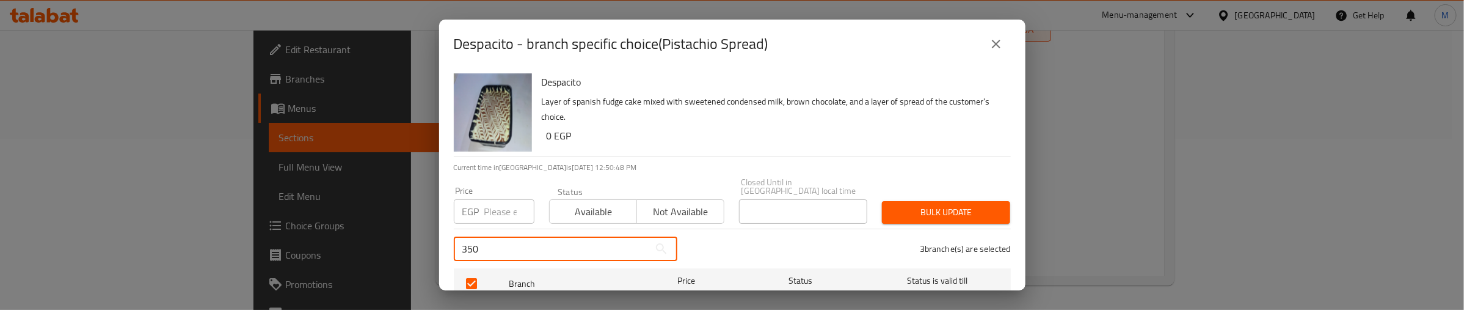
type input "350"
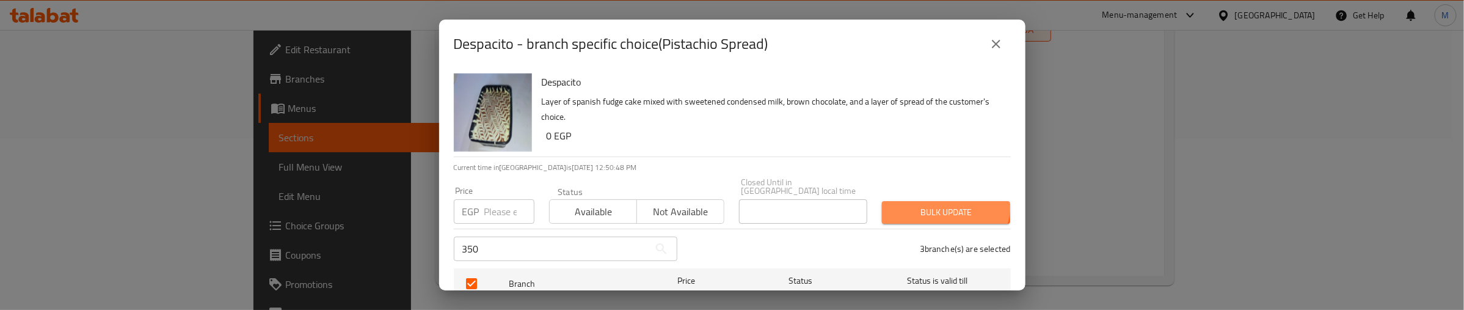
drag, startPoint x: 914, startPoint y: 194, endPoint x: 913, endPoint y: 200, distance: 6.7
click at [913, 201] on button "Bulk update" at bounding box center [946, 212] width 128 height 23
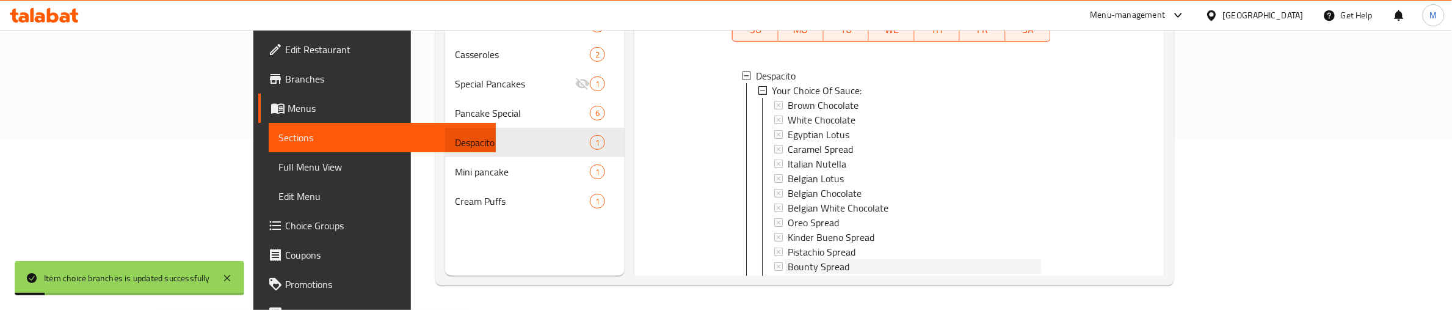
click at [788, 259] on span "Bounty Spread" at bounding box center [819, 266] width 62 height 15
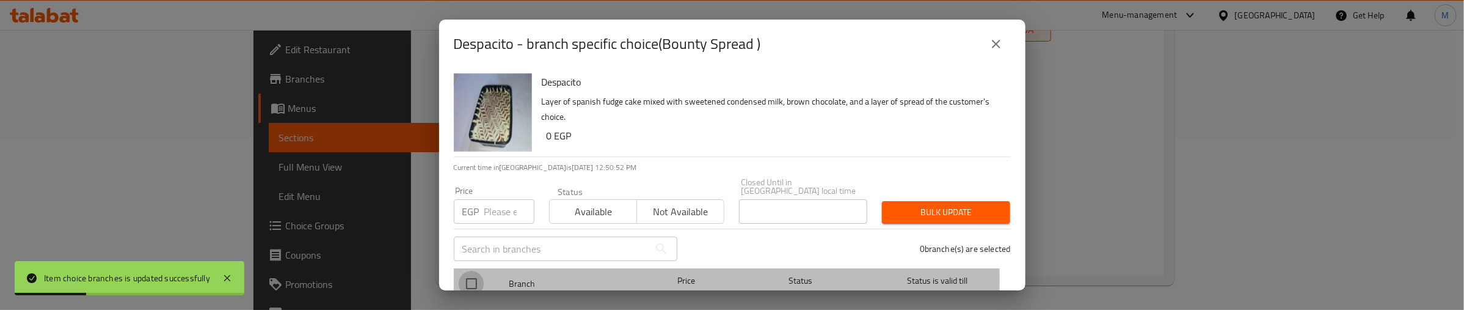
drag, startPoint x: 472, startPoint y: 270, endPoint x: 499, endPoint y: 199, distance: 75.8
click at [472, 271] on input "checkbox" at bounding box center [472, 284] width 26 height 26
checkbox input "true"
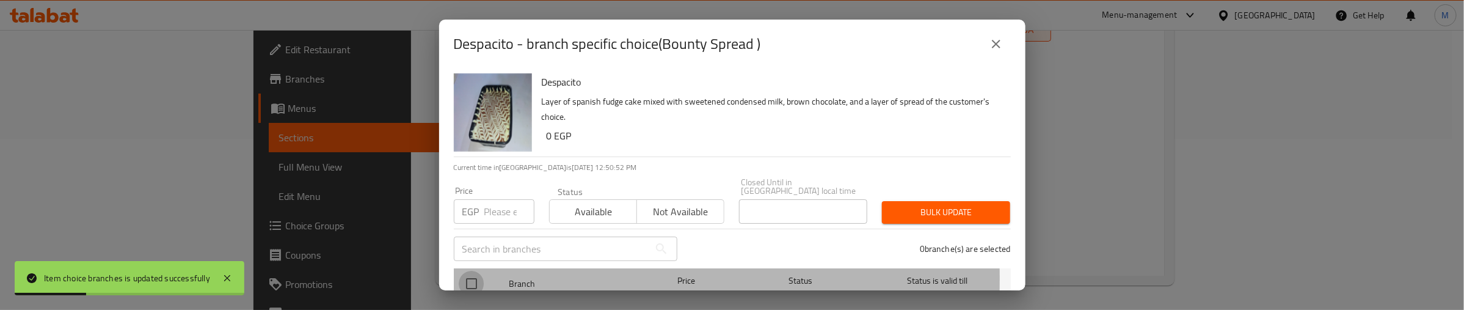
checkbox input "true"
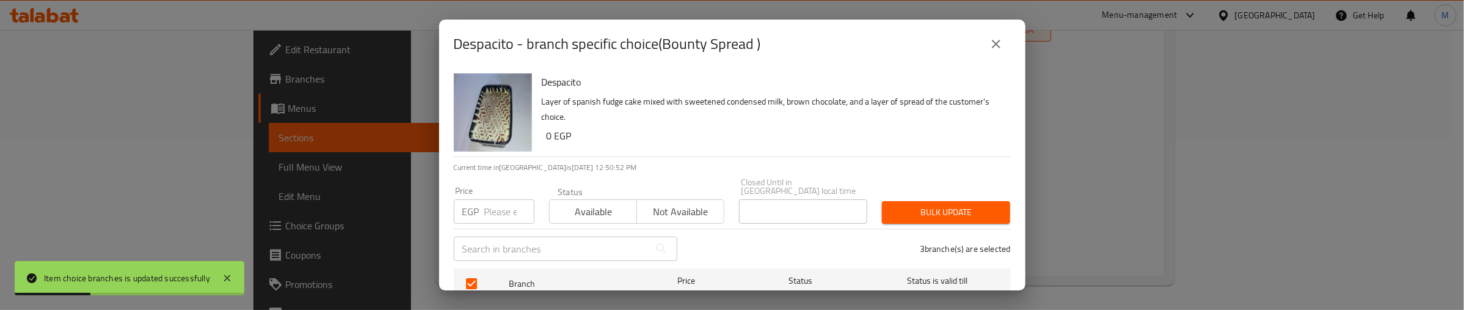
click at [499, 199] on input "number" at bounding box center [509, 211] width 50 height 24
type input "350"
click at [883, 201] on button "Bulk update" at bounding box center [946, 212] width 128 height 23
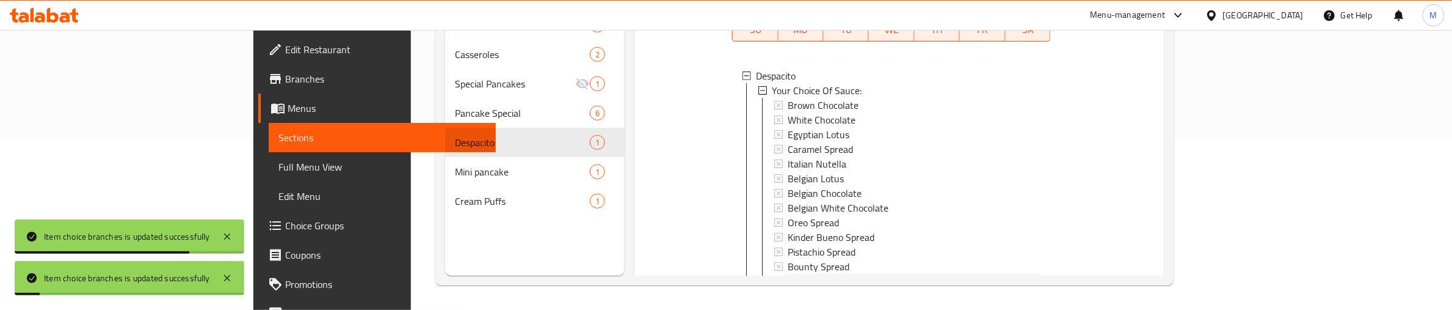
click at [788, 274] on span "Twix Spread" at bounding box center [812, 281] width 49 height 15
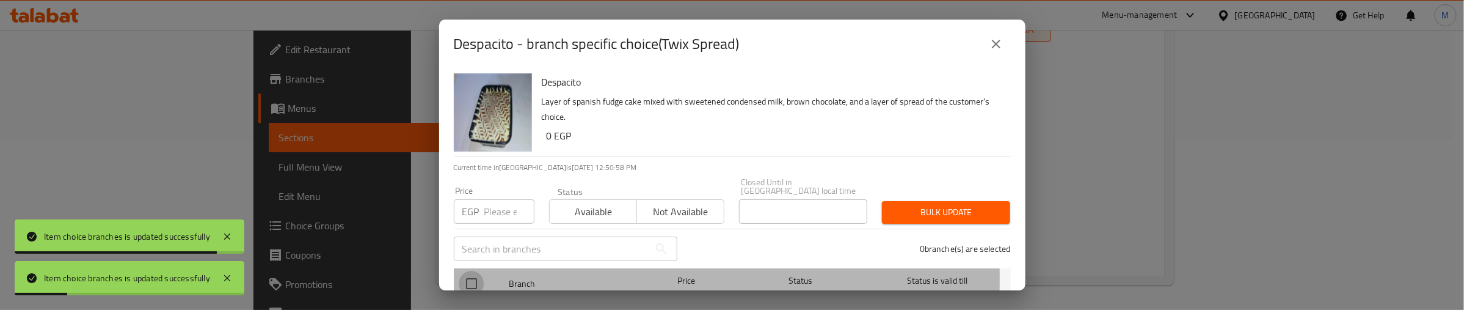
drag, startPoint x: 464, startPoint y: 270, endPoint x: 492, endPoint y: 203, distance: 72.3
click at [464, 271] on input "checkbox" at bounding box center [472, 284] width 26 height 26
checkbox input "true"
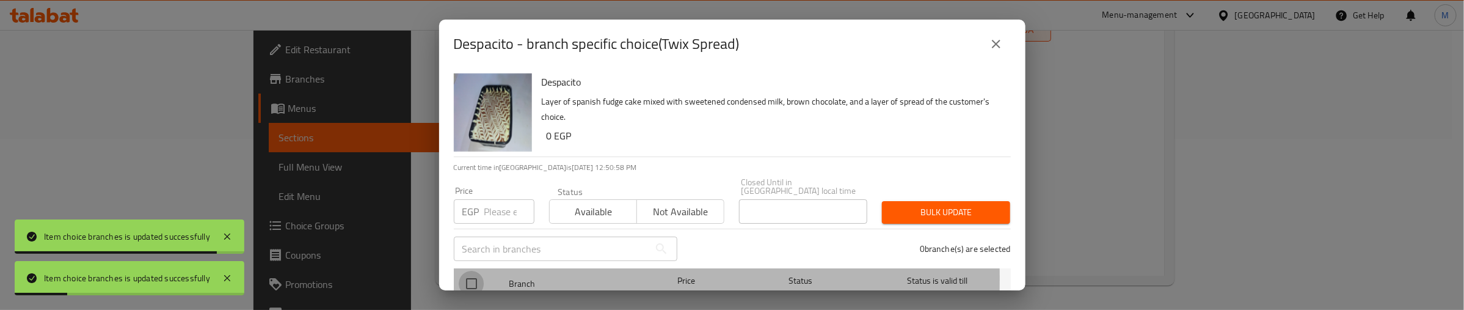
checkbox input "true"
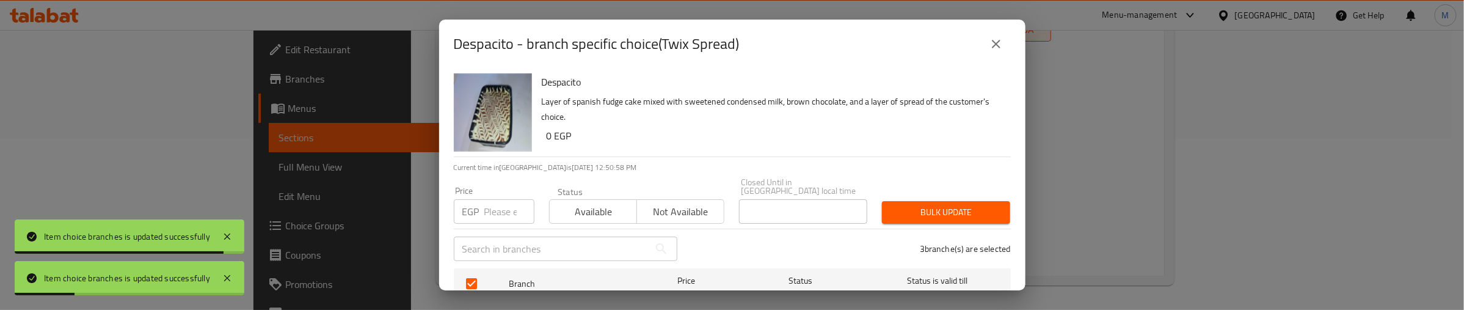
click at [495, 199] on input "number" at bounding box center [509, 211] width 50 height 24
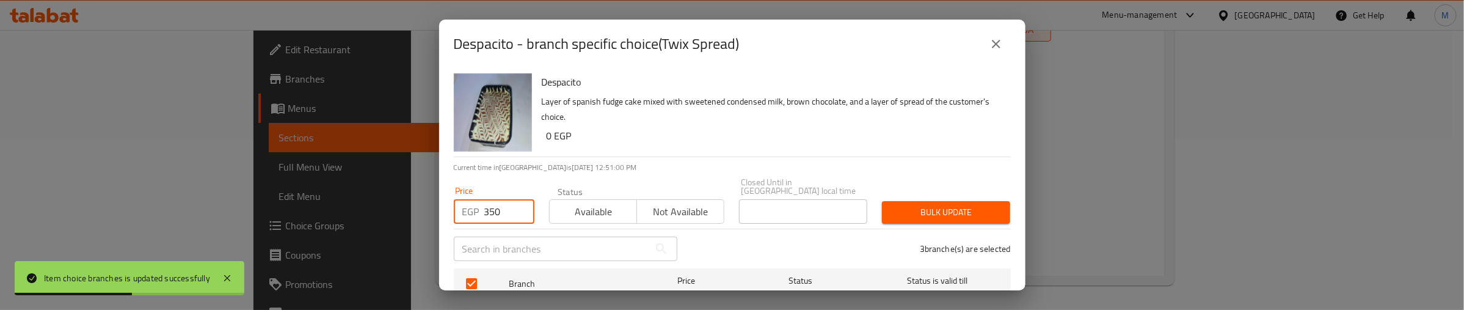
type input "350"
click at [944, 201] on button "Bulk update" at bounding box center [946, 212] width 128 height 23
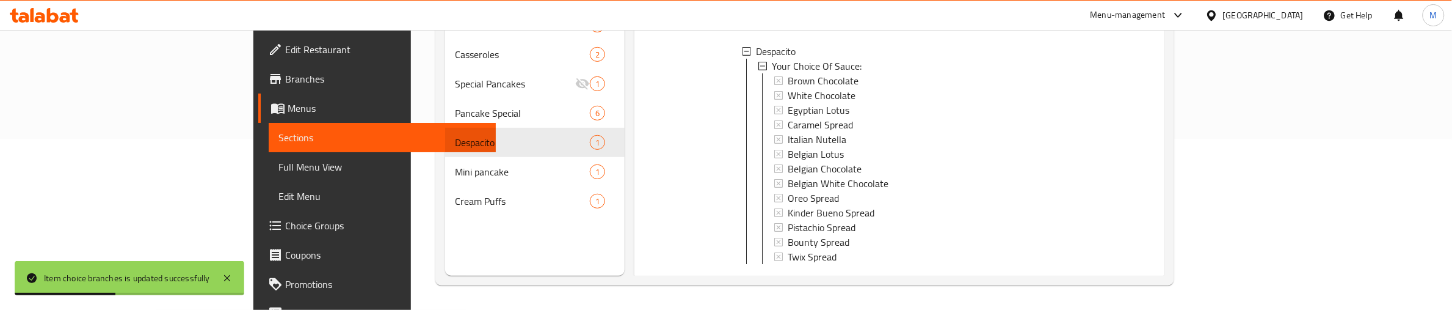
scroll to position [119, 0]
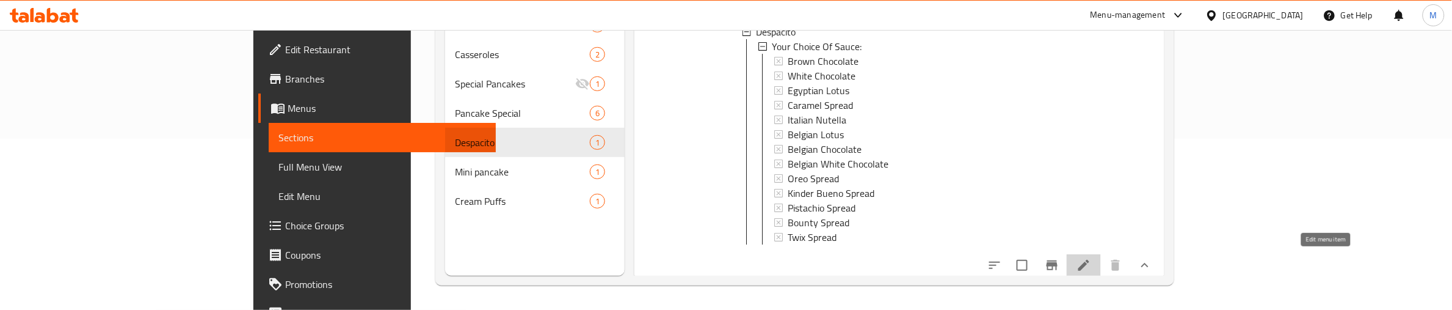
click at [1091, 258] on icon at bounding box center [1084, 265] width 15 height 15
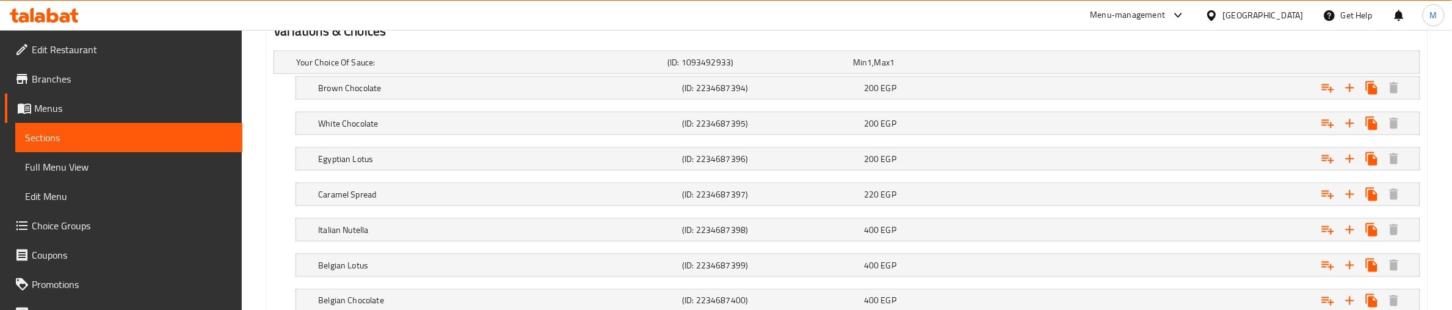
scroll to position [991, 0]
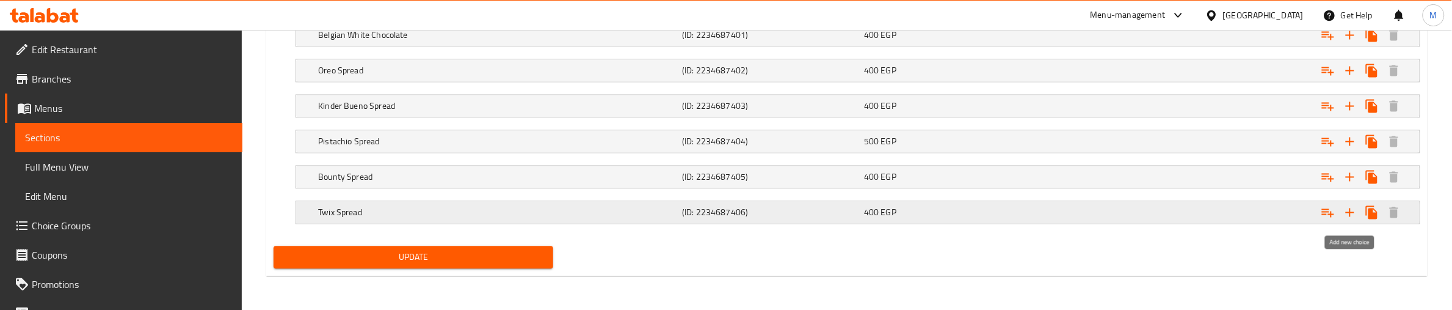
click at [1350, 215] on icon "Expand" at bounding box center [1350, 212] width 9 height 9
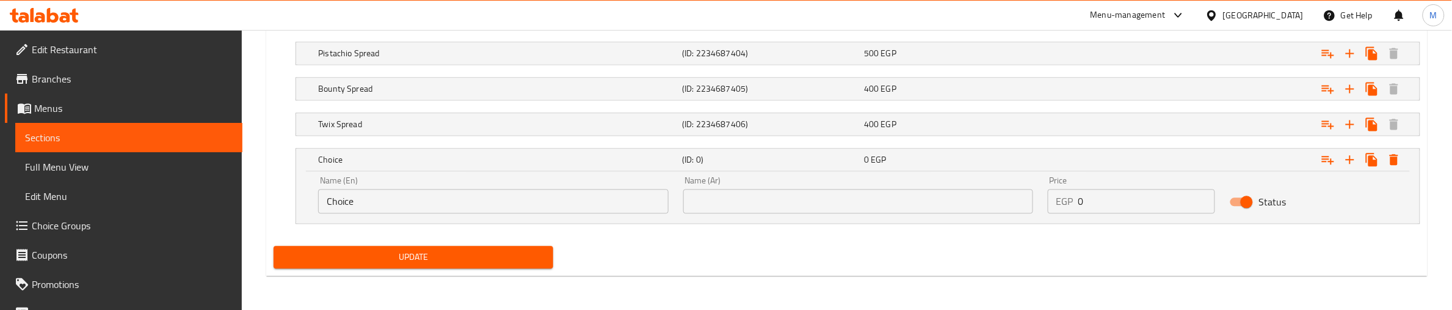
scroll to position [1079, 0]
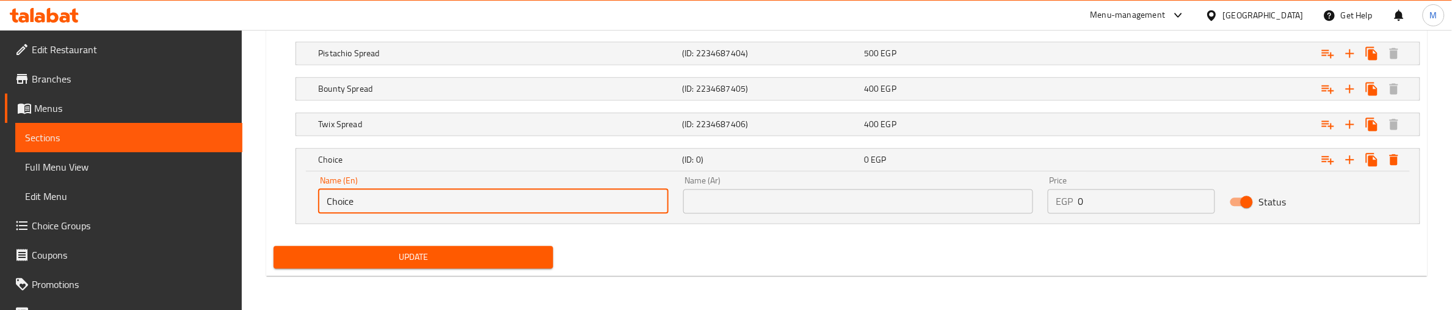
drag, startPoint x: 371, startPoint y: 202, endPoint x: 313, endPoint y: 196, distance: 58.3
click at [313, 196] on div "Name (En) Choice Name (En)" at bounding box center [493, 195] width 365 height 52
type input "Rafaillo Spread"
click at [785, 199] on input "text" at bounding box center [858, 201] width 350 height 24
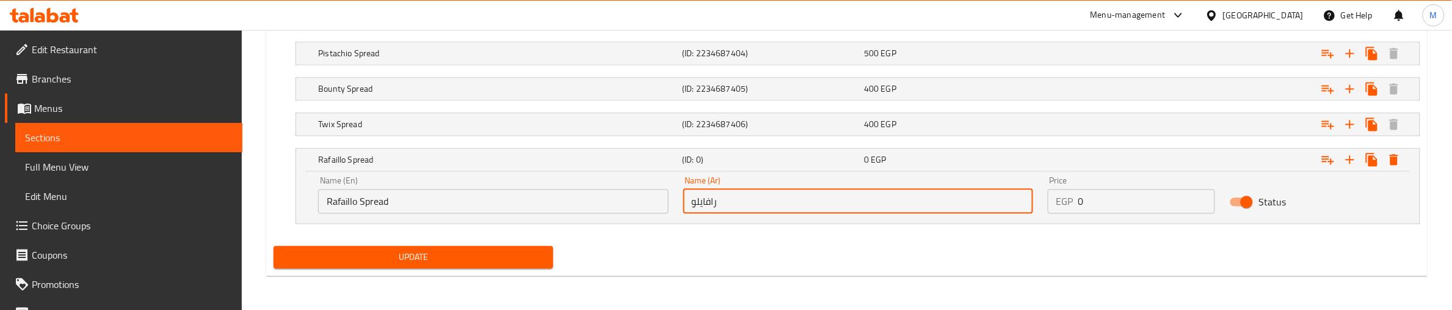
click at [693, 208] on input "رافايلو" at bounding box center [858, 201] width 350 height 24
click at [774, 203] on input "رافايلو" at bounding box center [858, 201] width 350 height 24
type input "رافايلو سبريد"
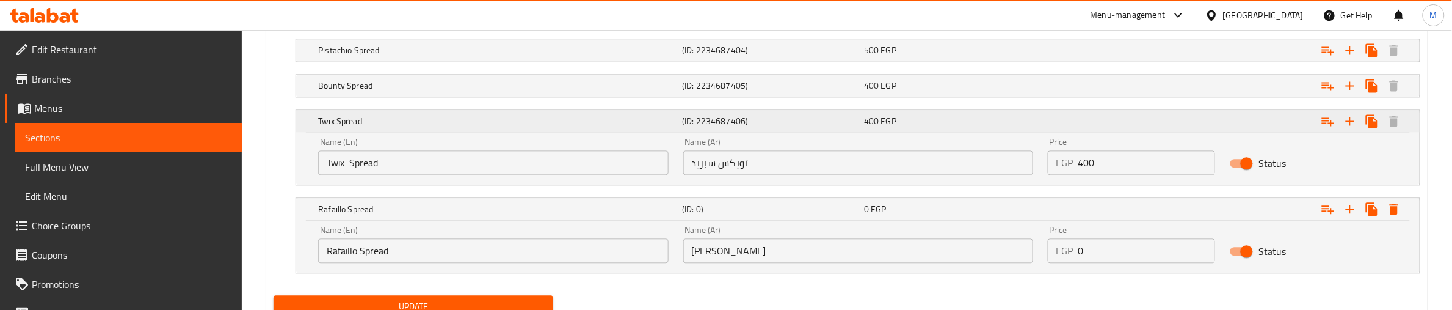
click at [718, 123] on h5 "(ID: 2234687406)" at bounding box center [770, 121] width 177 height 12
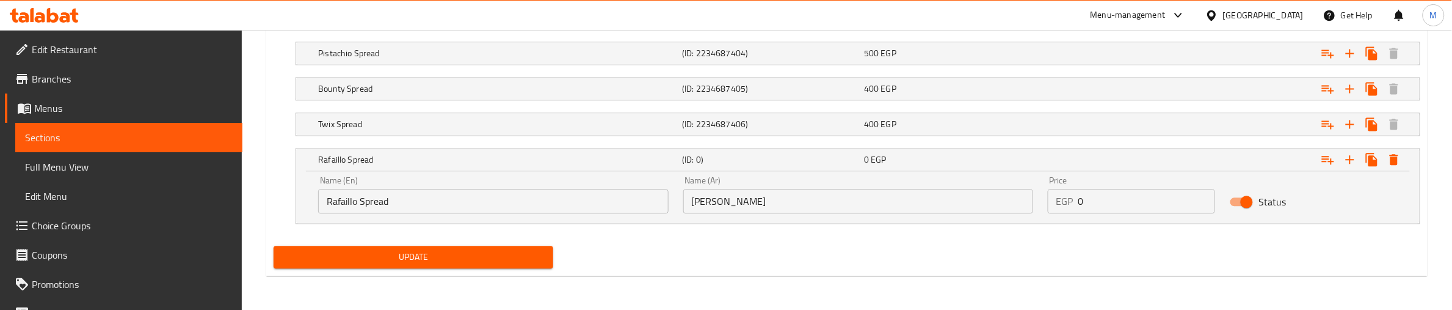
click at [346, 202] on input "Rafaillo Spread" at bounding box center [493, 201] width 350 height 24
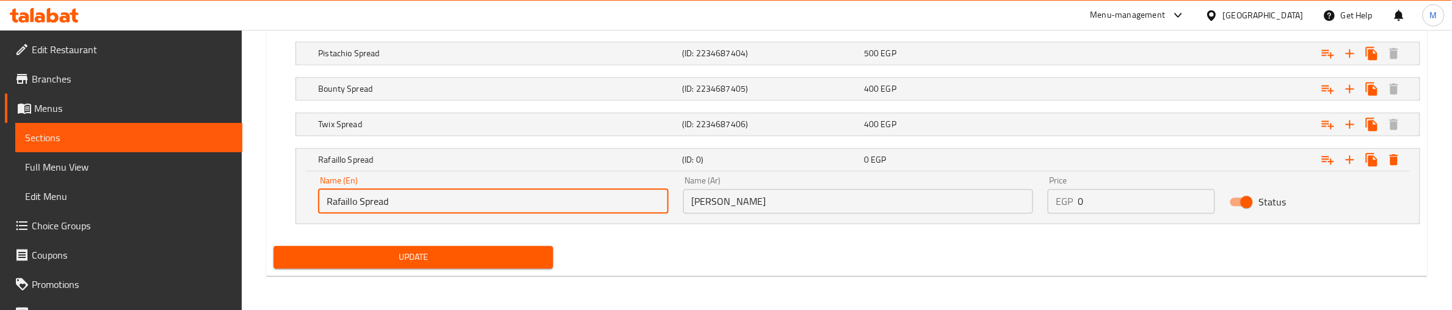
click at [346, 202] on input "Rafaillo Spread" at bounding box center [493, 201] width 350 height 24
click at [346, 202] on input "Fafeallo Spread" at bounding box center [493, 201] width 350 height 24
click at [344, 202] on input "Fafeallo Spread" at bounding box center [493, 201] width 350 height 24
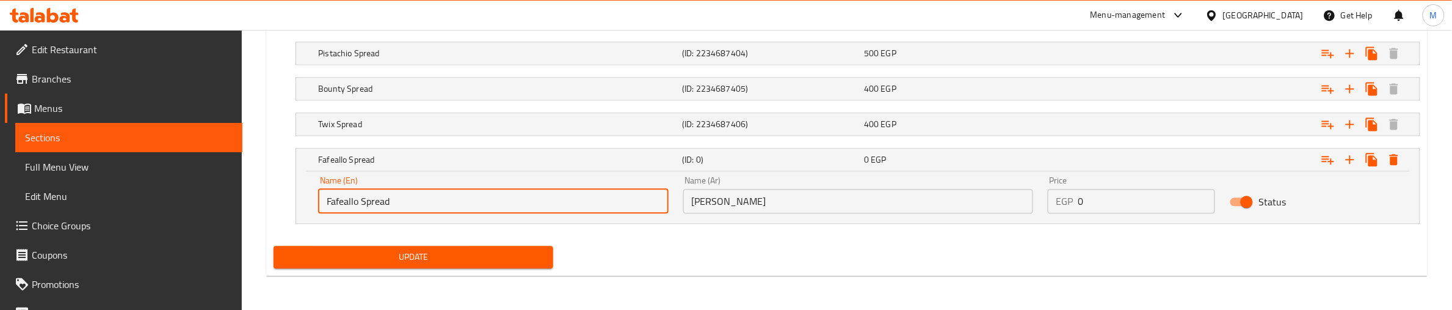
paste input "faello"
type input "Faffaello Spread"
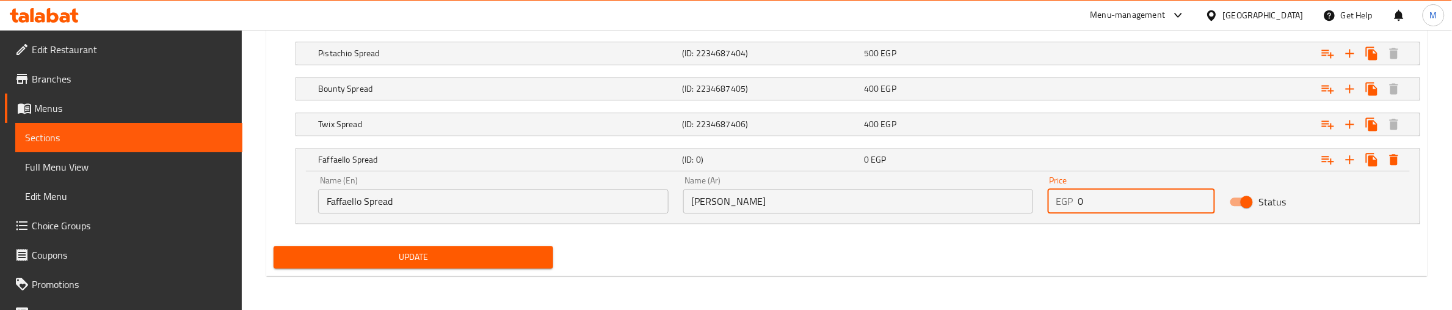
drag, startPoint x: 1098, startPoint y: 202, endPoint x: 1069, endPoint y: 202, distance: 28.1
click at [1069, 202] on div "EGP 0 Price" at bounding box center [1132, 201] width 168 height 24
type input "350"
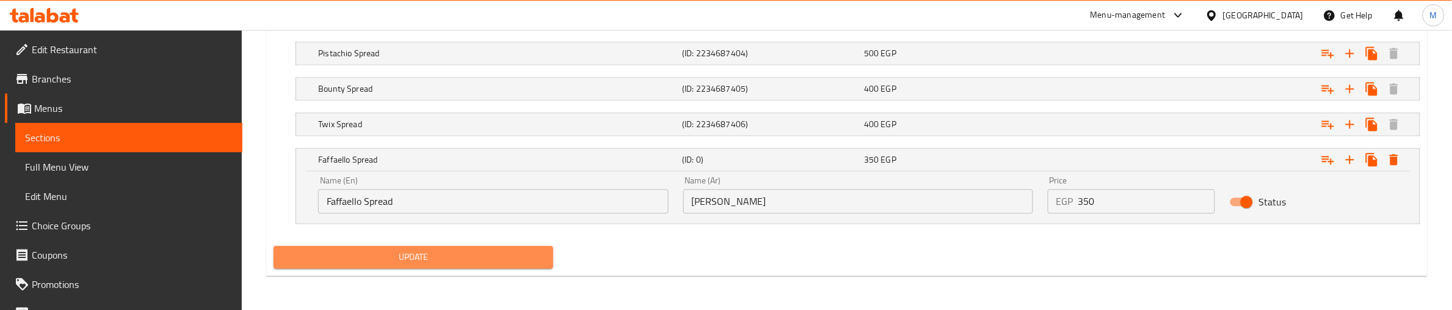
click at [501, 260] on span "Update" at bounding box center [413, 256] width 260 height 15
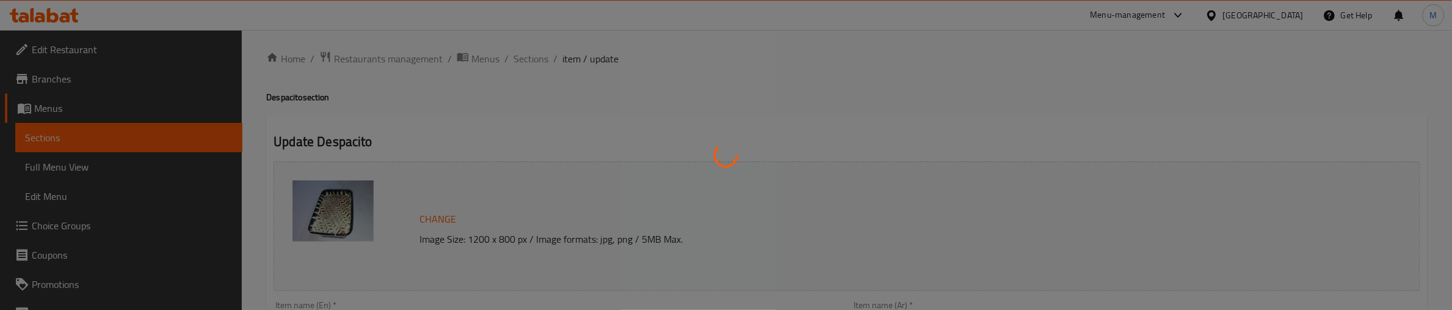
scroll to position [0, 0]
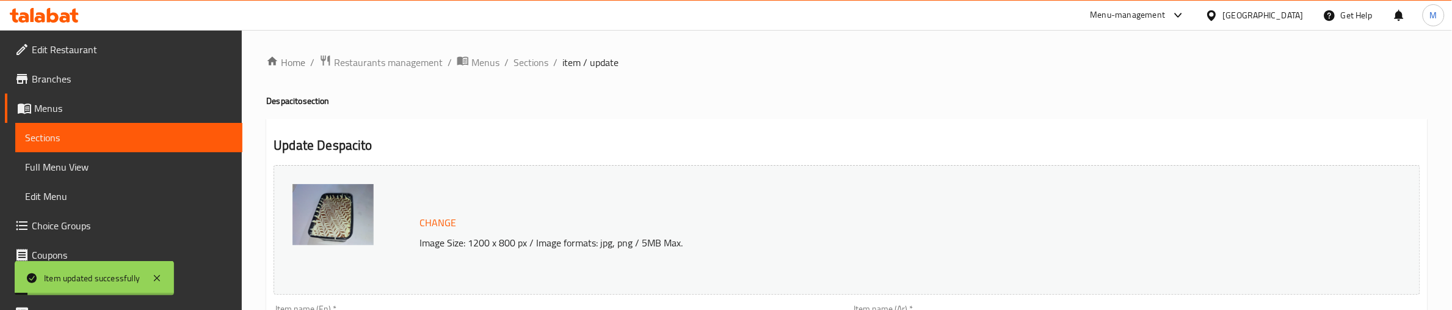
click at [529, 65] on span "Sections" at bounding box center [531, 62] width 35 height 15
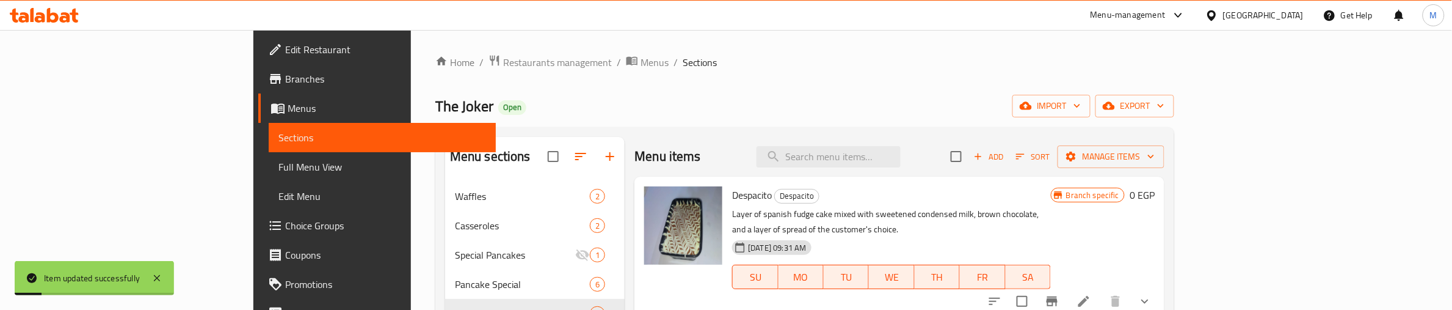
click at [658, 93] on div "Home / Restaurants management / Menus / Sections The Joker Open import export M…" at bounding box center [804, 255] width 739 height 402
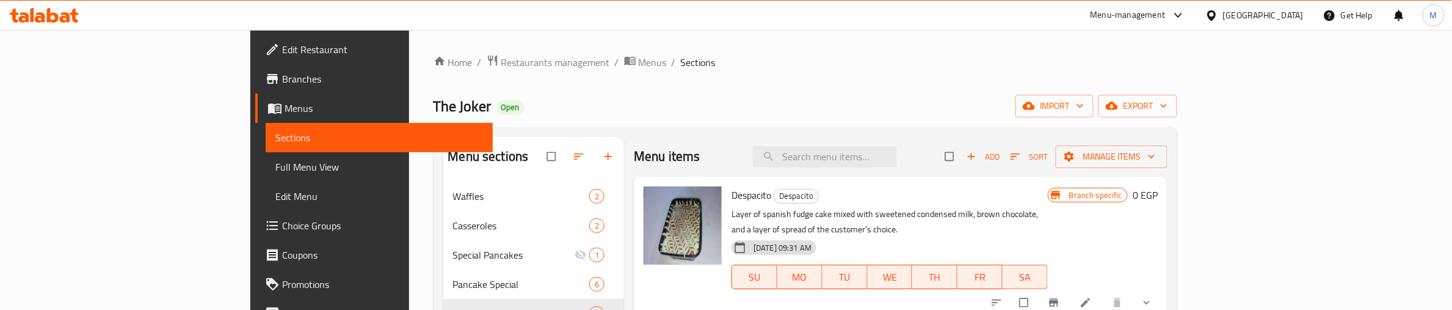
click at [737, 90] on div "Home / Restaurants management / Menus / Sections The Joker Open import export M…" at bounding box center [806, 255] width 744 height 402
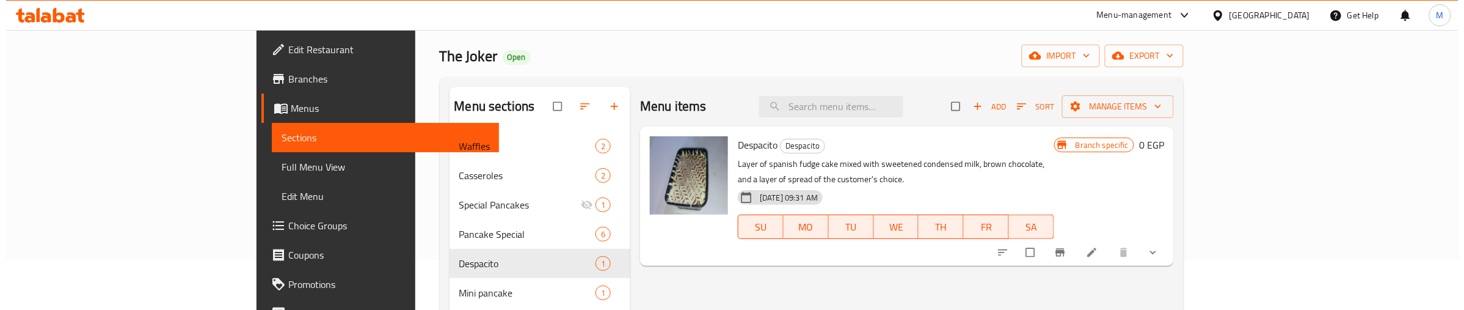
scroll to position [76, 0]
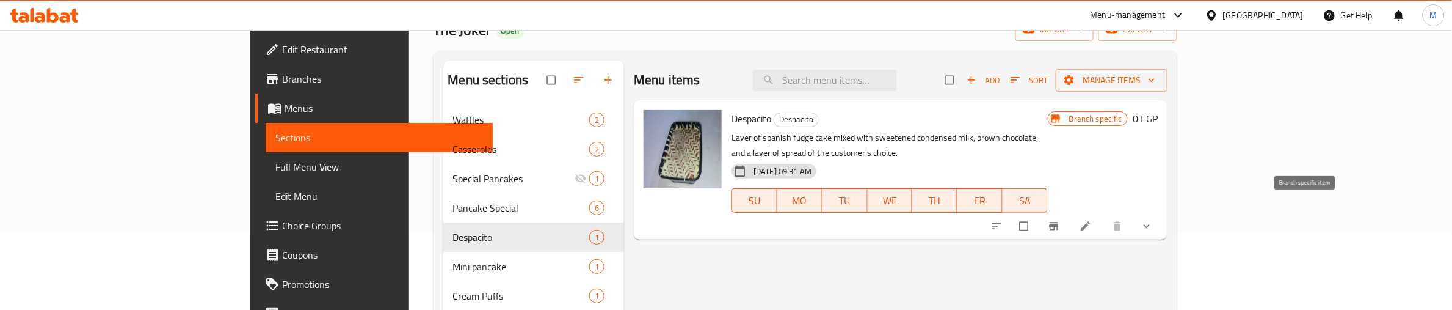
click at [1060, 220] on icon "Branch-specific-item" at bounding box center [1054, 226] width 12 height 12
click at [1003, 220] on icon "sort-choices" at bounding box center [997, 226] width 12 height 12
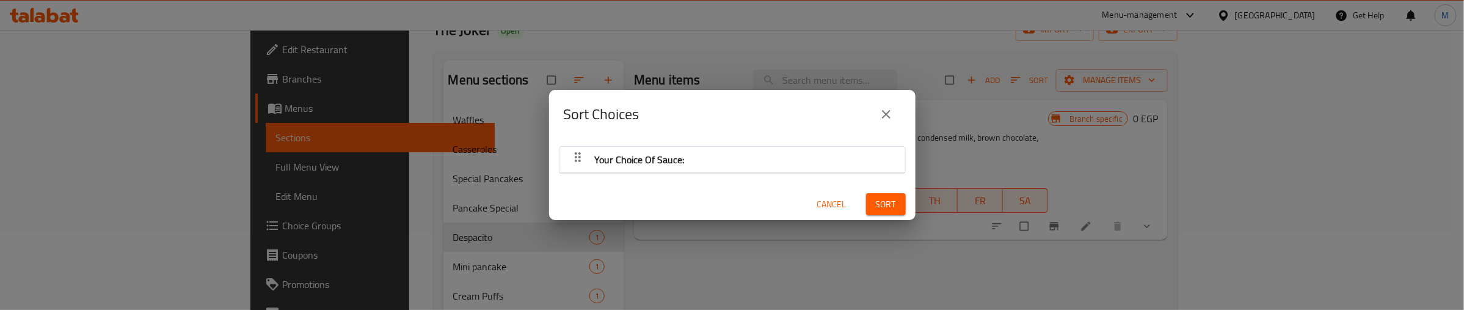
click at [572, 156] on icon "button" at bounding box center [577, 157] width 15 height 15
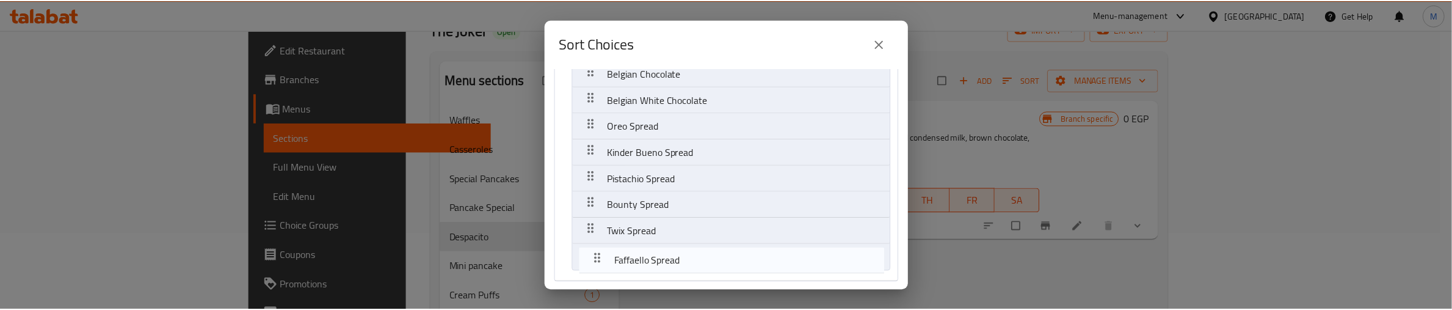
scroll to position [242, 0]
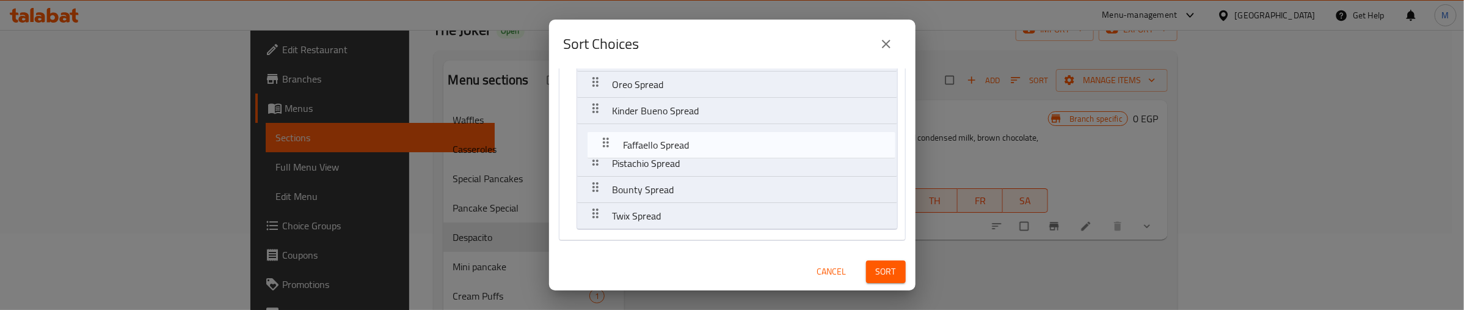
drag, startPoint x: 592, startPoint y: 139, endPoint x: 605, endPoint y: 133, distance: 14.5
click at [605, 134] on nav "Your Choice Of Sauce: Brown Chocolate Faffaello Spread White Chocolate Egyptian…" at bounding box center [732, 37] width 347 height 406
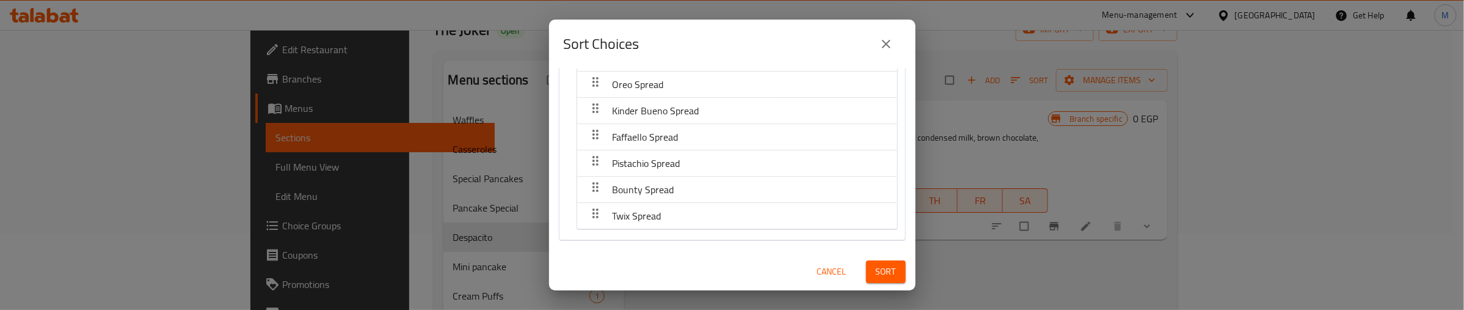
click at [881, 266] on span "Sort" at bounding box center [886, 271] width 20 height 15
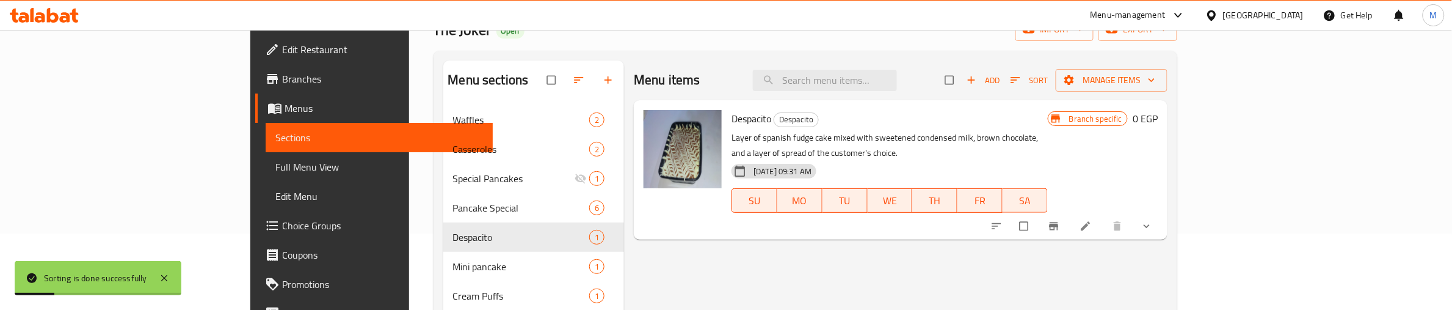
click at [879, 124] on h6 "Despacito Despacito" at bounding box center [890, 118] width 316 height 17
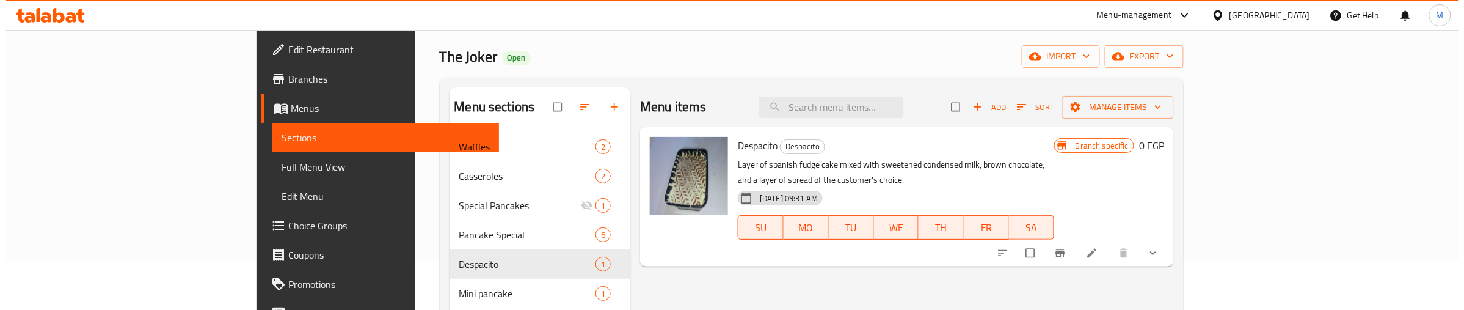
scroll to position [76, 0]
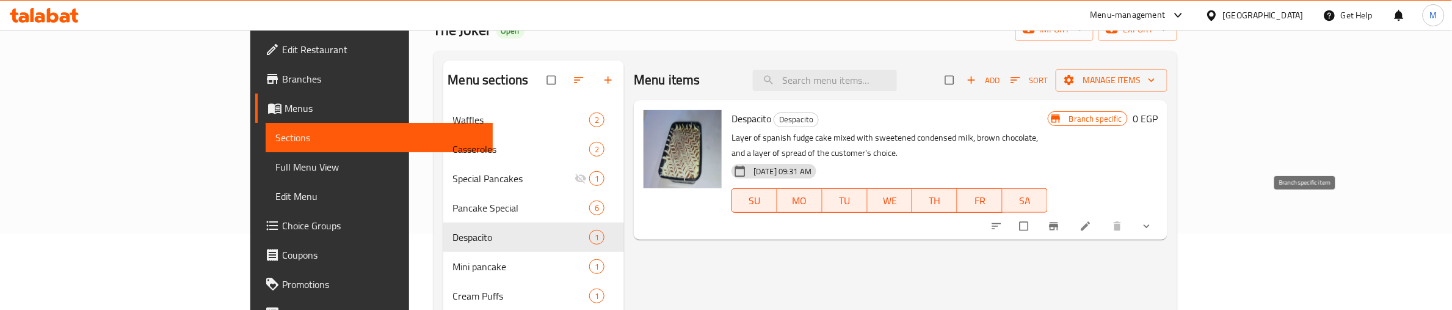
click at [1070, 213] on button "Branch-specific-item" at bounding box center [1055, 226] width 29 height 27
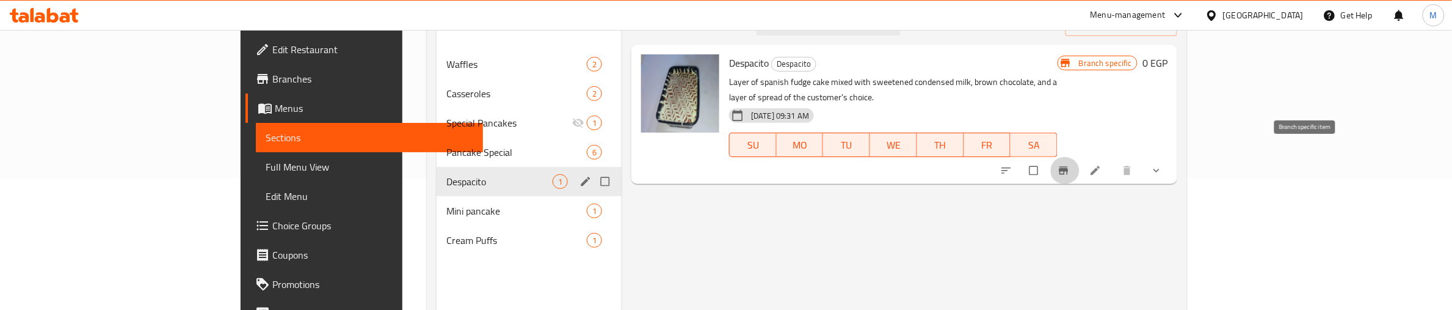
scroll to position [172, 0]
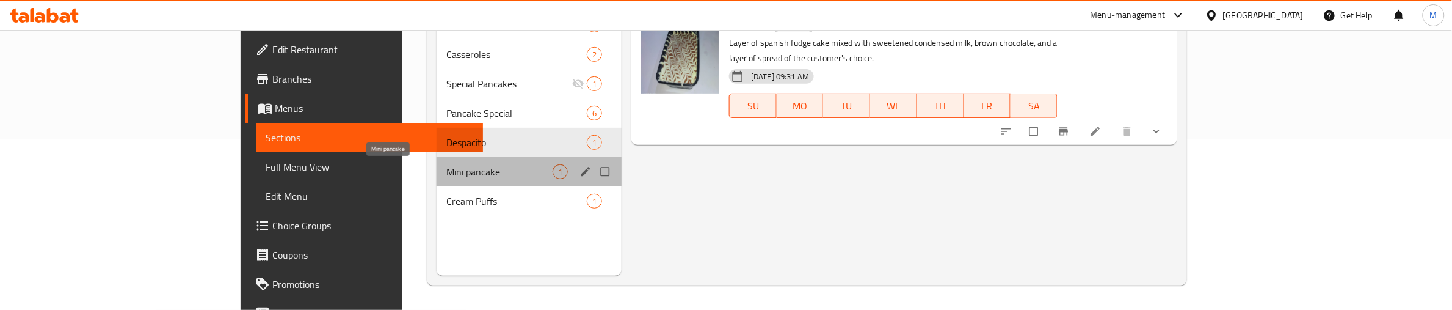
click at [446, 170] on span "Mini pancake" at bounding box center [499, 171] width 106 height 15
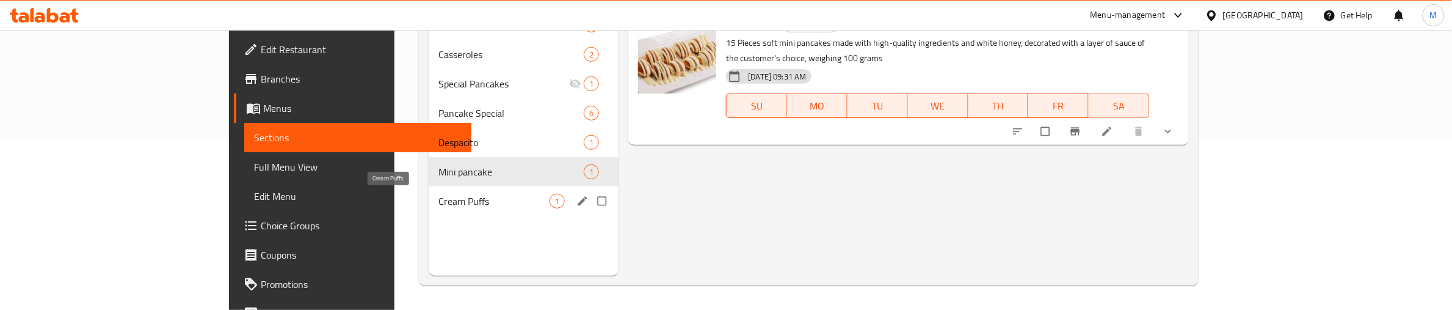
click at [439, 195] on span "Cream Puffs" at bounding box center [494, 201] width 111 height 15
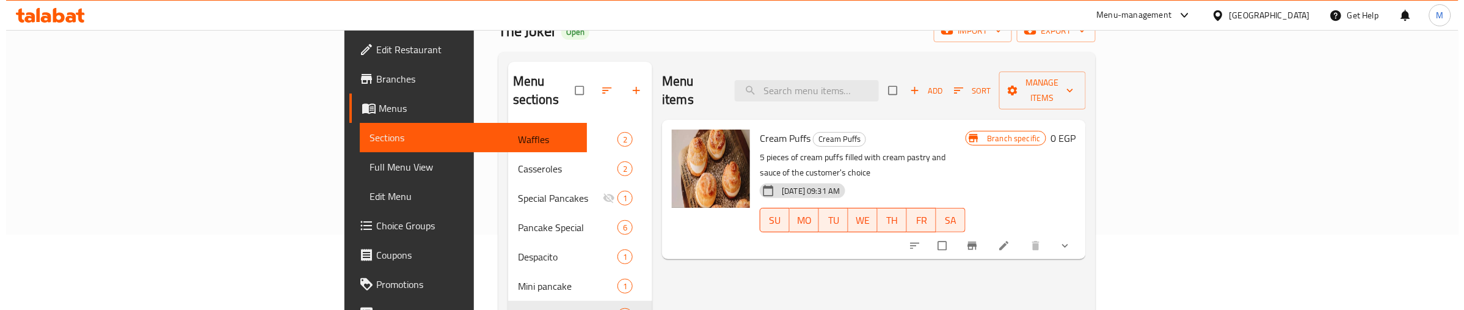
scroll to position [76, 0]
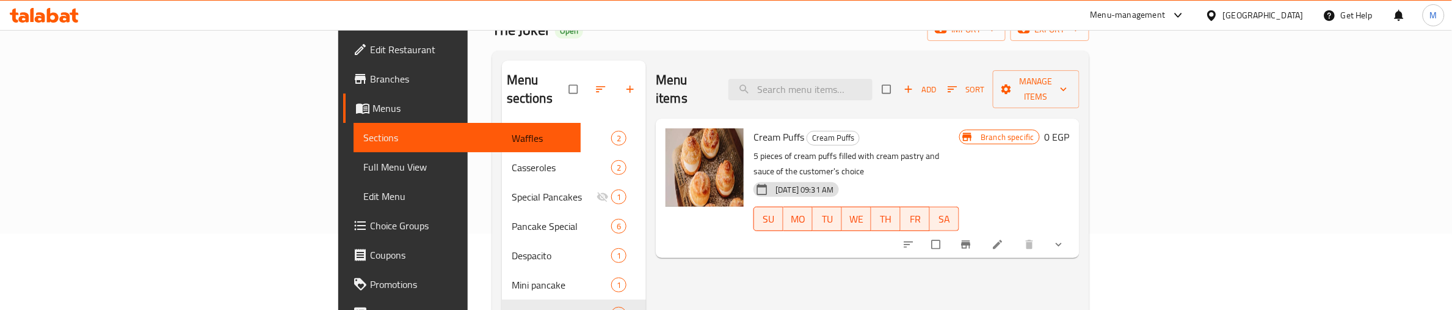
click at [959, 148] on p "5 pieces of cream puffs filled with cream pastry and sauce of the customer's ch…" at bounding box center [857, 163] width 206 height 31
click at [972, 238] on icon "Branch-specific-item" at bounding box center [966, 244] width 12 height 12
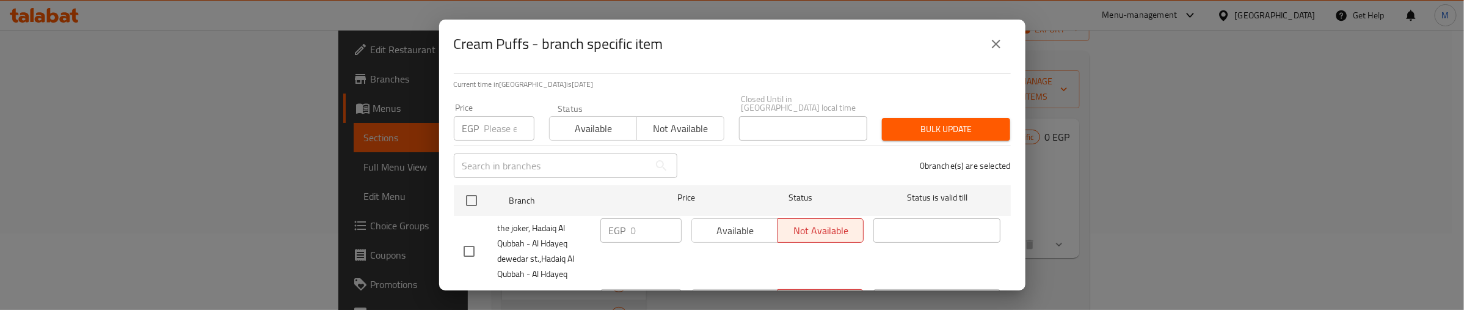
scroll to position [173, 0]
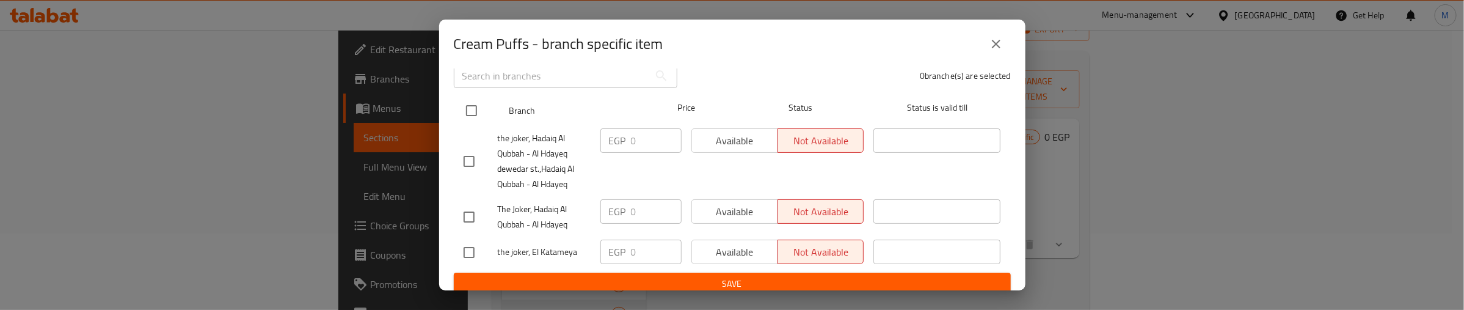
click at [467, 106] on input "checkbox" at bounding box center [472, 111] width 26 height 26
checkbox input "true"
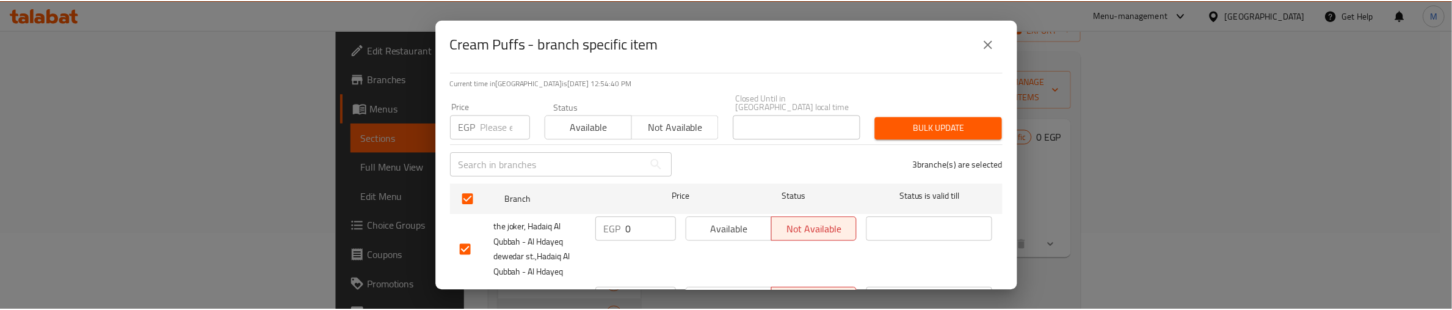
scroll to position [0, 0]
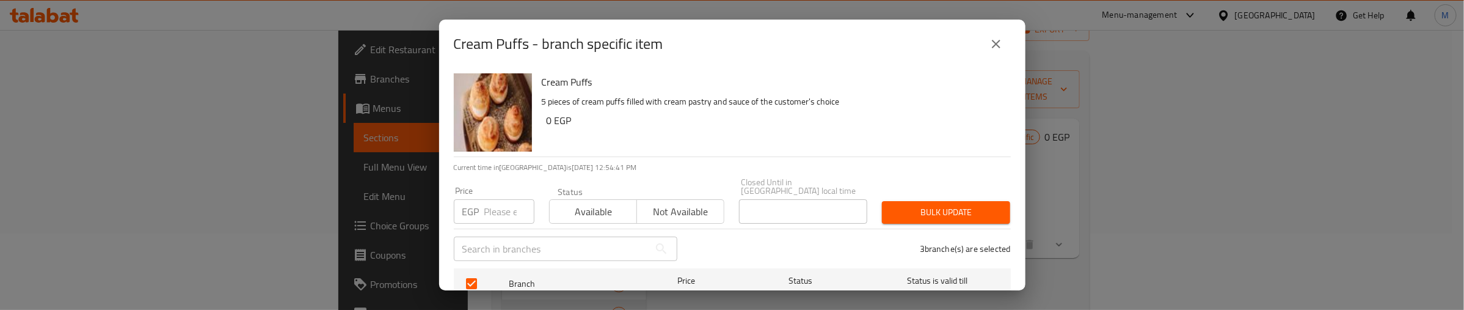
click at [500, 199] on input "number" at bounding box center [509, 211] width 50 height 24
type input "0"
click at [595, 203] on span "Available" at bounding box center [594, 212] width 78 height 18
click at [892, 209] on span "Bulk update" at bounding box center [946, 212] width 109 height 15
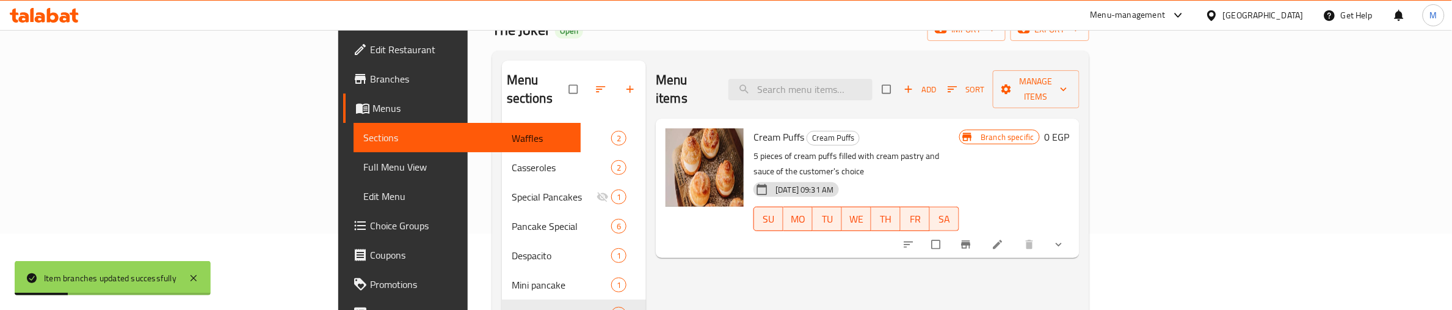
click at [1065, 238] on icon "show more" at bounding box center [1059, 244] width 12 height 12
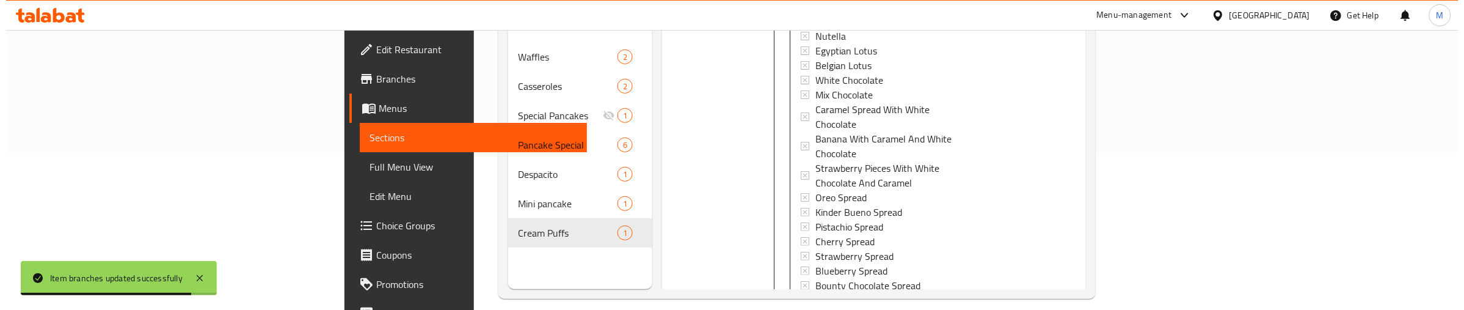
scroll to position [172, 0]
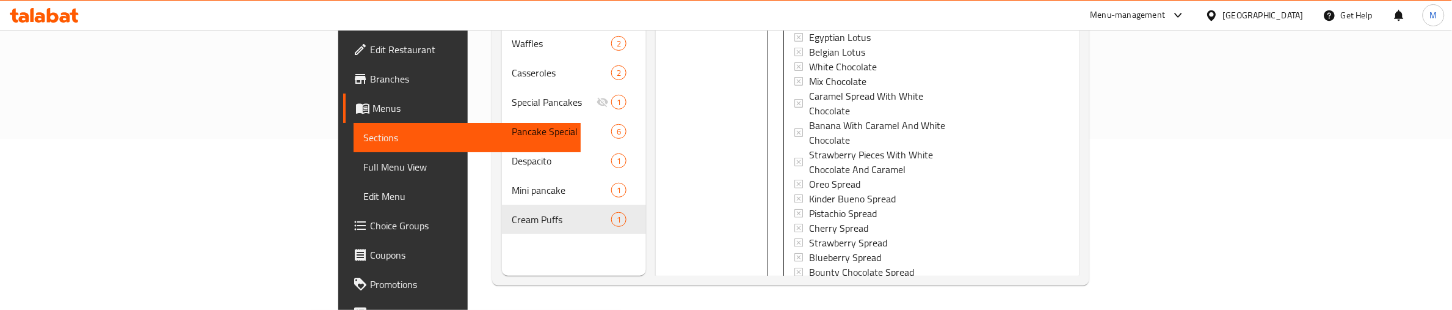
click at [661, 134] on div at bounding box center [705, 79] width 88 height 515
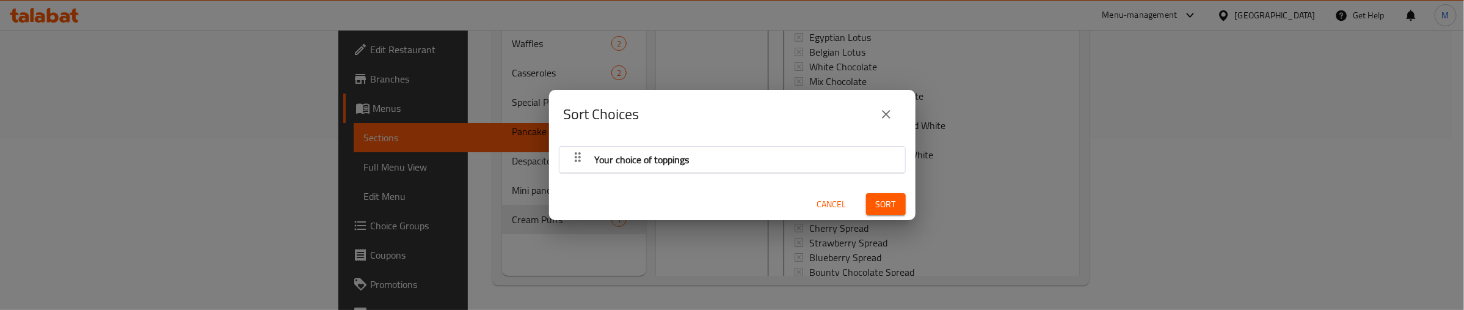
click at [578, 150] on icon "button" at bounding box center [577, 157] width 15 height 15
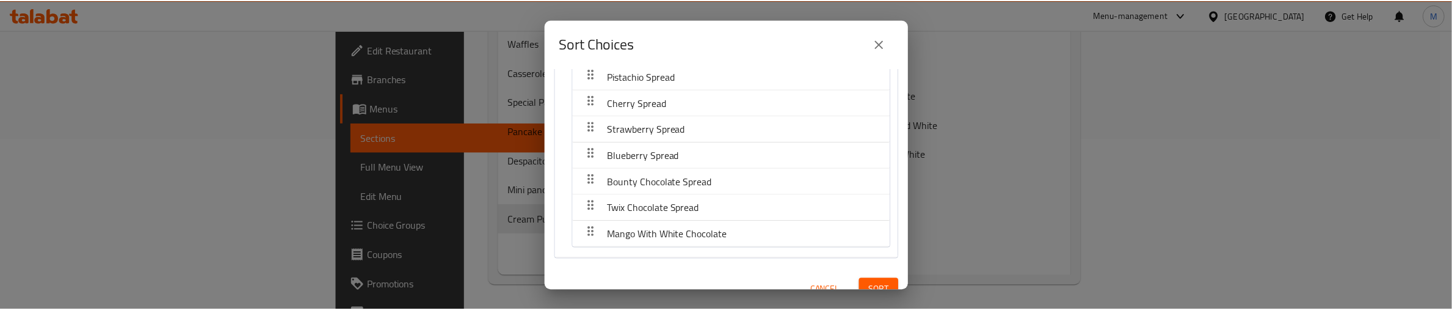
scroll to position [374, 0]
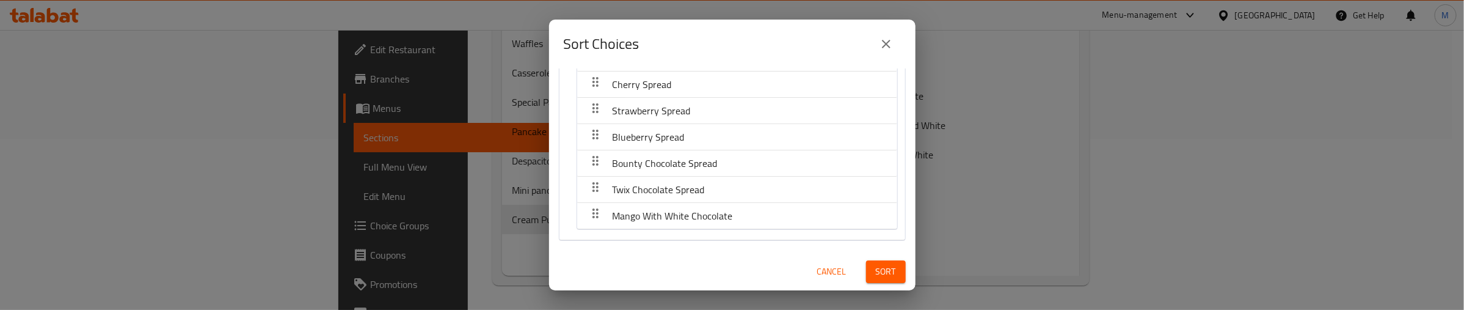
click at [876, 270] on span "Sort" at bounding box center [886, 271] width 20 height 15
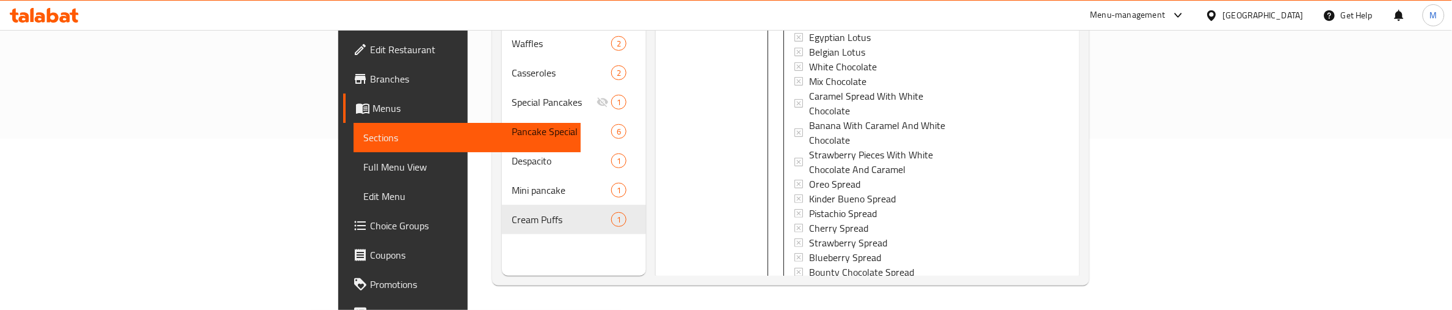
click at [661, 163] on div at bounding box center [705, 79] width 88 height 515
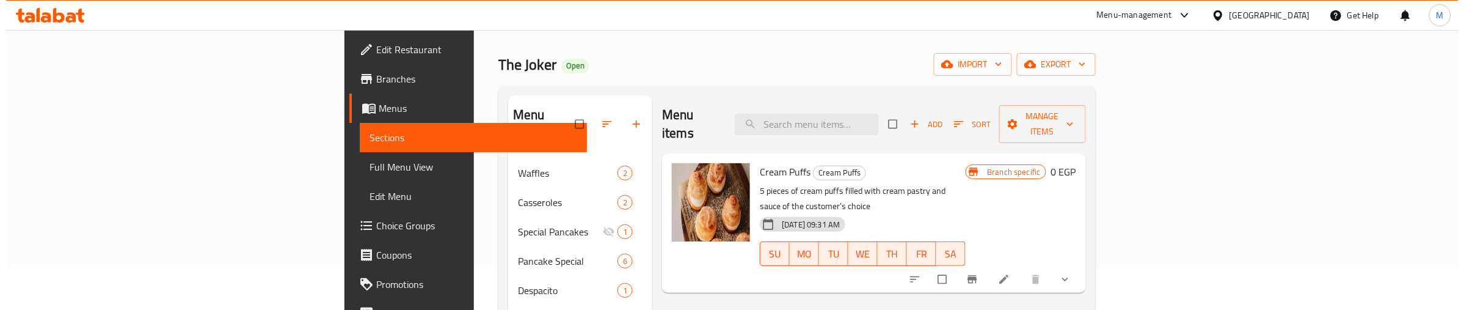
scroll to position [153, 0]
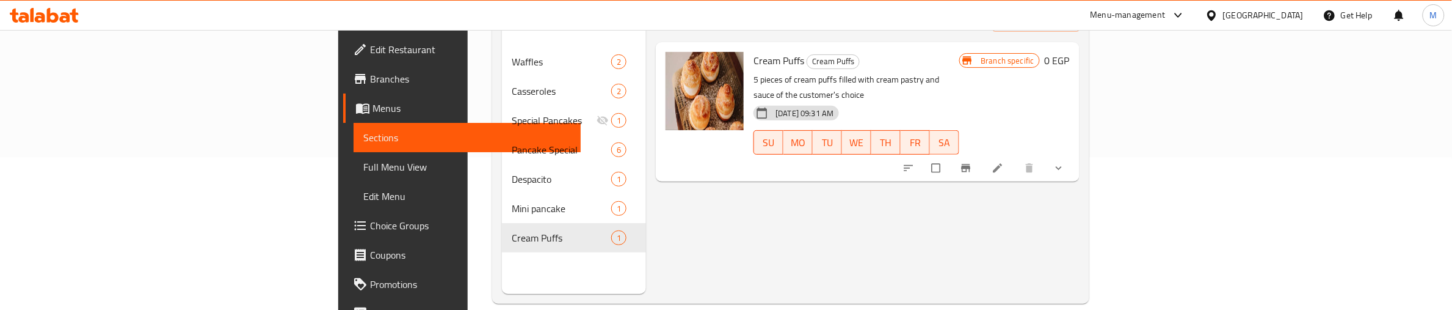
click at [972, 162] on icon "Branch-specific-item" at bounding box center [966, 168] width 12 height 12
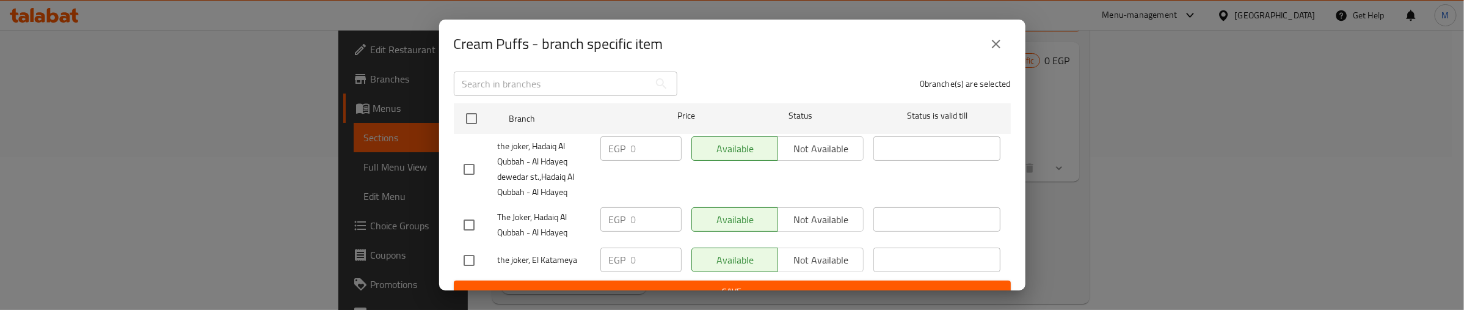
scroll to position [173, 0]
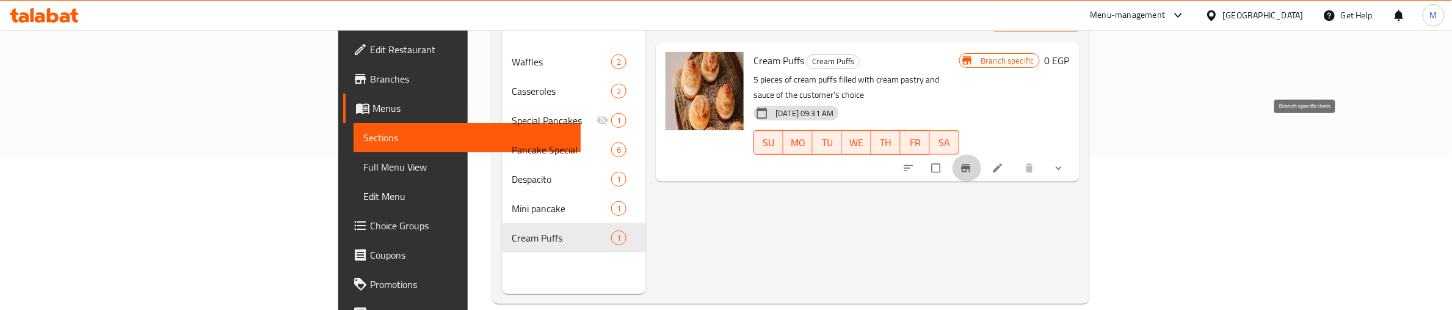
click at [1075, 155] on button "show more" at bounding box center [1060, 168] width 29 height 27
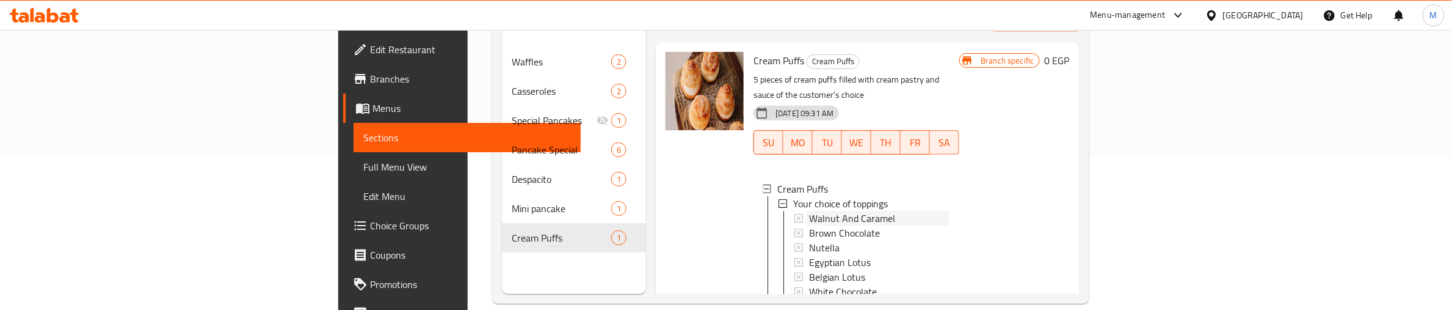
click at [809, 211] on span "Walnut And Caramel" at bounding box center [852, 218] width 86 height 15
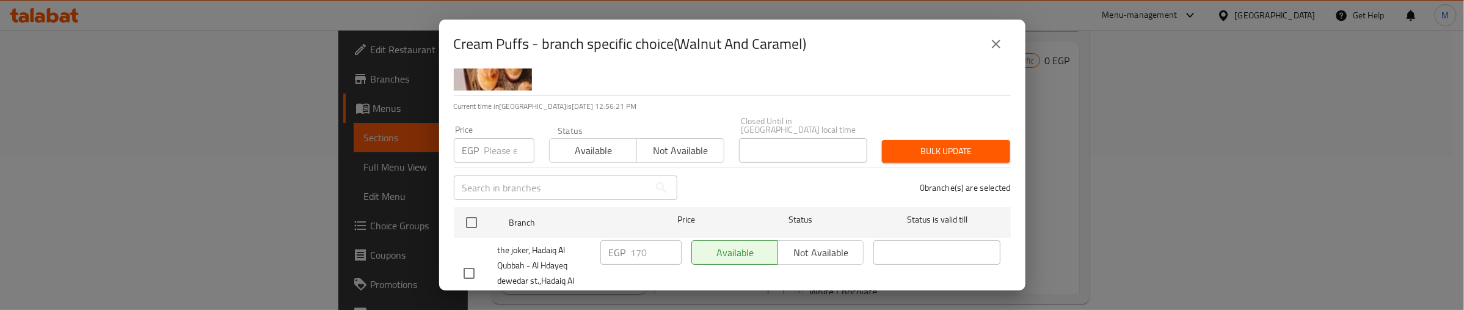
scroll to position [153, 0]
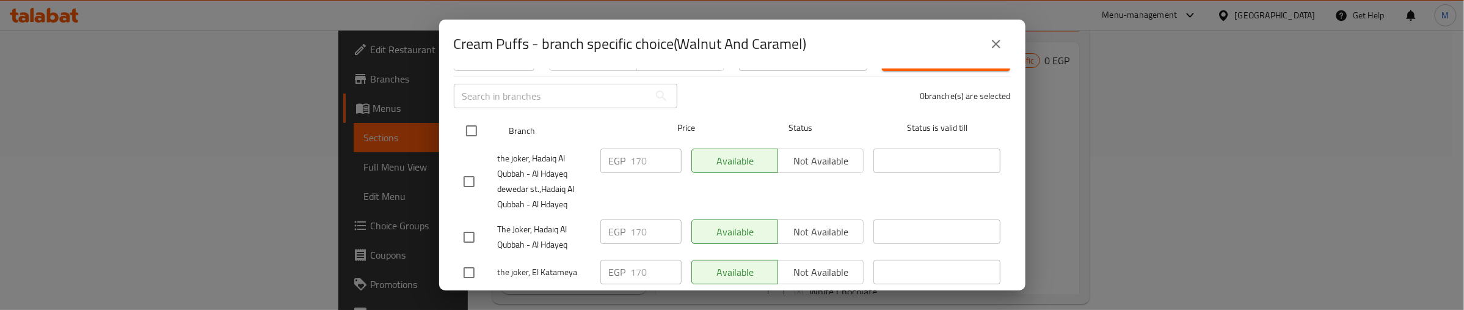
click at [465, 118] on input "checkbox" at bounding box center [472, 131] width 26 height 26
checkbox input "true"
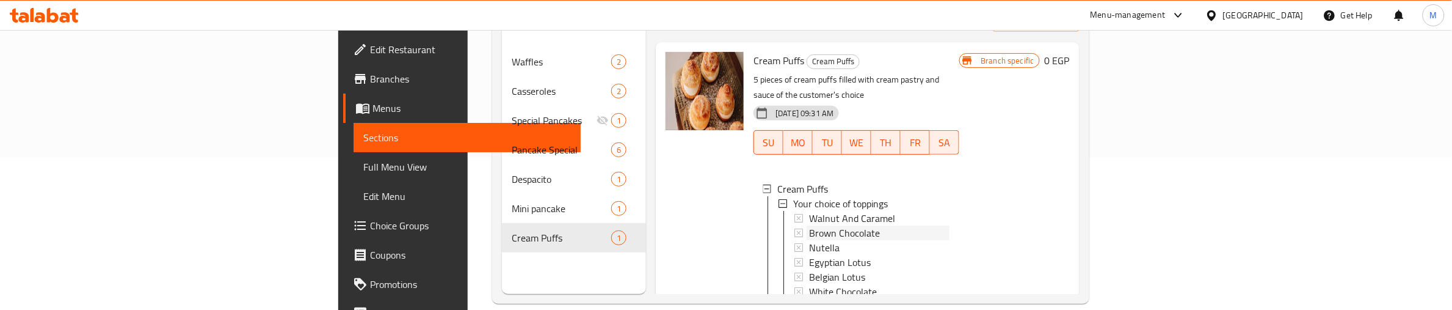
click at [809, 225] on span "Brown Chocolate" at bounding box center [844, 232] width 71 height 15
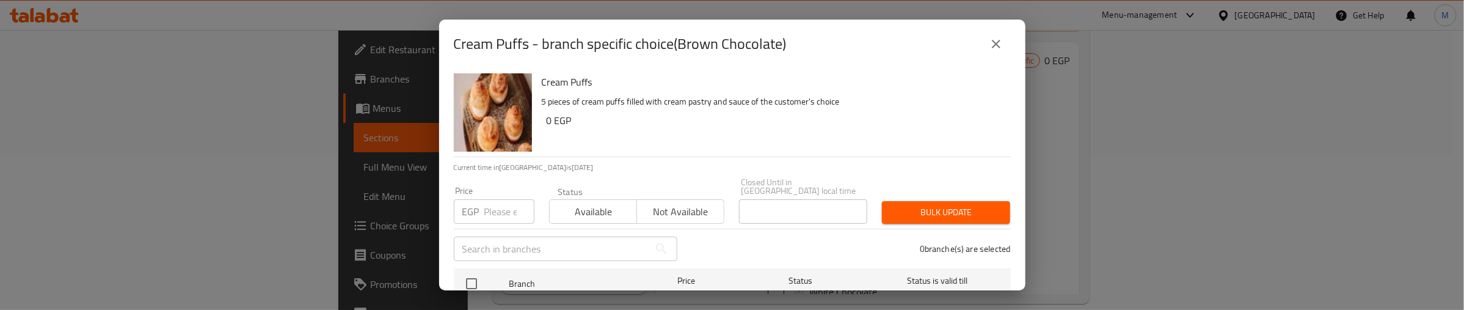
scroll to position [173, 0]
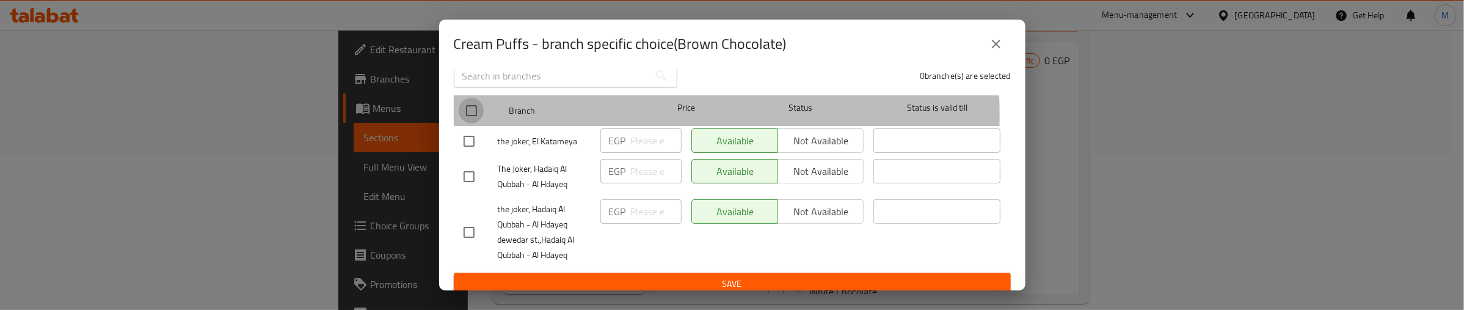
click at [475, 107] on input "checkbox" at bounding box center [472, 111] width 26 height 26
checkbox input "true"
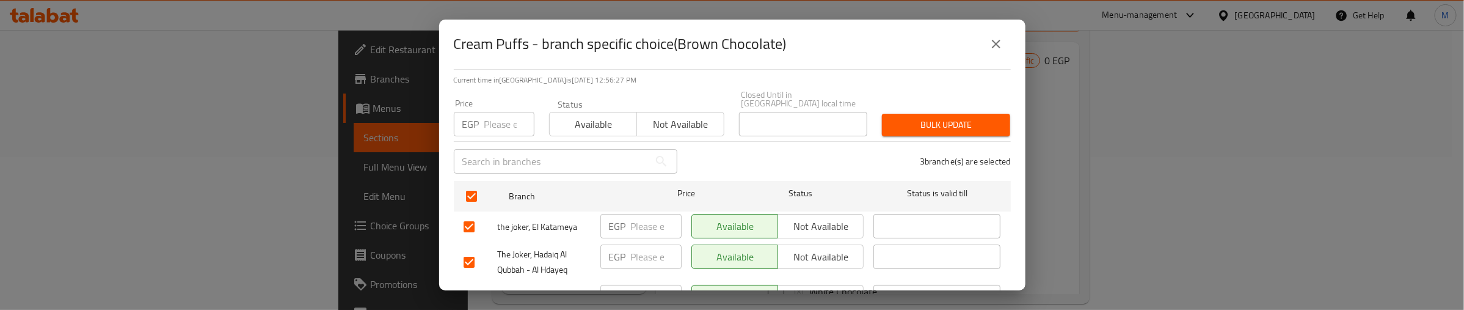
scroll to position [20, 0]
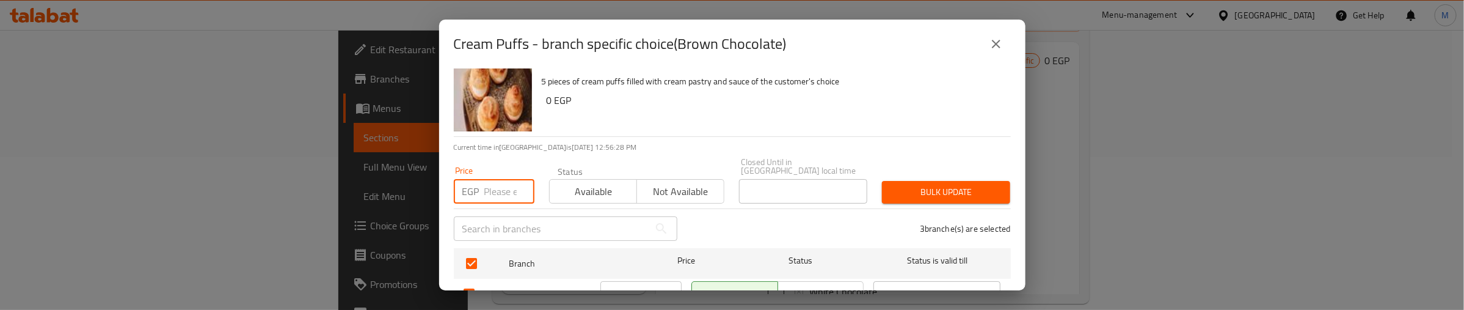
click at [495, 181] on input "number" at bounding box center [509, 191] width 50 height 24
type input "150"
click at [966, 184] on span "Bulk update" at bounding box center [946, 191] width 109 height 15
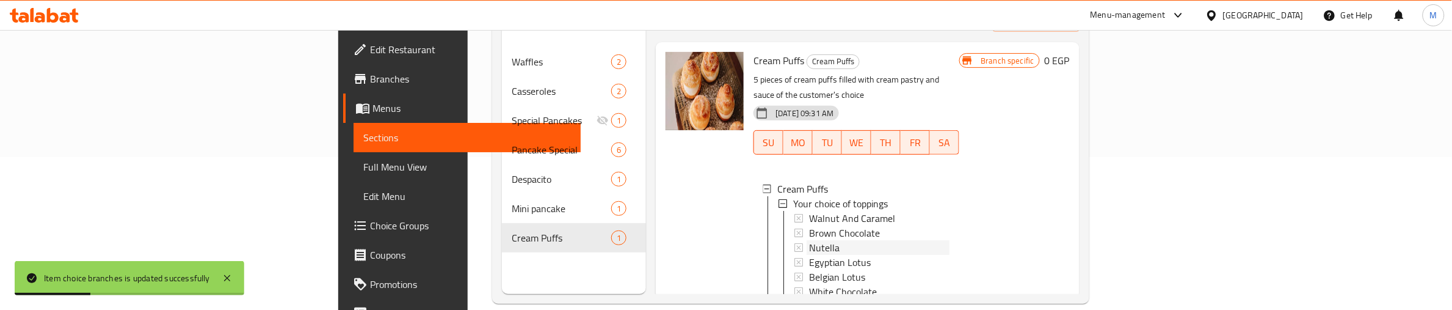
click at [809, 240] on span "Nutella" at bounding box center [824, 247] width 31 height 15
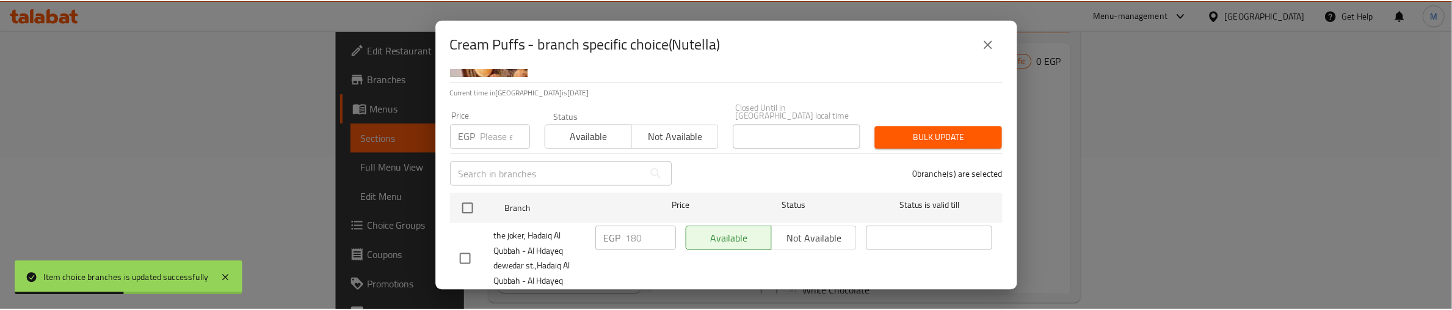
scroll to position [76, 0]
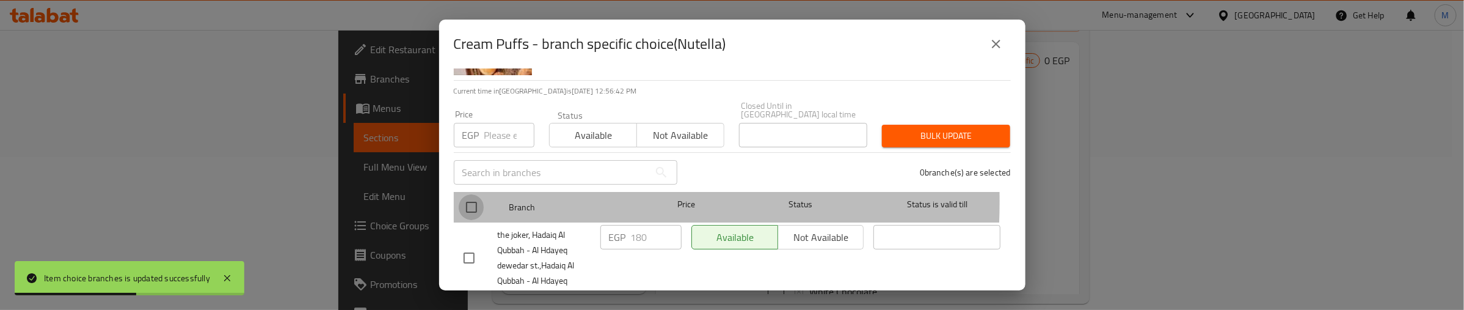
click at [478, 194] on input "checkbox" at bounding box center [472, 207] width 26 height 26
checkbox input "true"
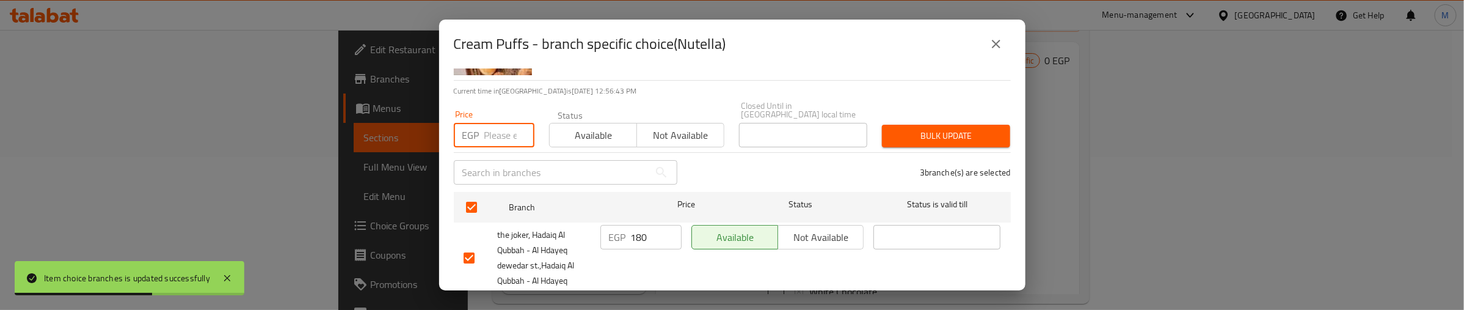
click at [500, 126] on input "number" at bounding box center [509, 135] width 50 height 24
type input "180"
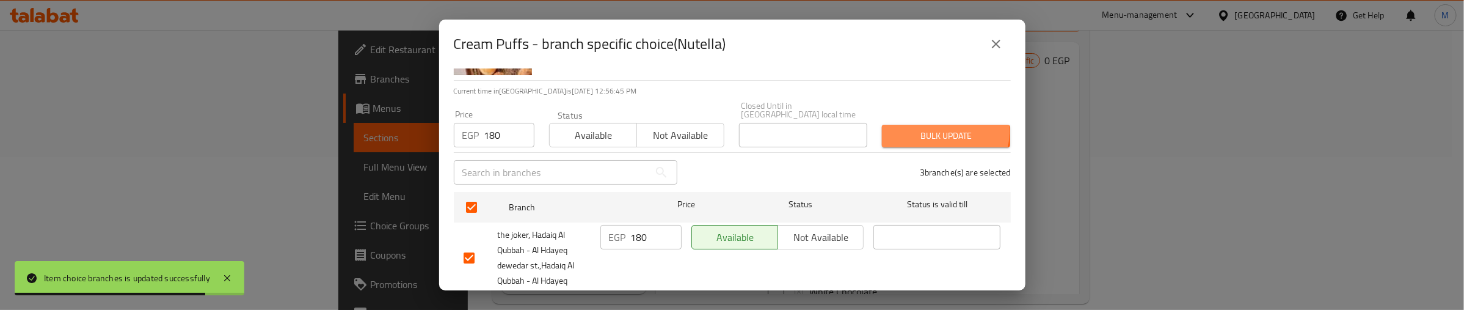
click at [913, 128] on span "Bulk update" at bounding box center [946, 135] width 109 height 15
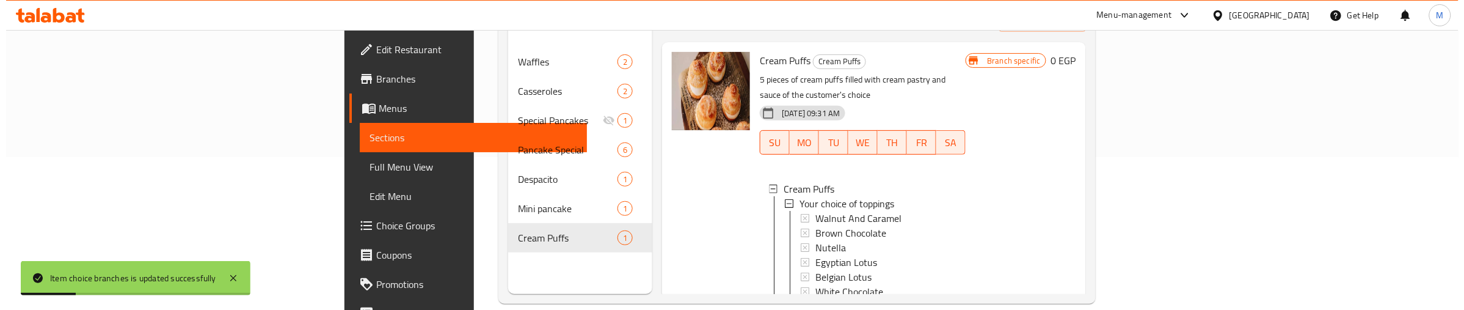
scroll to position [1, 0]
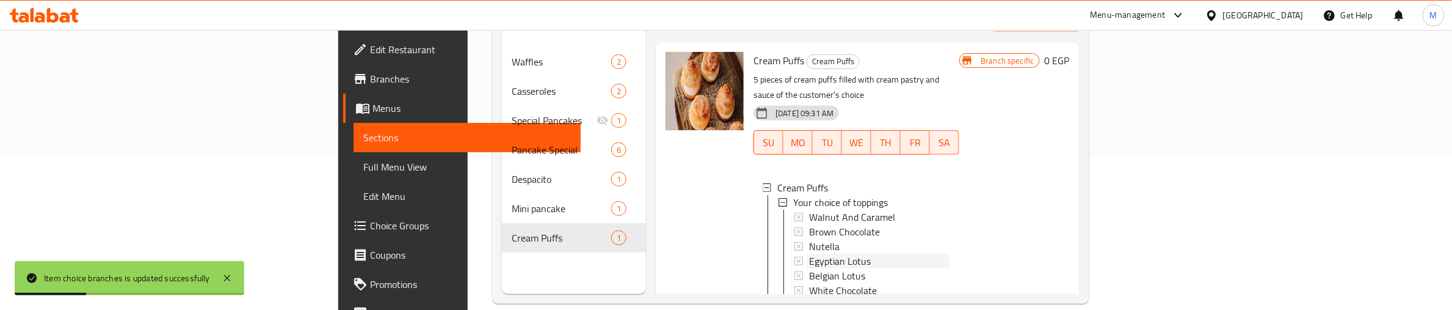
click at [809, 253] on span "Egyptian Lotus" at bounding box center [840, 260] width 62 height 15
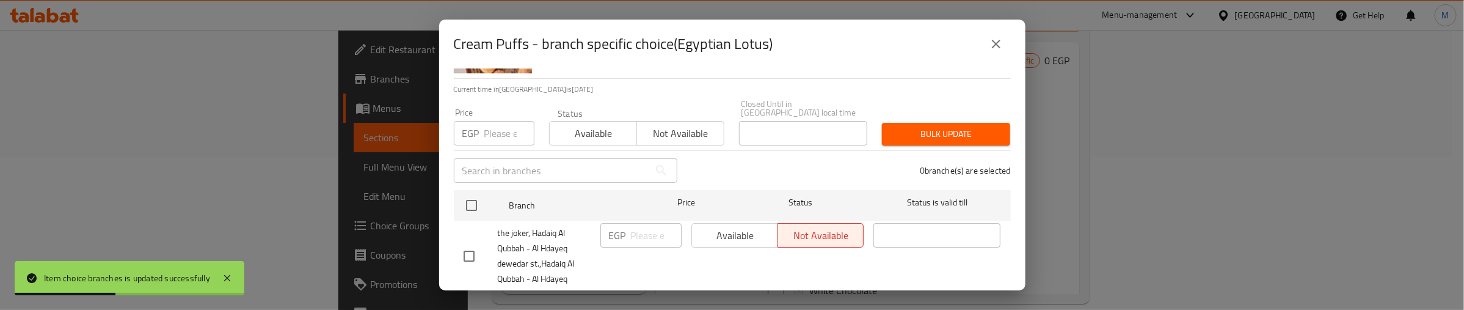
scroll to position [173, 0]
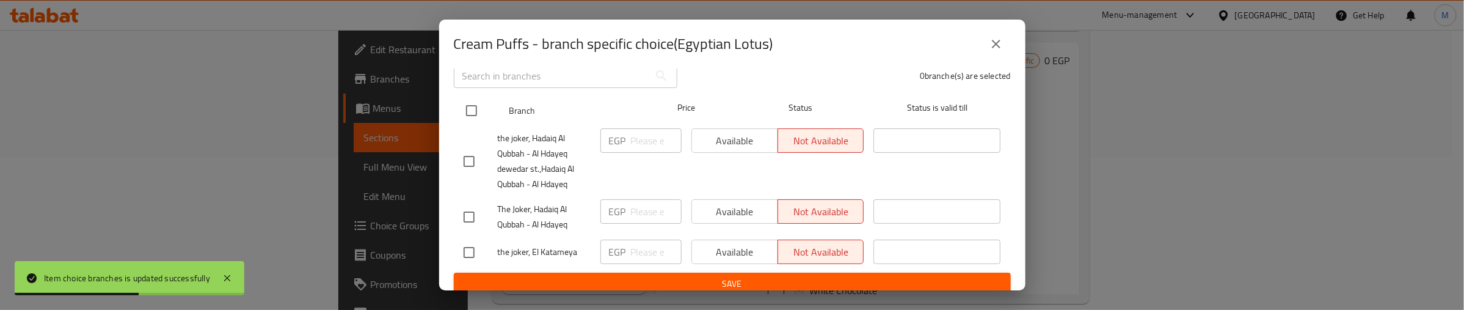
click at [468, 99] on input "checkbox" at bounding box center [472, 111] width 26 height 26
checkbox input "true"
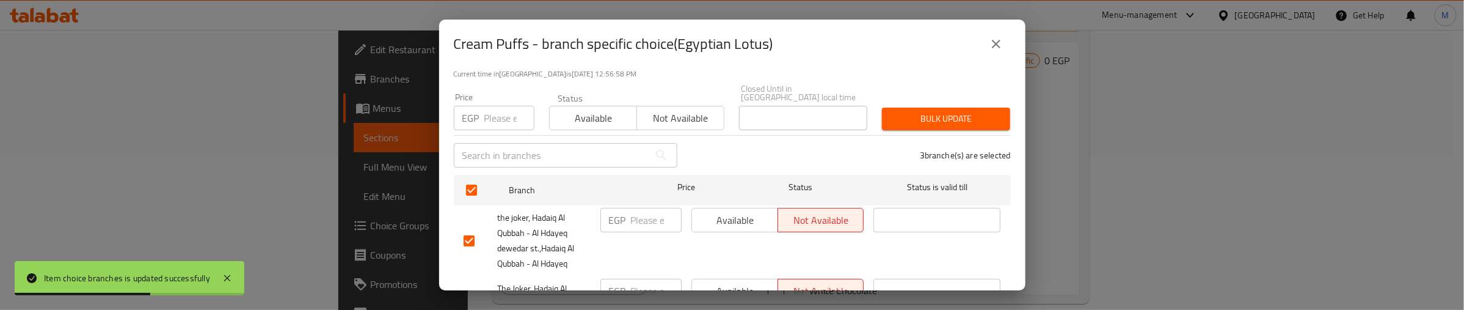
scroll to position [20, 0]
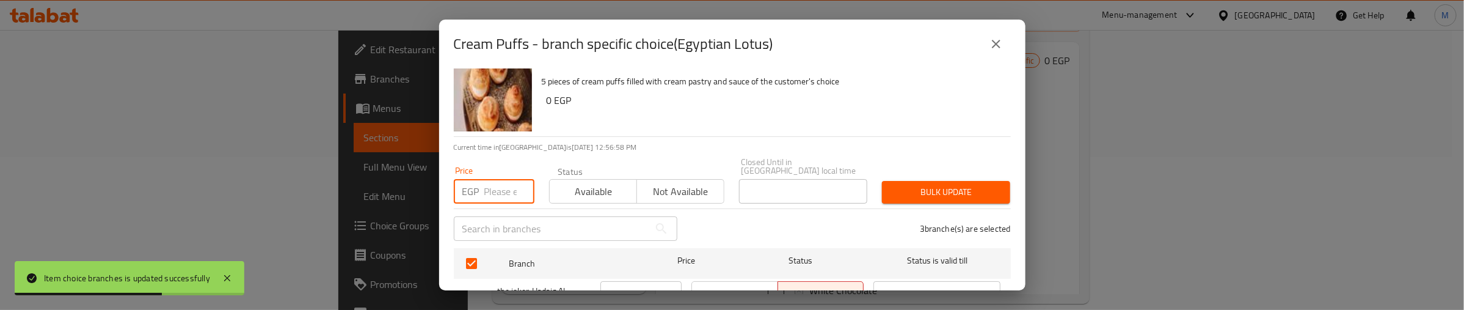
click at [484, 182] on input "number" at bounding box center [509, 191] width 50 height 24
type input "150"
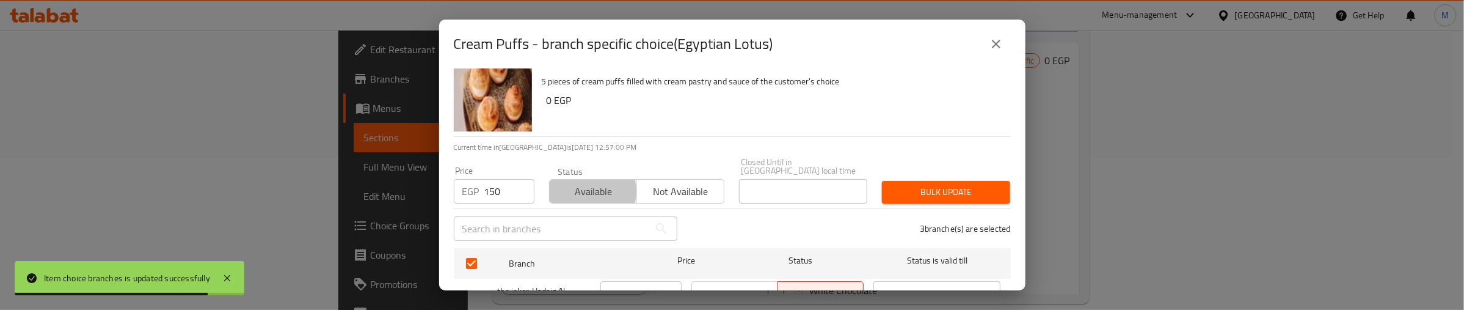
click at [573, 183] on span "Available" at bounding box center [594, 192] width 78 height 18
click at [916, 181] on button "Bulk update" at bounding box center [946, 192] width 128 height 23
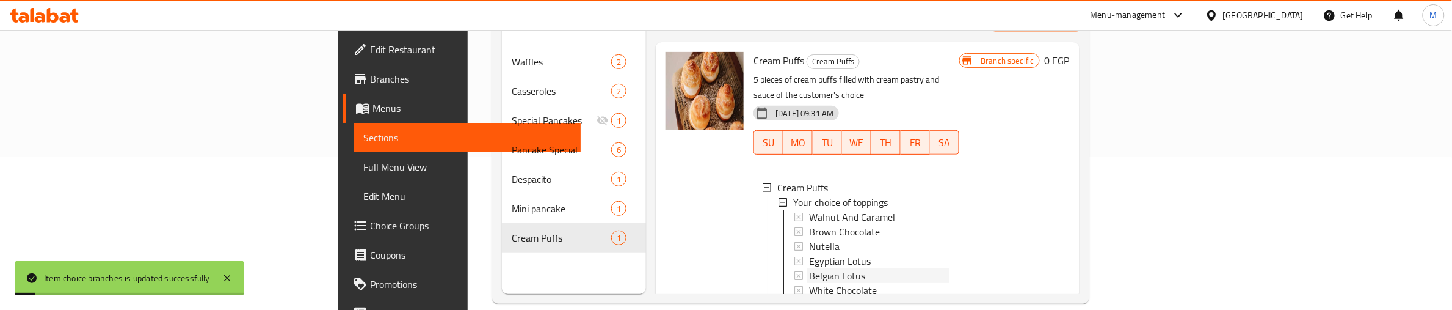
click at [809, 268] on span "Belgian Lotus" at bounding box center [837, 275] width 56 height 15
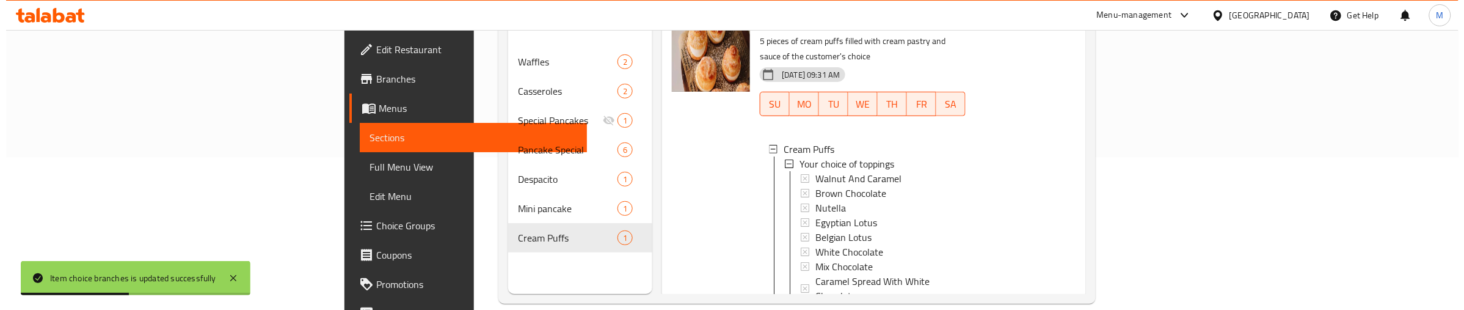
scroll to position [76, 0]
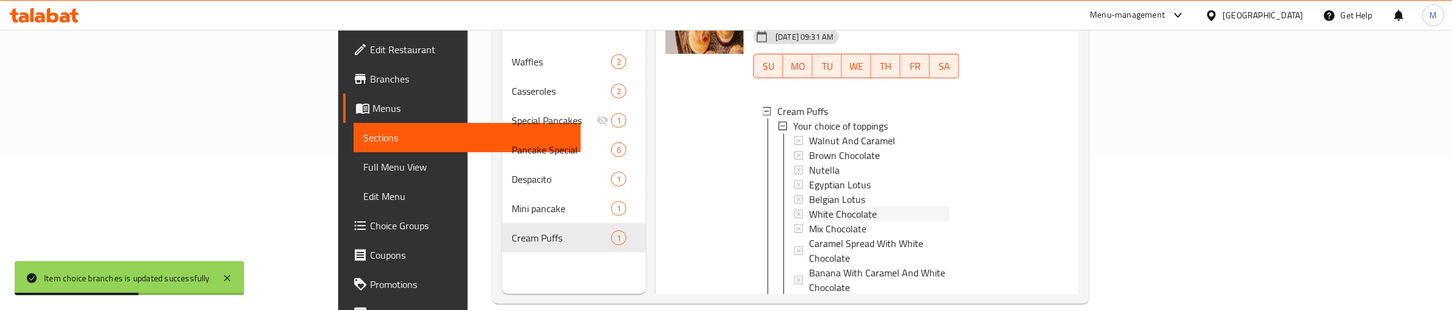
click at [809, 206] on span "White Chocolate" at bounding box center [843, 213] width 68 height 15
click at [809, 221] on span "Mix Chocolate" at bounding box center [837, 228] width 57 height 15
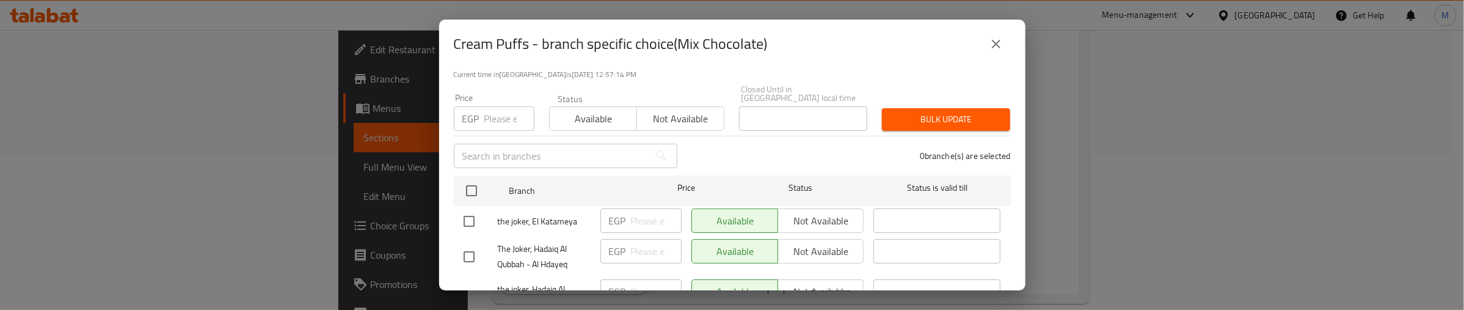
scroll to position [173, 0]
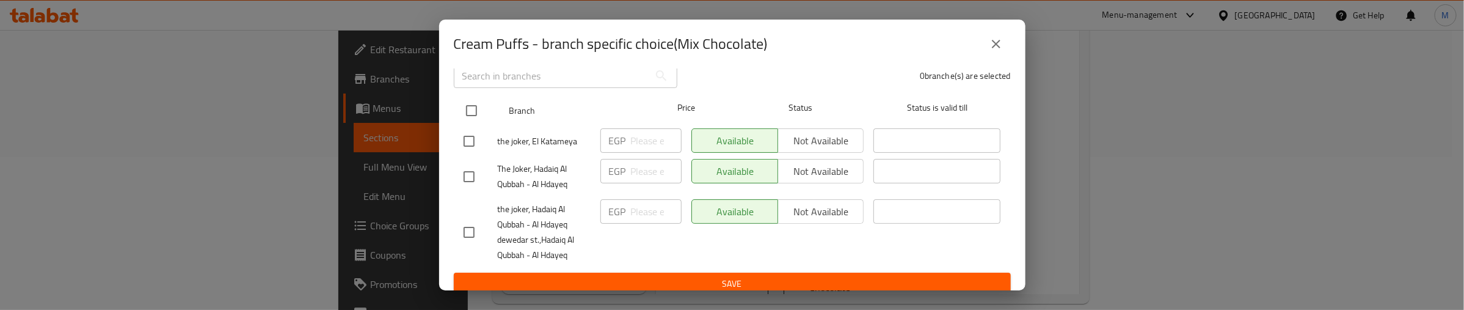
click at [475, 101] on input "checkbox" at bounding box center [472, 111] width 26 height 26
checkbox input "true"
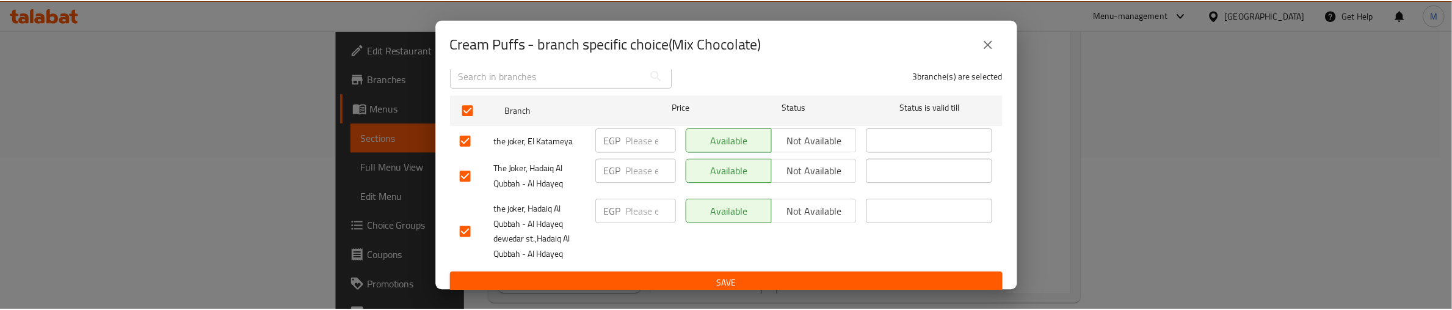
scroll to position [20, 0]
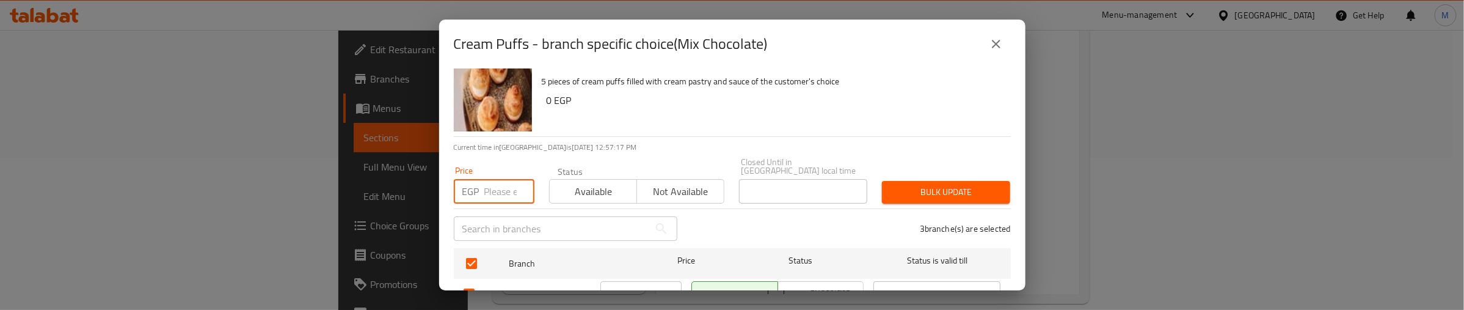
click at [487, 179] on input "number" at bounding box center [509, 191] width 50 height 24
type input "150"
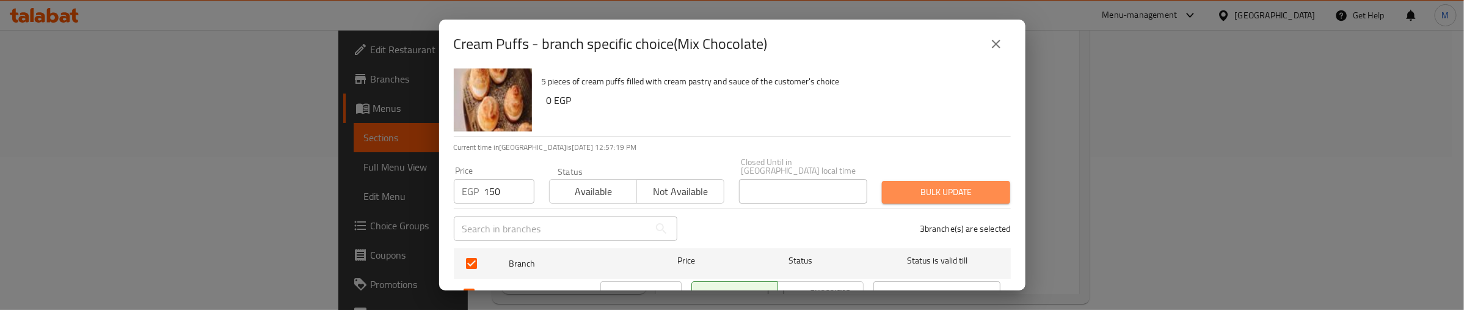
click at [959, 184] on span "Bulk update" at bounding box center [946, 191] width 109 height 15
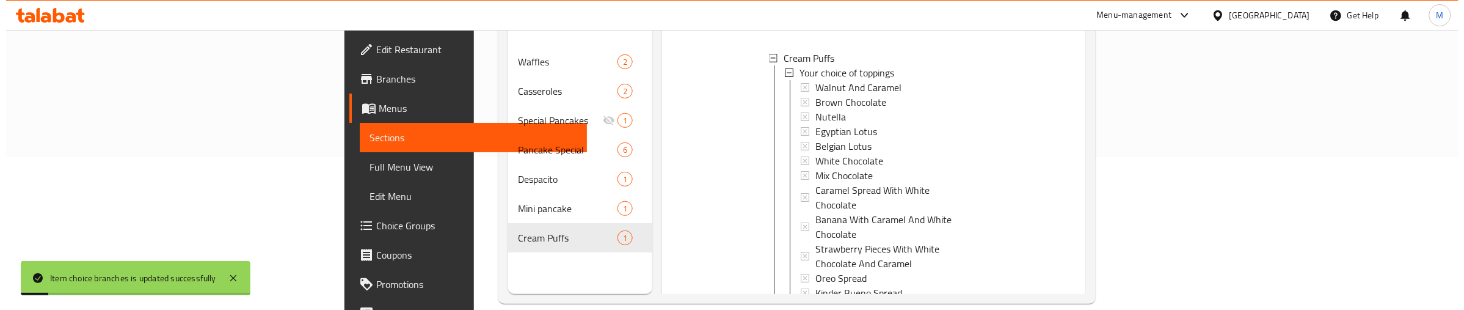
scroll to position [153, 0]
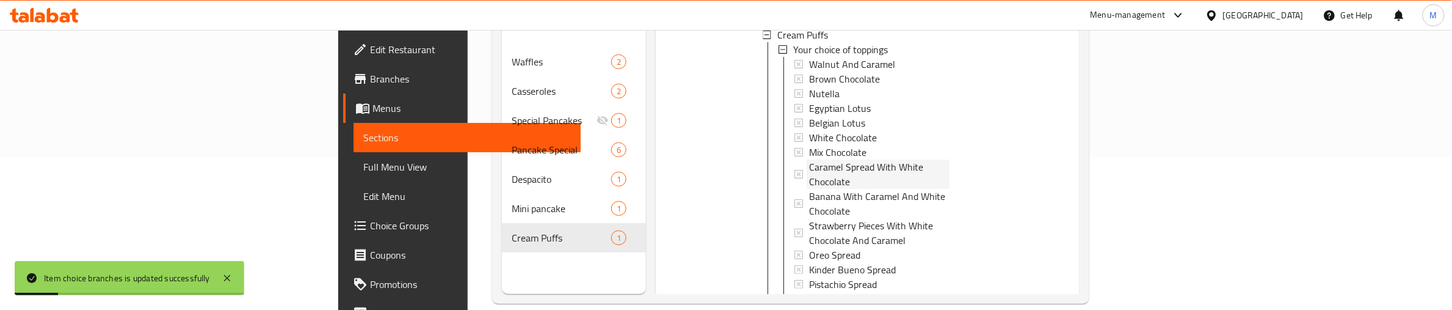
click at [809, 159] on span "Caramel Spread With White Chocolate" at bounding box center [879, 173] width 140 height 29
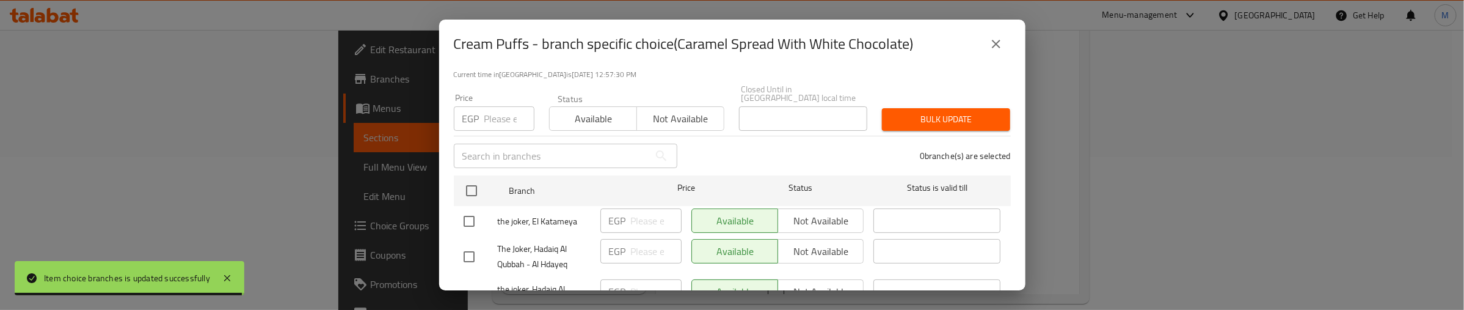
scroll to position [173, 0]
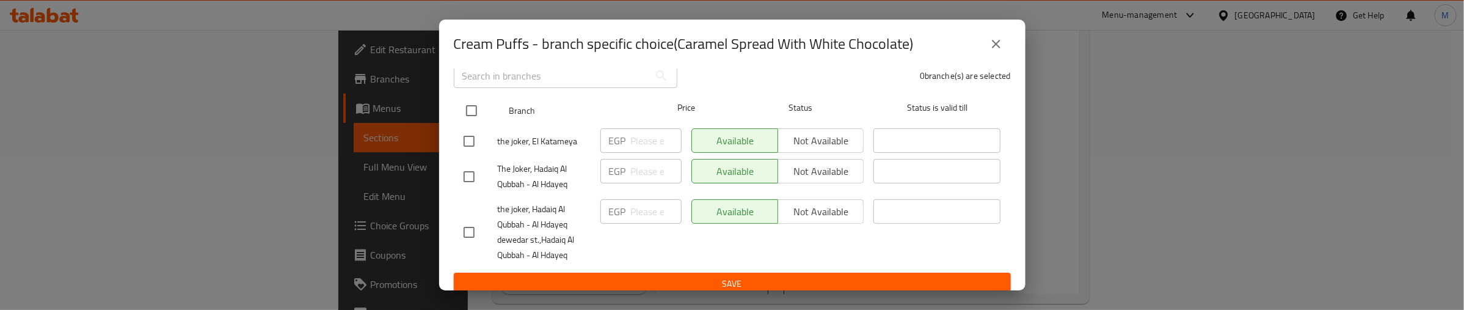
click at [464, 98] on input "checkbox" at bounding box center [472, 111] width 26 height 26
checkbox input "true"
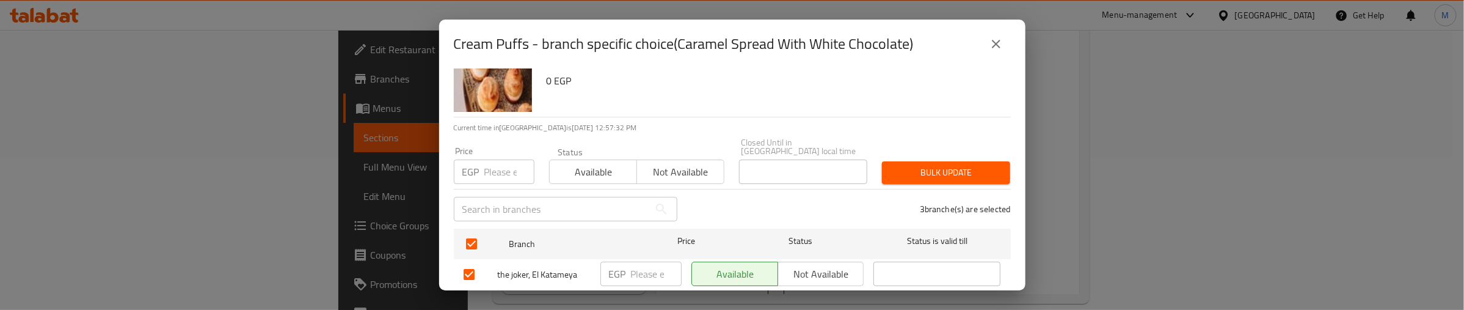
scroll to position [20, 0]
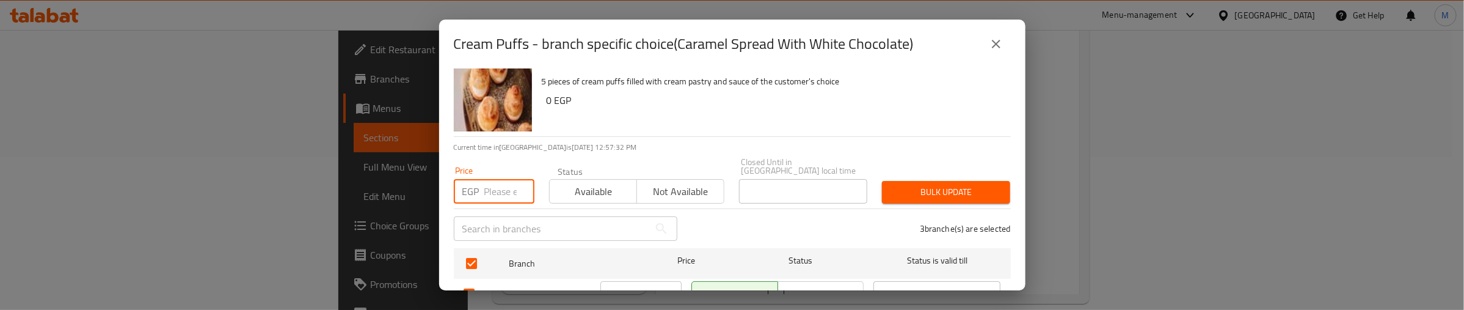
click at [490, 180] on input "number" at bounding box center [509, 191] width 50 height 24
type input "0"
type input "150"
click at [948, 184] on span "Bulk update" at bounding box center [946, 191] width 109 height 15
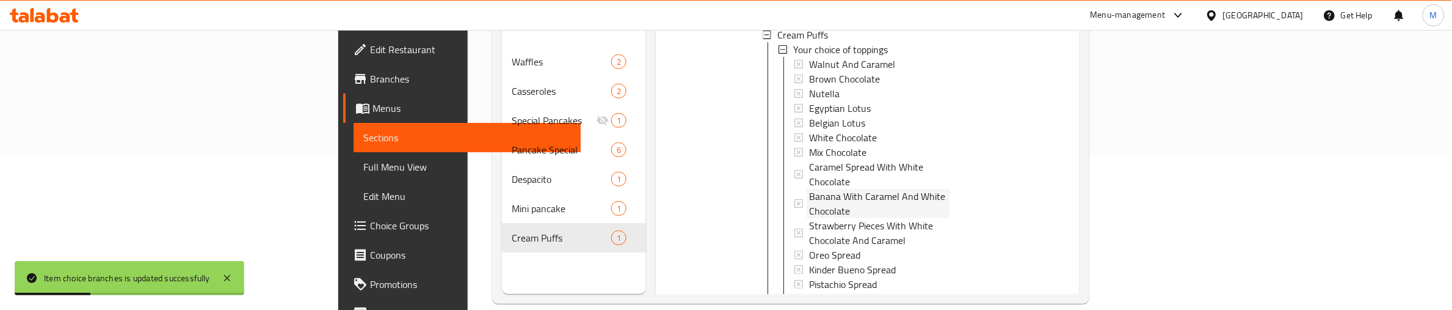
click at [809, 189] on span "Banana With Caramel And White Chocolate" at bounding box center [879, 203] width 140 height 29
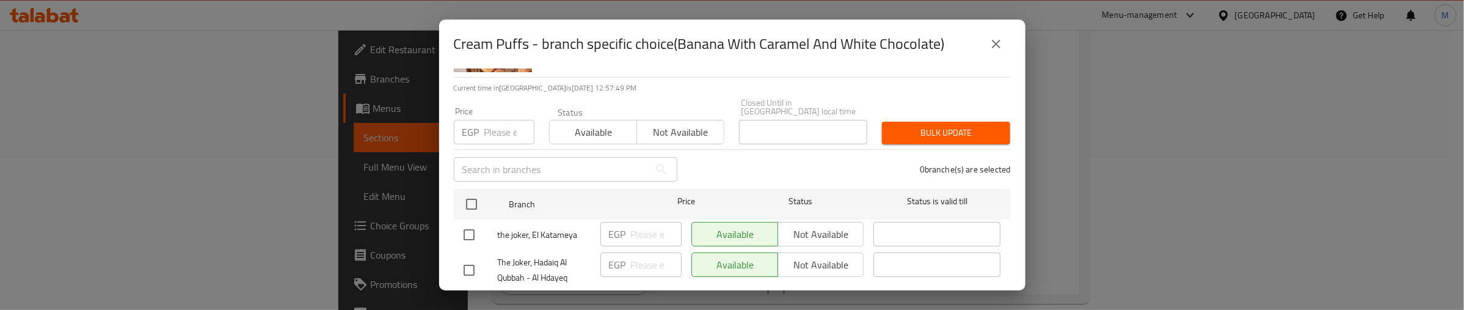
scroll to position [173, 0]
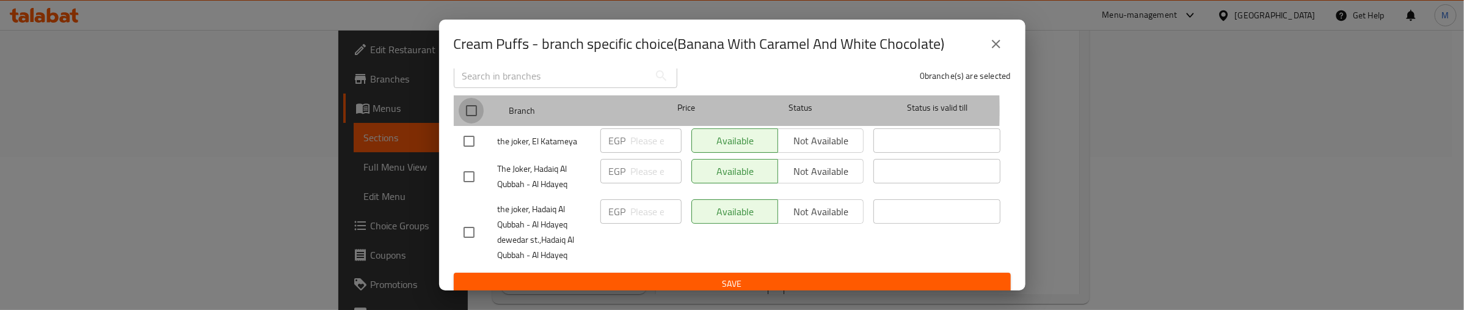
click at [475, 101] on input "checkbox" at bounding box center [472, 111] width 26 height 26
checkbox input "true"
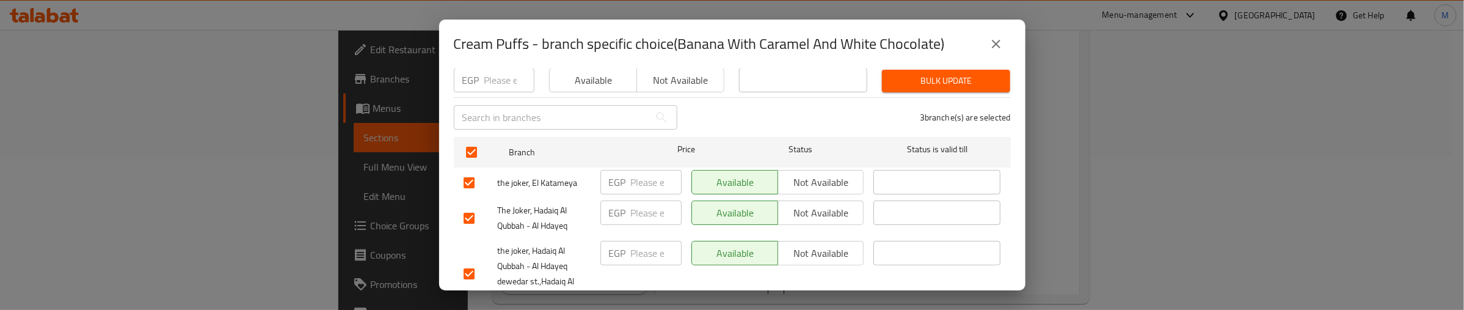
scroll to position [96, 0]
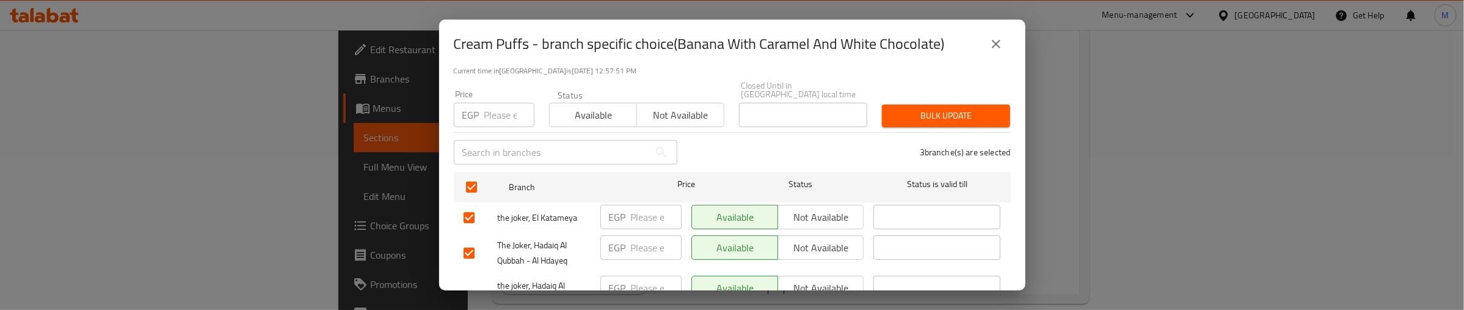
click at [496, 111] on input "number" at bounding box center [509, 115] width 50 height 24
type input "170"
click at [908, 111] on span "Bulk update" at bounding box center [946, 115] width 109 height 15
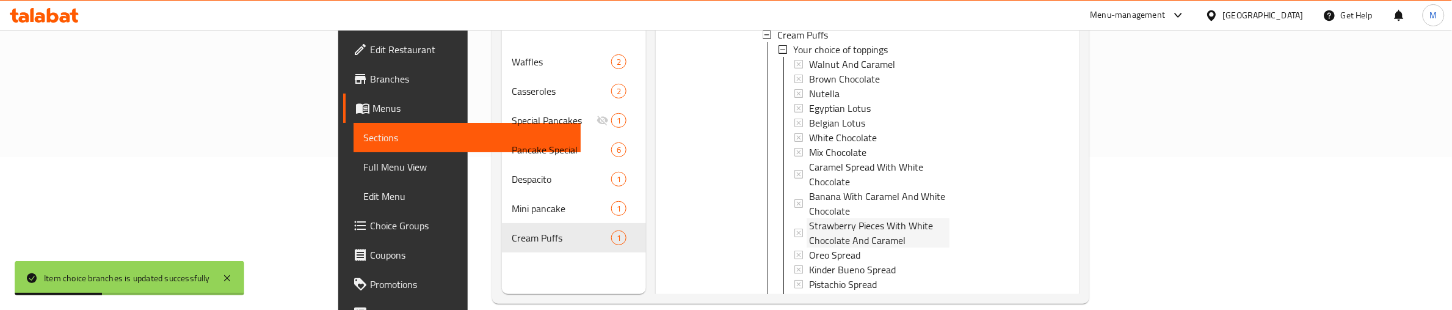
click at [809, 218] on span "Strawberry Pieces With White Chocolate And Caramel" at bounding box center [879, 232] width 140 height 29
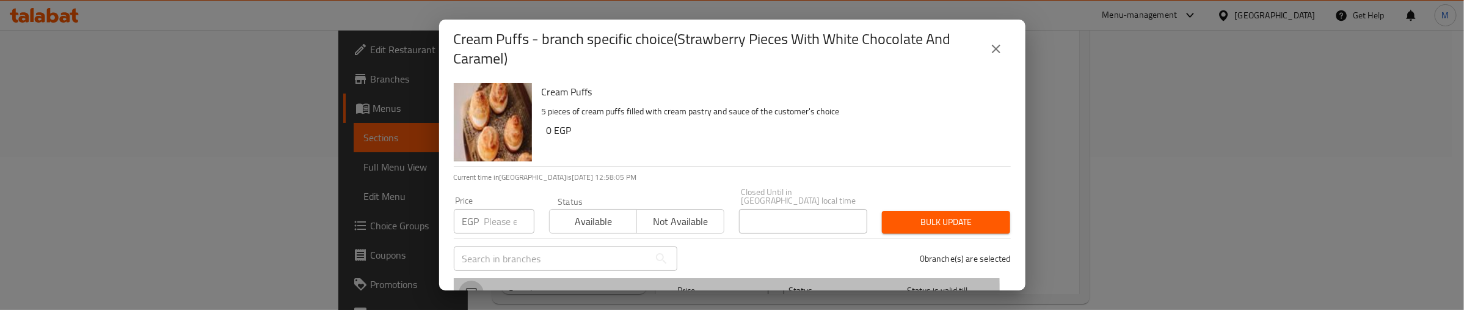
click at [471, 282] on input "checkbox" at bounding box center [472, 293] width 26 height 26
checkbox input "true"
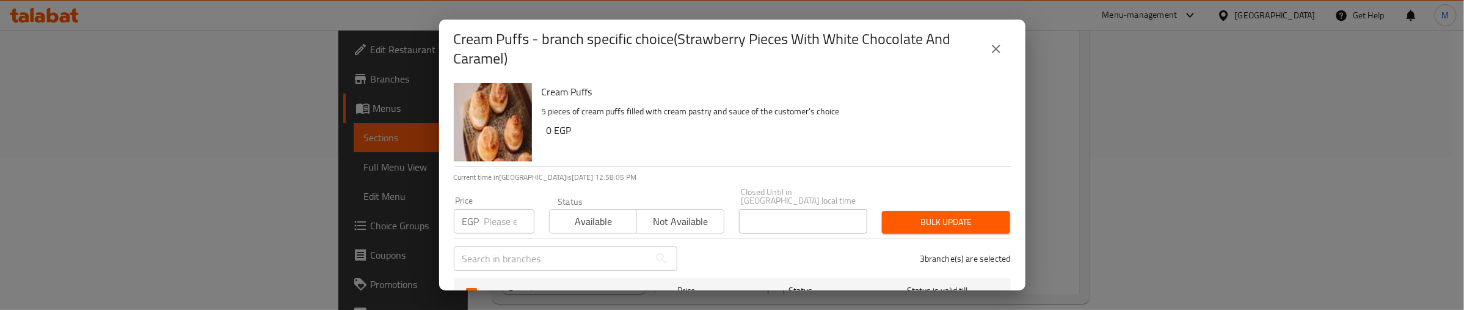
click at [504, 209] on input "number" at bounding box center [509, 221] width 50 height 24
type input "170"
click at [592, 214] on span "Available" at bounding box center [594, 222] width 78 height 18
click at [901, 217] on span "Bulk update" at bounding box center [946, 221] width 109 height 15
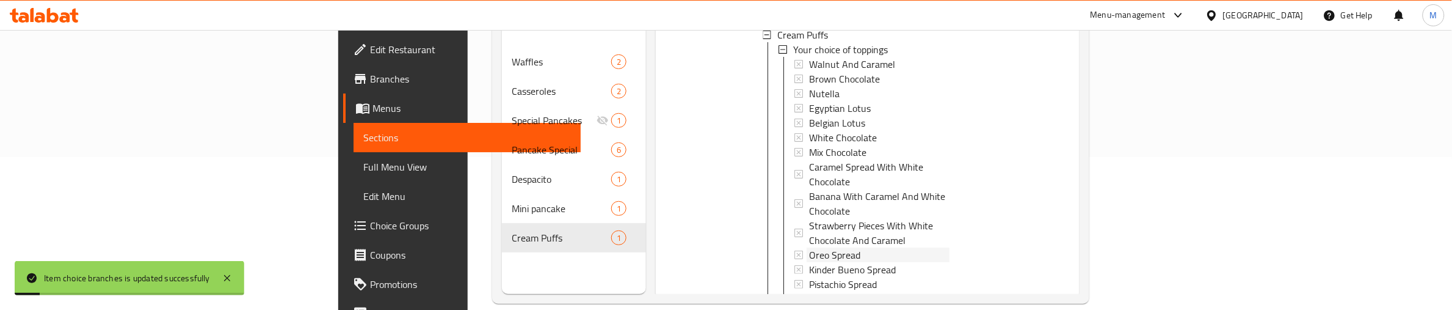
click at [809, 247] on span "Oreo Spread" at bounding box center [834, 254] width 51 height 15
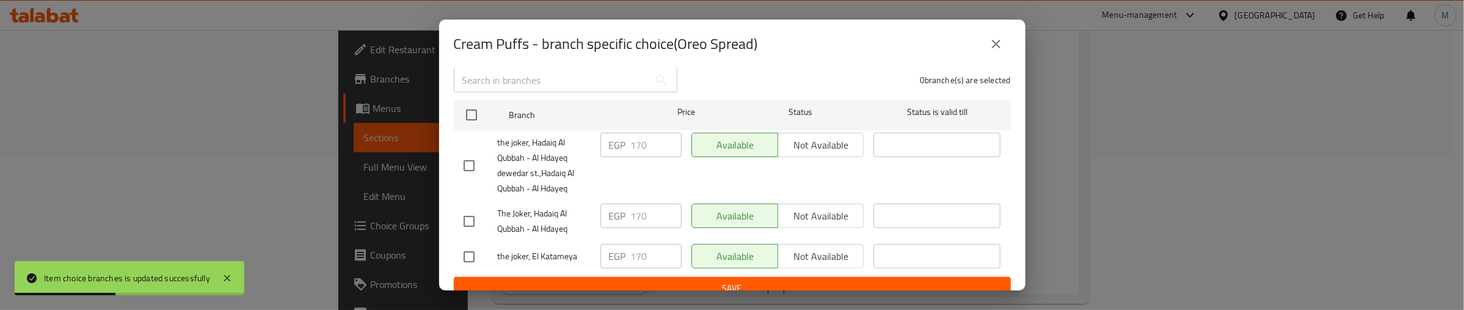
scroll to position [173, 0]
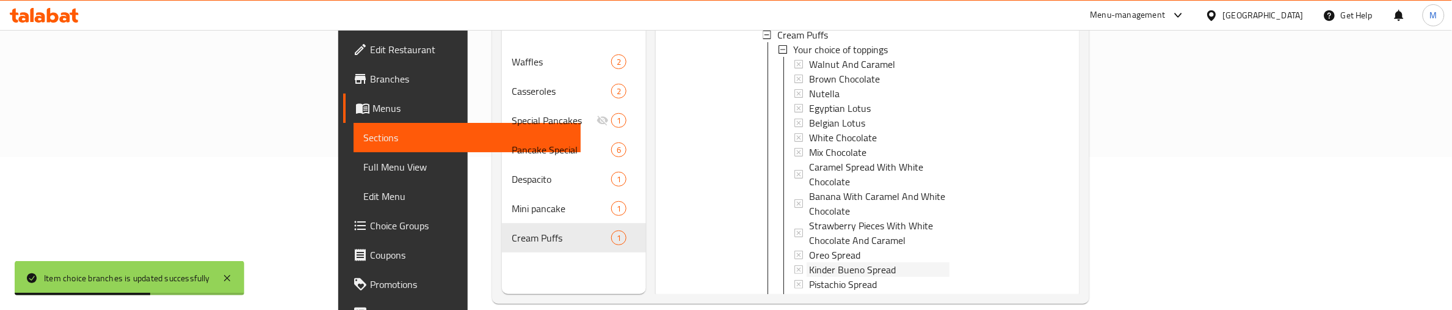
click at [809, 262] on span "Kinder Bueno Spread" at bounding box center [852, 269] width 87 height 15
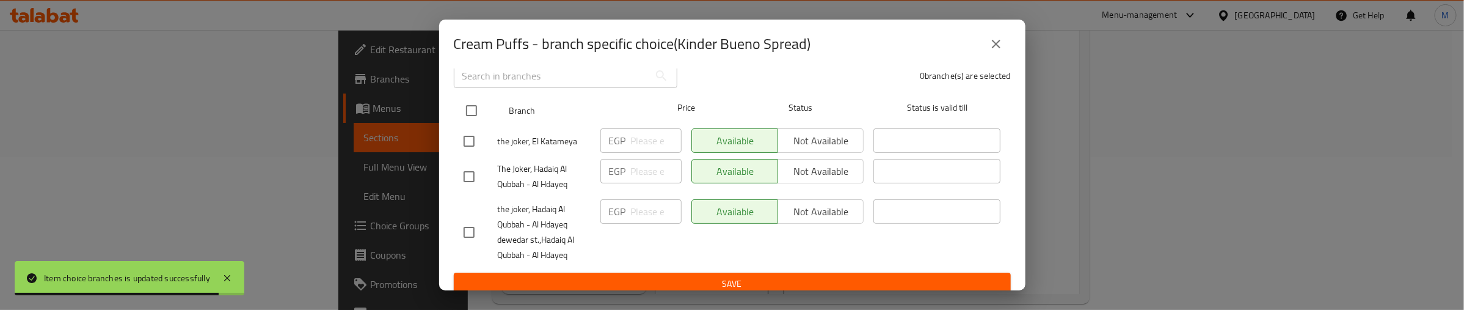
click at [467, 98] on input "checkbox" at bounding box center [472, 111] width 26 height 26
checkbox input "true"
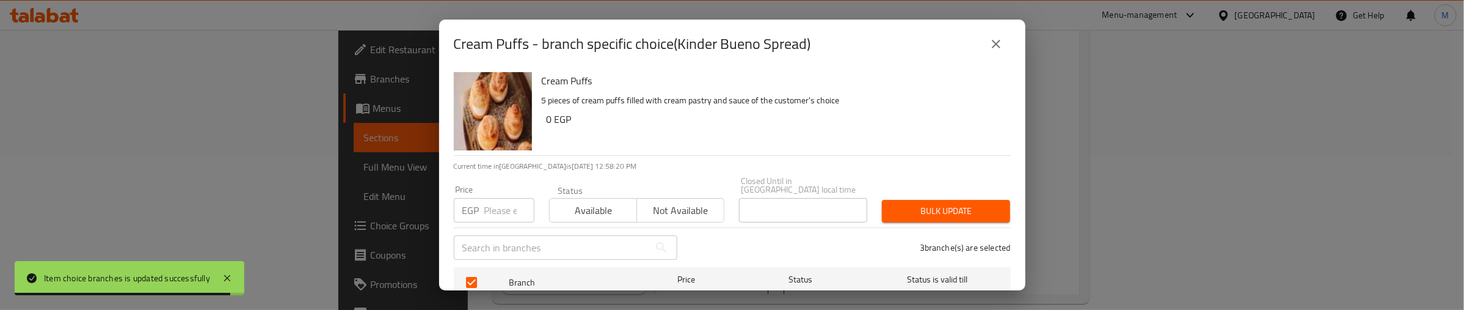
scroll to position [0, 0]
click at [500, 205] on input "number" at bounding box center [509, 211] width 50 height 24
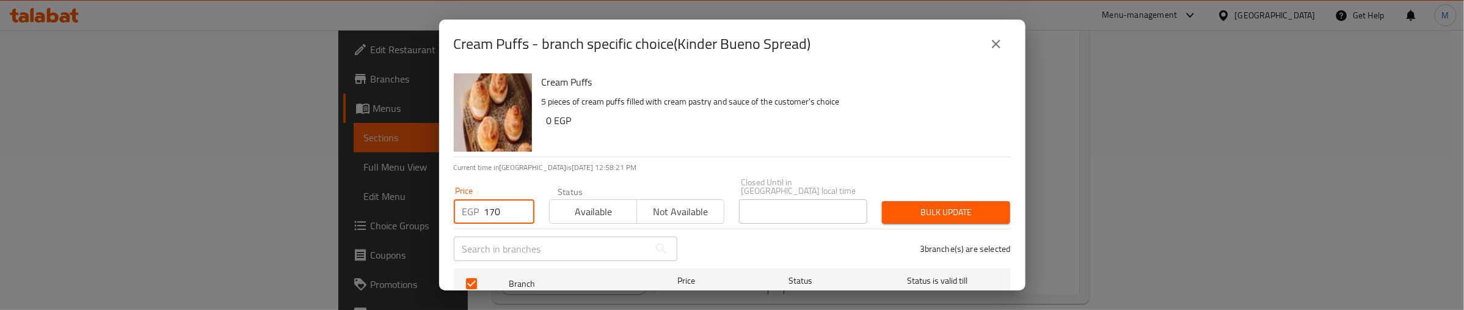
type input "170"
click at [931, 205] on span "Bulk update" at bounding box center [946, 212] width 109 height 15
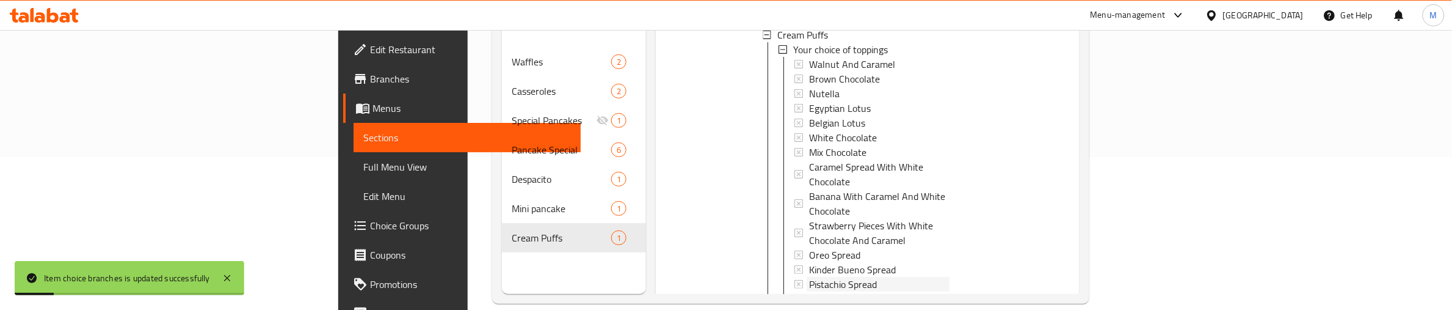
click at [809, 277] on span "Pistachio Spread" at bounding box center [843, 284] width 68 height 15
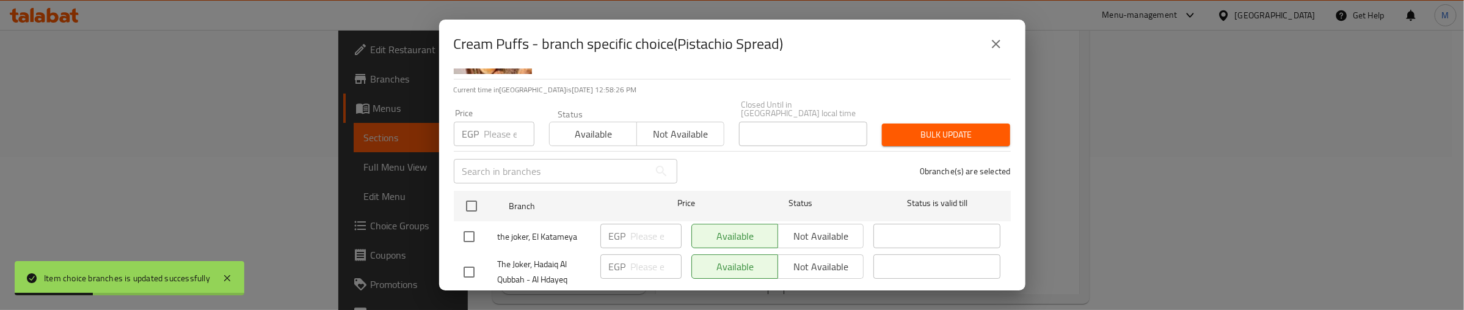
scroll to position [173, 0]
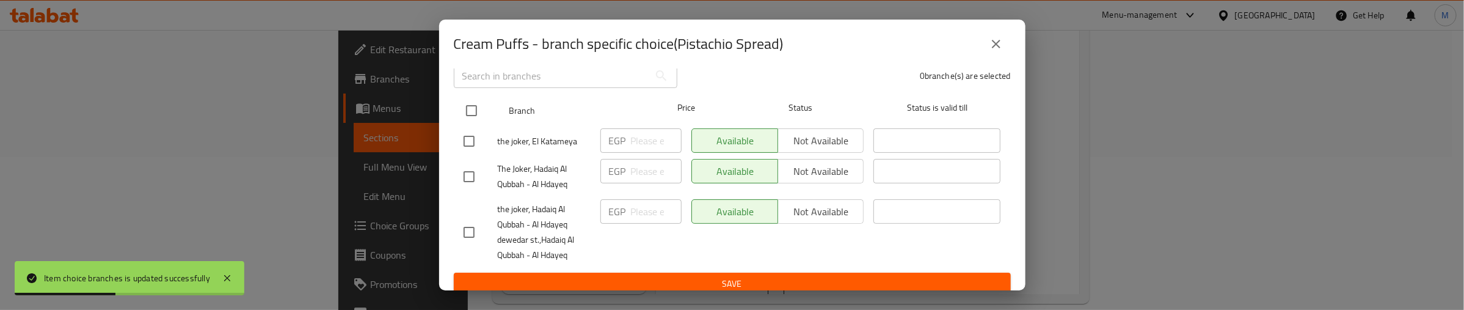
click at [454, 95] on div "Branch Price Status Status is valid till" at bounding box center [732, 110] width 557 height 31
click at [471, 99] on input "checkbox" at bounding box center [472, 111] width 26 height 26
checkbox input "true"
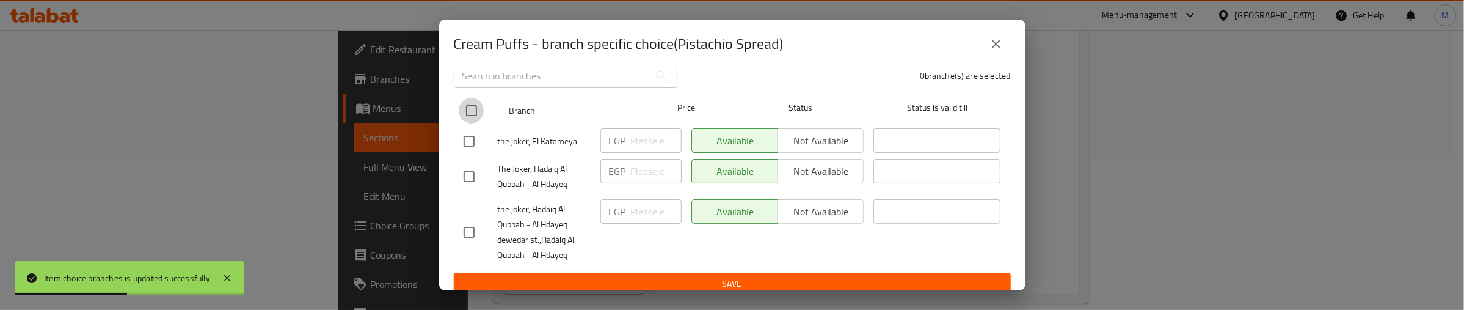
checkbox input "true"
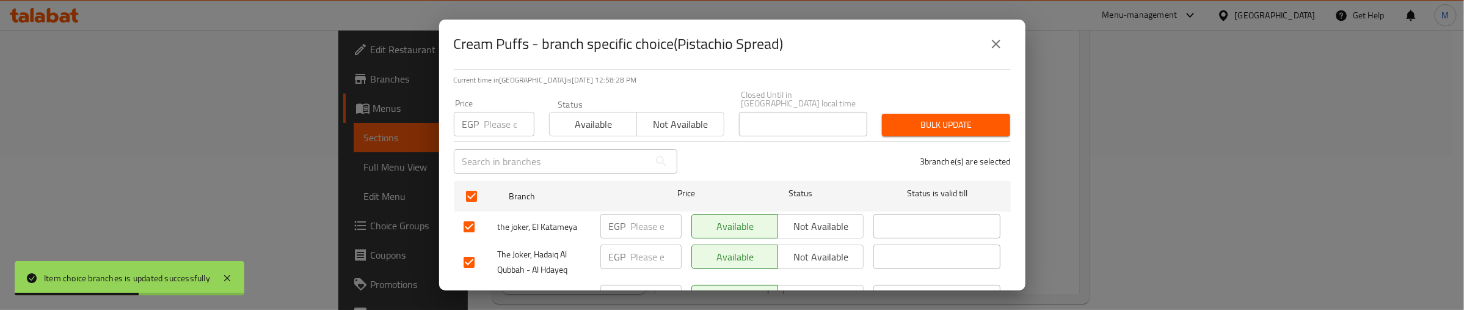
scroll to position [0, 0]
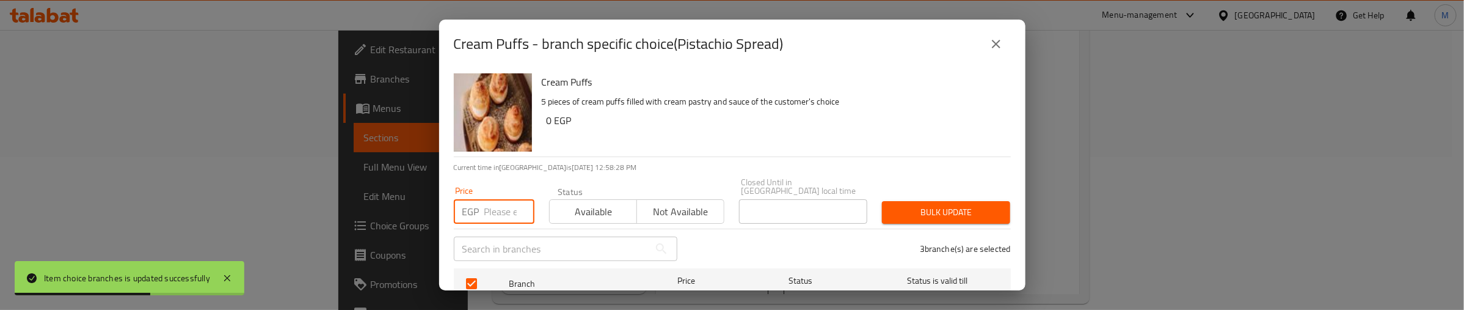
click at [501, 206] on input "number" at bounding box center [509, 211] width 50 height 24
type input "200"
click at [930, 205] on span "Bulk update" at bounding box center [946, 212] width 109 height 15
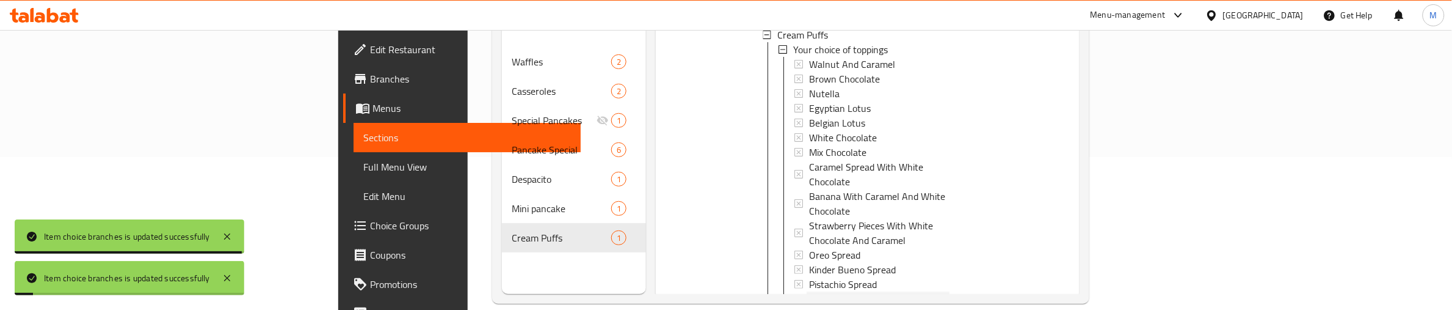
click at [809, 291] on span "Cherry Spread" at bounding box center [838, 298] width 59 height 15
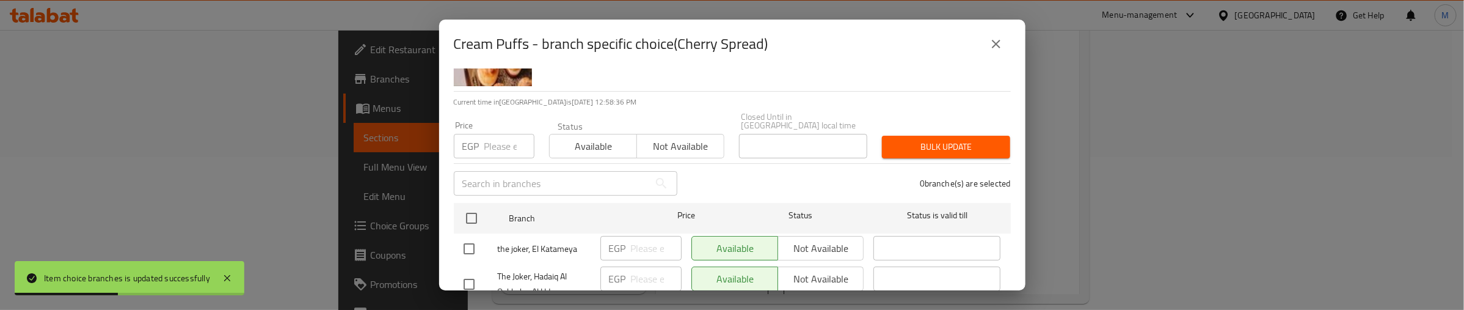
scroll to position [153, 0]
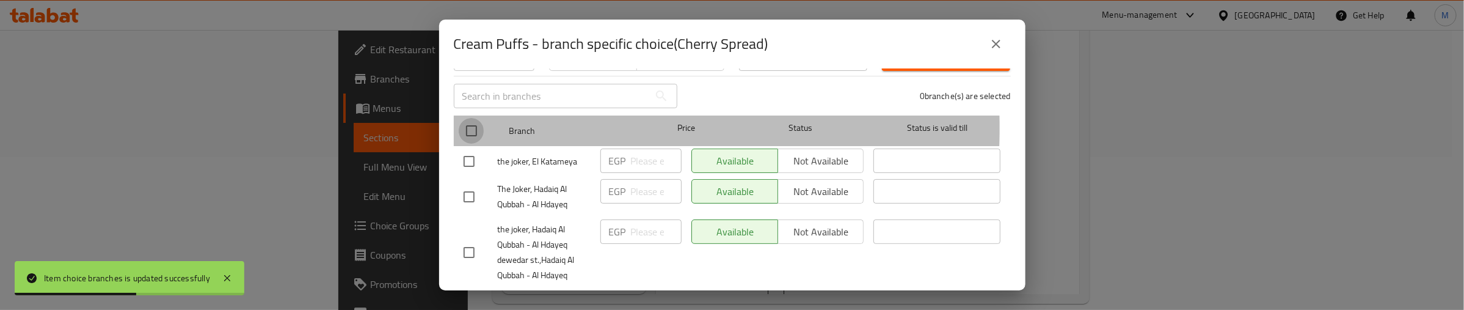
click at [472, 119] on input "checkbox" at bounding box center [472, 131] width 26 height 26
checkbox input "true"
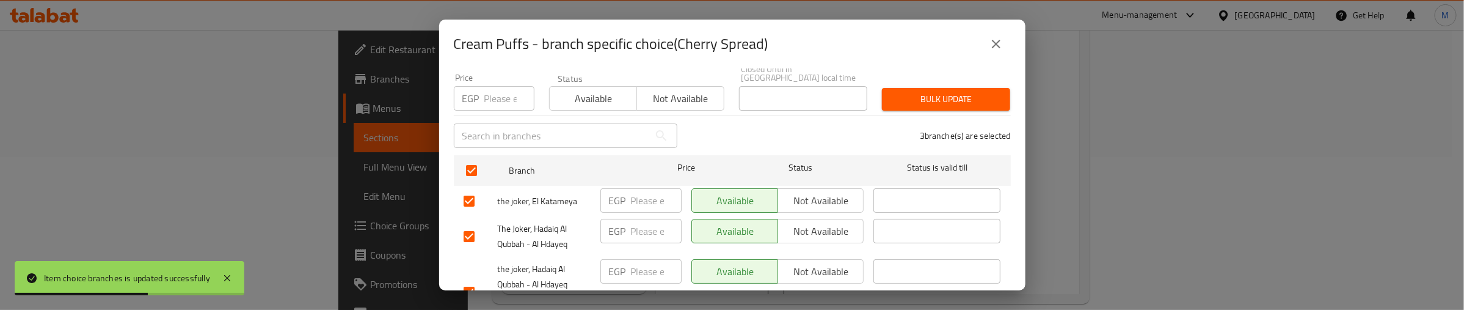
scroll to position [76, 0]
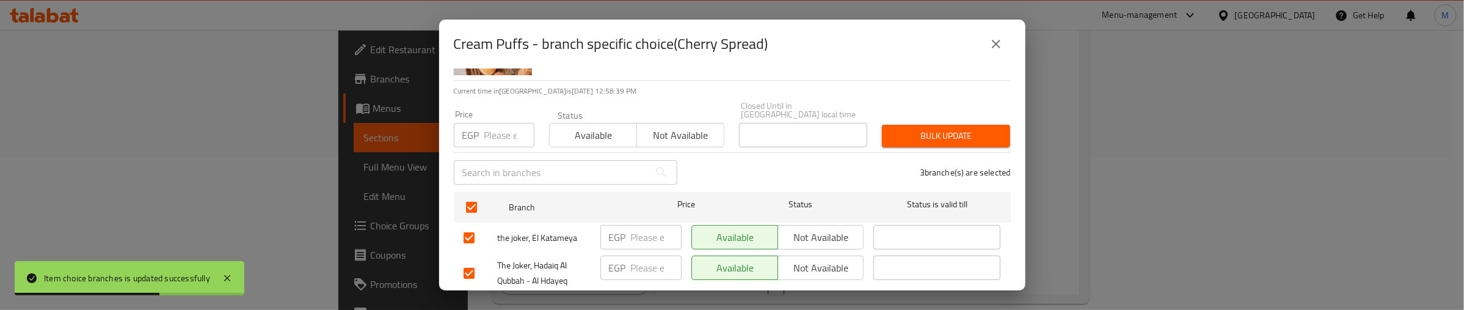
click at [486, 123] on input "number" at bounding box center [509, 135] width 50 height 24
type input "150"
click at [875, 126] on div "Bulk update" at bounding box center [946, 135] width 143 height 37
click at [910, 131] on span "Bulk update" at bounding box center [946, 135] width 109 height 15
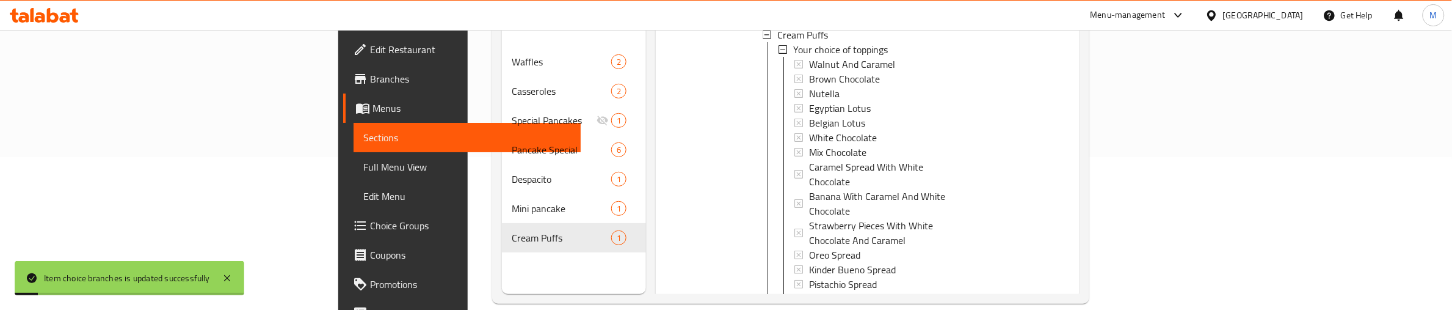
click at [809, 306] on span "Strawberry Spread" at bounding box center [848, 313] width 78 height 15
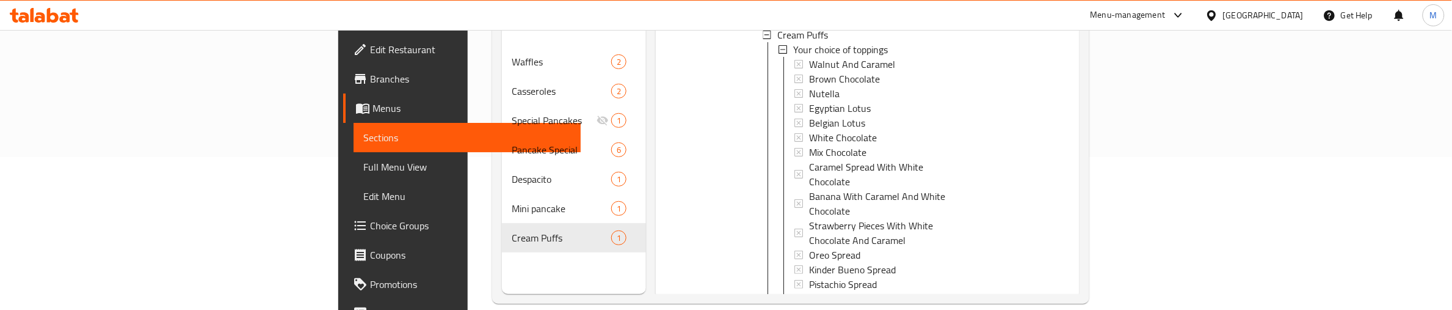
click at [809, 306] on span "Strawberry Spread" at bounding box center [848, 313] width 78 height 15
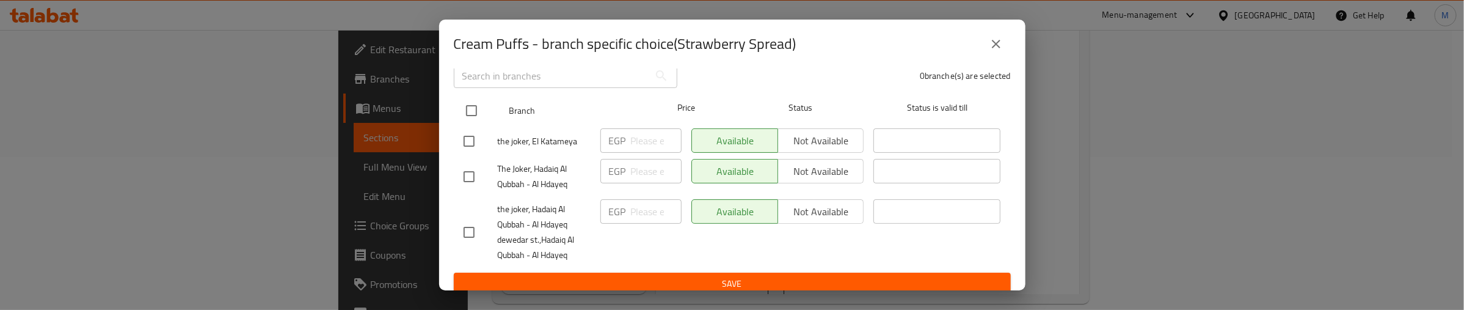
click at [469, 102] on input "checkbox" at bounding box center [472, 111] width 26 height 26
checkbox input "true"
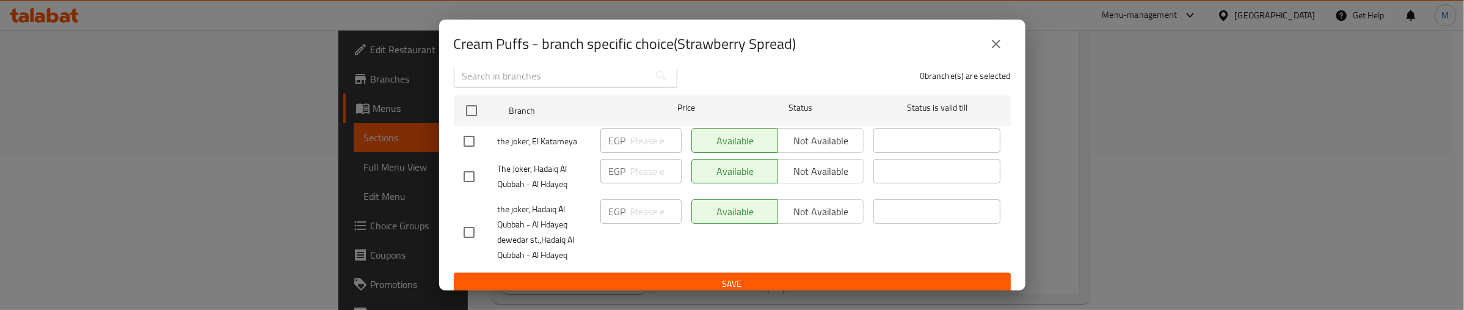
checkbox input "true"
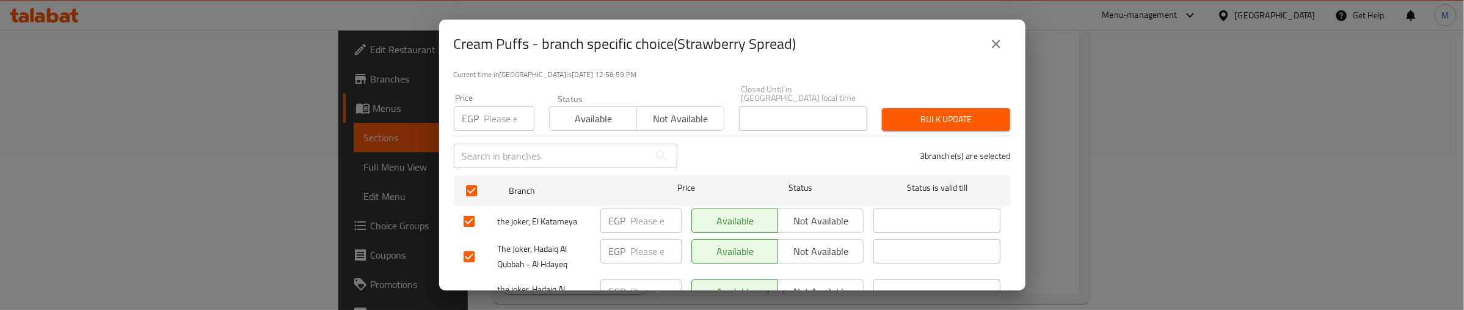
scroll to position [0, 0]
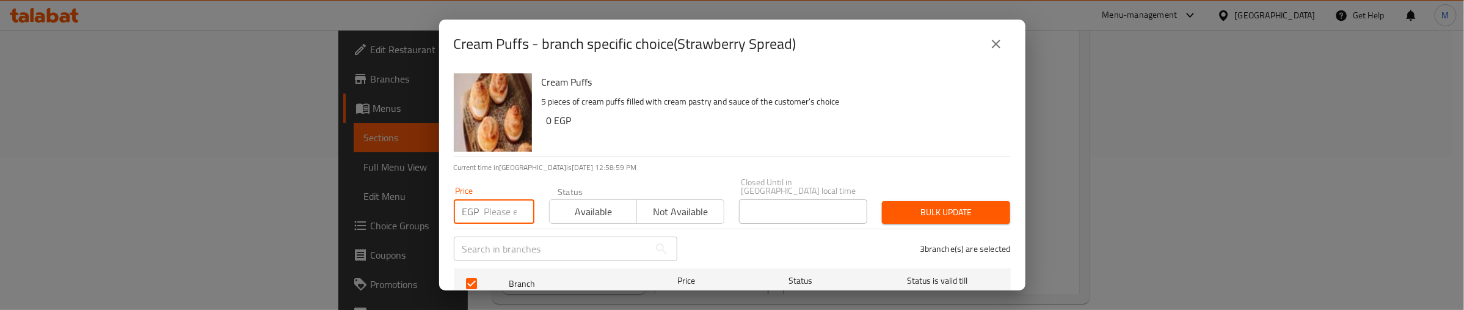
click at [495, 199] on input "number" at bounding box center [509, 211] width 50 height 24
type input "150"
click at [932, 205] on span "Bulk update" at bounding box center [946, 212] width 109 height 15
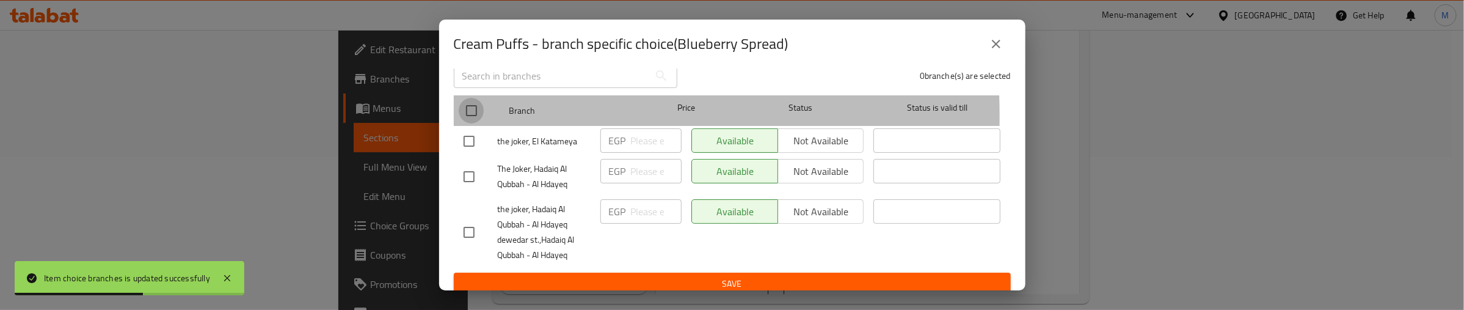
click at [472, 107] on input "checkbox" at bounding box center [472, 111] width 26 height 26
checkbox input "true"
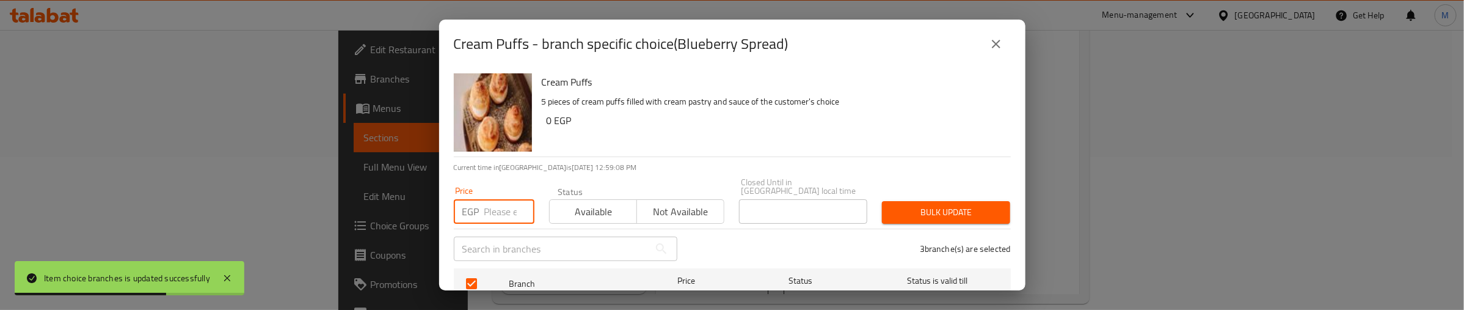
click at [502, 202] on input "number" at bounding box center [509, 211] width 50 height 24
type input "150"
click at [914, 205] on span "Bulk update" at bounding box center [946, 212] width 109 height 15
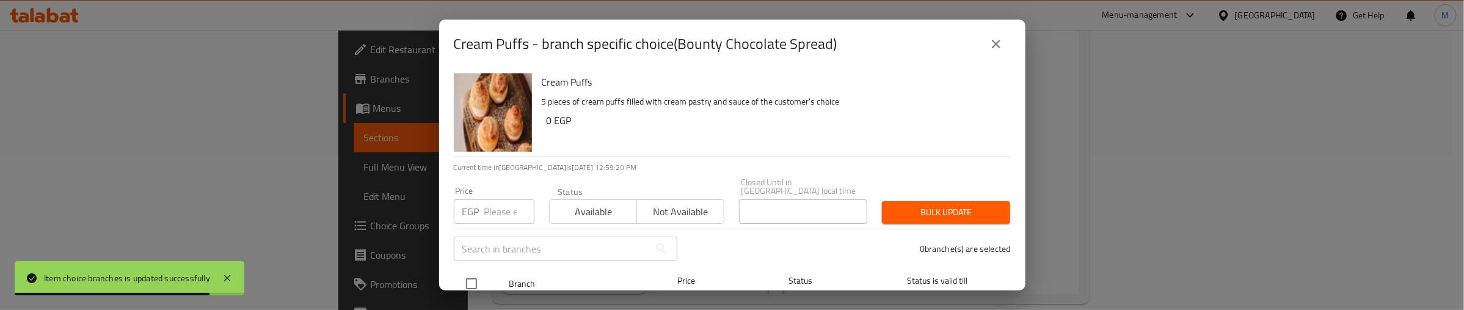
drag, startPoint x: 475, startPoint y: 270, endPoint x: 480, endPoint y: 223, distance: 47.3
click at [475, 271] on input "checkbox" at bounding box center [472, 284] width 26 height 26
checkbox input "true"
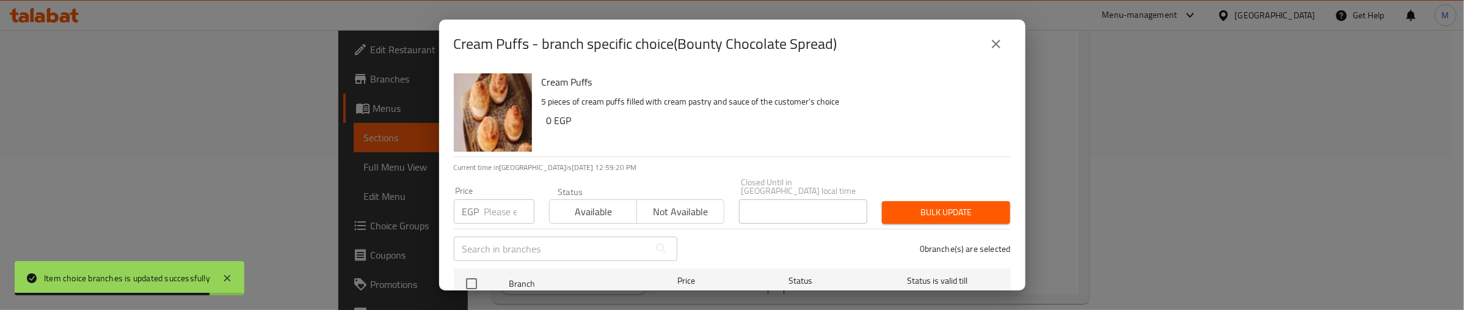
checkbox input "true"
click at [497, 202] on input "number" at bounding box center [509, 211] width 50 height 24
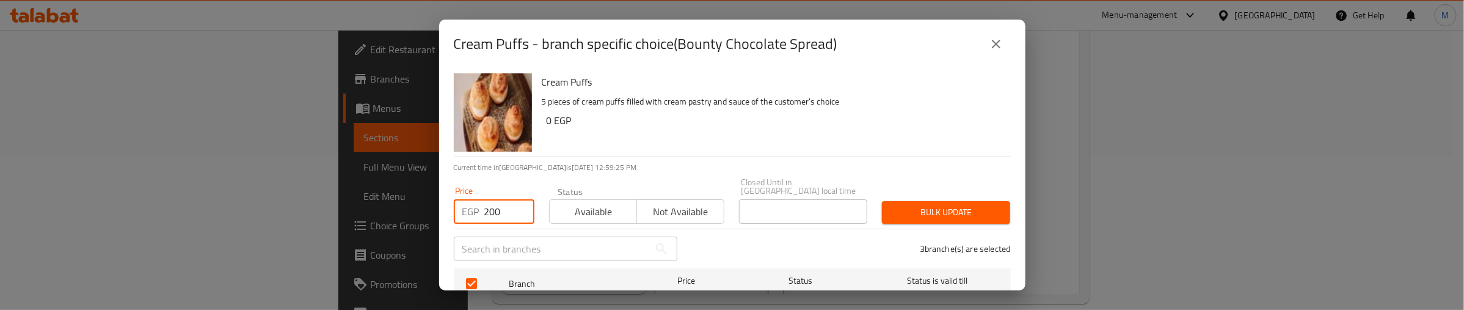
type input "200"
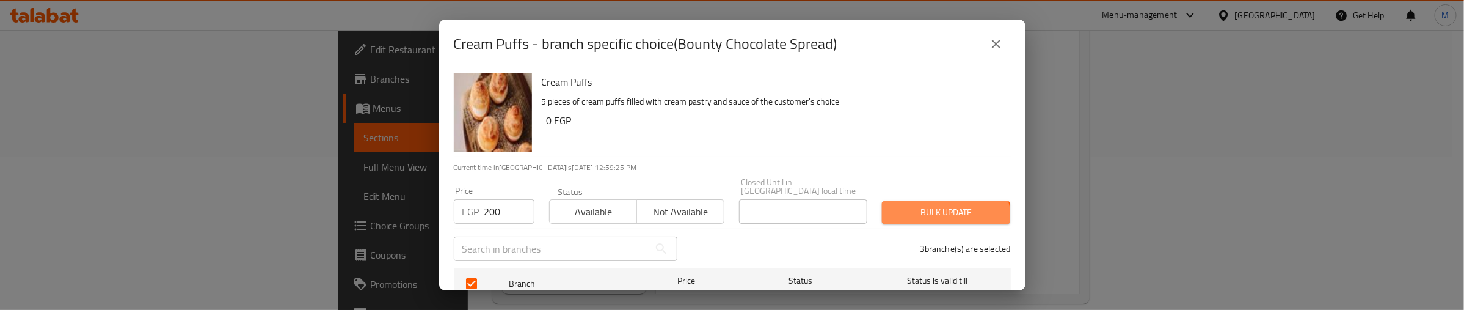
click at [924, 214] on button "Bulk update" at bounding box center [946, 212] width 128 height 23
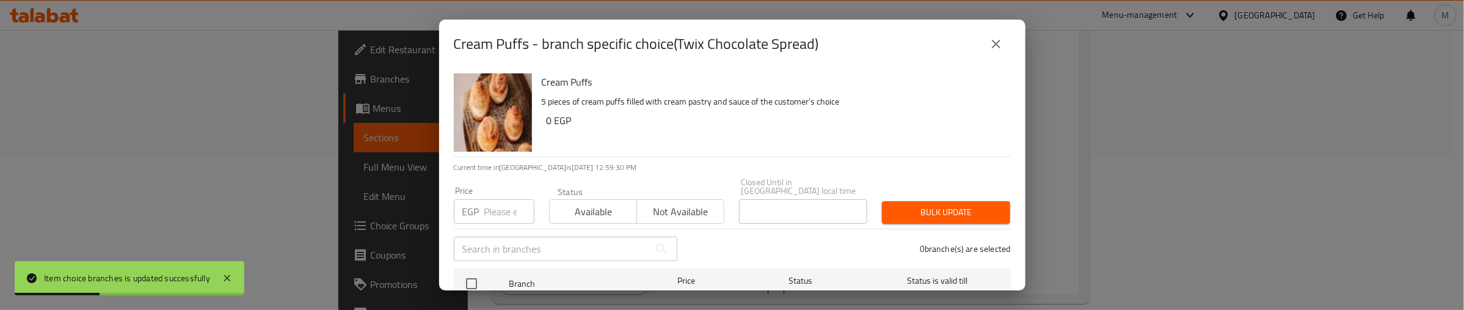
drag, startPoint x: 468, startPoint y: 269, endPoint x: 493, endPoint y: 230, distance: 46.9
click at [471, 271] on input "checkbox" at bounding box center [472, 284] width 26 height 26
checkbox input "true"
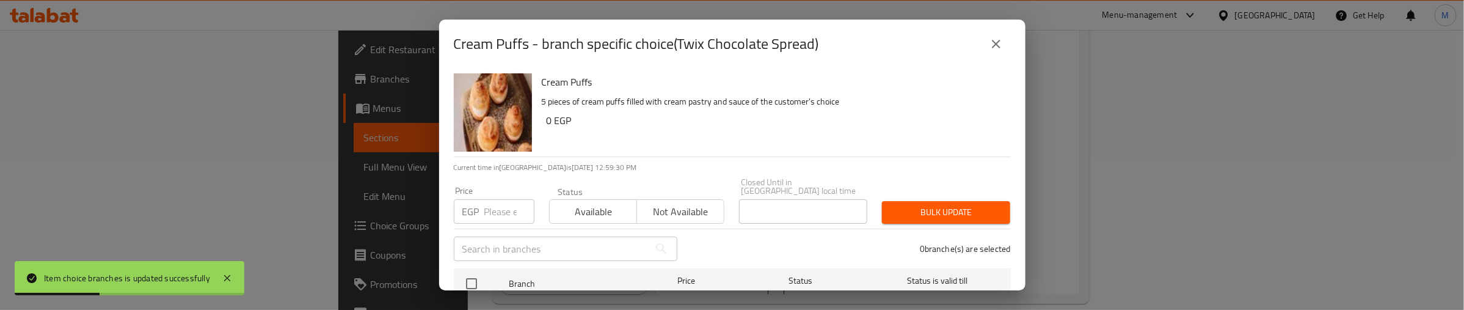
checkbox input "true"
click at [502, 211] on input "number" at bounding box center [509, 211] width 50 height 24
type input "200"
click at [577, 203] on span "Available" at bounding box center [594, 212] width 78 height 18
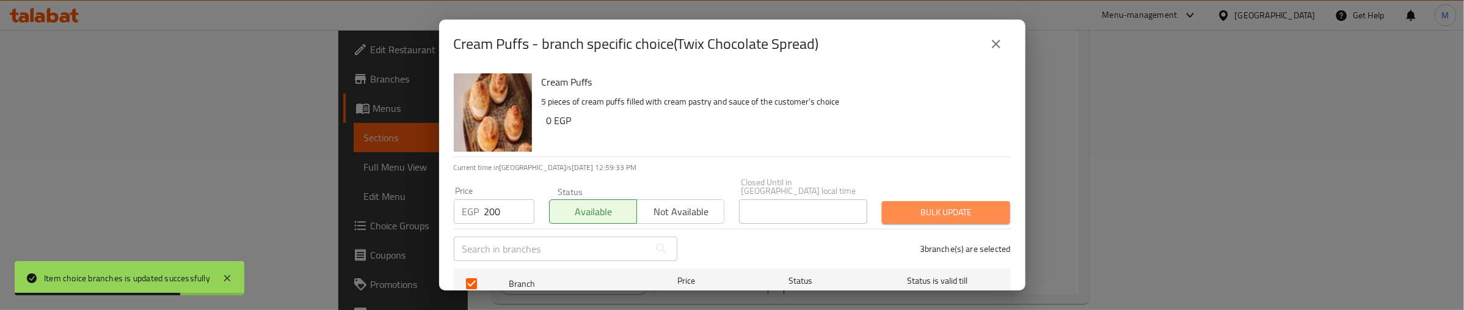
click at [958, 206] on span "Bulk update" at bounding box center [946, 212] width 109 height 15
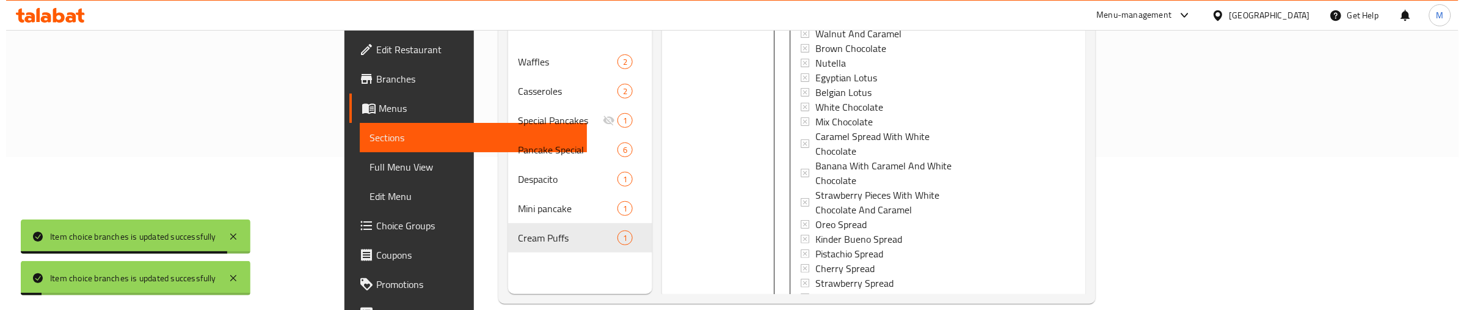
scroll to position [206, 0]
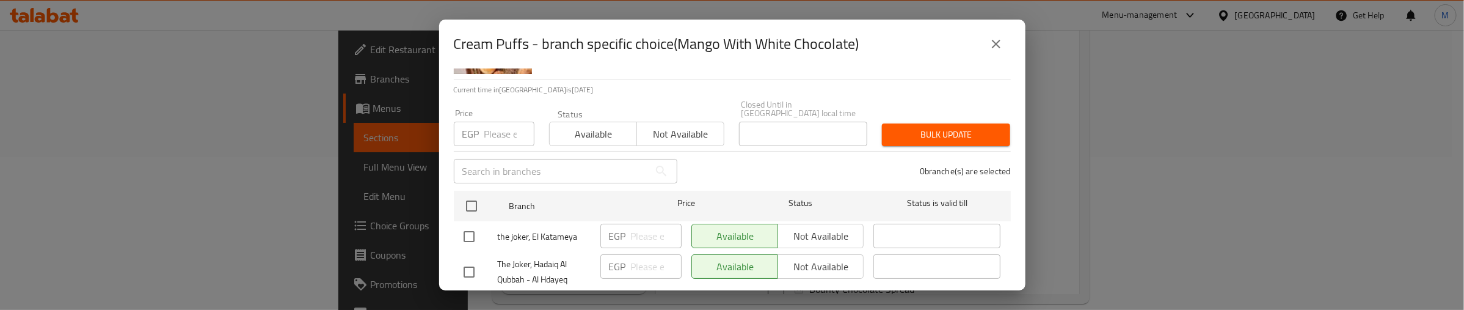
scroll to position [173, 0]
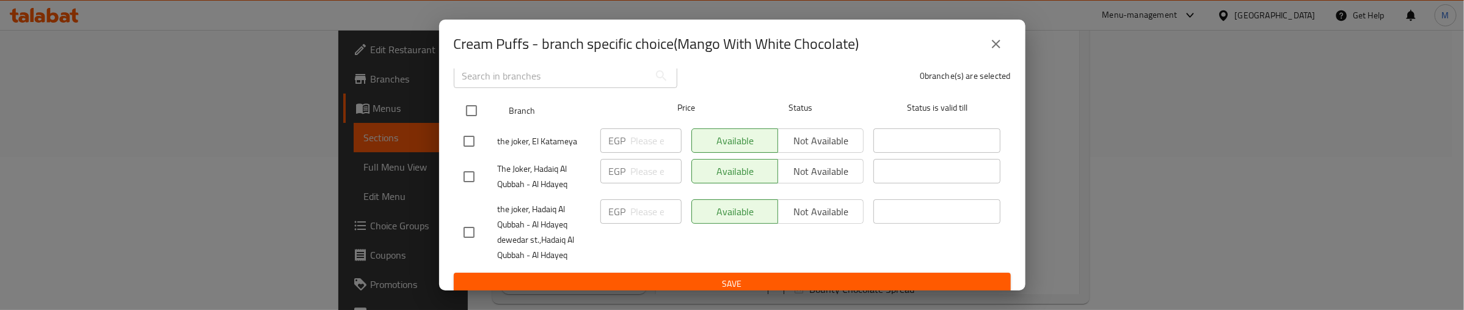
click at [473, 103] on input "checkbox" at bounding box center [472, 111] width 26 height 26
checkbox input "true"
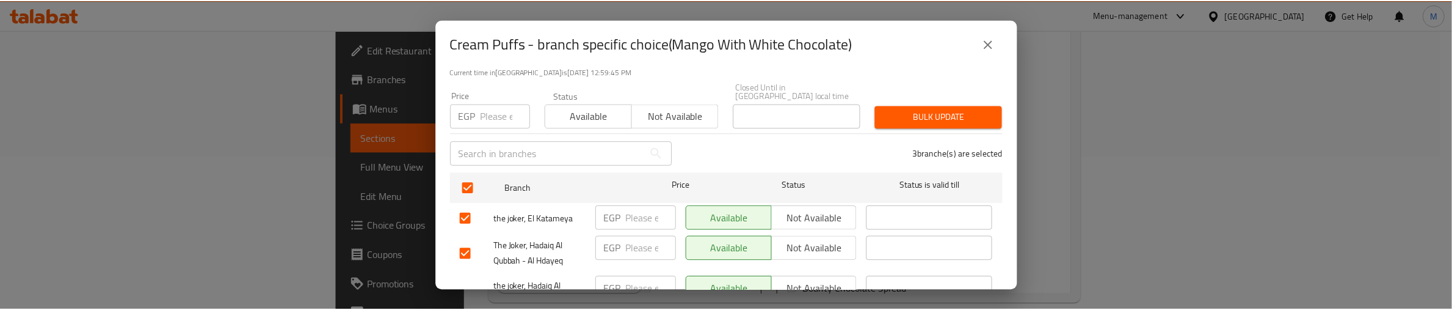
scroll to position [20, 0]
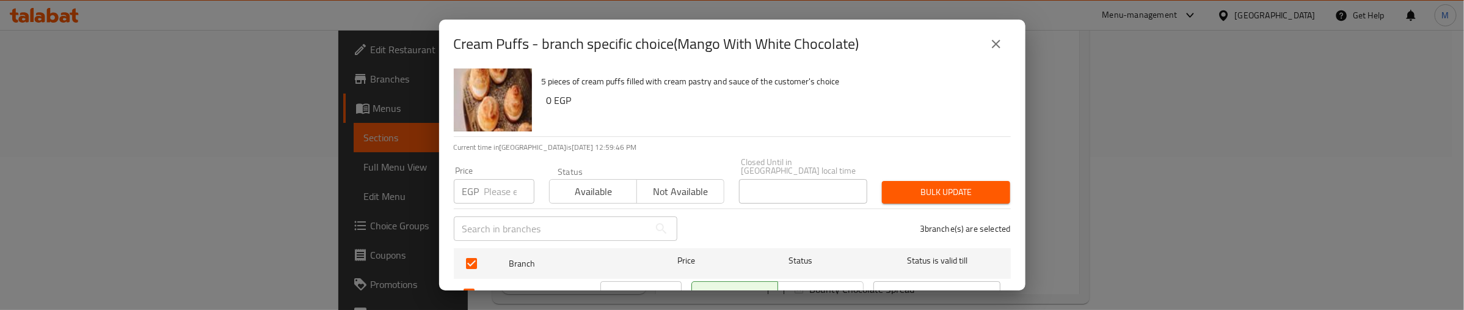
click at [492, 179] on input "number" at bounding box center [509, 191] width 50 height 24
type input "170"
click at [941, 184] on span "Bulk update" at bounding box center [946, 191] width 109 height 15
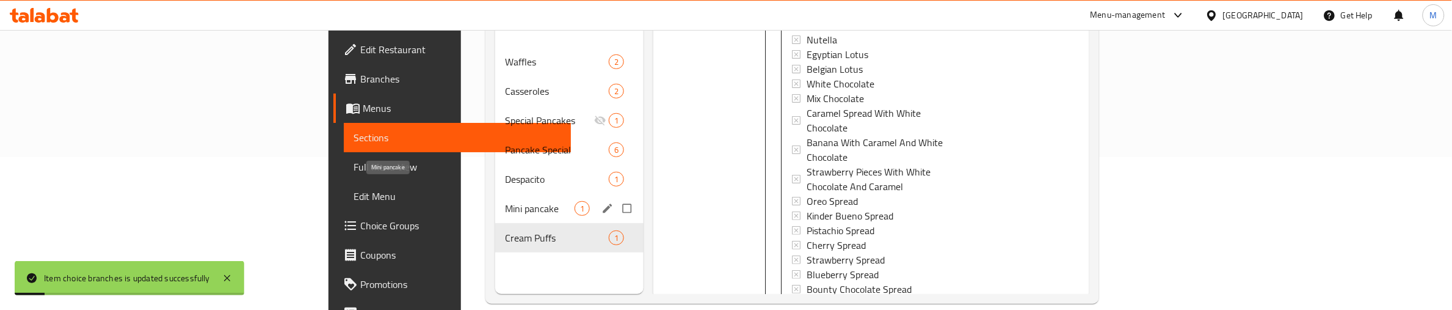
click at [505, 201] on span "Mini pancake" at bounding box center [540, 208] width 70 height 15
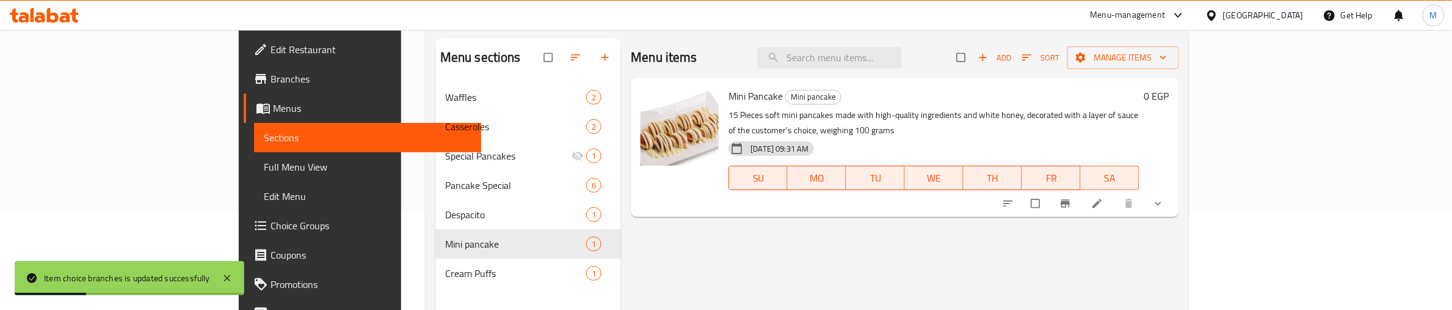
scroll to position [153, 0]
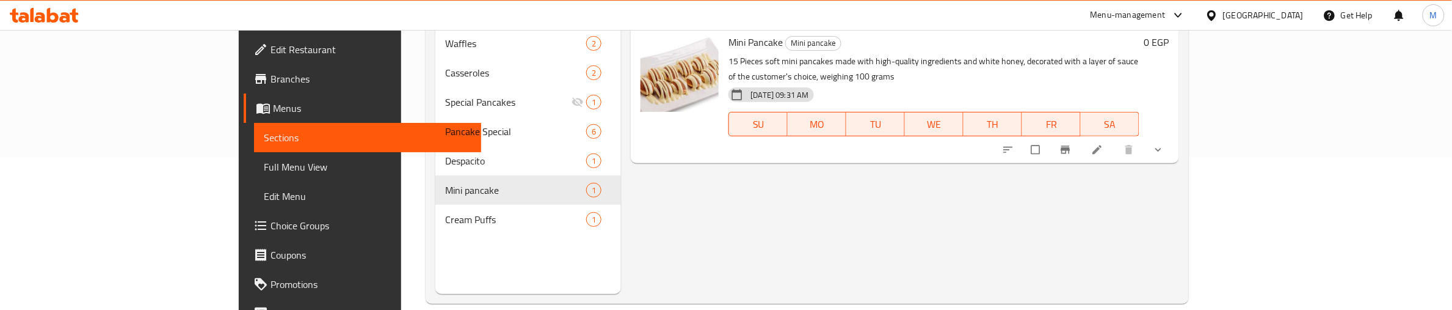
drag, startPoint x: 786, startPoint y: 195, endPoint x: 768, endPoint y: 181, distance: 23.0
click at [779, 191] on div "Menu items Add Sort Manage items Mini Pancake Mini pancake 15 Pieces soft mini …" at bounding box center [900, 139] width 558 height 310
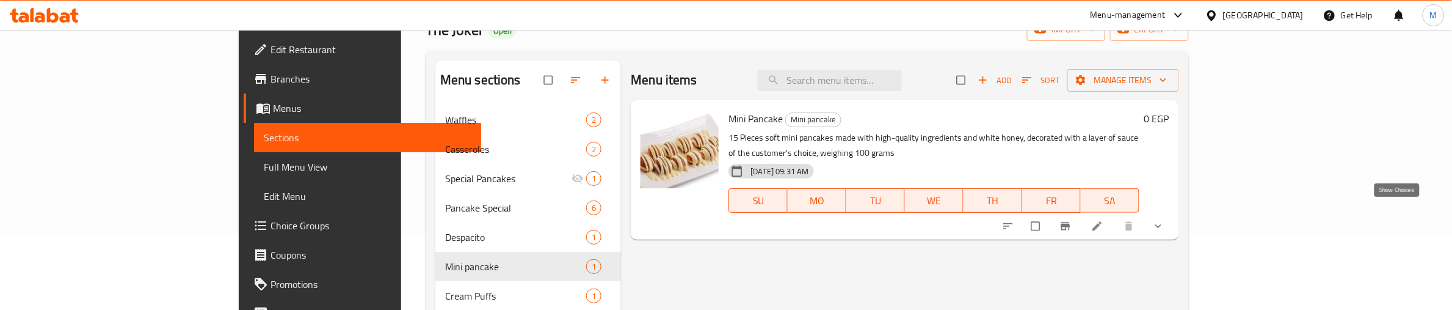
click at [1165, 220] on icon "show more" at bounding box center [1158, 226] width 12 height 12
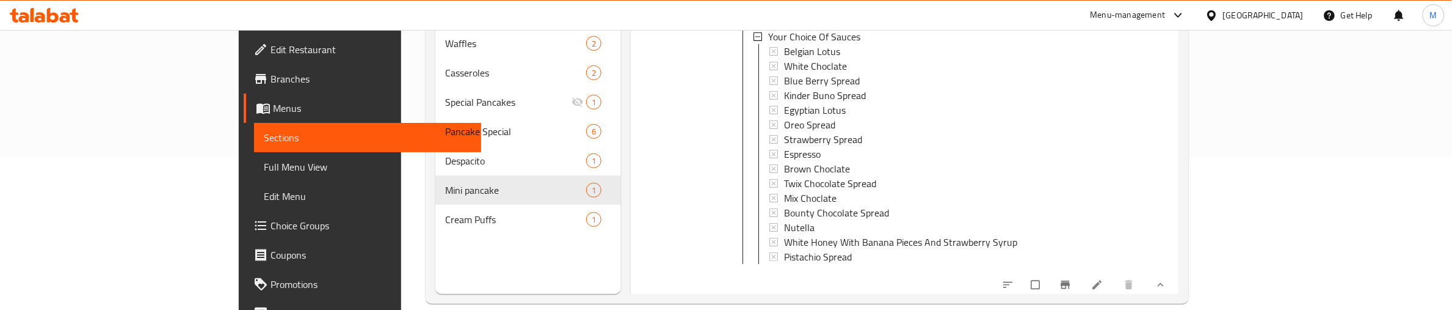
scroll to position [172, 0]
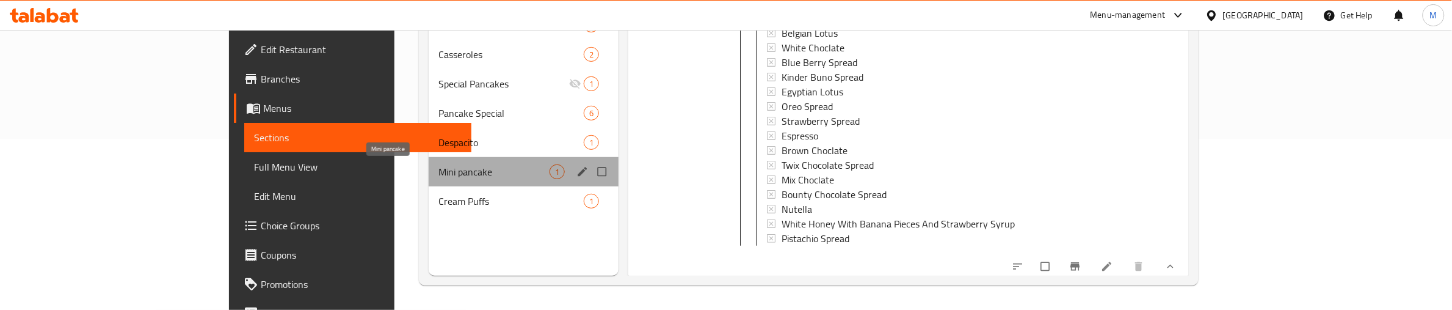
click at [439, 171] on span "Mini pancake" at bounding box center [494, 171] width 111 height 15
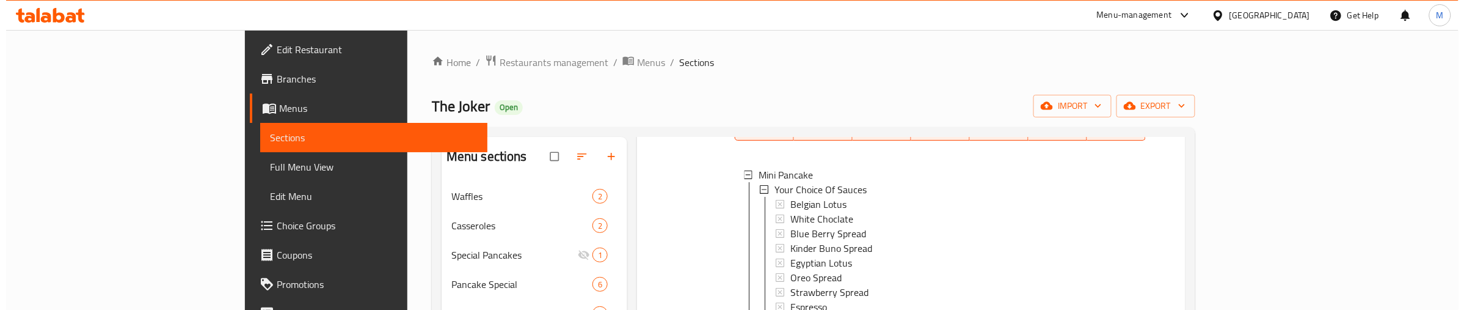
scroll to position [153, 0]
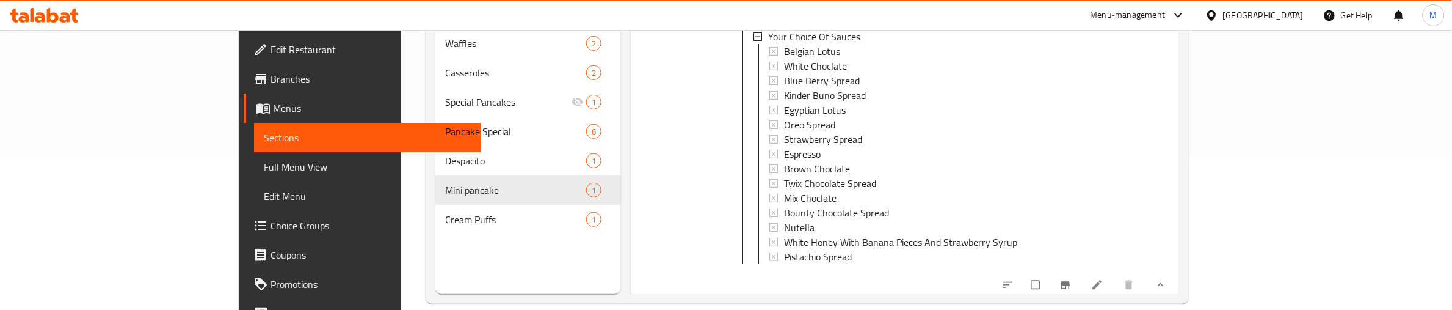
click at [1014, 280] on icon "sort-choices" at bounding box center [1008, 284] width 12 height 12
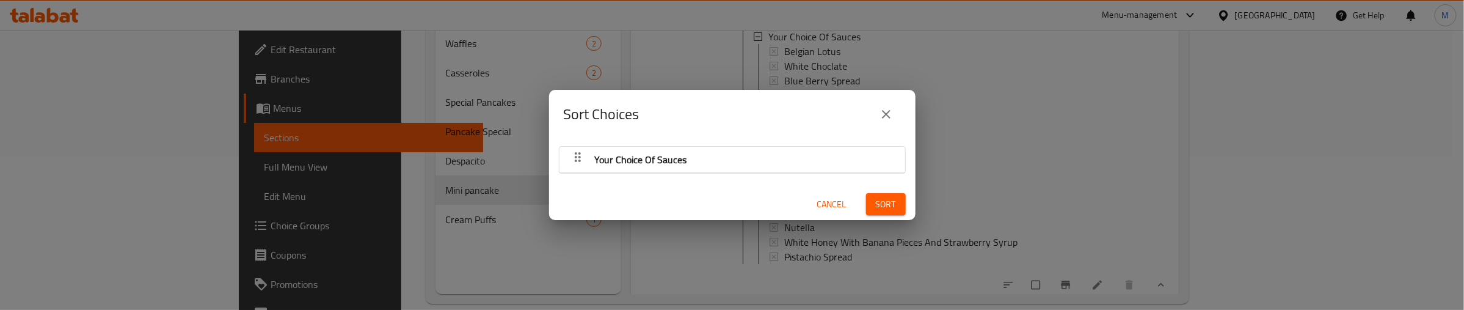
click at [575, 155] on icon "button" at bounding box center [577, 157] width 15 height 15
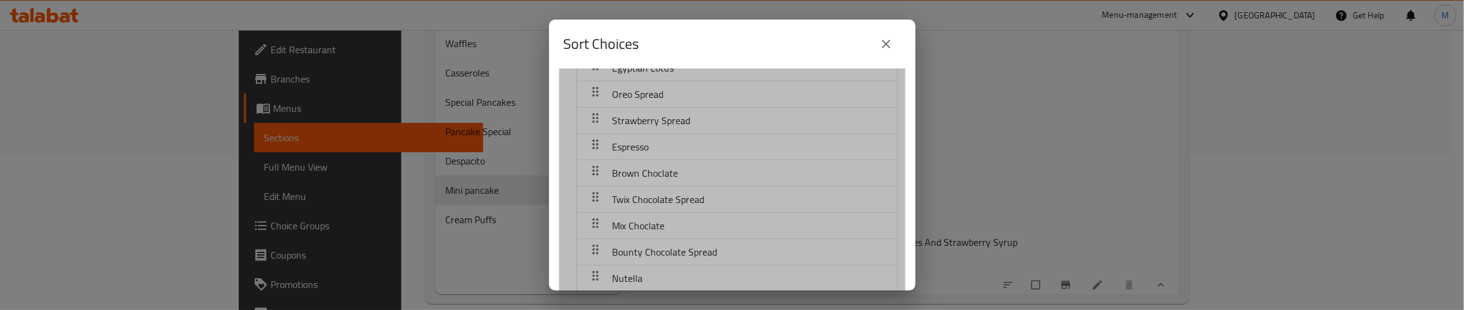
drag, startPoint x: 675, startPoint y: 166, endPoint x: 670, endPoint y: 109, distance: 57.0
click at [670, 109] on nav "Belgian Lotus White Choclate Blue Berry Spread Kinder Buno Spread Egyptian Lotu…" at bounding box center [737, 146] width 321 height 395
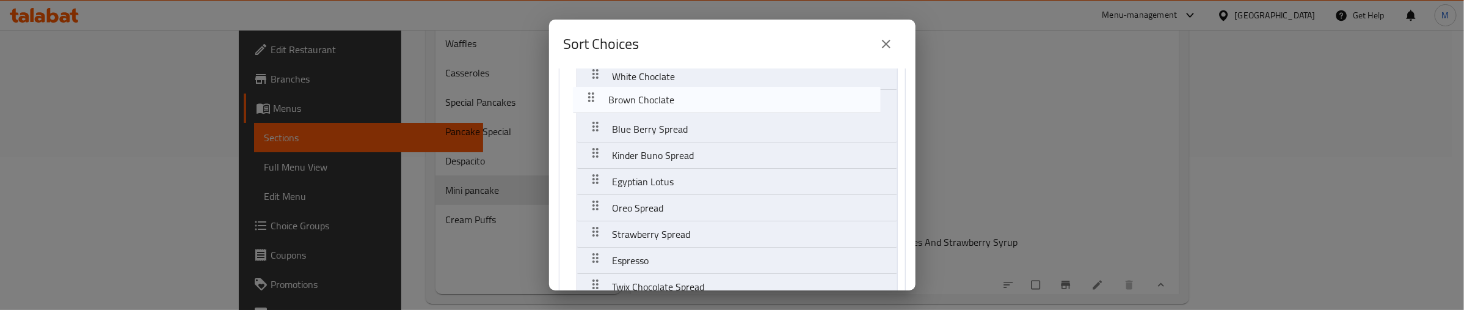
scroll to position [0, 0]
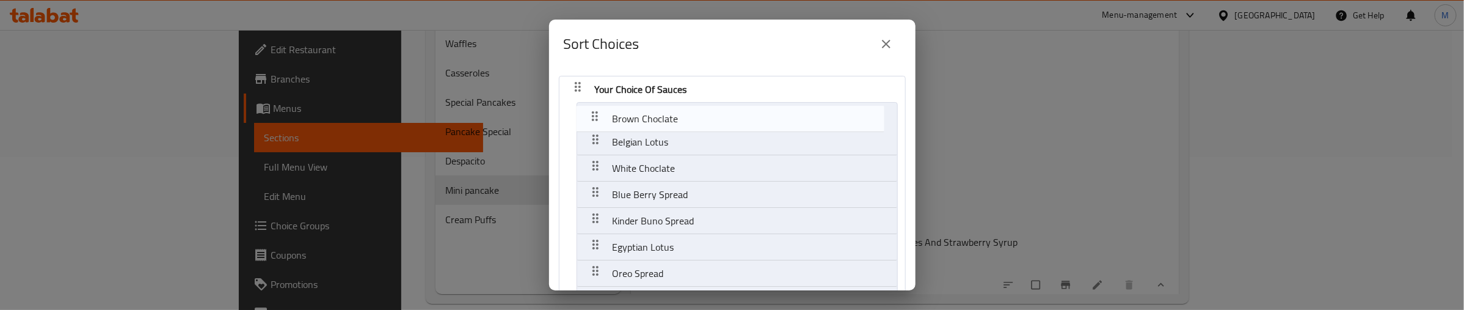
drag, startPoint x: 593, startPoint y: 174, endPoint x: 593, endPoint y: 114, distance: 59.9
click at [593, 114] on nav "Your Choice Of Sauces Belgian Lotus White Choclate Blue Berry Spread Kinder Bun…" at bounding box center [732, 292] width 347 height 432
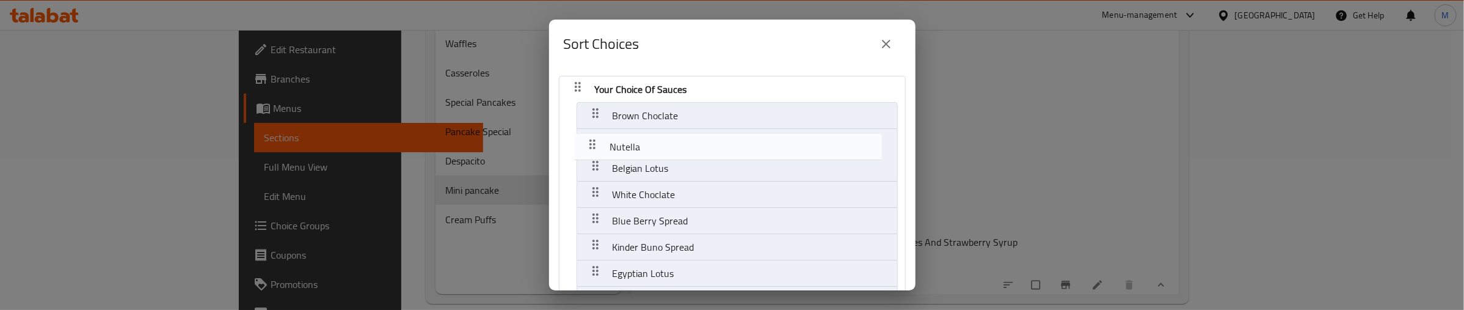
drag, startPoint x: 594, startPoint y: 159, endPoint x: 594, endPoint y: 137, distance: 21.4
click at [594, 137] on nav "Your Choice Of Sauces Brown Choclate Belgian Lotus White Choclate Blue Berry Sp…" at bounding box center [732, 292] width 347 height 432
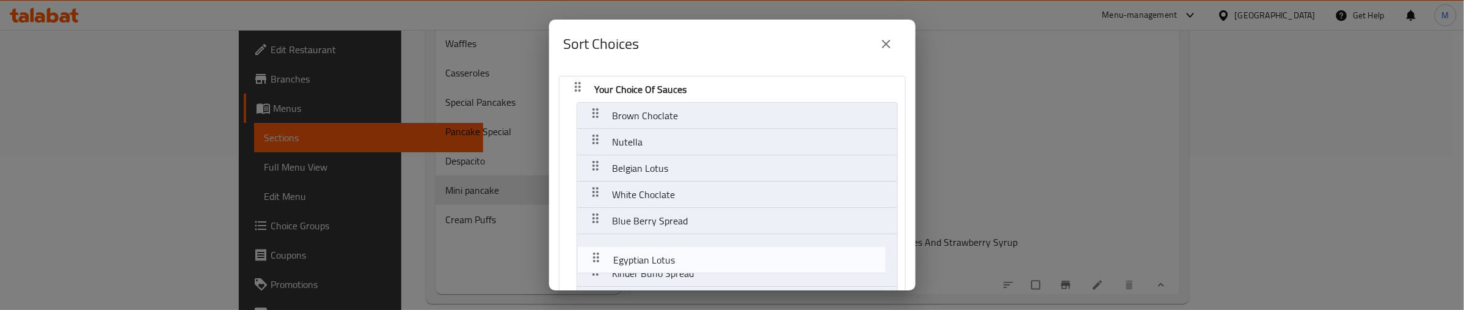
scroll to position [4, 0]
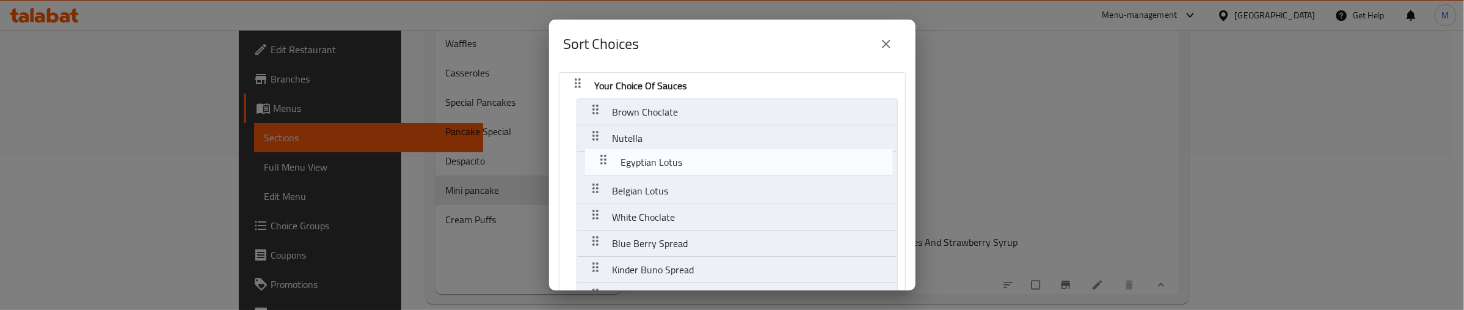
drag, startPoint x: 595, startPoint y: 272, endPoint x: 603, endPoint y: 156, distance: 116.3
click at [603, 156] on nav "Your Choice Of Sauces Brown Choclate Nutella Belgian Lotus White Choclate Blue …" at bounding box center [732, 288] width 347 height 432
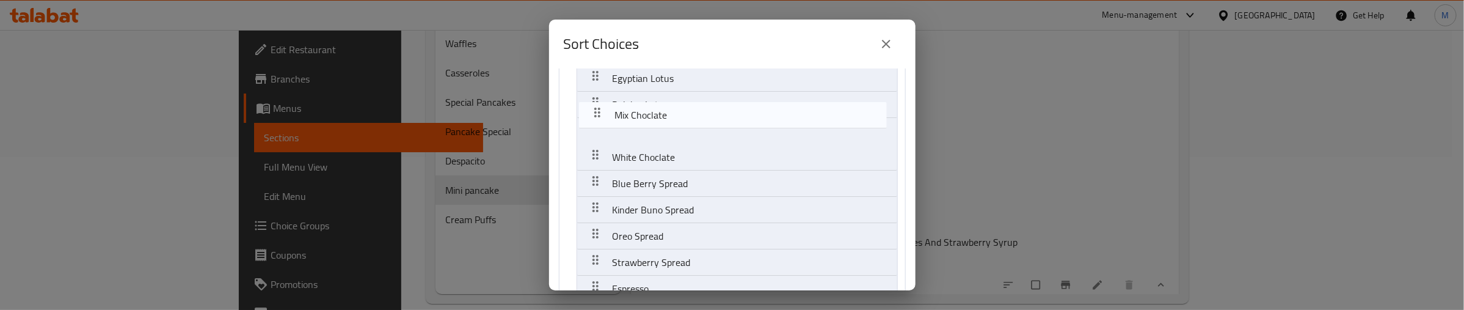
scroll to position [84, 0]
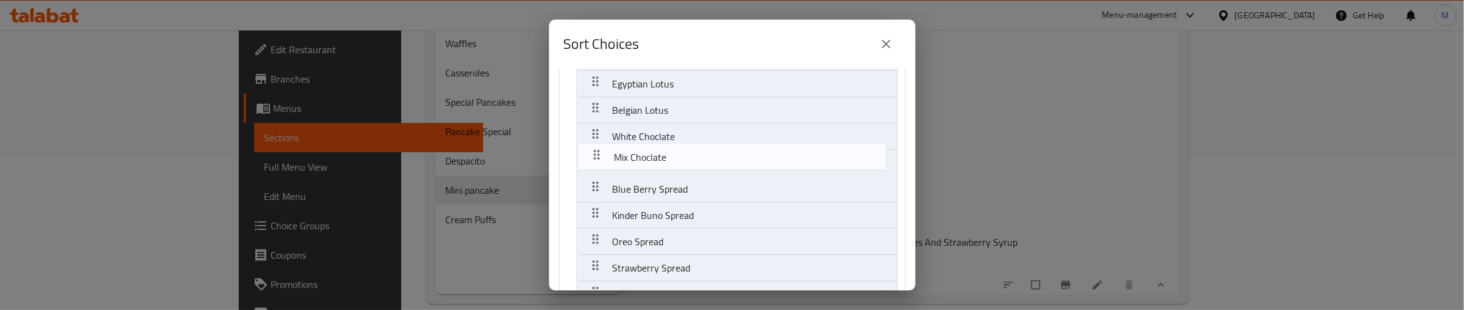
drag, startPoint x: 594, startPoint y: 166, endPoint x: 595, endPoint y: 145, distance: 20.2
click at [595, 145] on nav "Your Choice Of Sauces Brown Choclate Nutella Egyptian Lotus Belgian Lotus White…" at bounding box center [732, 207] width 347 height 432
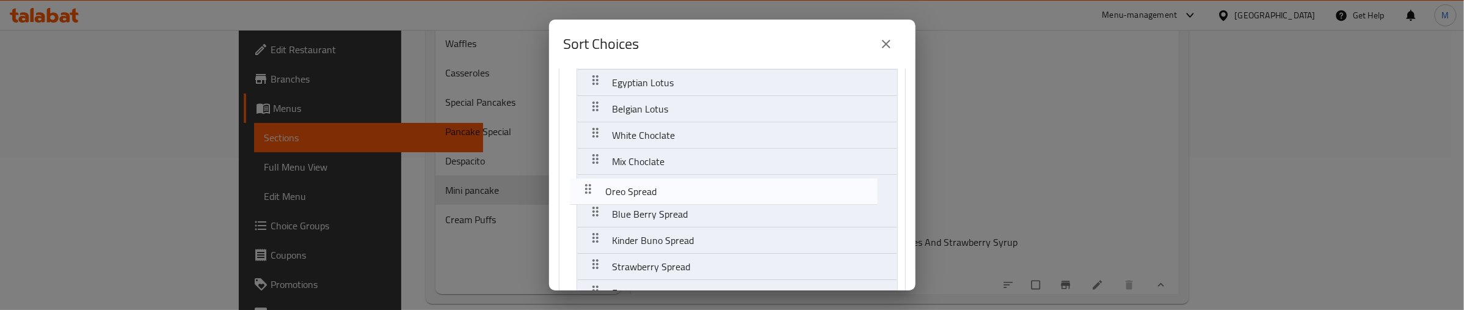
drag, startPoint x: 597, startPoint y: 240, endPoint x: 589, endPoint y: 181, distance: 59.7
click at [589, 181] on nav "Your Choice Of Sauces Brown Choclate Nutella Egyptian Lotus Belgian Lotus White…" at bounding box center [732, 206] width 347 height 432
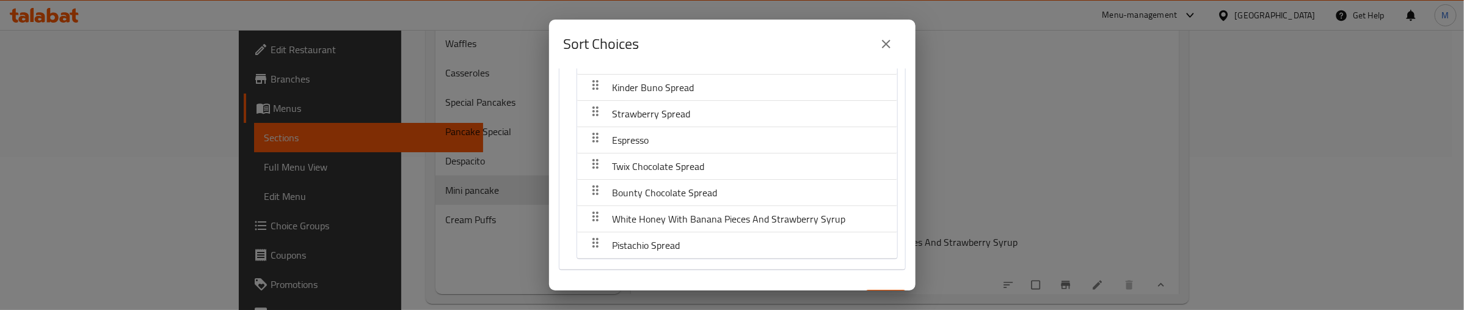
scroll to position [162, 0]
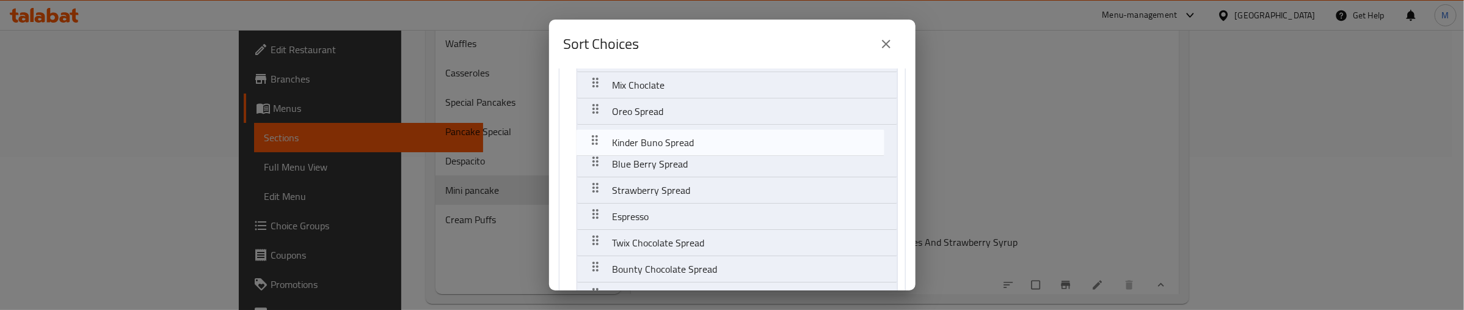
drag, startPoint x: 597, startPoint y: 162, endPoint x: 596, endPoint y: 136, distance: 26.3
click at [596, 136] on nav "Your Choice Of Sauces Brown Choclate Nutella Egyptian Lotus Belgian Lotus White…" at bounding box center [732, 130] width 347 height 432
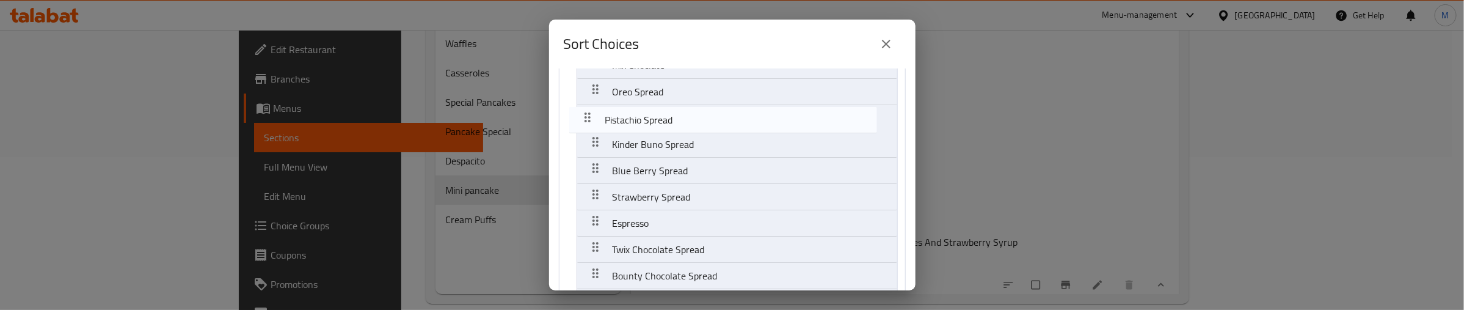
scroll to position [175, 0]
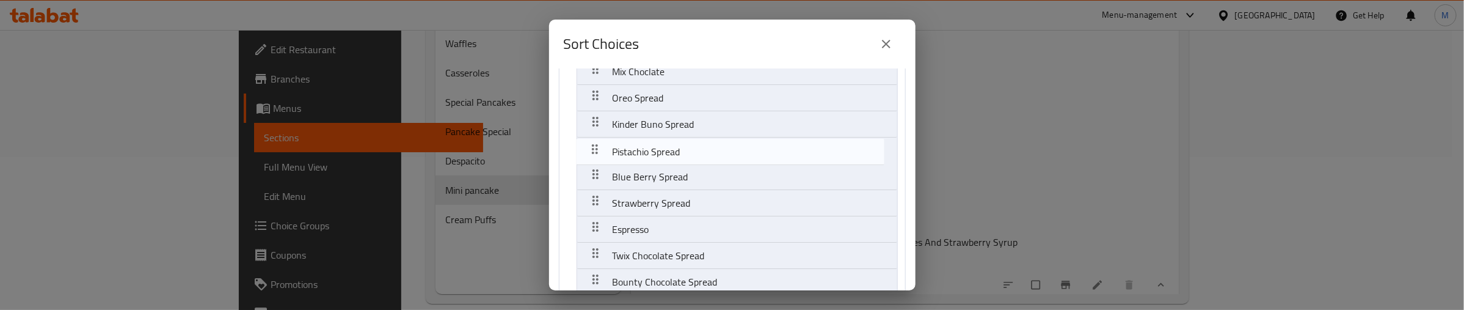
drag, startPoint x: 594, startPoint y: 223, endPoint x: 594, endPoint y: 147, distance: 76.3
click at [594, 147] on nav "Your Choice Of Sauces Brown Choclate Nutella Egyptian Lotus Belgian Lotus White…" at bounding box center [732, 116] width 347 height 432
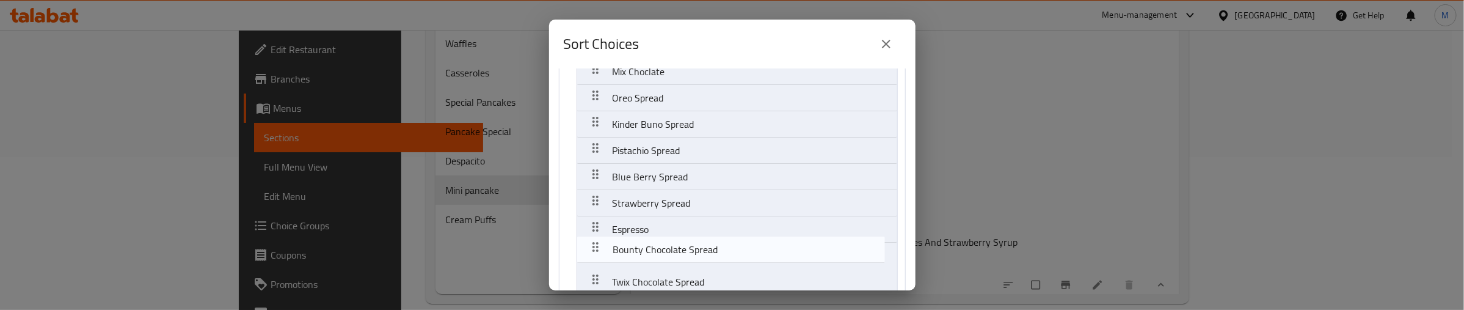
scroll to position [182, 0]
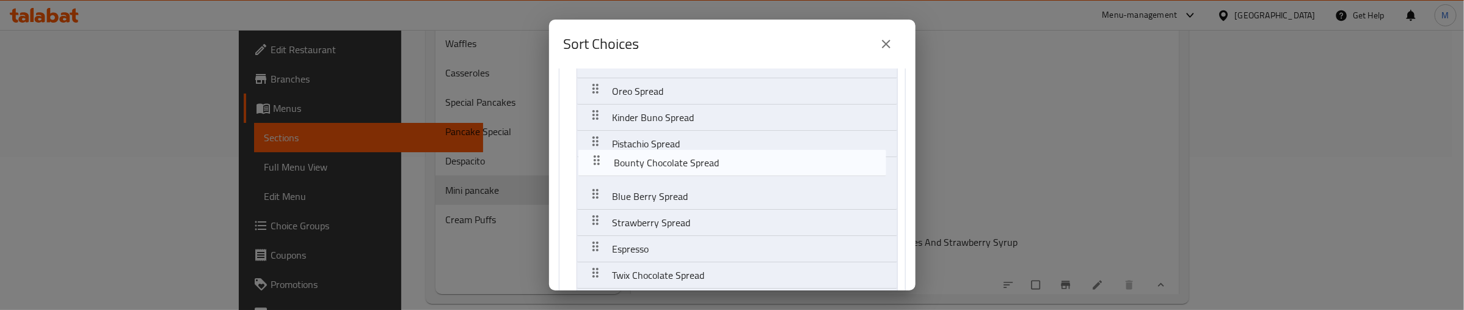
drag, startPoint x: 595, startPoint y: 278, endPoint x: 597, endPoint y: 151, distance: 127.0
click at [597, 151] on nav "Your Choice Of Sauces Brown Choclate Nutella Egyptian Lotus Belgian Lotus White…" at bounding box center [732, 110] width 347 height 432
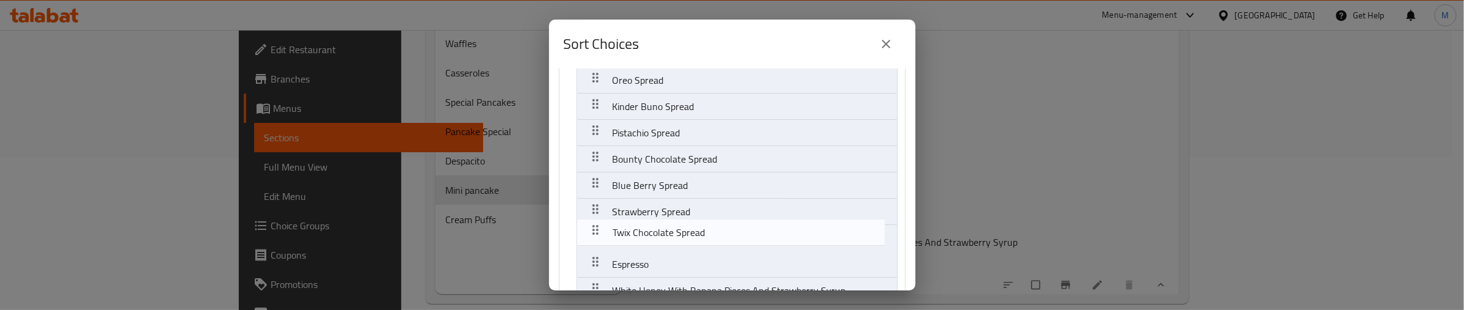
scroll to position [196, 0]
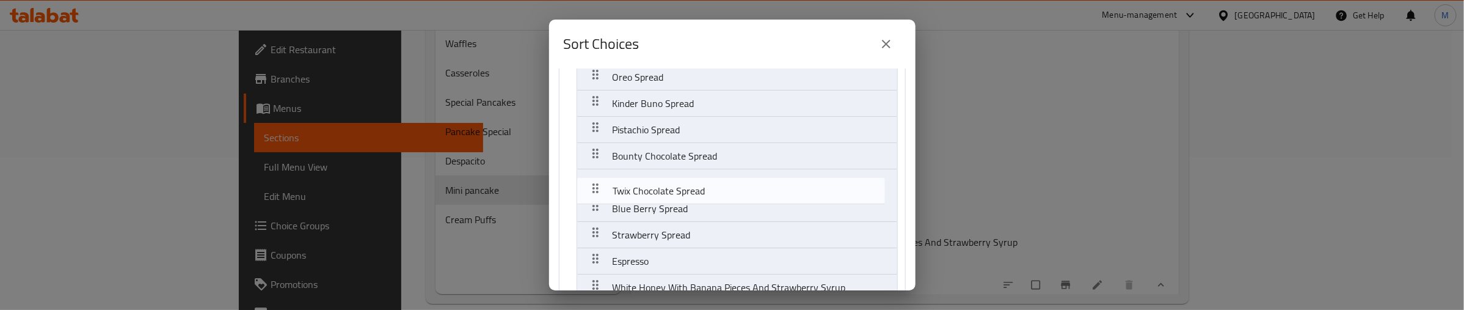
drag, startPoint x: 597, startPoint y: 272, endPoint x: 597, endPoint y: 182, distance: 89.8
click at [597, 182] on nav "Your Choice Of Sauces Brown Choclate Nutella Egyptian Lotus Belgian Lotus White…" at bounding box center [732, 96] width 347 height 432
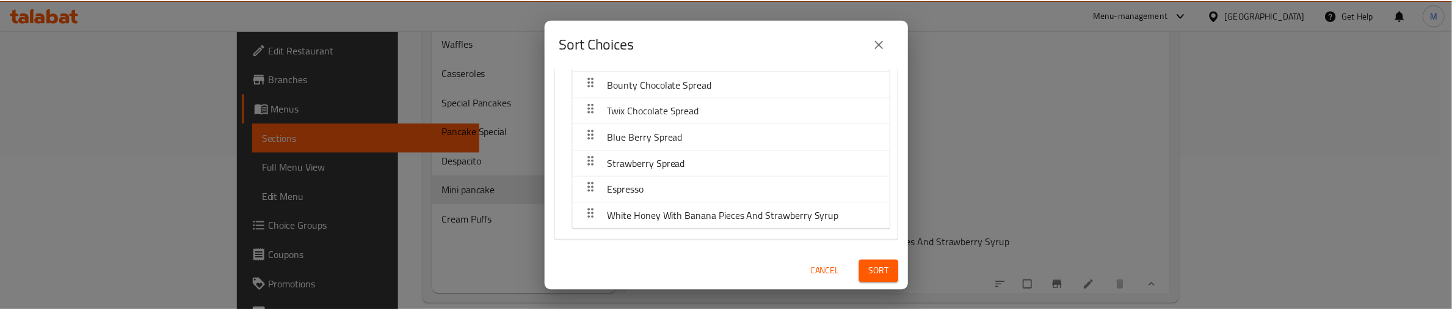
scroll to position [269, 0]
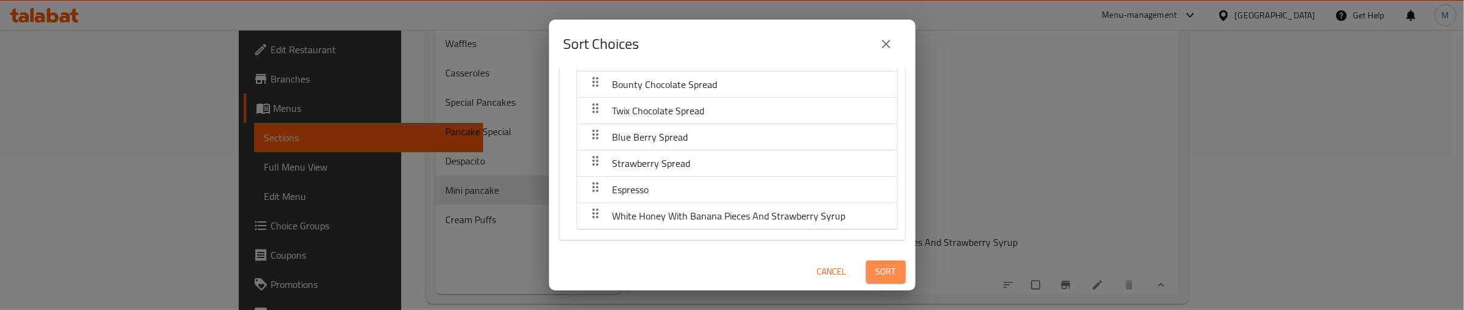
click at [876, 275] on span "Sort" at bounding box center [886, 271] width 20 height 15
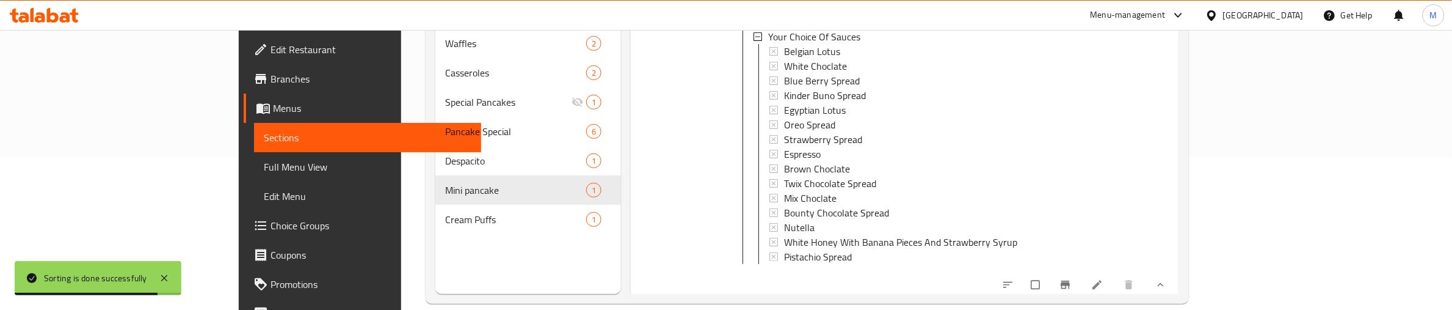
click at [649, 126] on div at bounding box center [680, 86] width 88 height 413
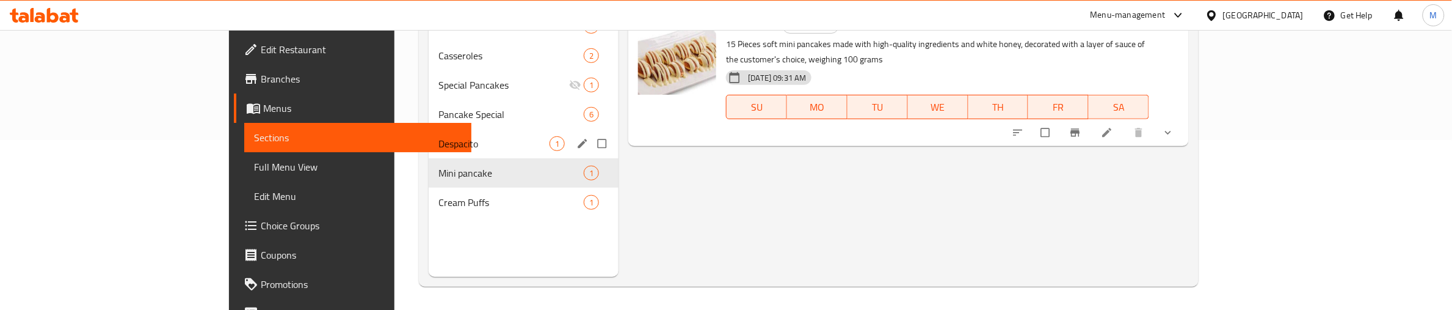
scroll to position [172, 0]
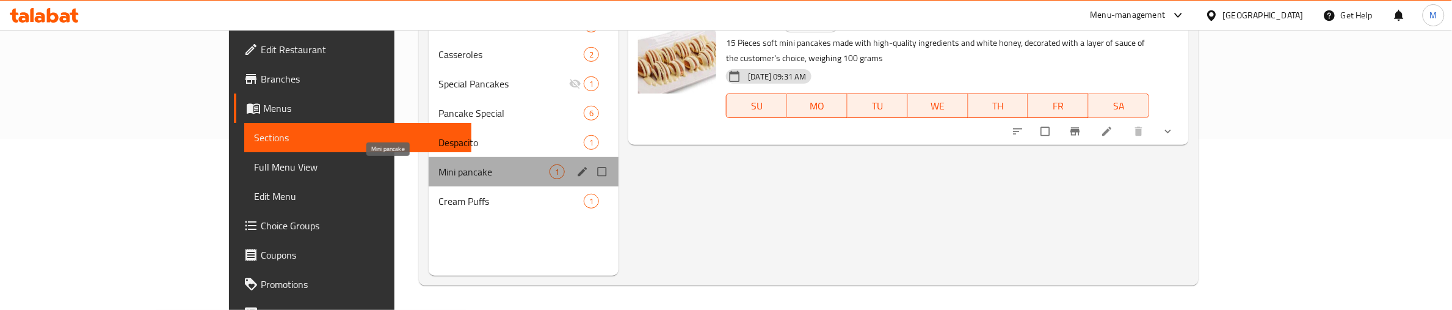
click at [459, 169] on span "Mini pancake" at bounding box center [494, 171] width 111 height 15
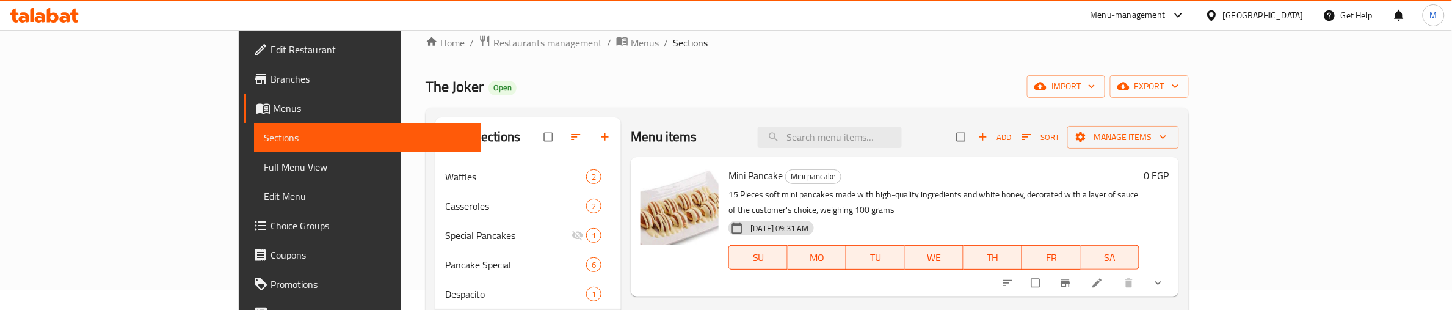
scroll to position [19, 0]
drag, startPoint x: 1400, startPoint y: 264, endPoint x: 1322, endPoint y: 198, distance: 101.4
click at [1165, 277] on icon "show more" at bounding box center [1158, 283] width 12 height 12
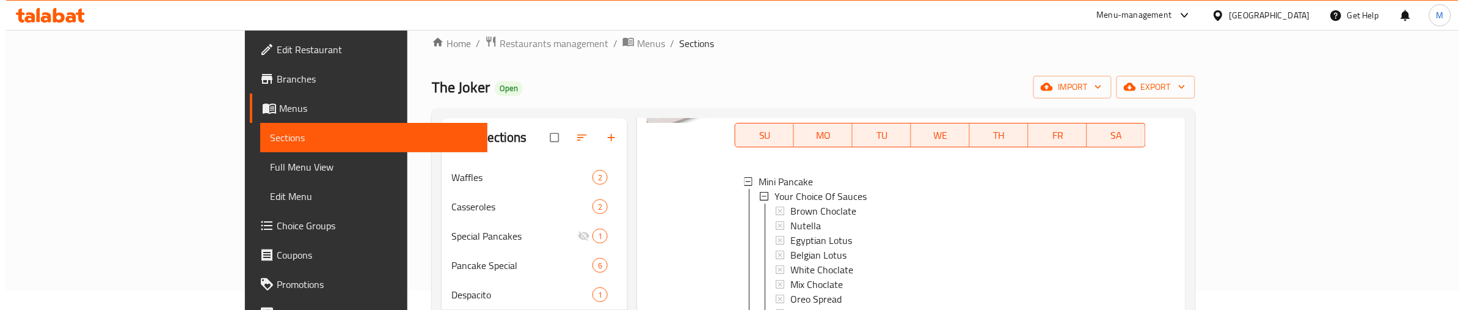
scroll to position [148, 0]
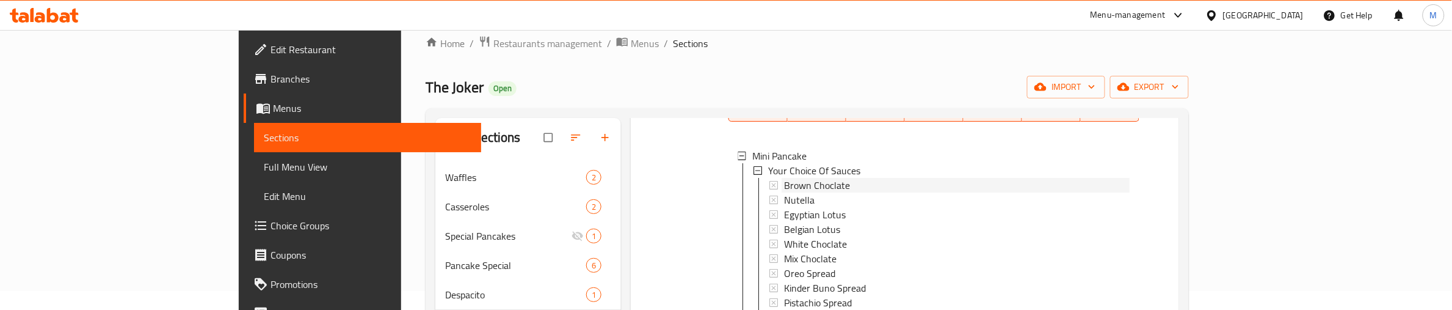
click at [784, 178] on span "Brown Choclate" at bounding box center [817, 185] width 66 height 15
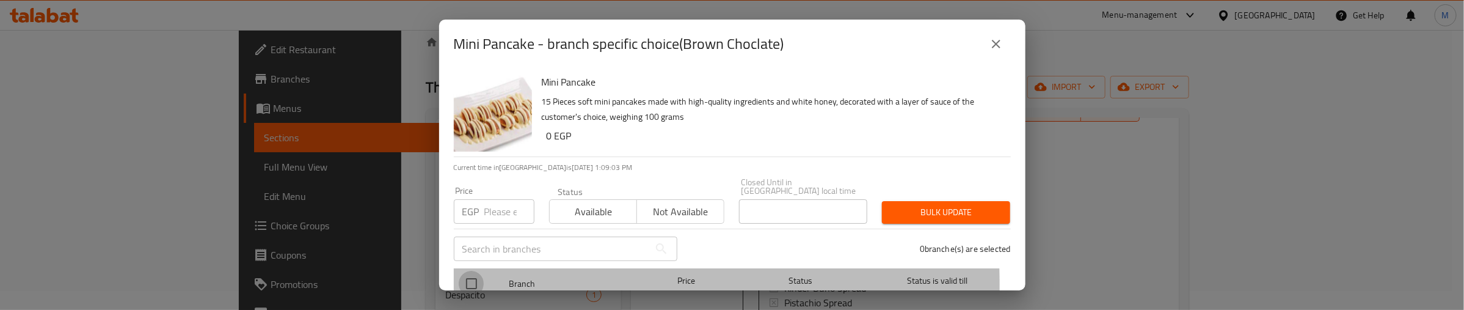
drag, startPoint x: 472, startPoint y: 275, endPoint x: 500, endPoint y: 215, distance: 66.4
click at [472, 274] on input "checkbox" at bounding box center [472, 284] width 26 height 26
checkbox input "true"
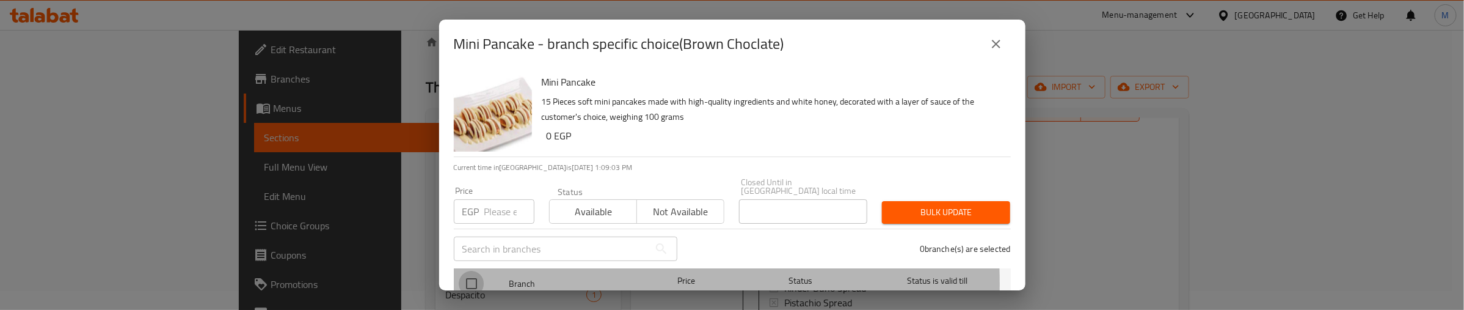
checkbox input "true"
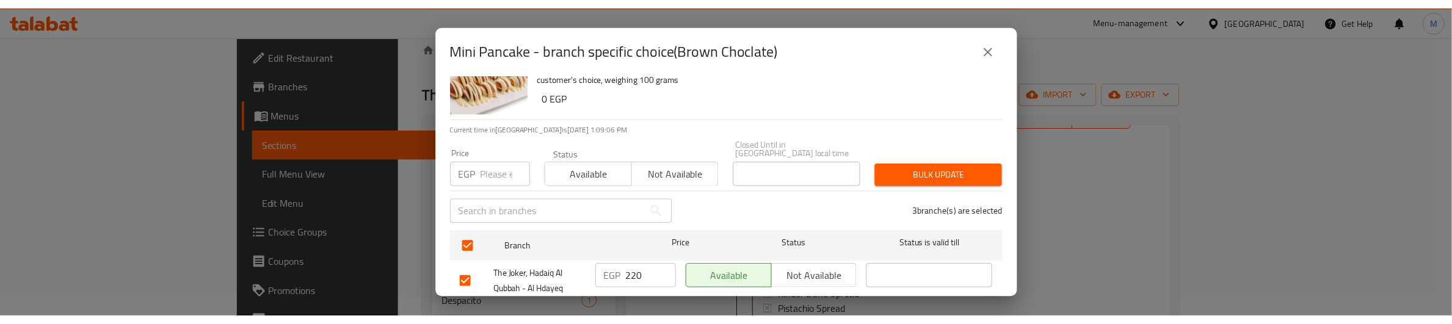
scroll to position [20, 0]
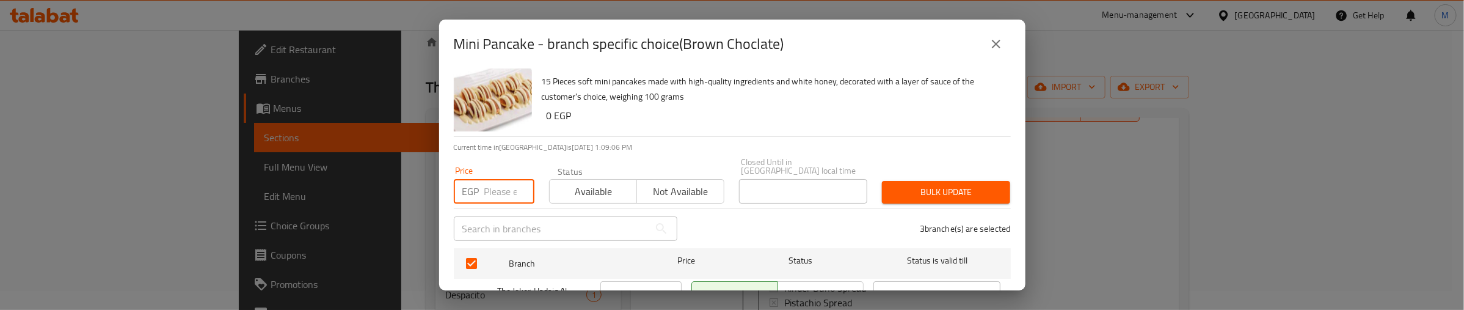
click at [500, 179] on input "number" at bounding box center [509, 191] width 50 height 24
type input "200"
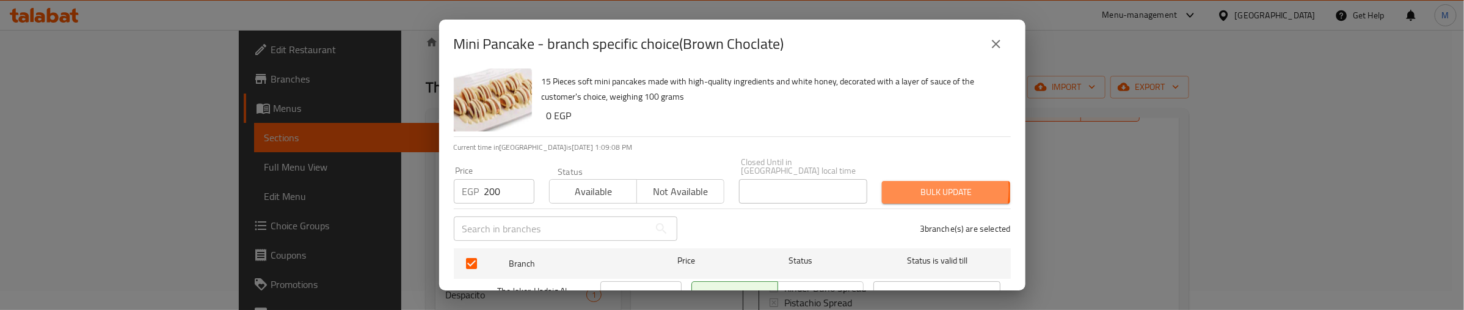
click at [910, 184] on span "Bulk update" at bounding box center [946, 191] width 109 height 15
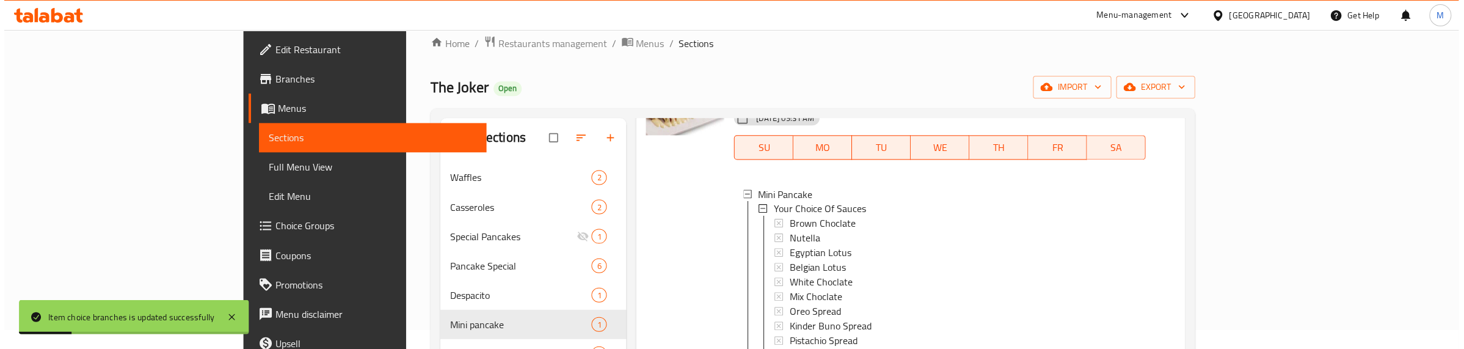
scroll to position [110, 0]
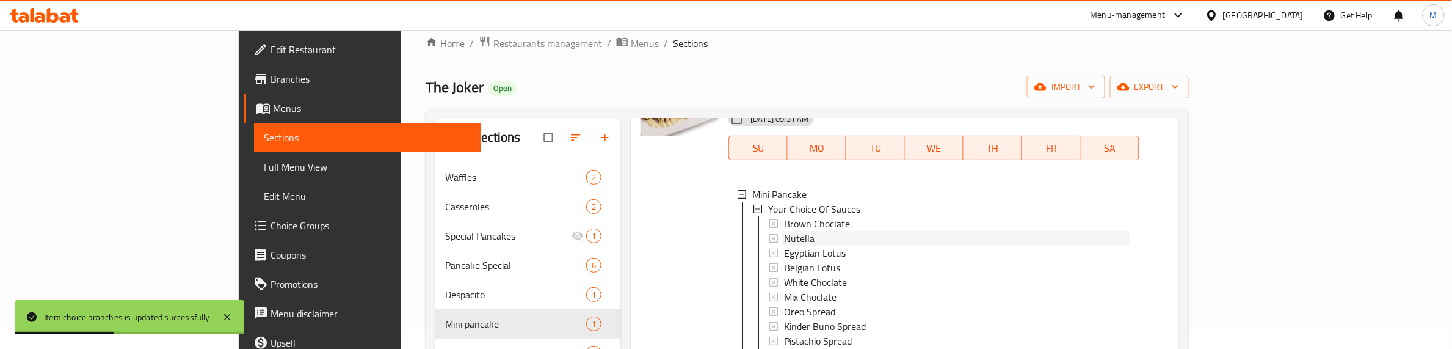
click at [784, 231] on div "Nutella" at bounding box center [957, 238] width 346 height 15
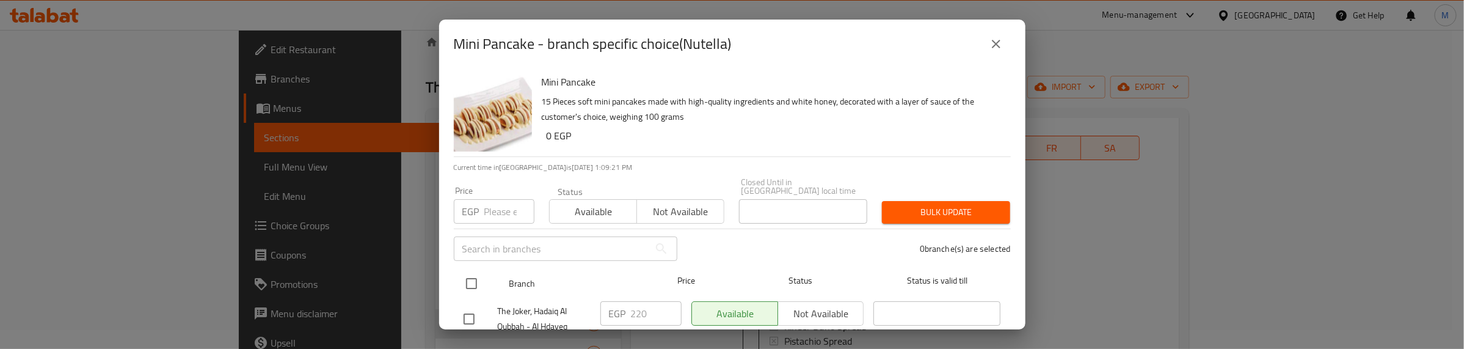
click at [470, 272] on input "checkbox" at bounding box center [472, 284] width 26 height 26
checkbox input "true"
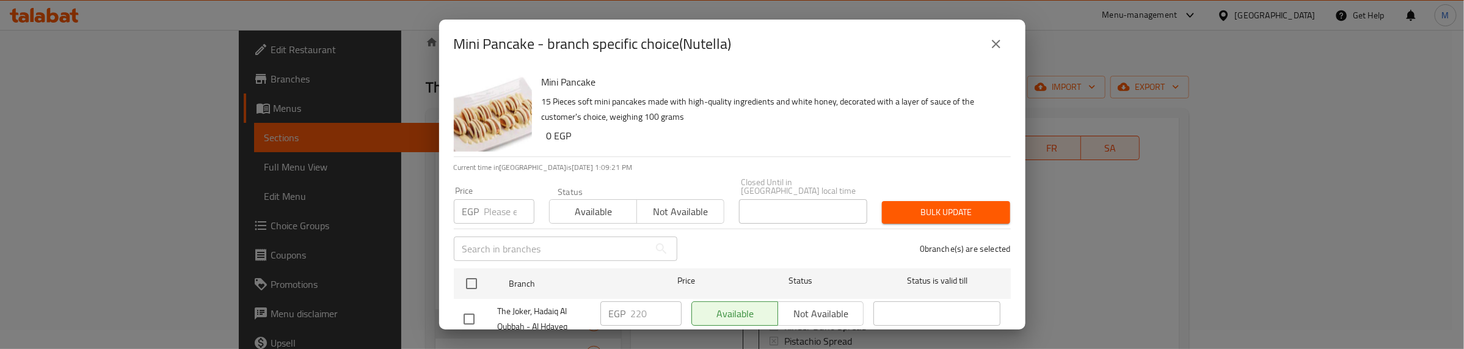
checkbox input "true"
click at [486, 206] on input "number" at bounding box center [509, 211] width 50 height 24
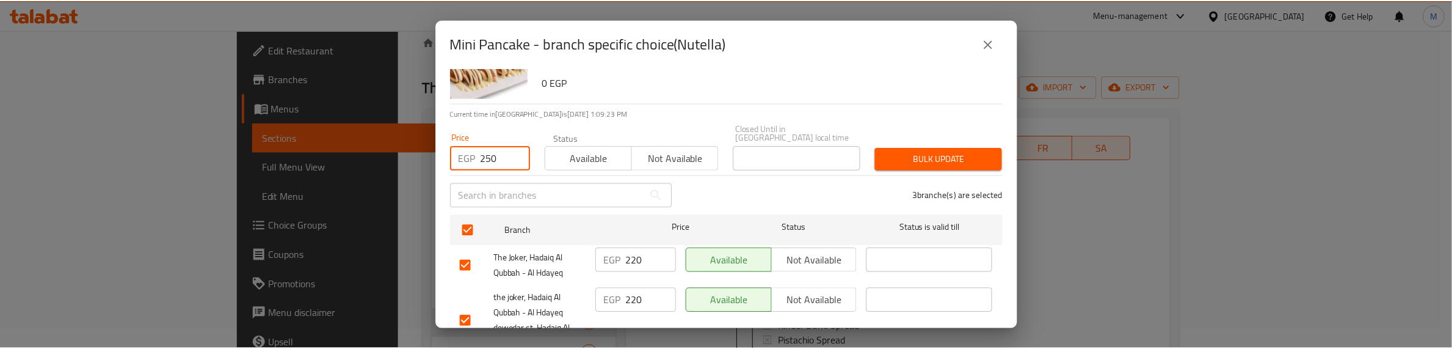
scroll to position [76, 0]
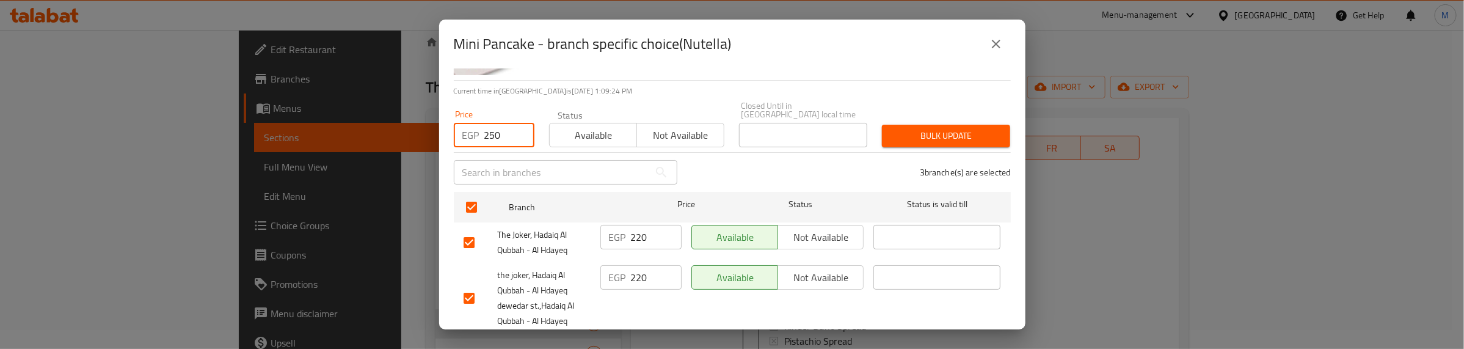
type input "250"
click at [921, 131] on span "Bulk update" at bounding box center [946, 135] width 109 height 15
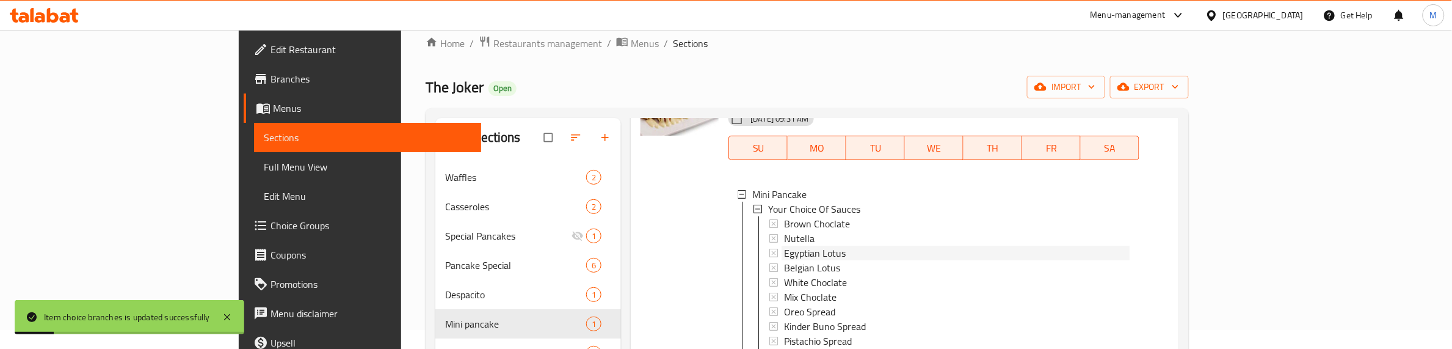
click at [784, 246] on span "Egyptian Lotus" at bounding box center [815, 253] width 62 height 15
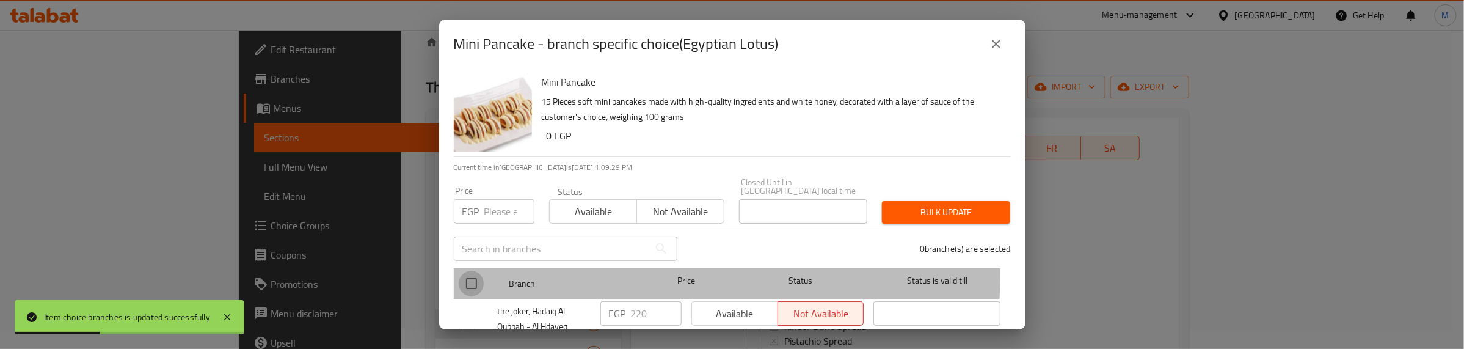
drag, startPoint x: 462, startPoint y: 263, endPoint x: 471, endPoint y: 263, distance: 8.6
click at [465, 271] on input "checkbox" at bounding box center [472, 284] width 26 height 26
checkbox input "true"
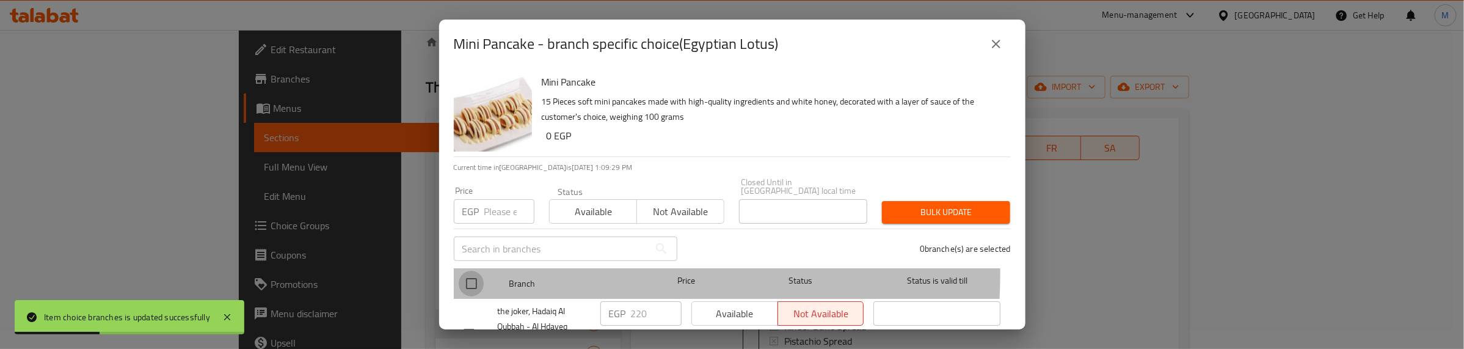
checkbox input "true"
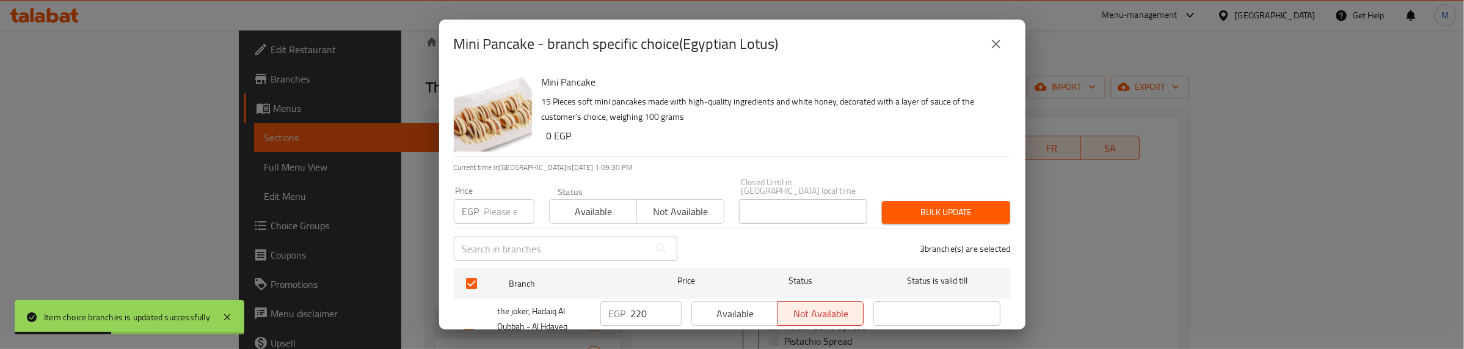
click at [500, 200] on input "number" at bounding box center [509, 211] width 50 height 24
type input "160"
click at [593, 203] on span "Available" at bounding box center [594, 212] width 78 height 18
click at [916, 205] on span "Bulk update" at bounding box center [946, 212] width 109 height 15
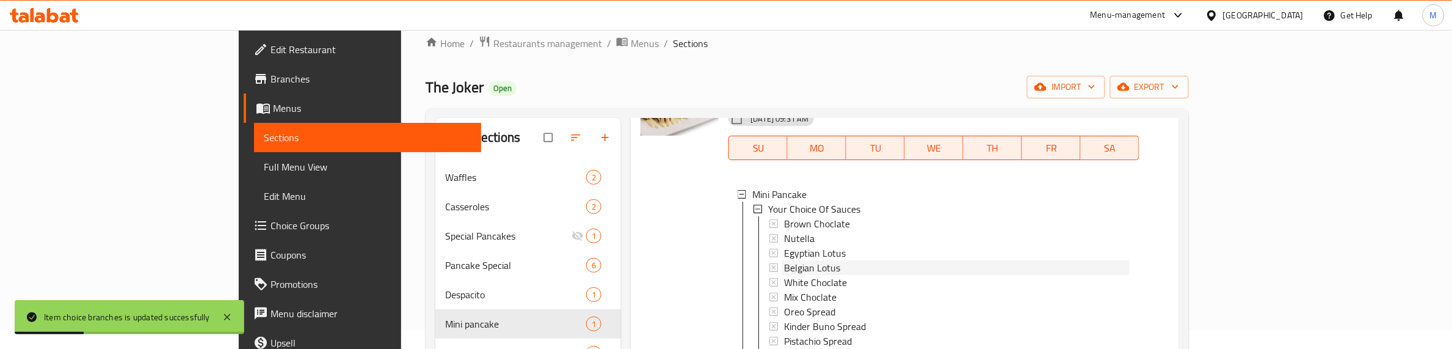
click at [798, 260] on div "Belgian Lotus" at bounding box center [957, 267] width 346 height 15
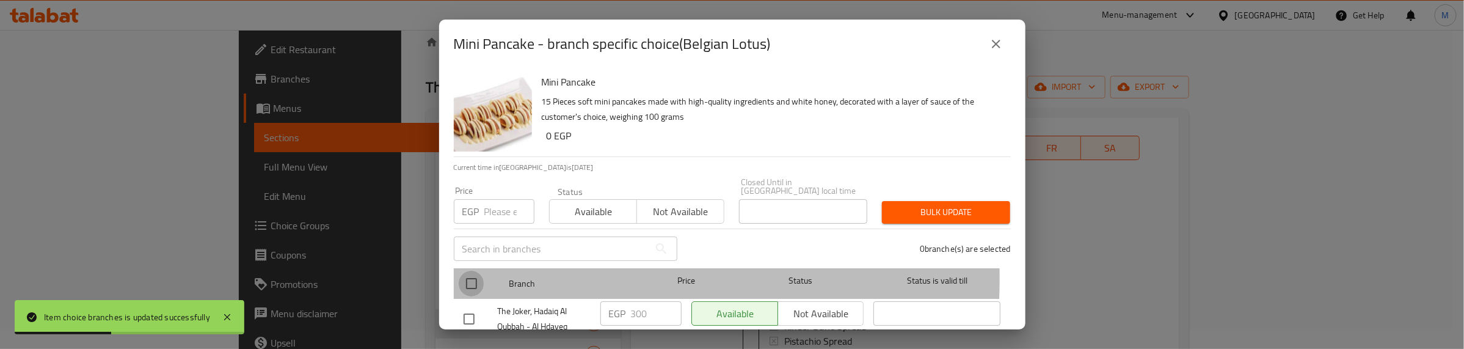
click at [475, 271] on input "checkbox" at bounding box center [472, 284] width 26 height 26
checkbox input "true"
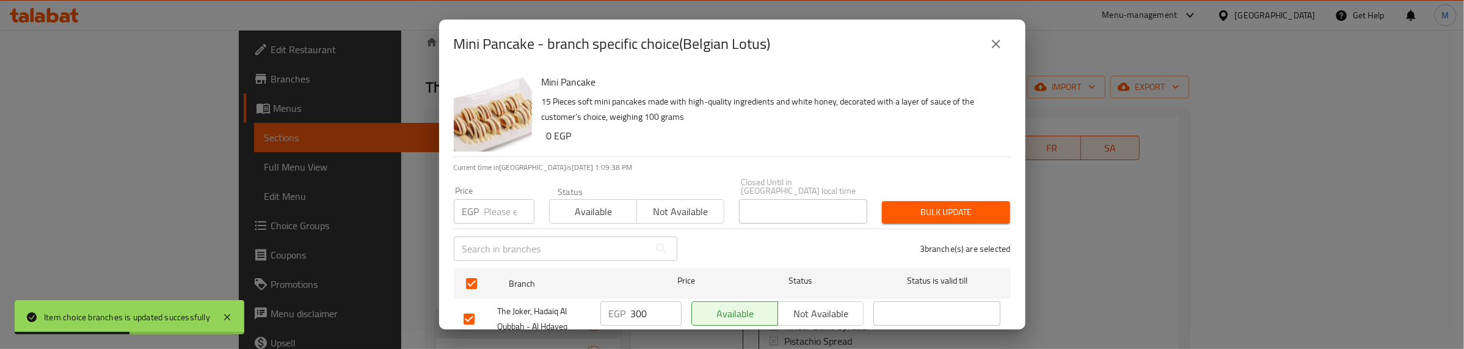
click at [501, 199] on input "number" at bounding box center [509, 211] width 50 height 24
type input "250"
click at [901, 205] on span "Bulk update" at bounding box center [946, 212] width 109 height 15
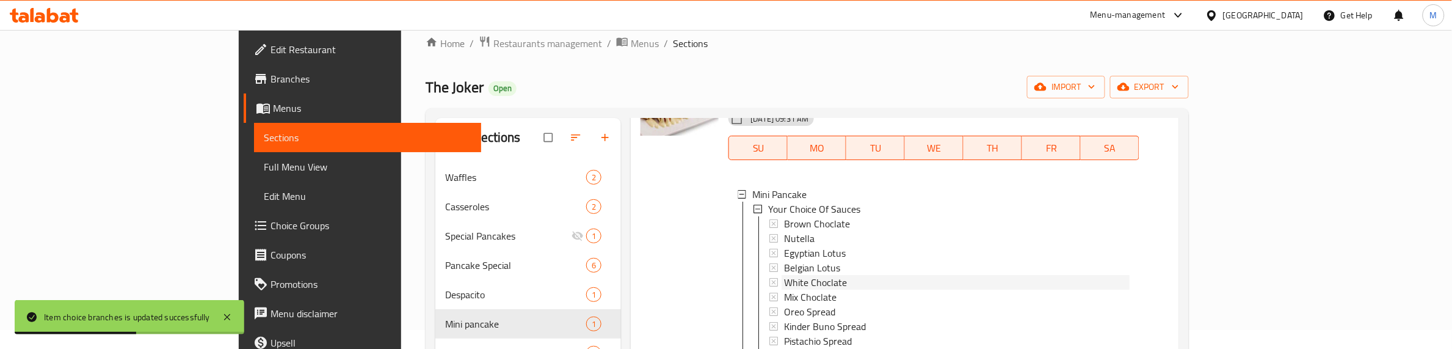
click at [784, 275] on span "White Choclate" at bounding box center [815, 282] width 63 height 15
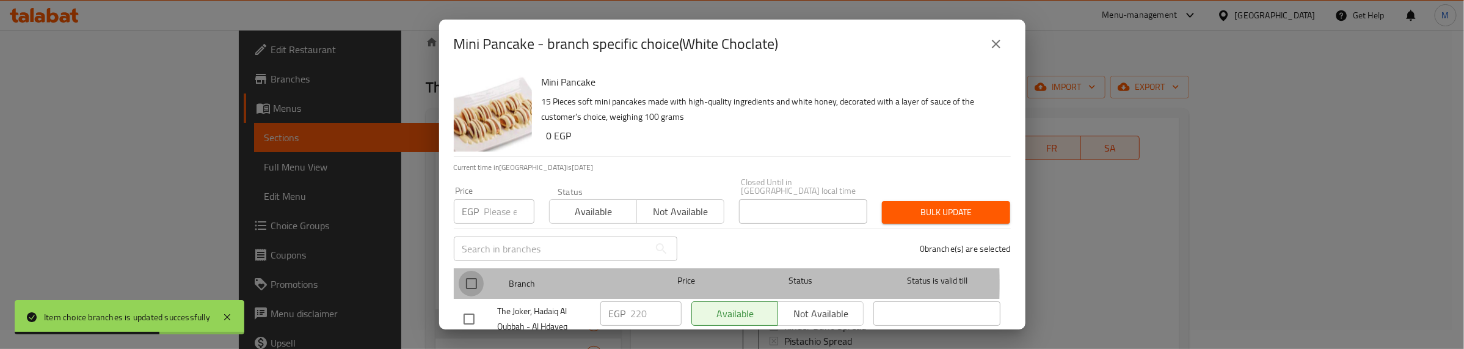
click at [475, 275] on input "checkbox" at bounding box center [472, 284] width 26 height 26
checkbox input "true"
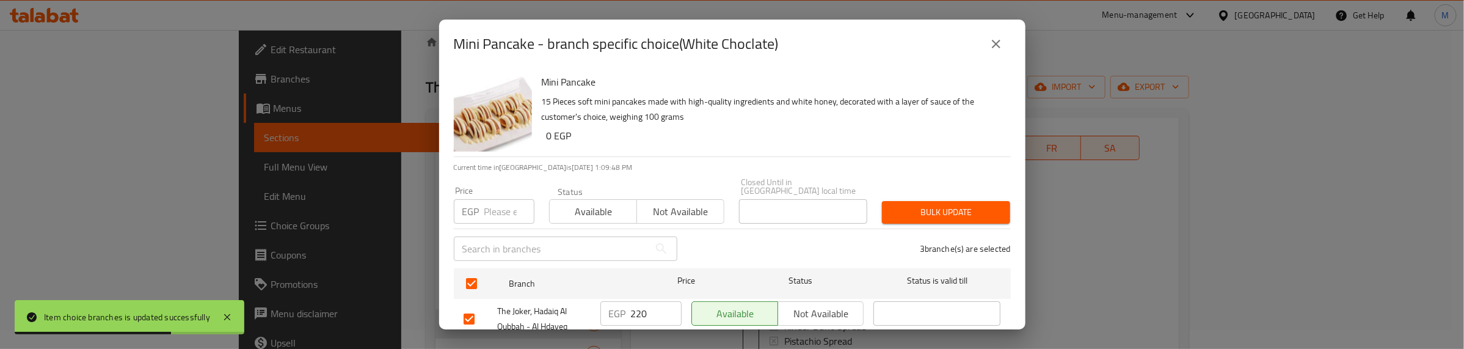
click at [490, 208] on input "number" at bounding box center [509, 211] width 50 height 24
type input "155"
click at [934, 206] on span "Bulk update" at bounding box center [946, 212] width 109 height 15
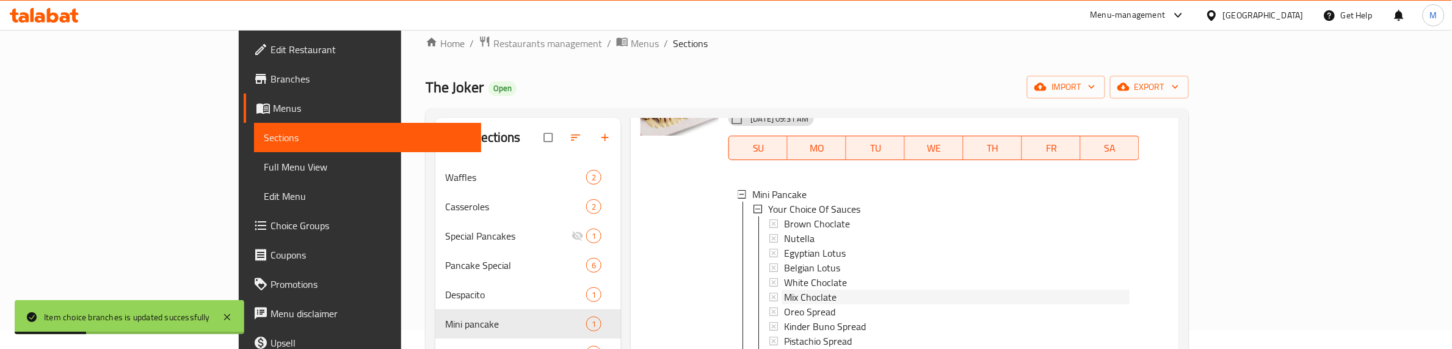
click at [791, 289] on div "Mix Choclate" at bounding box center [957, 296] width 346 height 15
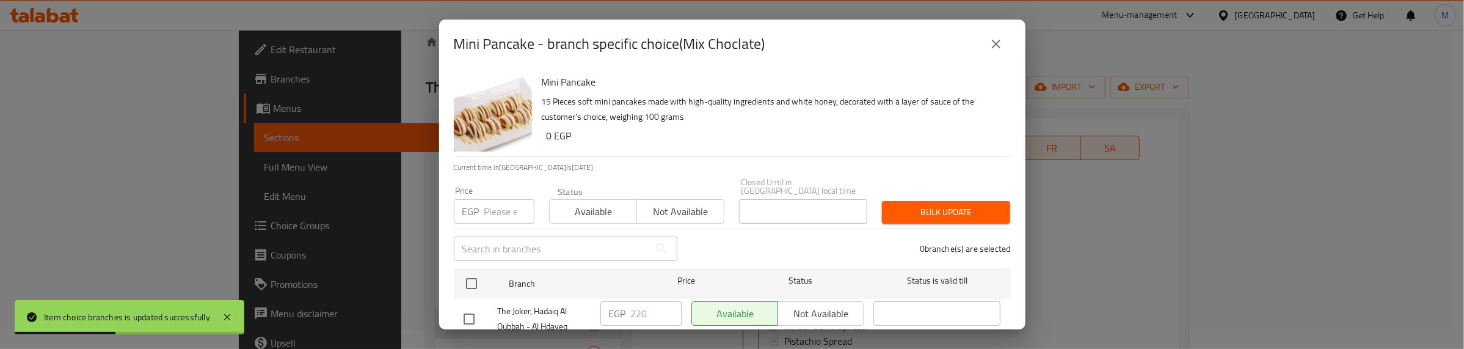
drag, startPoint x: 472, startPoint y: 266, endPoint x: 493, endPoint y: 213, distance: 57.3
click at [473, 266] on div at bounding box center [482, 283] width 46 height 35
click at [490, 203] on input "number" at bounding box center [509, 211] width 50 height 24
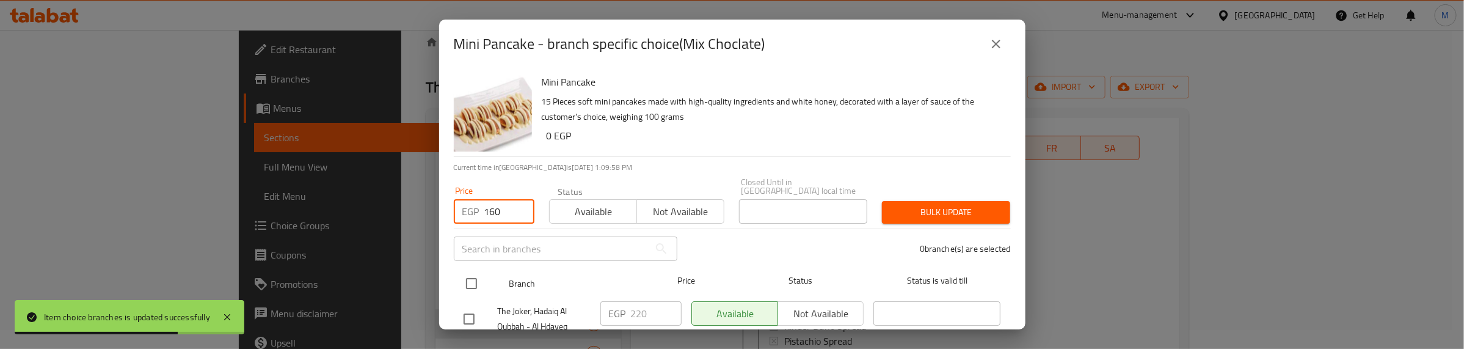
type input "160"
click at [475, 272] on input "checkbox" at bounding box center [472, 284] width 26 height 26
checkbox input "true"
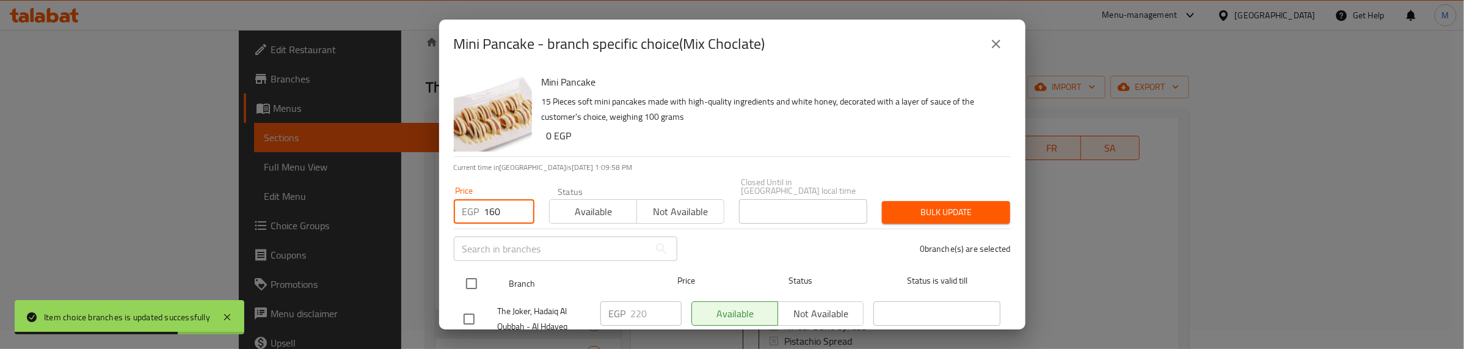
checkbox input "true"
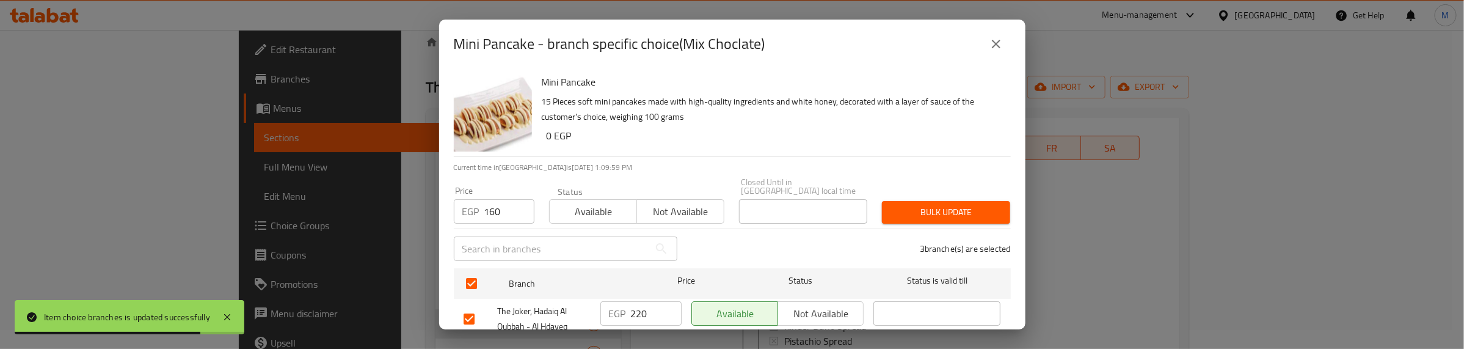
click at [937, 205] on span "Bulk update" at bounding box center [946, 212] width 109 height 15
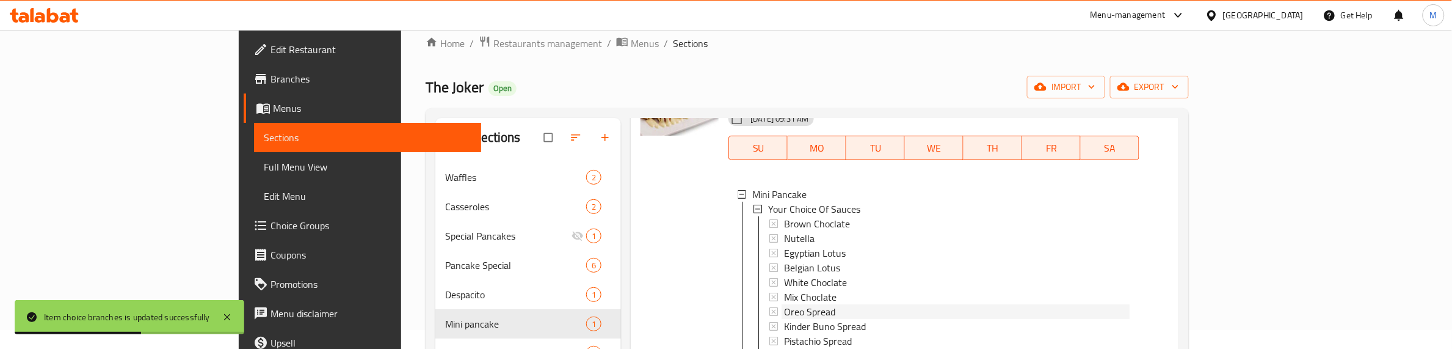
click at [784, 304] on span "Oreo Spread" at bounding box center [809, 311] width 51 height 15
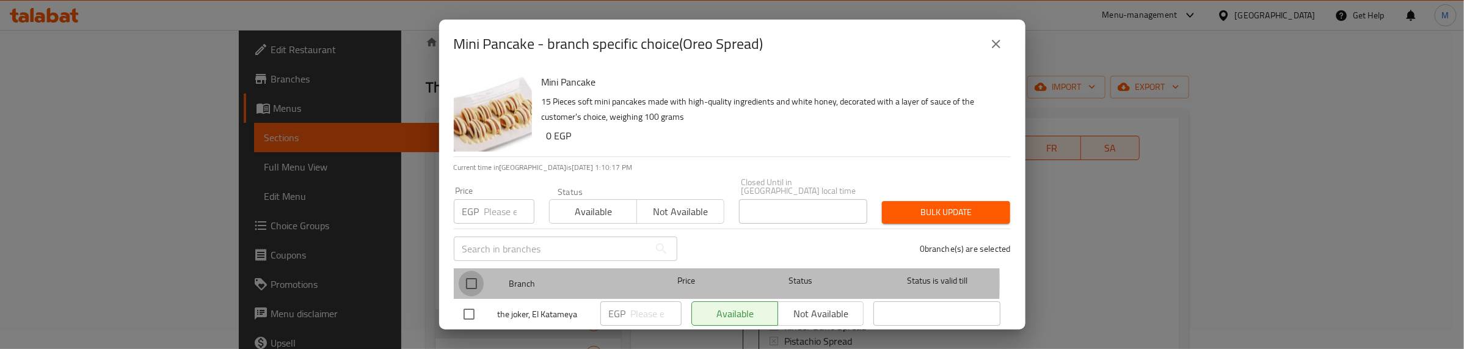
click at [468, 273] on input "checkbox" at bounding box center [472, 284] width 26 height 26
checkbox input "true"
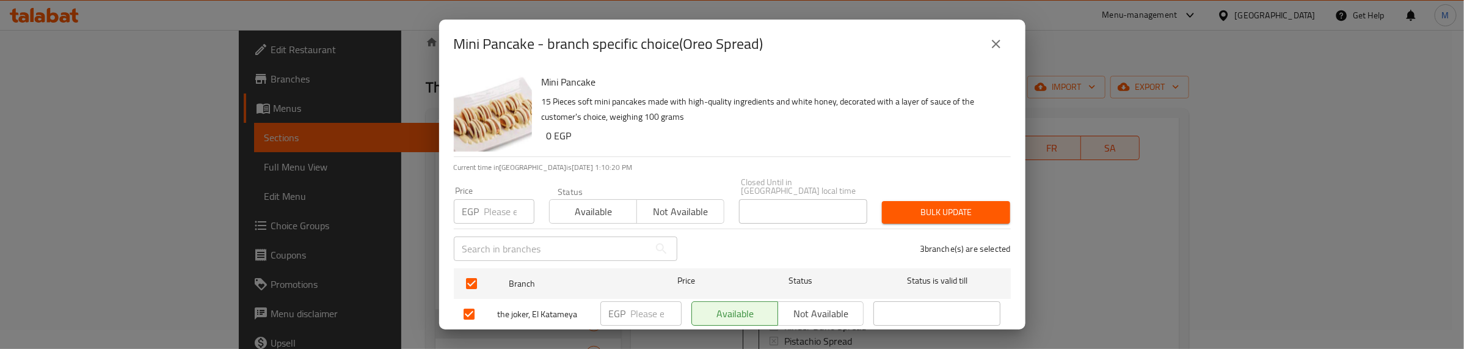
click at [497, 202] on input "number" at bounding box center [509, 211] width 50 height 24
type input "200"
click at [911, 205] on span "Bulk update" at bounding box center [946, 212] width 109 height 15
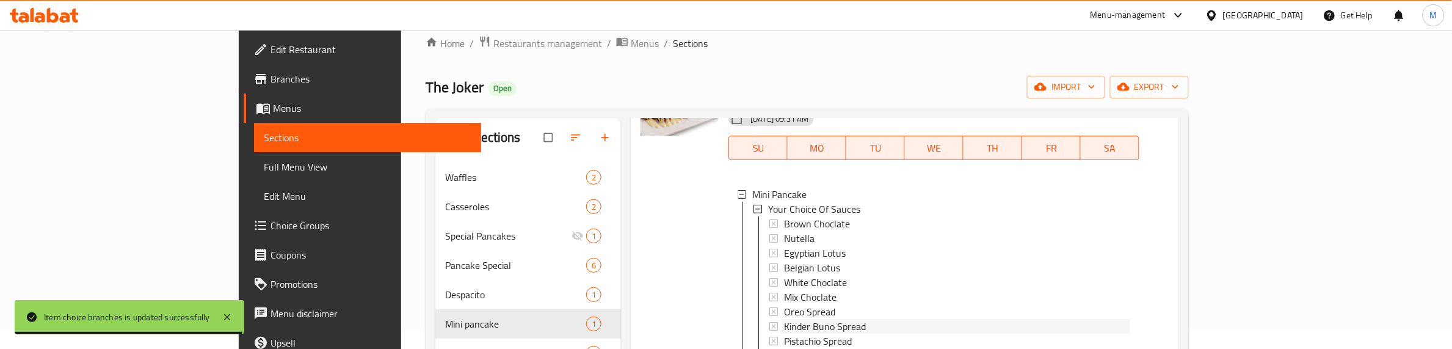
click at [784, 309] on span "Kinder Buno Spread" at bounding box center [825, 326] width 82 height 15
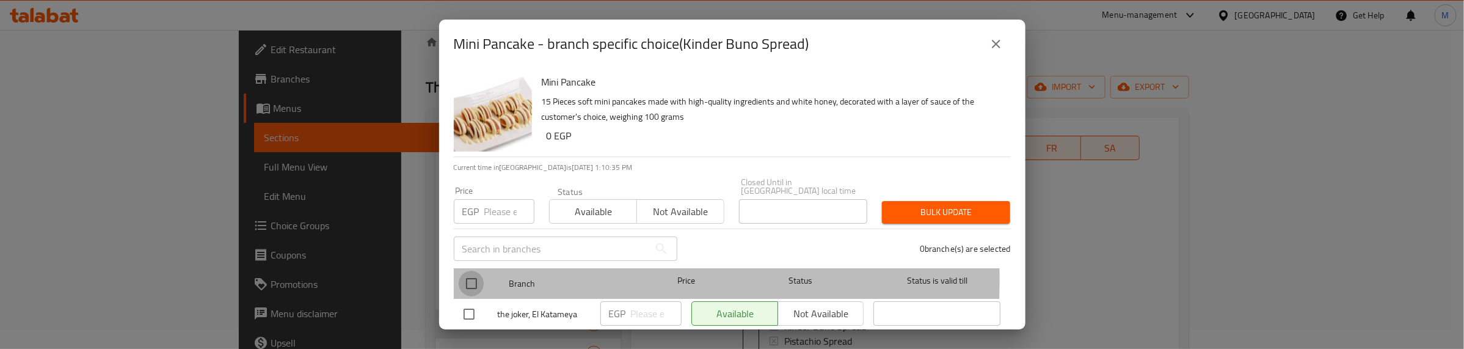
drag, startPoint x: 472, startPoint y: 270, endPoint x: 482, endPoint y: 221, distance: 50.0
click at [471, 271] on input "checkbox" at bounding box center [472, 284] width 26 height 26
checkbox input "true"
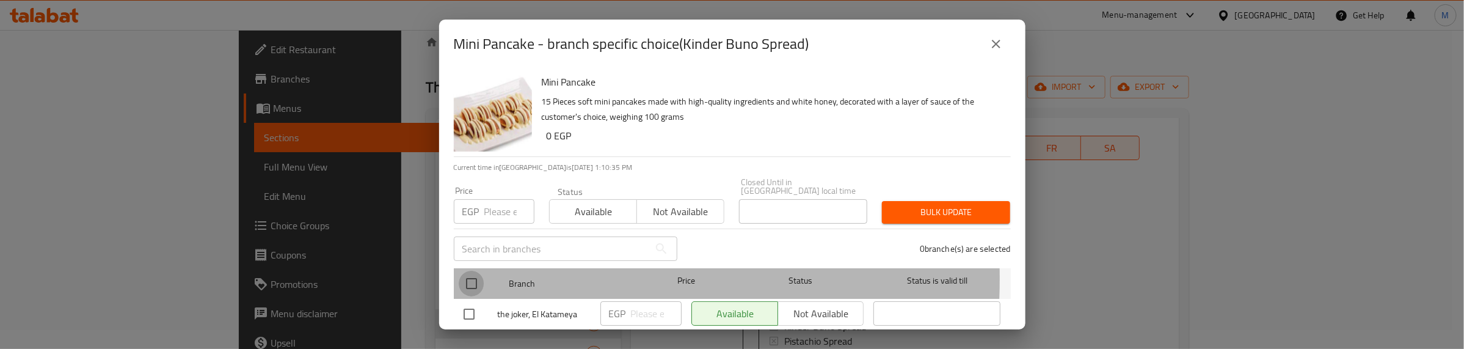
checkbox input "true"
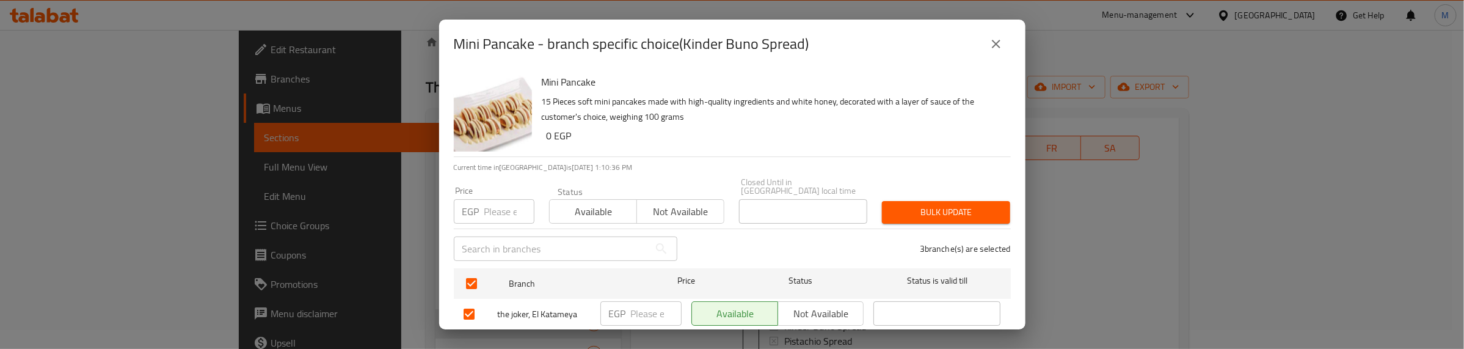
click at [493, 205] on input "number" at bounding box center [509, 211] width 50 height 24
type input "250"
click at [918, 211] on button "Bulk update" at bounding box center [946, 212] width 128 height 23
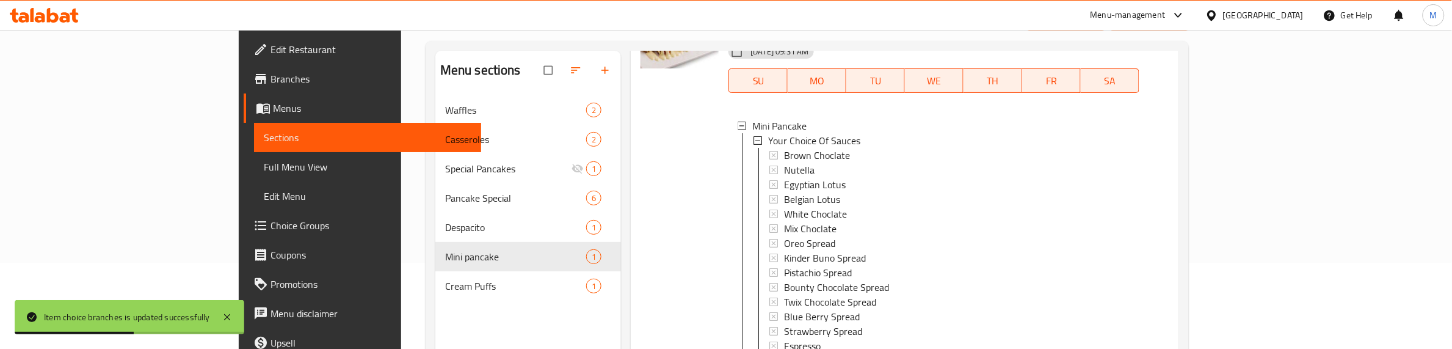
scroll to position [172, 0]
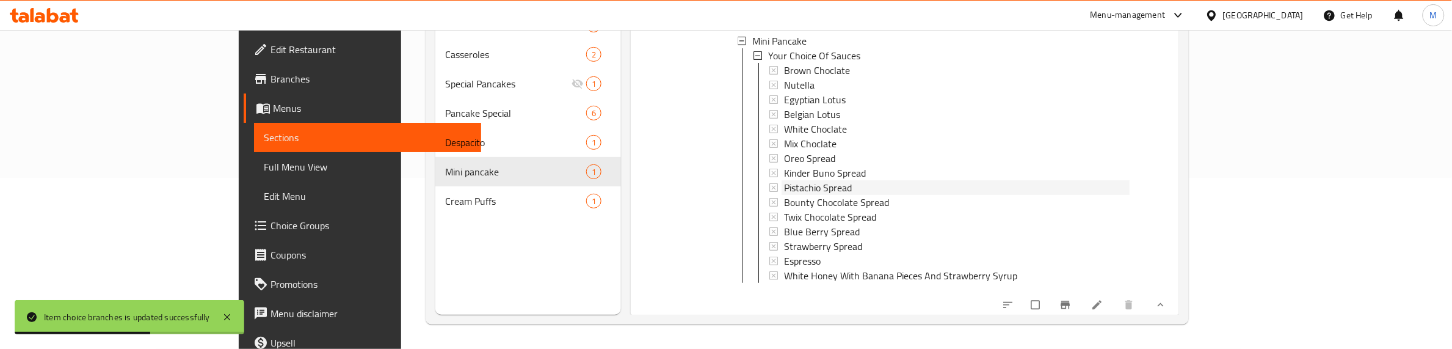
click at [784, 180] on span "Pistachio Spread" at bounding box center [818, 187] width 68 height 15
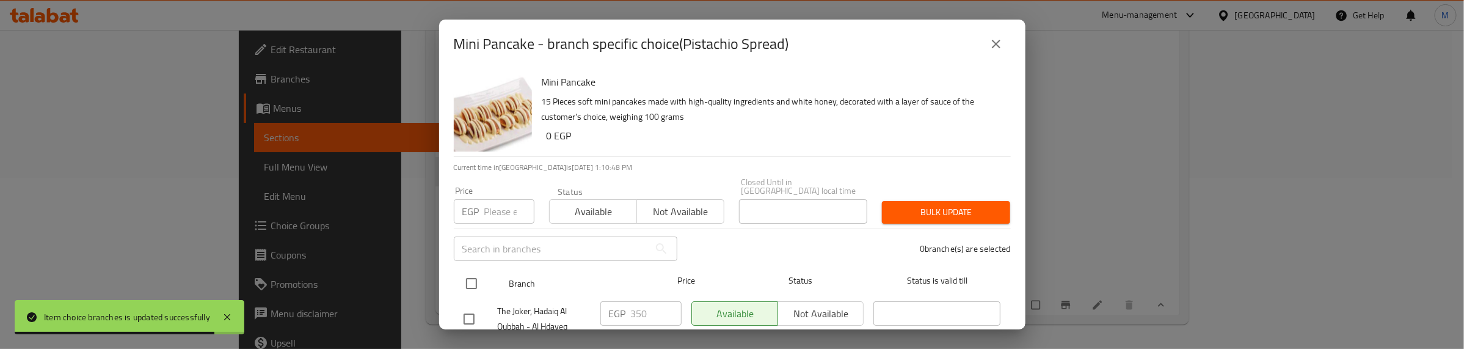
click at [471, 277] on input "checkbox" at bounding box center [472, 284] width 26 height 26
checkbox input "true"
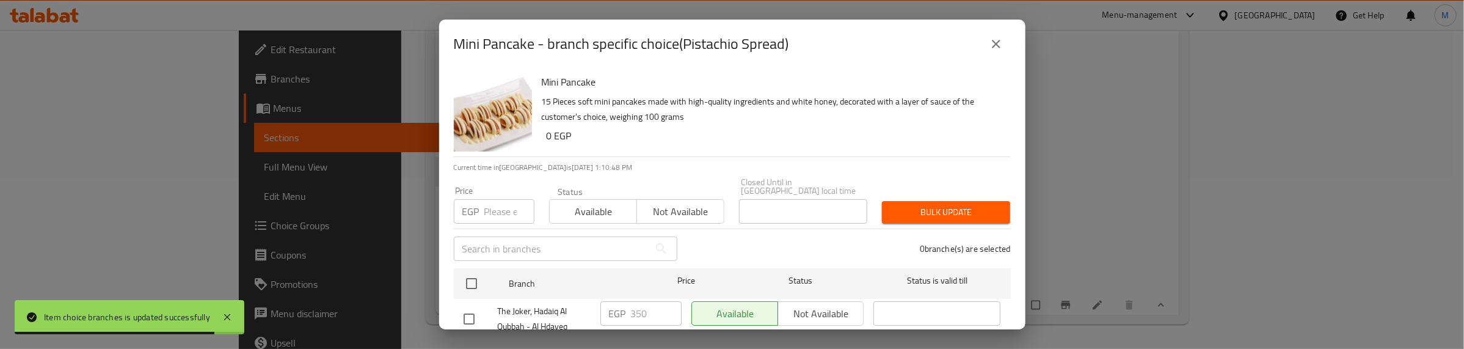
checkbox input "true"
click at [493, 215] on div "Price EGP Price" at bounding box center [493, 205] width 95 height 52
click at [499, 199] on input "number" at bounding box center [509, 211] width 50 height 24
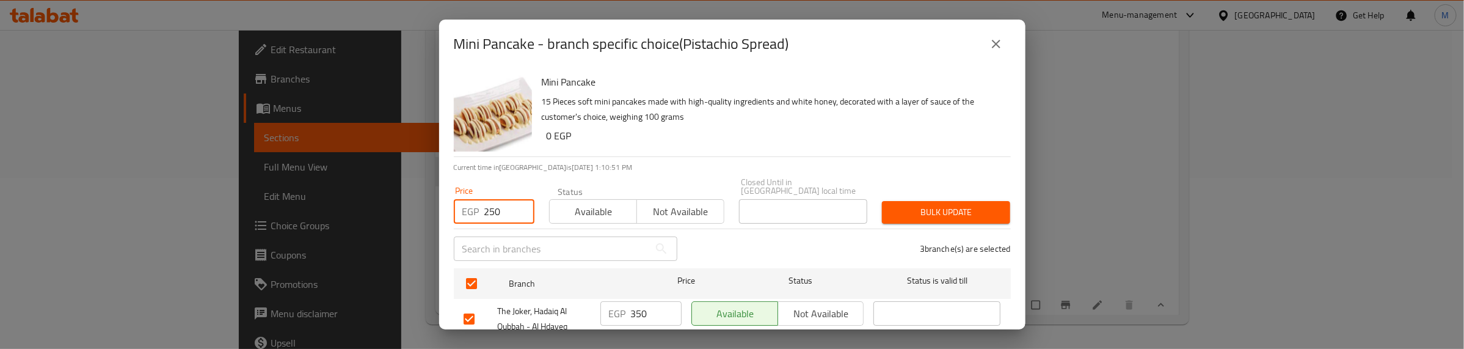
type input "250"
click at [936, 206] on span "Bulk update" at bounding box center [946, 212] width 109 height 15
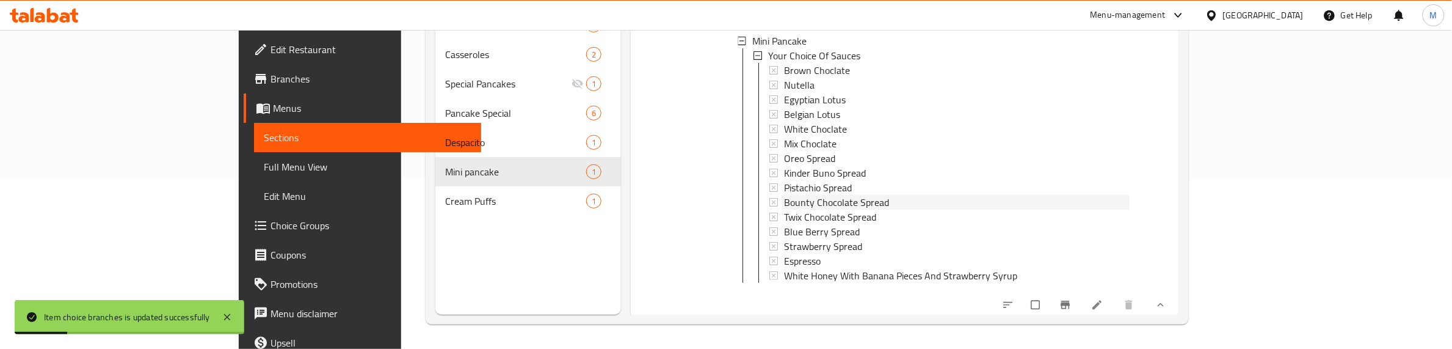
click at [784, 195] on span "Bounty Chocolate Spread" at bounding box center [836, 202] width 105 height 15
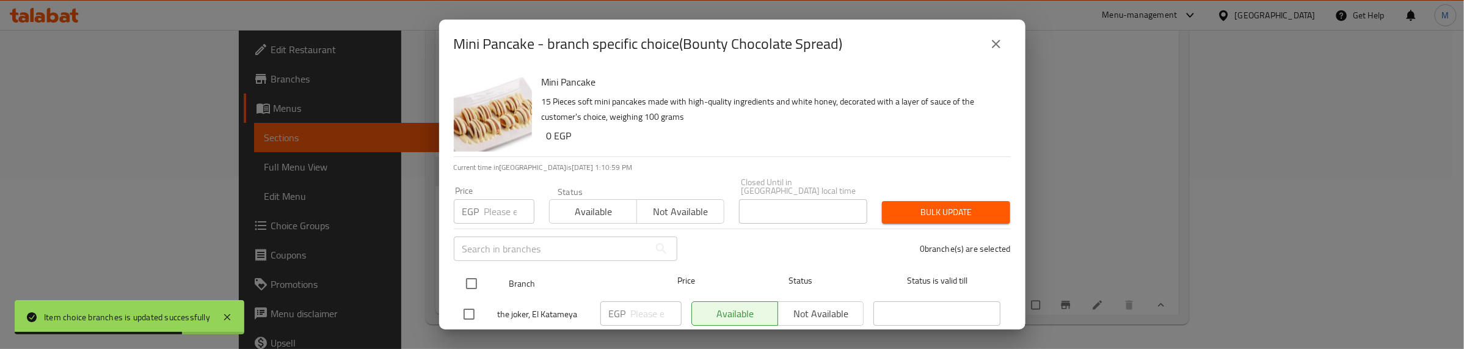
drag, startPoint x: 468, startPoint y: 272, endPoint x: 490, endPoint y: 213, distance: 63.8
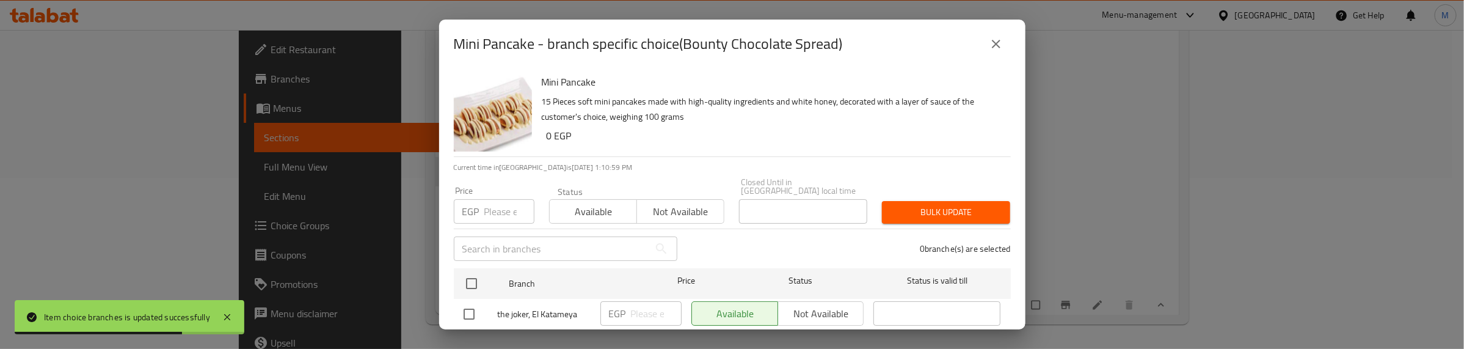
click at [468, 271] on input "checkbox" at bounding box center [472, 284] width 26 height 26
checkbox input "true"
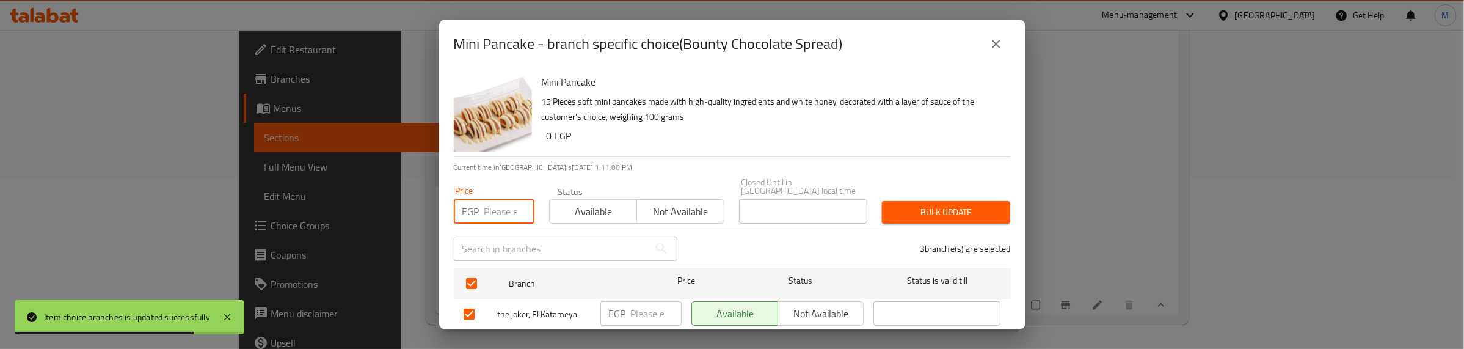
click at [493, 205] on input "number" at bounding box center [509, 211] width 50 height 24
type input "250"
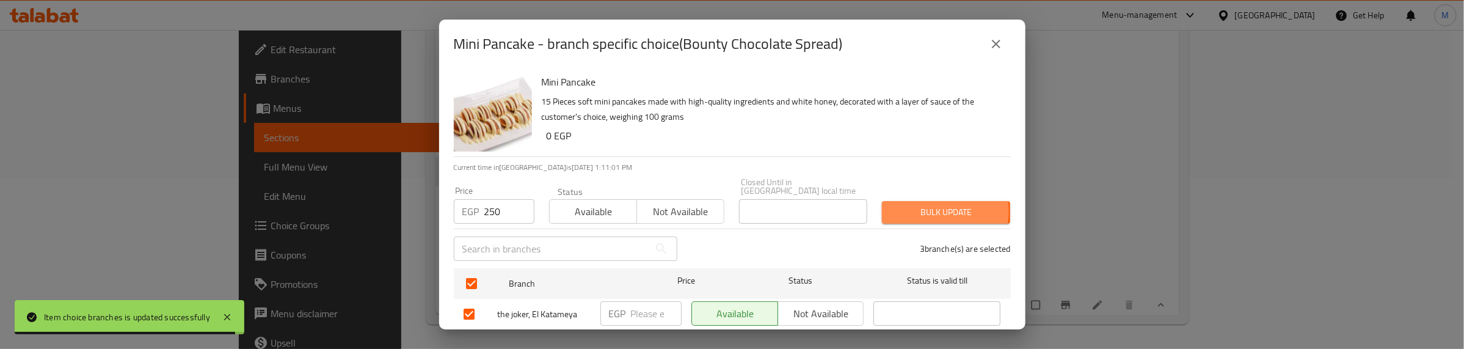
click at [920, 205] on span "Bulk update" at bounding box center [946, 212] width 109 height 15
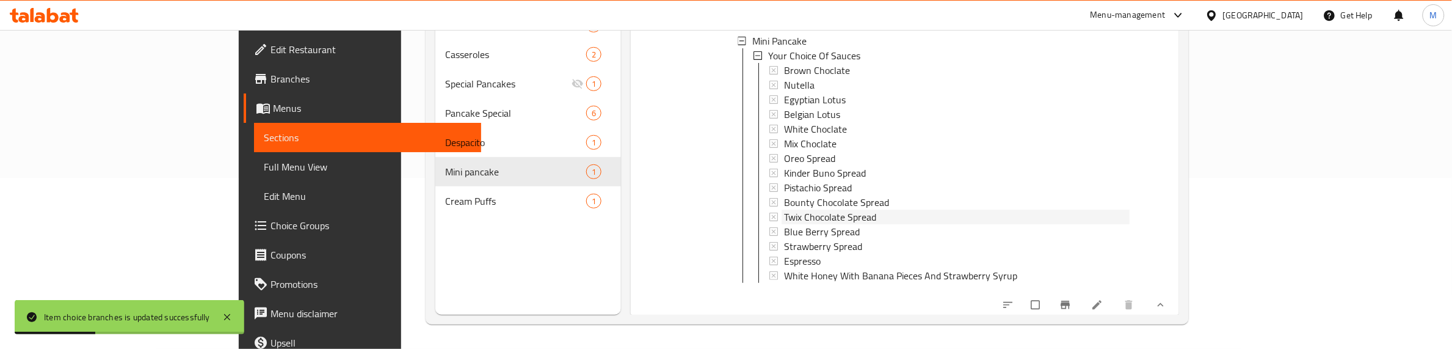
click at [798, 209] on span "Twix Chocolate Spread" at bounding box center [830, 216] width 92 height 15
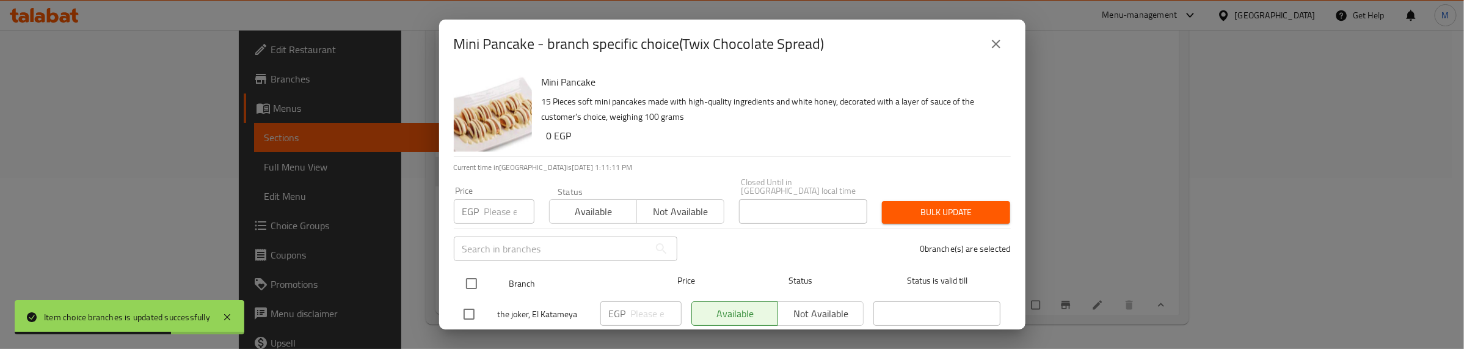
click at [460, 278] on input "checkbox" at bounding box center [472, 284] width 26 height 26
checkbox input "true"
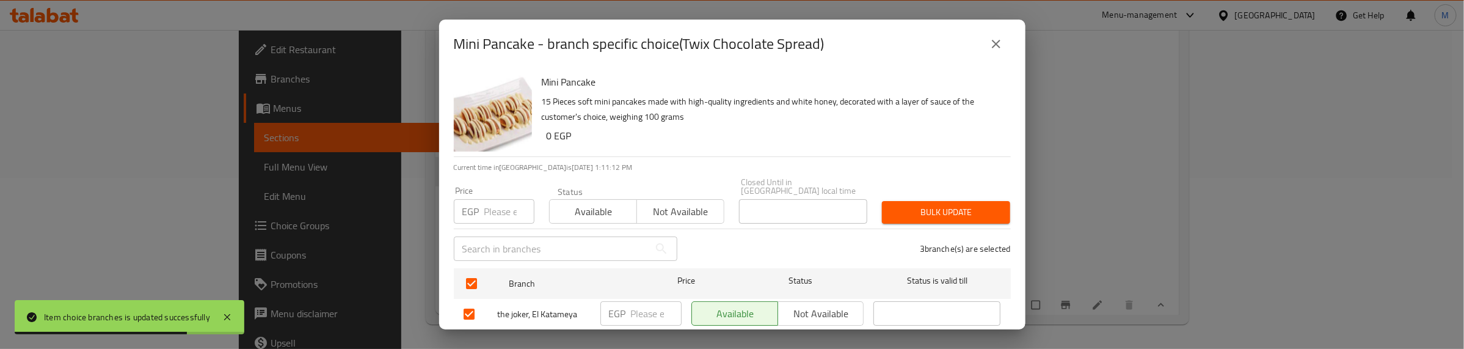
click at [490, 205] on input "number" at bounding box center [509, 211] width 50 height 24
type input "250"
click at [895, 205] on span "Bulk update" at bounding box center [946, 212] width 109 height 15
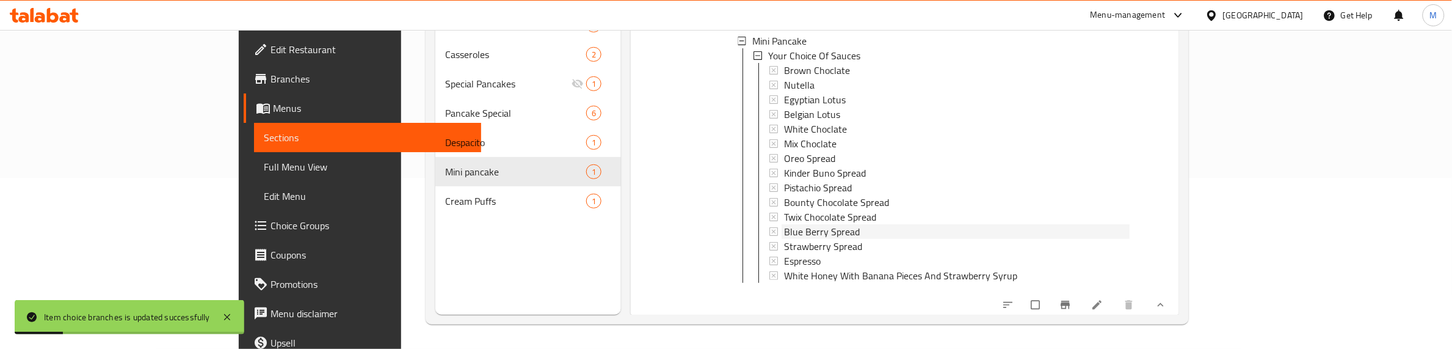
click at [793, 224] on span "Blue Berry Spread" at bounding box center [822, 231] width 76 height 15
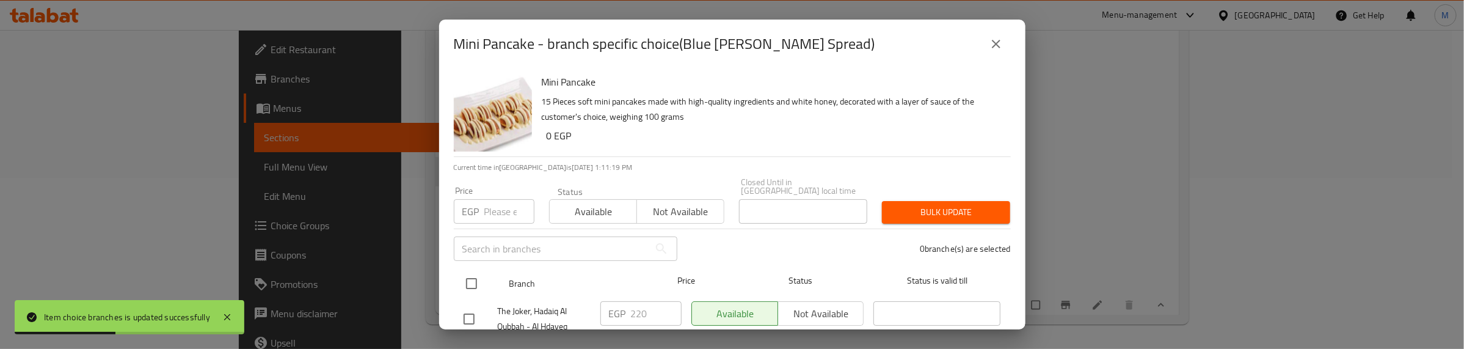
drag, startPoint x: 474, startPoint y: 272, endPoint x: 486, endPoint y: 233, distance: 40.8
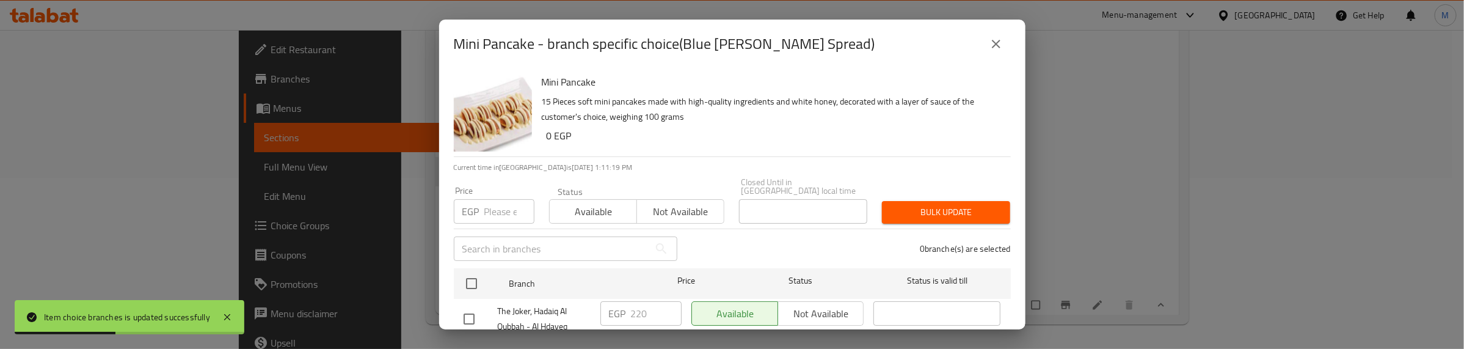
click at [473, 272] on input "checkbox" at bounding box center [472, 284] width 26 height 26
checkbox input "true"
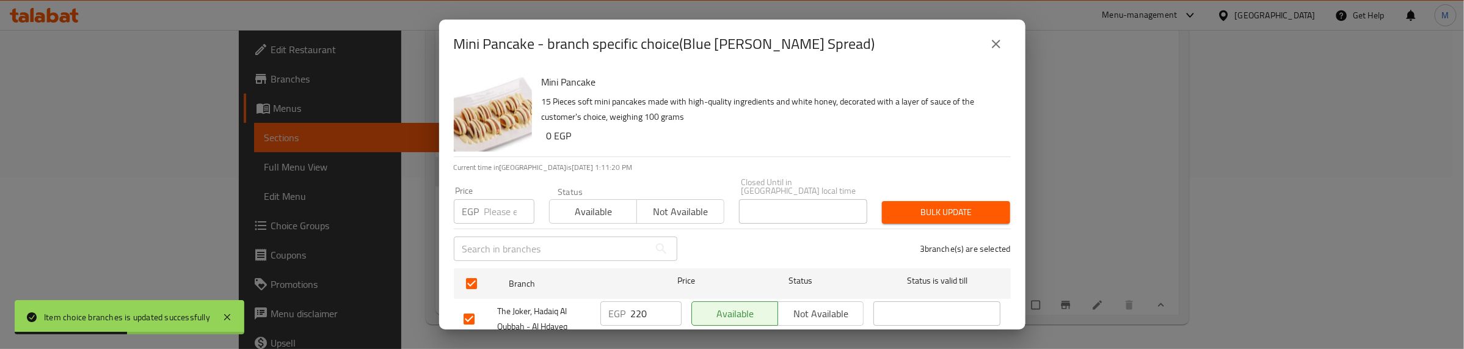
click at [493, 203] on input "number" at bounding box center [509, 211] width 50 height 24
type input "155"
click at [933, 205] on span "Bulk update" at bounding box center [946, 212] width 109 height 15
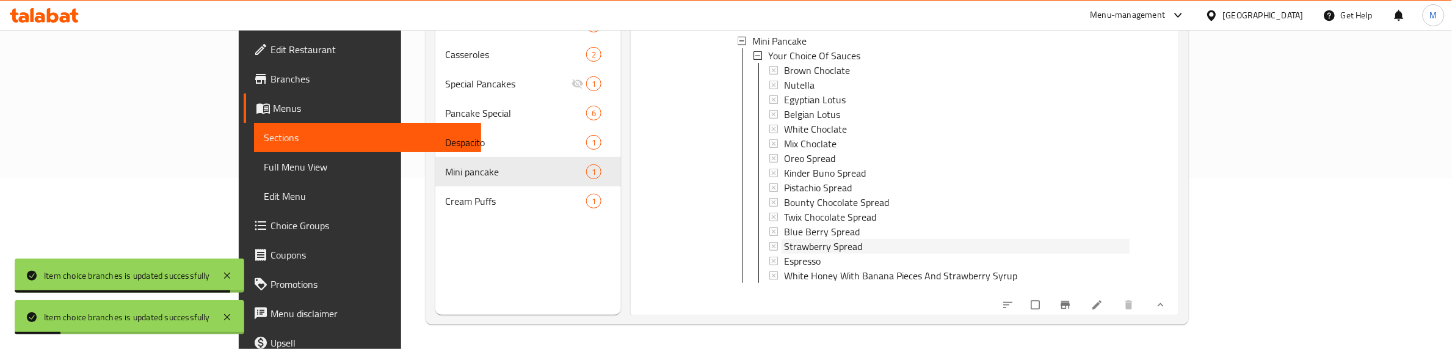
click at [797, 239] on span "Strawberry Spread" at bounding box center [823, 246] width 78 height 15
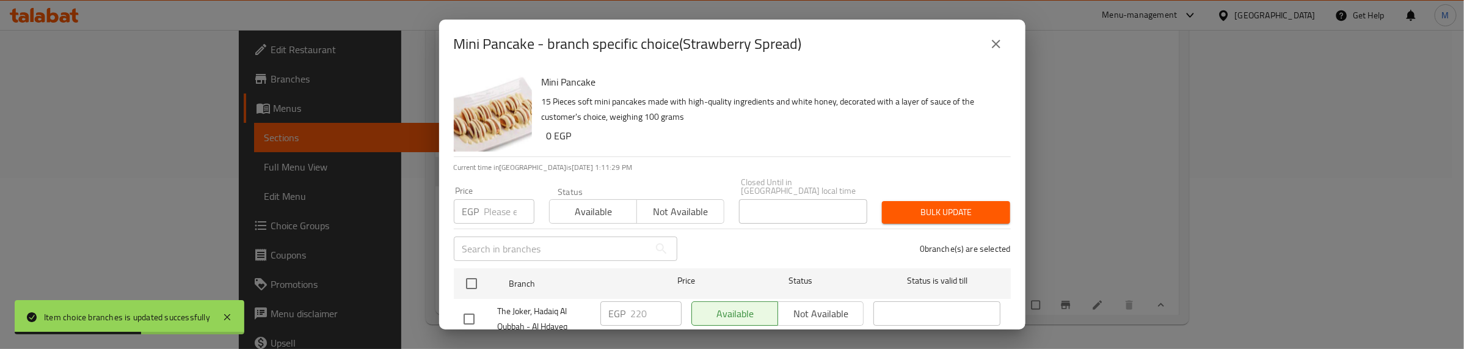
drag, startPoint x: 468, startPoint y: 270, endPoint x: 495, endPoint y: 224, distance: 53.3
click at [471, 271] on input "checkbox" at bounding box center [472, 284] width 26 height 26
checkbox input "true"
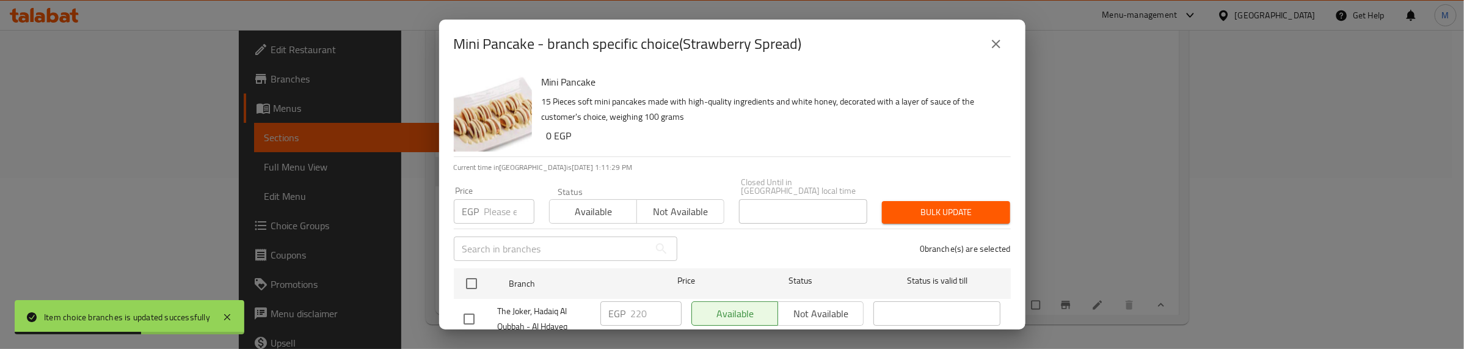
checkbox input "true"
click at [493, 208] on input "number" at bounding box center [509, 211] width 50 height 24
type input "155"
click at [910, 205] on span "Bulk update" at bounding box center [946, 212] width 109 height 15
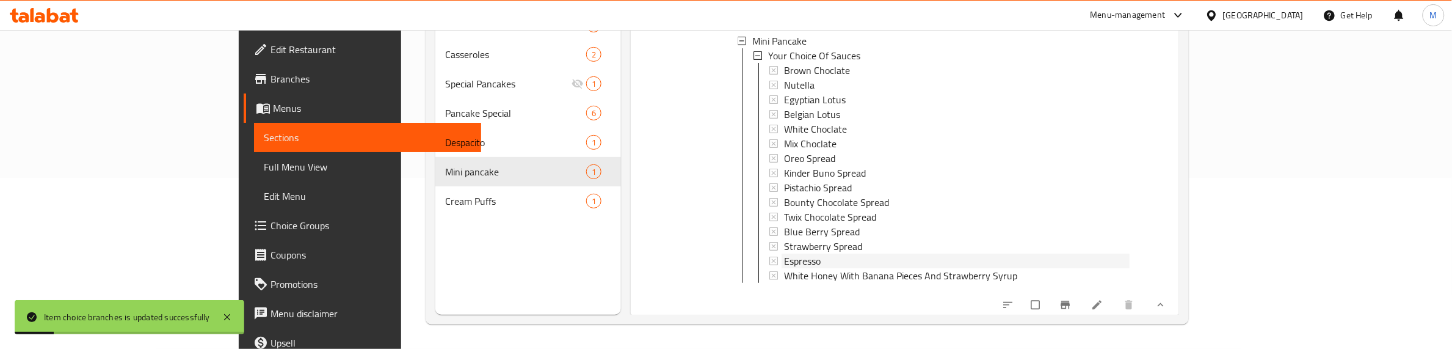
click at [784, 253] on span "Espresso" at bounding box center [802, 260] width 37 height 15
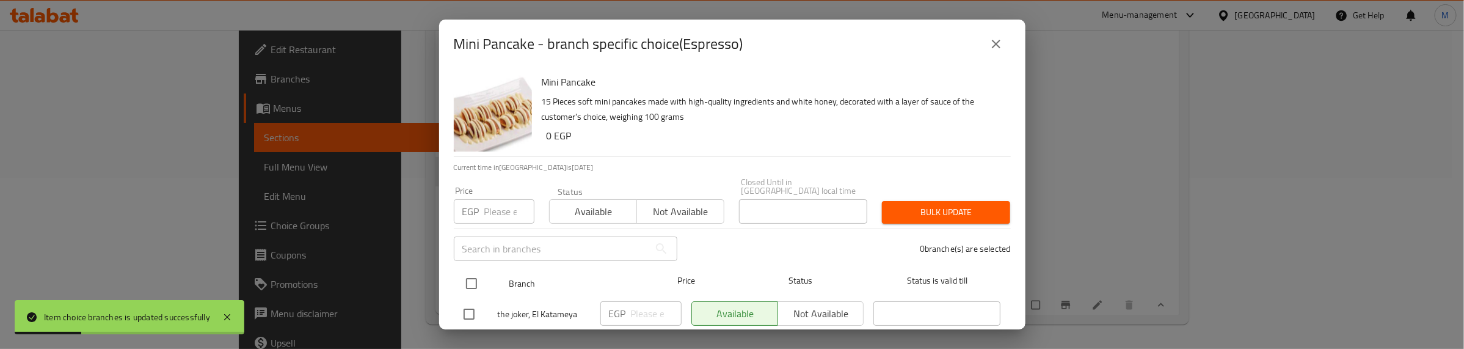
click at [474, 278] on input "checkbox" at bounding box center [472, 284] width 26 height 26
checkbox input "true"
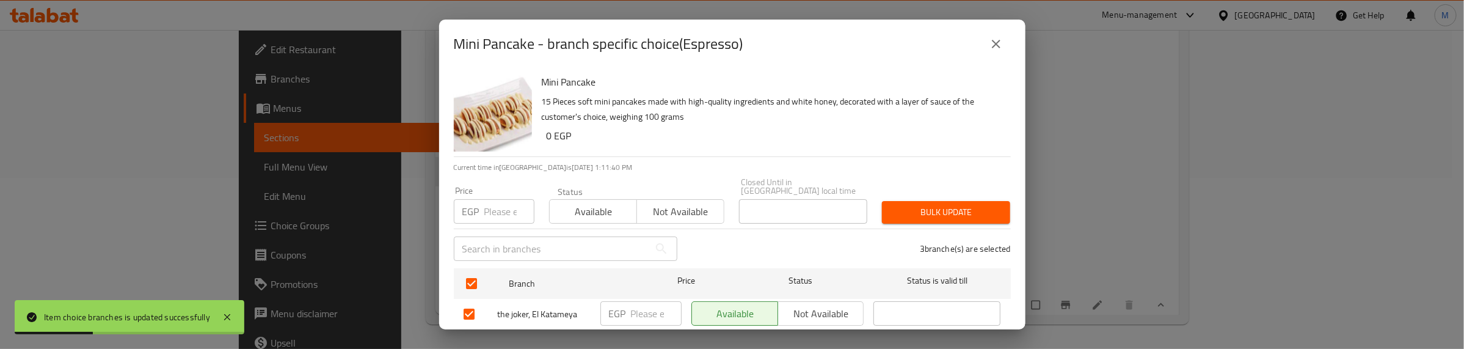
click at [495, 206] on input "number" at bounding box center [509, 211] width 50 height 24
type input "250"
click at [929, 201] on button "Bulk update" at bounding box center [946, 212] width 128 height 23
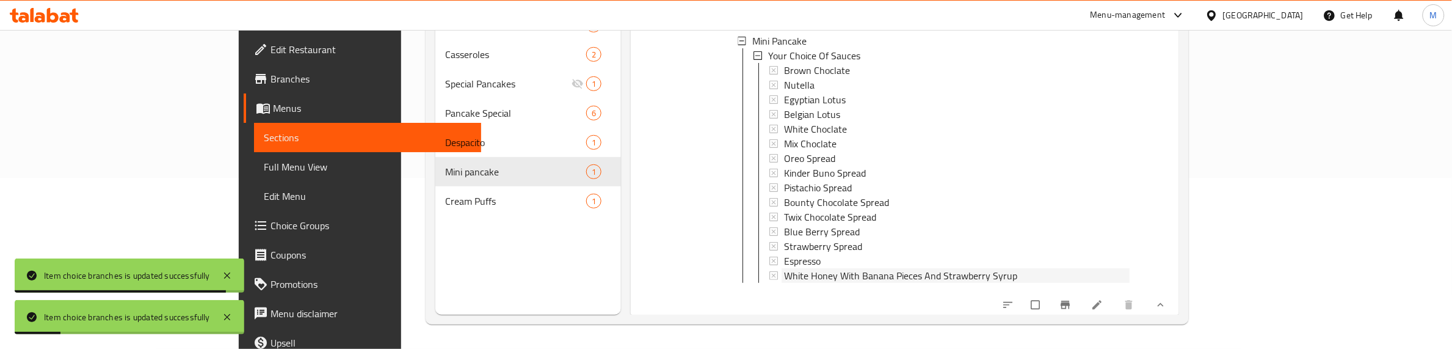
click at [784, 268] on span "White Honey With Banana Pieces And Strawberry Syrup" at bounding box center [900, 275] width 233 height 15
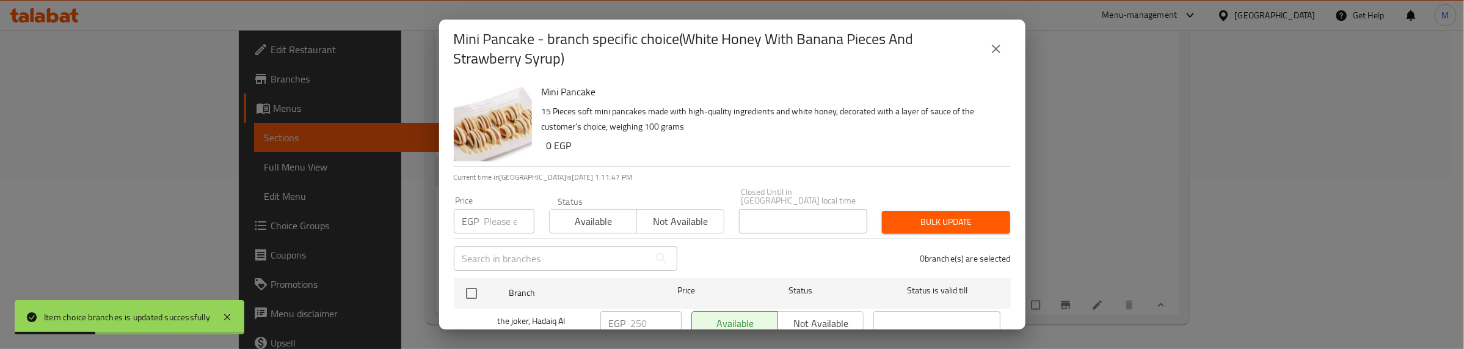
click at [471, 280] on input "checkbox" at bounding box center [472, 293] width 26 height 26
checkbox input "true"
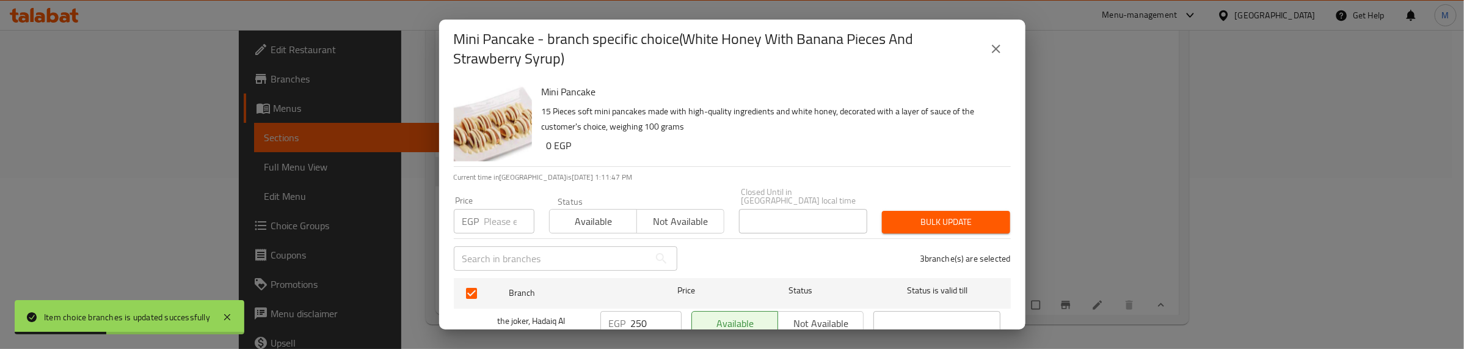
click at [501, 209] on input "number" at bounding box center [509, 221] width 50 height 24
type input "200"
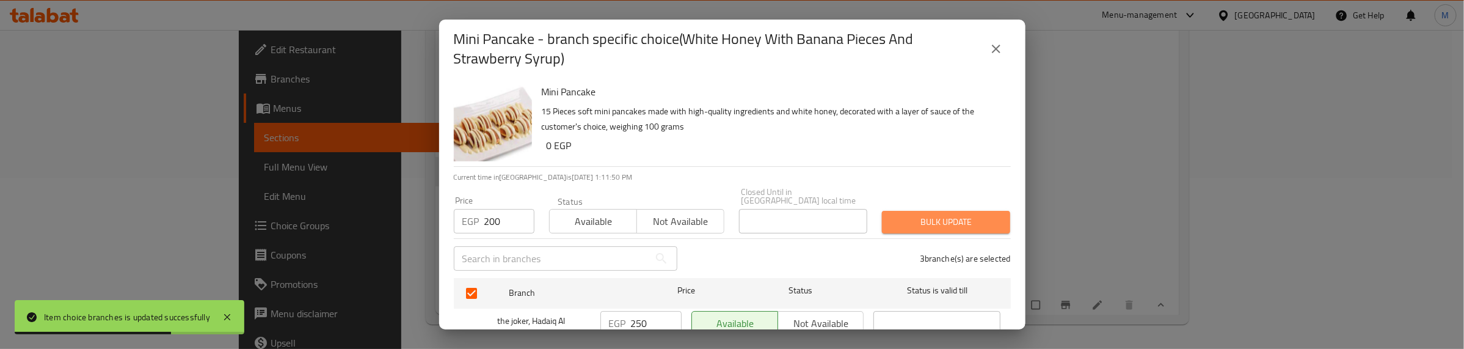
click at [962, 214] on span "Bulk update" at bounding box center [946, 221] width 109 height 15
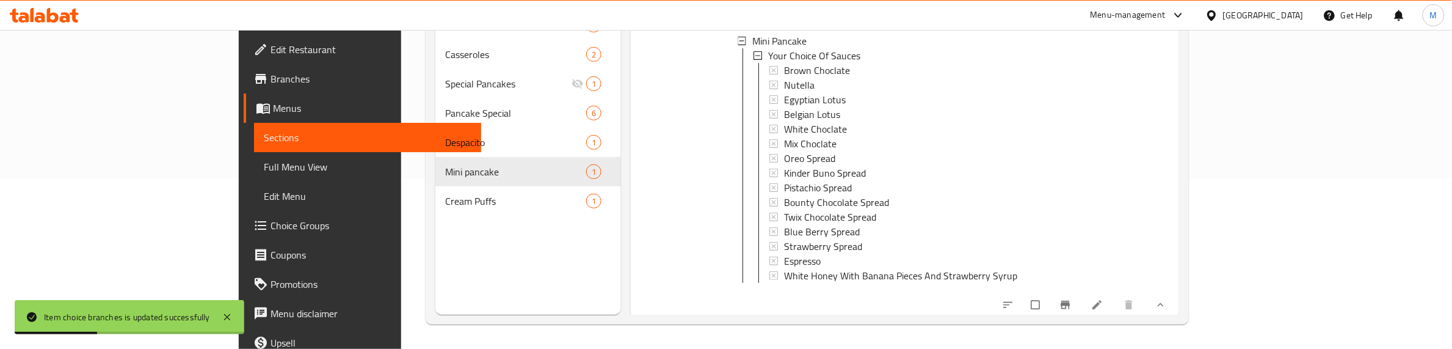
click at [724, 167] on div "Mini Pancake Mini pancake 15 Pieces soft mini pancakes made with high-quality i…" at bounding box center [934, 106] width 421 height 413
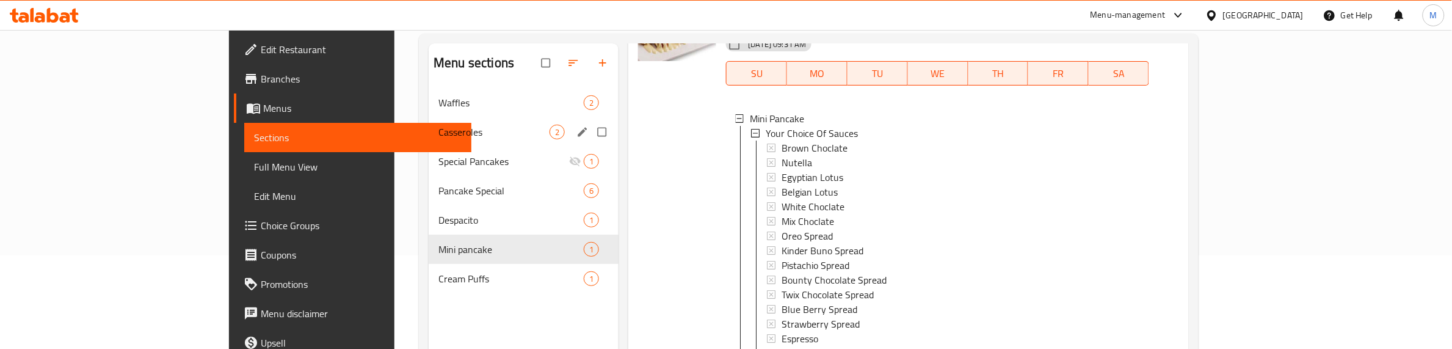
scroll to position [0, 0]
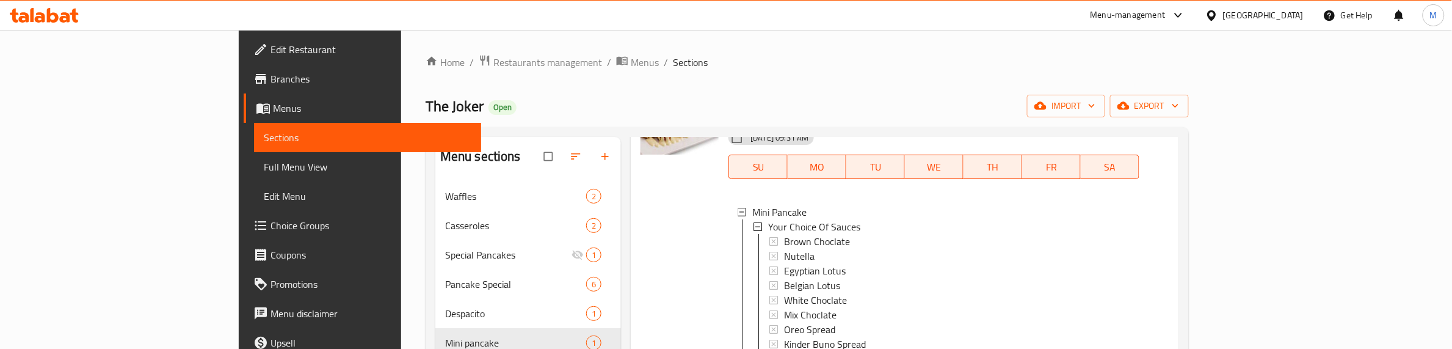
click at [599, 151] on icon "button" at bounding box center [605, 156] width 12 height 12
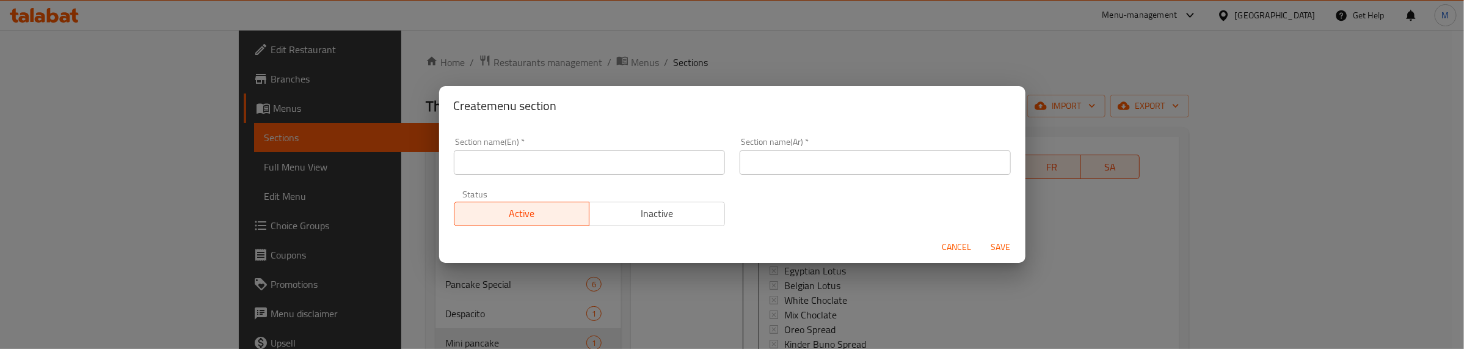
click at [525, 154] on input "text" at bounding box center [589, 162] width 271 height 24
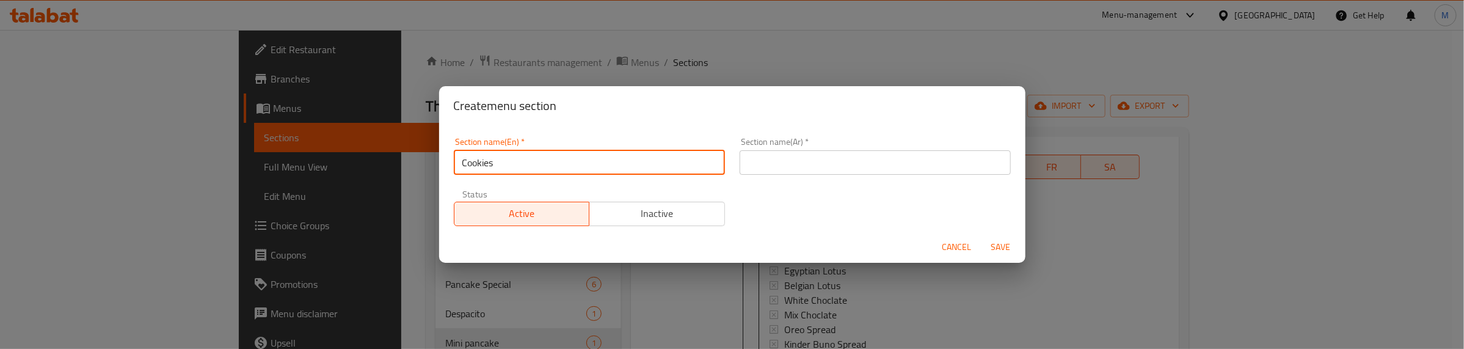
type input "Cookies"
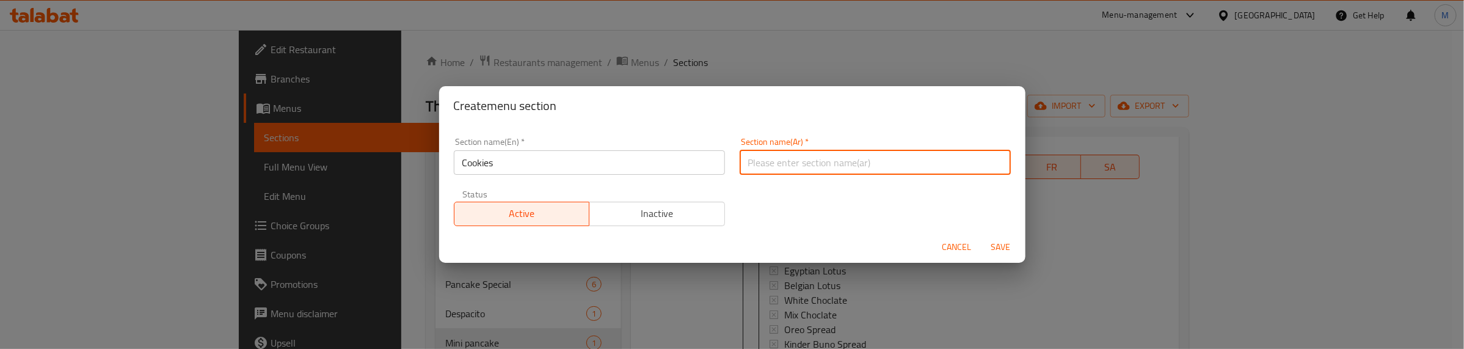
click at [812, 159] on input "text" at bounding box center [875, 162] width 271 height 24
type input "كوكيز"
click at [994, 248] on span "Save" at bounding box center [1000, 246] width 29 height 15
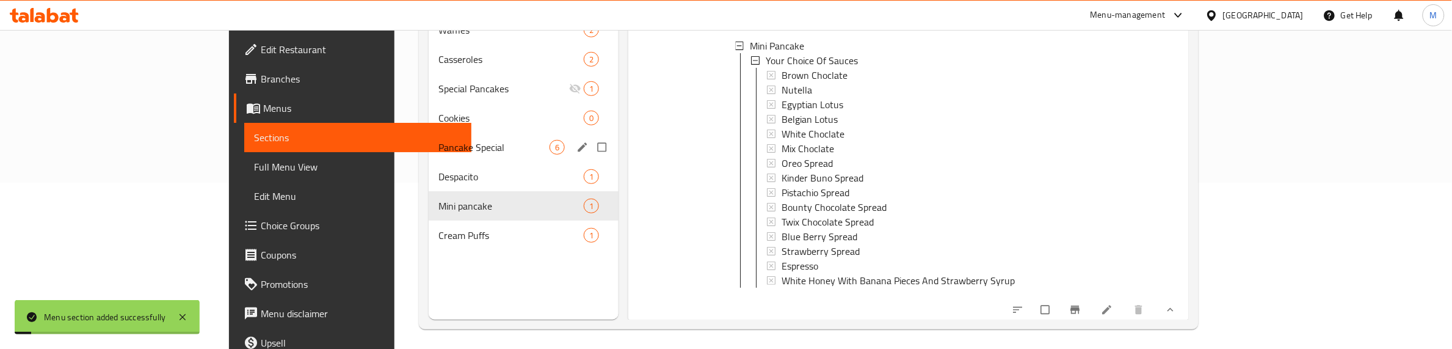
scroll to position [172, 0]
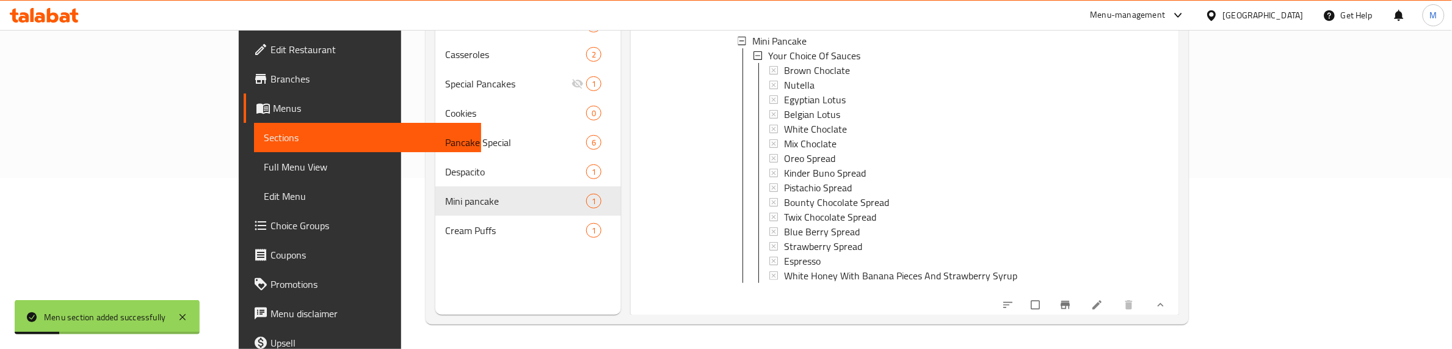
click at [435, 260] on div "Menu sections Waffles 2 Casseroles 2 Special Pancakes 1 Cookies 0 Pancake Speci…" at bounding box center [528, 140] width 186 height 349
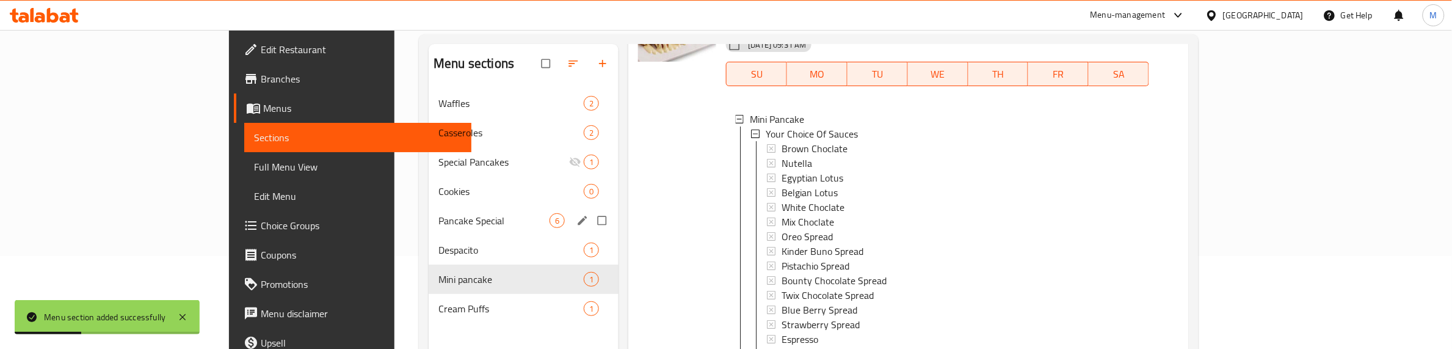
scroll to position [0, 0]
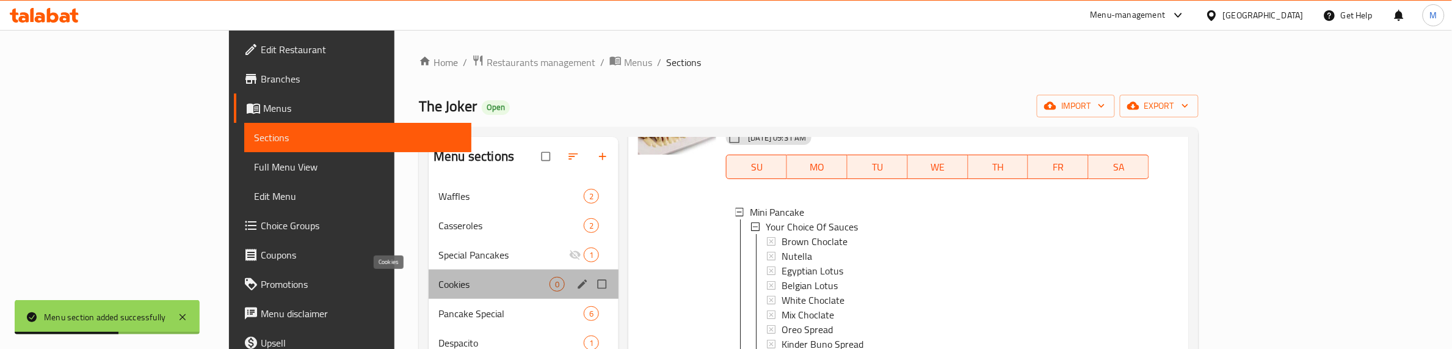
click at [439, 277] on span "Cookies" at bounding box center [494, 284] width 111 height 15
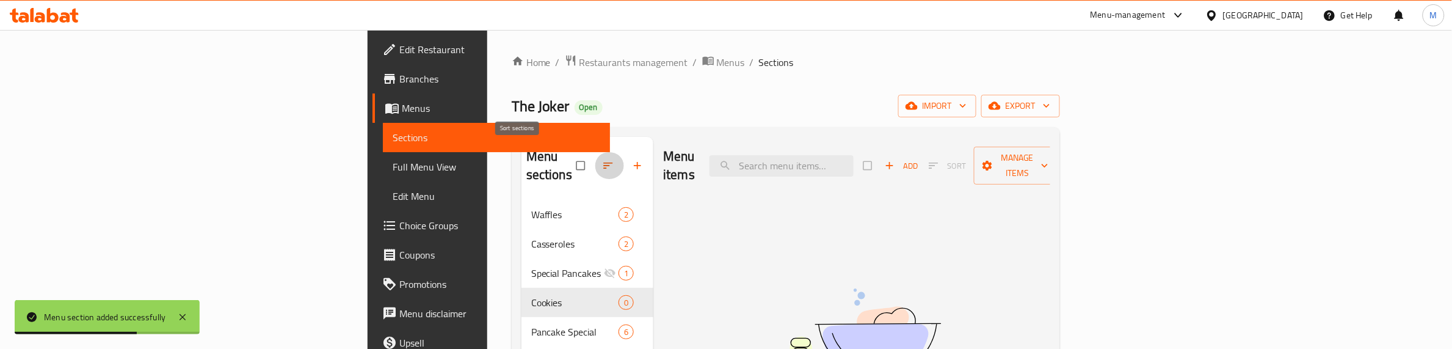
click at [602, 159] on icon "button" at bounding box center [608, 165] width 12 height 12
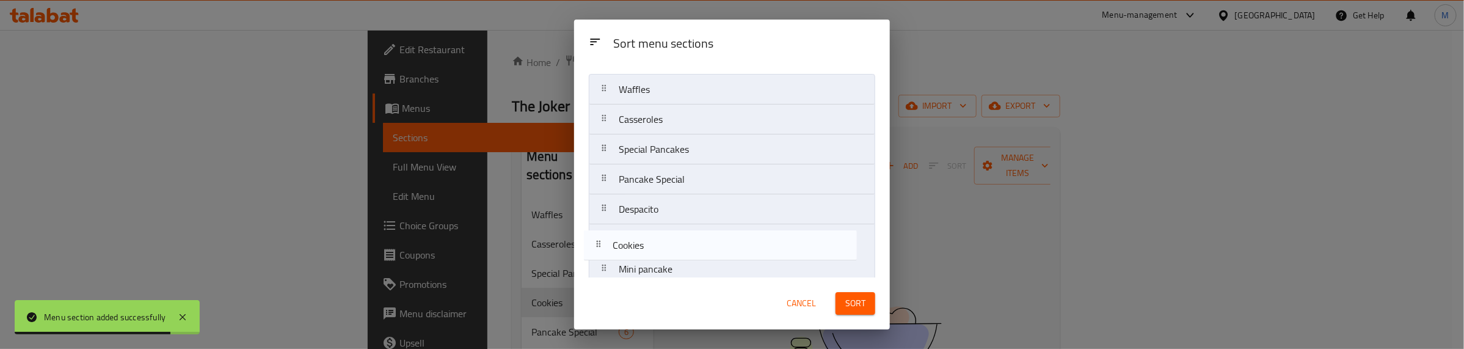
scroll to position [68, 0]
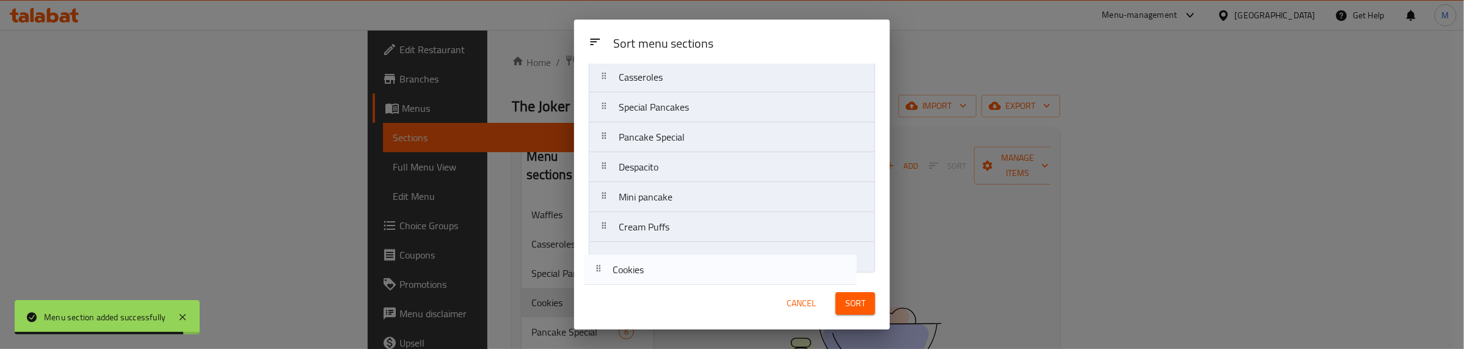
drag, startPoint x: 663, startPoint y: 205, endPoint x: 653, endPoint y: 278, distance: 73.3
click at [653, 278] on div "Sort menu sections Sort menu sections Waffles Casseroles Special Pancakes Cooki…" at bounding box center [732, 175] width 316 height 310
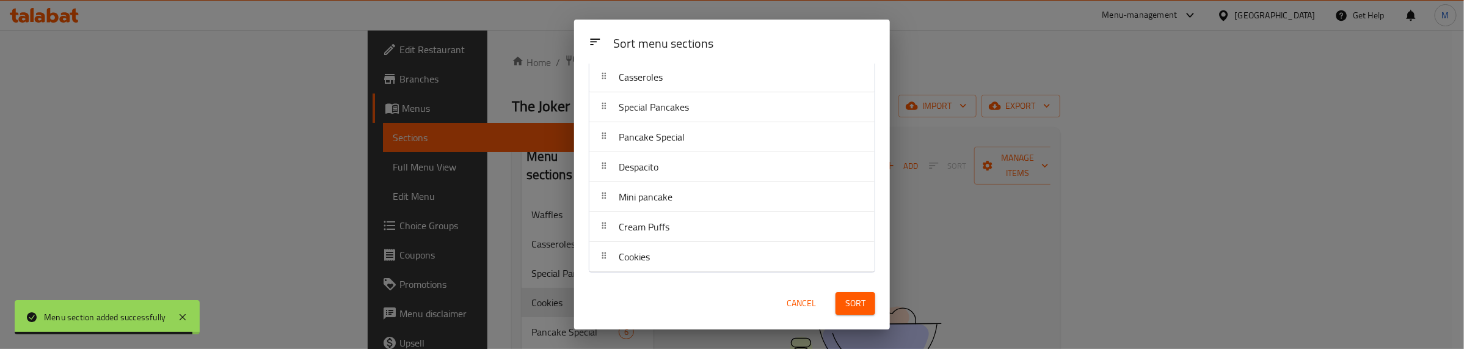
scroll to position [0, 0]
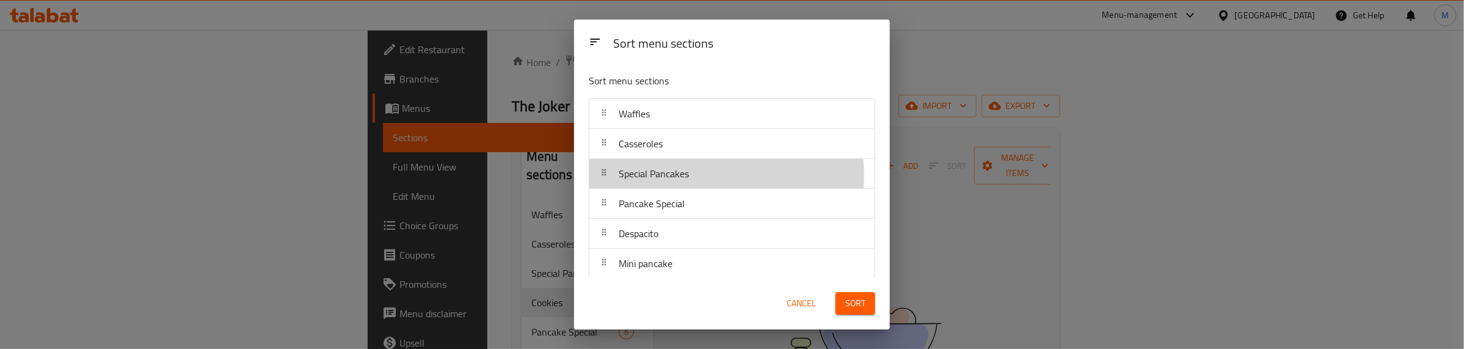
click at [685, 176] on span "Special Pancakes" at bounding box center [654, 173] width 70 height 18
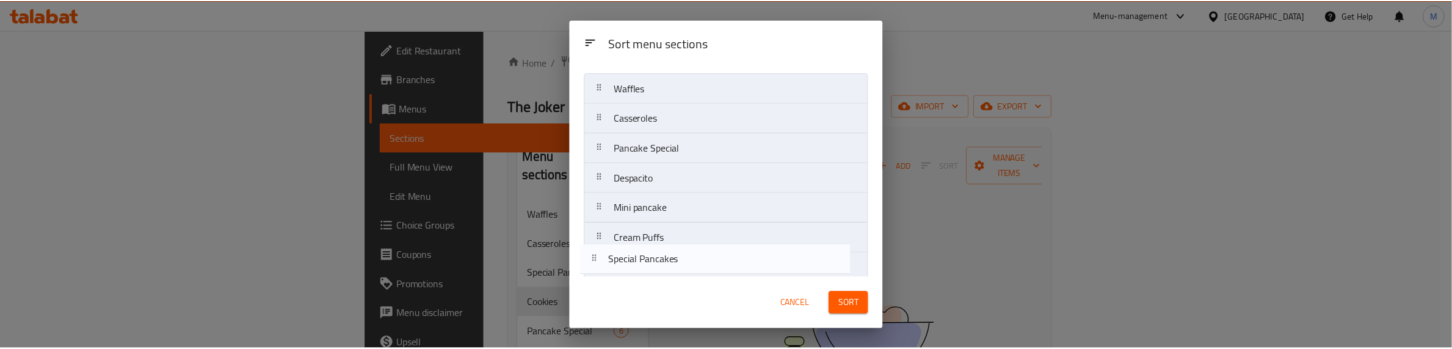
scroll to position [68, 0]
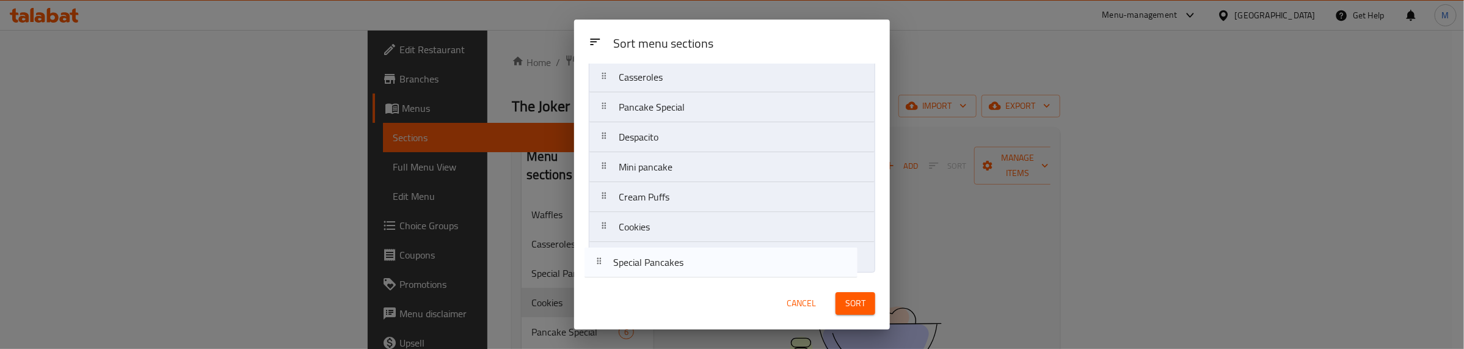
drag, startPoint x: 683, startPoint y: 176, endPoint x: 675, endPoint y: 269, distance: 93.7
click at [675, 269] on nav "Waffles Casseroles Special Pancakes Pancake Special Despacito Mini pancake Crea…" at bounding box center [732, 152] width 286 height 241
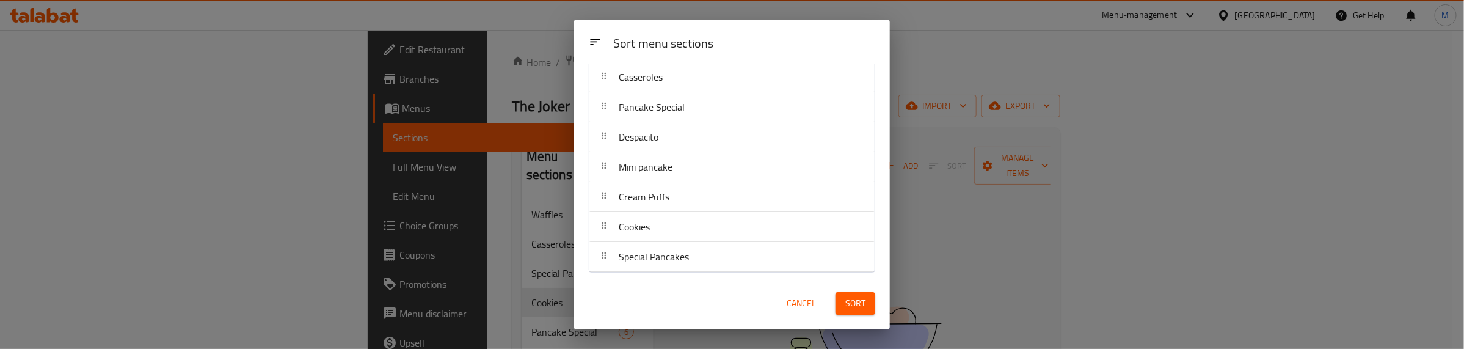
click at [868, 300] on button "Sort" at bounding box center [855, 303] width 40 height 23
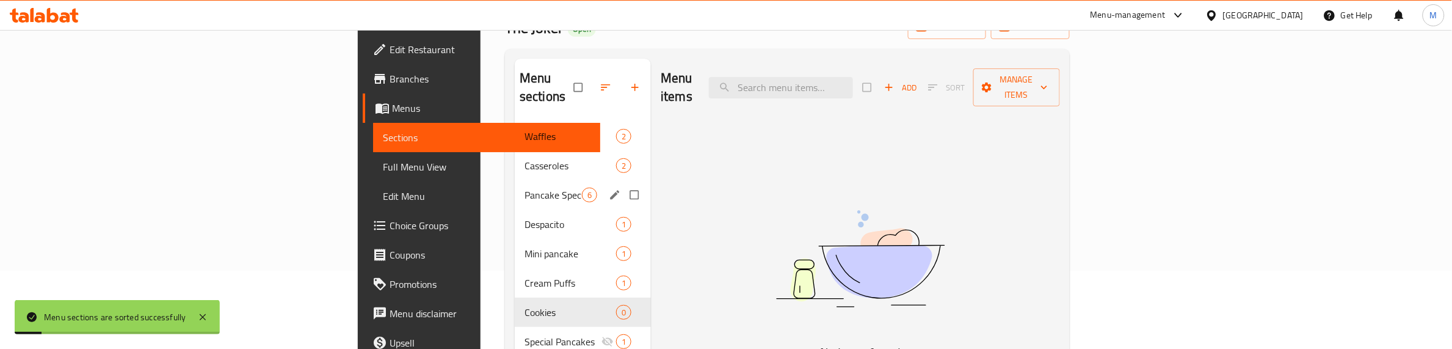
scroll to position [172, 0]
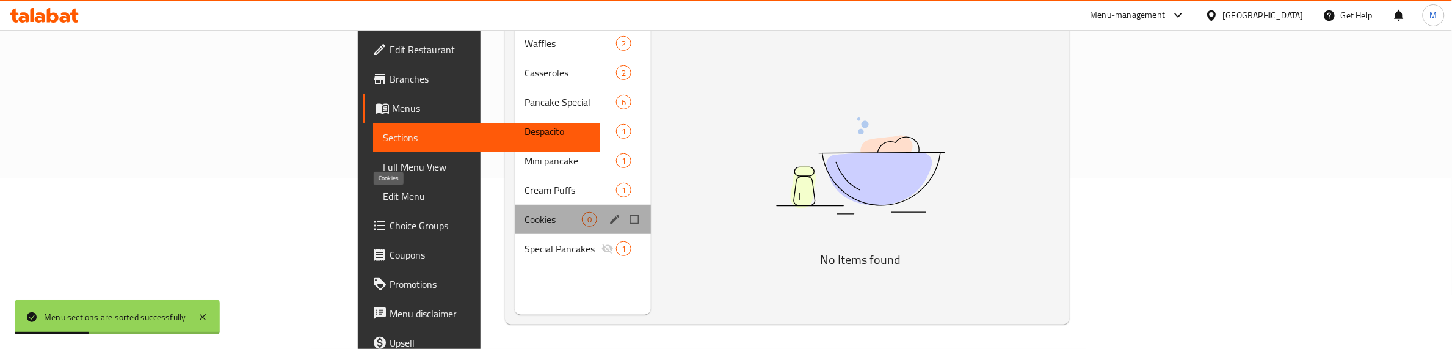
click at [525, 212] on span "Cookies" at bounding box center [553, 219] width 57 height 15
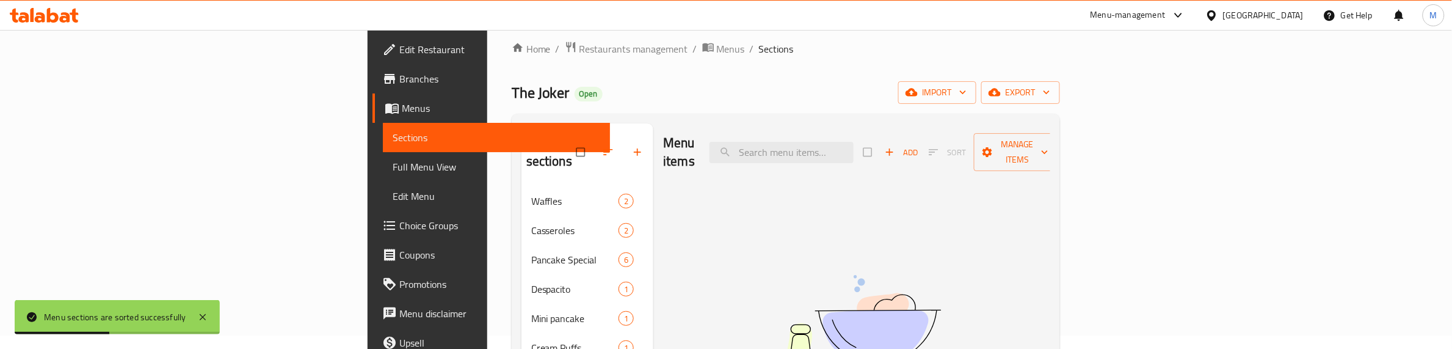
scroll to position [0, 0]
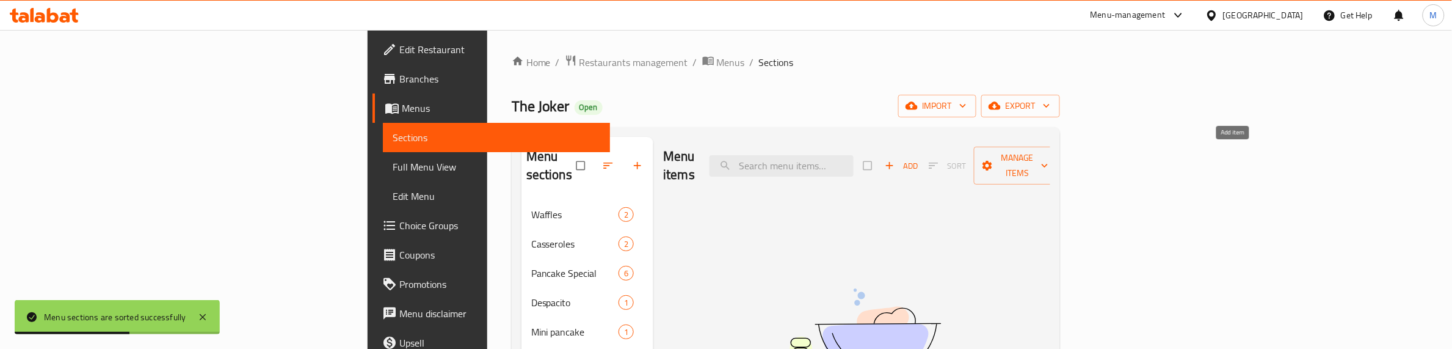
click at [898, 159] on span "button" at bounding box center [891, 165] width 15 height 12
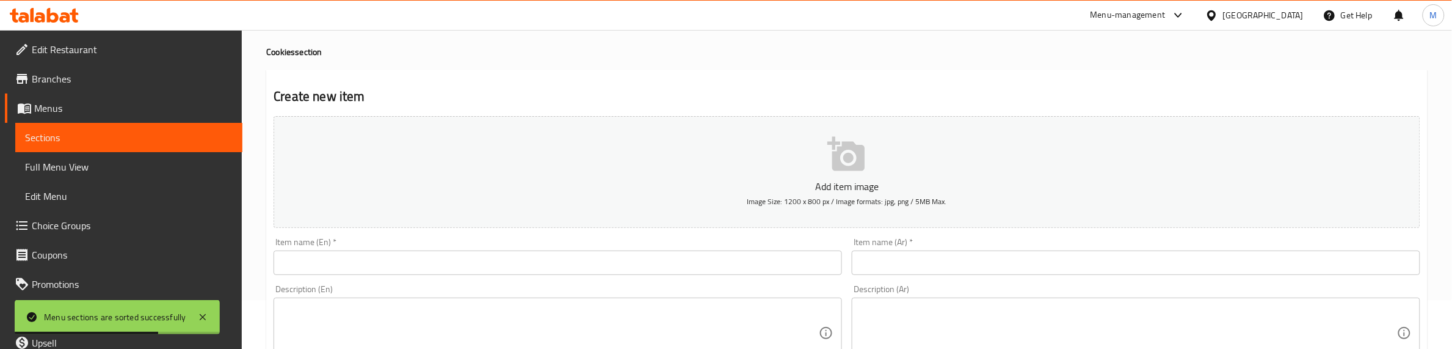
scroll to position [76, 0]
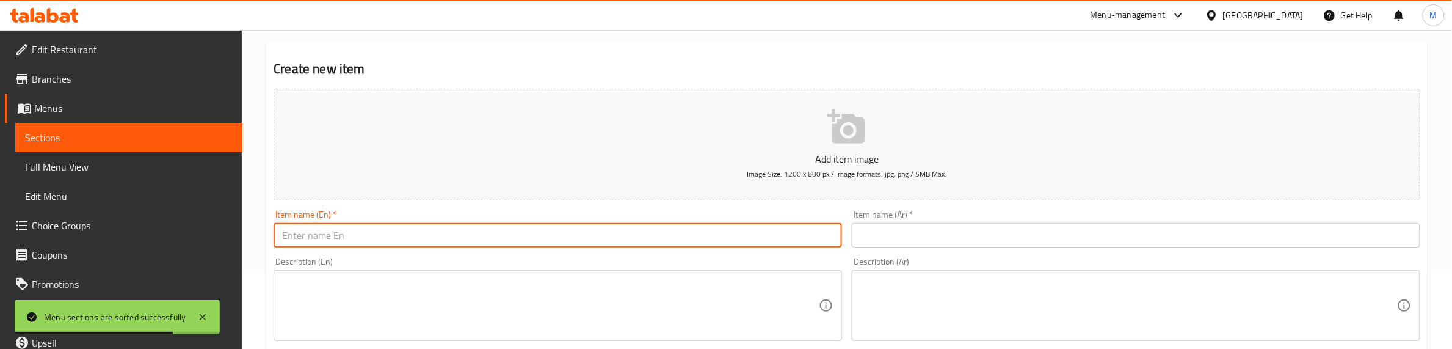
click at [458, 241] on input "text" at bounding box center [558, 235] width 569 height 24
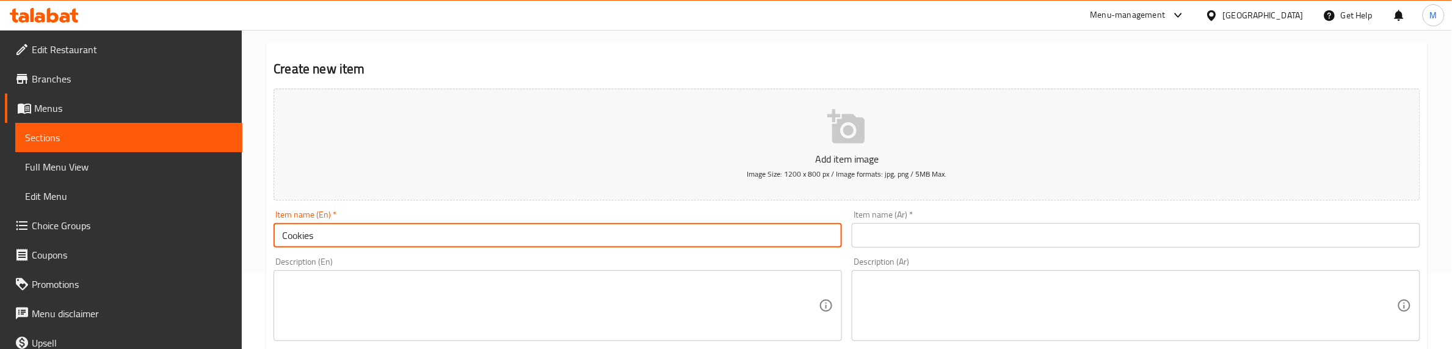
type input "Cookies"
click at [927, 223] on input "text" at bounding box center [1136, 235] width 569 height 24
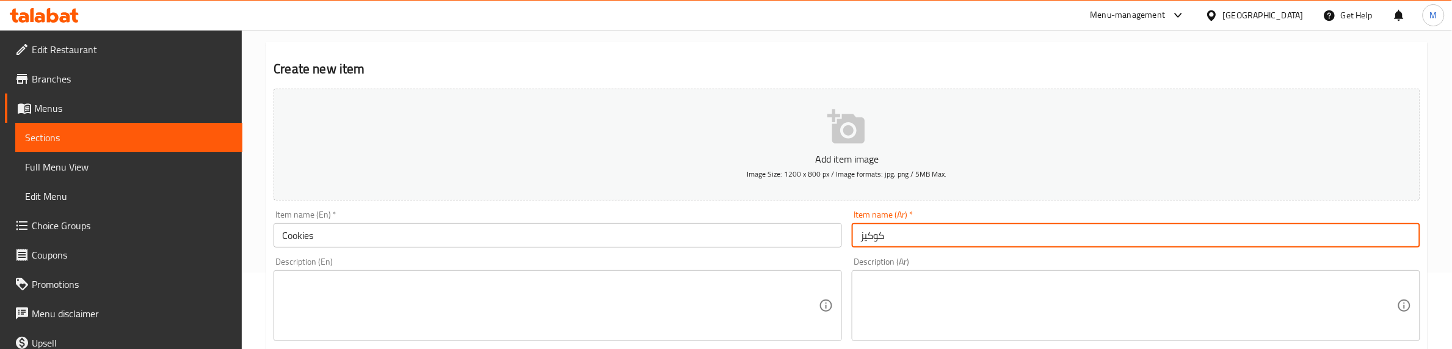
type input "كوكيز"
click at [352, 246] on input "Cookies" at bounding box center [558, 235] width 569 height 24
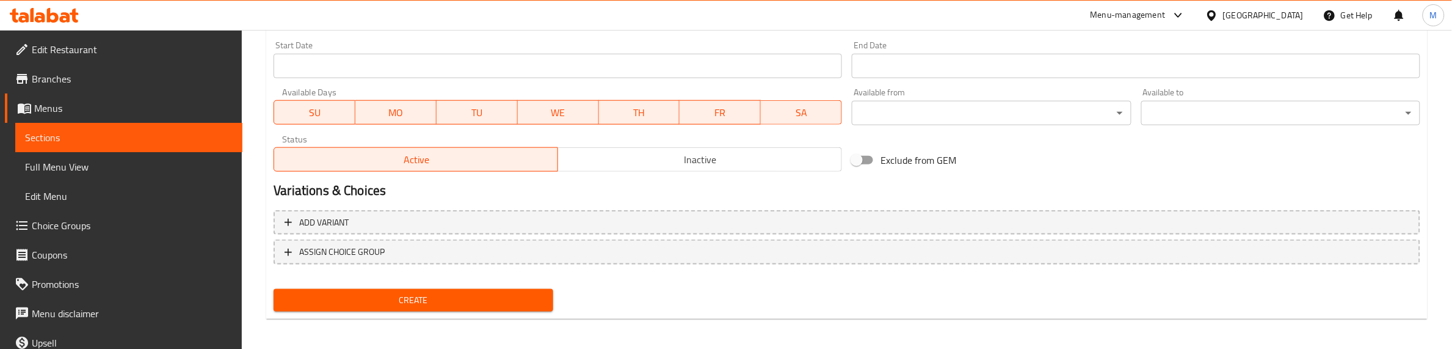
scroll to position [512, 0]
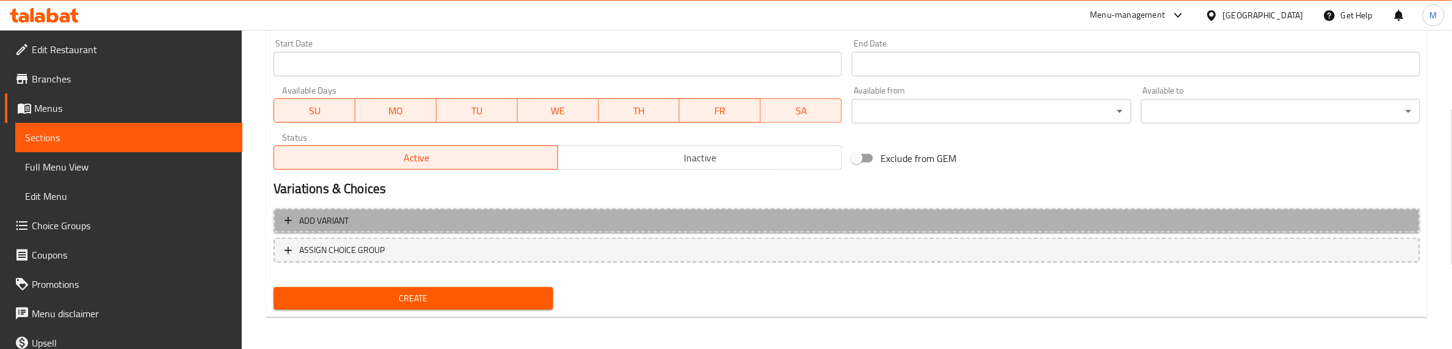
click at [732, 219] on span "Add variant" at bounding box center [847, 220] width 1125 height 15
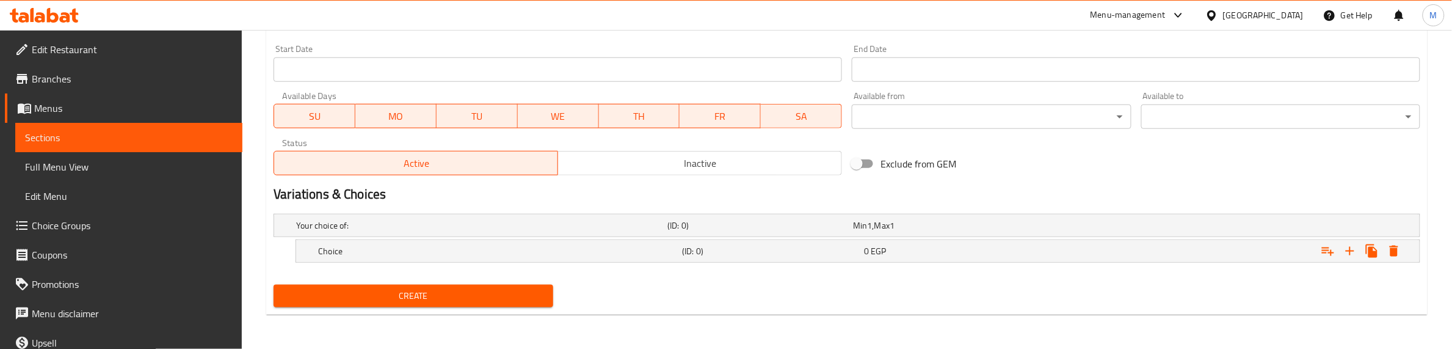
scroll to position [506, 0]
click at [1353, 249] on icon "Expand" at bounding box center [1350, 251] width 15 height 15
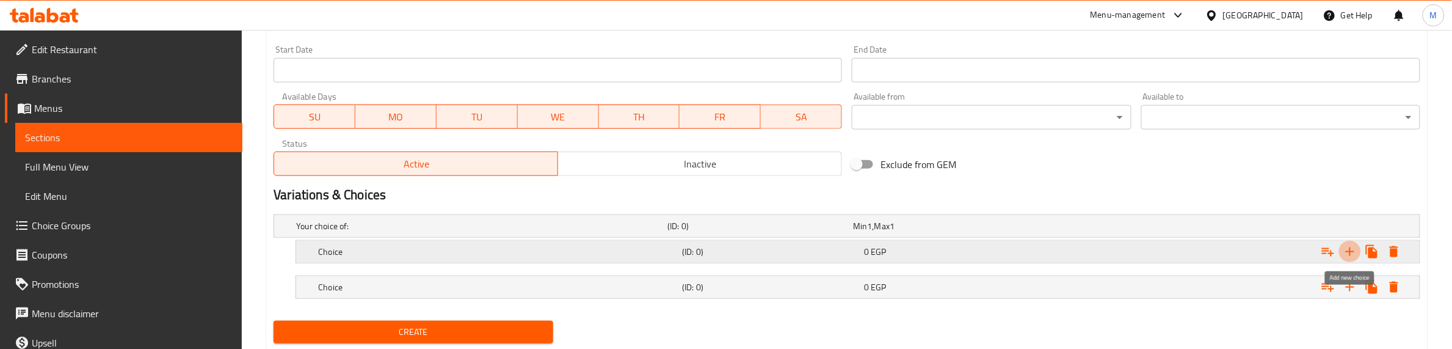
click at [1353, 249] on icon "Expand" at bounding box center [1350, 251] width 15 height 15
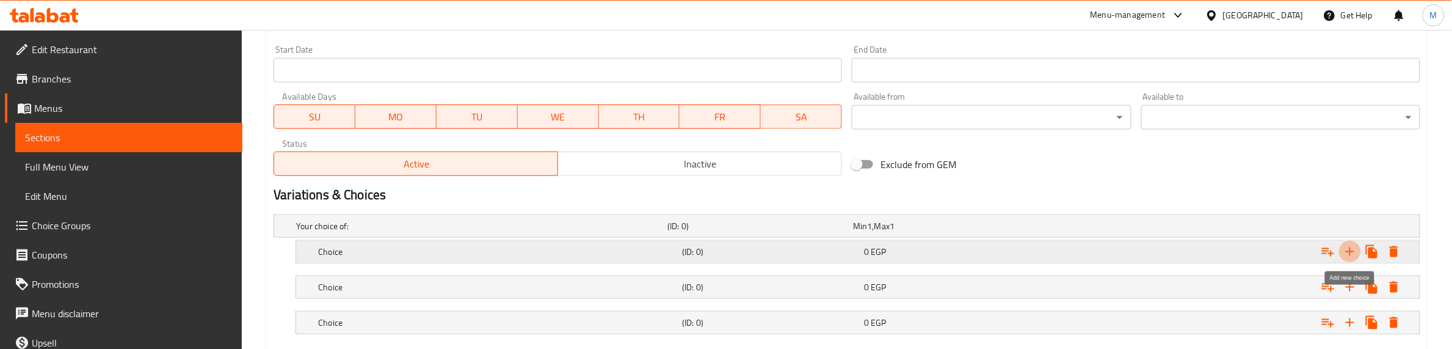
click at [1353, 249] on icon "Expand" at bounding box center [1350, 251] width 15 height 15
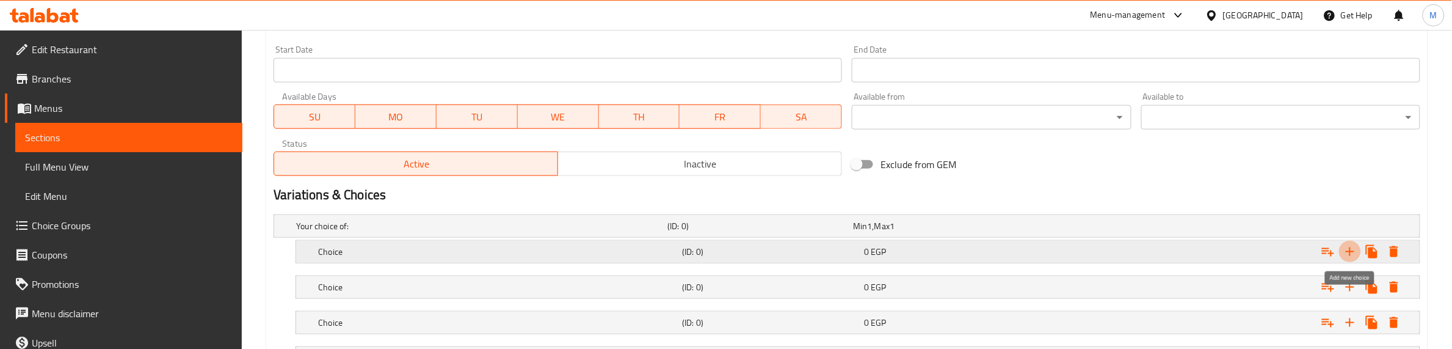
click at [1353, 249] on icon "Expand" at bounding box center [1350, 251] width 15 height 15
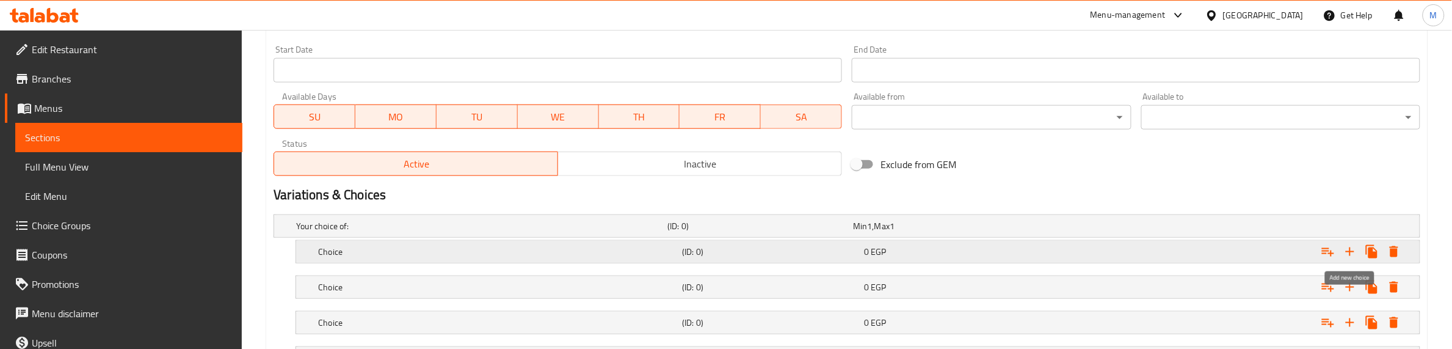
click at [1353, 249] on icon "Expand" at bounding box center [1350, 251] width 15 height 15
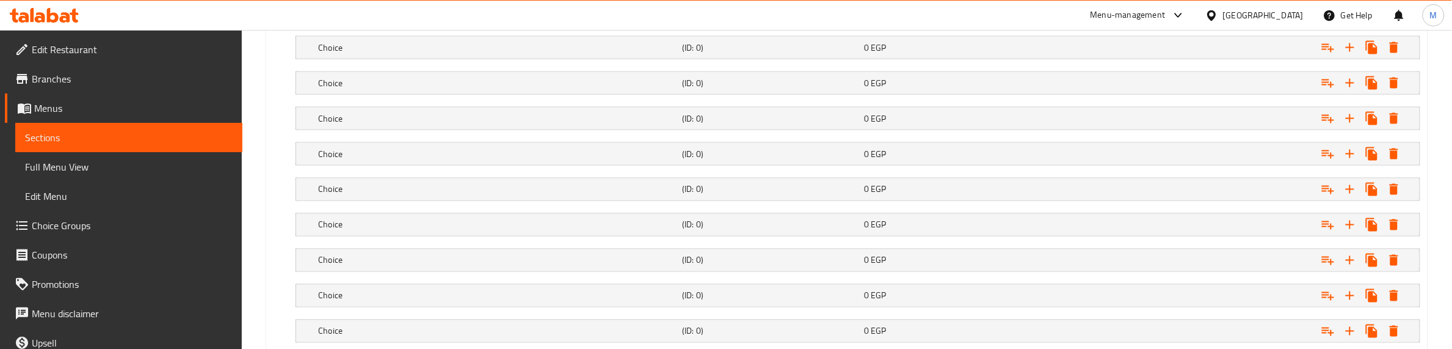
scroll to position [964, 0]
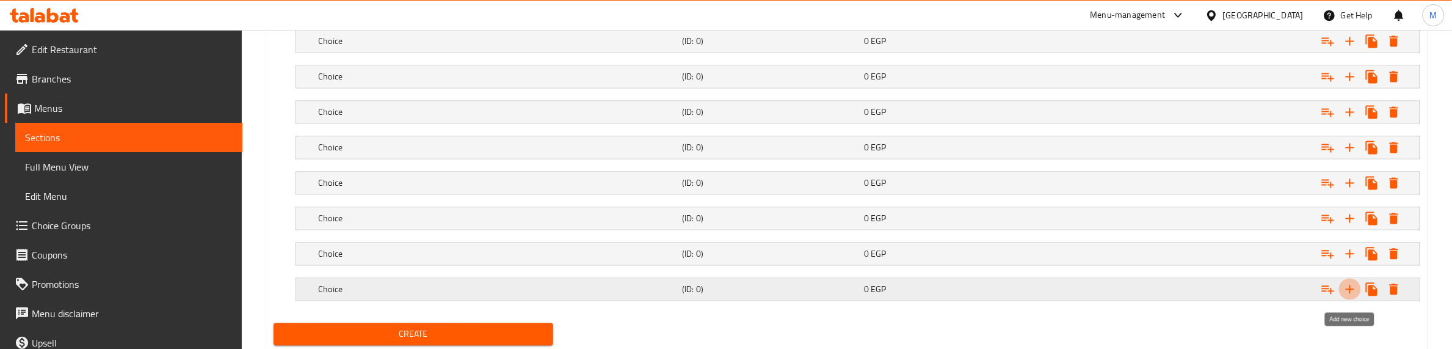
click at [1352, 290] on icon "Expand" at bounding box center [1350, 289] width 15 height 15
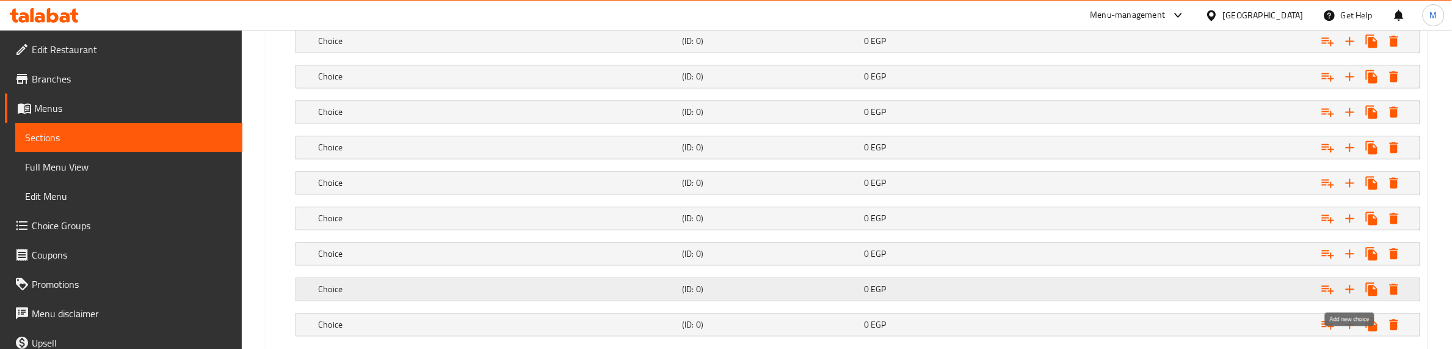
click at [1352, 290] on icon "Expand" at bounding box center [1350, 289] width 15 height 15
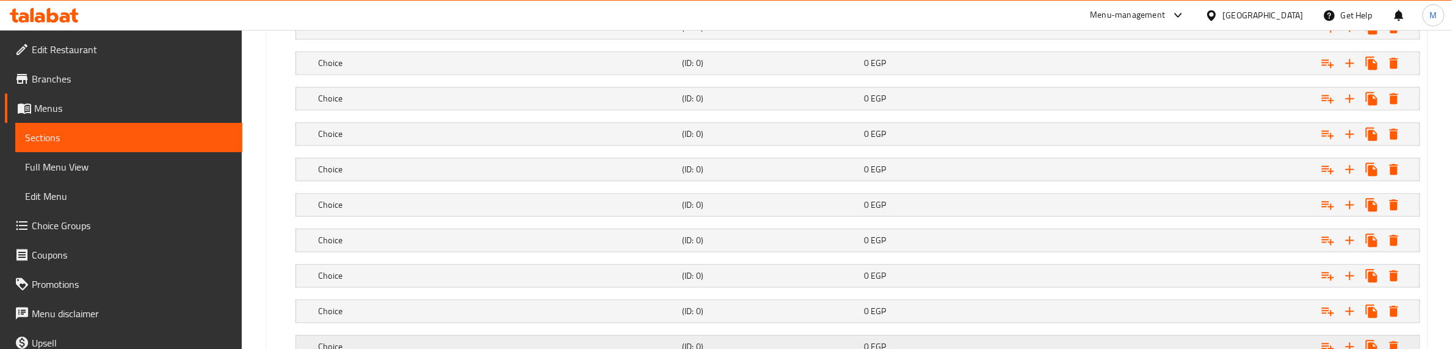
scroll to position [1116, 0]
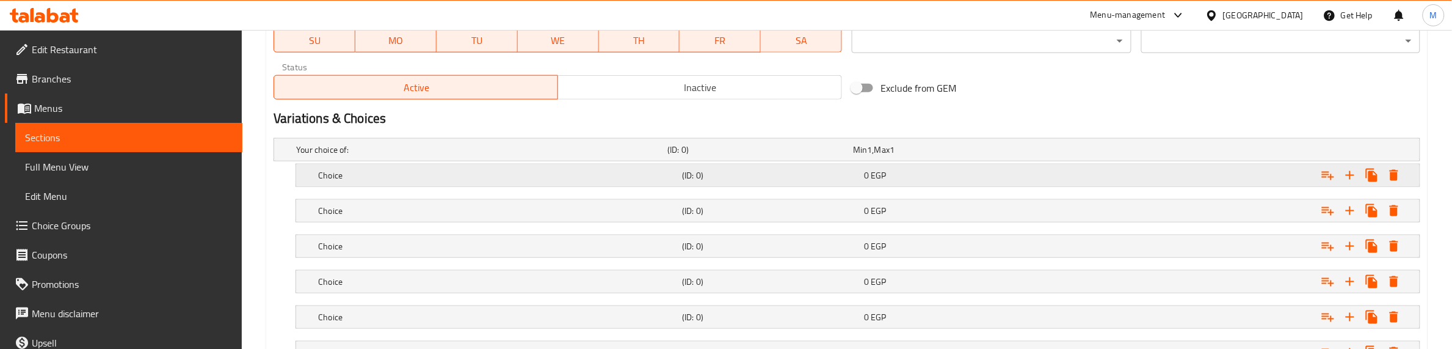
click at [608, 156] on h5 "Choice" at bounding box center [479, 150] width 366 height 12
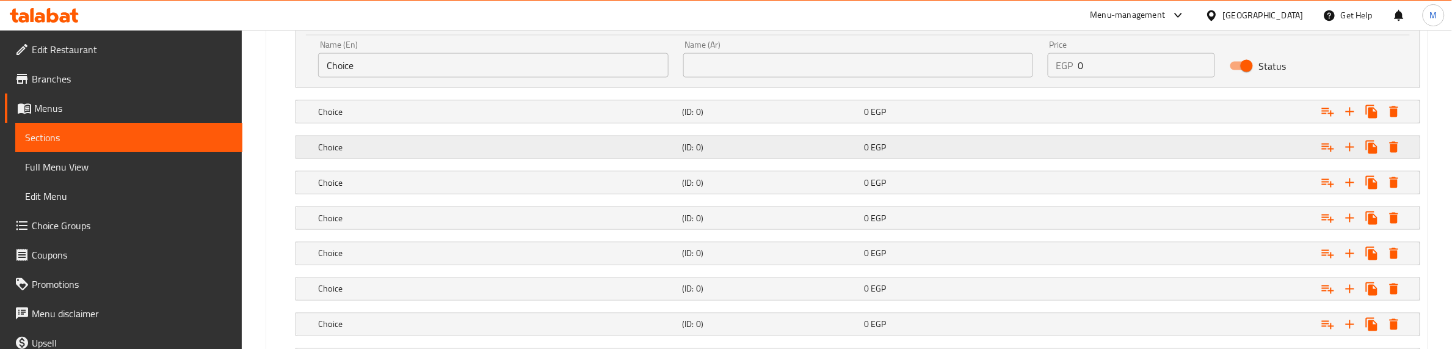
scroll to position [735, 0]
click at [866, 62] on input "text" at bounding box center [858, 64] width 350 height 24
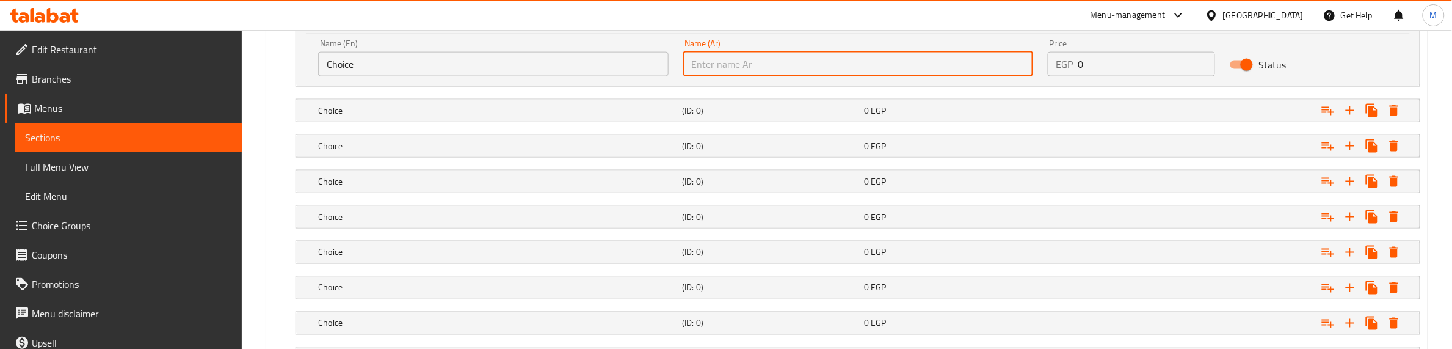
paste input "[PERSON_NAME]"
type input "[PERSON_NAME]"
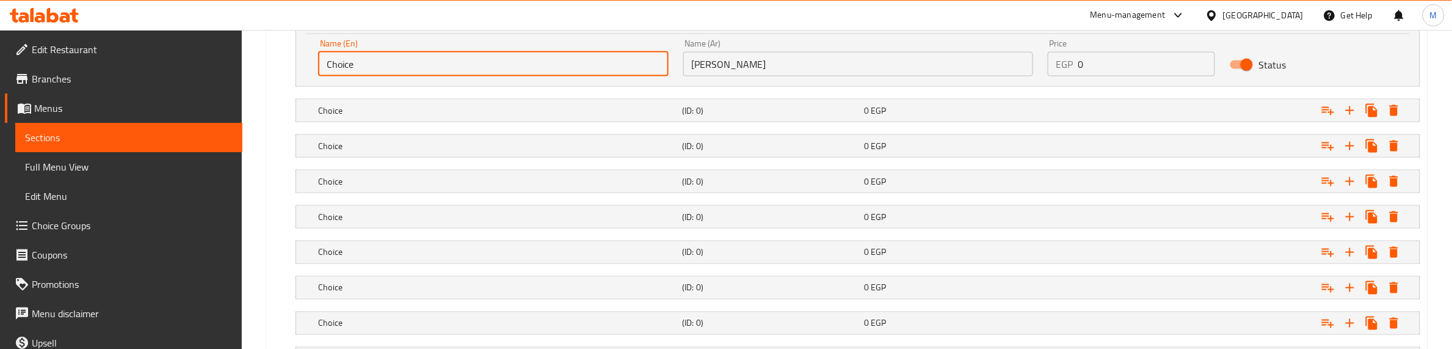
click at [473, 61] on input "Choice" at bounding box center [493, 64] width 350 height 24
type input "C"
type input "Brown Chocolate"
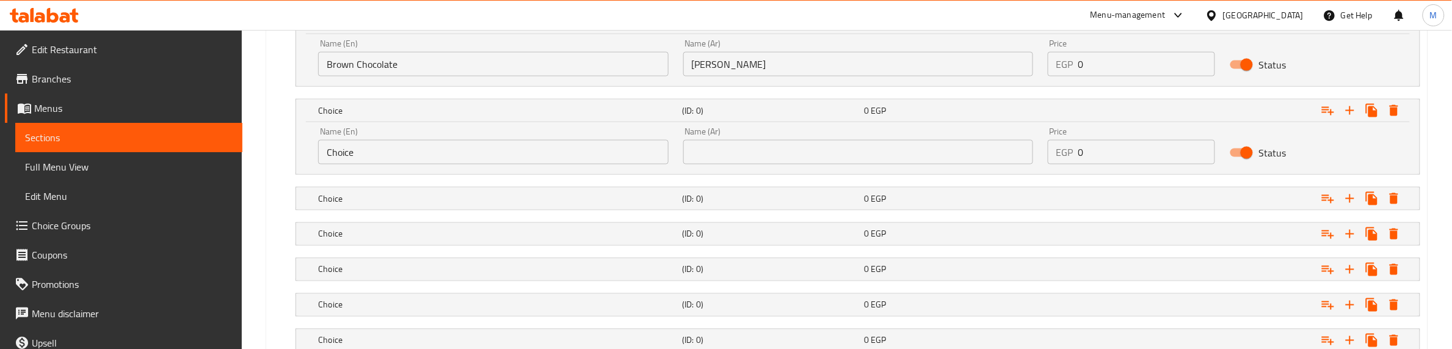
click at [843, 148] on input "text" at bounding box center [858, 152] width 350 height 24
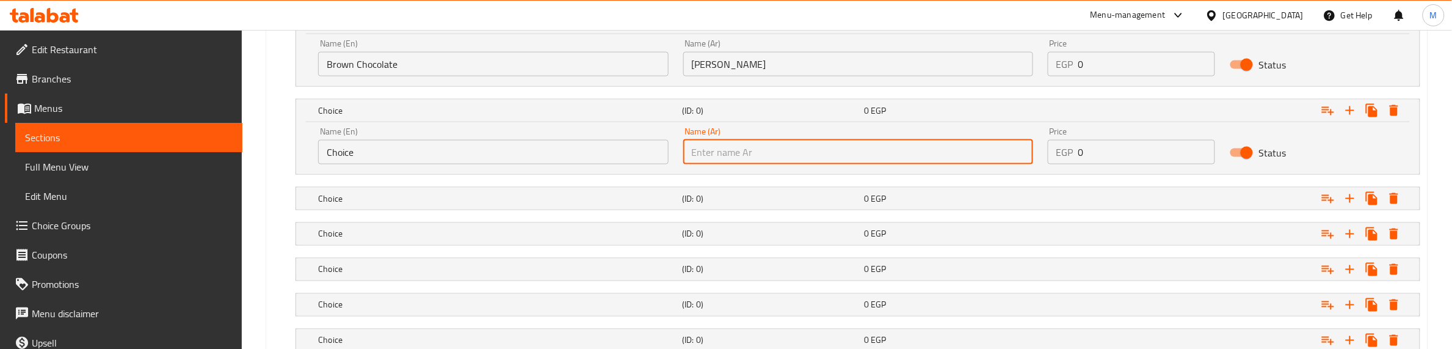
paste input "وايت شوكليت"
type input "وايت شوكليت"
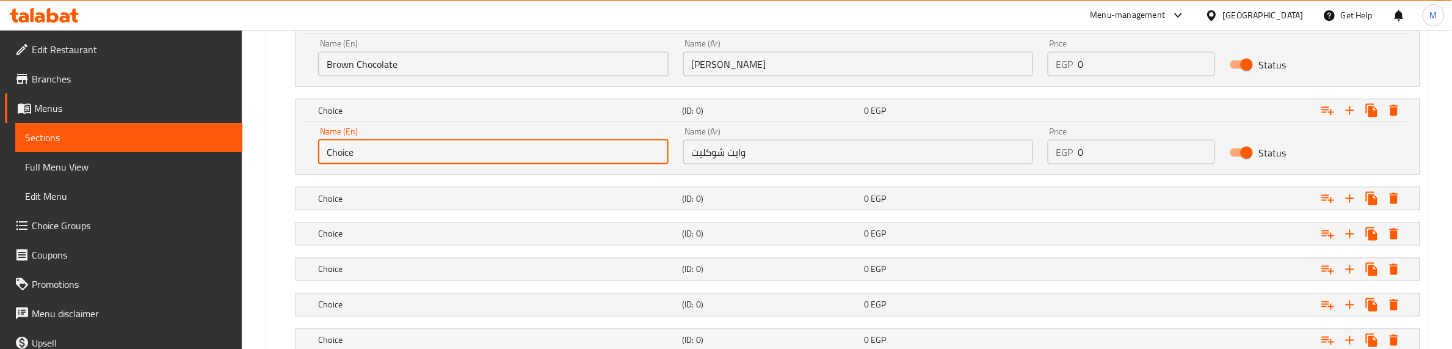
drag, startPoint x: 459, startPoint y: 159, endPoint x: 298, endPoint y: 161, distance: 160.6
click at [298, 161] on div "Name (En) Choice Name (En) Name (Ar) وايت شوكليت Name (Ar) Price EGP 0 Price St…" at bounding box center [858, 148] width 1124 height 52
type input "White Chocolate"
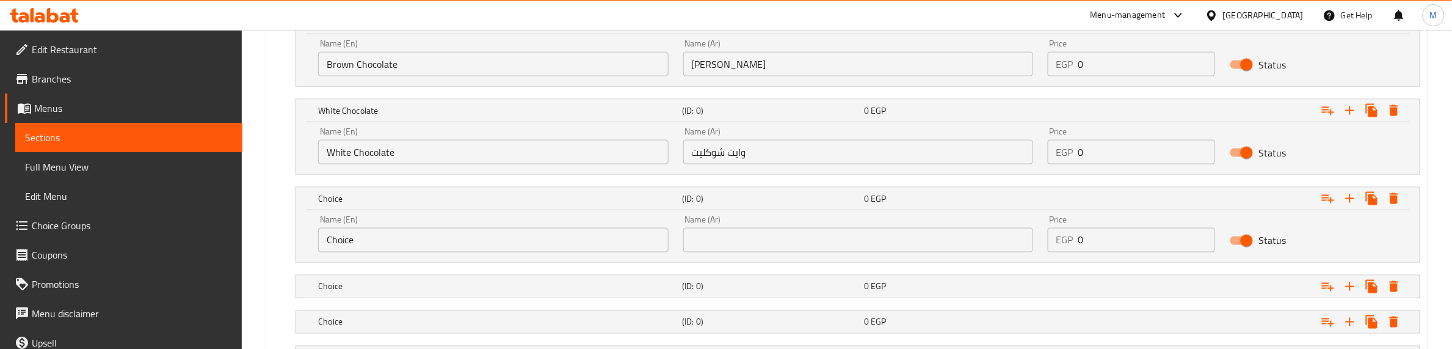
click at [791, 242] on input "text" at bounding box center [858, 240] width 350 height 24
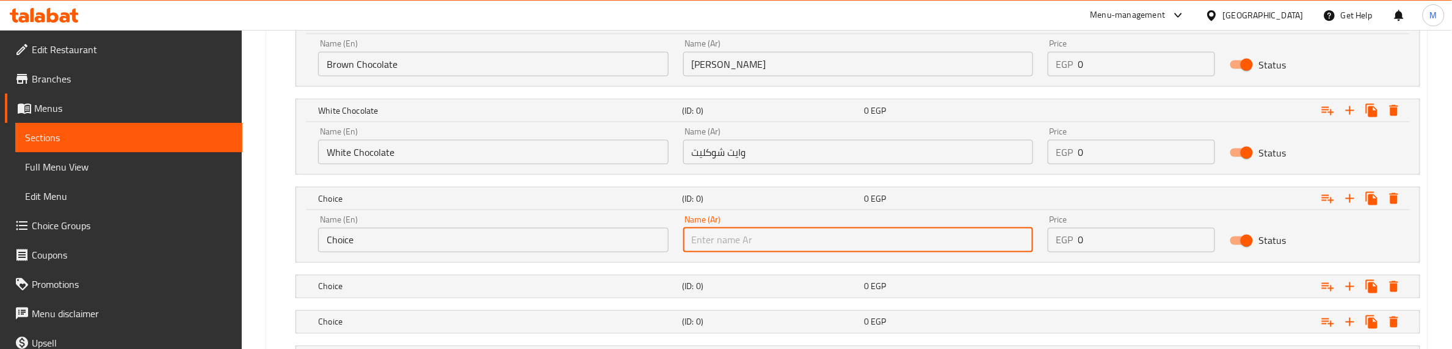
paste input "لوتس مصرى"
type input "لوتس مصرى"
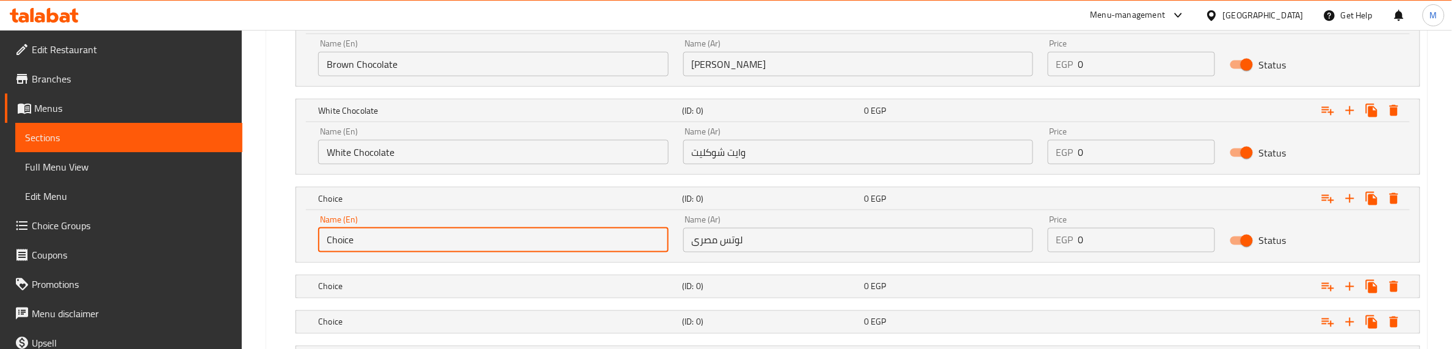
click at [515, 235] on input "Choice" at bounding box center [493, 240] width 350 height 24
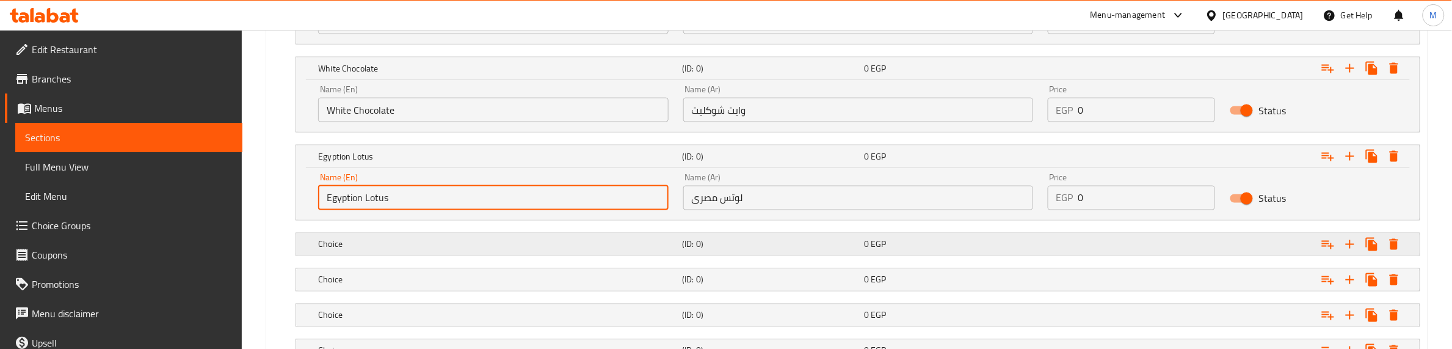
scroll to position [811, 0]
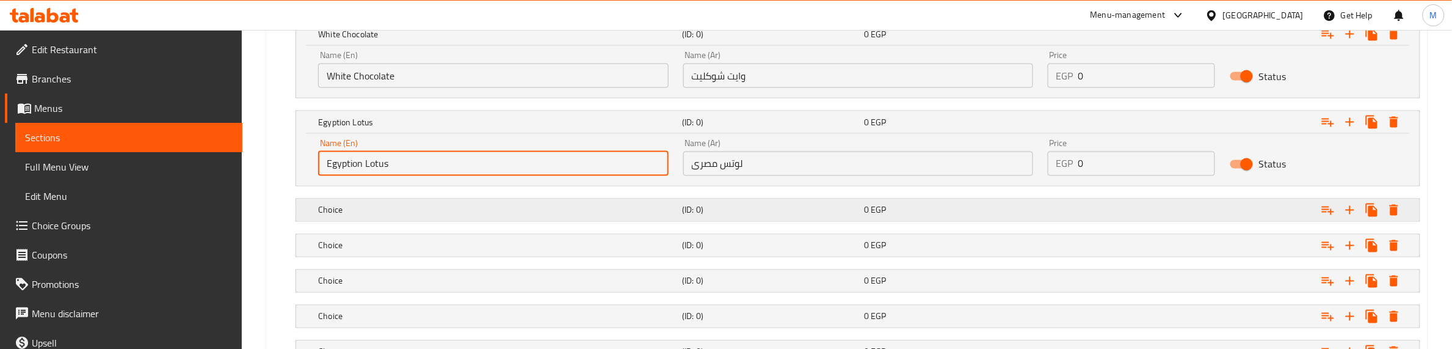
type input "Egyption Lotus"
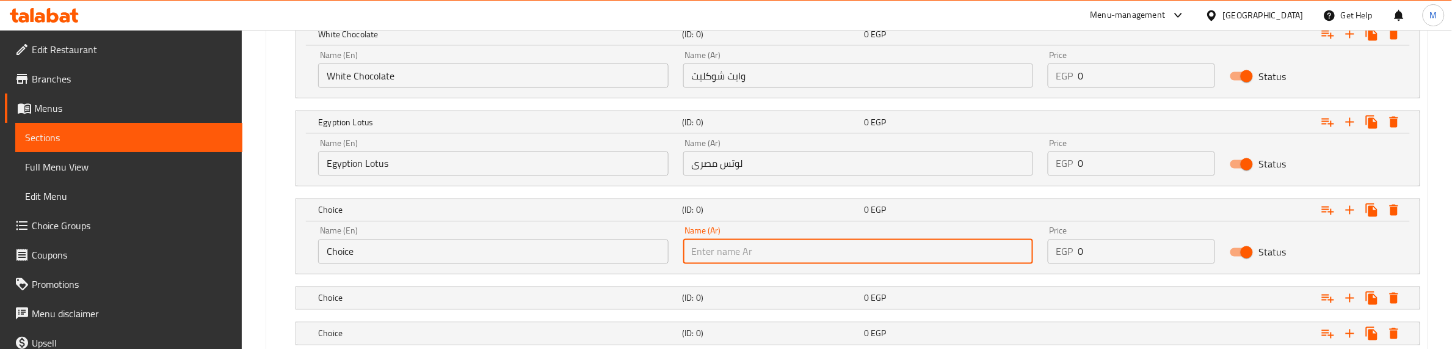
click at [773, 247] on input "text" at bounding box center [858, 251] width 350 height 24
paste input "كراميل إسبريد"
type input "كراميل إسبريد"
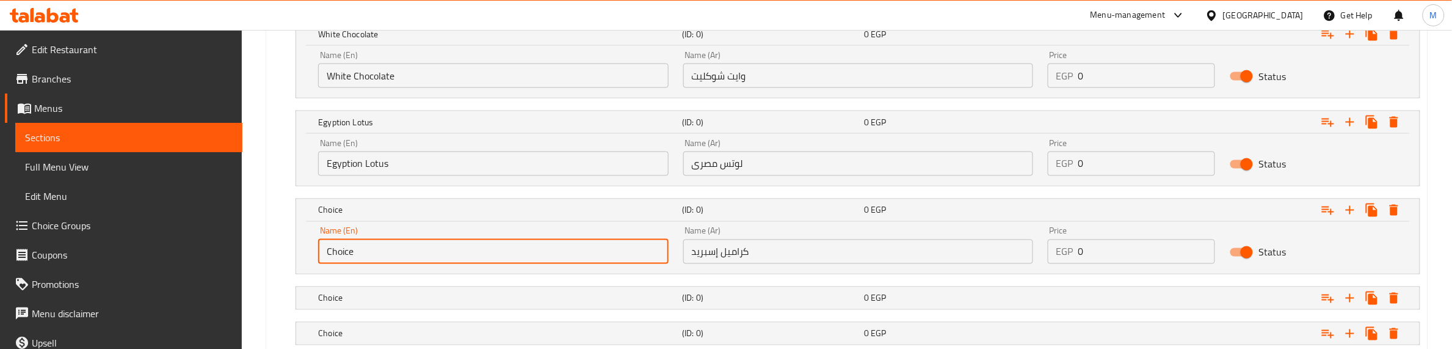
click at [562, 257] on input "Choice" at bounding box center [493, 251] width 350 height 24
type input "C"
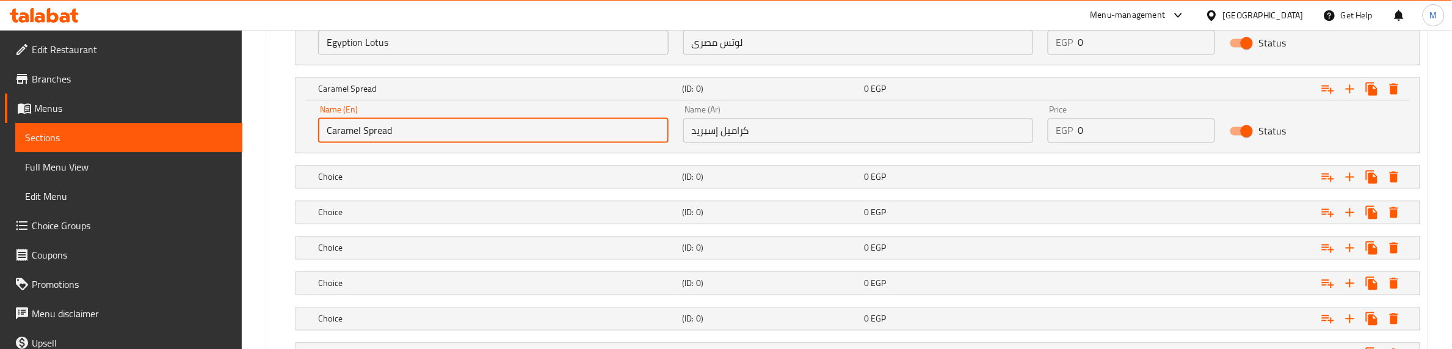
scroll to position [964, 0]
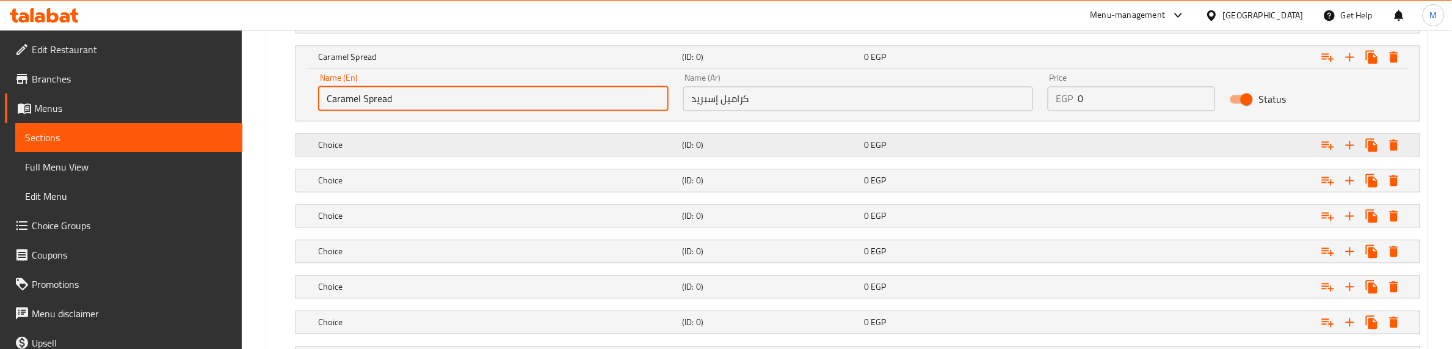
type input "Caramel Spread"
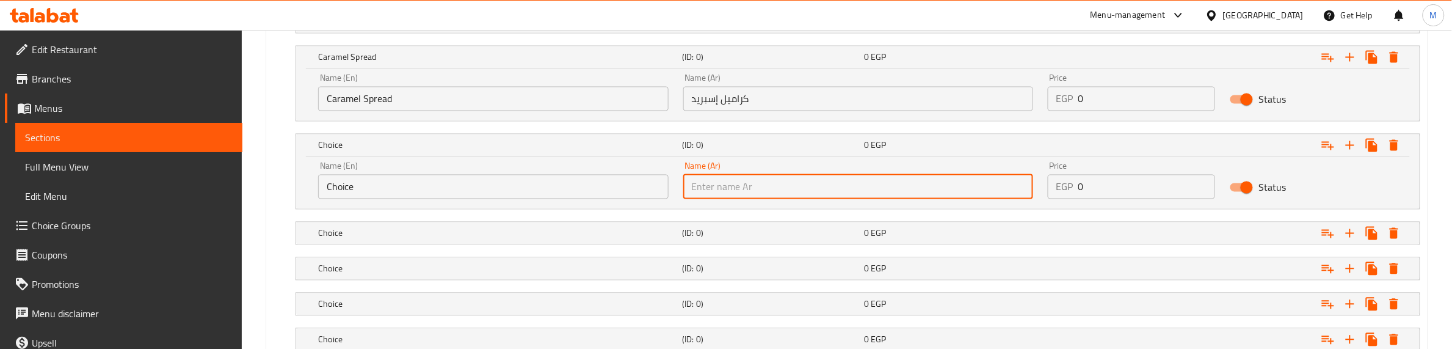
click at [754, 179] on input "text" at bounding box center [858, 187] width 350 height 24
paste input "رفايلو إسبريد"
type input "رفايلو إسبريد"
click at [590, 182] on input "Choice" at bounding box center [493, 187] width 350 height 24
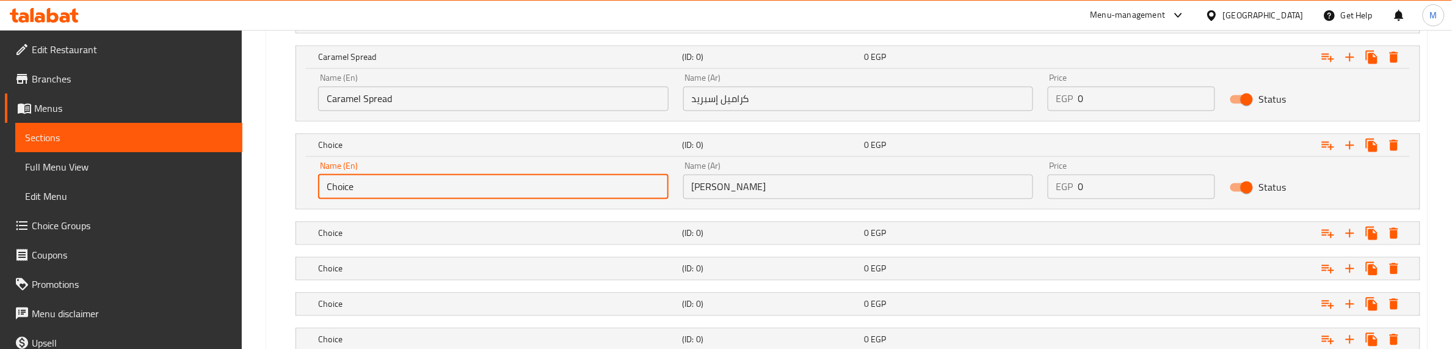
click at [590, 182] on input "Choice" at bounding box center [493, 187] width 350 height 24
type input "F"
type input "Raffaello Spread"
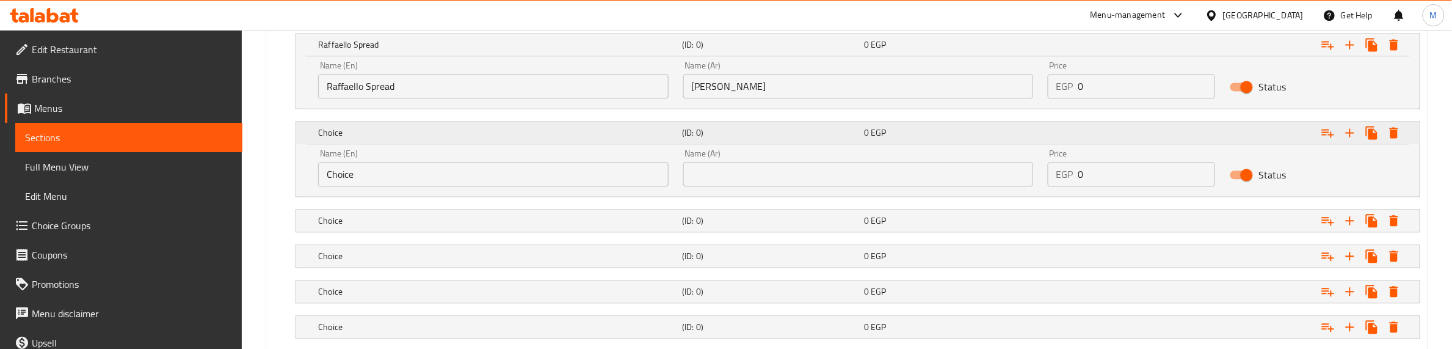
scroll to position [1116, 0]
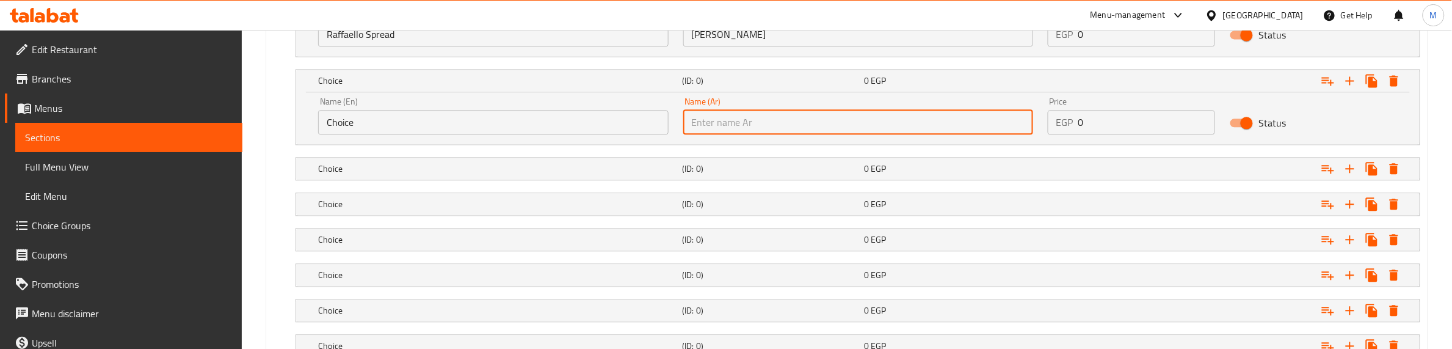
click at [765, 114] on input "text" at bounding box center [858, 122] width 350 height 24
paste input "نوتيلا إيطالي"
type input "نوتيلا إيطالي"
click at [611, 126] on input "Choice" at bounding box center [493, 122] width 350 height 24
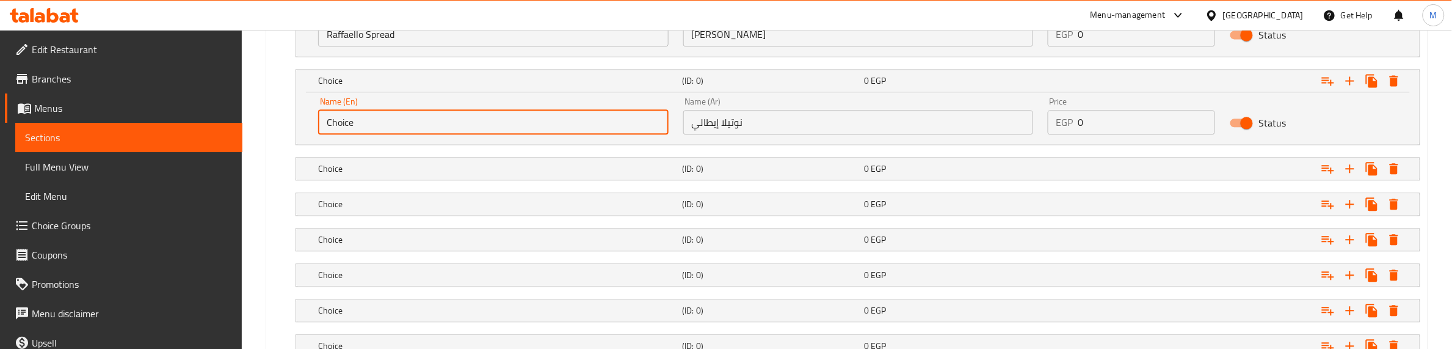
click at [611, 126] on input "Choice" at bounding box center [493, 122] width 350 height 24
type input "Italian Nutella"
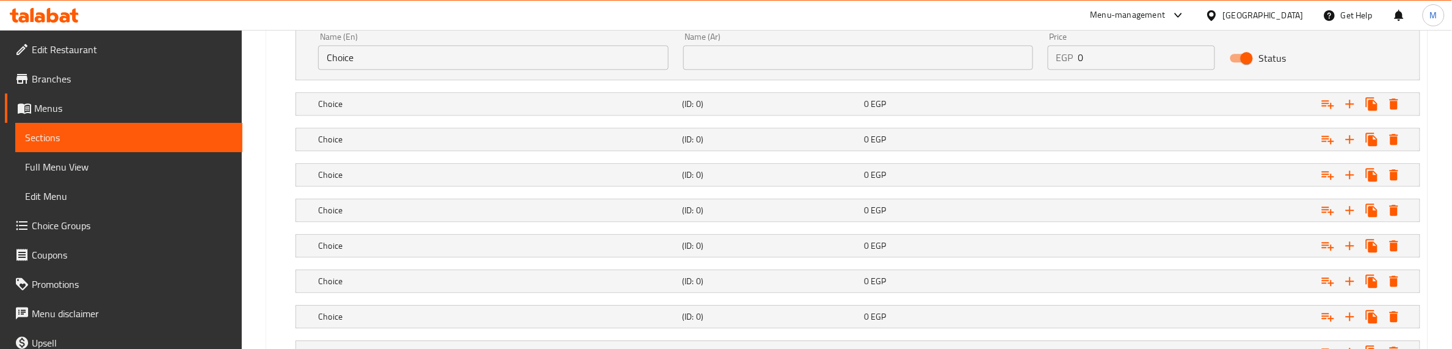
scroll to position [1193, 0]
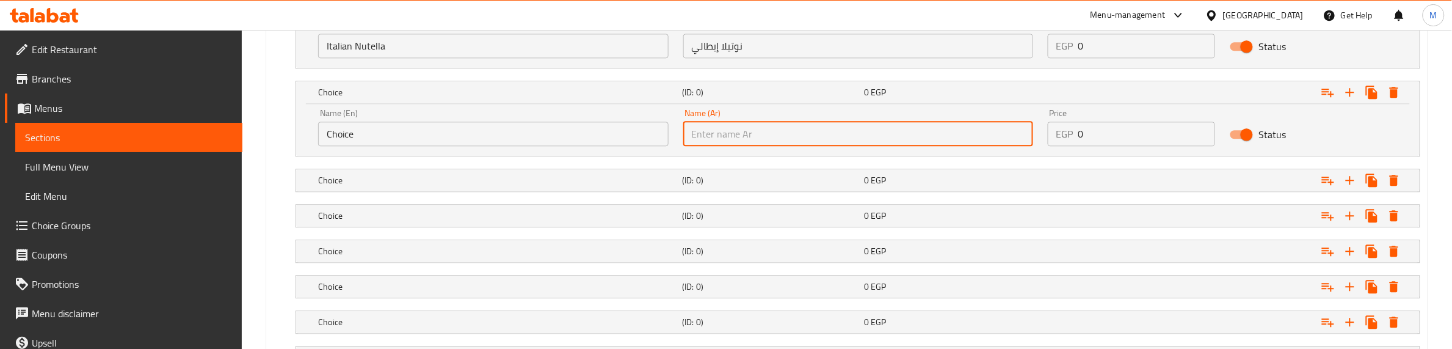
click at [782, 145] on input "text" at bounding box center [858, 134] width 350 height 24
paste input "لوتس بلجيكي"
type input "لوتس بلجيكي"
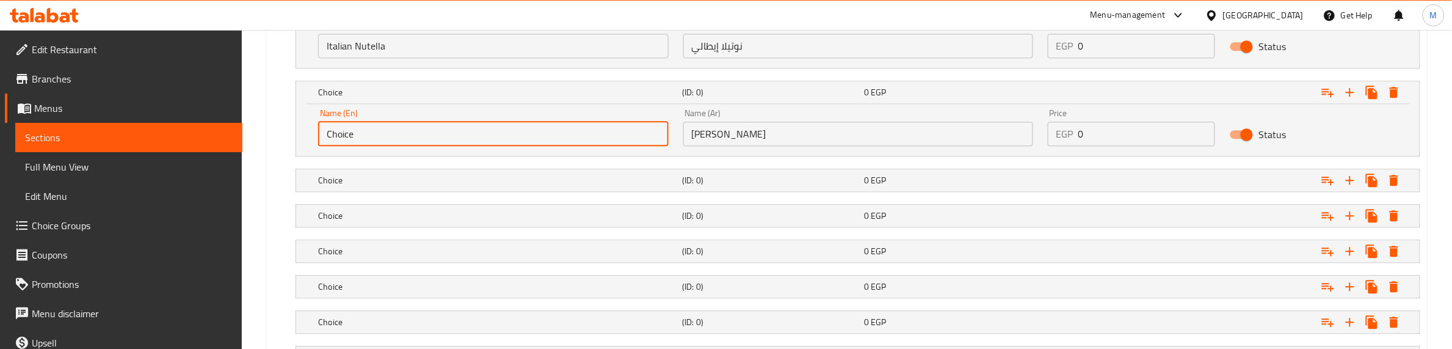
drag, startPoint x: 357, startPoint y: 137, endPoint x: 299, endPoint y: 136, distance: 58.0
click at [299, 136] on div "Name (En) Choice Name (En) Name (Ar) لوتس بلجيكي Name (Ar) Price EGP 0 Price St…" at bounding box center [858, 130] width 1124 height 52
click at [351, 139] on input "Belgian Lotus" at bounding box center [493, 134] width 350 height 24
type input "Belgian Lotus"
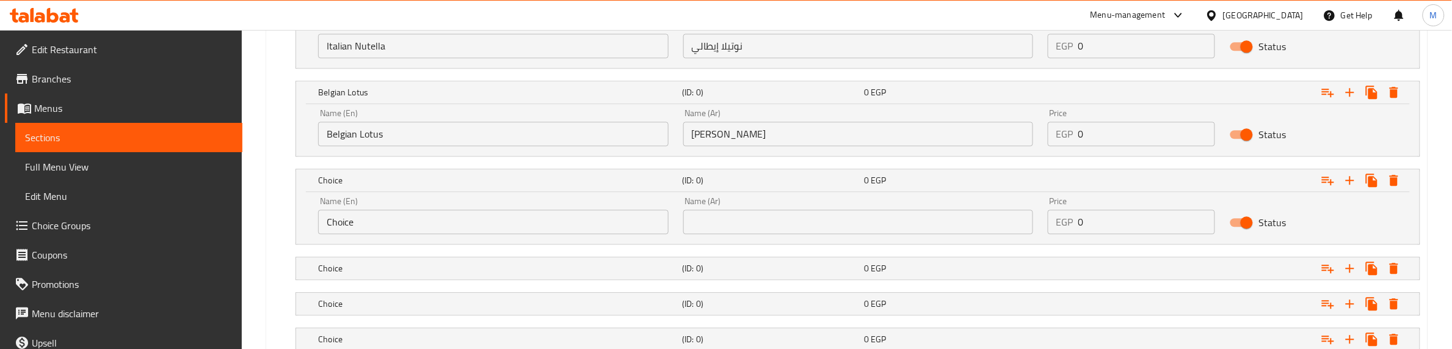
click at [810, 218] on input "text" at bounding box center [858, 221] width 350 height 24
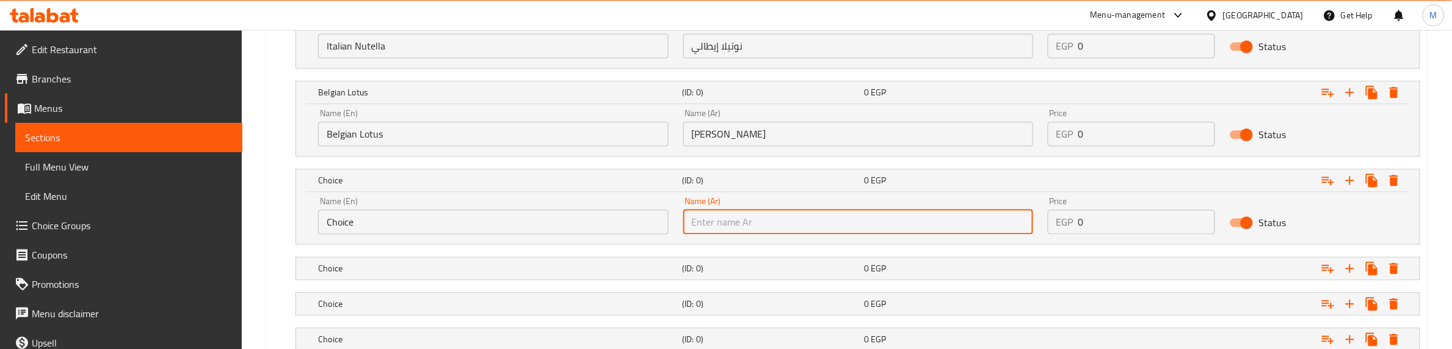
paste input "شوكليت بلجيكي"
type input "شوكليت بلجيكي"
click at [343, 133] on input "Belgian Lotus" at bounding box center [493, 134] width 350 height 24
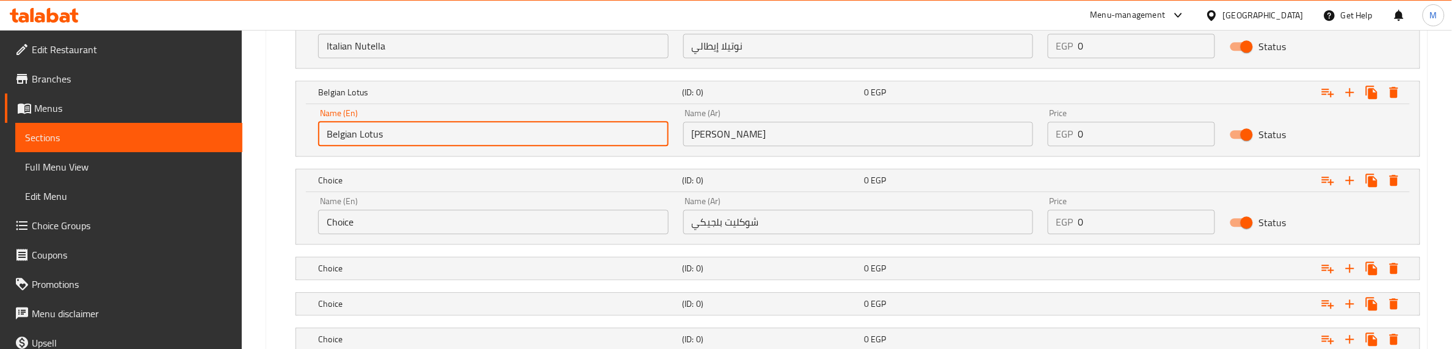
click at [343, 133] on input "Belgian Lotus" at bounding box center [493, 134] width 350 height 24
click at [352, 227] on input "Choice" at bounding box center [493, 221] width 350 height 24
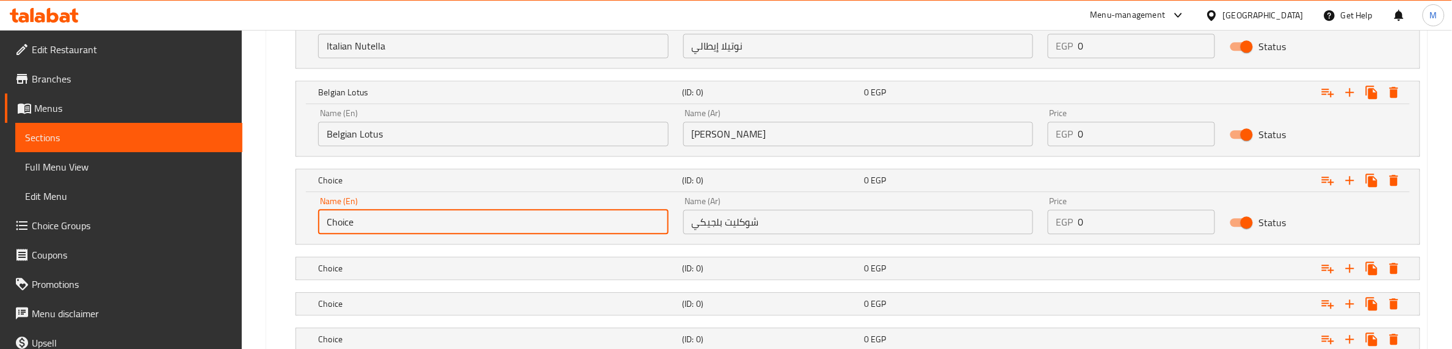
click at [352, 227] on input "Choice" at bounding box center [493, 221] width 350 height 24
paste input "Belgian"
type input "Belgian Chocolate"
click at [518, 249] on nav at bounding box center [847, 252] width 1147 height 10
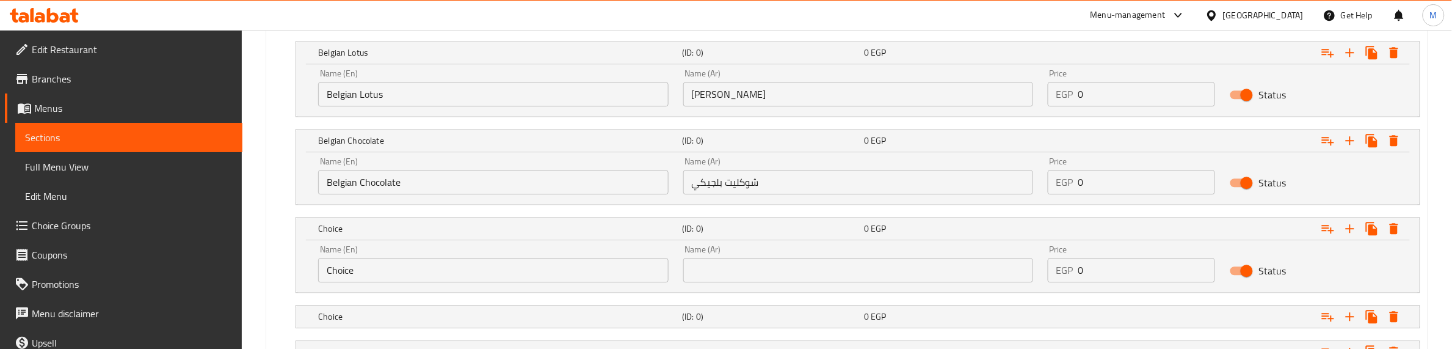
scroll to position [1269, 0]
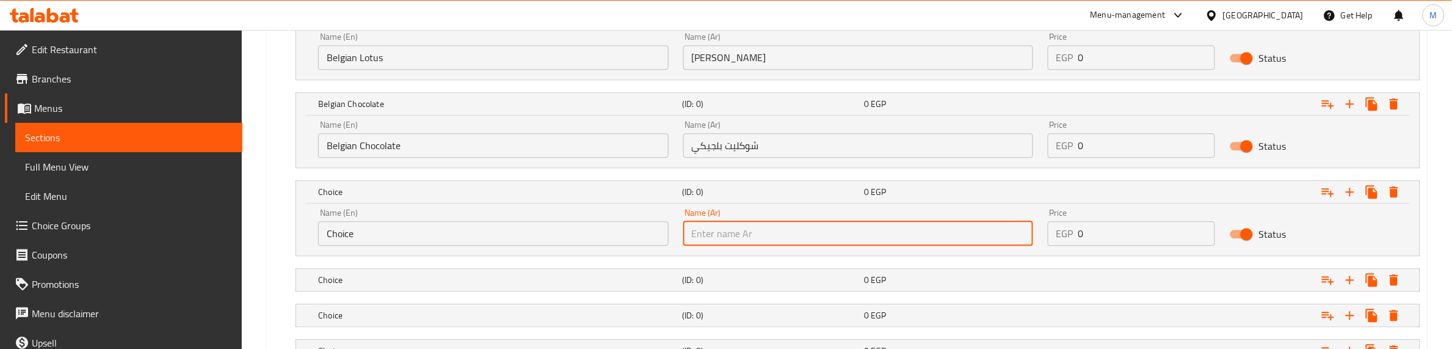
click at [754, 230] on input "text" at bounding box center [858, 233] width 350 height 24
paste input "وايت شوكليت بلجيكي"
type input "وايت شوكليت بلجيكي"
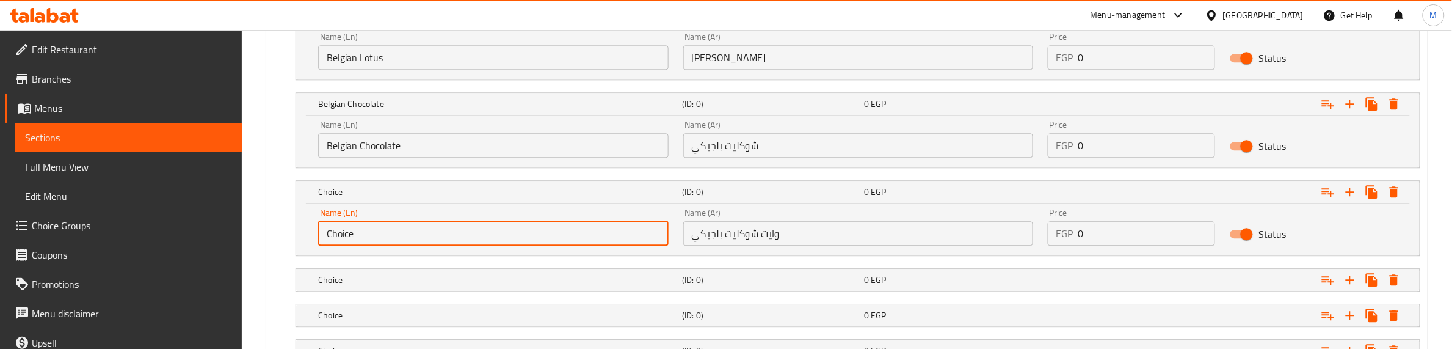
click at [651, 241] on input "Choice" at bounding box center [493, 233] width 350 height 24
type input "ل"
type input "d"
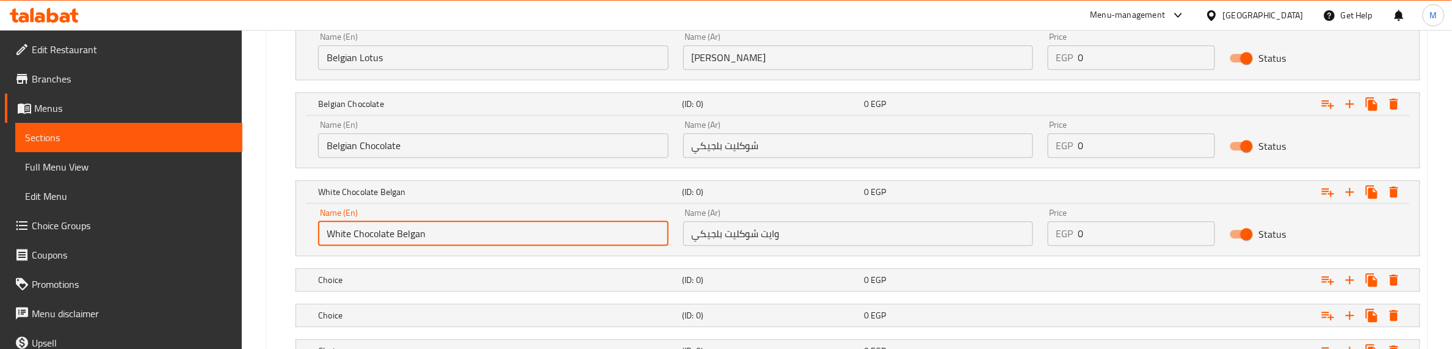
click at [417, 236] on input "White Chocolate Belgan" at bounding box center [493, 233] width 350 height 24
click at [418, 238] on input "White Chocolate Belgian" at bounding box center [493, 233] width 350 height 24
click at [329, 234] on input "White Chocolate" at bounding box center [493, 233] width 350 height 24
paste input "Belgian"
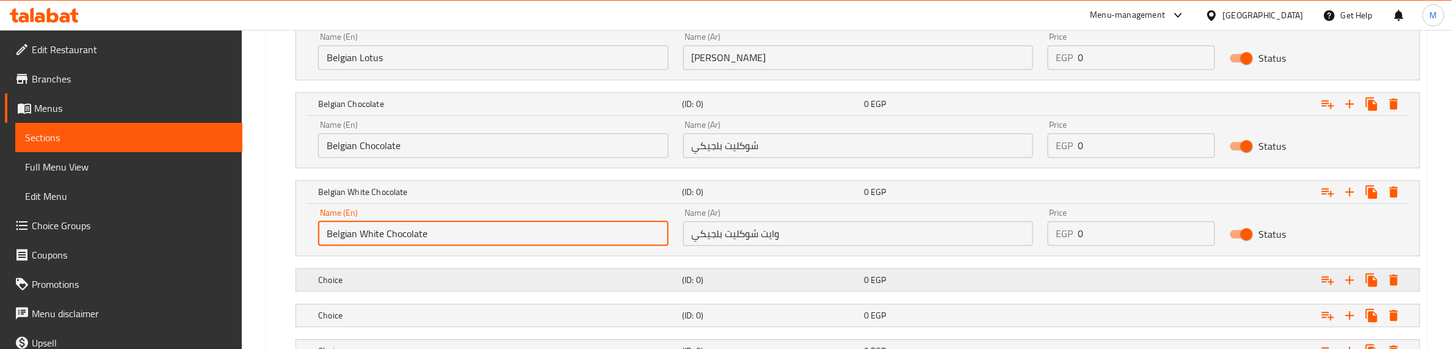
type input "Belgian White Chocolate"
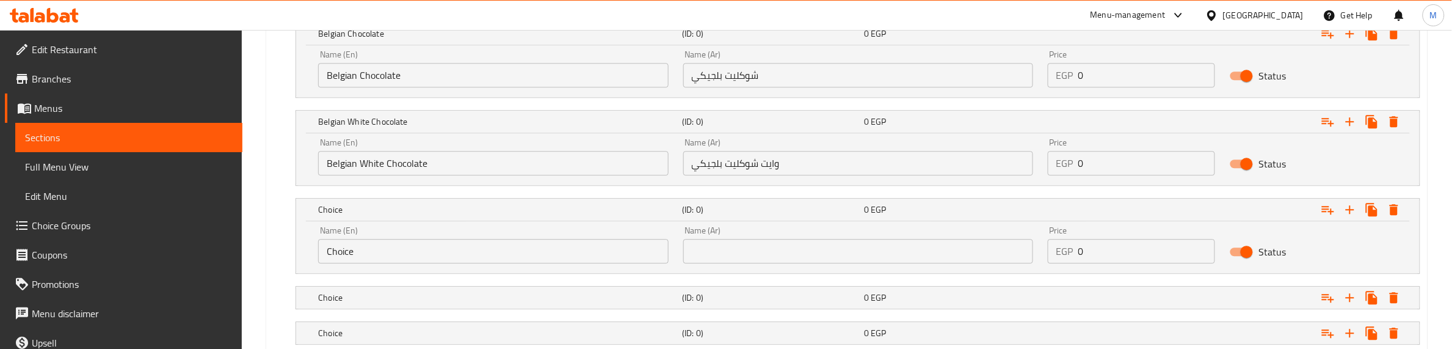
scroll to position [1422, 0]
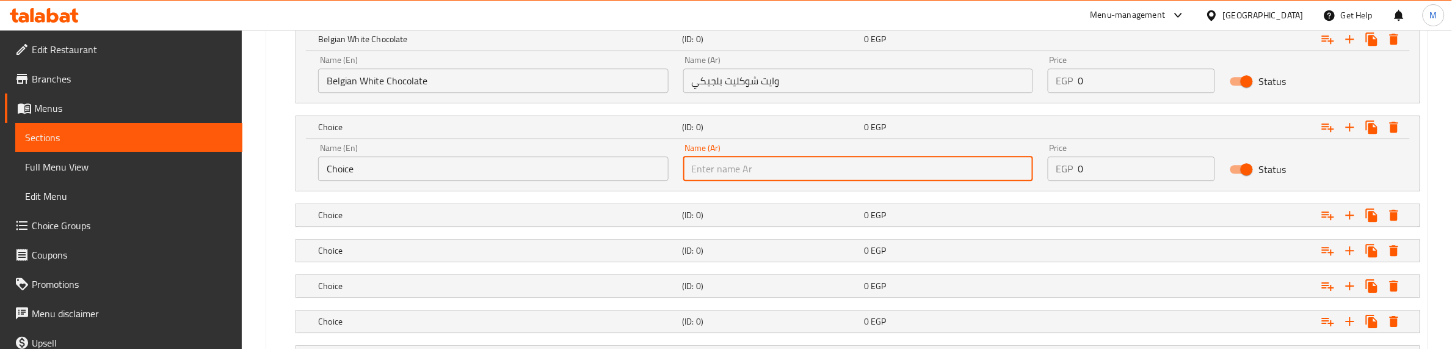
click at [738, 175] on input "text" at bounding box center [858, 168] width 350 height 24
paste input "أوريو إسبريد"
type input "أوريو إسبريد"
click at [530, 171] on input "Choice" at bounding box center [493, 168] width 350 height 24
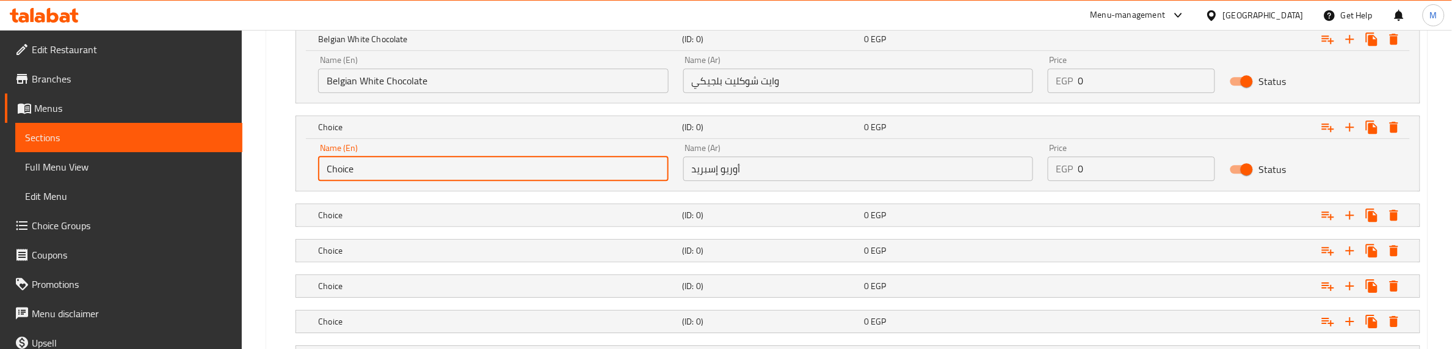
click at [530, 171] on input "Choice" at bounding box center [493, 168] width 350 height 24
type input "Spread Oreo"
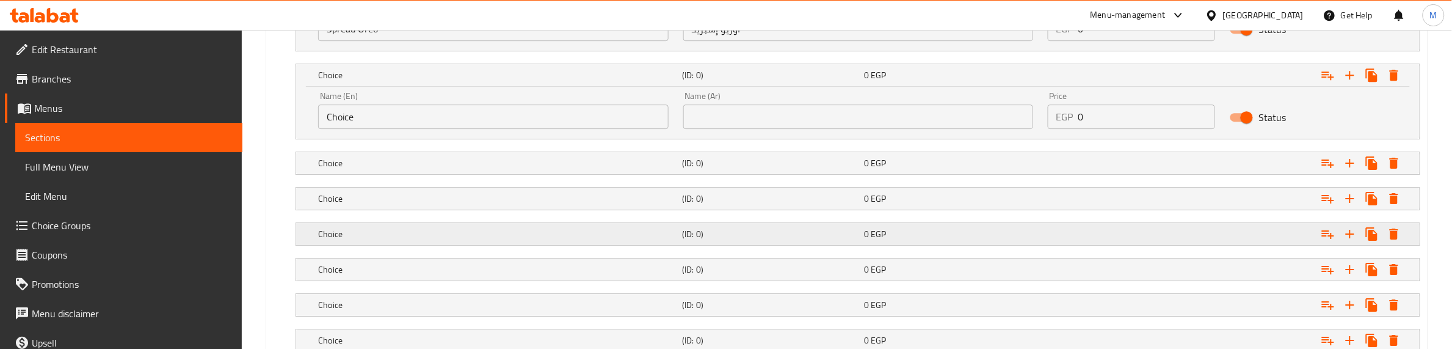
scroll to position [1574, 0]
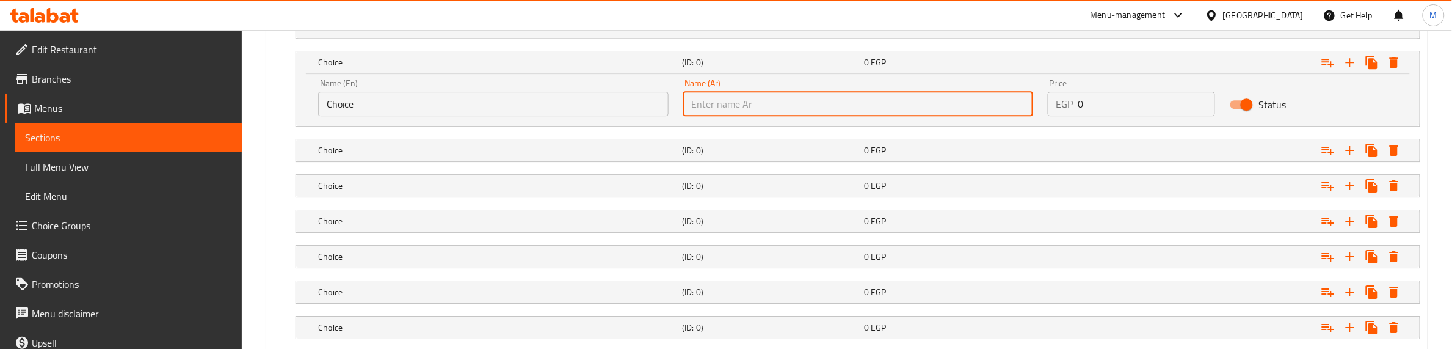
click at [777, 107] on input "text" at bounding box center [858, 104] width 350 height 24
paste input "كيندر بوينو إسبريد"
type input "كيندر بوينو إسبريد"
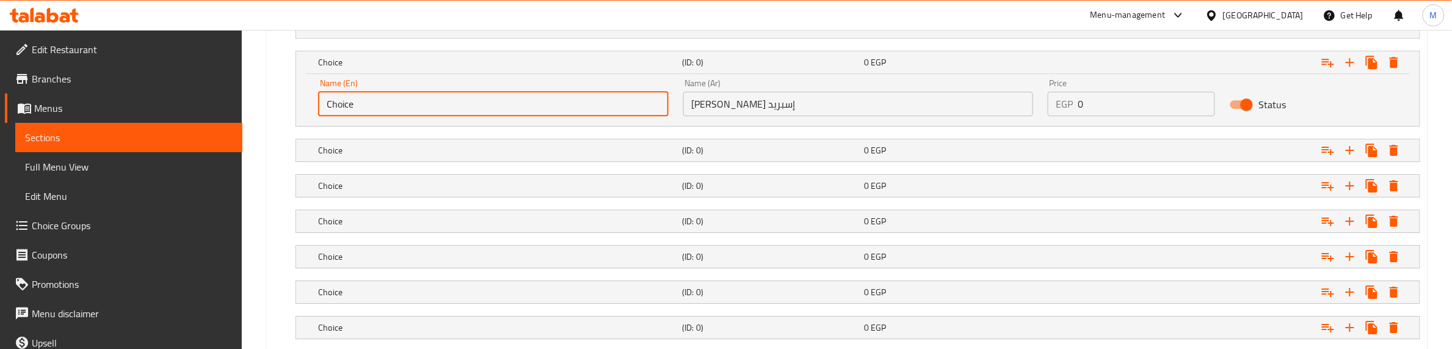
click at [360, 98] on input "Choice" at bounding box center [493, 104] width 350 height 24
paste input "Kinder Bueno Spread"
type input "Kinder Bueno Spread"
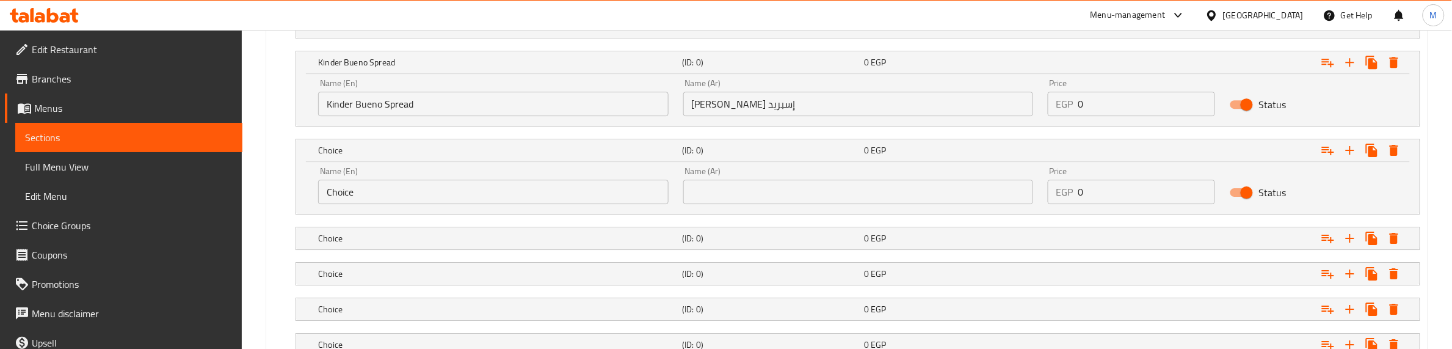
click at [759, 190] on input "text" at bounding box center [858, 192] width 350 height 24
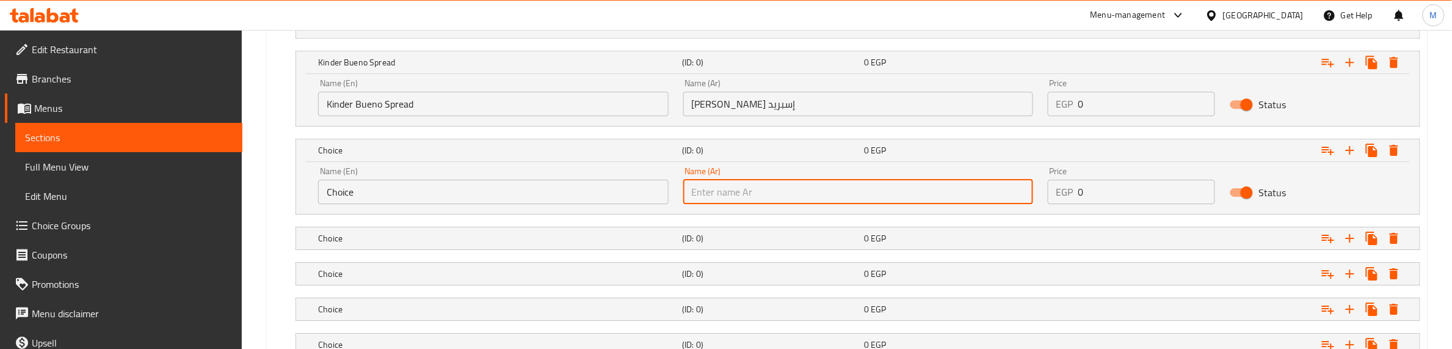
paste input "بستاشيو إسبريد"
type input "بستاشيو إسبريد"
click at [512, 194] on input "Choice" at bounding box center [493, 192] width 350 height 24
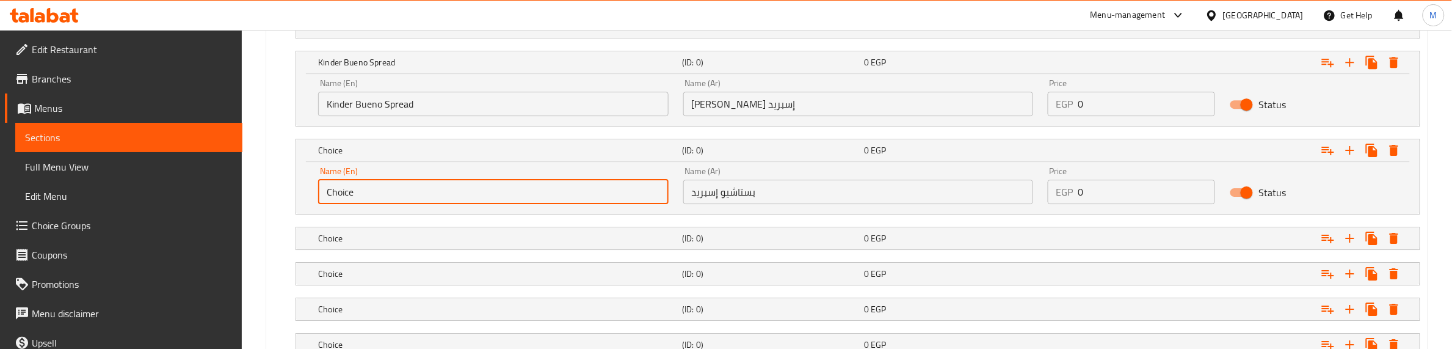
click at [512, 194] on input "Choice" at bounding box center [493, 192] width 350 height 24
type input "Pistachio Spread"
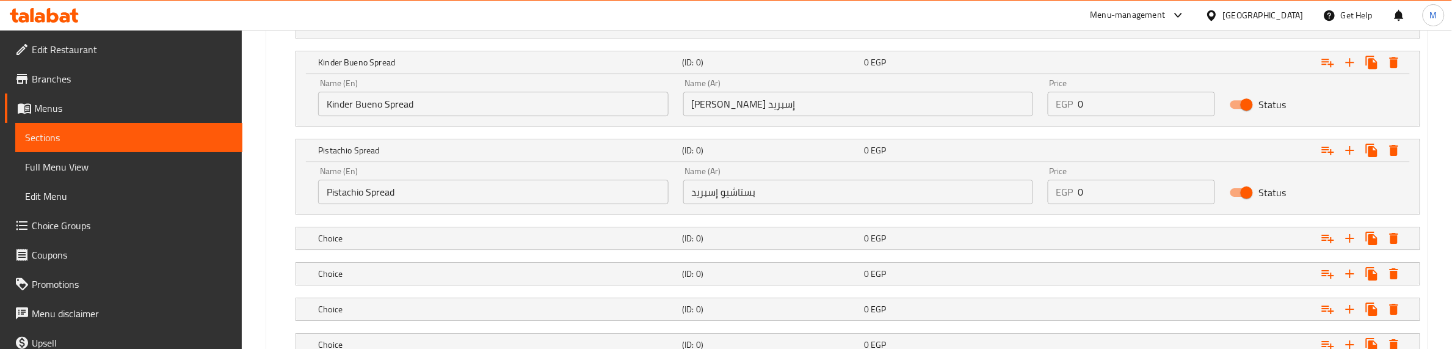
click at [473, 221] on nav at bounding box center [847, 222] width 1147 height 10
drag, startPoint x: 724, startPoint y: 235, endPoint x: 733, endPoint y: 223, distance: 14.9
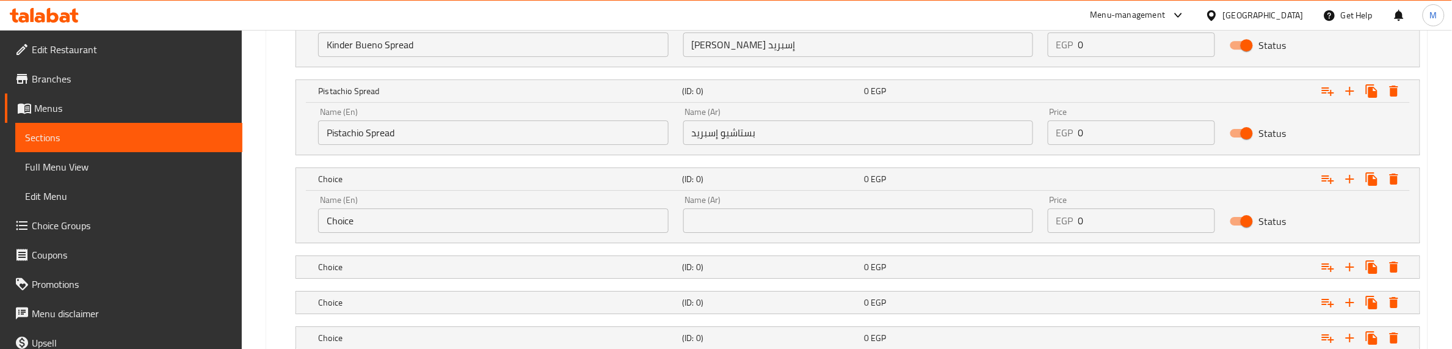
scroll to position [1651, 0]
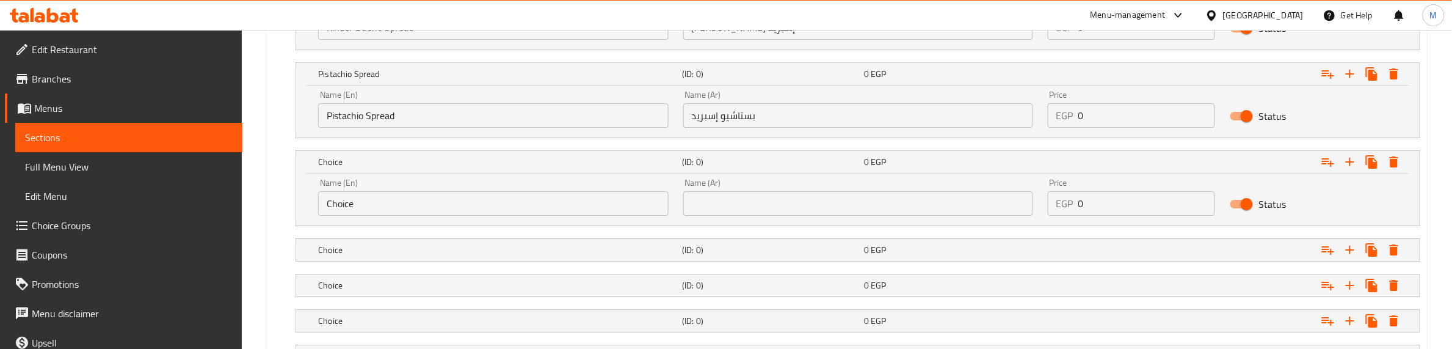
click at [745, 197] on input "text" at bounding box center [858, 203] width 350 height 24
paste input "باونتي إسبريد"
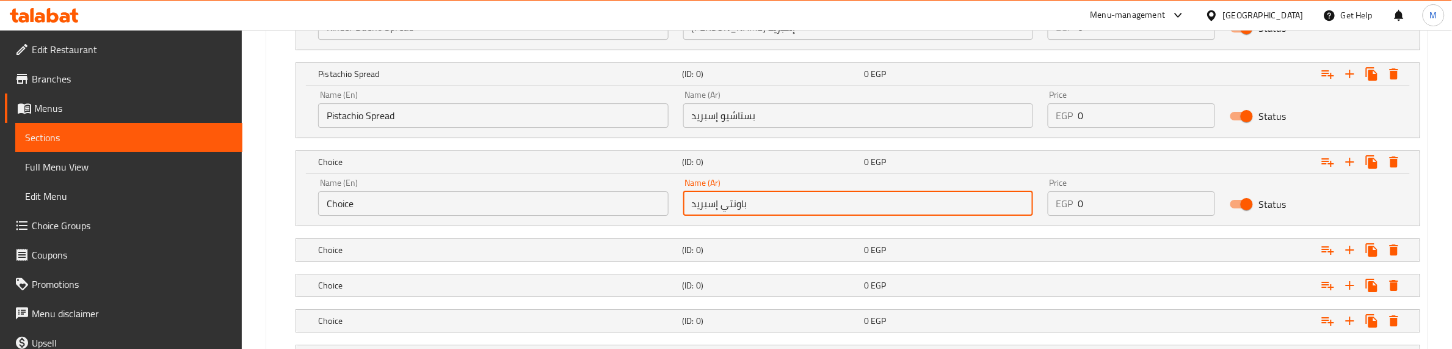
type input "باونتي إسبريد"
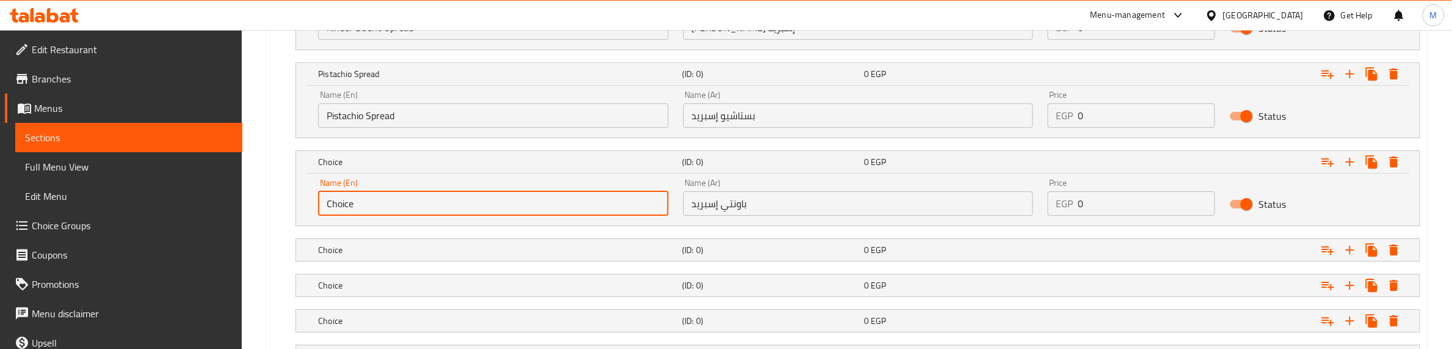
drag, startPoint x: 343, startPoint y: 211, endPoint x: 240, endPoint y: 211, distance: 102.6
type input "Bounty Spread"
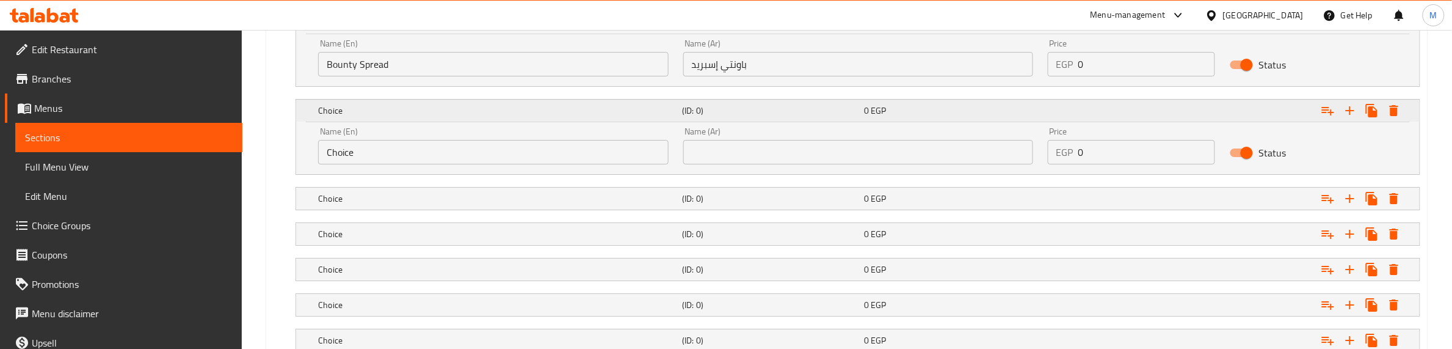
scroll to position [1804, 0]
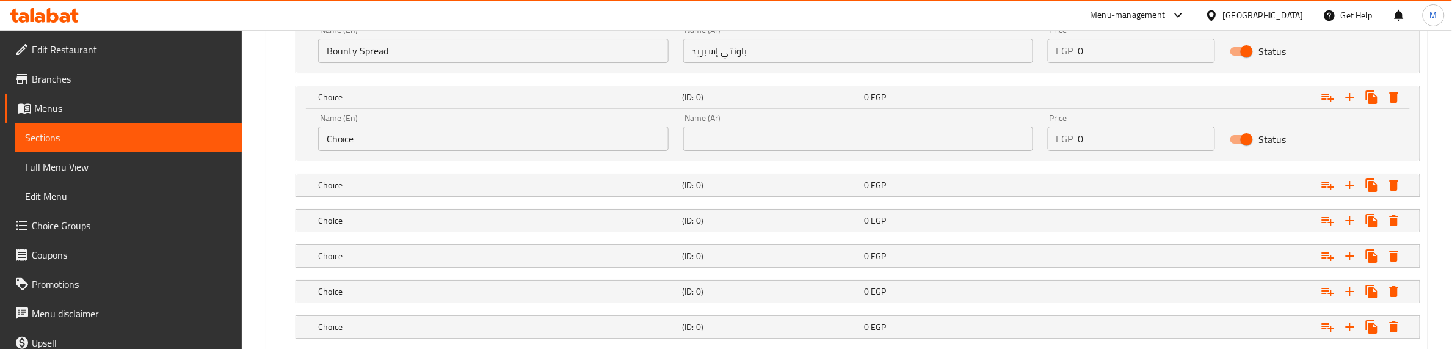
click at [718, 147] on input "text" at bounding box center [858, 138] width 350 height 24
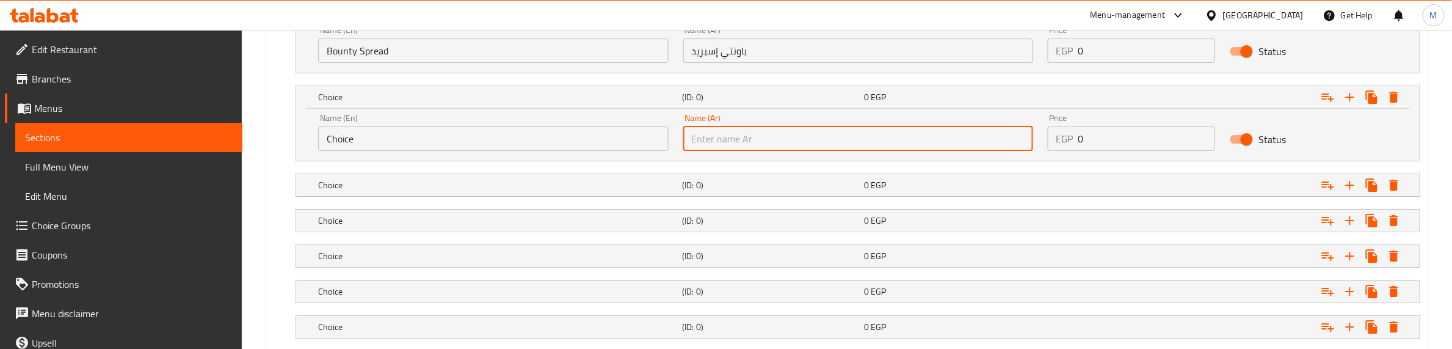
paste input "تويكس إسبريد"
type input "تويكس إسبريد"
click at [550, 141] on input "Choice" at bounding box center [493, 138] width 350 height 24
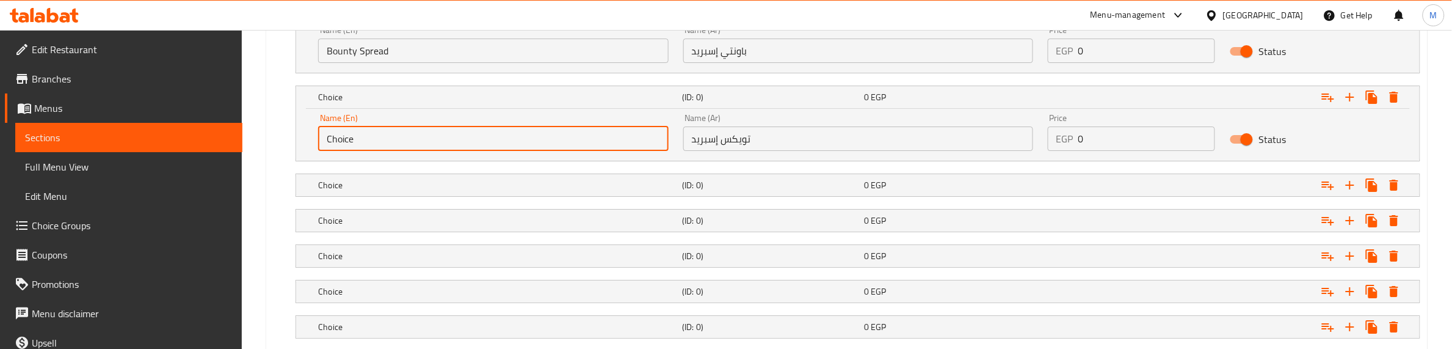
click at [550, 141] on input "Choice" at bounding box center [493, 138] width 350 height 24
type input "Twix Spread"
click at [594, 167] on nav at bounding box center [847, 169] width 1147 height 10
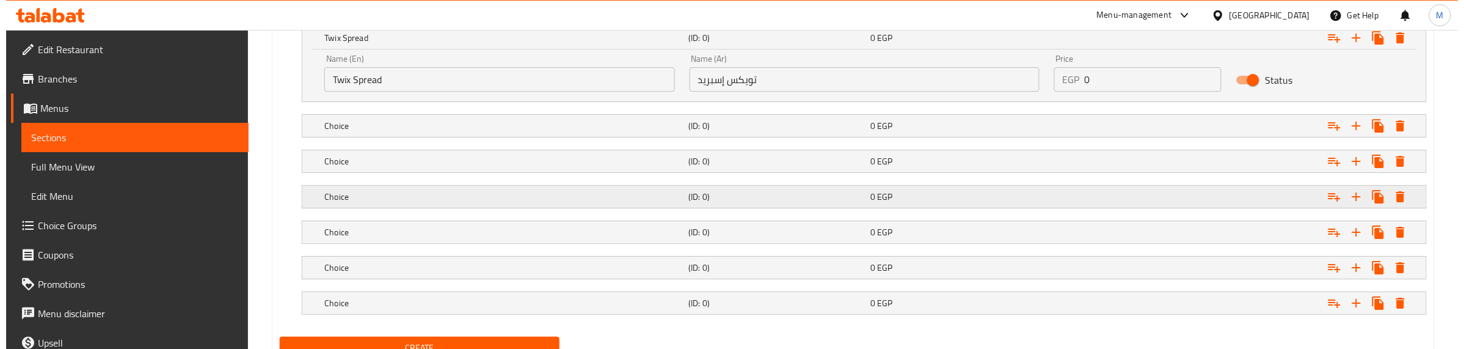
scroll to position [1880, 0]
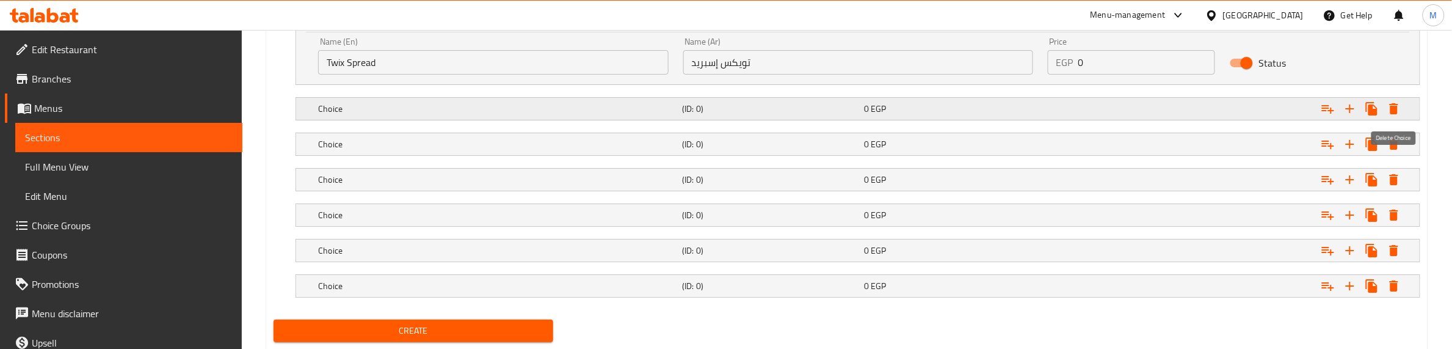
click at [1397, 111] on icon "Expand" at bounding box center [1394, 108] width 9 height 11
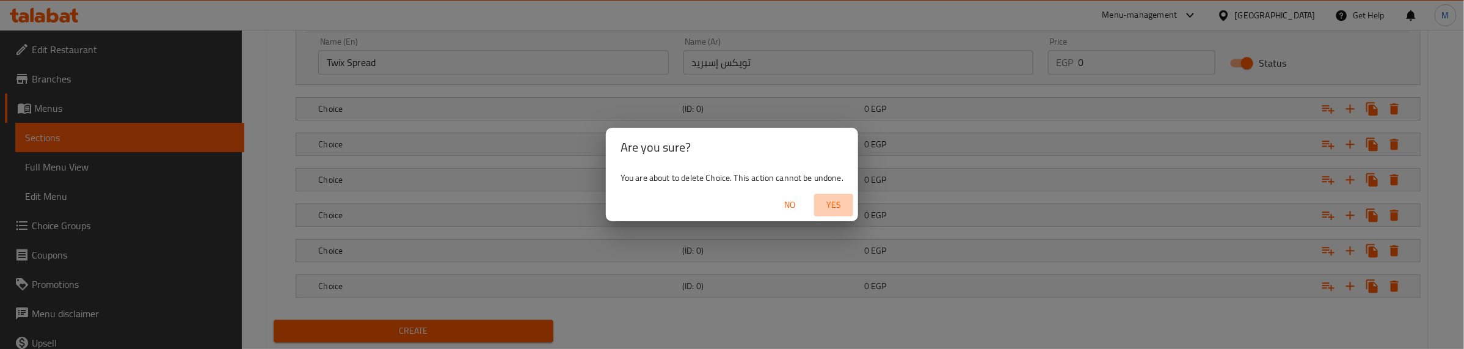
click at [831, 200] on span "Yes" at bounding box center [833, 204] width 29 height 15
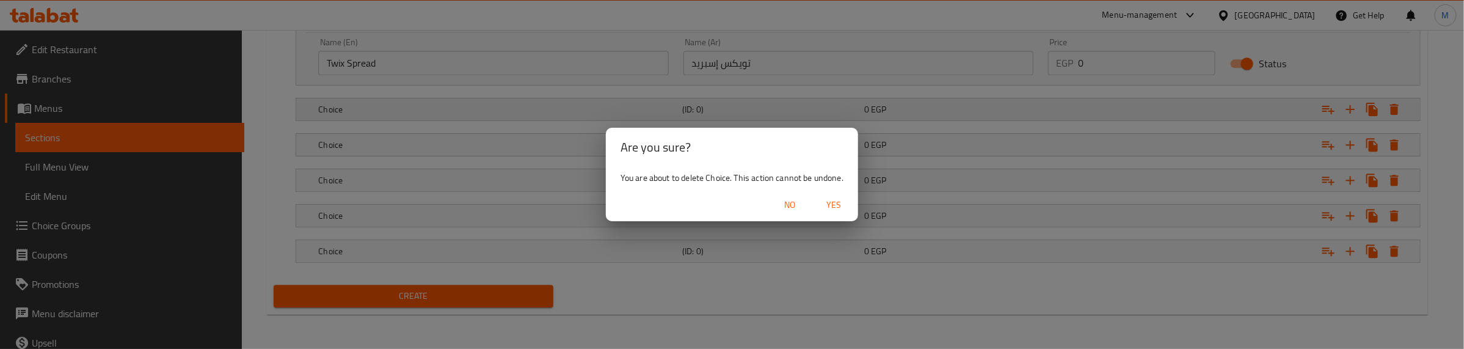
click at [837, 208] on span "Yes" at bounding box center [833, 204] width 29 height 15
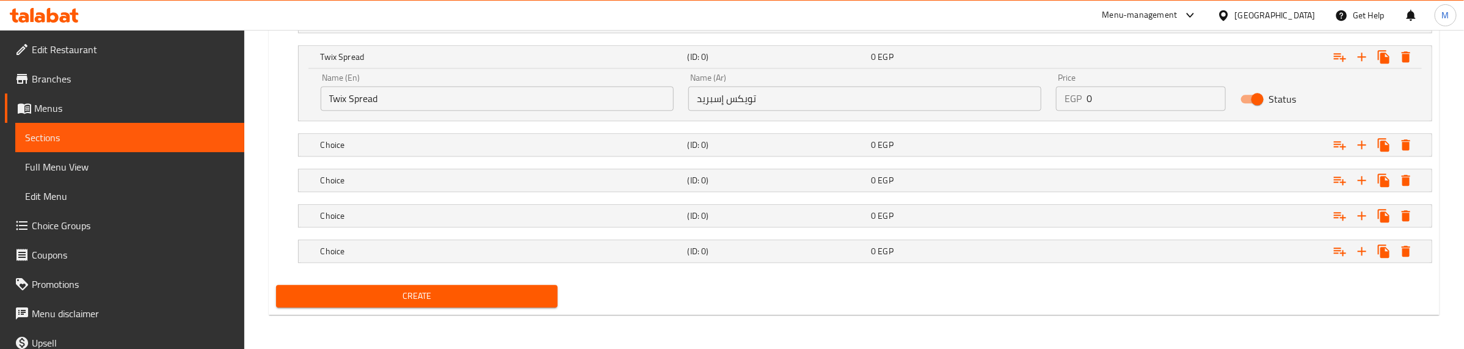
scroll to position [1847, 0]
click at [1402, 145] on icon "Expand" at bounding box center [1394, 144] width 15 height 15
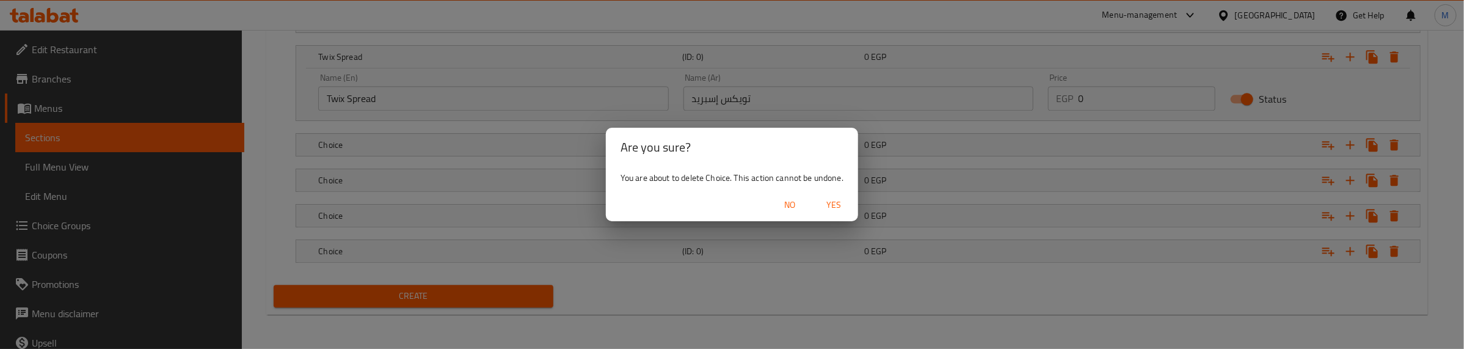
click at [841, 203] on span "Yes" at bounding box center [833, 204] width 29 height 15
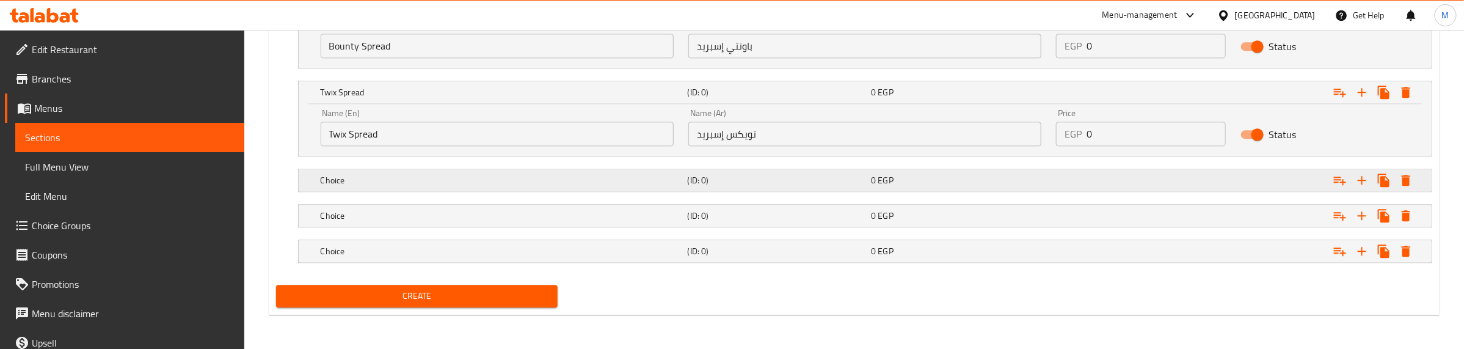
scroll to position [1812, 0]
click at [1397, 177] on icon "Expand" at bounding box center [1394, 180] width 9 height 11
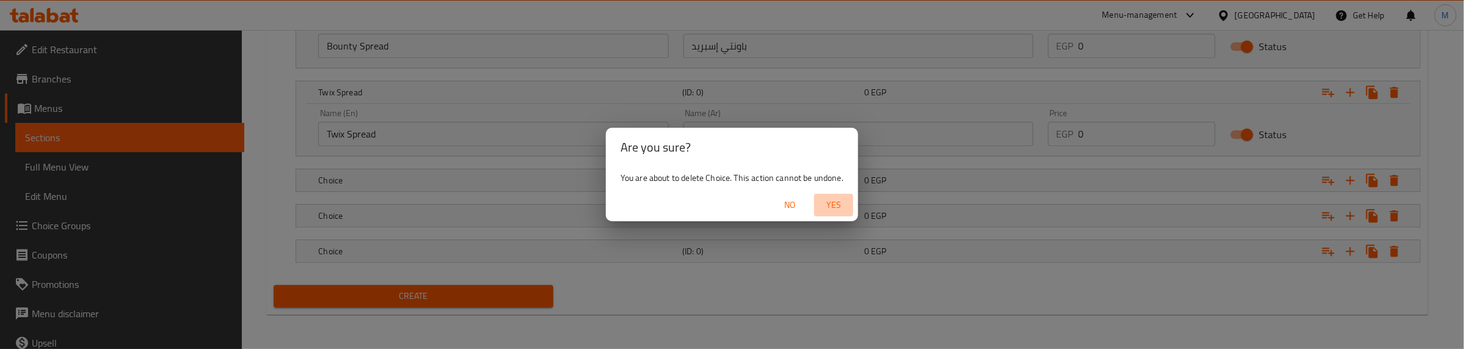
click at [835, 198] on span "Yes" at bounding box center [833, 204] width 29 height 15
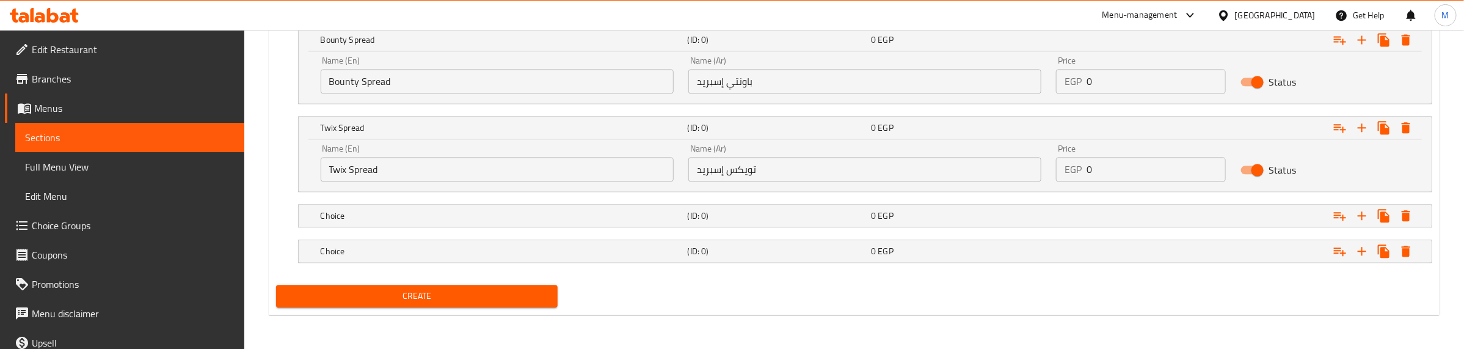
scroll to position [1776, 0]
click at [1391, 208] on icon "Expand" at bounding box center [1394, 215] width 15 height 15
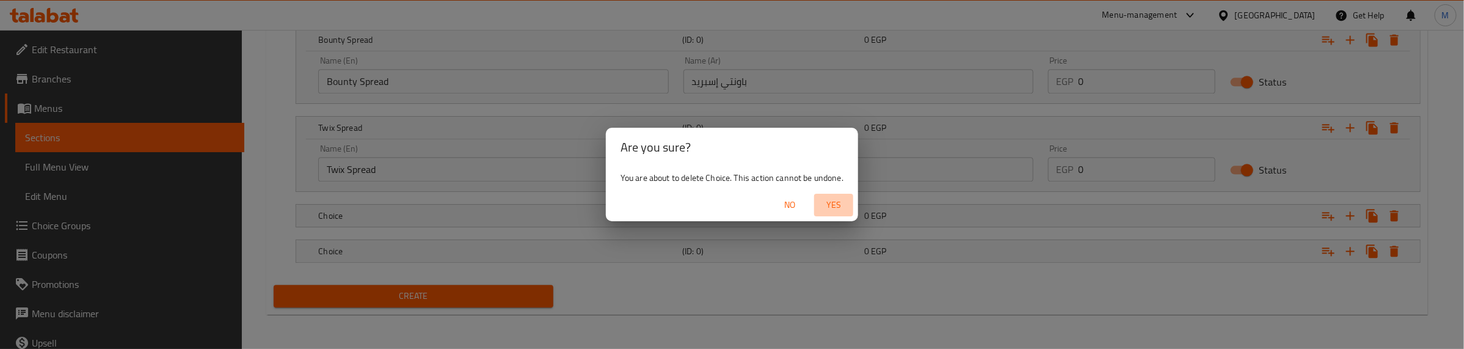
click at [843, 206] on span "Yes" at bounding box center [833, 204] width 29 height 15
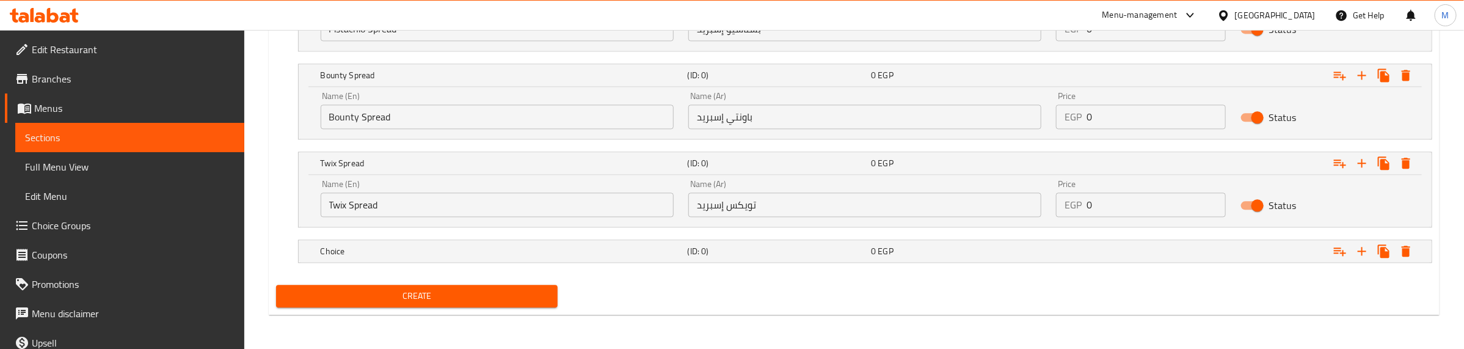
scroll to position [1741, 0]
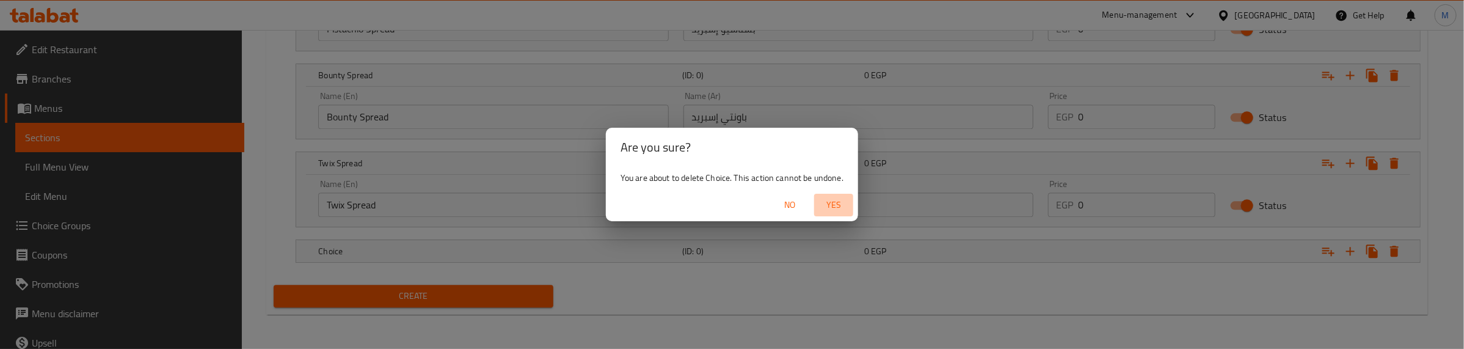
click at [831, 206] on span "Yes" at bounding box center [833, 204] width 29 height 15
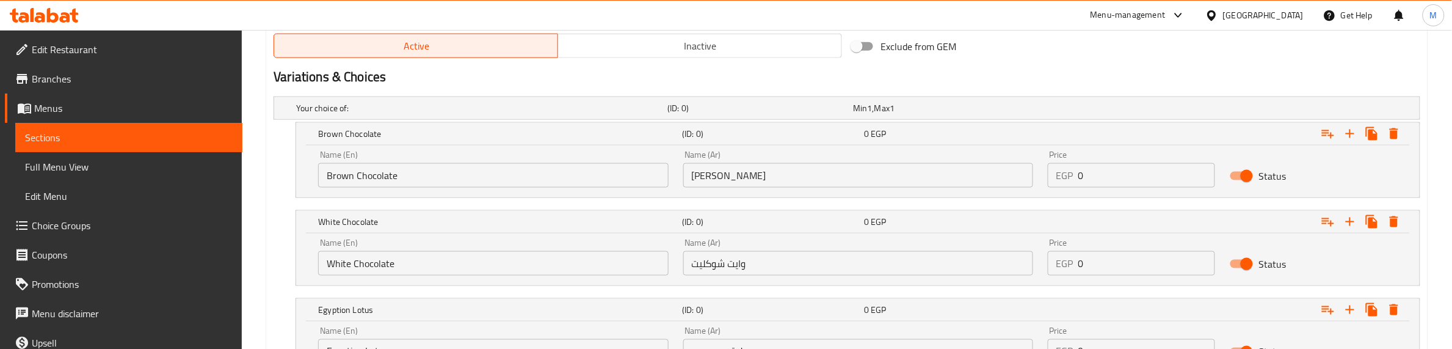
scroll to position [611, 0]
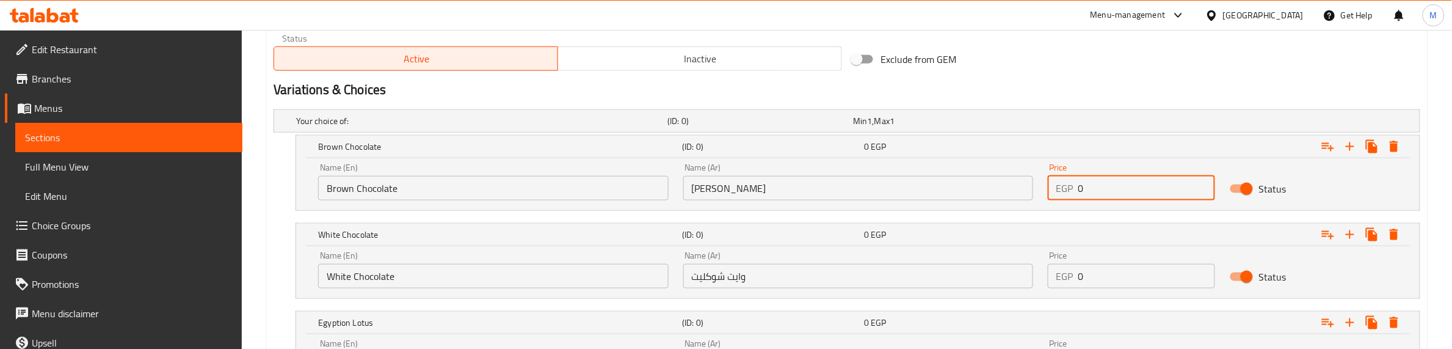
drag, startPoint x: 1087, startPoint y: 189, endPoint x: 1071, endPoint y: 184, distance: 17.2
click at [1071, 184] on div "EGP 0 Price" at bounding box center [1132, 188] width 168 height 24
type input "150"
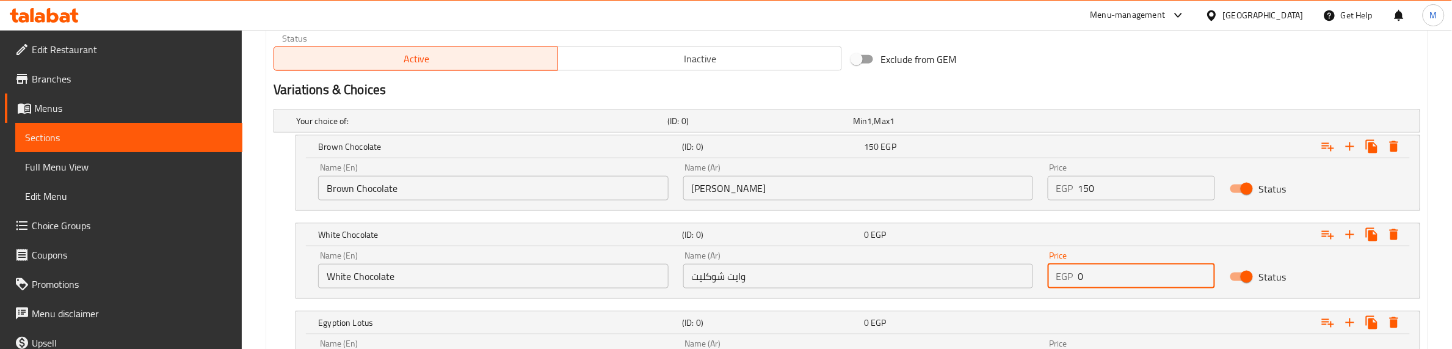
drag, startPoint x: 1085, startPoint y: 273, endPoint x: 1058, endPoint y: 273, distance: 26.9
click at [1058, 273] on div "EGP 0 Price" at bounding box center [1132, 276] width 168 height 24
type input "170"
click at [1028, 214] on nav at bounding box center [847, 218] width 1147 height 10
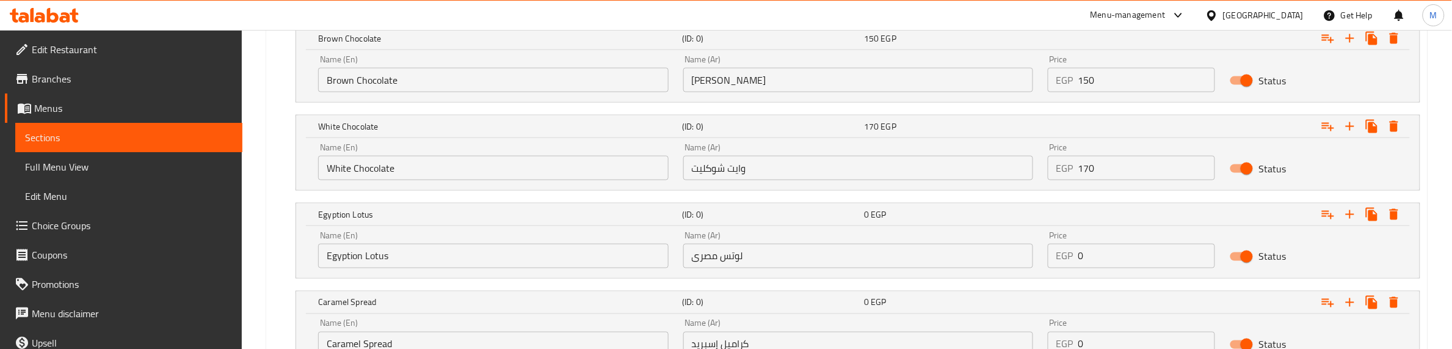
scroll to position [763, 0]
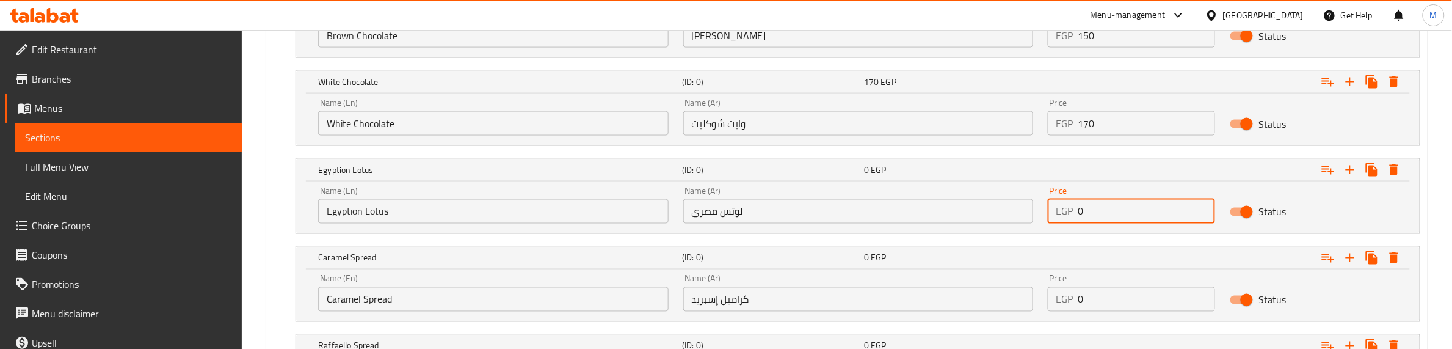
drag, startPoint x: 1095, startPoint y: 221, endPoint x: 1069, endPoint y: 219, distance: 25.8
click at [1069, 219] on div "EGP 0 Price" at bounding box center [1132, 211] width 168 height 24
type input "170"
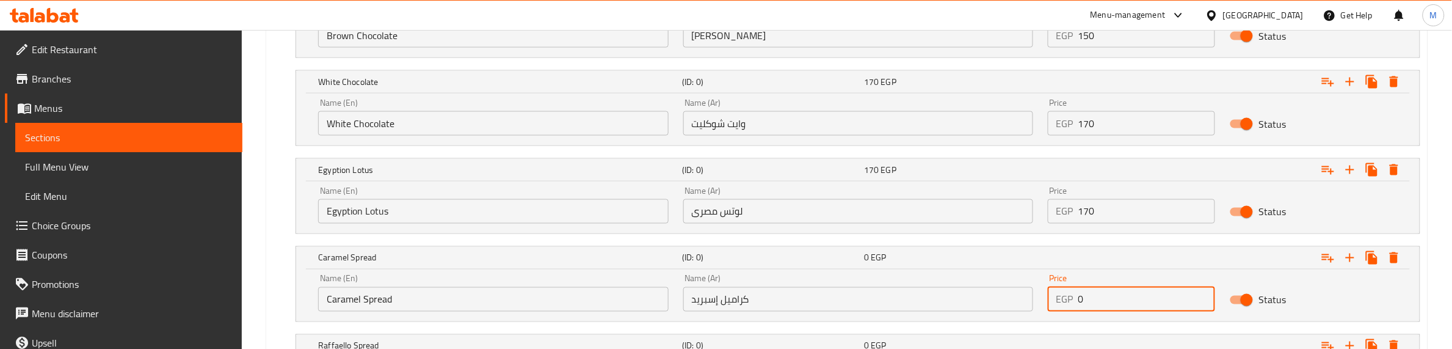
drag, startPoint x: 1093, startPoint y: 297, endPoint x: 1057, endPoint y: 297, distance: 36.0
click at [1057, 297] on div "EGP 0 Price" at bounding box center [1132, 299] width 168 height 24
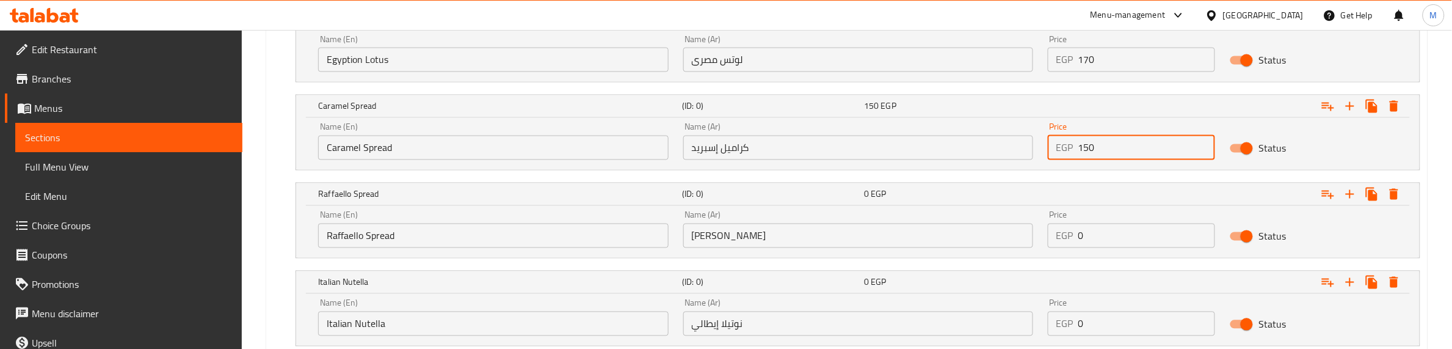
scroll to position [916, 0]
type input "150"
drag, startPoint x: 1094, startPoint y: 233, endPoint x: 1069, endPoint y: 239, distance: 25.9
click at [1069, 239] on div "EGP 0 Price" at bounding box center [1132, 234] width 168 height 24
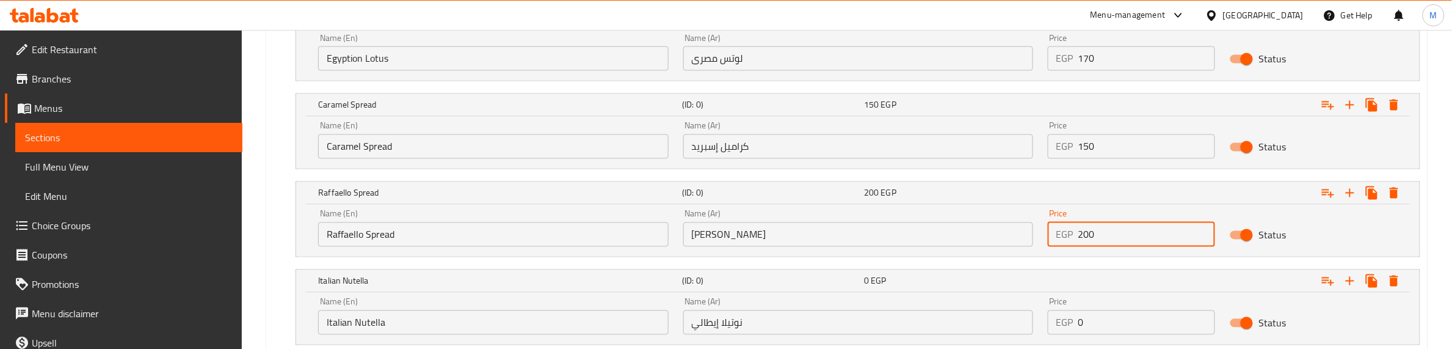
type input "200"
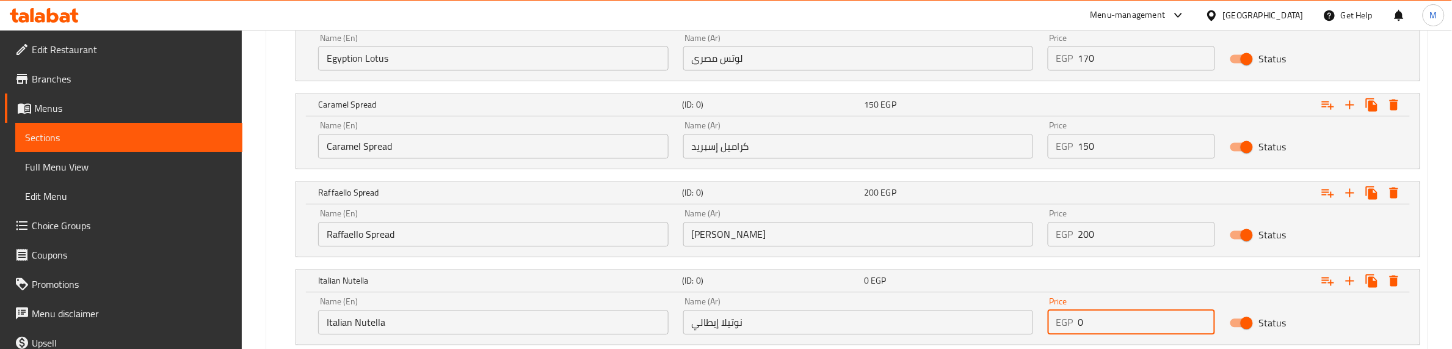
drag, startPoint x: 1071, startPoint y: 333, endPoint x: 1058, endPoint y: 335, distance: 12.9
click at [1058, 309] on div "EGP 0 Price" at bounding box center [1132, 322] width 168 height 24
type input "200"
click at [1024, 264] on nav at bounding box center [847, 265] width 1147 height 10
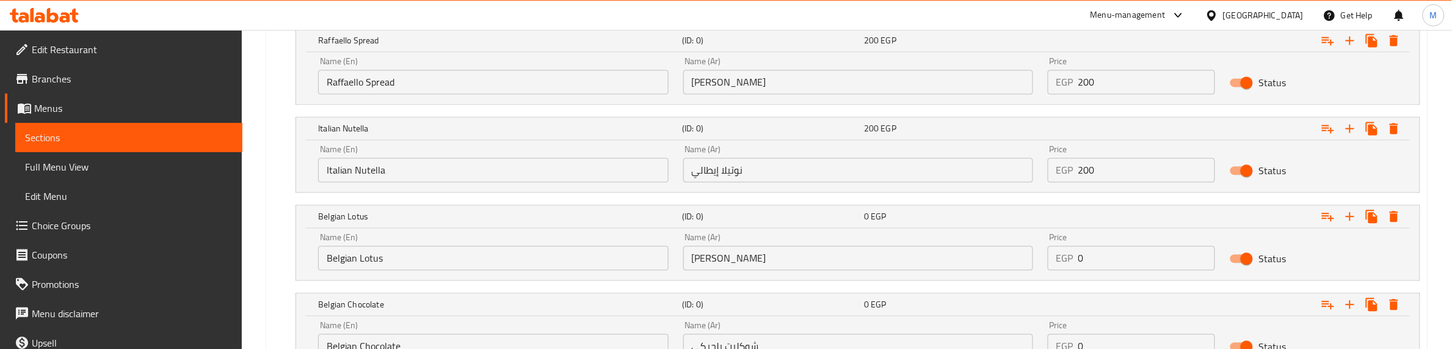
scroll to position [1221, 0]
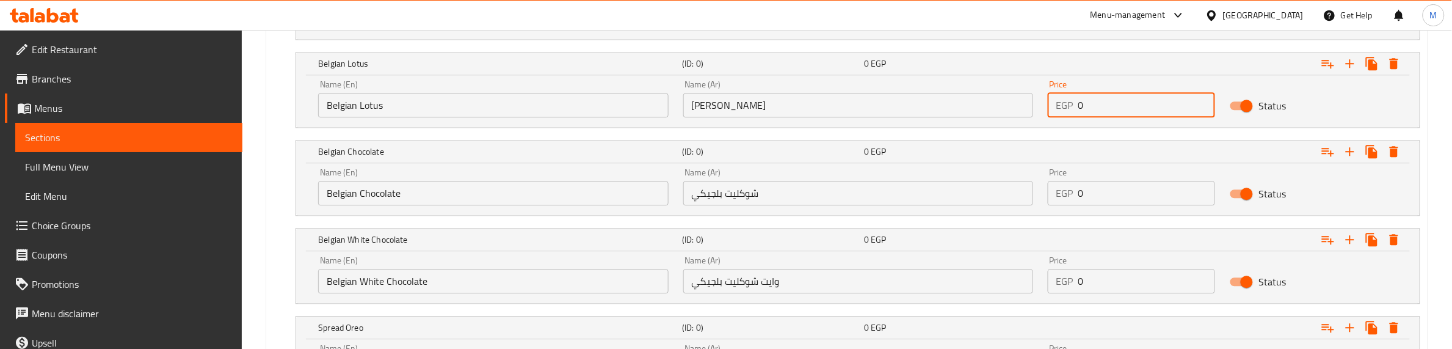
drag, startPoint x: 1095, startPoint y: 108, endPoint x: 1076, endPoint y: 110, distance: 19.6
click at [1076, 110] on div "EGP 0 Price" at bounding box center [1132, 105] width 168 height 24
type input "200"
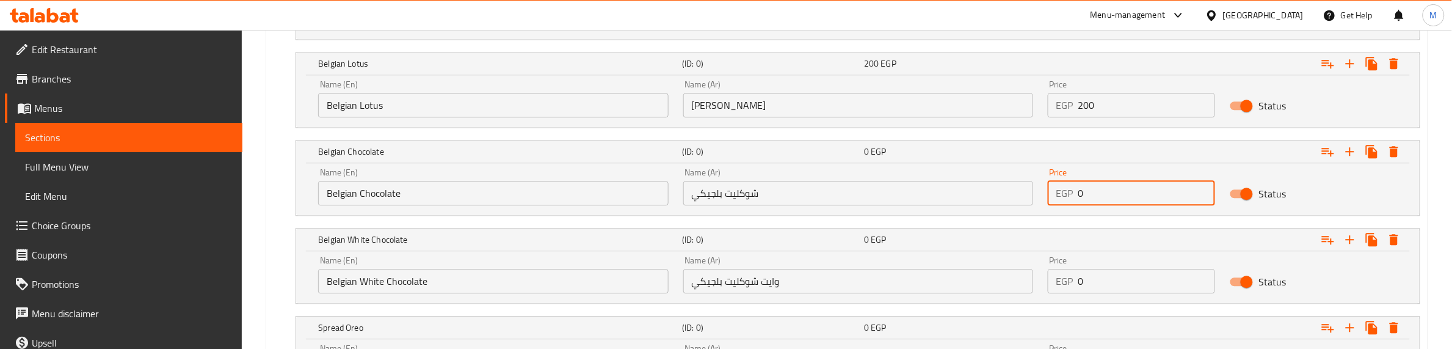
drag, startPoint x: 1104, startPoint y: 194, endPoint x: 1051, endPoint y: 195, distance: 52.5
click at [1051, 195] on div "EGP 0 Price" at bounding box center [1132, 193] width 168 height 24
type input "200"
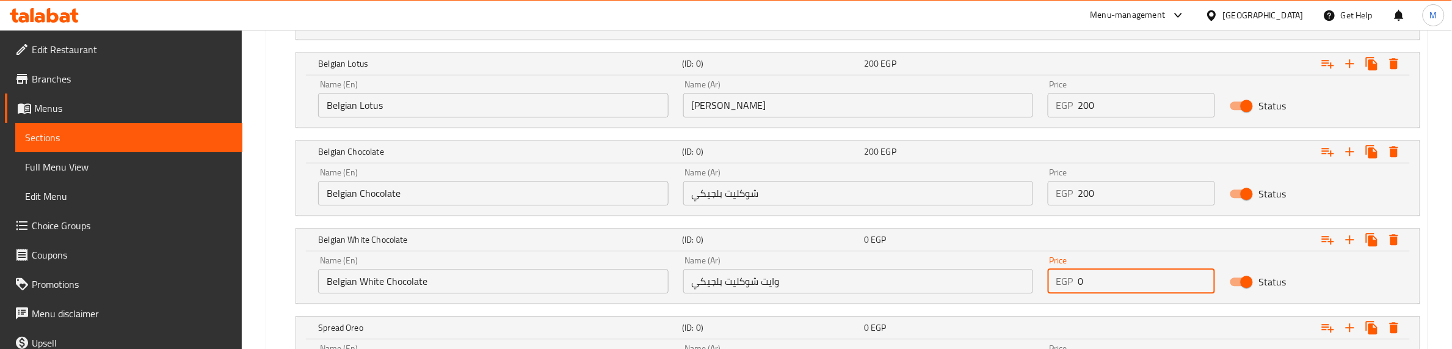
drag, startPoint x: 1110, startPoint y: 280, endPoint x: 1061, endPoint y: 282, distance: 48.9
click at [1061, 282] on div "EGP 0 Price" at bounding box center [1132, 281] width 168 height 24
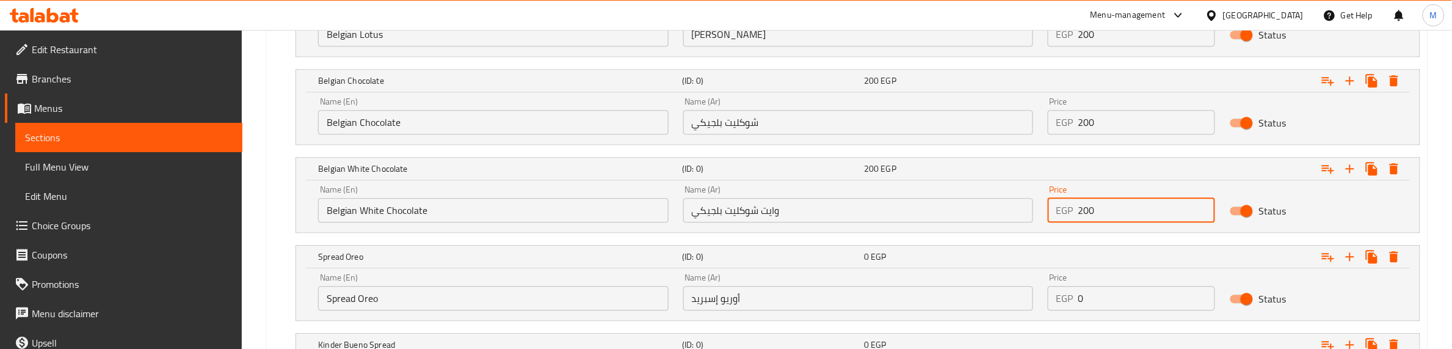
scroll to position [1374, 0]
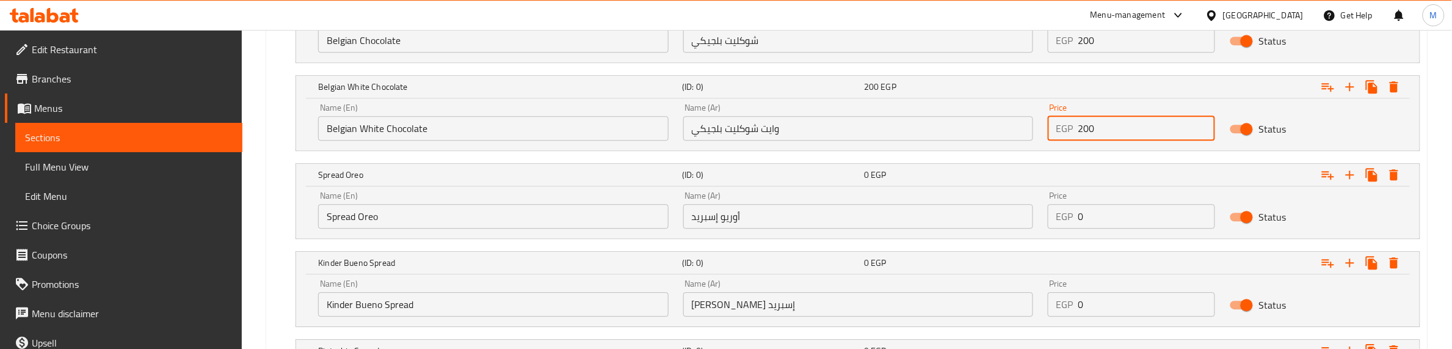
type input "200"
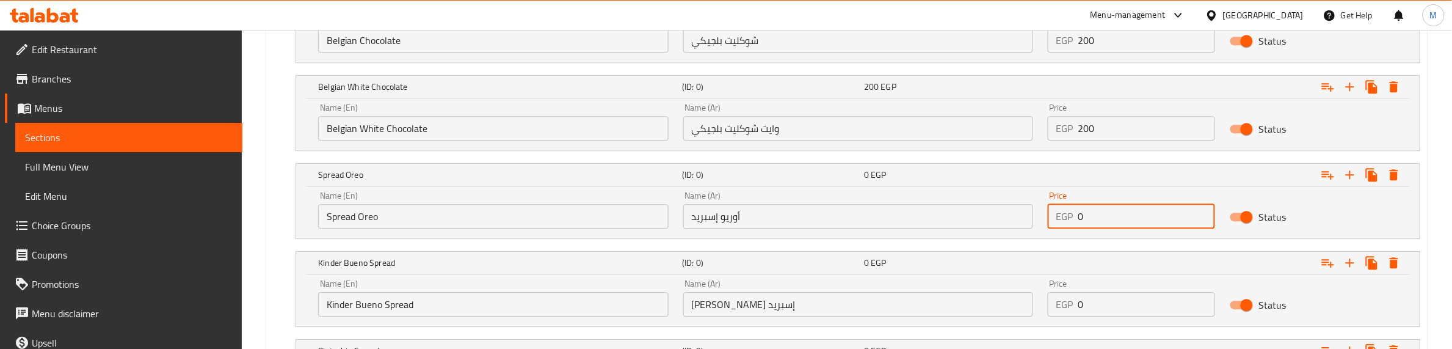
drag, startPoint x: 1103, startPoint y: 209, endPoint x: 1049, endPoint y: 218, distance: 54.4
click at [1049, 218] on div "EGP 0 Price" at bounding box center [1132, 216] width 168 height 24
drag, startPoint x: 1108, startPoint y: 220, endPoint x: 1060, endPoint y: 215, distance: 49.2
click at [1060, 215] on div "EGP 200 Price" at bounding box center [1132, 216] width 168 height 24
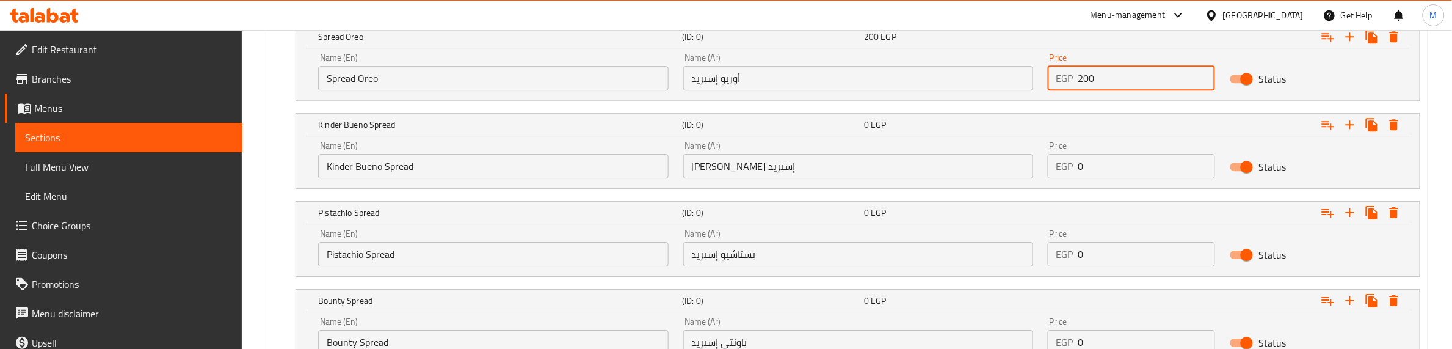
scroll to position [1527, 0]
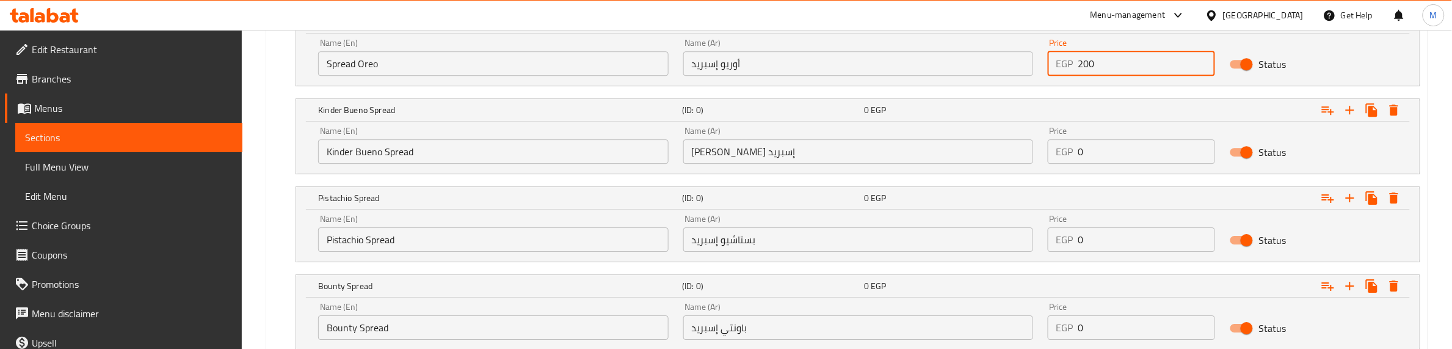
type input "200"
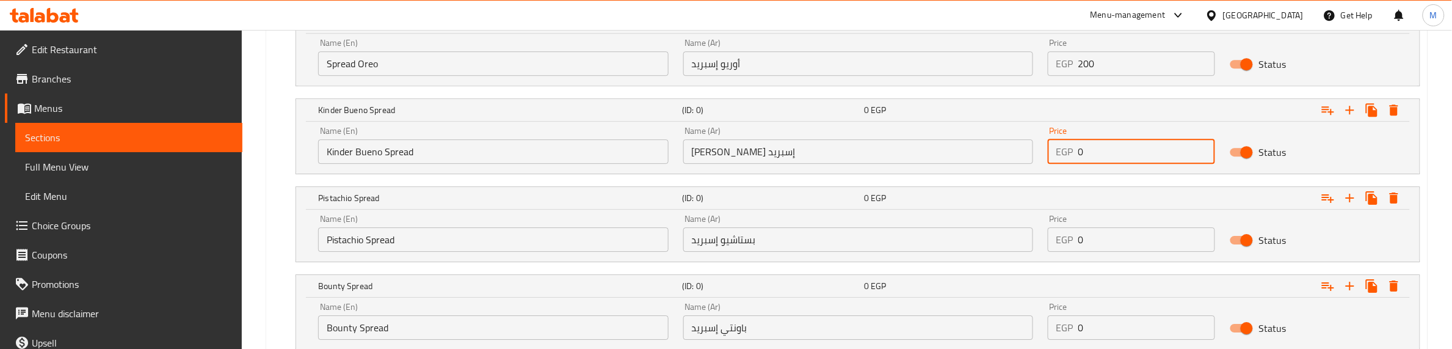
drag, startPoint x: 1076, startPoint y: 148, endPoint x: 1057, endPoint y: 148, distance: 18.9
click at [1057, 148] on div "EGP 0 Price" at bounding box center [1132, 151] width 168 height 24
paste input "20"
type input "200"
drag, startPoint x: 1069, startPoint y: 244, endPoint x: 1061, endPoint y: 252, distance: 10.8
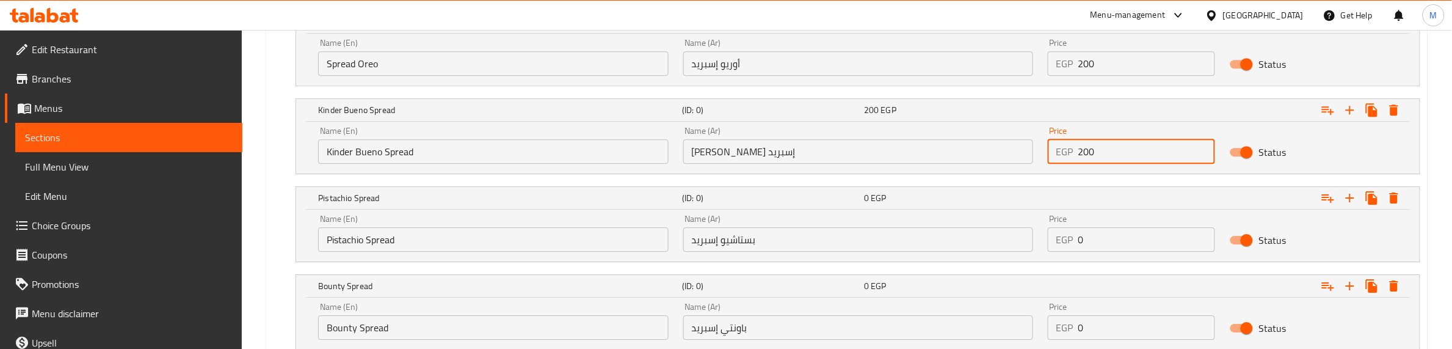
click at [1048, 245] on div "EGP 0 Price" at bounding box center [1132, 239] width 168 height 24
paste input "20"
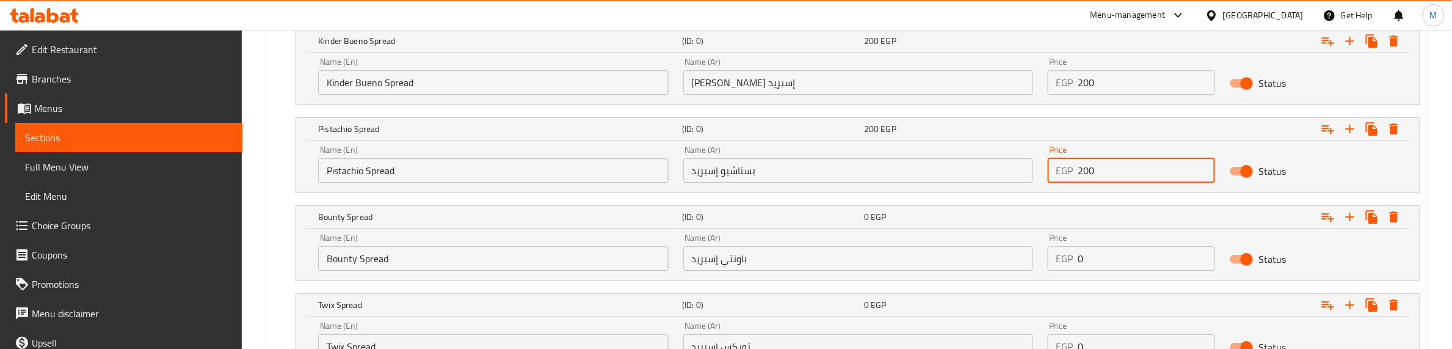
scroll to position [1603, 0]
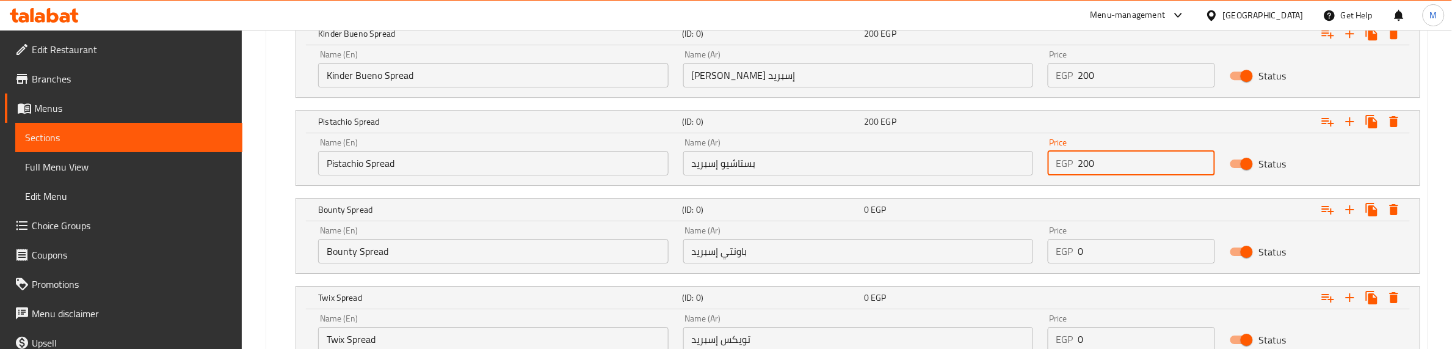
type input "200"
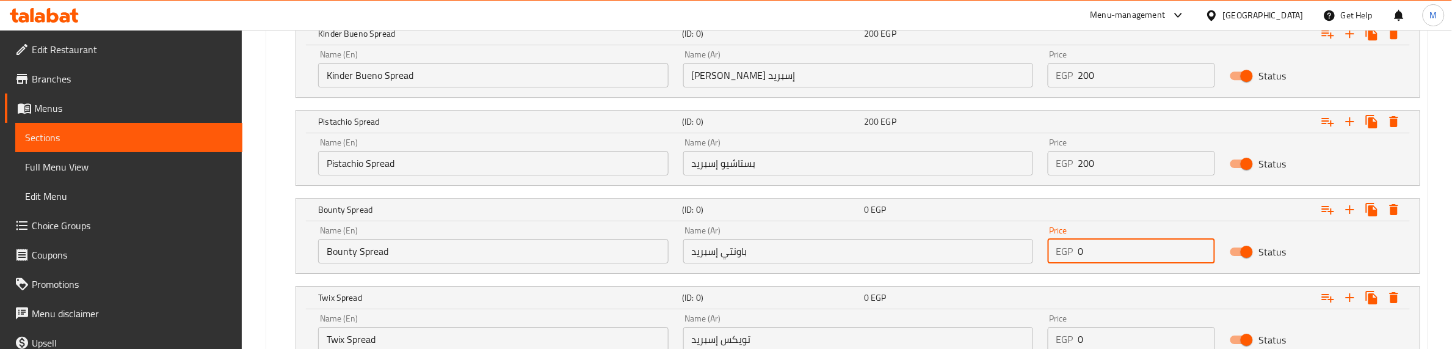
drag, startPoint x: 1042, startPoint y: 252, endPoint x: 1051, endPoint y: 273, distance: 23.3
click at [1024, 253] on div "Name (En) Bounty Spread Name (En) Name (Ar) باونتي إسبريد Name (Ar) Price EGP 0…" at bounding box center [858, 245] width 1094 height 52
paste input "20"
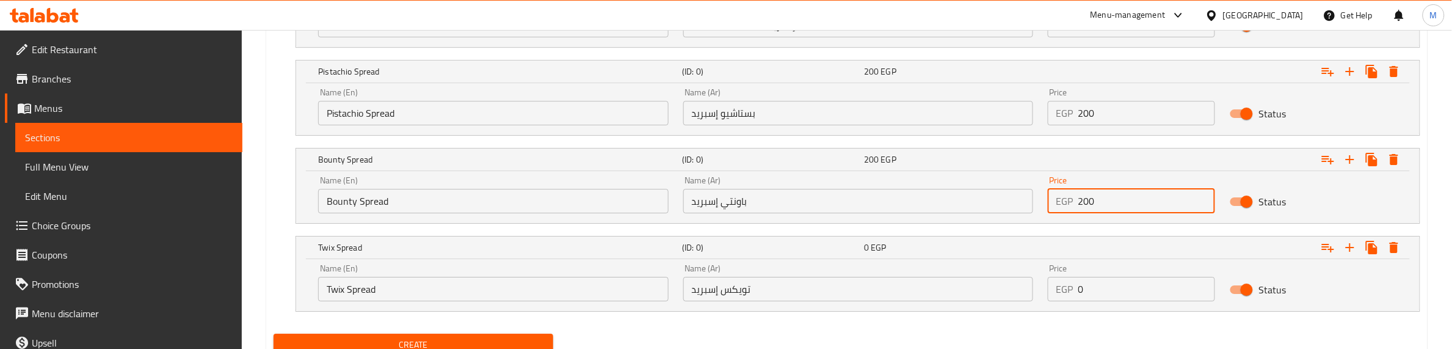
scroll to position [1680, 0]
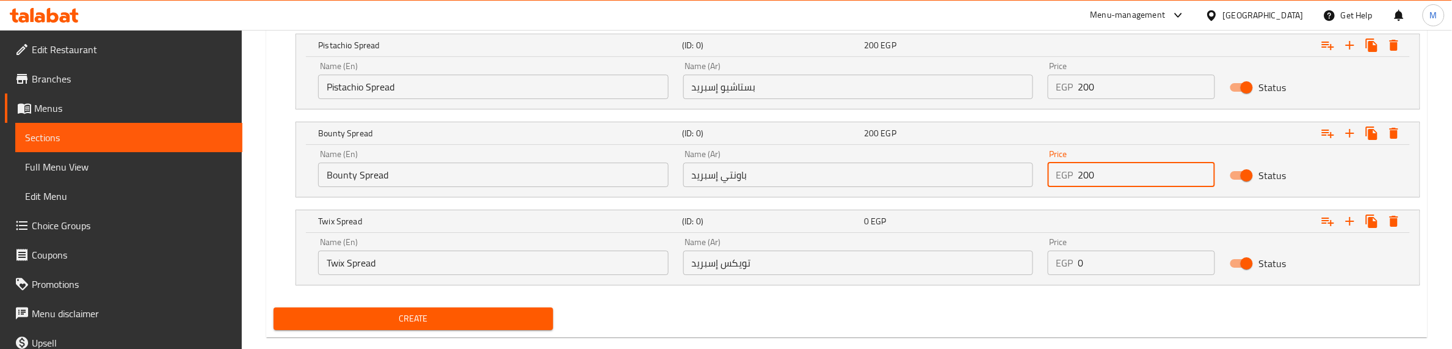
type input "200"
drag, startPoint x: 1072, startPoint y: 270, endPoint x: 1044, endPoint y: 272, distance: 27.6
click at [1050, 270] on div "EGP 0 Price" at bounding box center [1132, 262] width 168 height 24
paste input "20"
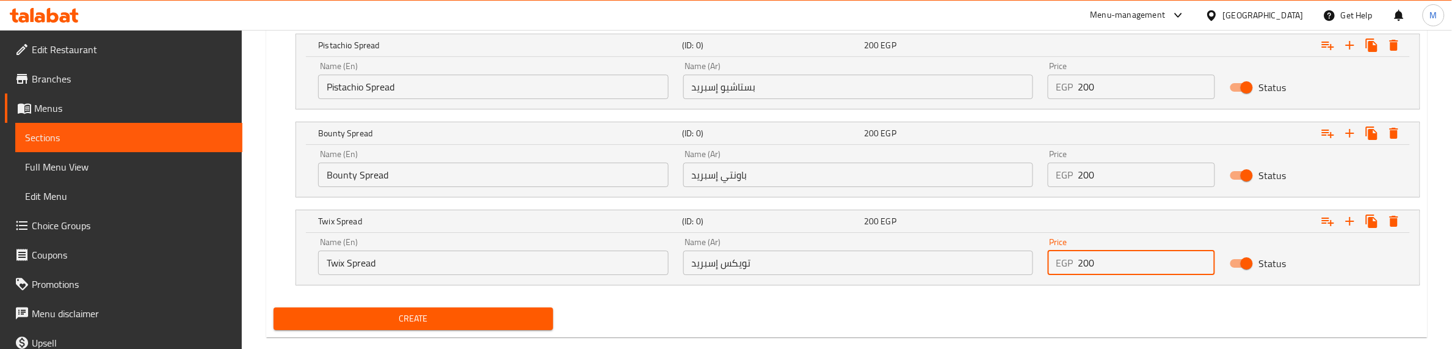
type input "200"
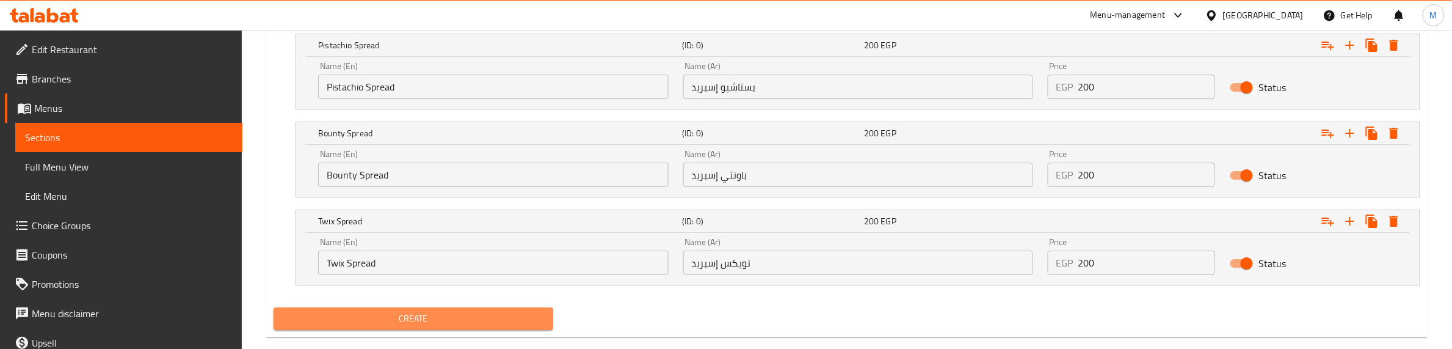
click at [548, 309] on button "Create" at bounding box center [413, 318] width 279 height 23
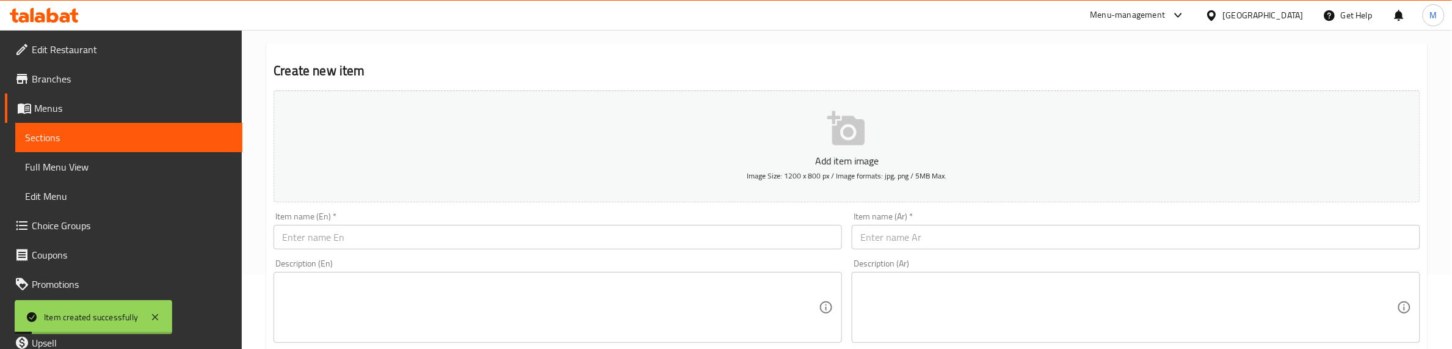
scroll to position [0, 0]
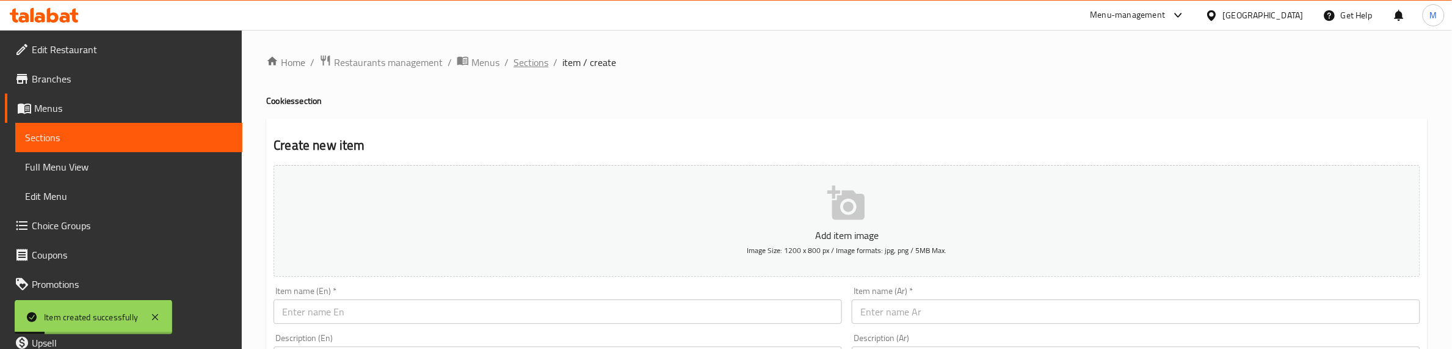
click at [536, 66] on span "Sections" at bounding box center [531, 62] width 35 height 15
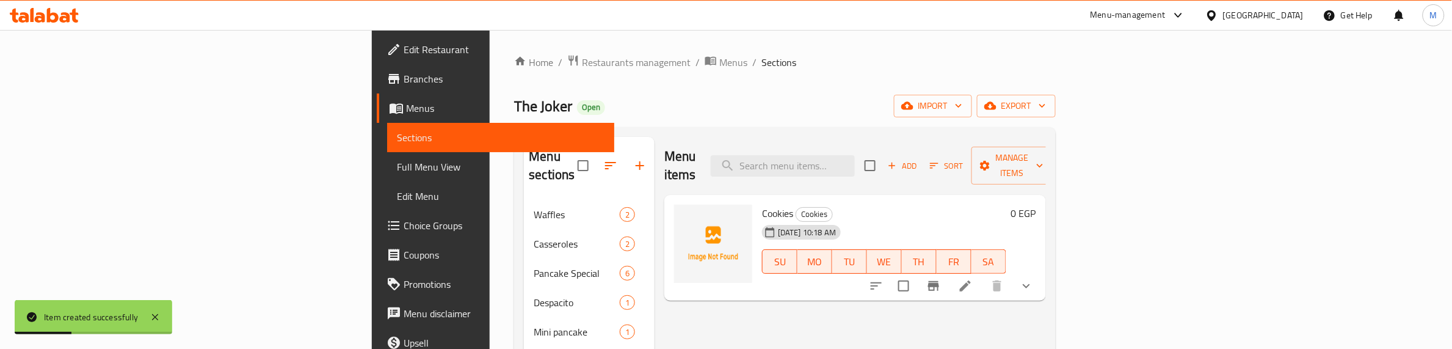
click at [752, 100] on div "The Joker Open import export" at bounding box center [784, 106] width 541 height 23
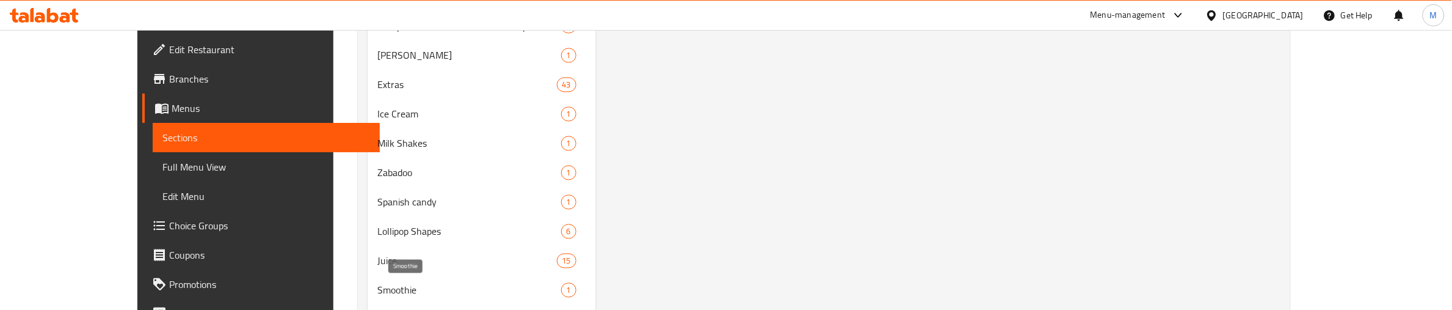
scroll to position [1082, 0]
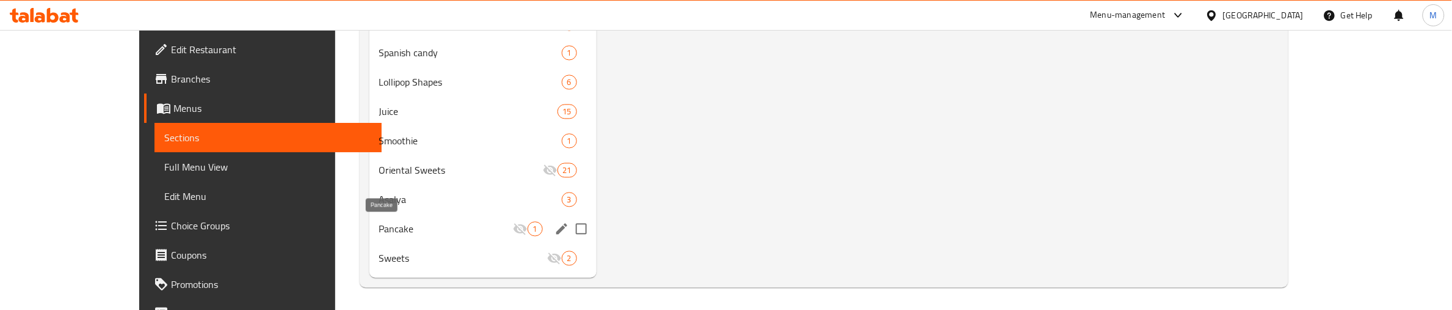
click at [404, 228] on span "Pancake" at bounding box center [446, 228] width 134 height 15
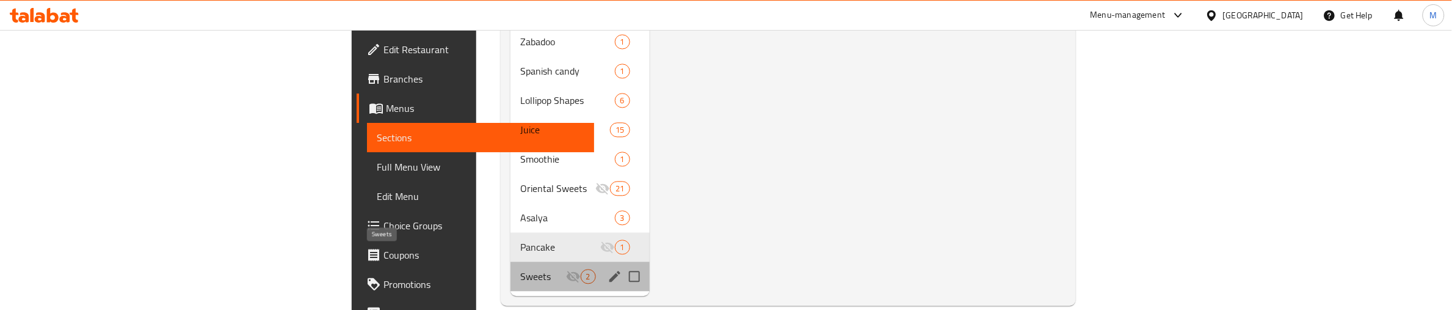
click at [520, 269] on span "Sweets" at bounding box center [542, 276] width 45 height 15
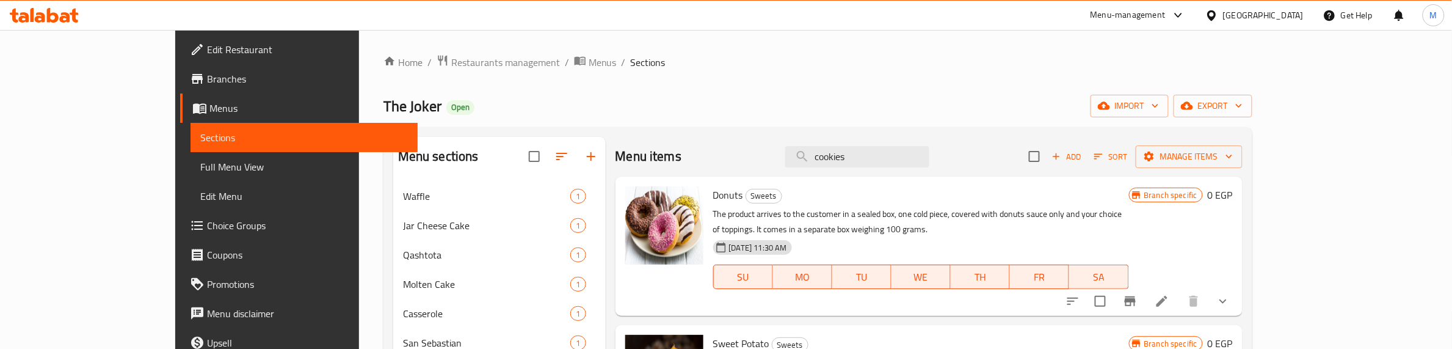
click at [917, 166] on input "cookies" at bounding box center [857, 156] width 144 height 21
paste input "لخبطيتا"
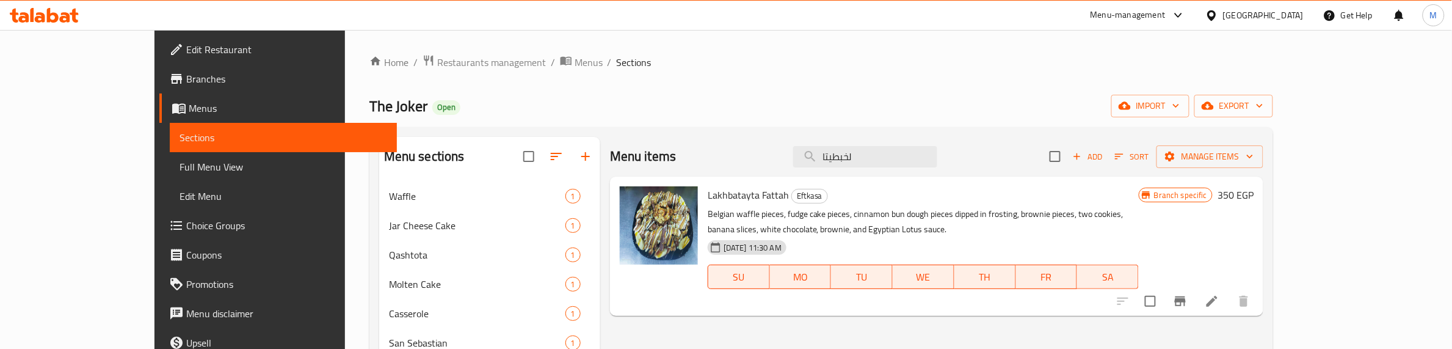
type input "لخبطيتا"
click at [708, 197] on span "Lakhbatayta Fattah" at bounding box center [748, 195] width 81 height 18
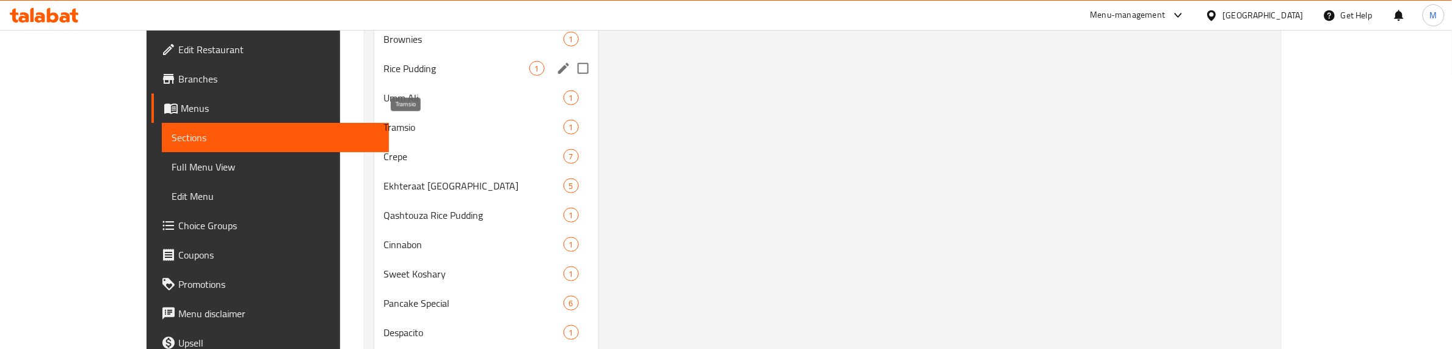
scroll to position [203, 0]
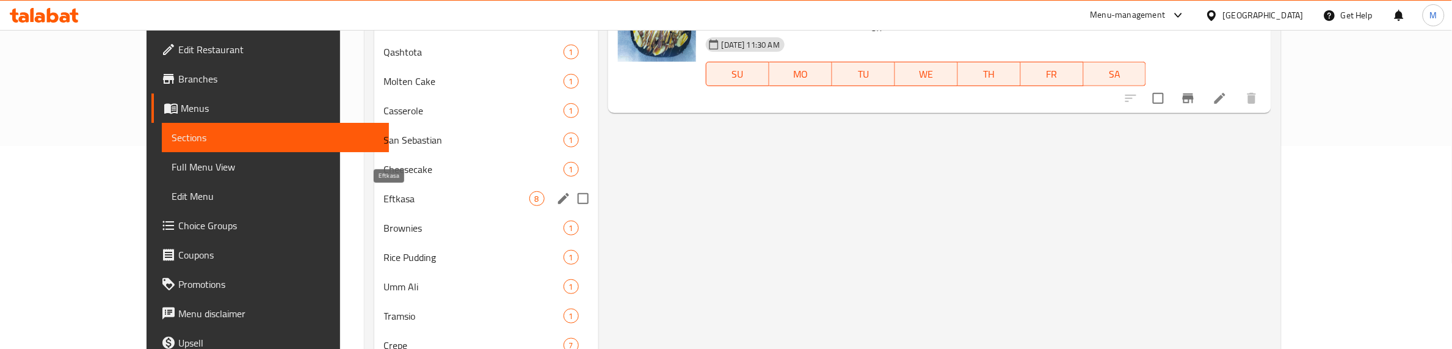
click at [384, 197] on span "Eftkasa" at bounding box center [456, 198] width 145 height 15
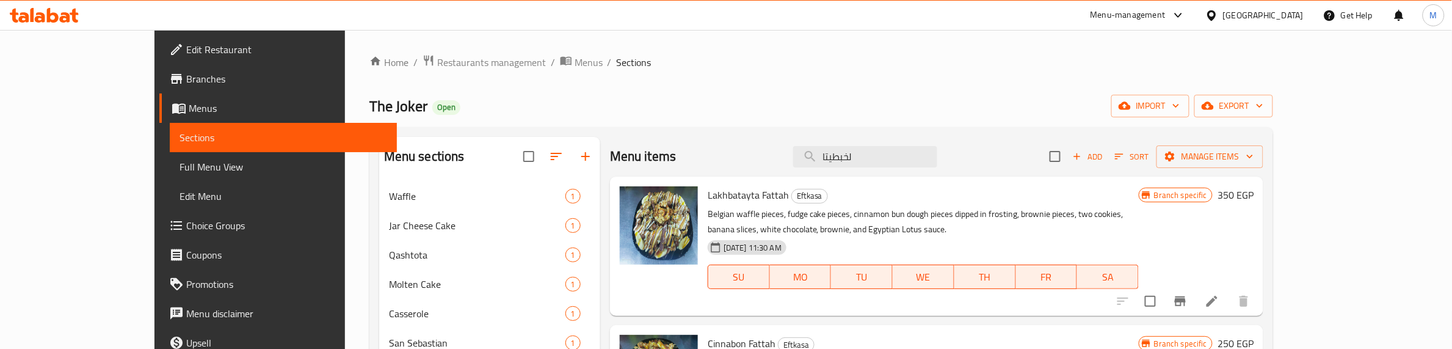
drag, startPoint x: 923, startPoint y: 155, endPoint x: 814, endPoint y: 159, distance: 108.8
click at [814, 159] on div "Menu items لخبطيتا Add Sort Manage items" at bounding box center [936, 157] width 653 height 40
click at [1125, 158] on icon "button" at bounding box center [1119, 156] width 11 height 11
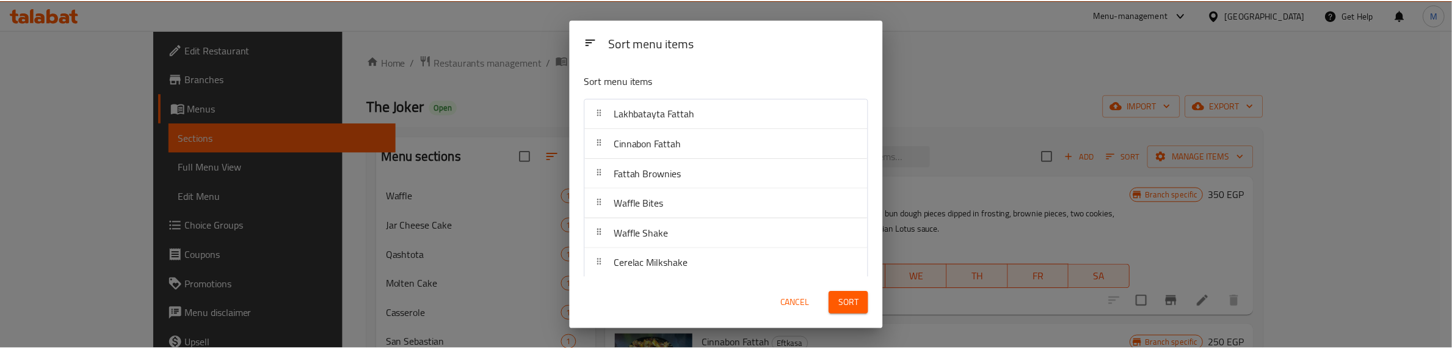
scroll to position [68, 0]
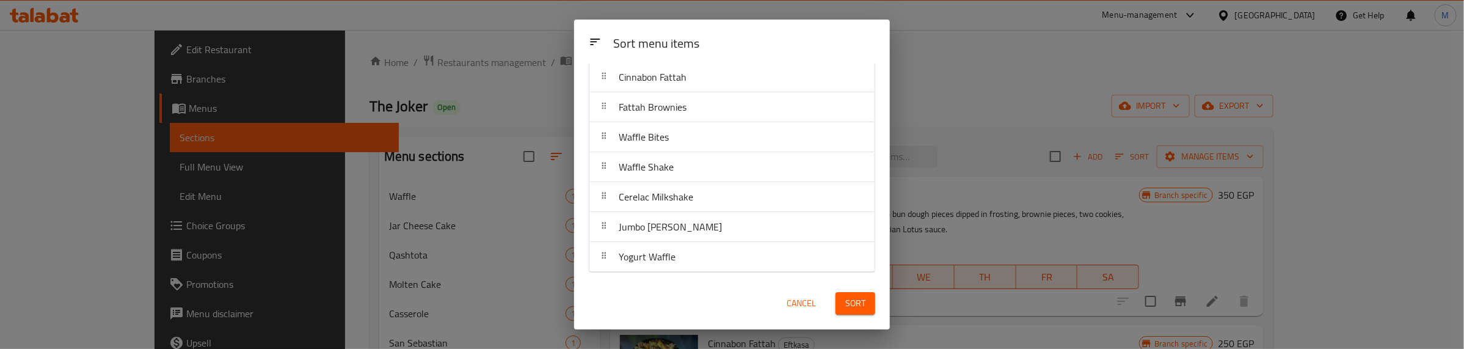
click at [855, 304] on span "Sort" at bounding box center [855, 303] width 20 height 15
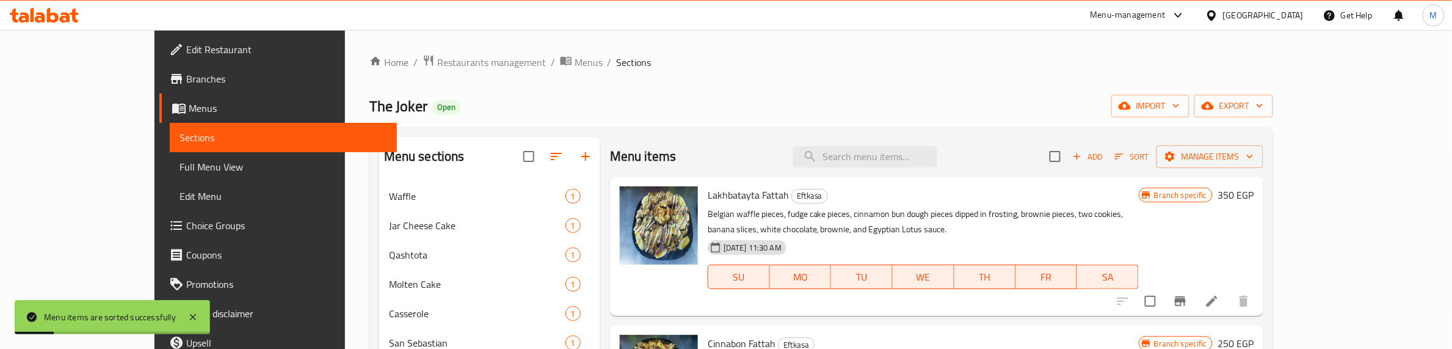
click at [988, 114] on div "The Joker Open import export" at bounding box center [821, 106] width 904 height 23
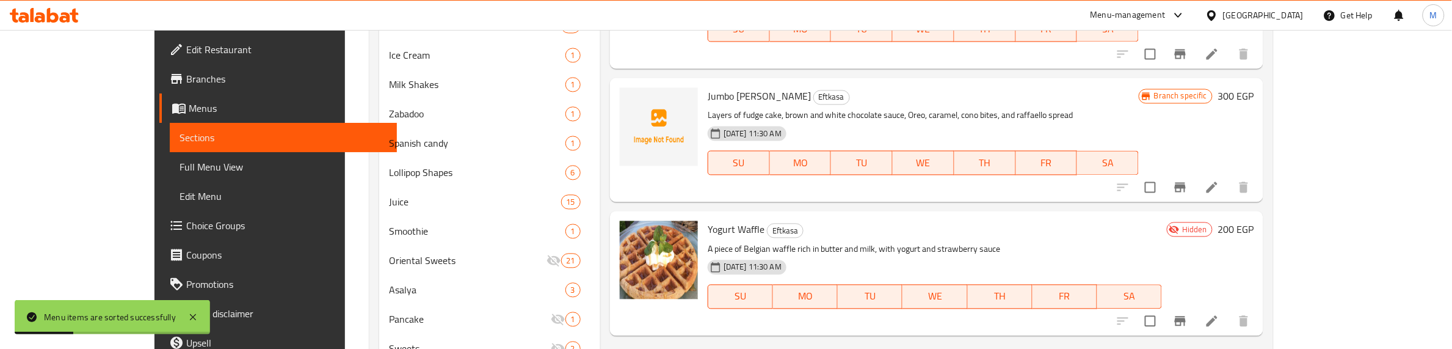
scroll to position [1043, 0]
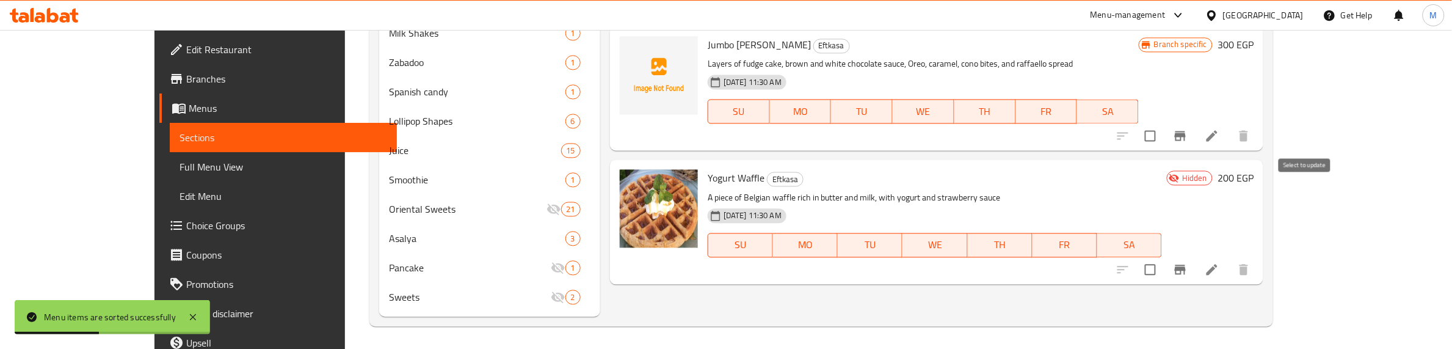
click at [1163, 257] on input "checkbox" at bounding box center [1151, 270] width 26 height 26
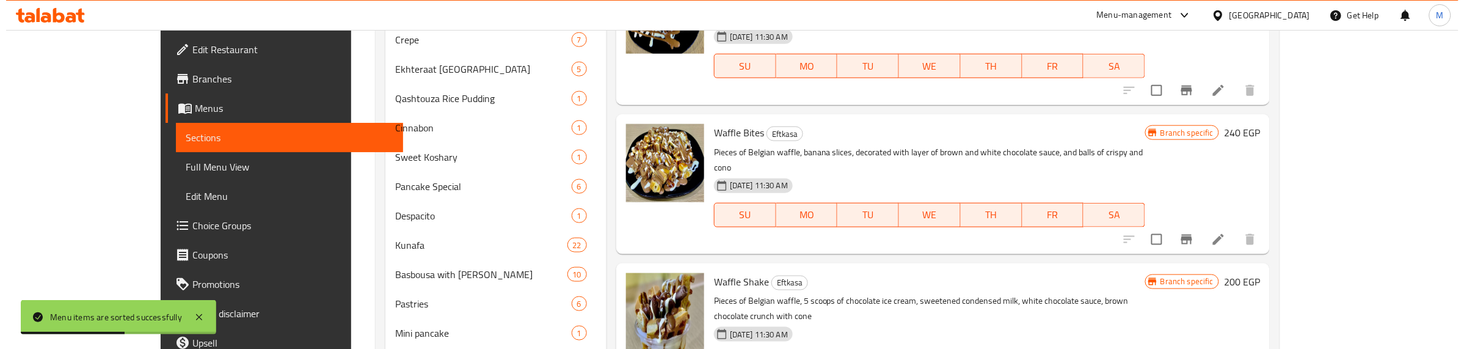
scroll to position [0, 0]
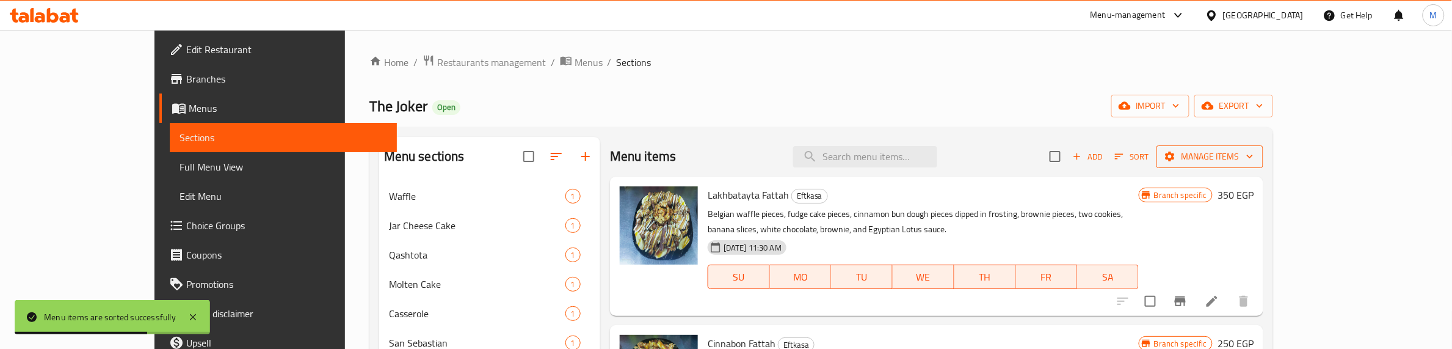
click at [1254, 153] on span "Manage items" at bounding box center [1210, 156] width 87 height 15
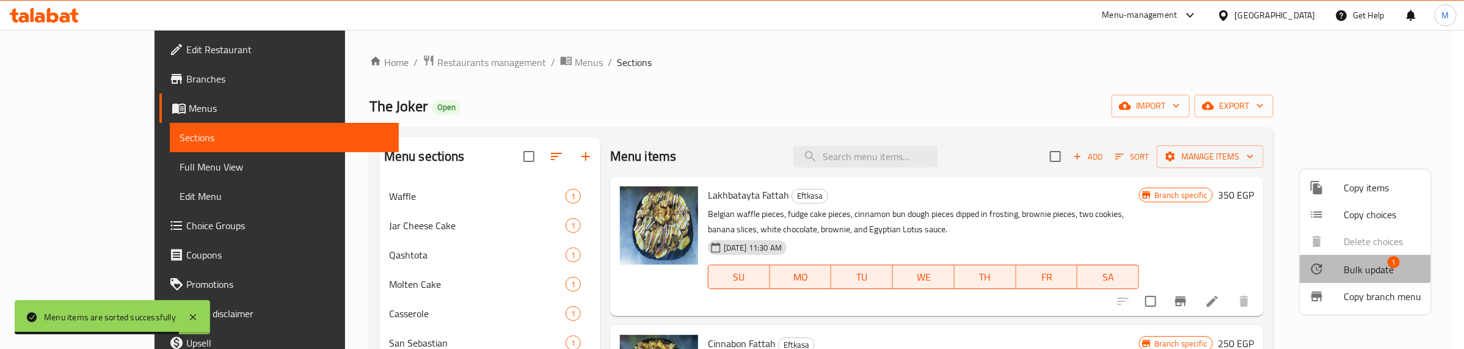
click at [1360, 266] on span "Bulk update" at bounding box center [1369, 269] width 50 height 15
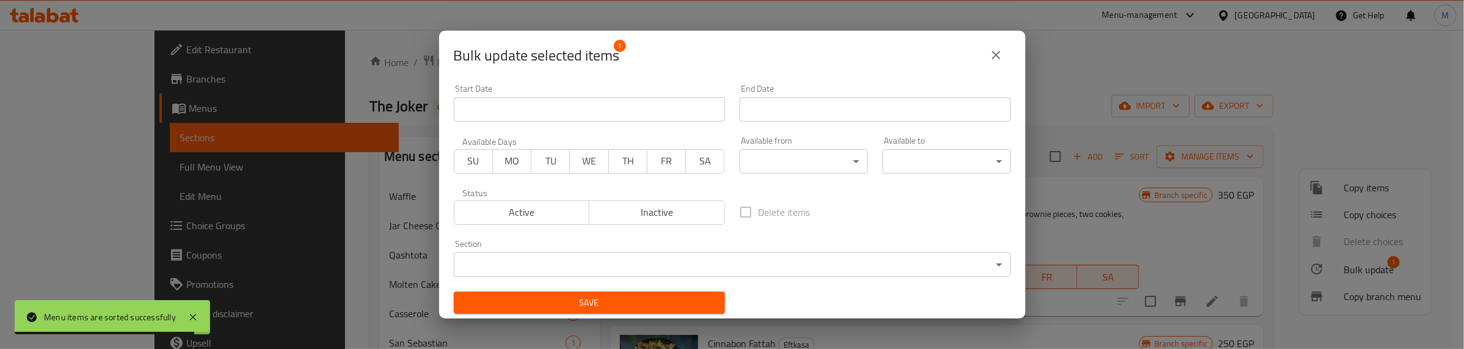
scroll to position [2, 0]
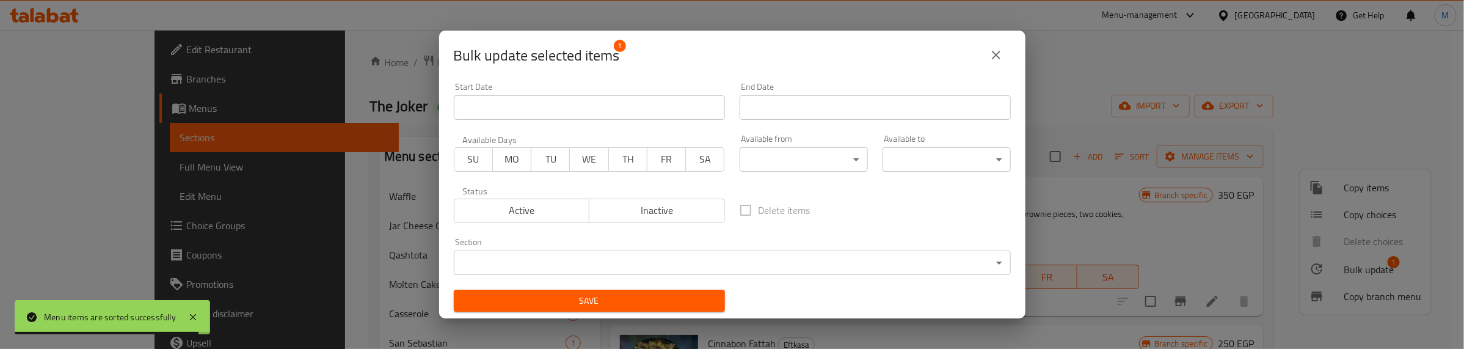
click at [572, 263] on body "Menu items are sorted successfully ​ Menu-management [GEOGRAPHIC_DATA] Get Help…" at bounding box center [732, 189] width 1464 height 319
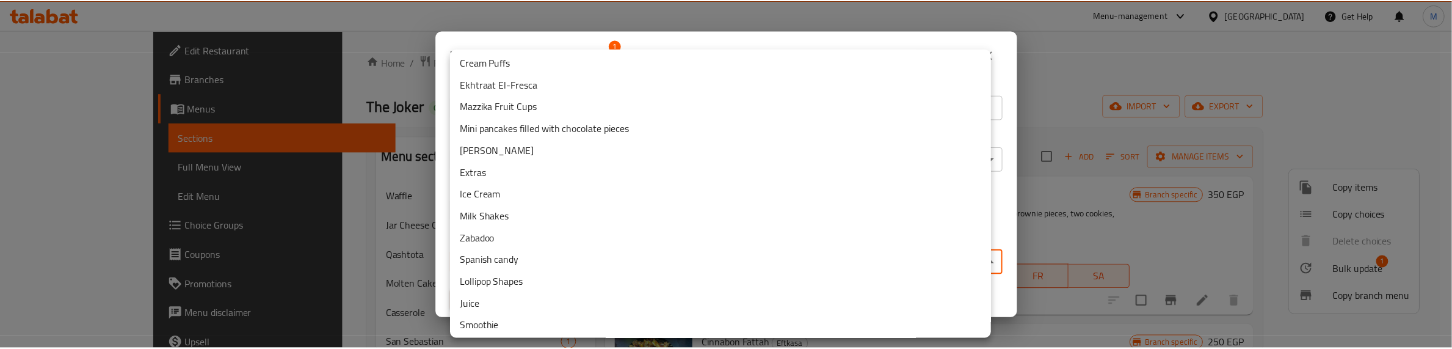
scroll to position [599, 0]
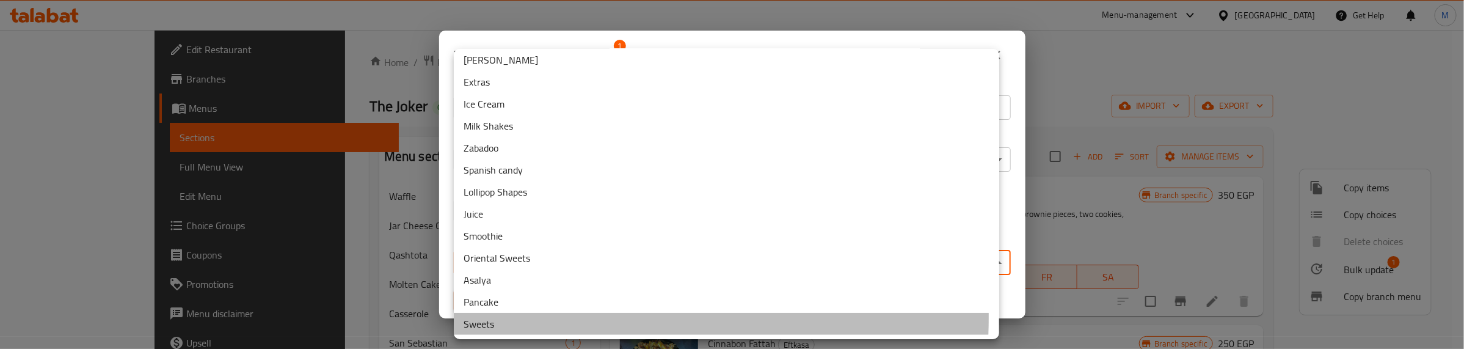
click at [521, 309] on li "Sweets" at bounding box center [726, 324] width 545 height 22
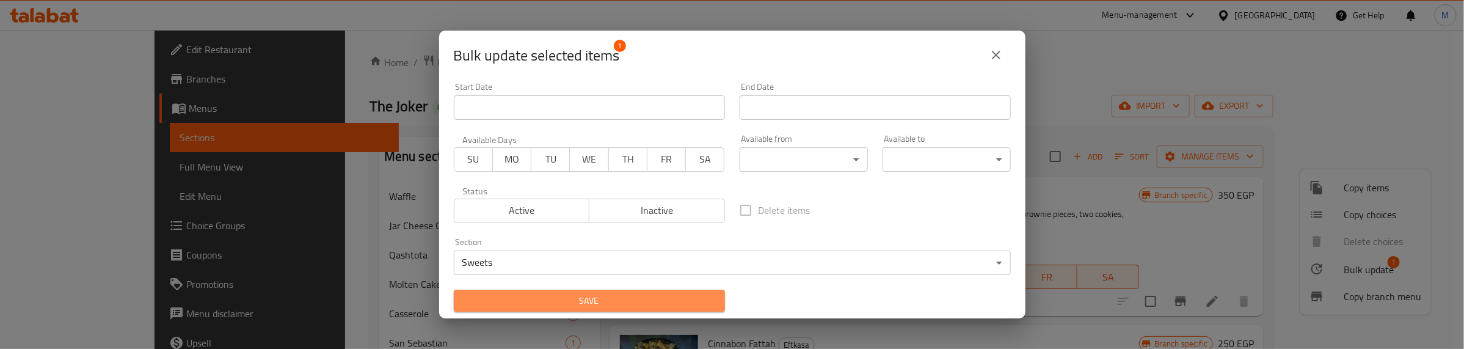
click at [614, 294] on span "Save" at bounding box center [590, 300] width 252 height 15
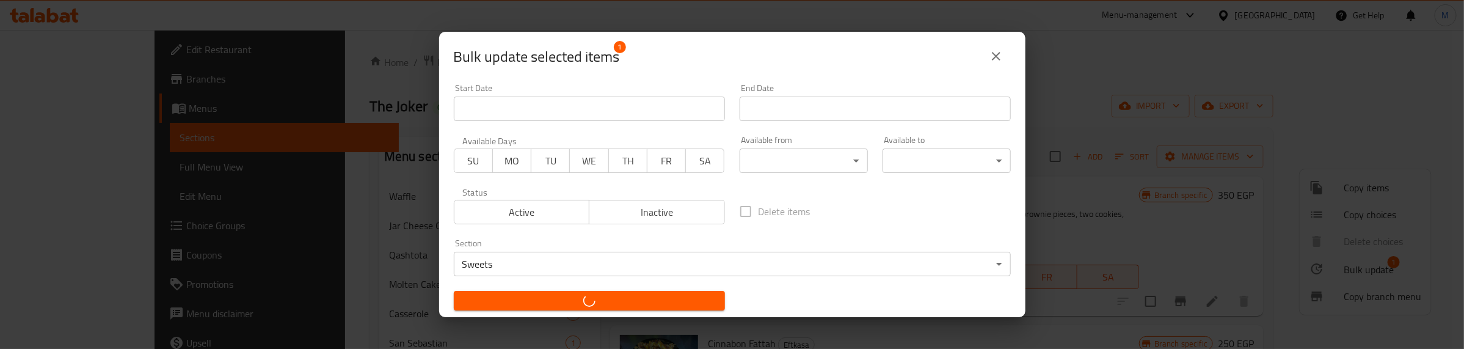
checkbox input "false"
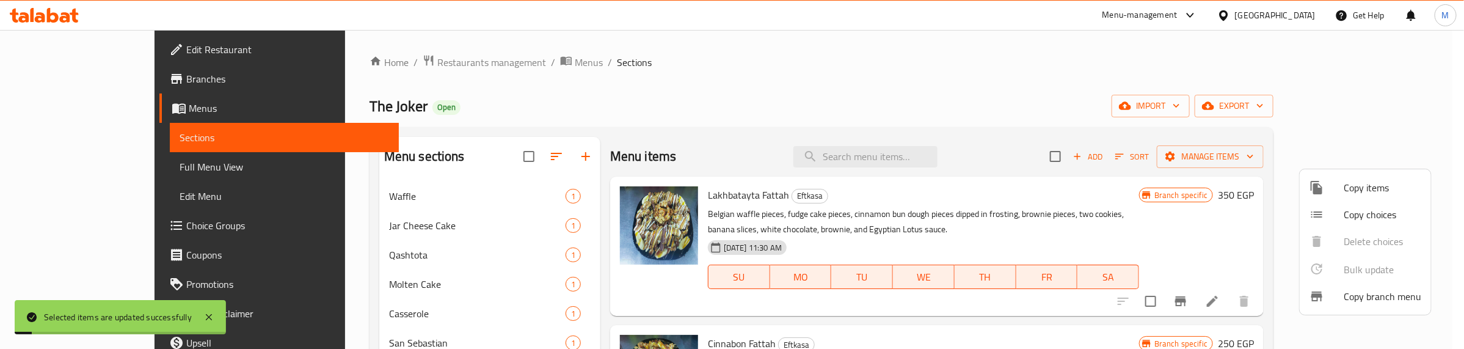
click at [912, 46] on div at bounding box center [732, 174] width 1464 height 349
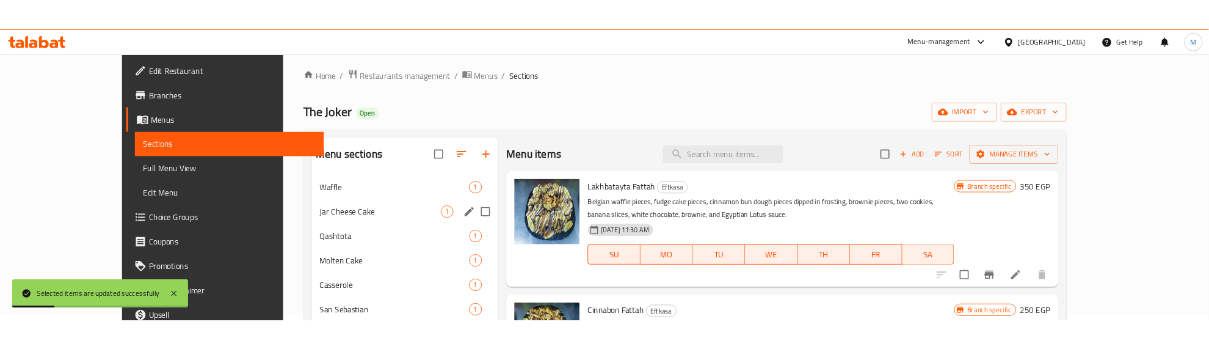
scroll to position [0, 0]
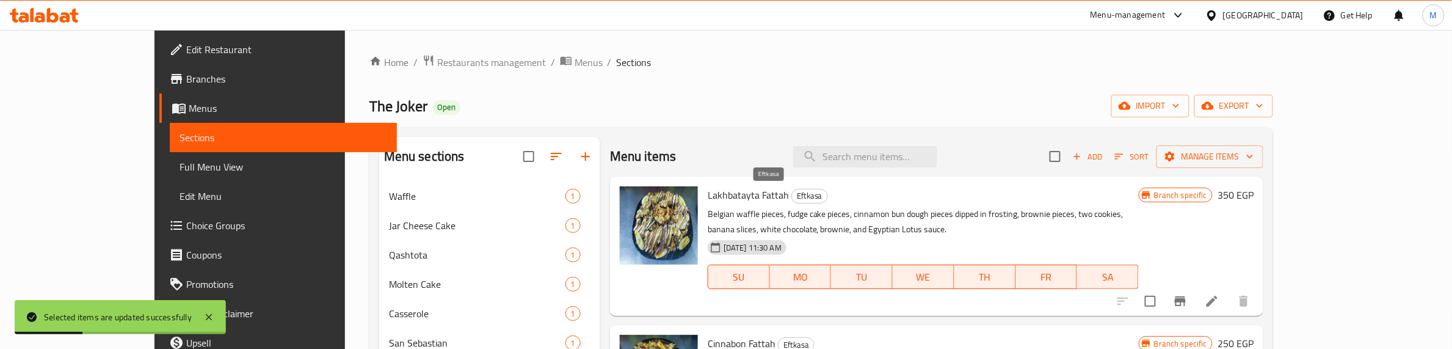
click at [792, 195] on span "Eftkasa" at bounding box center [809, 196] width 35 height 14
copy span "Eftkasa"
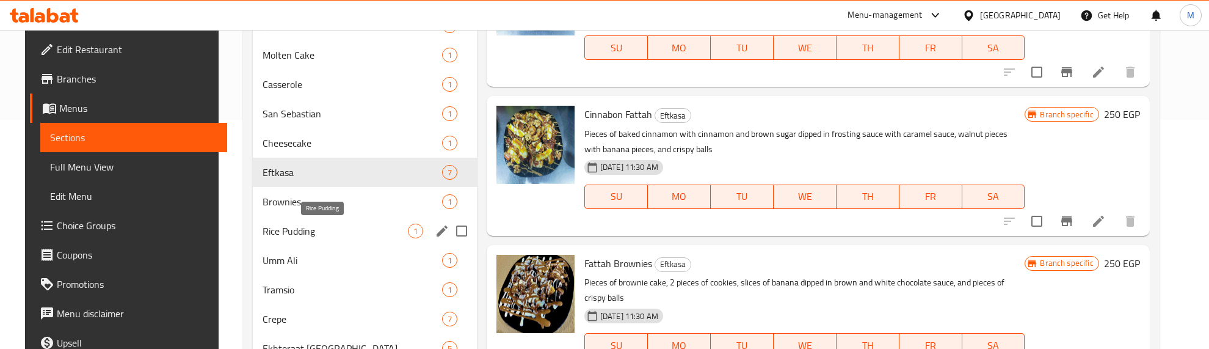
scroll to position [305, 0]
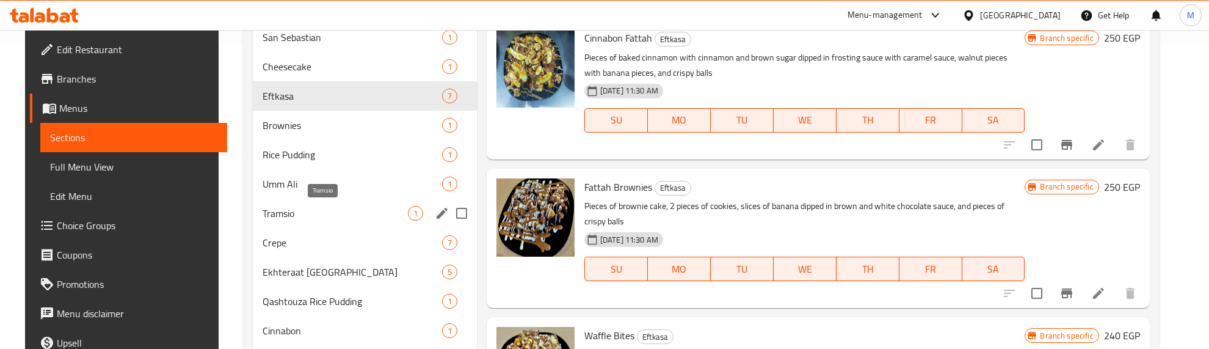
click at [297, 209] on span "Tramsio" at bounding box center [335, 213] width 145 height 15
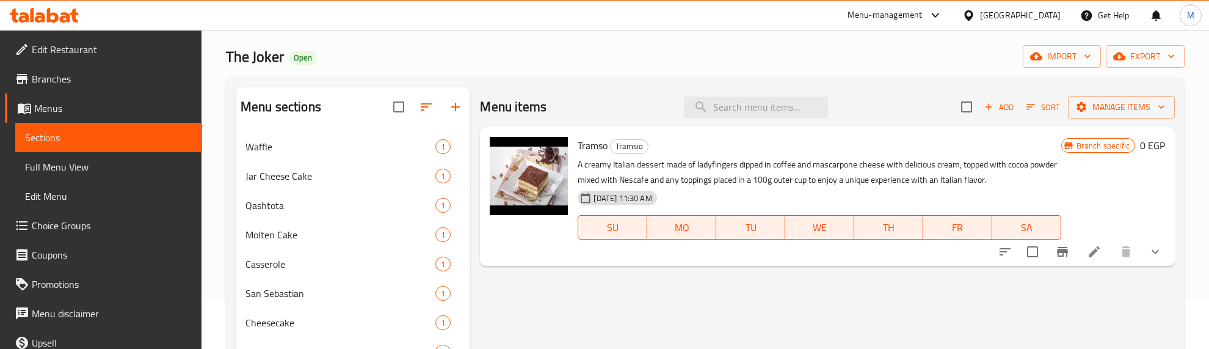
scroll to position [76, 0]
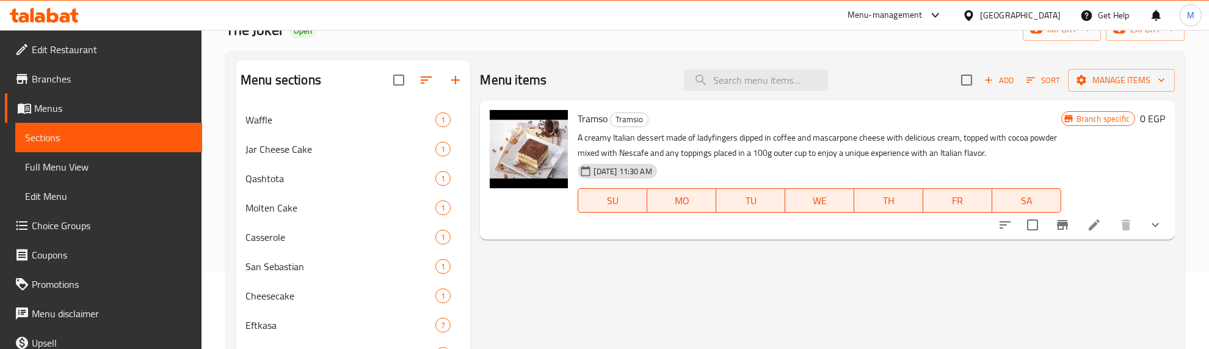
click at [1157, 224] on icon "show more" at bounding box center [1155, 225] width 7 height 4
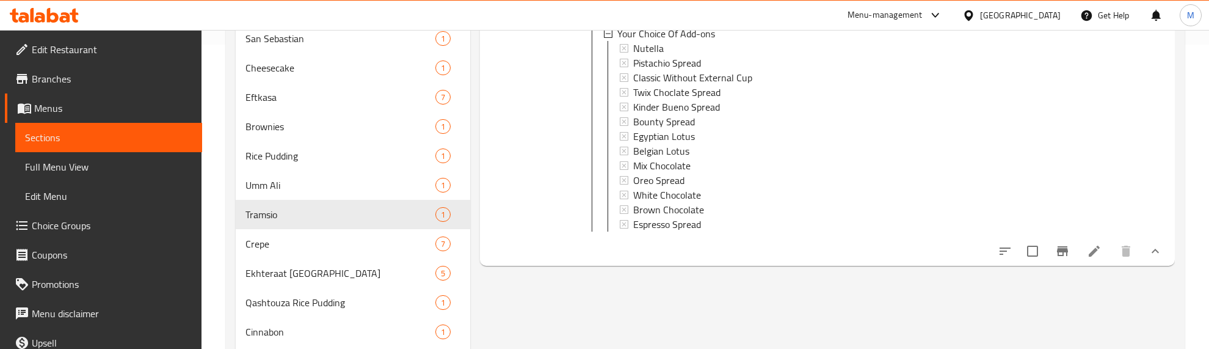
scroll to position [305, 0]
click at [443, 212] on input "Menu sections" at bounding box center [455, 213] width 26 height 26
click at [435, 211] on icon "edit" at bounding box center [435, 213] width 15 height 15
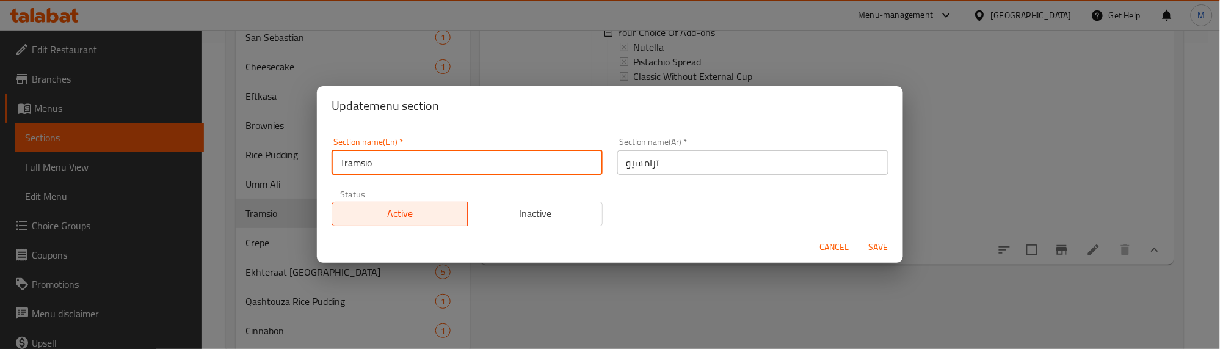
drag, startPoint x: 398, startPoint y: 159, endPoint x: 306, endPoint y: 170, distance: 92.2
click at [306, 170] on div "Update menu section Section name(En)   * Tramsio Section name(En) * Section nam…" at bounding box center [610, 174] width 1220 height 349
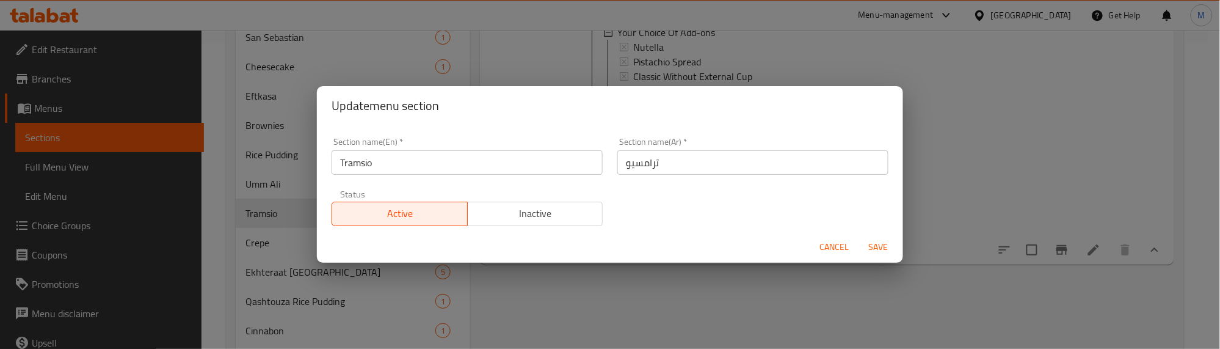
click at [832, 249] on span "Cancel" at bounding box center [834, 246] width 29 height 15
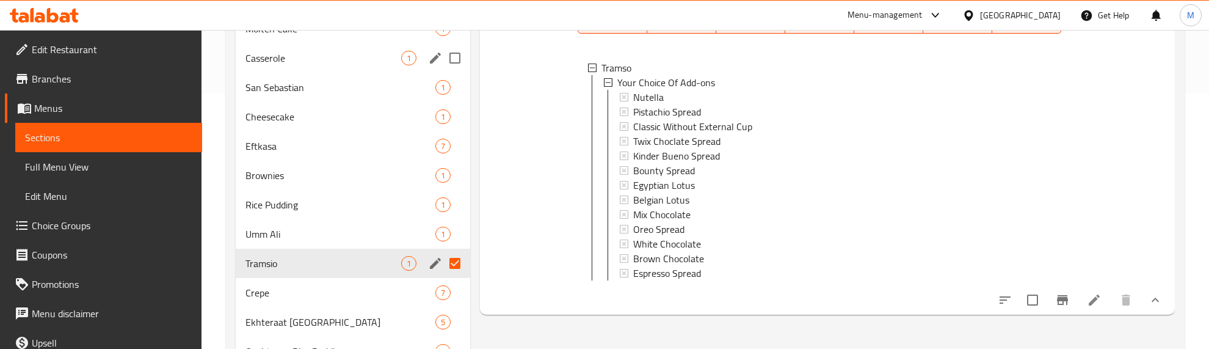
scroll to position [229, 0]
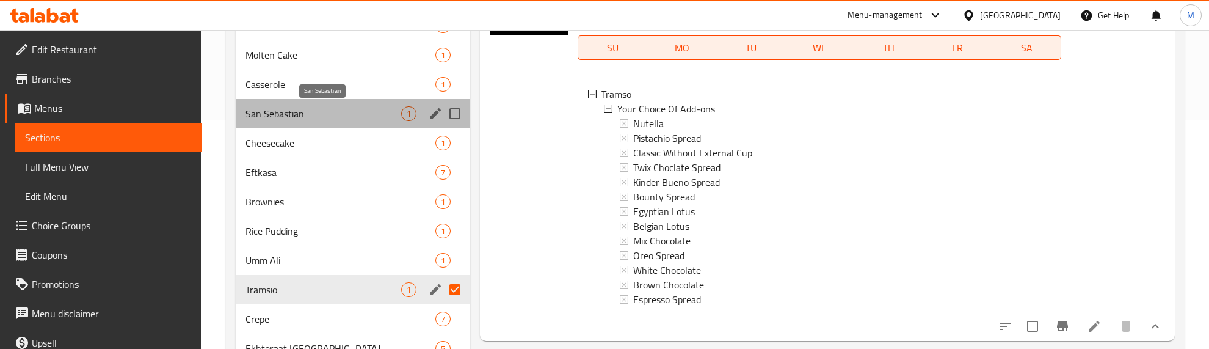
click at [305, 114] on span "San Sebastian" at bounding box center [324, 113] width 156 height 15
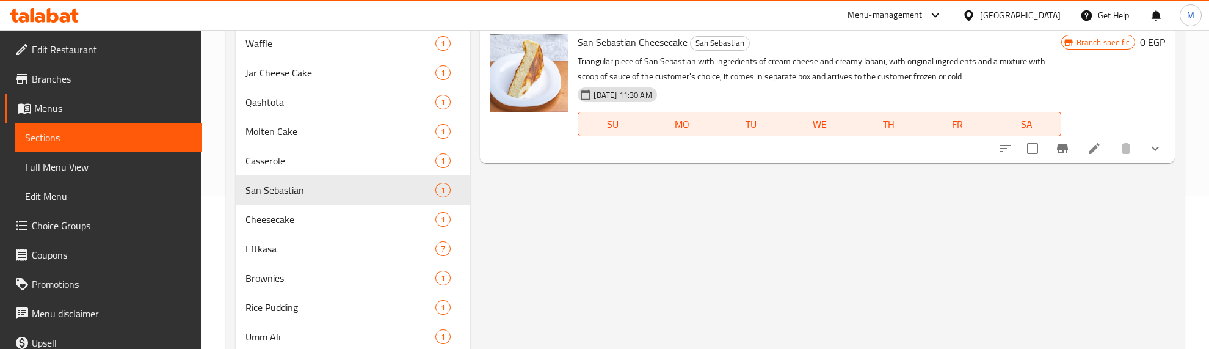
scroll to position [76, 0]
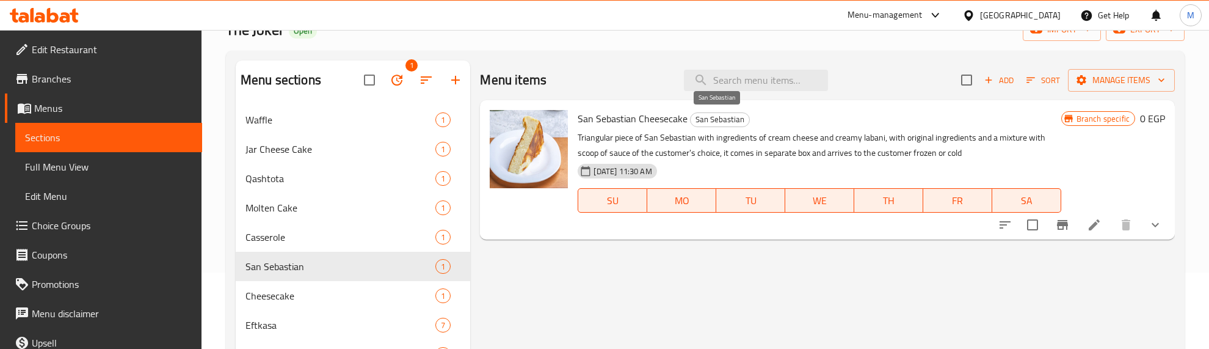
click at [725, 116] on span "San Sebastian" at bounding box center [720, 119] width 59 height 14
copy span "San Sebastian"
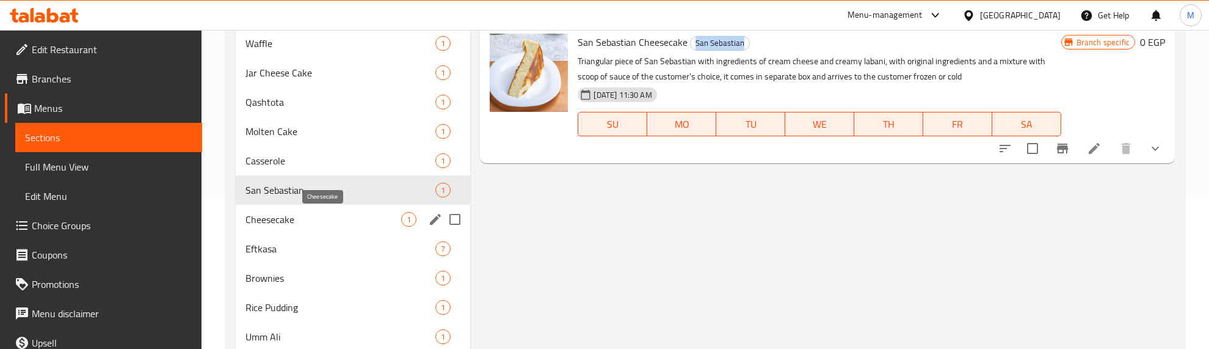
click at [316, 215] on span "Cheesecake" at bounding box center [324, 219] width 156 height 15
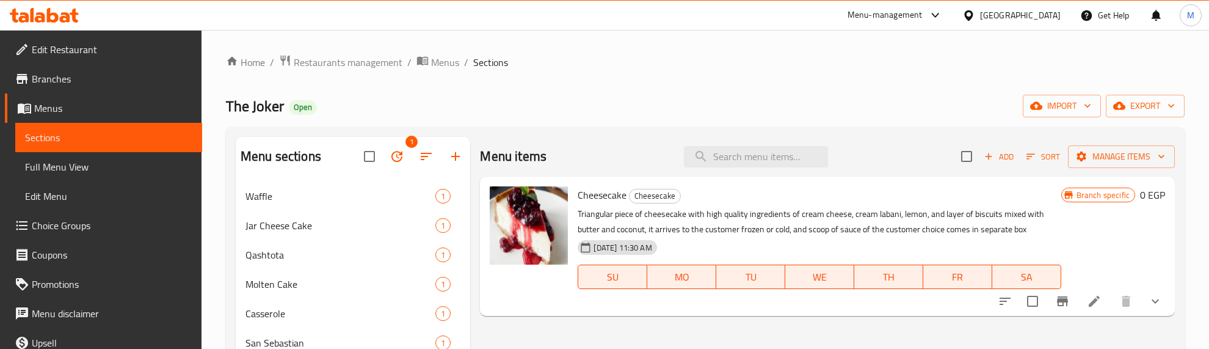
click at [603, 197] on span "Cheesecake" at bounding box center [602, 195] width 49 height 18
copy h6 "Cheesecake"
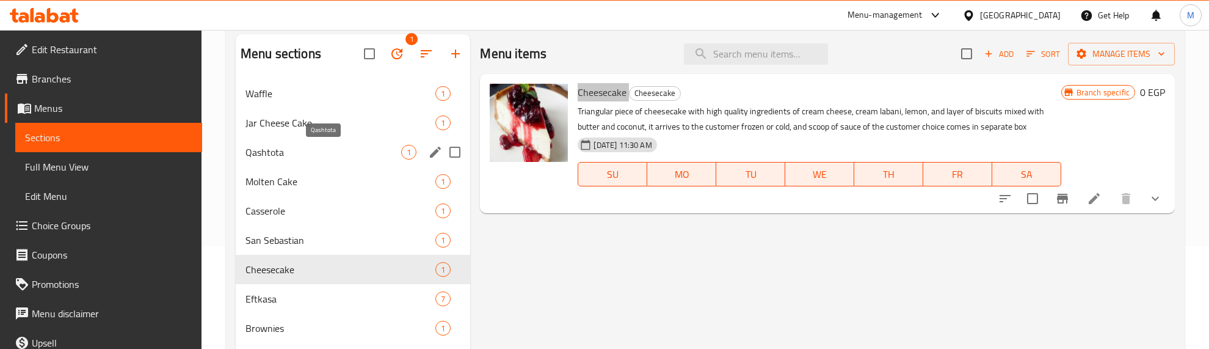
scroll to position [76, 0]
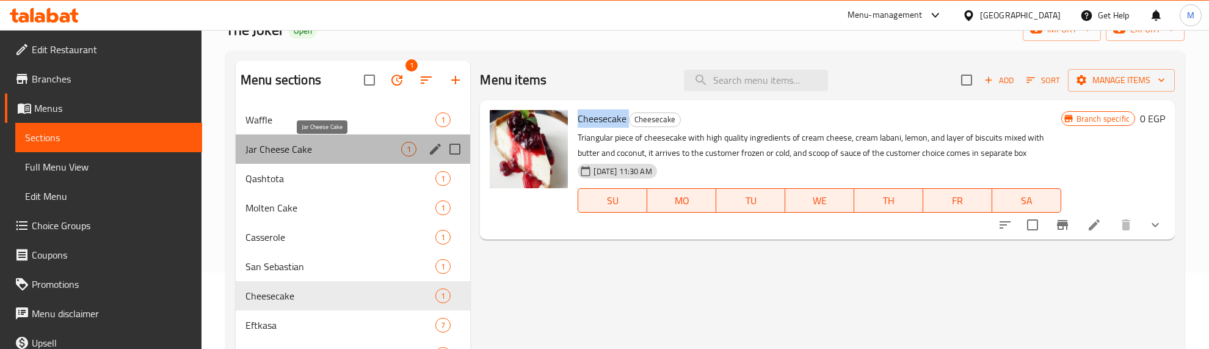
click at [307, 145] on span "Jar Cheese Cake" at bounding box center [324, 149] width 156 height 15
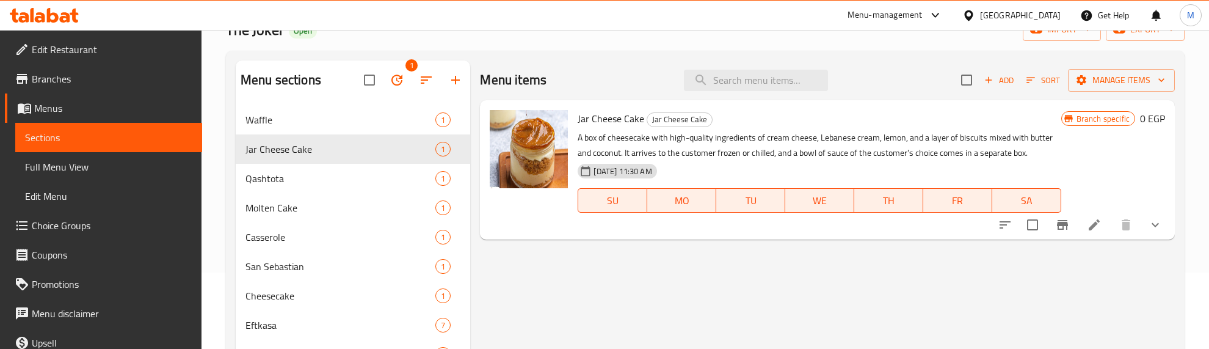
click at [682, 122] on span "Jar Cheese Cake" at bounding box center [679, 119] width 65 height 14
copy span "Jar Cheese Cake"
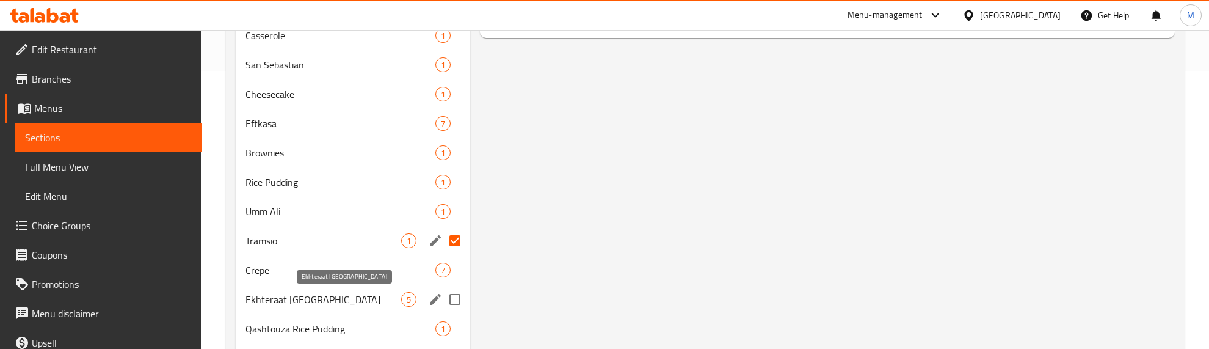
scroll to position [305, 0]
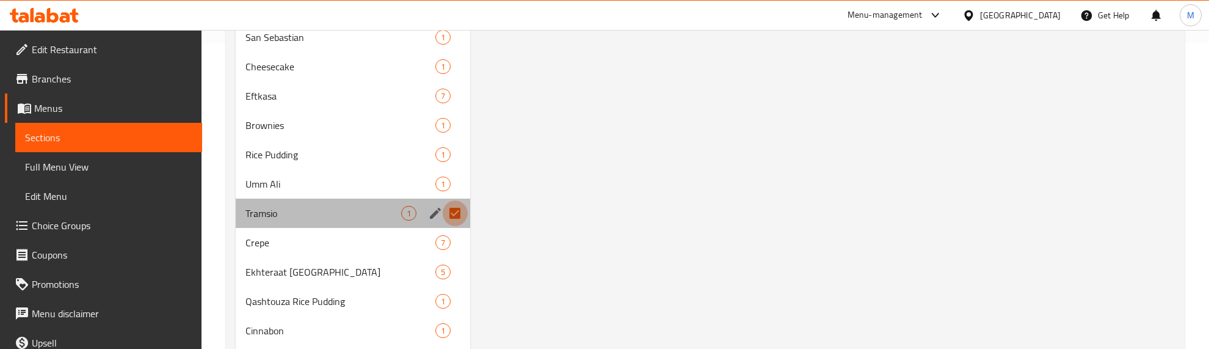
click at [456, 212] on input "Menu sections" at bounding box center [455, 213] width 26 height 26
checkbox input "false"
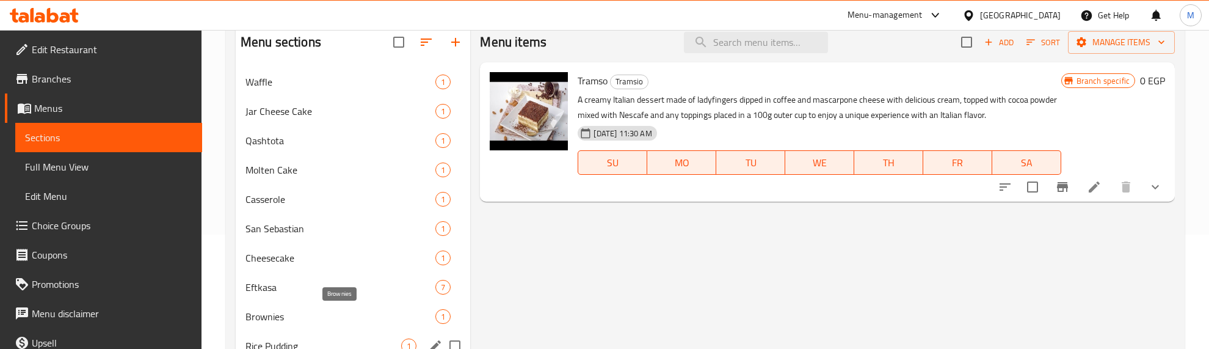
scroll to position [203, 0]
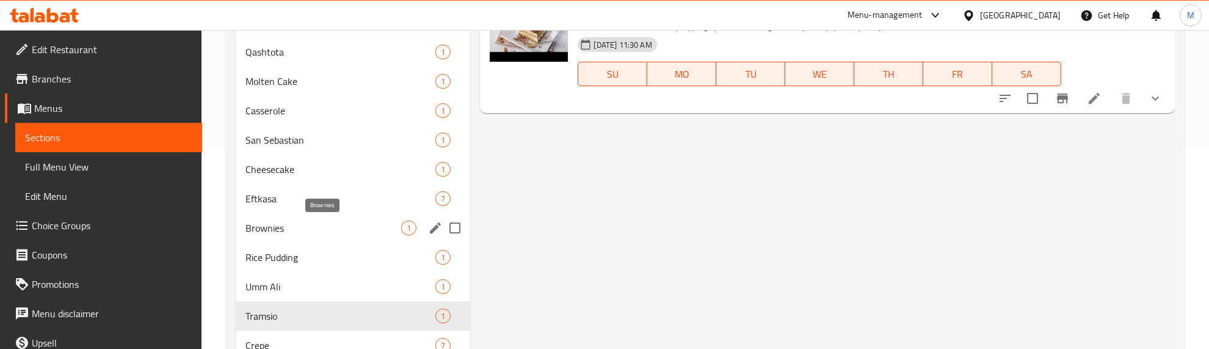
click at [289, 224] on span "Brownies" at bounding box center [324, 227] width 156 height 15
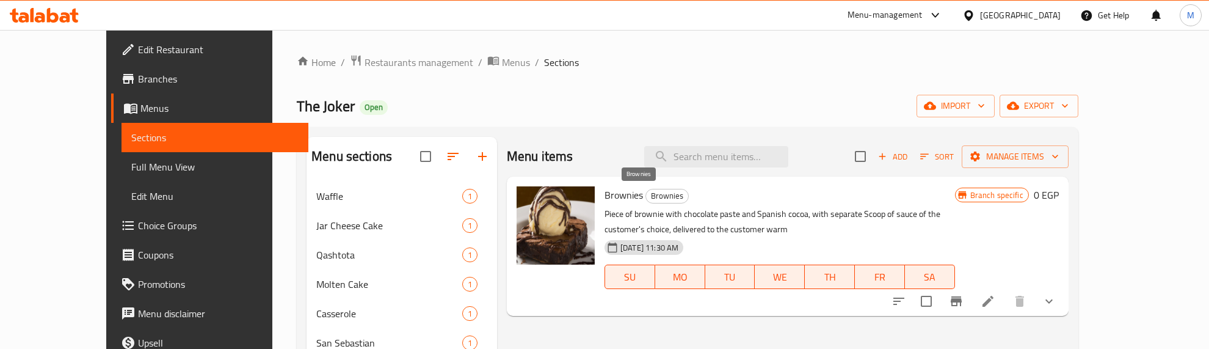
click at [646, 194] on span "Brownies" at bounding box center [667, 196] width 42 height 14
copy span "Brownies"
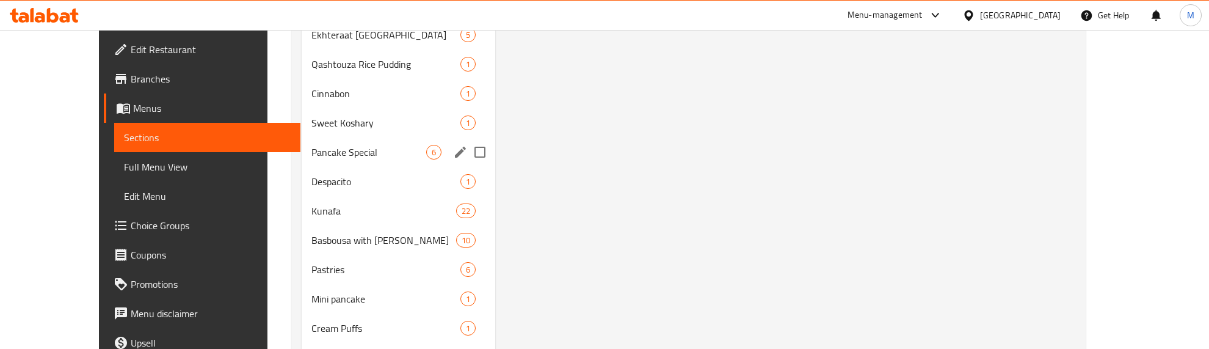
scroll to position [611, 0]
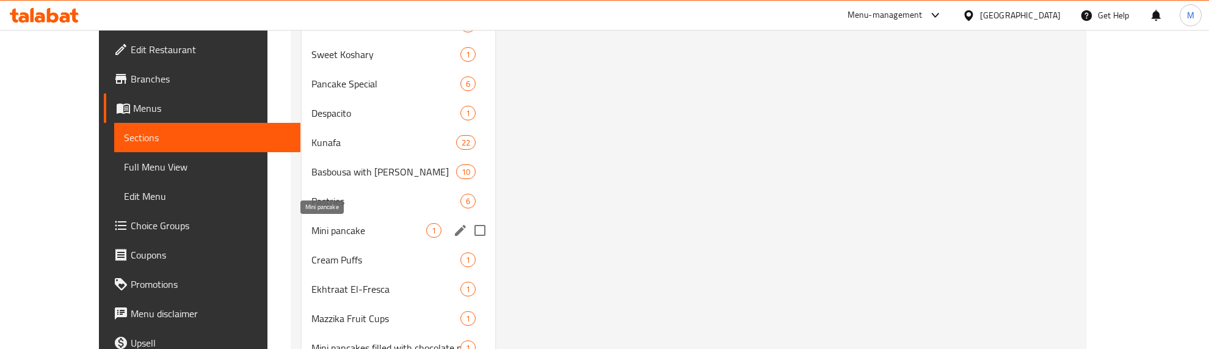
click at [324, 228] on span "Mini pancake" at bounding box center [368, 230] width 115 height 15
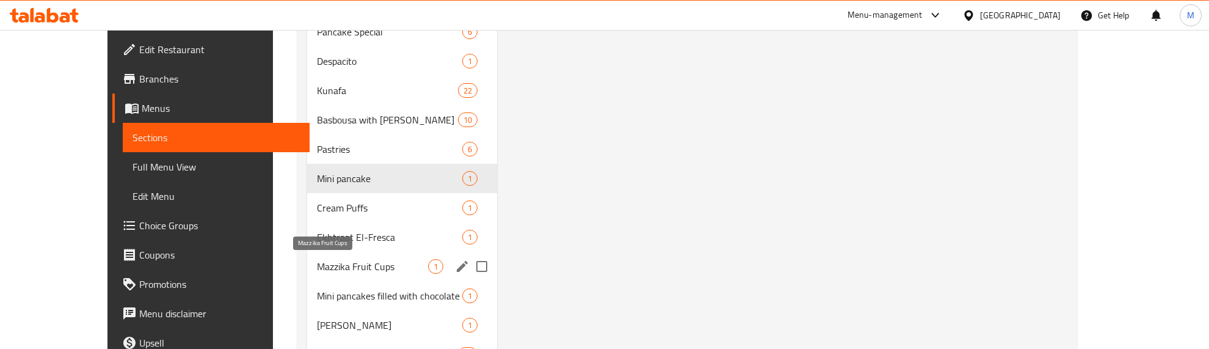
scroll to position [687, 0]
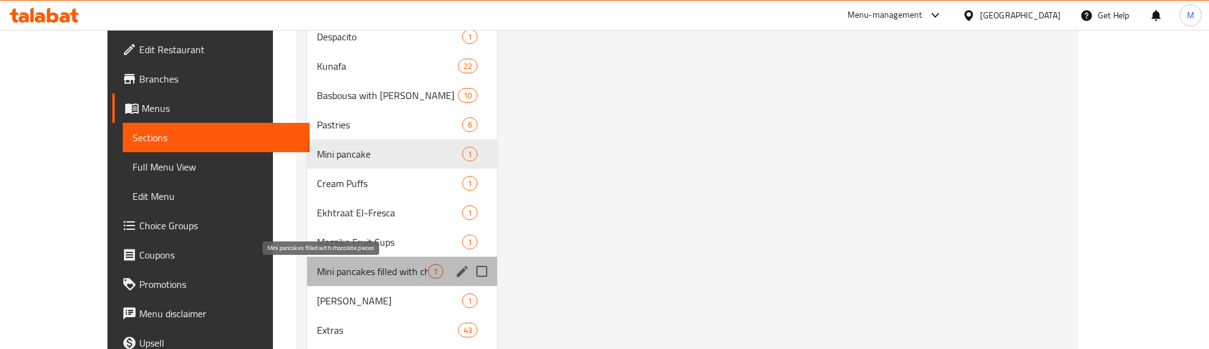
click at [343, 264] on span "Mini pancakes filled with chocolate pieces" at bounding box center [372, 271] width 111 height 15
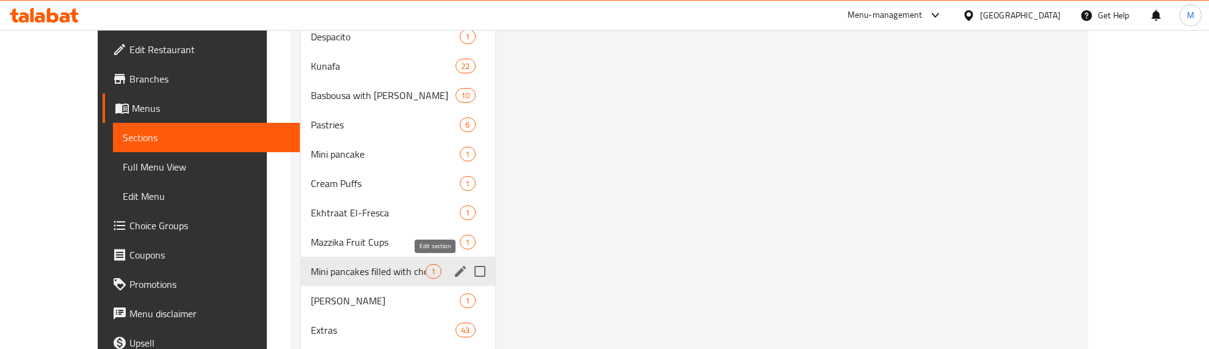
click at [453, 269] on icon "edit" at bounding box center [460, 271] width 15 height 15
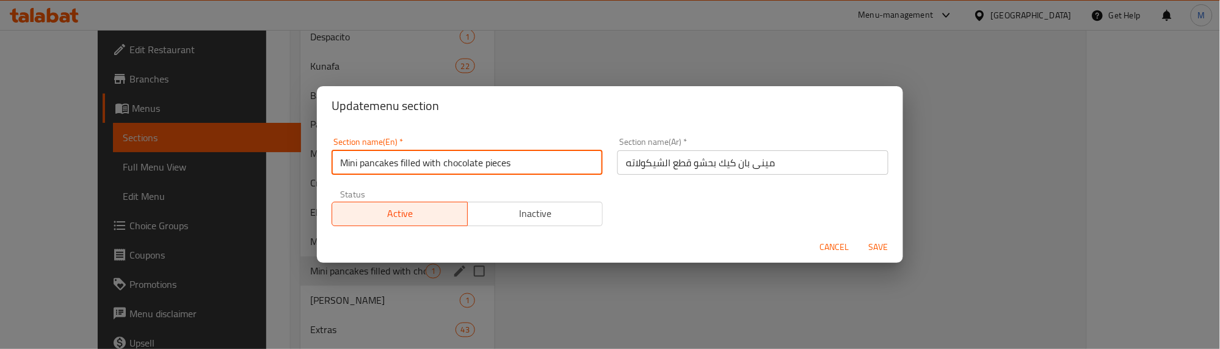
click at [424, 154] on input "Mini pancakes filled with chocolate pieces" at bounding box center [467, 162] width 271 height 24
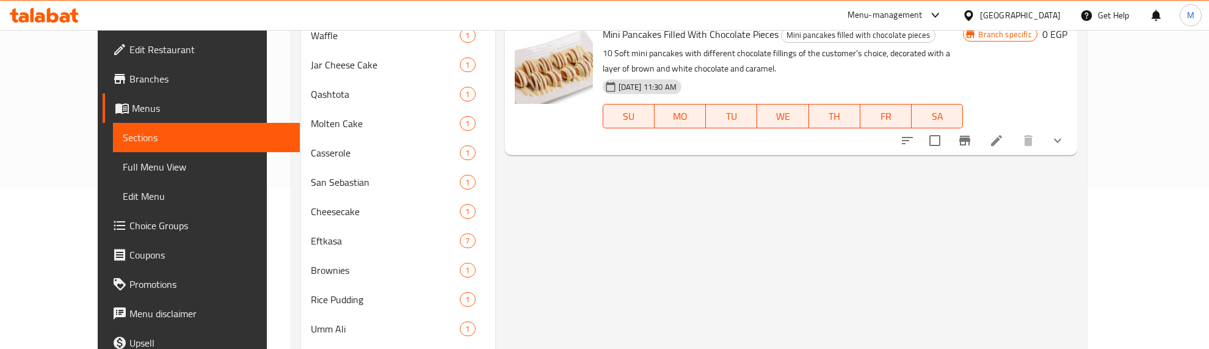
scroll to position [126, 0]
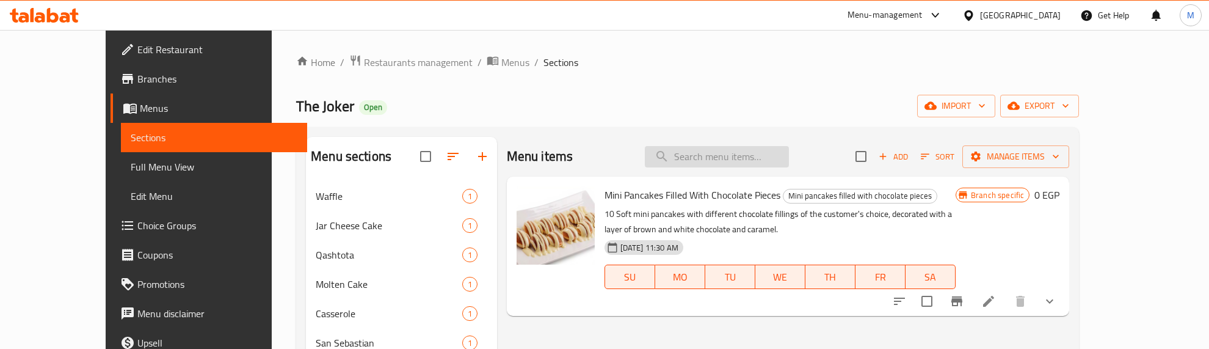
click at [730, 158] on input "search" at bounding box center [717, 156] width 144 height 21
paste input "Matilda"
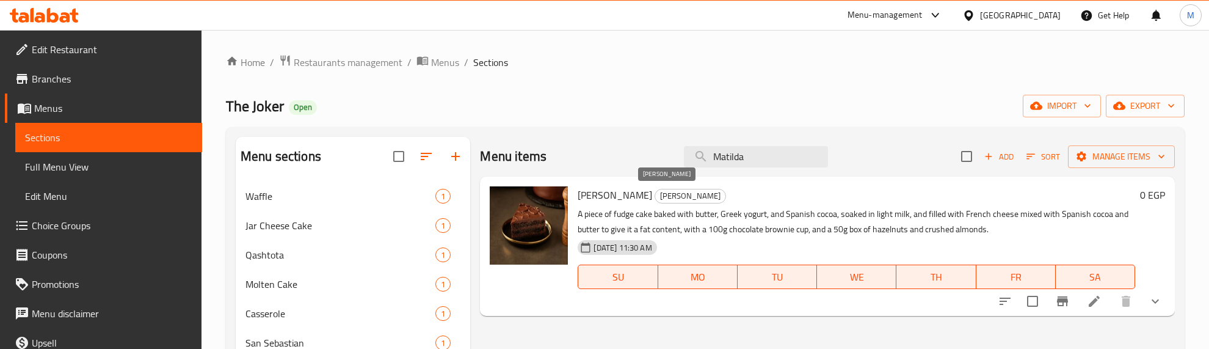
type input "Matilda"
click at [655, 192] on span "[PERSON_NAME]" at bounding box center [690, 196] width 70 height 14
copy span "[PERSON_NAME]"
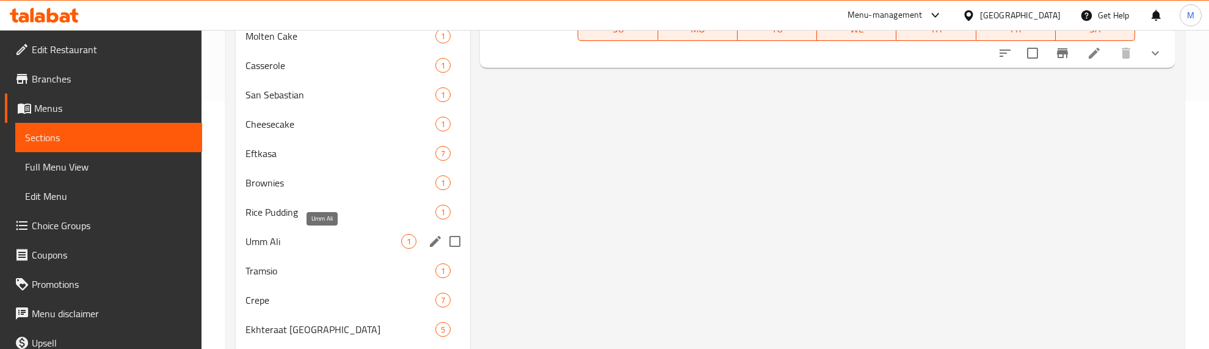
scroll to position [305, 0]
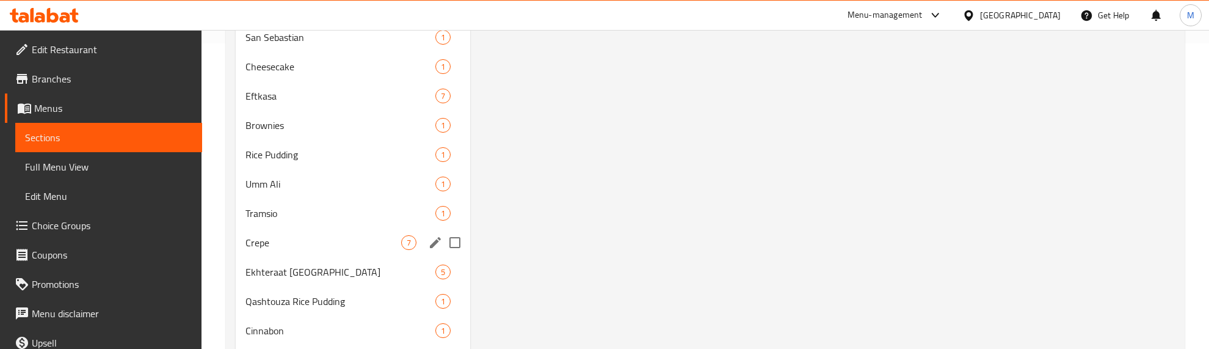
drag, startPoint x: 300, startPoint y: 237, endPoint x: 342, endPoint y: 243, distance: 42.0
click at [302, 238] on span "Crepe" at bounding box center [324, 242] width 156 height 15
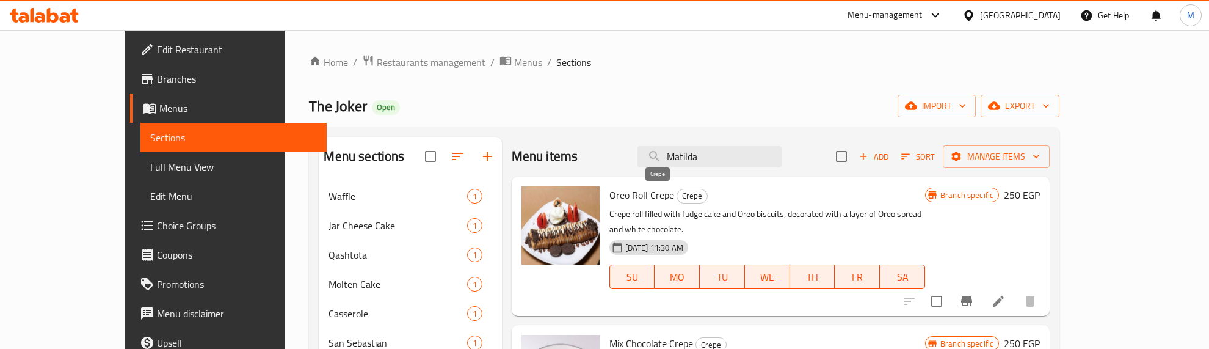
click at [677, 196] on span "Crepe" at bounding box center [692, 196] width 30 height 14
copy span "Crepe"
drag, startPoint x: 739, startPoint y: 157, endPoint x: 729, endPoint y: 159, distance: 10.5
click at [729, 159] on input "Matilda" at bounding box center [710, 156] width 144 height 21
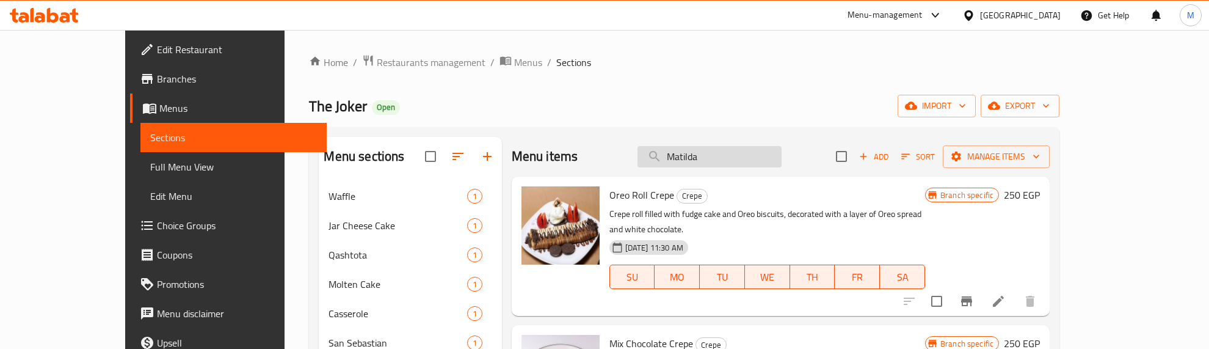
click at [729, 159] on input "Matilda" at bounding box center [710, 156] width 144 height 21
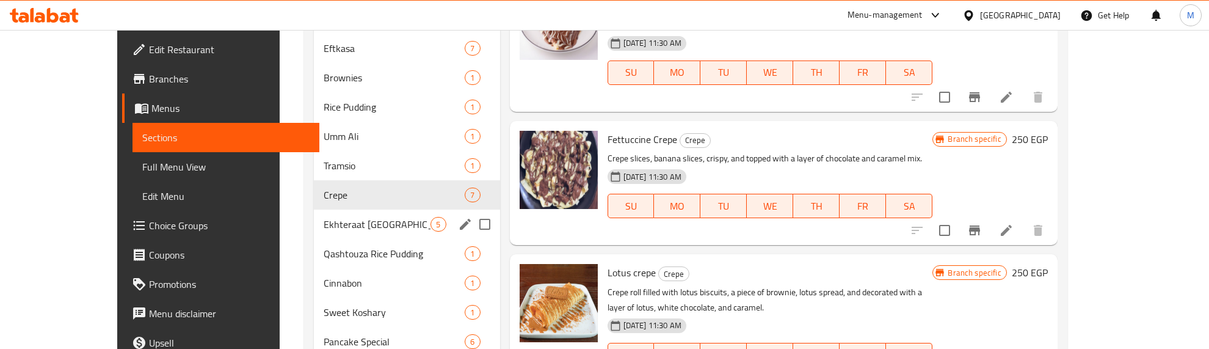
scroll to position [355, 0]
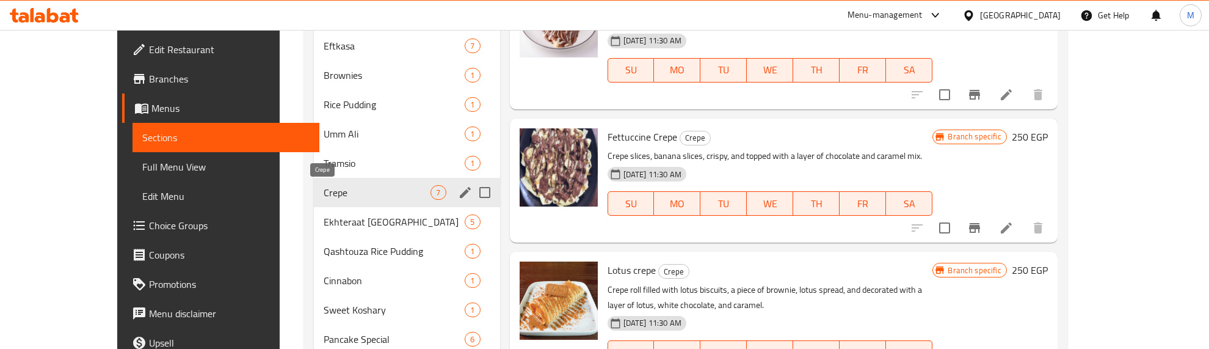
click at [324, 197] on span "Crepe" at bounding box center [377, 192] width 107 height 15
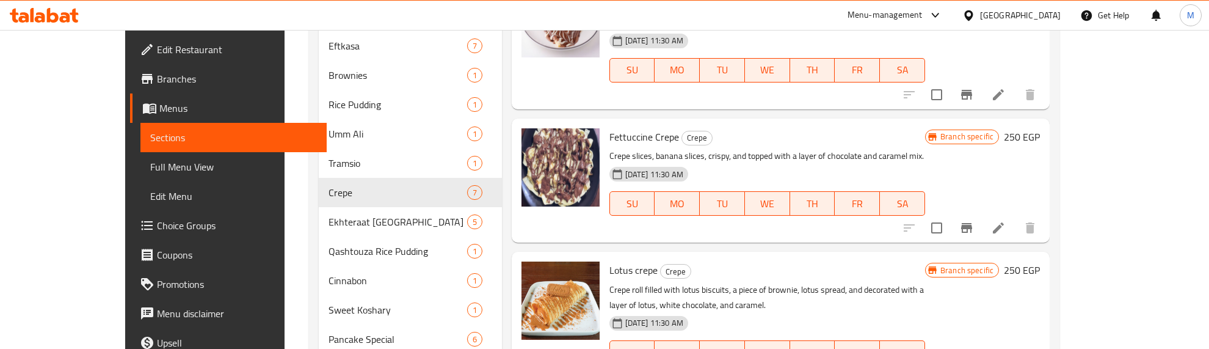
scroll to position [0, 0]
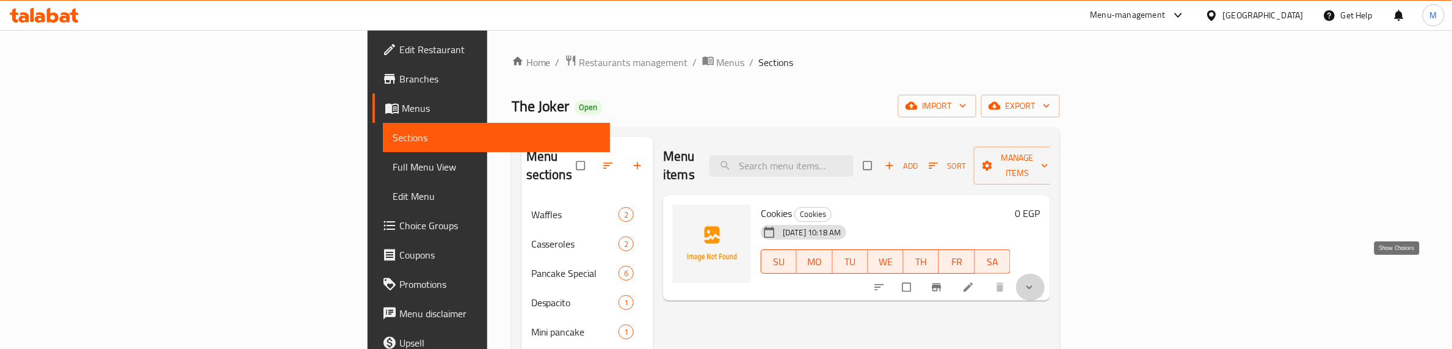
click at [1036, 281] on icon "show more" at bounding box center [1030, 287] width 12 height 12
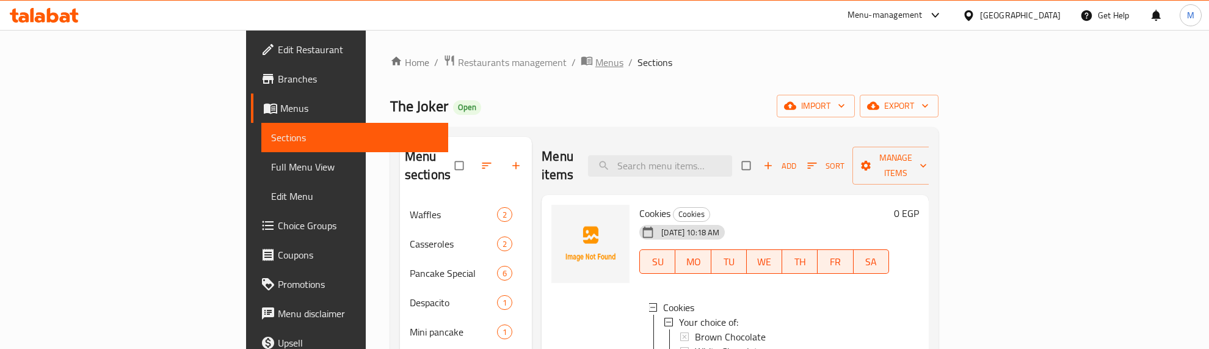
click at [595, 57] on span "Menus" at bounding box center [609, 62] width 28 height 15
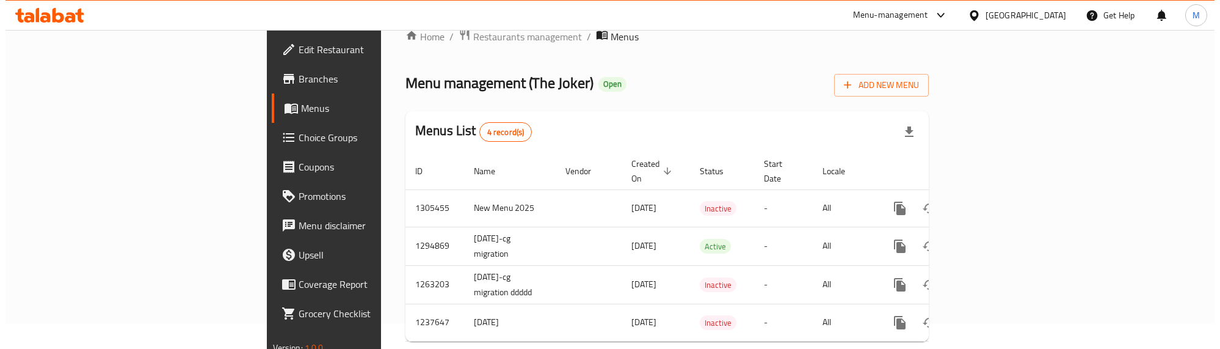
scroll to position [40, 0]
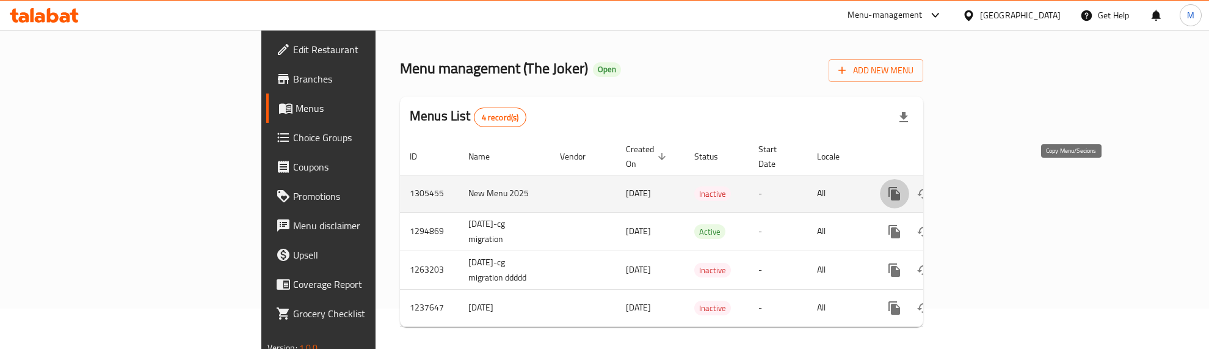
click at [902, 186] on icon "more" at bounding box center [894, 193] width 15 height 15
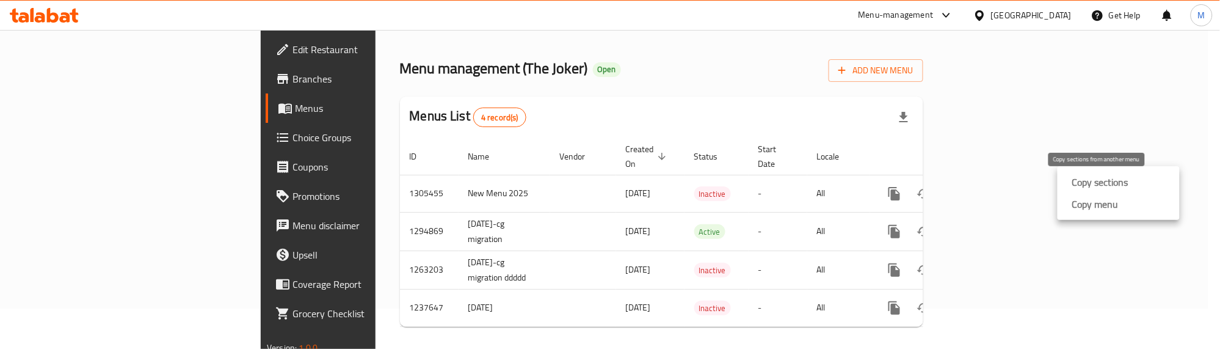
click at [1092, 183] on strong "Copy sections" at bounding box center [1100, 182] width 56 height 15
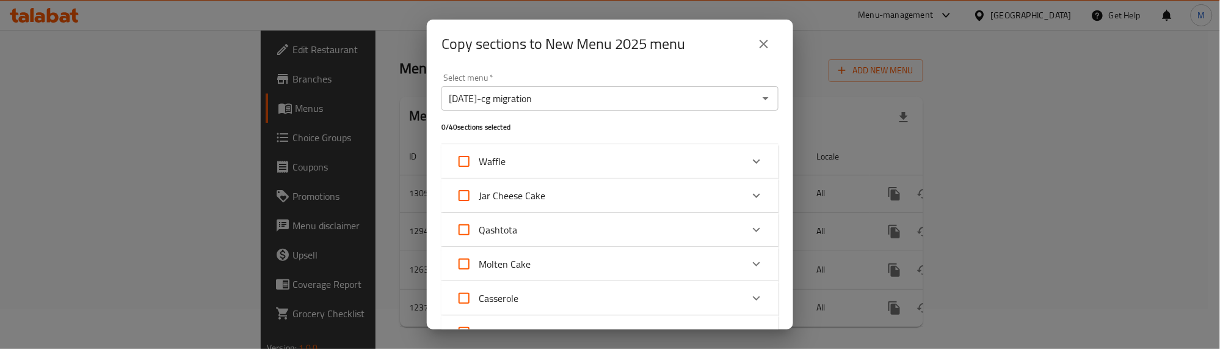
click at [653, 63] on div "Copy sections to New Menu 2025 menu" at bounding box center [610, 44] width 366 height 49
click at [464, 197] on input "Eftkasa" at bounding box center [464, 198] width 29 height 29
checkbox input "true"
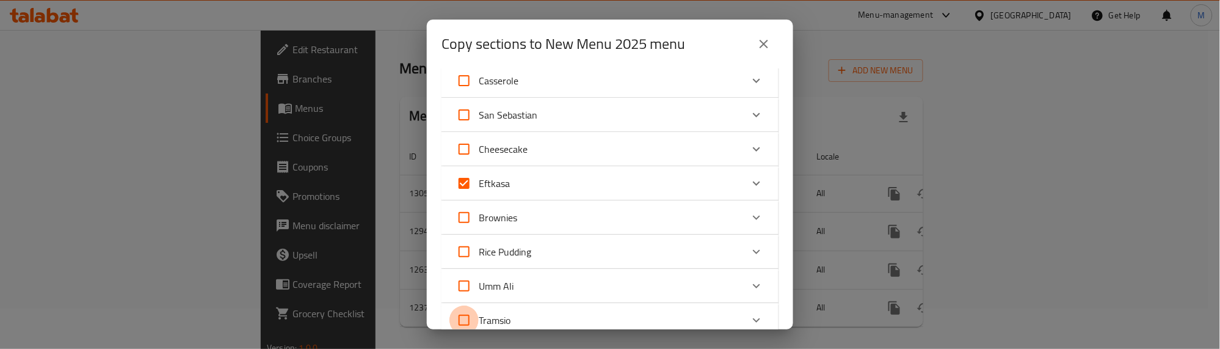
click at [468, 315] on input "Tramsio" at bounding box center [464, 319] width 29 height 29
checkbox input "true"
click at [468, 111] on input "San Sebastian" at bounding box center [464, 114] width 29 height 29
checkbox input "true"
click at [466, 148] on input "Cheesecake" at bounding box center [464, 148] width 29 height 29
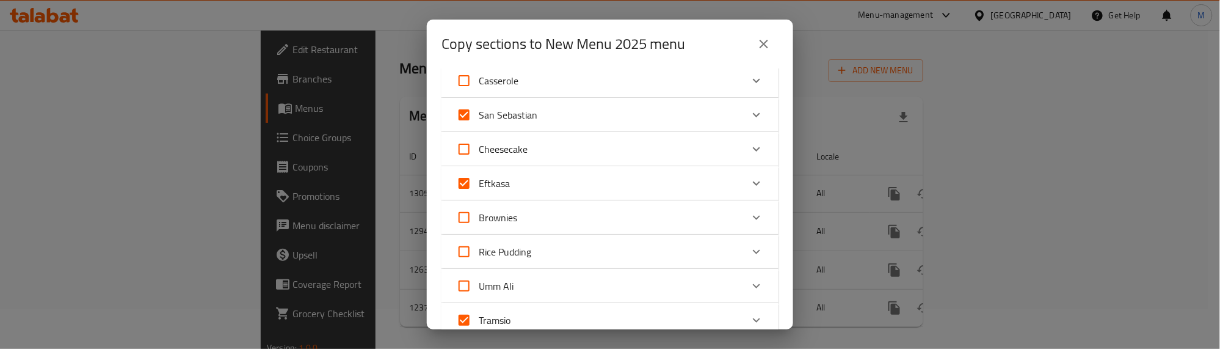
checkbox input "true"
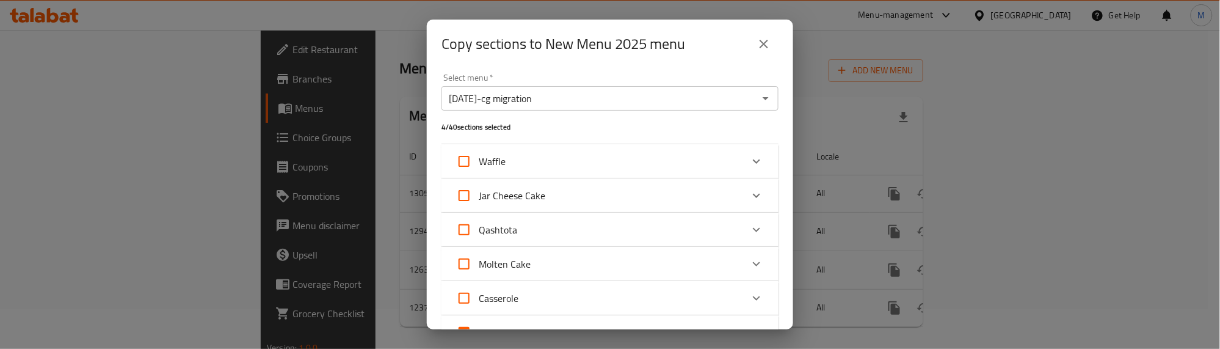
click at [466, 194] on input "Jar Cheese Cake" at bounding box center [464, 195] width 29 height 29
checkbox input "true"
click at [465, 199] on input "Brownies" at bounding box center [464, 199] width 29 height 29
checkbox input "true"
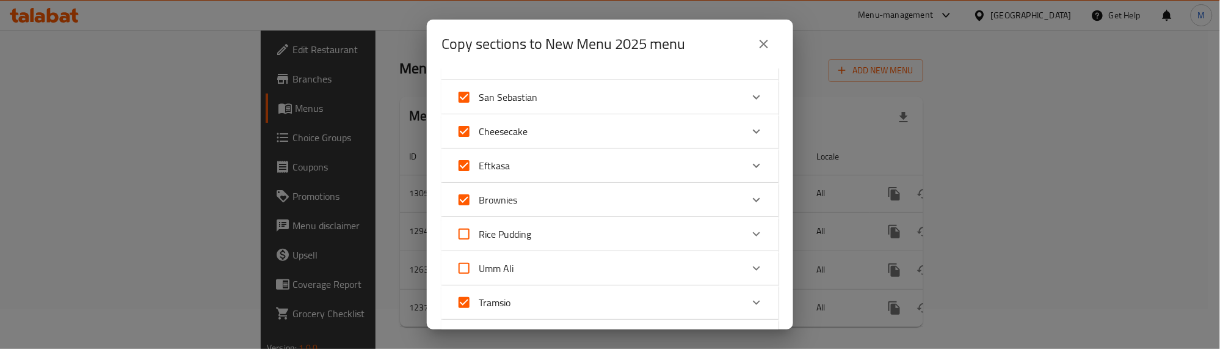
scroll to position [850, 0]
click at [465, 198] on input "Mini pancakes filled with chocolate pieces" at bounding box center [464, 200] width 29 height 29
checkbox input "true"
click at [470, 232] on input "[PERSON_NAME]" at bounding box center [464, 234] width 29 height 29
checkbox input "true"
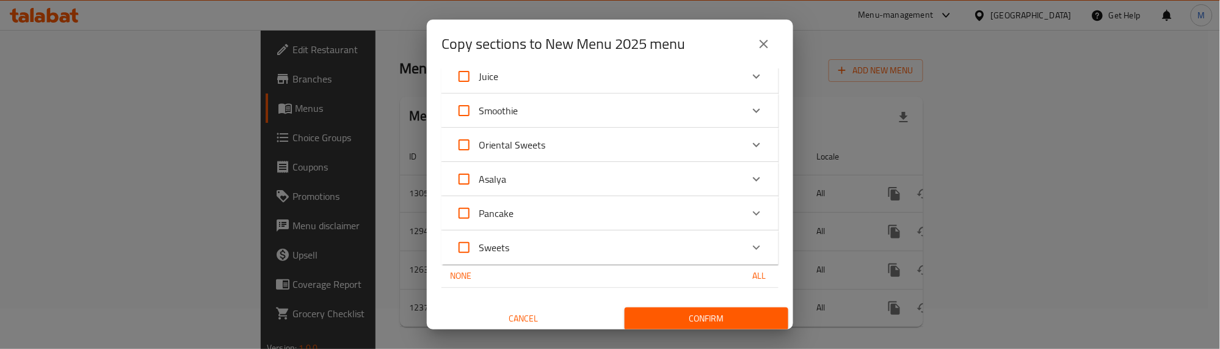
scroll to position [1251, 0]
click at [724, 311] on span "Confirm" at bounding box center [707, 315] width 144 height 15
